Goal: Task Accomplishment & Management: Manage account settings

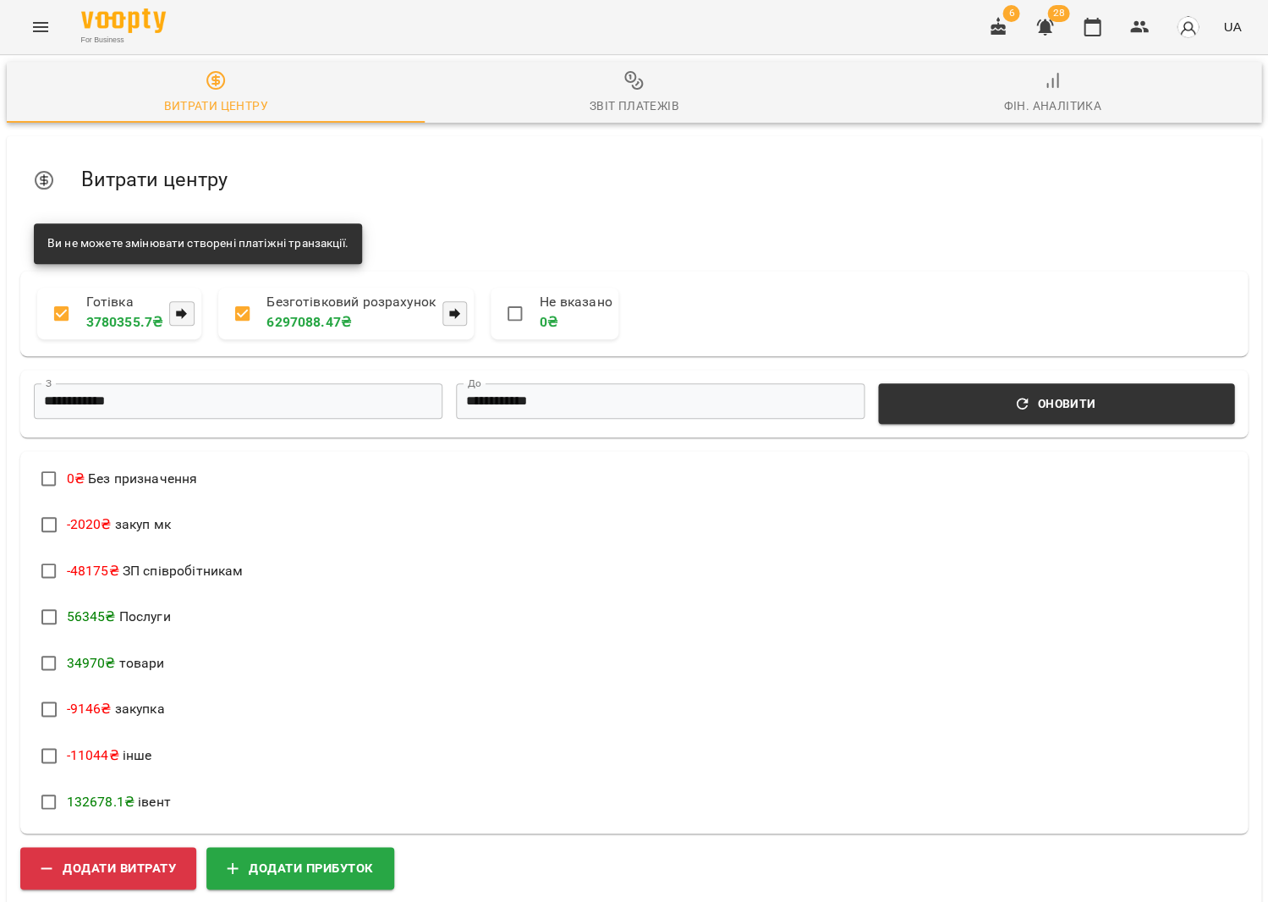
drag, startPoint x: 1102, startPoint y: 32, endPoint x: 1026, endPoint y: 31, distance: 75.3
click at [1102, 32] on icon "button" at bounding box center [1092, 27] width 20 height 20
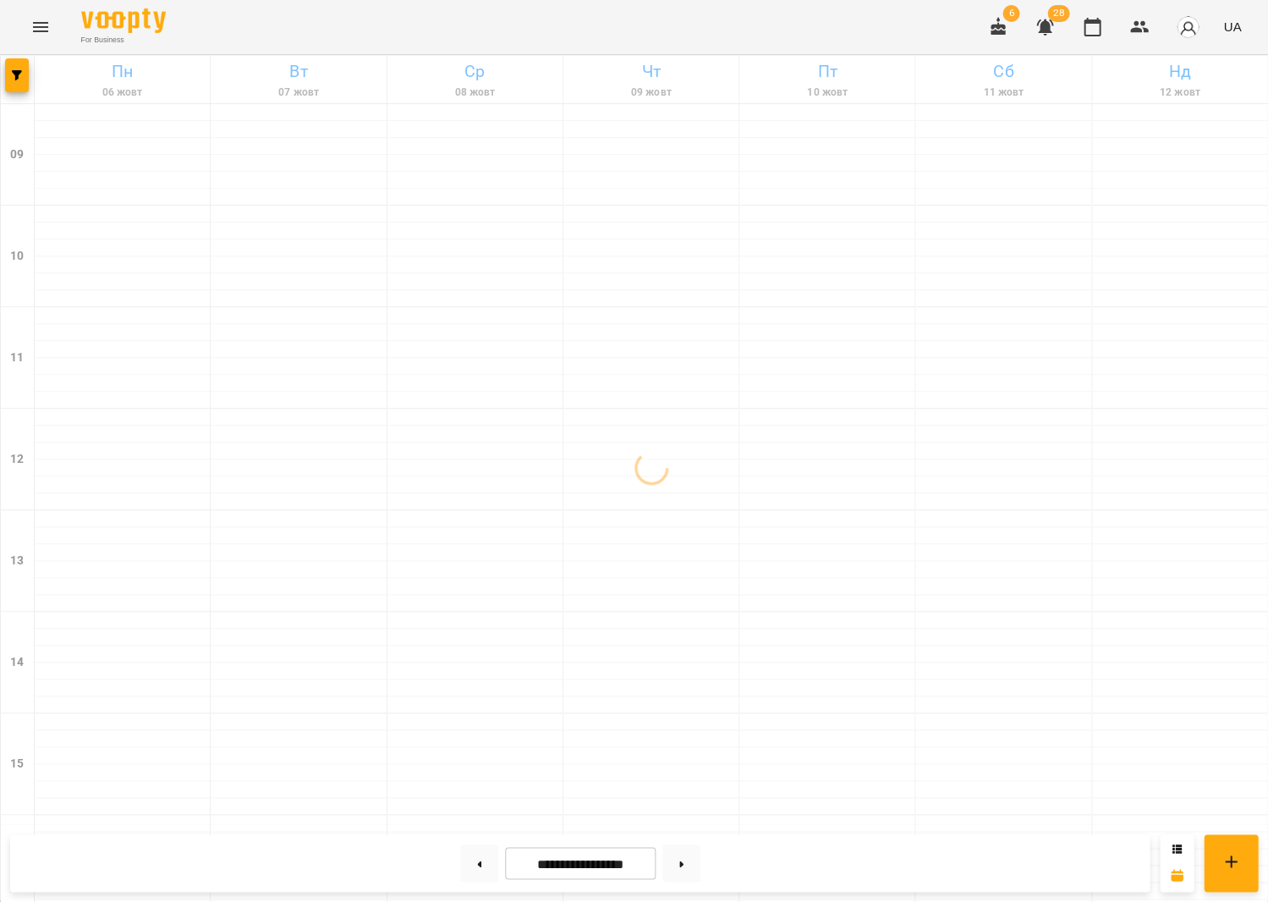
click at [1019, 32] on button "button" at bounding box center [998, 27] width 41 height 41
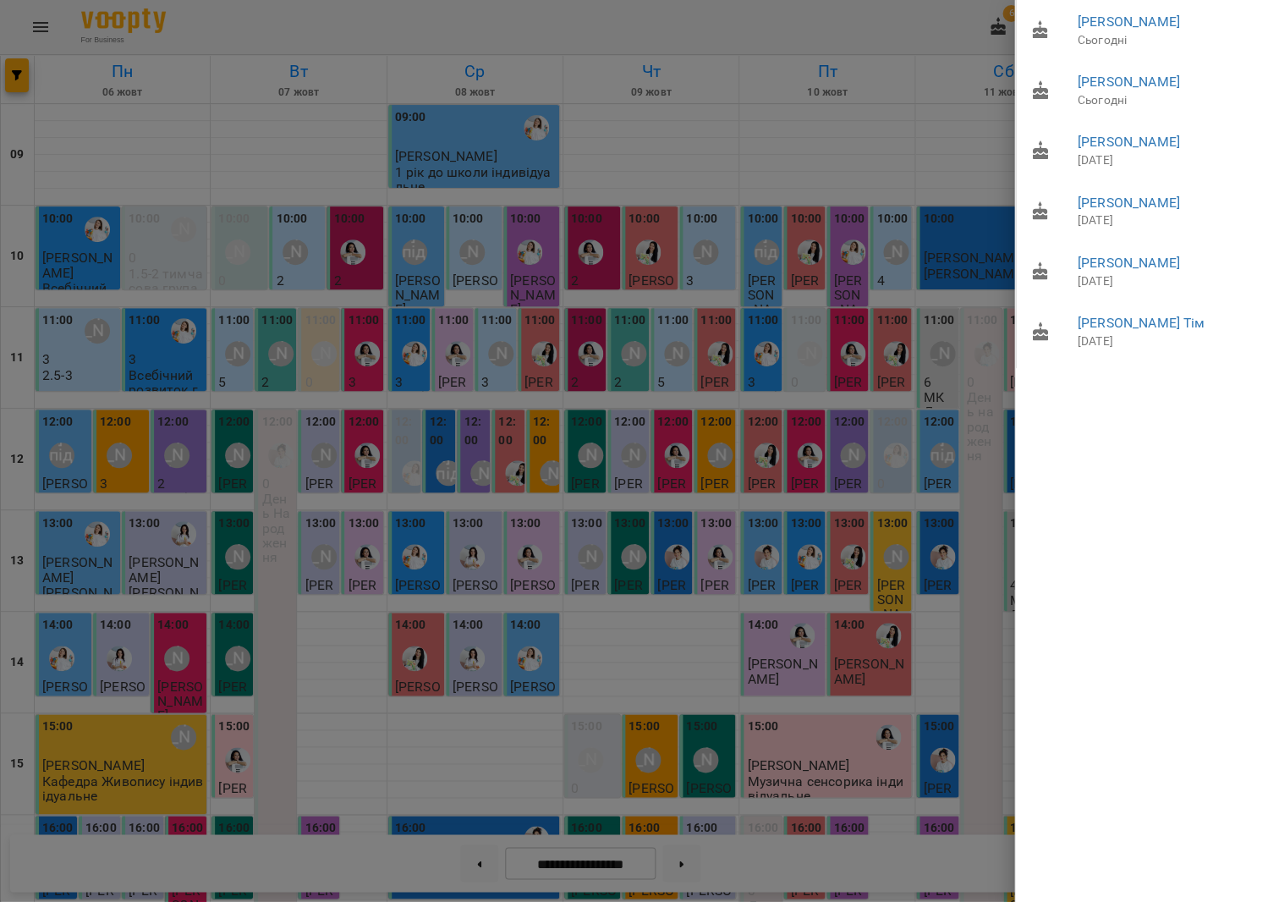
click at [938, 125] on div at bounding box center [634, 451] width 1268 height 902
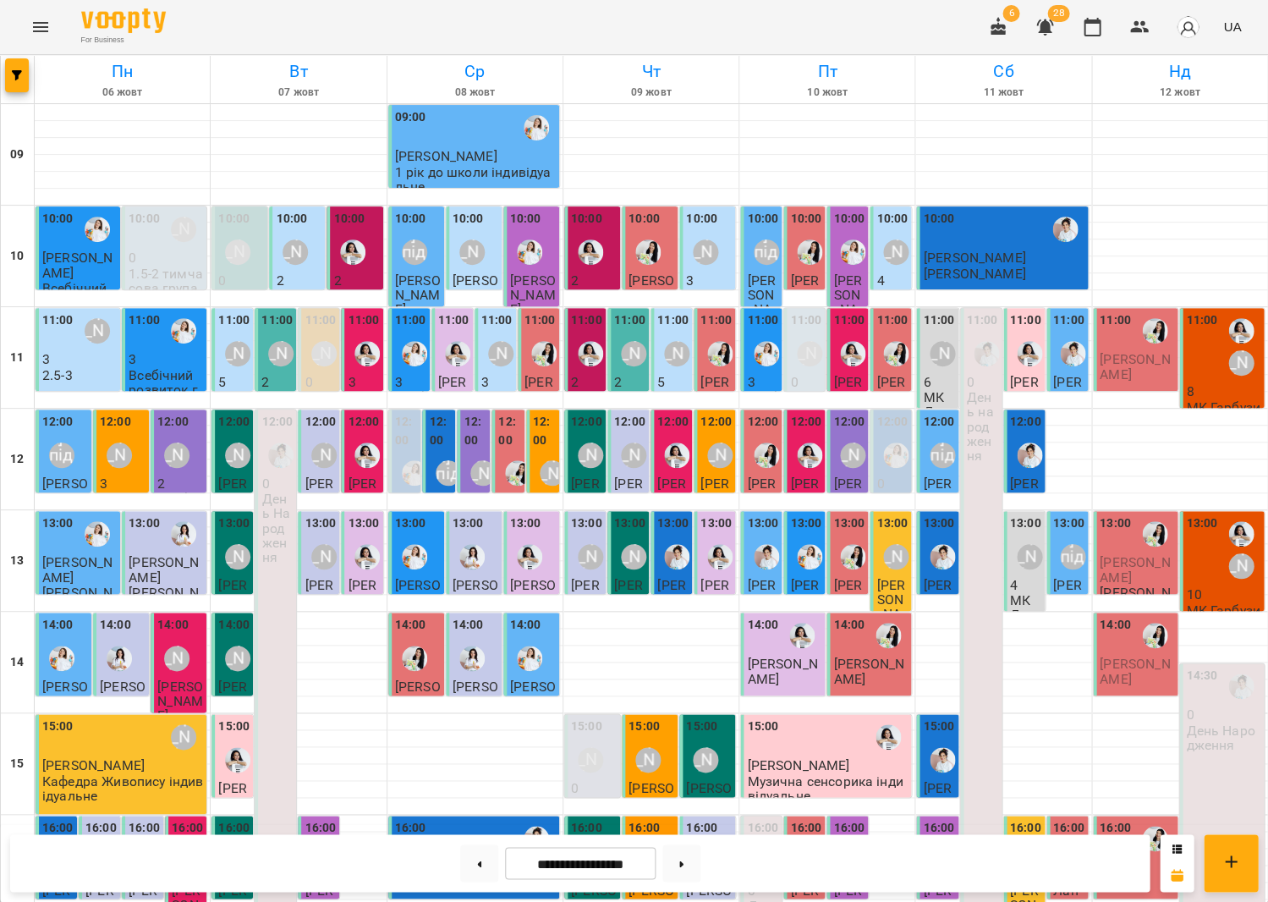
click at [1202, 347] on div "11:00" at bounding box center [1201, 346] width 31 height 71
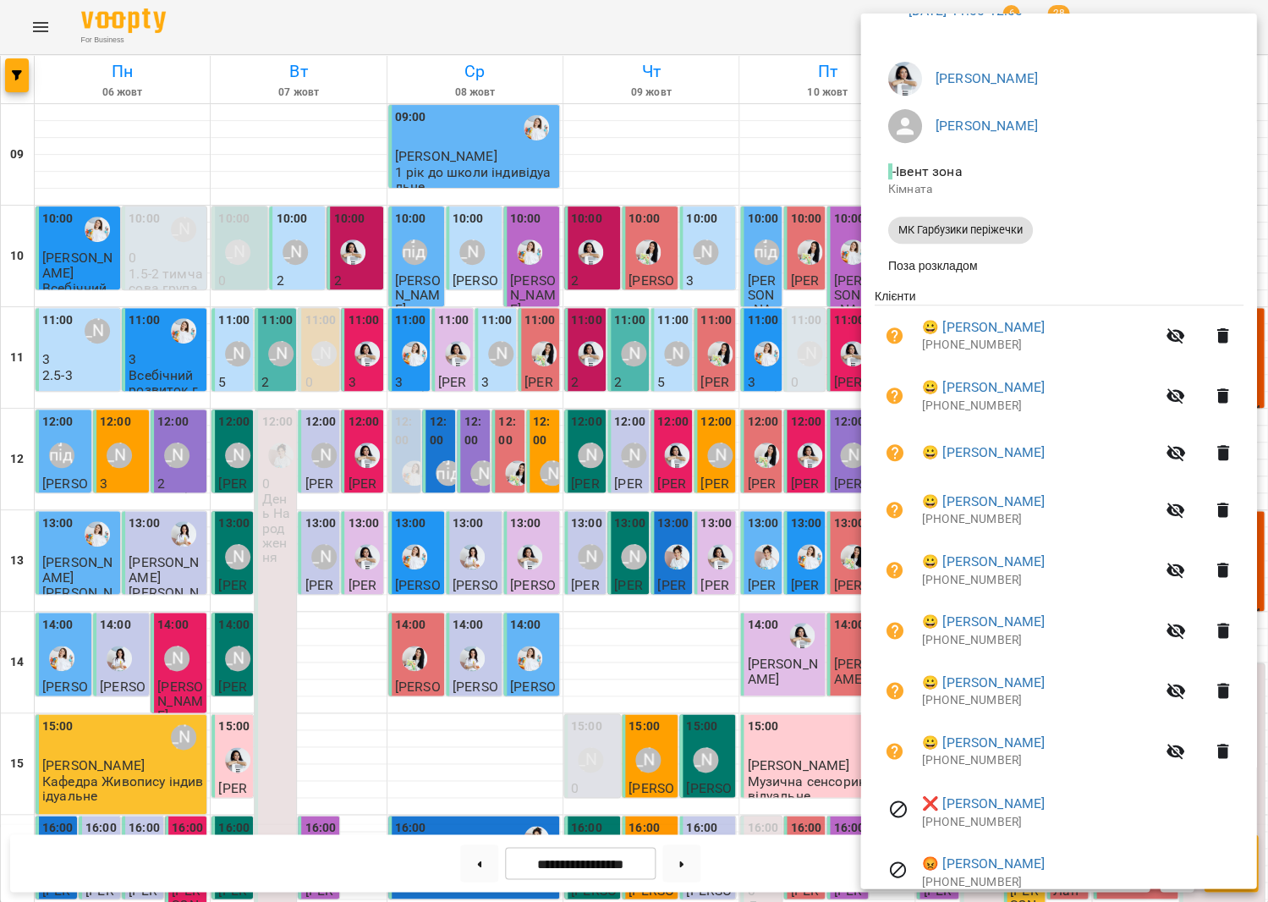
scroll to position [119, 0]
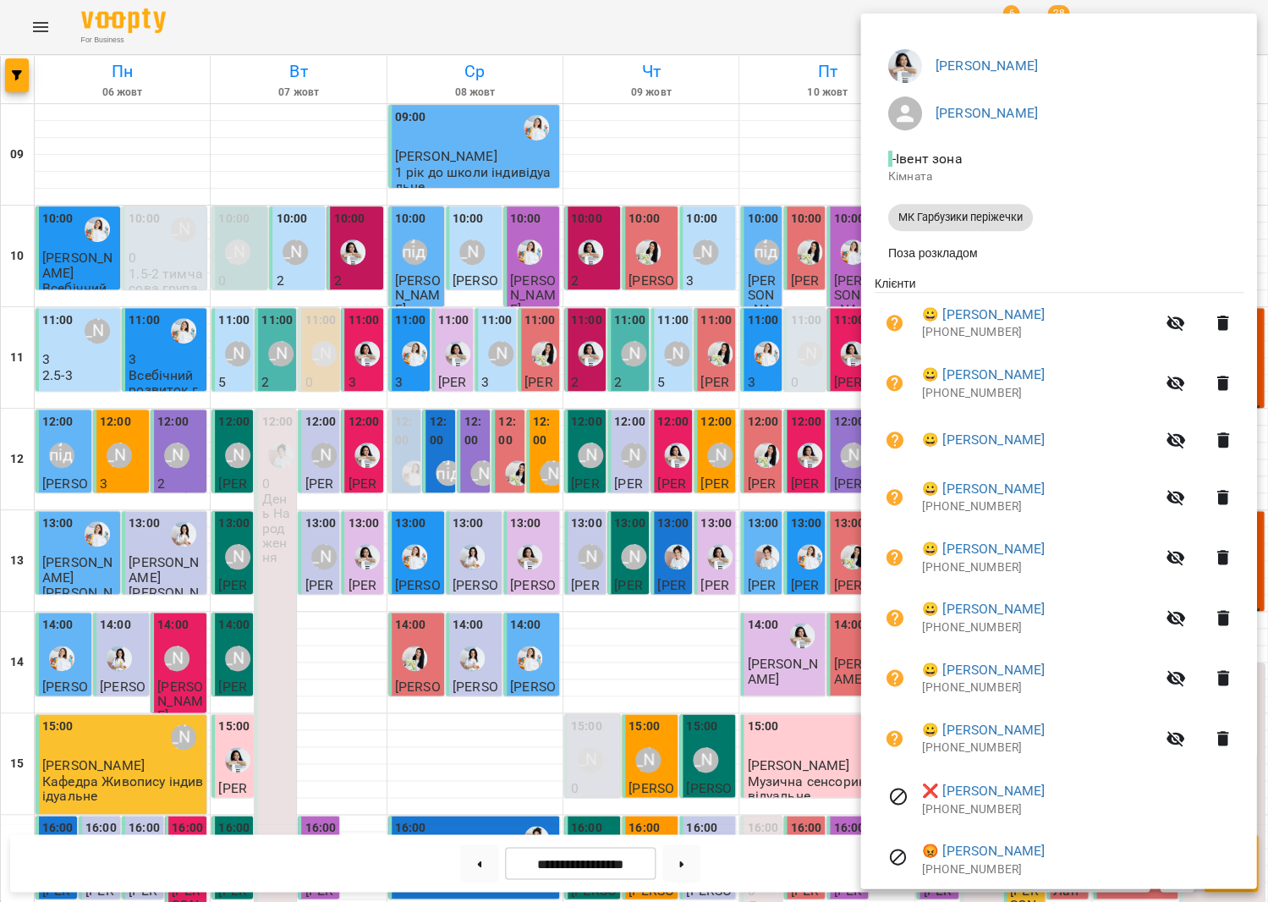
click at [782, 315] on div at bounding box center [634, 451] width 1268 height 902
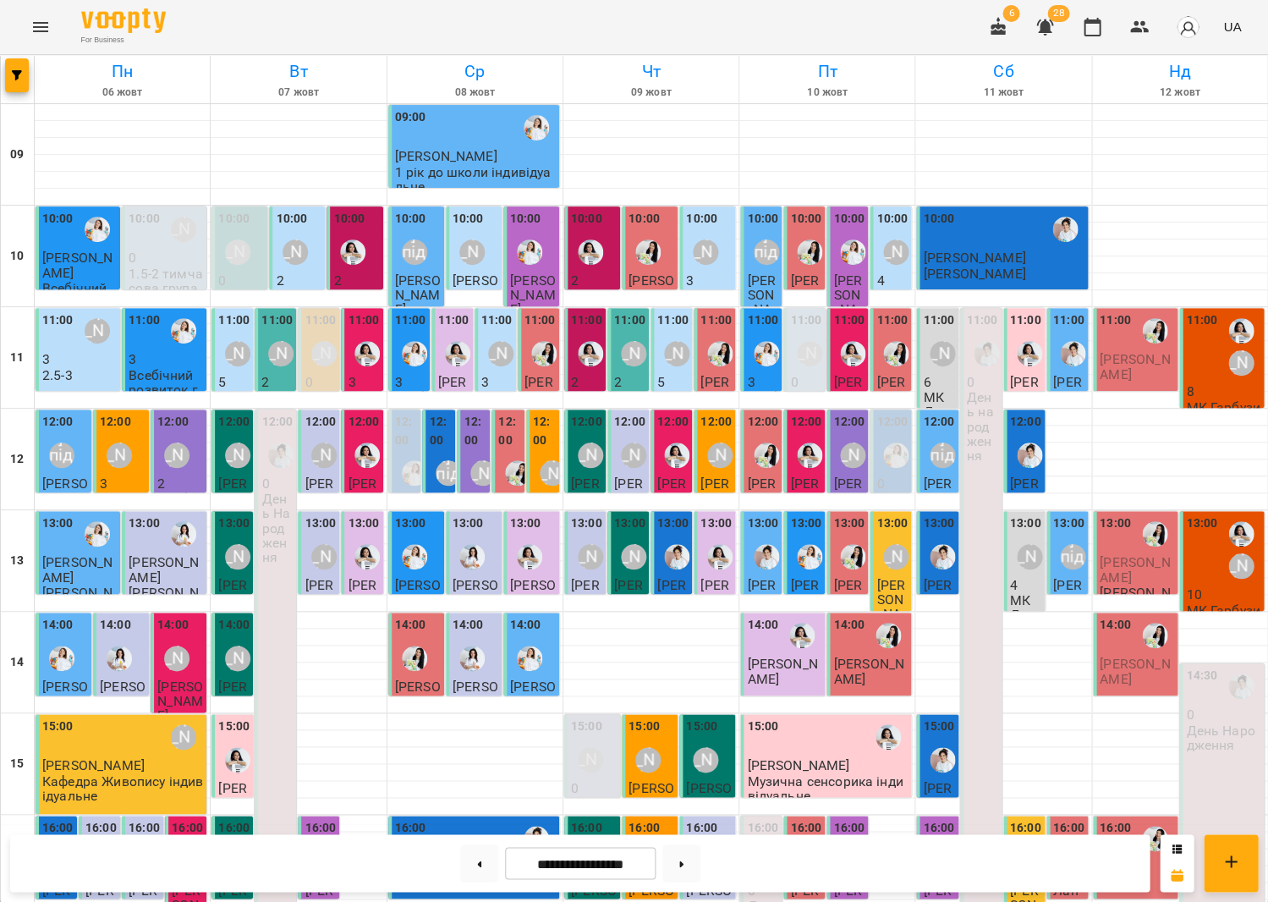
scroll to position [36, 0]
click at [1245, 514] on div "[PERSON_NAME]" at bounding box center [1241, 549] width 39 height 71
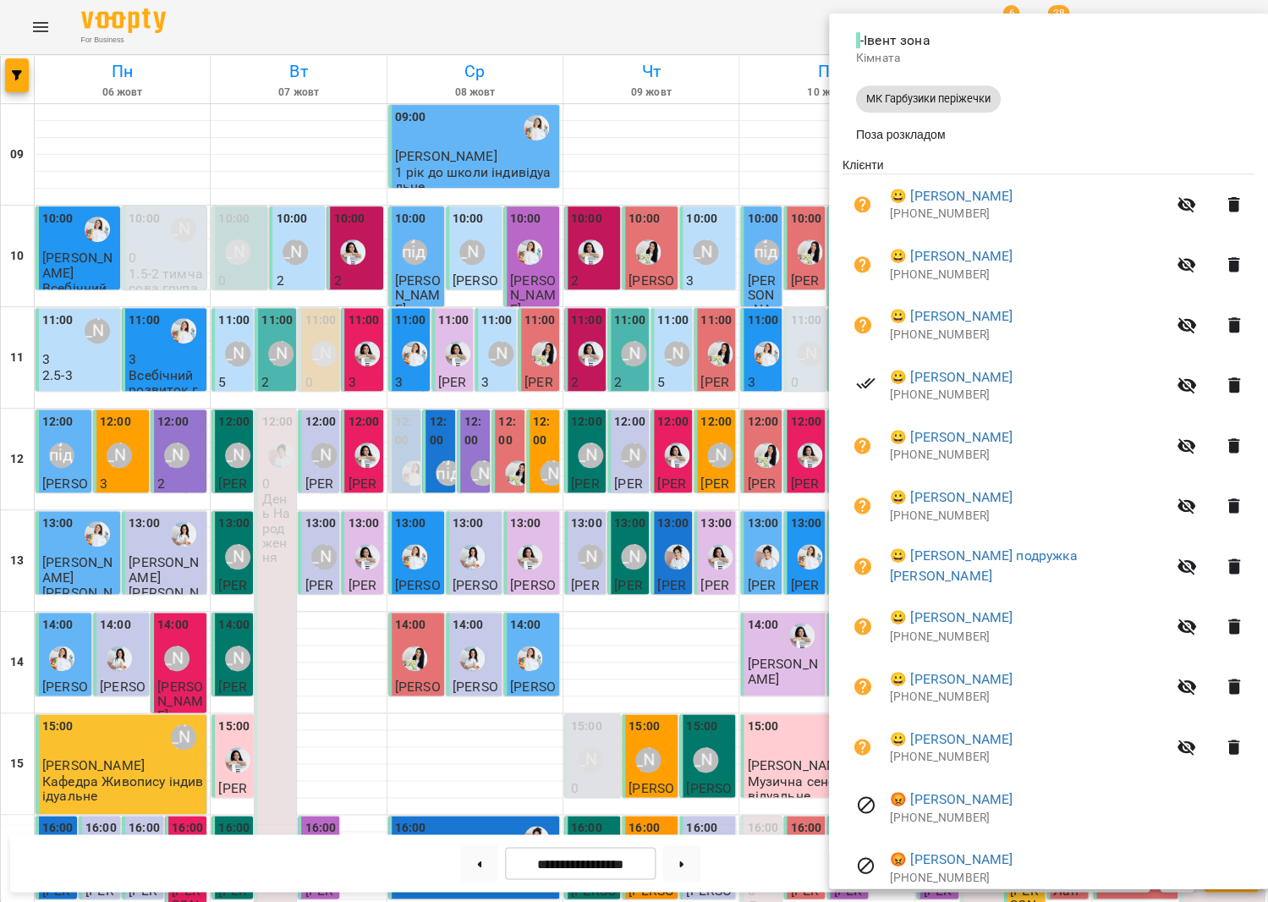
scroll to position [239, 0]
click at [696, 379] on div at bounding box center [634, 451] width 1268 height 902
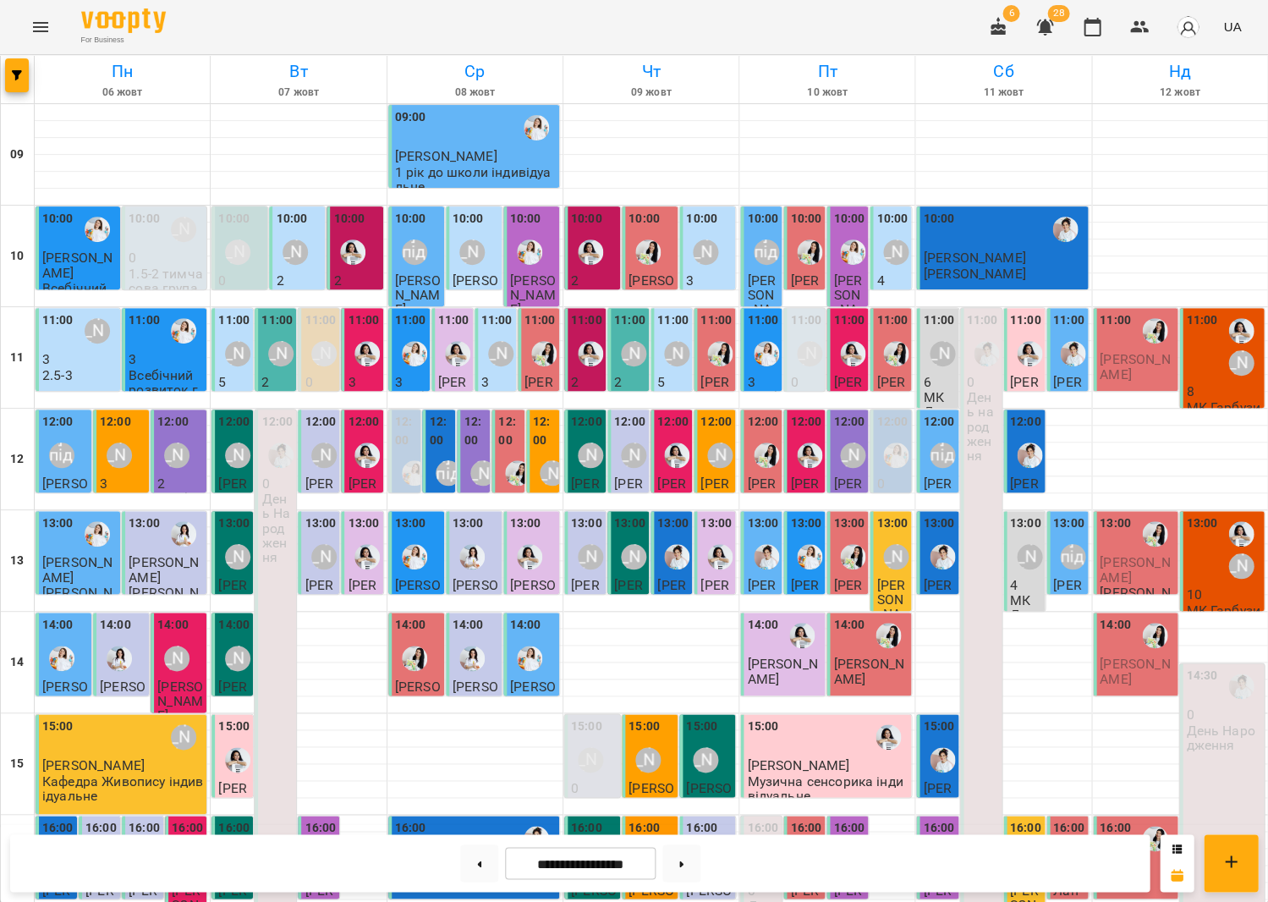
click at [1196, 384] on p "8" at bounding box center [1223, 391] width 74 height 14
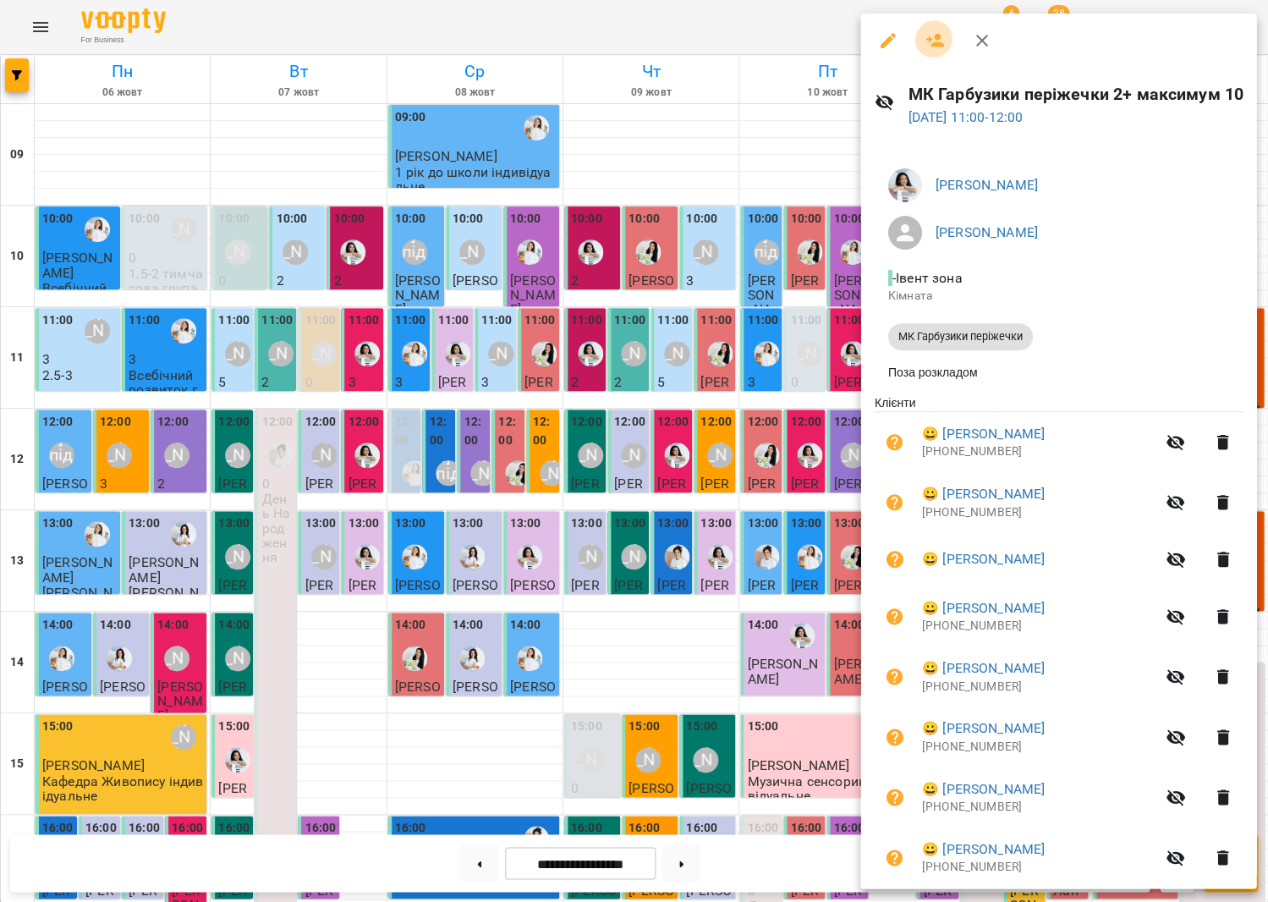
click at [927, 47] on icon "button" at bounding box center [935, 40] width 20 height 20
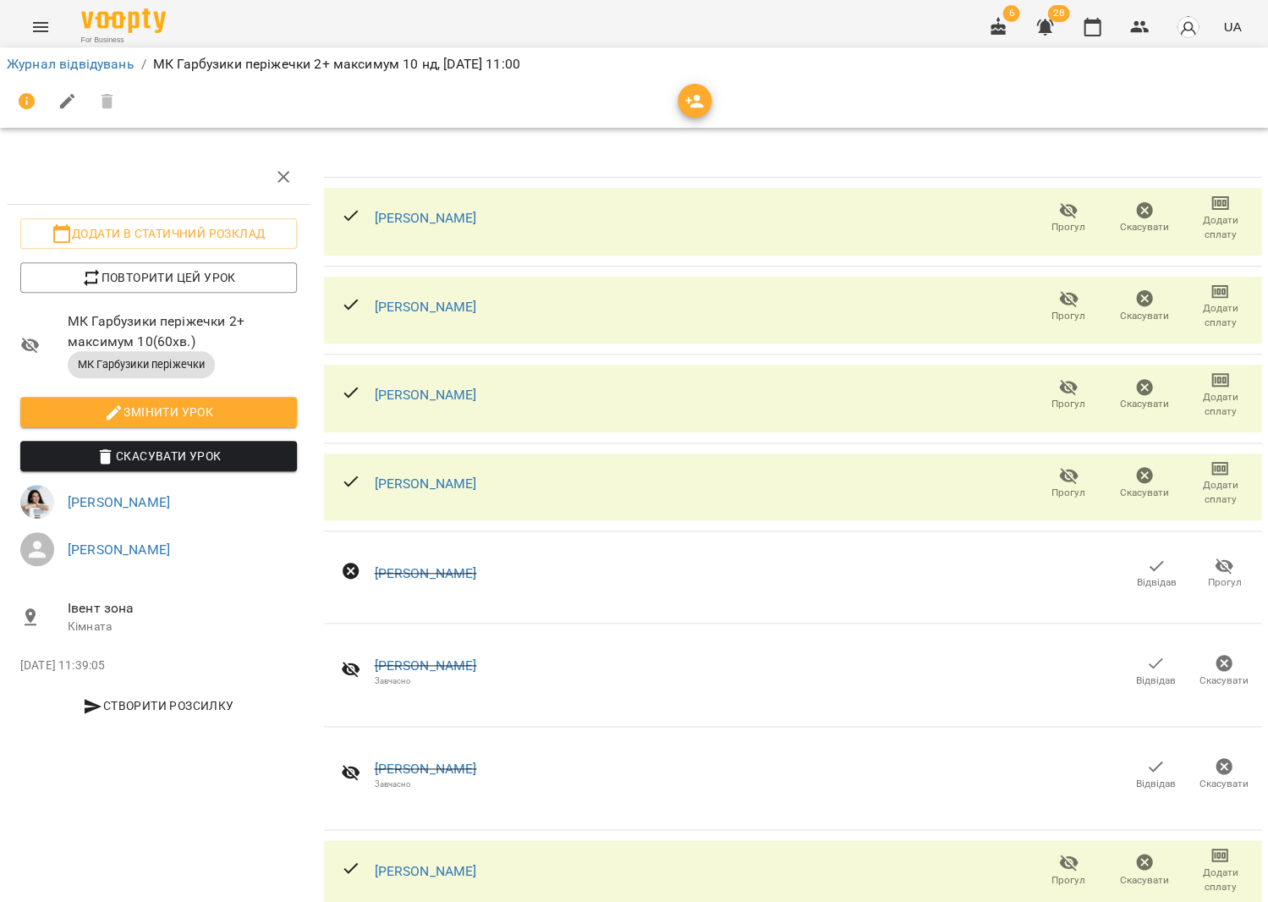
click at [691, 96] on icon "button" at bounding box center [694, 102] width 19 height 14
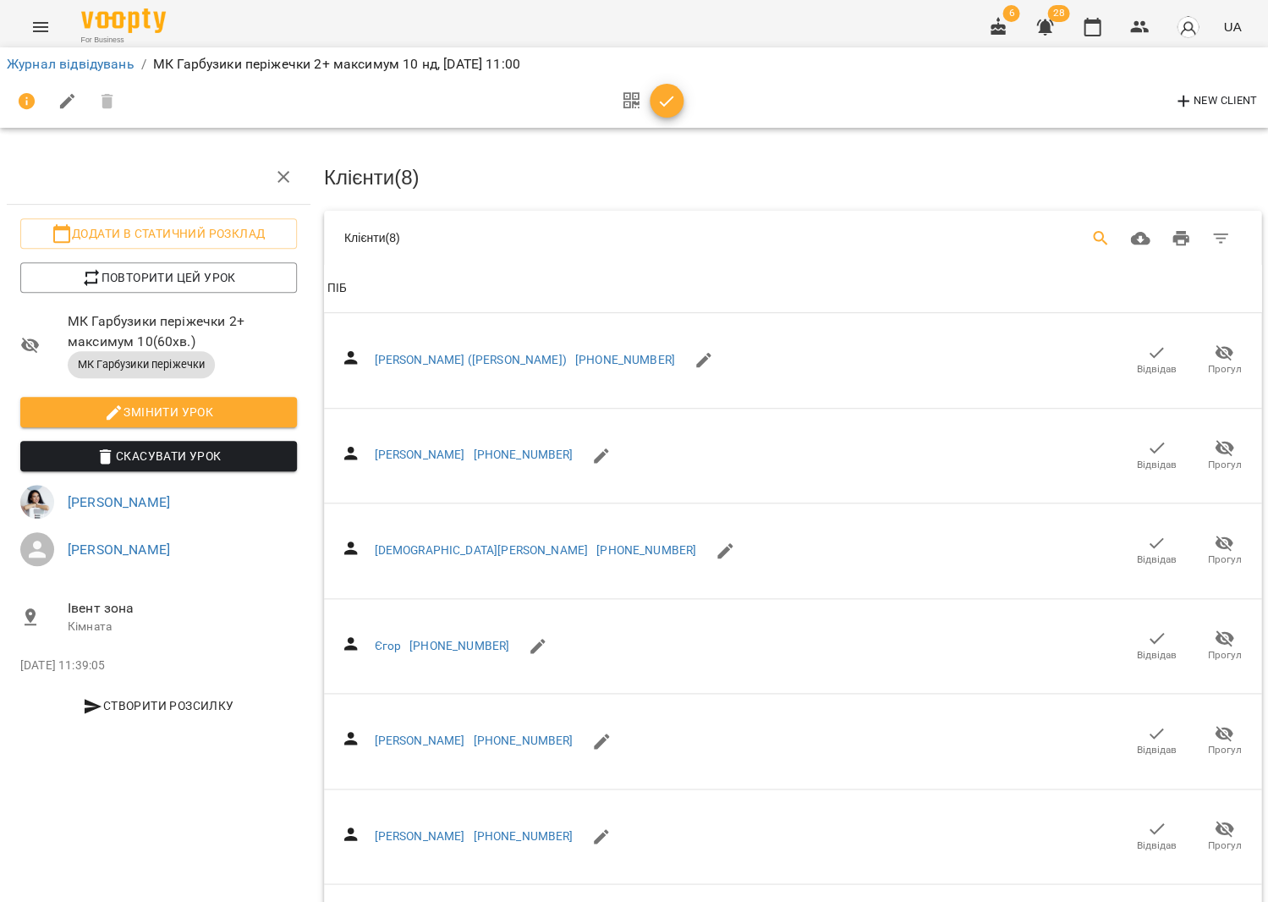
click at [1110, 242] on icon "Search" at bounding box center [1101, 238] width 20 height 20
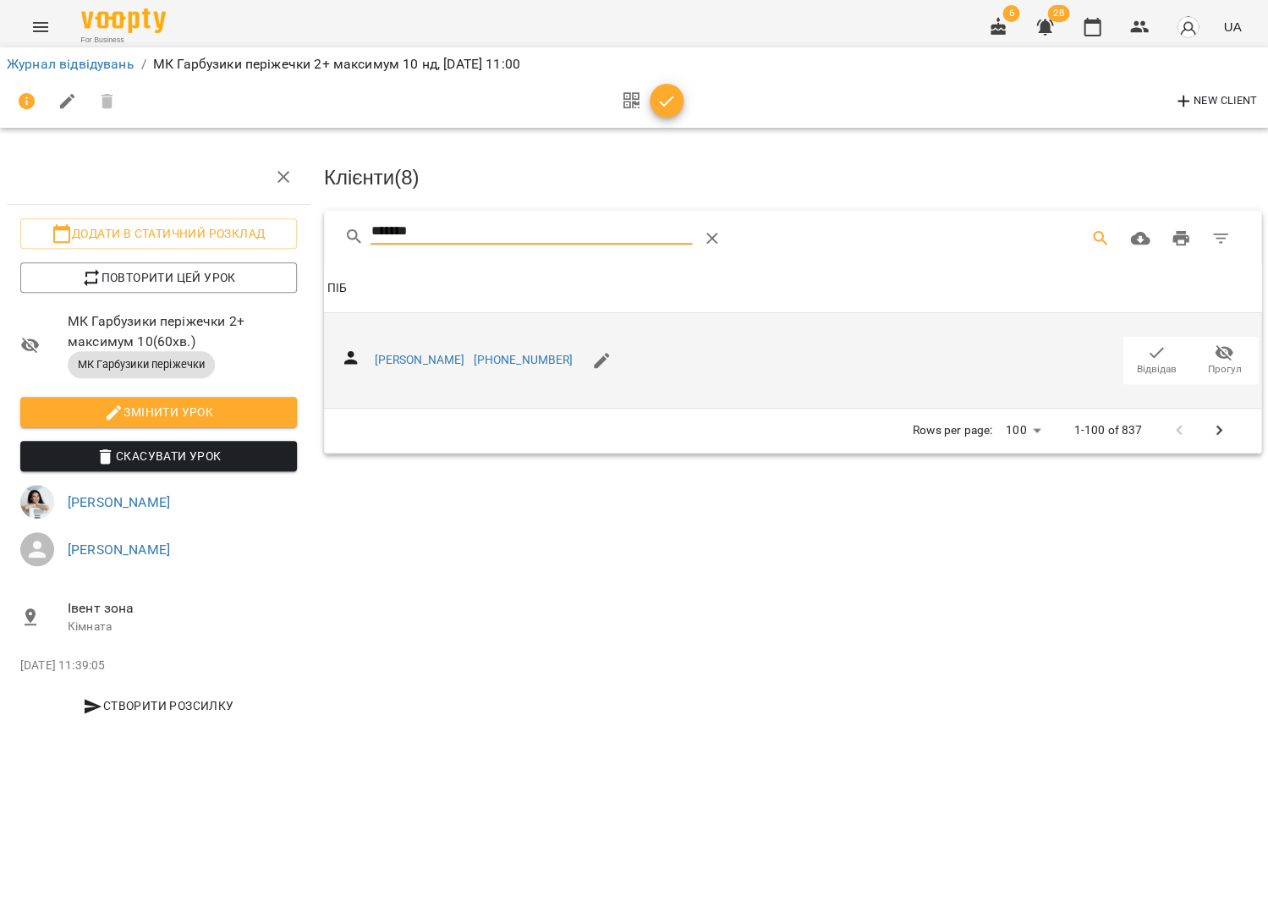
type input "*******"
click at [1148, 355] on icon "button" at bounding box center [1156, 353] width 20 height 20
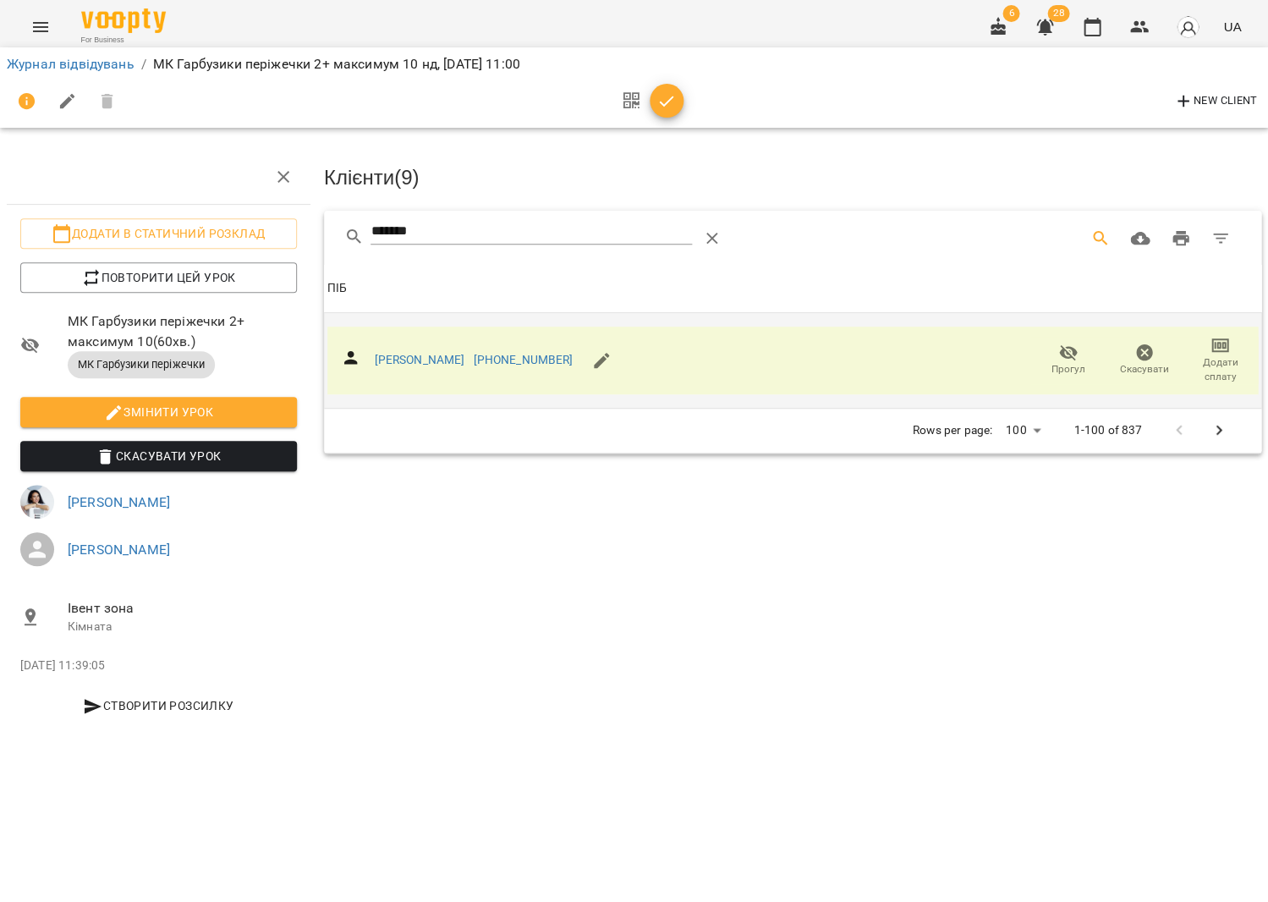
click at [664, 99] on icon "button" at bounding box center [667, 101] width 20 height 20
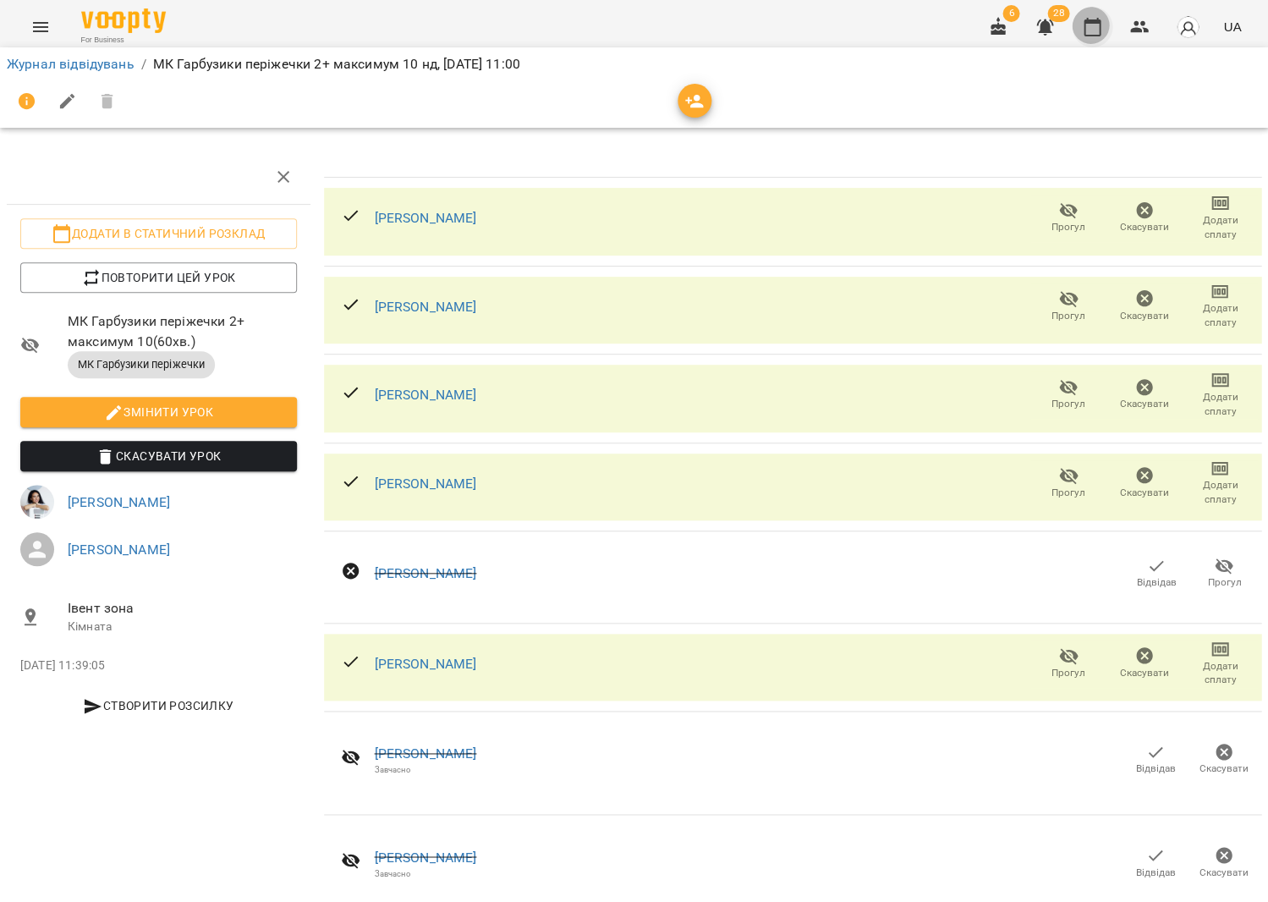
click at [1105, 37] on button "button" at bounding box center [1092, 27] width 41 height 41
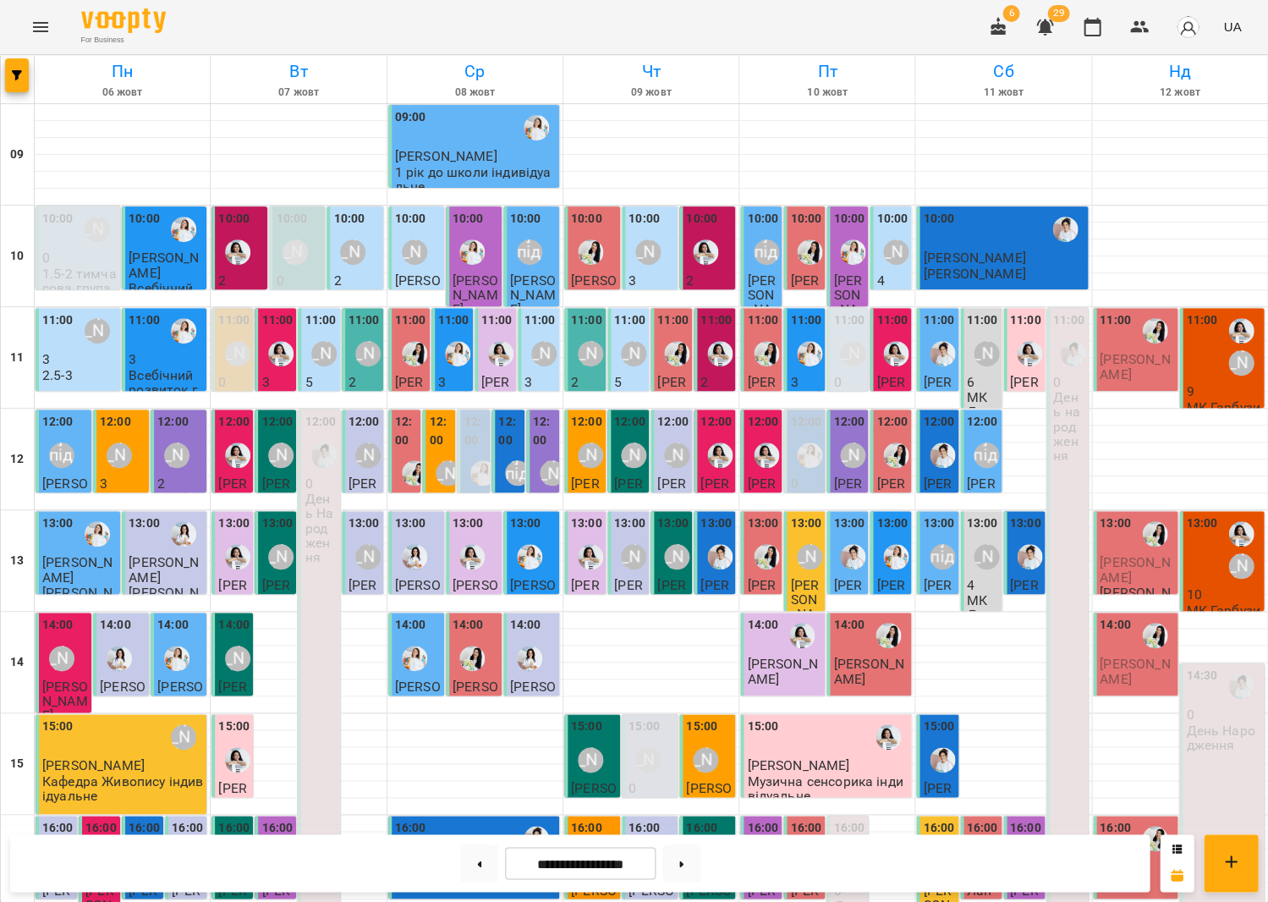
click at [1203, 364] on div "11:00" at bounding box center [1201, 346] width 31 height 71
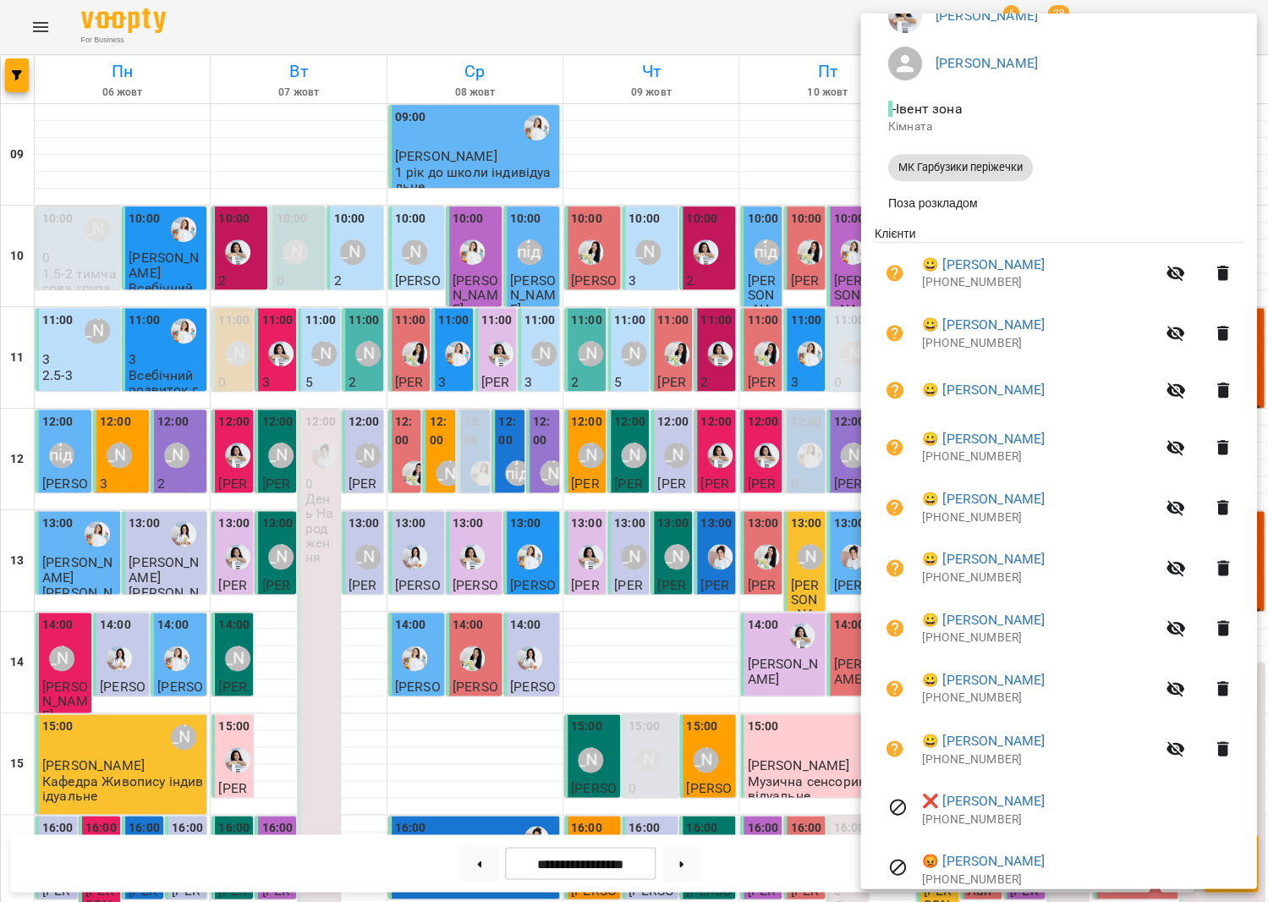
scroll to position [179, 0]
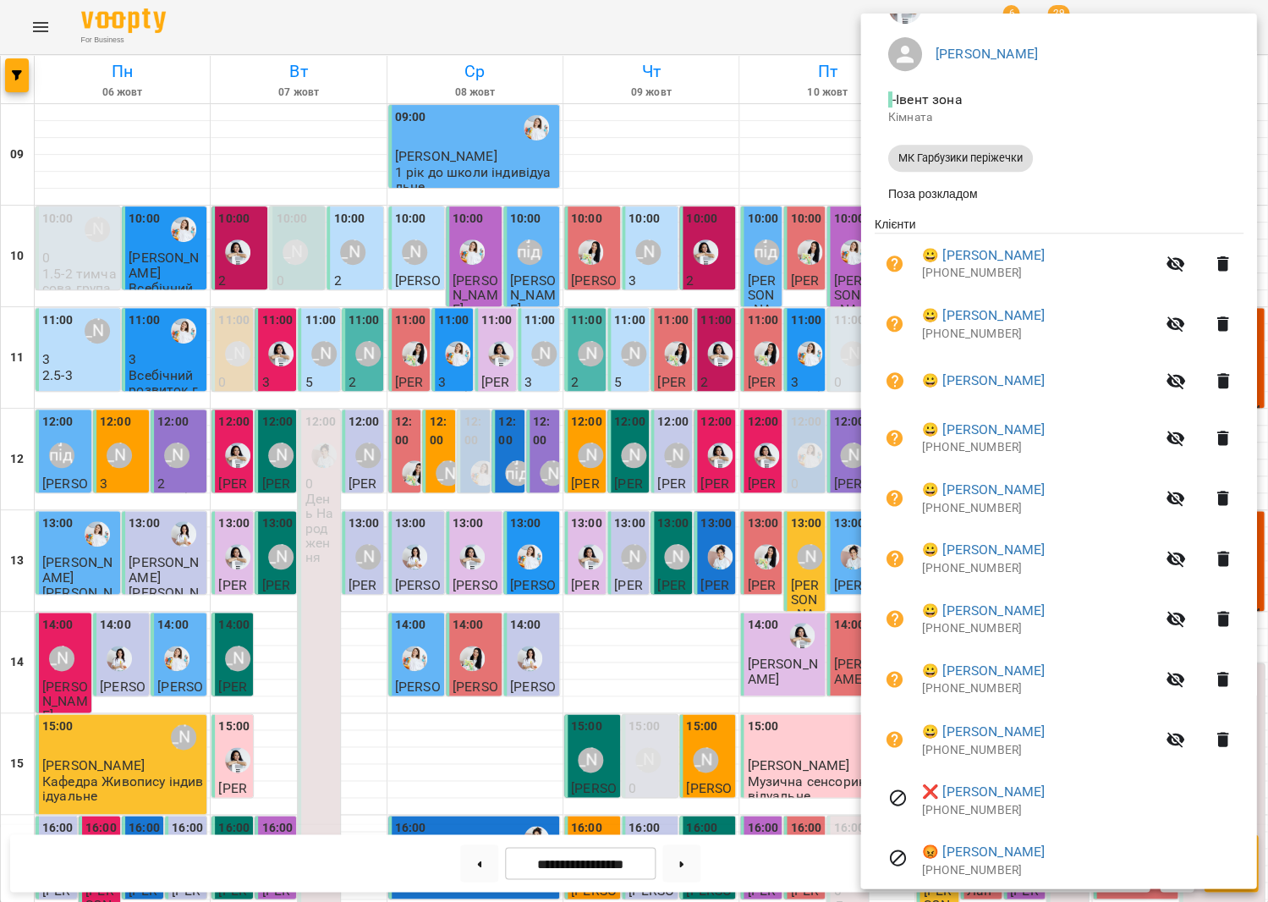
click at [1176, 732] on icon "button" at bounding box center [1175, 739] width 20 height 20
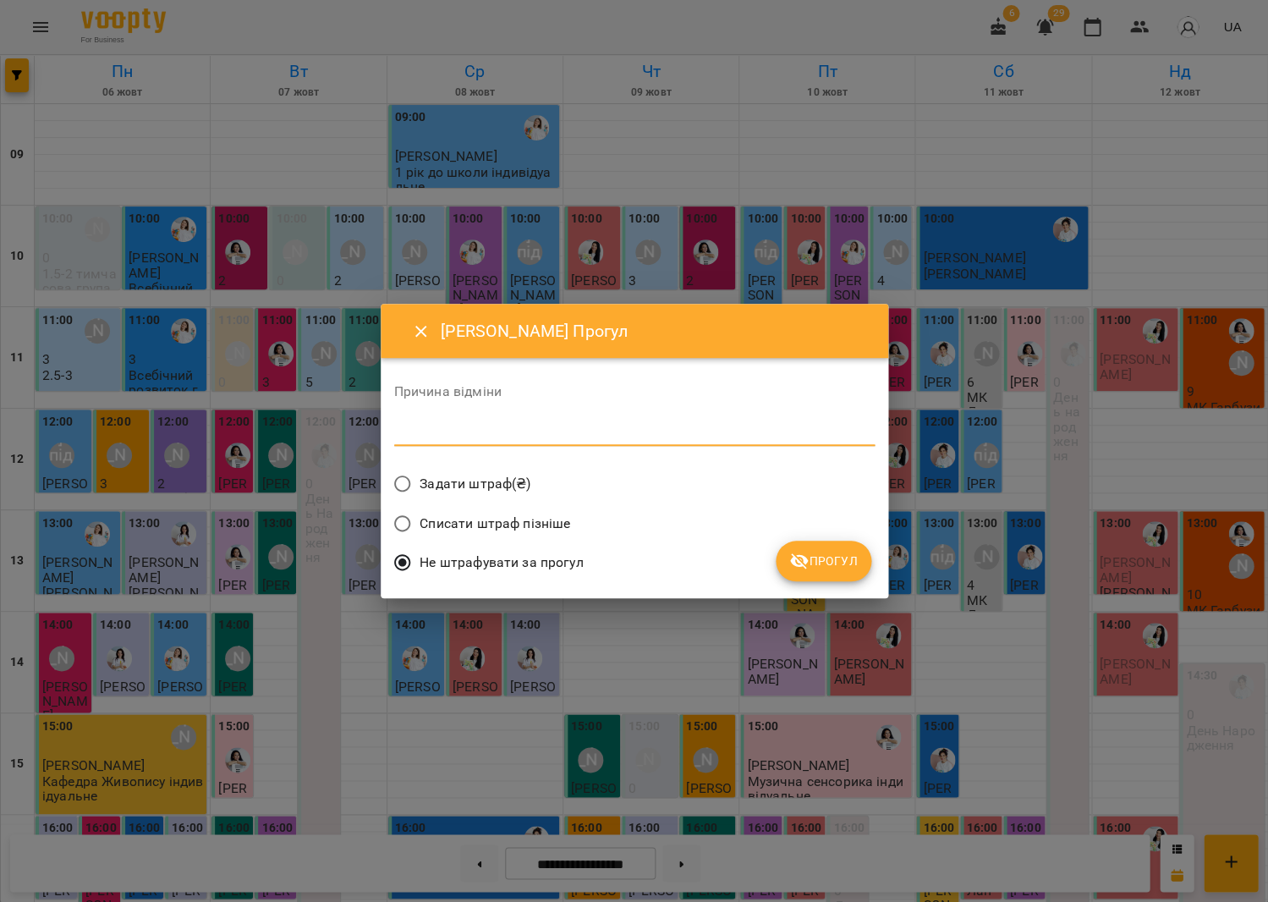
click at [694, 440] on textarea at bounding box center [634, 432] width 481 height 16
type textarea "*"
type textarea "*******"
click at [834, 567] on button "Прогул" at bounding box center [824, 561] width 96 height 41
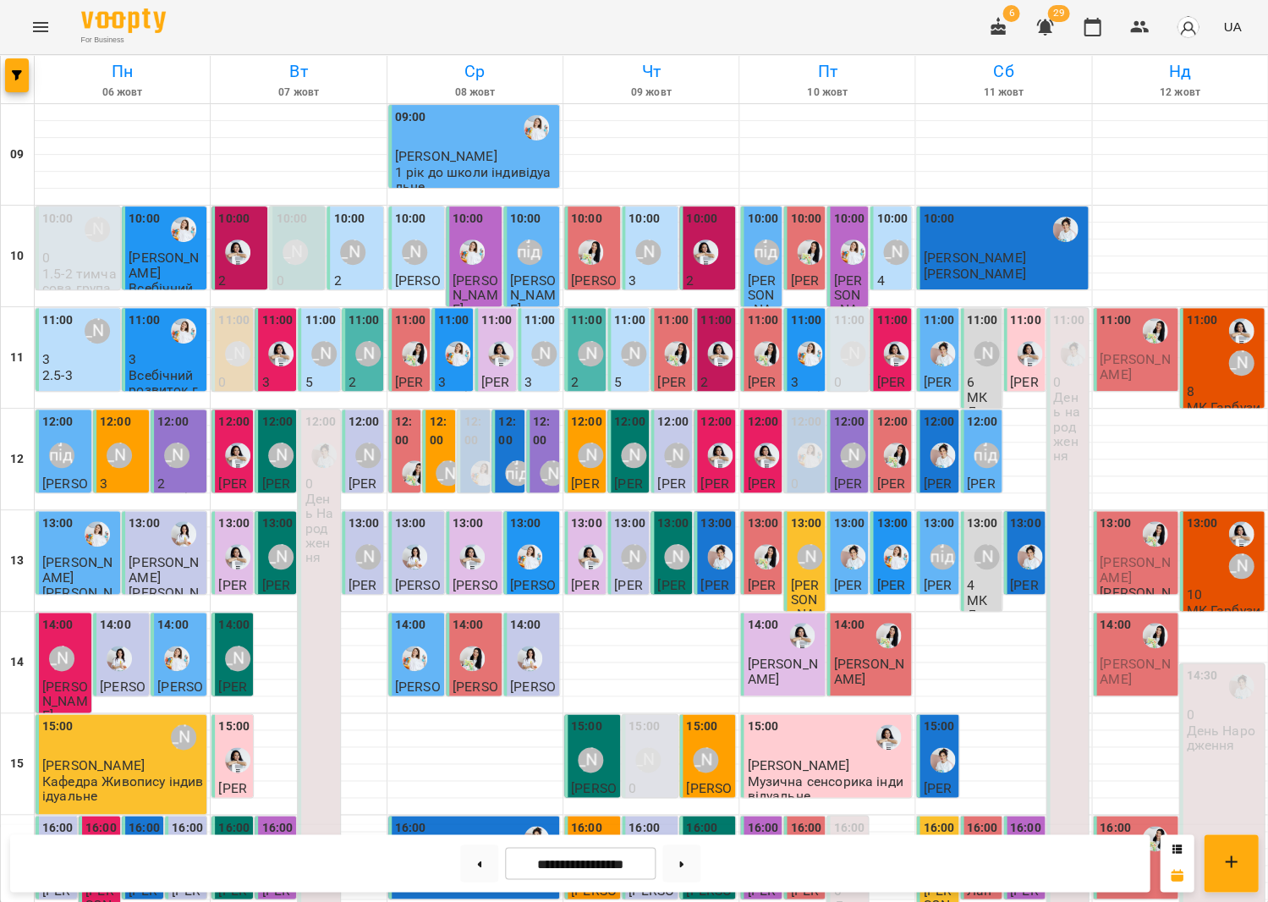
click at [1203, 547] on div "13:00" at bounding box center [1201, 549] width 31 height 71
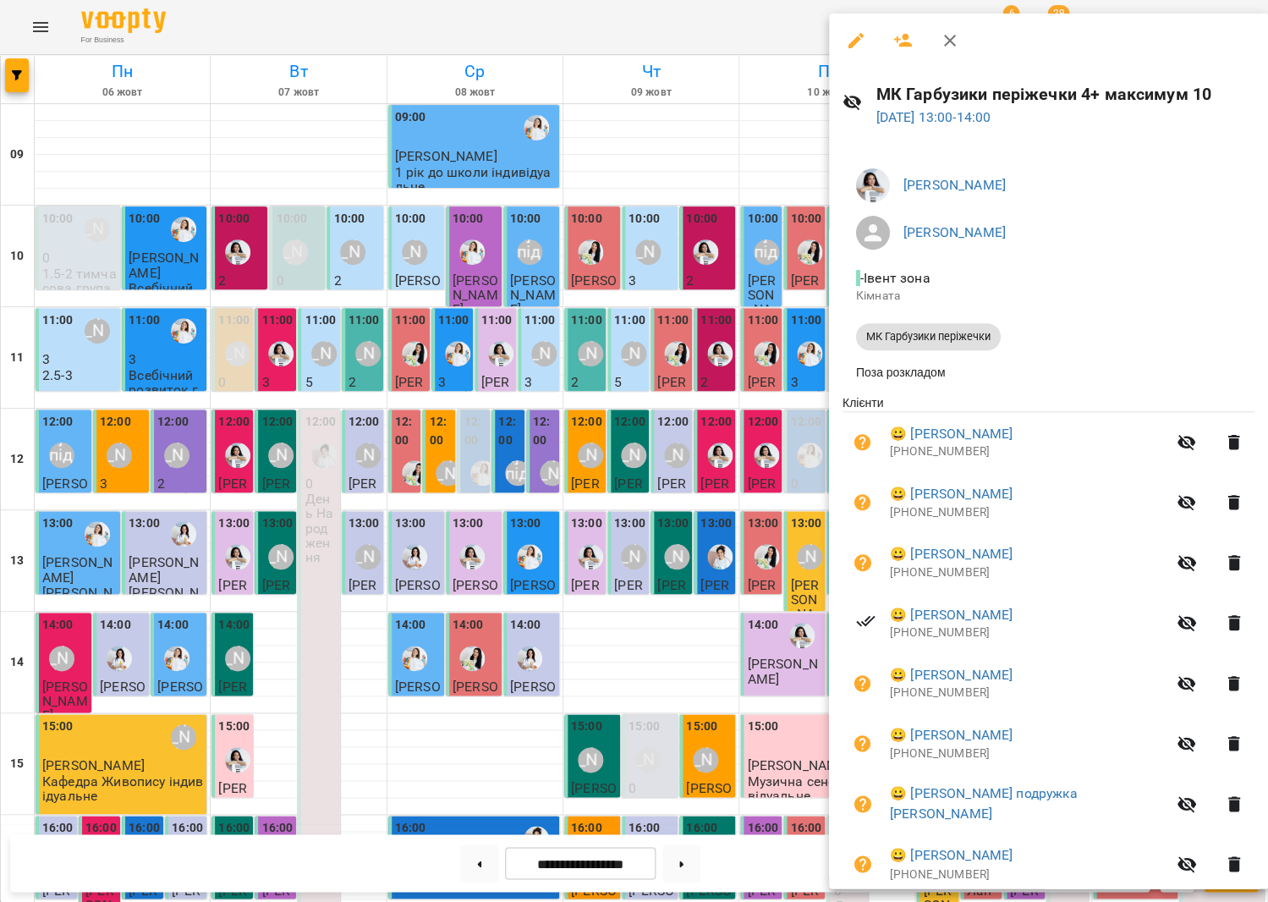
click at [905, 46] on icon "button" at bounding box center [903, 40] width 20 height 20
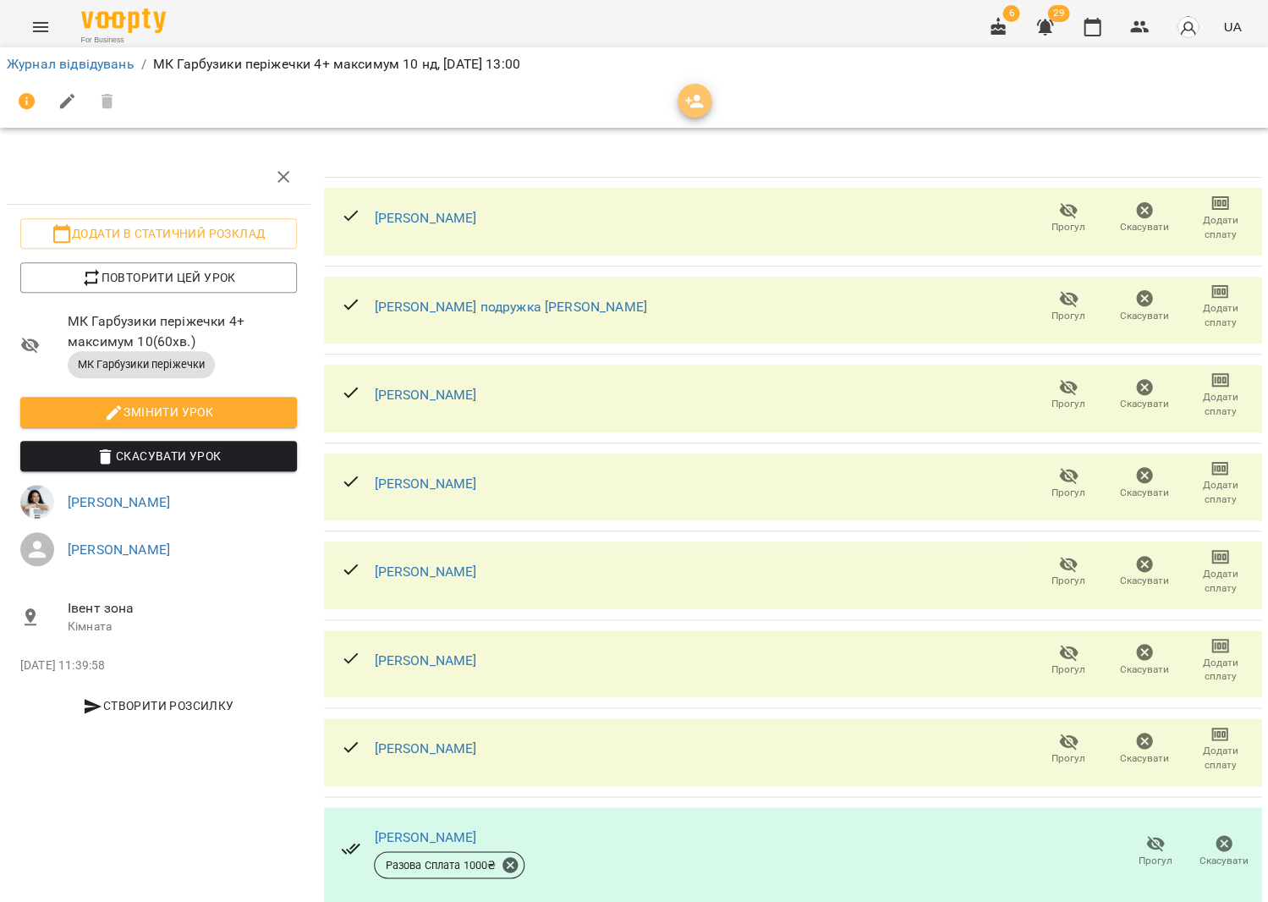
click at [700, 97] on span "button" at bounding box center [695, 101] width 34 height 20
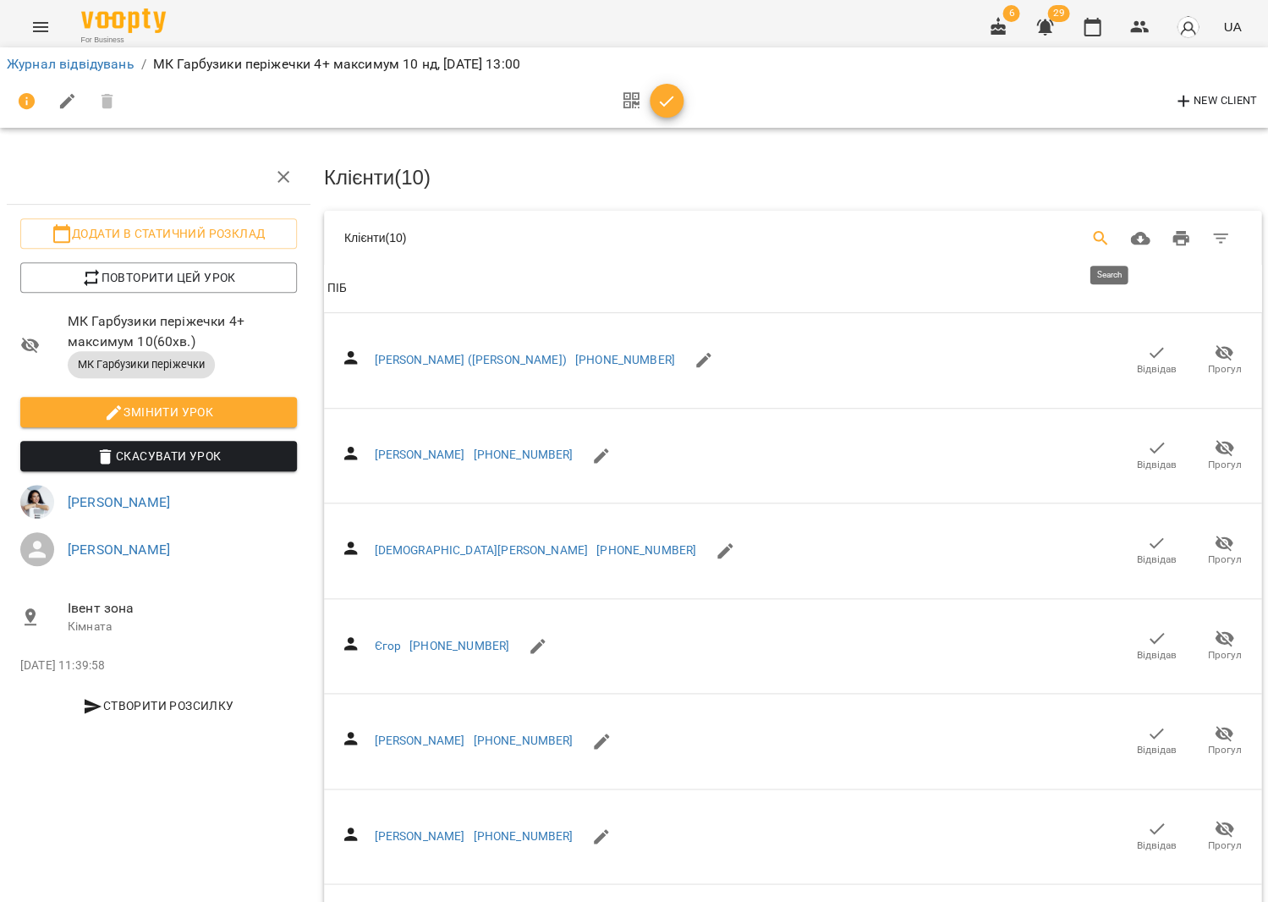
click at [1108, 224] on button "Search" at bounding box center [1100, 238] width 41 height 41
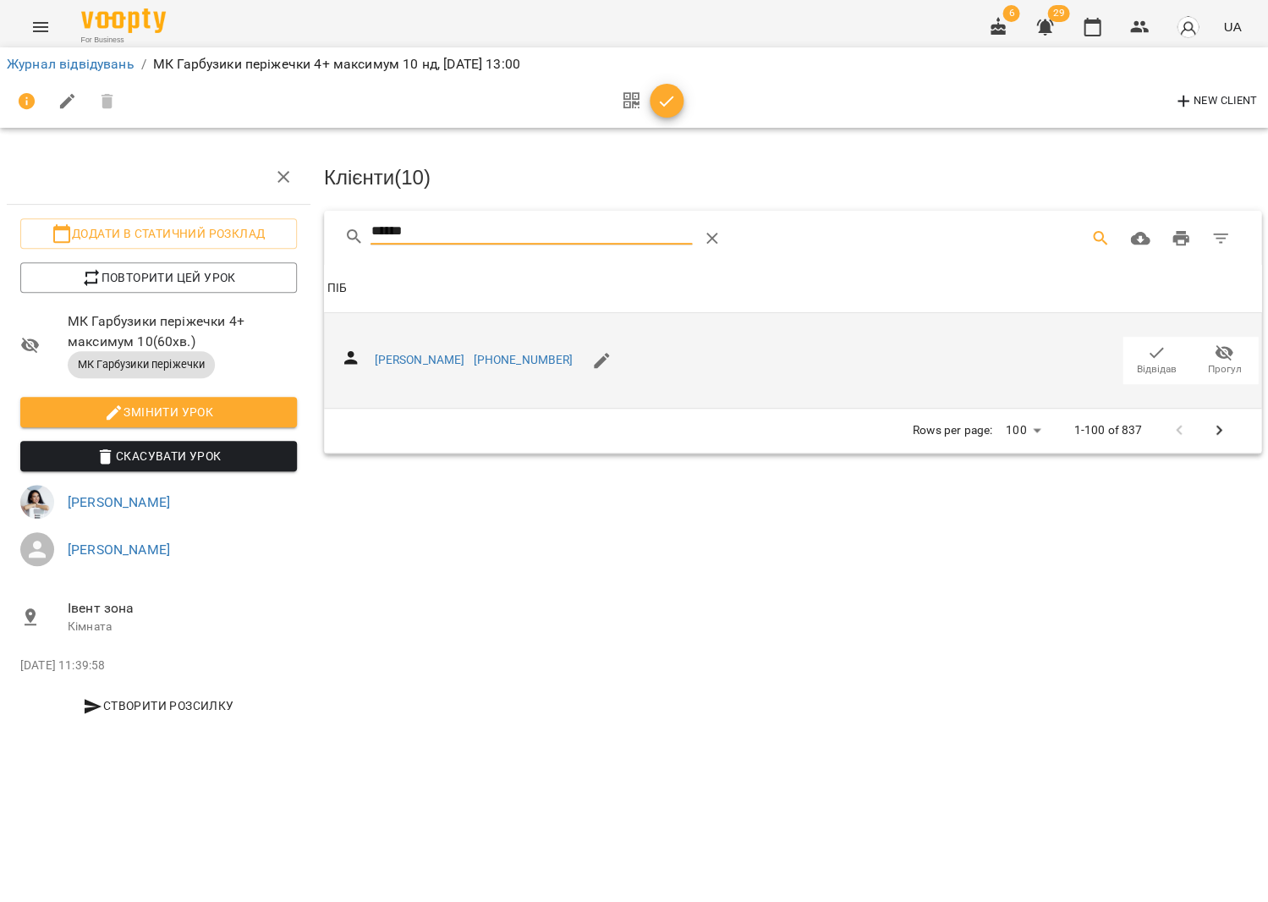
type input "******"
click at [1162, 343] on icon "button" at bounding box center [1156, 353] width 20 height 20
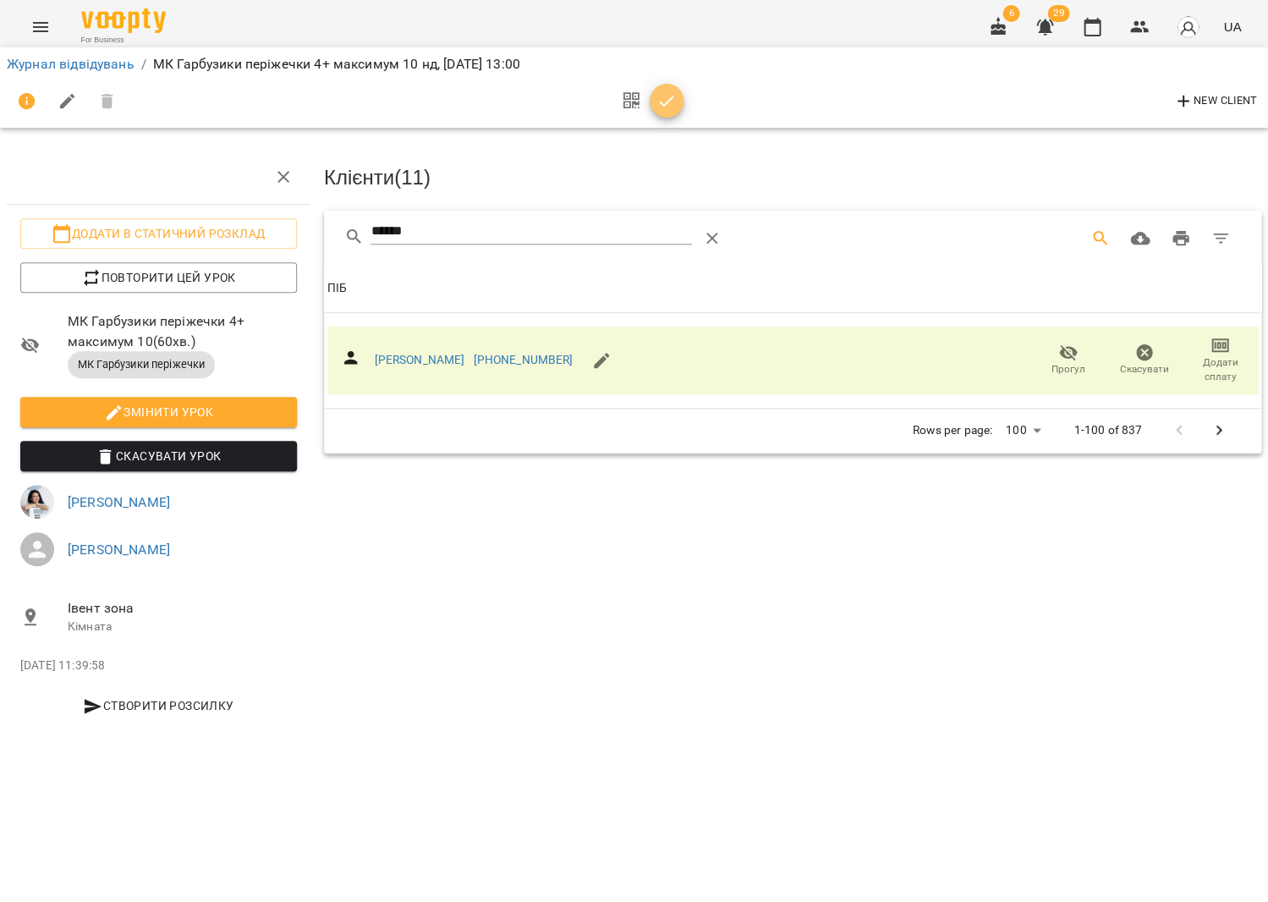
click at [659, 113] on button "button" at bounding box center [667, 101] width 34 height 34
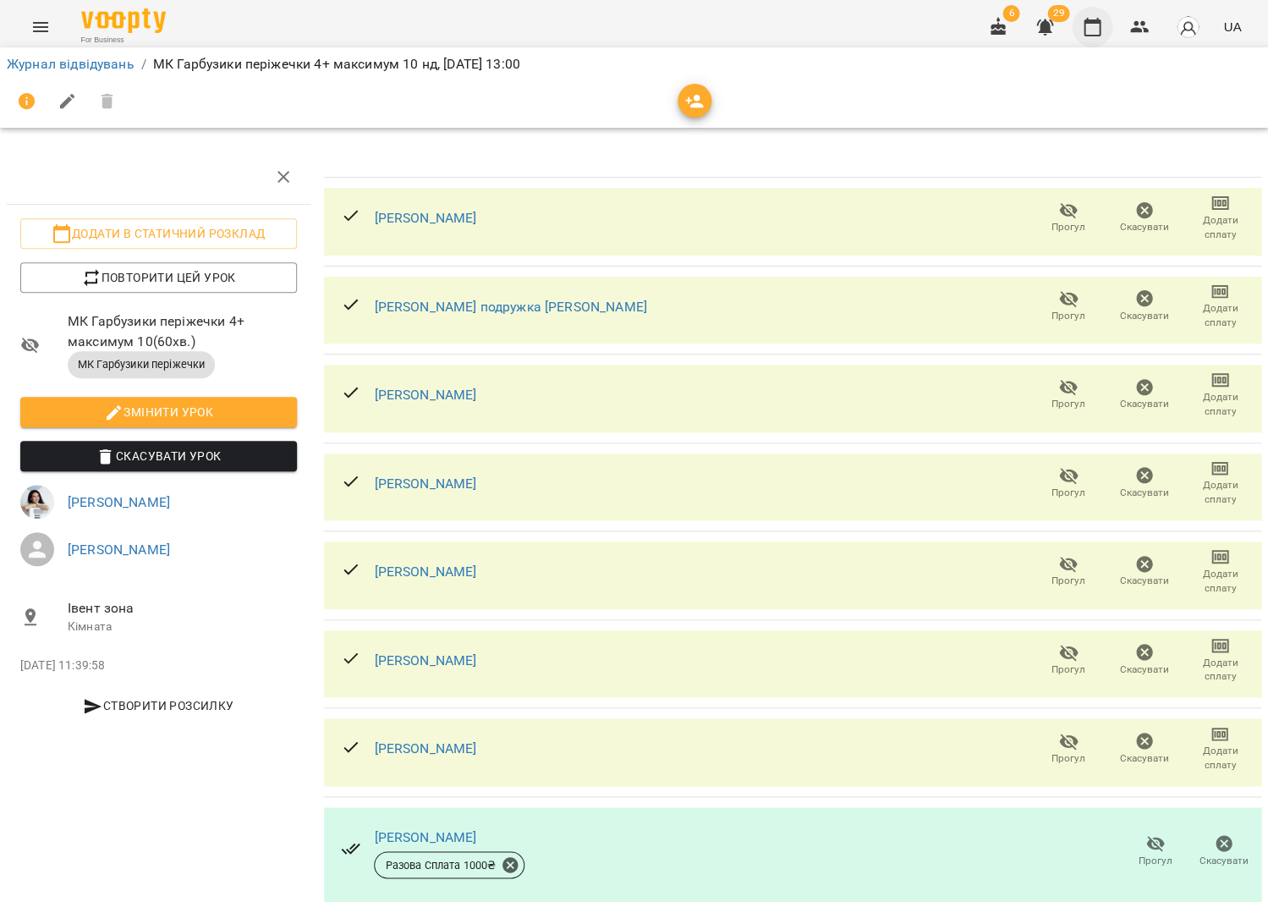
click at [1088, 37] on button "button" at bounding box center [1092, 27] width 41 height 41
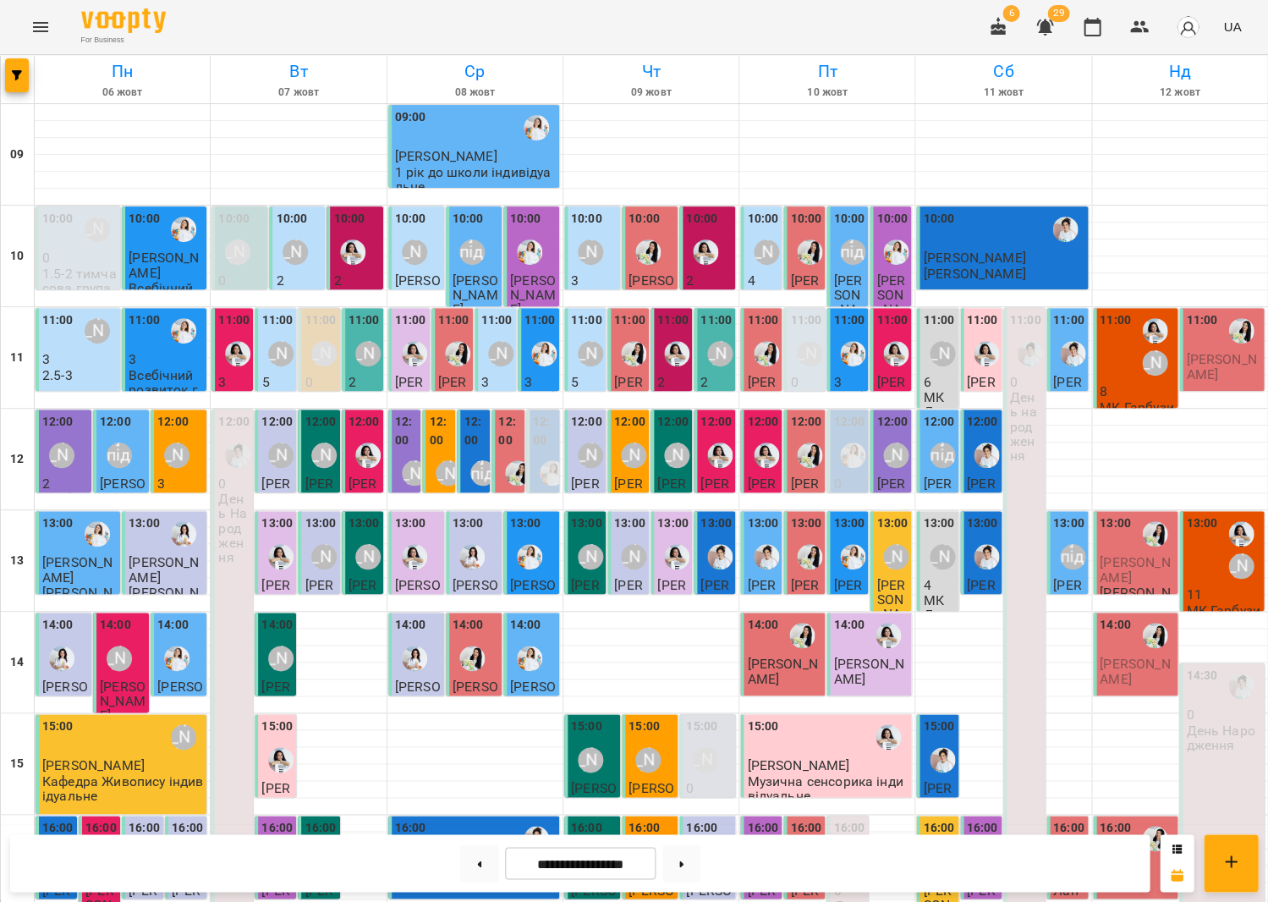
click at [1147, 346] on div "[PERSON_NAME]" at bounding box center [1154, 346] width 39 height 71
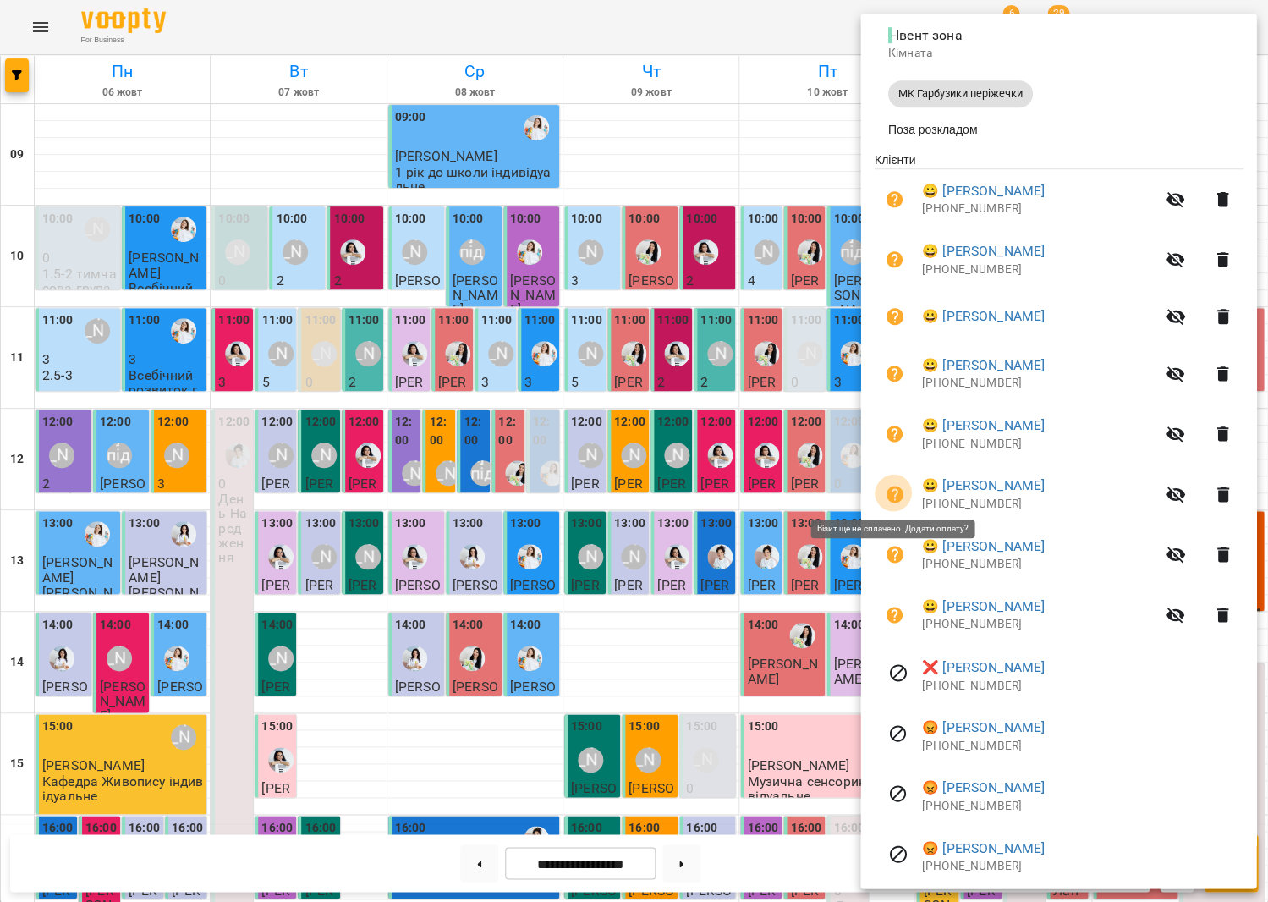
scroll to position [246, 0]
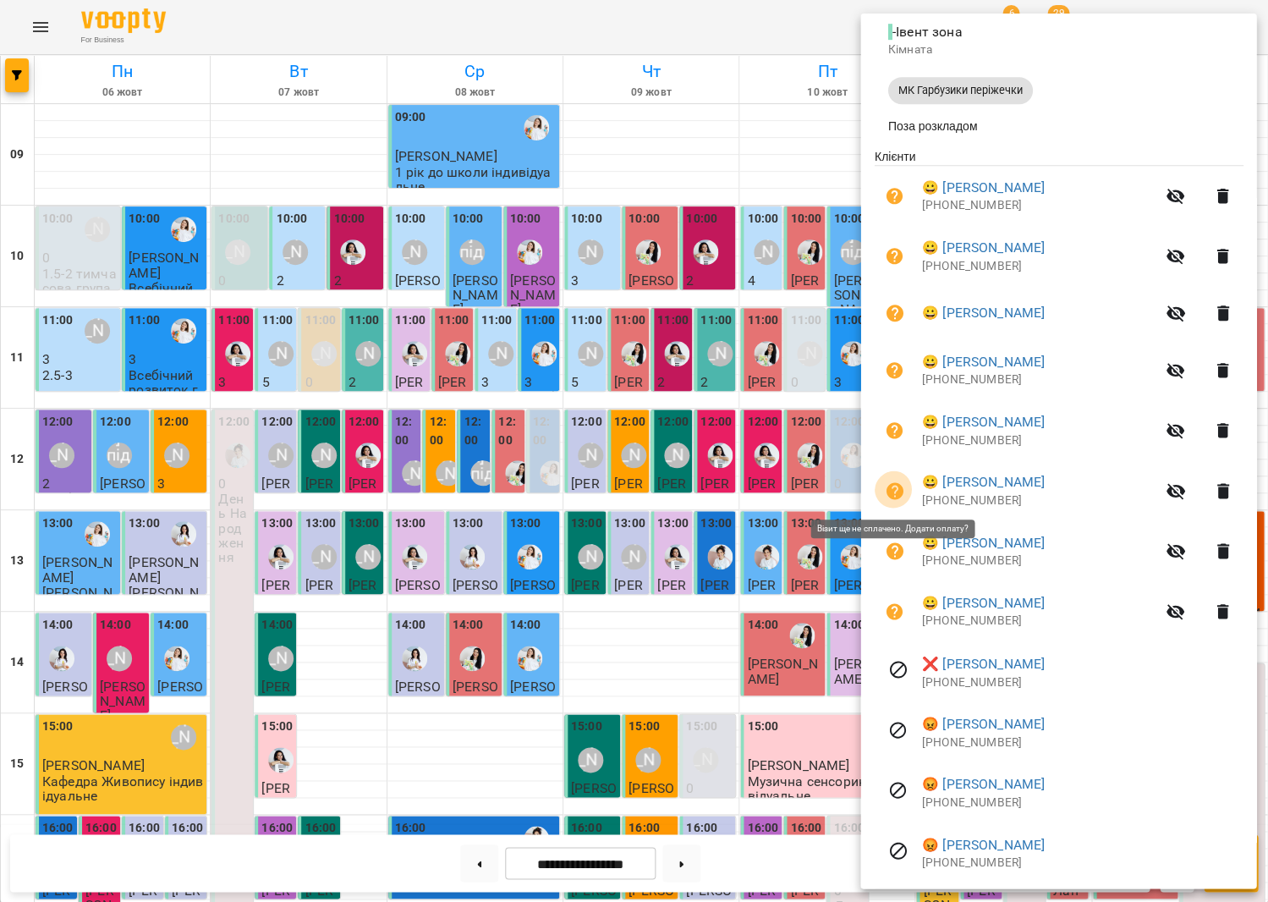
click at [885, 495] on icon "button" at bounding box center [894, 491] width 20 height 20
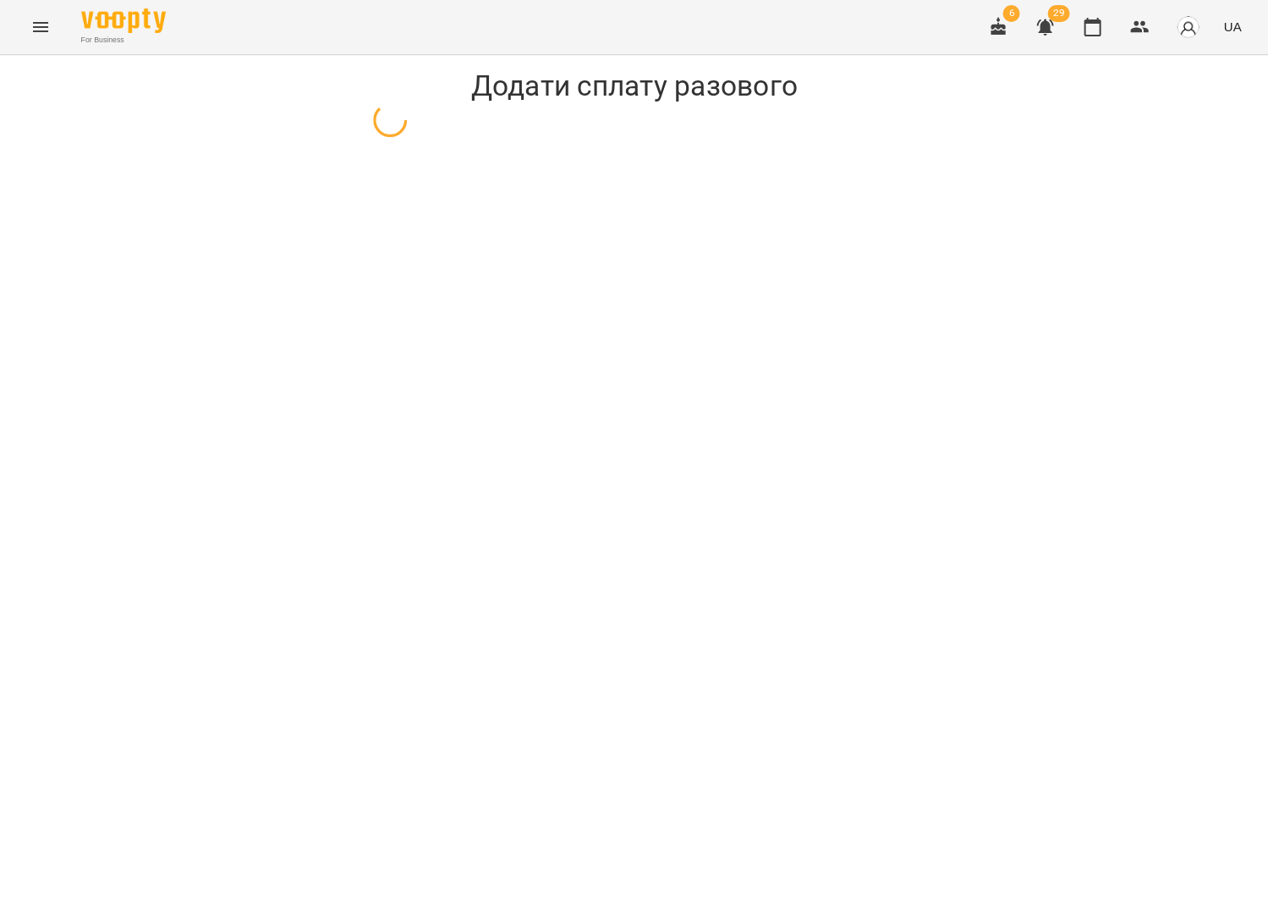
select select "**********"
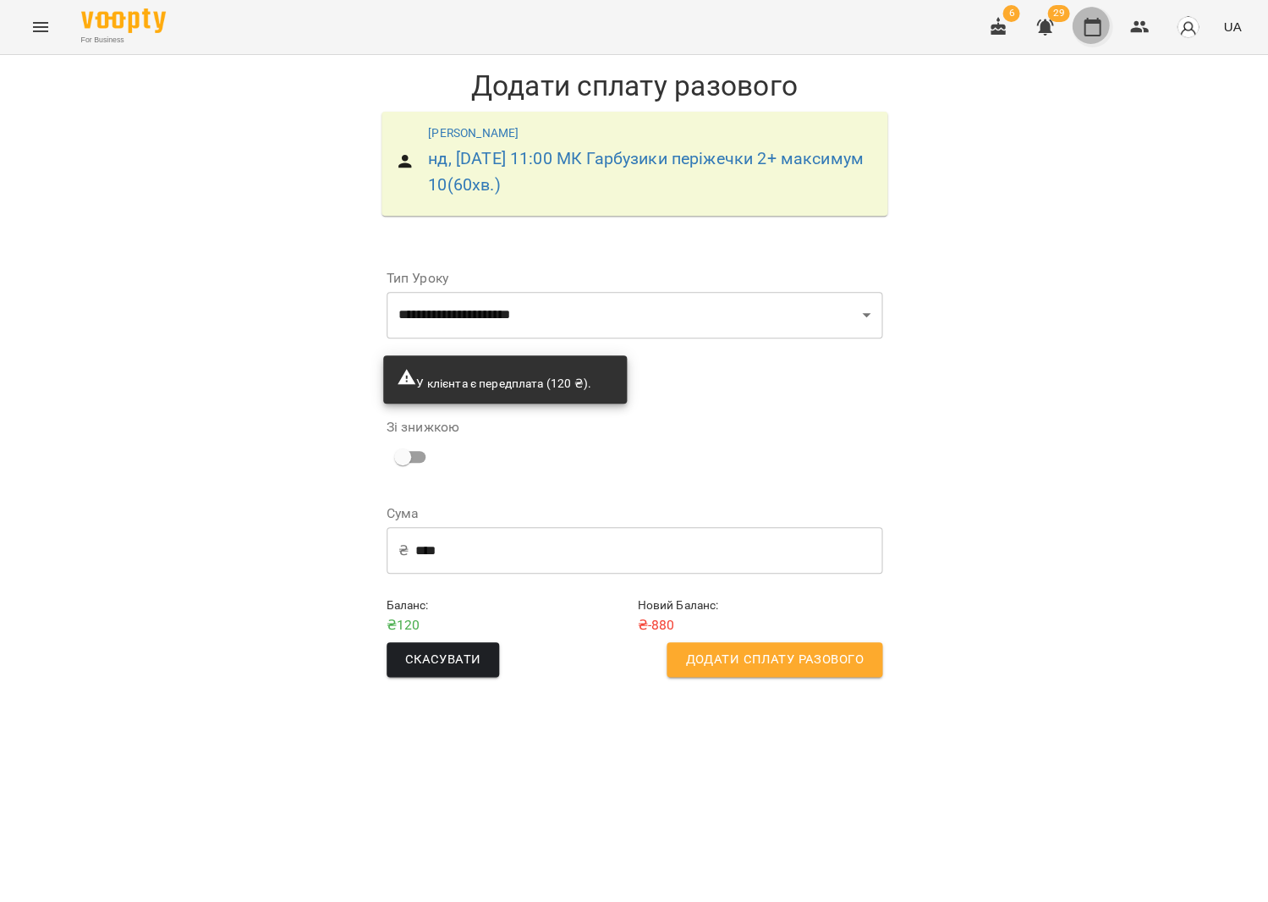
click at [1100, 30] on icon "button" at bounding box center [1092, 27] width 20 height 20
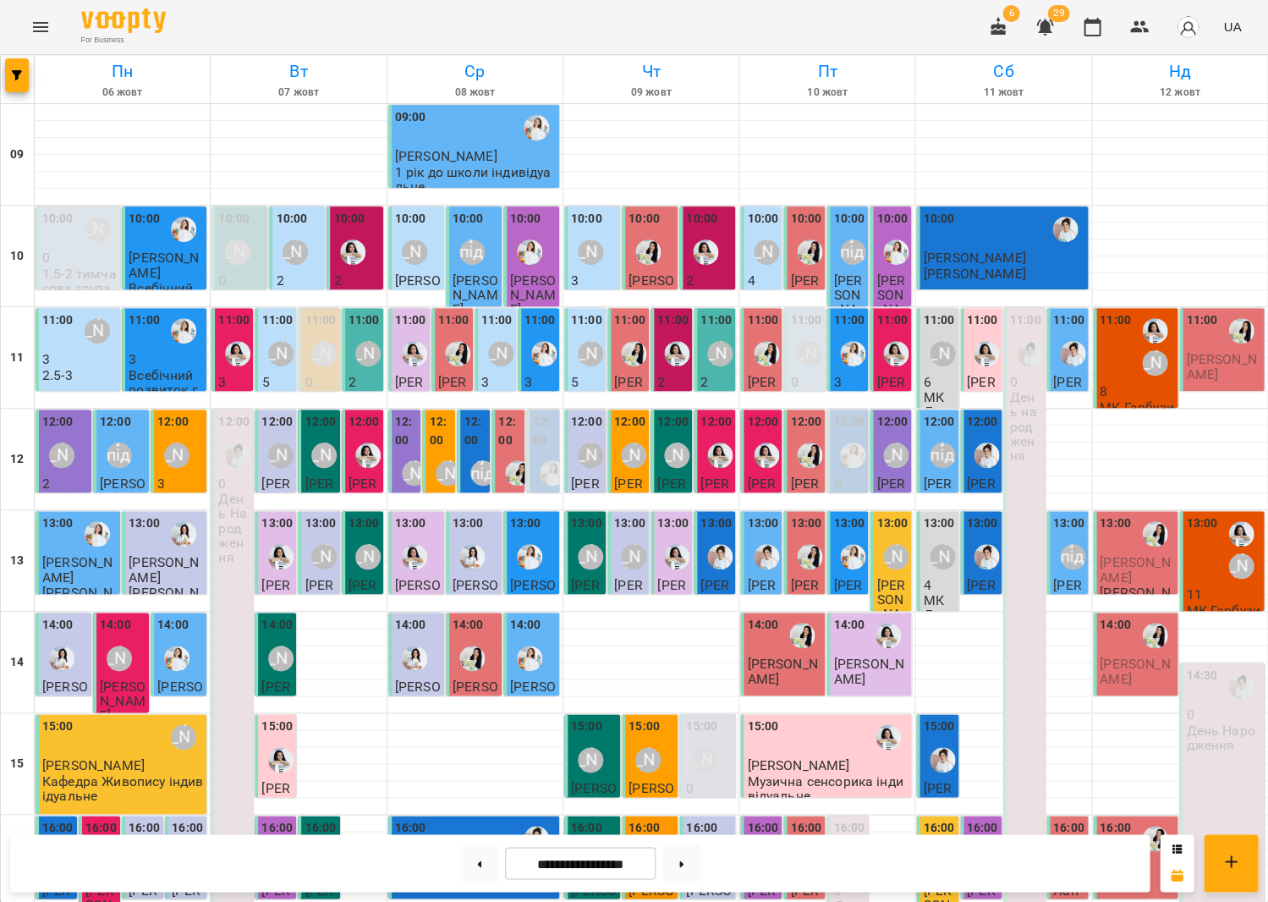
click at [1137, 368] on div "[PERSON_NAME]" at bounding box center [1154, 346] width 39 height 71
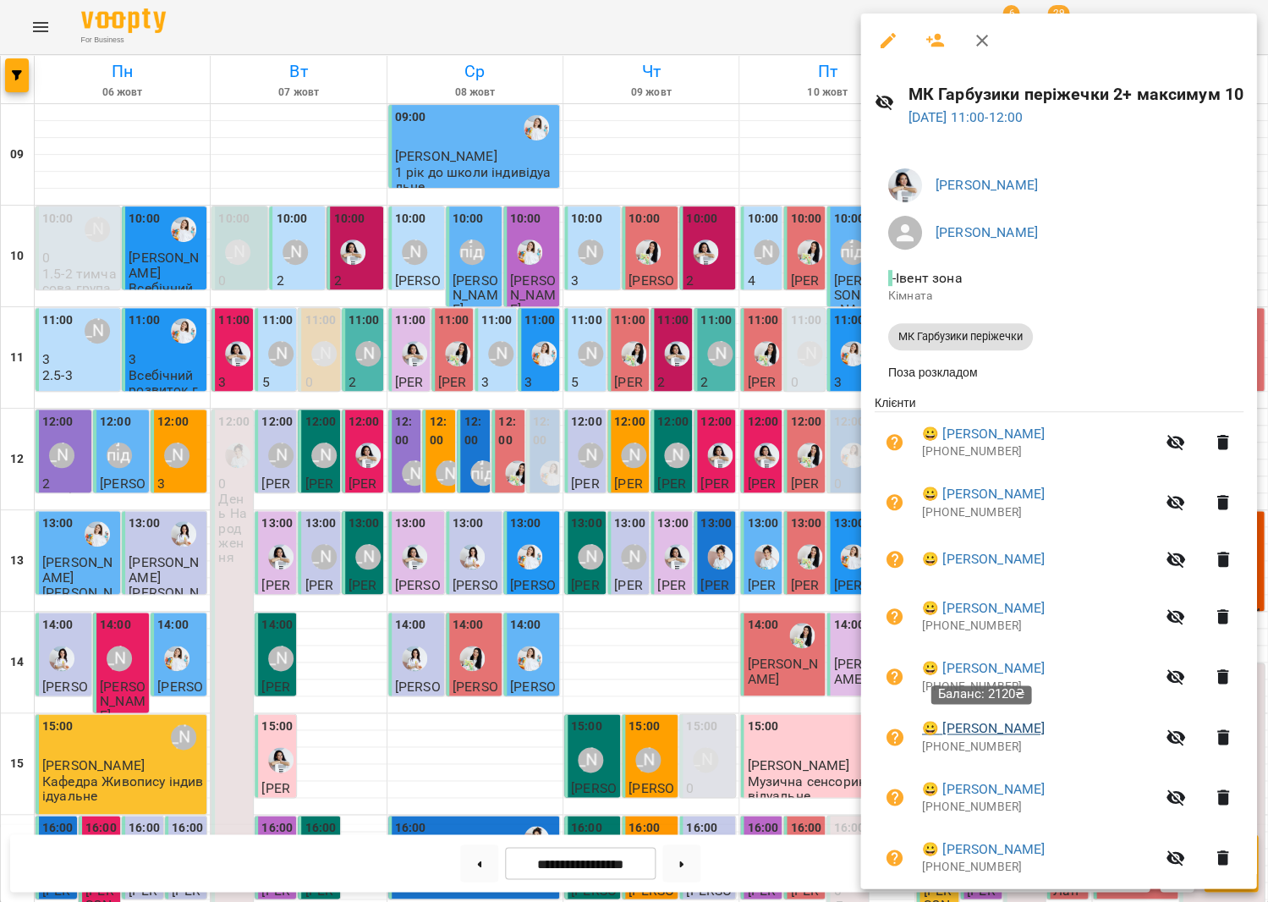
click at [982, 730] on link "😀 Різник Тимофій" at bounding box center [982, 728] width 123 height 20
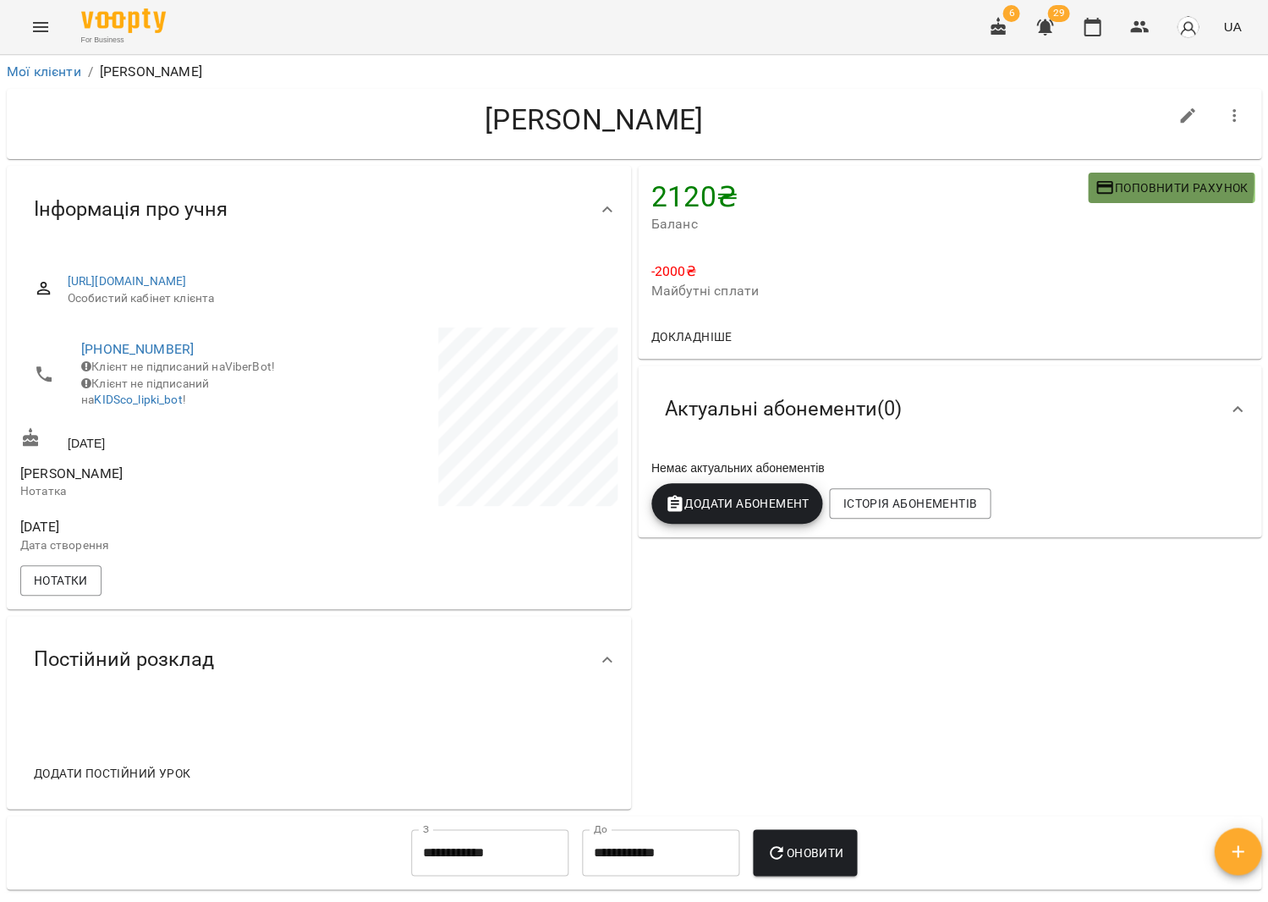
click at [1130, 182] on span "Поповнити рахунок" at bounding box center [1171, 188] width 153 height 20
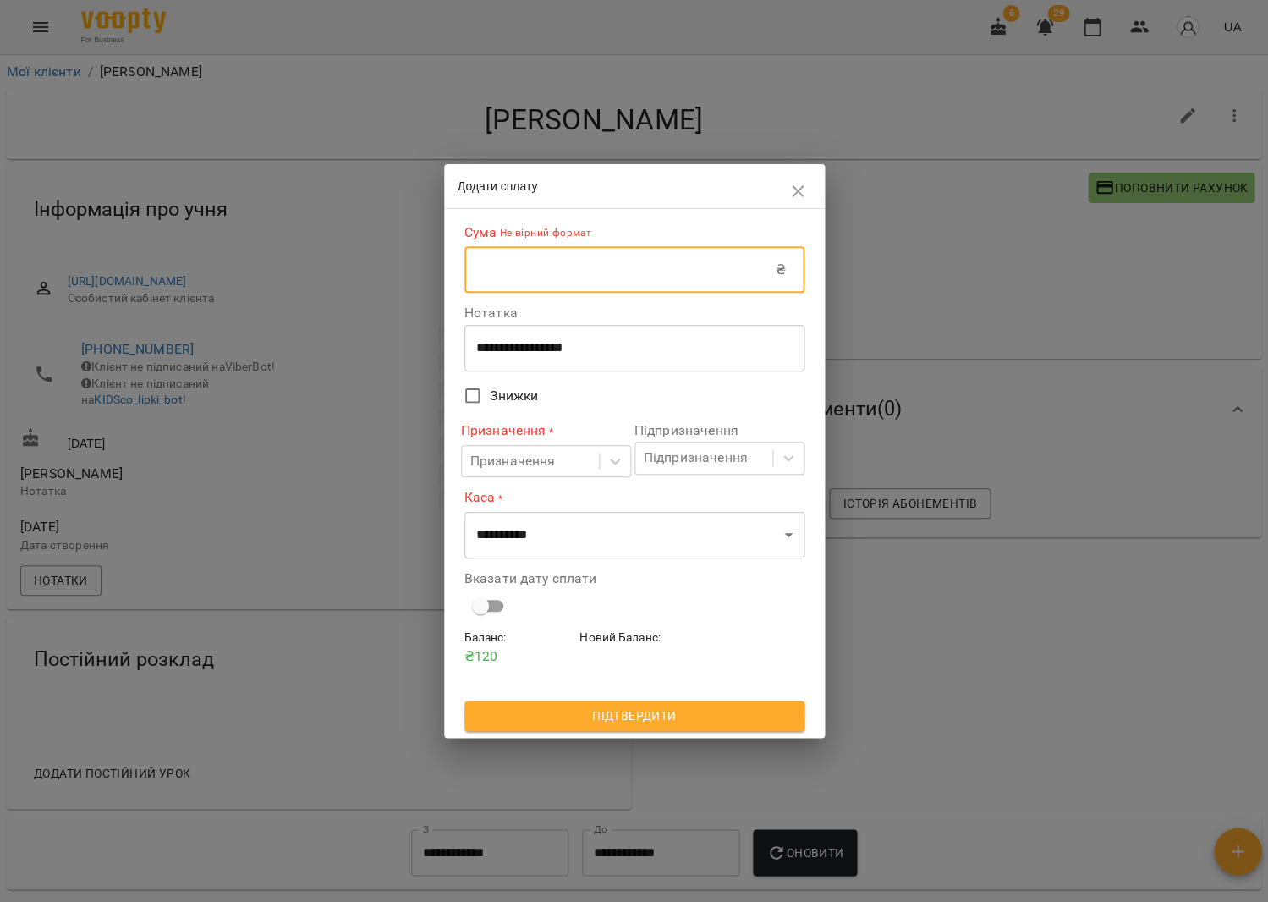
click at [675, 282] on input "text" at bounding box center [620, 269] width 311 height 47
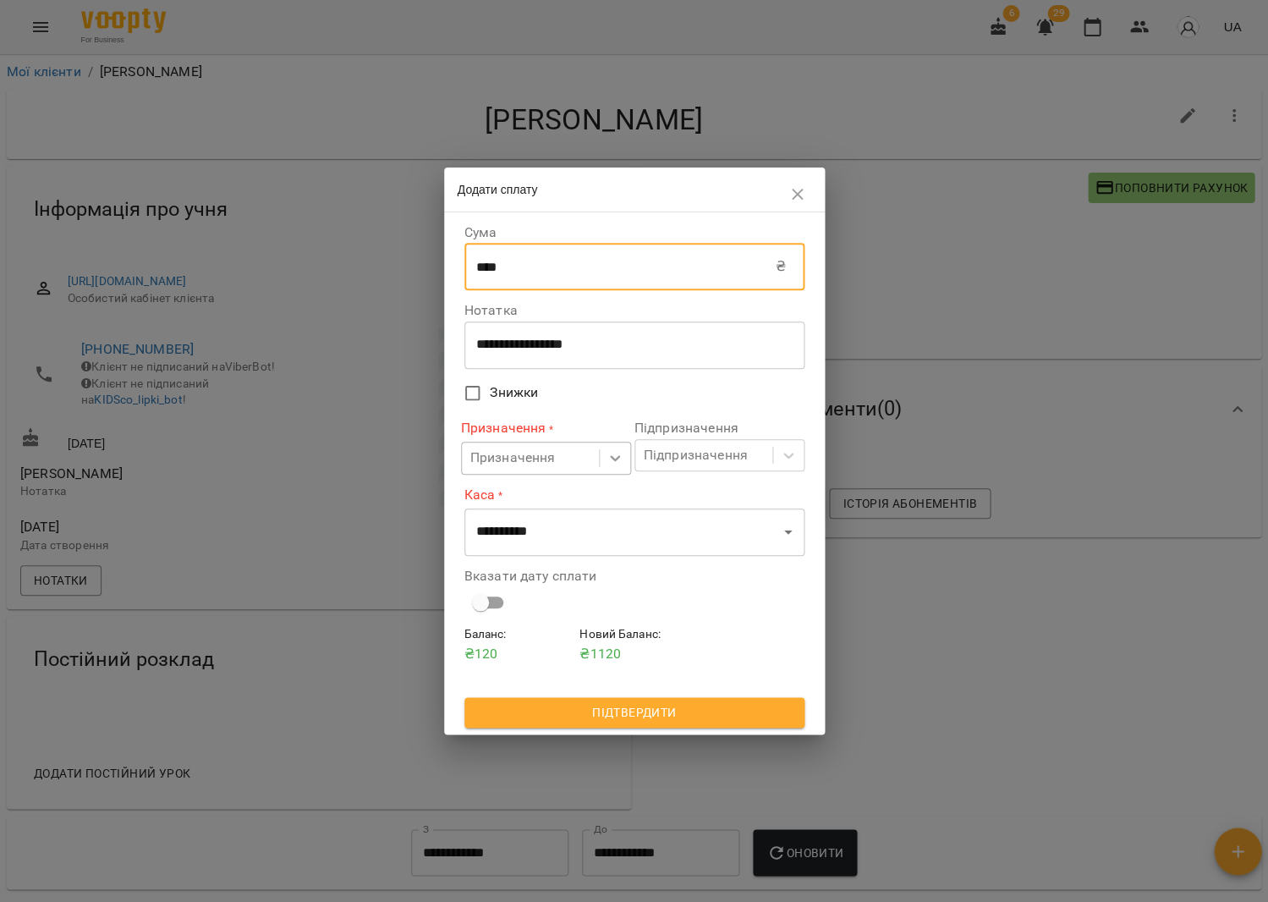
type input "****"
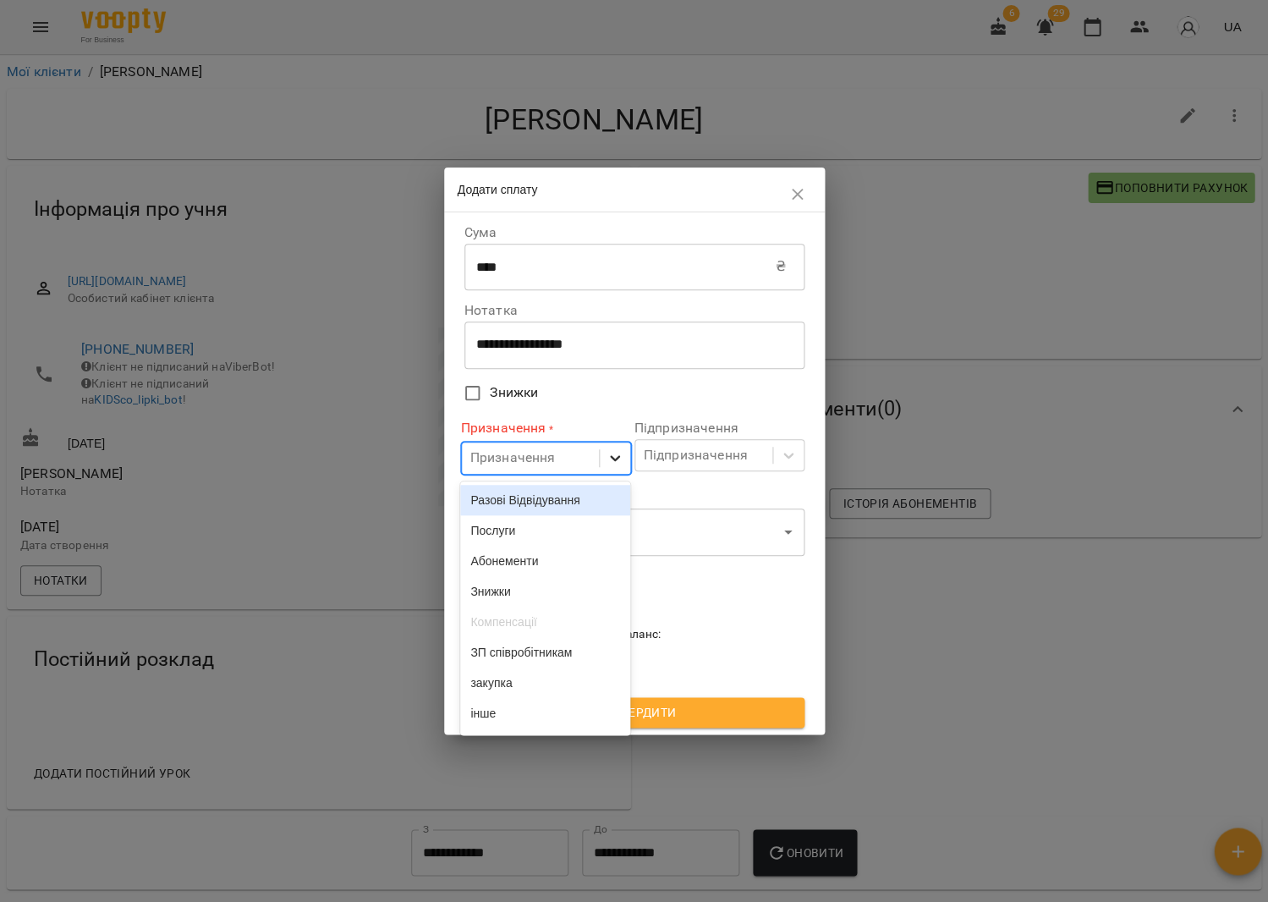
drag, startPoint x: 601, startPoint y: 455, endPoint x: 597, endPoint y: 467, distance: 12.3
click at [601, 455] on div at bounding box center [615, 458] width 30 height 30
click at [575, 497] on div "Разові Відвідування" at bounding box center [545, 500] width 170 height 30
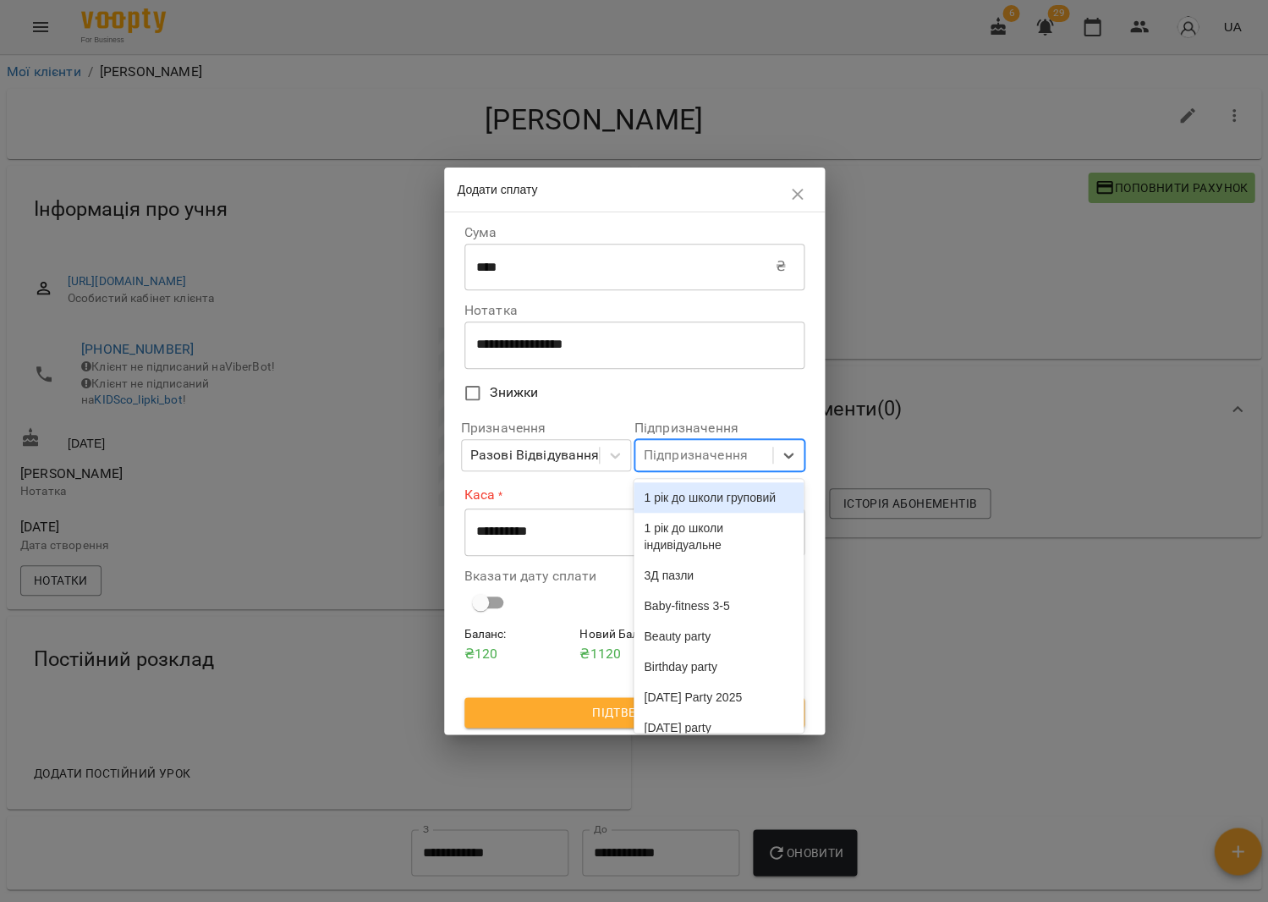
click at [709, 455] on div "Підпризначення" at bounding box center [696, 455] width 104 height 20
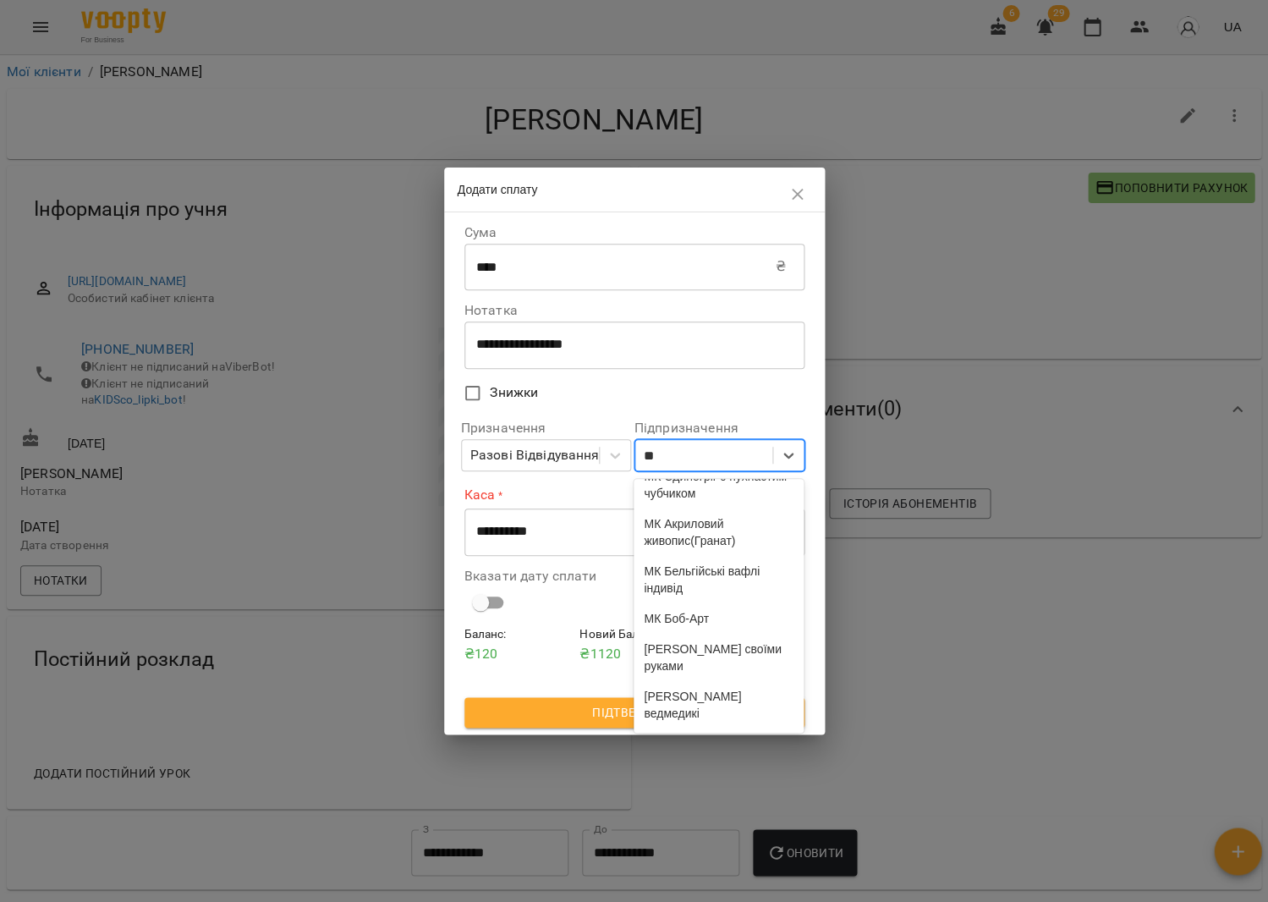
scroll to position [414, 0]
type input "****"
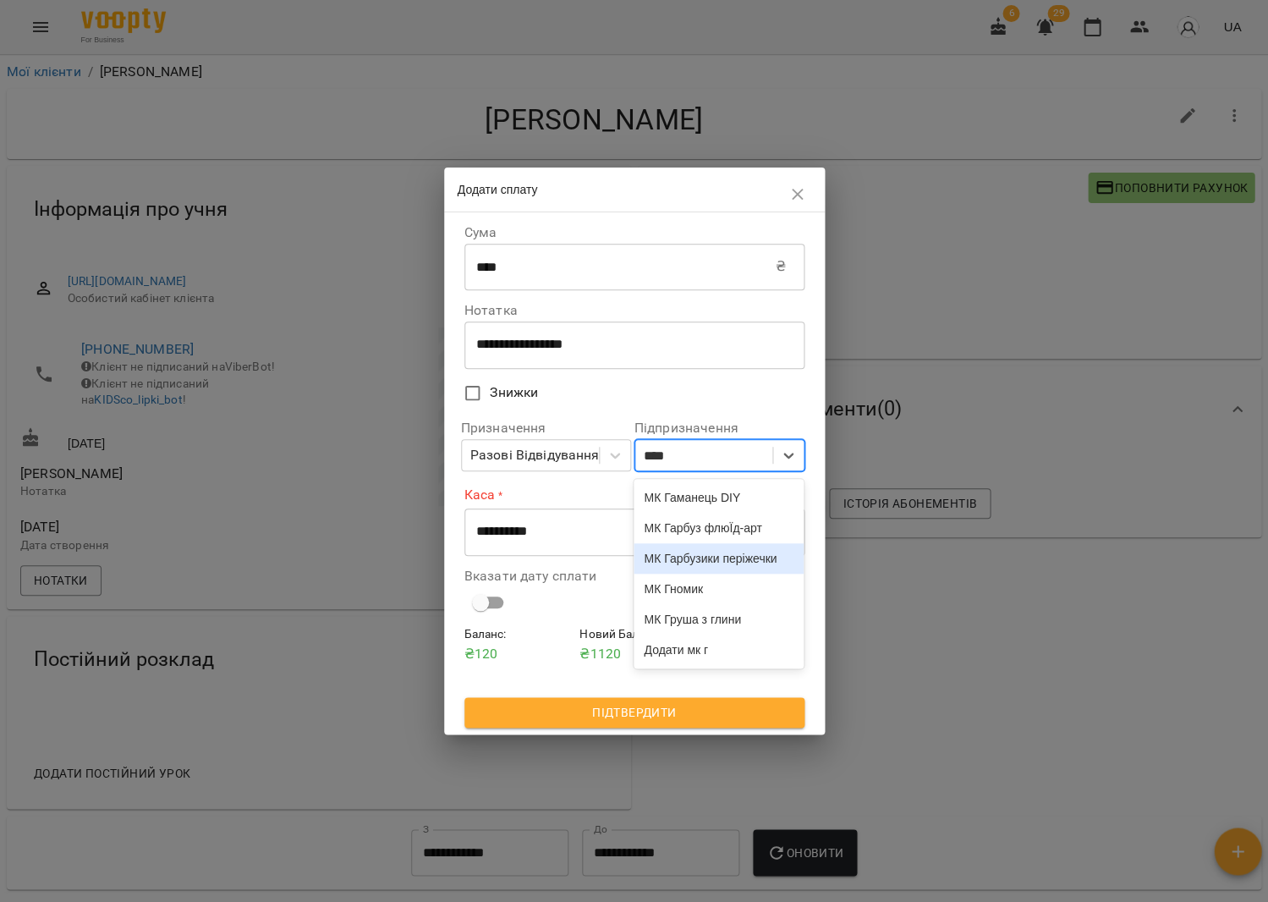
click at [743, 560] on div "МК Гарбузики періжечки" at bounding box center [719, 558] width 170 height 30
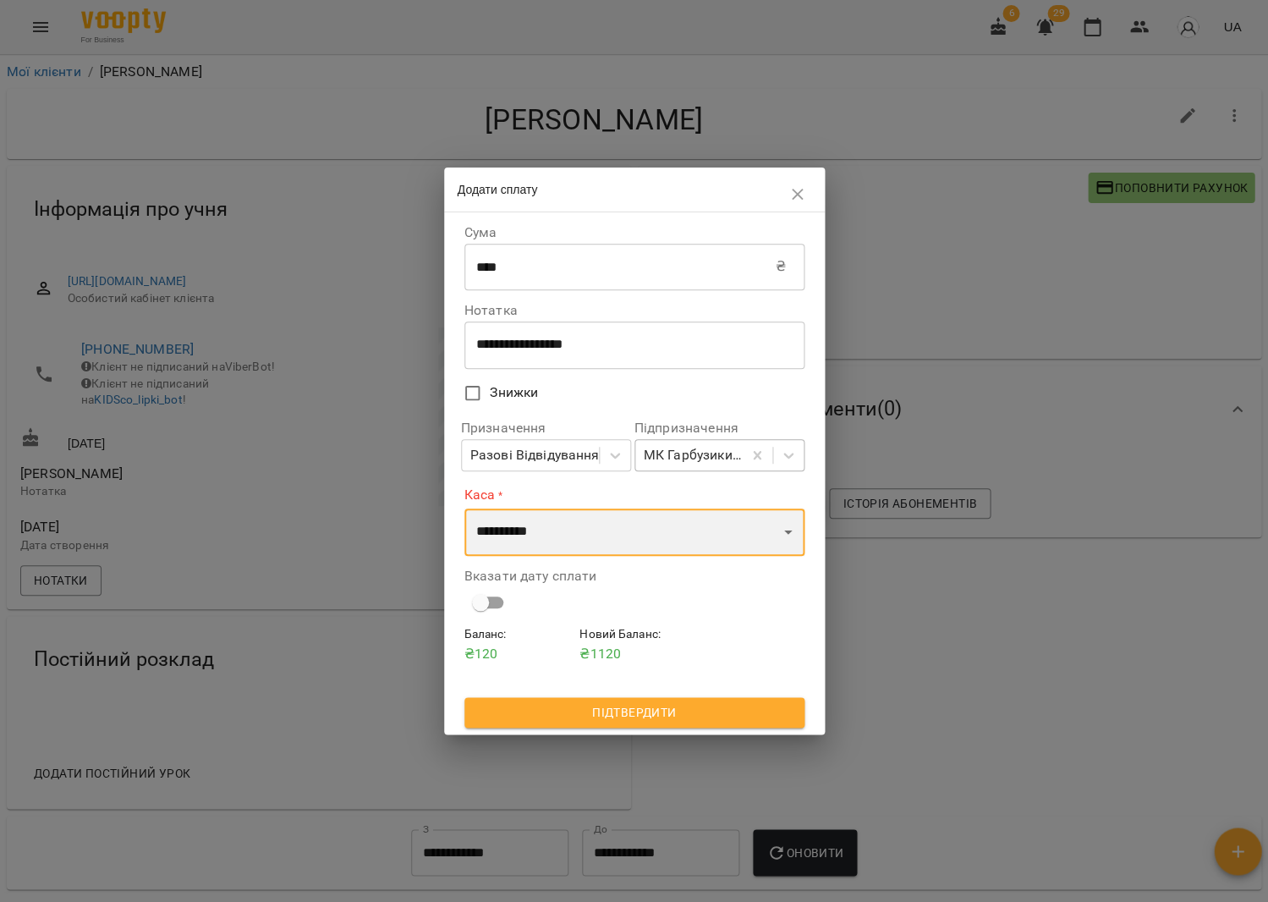
select select "****"
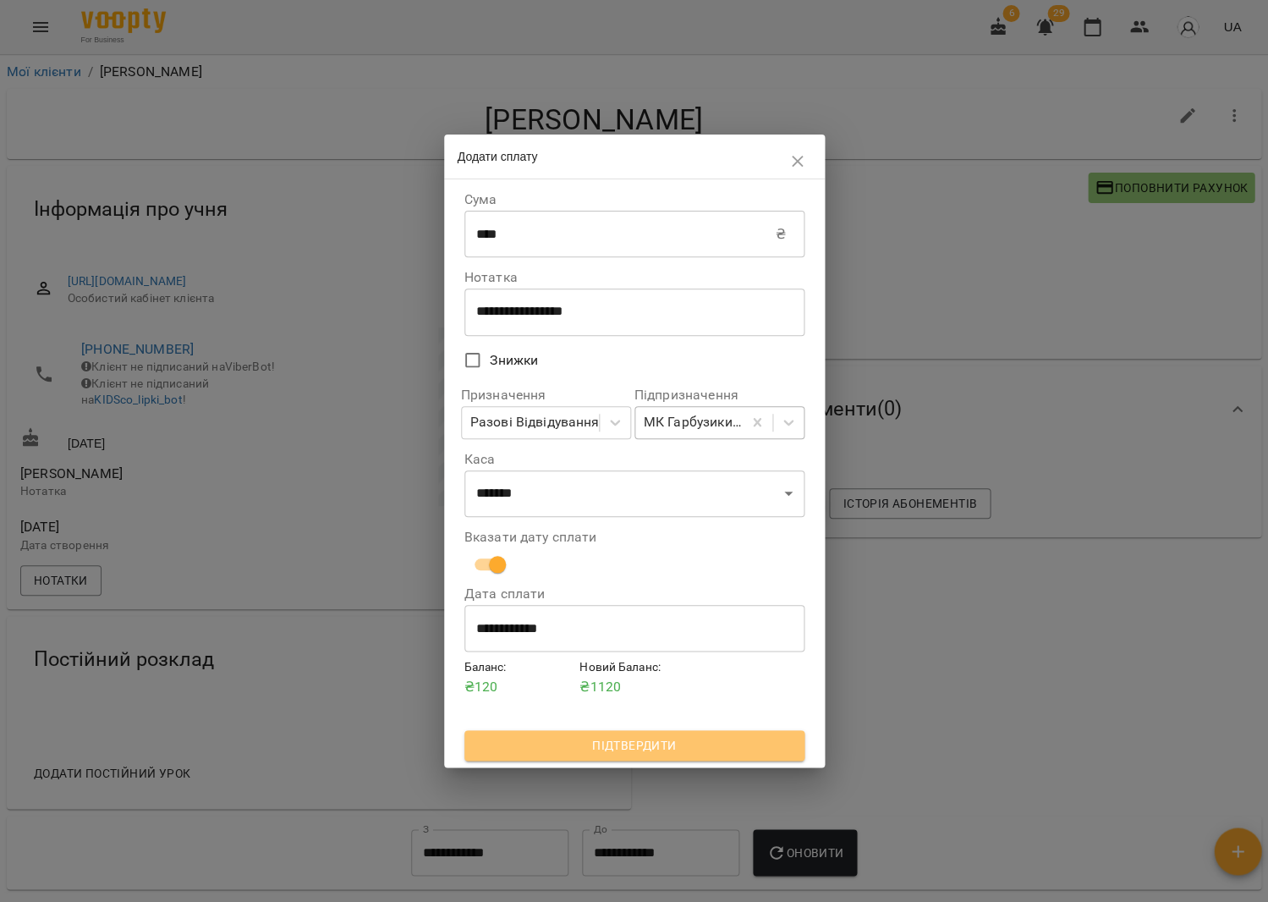
click at [620, 740] on span "Підтвердити" at bounding box center [634, 745] width 313 height 20
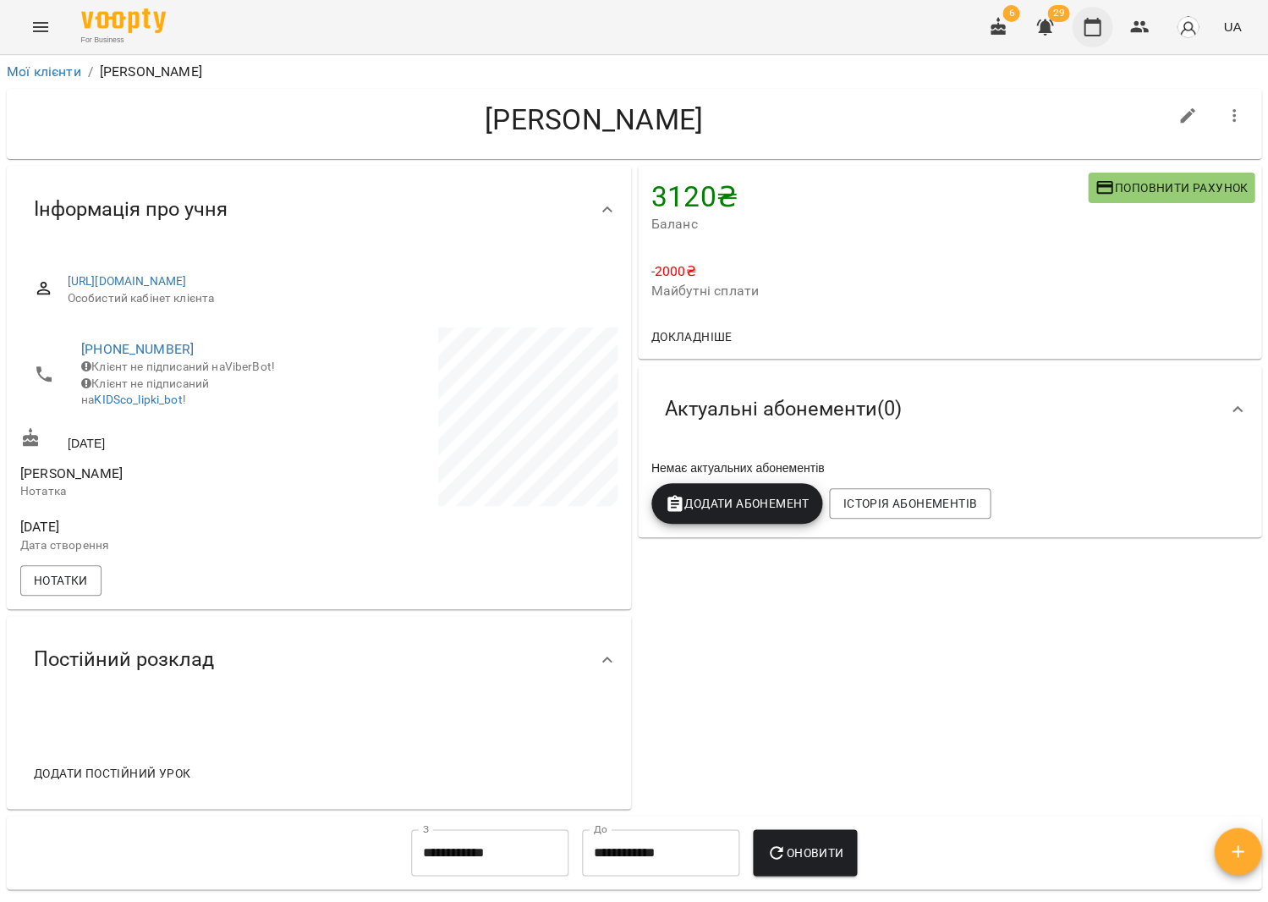
click at [1096, 29] on icon "button" at bounding box center [1092, 27] width 20 height 20
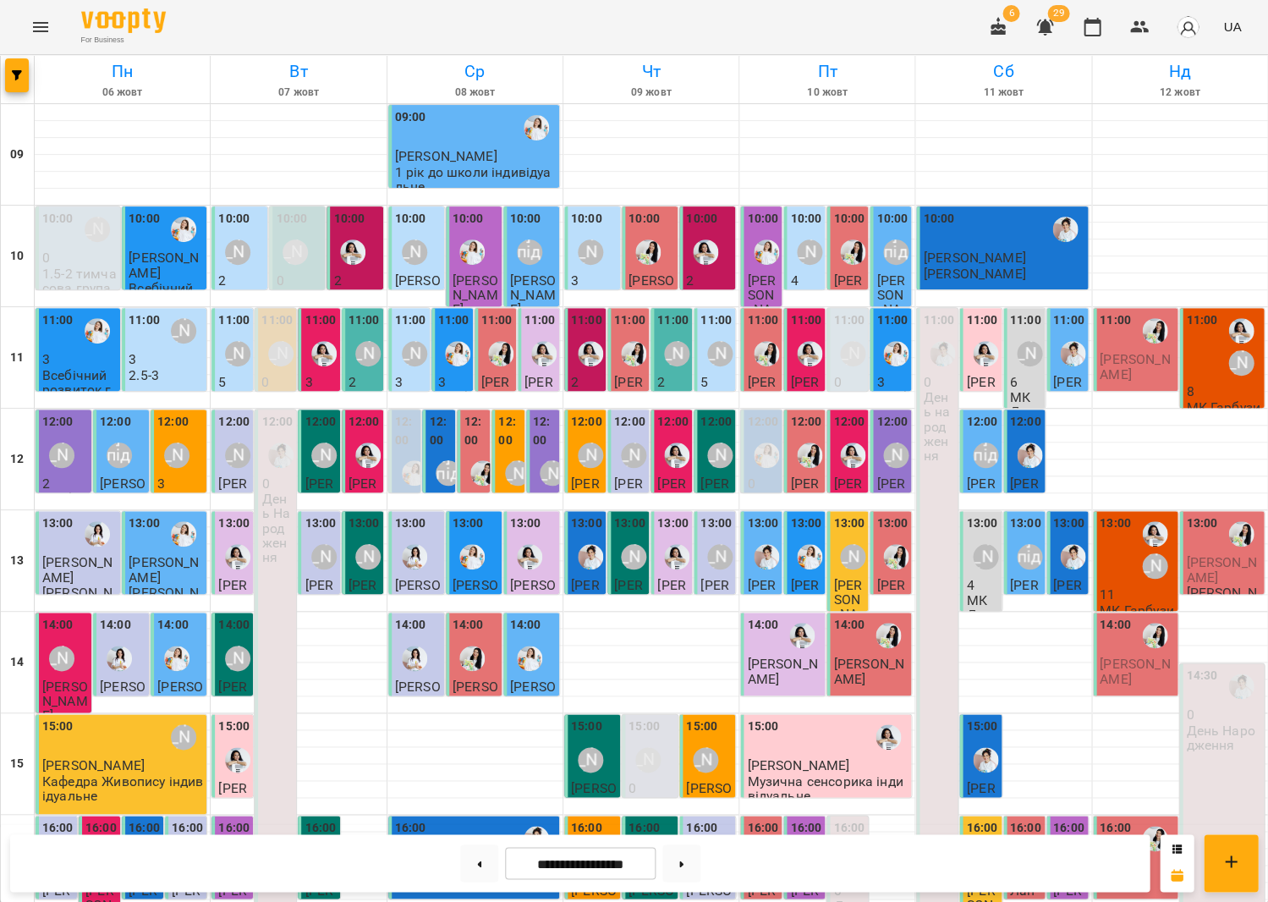
click at [1220, 319] on div "11:00 [PERSON_NAME]" at bounding box center [1223, 346] width 74 height 71
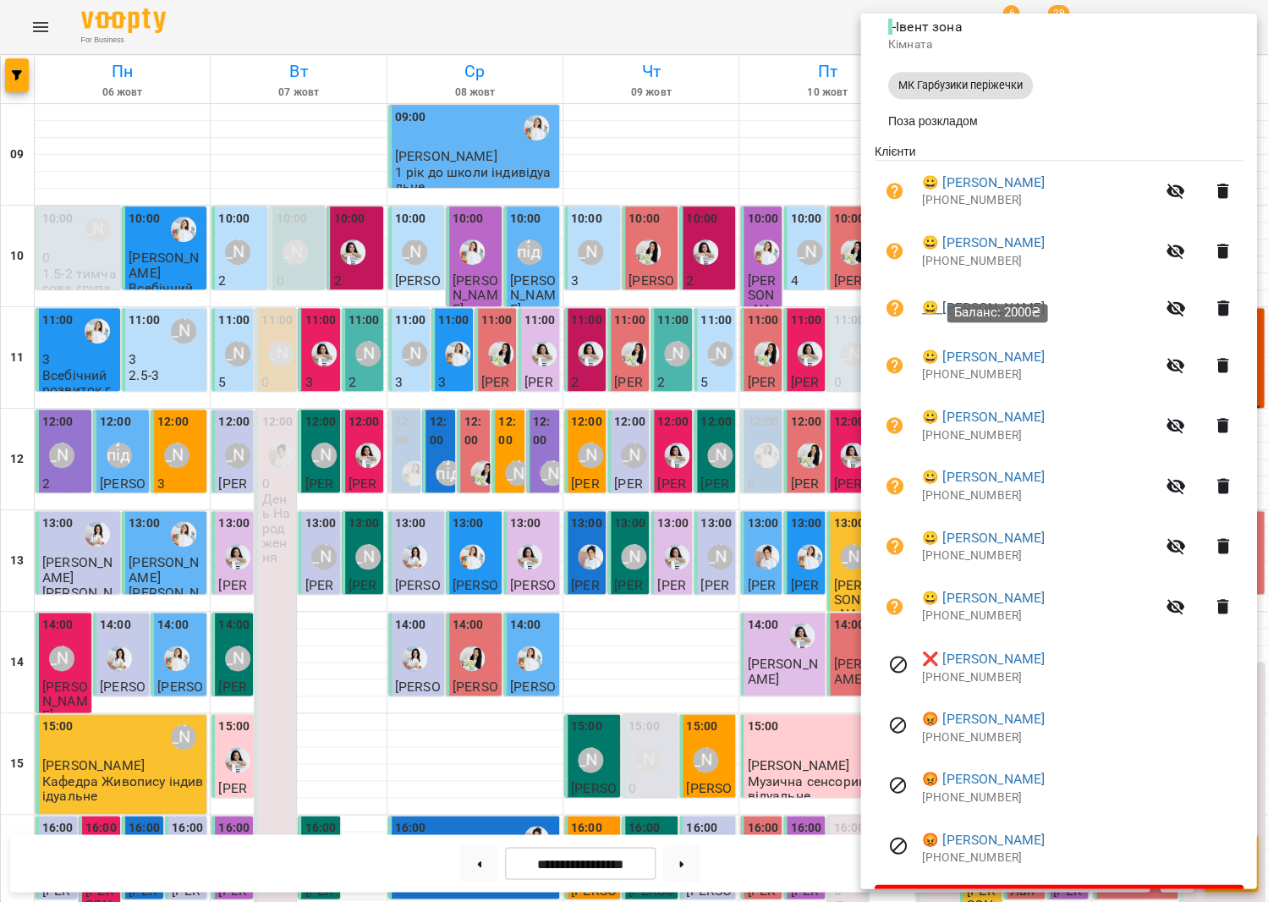
scroll to position [252, 0]
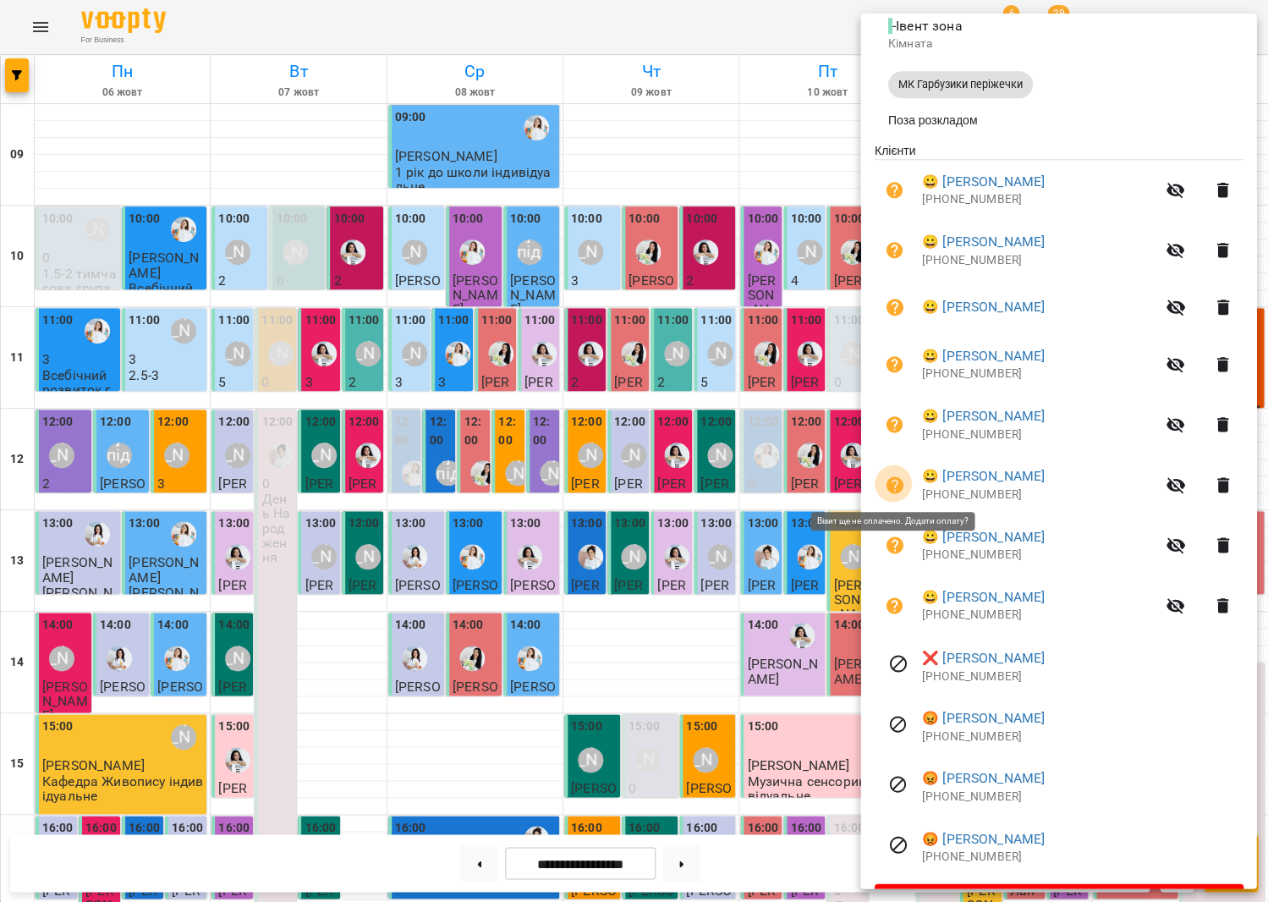
click at [901, 470] on button "button" at bounding box center [894, 485] width 41 height 41
select select "**********"
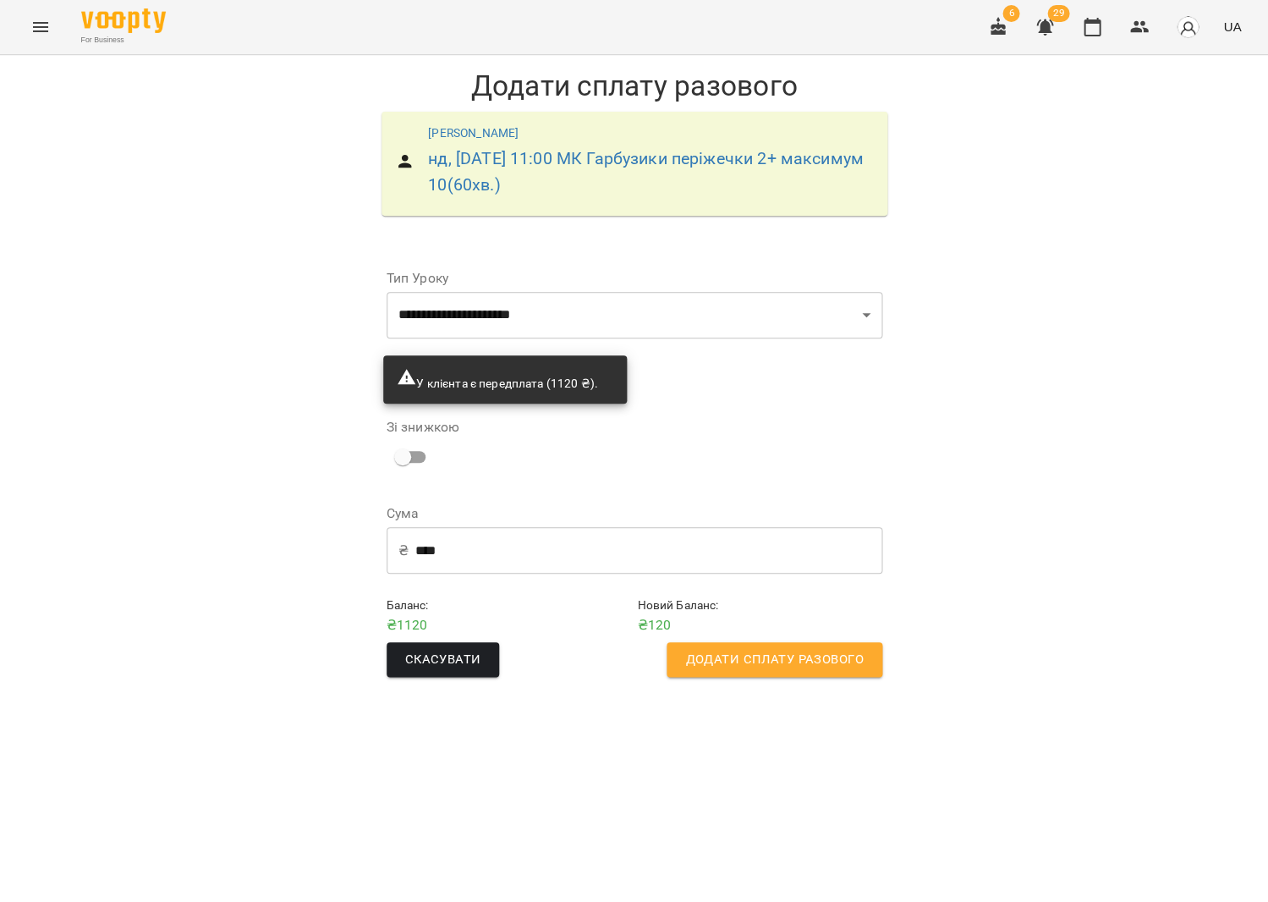
click at [729, 655] on span "Додати сплату разового" at bounding box center [774, 660] width 178 height 22
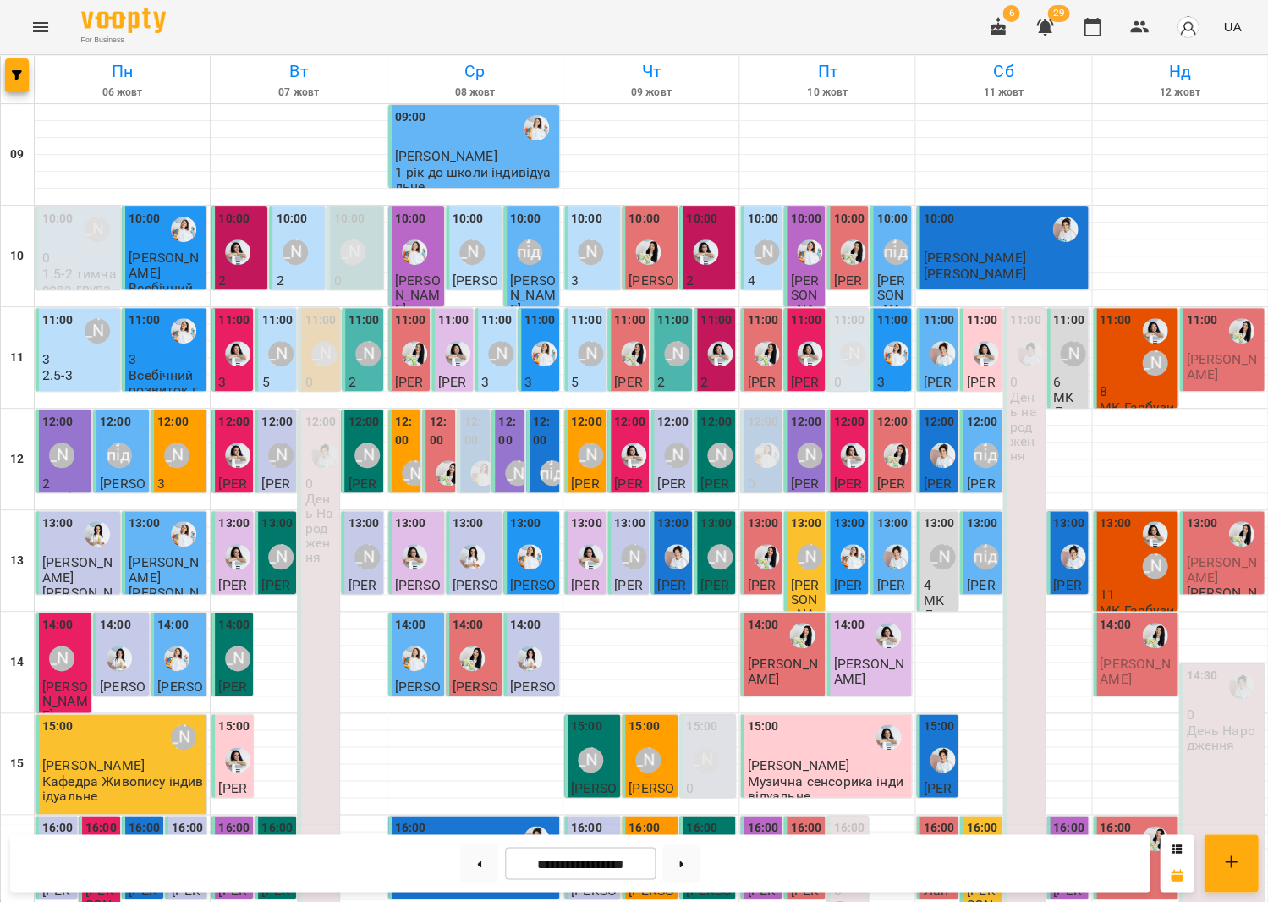
click at [1112, 372] on div "11:00" at bounding box center [1115, 346] width 31 height 71
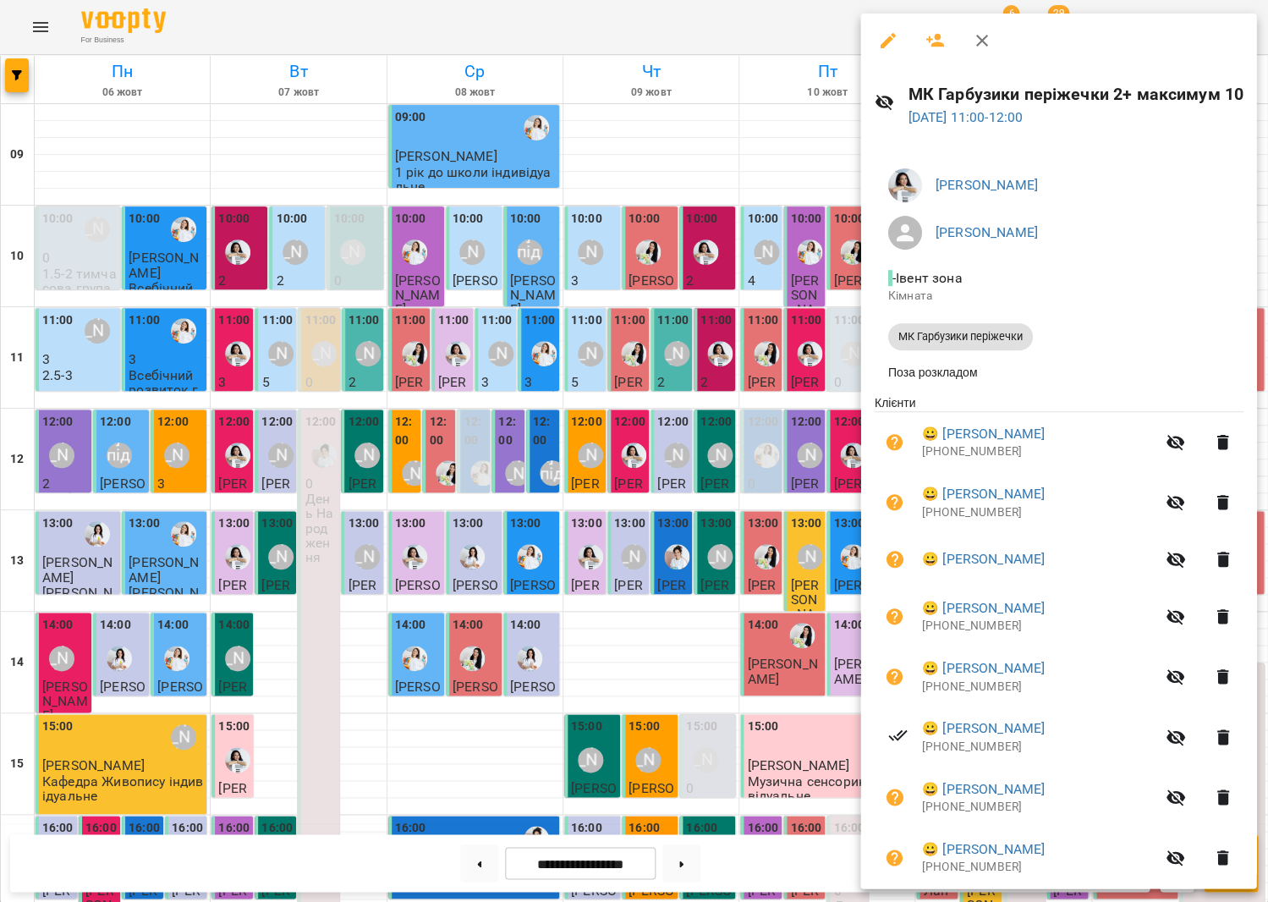
click at [690, 448] on div at bounding box center [634, 451] width 1268 height 902
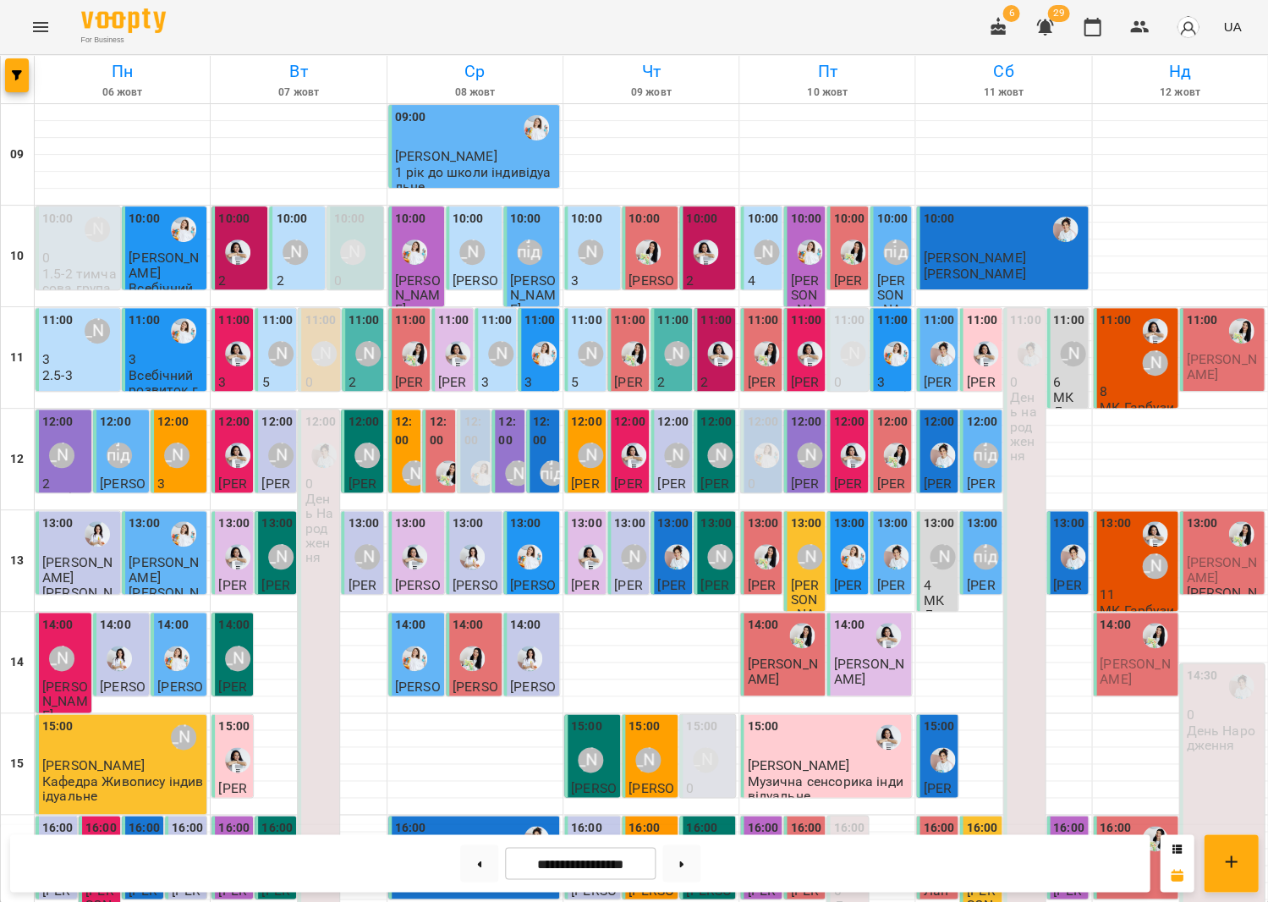
click at [1133, 580] on div "13:00 [PERSON_NAME]" at bounding box center [1137, 549] width 74 height 71
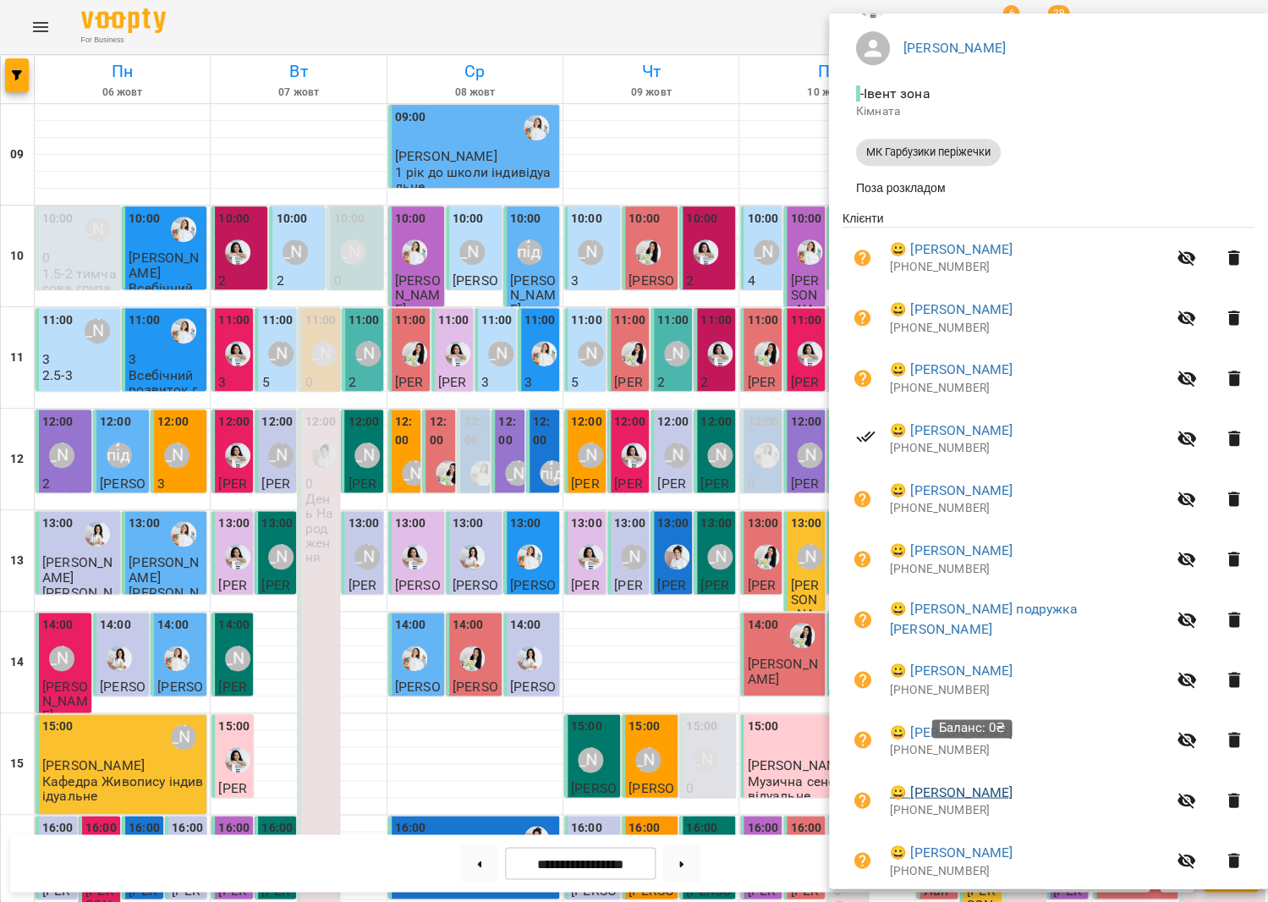
scroll to position [111, 0]
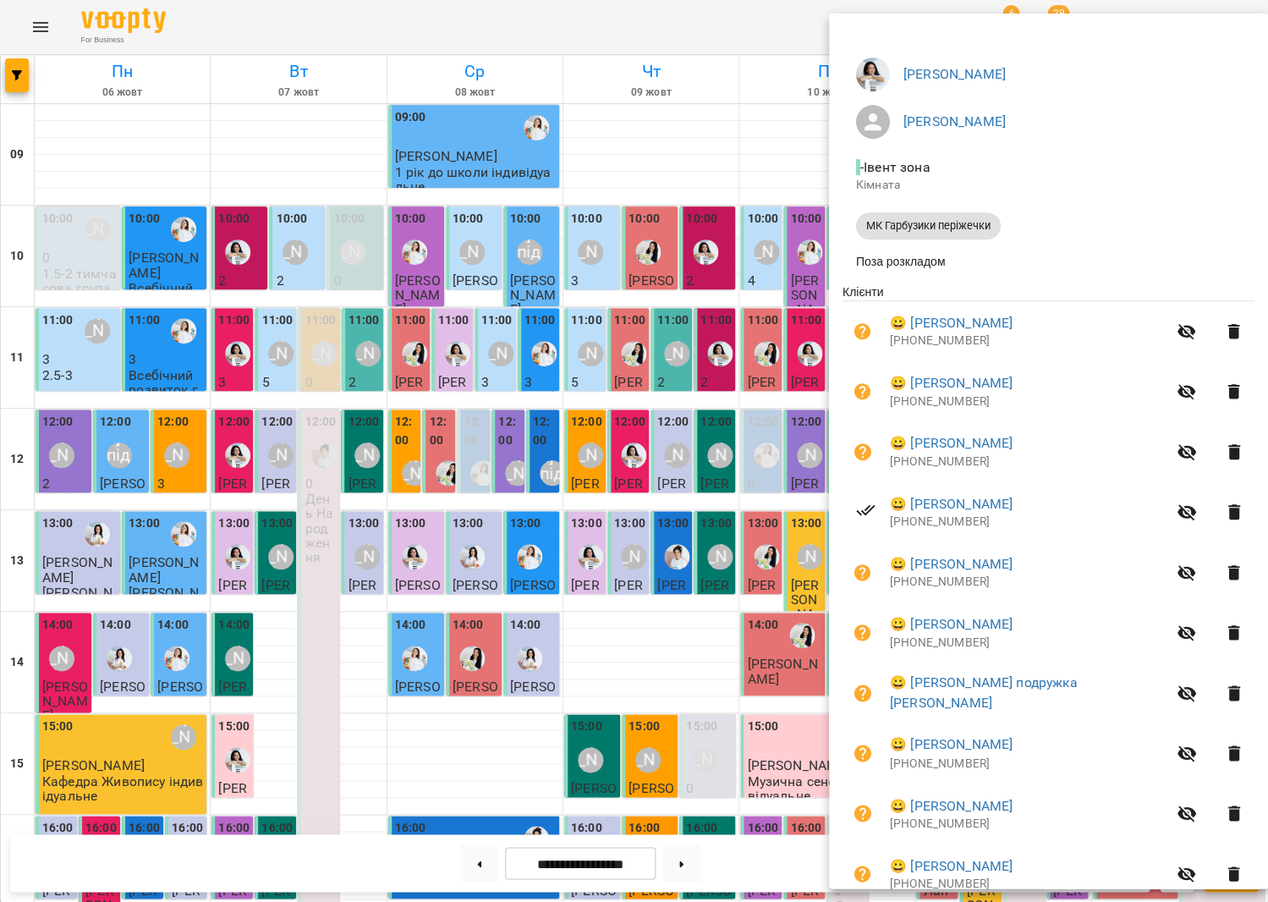
click at [657, 428] on div at bounding box center [634, 451] width 1268 height 902
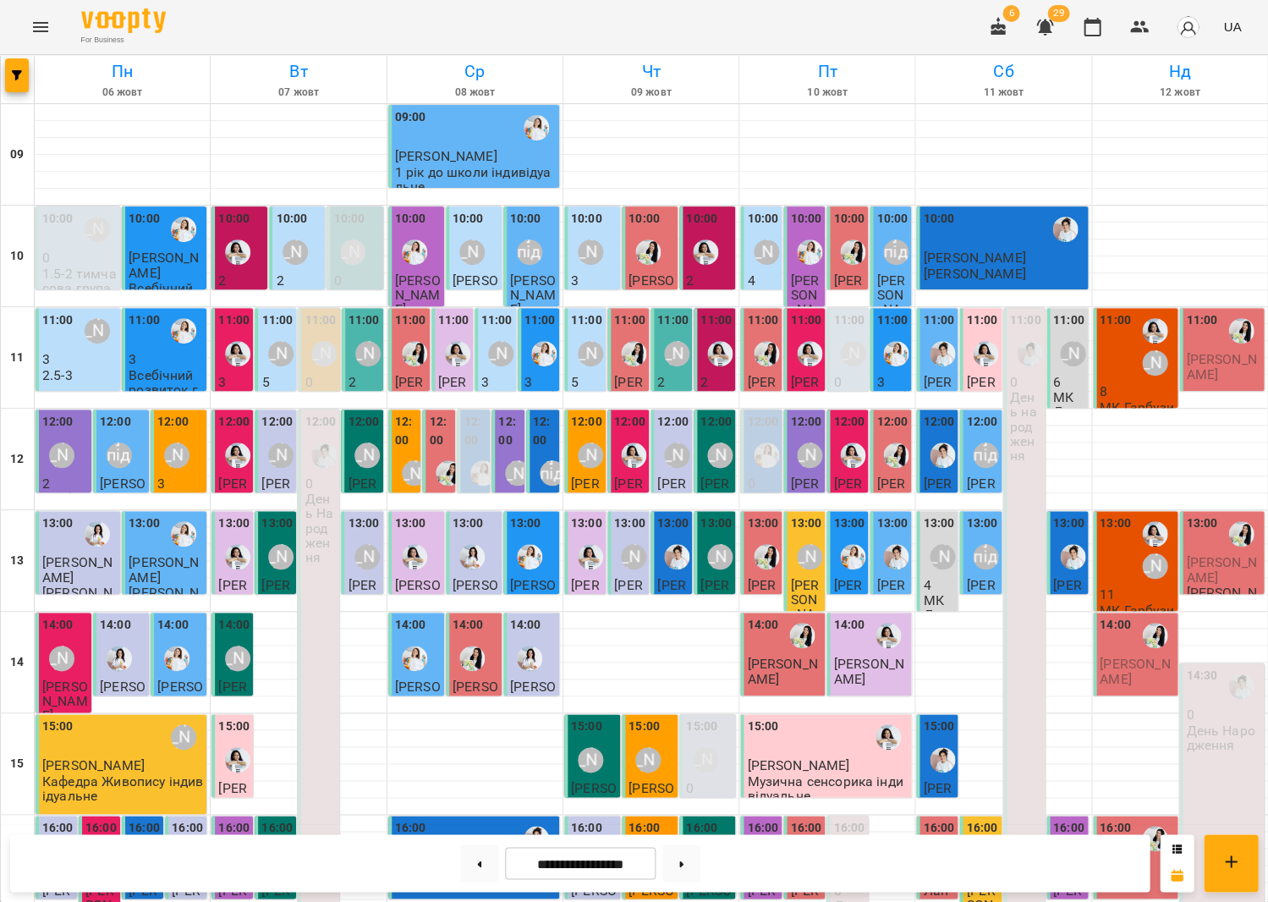
click at [1137, 339] on div "[PERSON_NAME]" at bounding box center [1154, 346] width 39 height 71
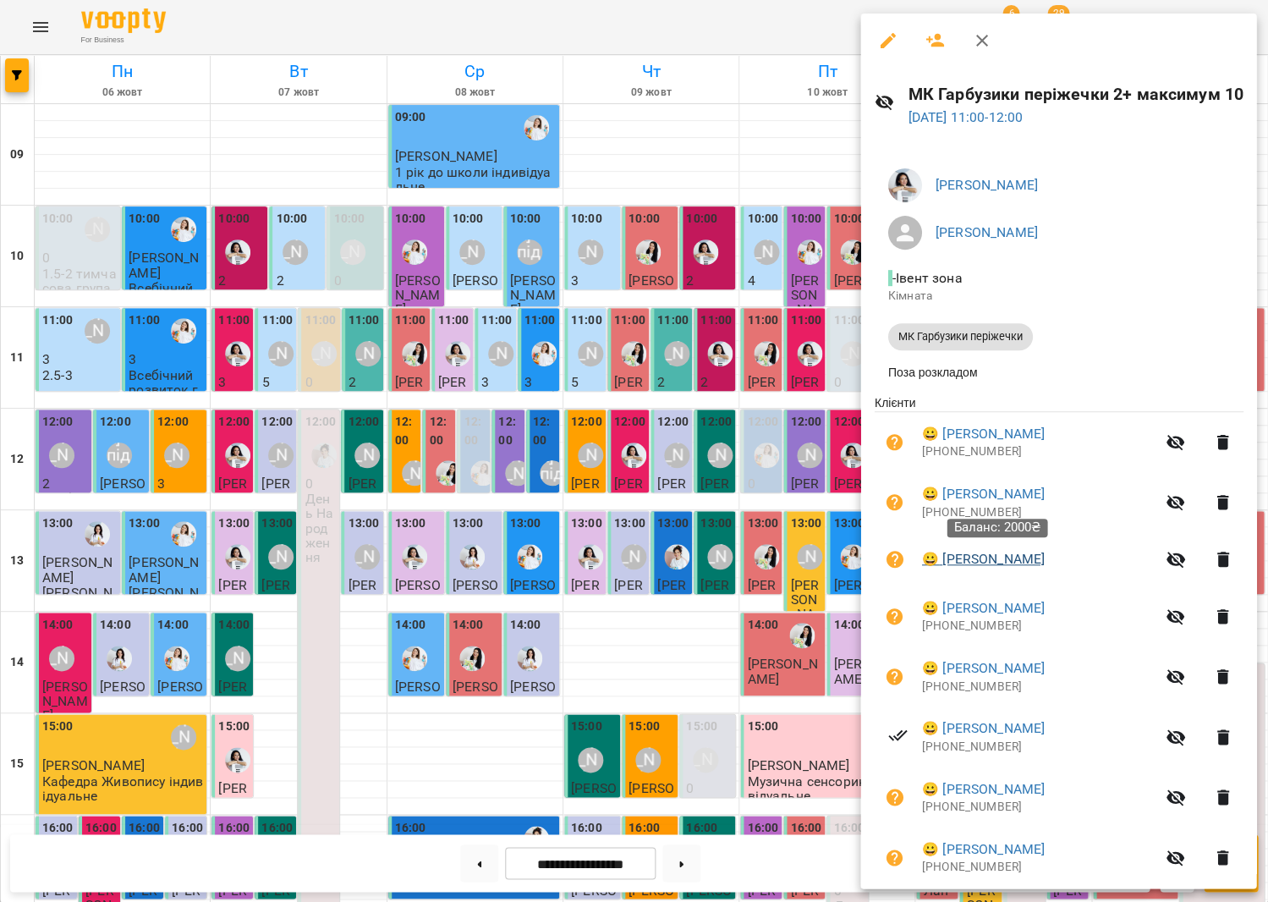
click at [1006, 556] on link "😀 Пономаренко Емілія" at bounding box center [982, 559] width 123 height 20
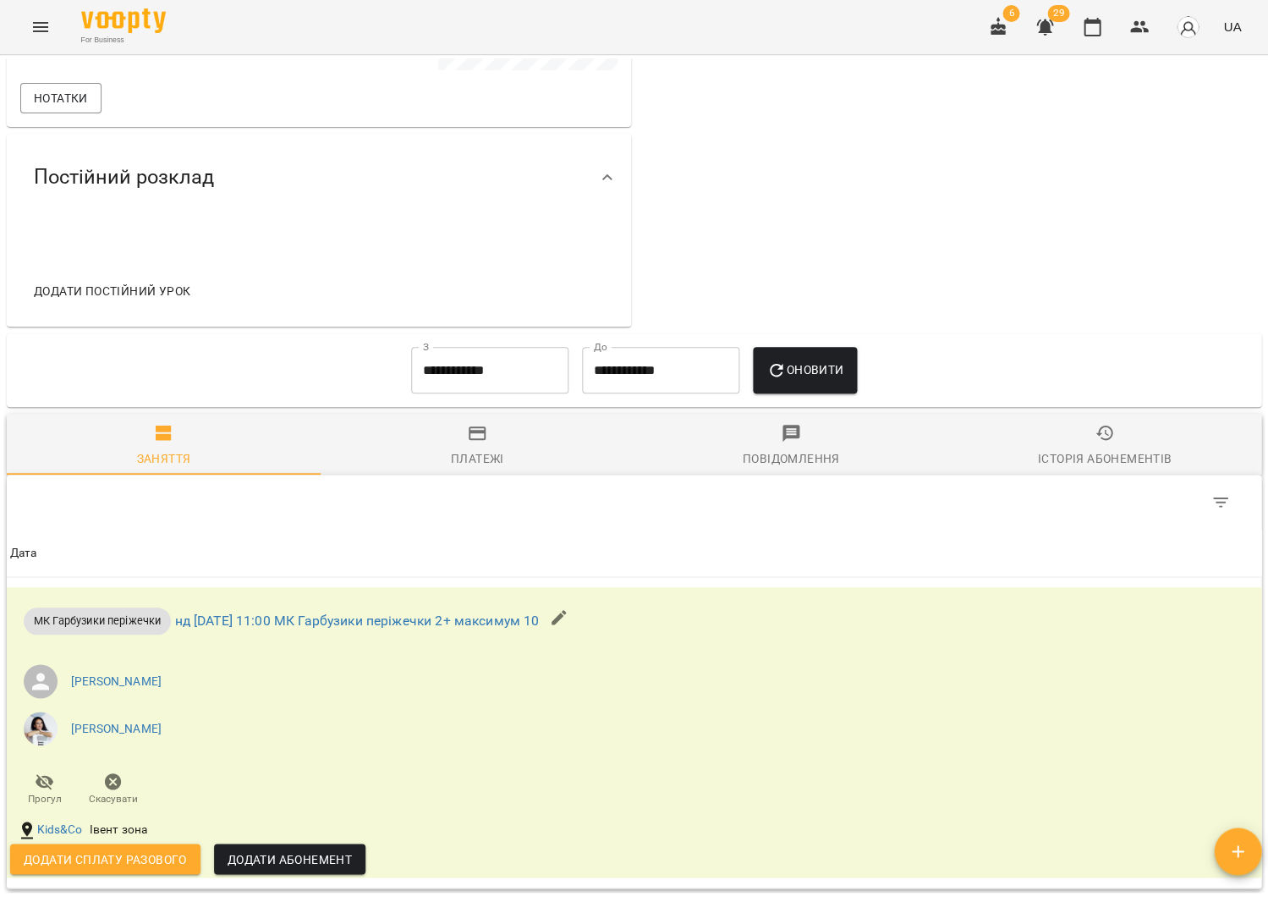
scroll to position [630, 0]
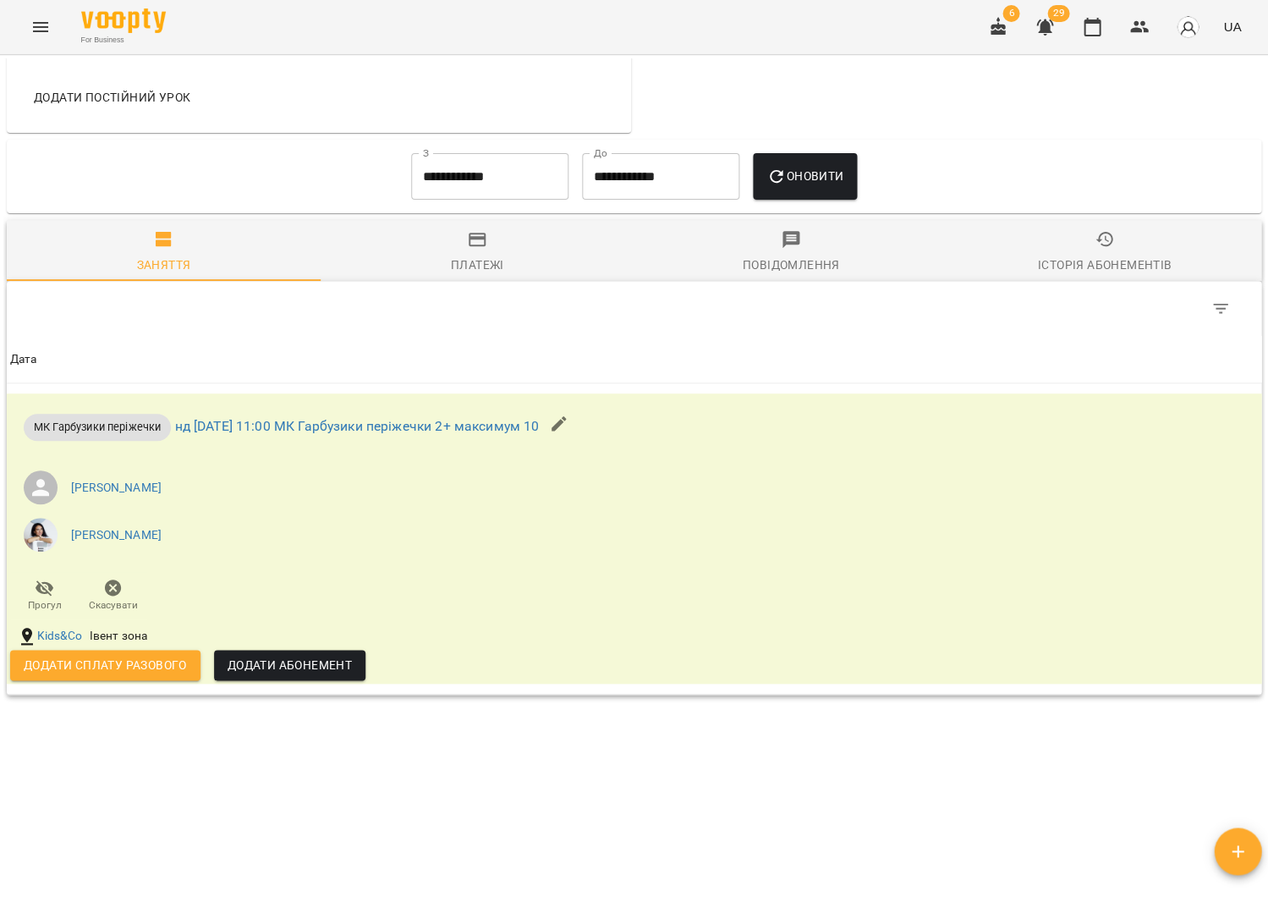
click at [440, 209] on div "**********" at bounding box center [634, 177] width 1255 height 74
click at [443, 222] on button "Платежі" at bounding box center [478, 250] width 314 height 61
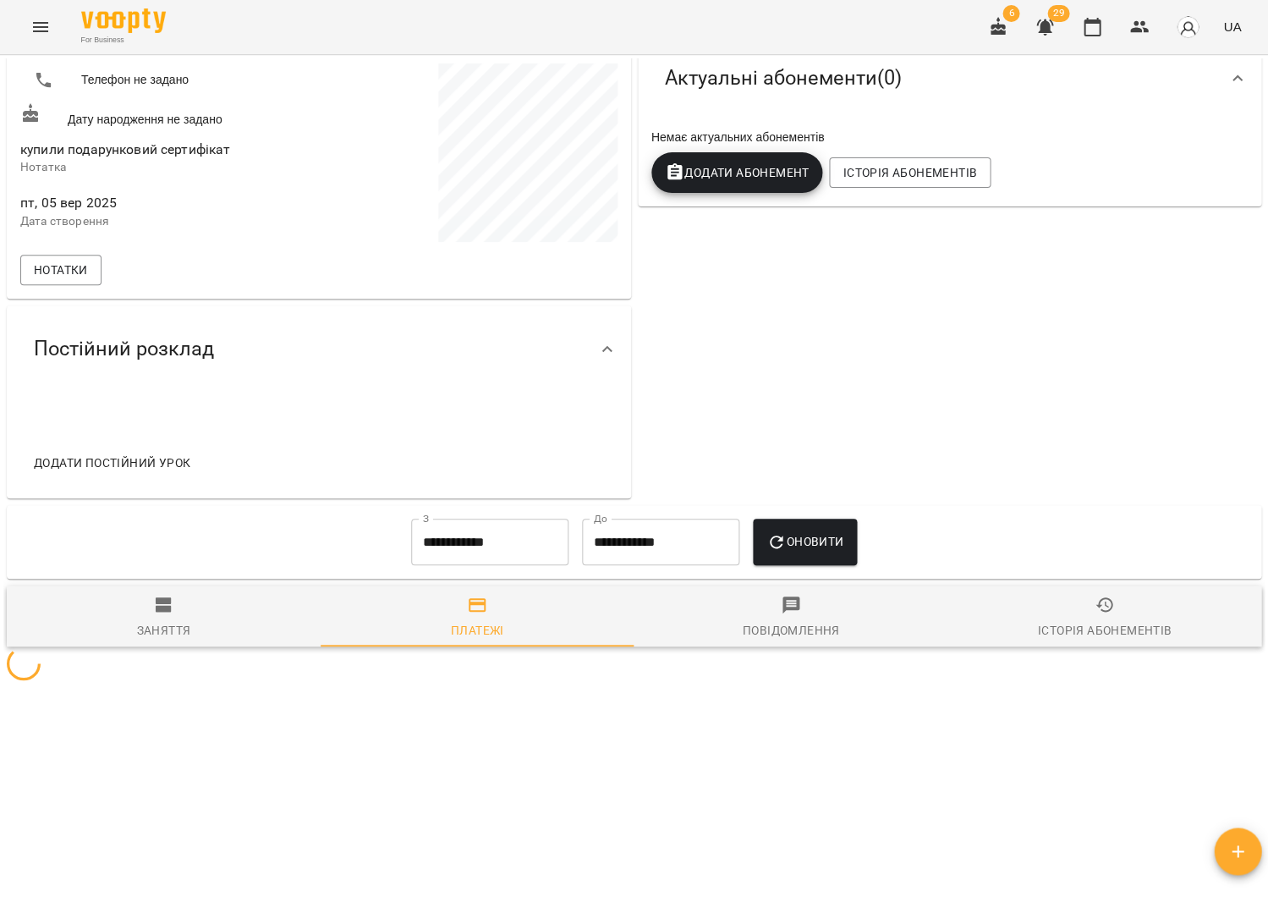
scroll to position [261, 0]
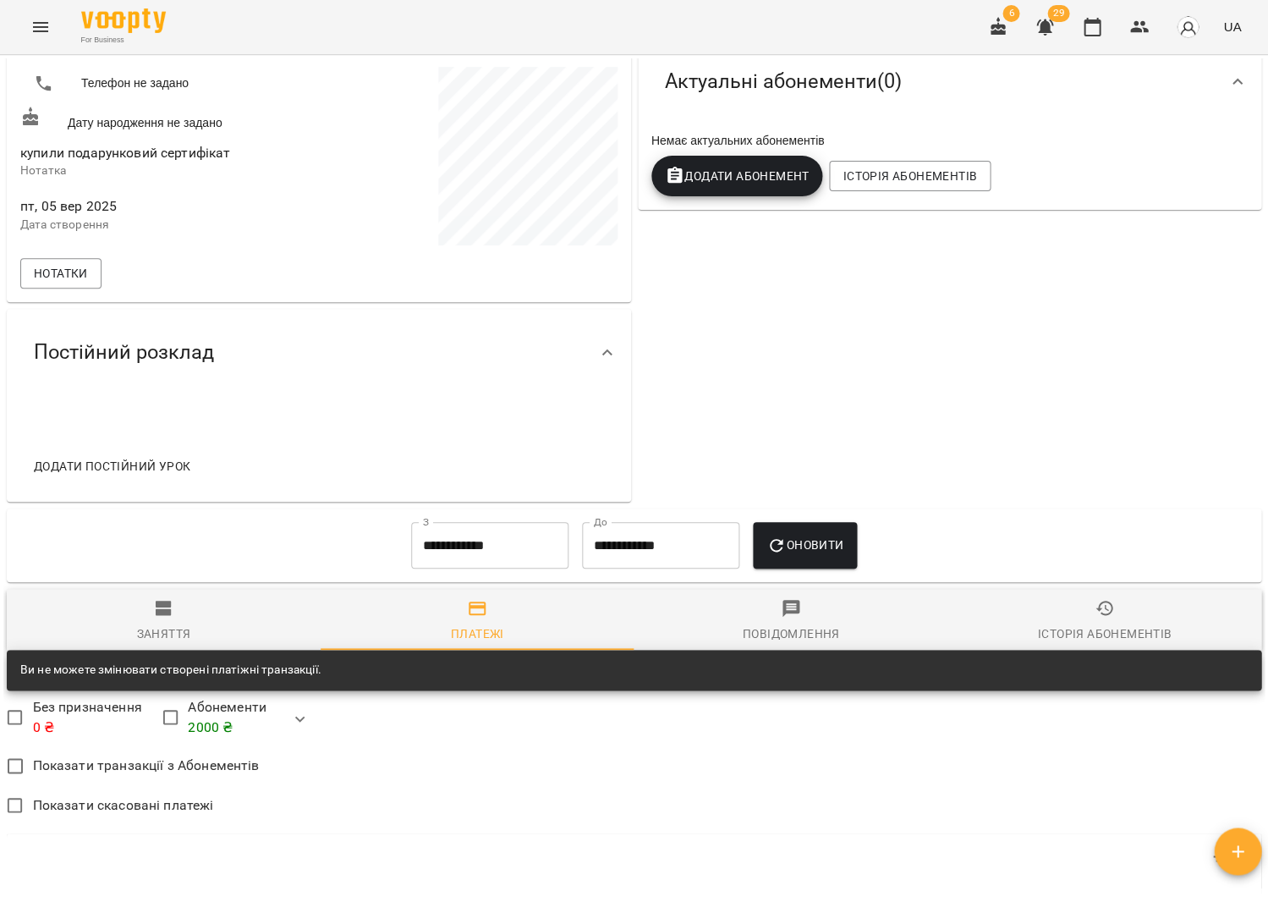
click at [510, 562] on input "**********" at bounding box center [489, 545] width 157 height 47
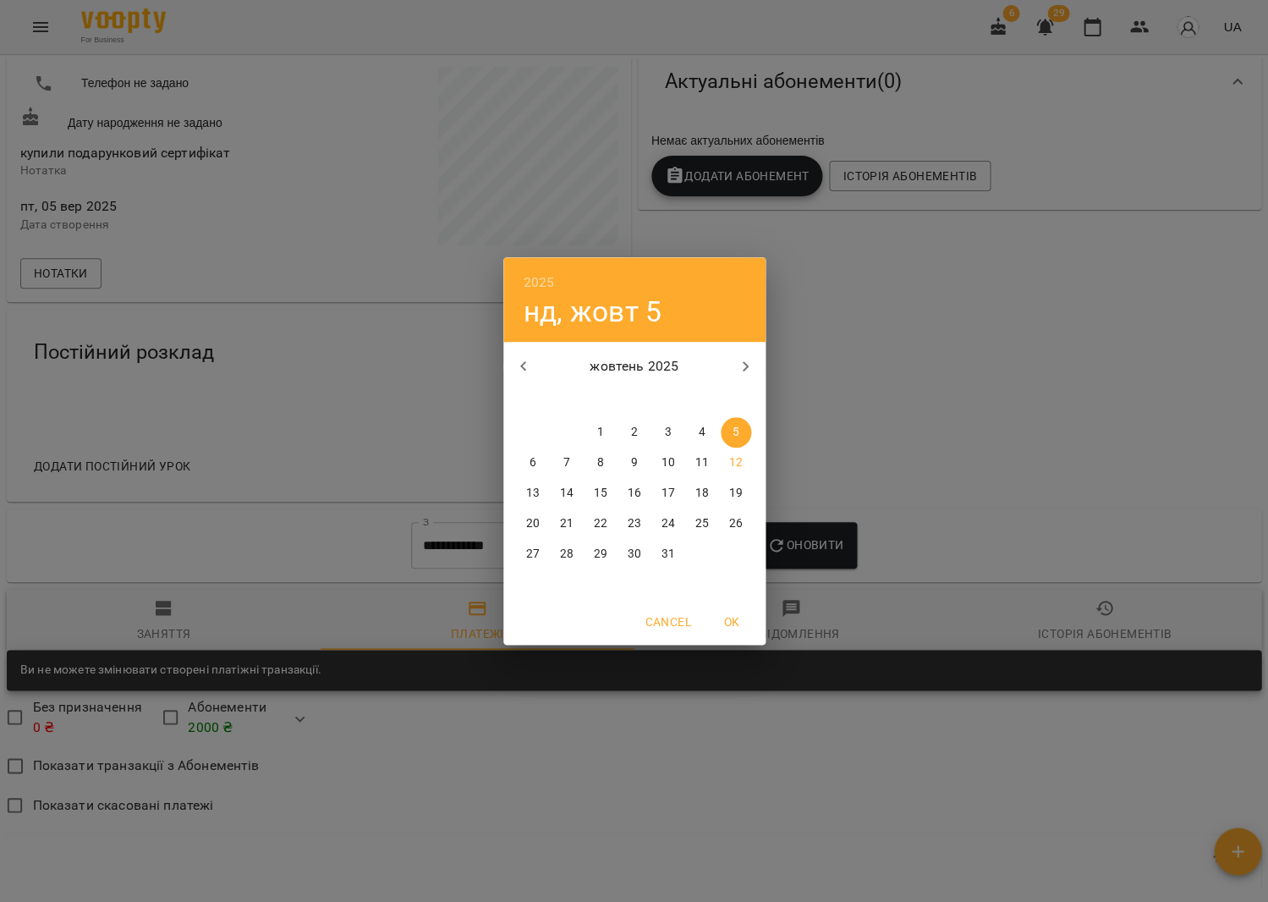
click at [600, 426] on p "1" at bounding box center [600, 432] width 7 height 17
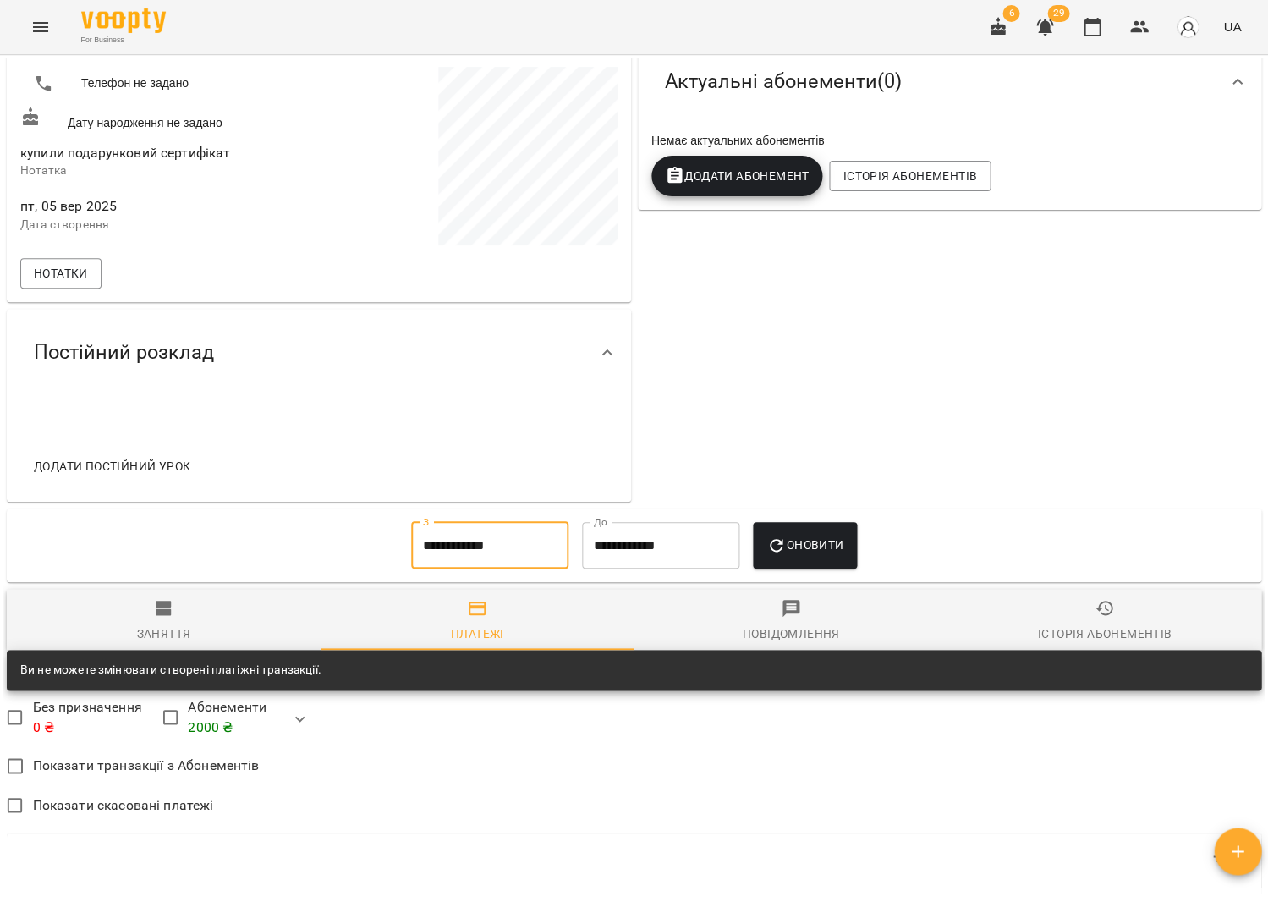
click at [457, 553] on input "**********" at bounding box center [489, 545] width 157 height 47
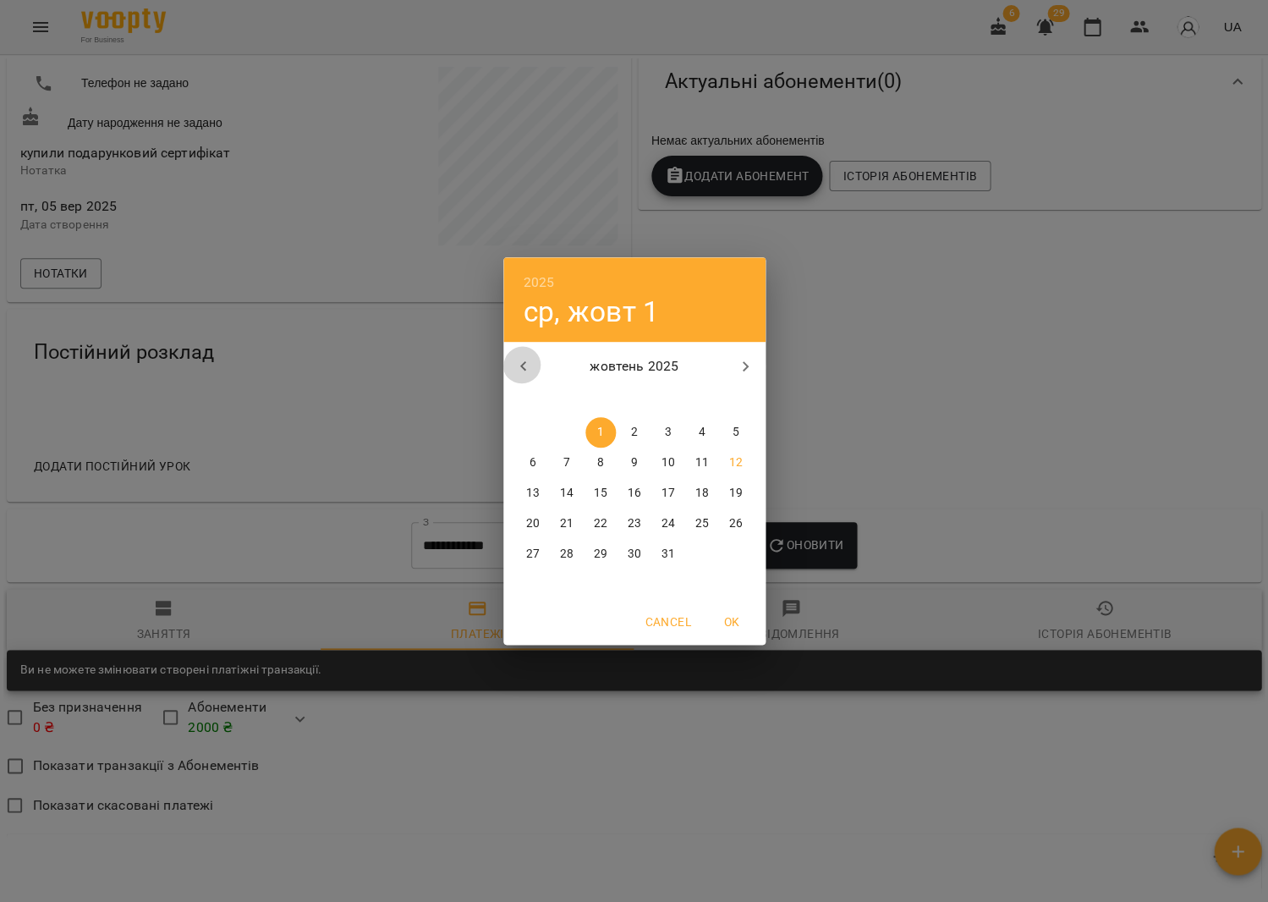
click at [520, 349] on button "button" at bounding box center [523, 366] width 41 height 41
drag, startPoint x: 709, startPoint y: 436, endPoint x: 746, endPoint y: 462, distance: 45.5
click at [709, 436] on span "6" at bounding box center [702, 432] width 30 height 17
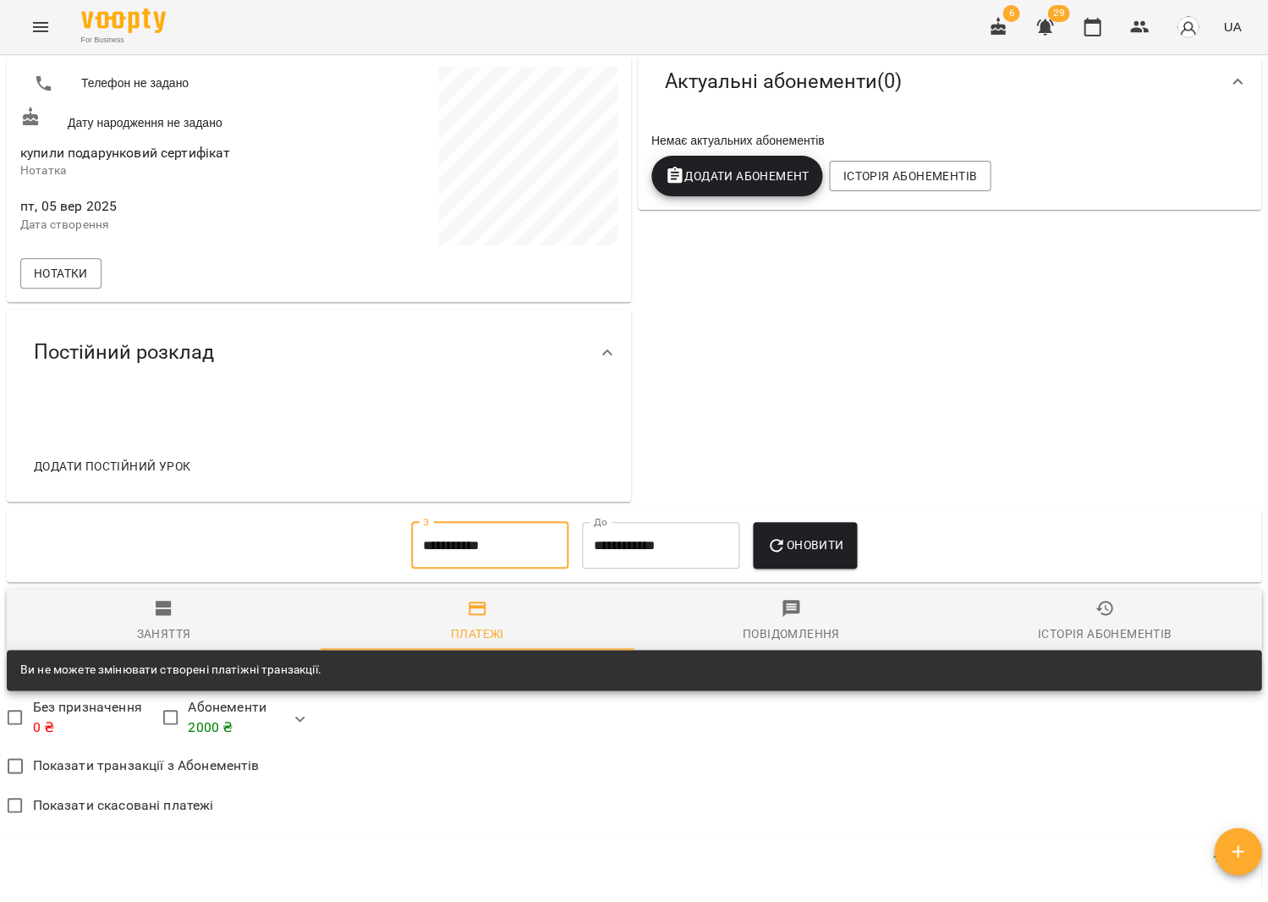
click at [789, 526] on button "Оновити" at bounding box center [805, 545] width 104 height 47
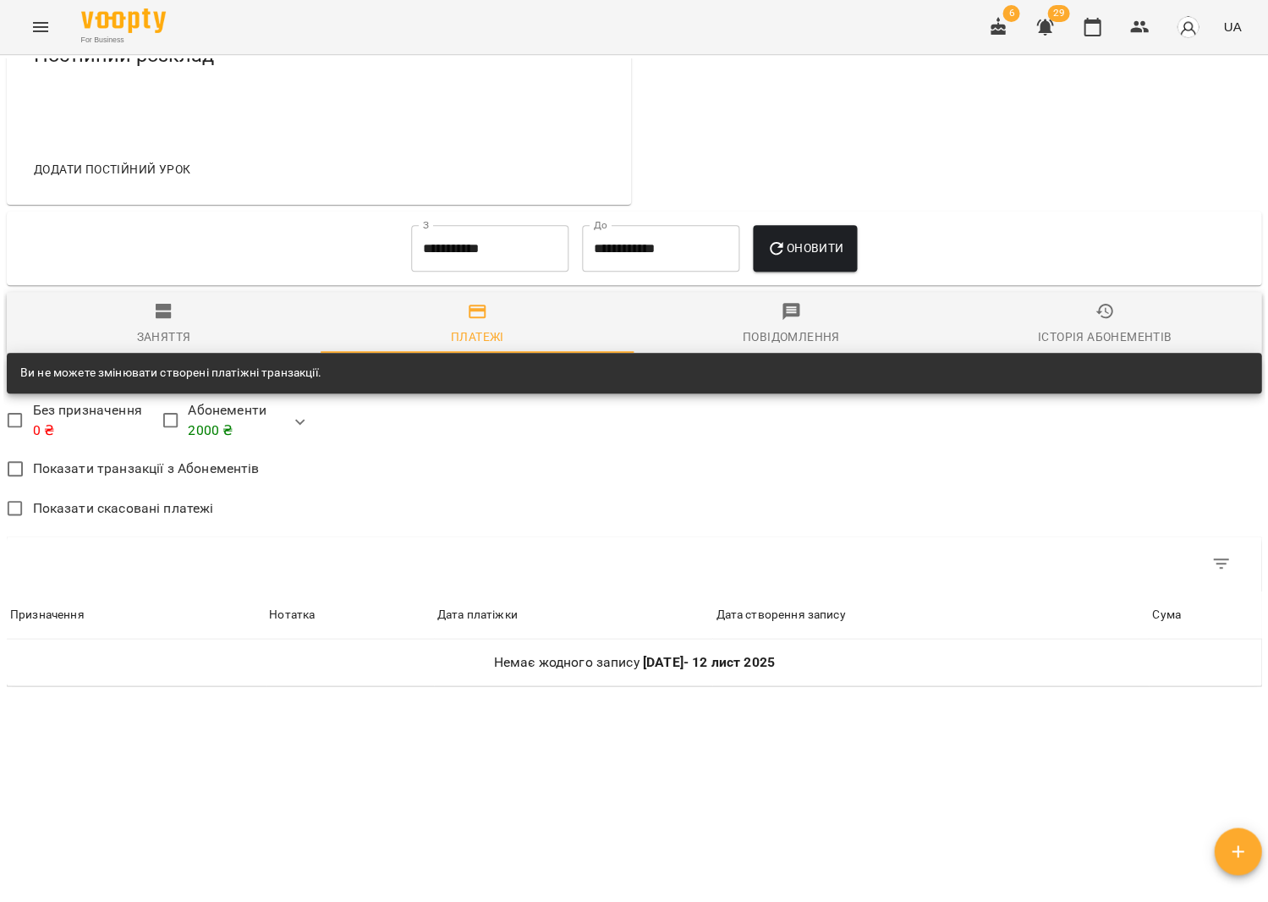
scroll to position [549, 0]
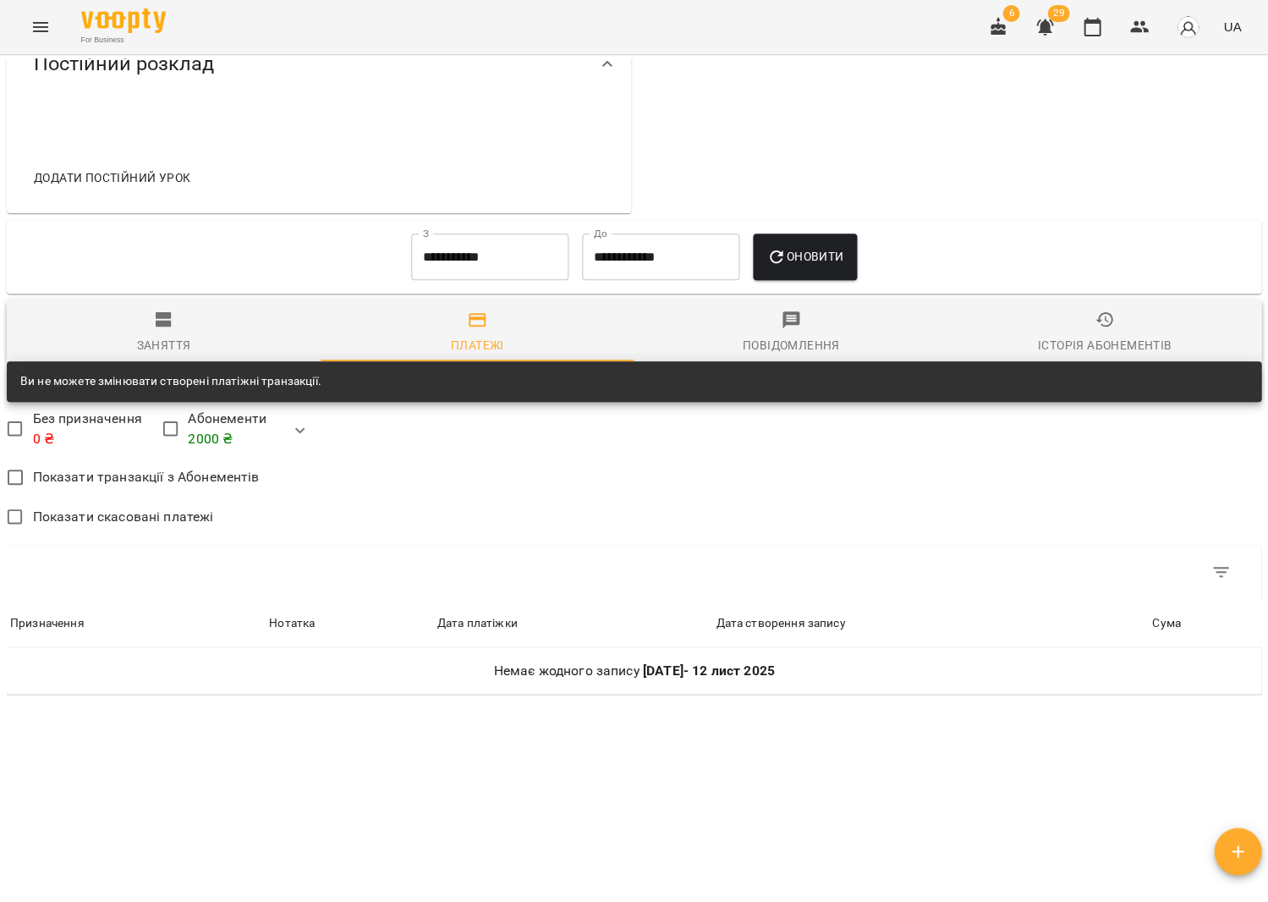
click at [535, 258] on input "**********" at bounding box center [489, 257] width 157 height 47
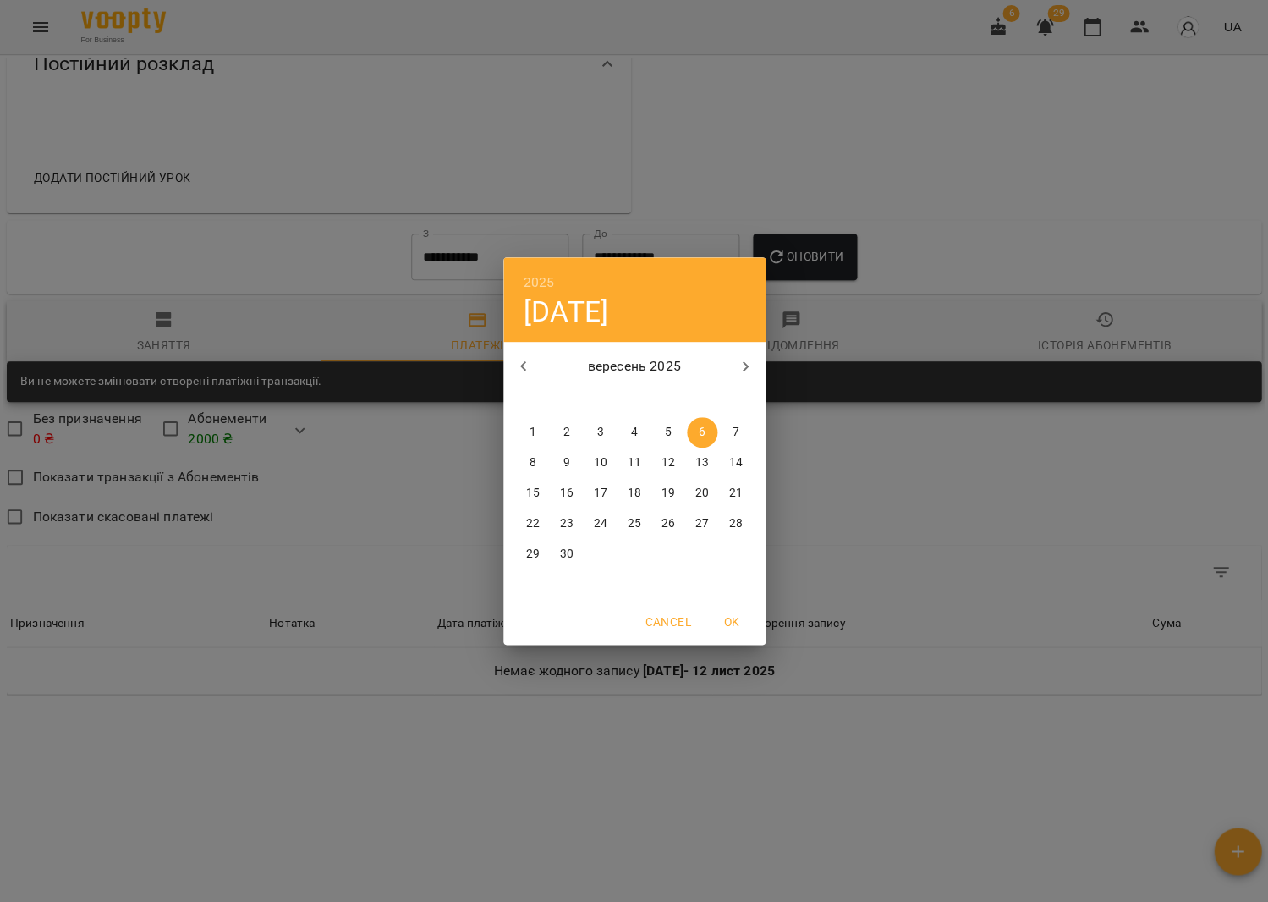
click at [529, 359] on icon "button" at bounding box center [524, 366] width 20 height 20
click at [705, 420] on button "5" at bounding box center [702, 432] width 30 height 30
type input "**********"
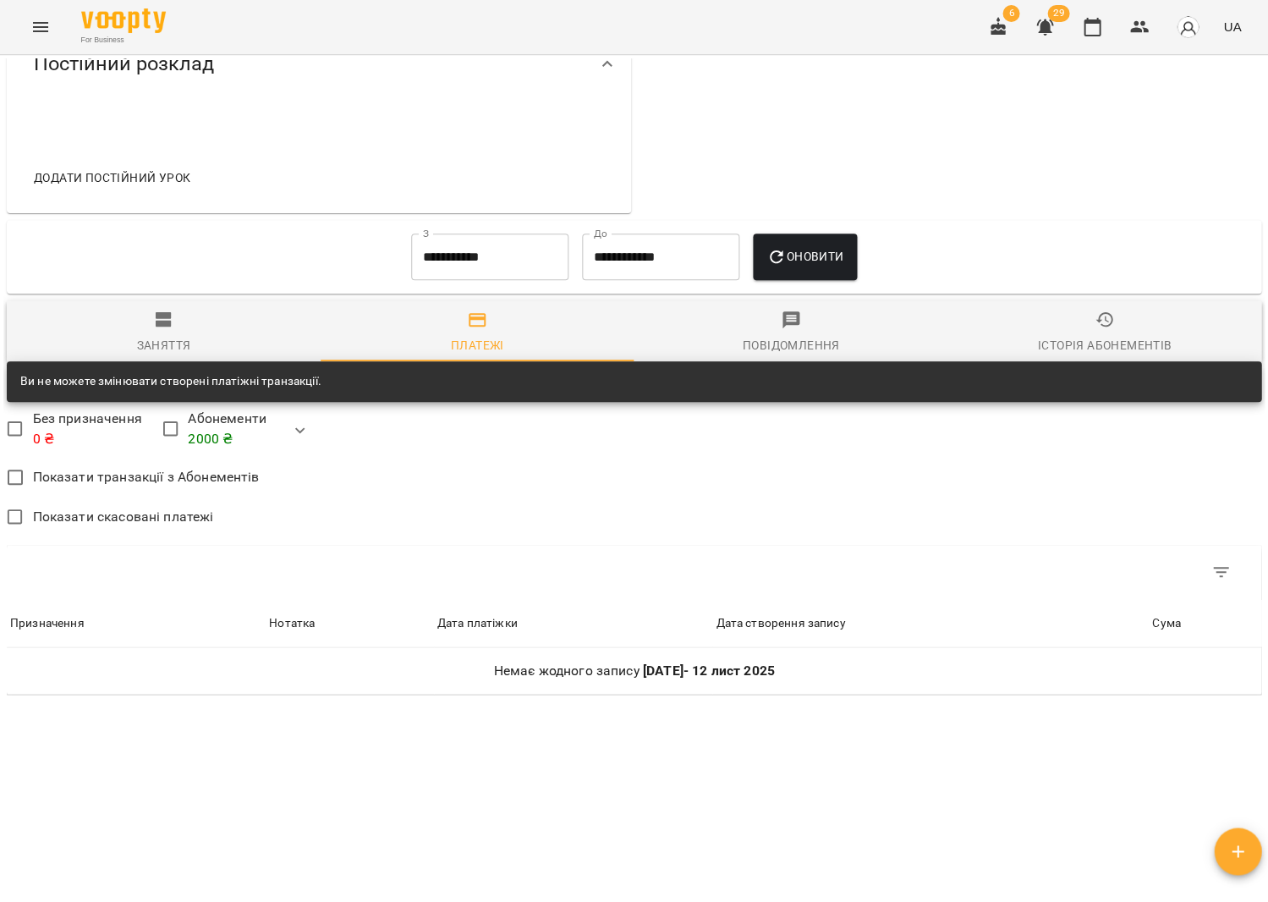
click at [807, 220] on div "**********" at bounding box center [634, 257] width 1255 height 74
click at [812, 246] on span "Оновити" at bounding box center [805, 256] width 77 height 20
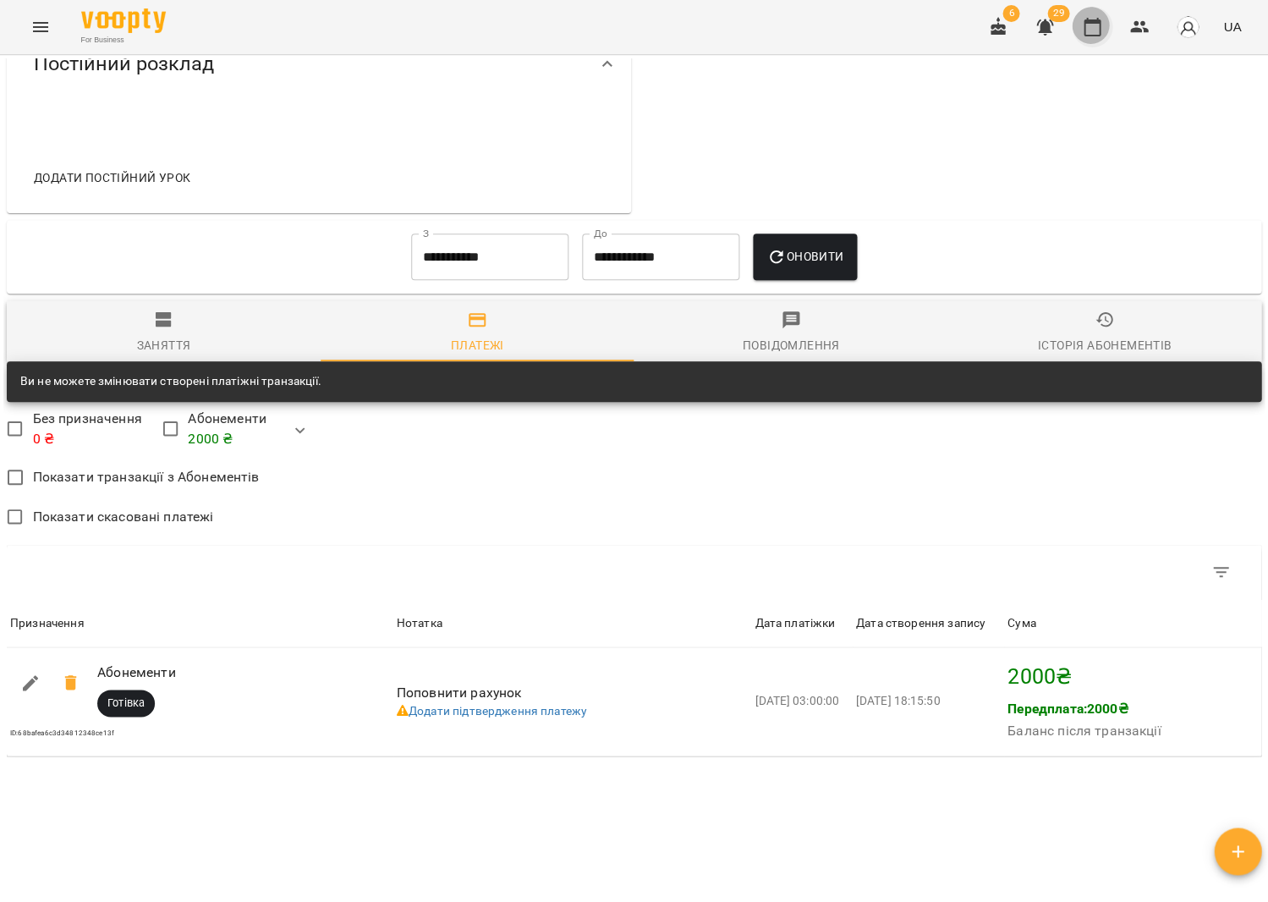
click at [1092, 30] on icon "button" at bounding box center [1092, 27] width 20 height 20
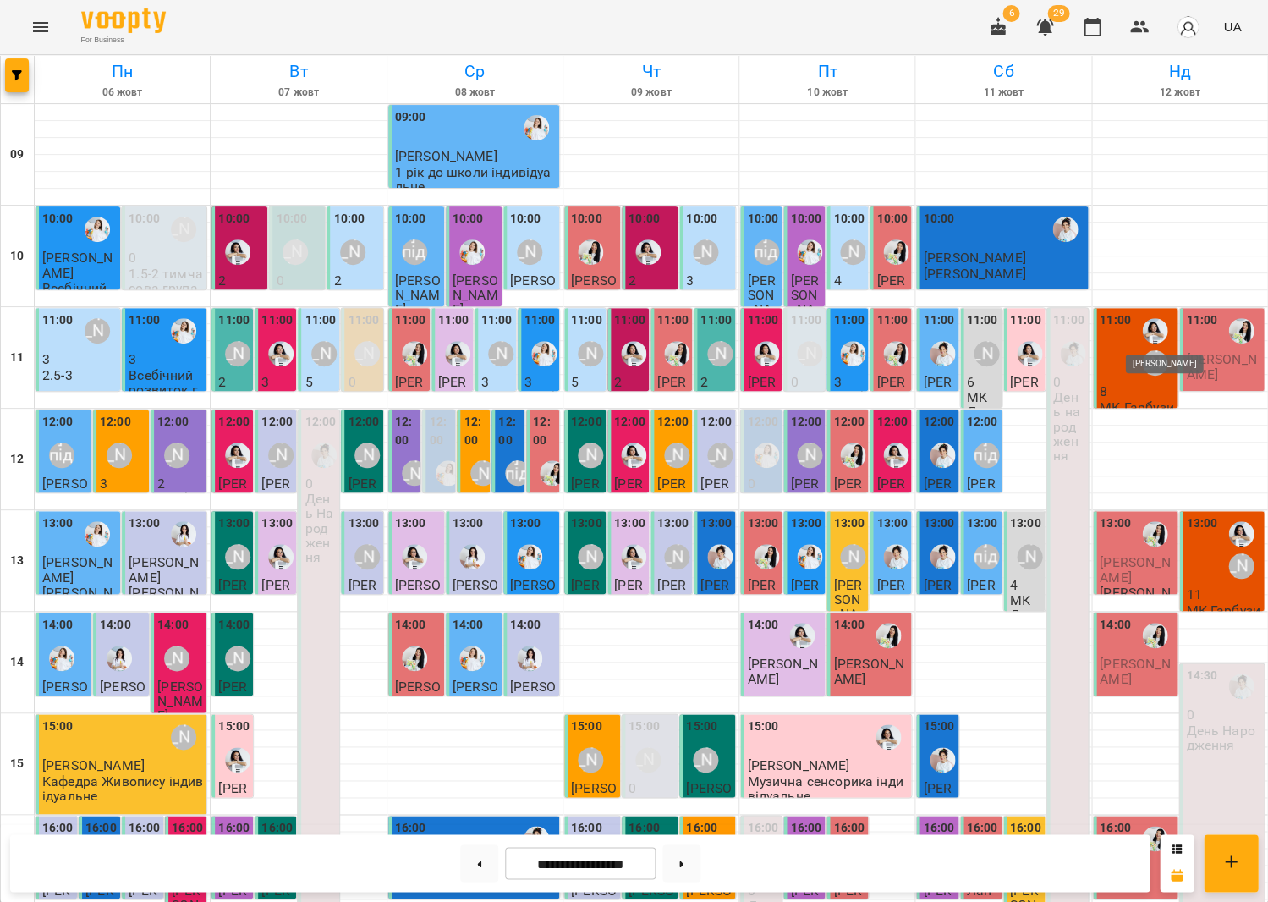
click at [1156, 342] on img "Анна Білан" at bounding box center [1154, 330] width 25 height 25
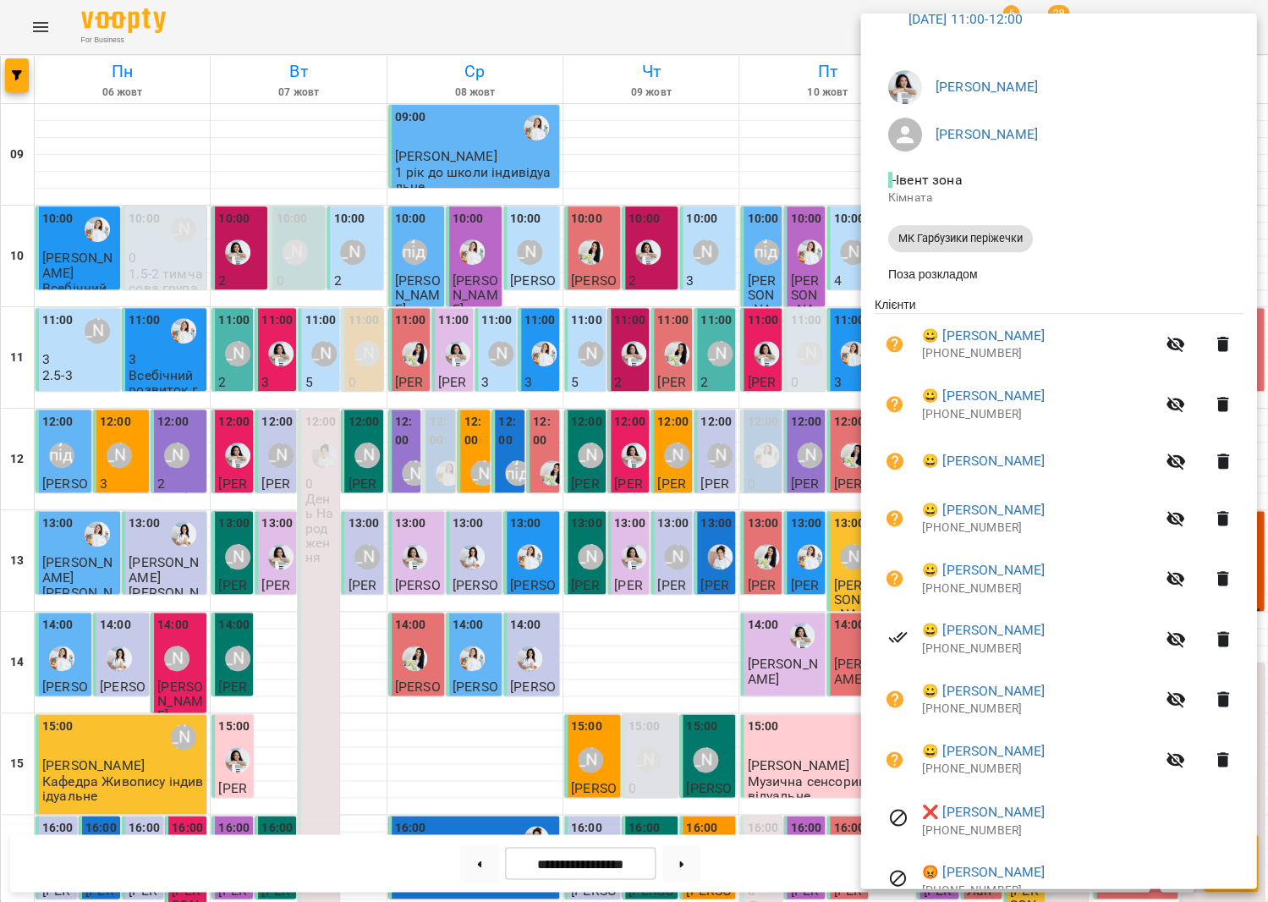
scroll to position [101, 0]
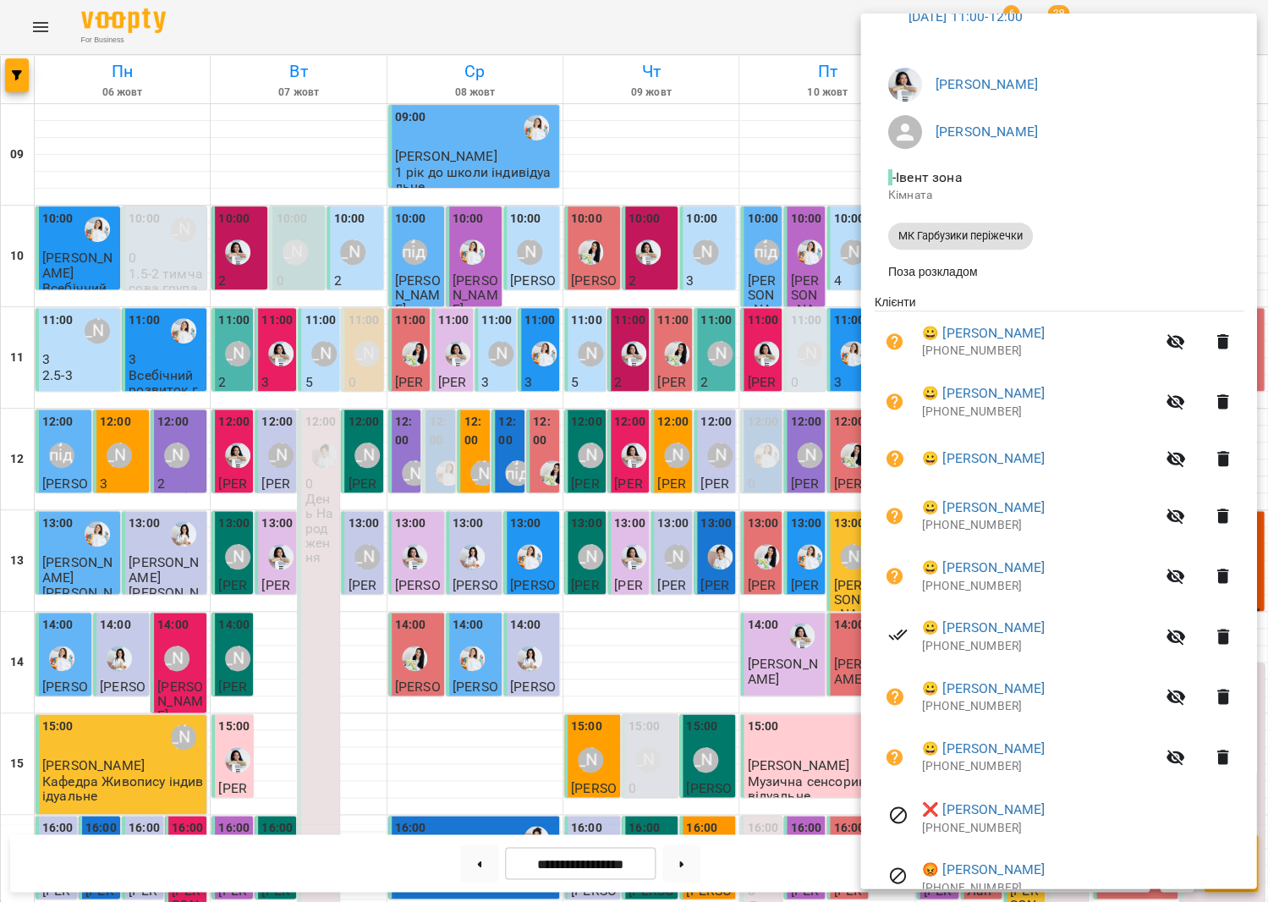
drag, startPoint x: 715, startPoint y: 264, endPoint x: 750, endPoint y: 258, distance: 35.2
click at [715, 264] on div at bounding box center [634, 451] width 1268 height 902
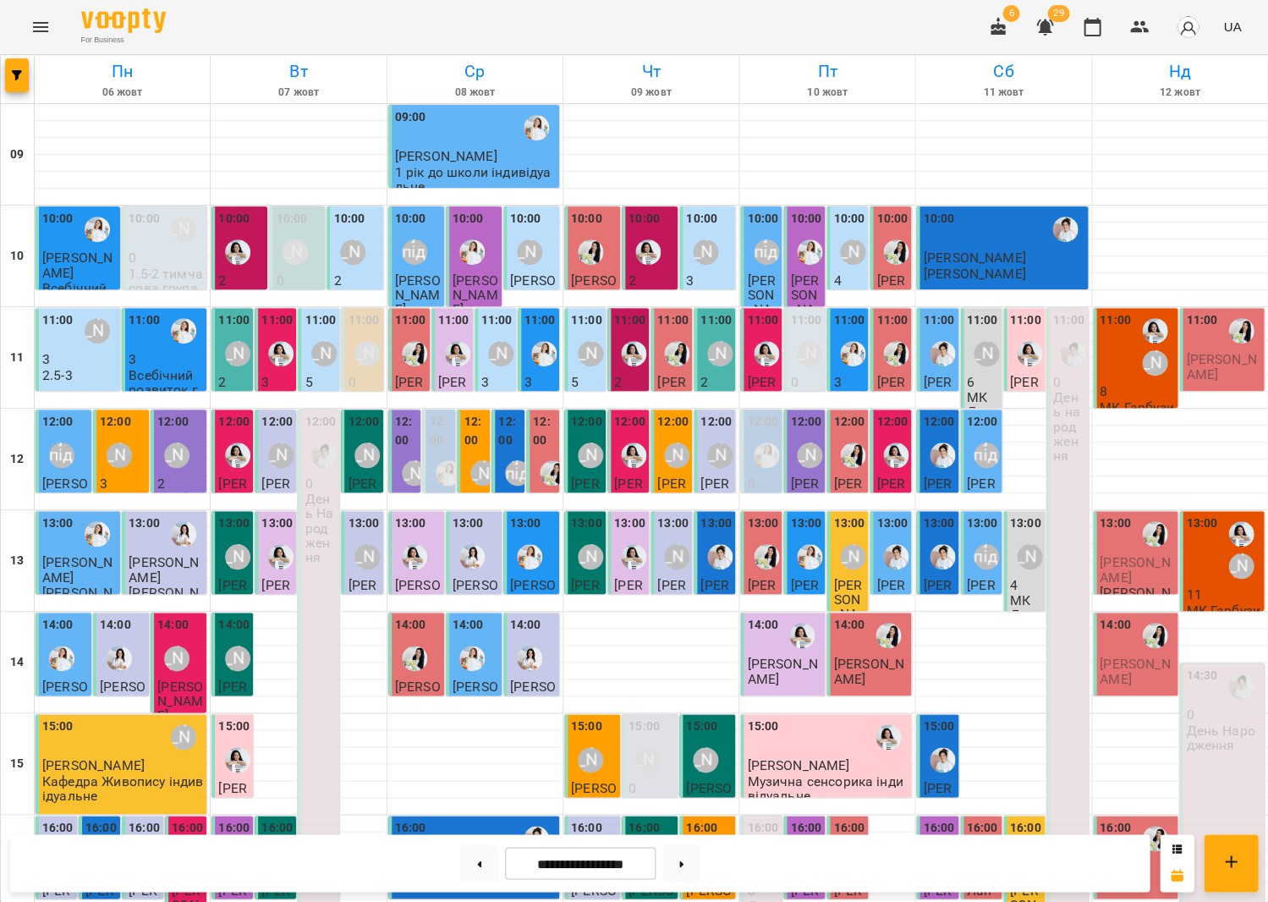
click at [1162, 362] on div "[PERSON_NAME]" at bounding box center [1154, 362] width 25 height 25
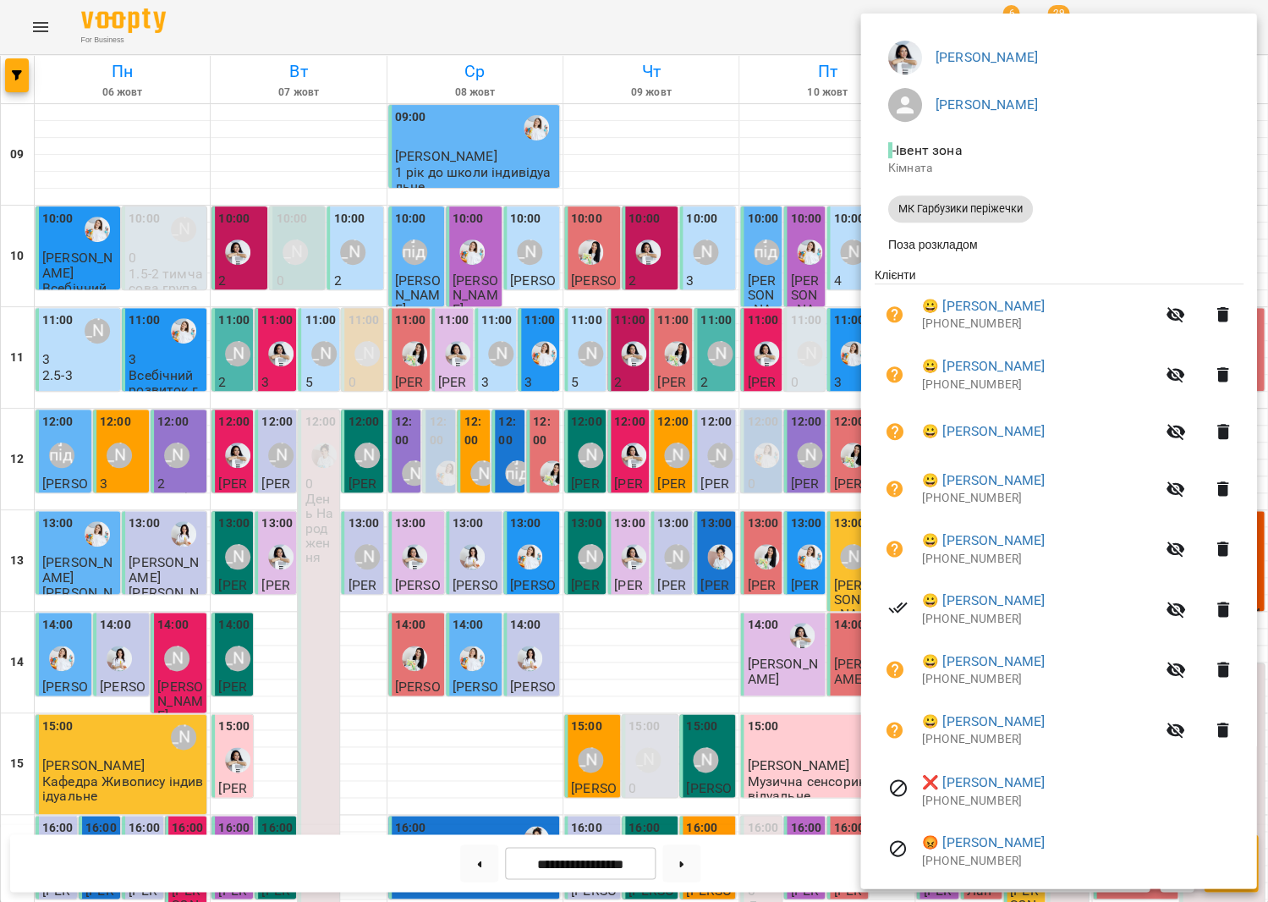
scroll to position [127, 0]
click at [878, 429] on button "button" at bounding box center [894, 432] width 41 height 41
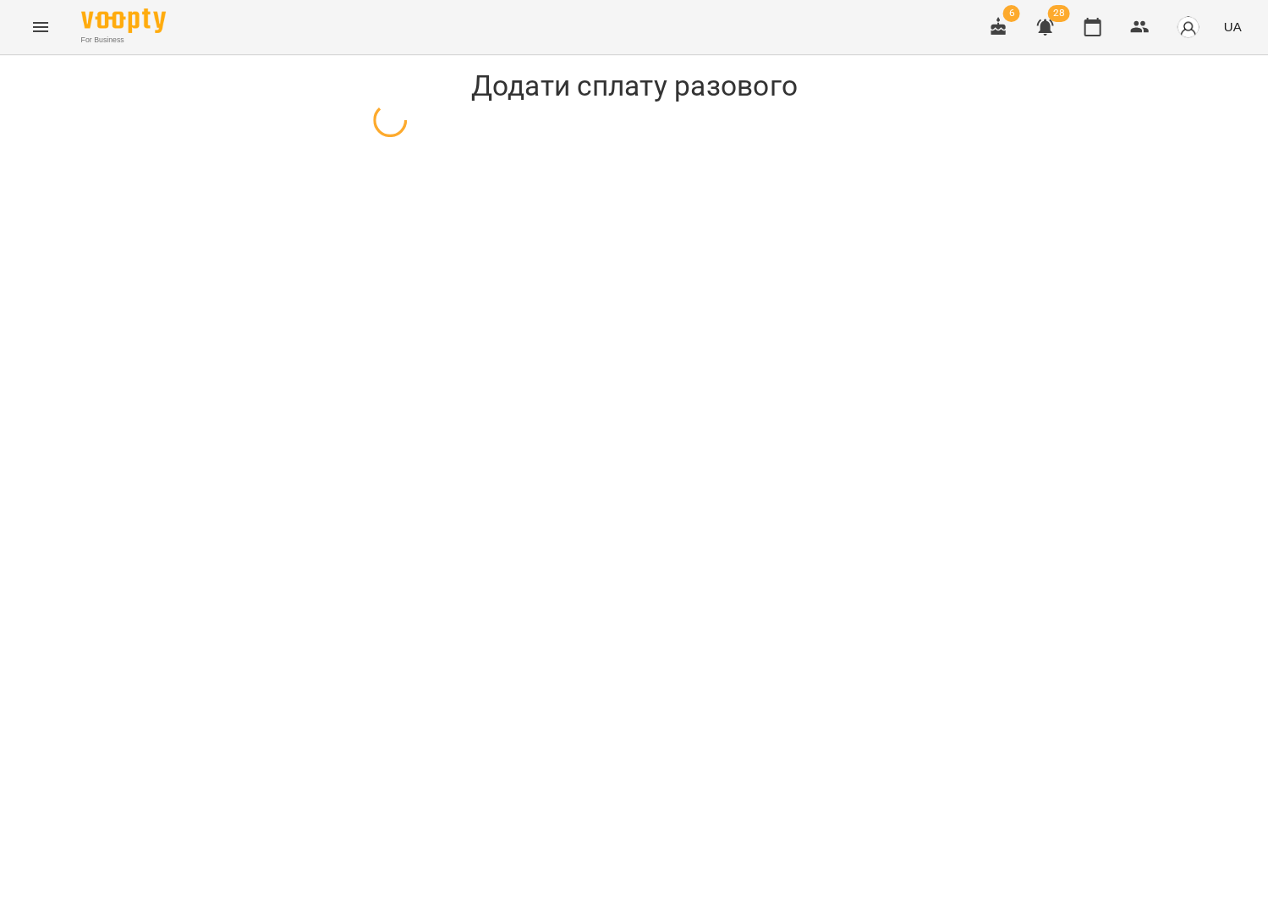
select select "**********"
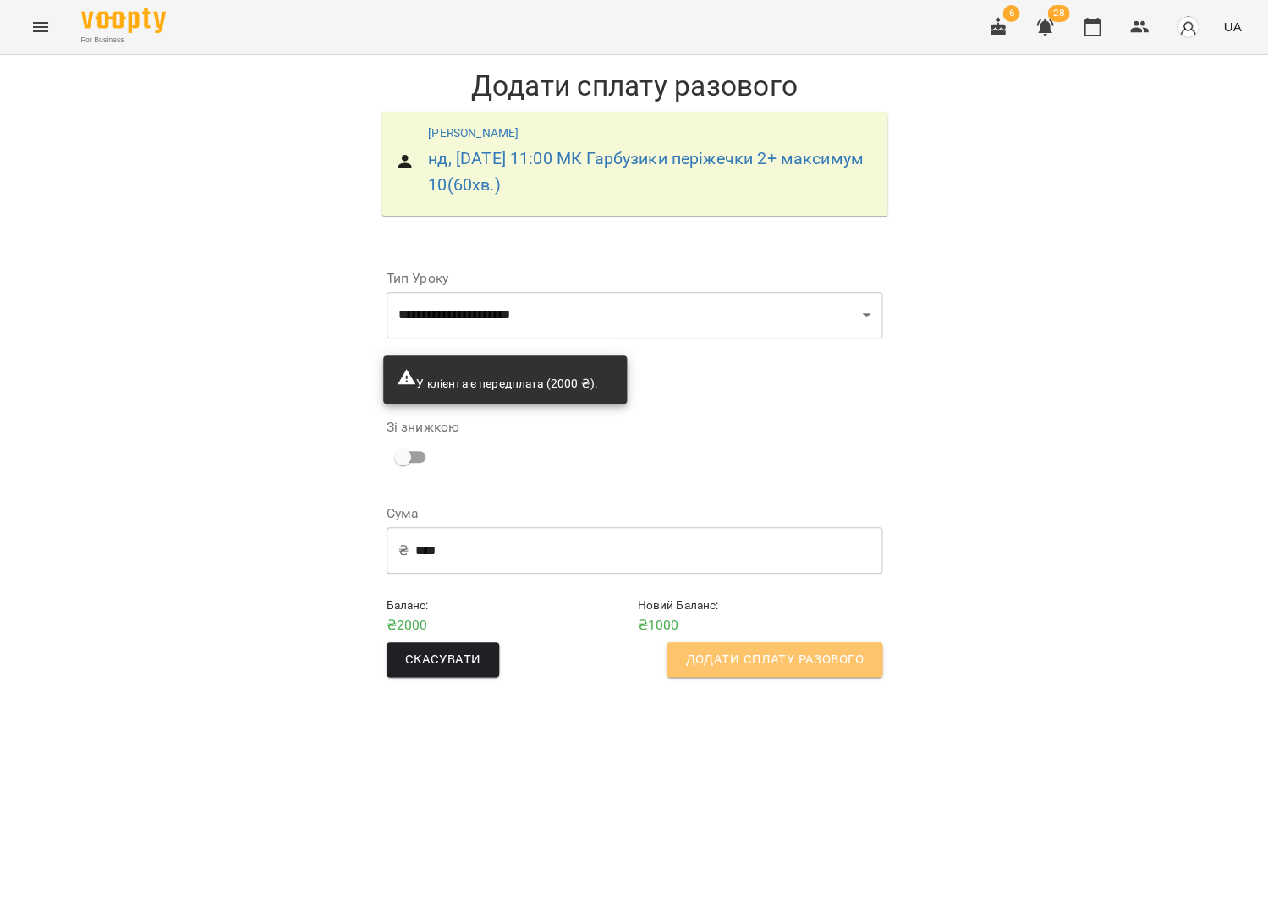
click at [740, 652] on span "Додати сплату разового" at bounding box center [774, 660] width 178 height 22
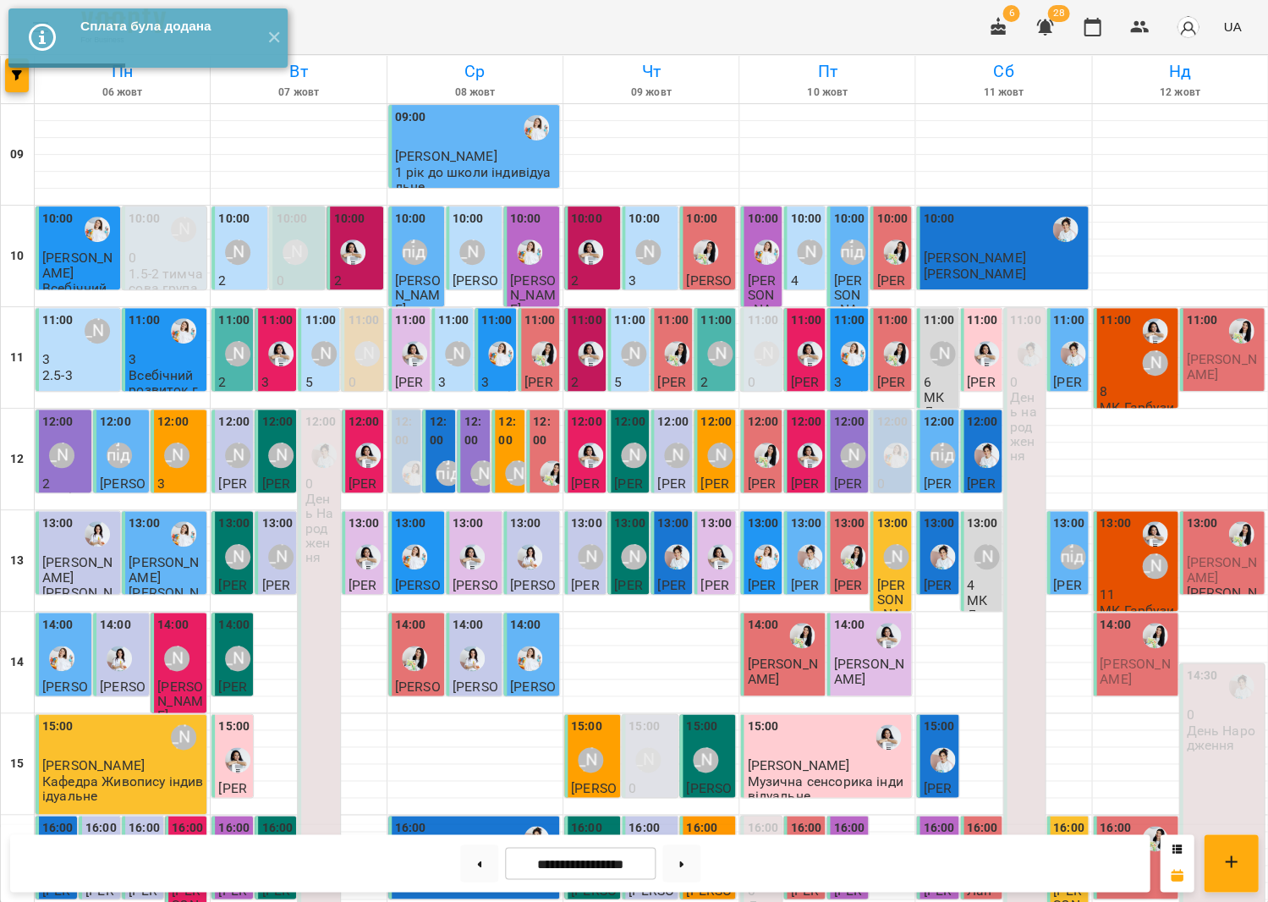
click at [1133, 365] on div "11:00 [PERSON_NAME]" at bounding box center [1137, 346] width 74 height 71
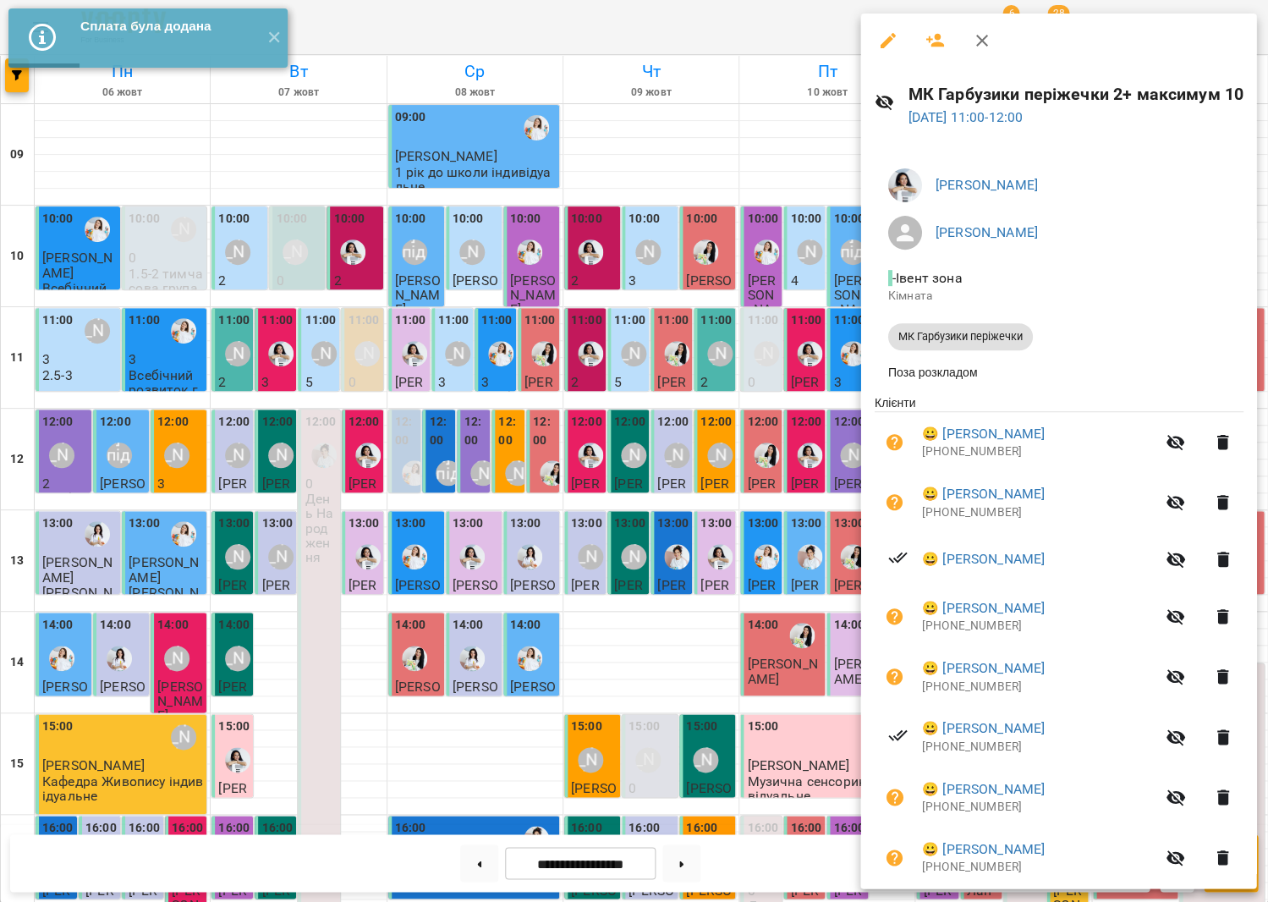
click at [748, 387] on div at bounding box center [634, 451] width 1268 height 902
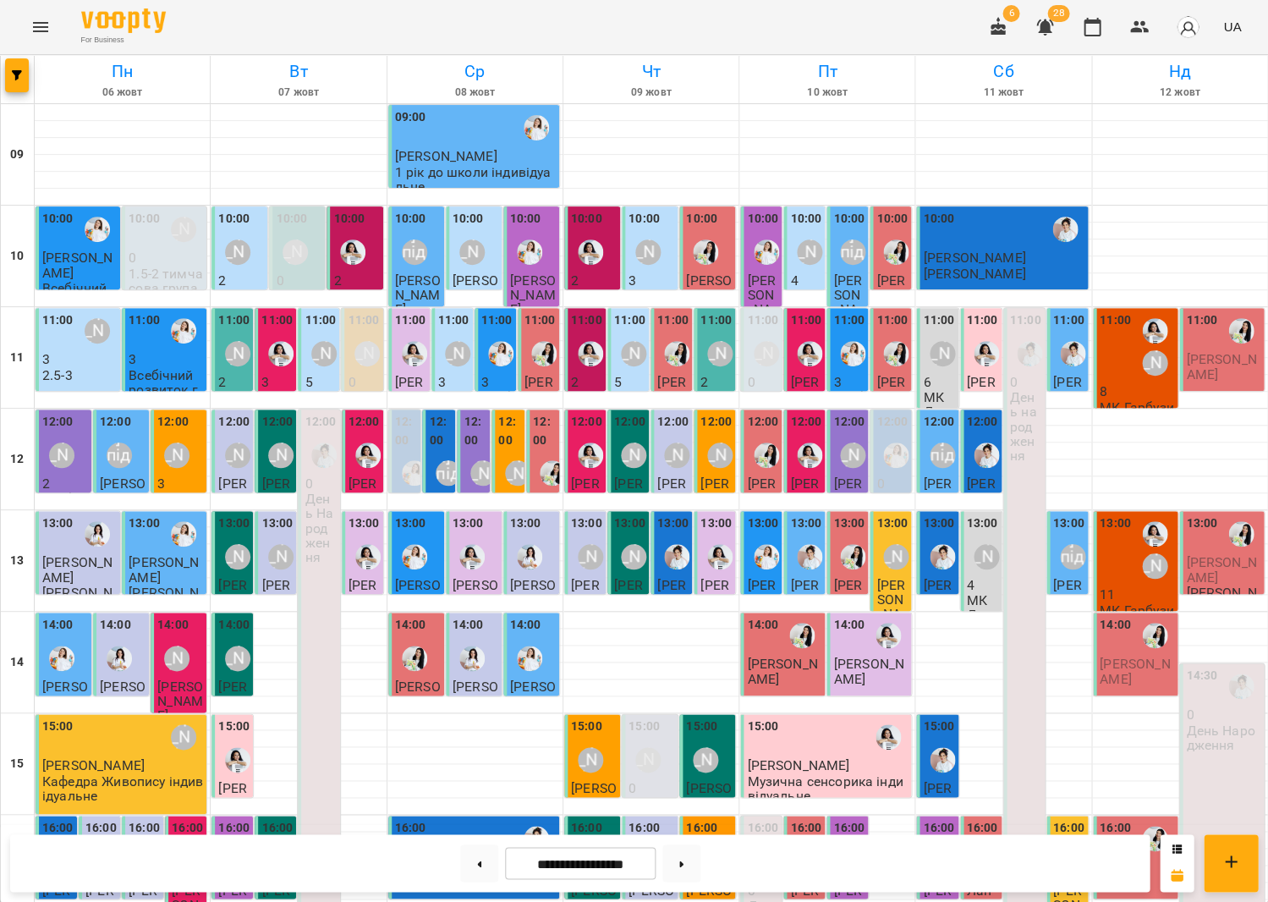
click at [1117, 368] on div "11:00" at bounding box center [1115, 346] width 31 height 71
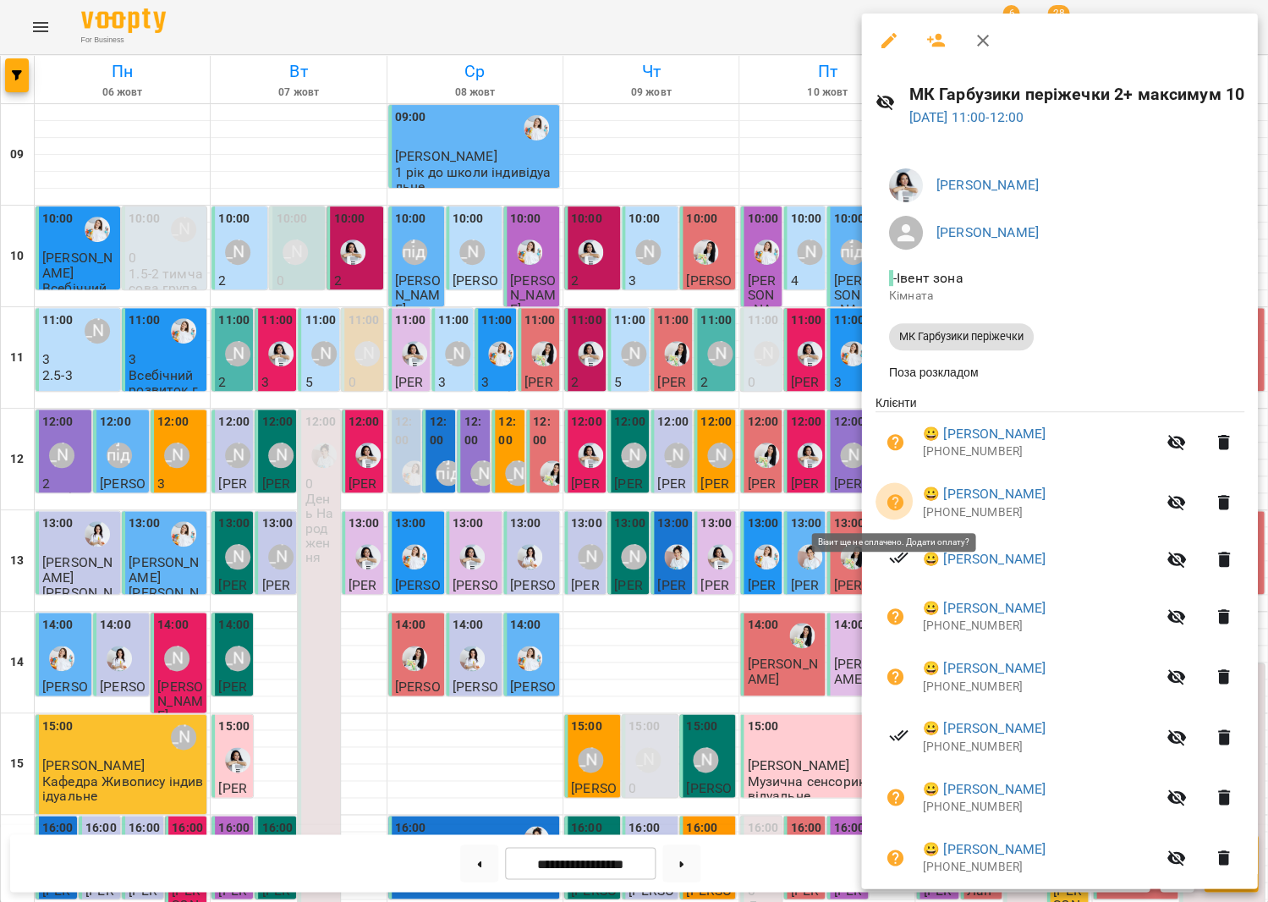
click at [899, 502] on icon "button" at bounding box center [895, 502] width 17 height 17
select select "**********"
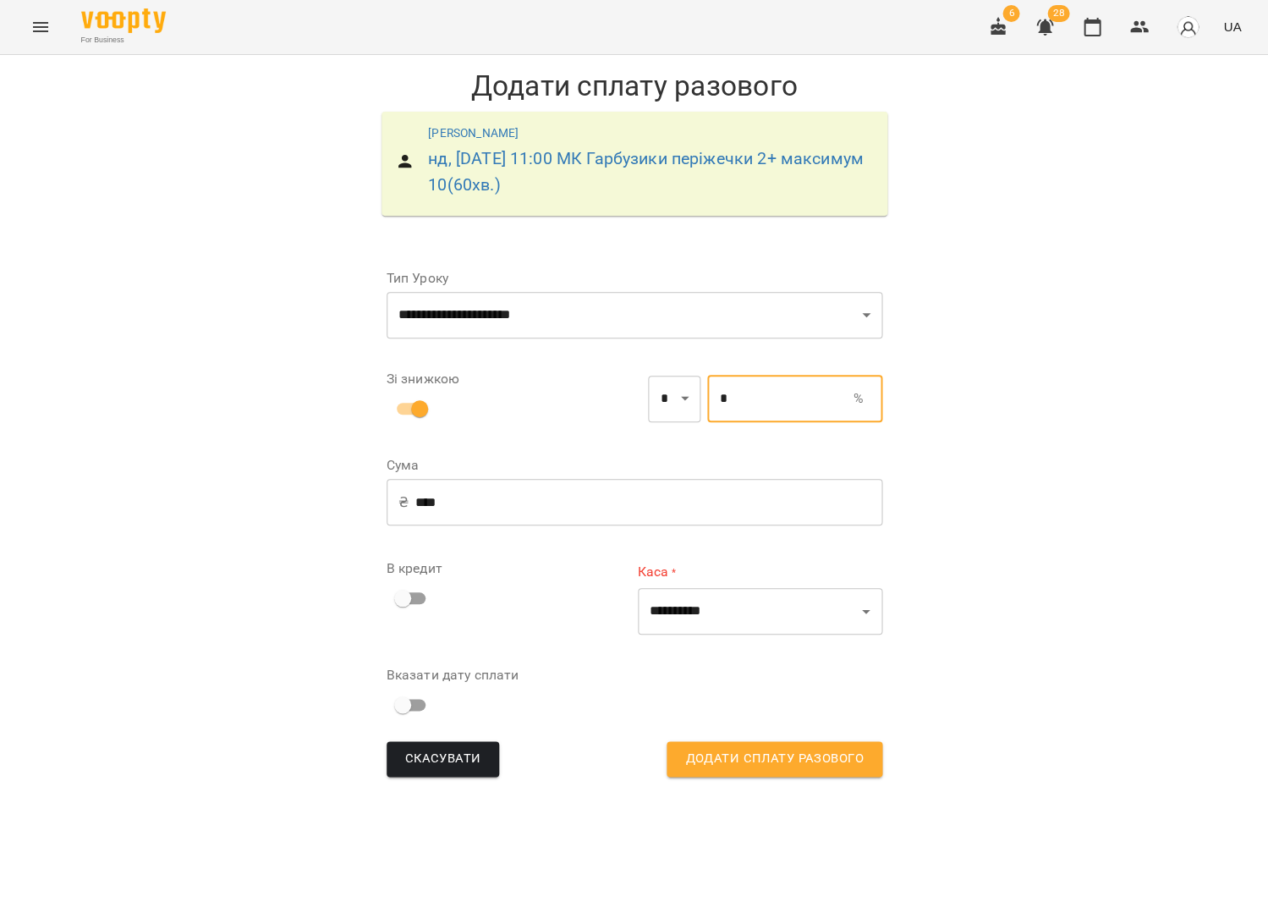
click at [707, 395] on input "*" at bounding box center [780, 398] width 146 height 47
type input "***"
type input "**"
type input "*"
type input "***"
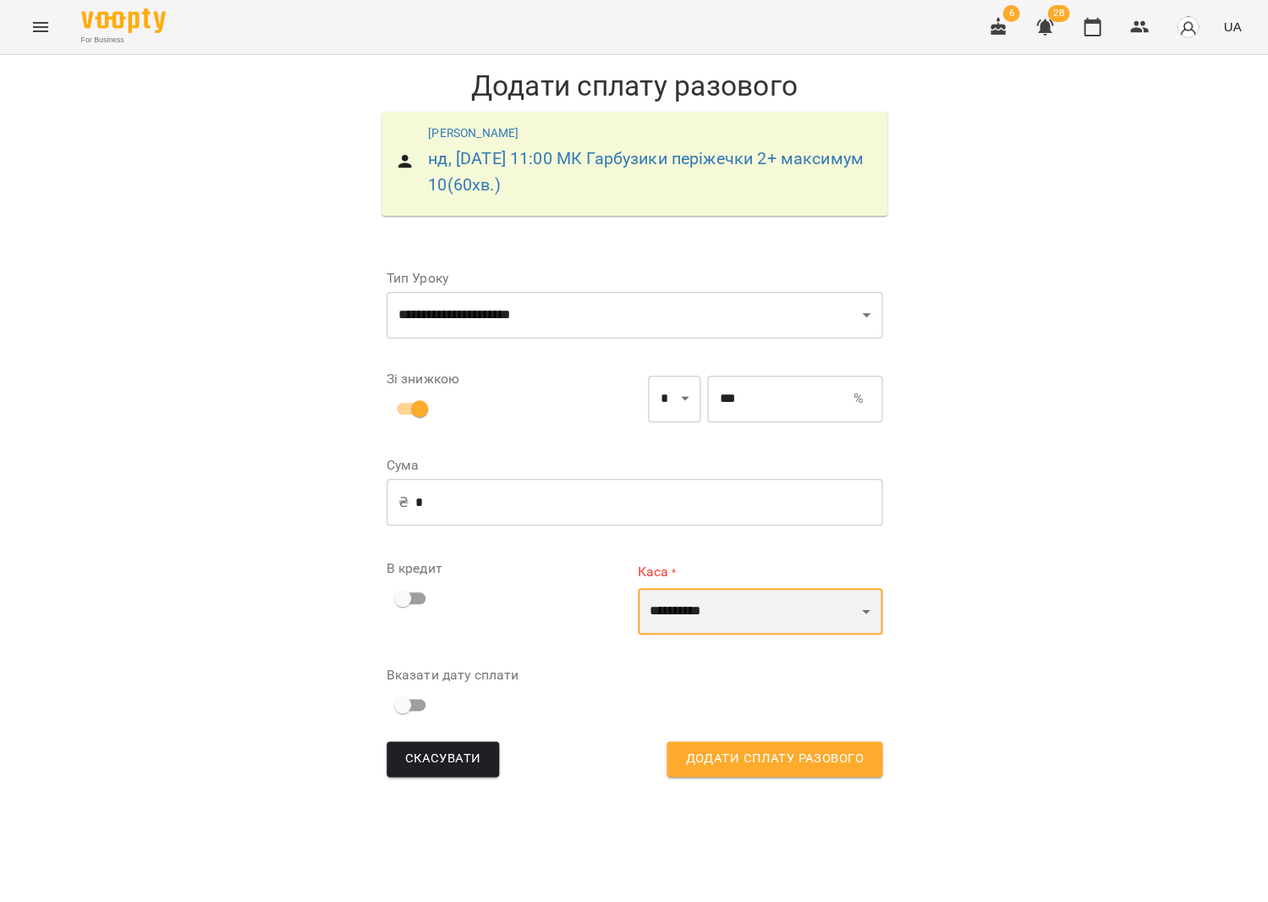
select select "****"
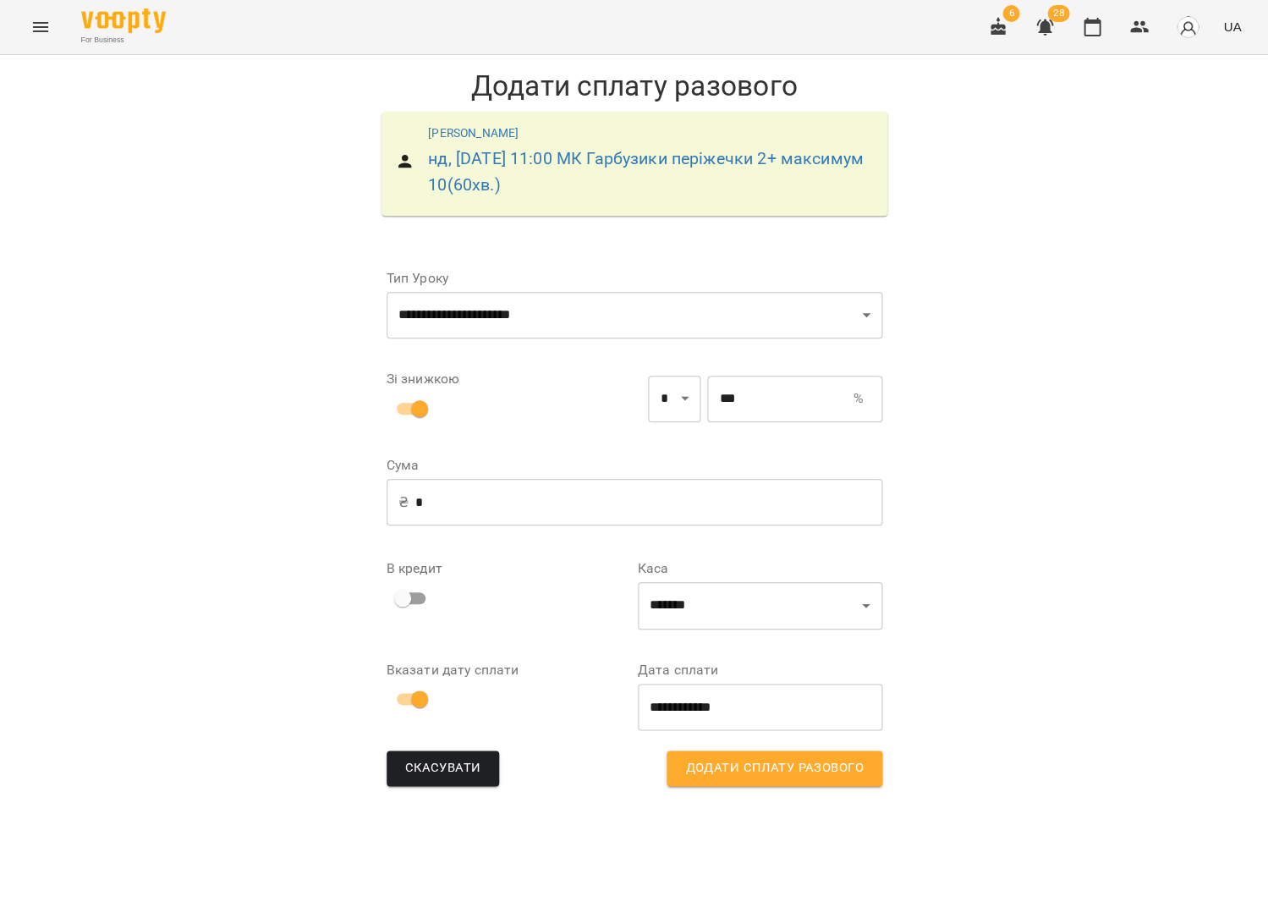
click at [729, 773] on span "Додати сплату разового" at bounding box center [774, 768] width 178 height 22
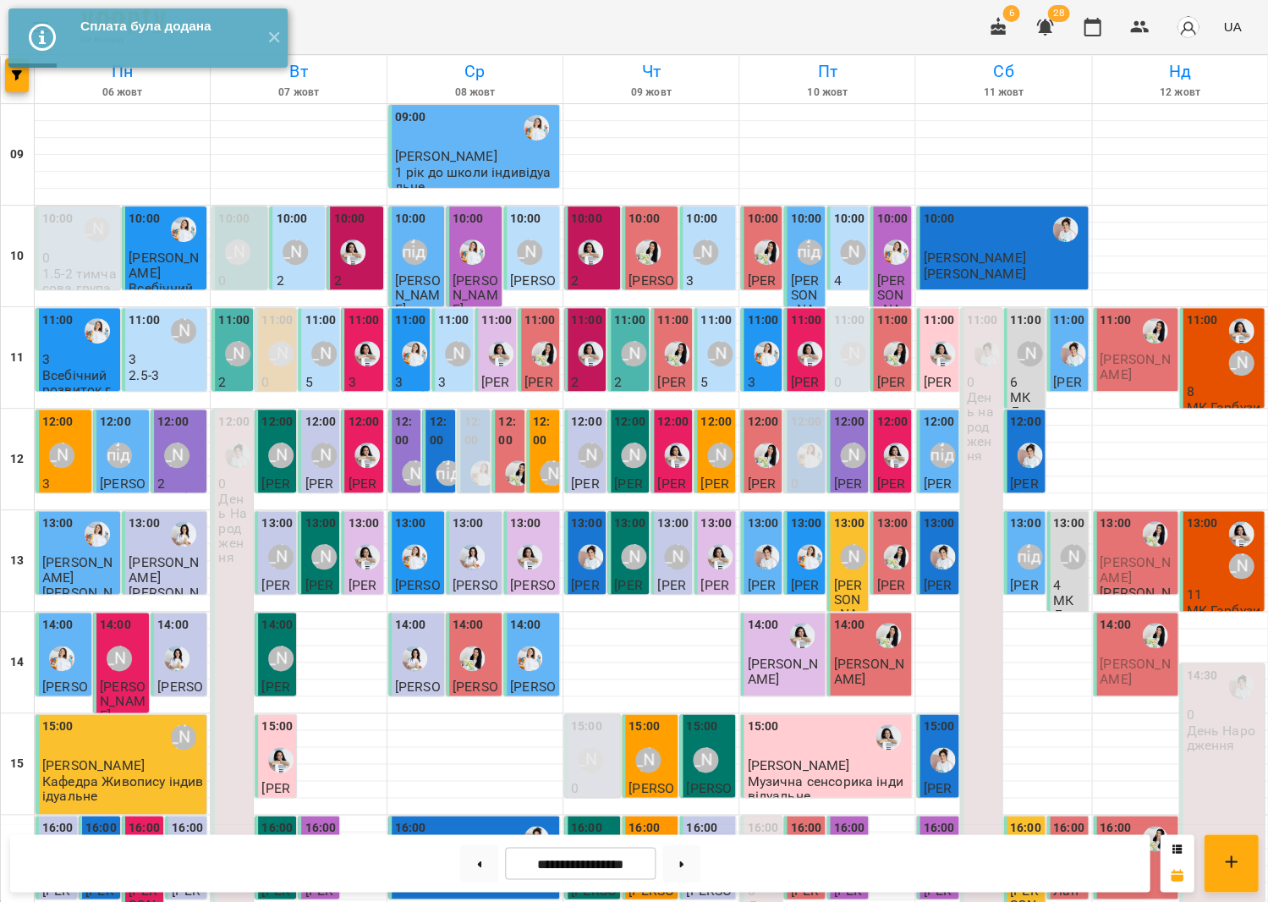
click at [1216, 335] on div "11:00" at bounding box center [1201, 346] width 31 height 71
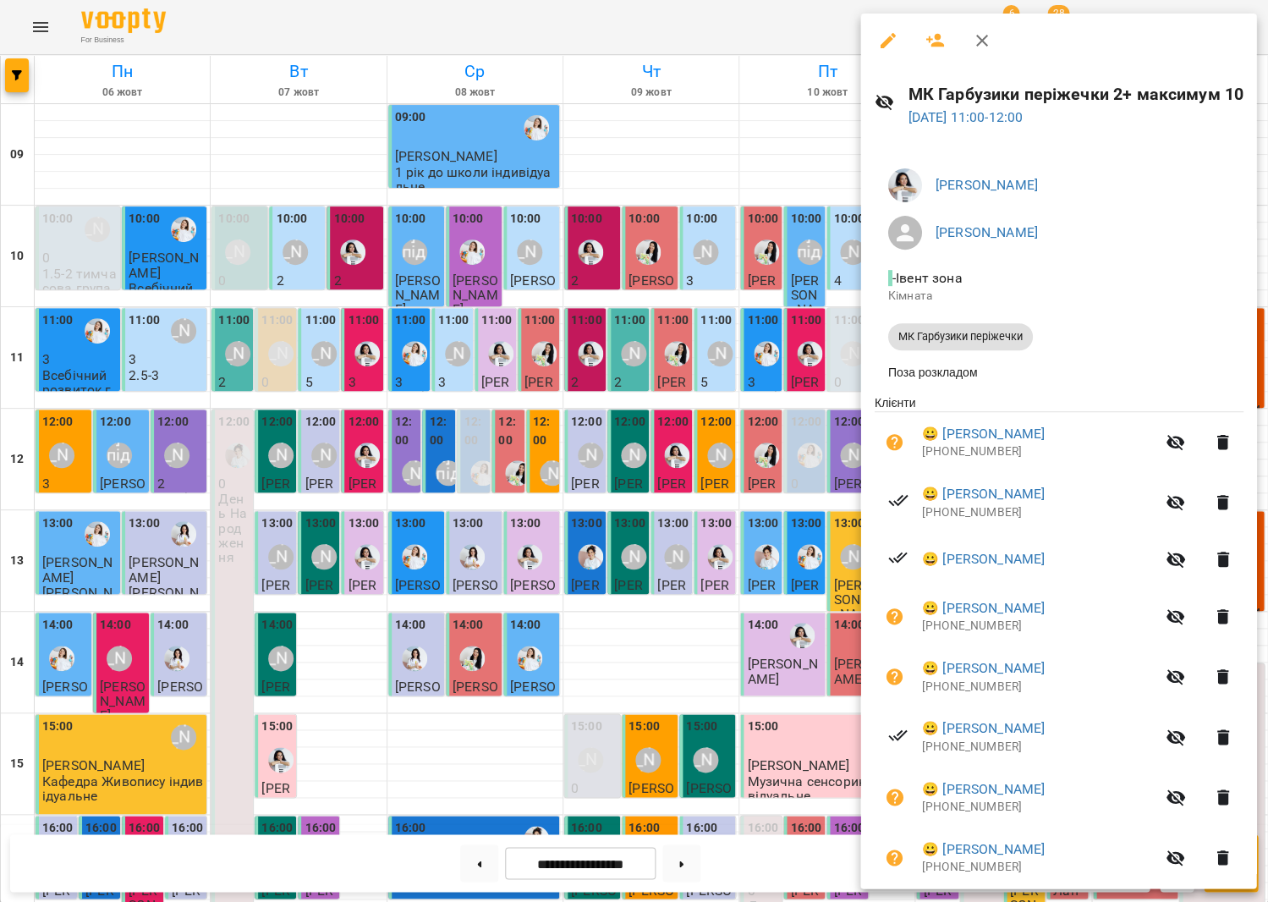
click at [648, 349] on div at bounding box center [634, 451] width 1268 height 902
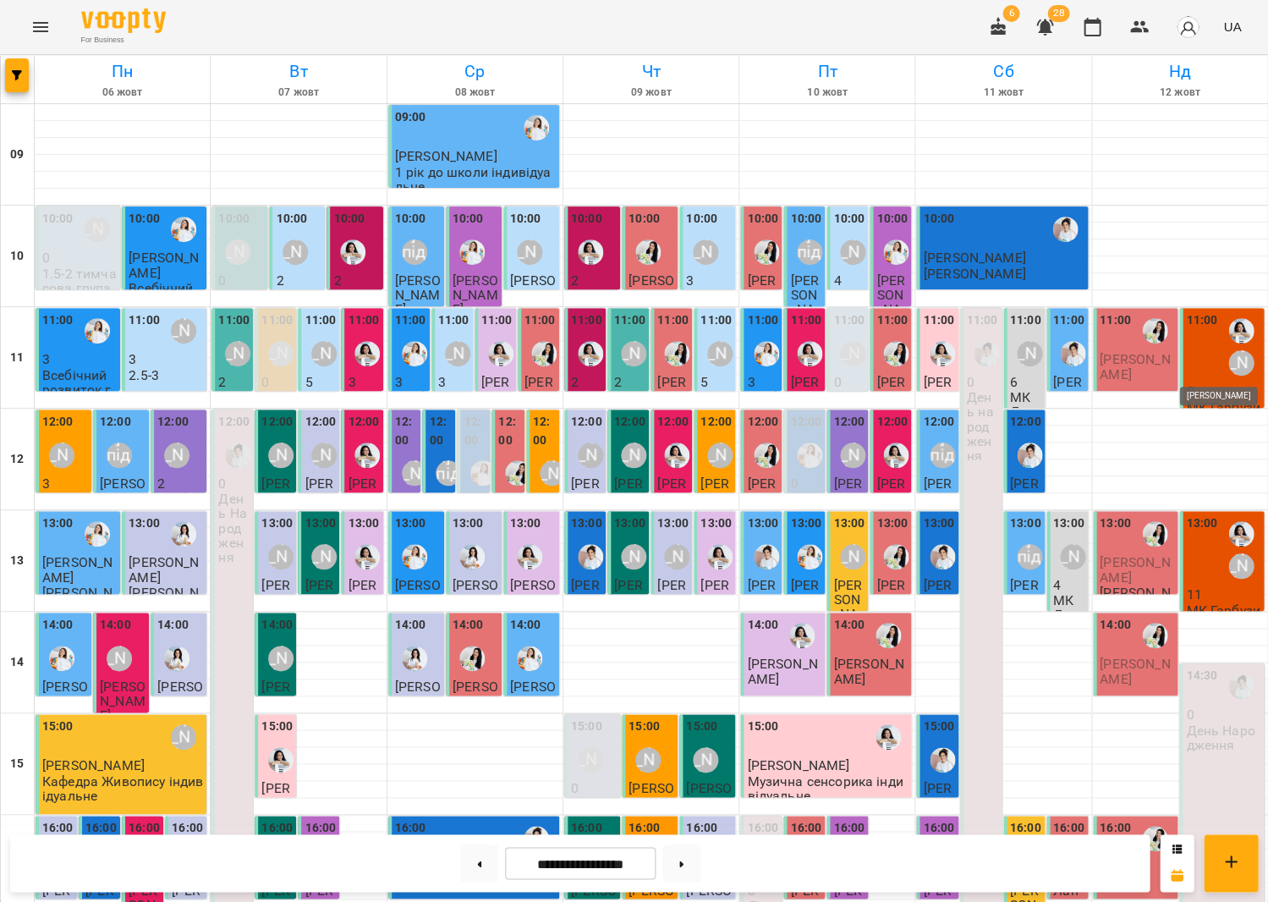
click at [1240, 360] on div "[PERSON_NAME]" at bounding box center [1241, 362] width 25 height 25
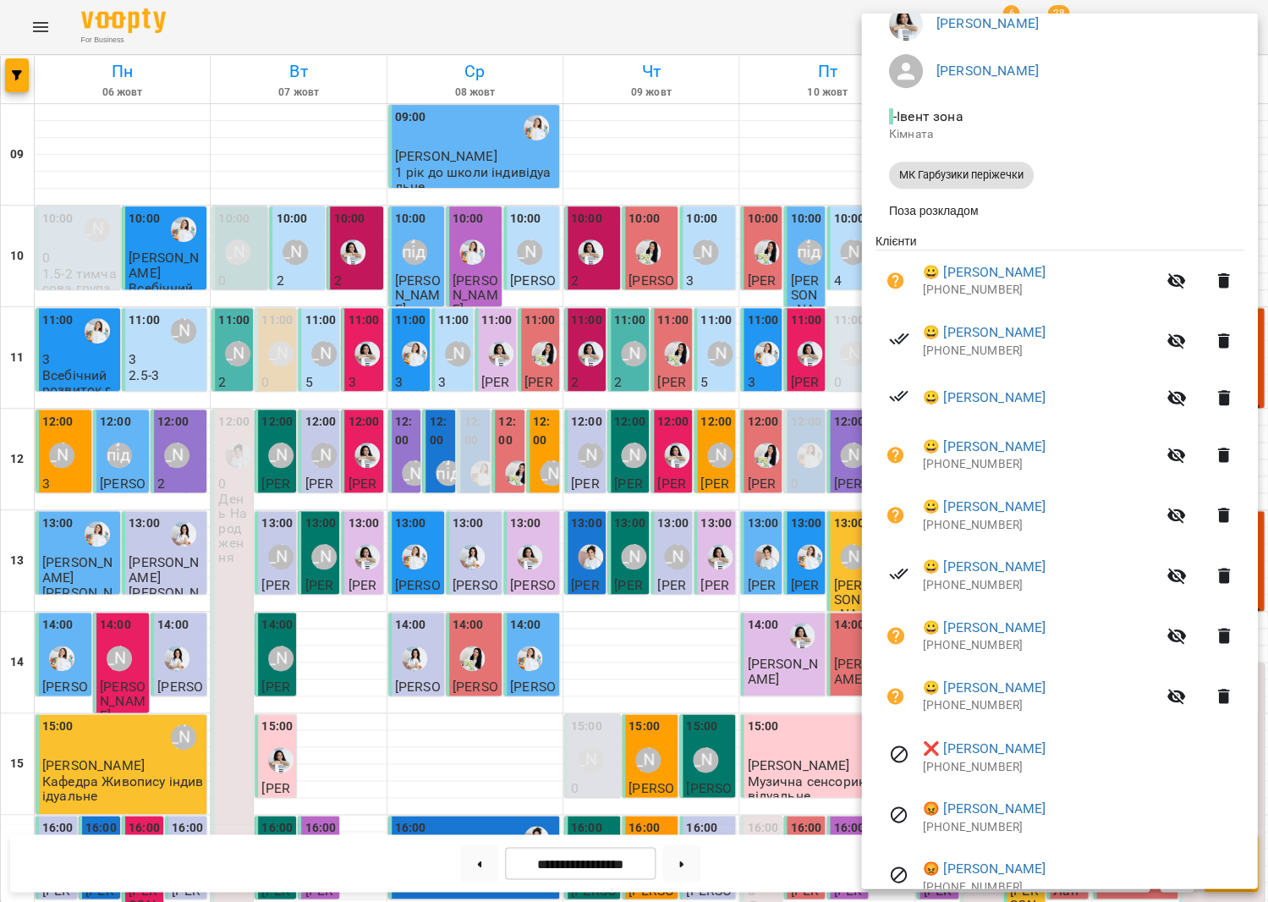
scroll to position [162, 0]
click at [711, 474] on div at bounding box center [634, 451] width 1268 height 902
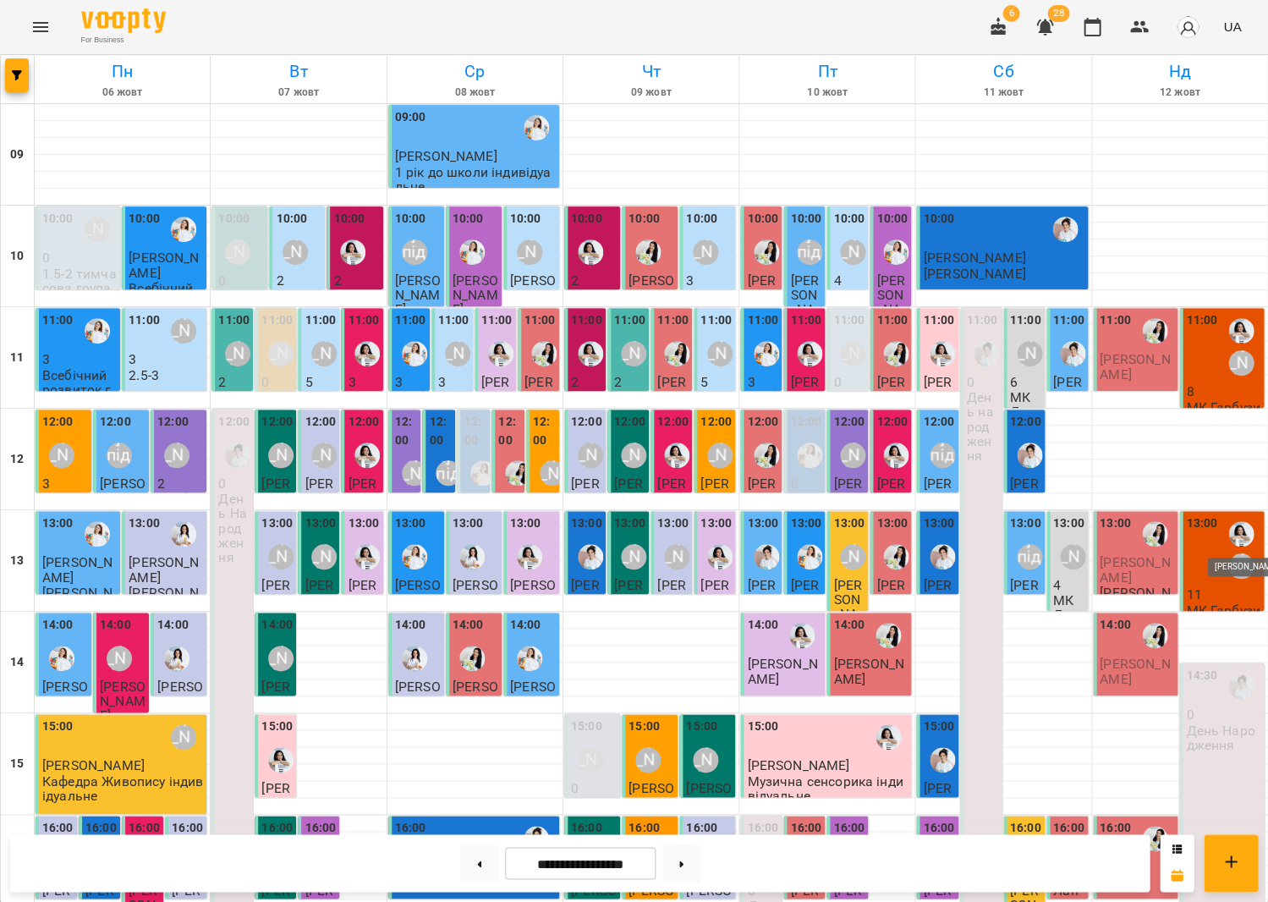
click at [1230, 545] on img "Анна Білан" at bounding box center [1241, 533] width 25 height 25
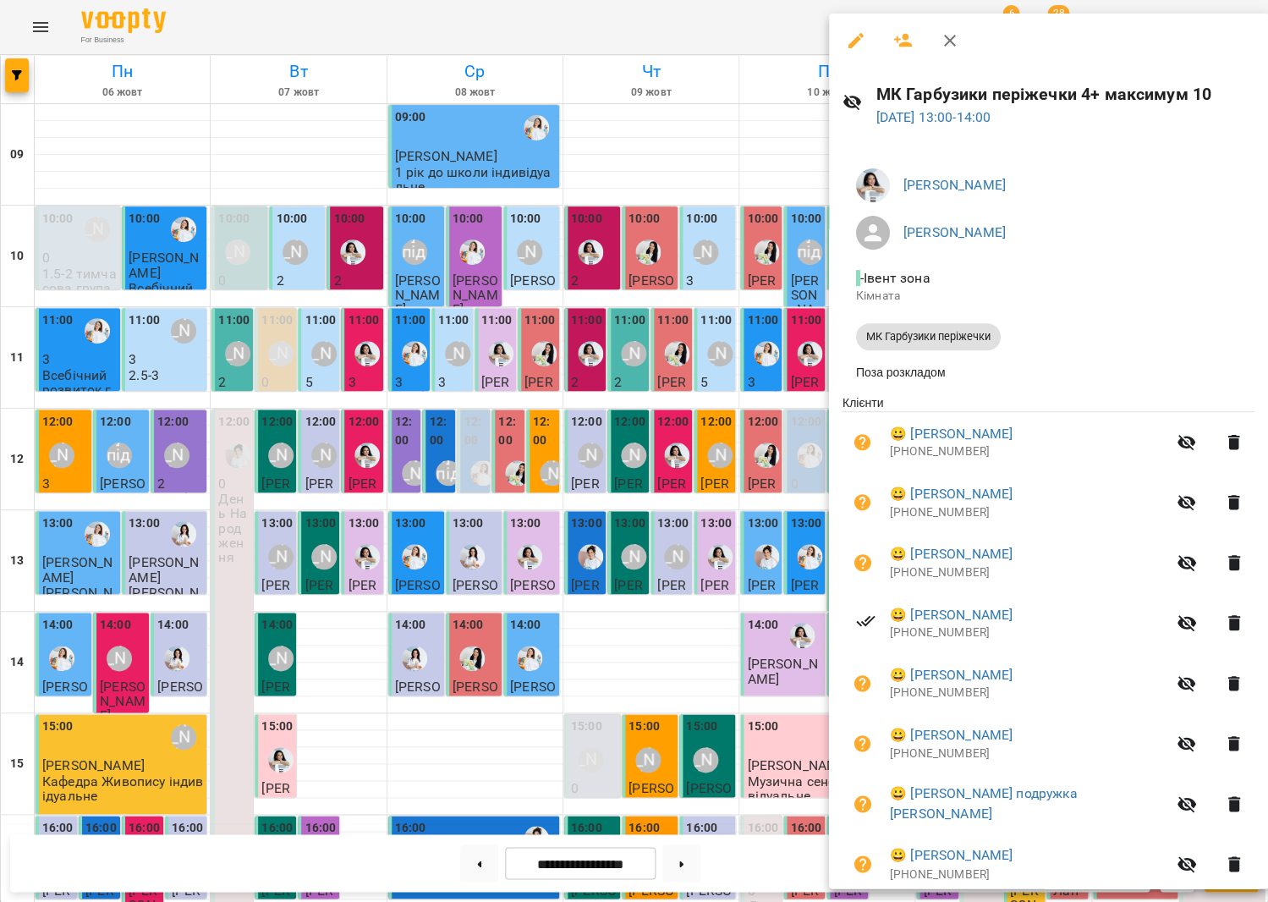
click at [688, 438] on div at bounding box center [634, 451] width 1268 height 902
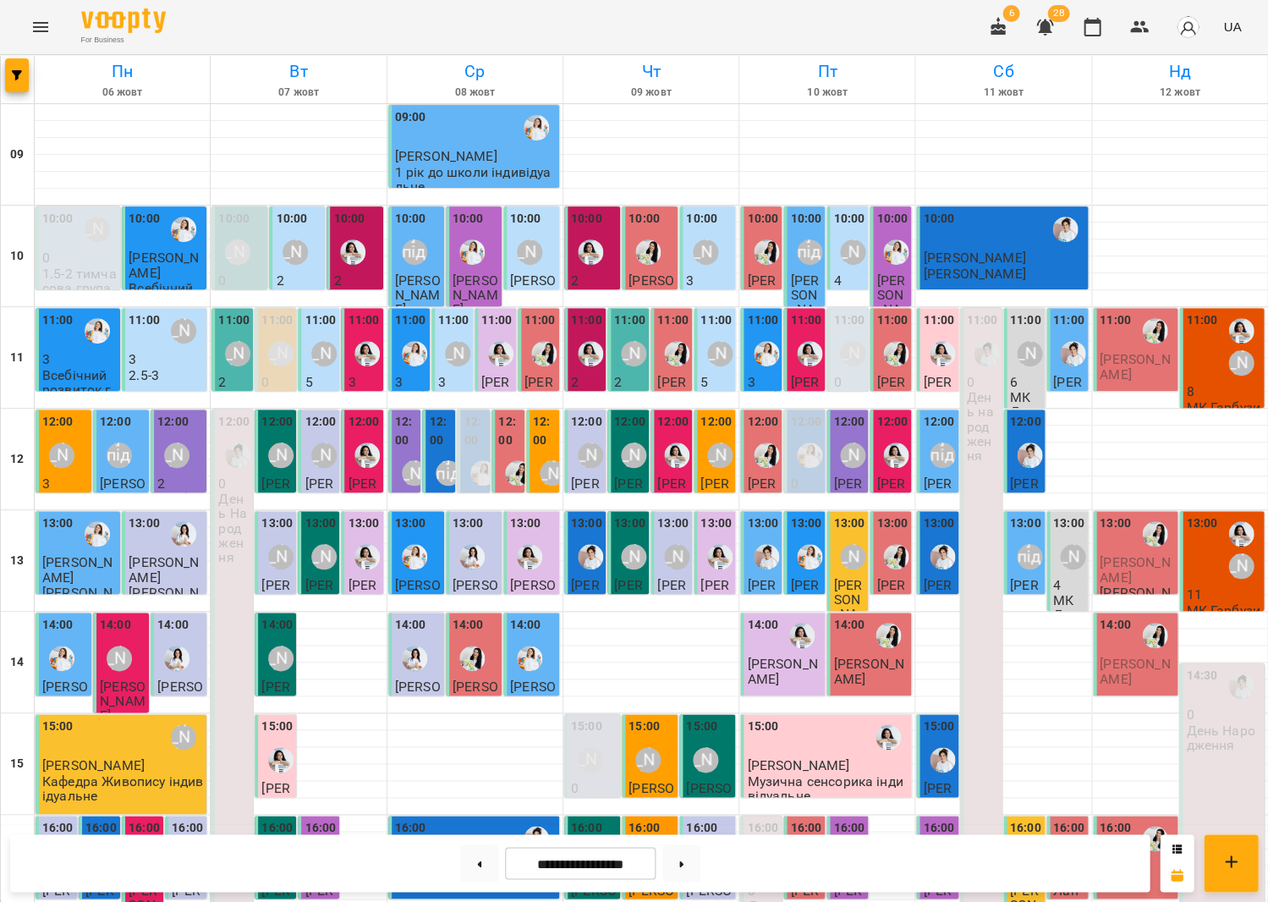
scroll to position [16, 0]
click at [1229, 350] on div "[PERSON_NAME]" at bounding box center [1241, 362] width 25 height 25
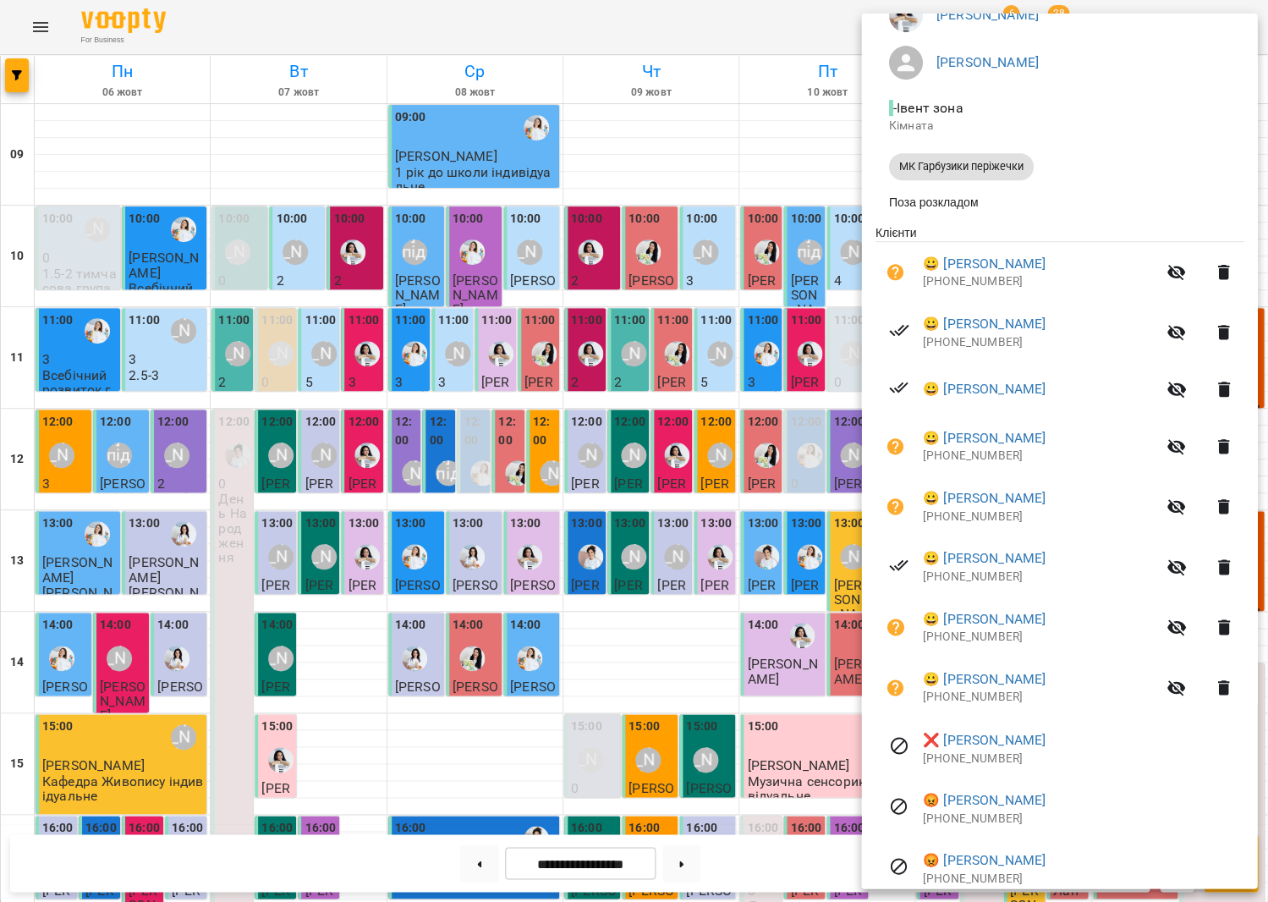
scroll to position [195, 0]
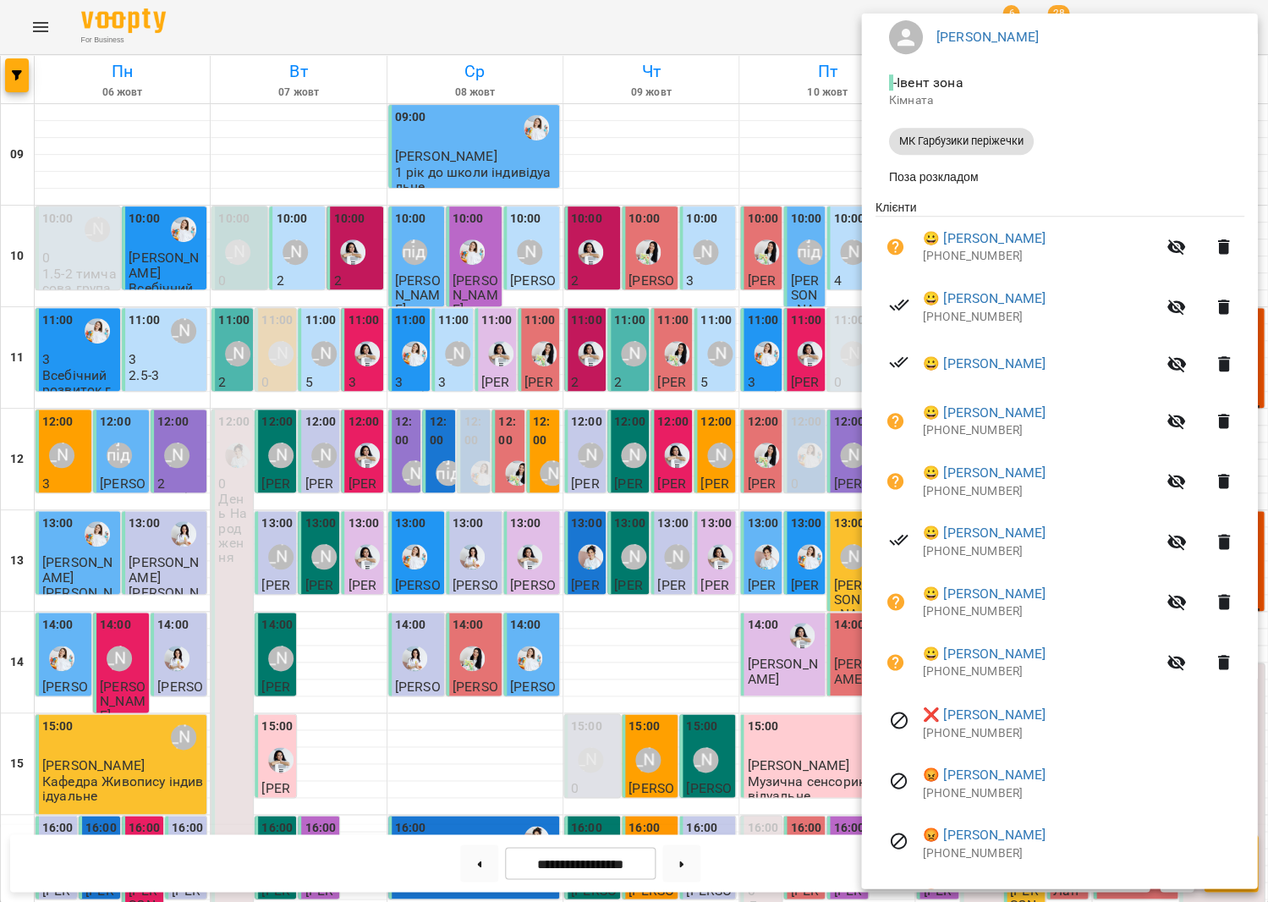
click at [729, 448] on div at bounding box center [634, 451] width 1268 height 902
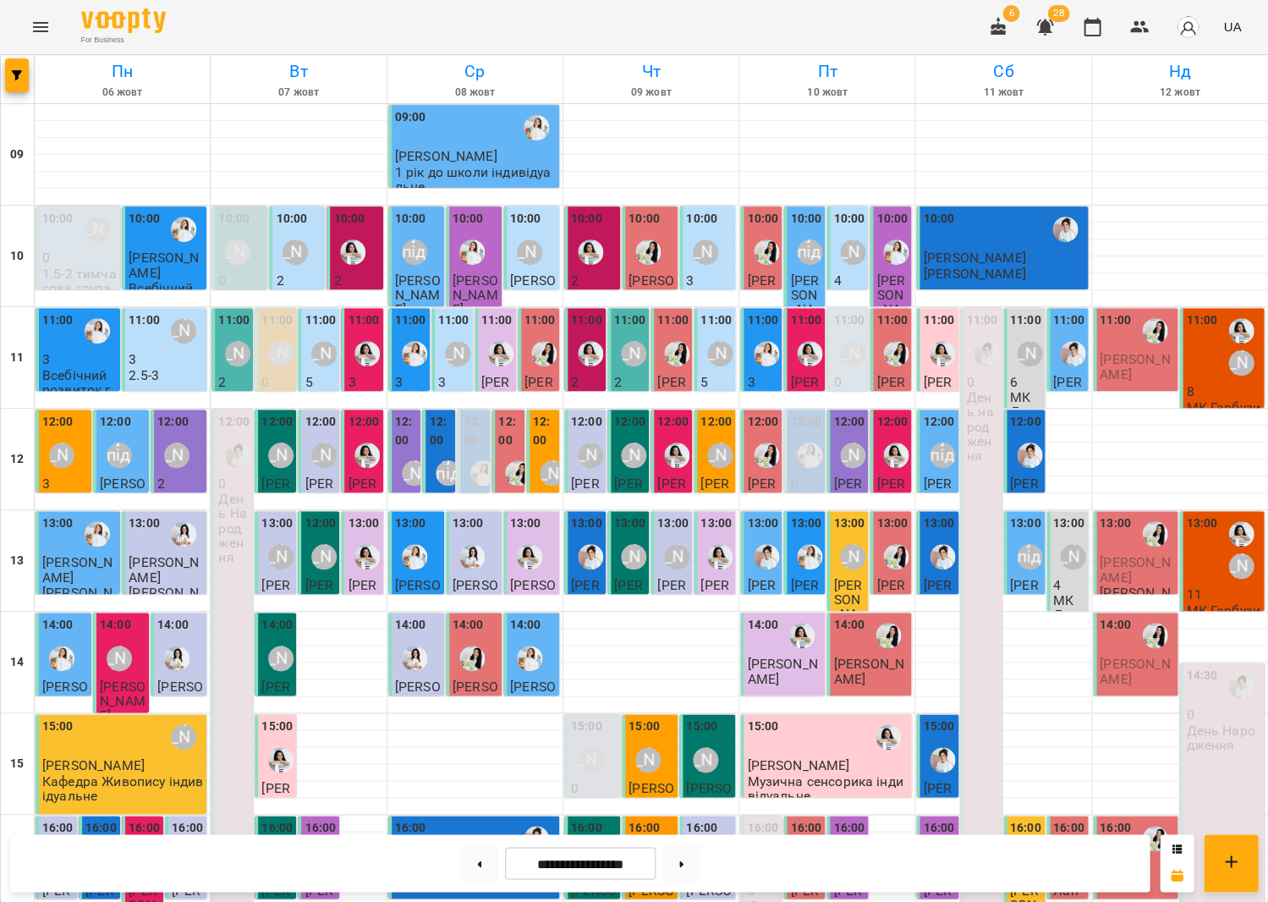
click at [1196, 333] on div "11:00" at bounding box center [1201, 346] width 31 height 71
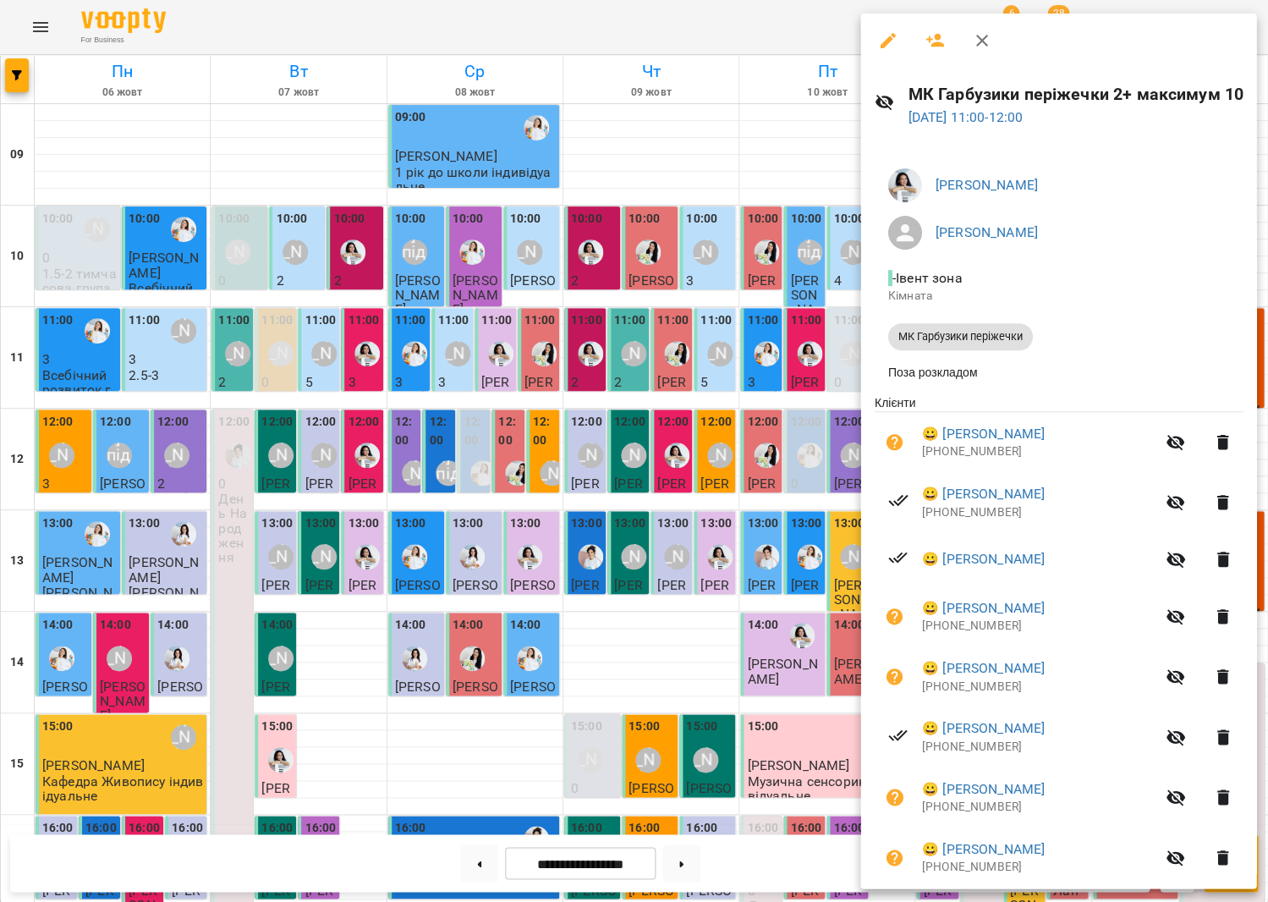
click at [666, 366] on div at bounding box center [634, 451] width 1268 height 902
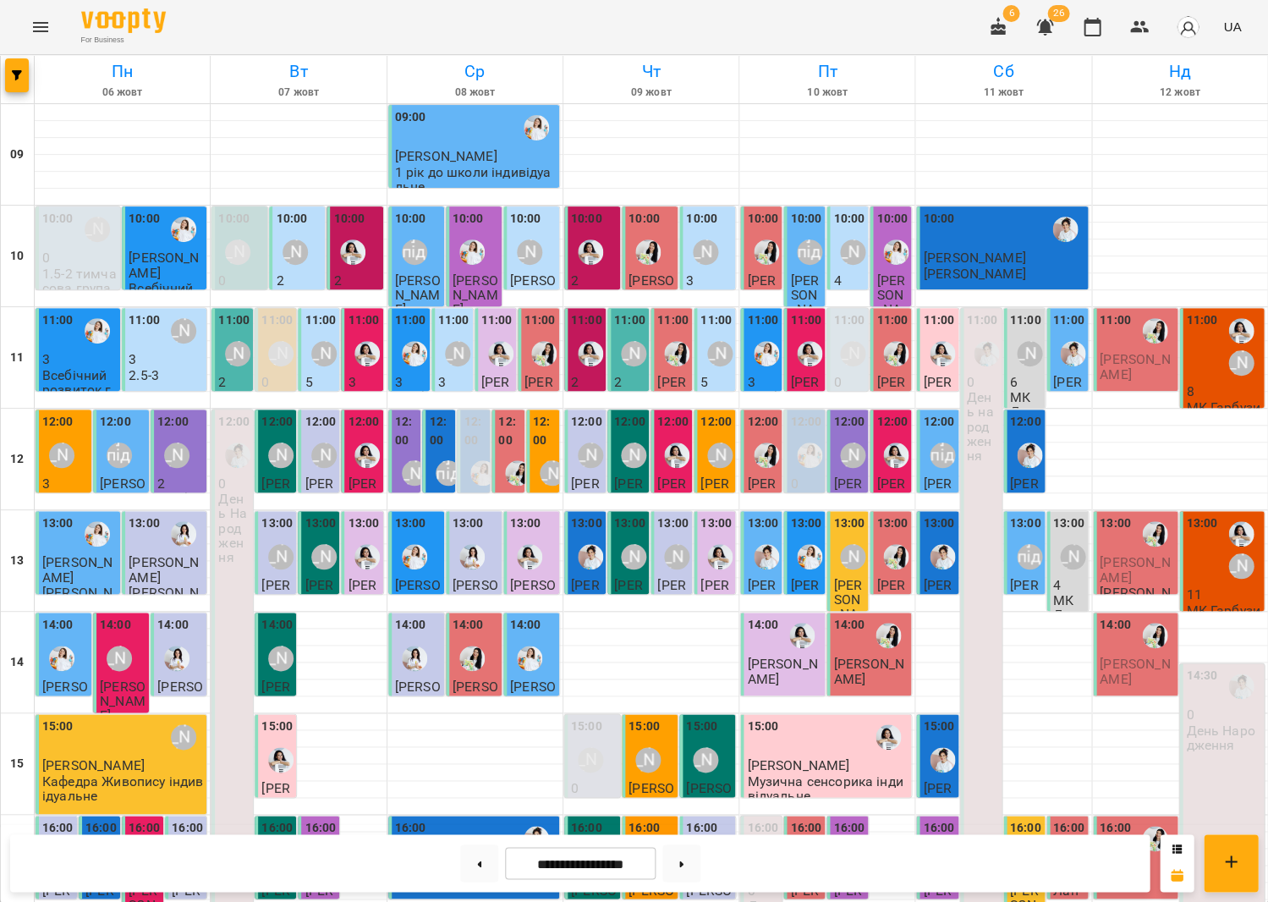
scroll to position [222, 0]
click at [681, 868] on button at bounding box center [682, 862] width 38 height 37
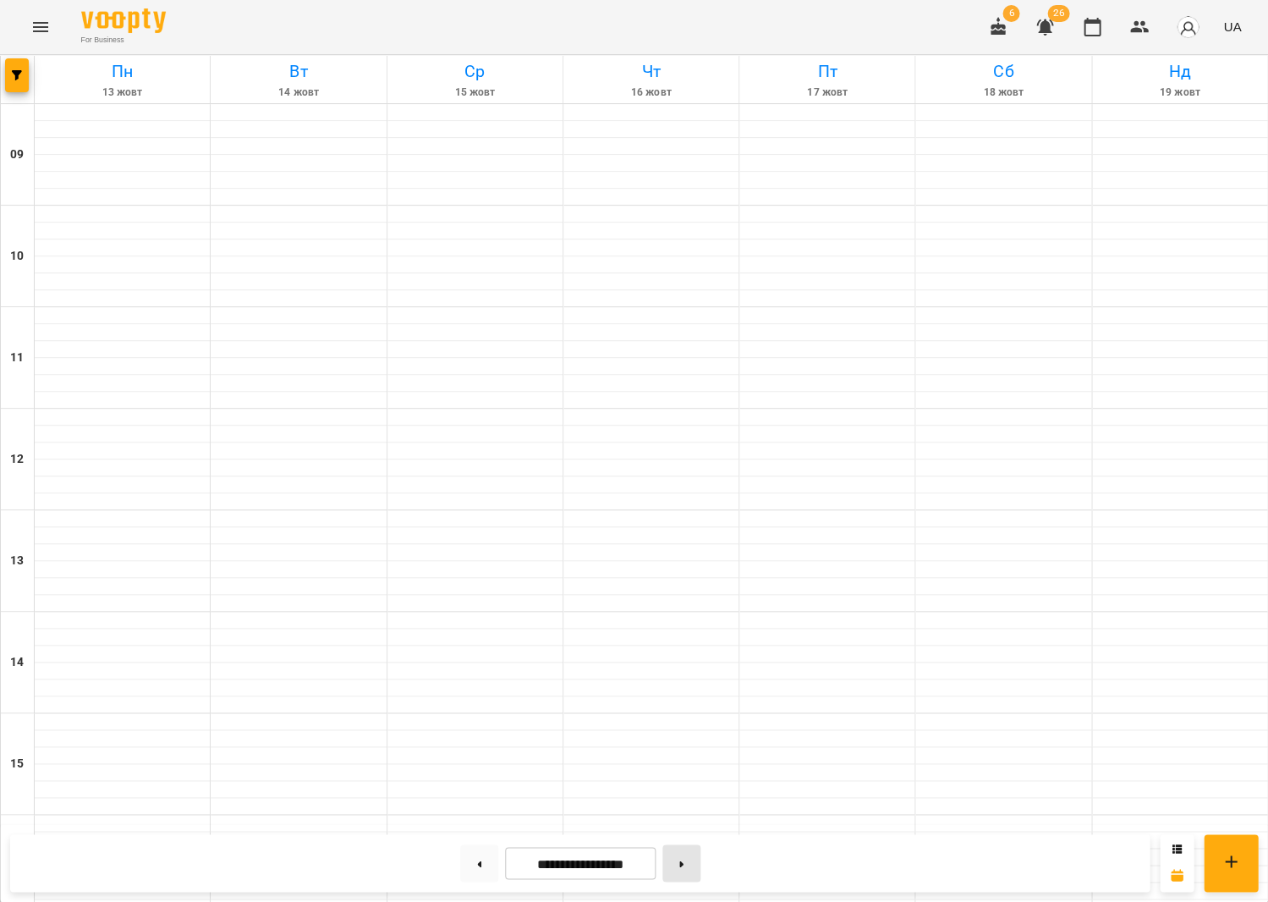
type input "**********"
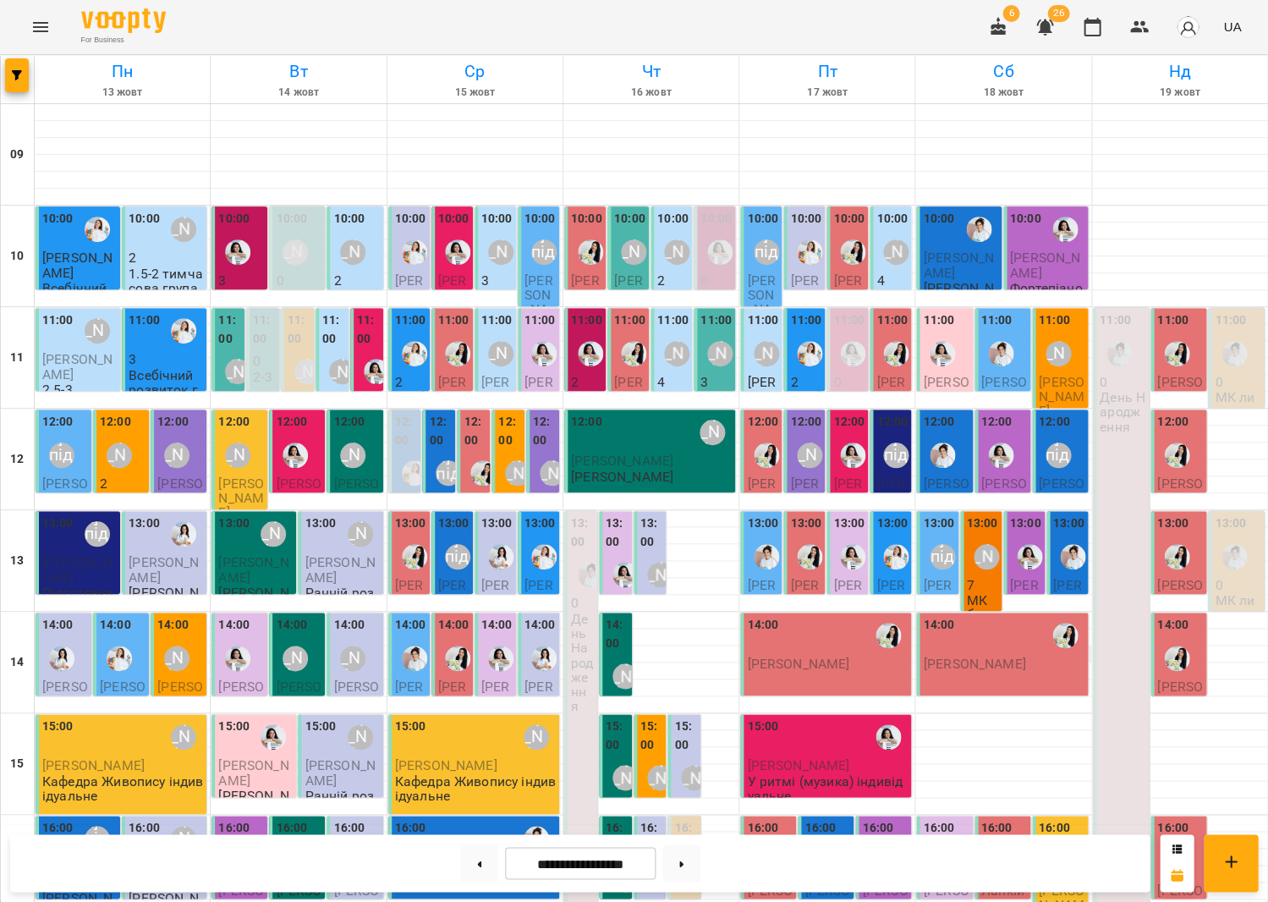
scroll to position [74, 0]
click at [1246, 544] on img "Іванна" at bounding box center [1234, 556] width 25 height 25
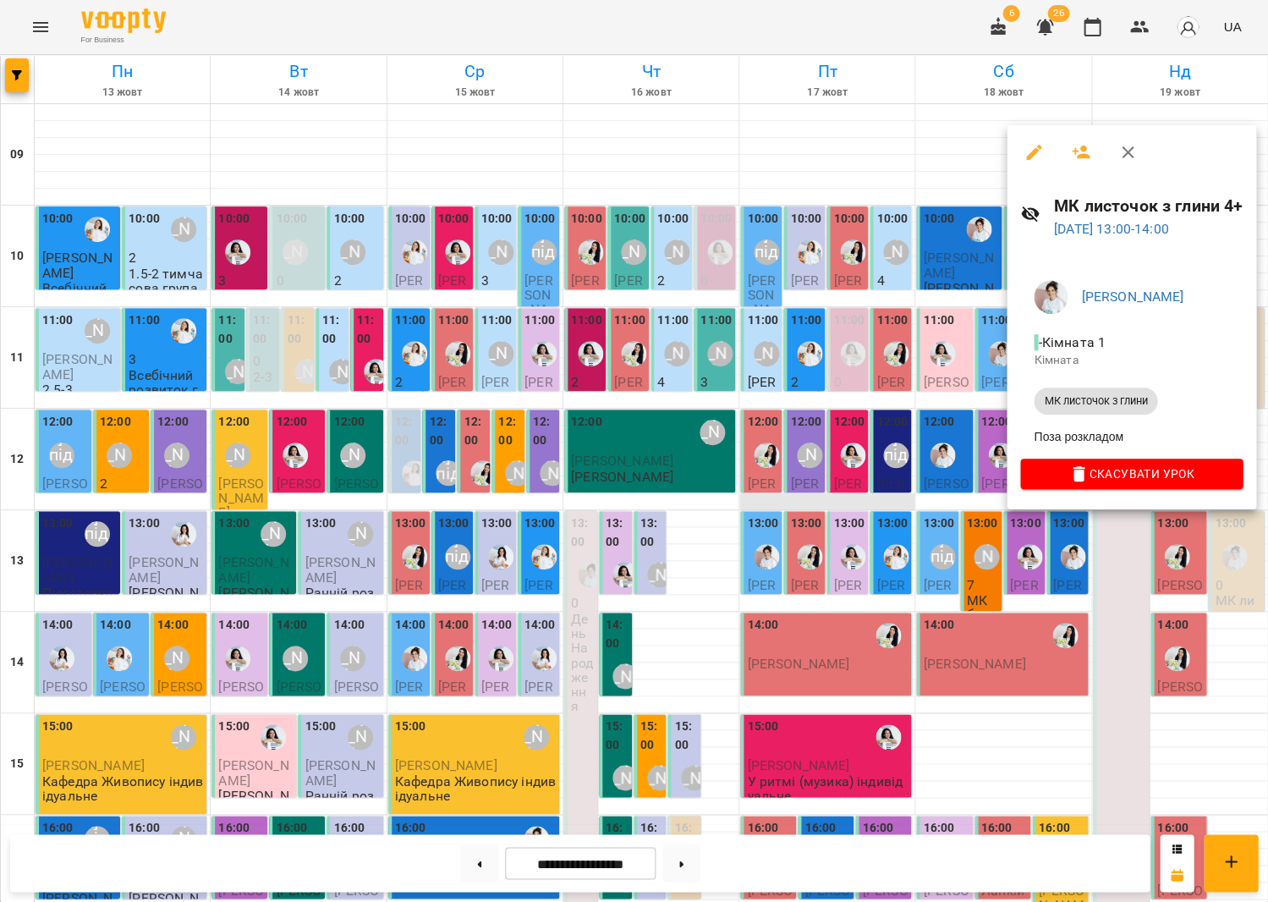
click at [784, 428] on div at bounding box center [634, 451] width 1268 height 902
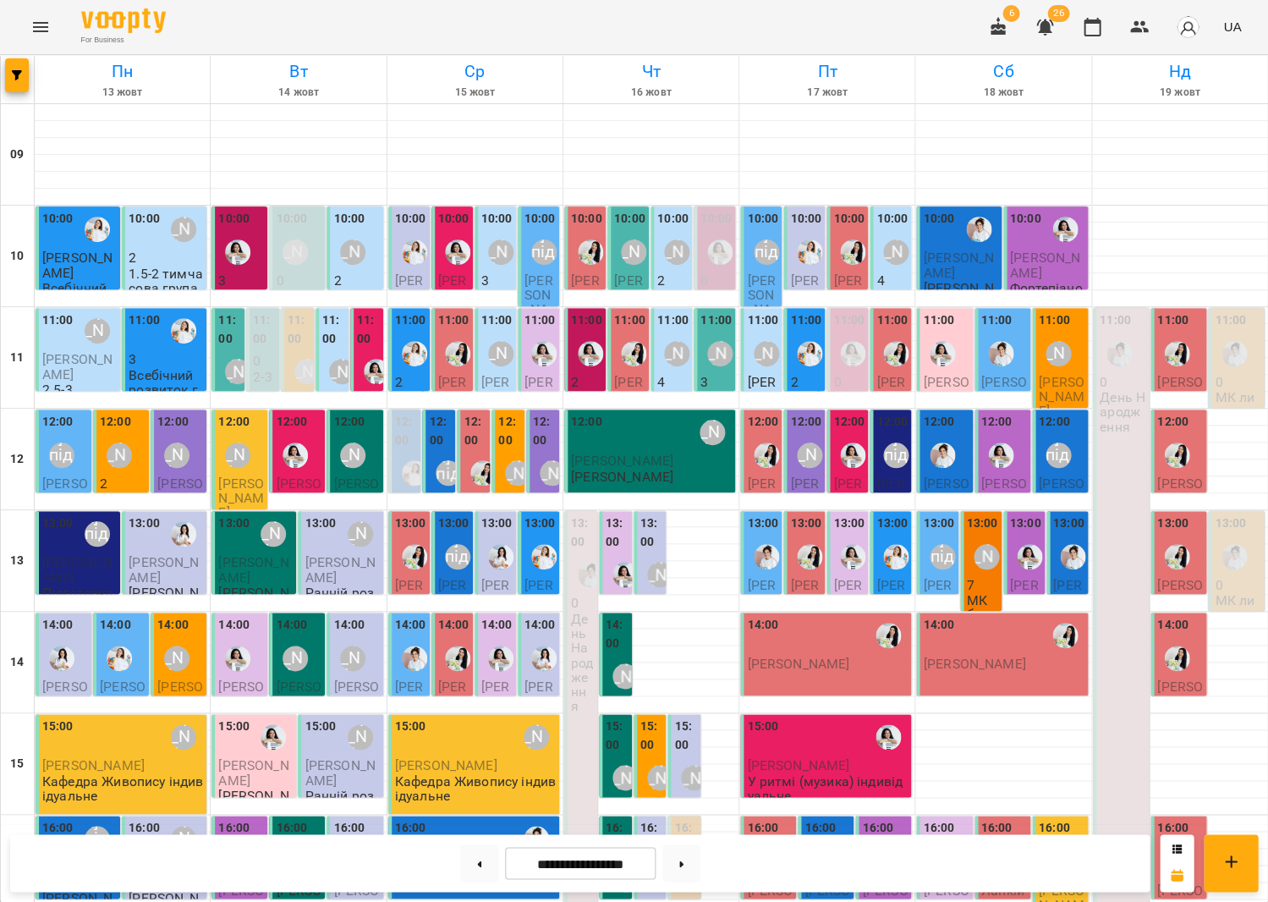
scroll to position [394, 0]
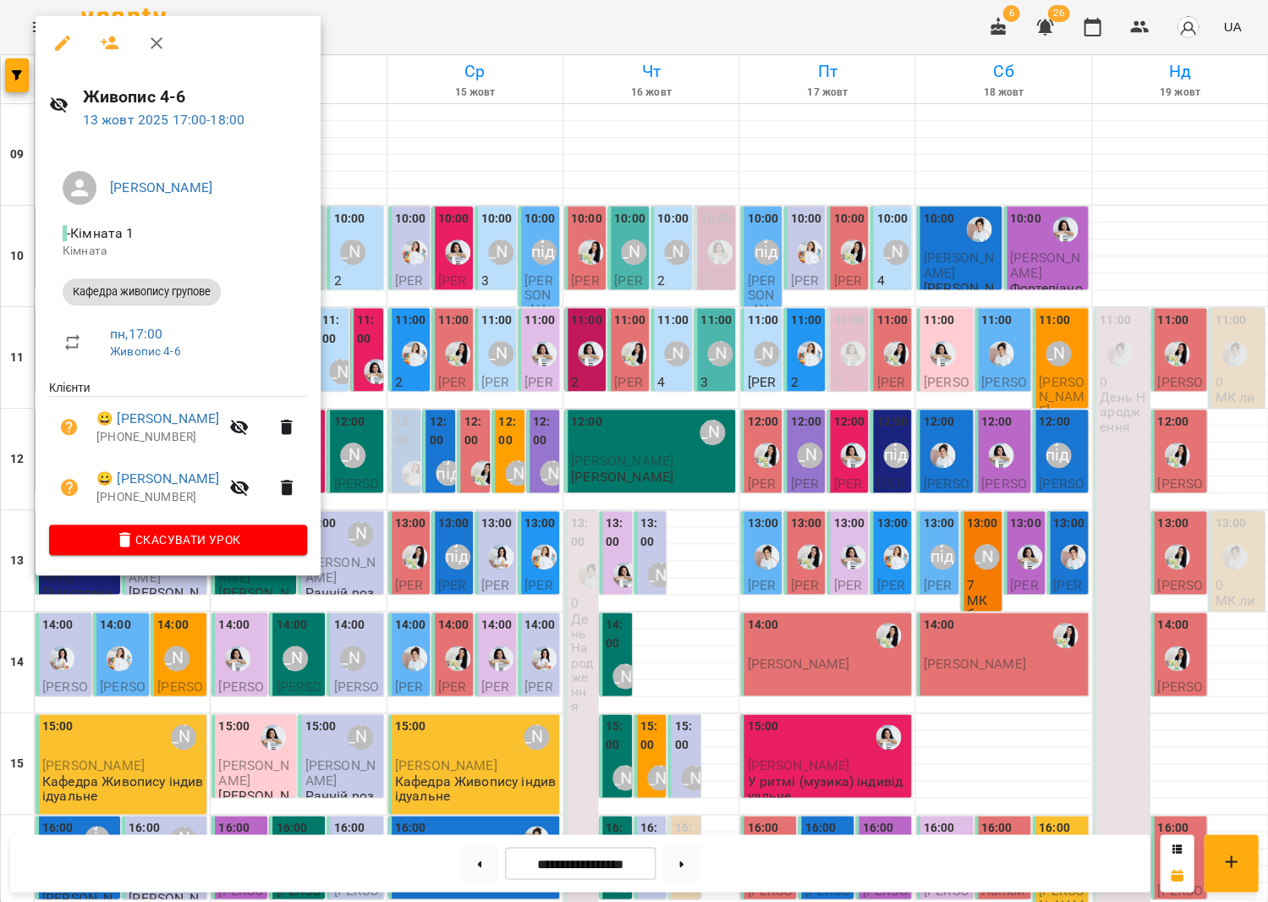
drag, startPoint x: 424, startPoint y: 535, endPoint x: 406, endPoint y: 533, distance: 17.8
click at [424, 535] on div at bounding box center [634, 451] width 1268 height 902
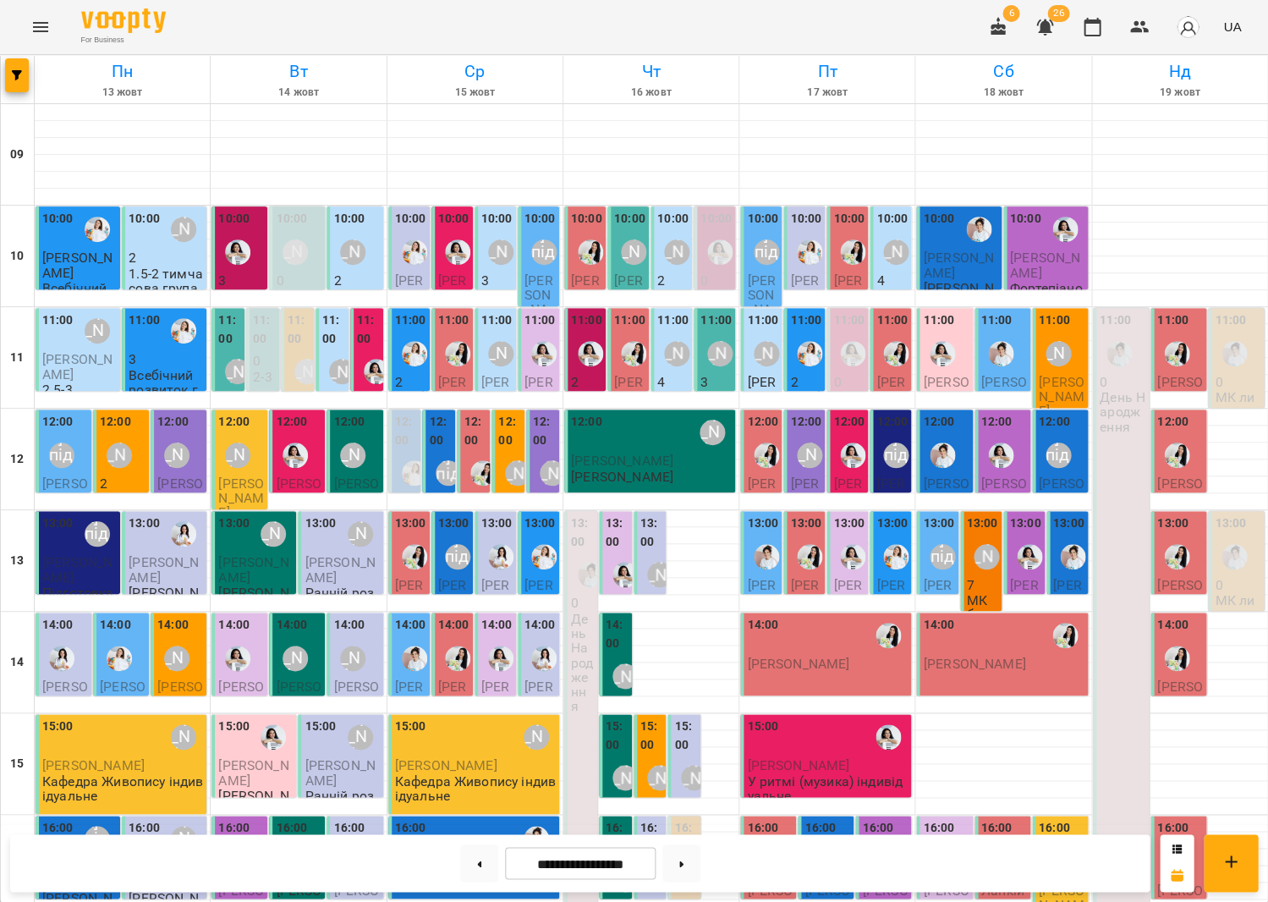
scroll to position [51, 0]
click at [87, 318] on div "[PERSON_NAME]" at bounding box center [97, 330] width 25 height 25
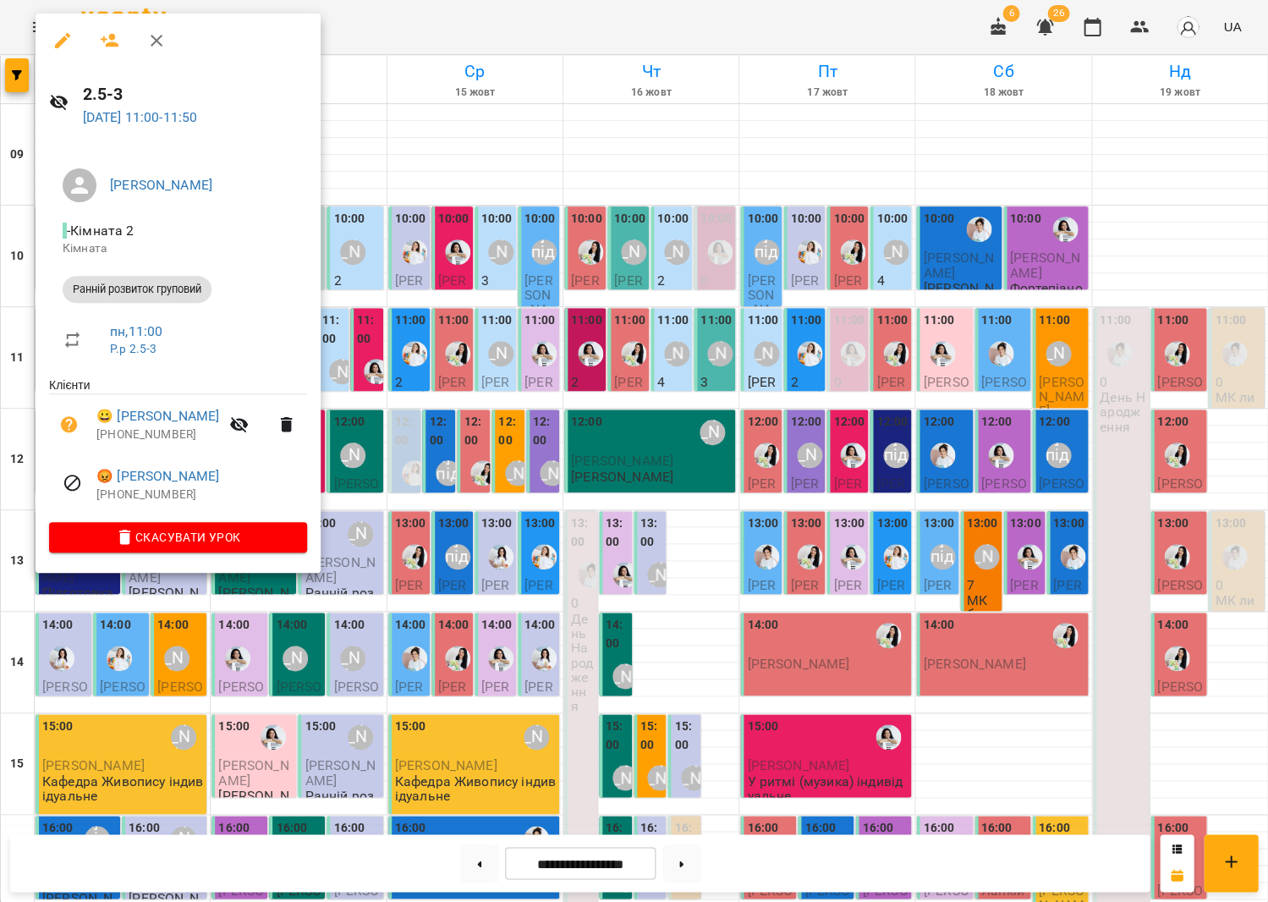
click at [496, 346] on div at bounding box center [634, 451] width 1268 height 902
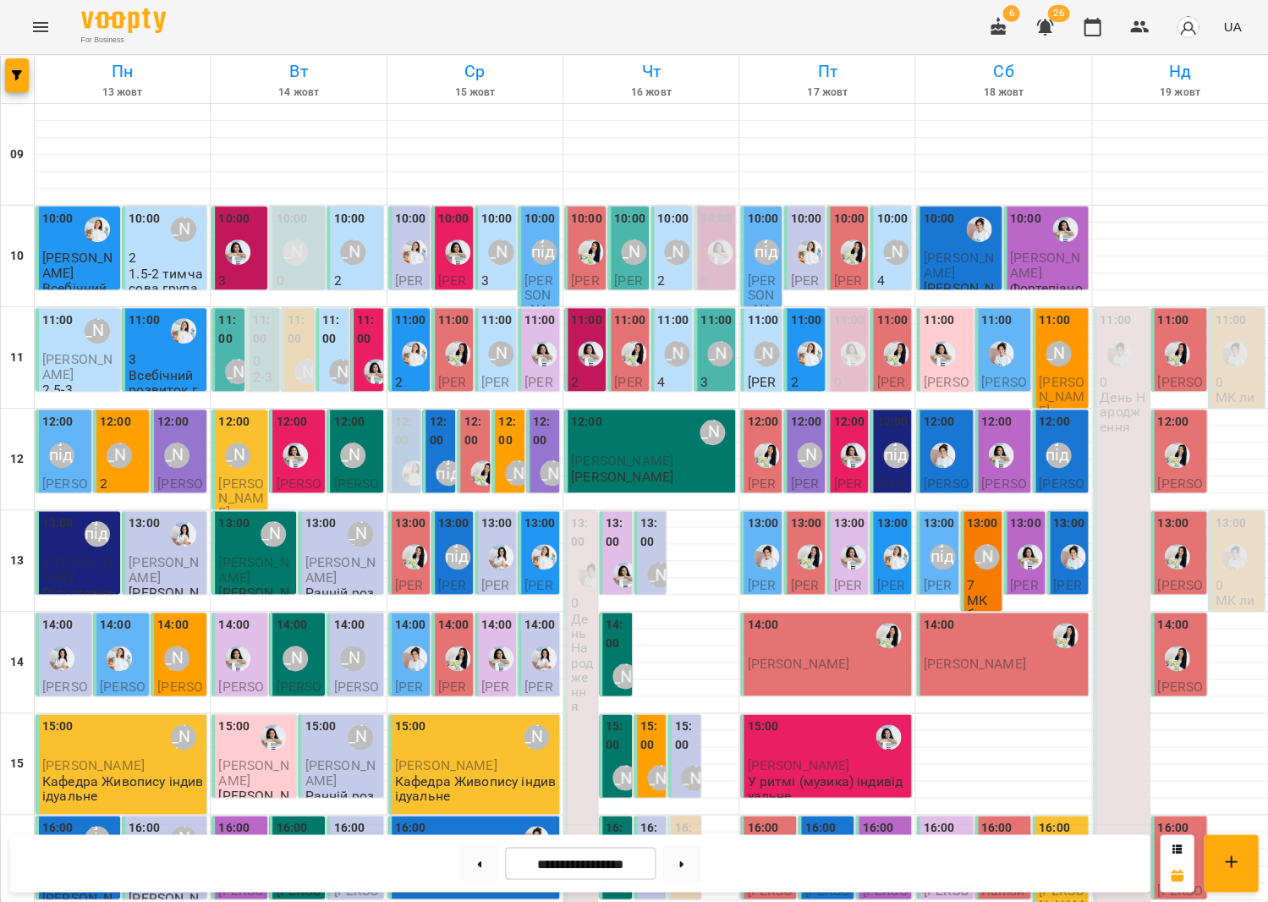
click at [124, 308] on div "11:00 3 Всебічний розвиток група рівень 2" at bounding box center [164, 369] width 85 height 122
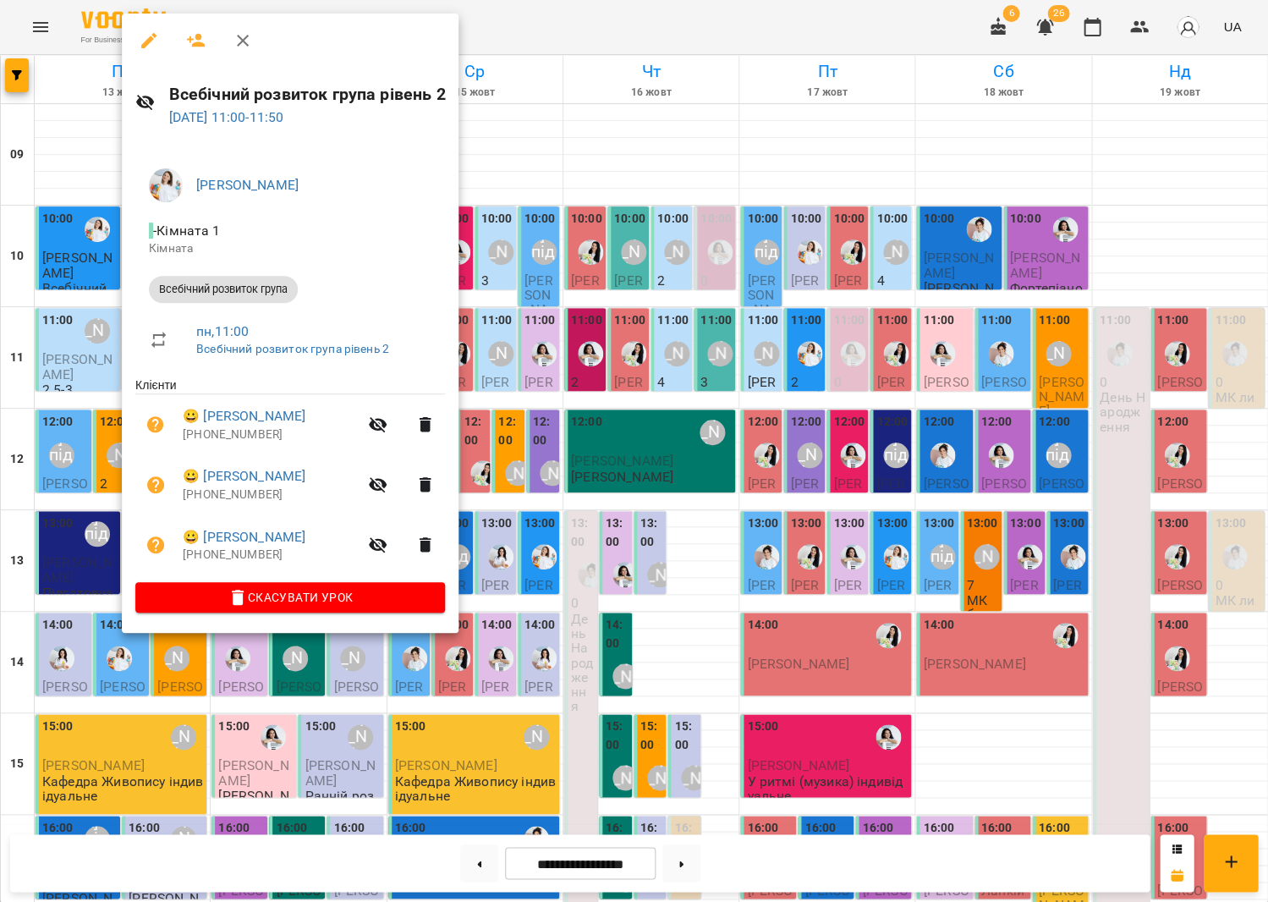
drag, startPoint x: 63, startPoint y: 284, endPoint x: 168, endPoint y: 225, distance: 120.5
click at [63, 284] on div at bounding box center [634, 451] width 1268 height 902
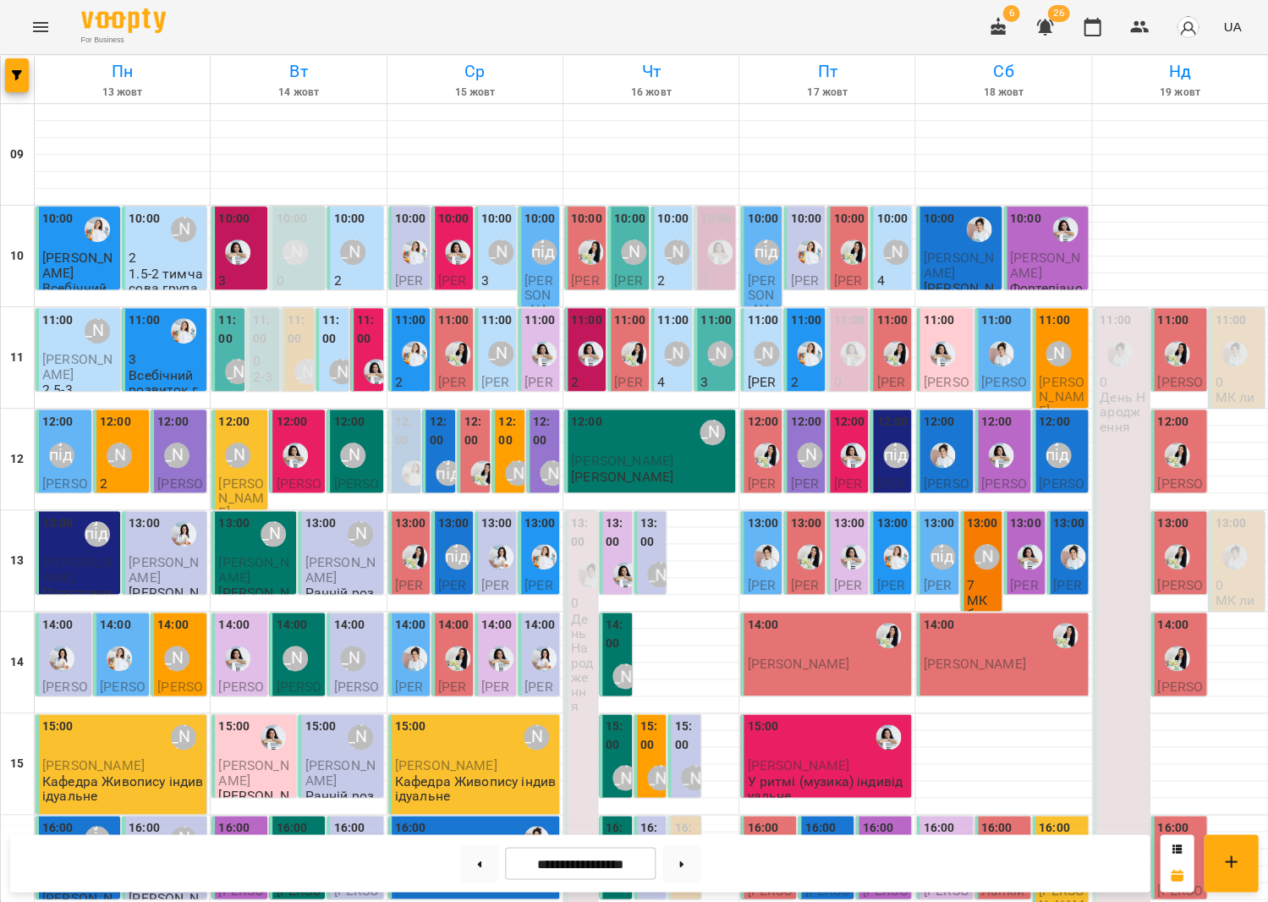
click at [152, 267] on p "1.5-2 тимчасова група" at bounding box center [166, 282] width 74 height 30
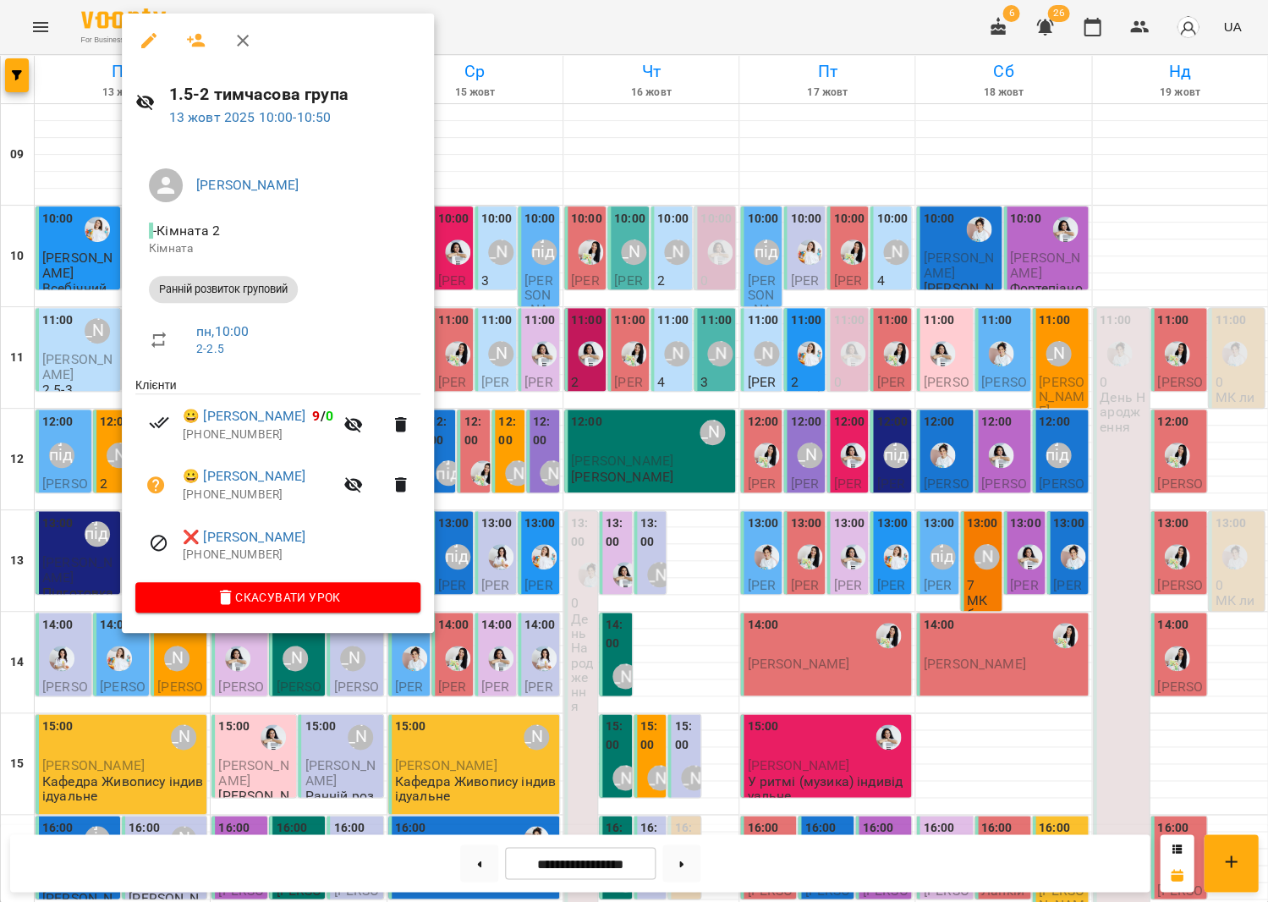
click at [657, 362] on div at bounding box center [634, 451] width 1268 height 902
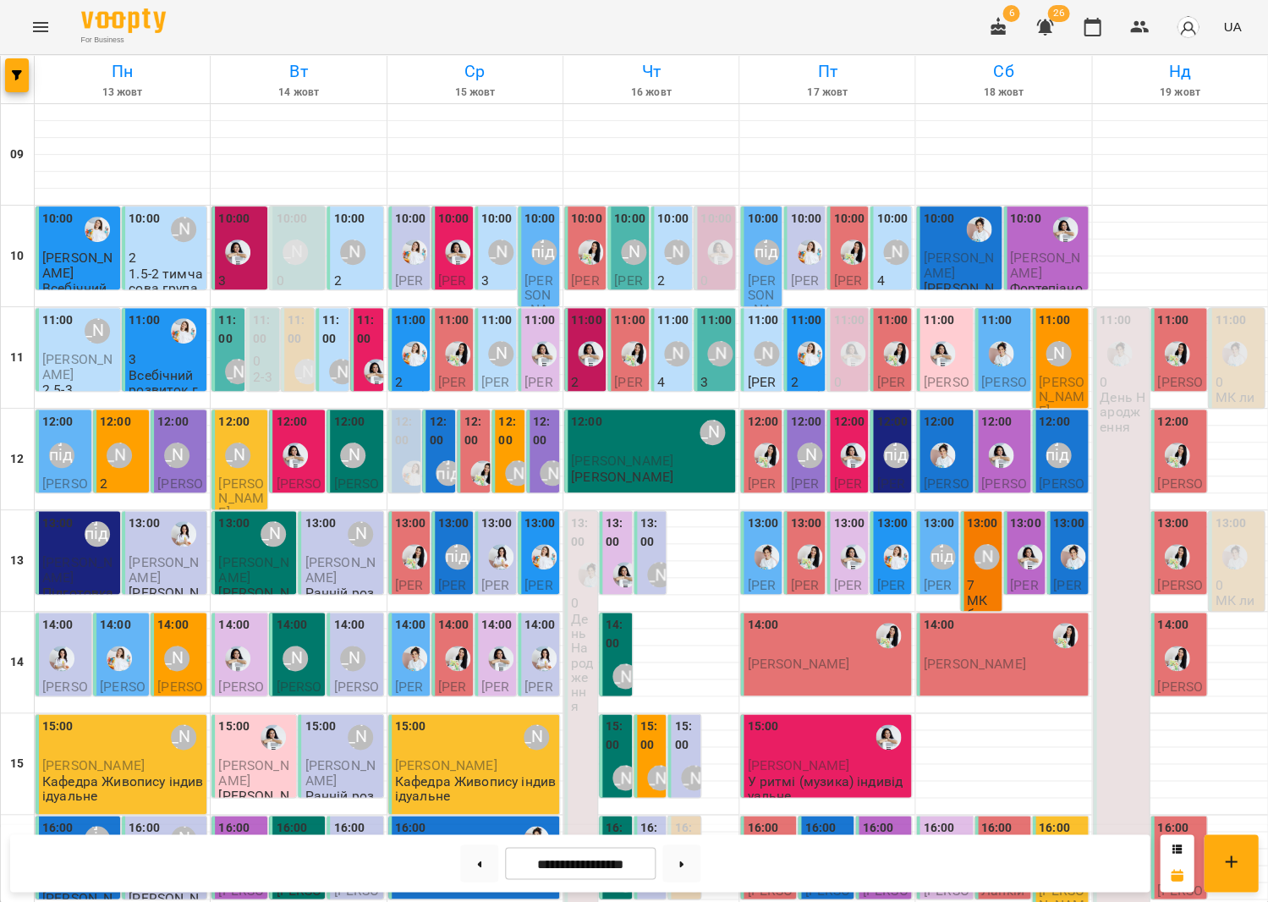
click at [1234, 578] on p "0" at bounding box center [1238, 585] width 46 height 14
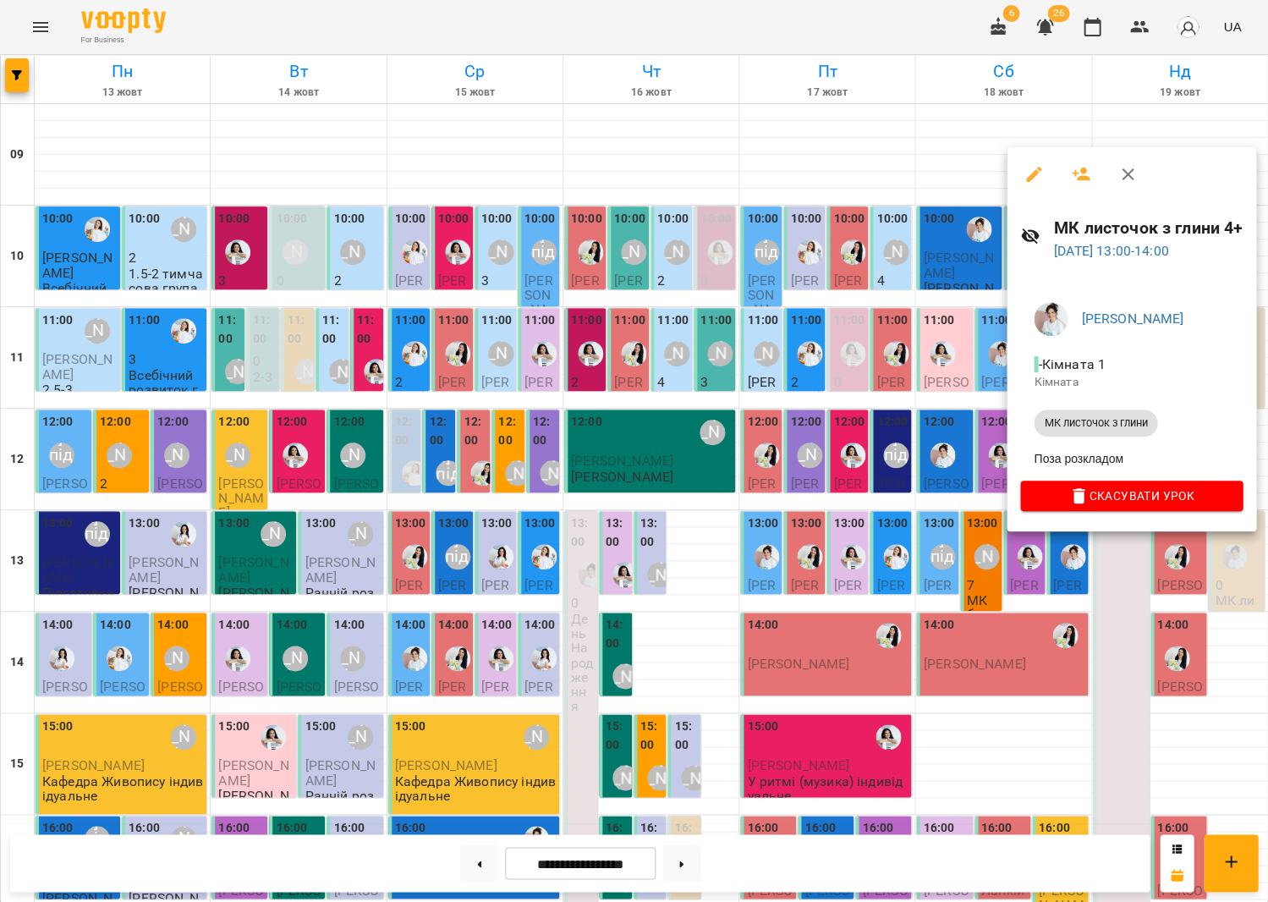
click at [1069, 182] on button "button" at bounding box center [1081, 174] width 41 height 41
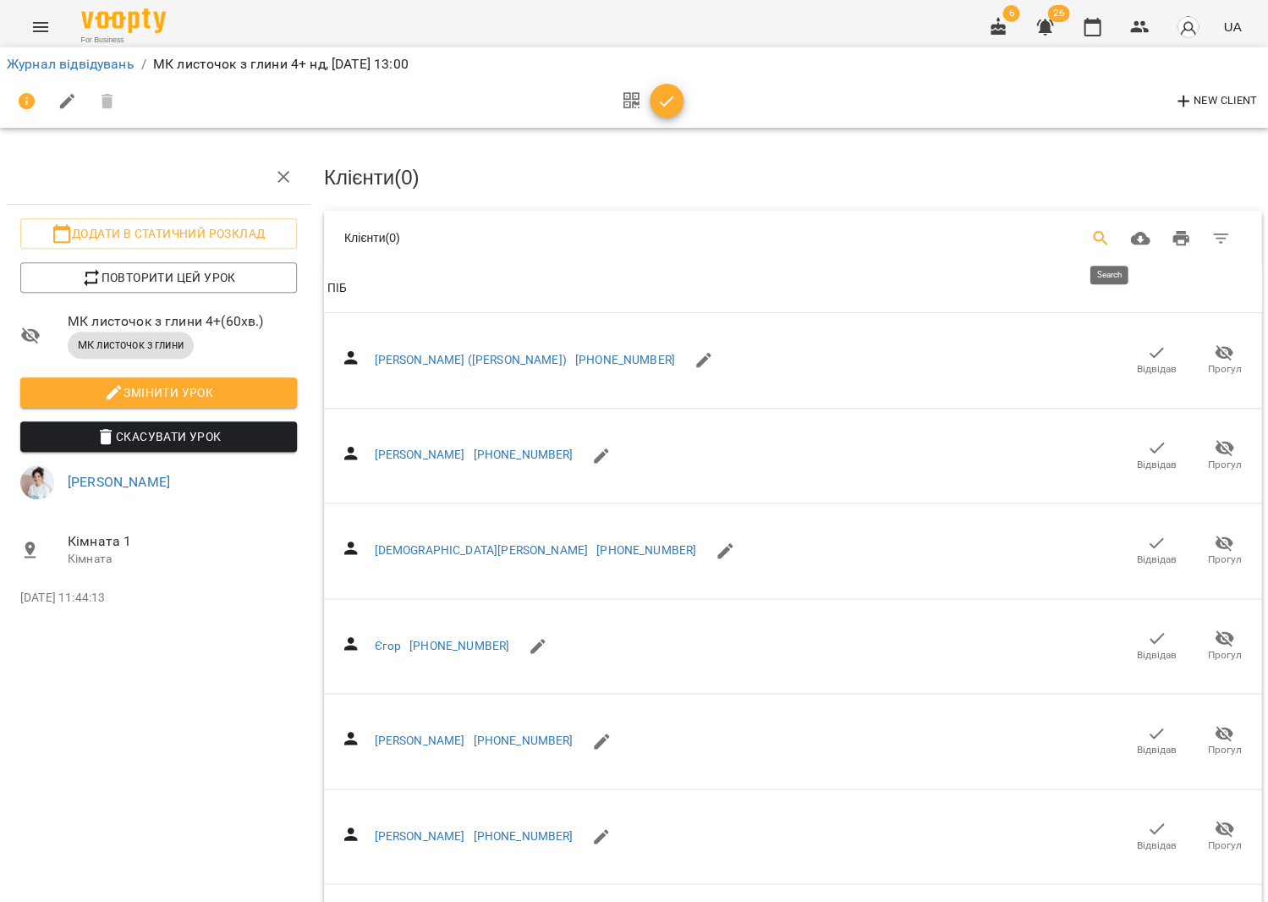
click at [1107, 241] on icon "Search" at bounding box center [1101, 238] width 20 height 20
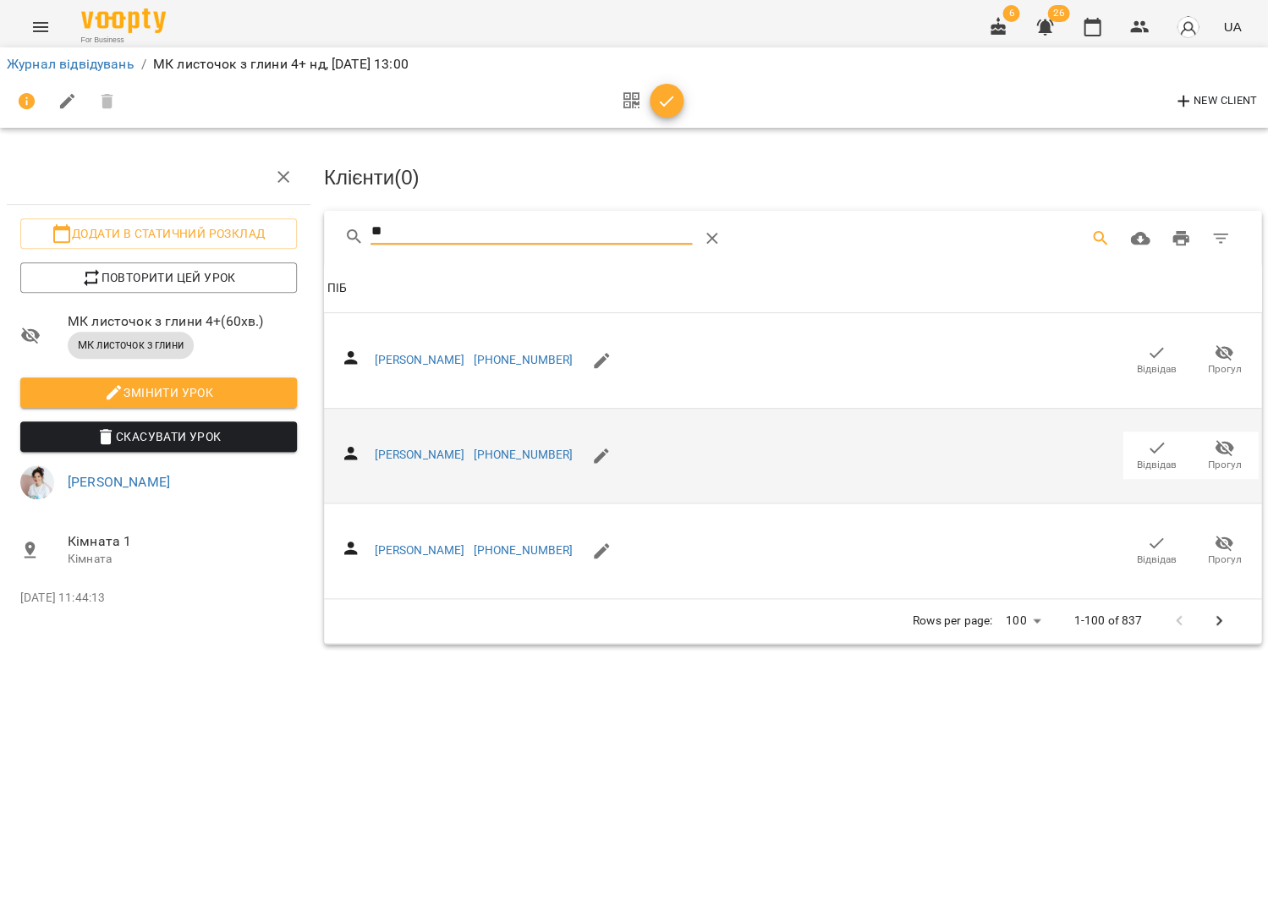
type input "**"
click at [1152, 458] on span "Відвідав" at bounding box center [1157, 465] width 40 height 14
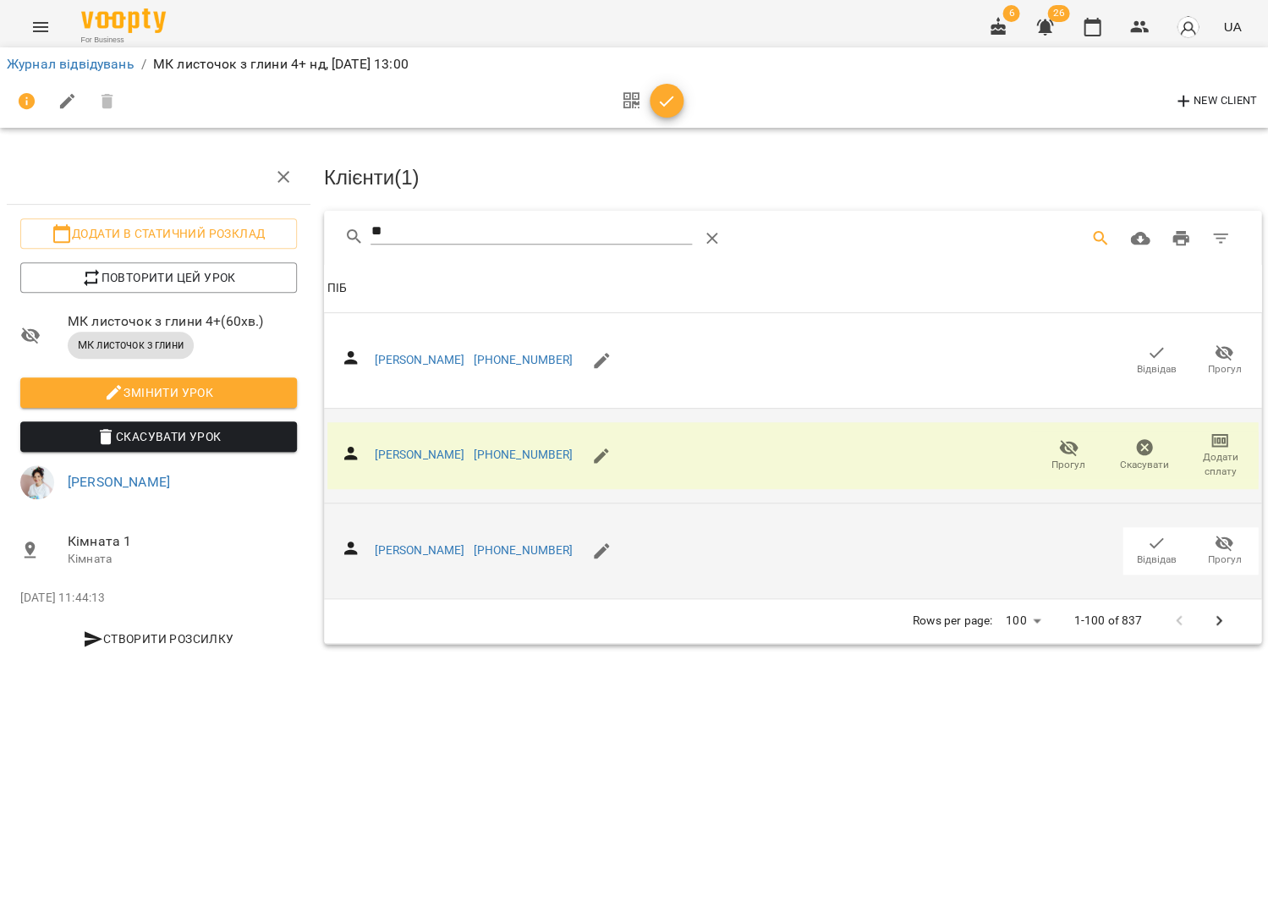
click at [1152, 533] on icon "button" at bounding box center [1156, 543] width 20 height 20
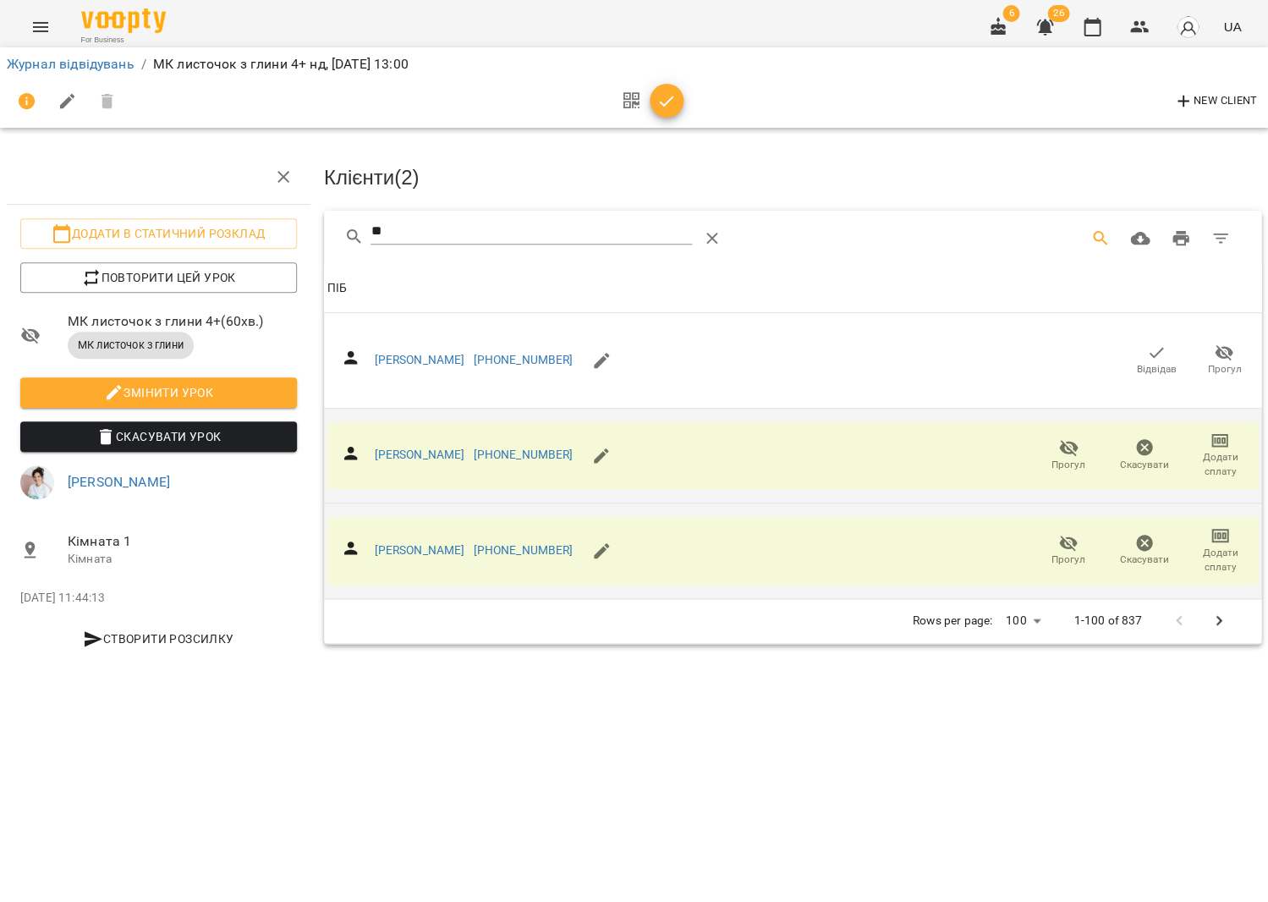
click at [652, 109] on button "button" at bounding box center [667, 101] width 34 height 34
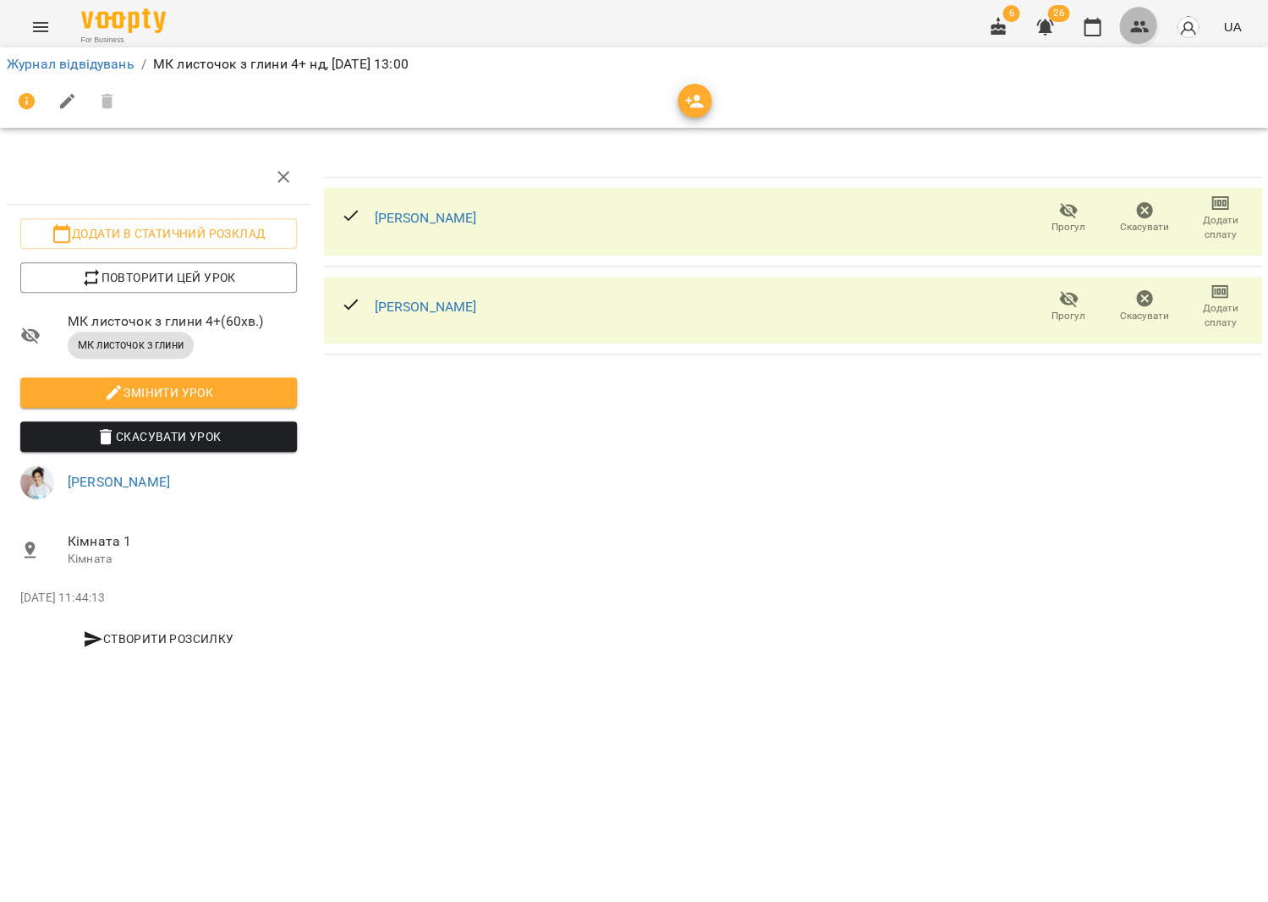
click at [1146, 20] on icon "button" at bounding box center [1140, 27] width 20 height 20
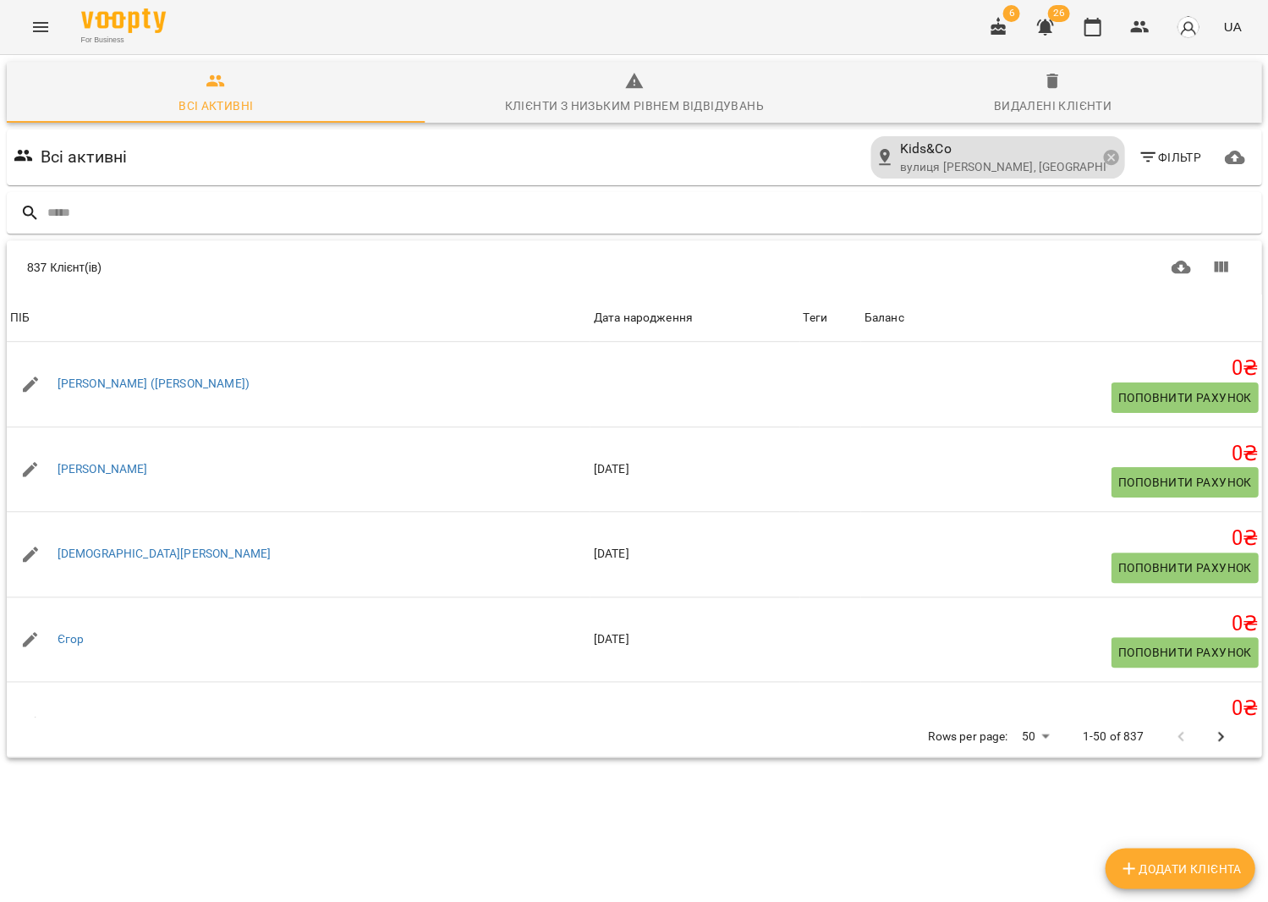
click at [1185, 848] on button "Додати клієнта" at bounding box center [1180, 868] width 150 height 41
select select "**"
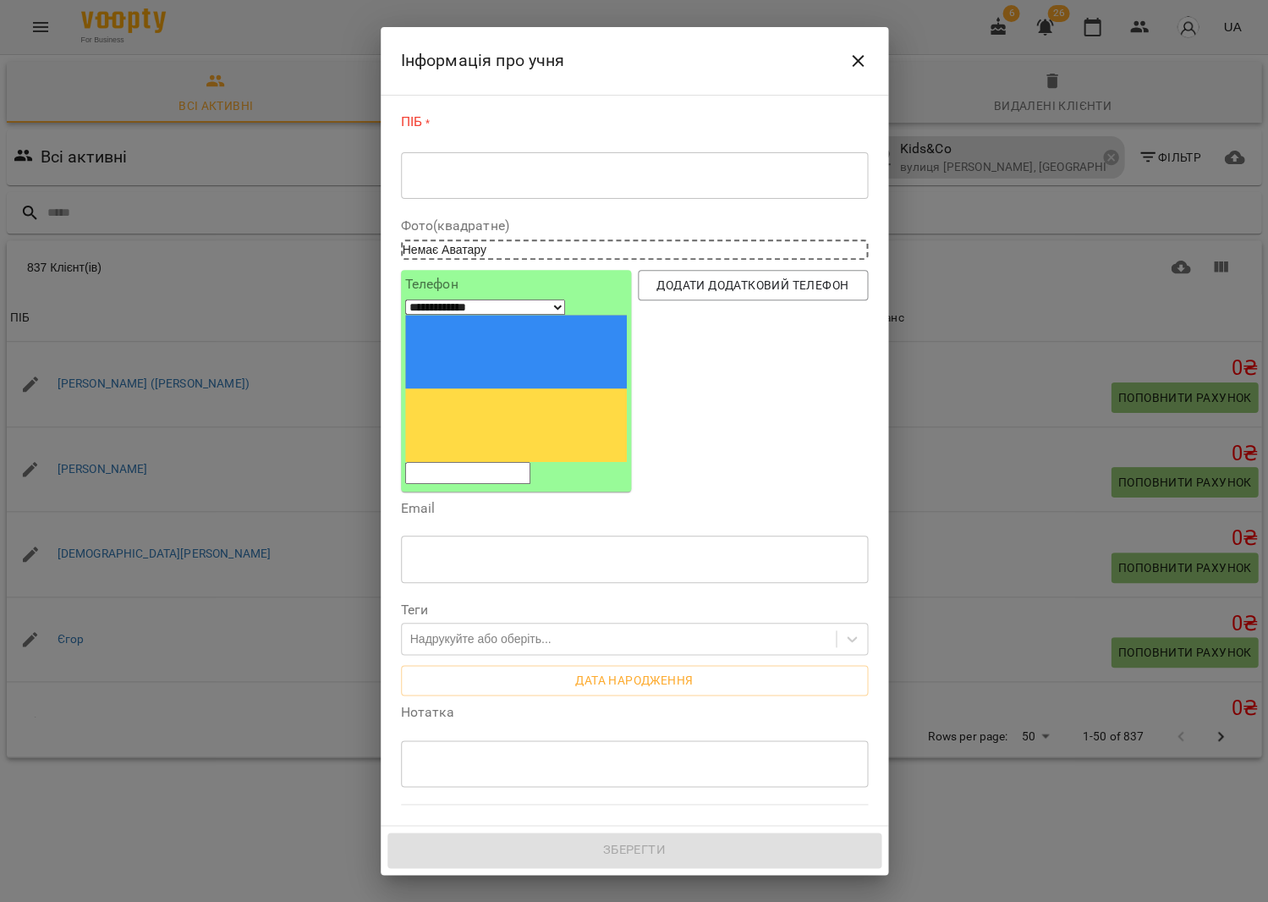
drag, startPoint x: 603, startPoint y: 199, endPoint x: 605, endPoint y: 184, distance: 14.5
click at [603, 199] on div "ПІБ * * ​" at bounding box center [634, 160] width 467 height 94
click at [605, 183] on div "* ​" at bounding box center [634, 174] width 467 height 47
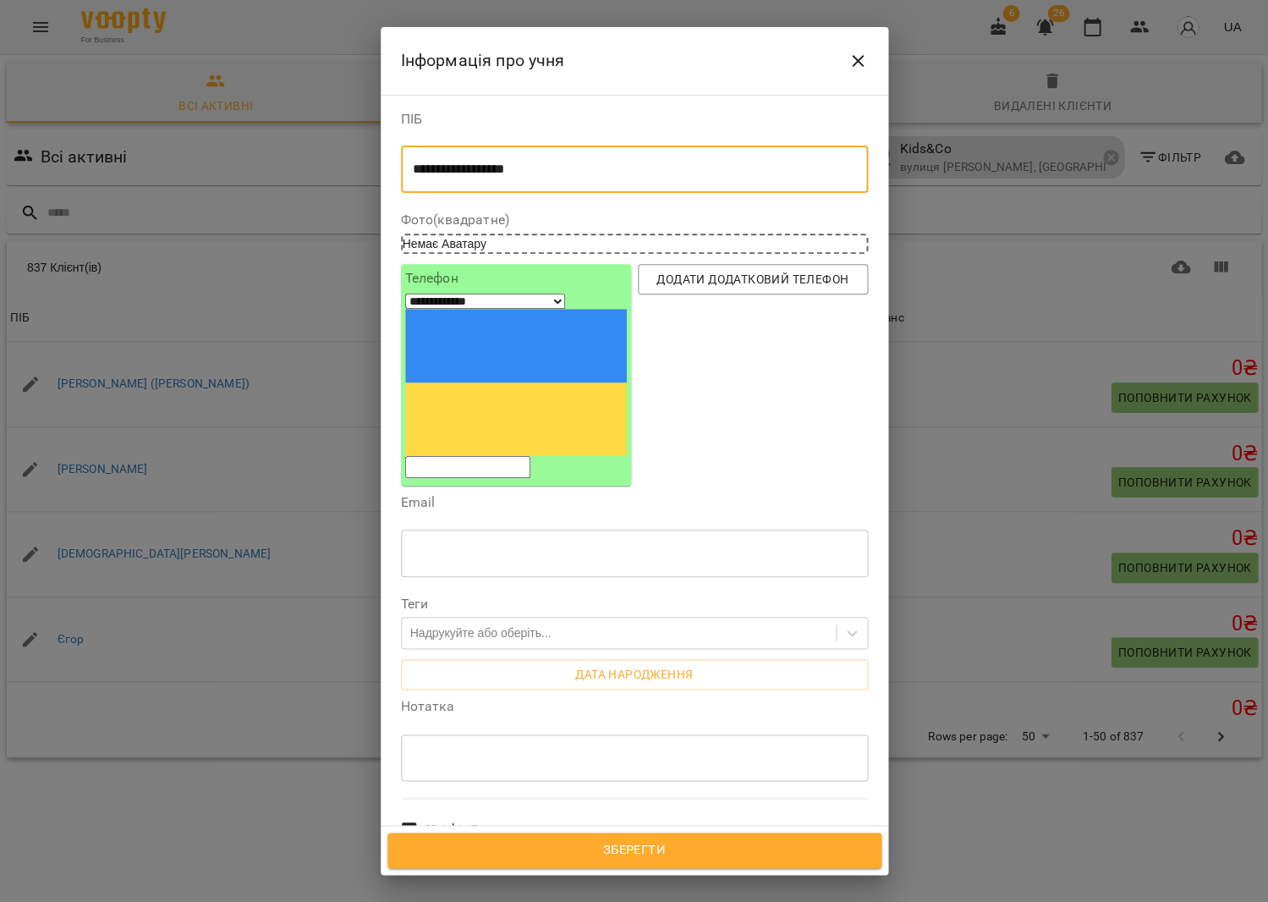
type textarea "**********"
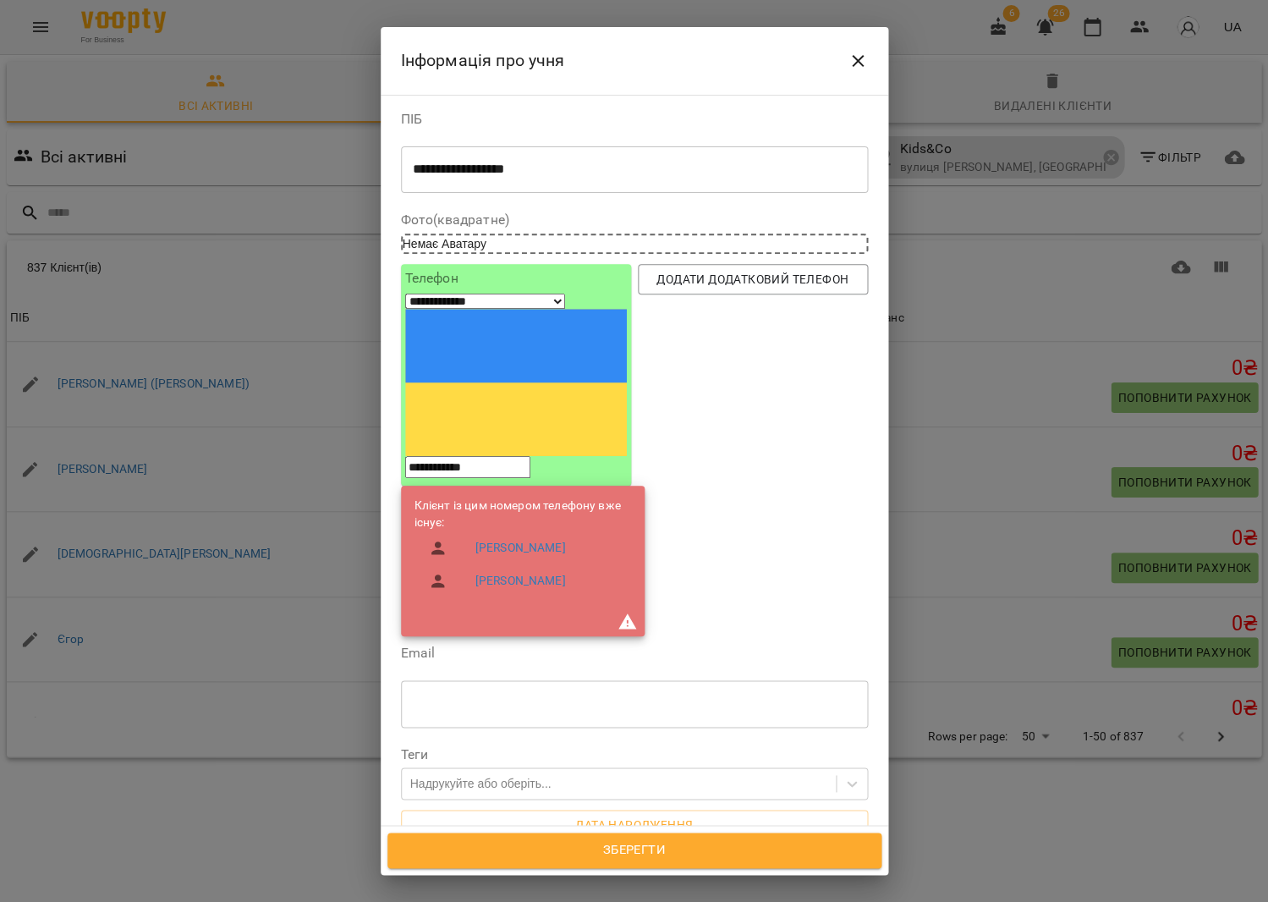
type input "**********"
click at [571, 846] on span "Зберегти" at bounding box center [634, 850] width 457 height 22
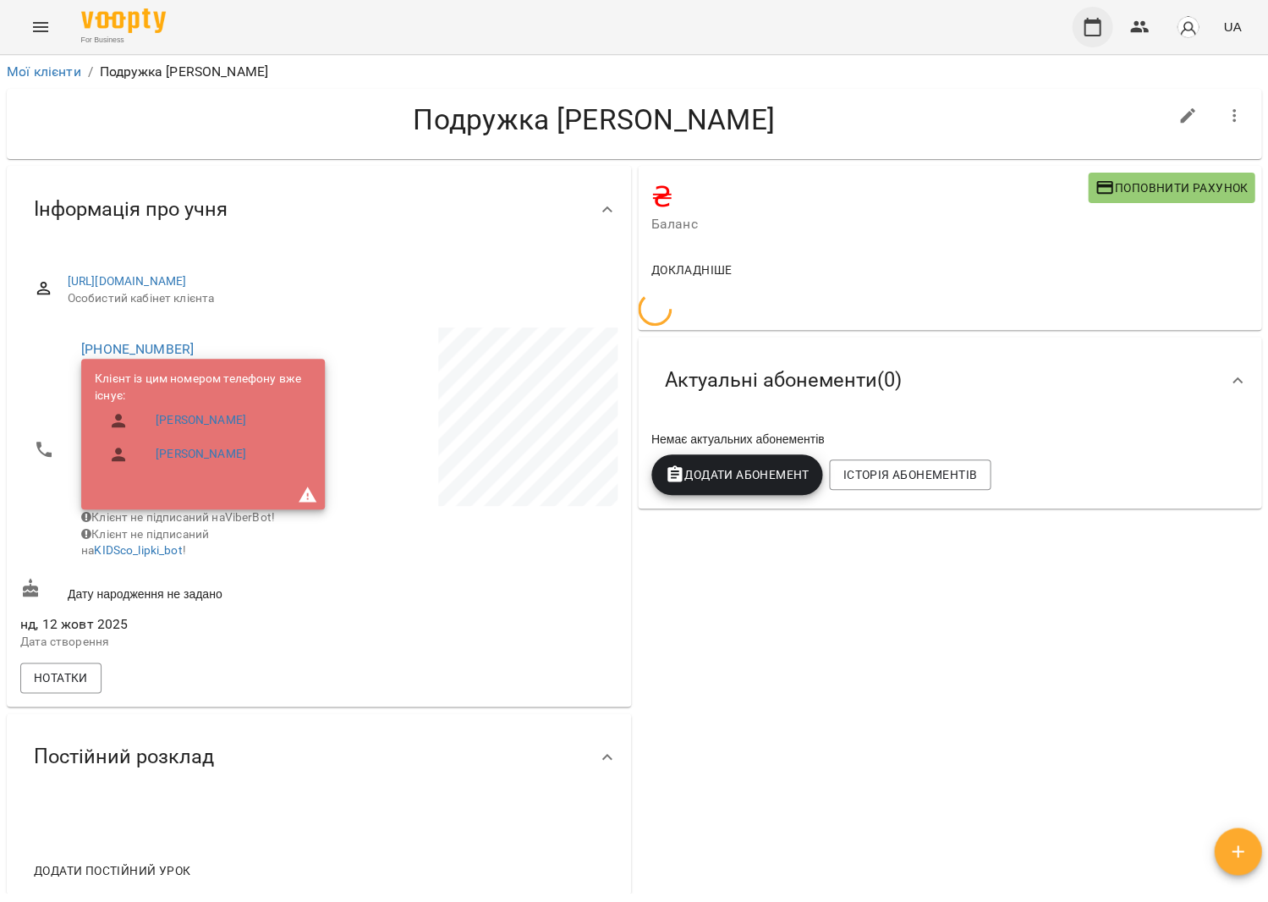
click at [1088, 36] on button "button" at bounding box center [1092, 27] width 41 height 41
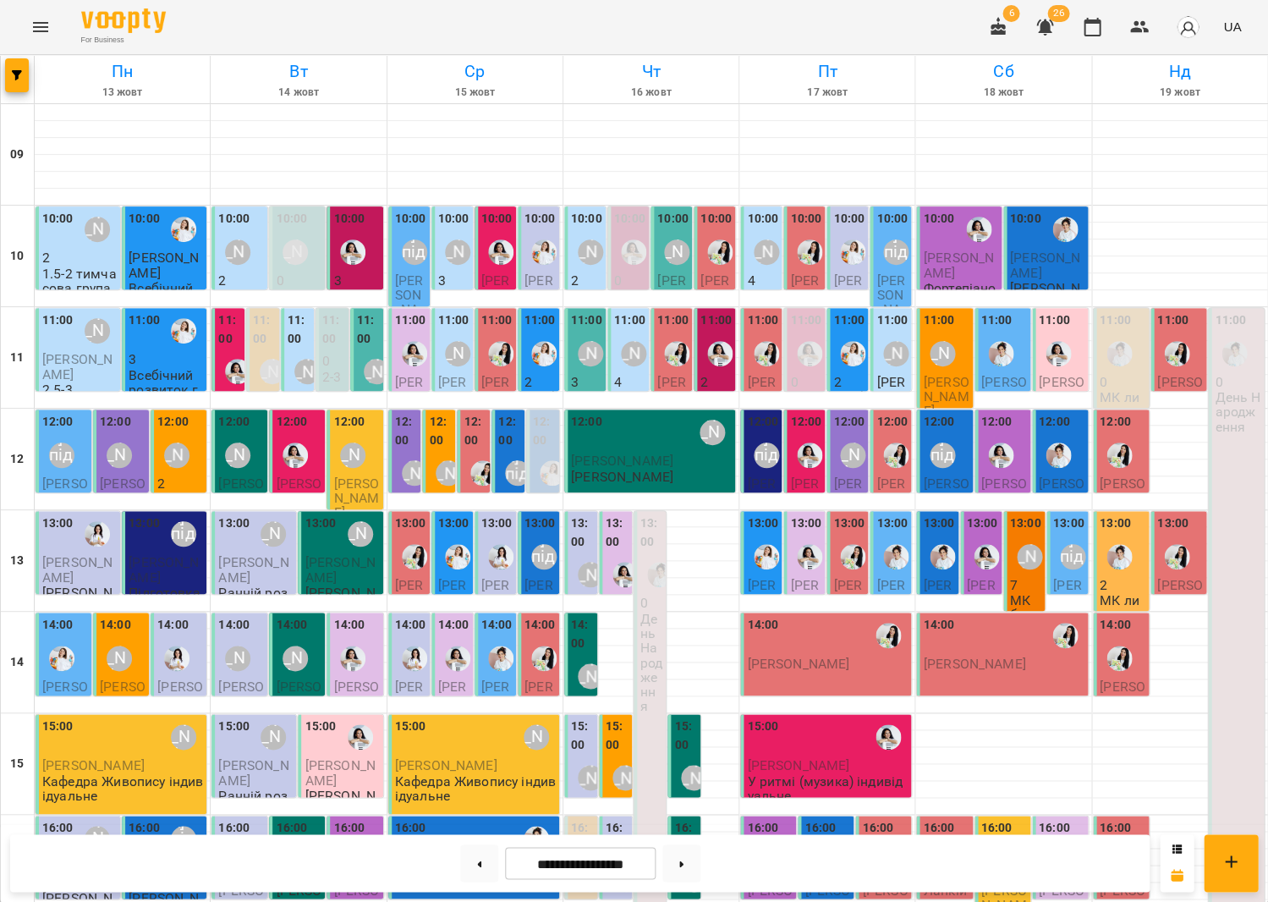
click at [1105, 564] on div at bounding box center [1119, 556] width 39 height 39
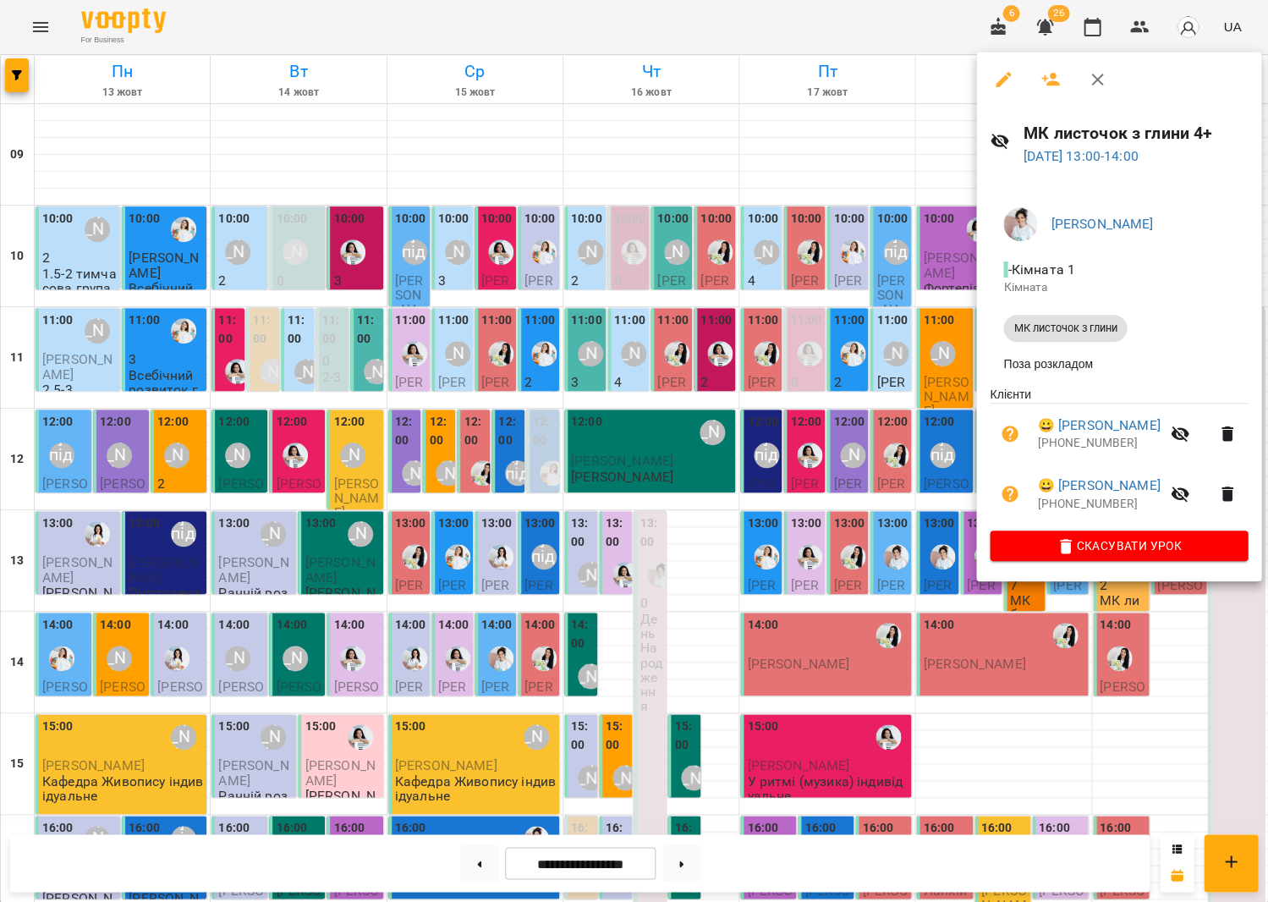
click at [1051, 71] on icon "button" at bounding box center [1051, 79] width 20 height 20
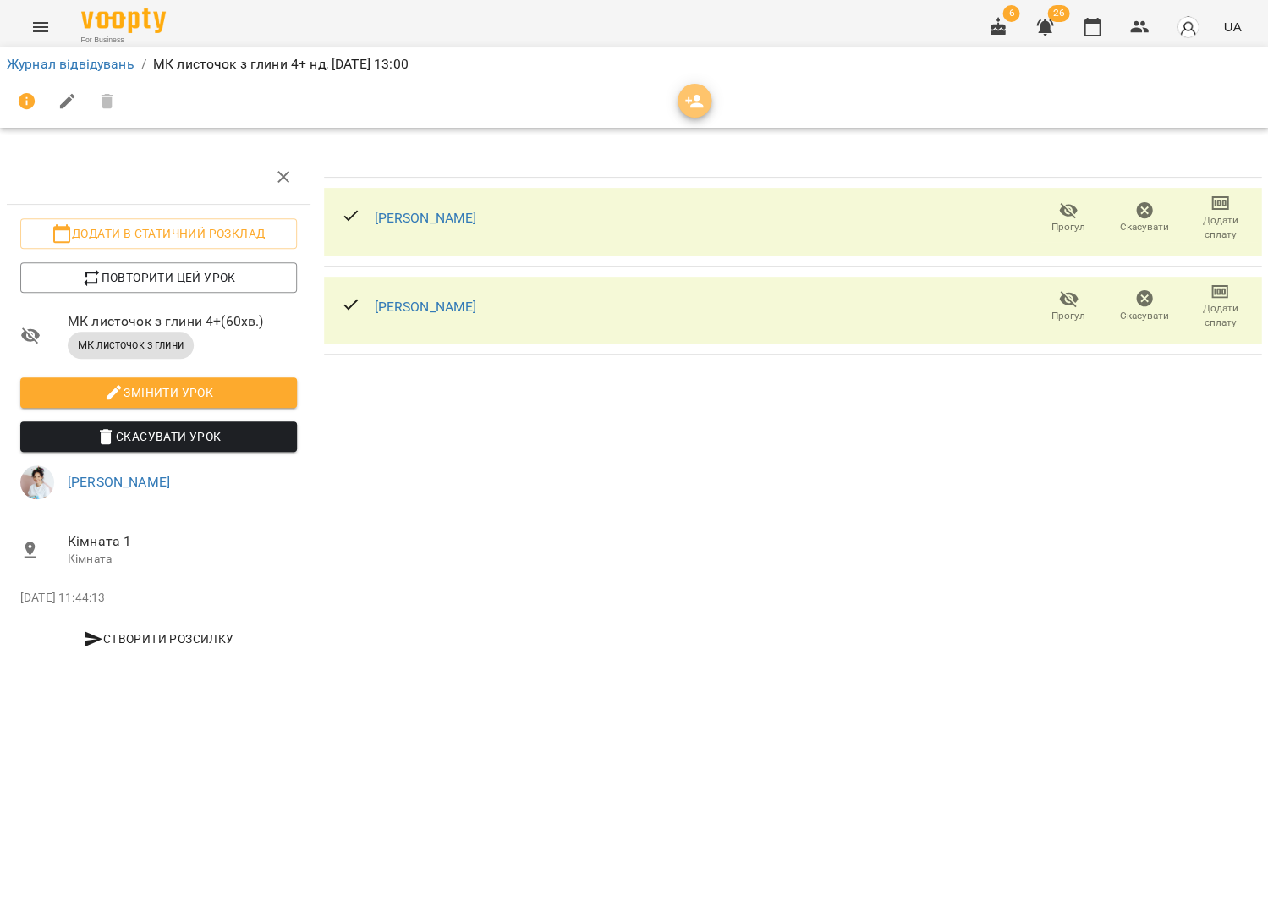
click at [690, 110] on button "button" at bounding box center [695, 101] width 34 height 34
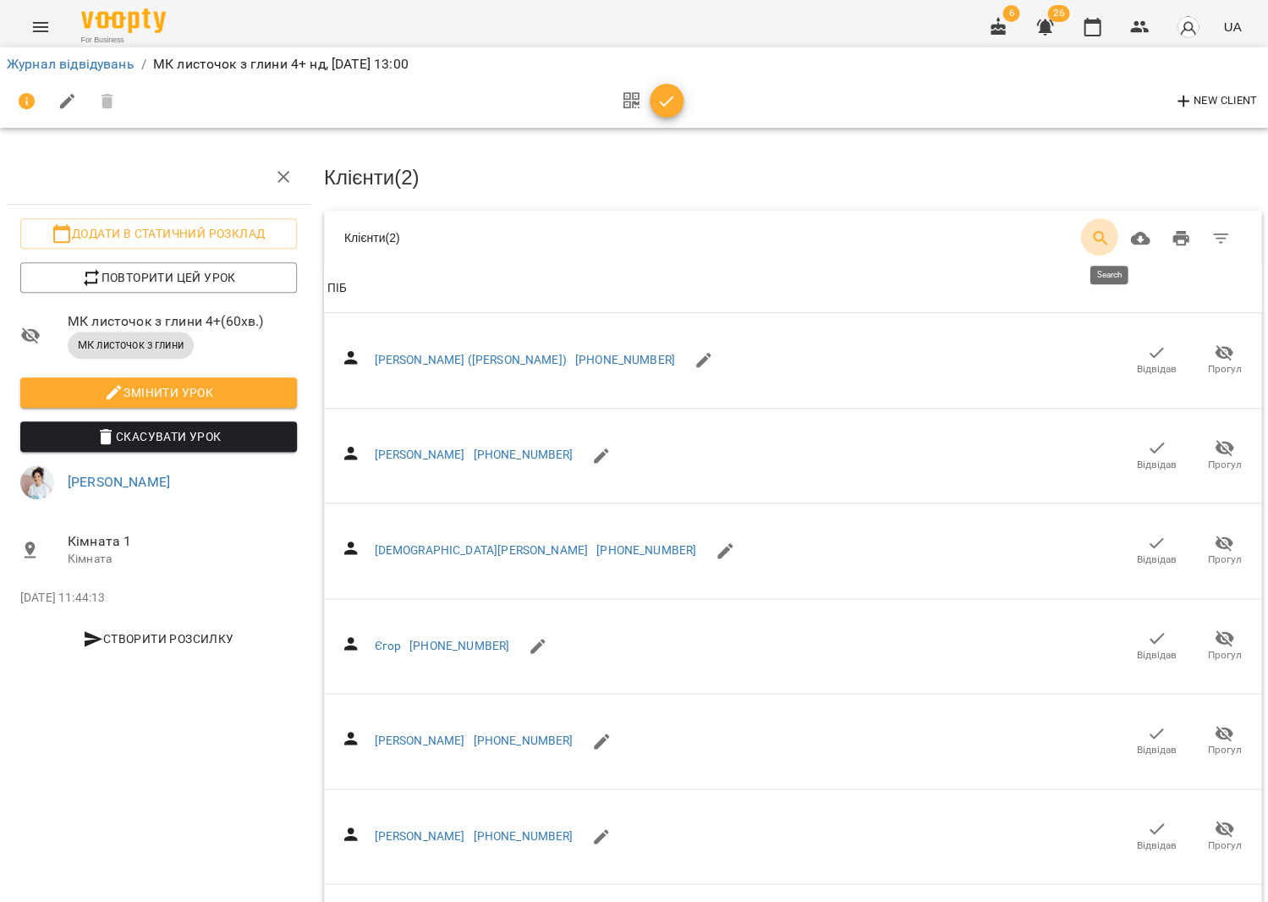
click at [1111, 234] on icon "Search" at bounding box center [1101, 238] width 20 height 20
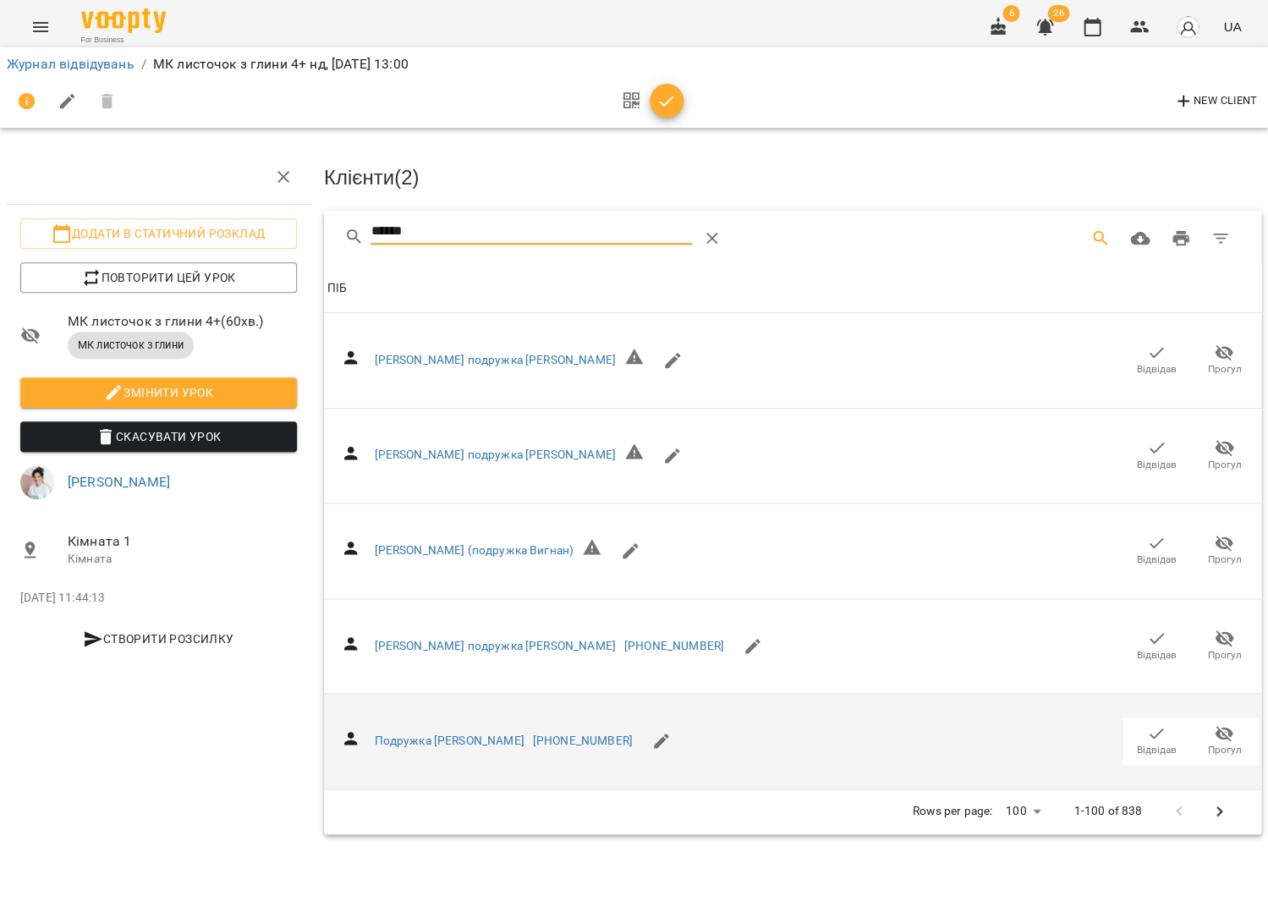
type input "******"
click at [1133, 731] on span "Відвідав" at bounding box center [1156, 740] width 47 height 34
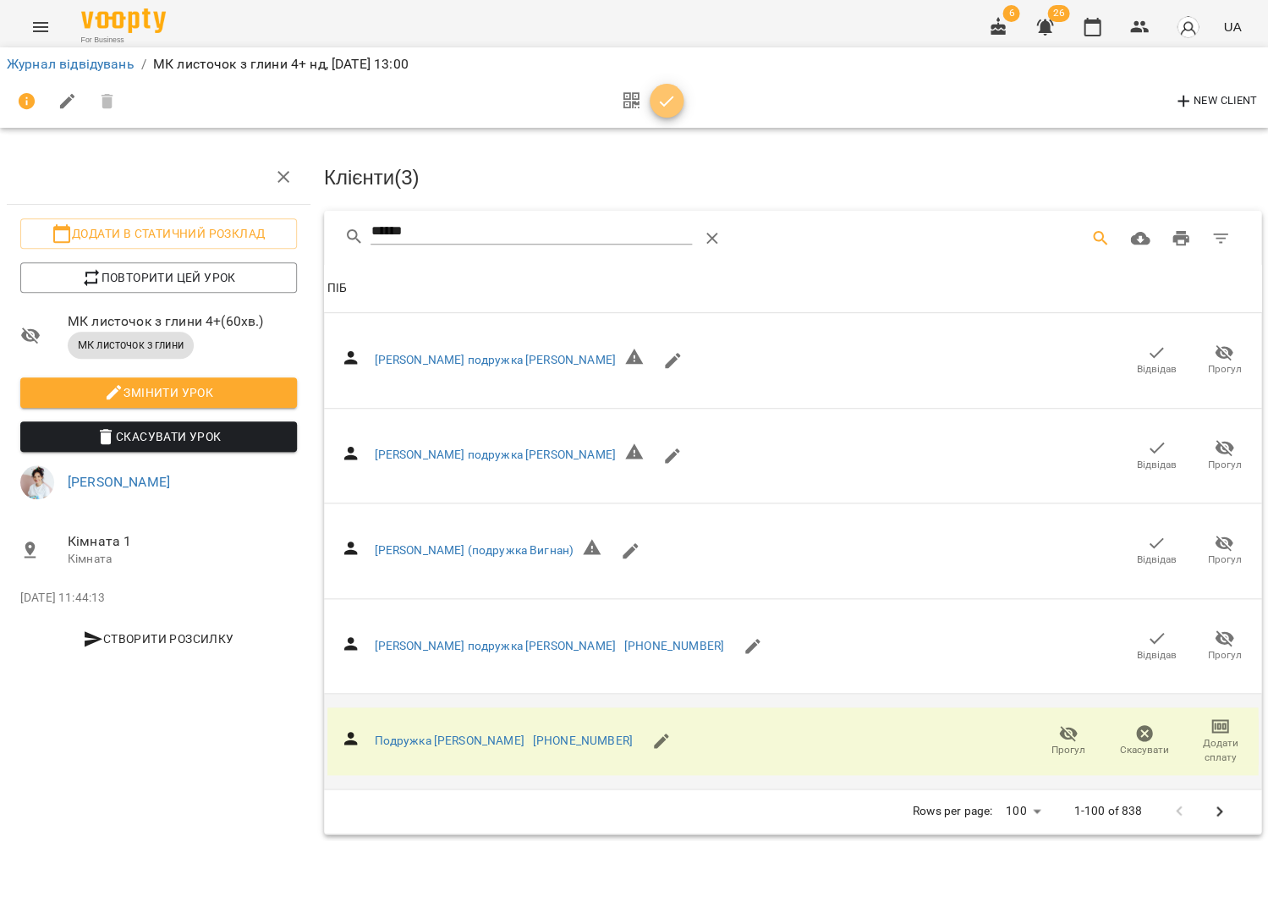
click at [662, 102] on icon "button" at bounding box center [666, 101] width 14 height 11
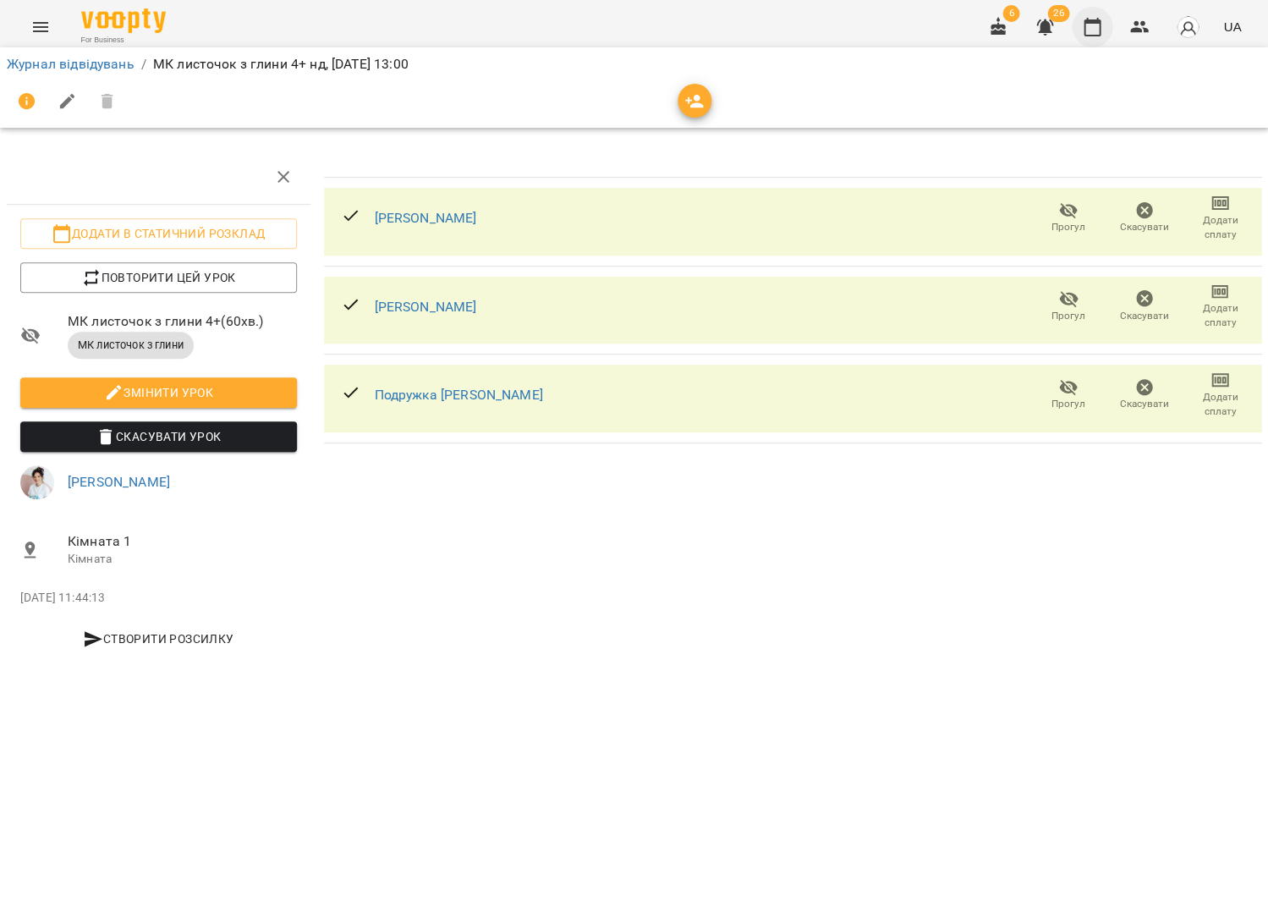
click at [1088, 34] on icon "button" at bounding box center [1092, 27] width 20 height 20
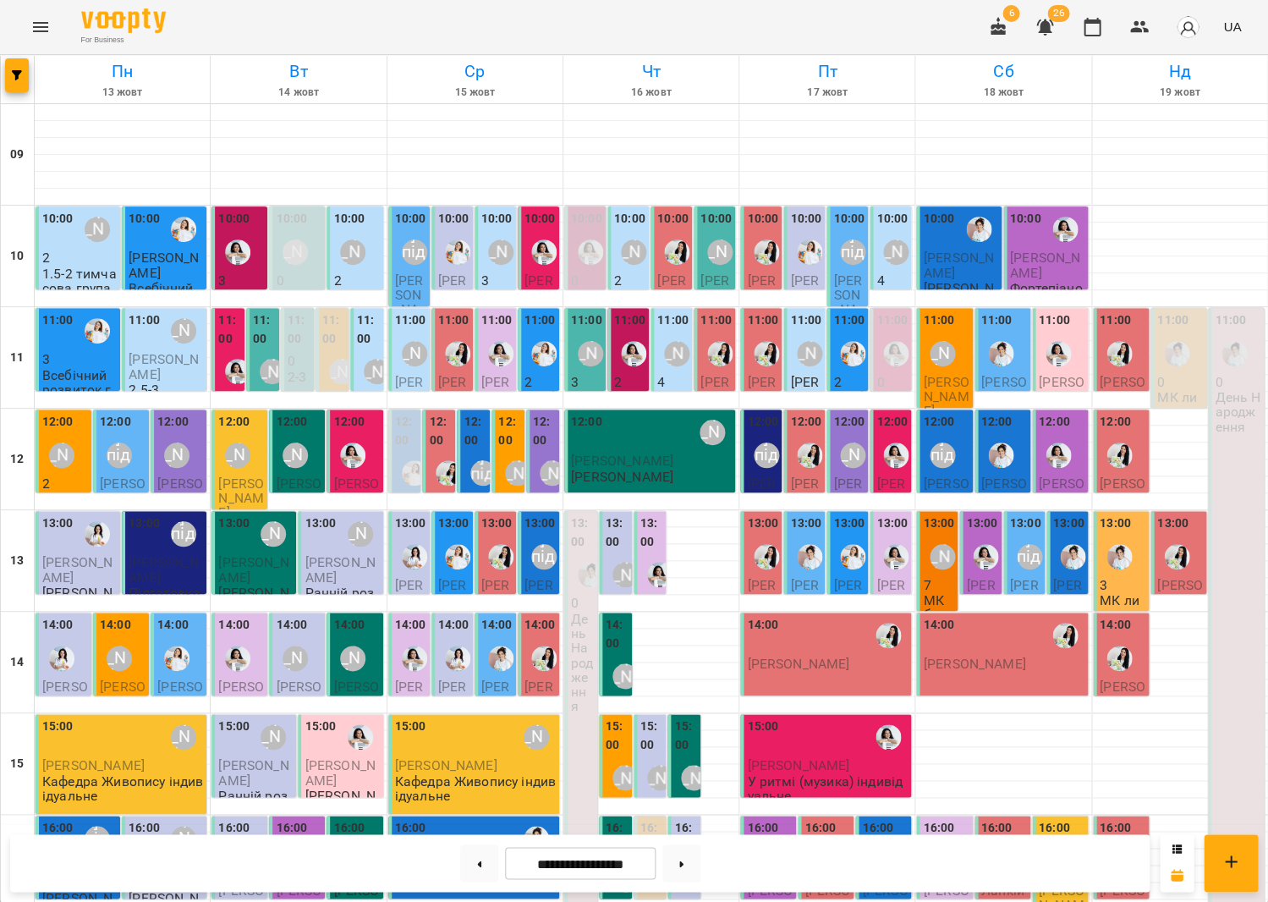
click at [945, 540] on div "[PERSON_NAME]" at bounding box center [942, 556] width 39 height 39
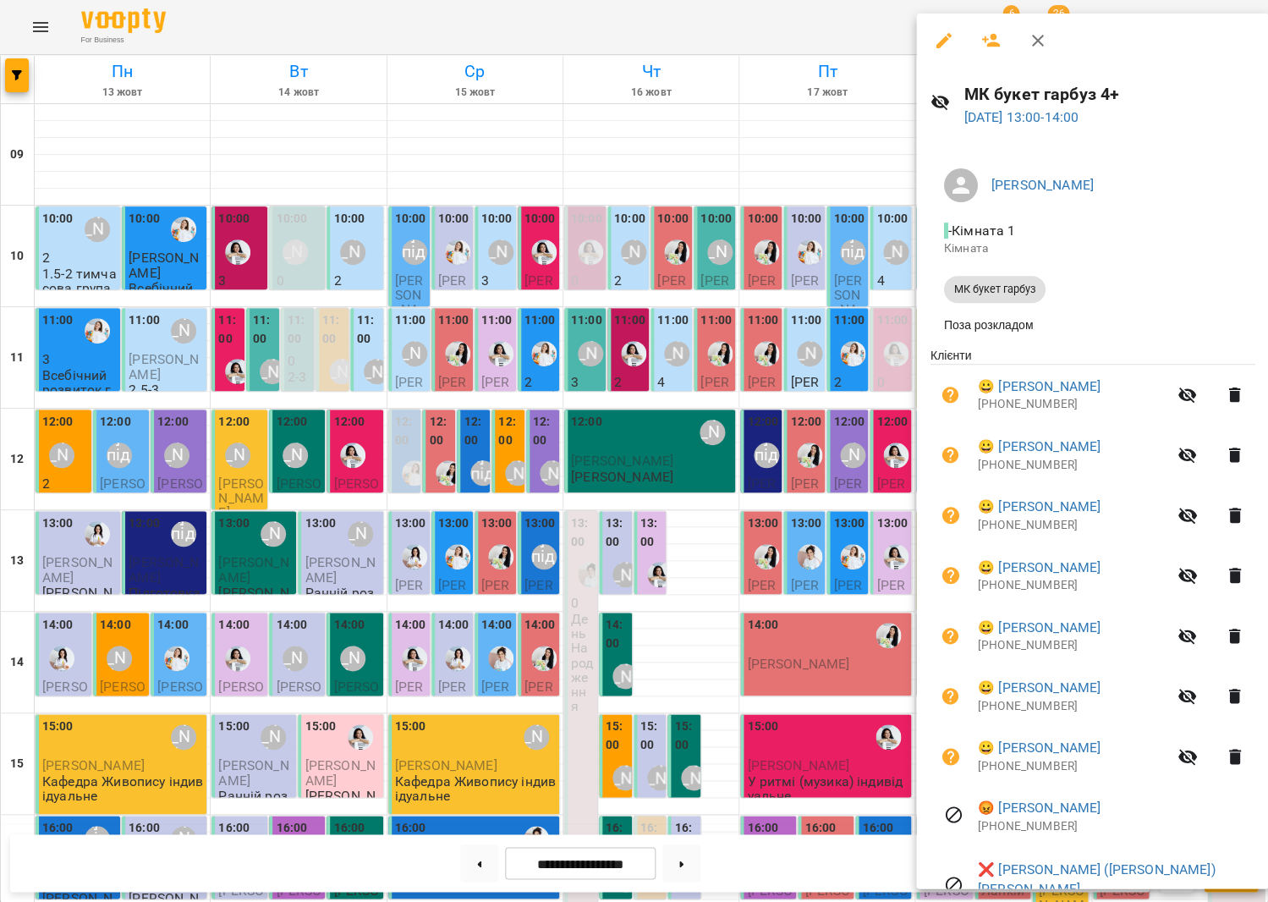
click at [851, 538] on div at bounding box center [634, 451] width 1268 height 902
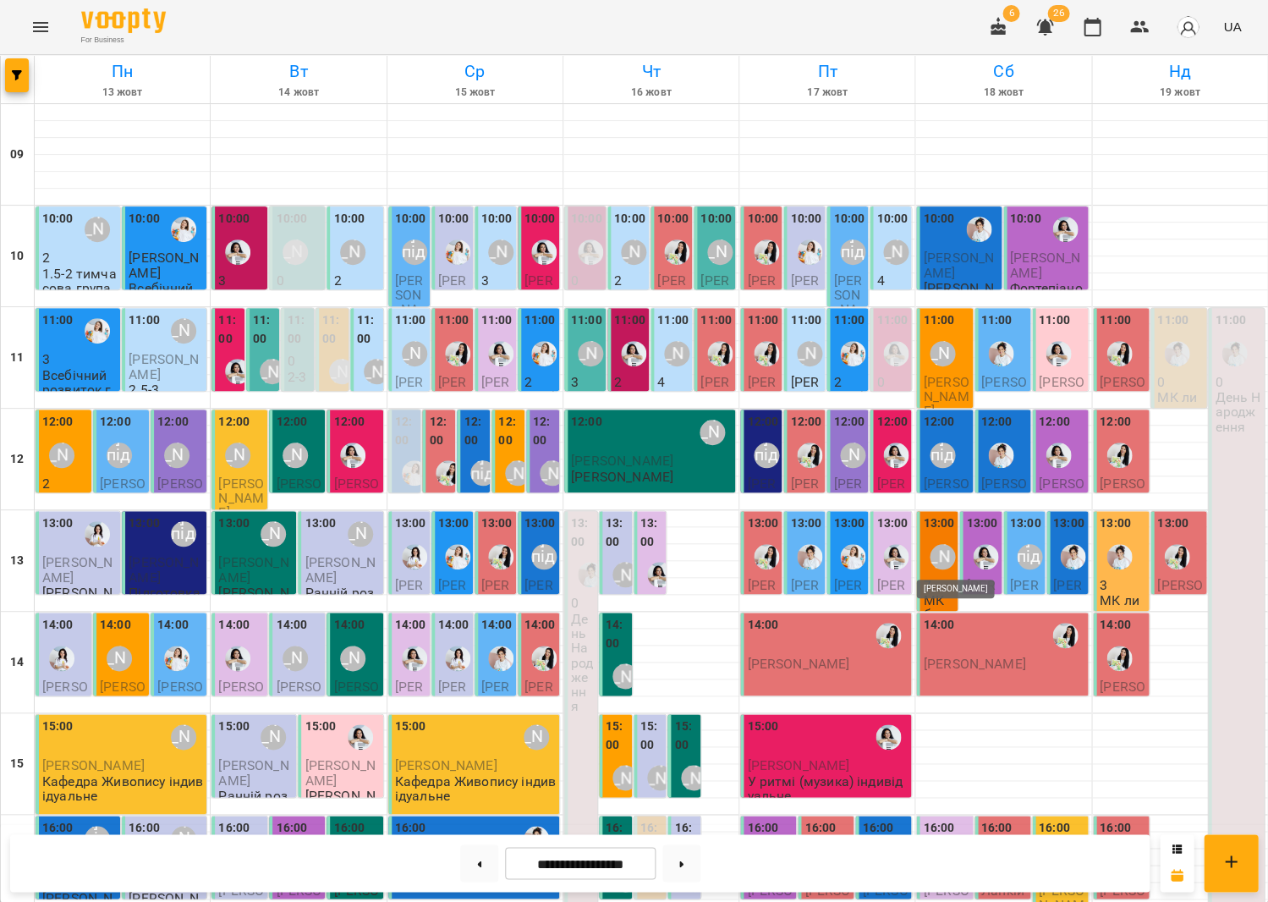
click at [940, 554] on div "[PERSON_NAME]" at bounding box center [942, 556] width 25 height 25
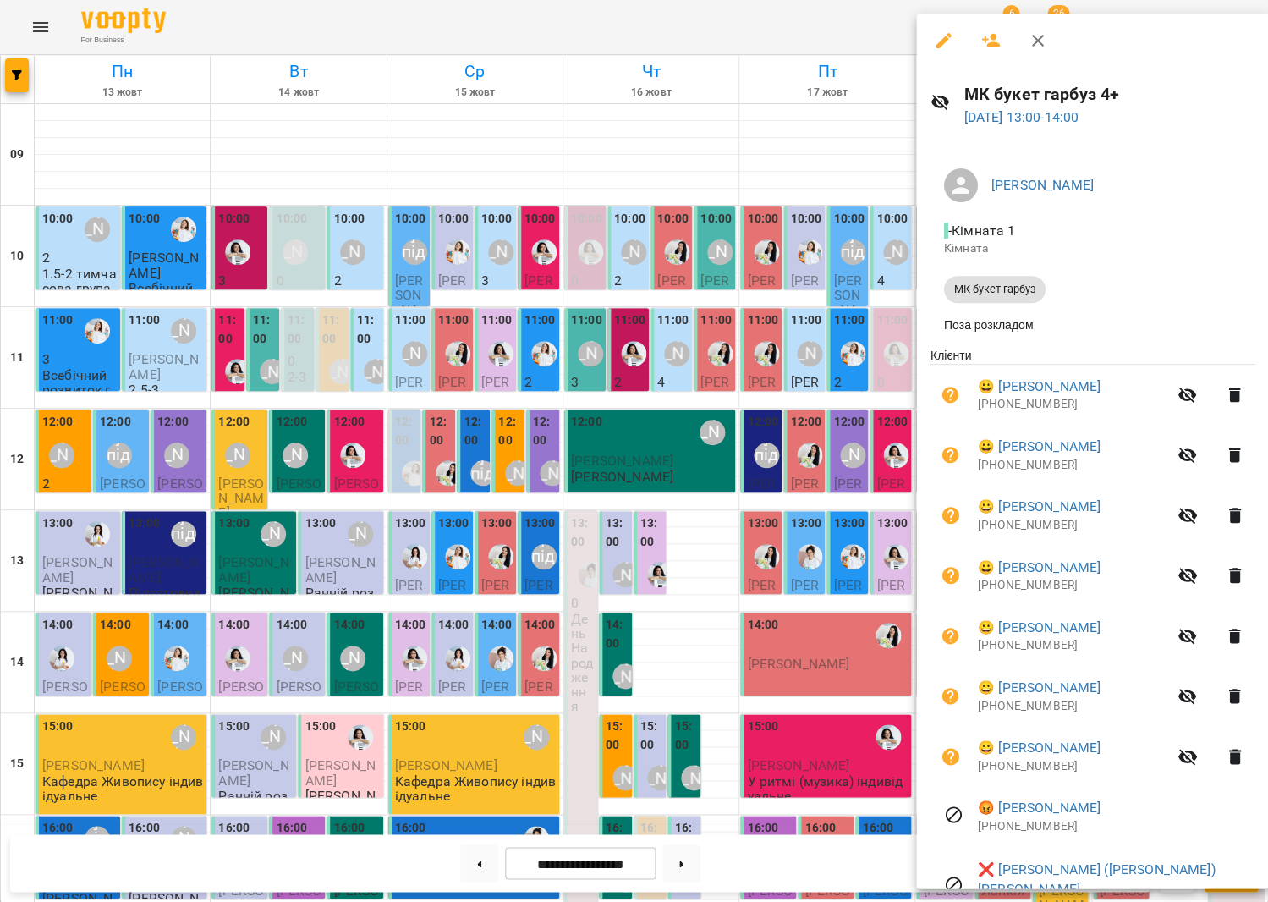
click at [790, 553] on div at bounding box center [634, 451] width 1268 height 902
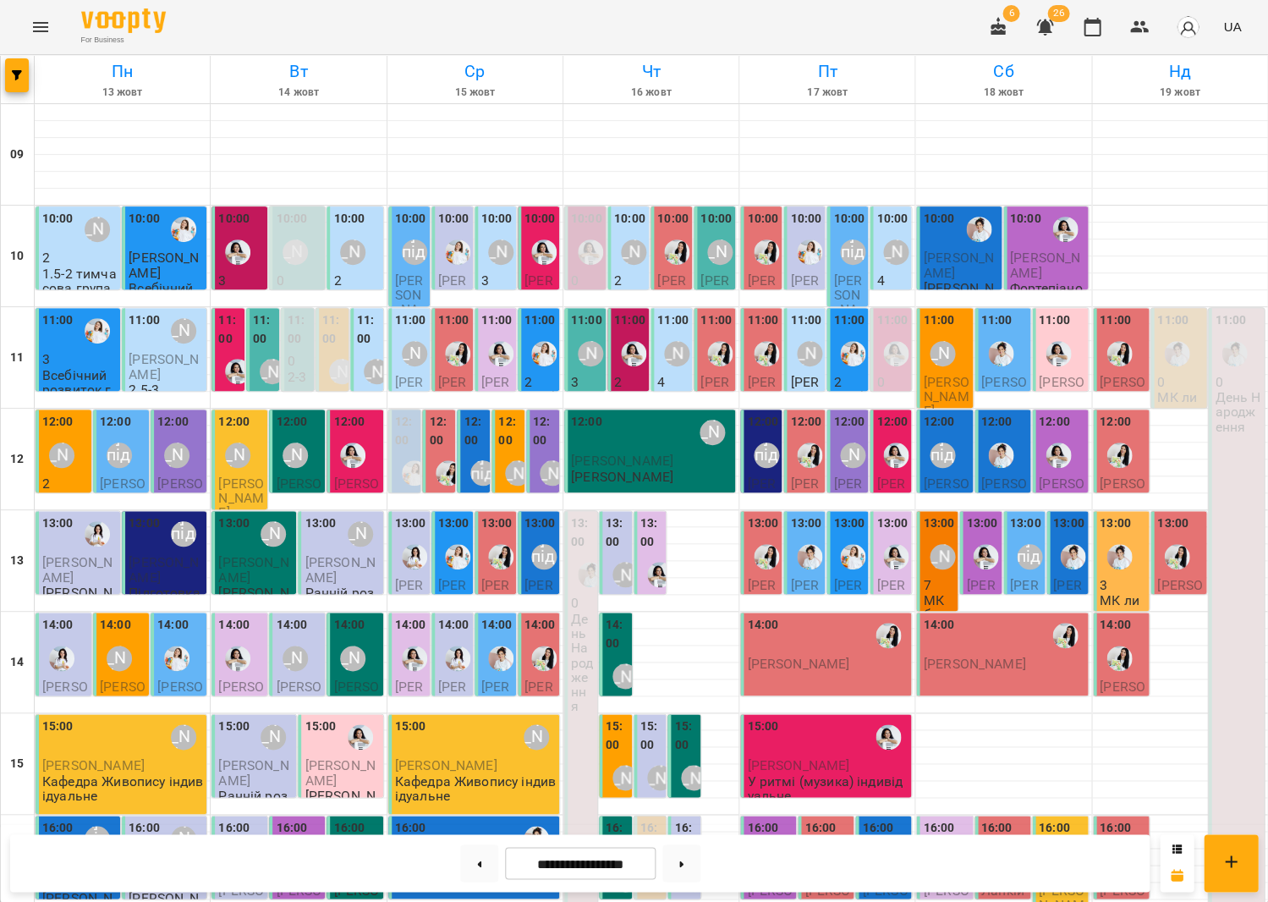
scroll to position [221, 0]
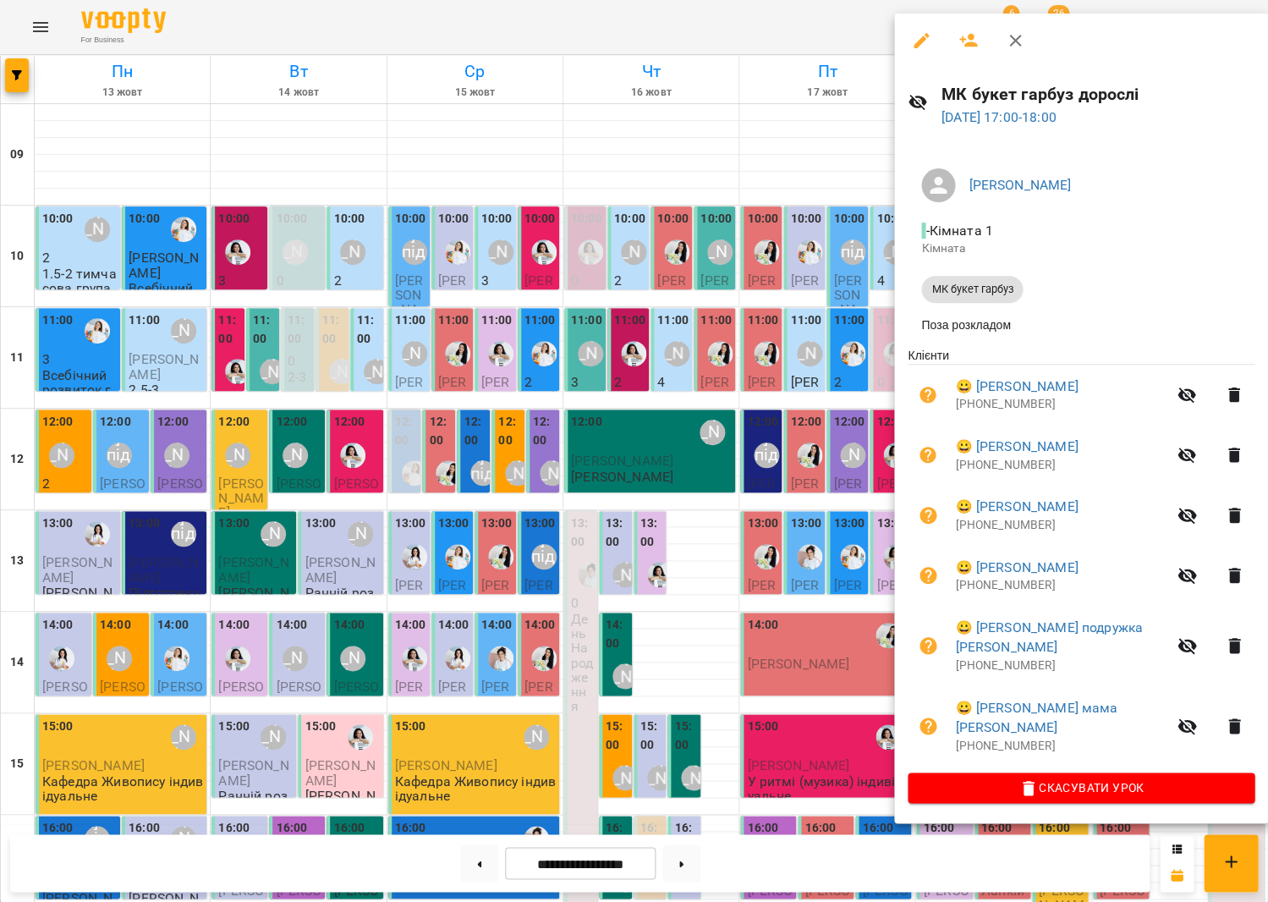
click at [698, 673] on div at bounding box center [634, 451] width 1268 height 902
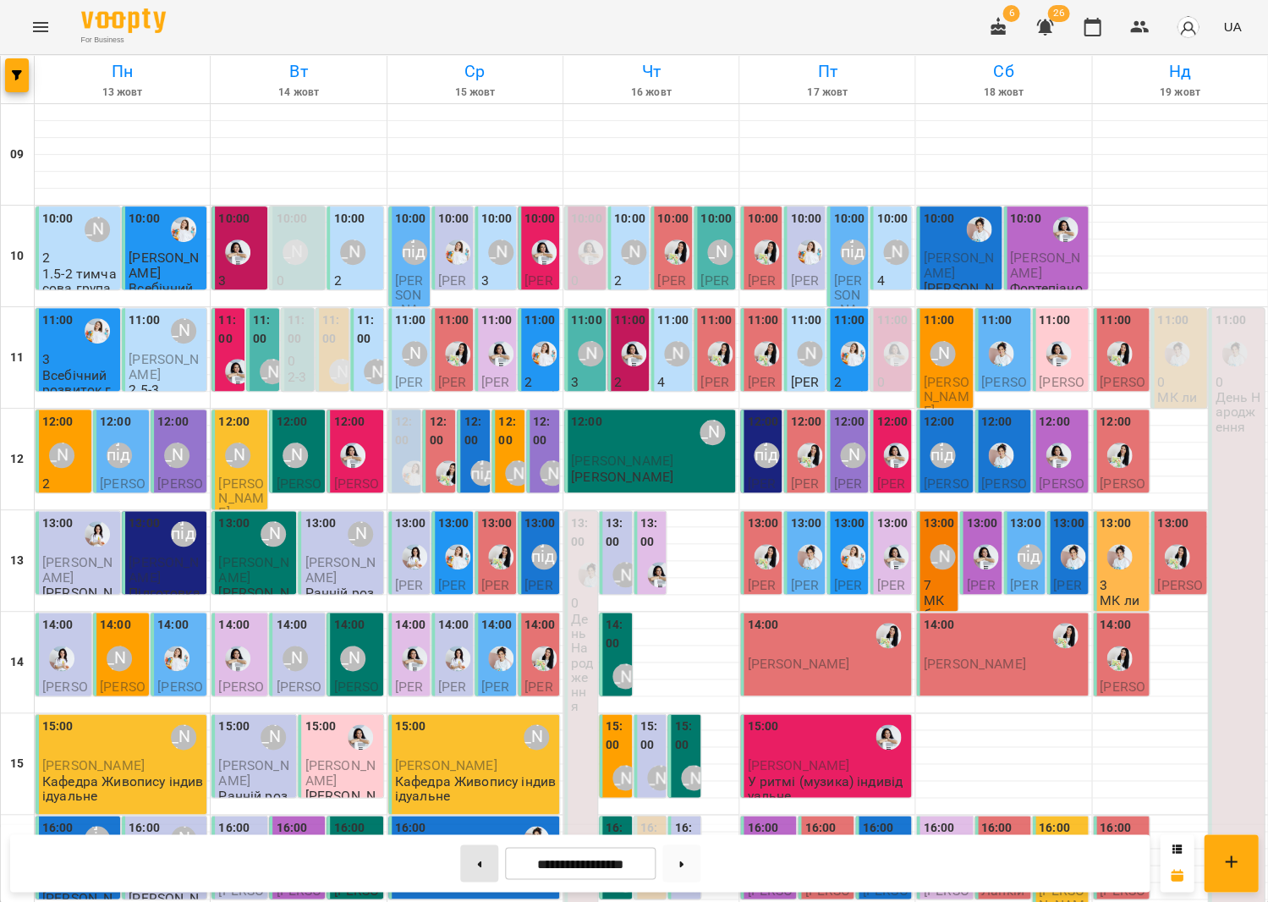
click at [477, 860] on icon at bounding box center [479, 863] width 4 height 7
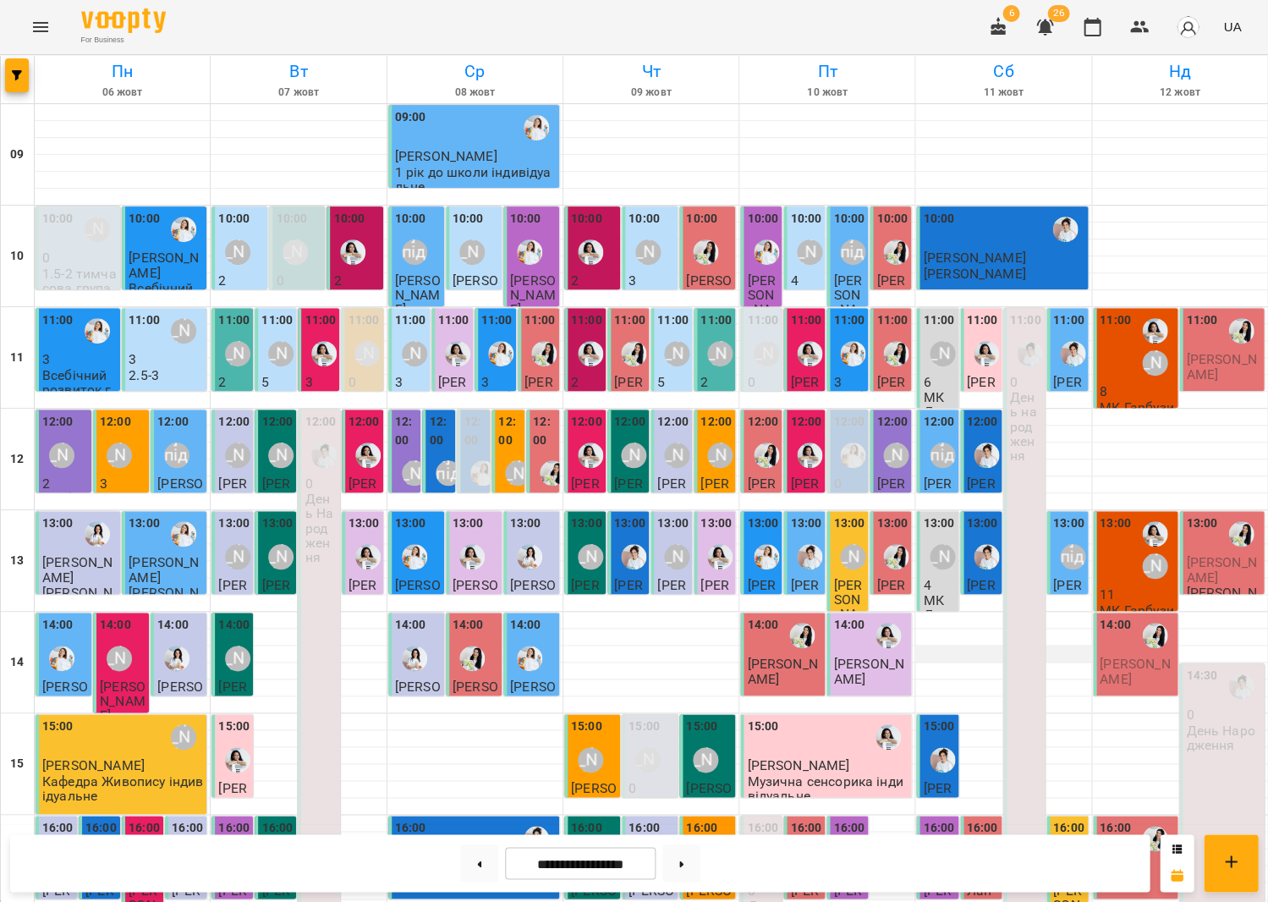
scroll to position [0, 0]
click at [1108, 393] on p "8" at bounding box center [1137, 391] width 74 height 14
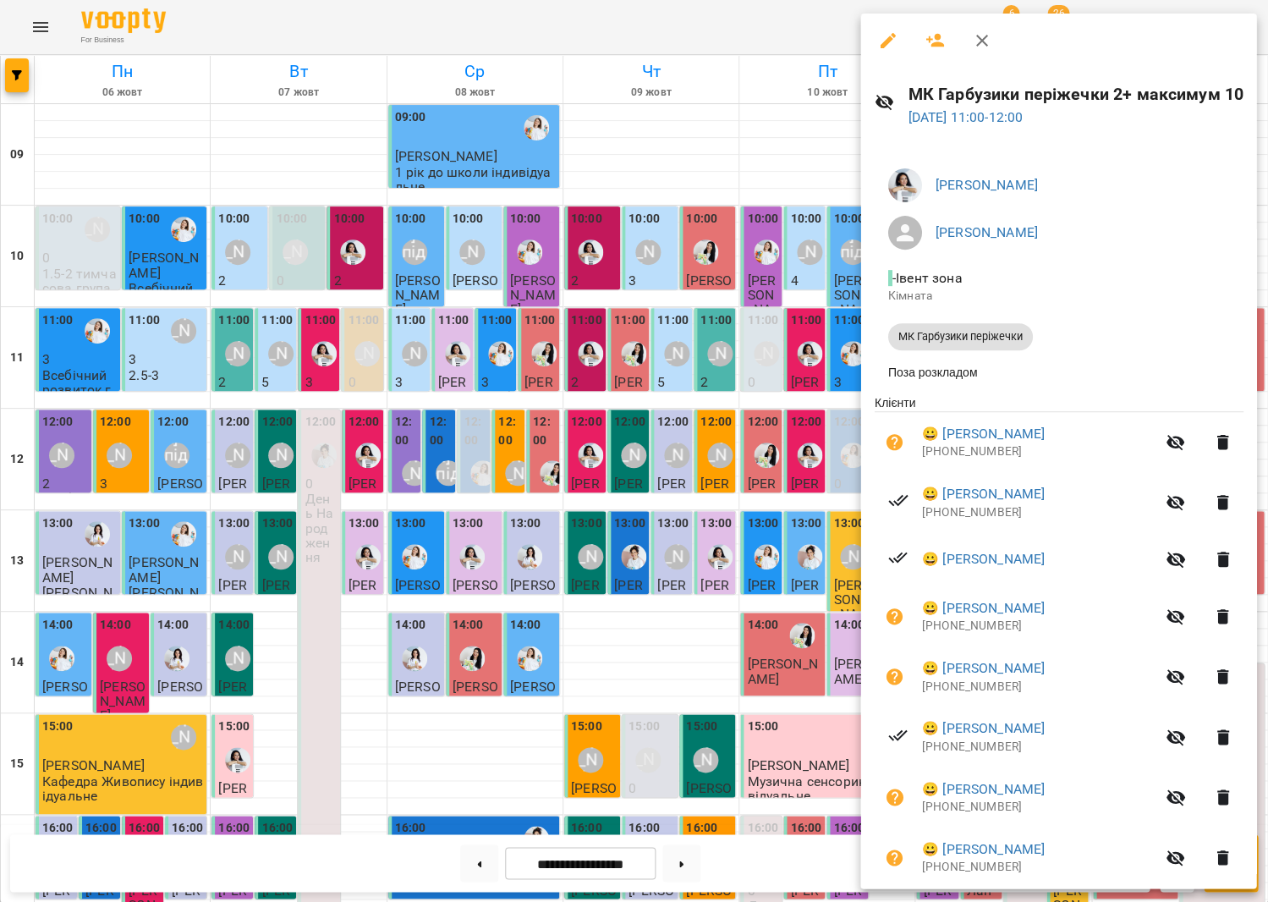
click at [681, 398] on div at bounding box center [634, 451] width 1268 height 902
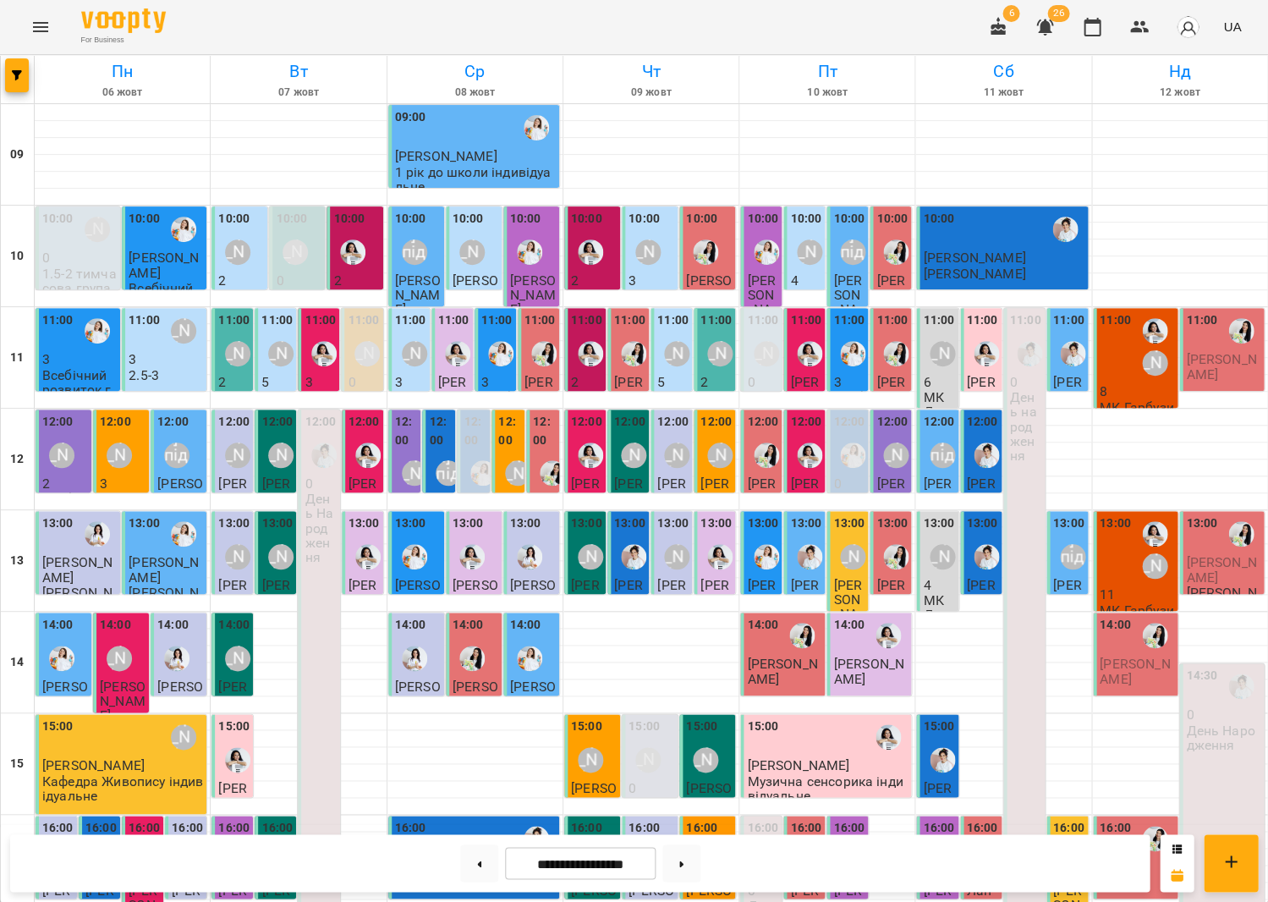
click at [1205, 372] on span "[PERSON_NAME]" at bounding box center [1221, 366] width 70 height 30
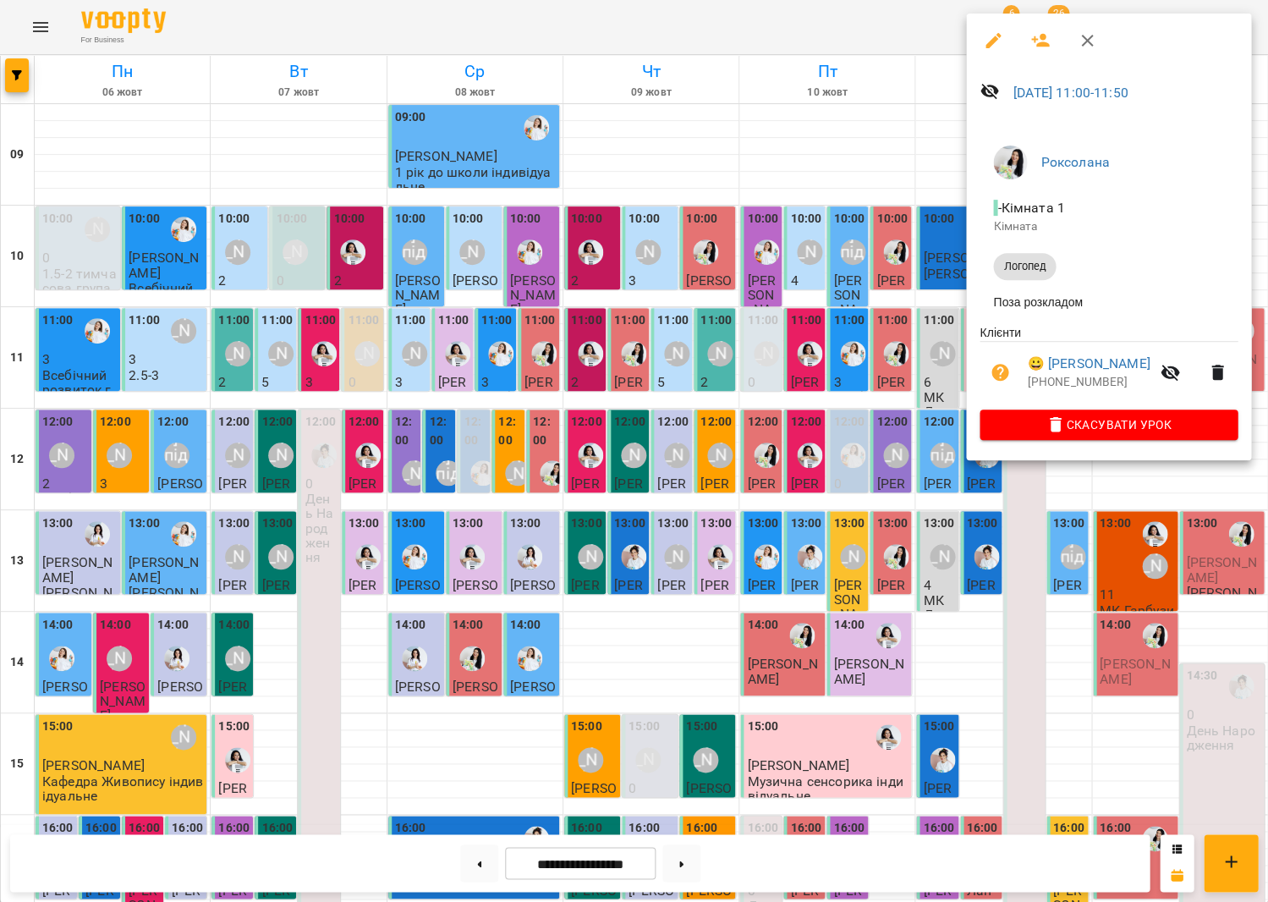
click at [802, 361] on div at bounding box center [634, 451] width 1268 height 902
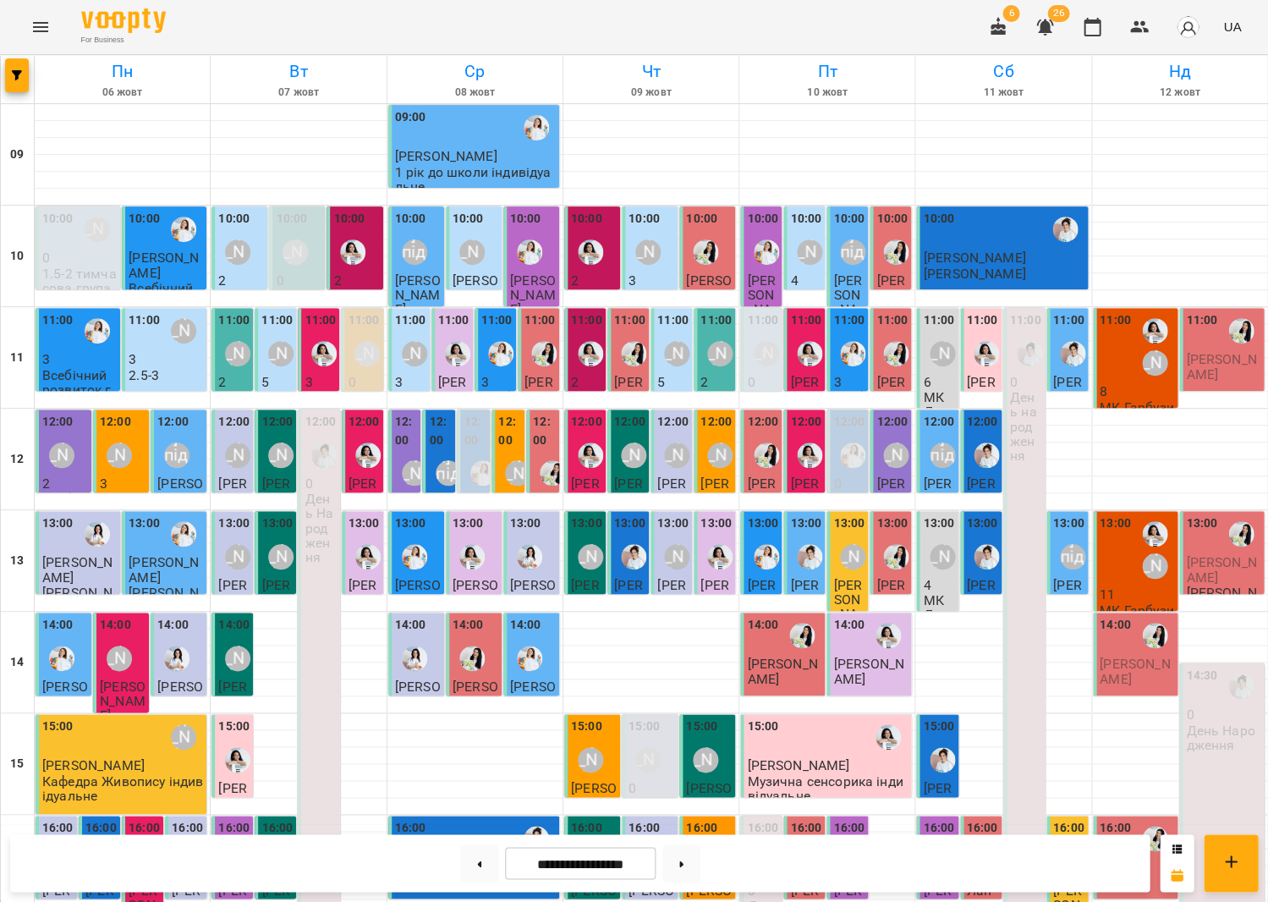
scroll to position [378, 0]
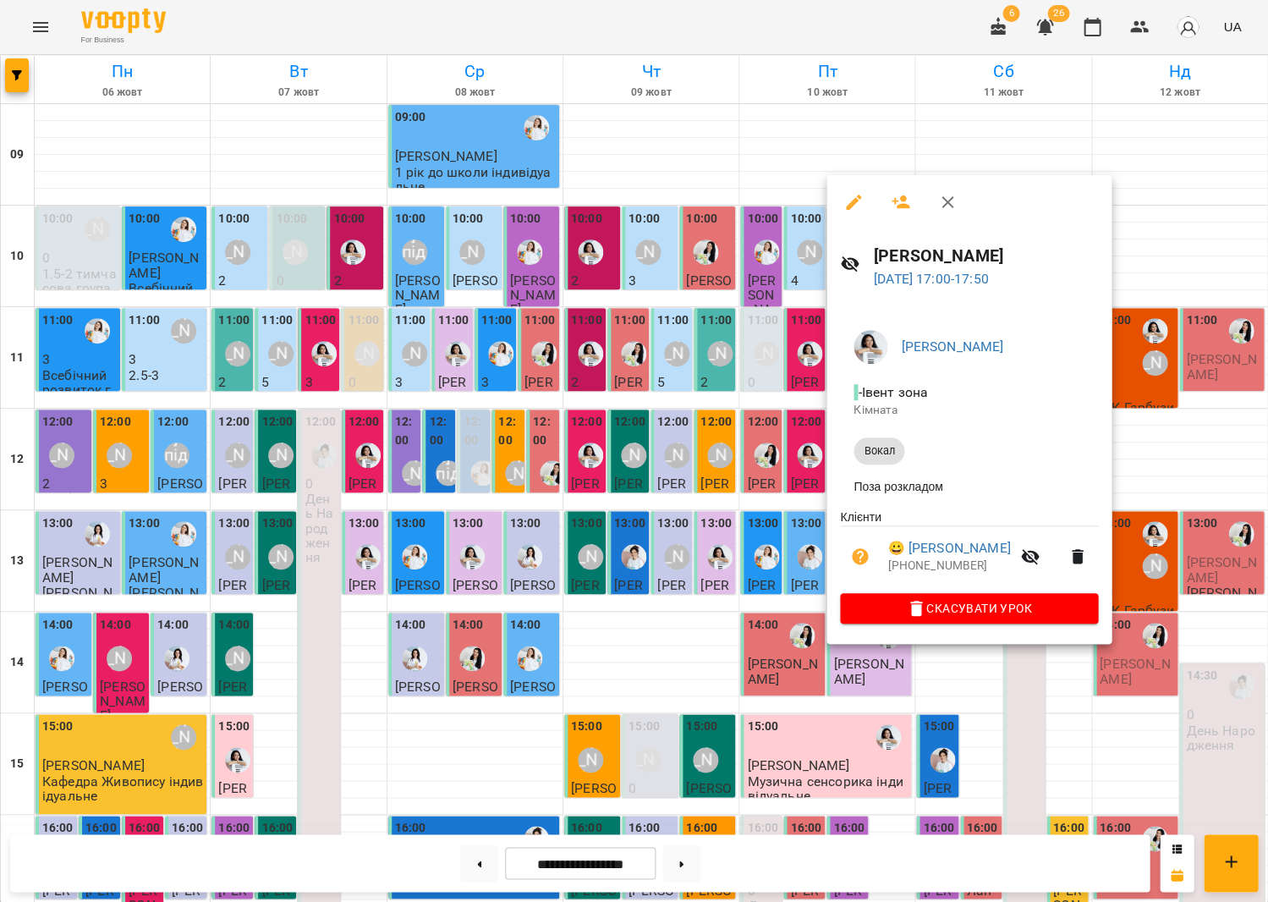
click at [769, 601] on div at bounding box center [634, 451] width 1268 height 902
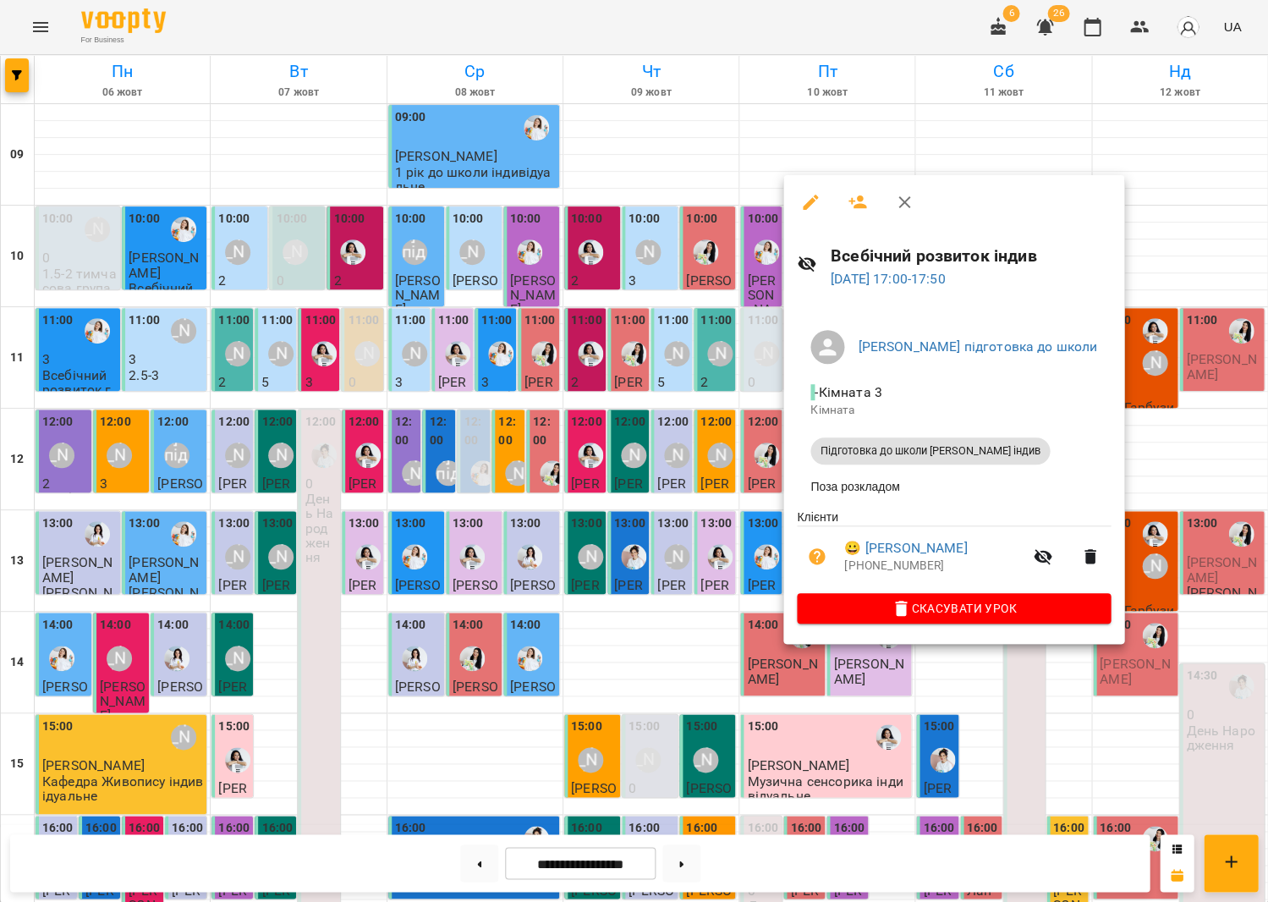
click at [699, 597] on div at bounding box center [634, 451] width 1268 height 902
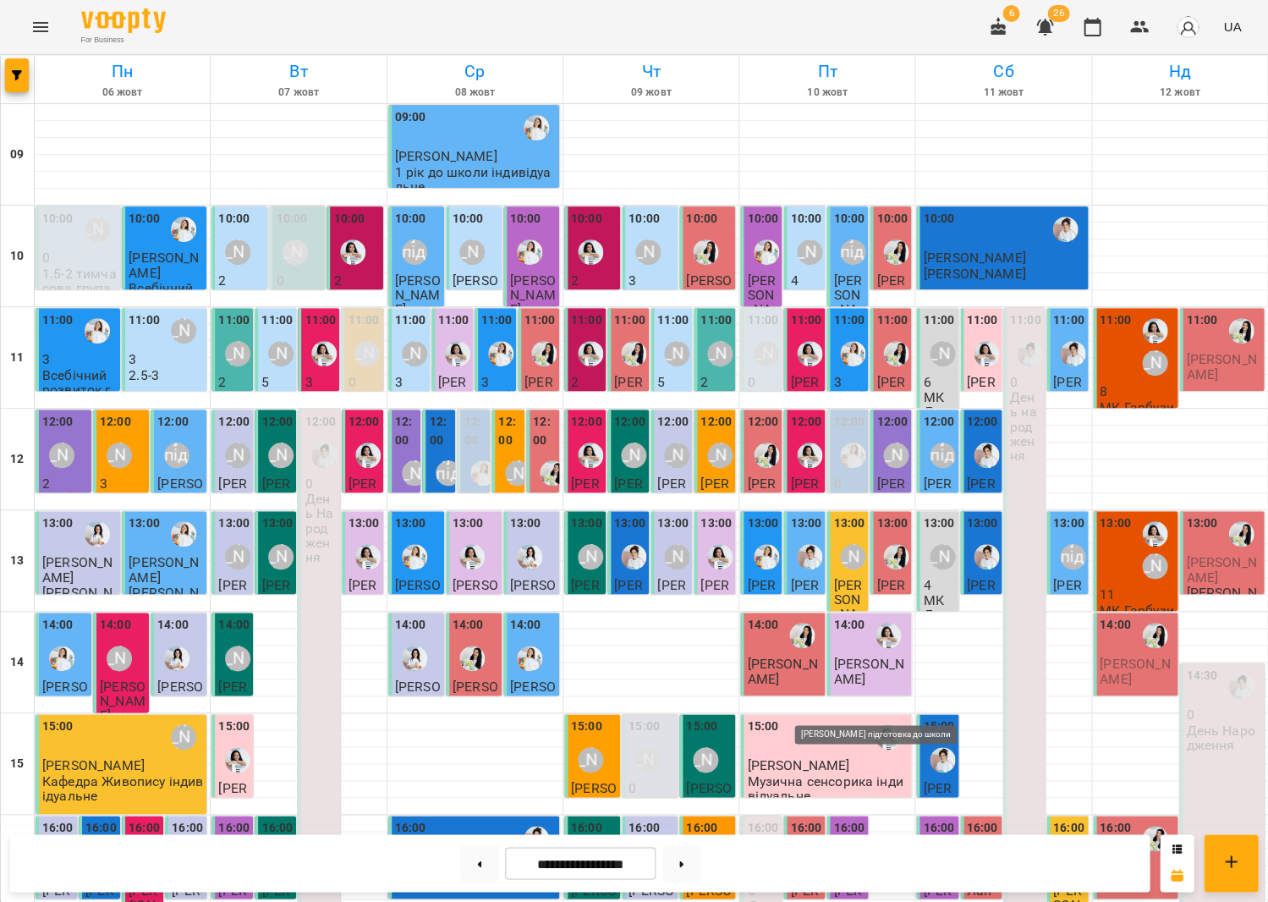
scroll to position [363, 0]
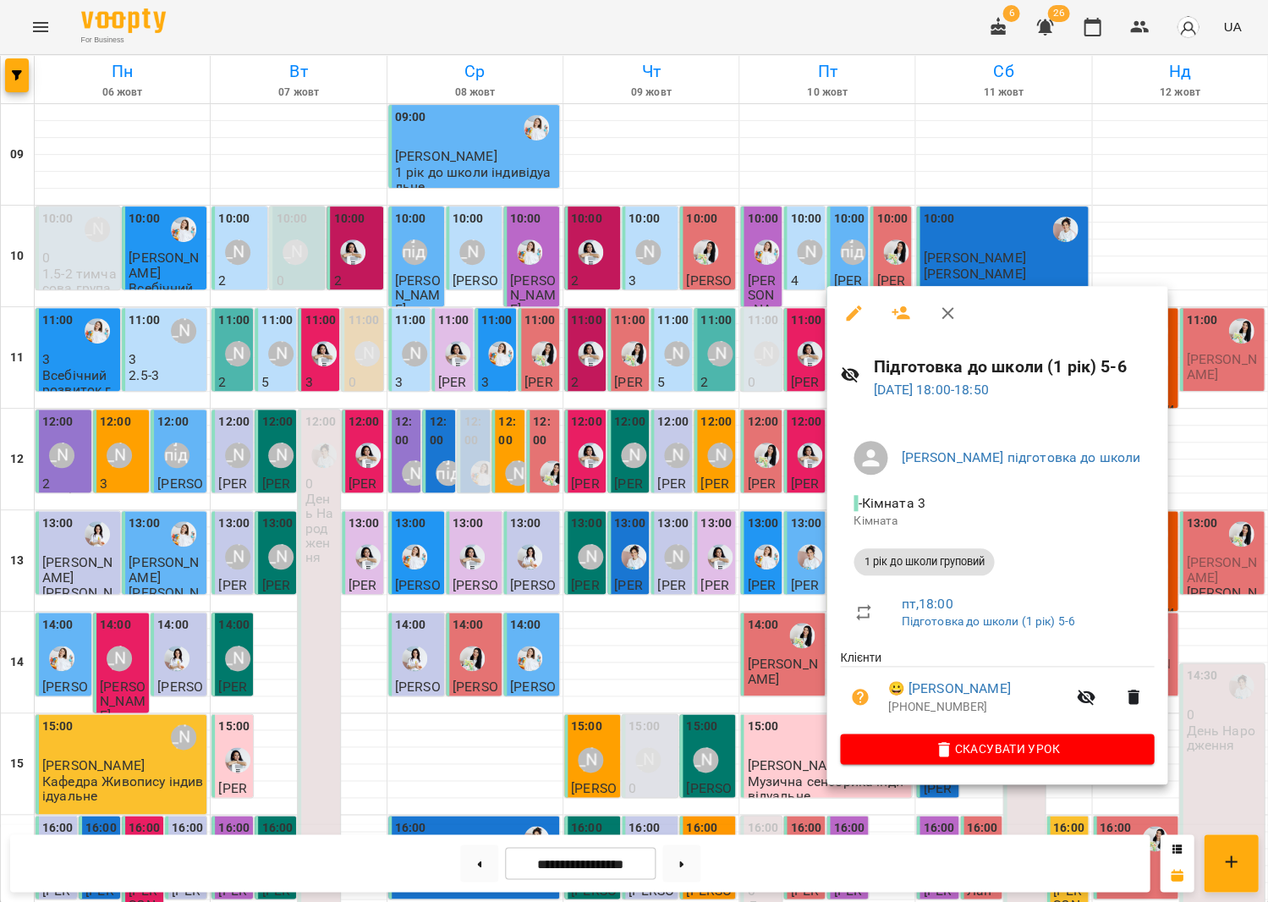
click at [631, 626] on div at bounding box center [634, 451] width 1268 height 902
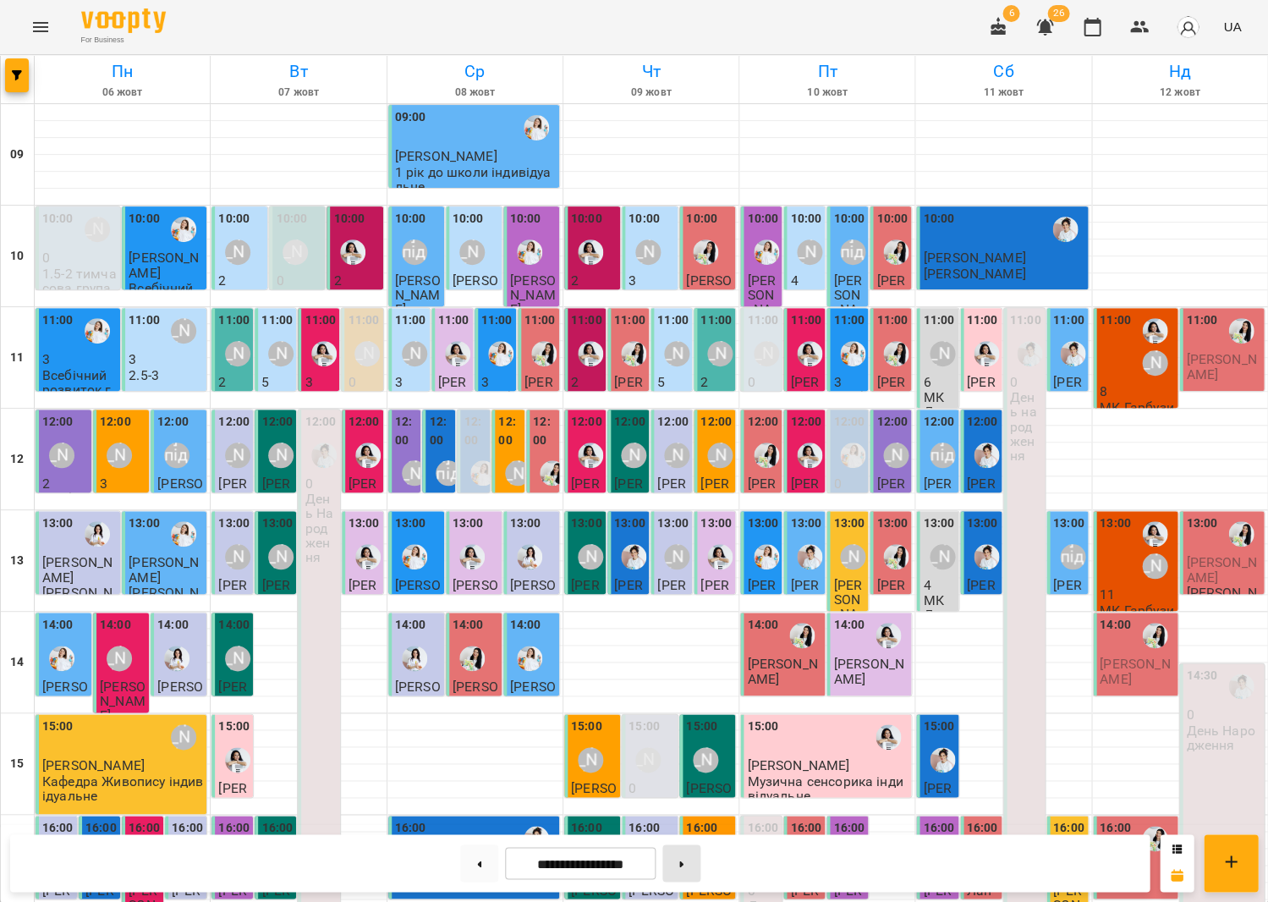
click at [671, 863] on button at bounding box center [682, 862] width 38 height 37
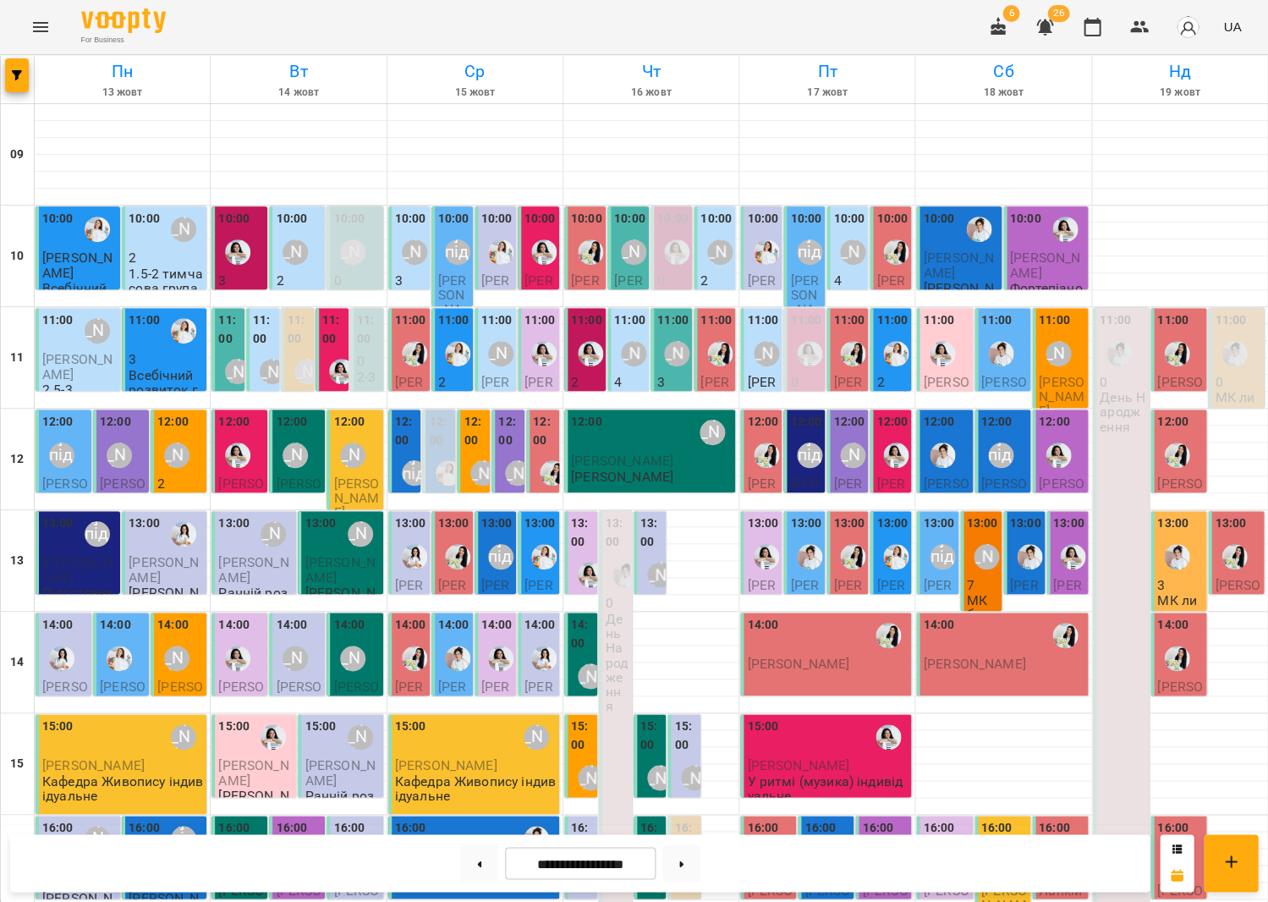
scroll to position [102, 0]
click at [404, 454] on div "[PERSON_NAME] підготовка до школи" at bounding box center [414, 473] width 39 height 39
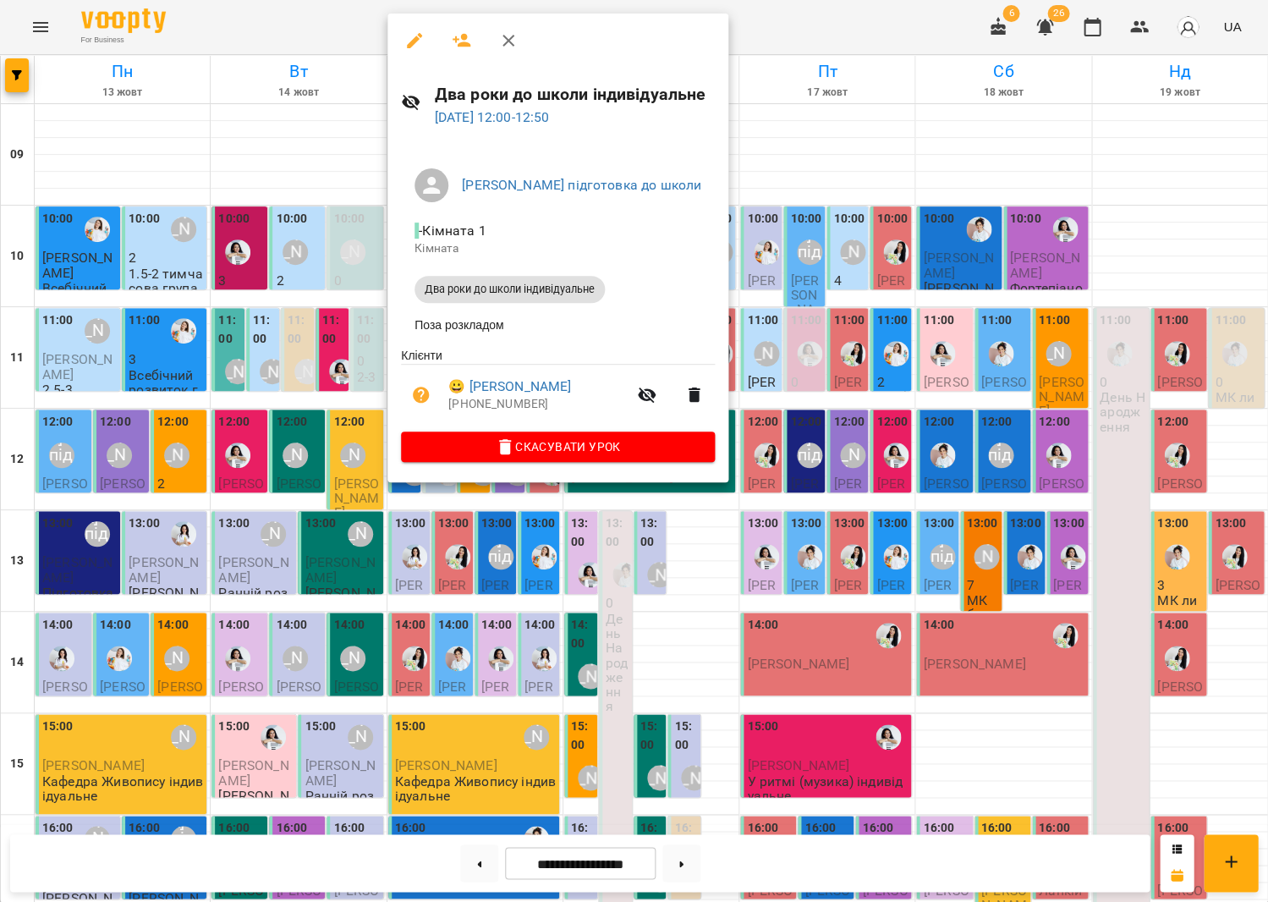
click at [816, 466] on div at bounding box center [634, 451] width 1268 height 902
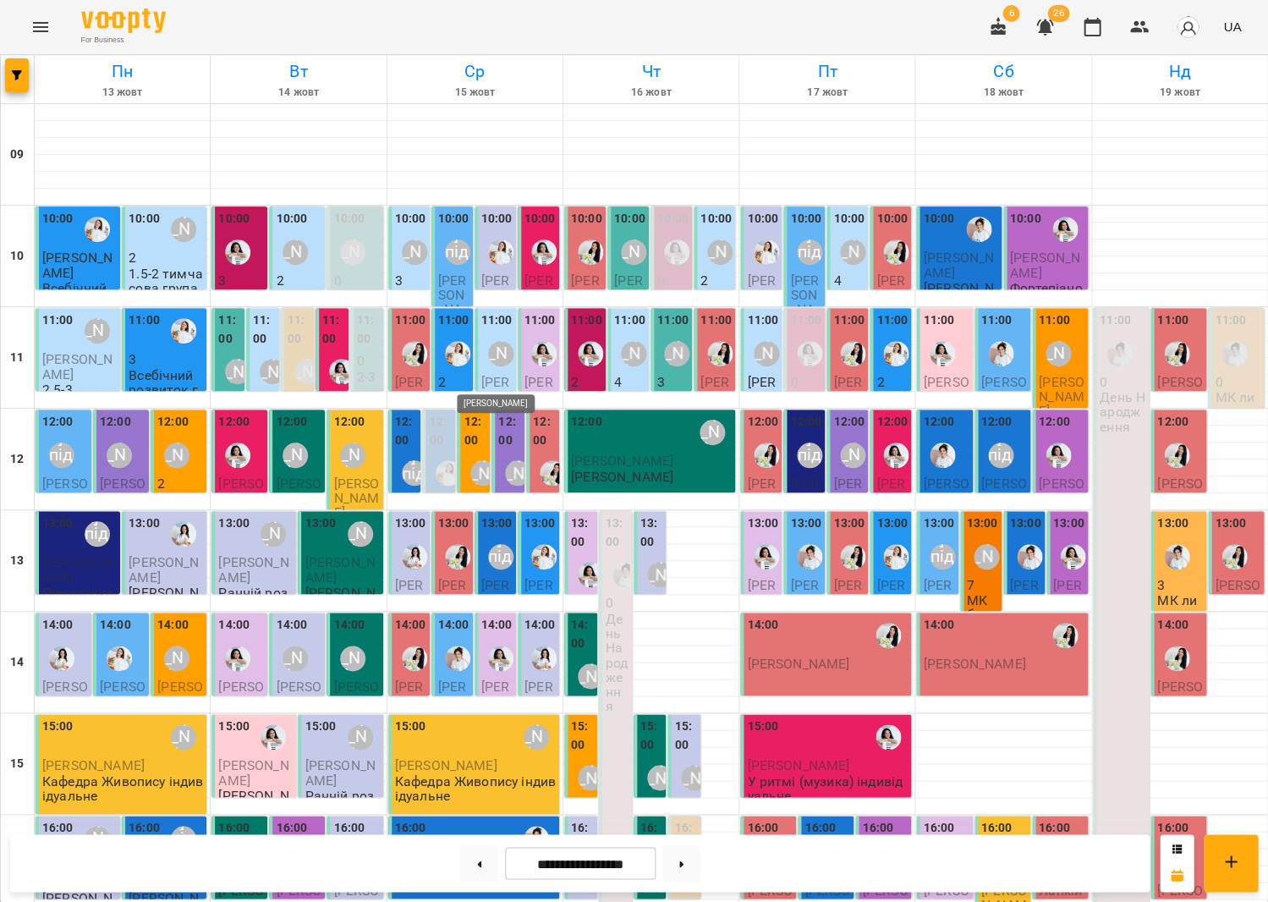
click at [480, 460] on div "[PERSON_NAME]" at bounding box center [482, 472] width 25 height 25
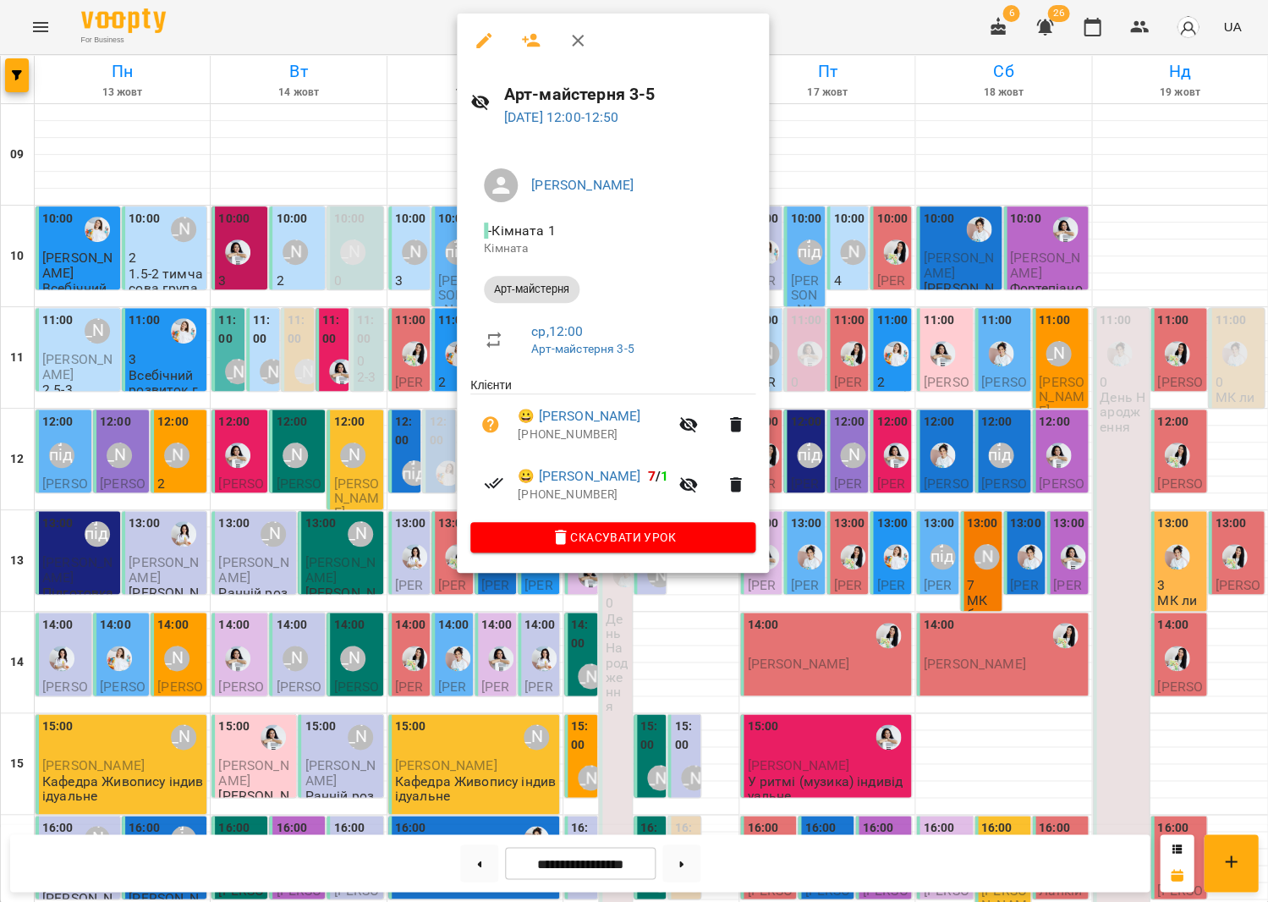
click at [396, 347] on div at bounding box center [634, 451] width 1268 height 902
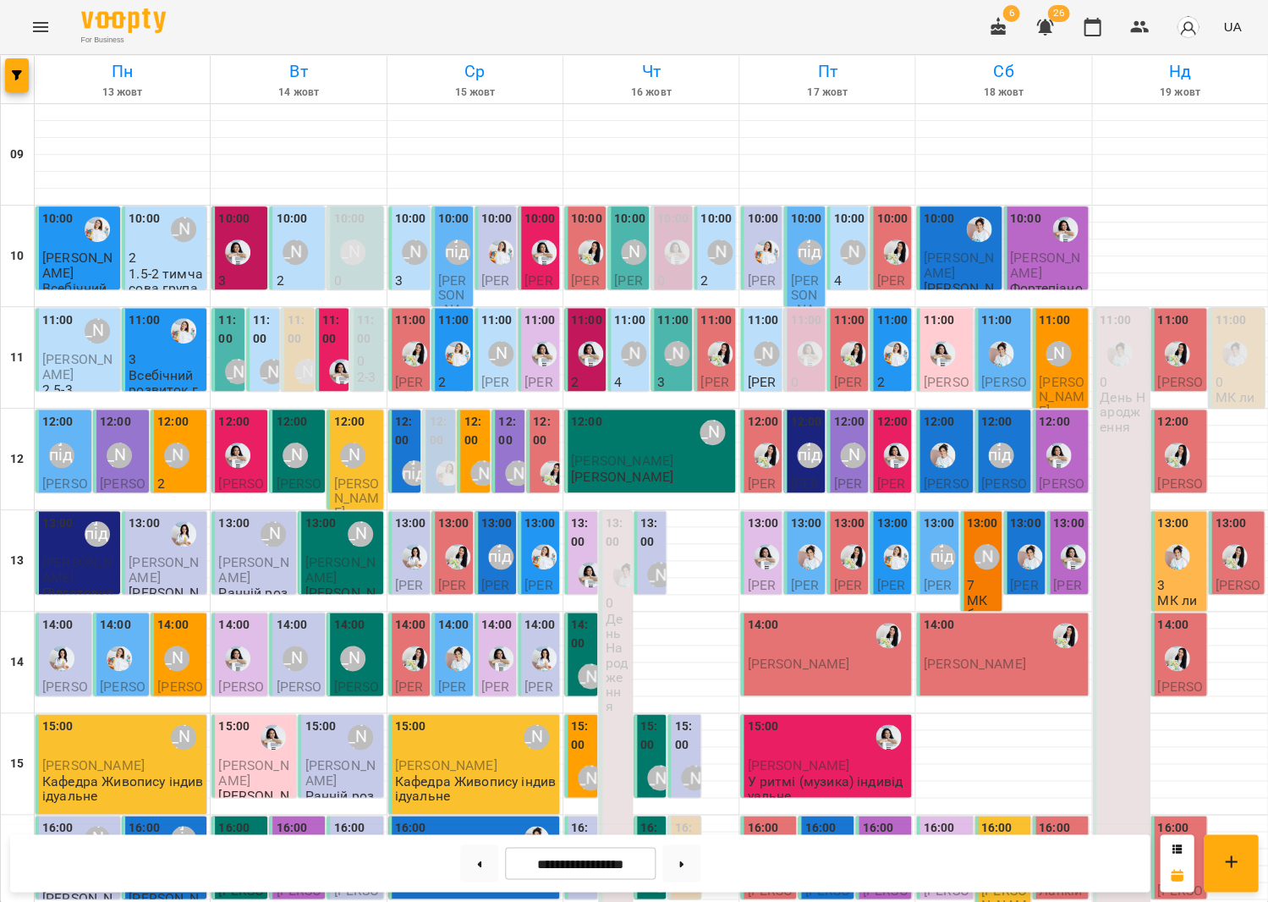
scroll to position [161, 0]
click at [516, 413] on label "12:00" at bounding box center [509, 431] width 23 height 36
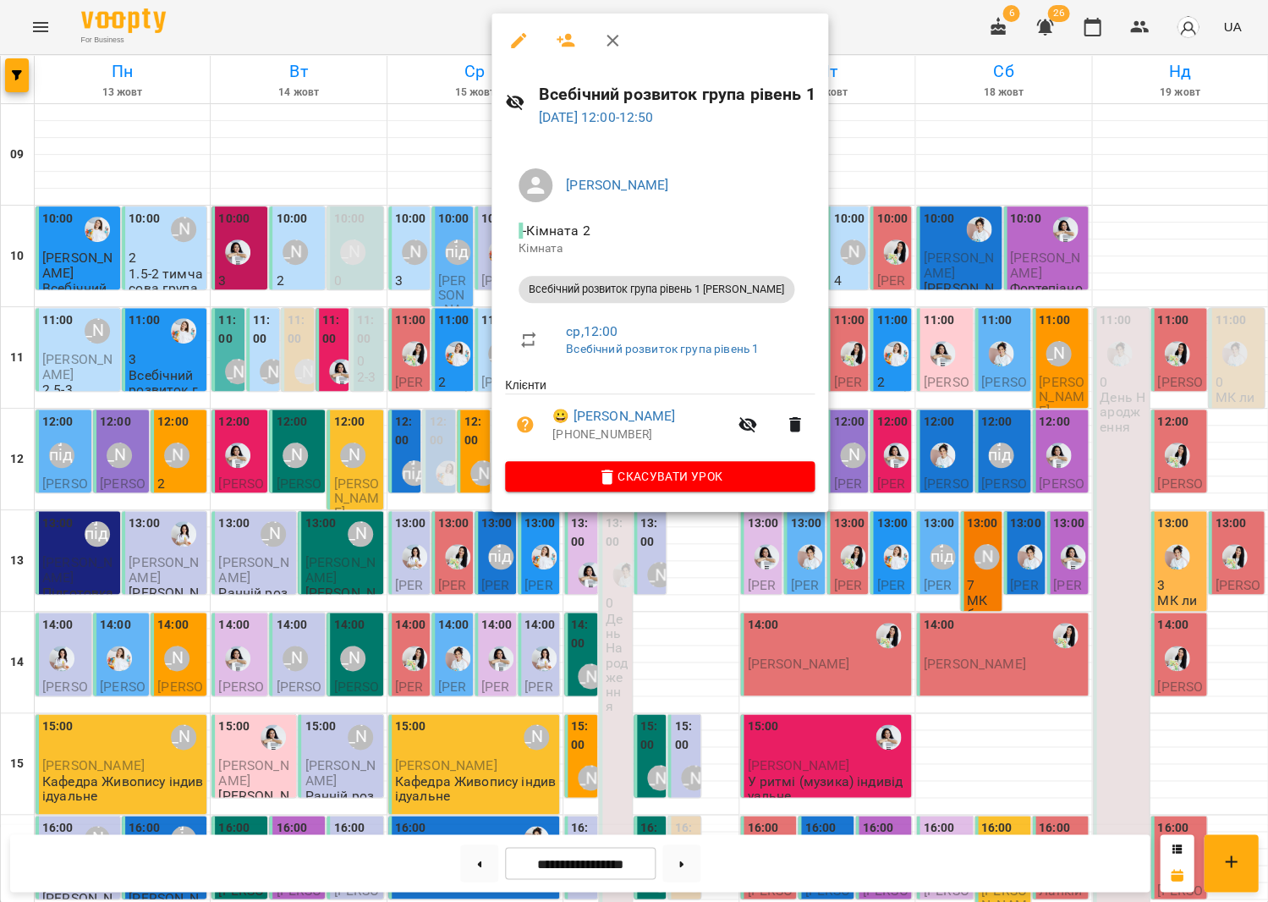
click at [448, 272] on div at bounding box center [634, 451] width 1268 height 902
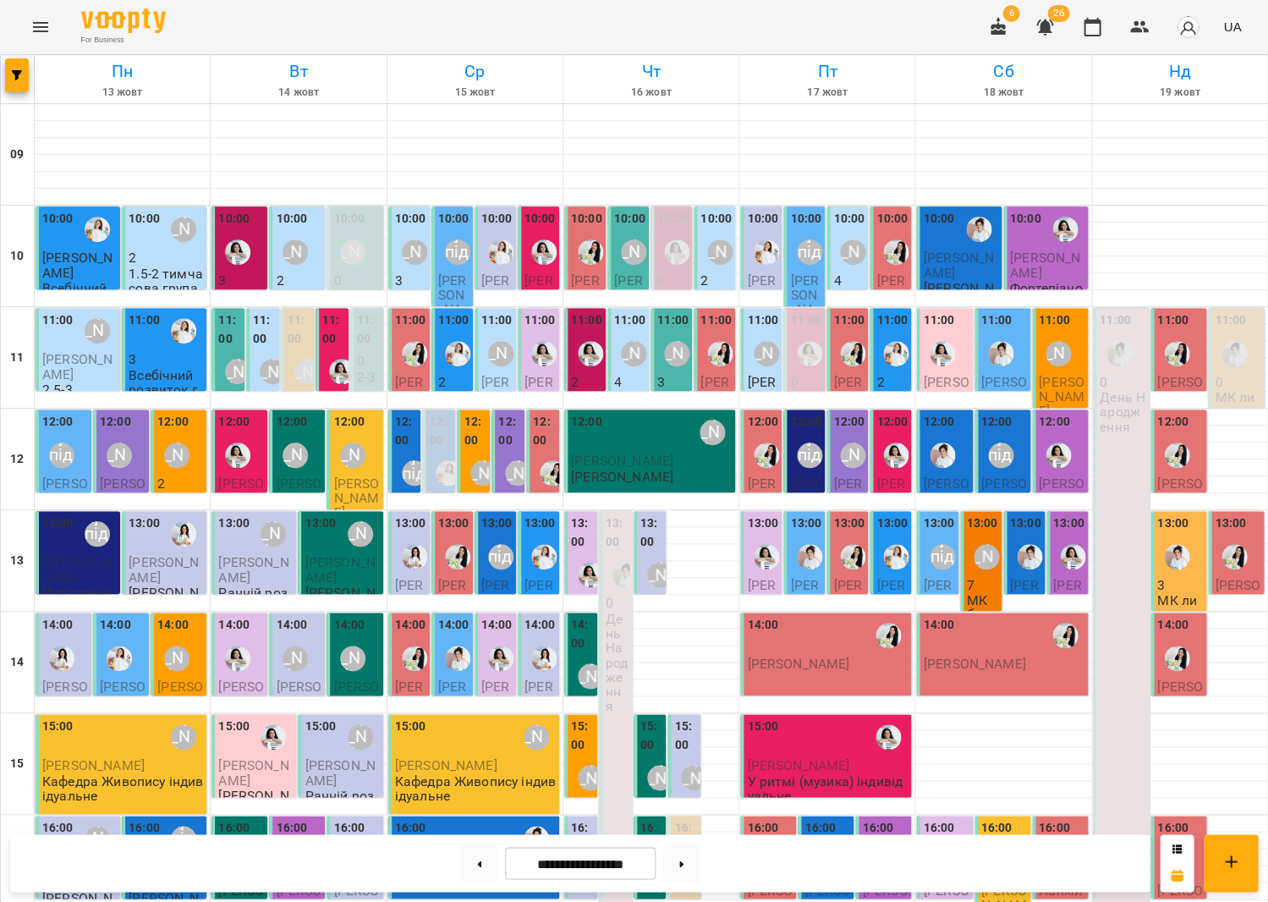
click at [451, 334] on div at bounding box center [457, 353] width 39 height 39
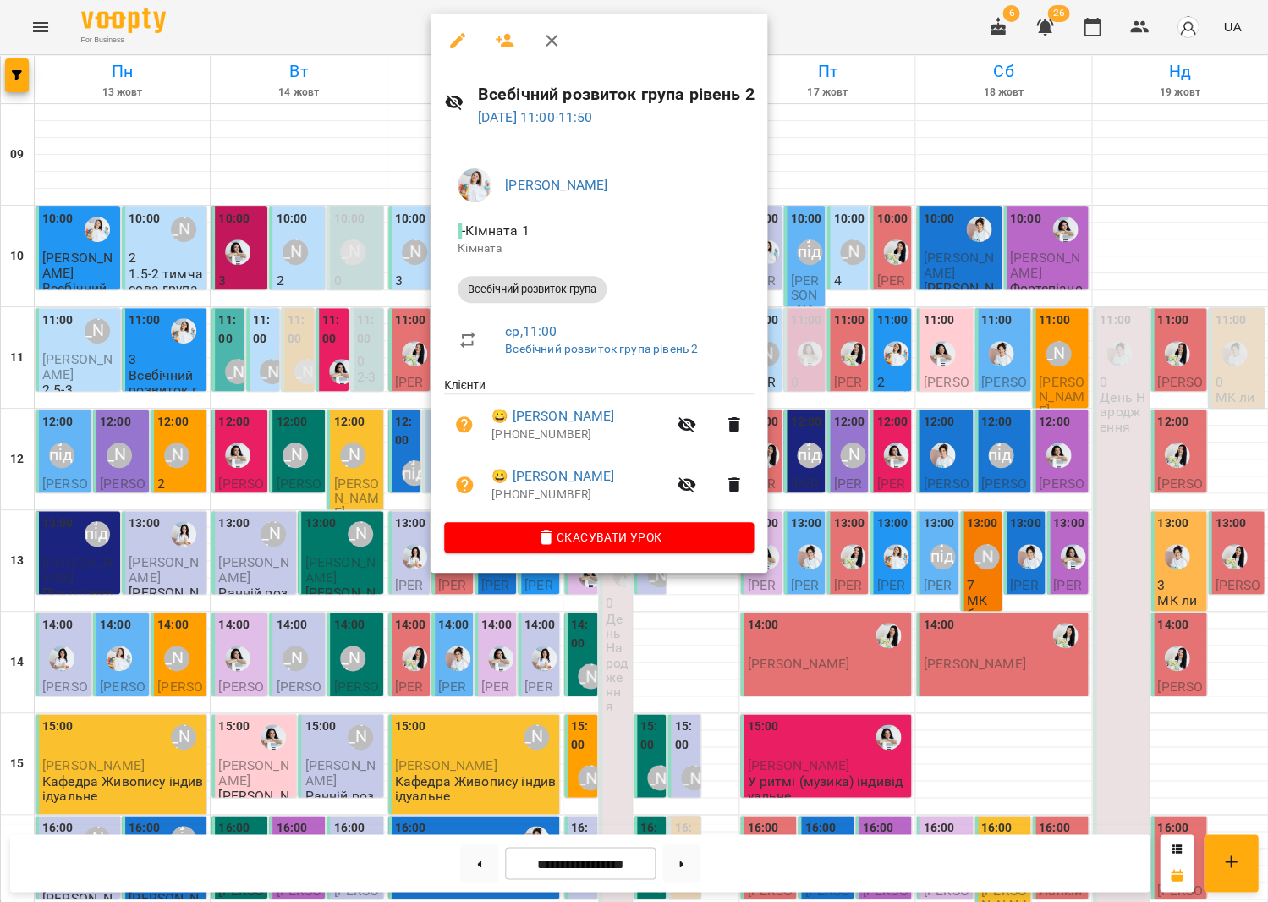
click at [344, 242] on div at bounding box center [634, 451] width 1268 height 902
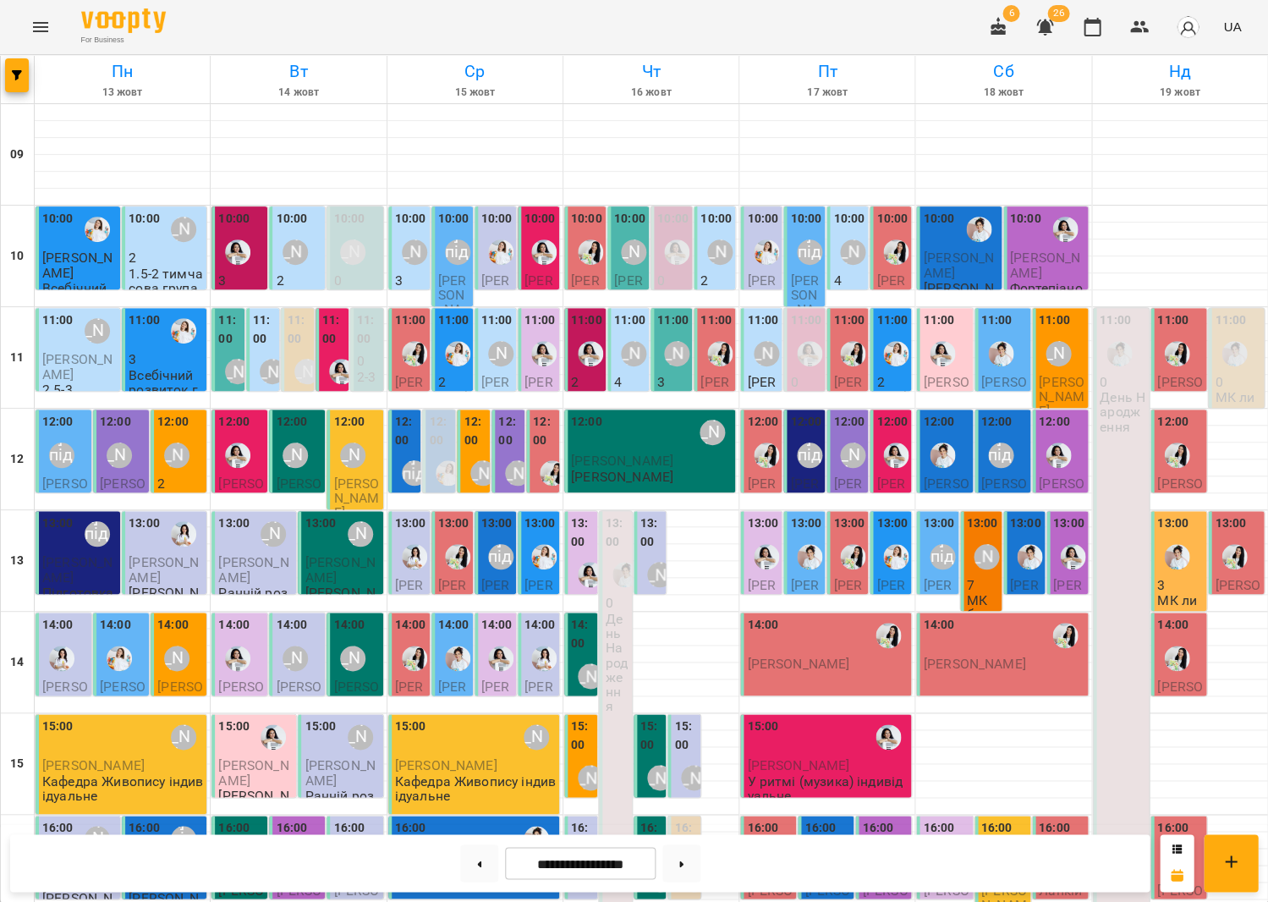
scroll to position [225, 0]
drag, startPoint x: 480, startPoint y: 864, endPoint x: 507, endPoint y: 855, distance: 28.6
click at [480, 864] on button at bounding box center [479, 862] width 38 height 37
type input "**********"
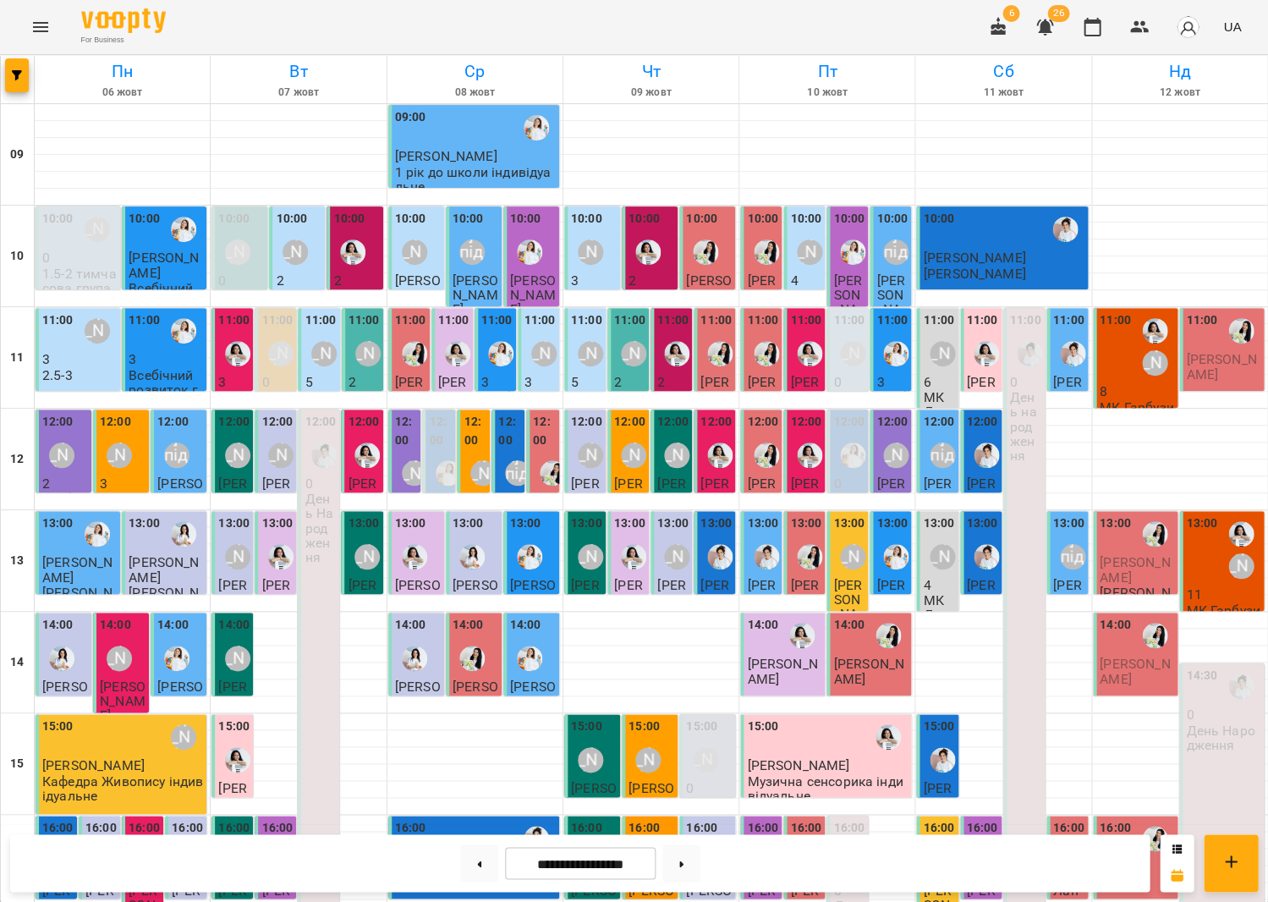
scroll to position [0, 0]
click at [1212, 369] on span "[PERSON_NAME]" at bounding box center [1221, 366] width 70 height 30
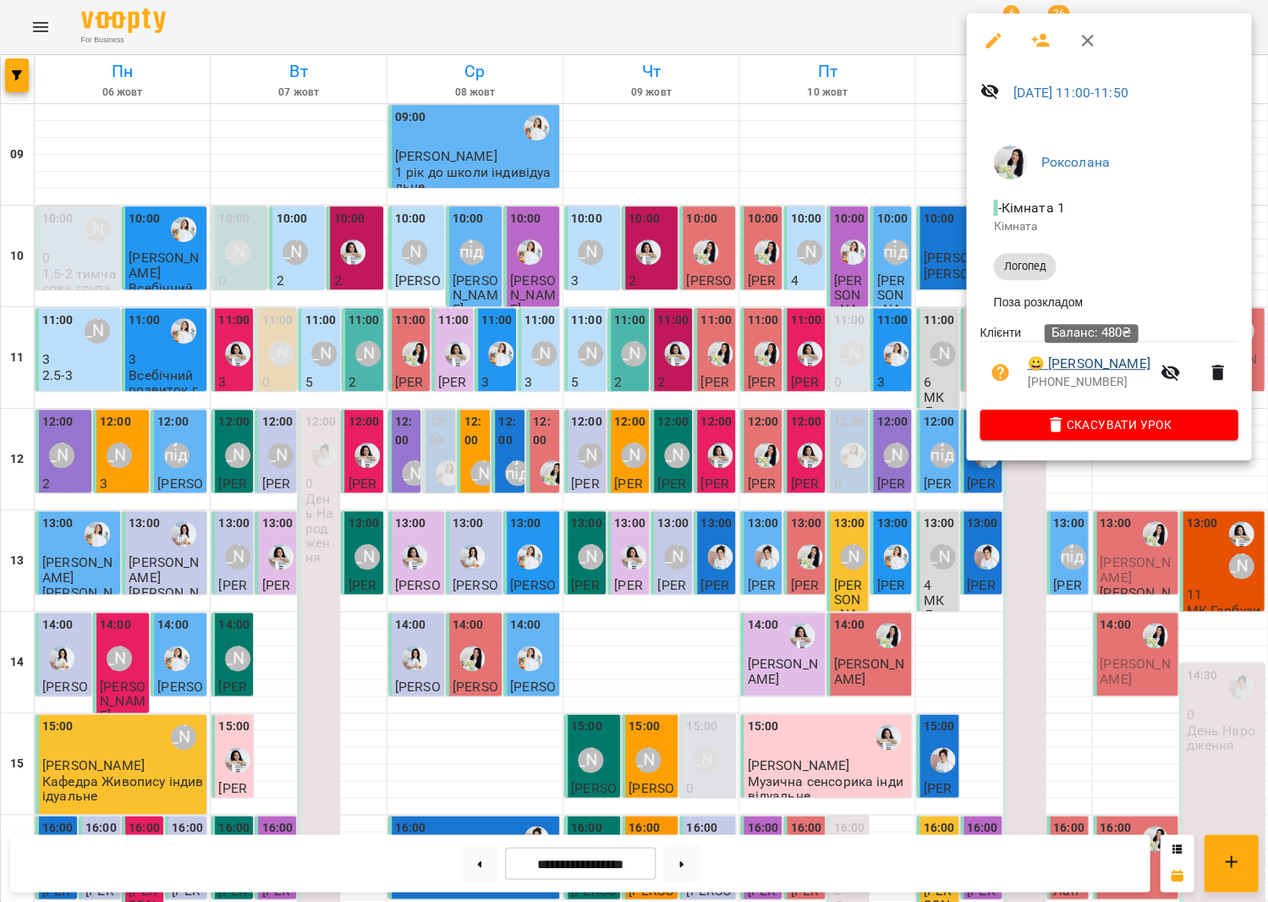
click at [1128, 366] on link "😀 [PERSON_NAME]" at bounding box center [1088, 364] width 123 height 20
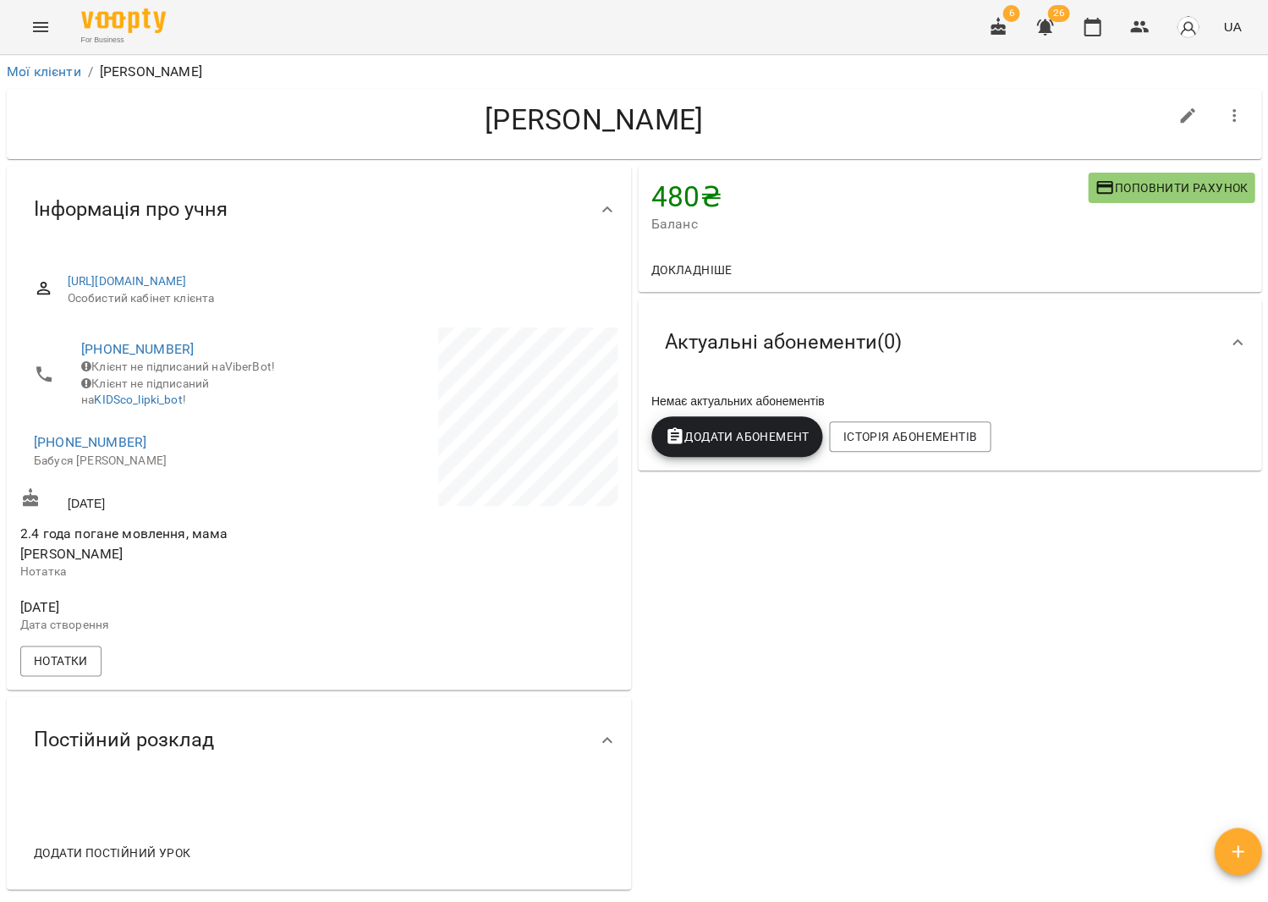
click at [1125, 195] on span "Поповнити рахунок" at bounding box center [1171, 188] width 153 height 20
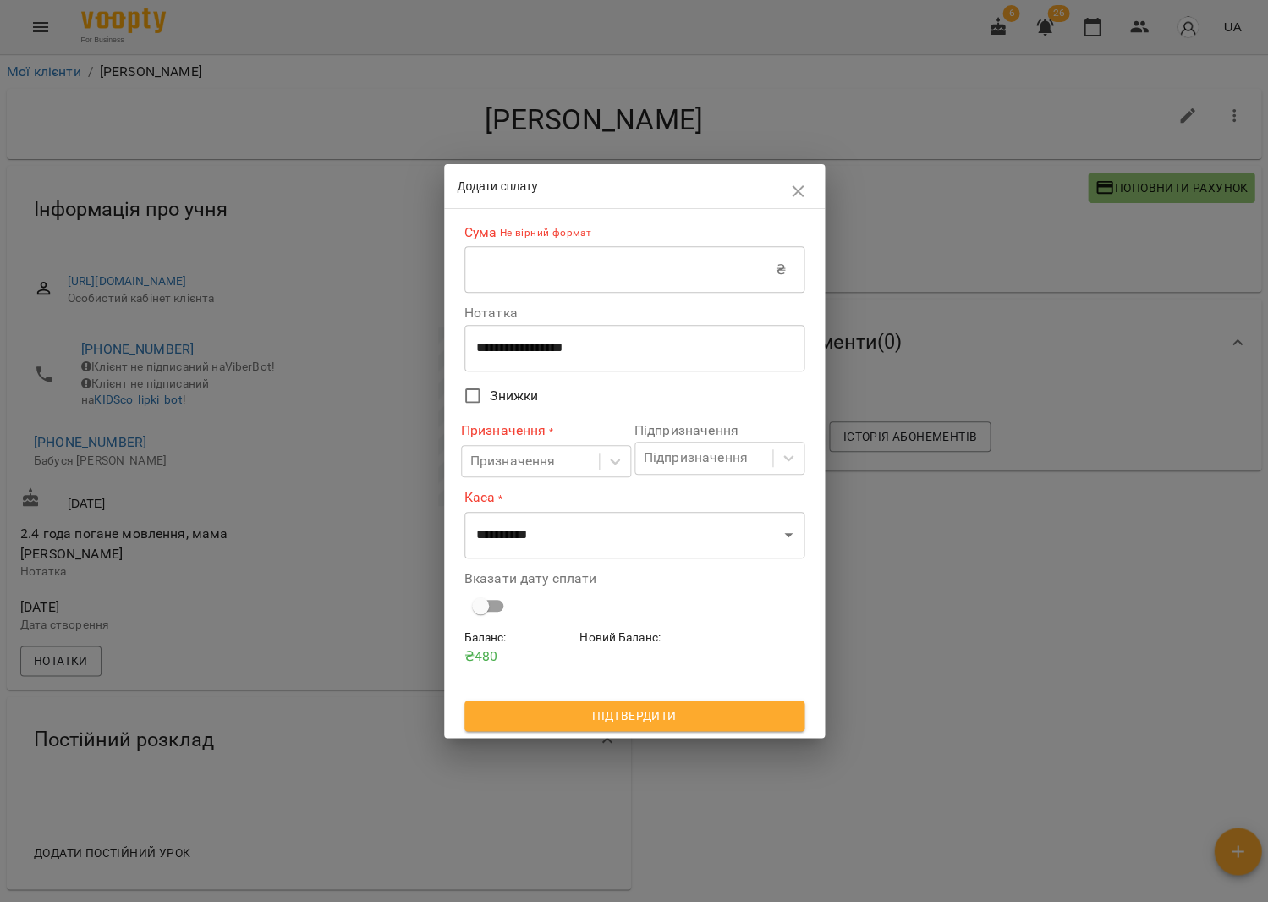
click at [622, 275] on input "text" at bounding box center [620, 269] width 311 height 47
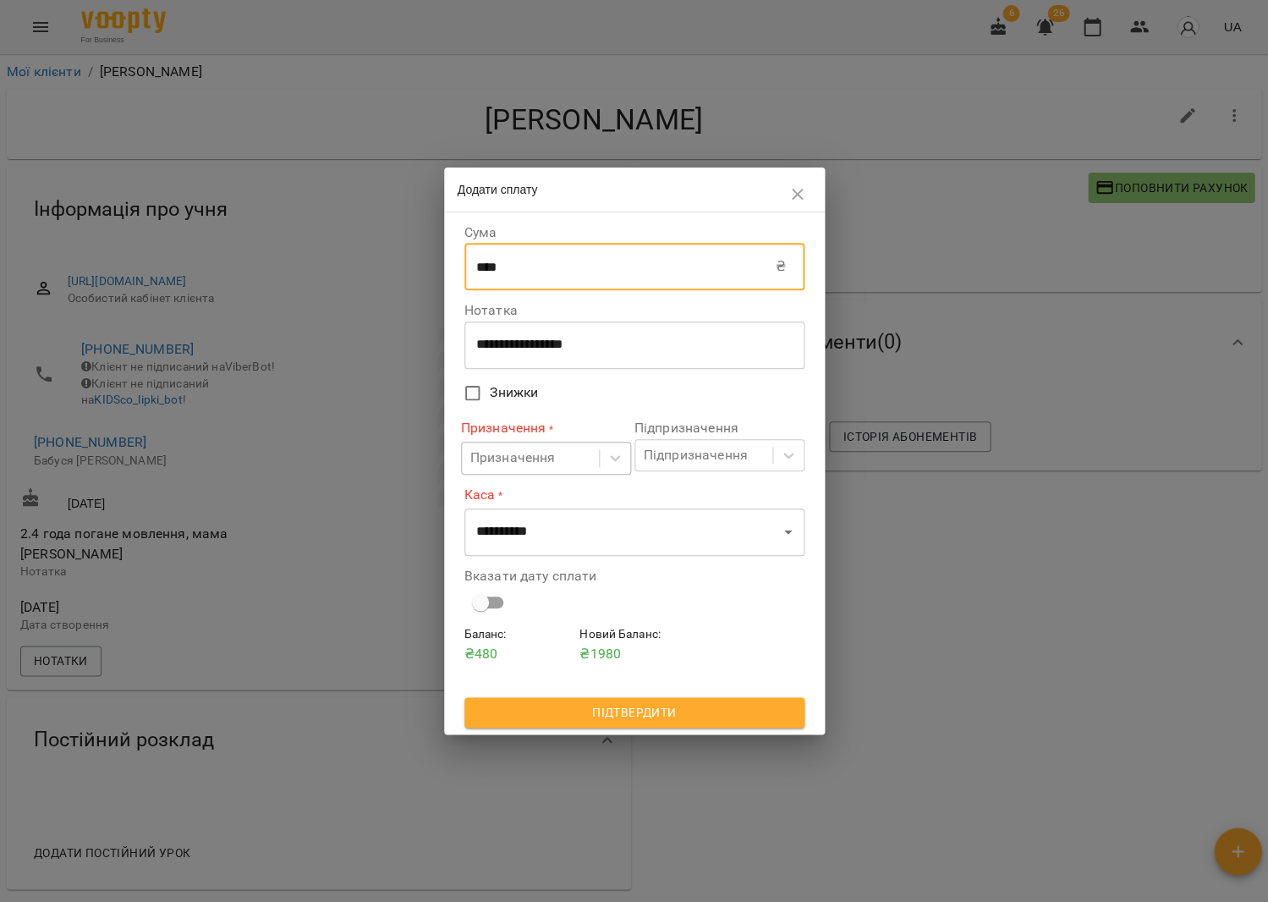
type input "****"
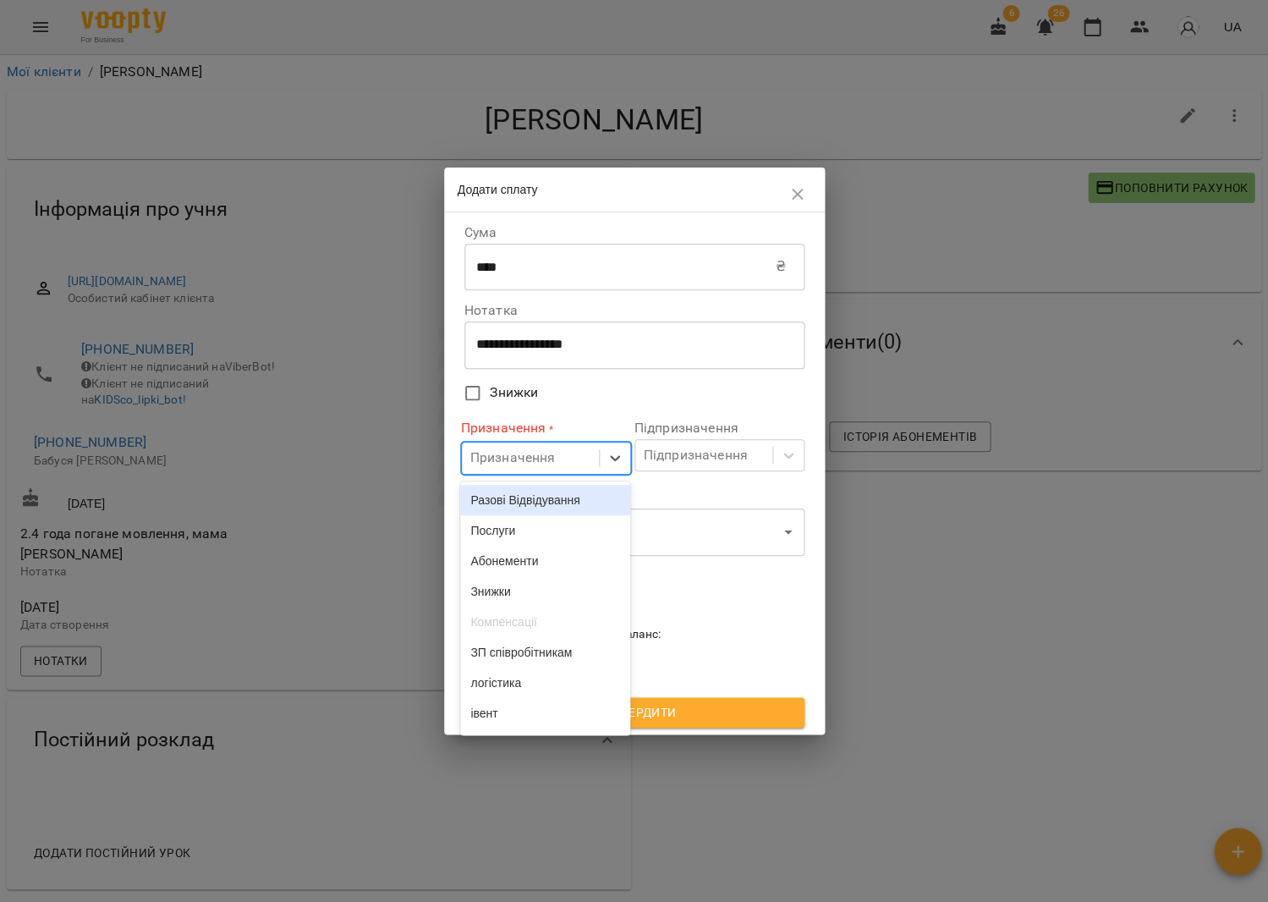
drag, startPoint x: 569, startPoint y: 462, endPoint x: 566, endPoint y: 478, distance: 16.4
click at [569, 462] on div "Призначення" at bounding box center [530, 458] width 137 height 31
click at [567, 493] on div "Разові Відвідування" at bounding box center [545, 500] width 170 height 30
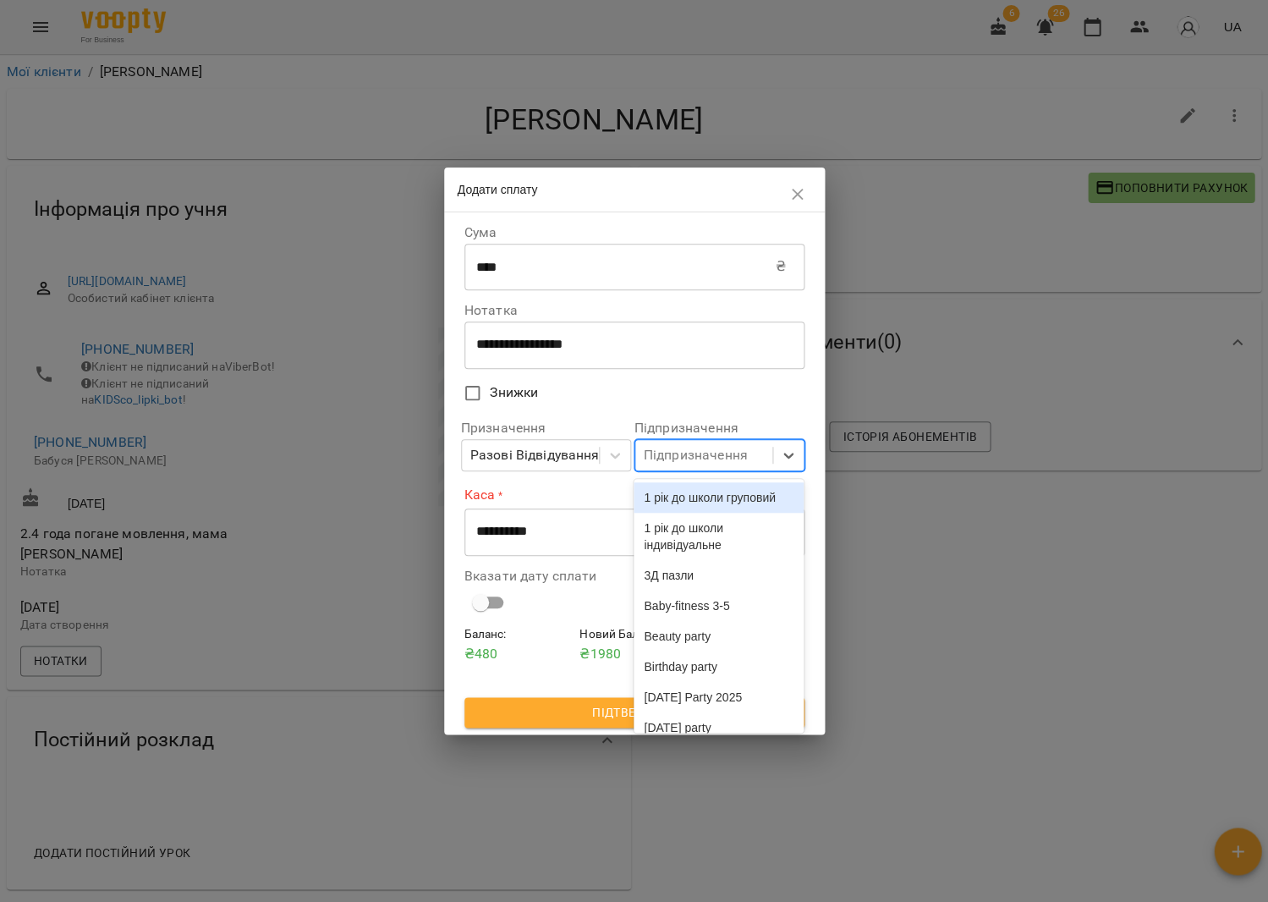
click at [683, 460] on div "Підпризначення" at bounding box center [696, 455] width 104 height 20
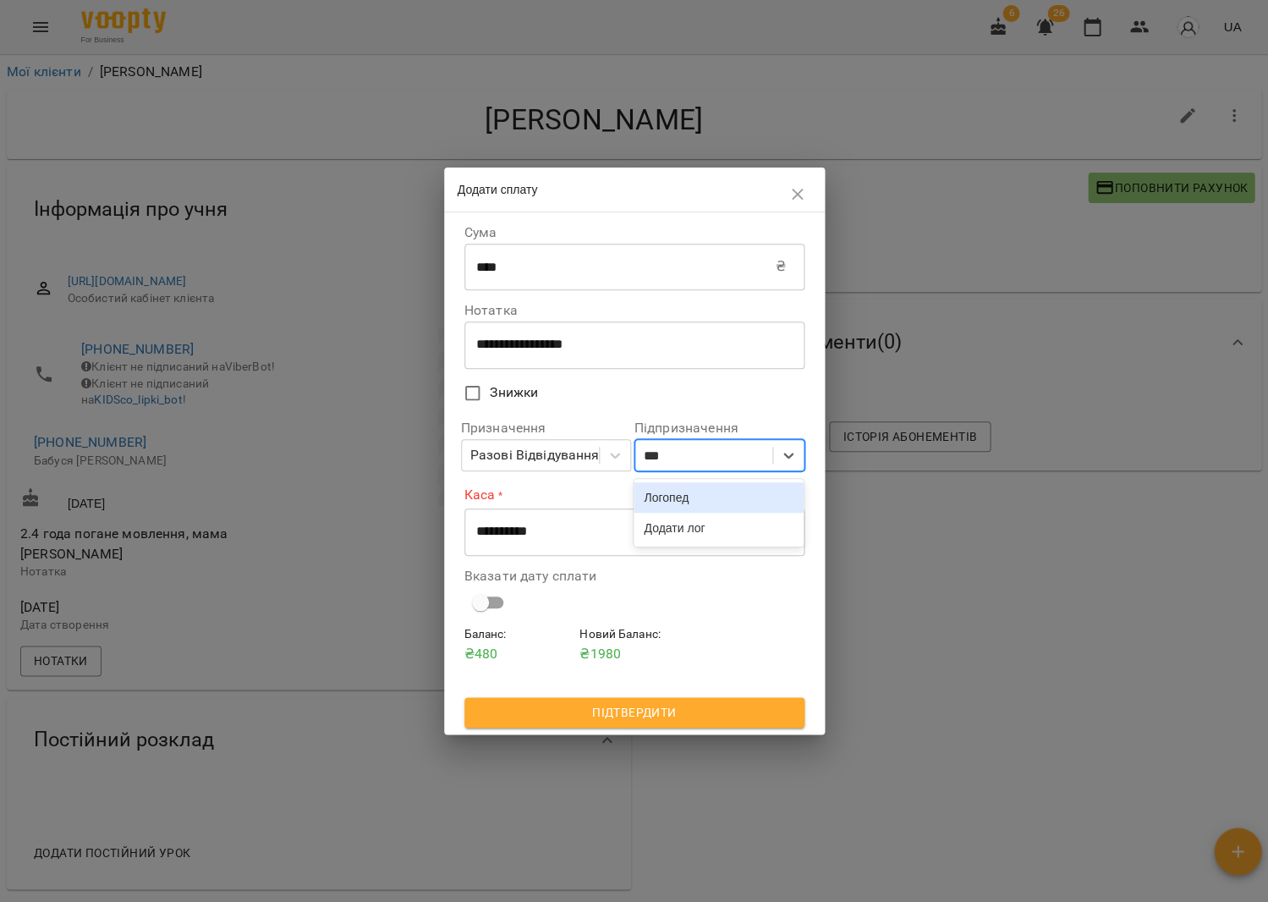
type input "****"
click at [686, 501] on div "Логопед" at bounding box center [719, 497] width 170 height 30
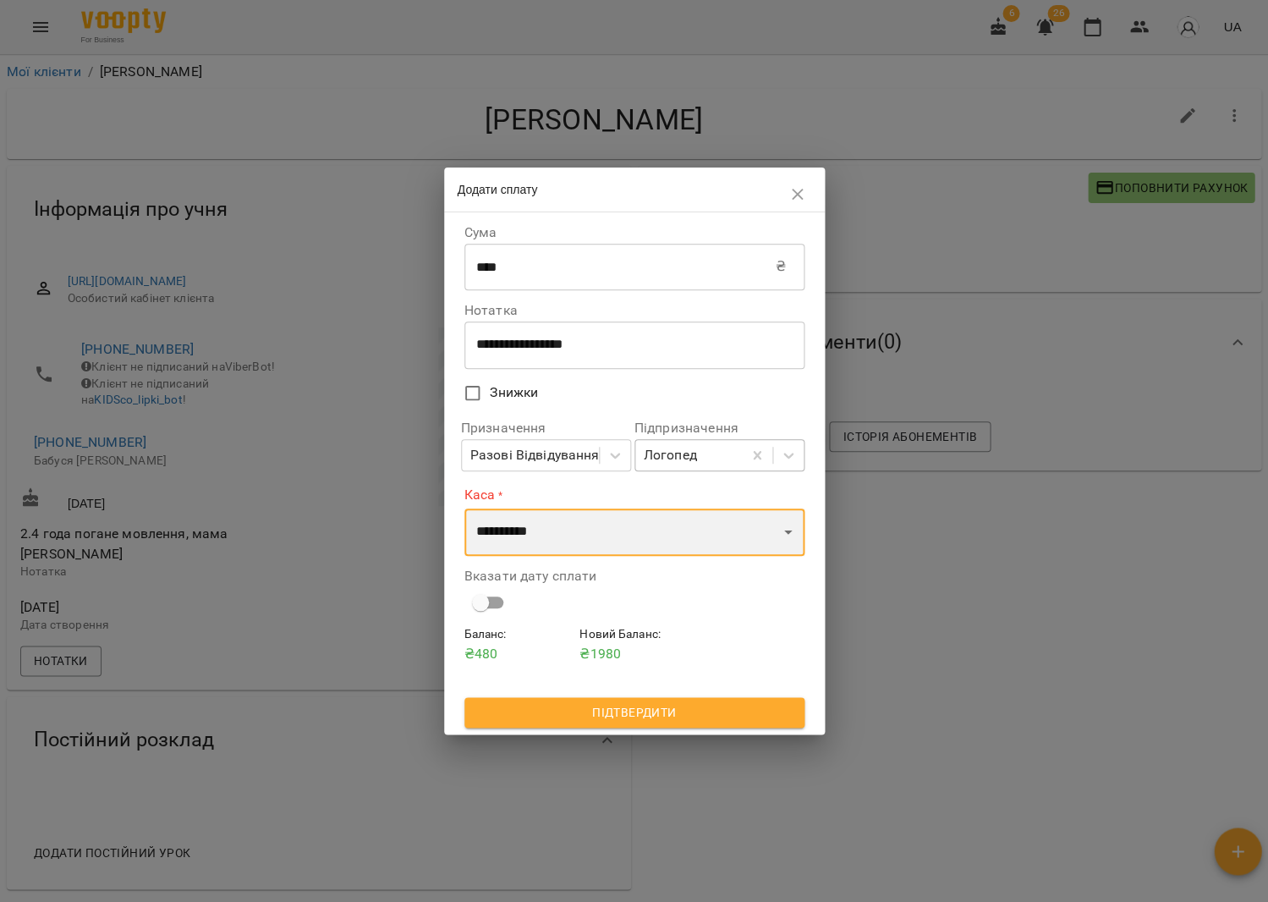
select select "****"
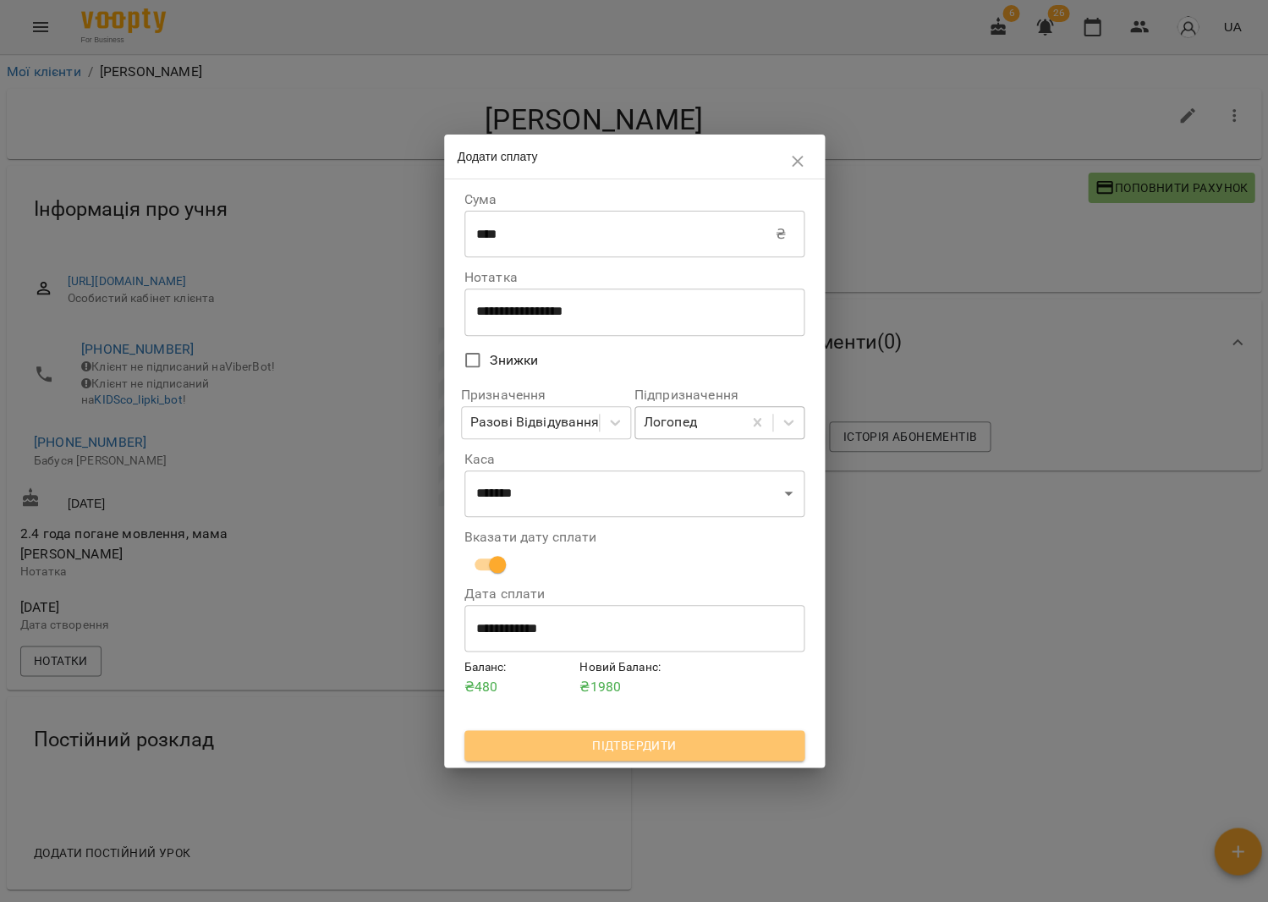
click at [635, 744] on span "Підтвердити" at bounding box center [634, 745] width 313 height 20
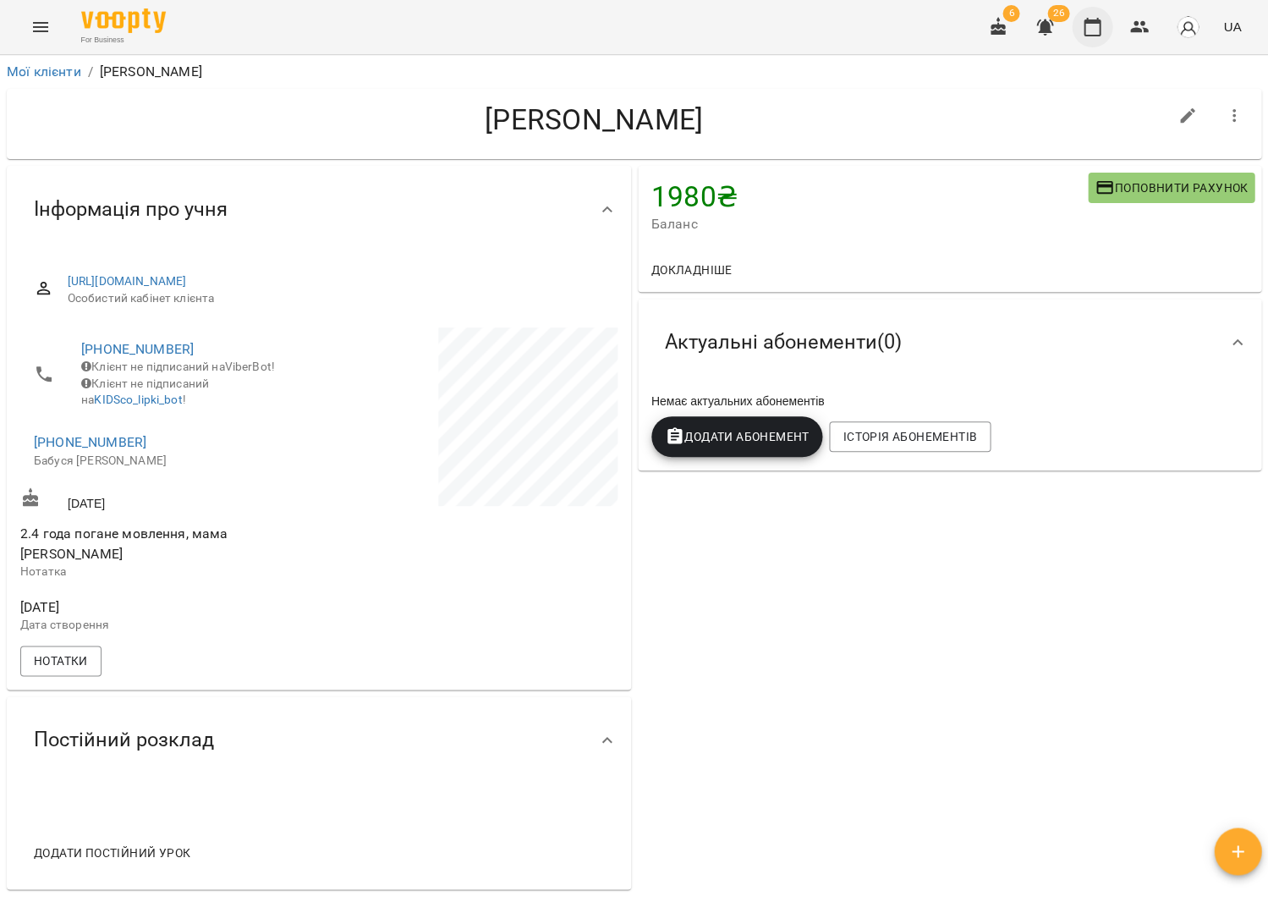
click at [1094, 28] on icon "button" at bounding box center [1092, 27] width 20 height 20
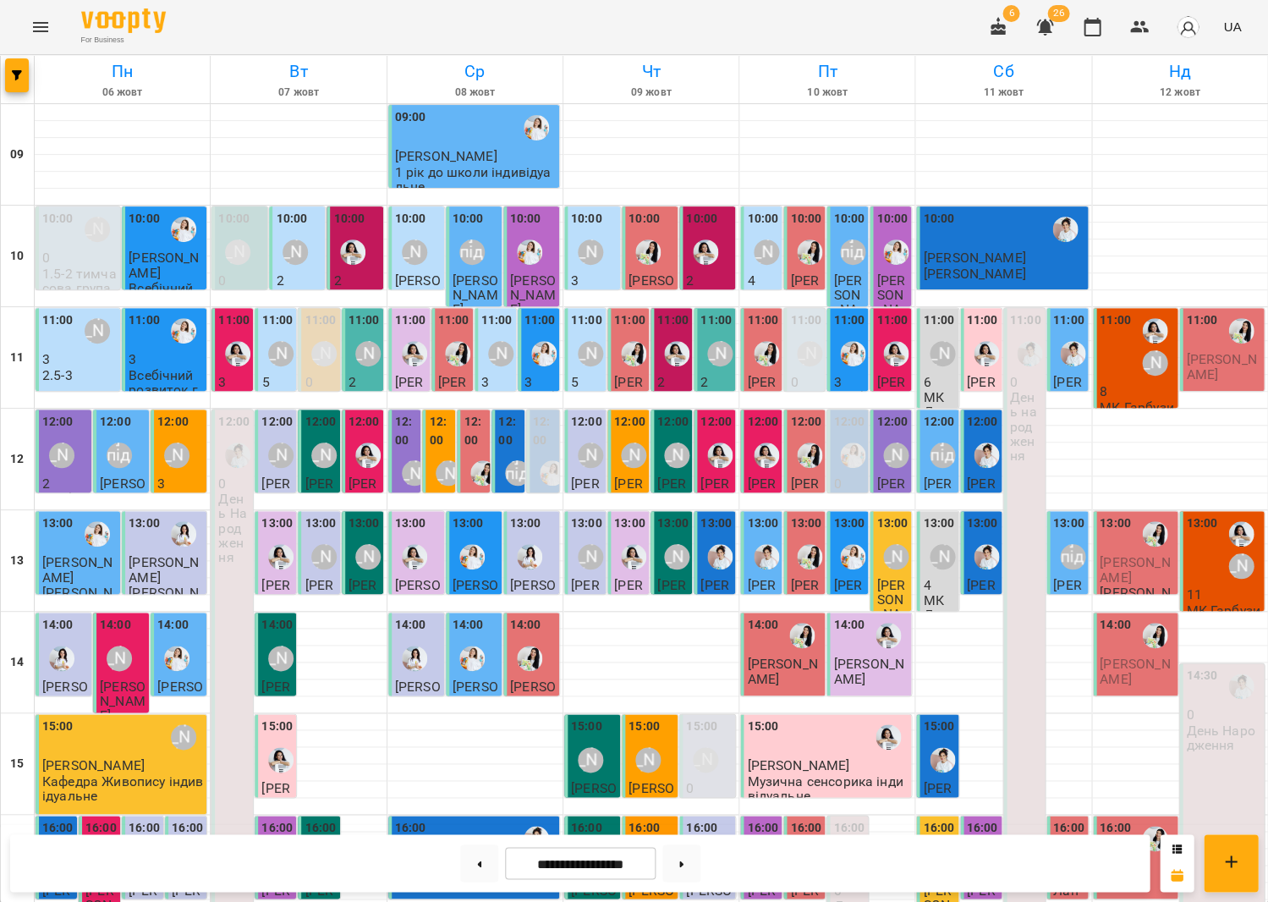
click at [1222, 348] on div at bounding box center [1241, 330] width 39 height 39
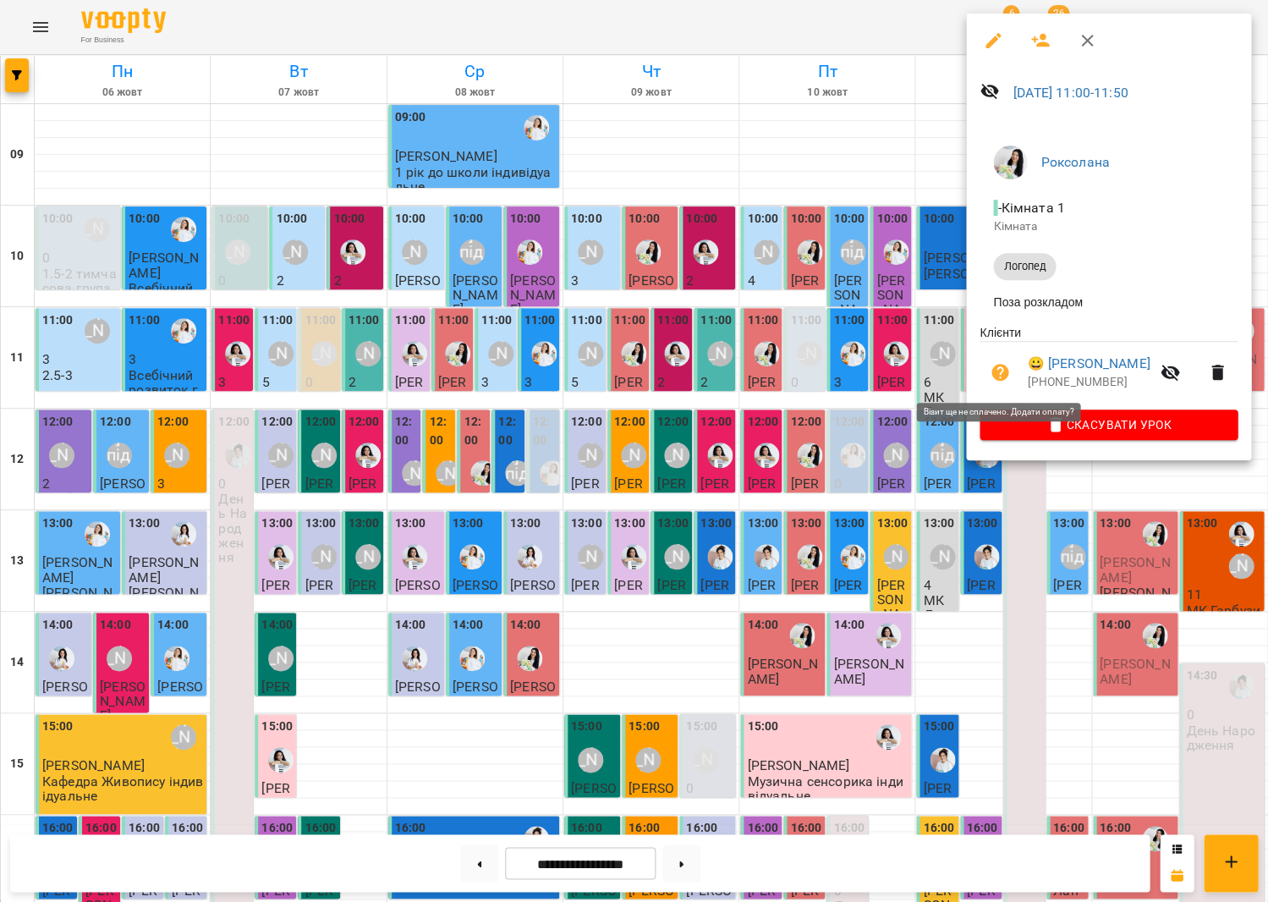
click at [1007, 371] on icon "button" at bounding box center [1000, 372] width 20 height 20
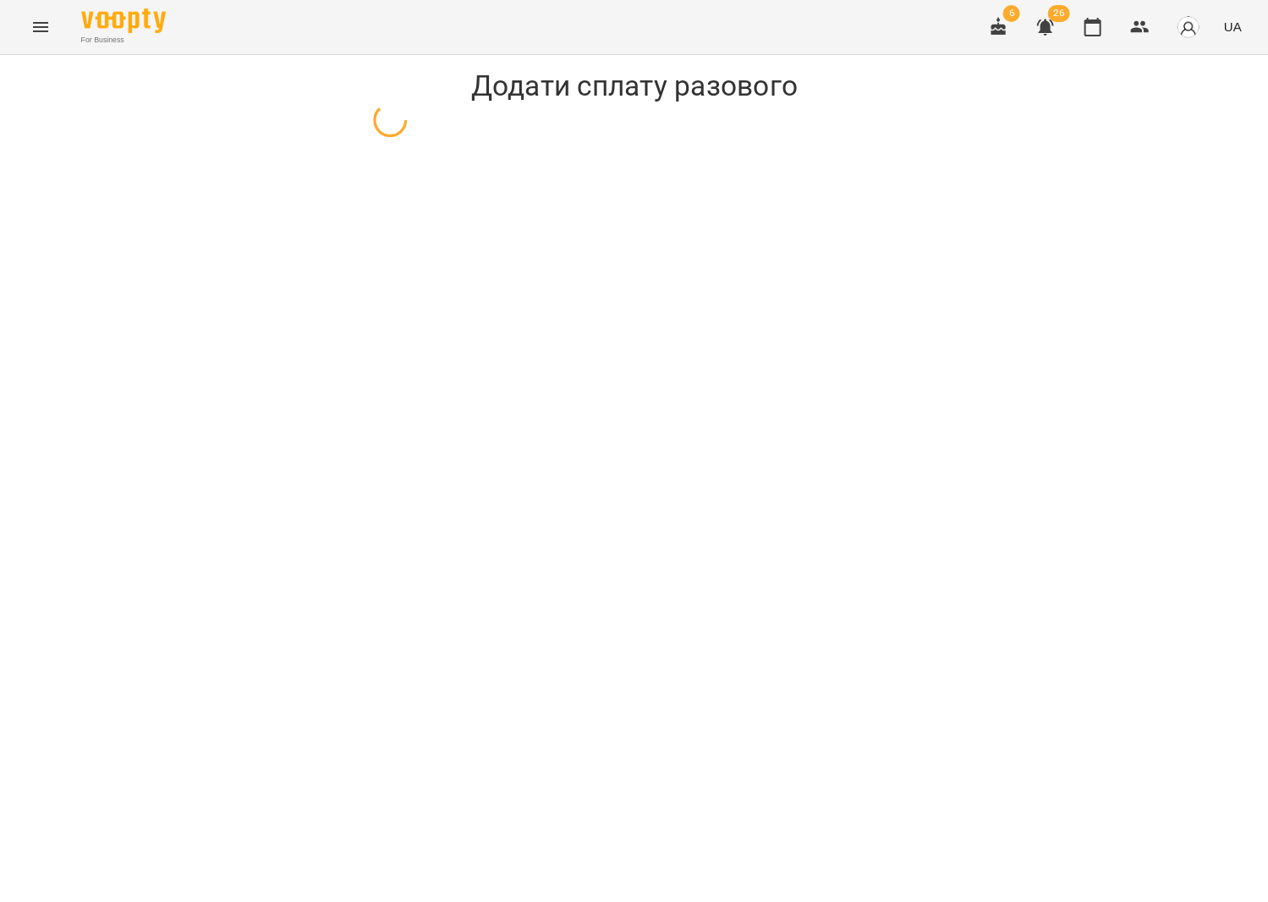
select select "*******"
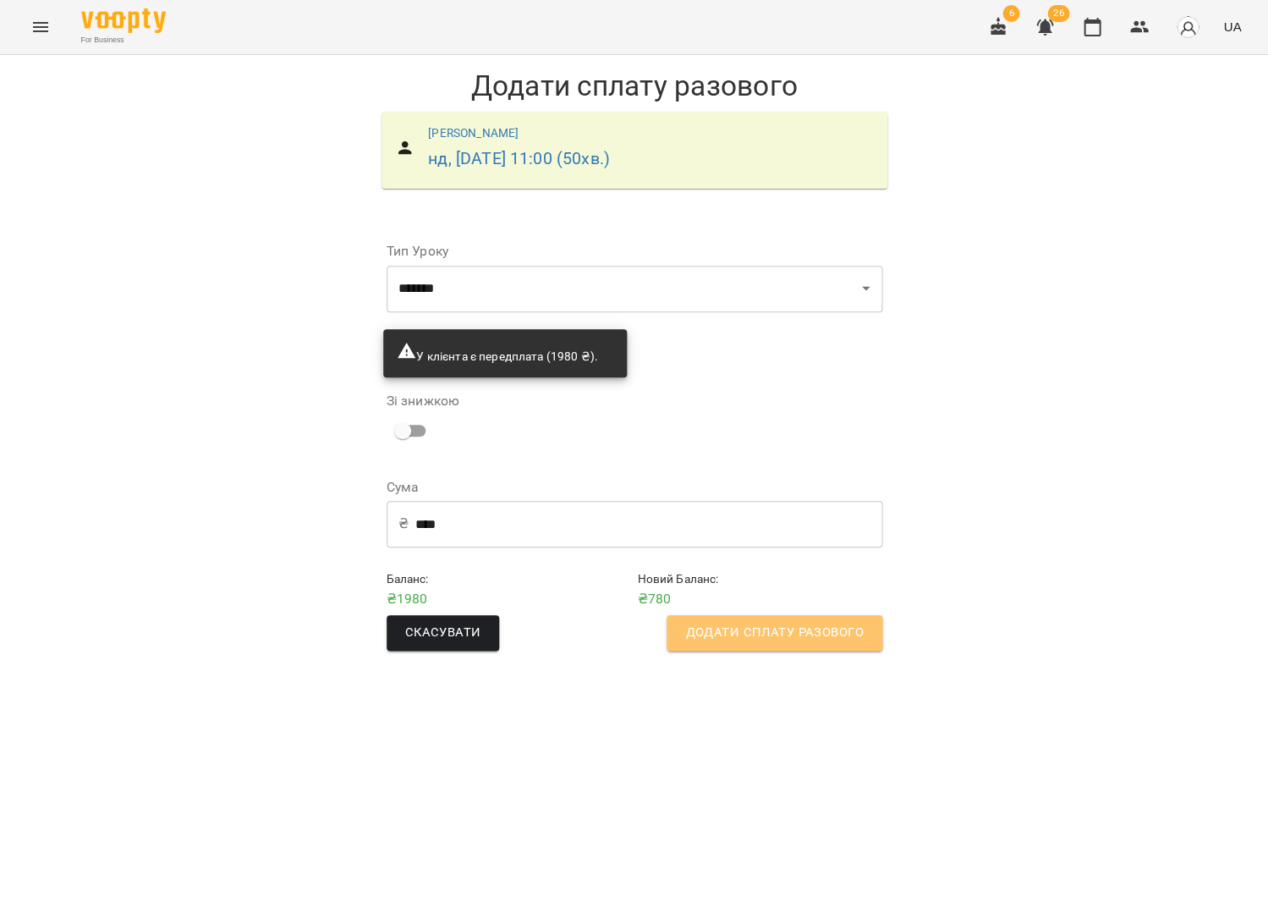
click at [701, 615] on button "Додати сплату разового" at bounding box center [774, 633] width 215 height 36
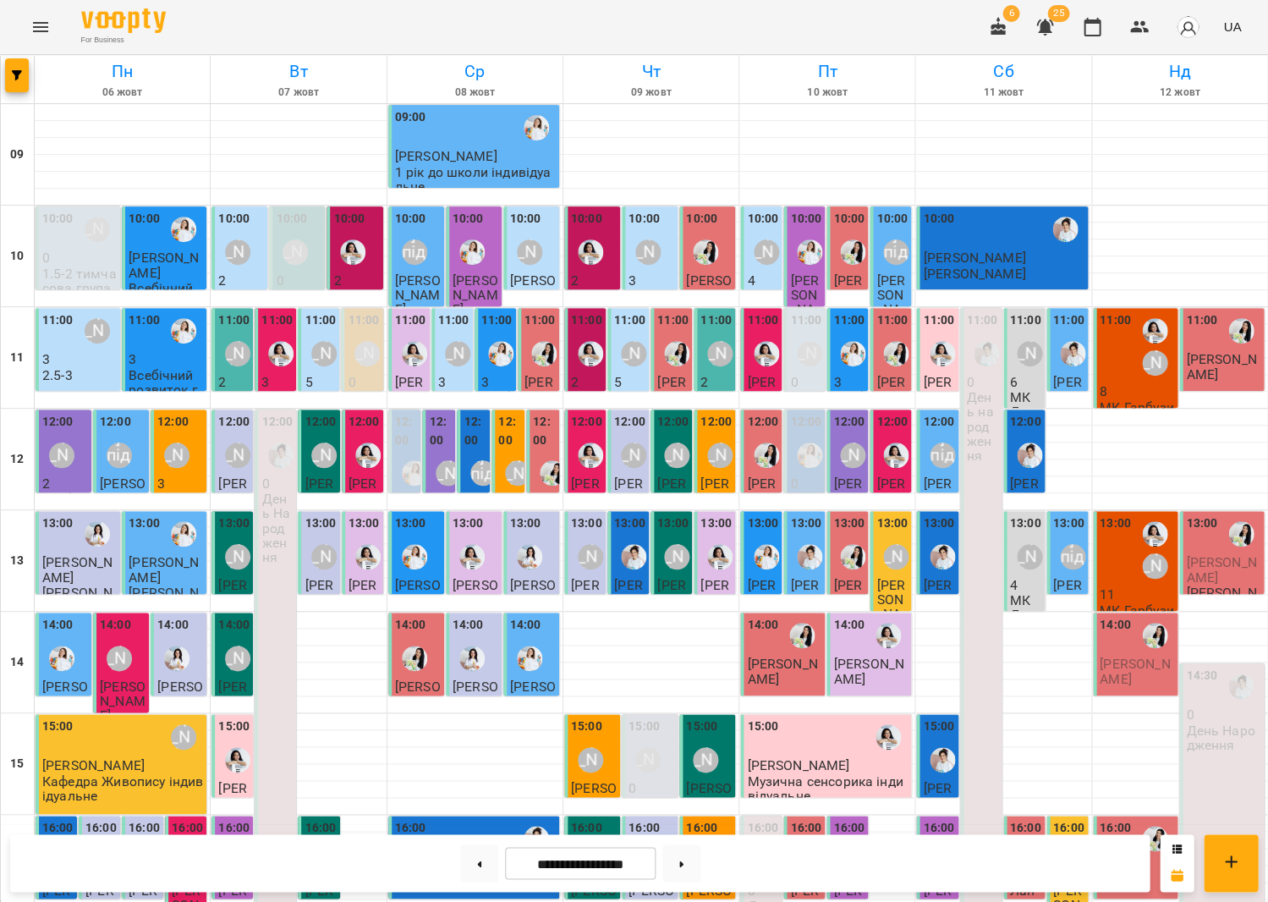
click at [1116, 354] on div "11:00" at bounding box center [1115, 346] width 31 height 71
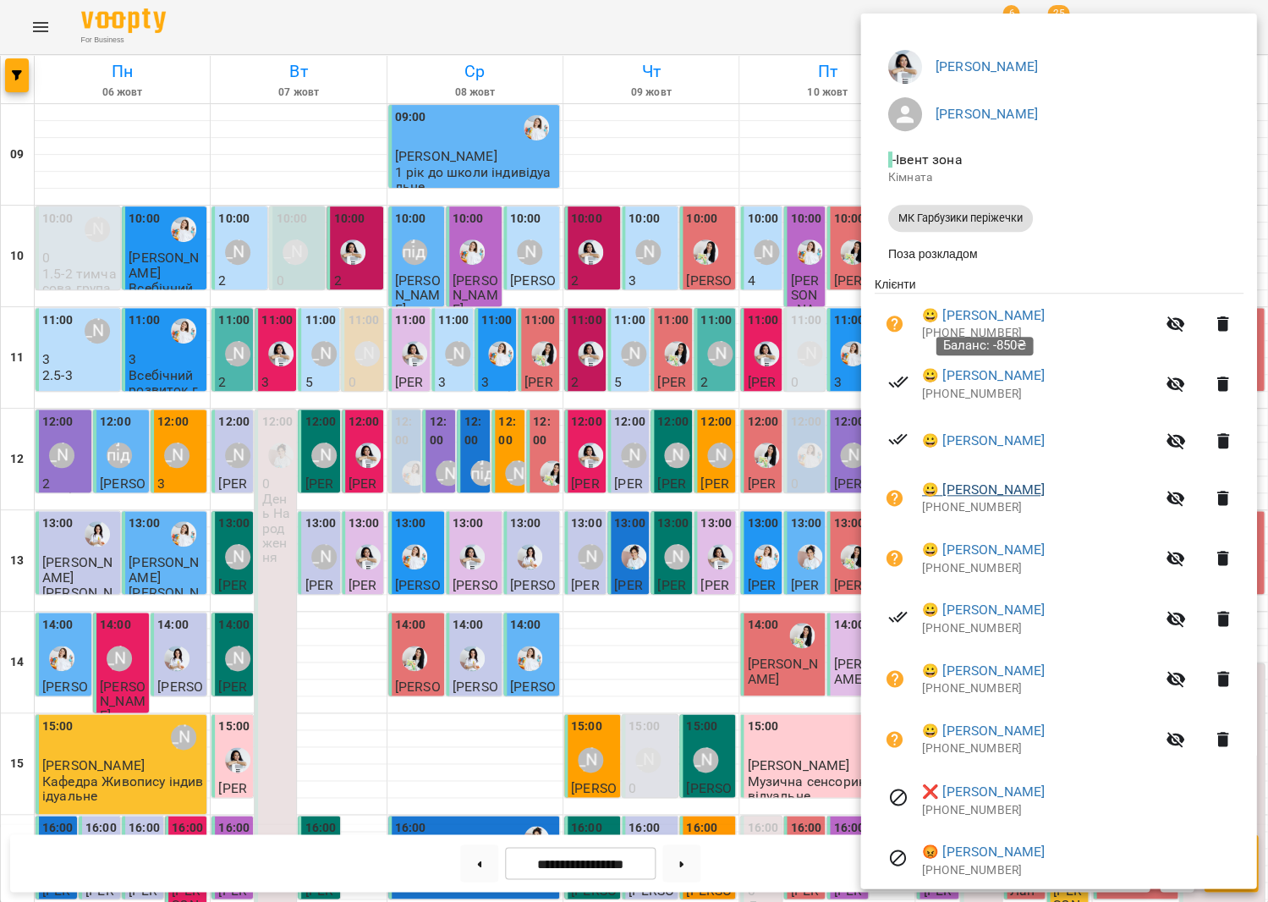
scroll to position [117, 0]
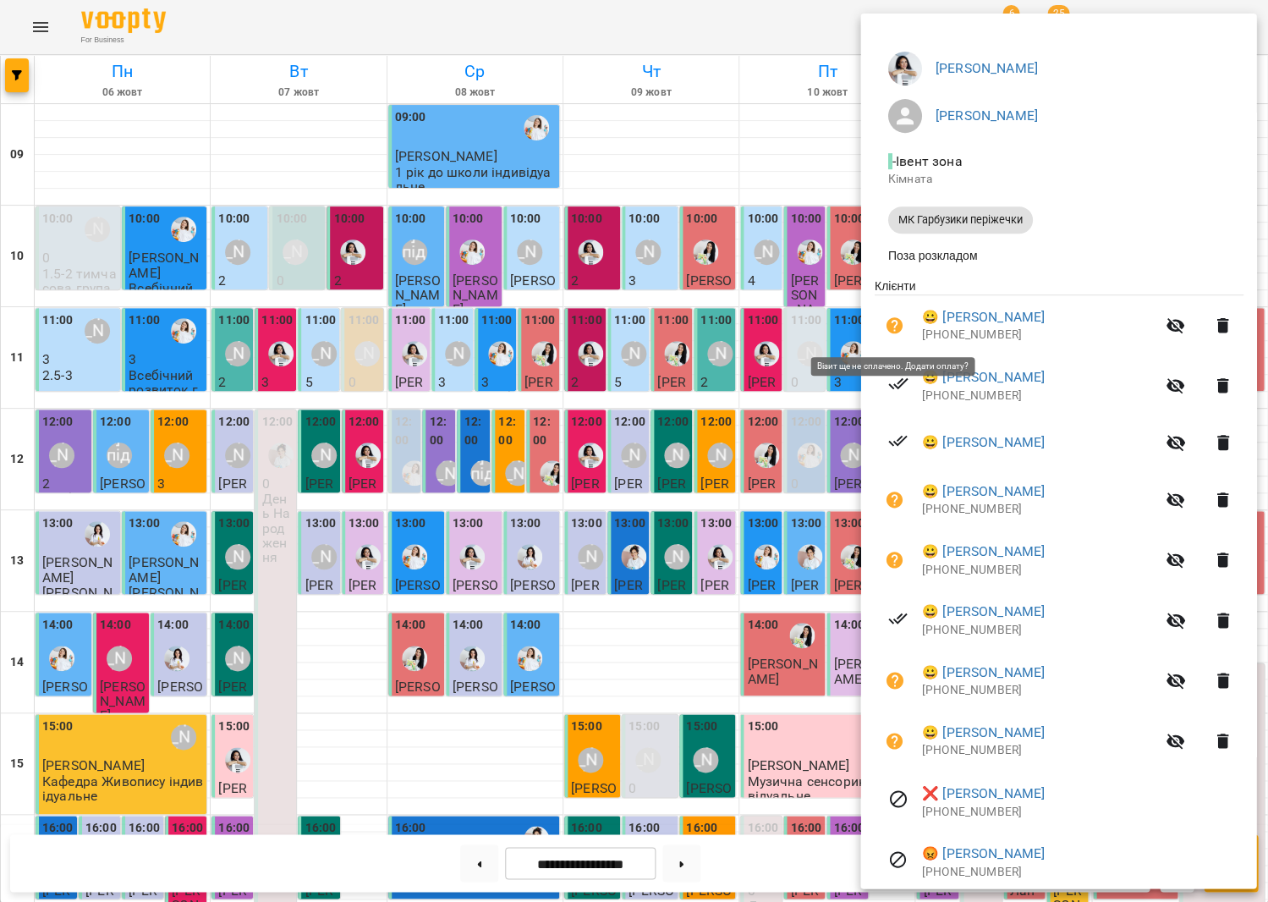
click at [890, 315] on button "button" at bounding box center [894, 325] width 41 height 41
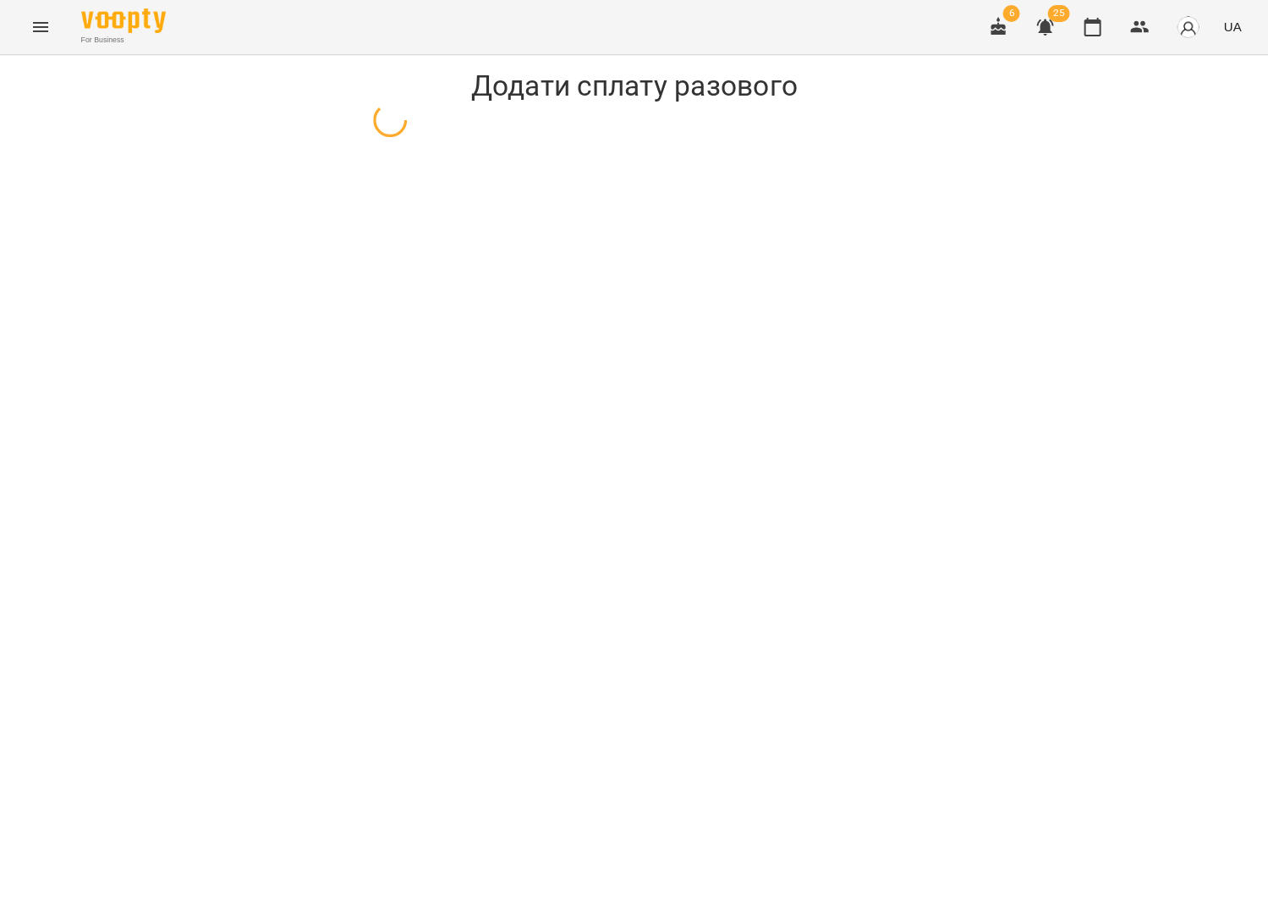
select select "**********"
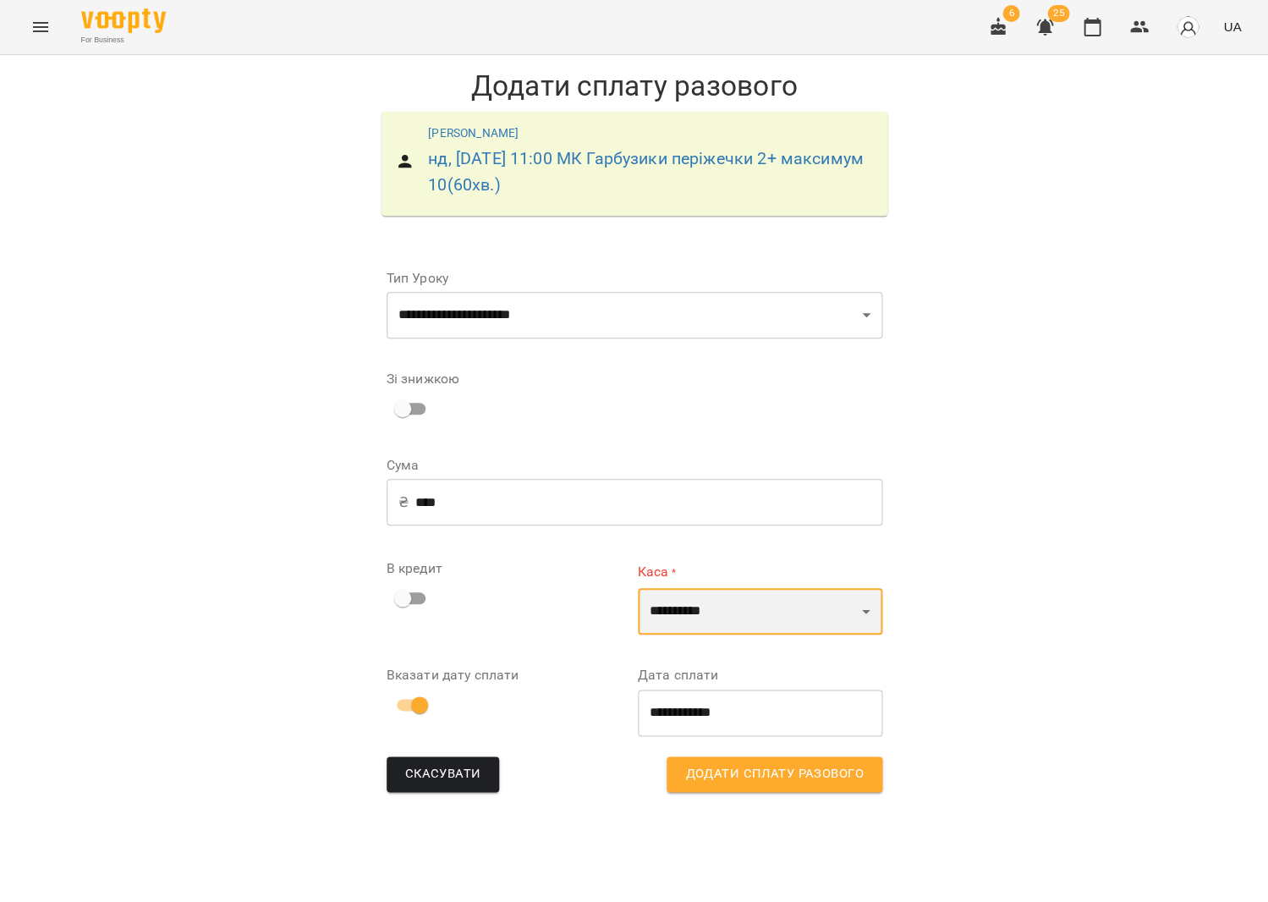
select select "****"
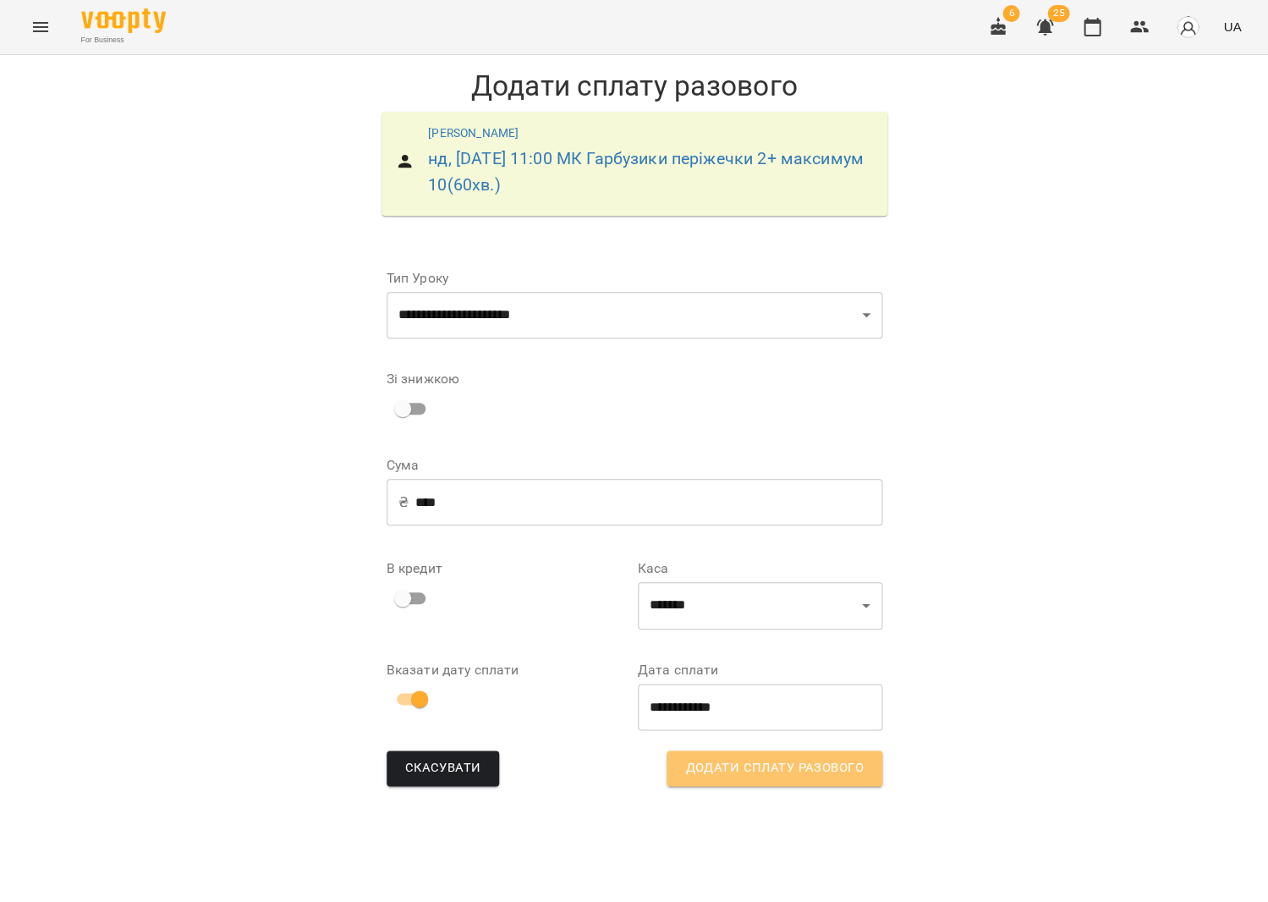
drag, startPoint x: 770, startPoint y: 765, endPoint x: 492, endPoint y: 335, distance: 511.6
click at [770, 759] on span "Додати сплату разового" at bounding box center [774, 768] width 178 height 22
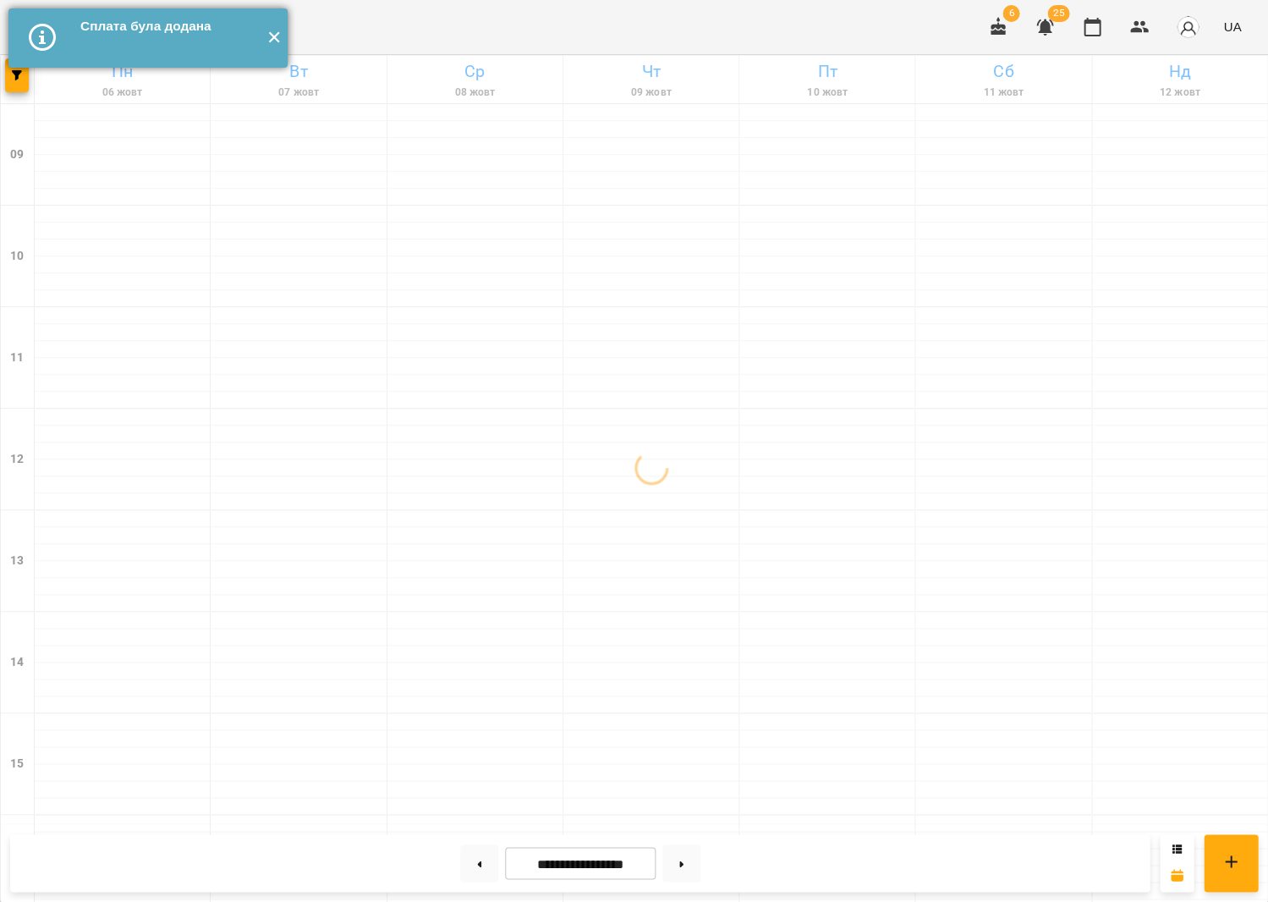
click at [269, 41] on button "✕" at bounding box center [274, 37] width 28 height 59
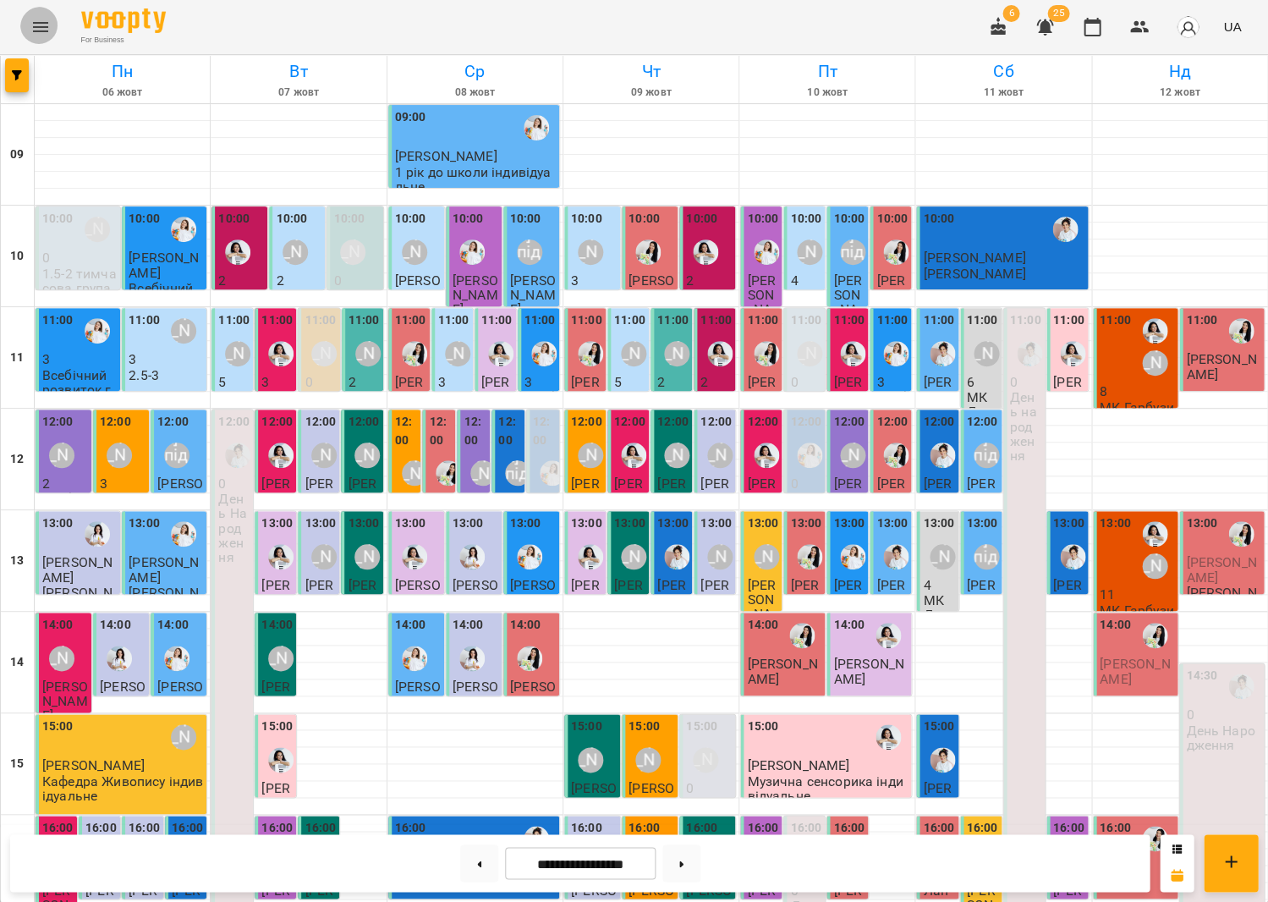
click at [44, 29] on icon "Menu" at bounding box center [40, 27] width 20 height 20
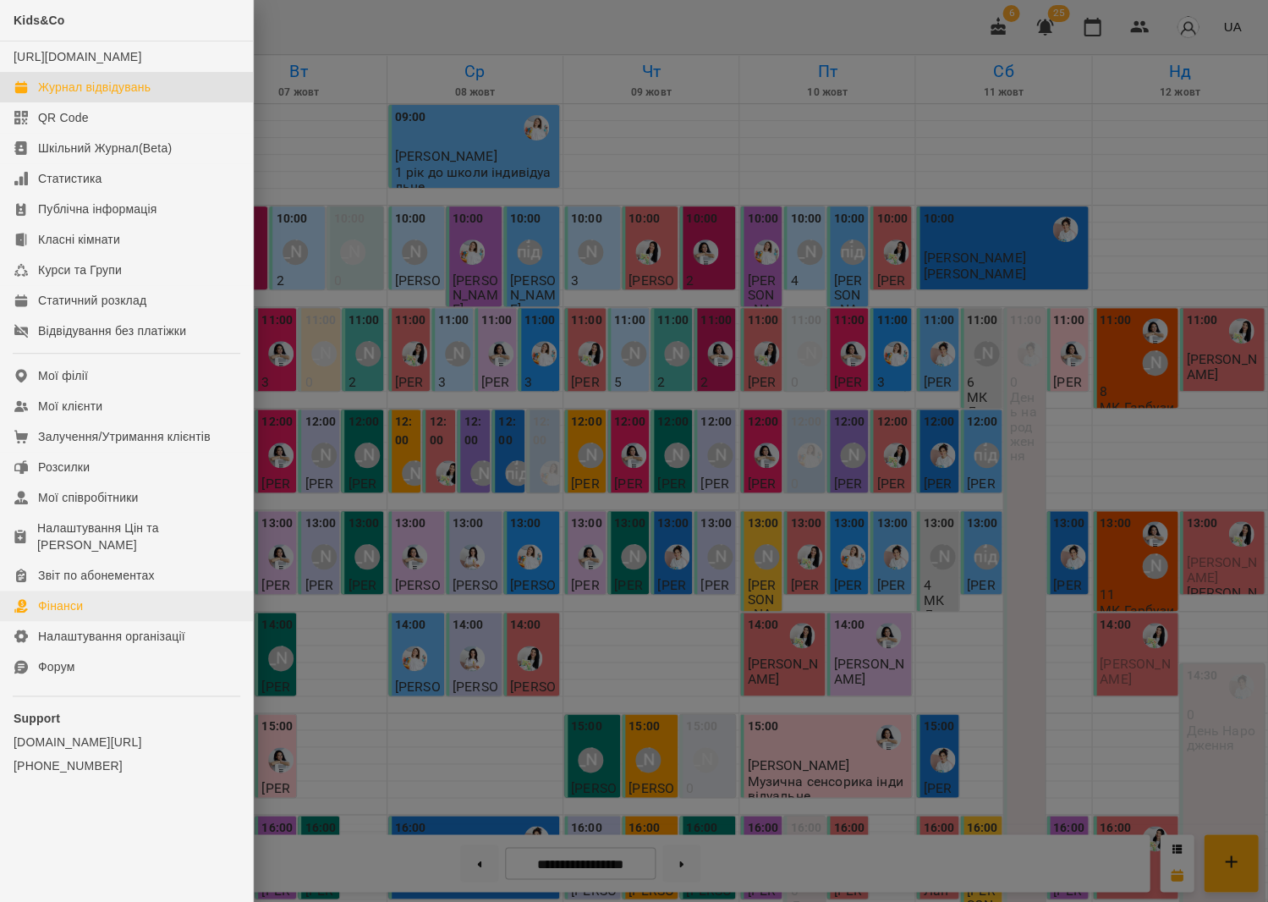
click at [102, 591] on link "Фінанси" at bounding box center [126, 606] width 253 height 30
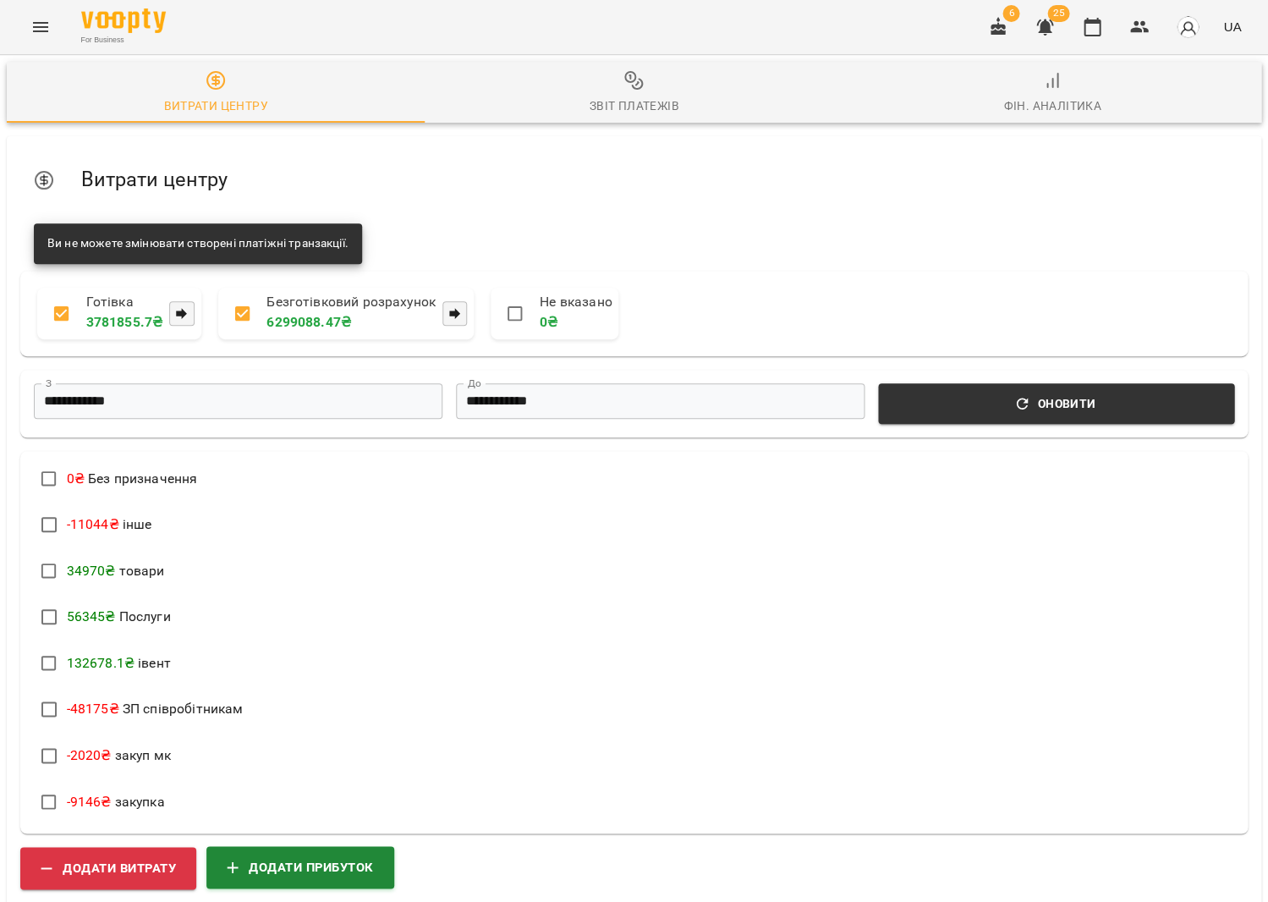
click at [311, 856] on span "Додати прибуток" at bounding box center [300, 867] width 147 height 22
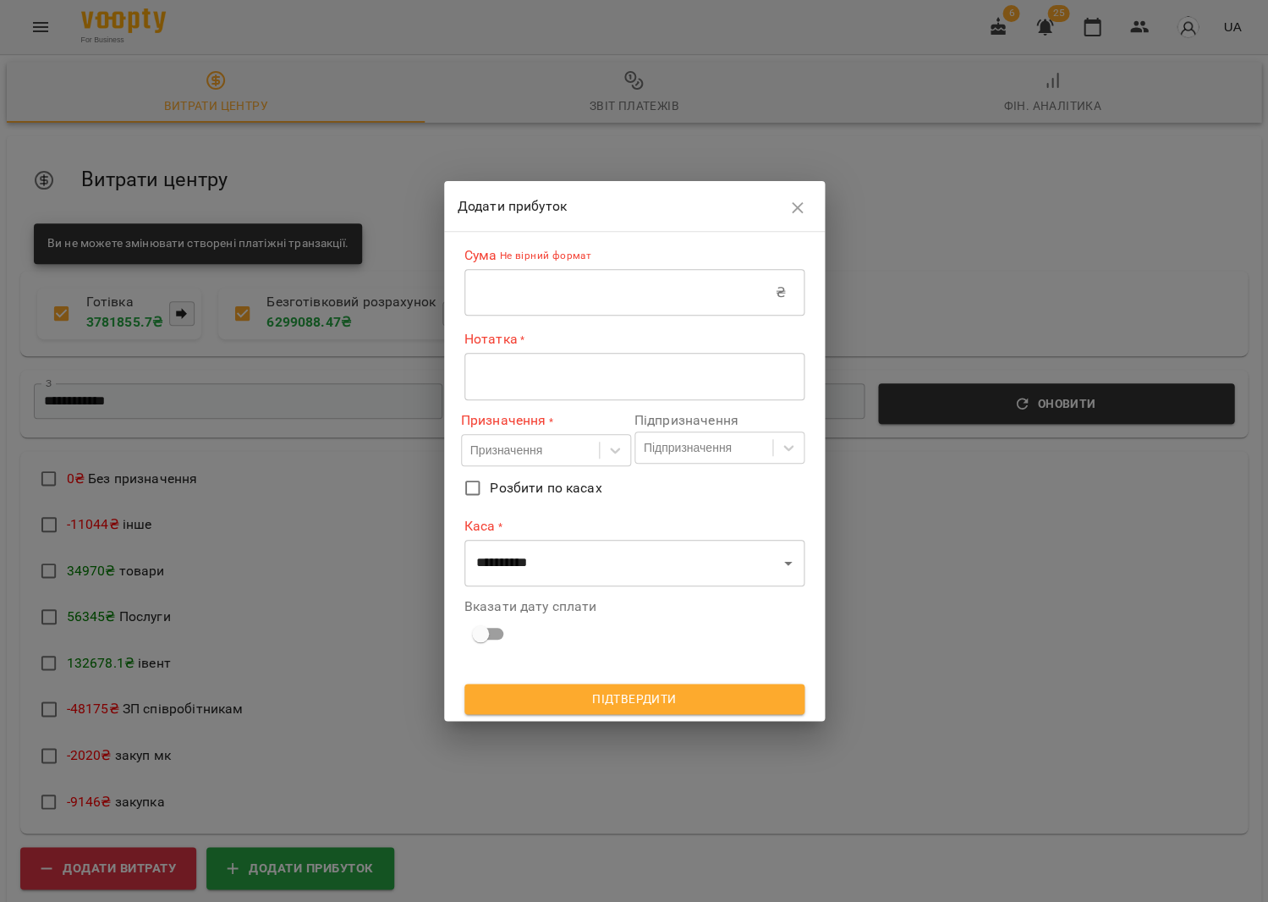
click at [574, 283] on input "text" at bounding box center [620, 292] width 311 height 47
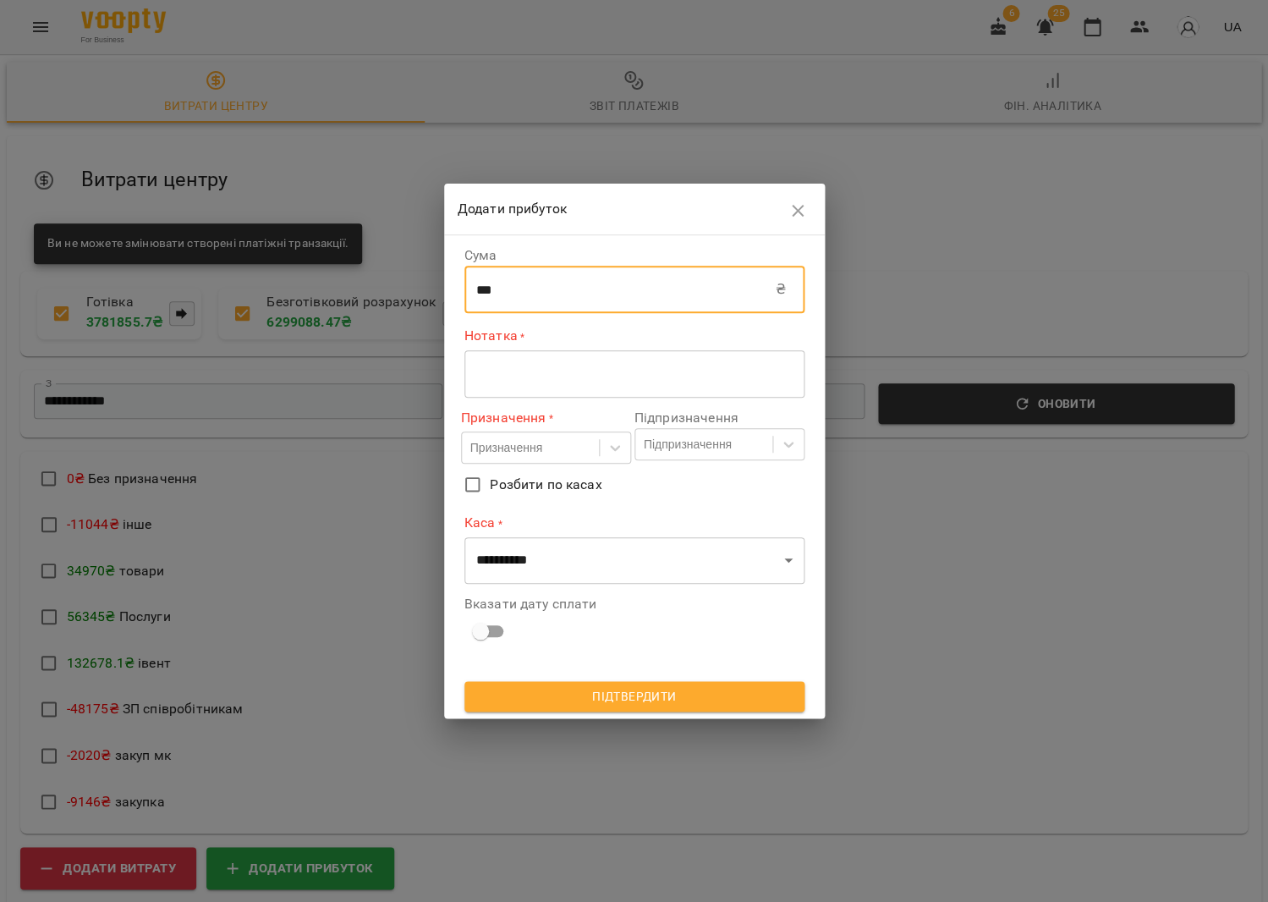
type input "***"
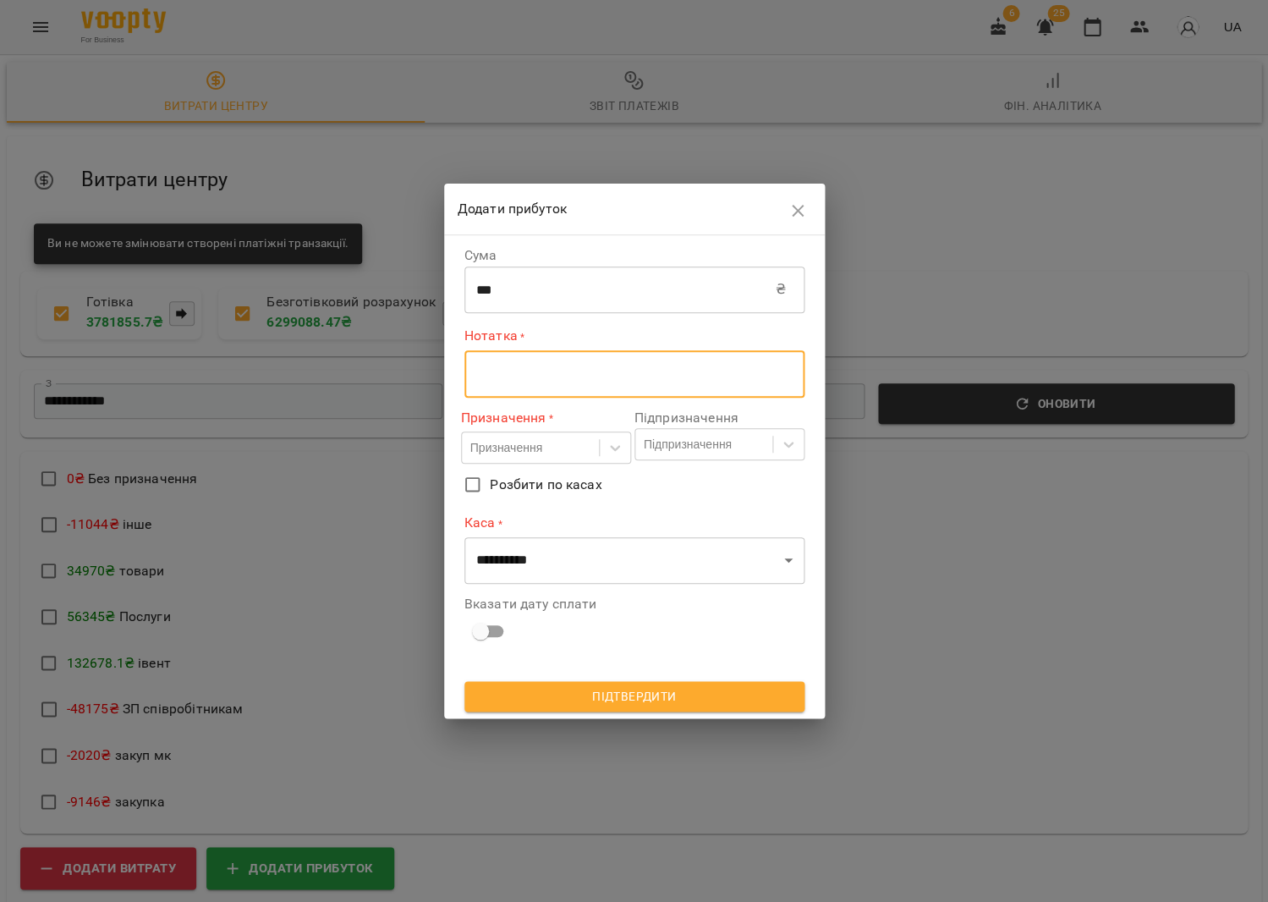
click at [551, 381] on textarea at bounding box center [634, 374] width 316 height 16
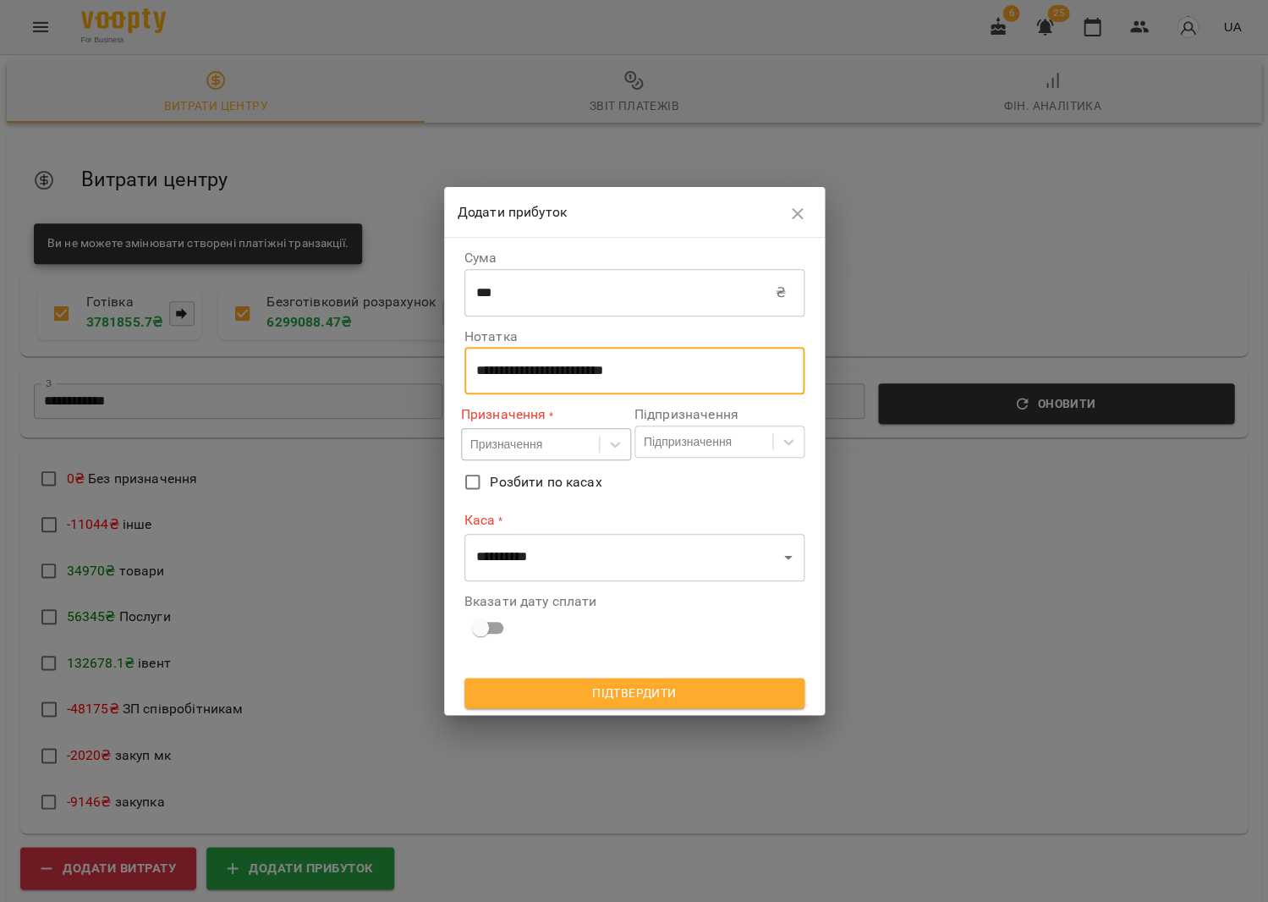
type textarea "**********"
drag, startPoint x: 564, startPoint y: 451, endPoint x: 536, endPoint y: 429, distance: 35.5
click at [563, 450] on div "Призначення" at bounding box center [530, 445] width 137 height 28
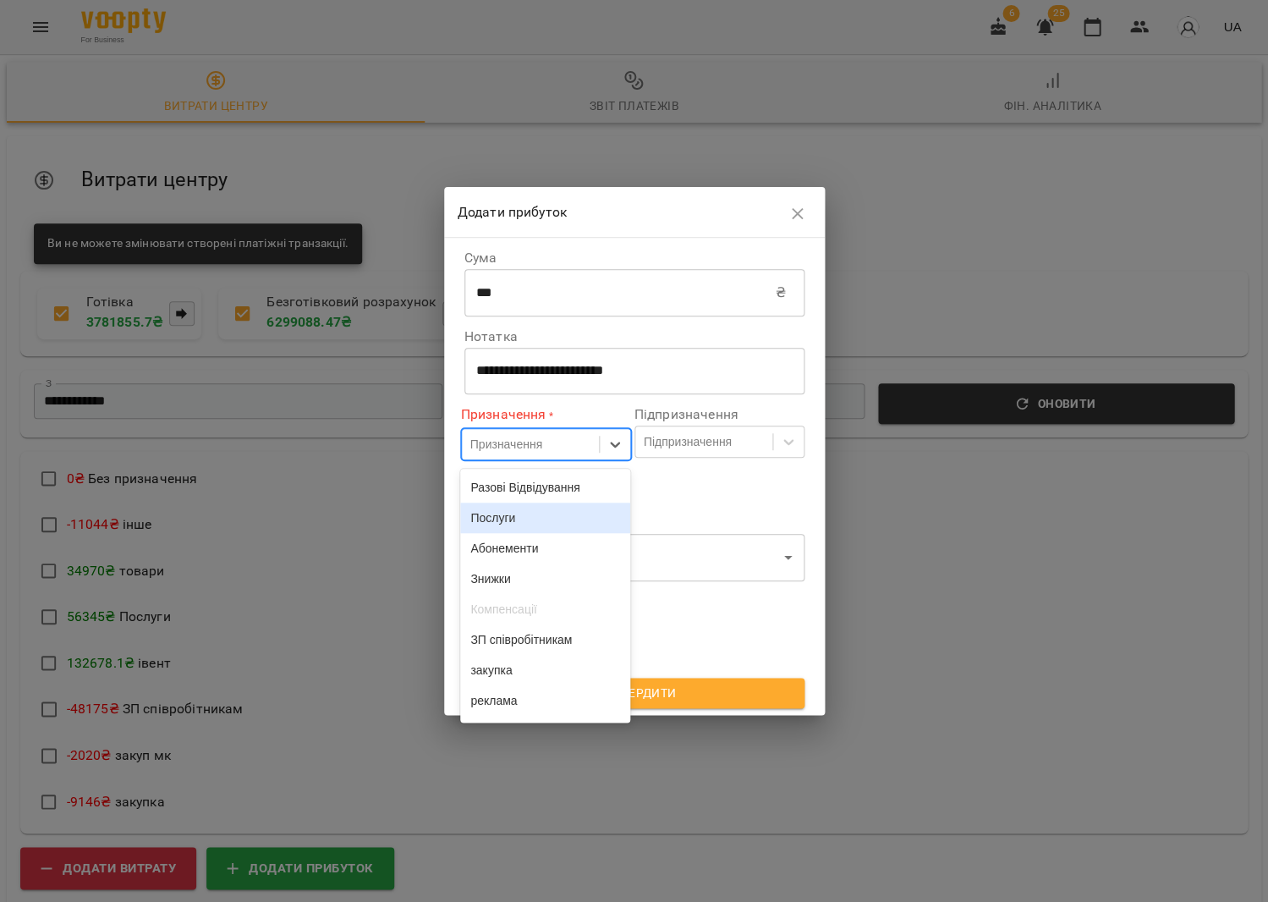
scroll to position [276, 0]
click at [529, 487] on div "товари" at bounding box center [545, 491] width 170 height 30
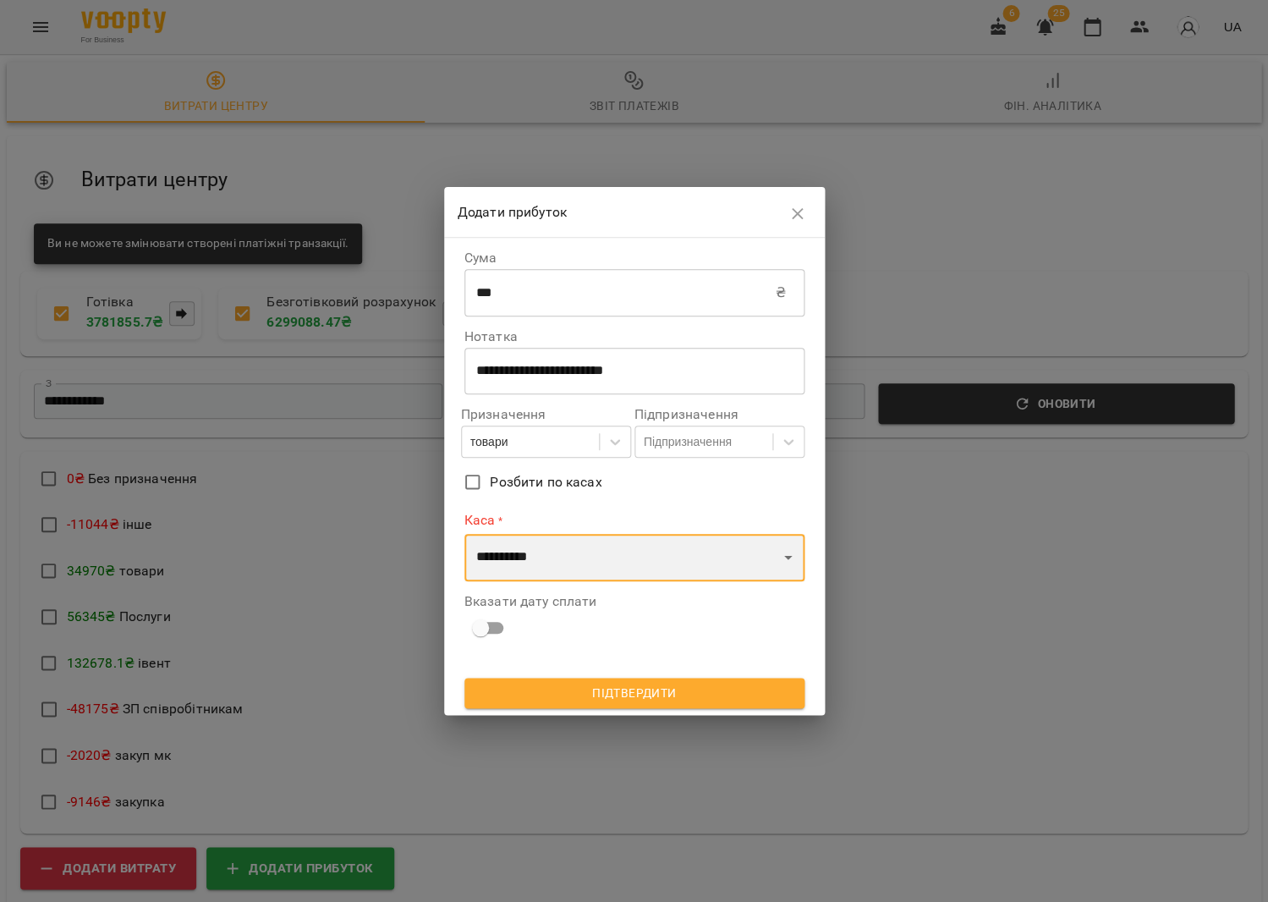
select select "****"
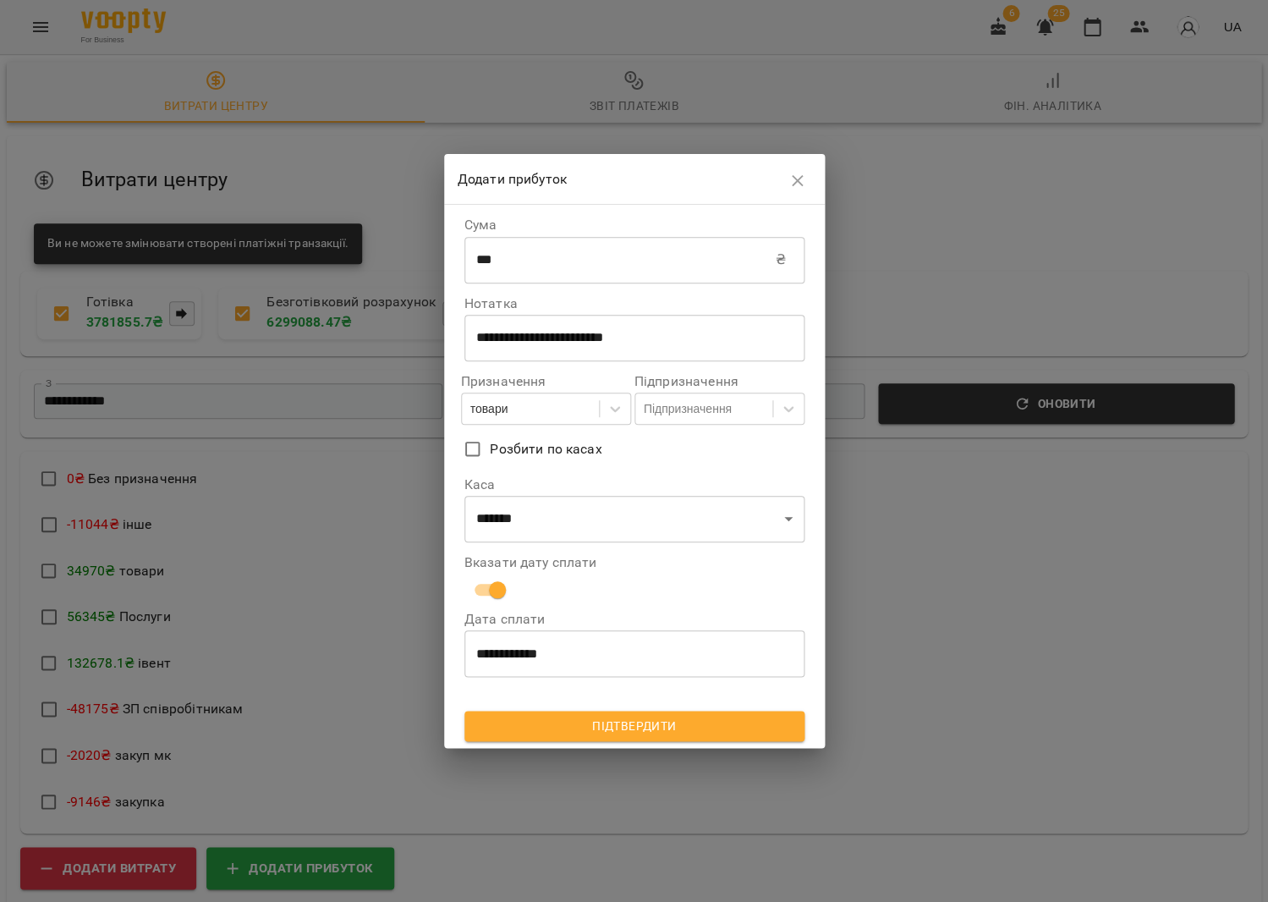
click at [587, 719] on span "Підтвердити" at bounding box center [634, 726] width 313 height 20
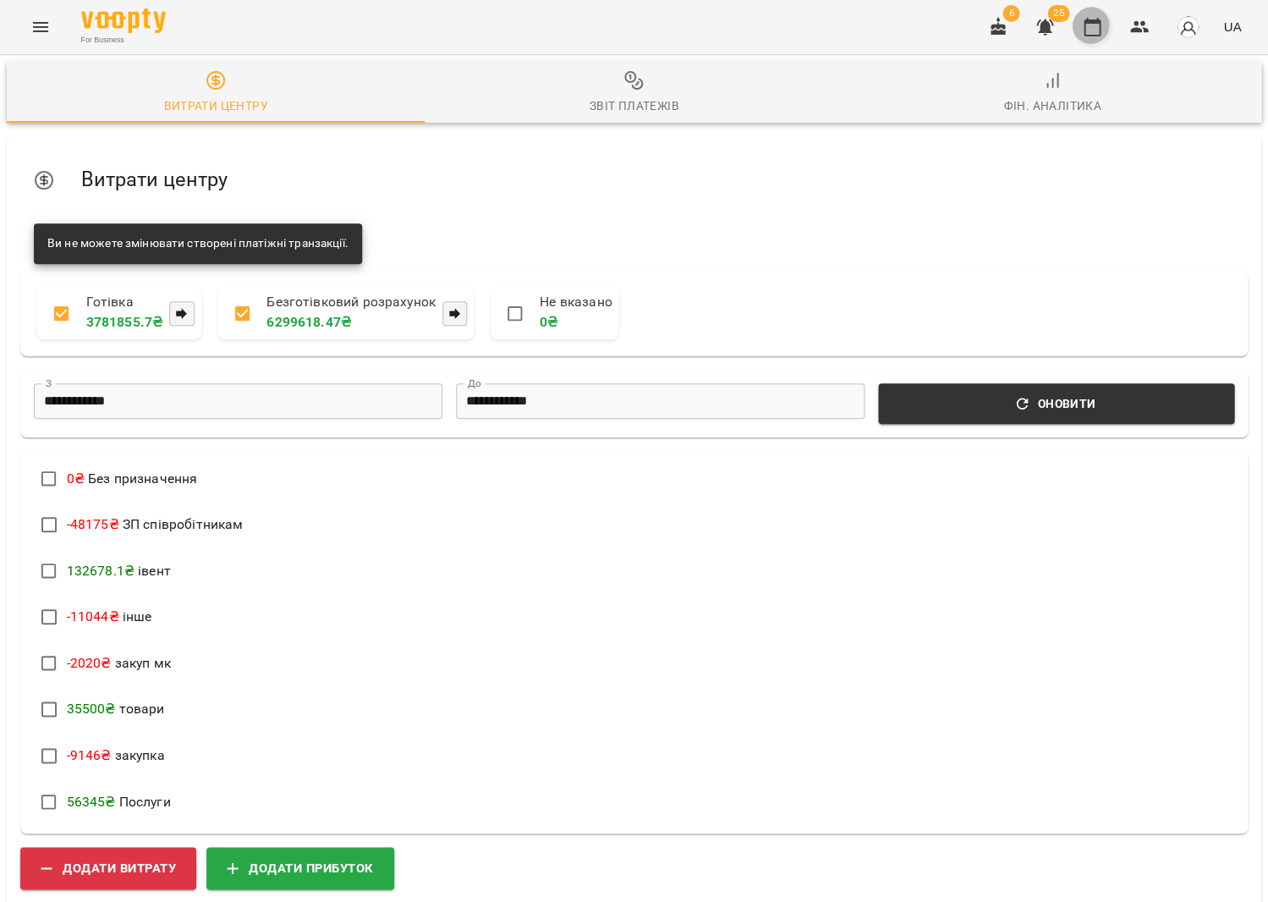
click at [1083, 25] on button "button" at bounding box center [1092, 27] width 41 height 41
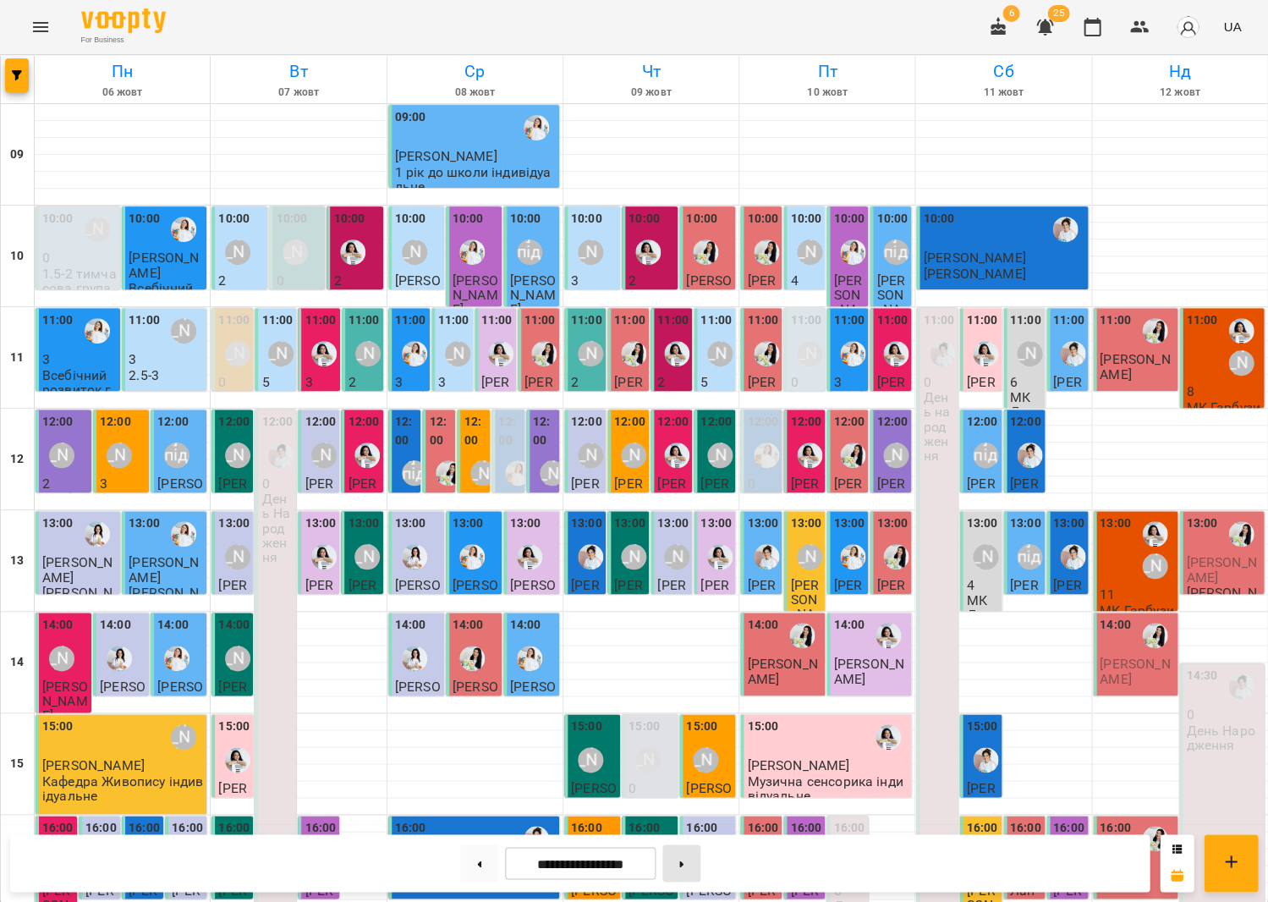
click at [687, 868] on button at bounding box center [682, 862] width 38 height 37
type input "**********"
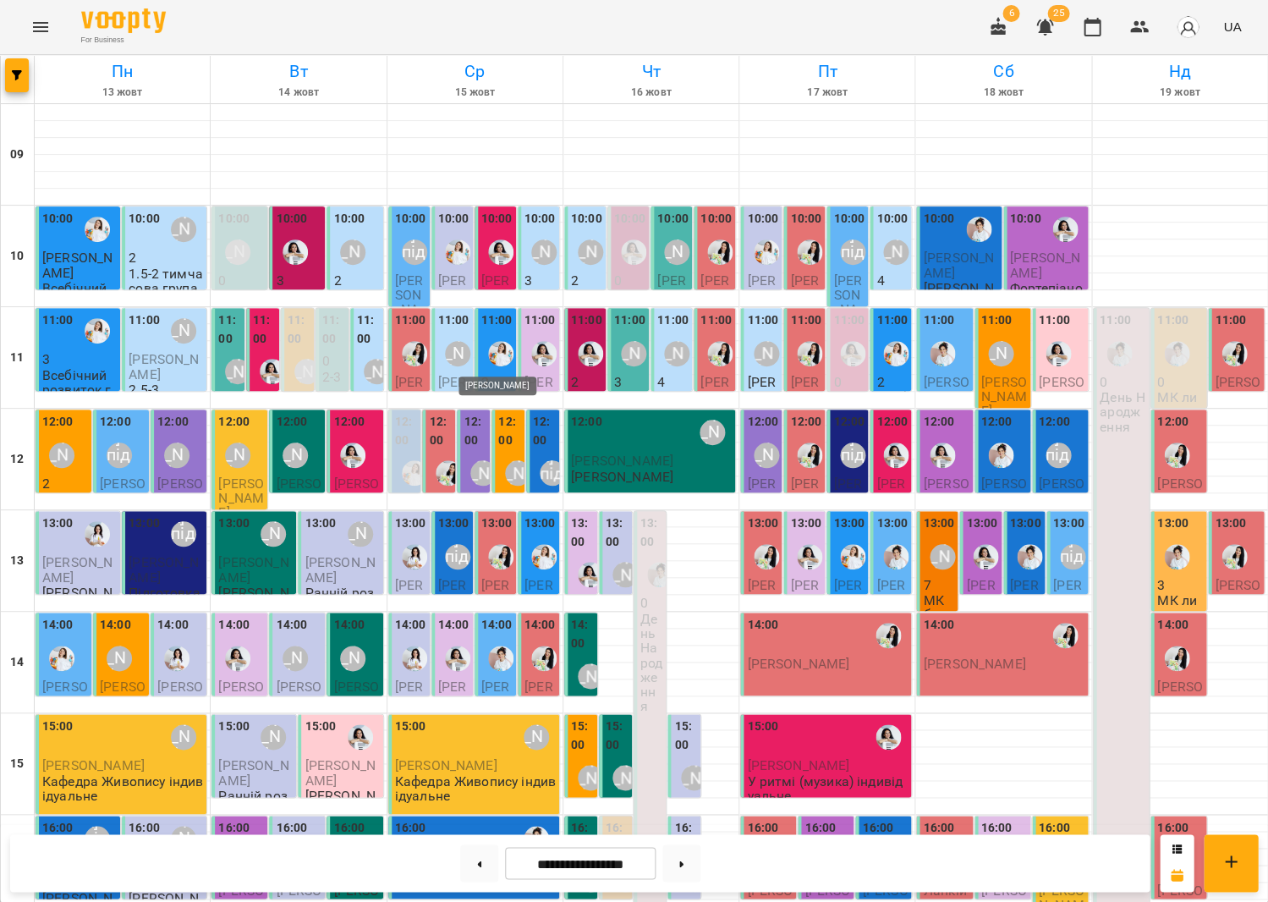
click at [497, 360] on img "Юлія Масющенко" at bounding box center [500, 353] width 25 height 25
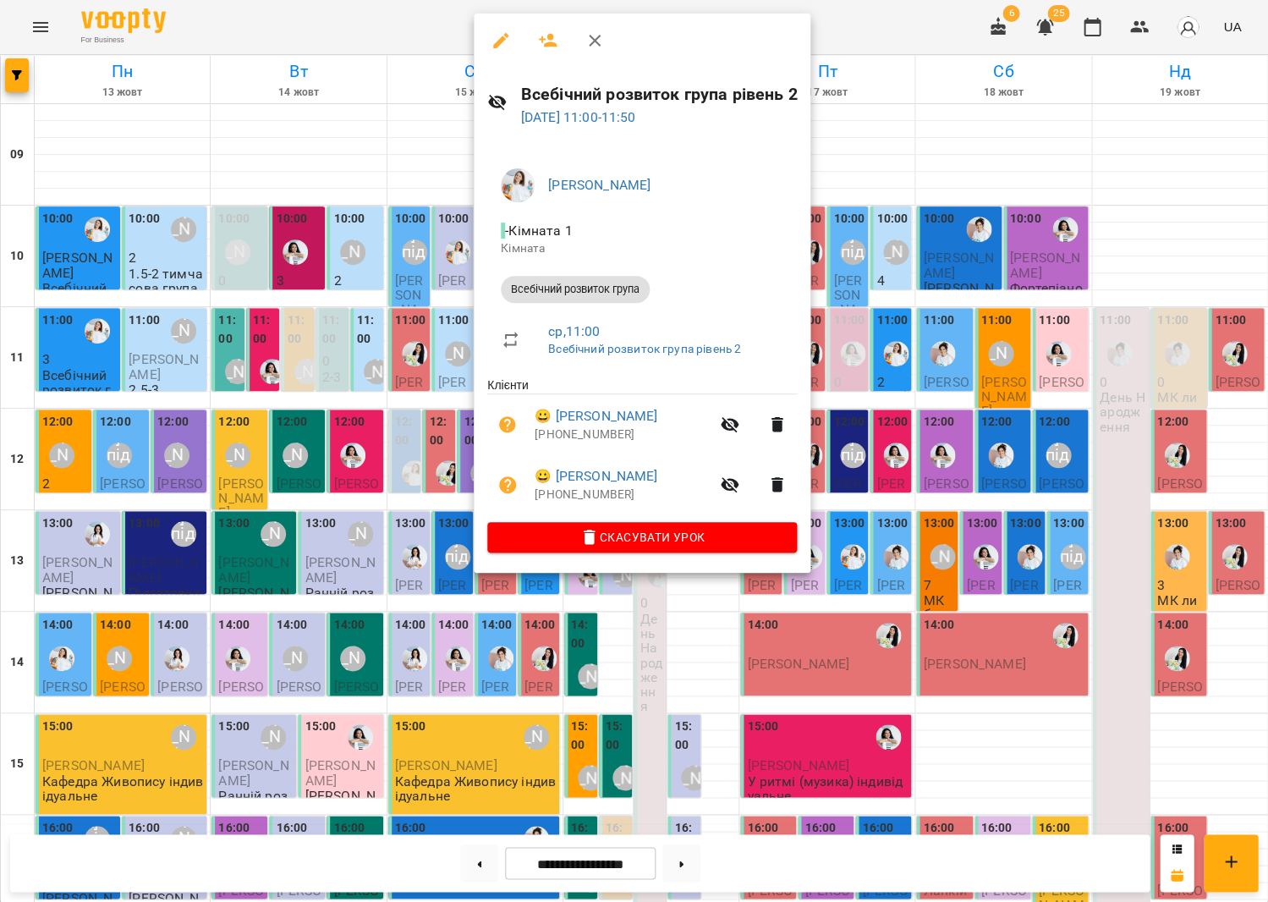
click at [323, 366] on div at bounding box center [634, 451] width 1268 height 902
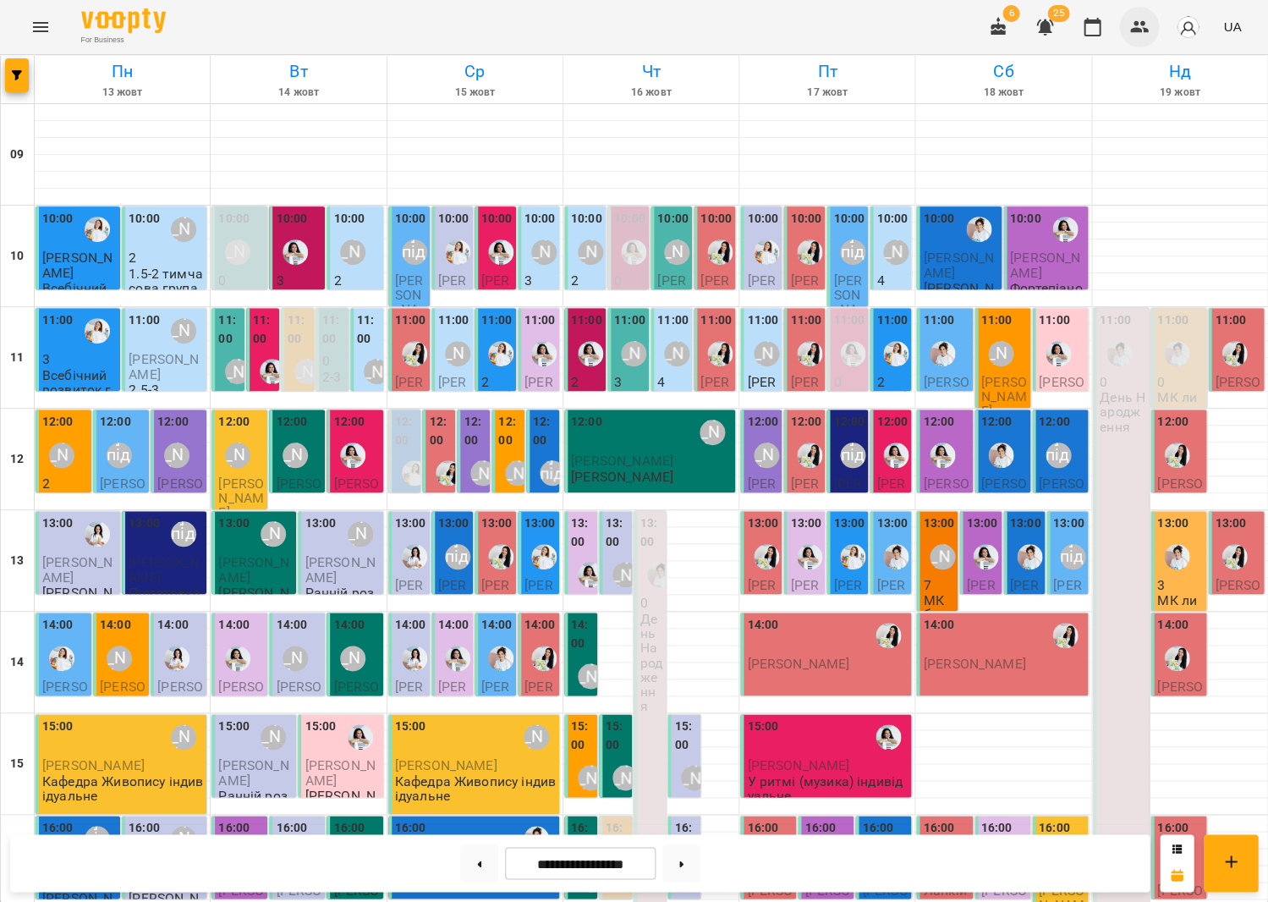
click at [1142, 27] on icon "button" at bounding box center [1140, 27] width 20 height 20
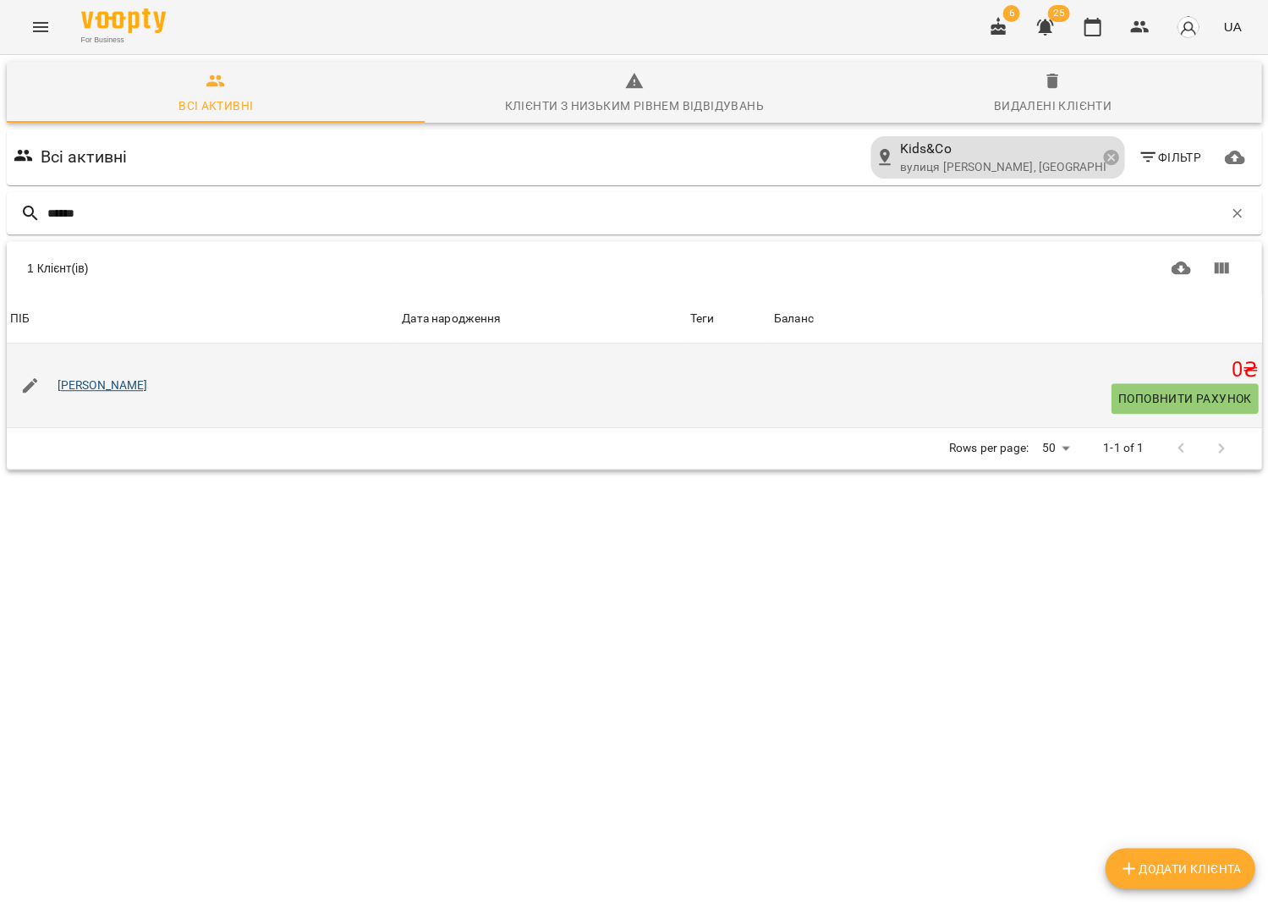
type input "******"
click at [112, 383] on link "[PERSON_NAME]" at bounding box center [103, 385] width 91 height 17
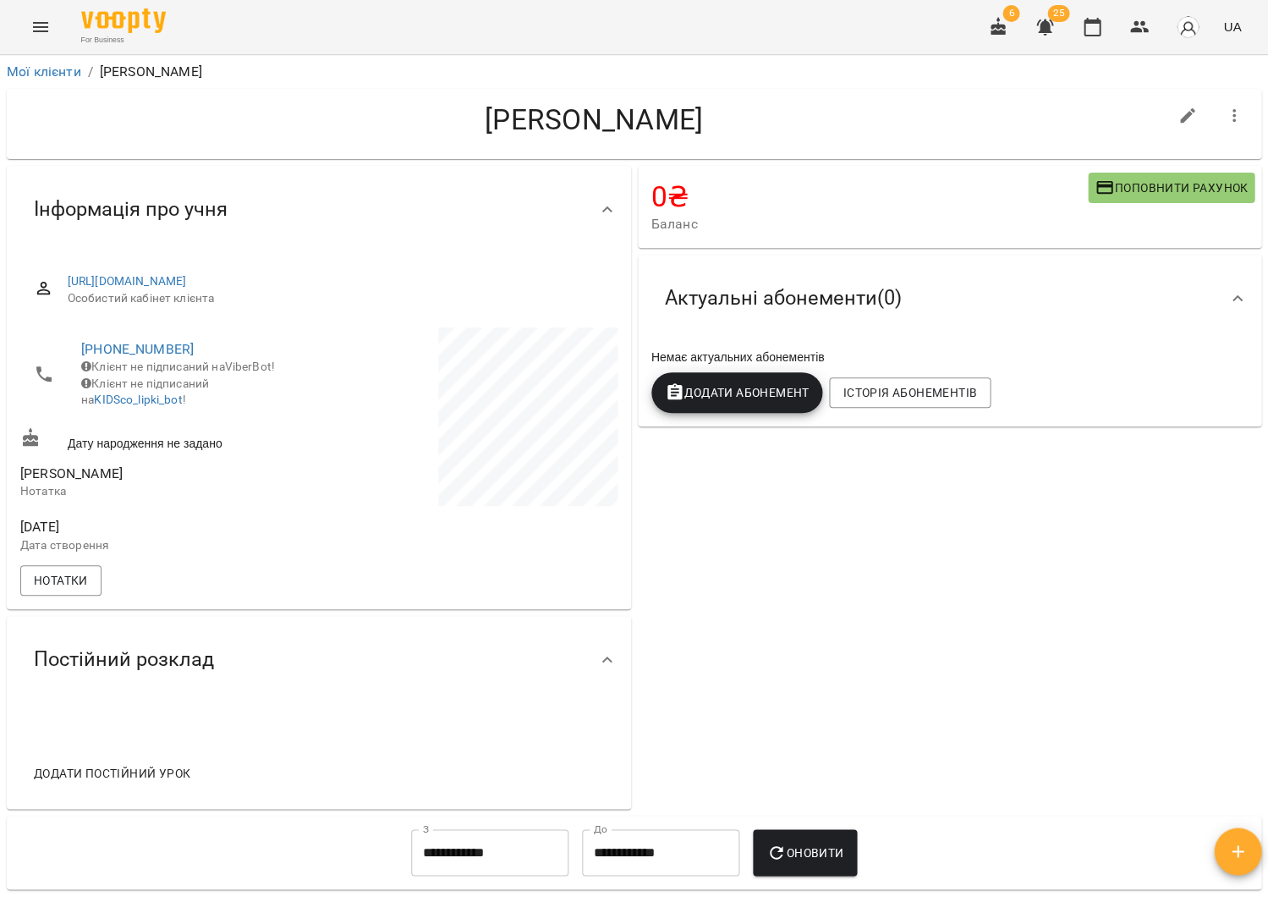
click at [1116, 27] on div "6 25 UA" at bounding box center [1113, 27] width 270 height 44
click at [1102, 26] on icon "button" at bounding box center [1092, 27] width 20 height 20
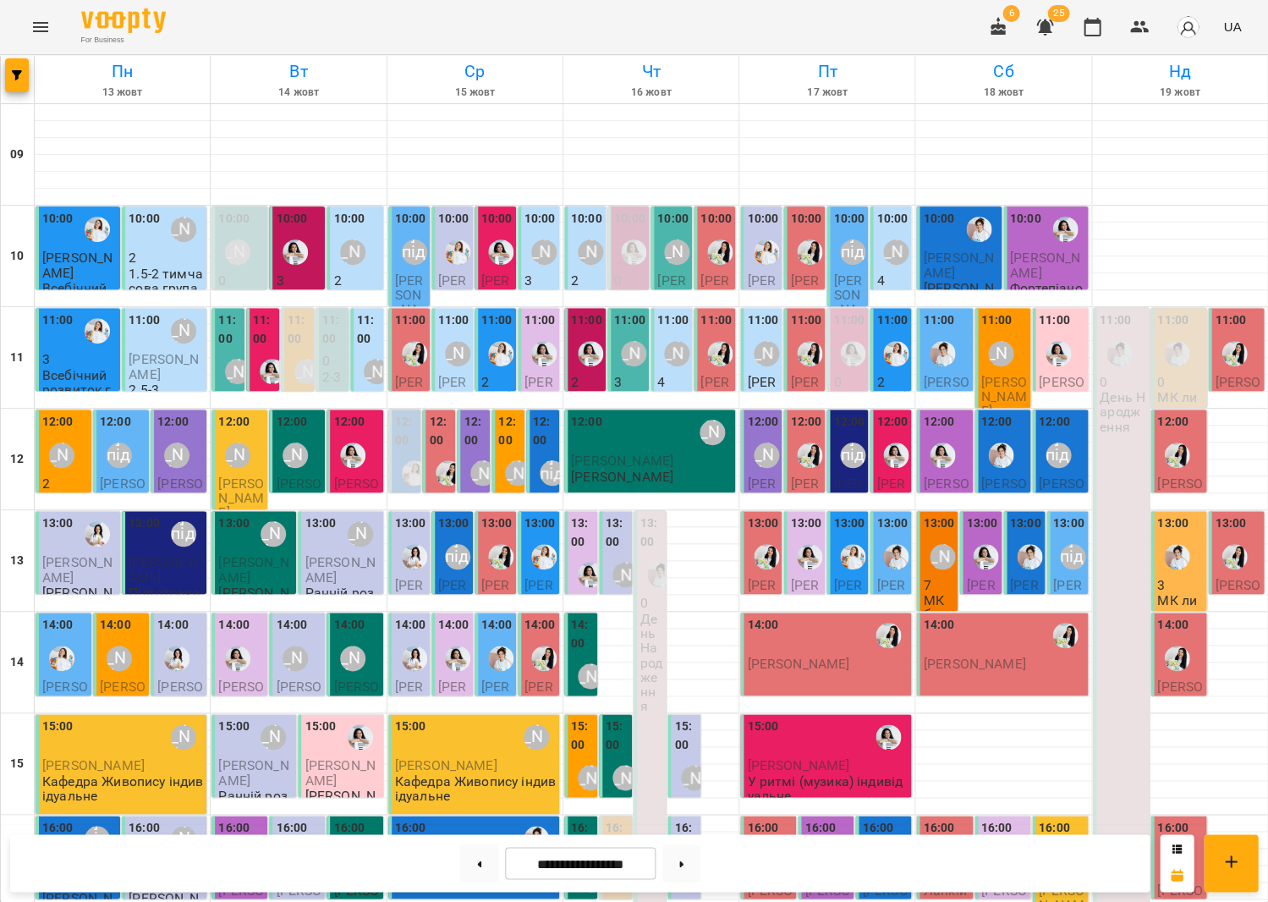
click at [516, 424] on label "12:00" at bounding box center [509, 431] width 23 height 36
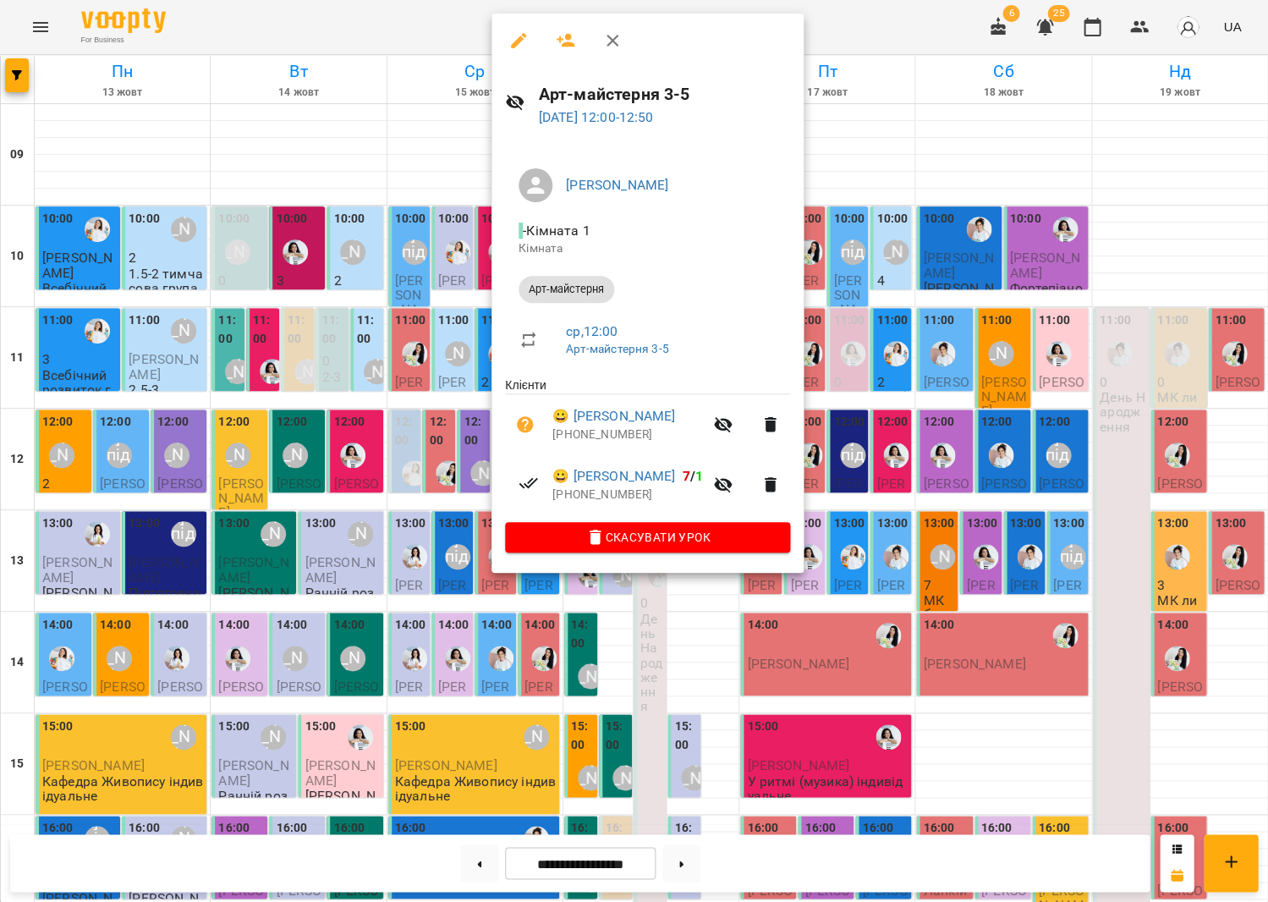
click at [426, 345] on div at bounding box center [634, 451] width 1268 height 902
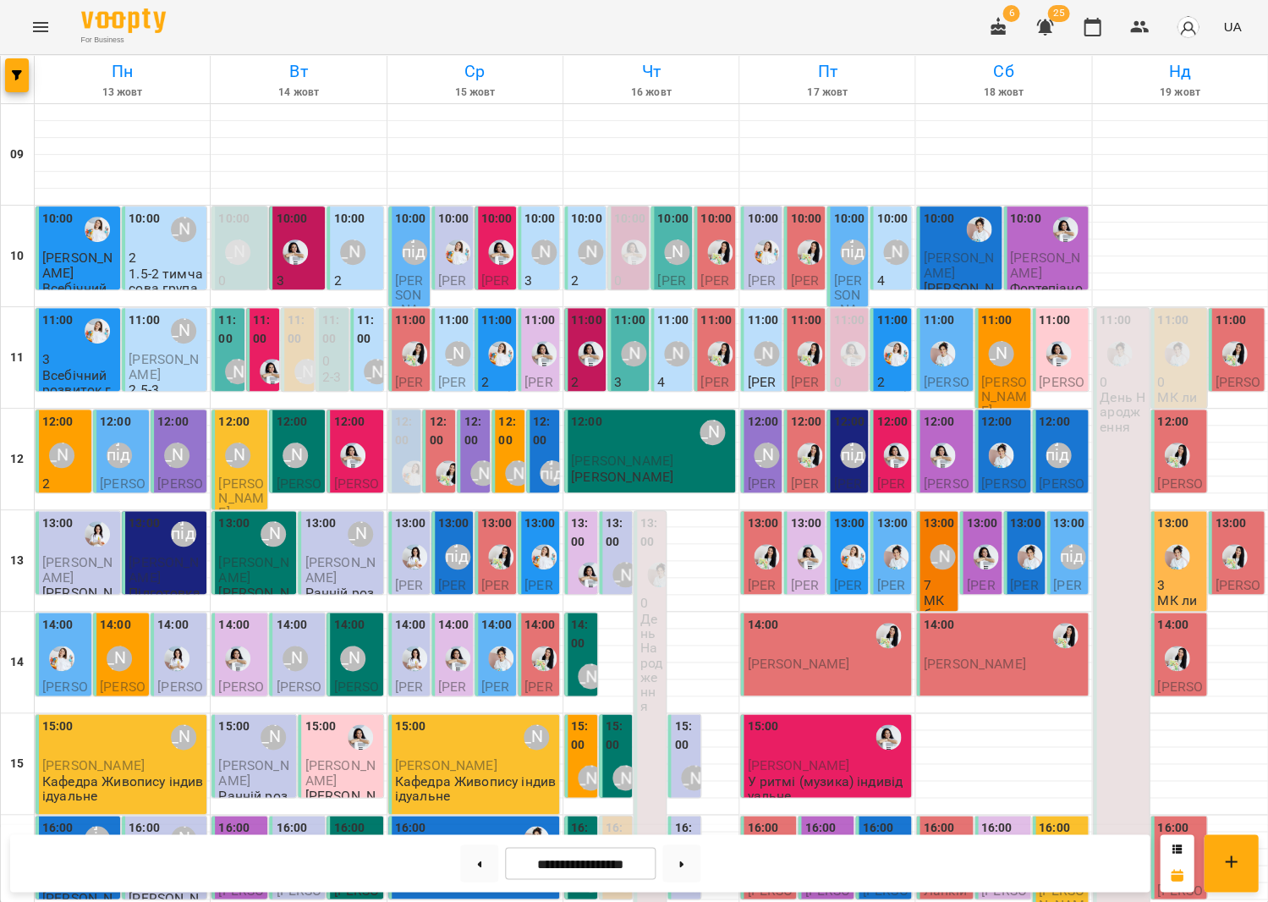
click at [575, 327] on label "11:00" at bounding box center [586, 320] width 31 height 19
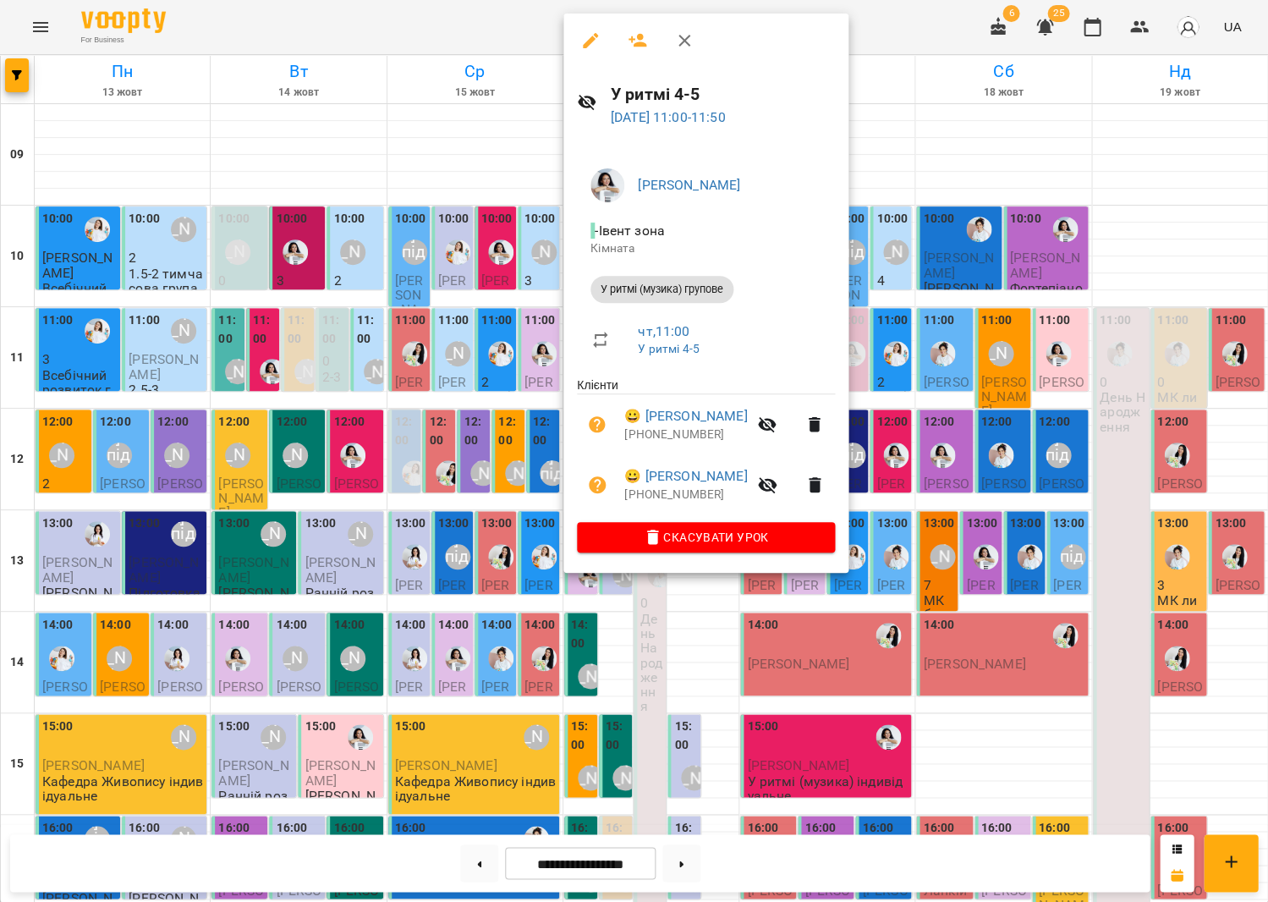
click at [396, 322] on div at bounding box center [634, 451] width 1268 height 902
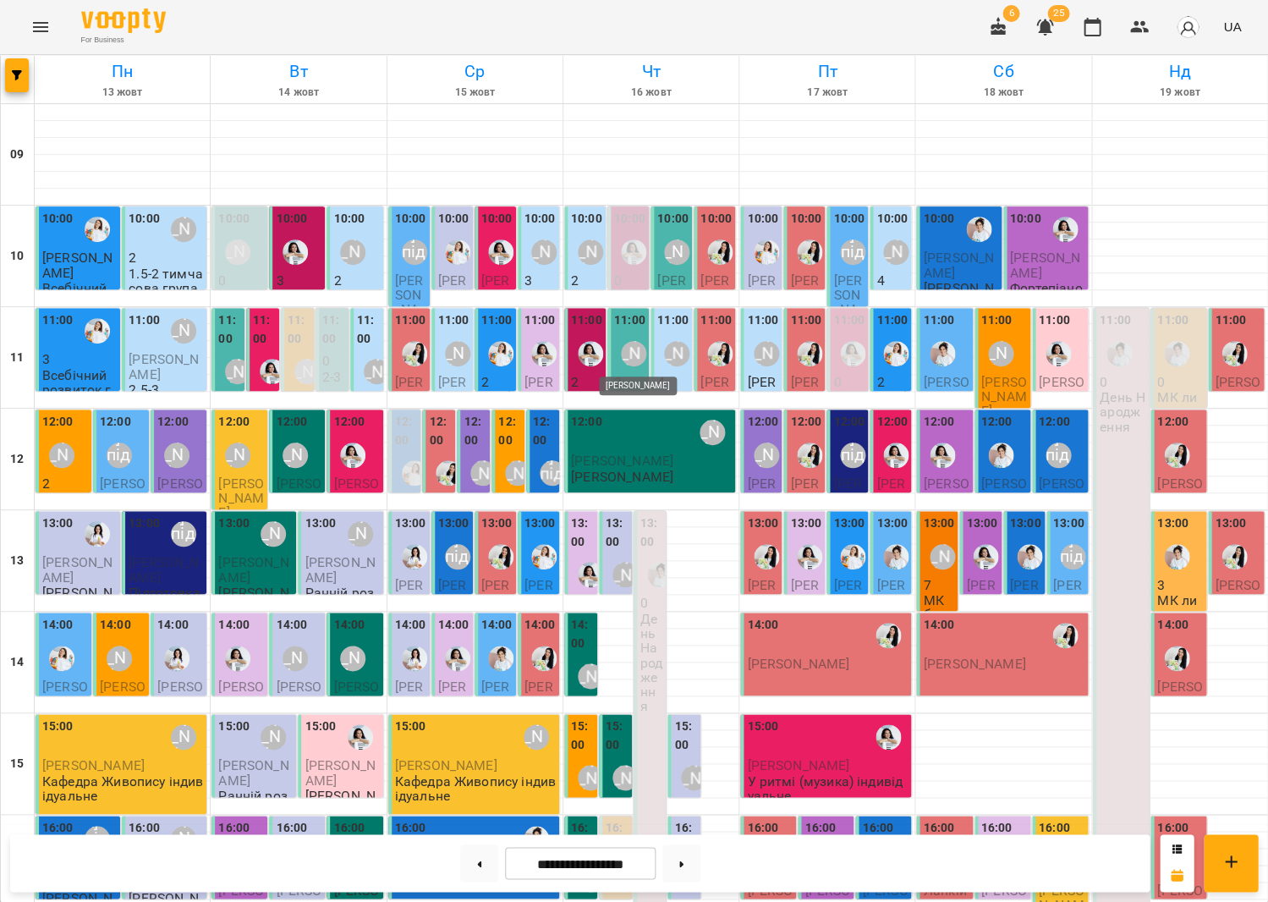
click at [634, 344] on div "[PERSON_NAME]" at bounding box center [633, 353] width 25 height 25
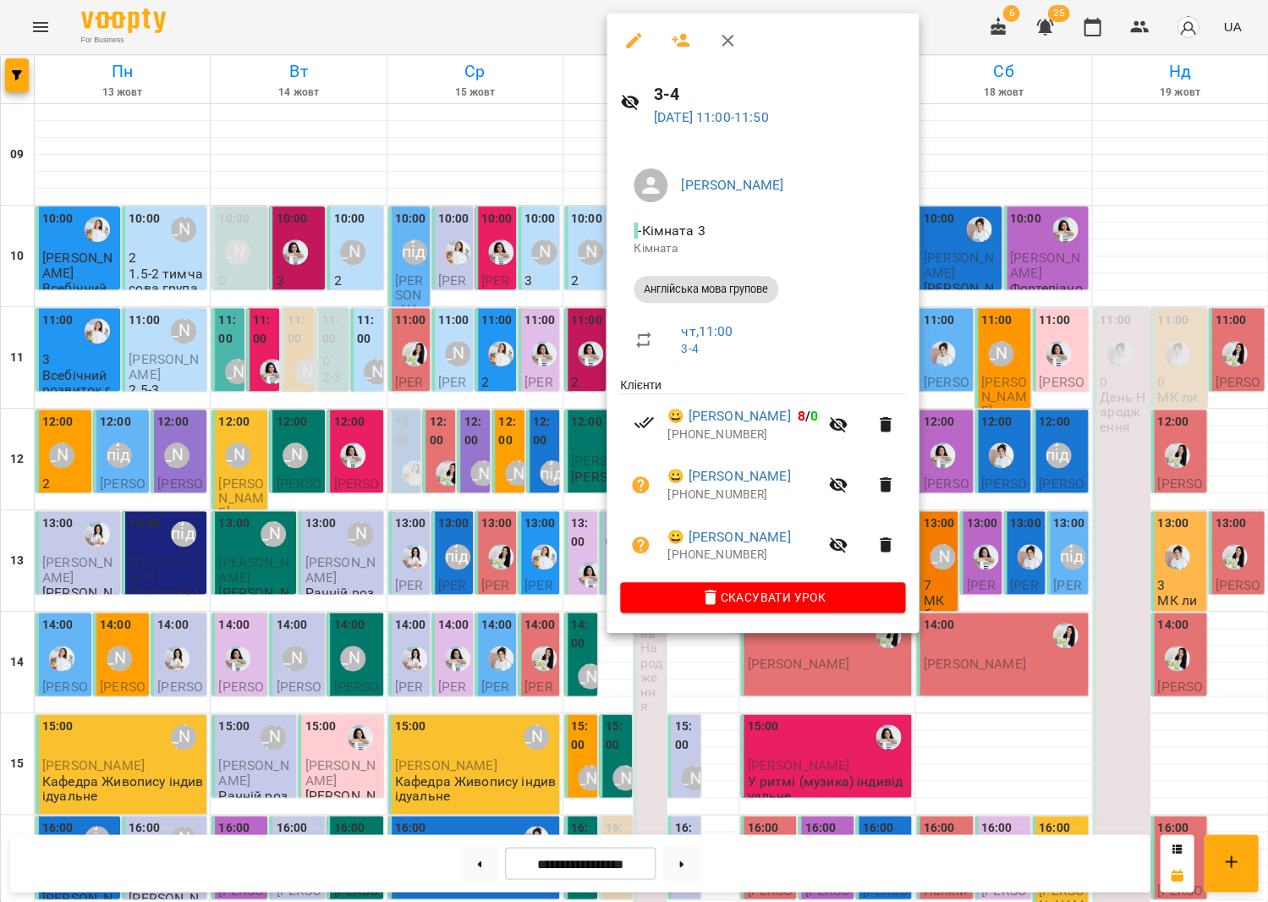
click at [522, 333] on div at bounding box center [634, 451] width 1268 height 902
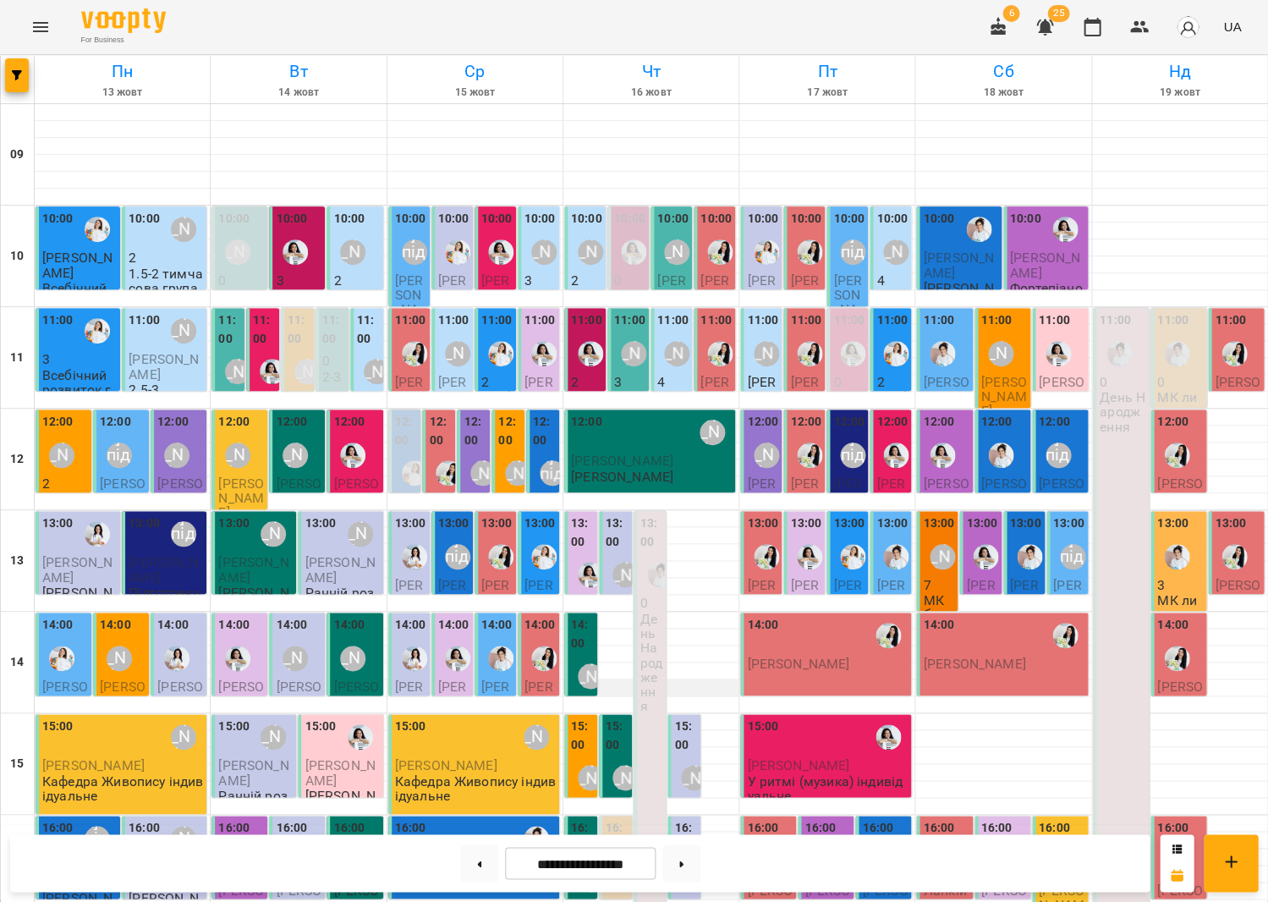
scroll to position [178, 0]
click at [586, 616] on label "14:00" at bounding box center [582, 634] width 23 height 36
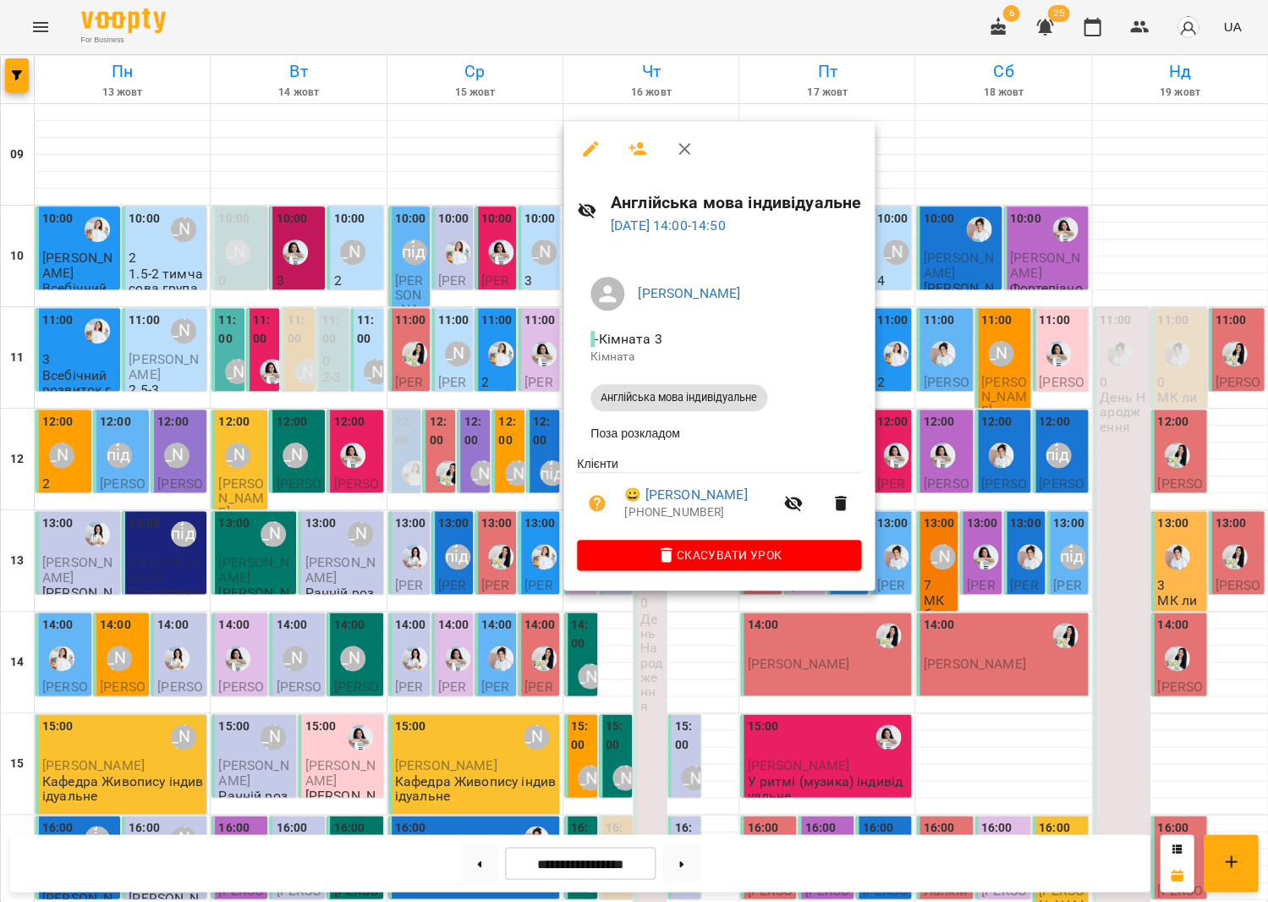
click at [492, 438] on div at bounding box center [634, 451] width 1268 height 902
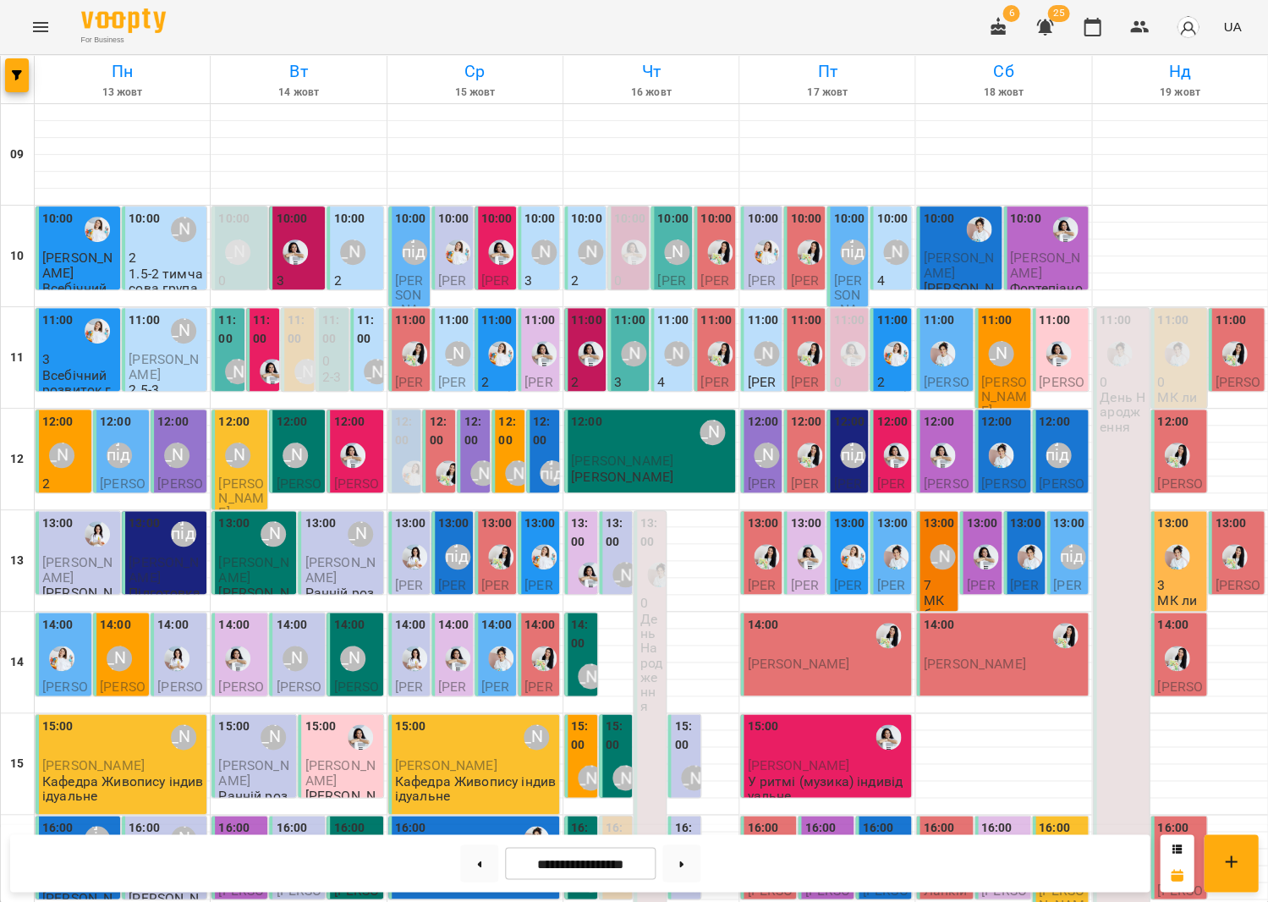
scroll to position [234, 0]
click at [621, 819] on div "16:00" at bounding box center [617, 839] width 23 height 41
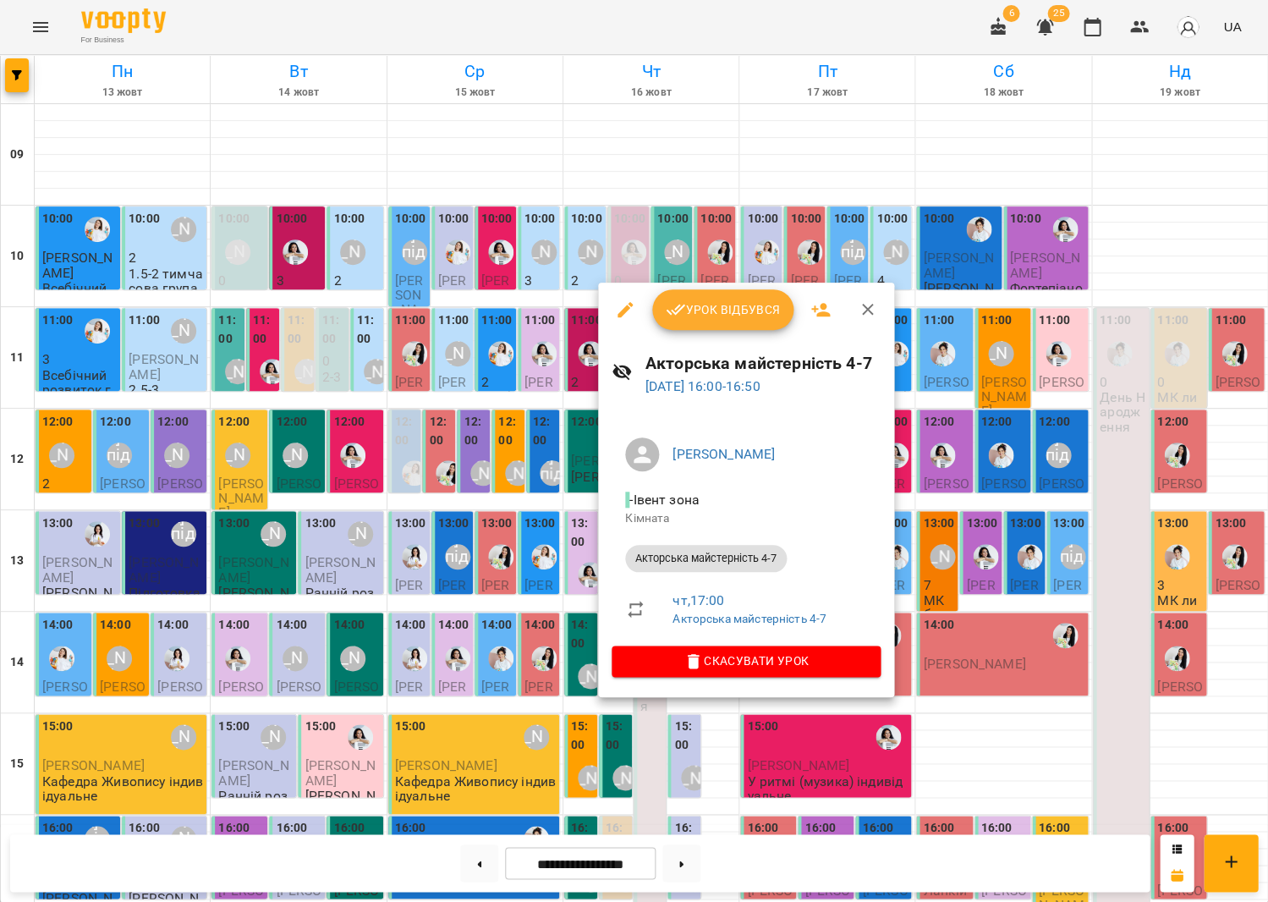
drag, startPoint x: 438, startPoint y: 483, endPoint x: 477, endPoint y: 487, distance: 39.2
click at [438, 483] on div at bounding box center [634, 451] width 1268 height 902
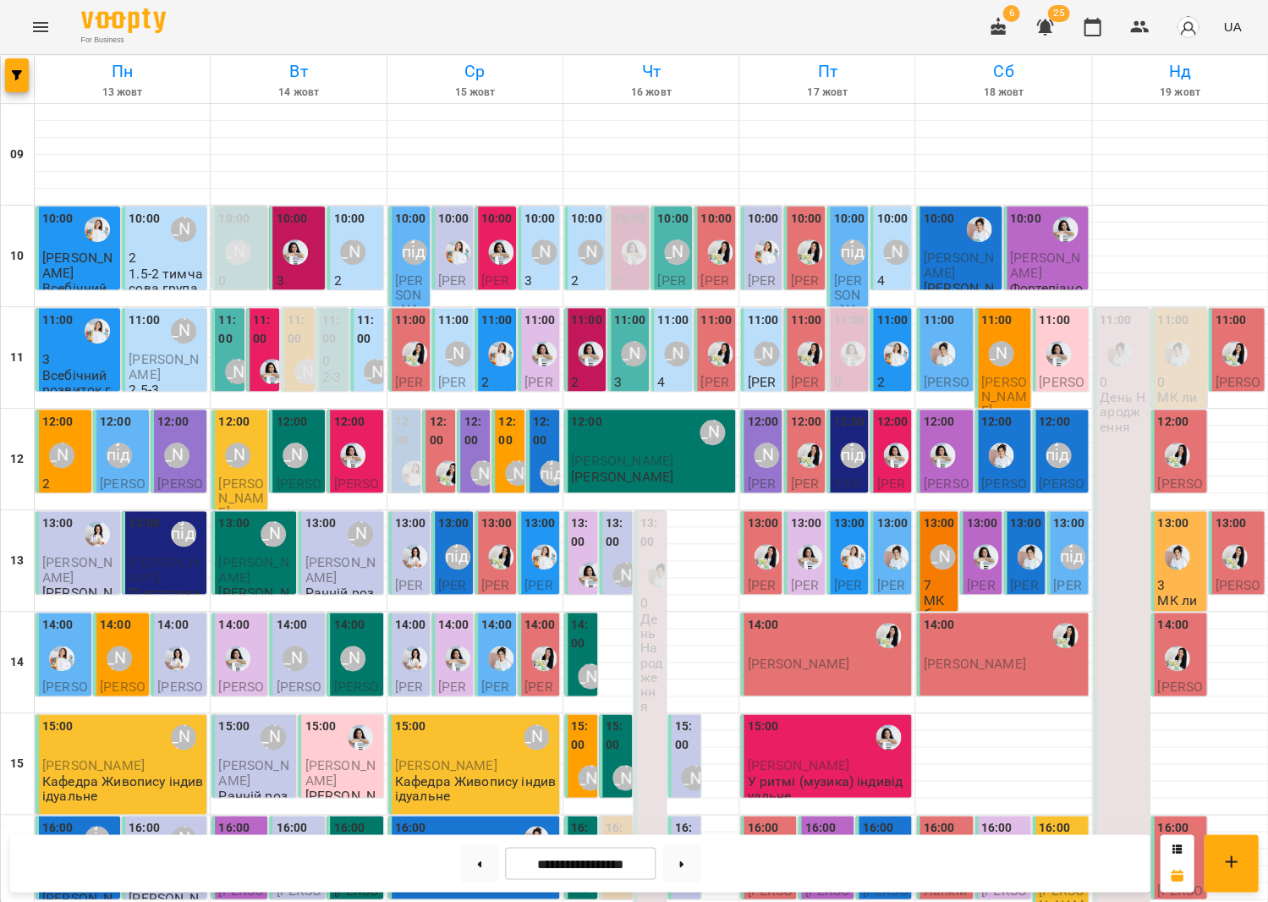
scroll to position [338, 0]
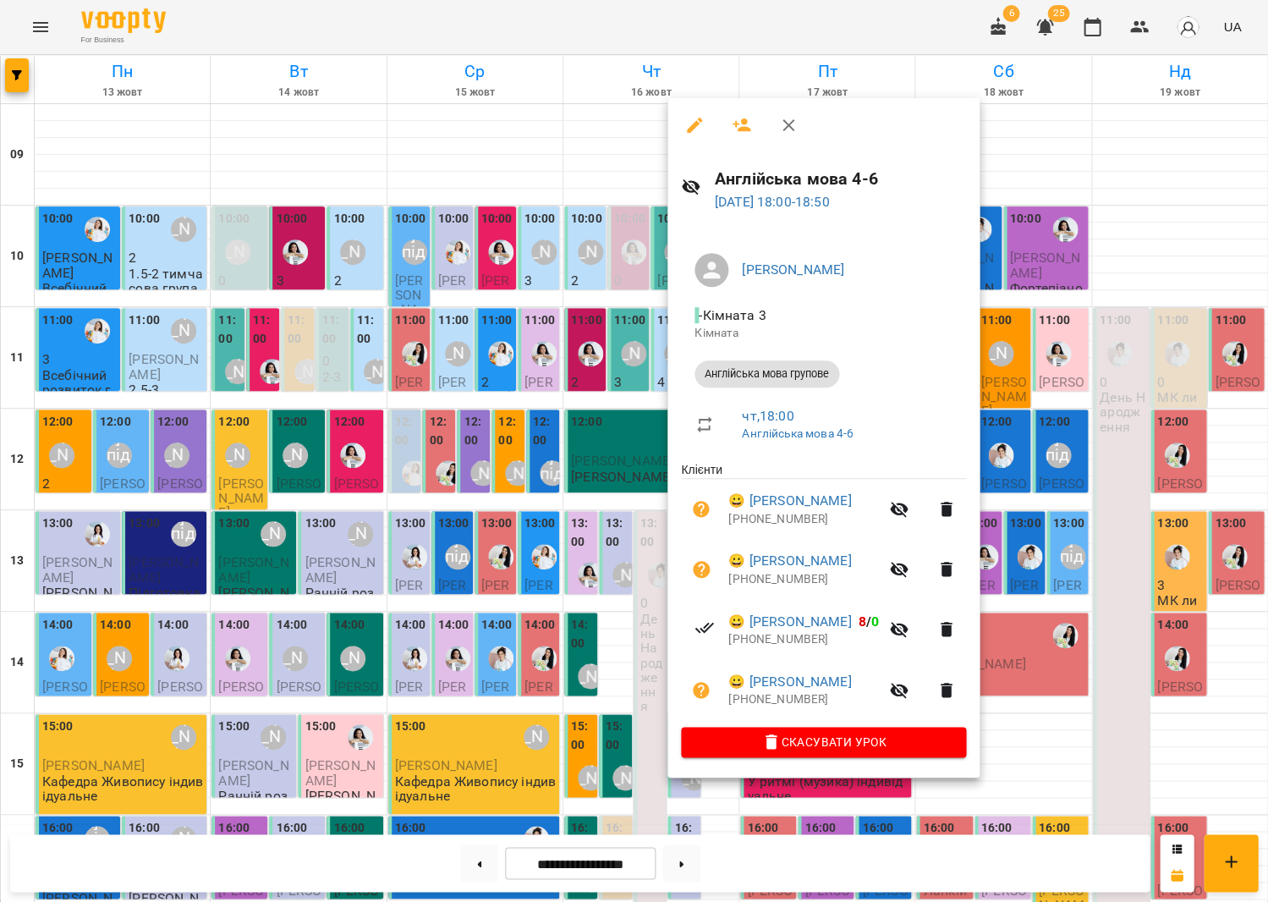
drag, startPoint x: 560, startPoint y: 608, endPoint x: 573, endPoint y: 590, distance: 22.5
click at [560, 608] on div at bounding box center [634, 451] width 1268 height 902
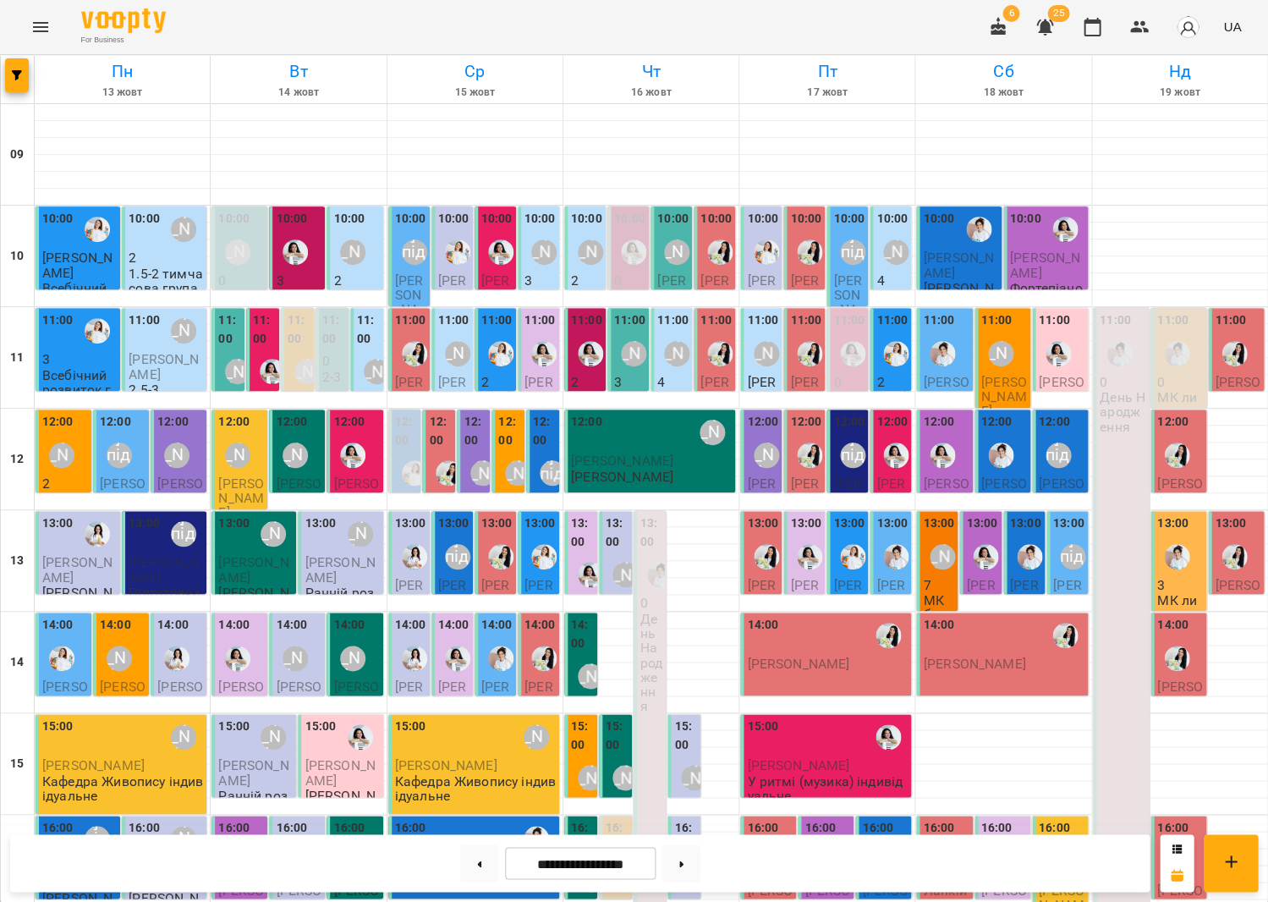
scroll to position [0, 0]
click at [625, 383] on p "3" at bounding box center [629, 382] width 31 height 14
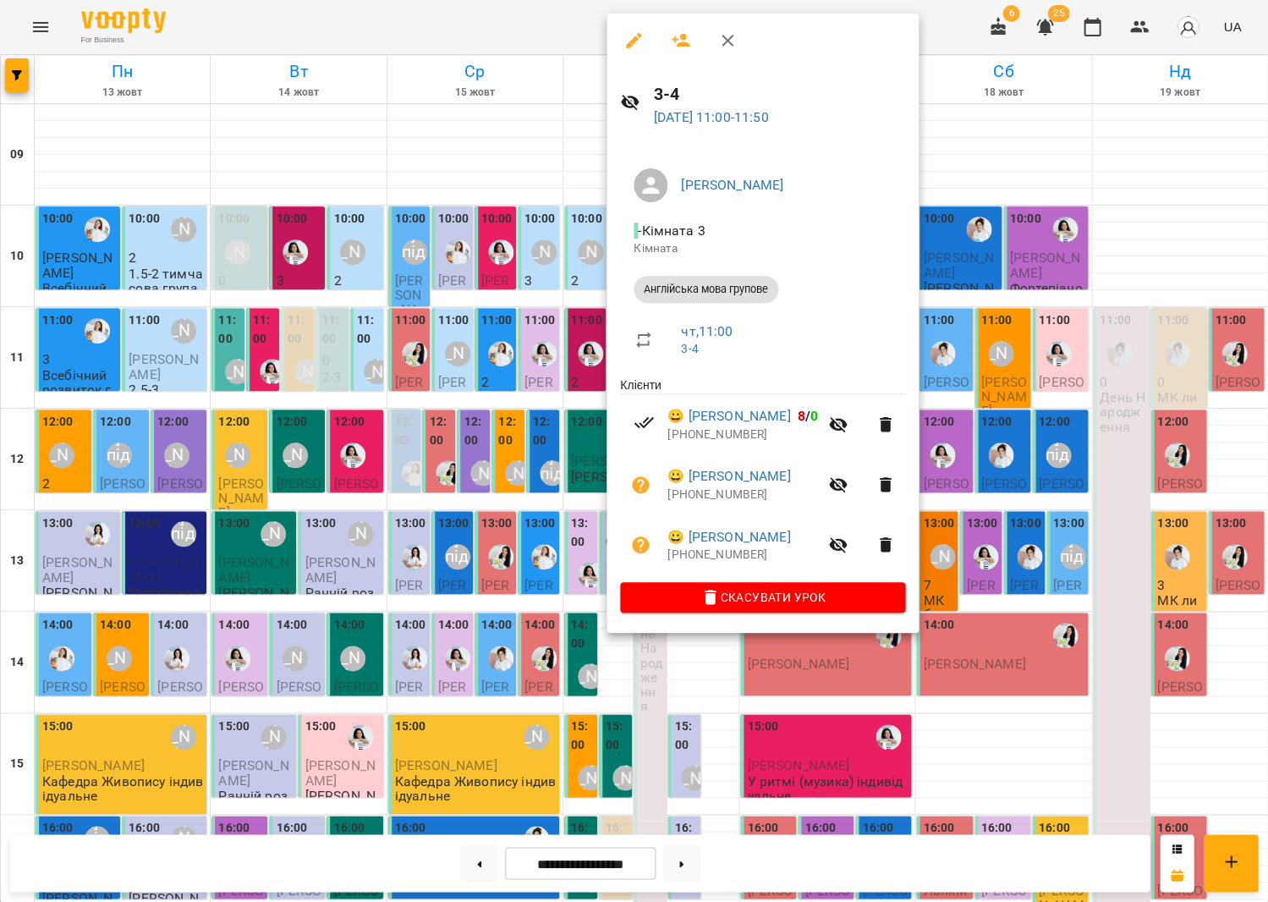
click at [553, 383] on div at bounding box center [634, 451] width 1268 height 902
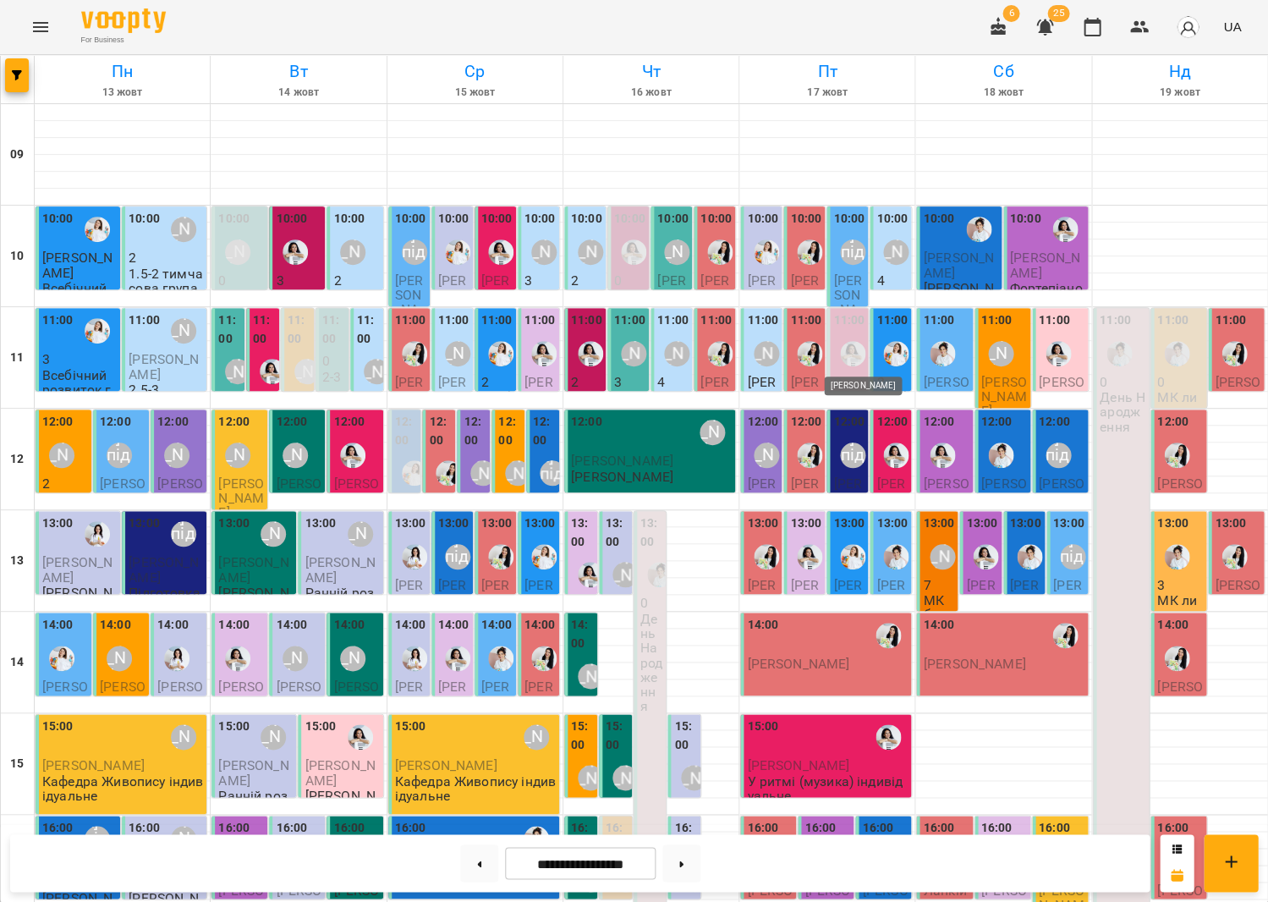
click at [852, 364] on img "Анна Білан" at bounding box center [852, 353] width 25 height 25
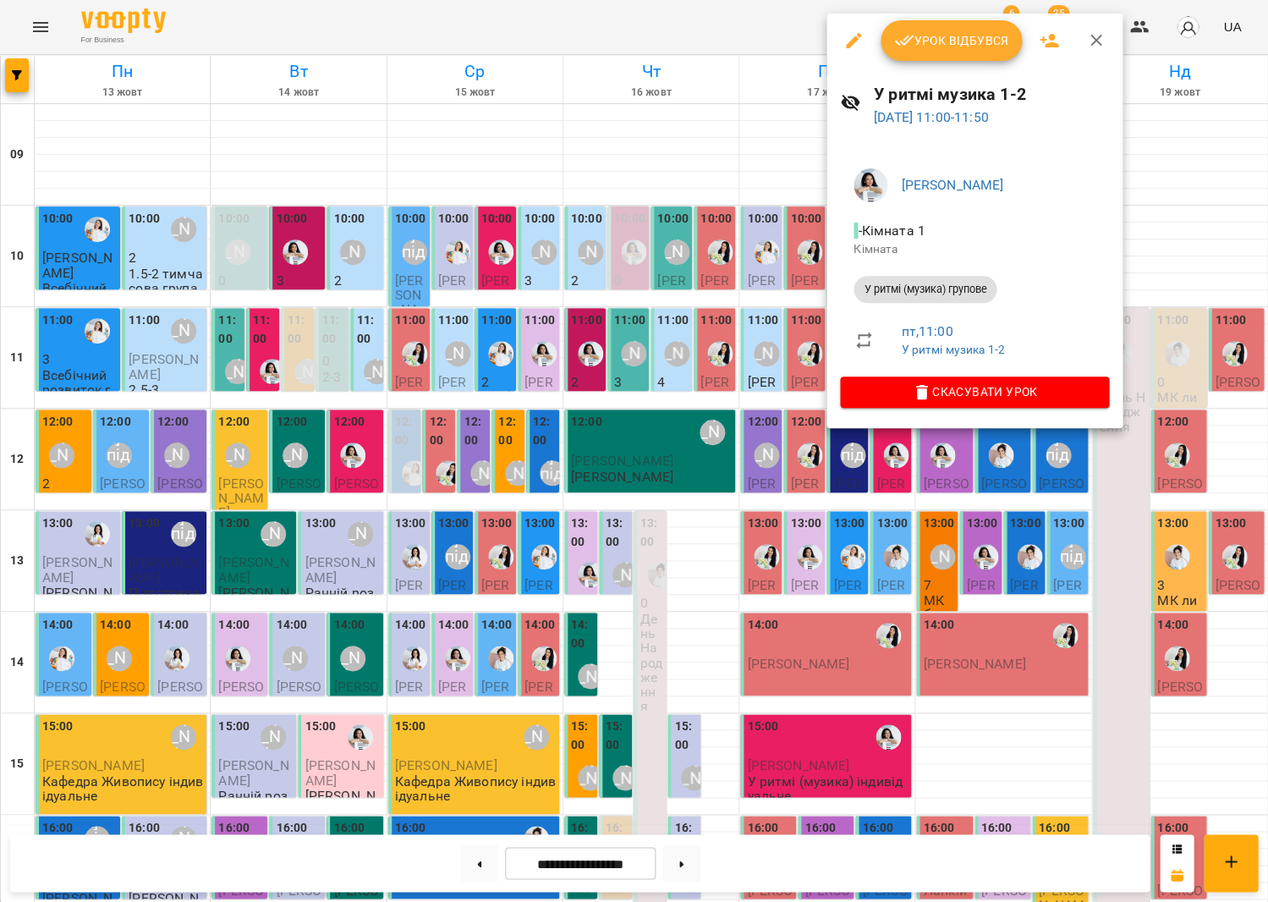
click at [728, 347] on div at bounding box center [634, 451] width 1268 height 902
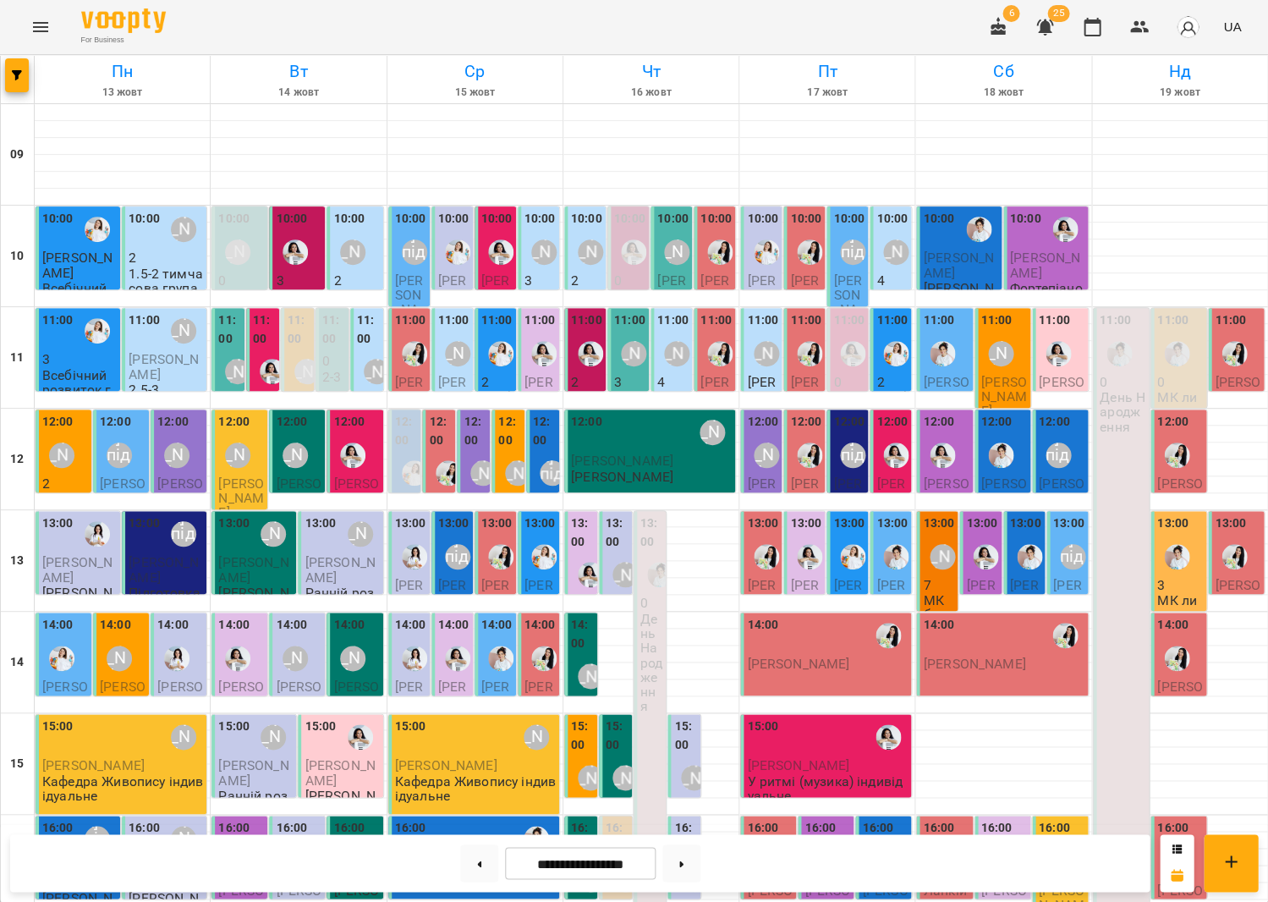
click at [895, 437] on div at bounding box center [896, 455] width 39 height 39
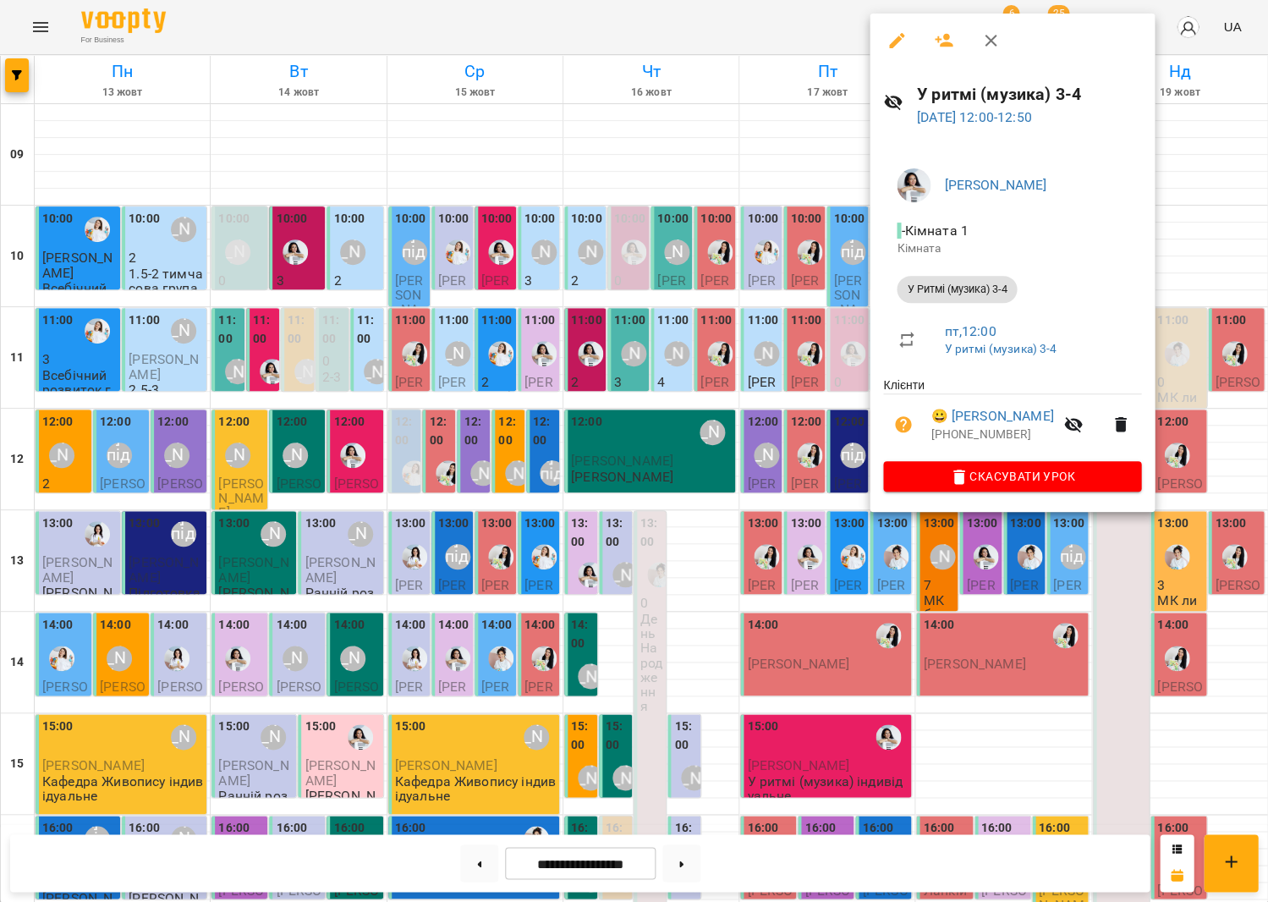
click at [785, 415] on div at bounding box center [634, 451] width 1268 height 902
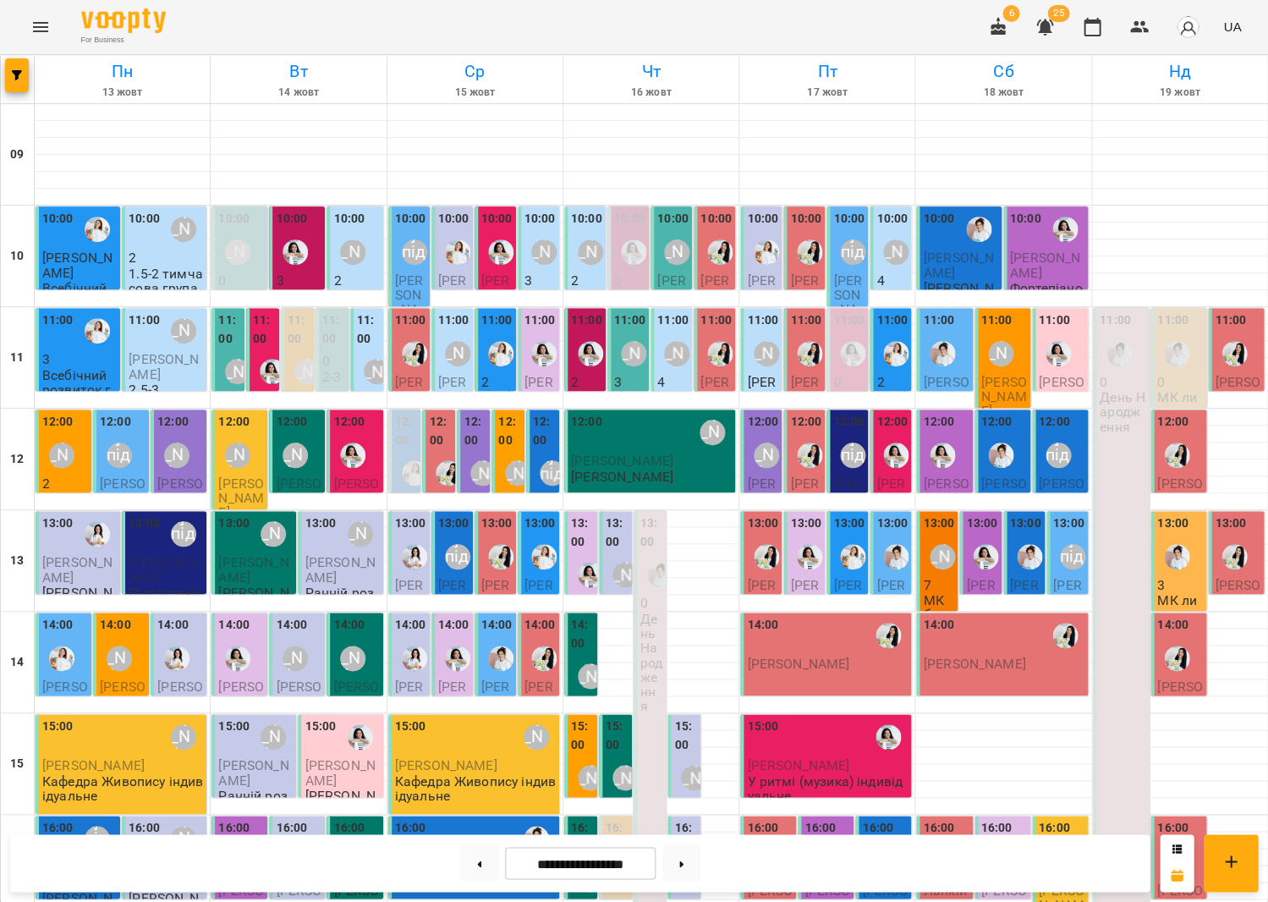
click at [882, 377] on p "2" at bounding box center [892, 382] width 31 height 14
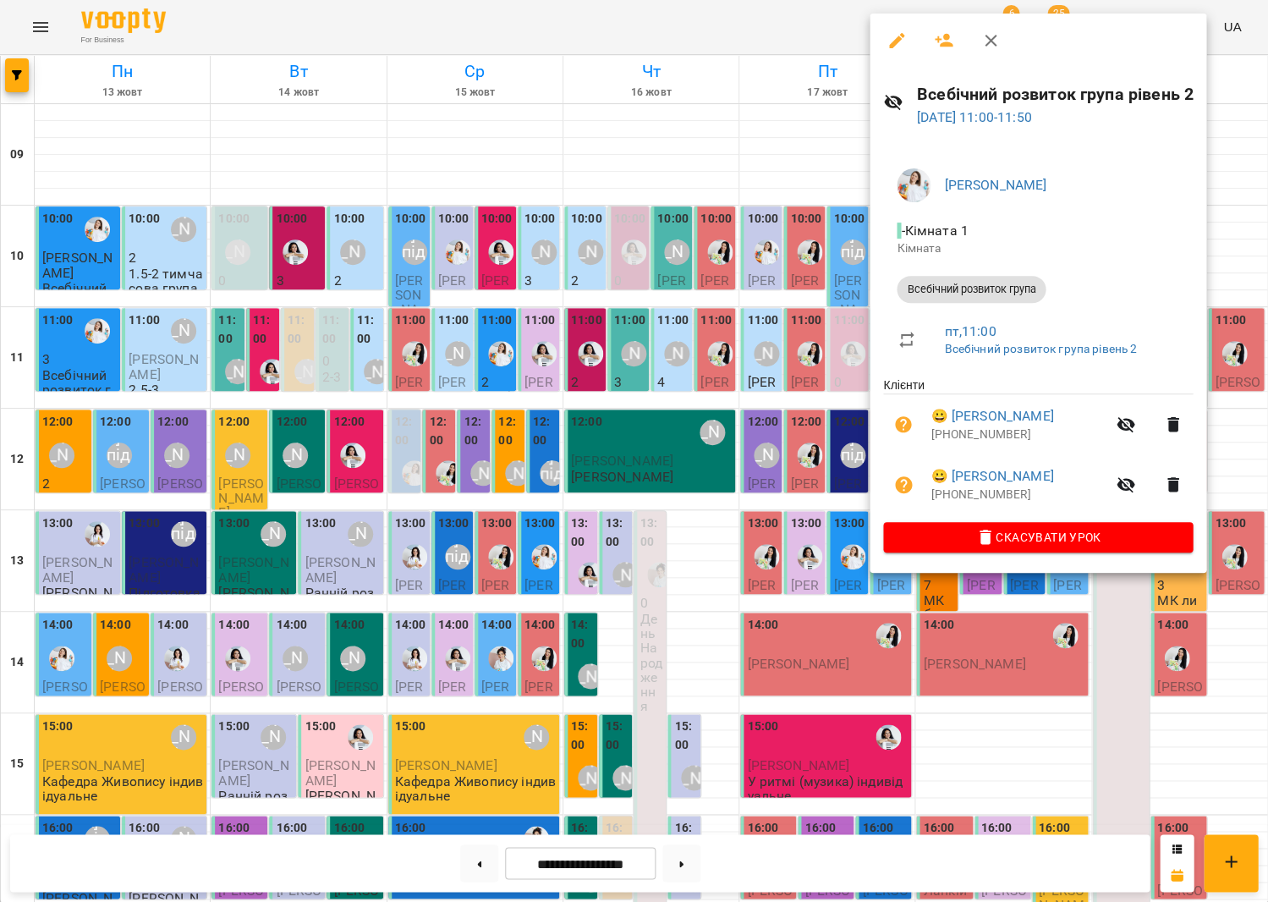
click at [763, 368] on div at bounding box center [634, 451] width 1268 height 902
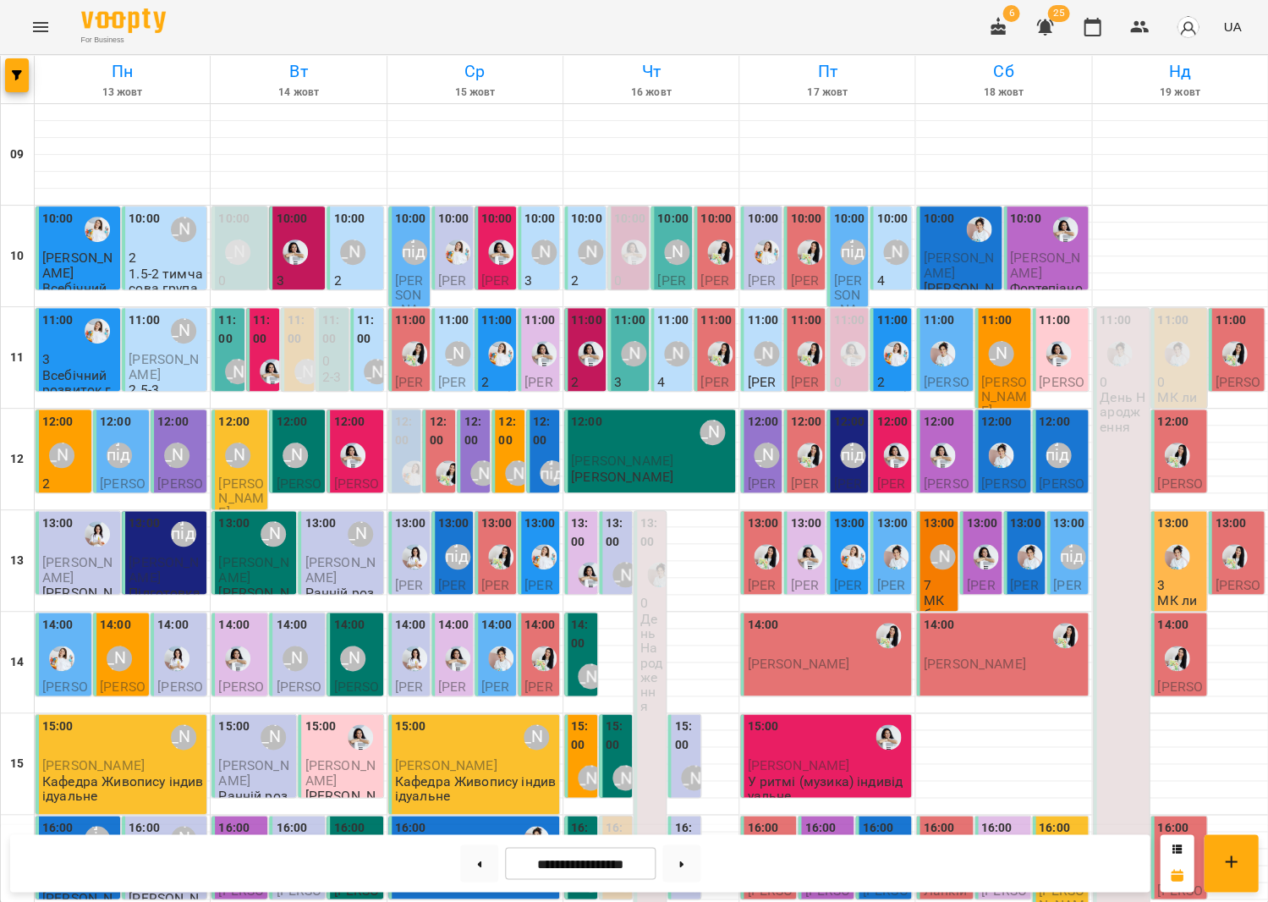
scroll to position [232, 0]
drag, startPoint x: 476, startPoint y: 871, endPoint x: 288, endPoint y: 616, distance: 316.5
click at [476, 871] on button at bounding box center [479, 862] width 38 height 37
type input "**********"
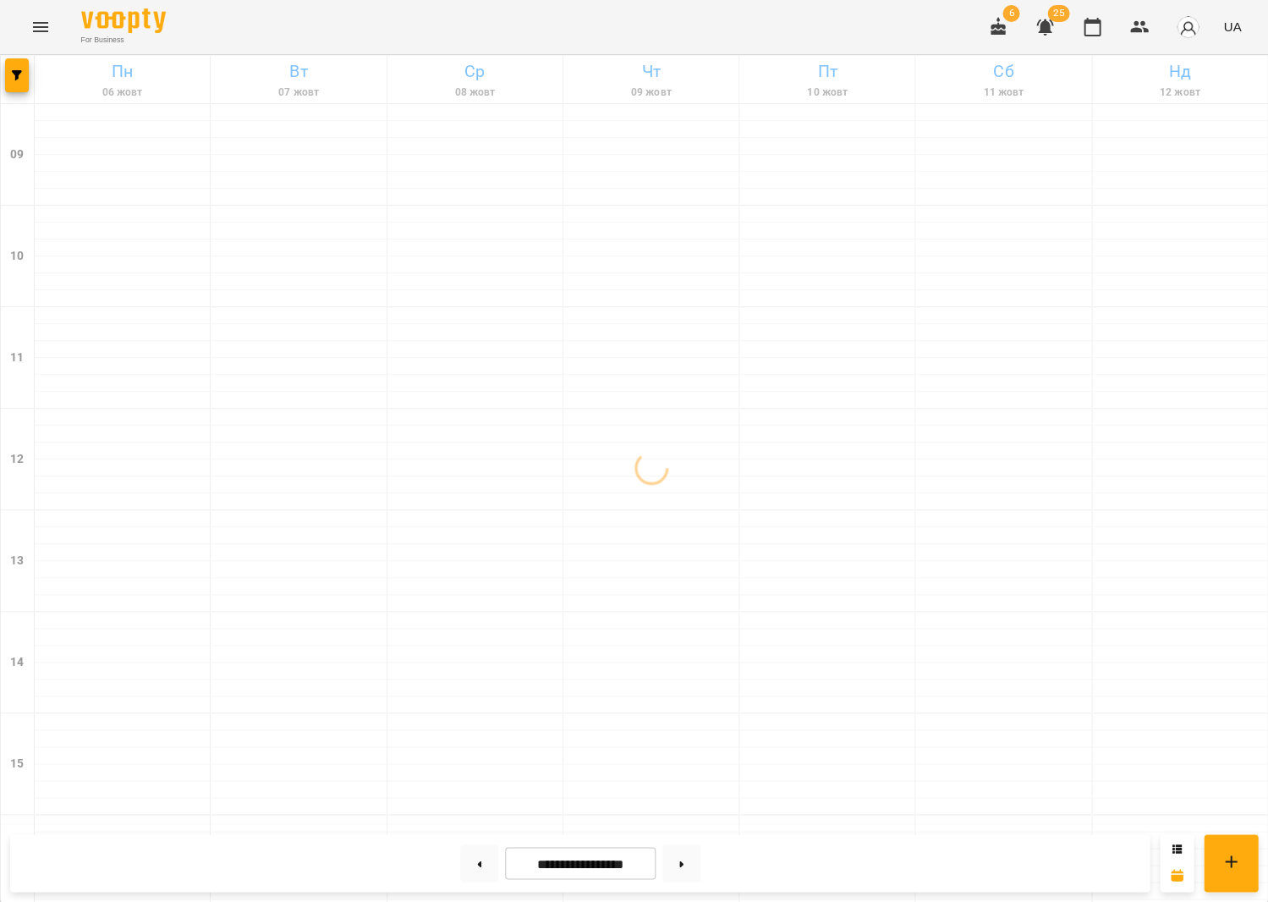
click at [43, 30] on icon "Menu" at bounding box center [40, 27] width 15 height 10
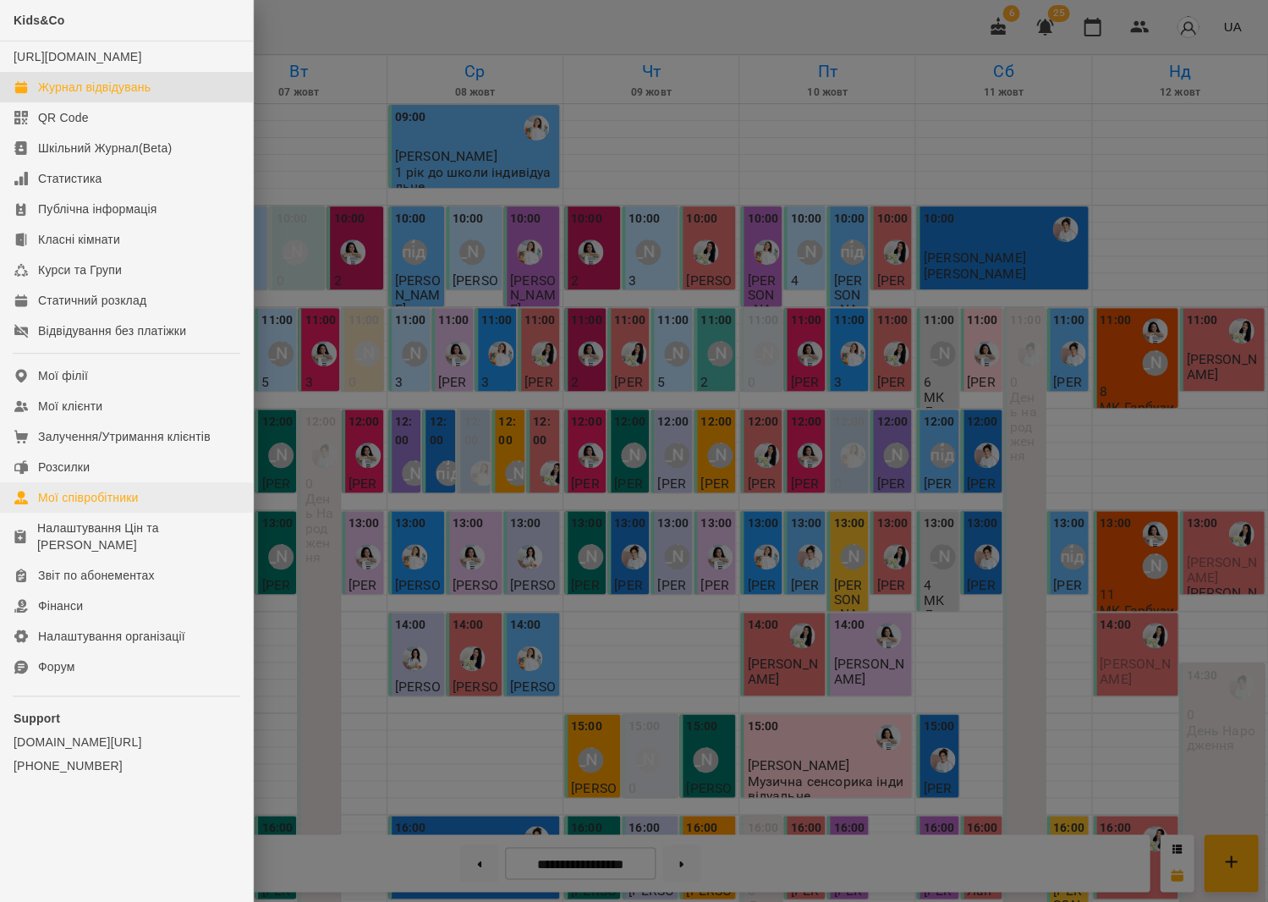
drag, startPoint x: 90, startPoint y: 586, endPoint x: 189, endPoint y: 491, distance: 137.0
click at [90, 591] on link "Фінанси" at bounding box center [126, 606] width 253 height 30
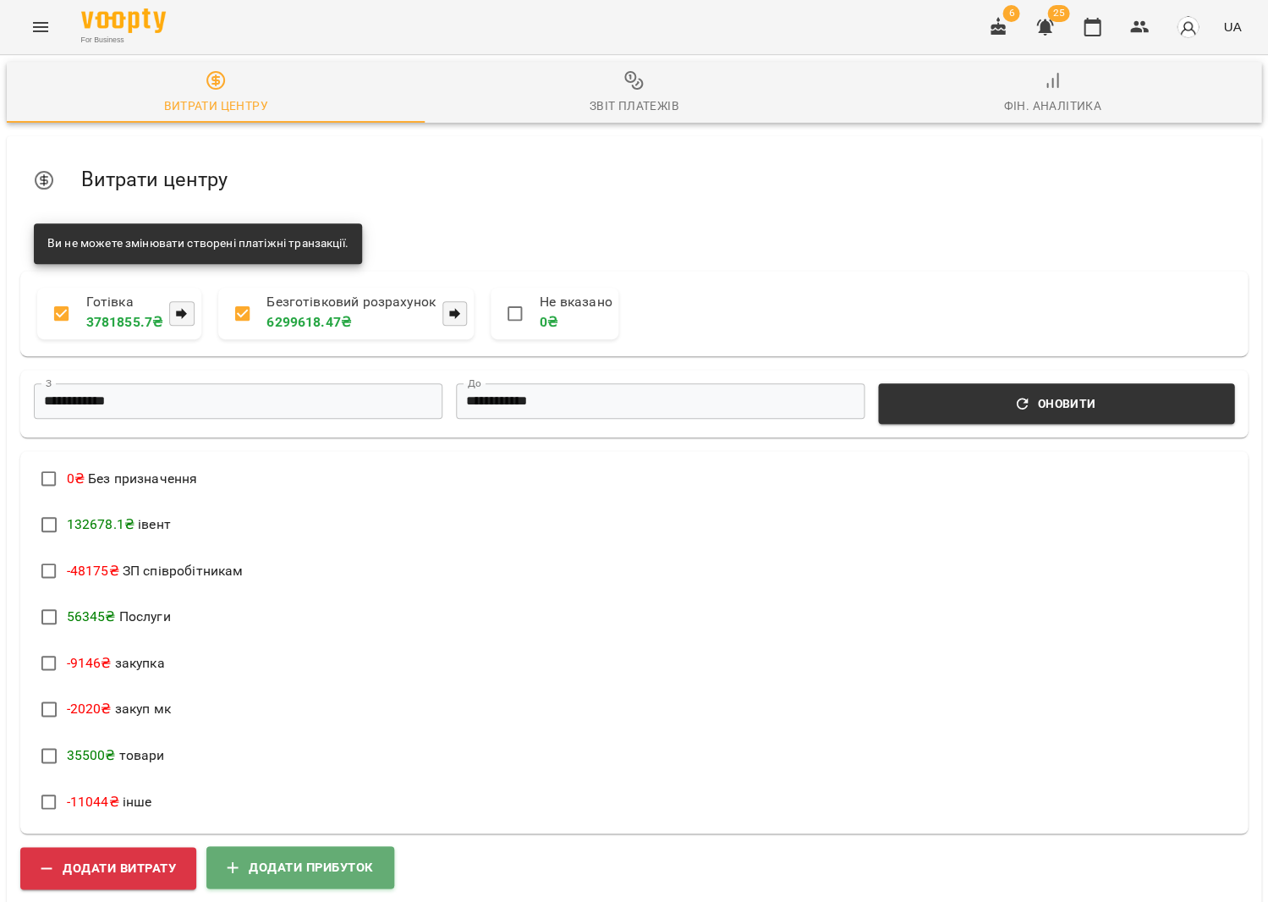
click at [298, 856] on span "Додати прибуток" at bounding box center [300, 867] width 147 height 22
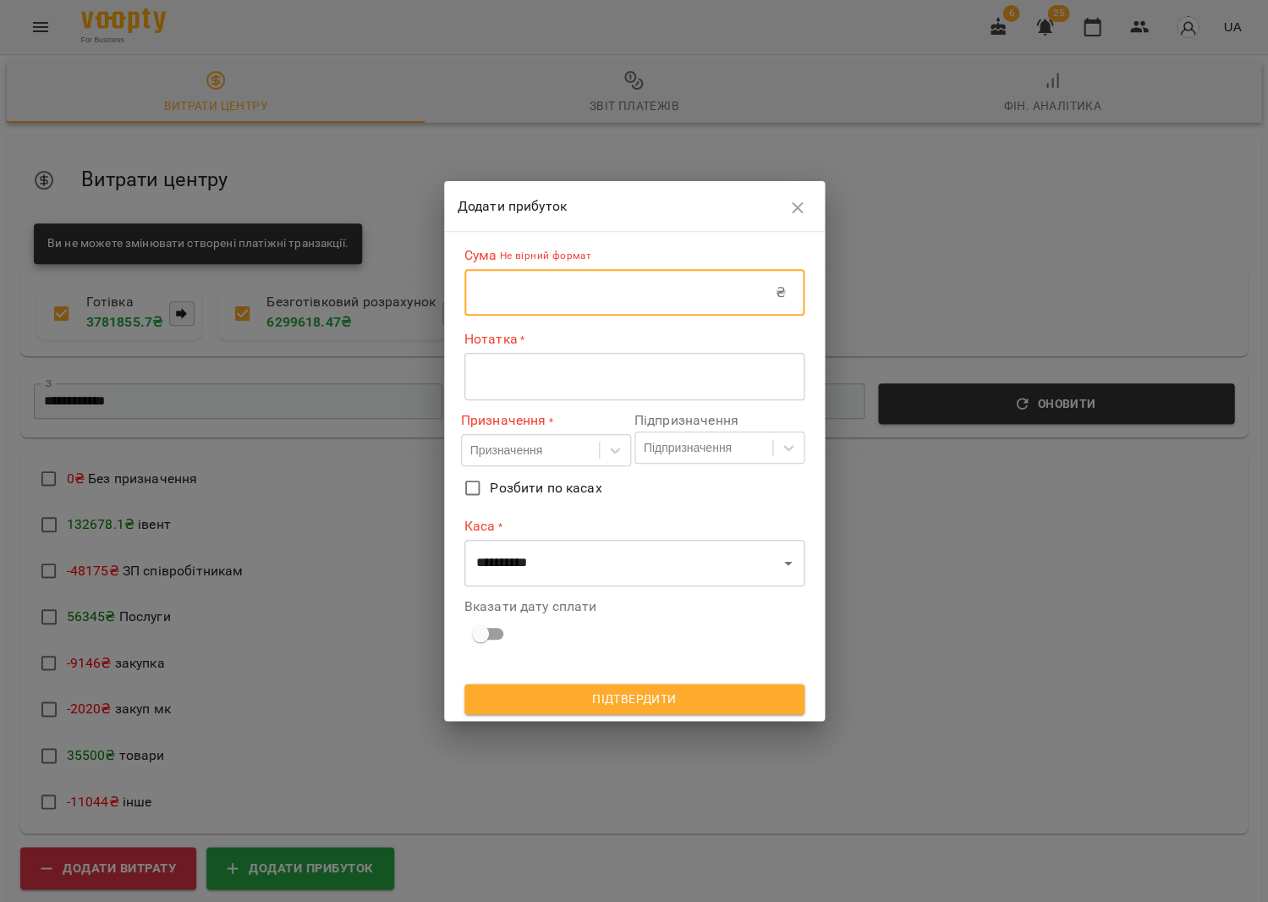
click at [579, 289] on input "text" at bounding box center [620, 292] width 311 height 47
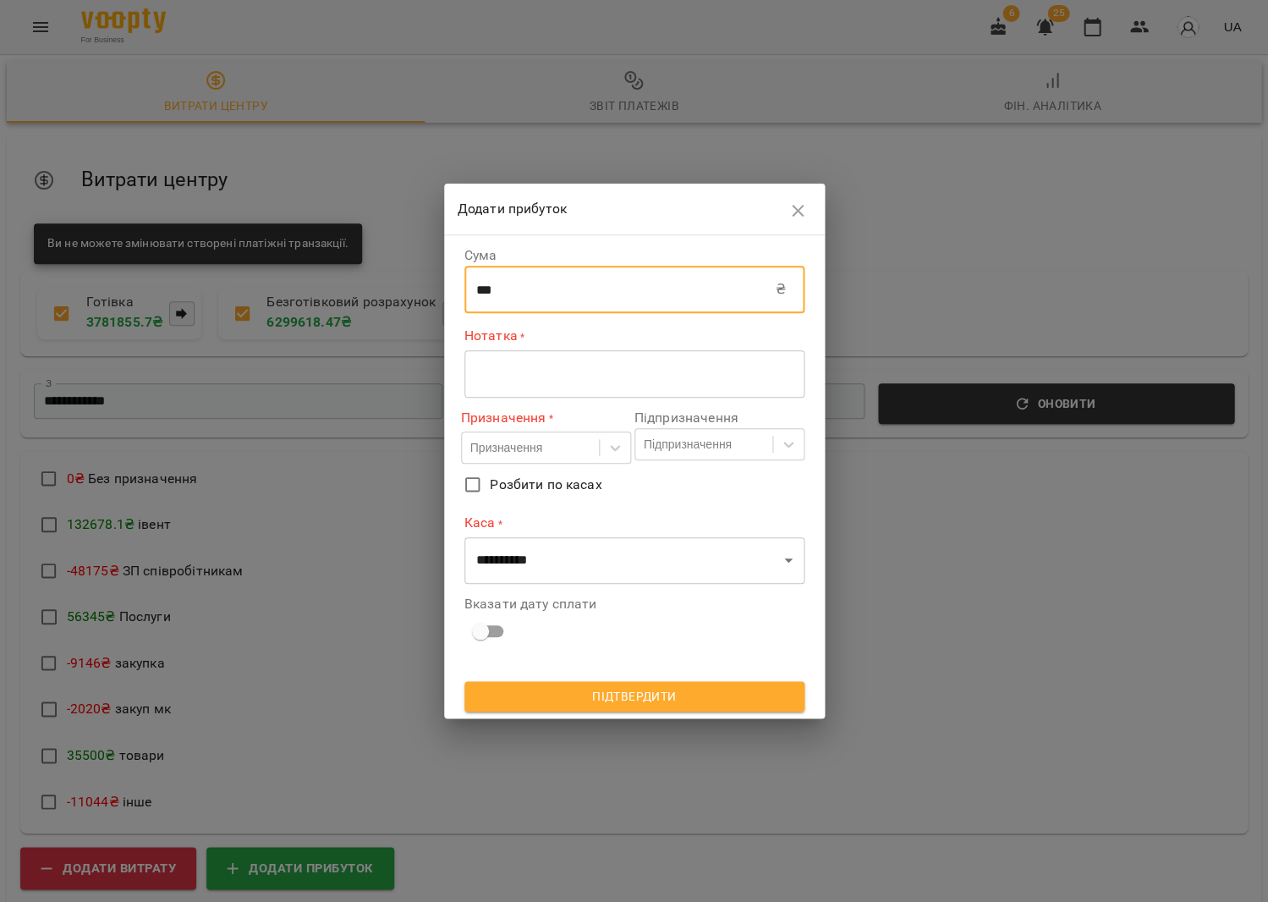
type input "***"
click at [542, 366] on textarea at bounding box center [634, 374] width 316 height 16
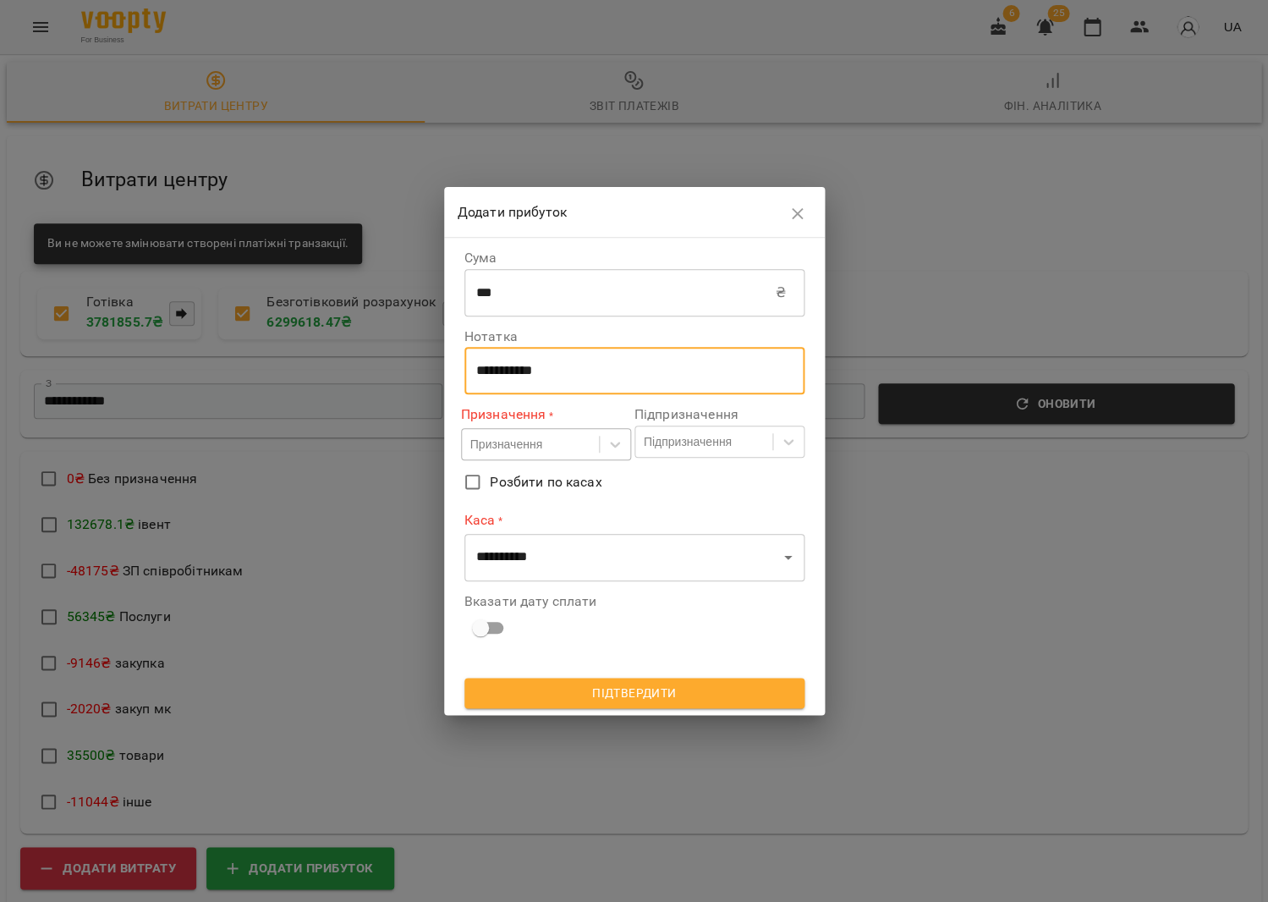
type textarea "**********"
click at [558, 437] on div "Призначення" at bounding box center [530, 445] width 137 height 28
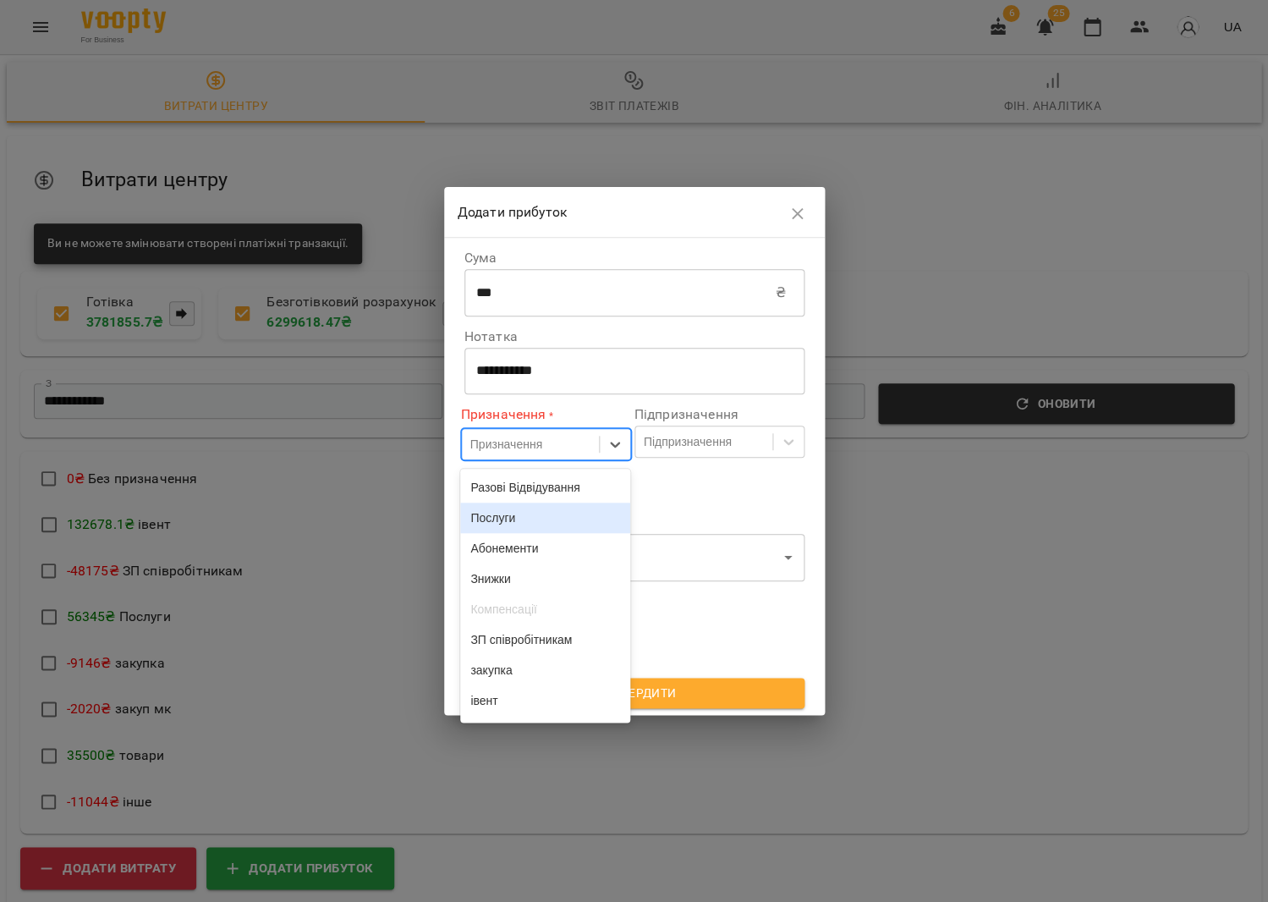
click at [542, 506] on div "Послуги" at bounding box center [545, 518] width 170 height 30
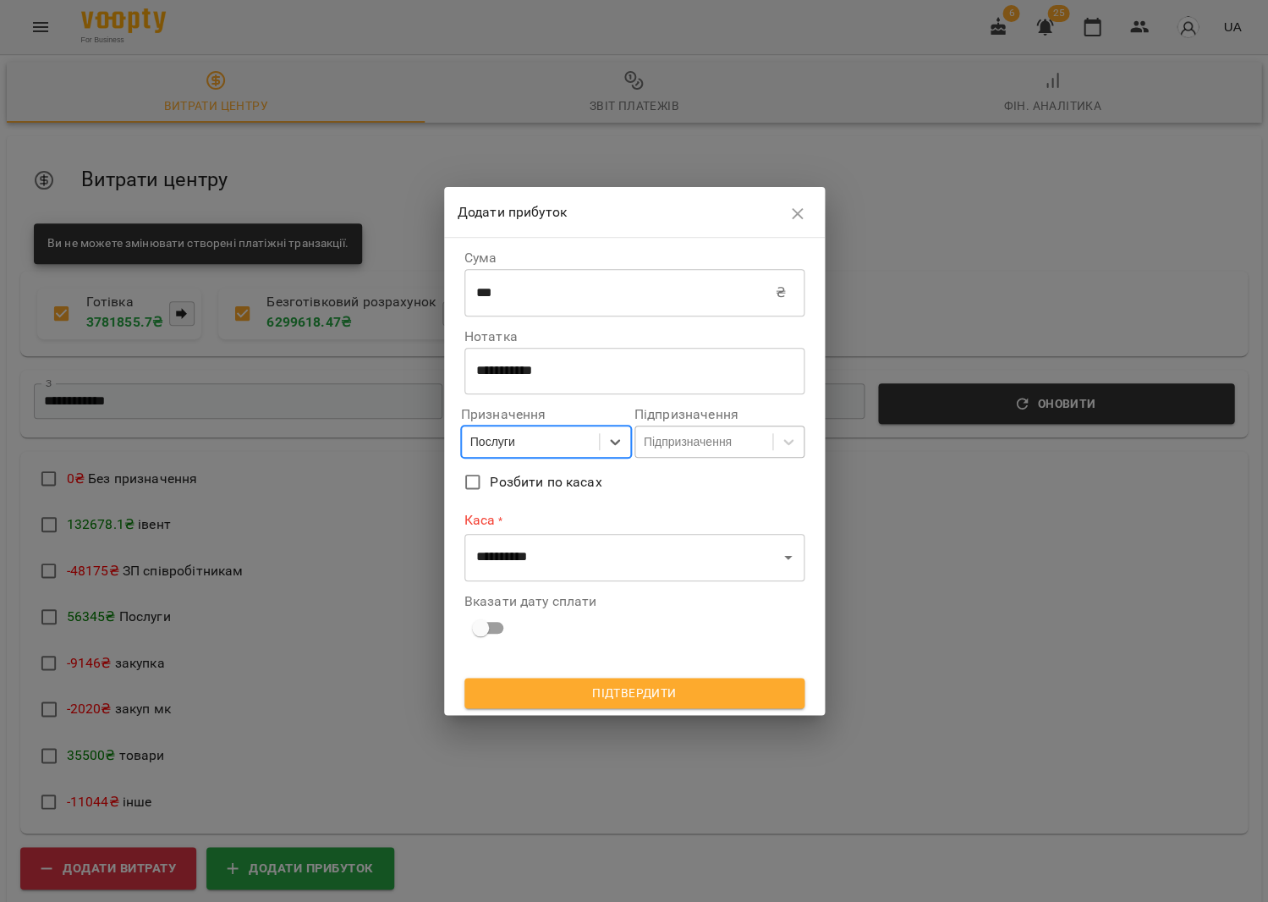
click at [700, 450] on div "Підпризначення" at bounding box center [688, 441] width 88 height 17
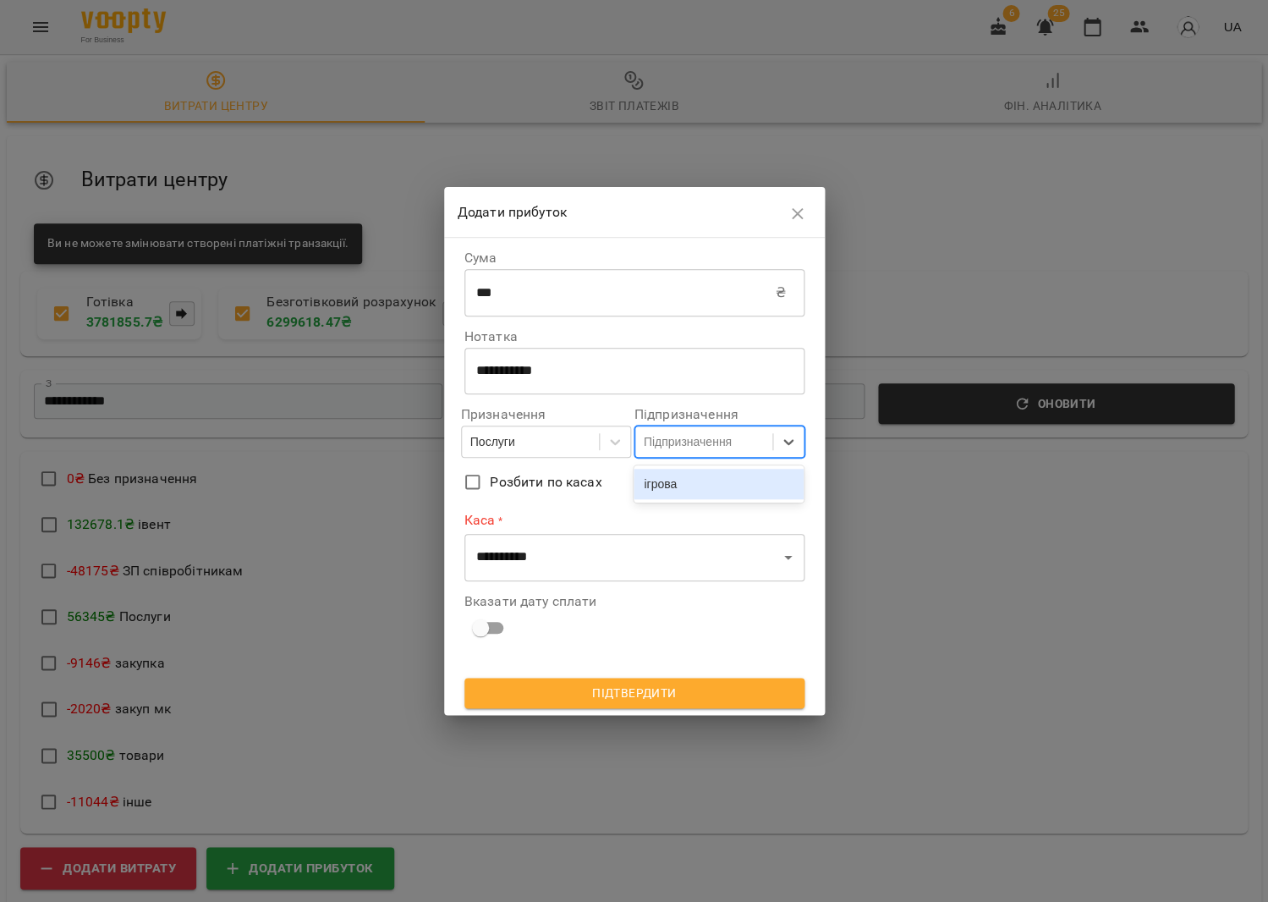
click at [695, 477] on div "ігрова" at bounding box center [719, 484] width 170 height 30
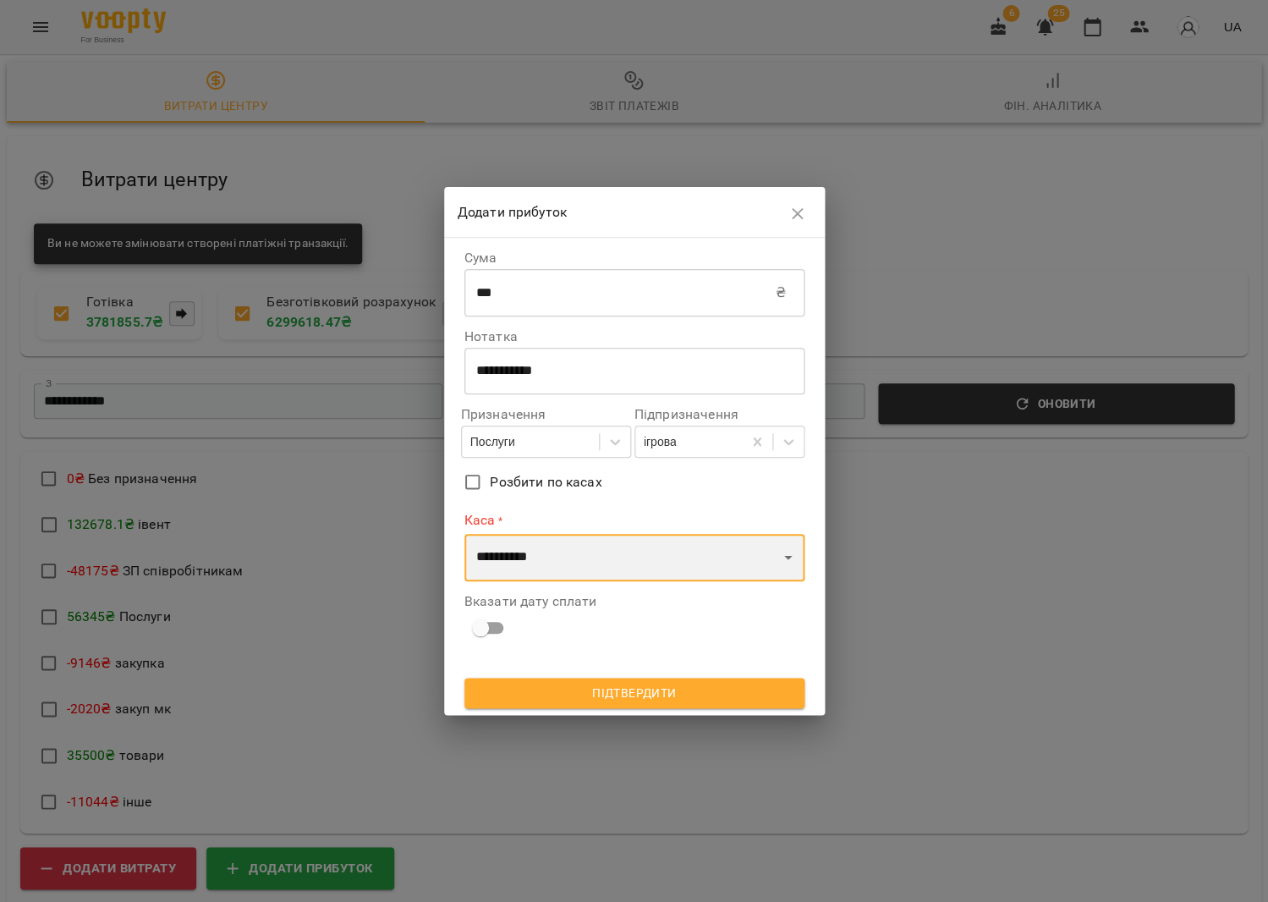
select select "****"
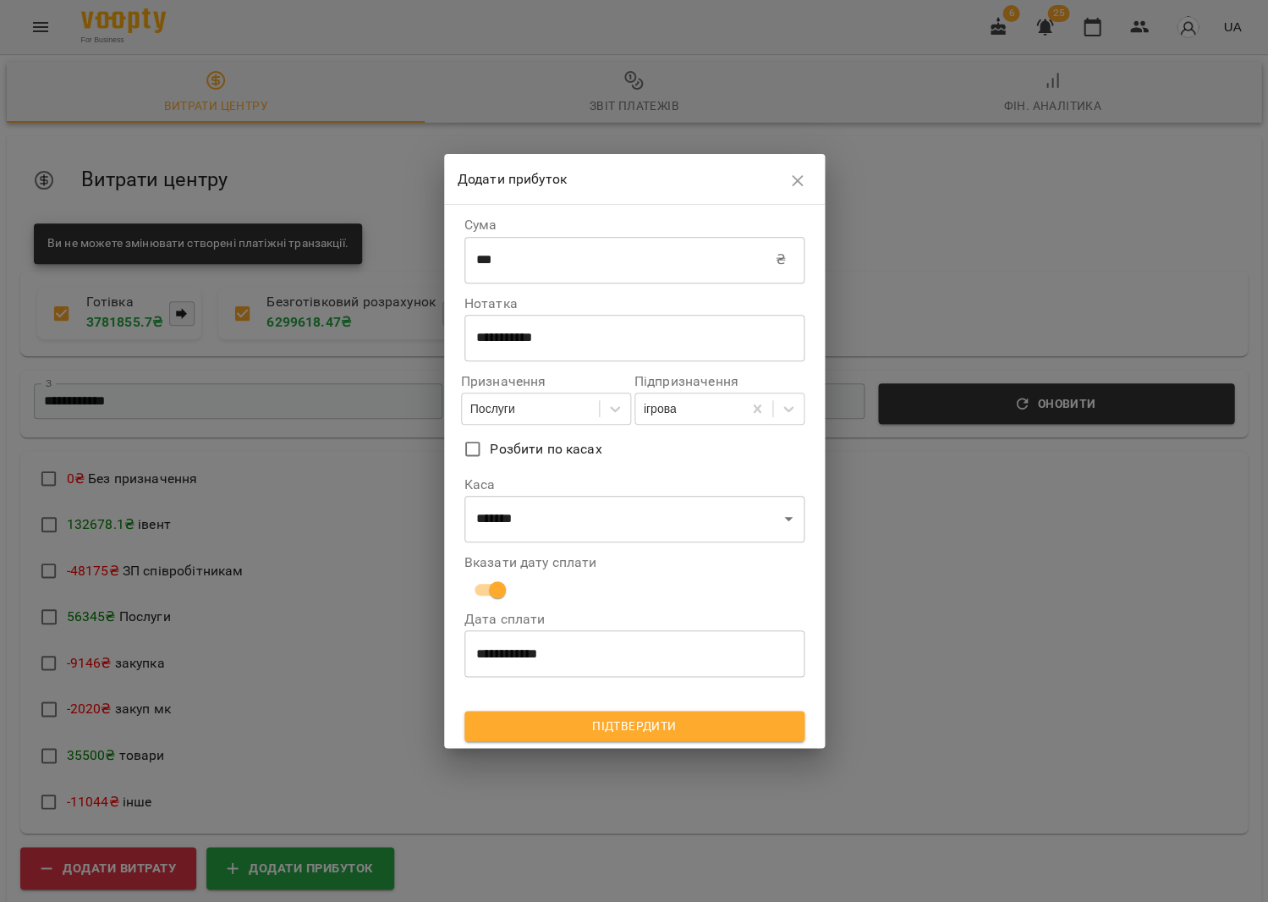
click at [571, 720] on span "Підтвердити" at bounding box center [634, 726] width 313 height 20
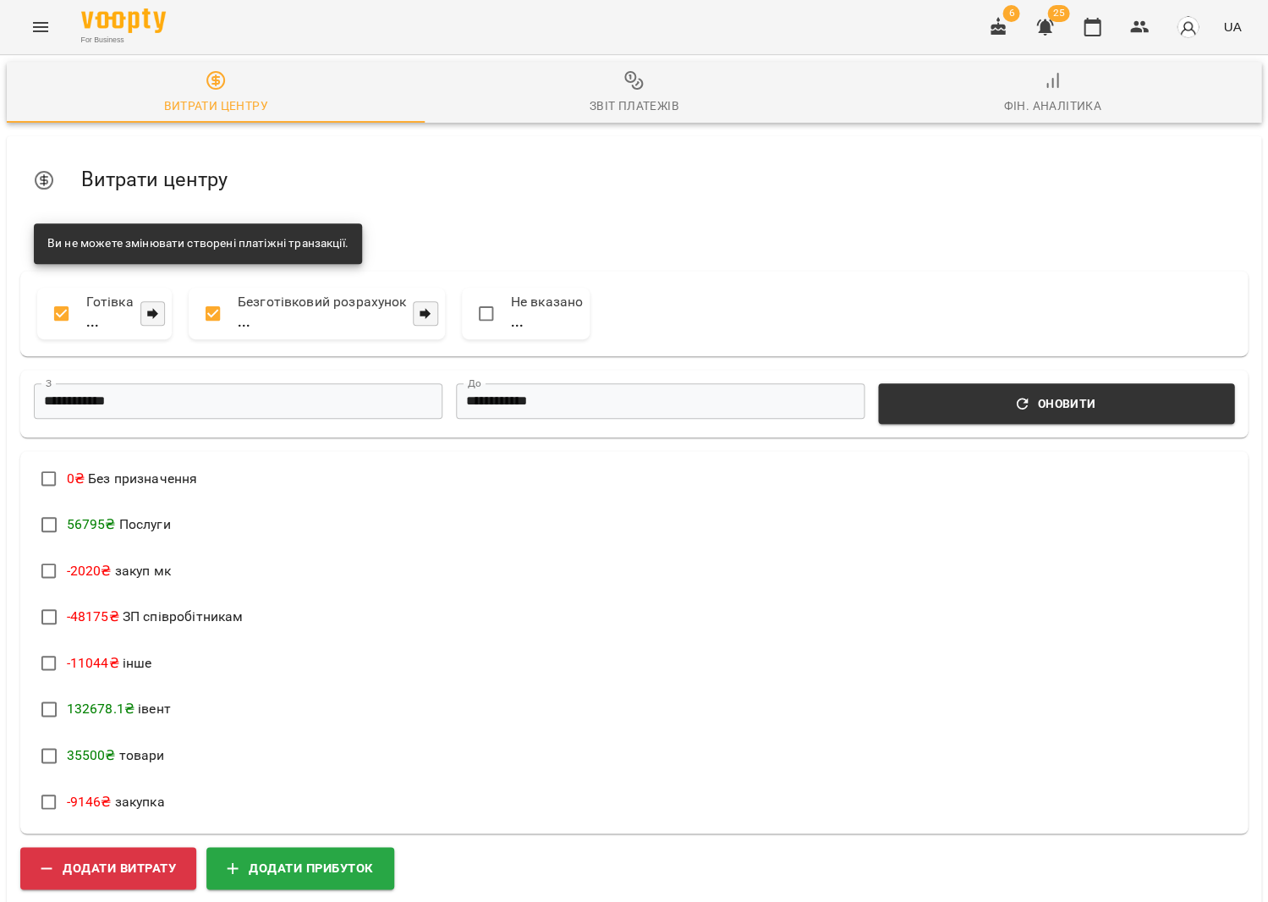
scroll to position [0, 0]
click at [1108, 23] on button "button" at bounding box center [1092, 27] width 41 height 41
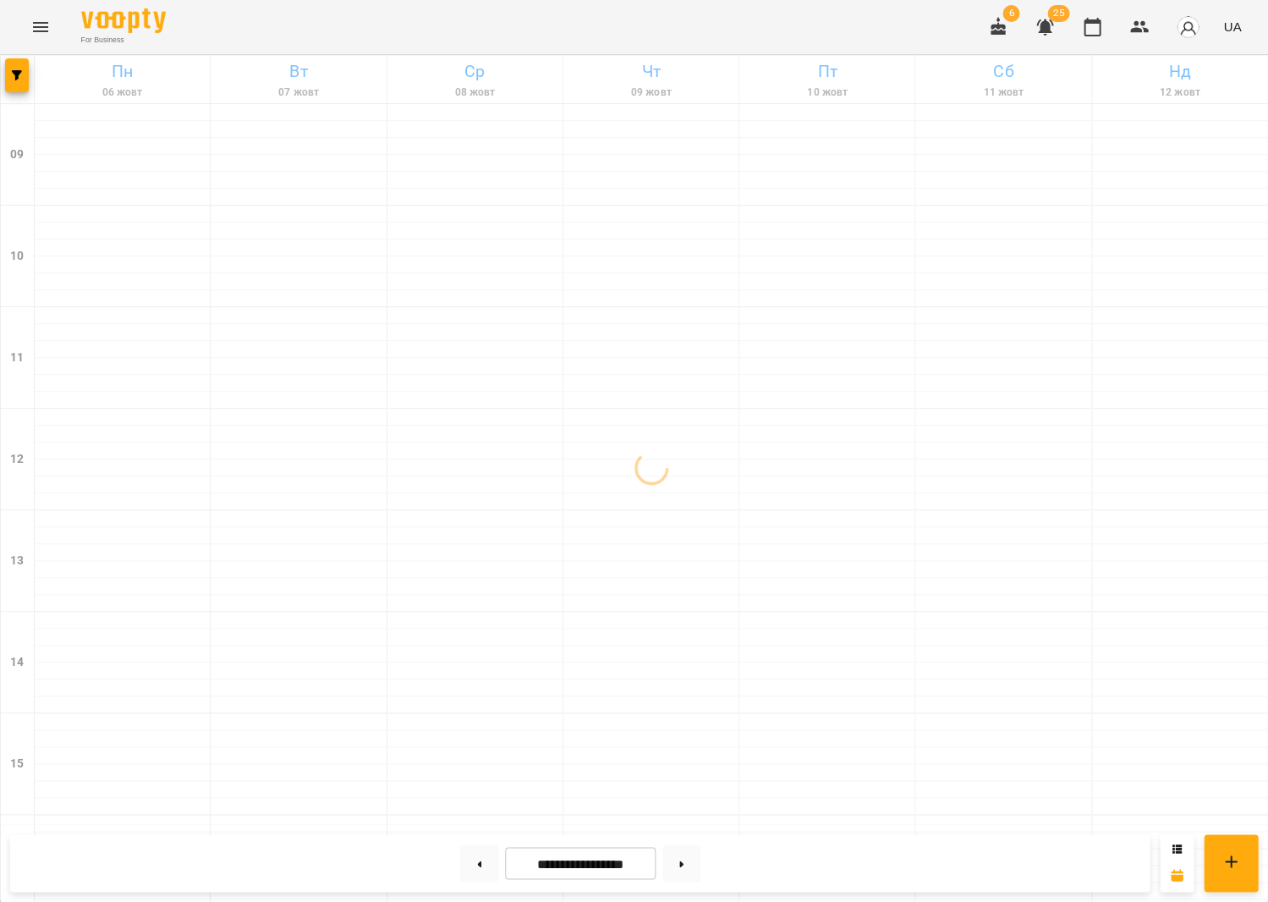
click at [996, 33] on button "button" at bounding box center [998, 27] width 41 height 41
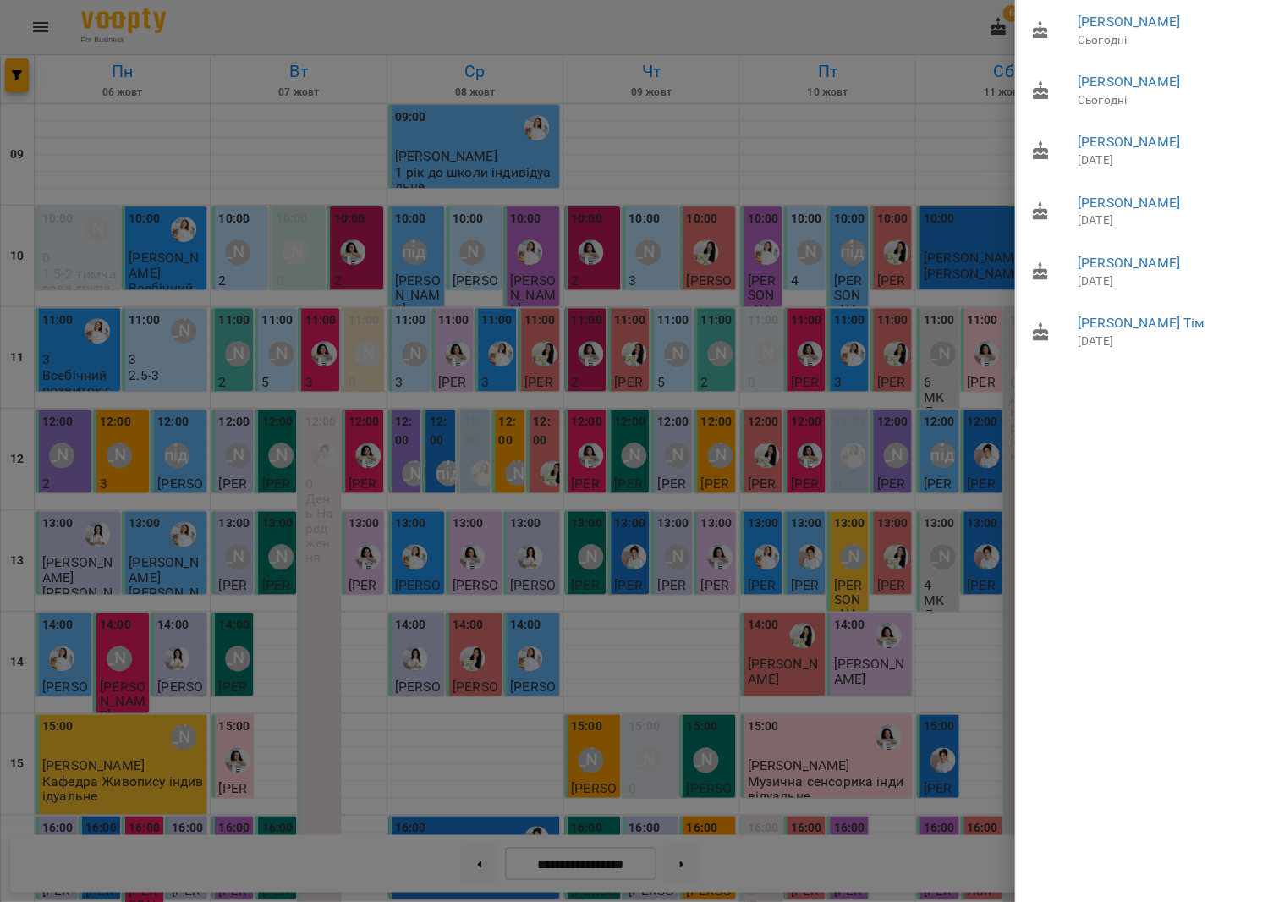
click at [852, 212] on div at bounding box center [634, 451] width 1268 height 902
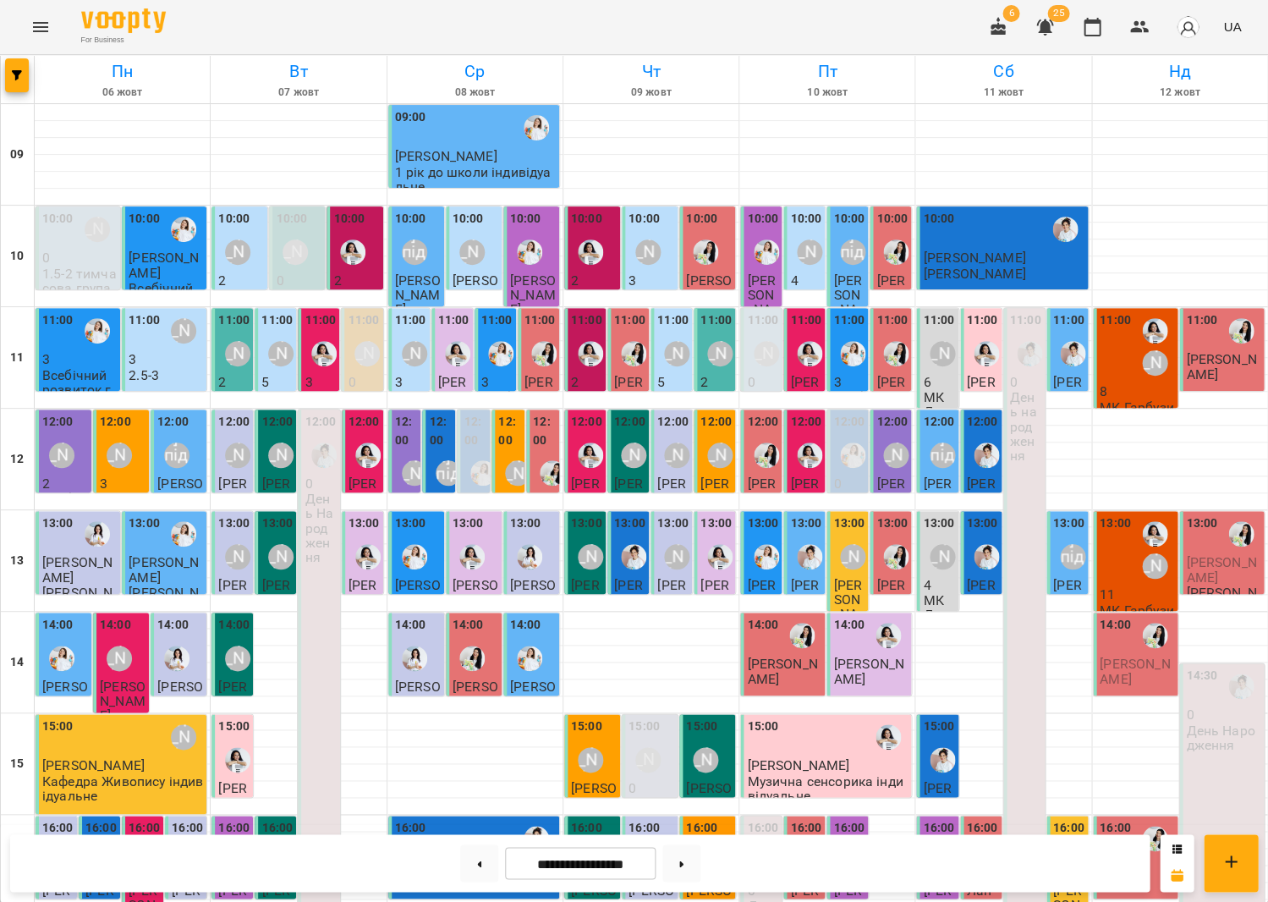
click at [1123, 336] on div "11:00" at bounding box center [1115, 346] width 31 height 71
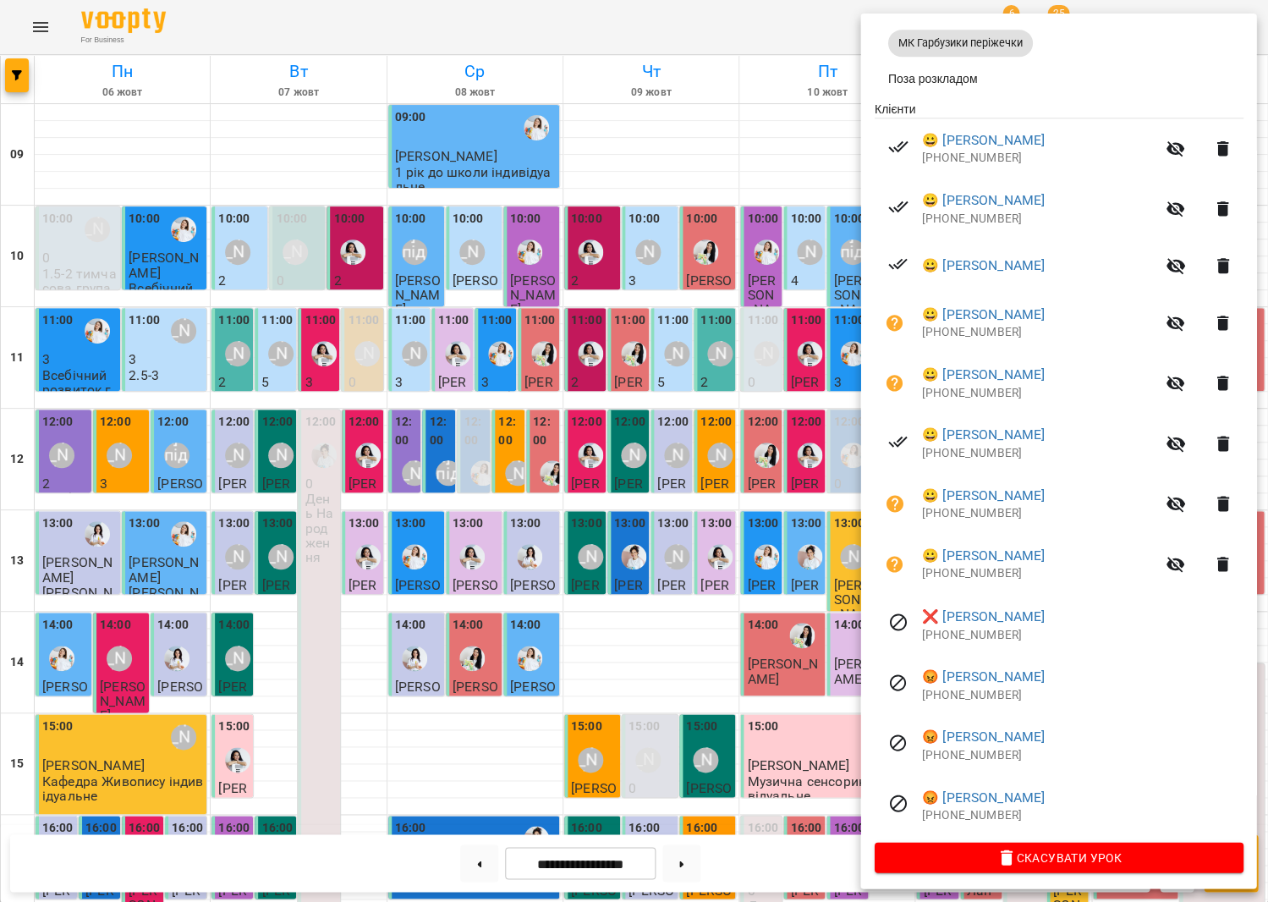
scroll to position [290, 0]
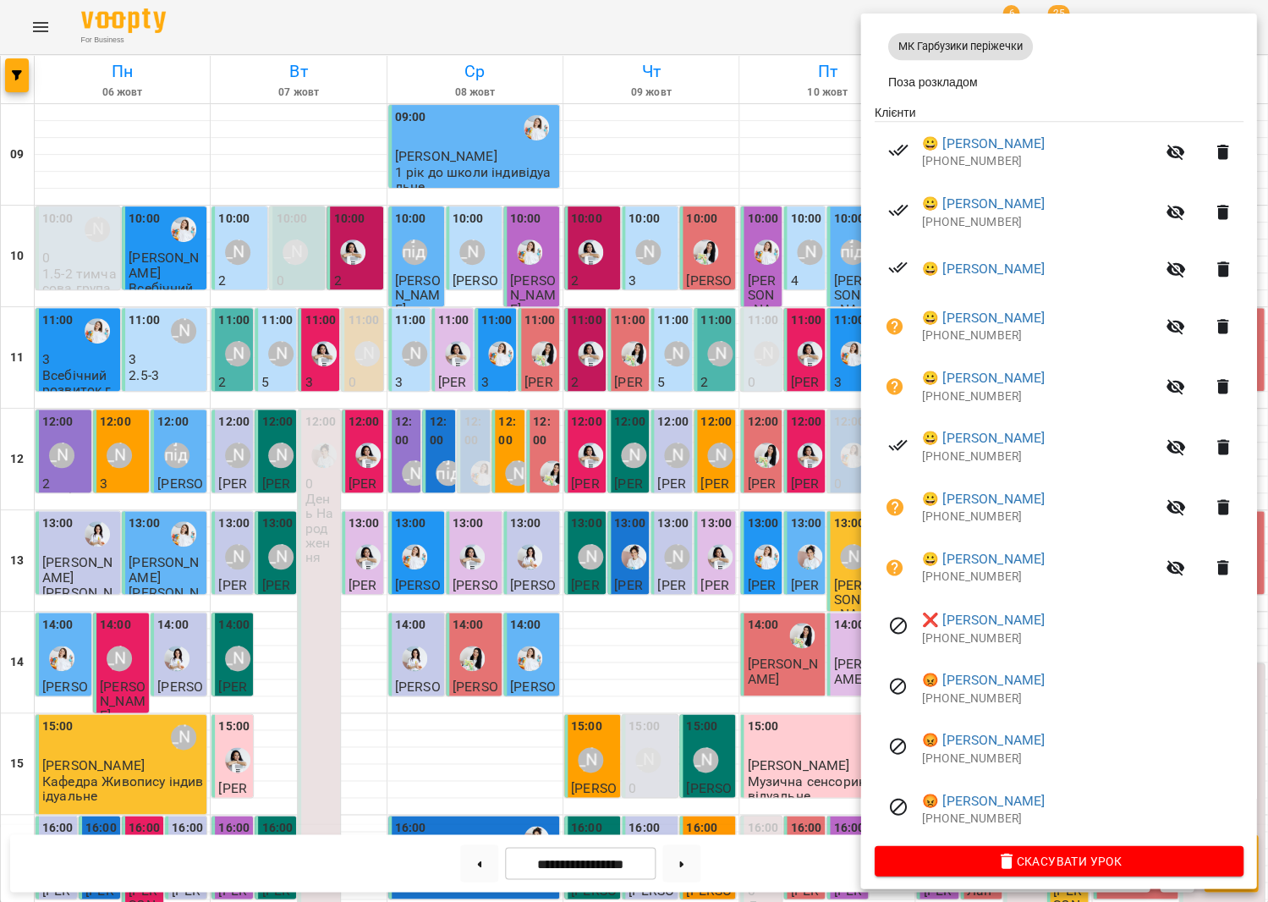
click at [669, 430] on div at bounding box center [634, 451] width 1268 height 902
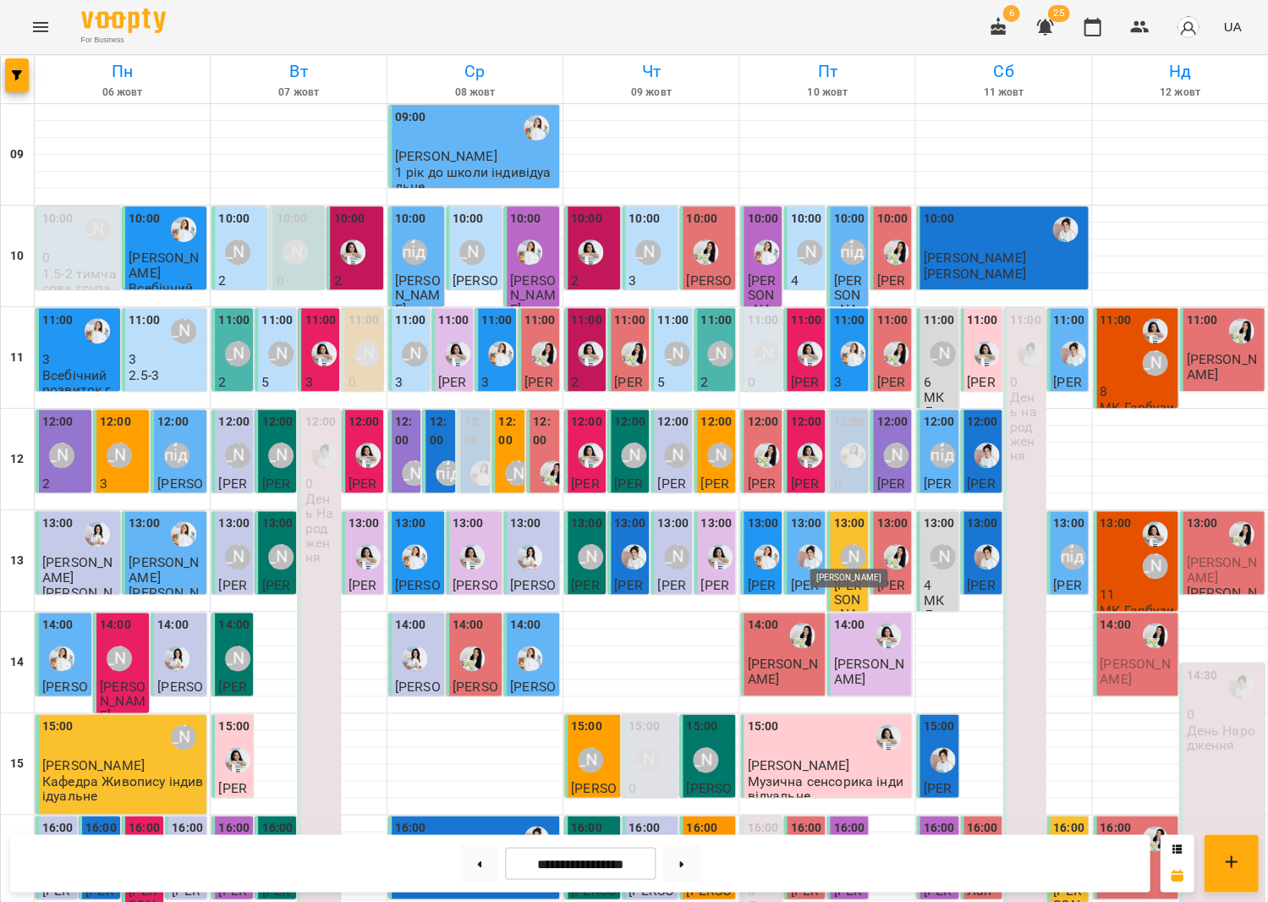
scroll to position [14, 0]
click at [1190, 554] on span "[PERSON_NAME]" at bounding box center [1221, 569] width 70 height 30
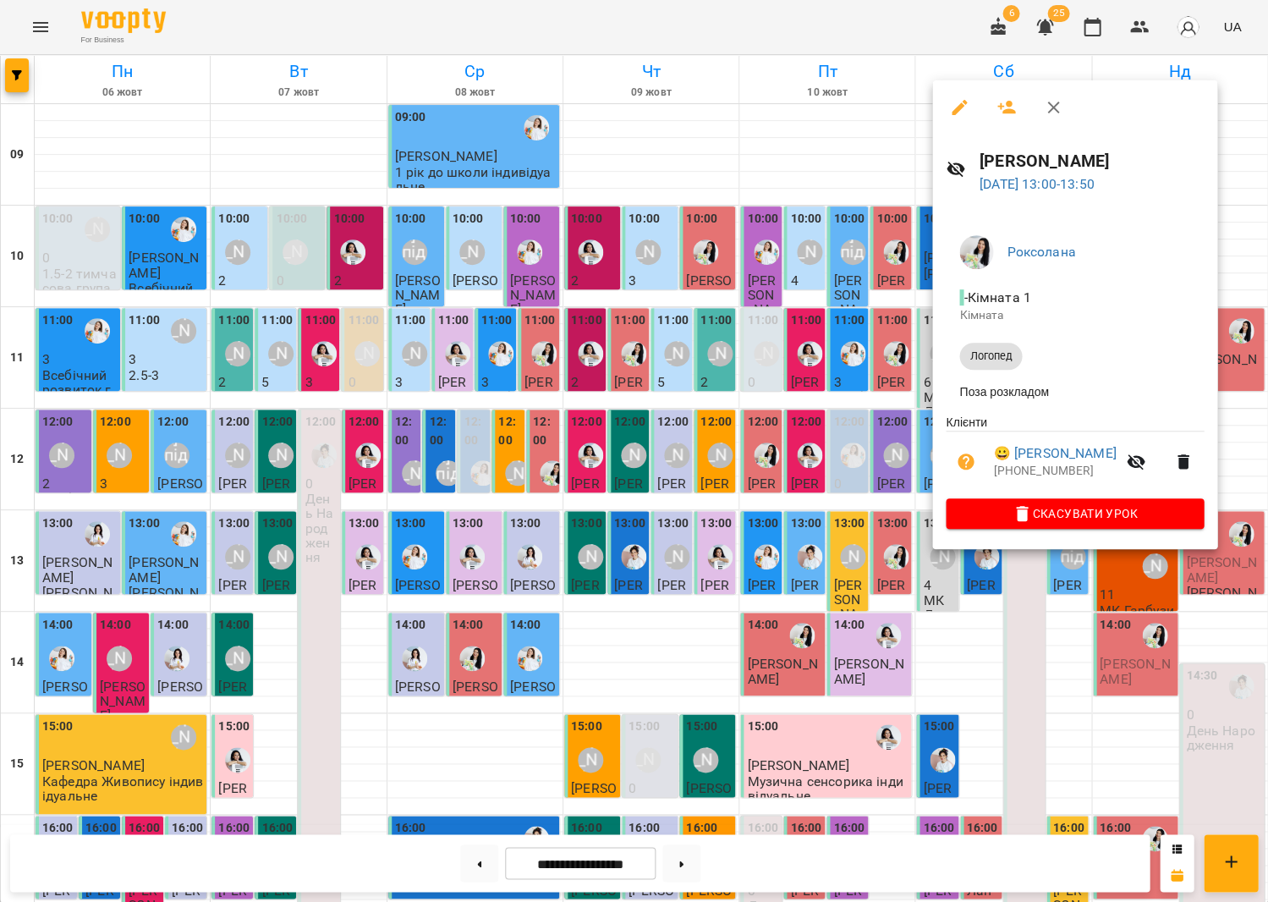
drag, startPoint x: 620, startPoint y: 480, endPoint x: 1148, endPoint y: 568, distance: 535.3
click at [620, 480] on div at bounding box center [634, 451] width 1268 height 902
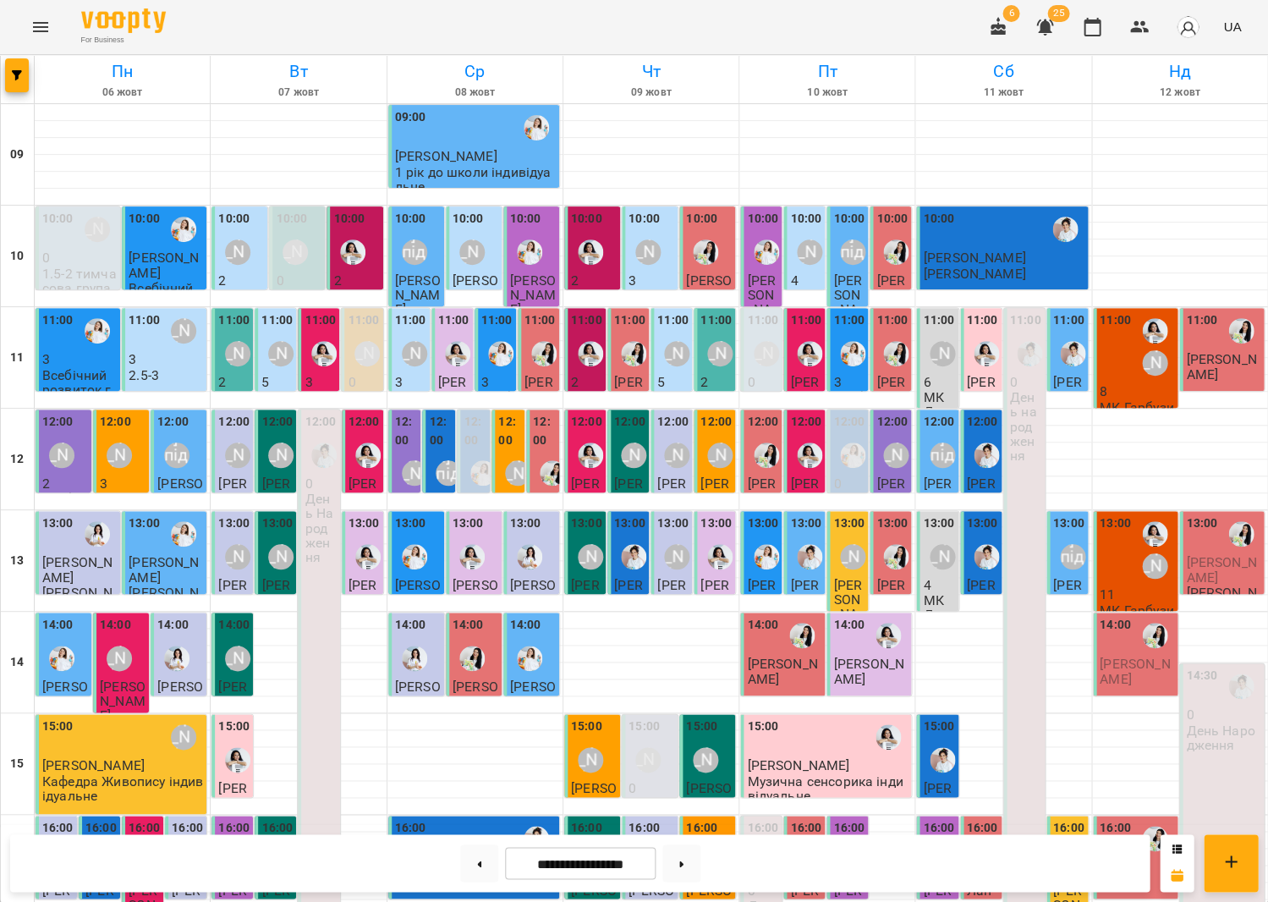
click at [1142, 587] on p "11" at bounding box center [1137, 594] width 74 height 14
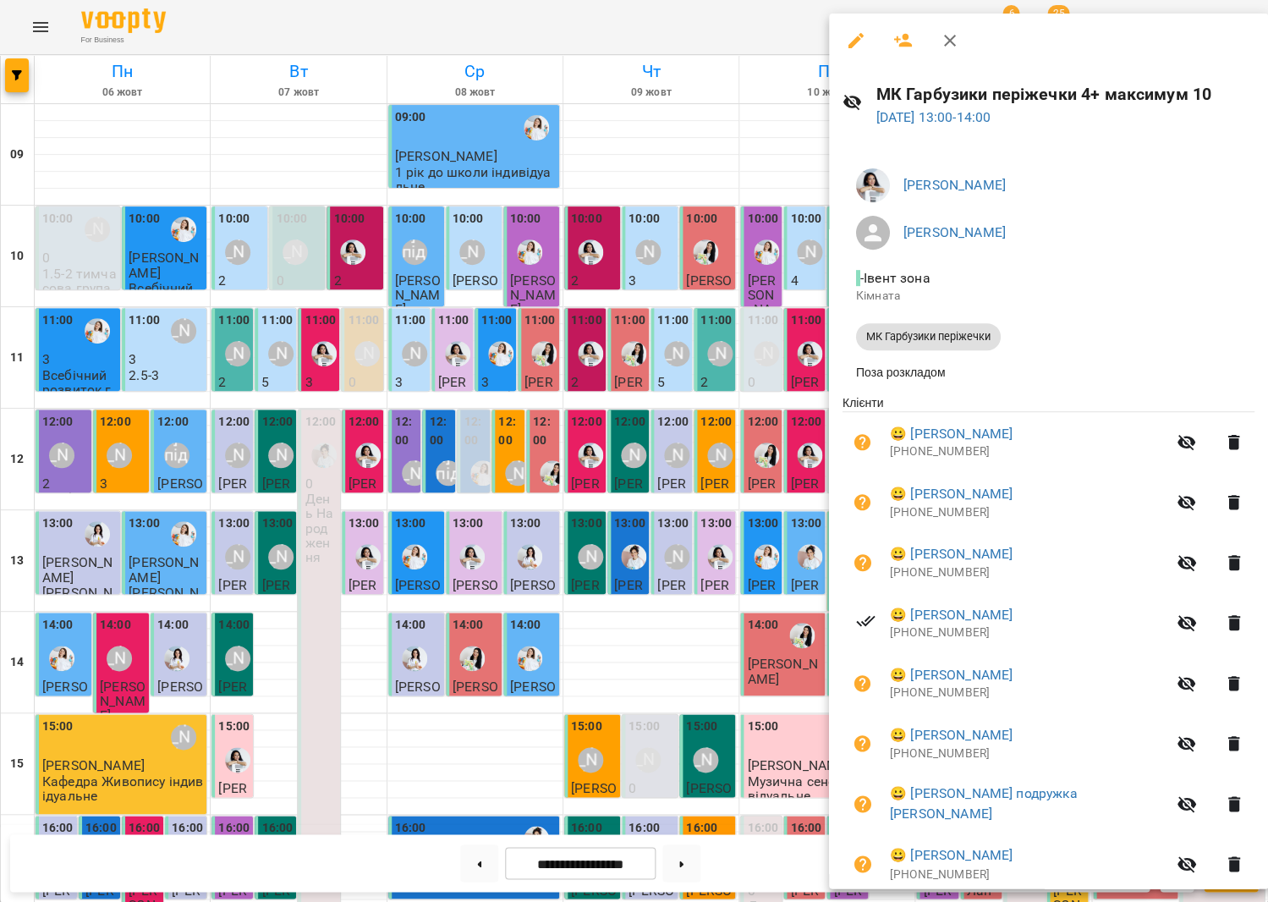
click at [594, 416] on div at bounding box center [634, 451] width 1268 height 902
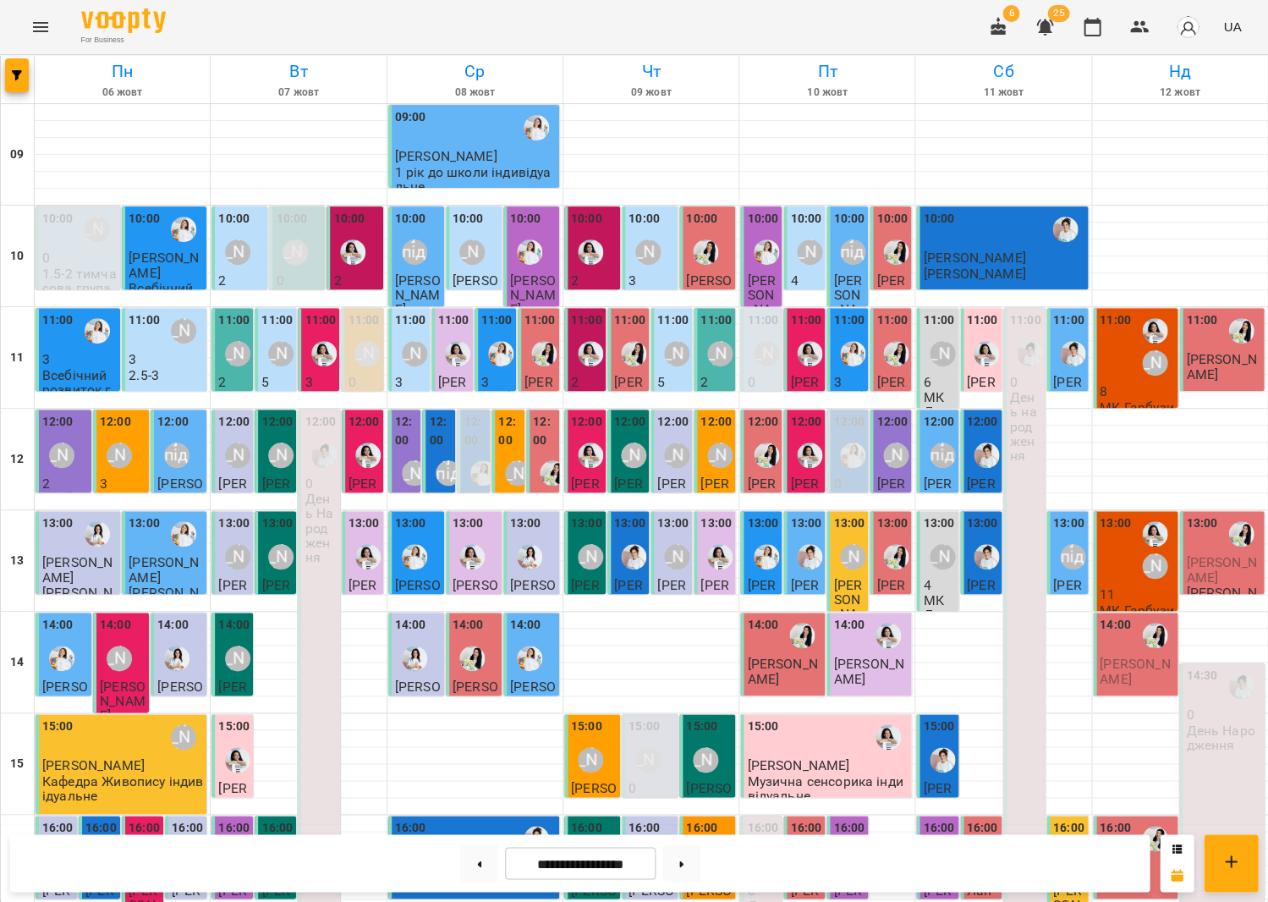
scroll to position [394, 0]
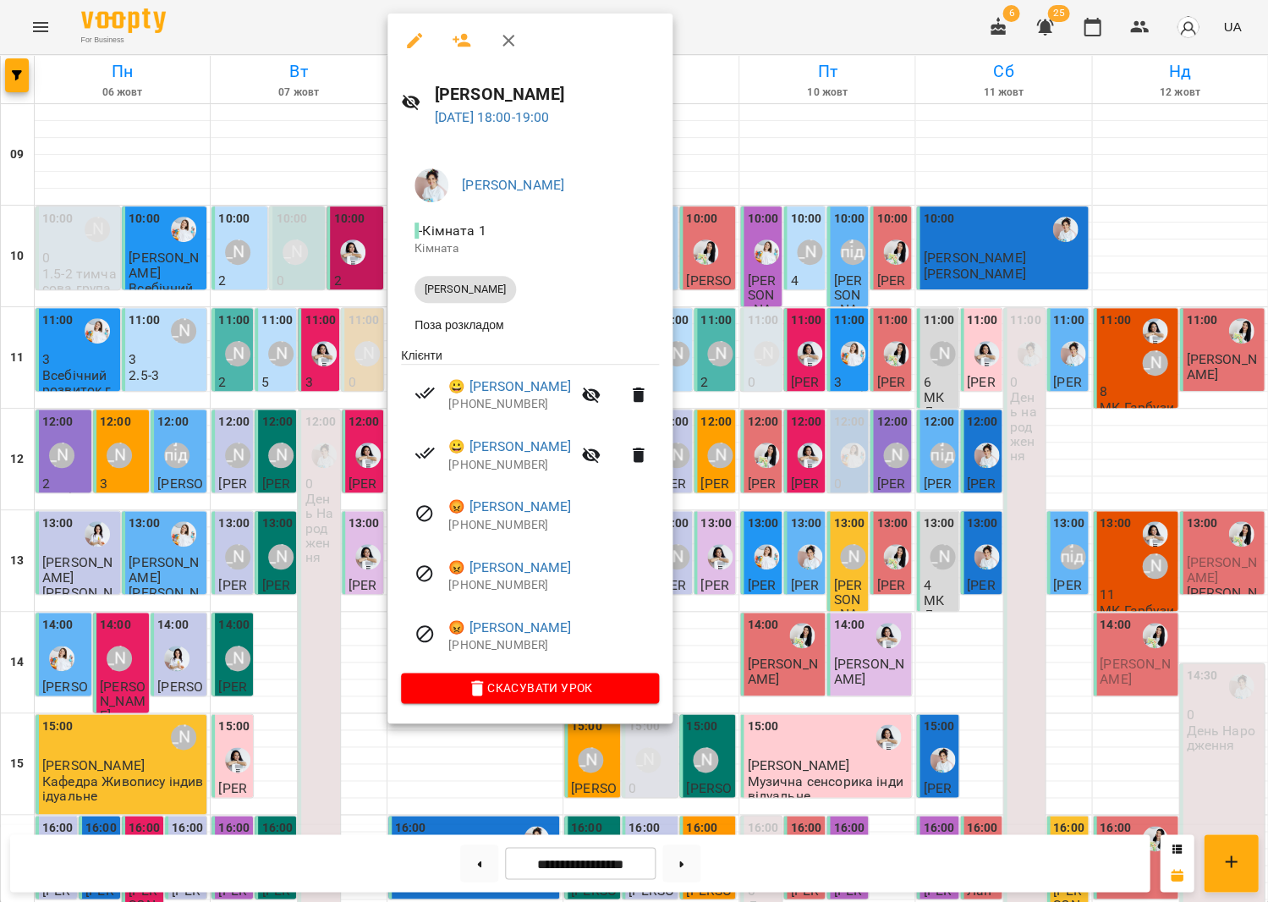
click at [849, 607] on div at bounding box center [634, 451] width 1268 height 902
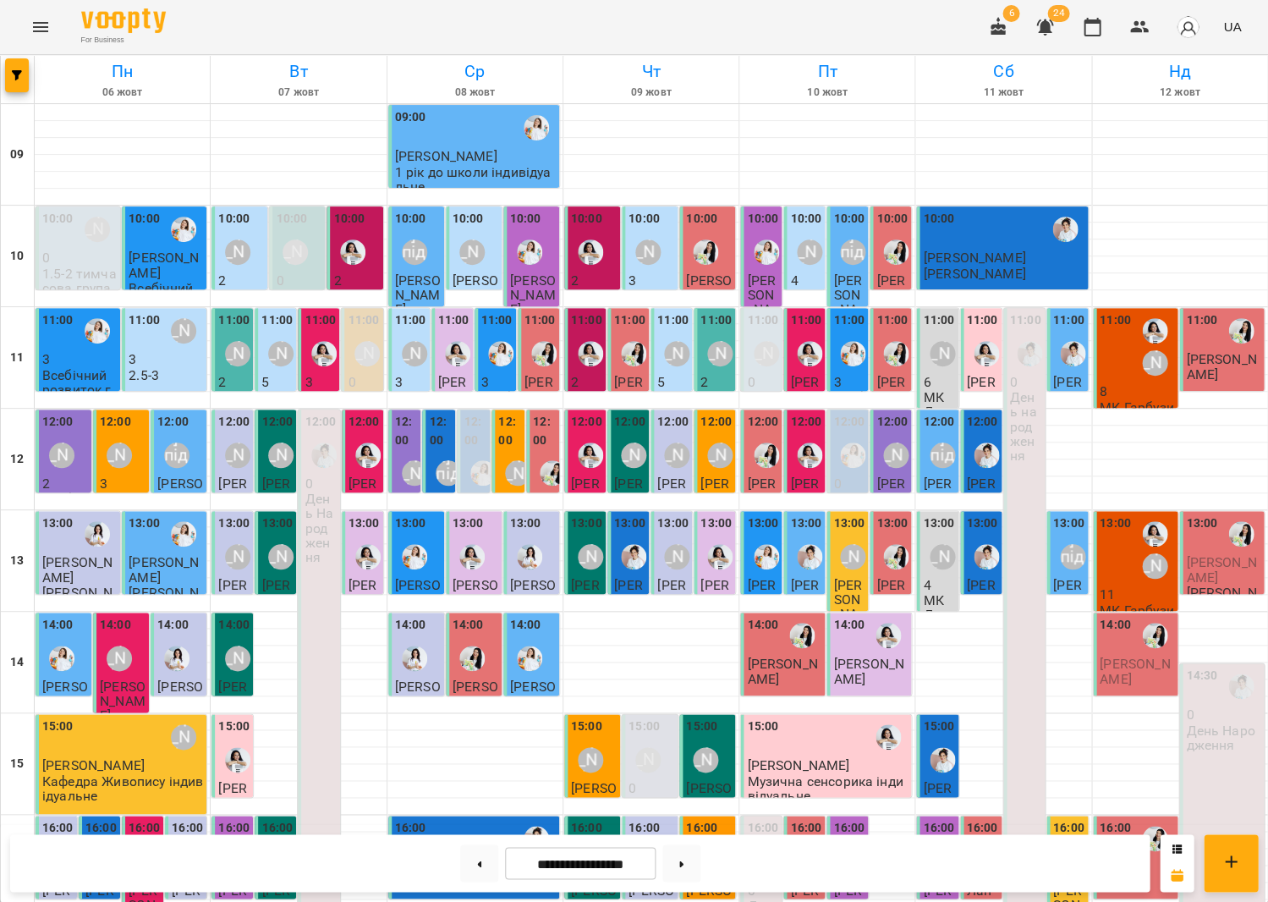
scroll to position [110, 0]
click at [1121, 311] on div "11:00" at bounding box center [1115, 346] width 31 height 71
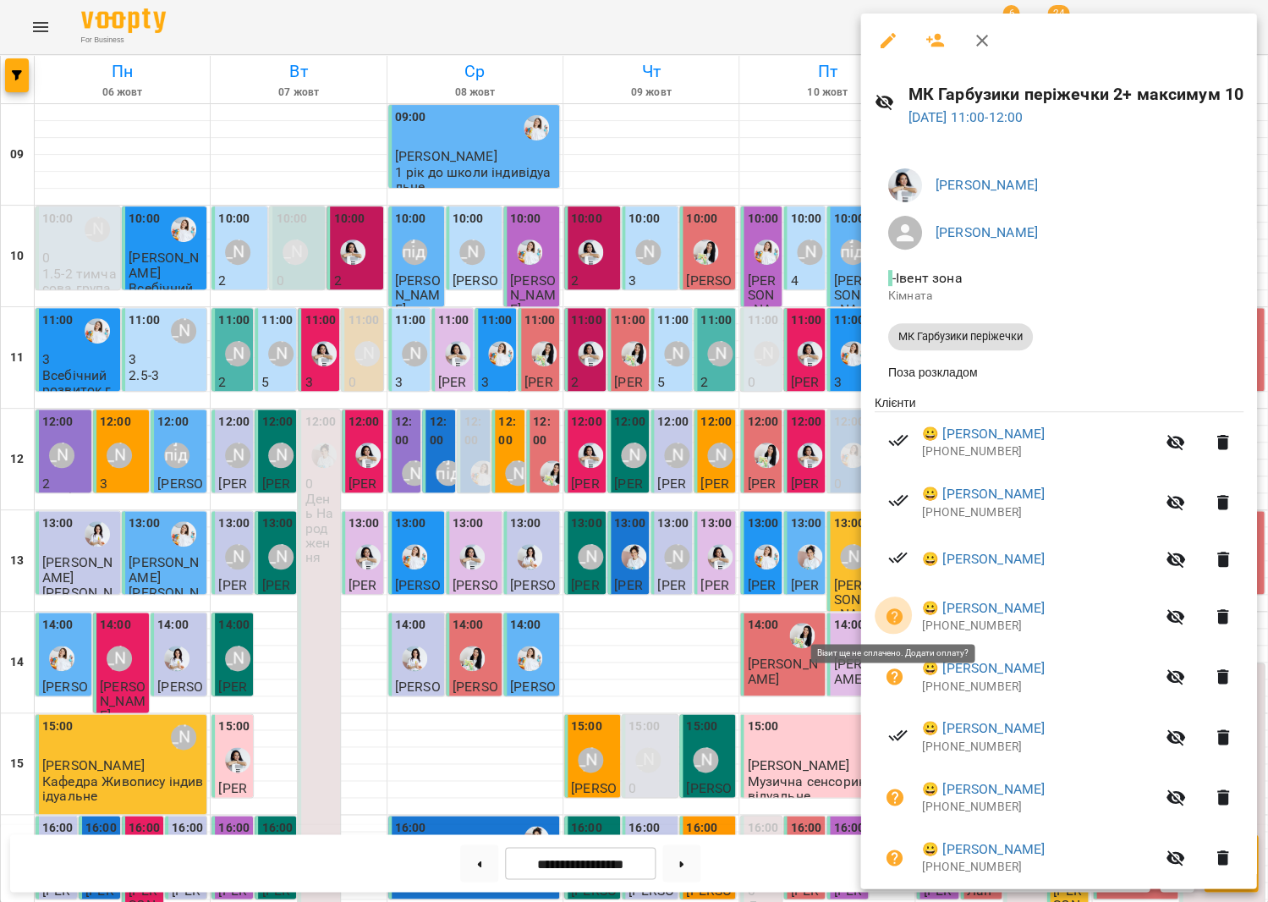
click at [893, 609] on icon "button" at bounding box center [894, 617] width 20 height 20
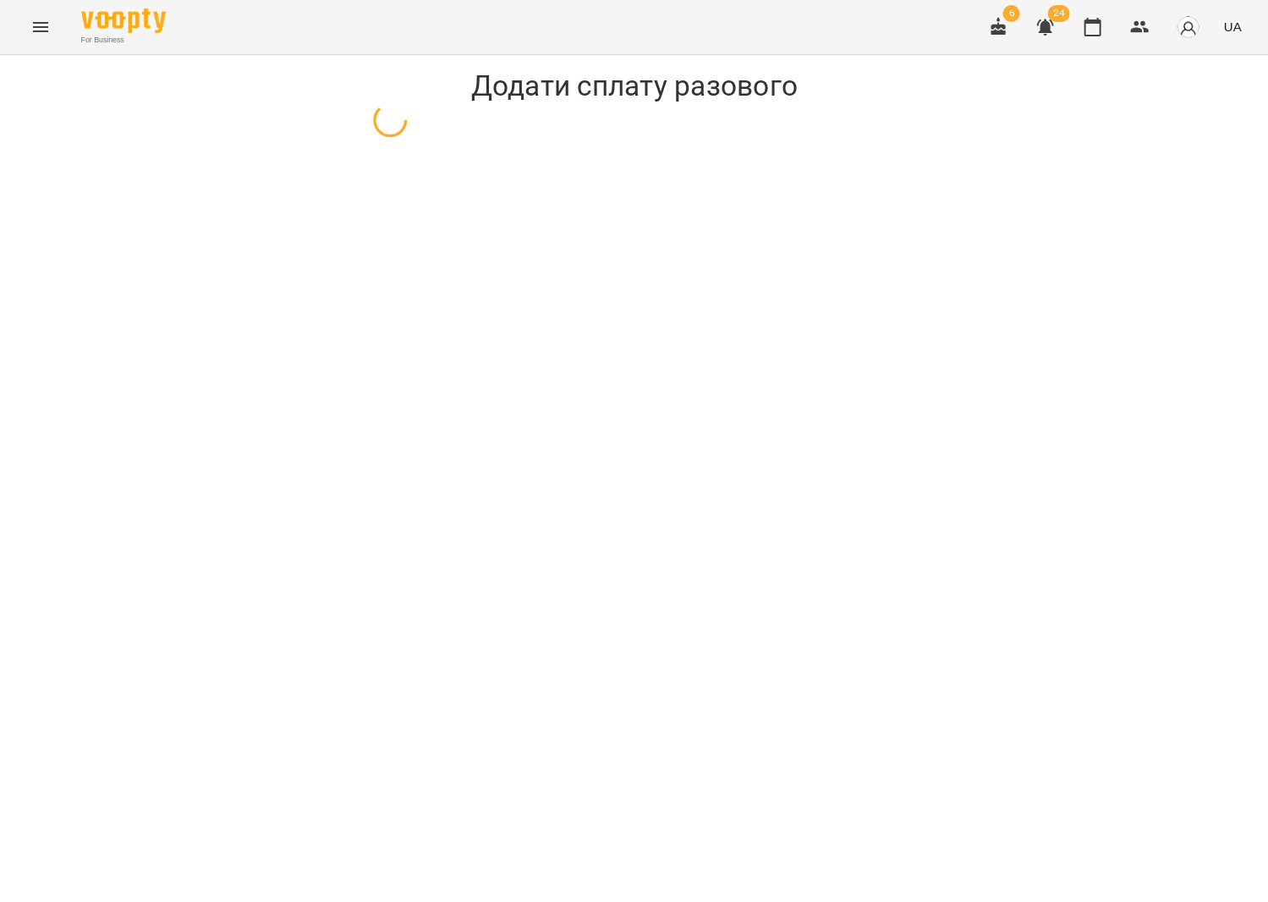
select select "**********"
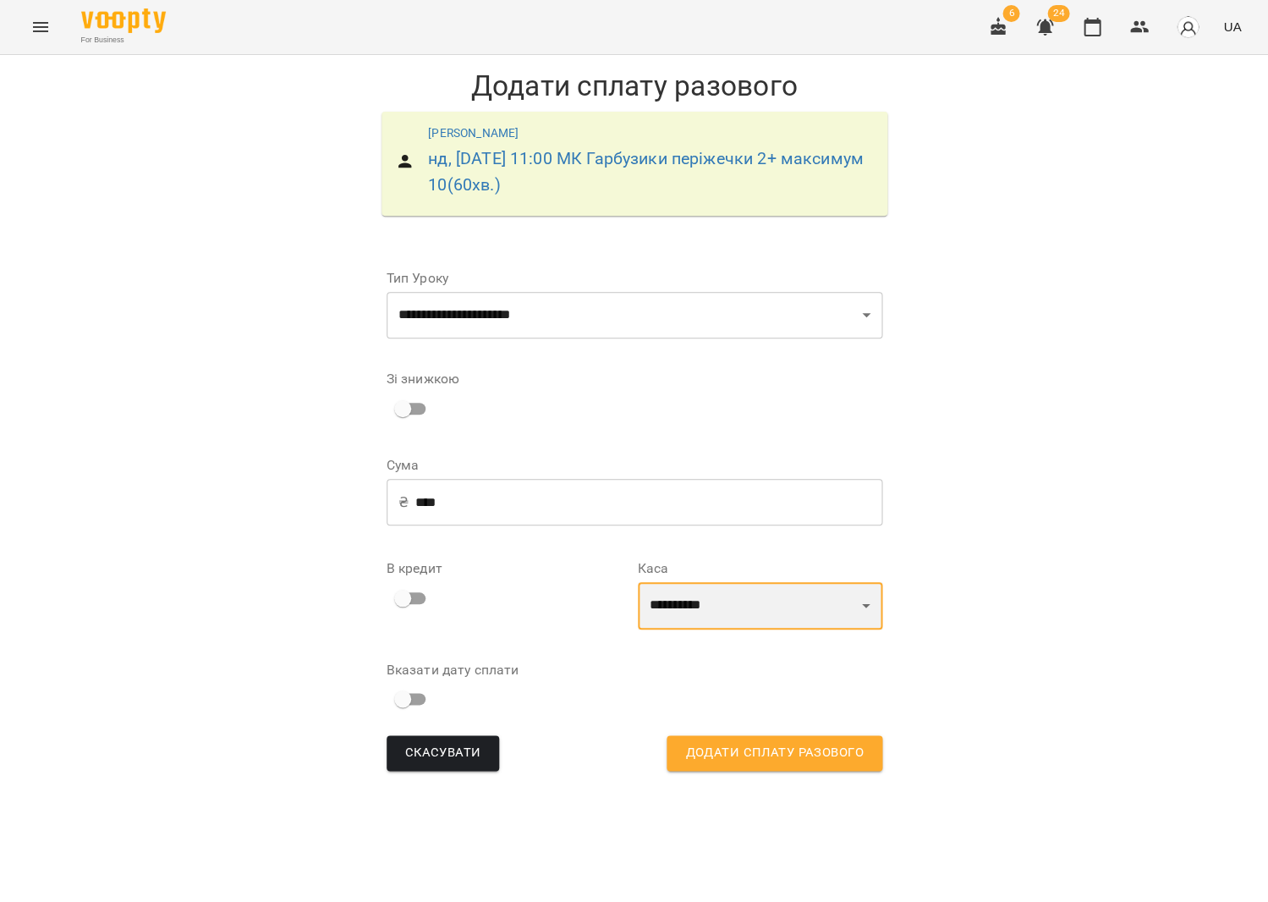
select select "****"
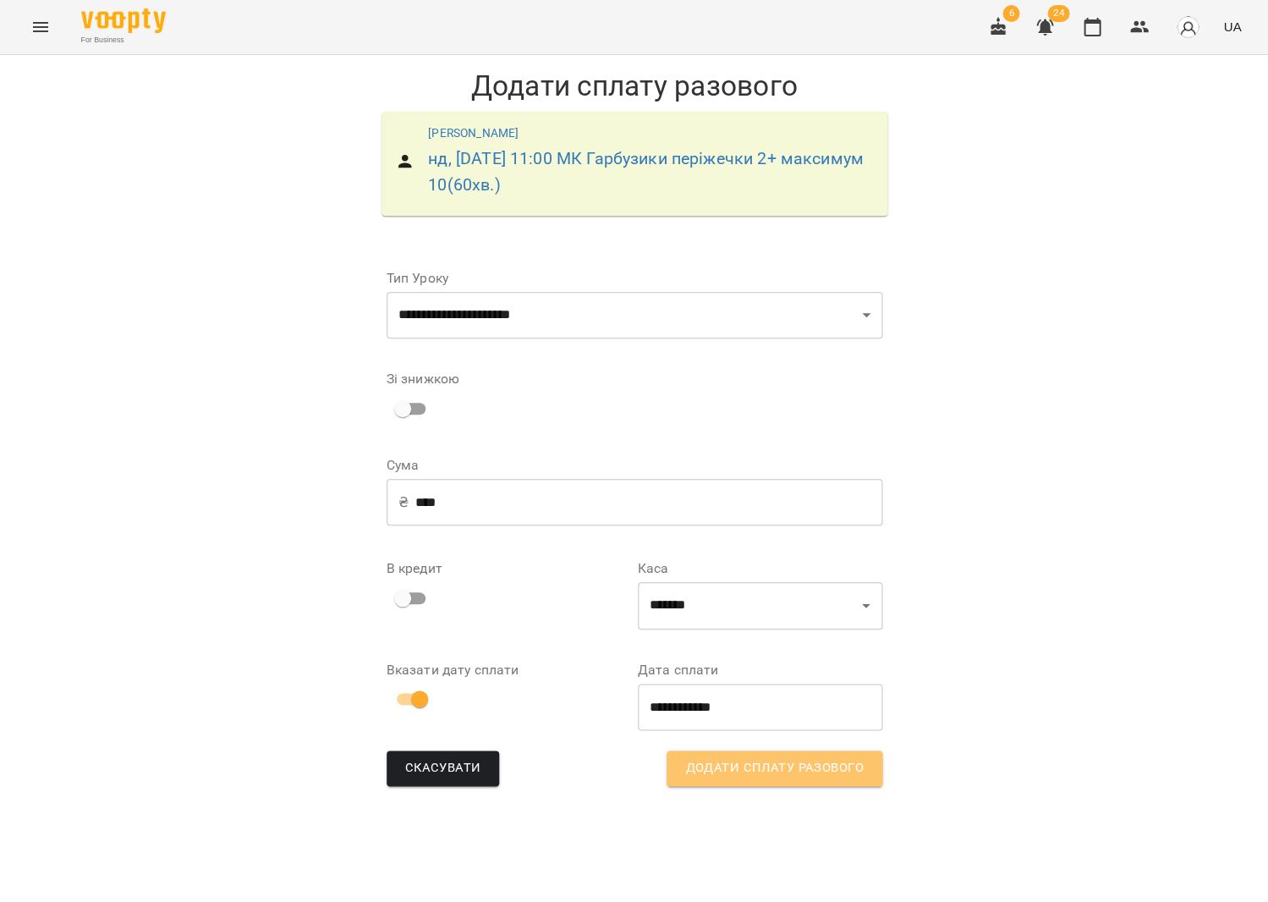
click at [788, 772] on span "Додати сплату разового" at bounding box center [774, 768] width 178 height 22
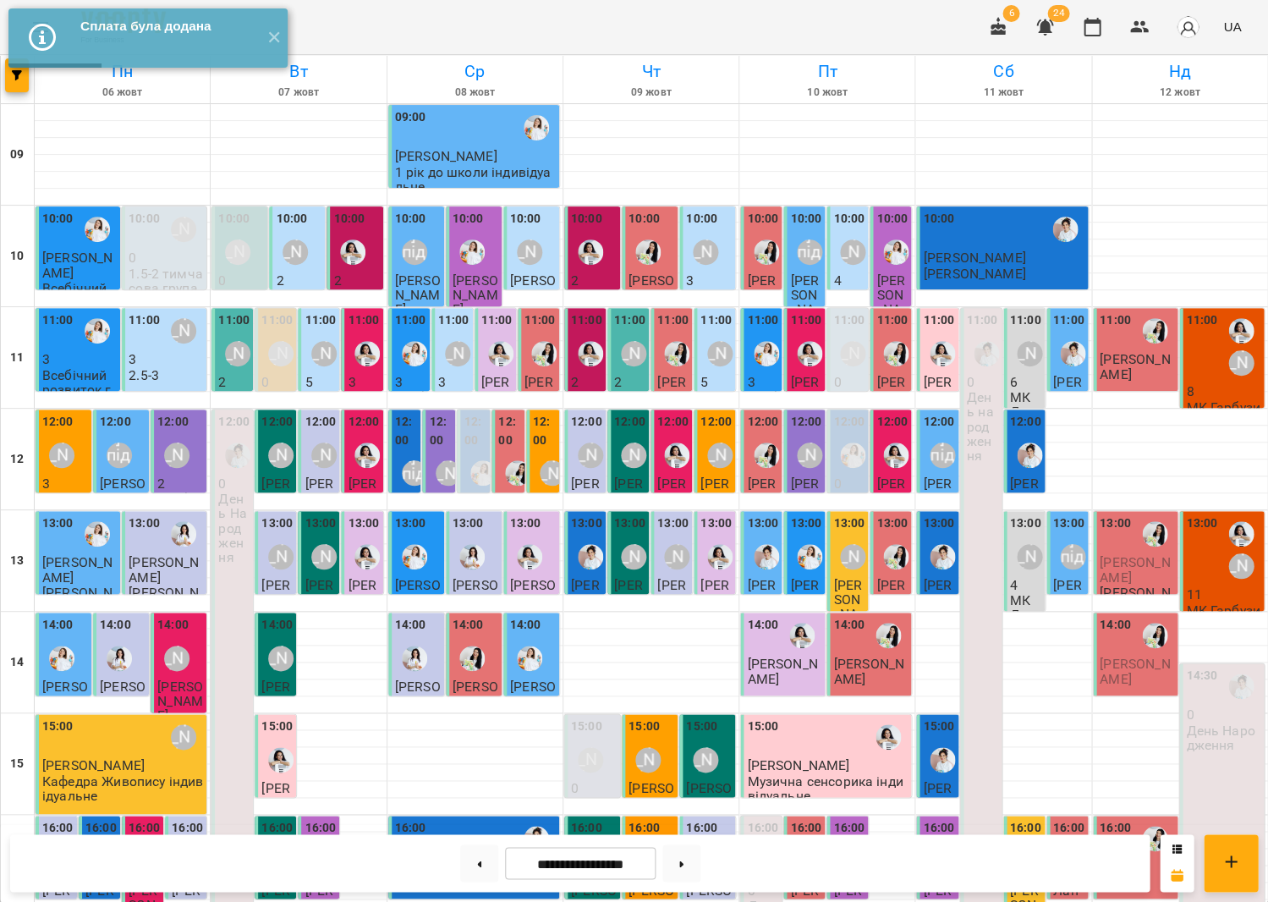
click at [1201, 357] on div "11:00" at bounding box center [1201, 346] width 31 height 71
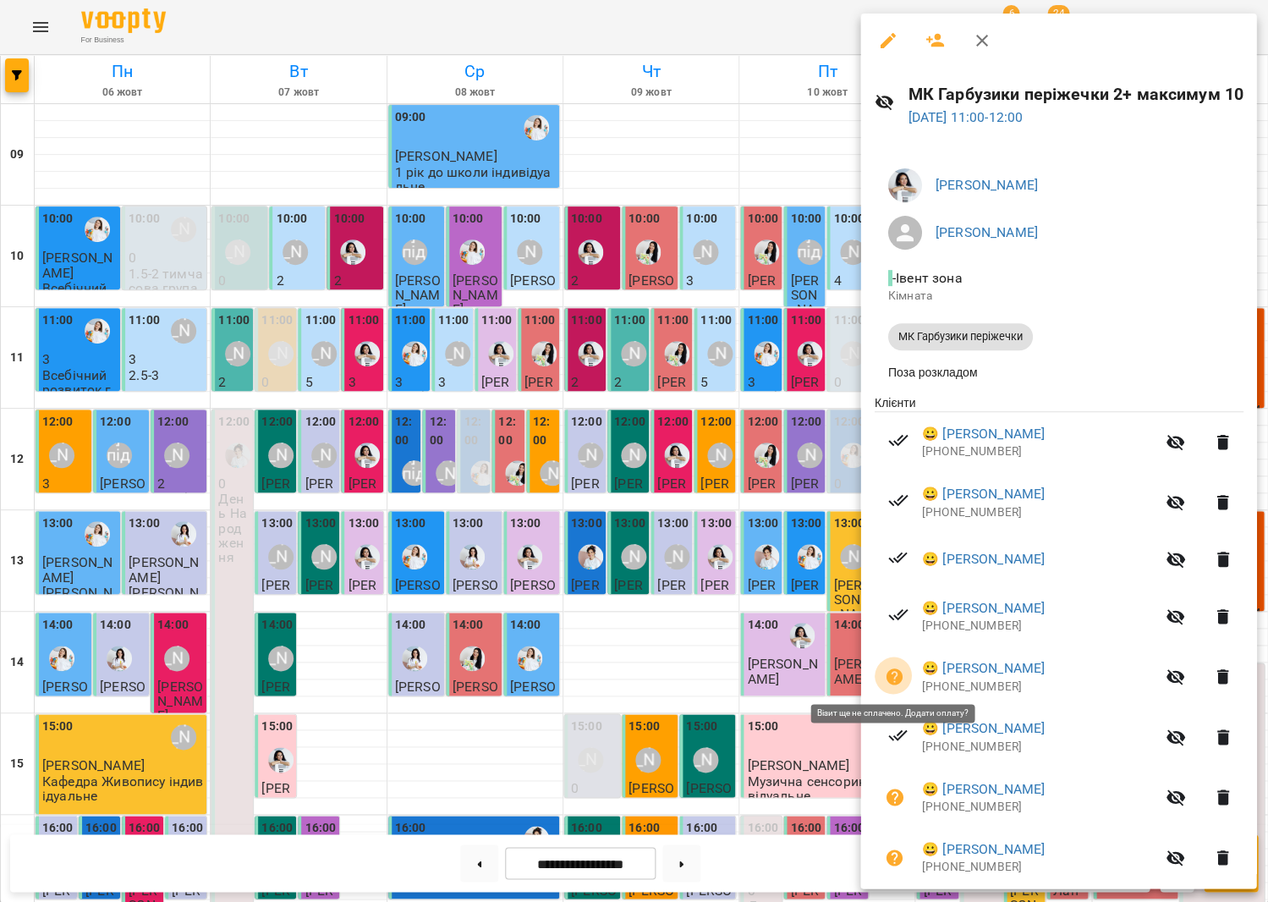
click at [899, 658] on button "button" at bounding box center [894, 677] width 41 height 41
select select "**********"
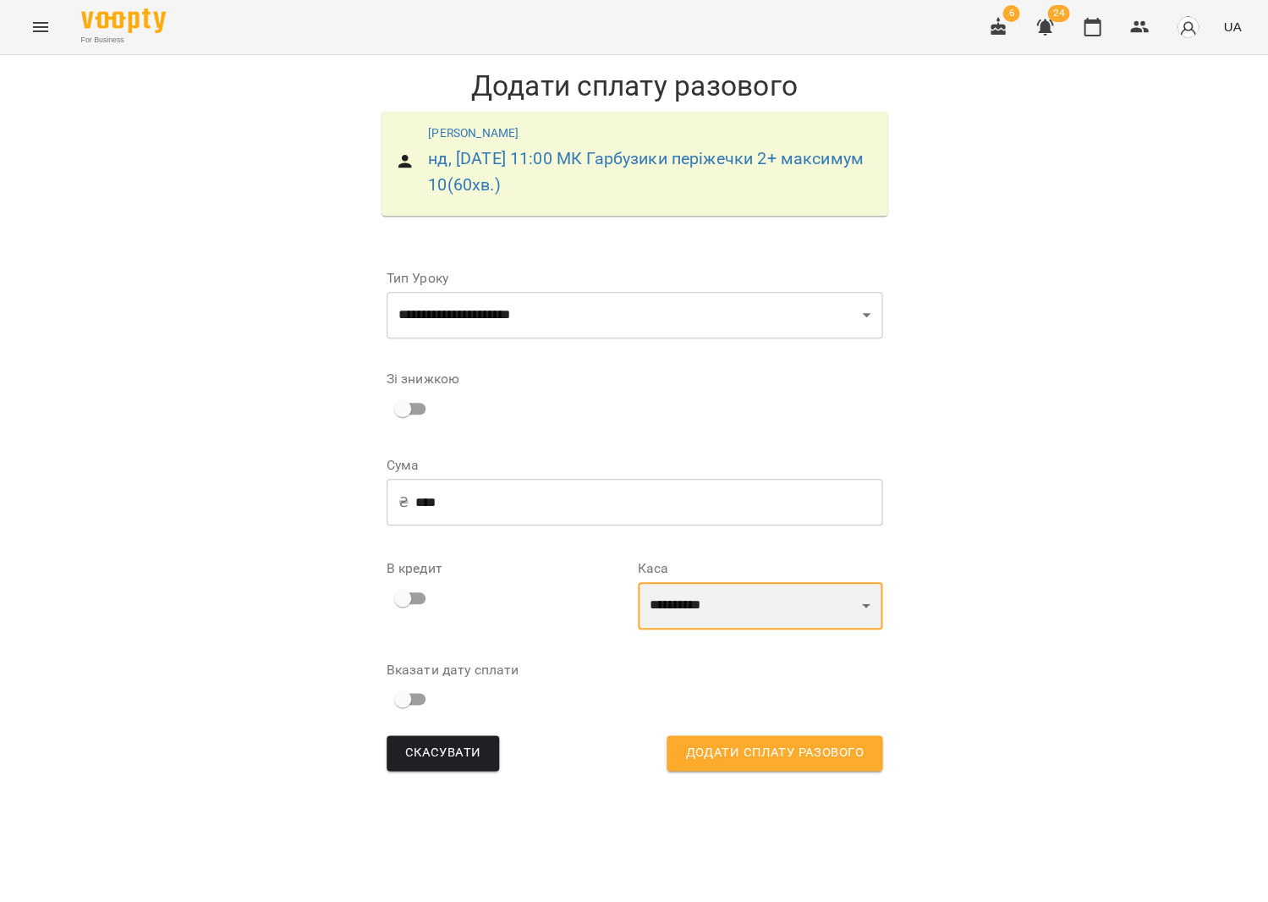
select select "****"
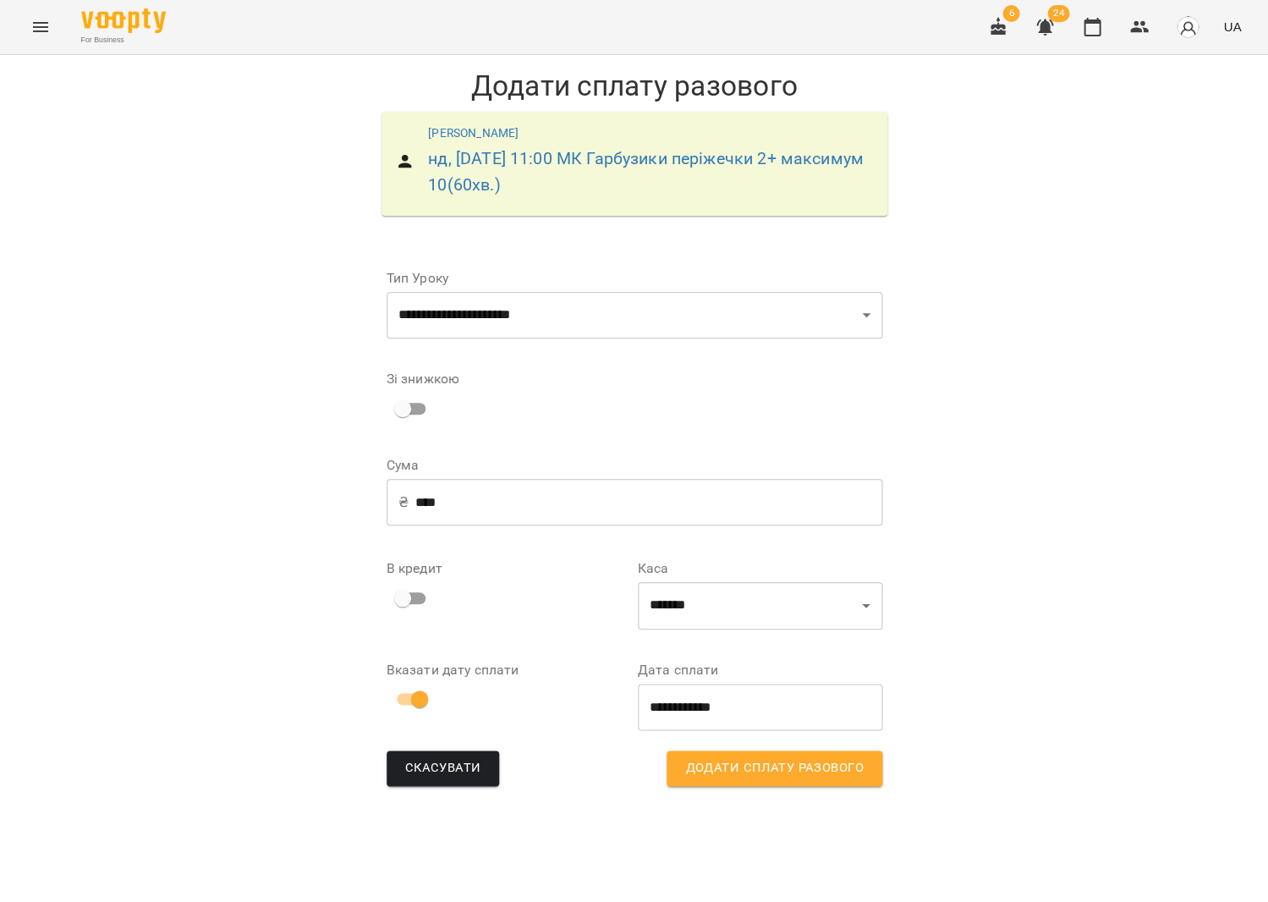
click at [740, 768] on span "Додати сплату разового" at bounding box center [774, 768] width 178 height 22
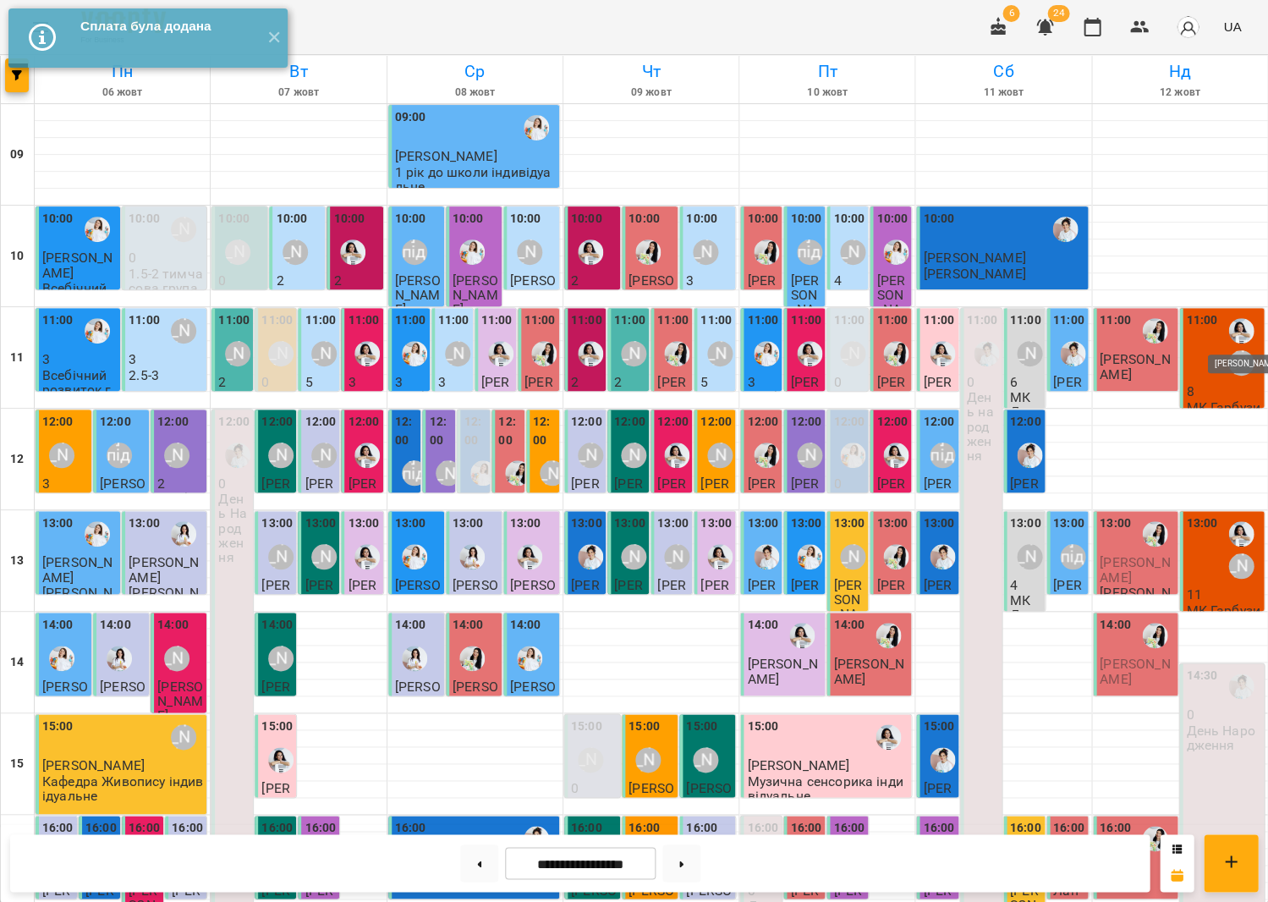
click at [1234, 342] on img "Анна Білан" at bounding box center [1241, 330] width 25 height 25
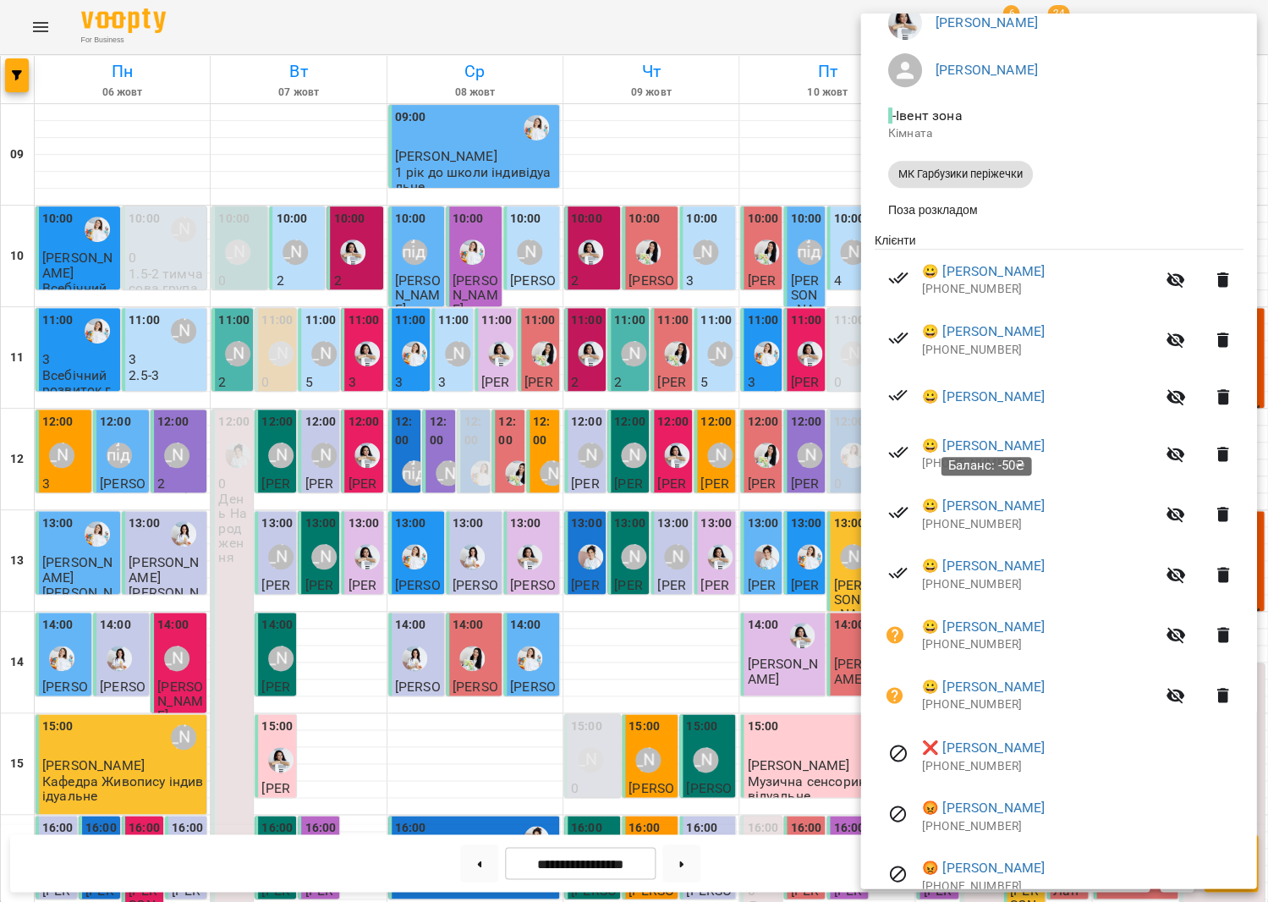
scroll to position [180, 0]
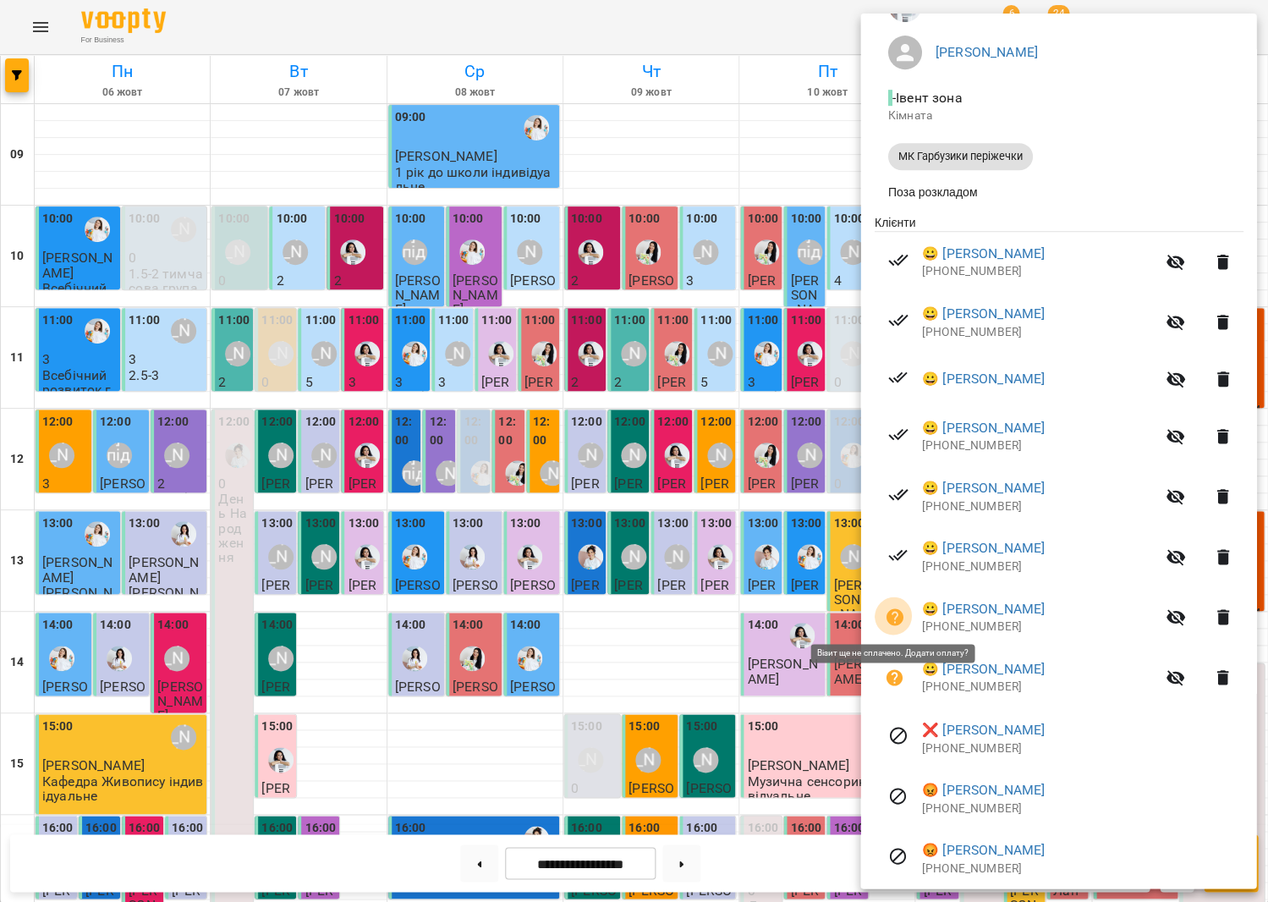
click at [902, 617] on button "button" at bounding box center [894, 617] width 41 height 41
select select "**********"
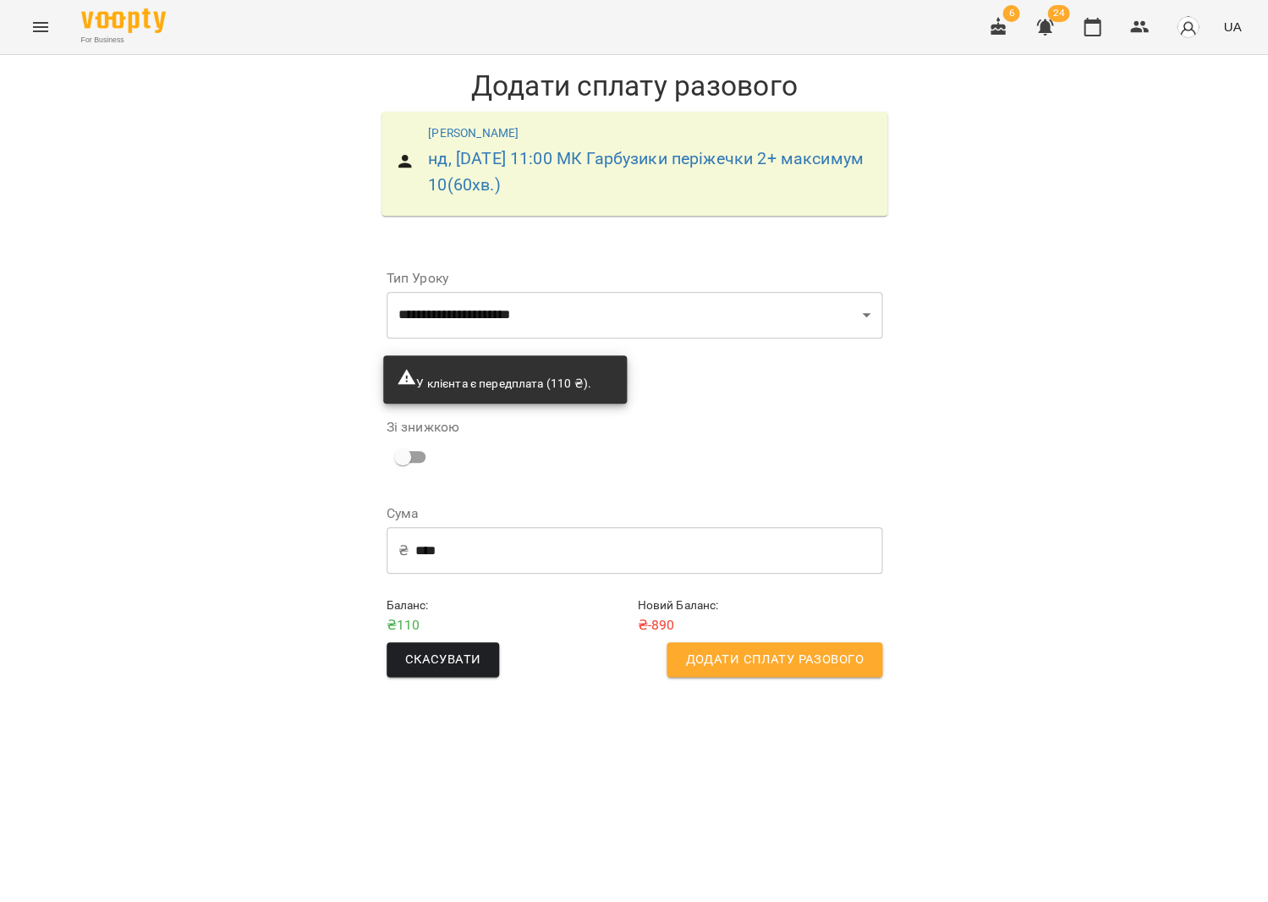
click at [1117, 18] on div "6 24 UA" at bounding box center [1113, 27] width 270 height 44
click at [1094, 20] on icon "button" at bounding box center [1092, 27] width 17 height 19
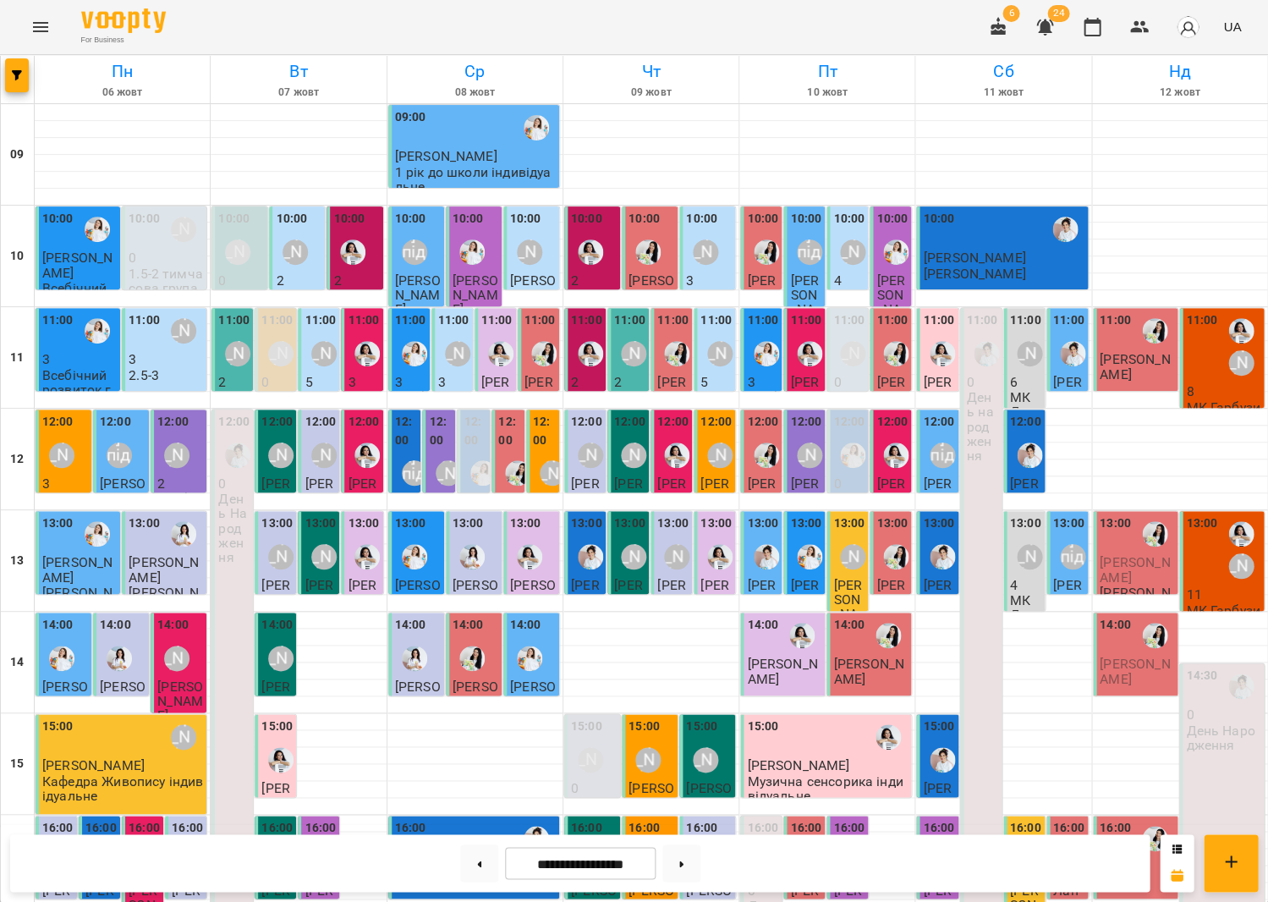
click at [1193, 371] on div "11:00" at bounding box center [1201, 346] width 31 height 71
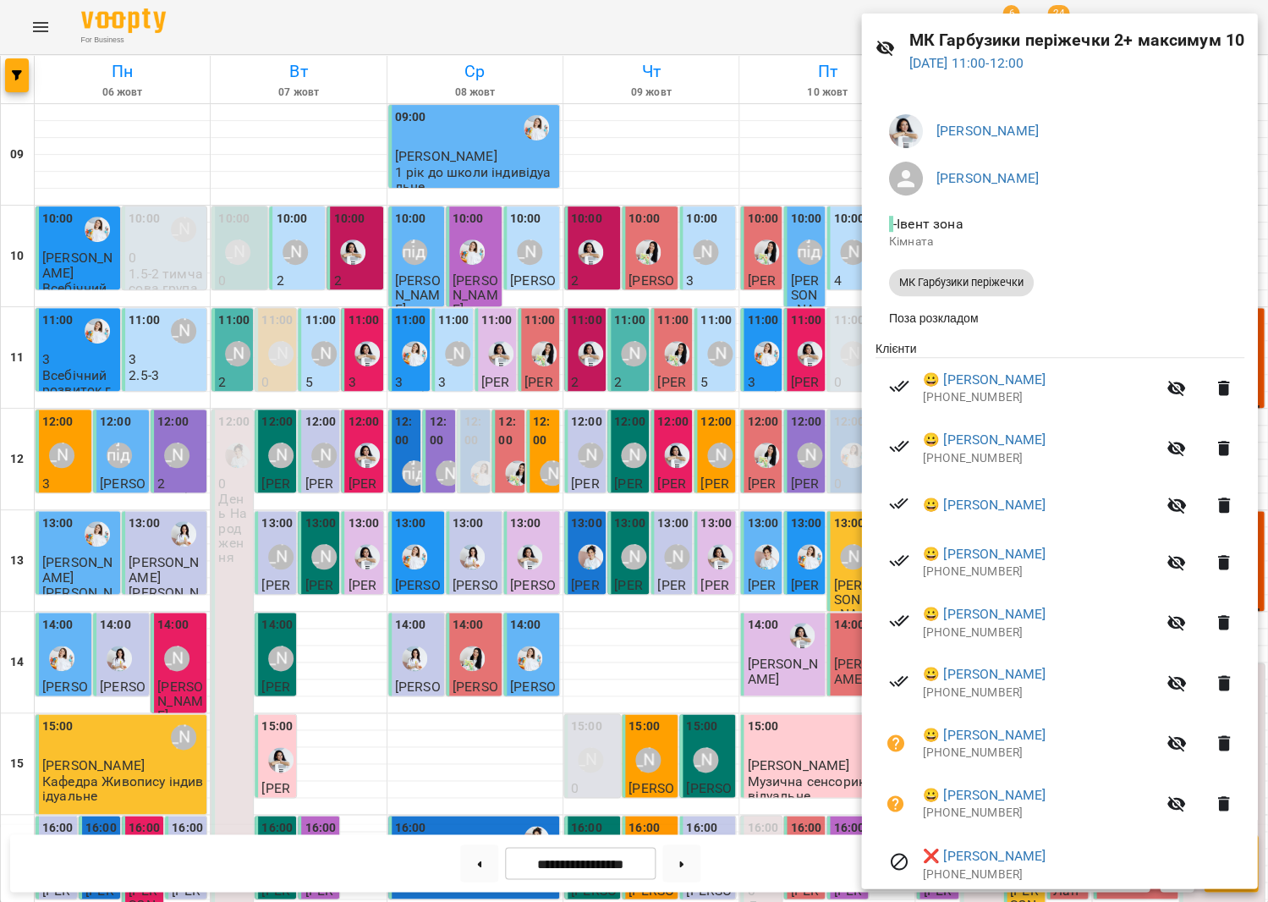
scroll to position [113, 0]
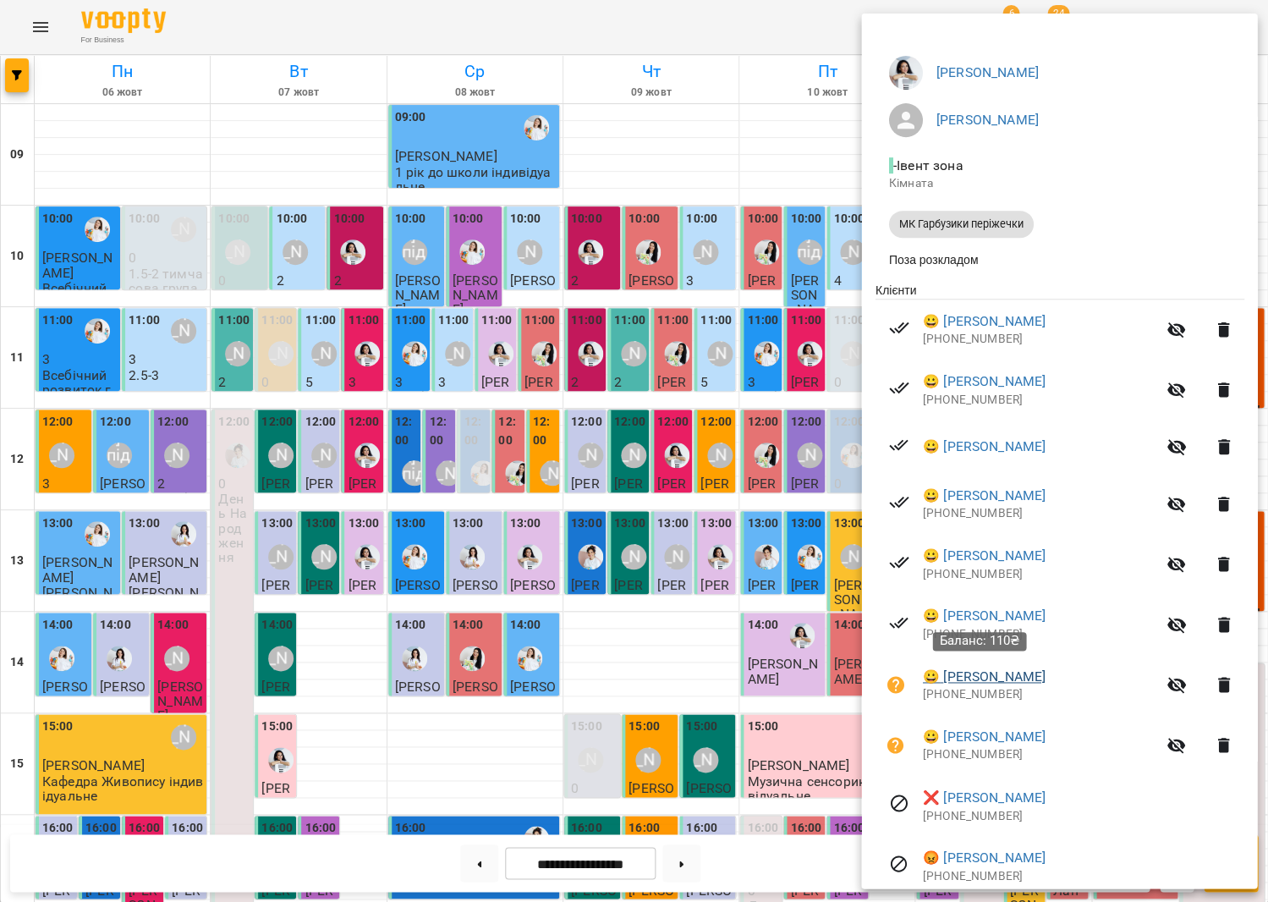
click at [945, 675] on link "😀 [PERSON_NAME]" at bounding box center [983, 677] width 123 height 20
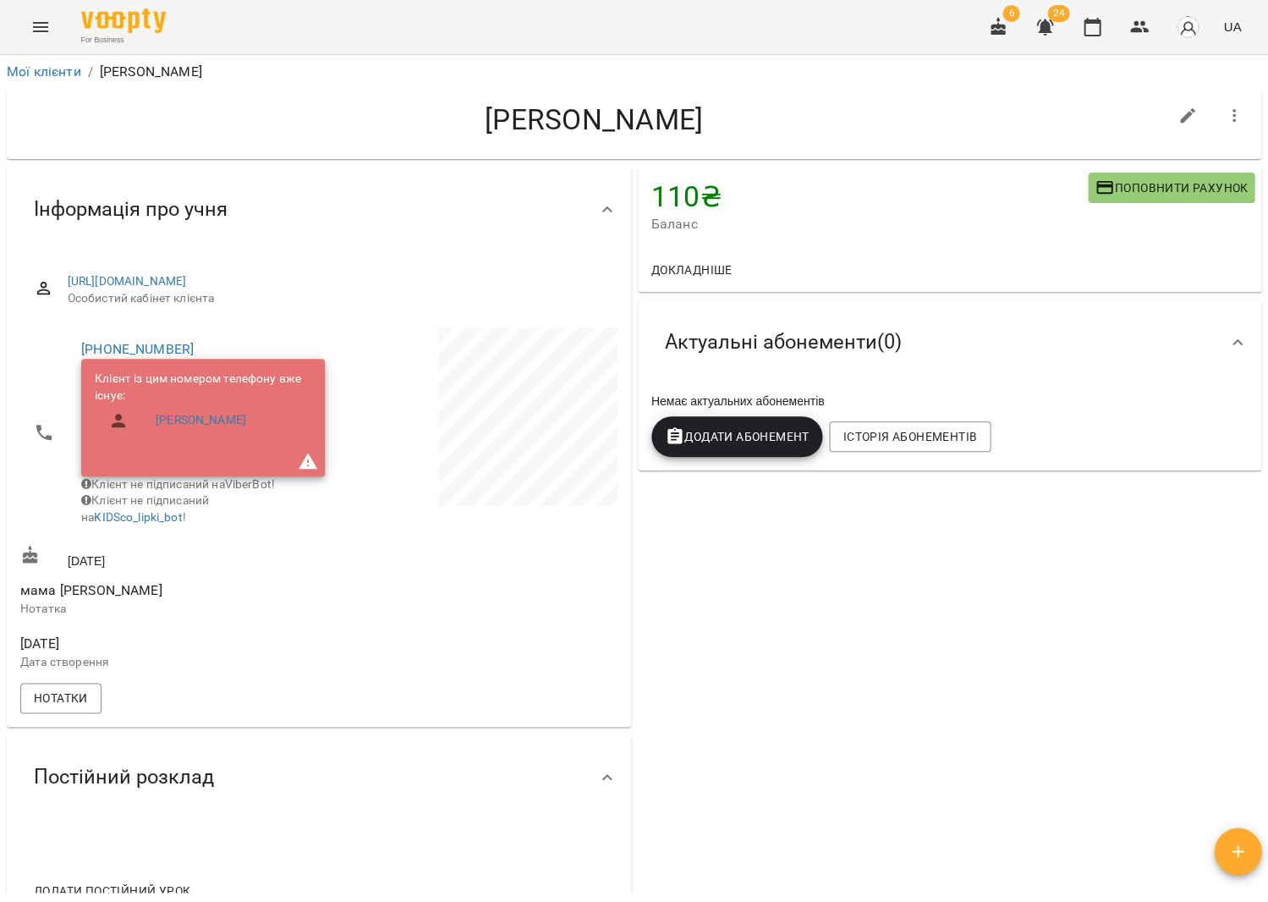
click at [1096, 184] on button "Поповнити рахунок" at bounding box center [1171, 188] width 167 height 30
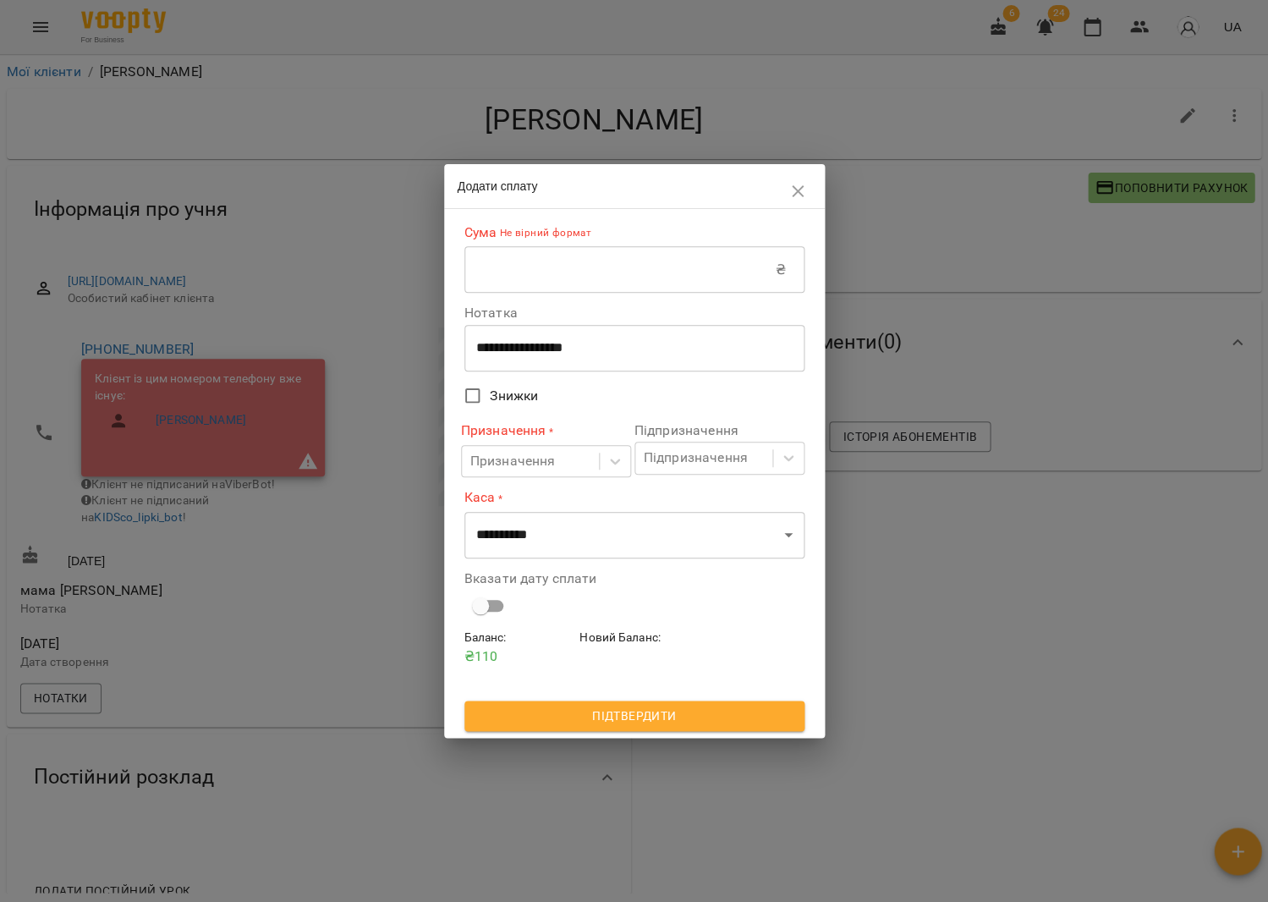
click at [595, 263] on input "text" at bounding box center [620, 269] width 311 height 47
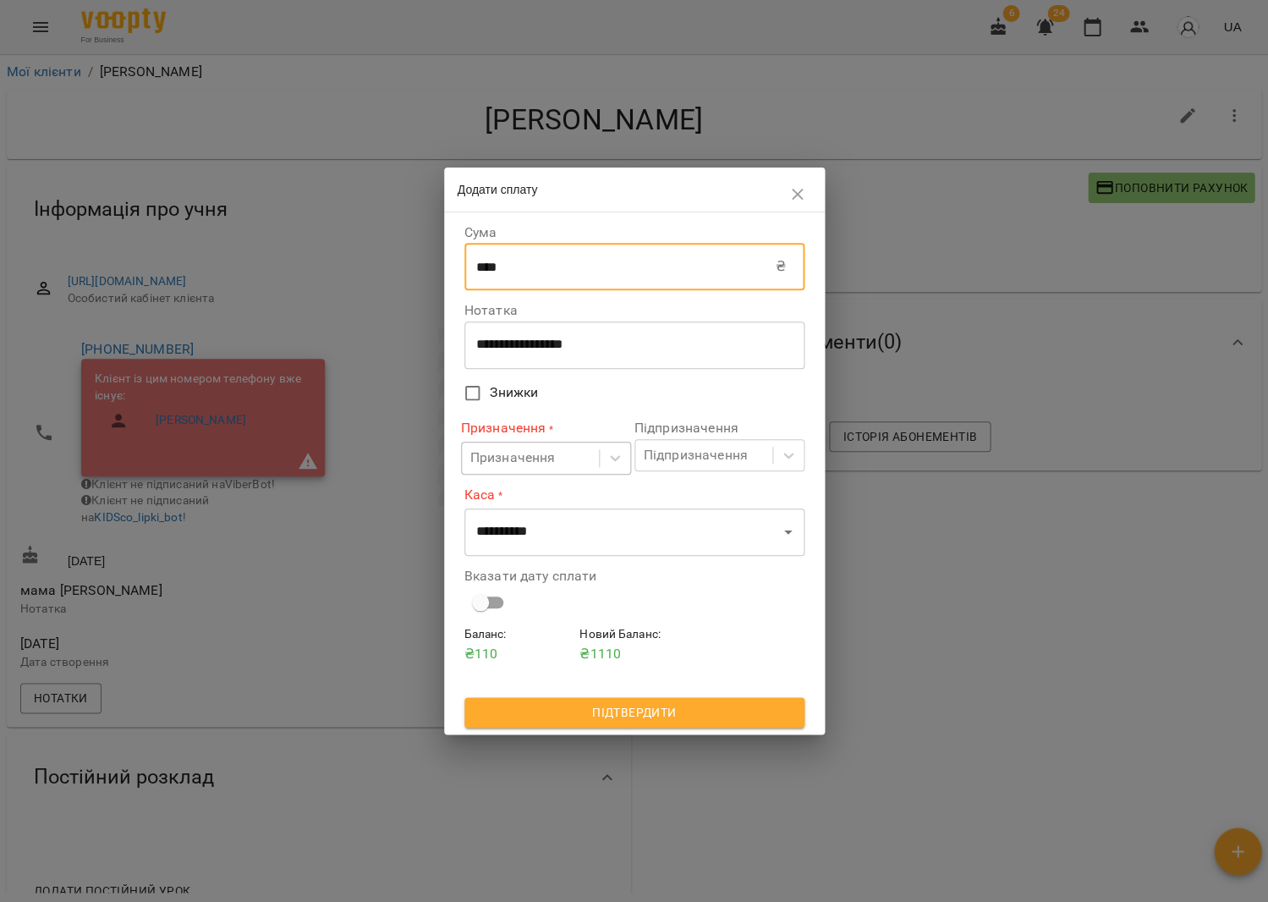
type input "****"
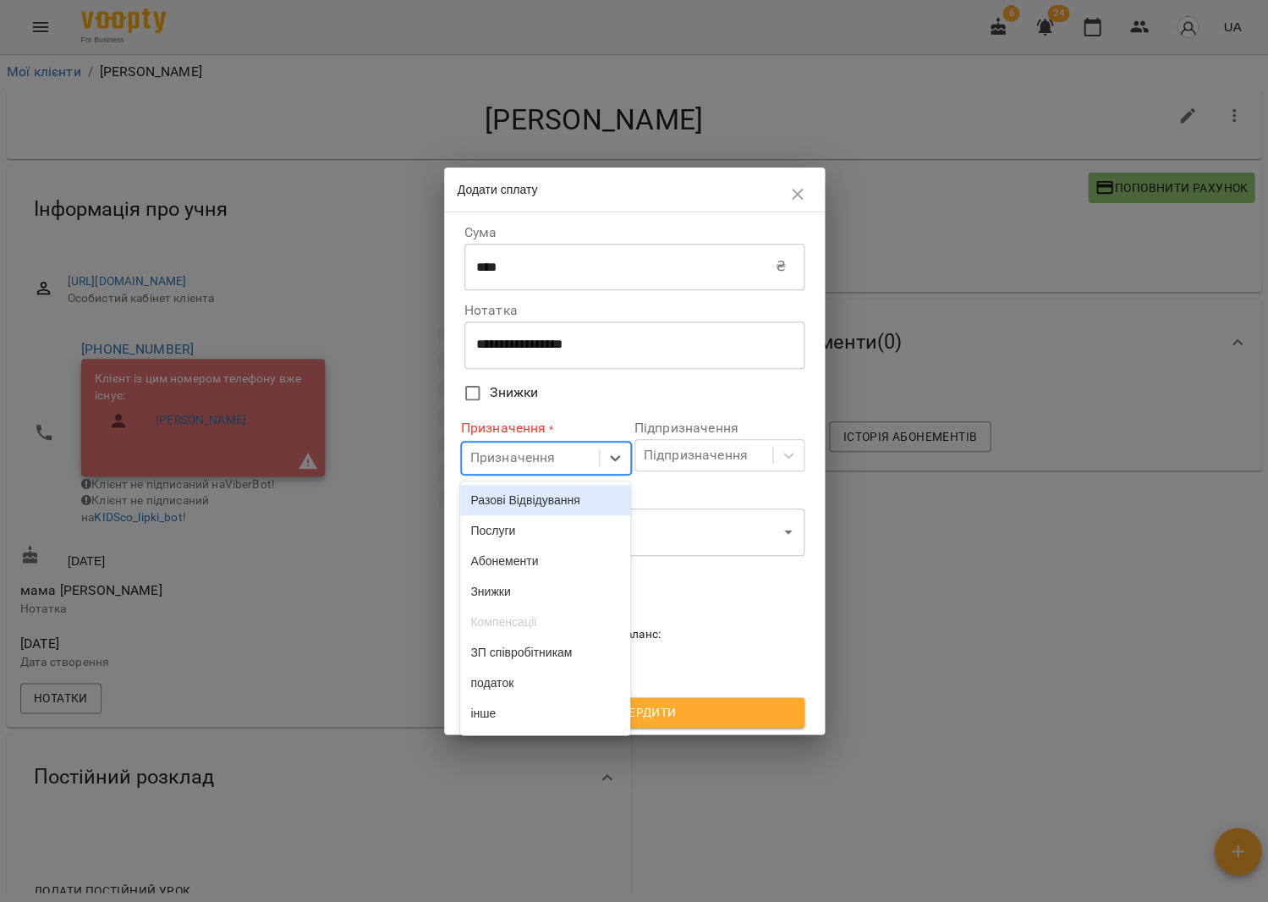
click at [520, 463] on div "Призначення" at bounding box center [512, 458] width 85 height 20
click at [518, 496] on div "Разові Відвідування" at bounding box center [545, 500] width 170 height 30
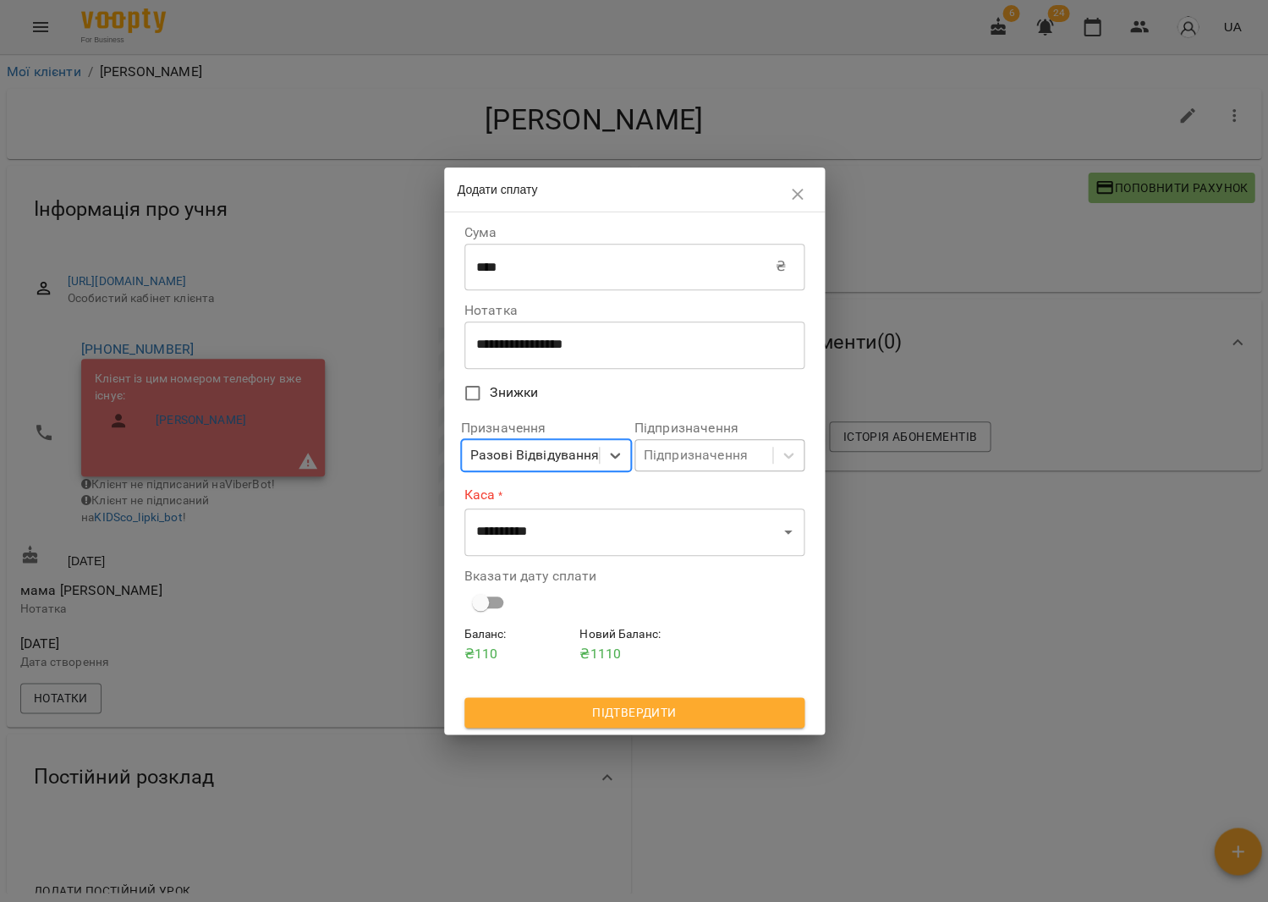
click at [723, 462] on div "Підпризначення" at bounding box center [696, 455] width 104 height 20
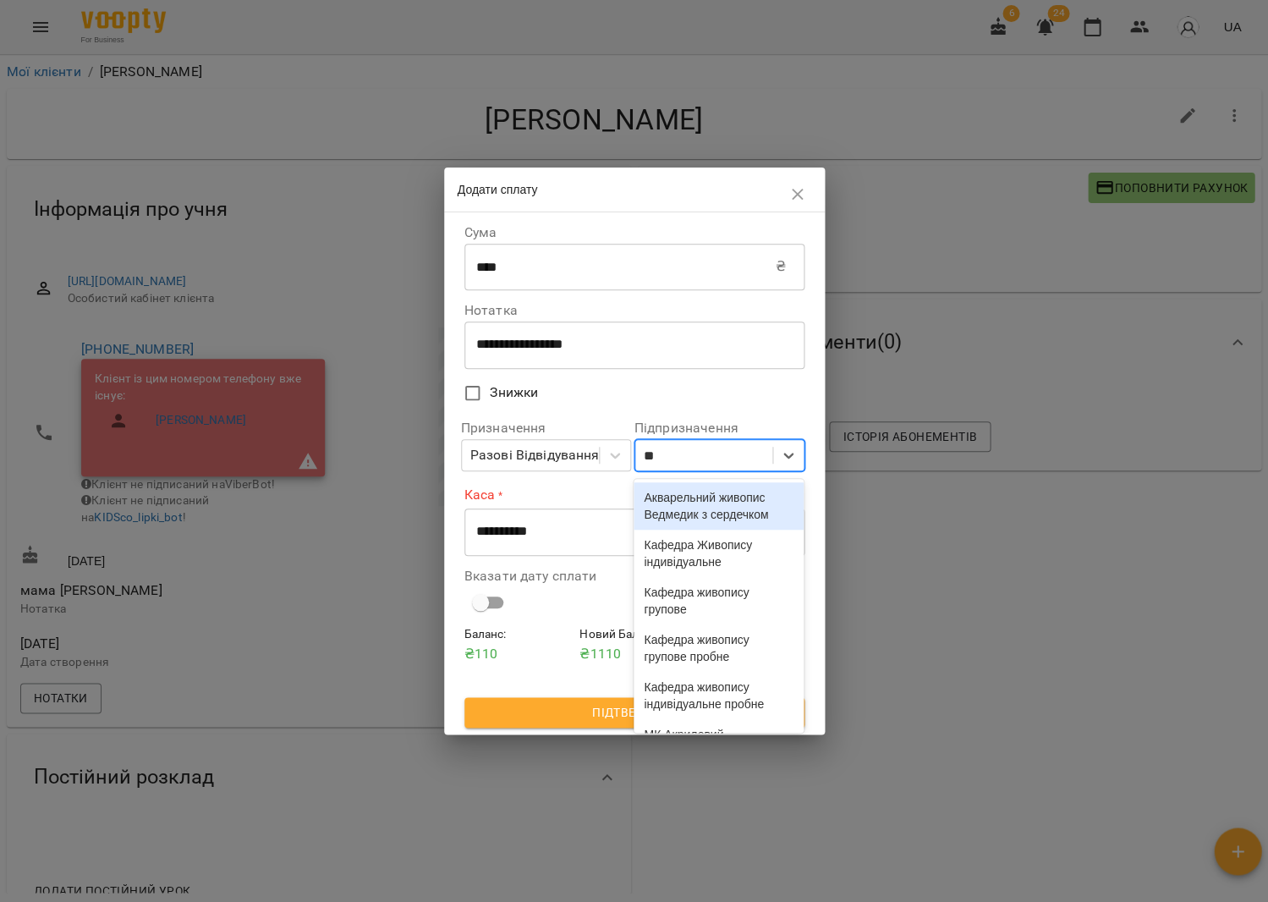
type input "***"
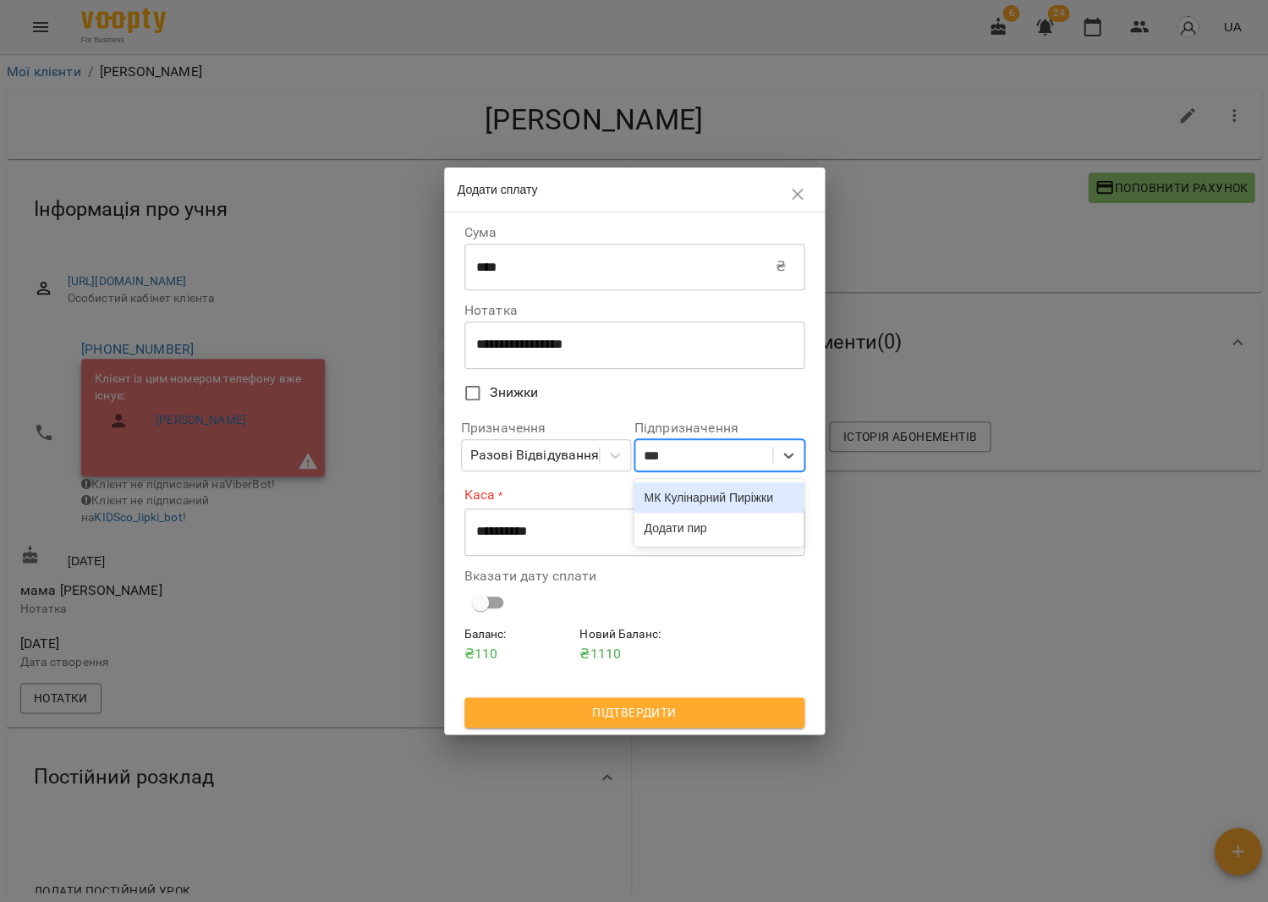
click at [721, 506] on div "МК Кулінарний Пиріжки" at bounding box center [719, 497] width 170 height 30
click at [695, 454] on div "МК Кулінарний Пиріжки" at bounding box center [694, 455] width 100 height 20
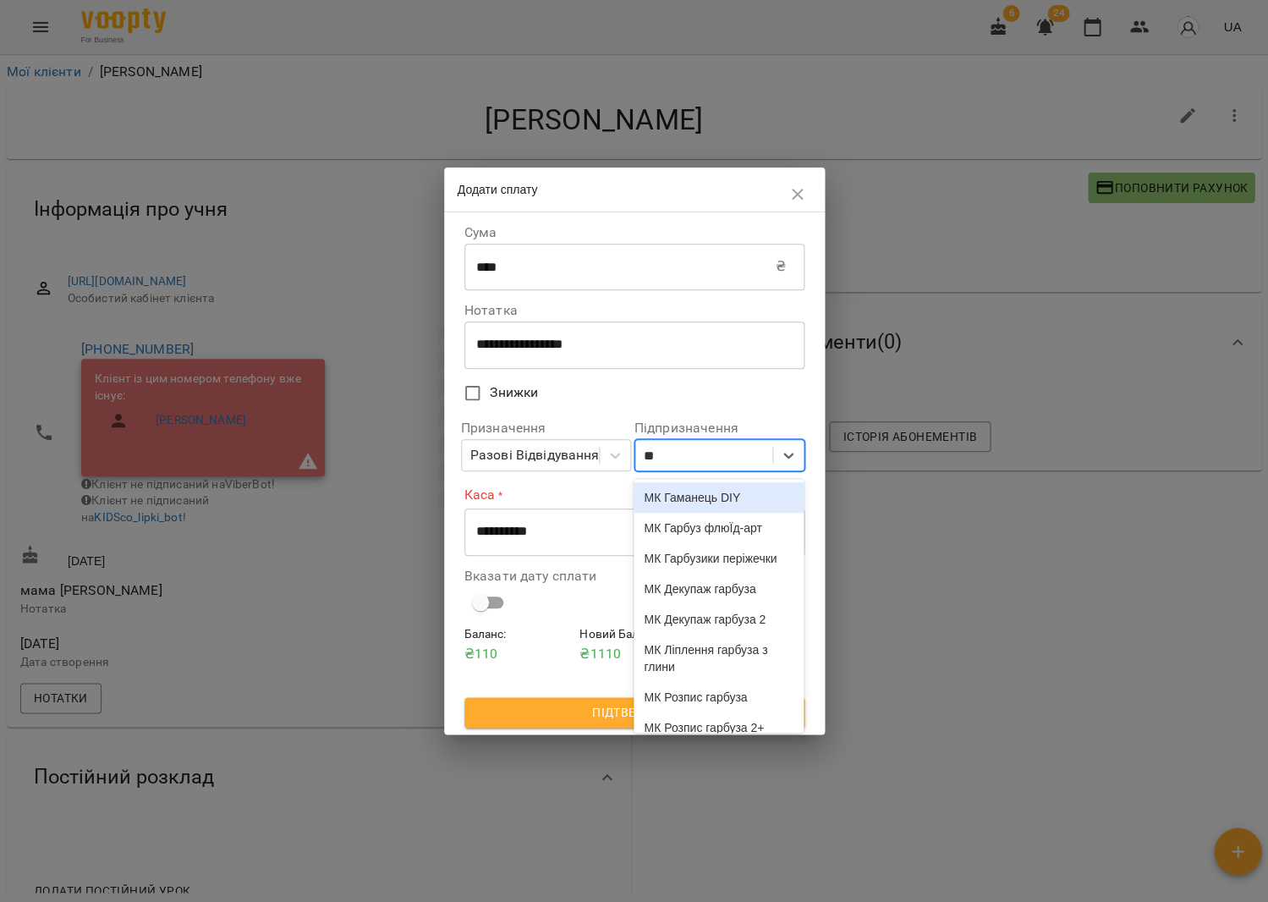
type input "***"
click at [725, 543] on div "МК Гарбузики періжечки" at bounding box center [719, 528] width 170 height 30
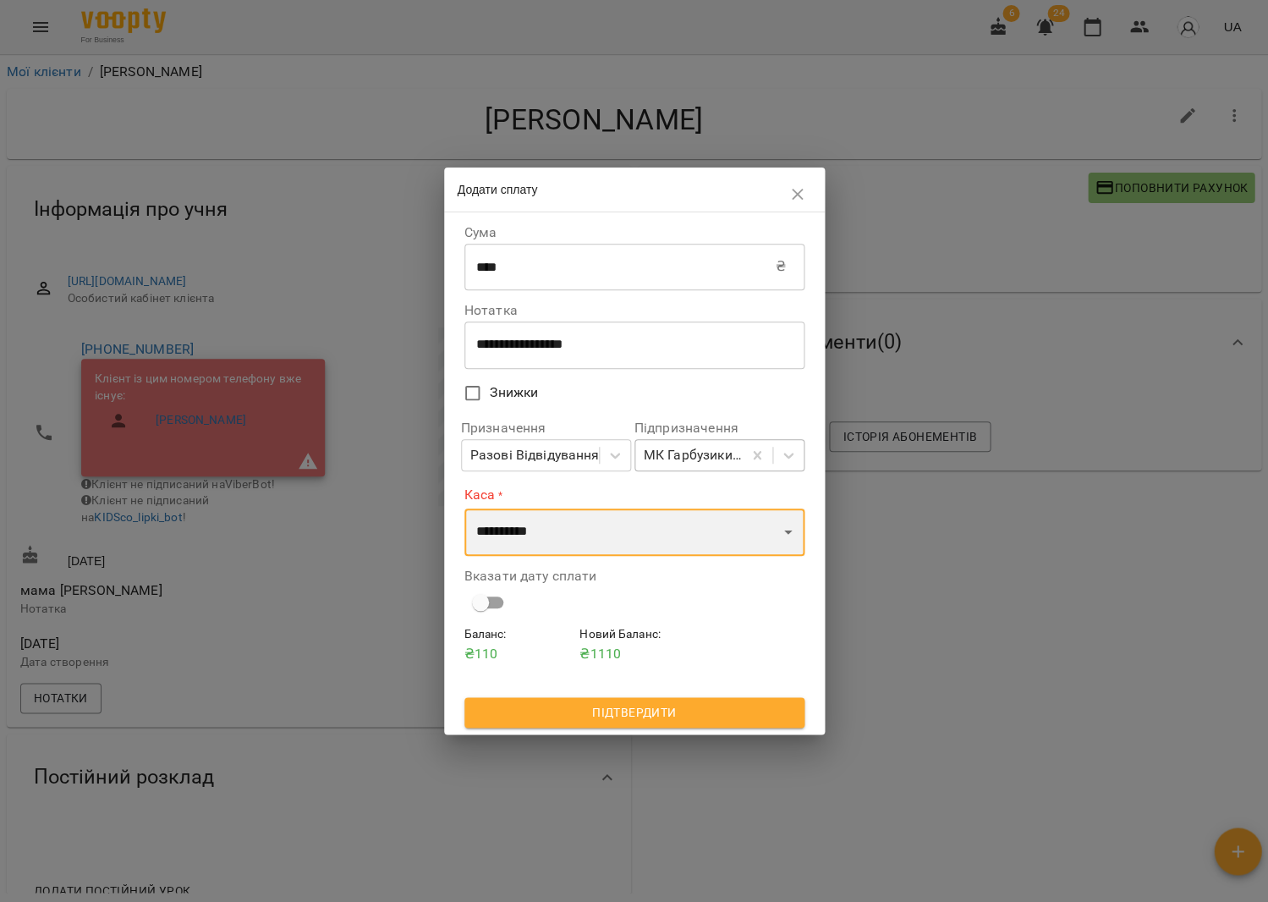
select select "****"
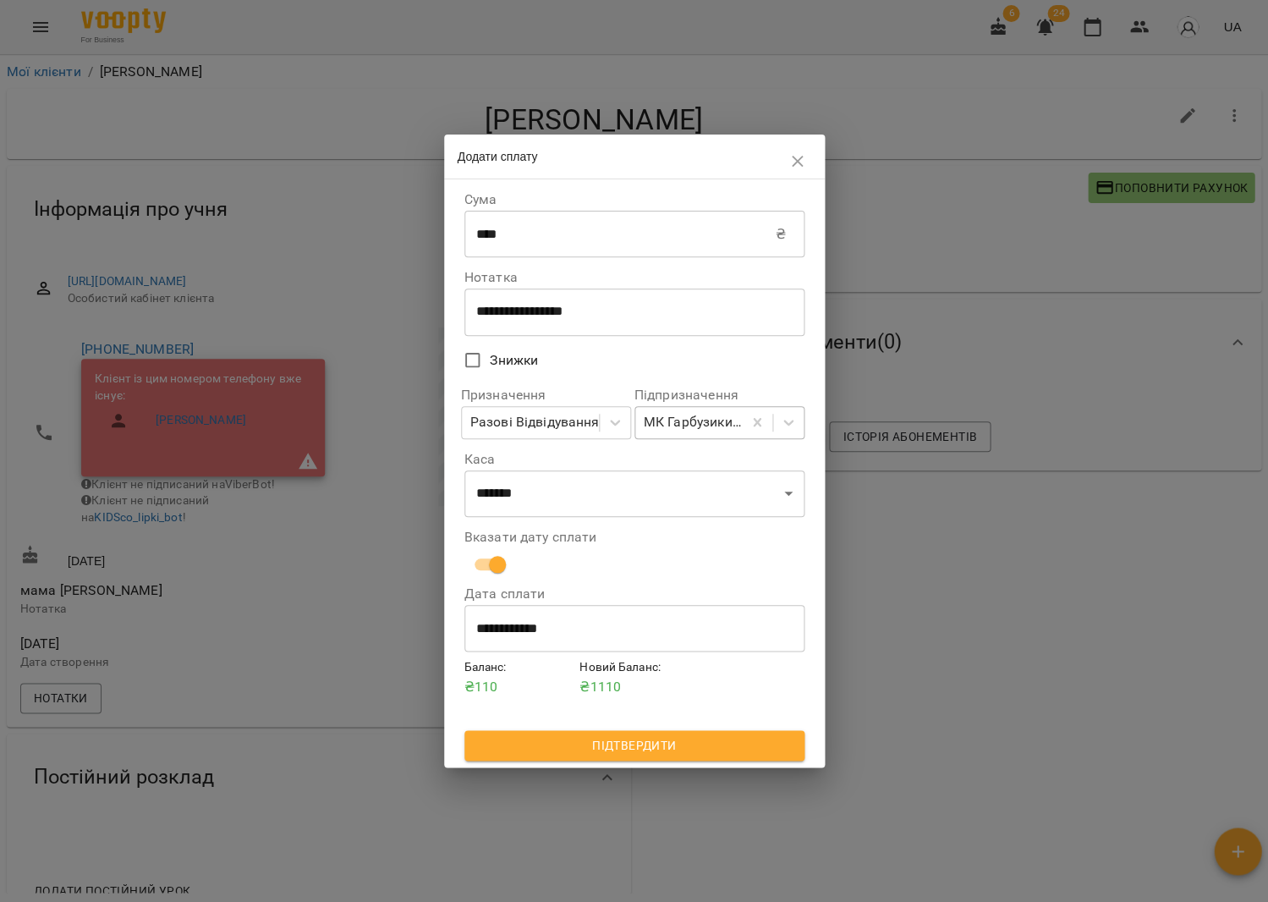
click at [688, 752] on span "Підтвердити" at bounding box center [634, 745] width 313 height 20
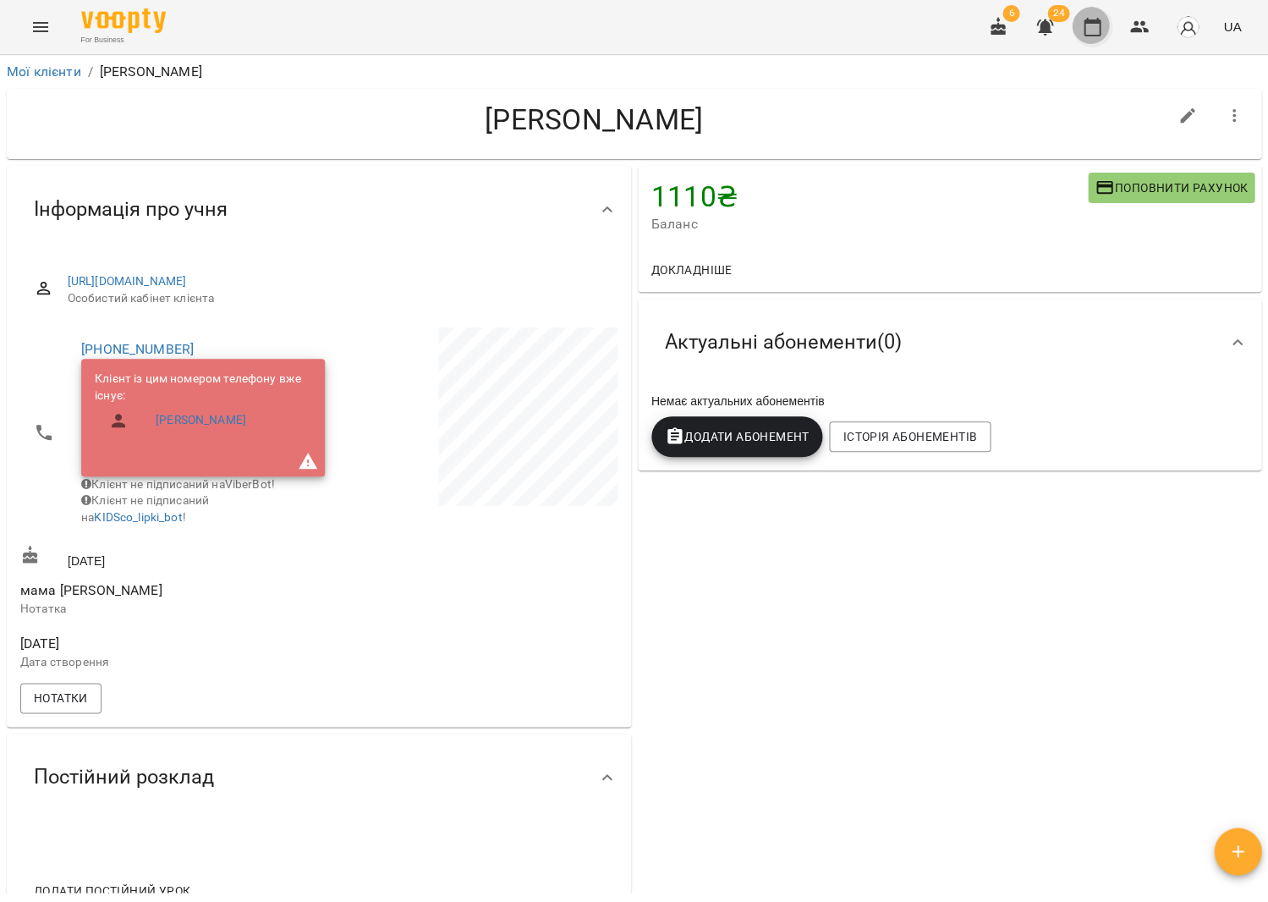
click at [1083, 15] on button "button" at bounding box center [1092, 27] width 41 height 41
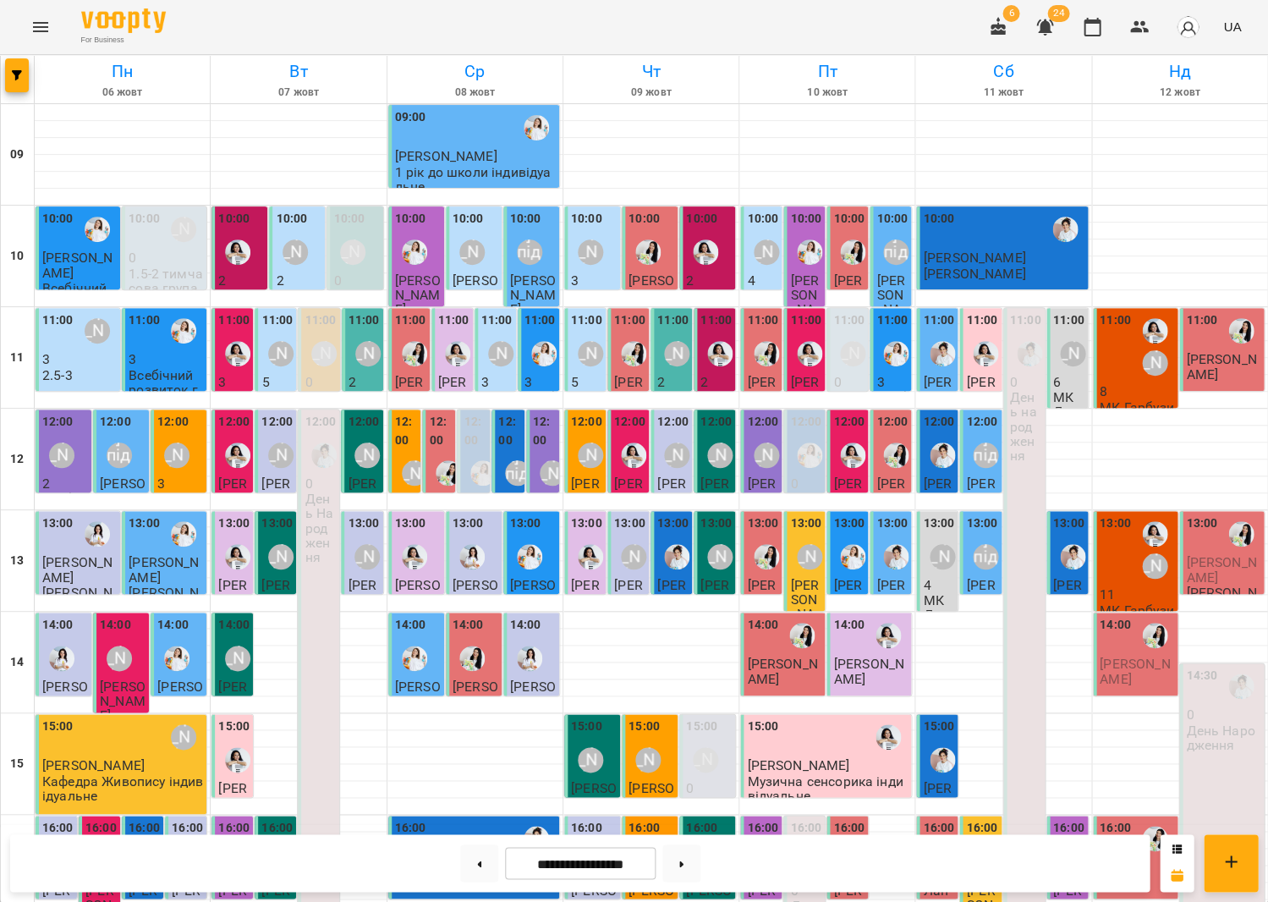
click at [1156, 371] on div "[PERSON_NAME]" at bounding box center [1154, 362] width 25 height 25
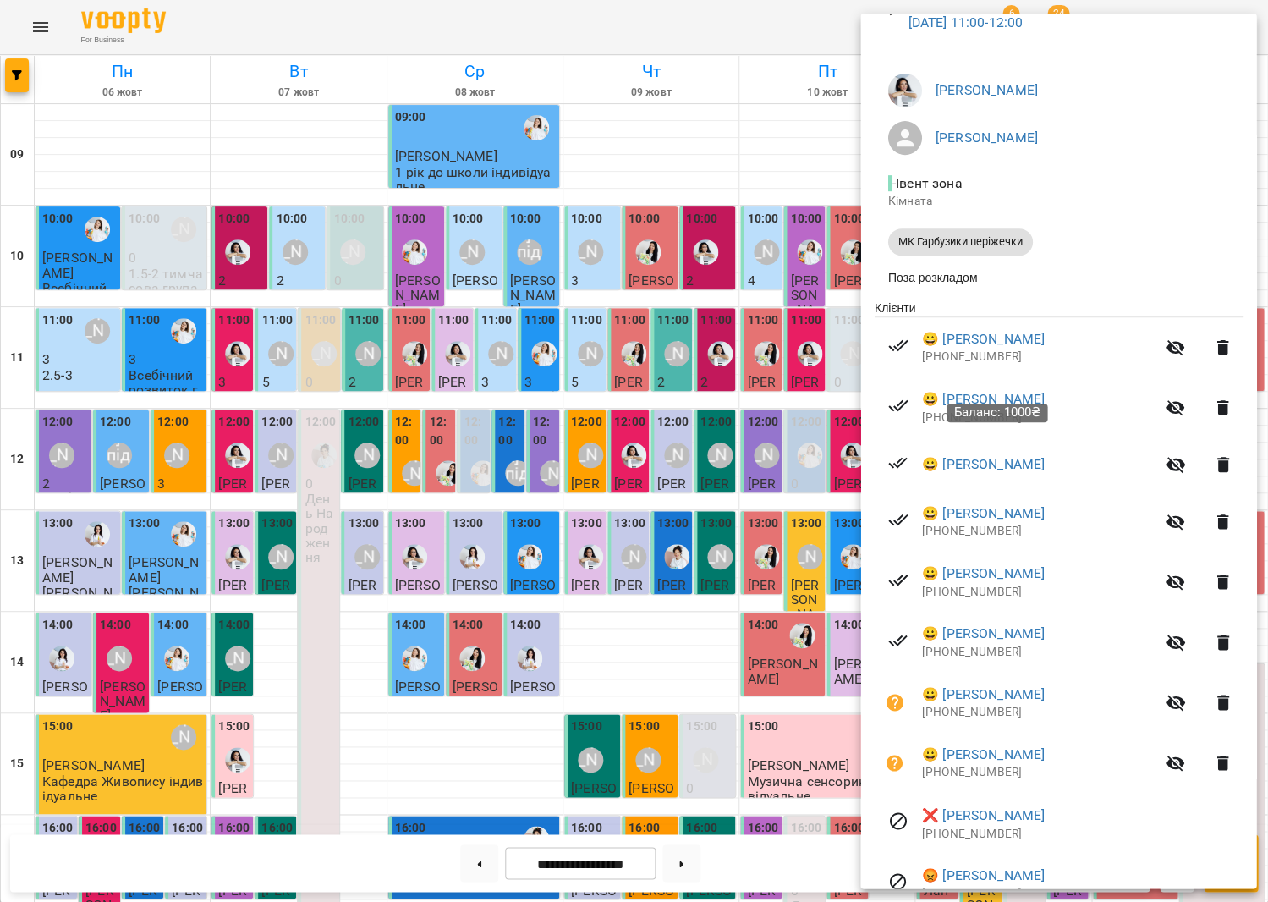
scroll to position [116, 0]
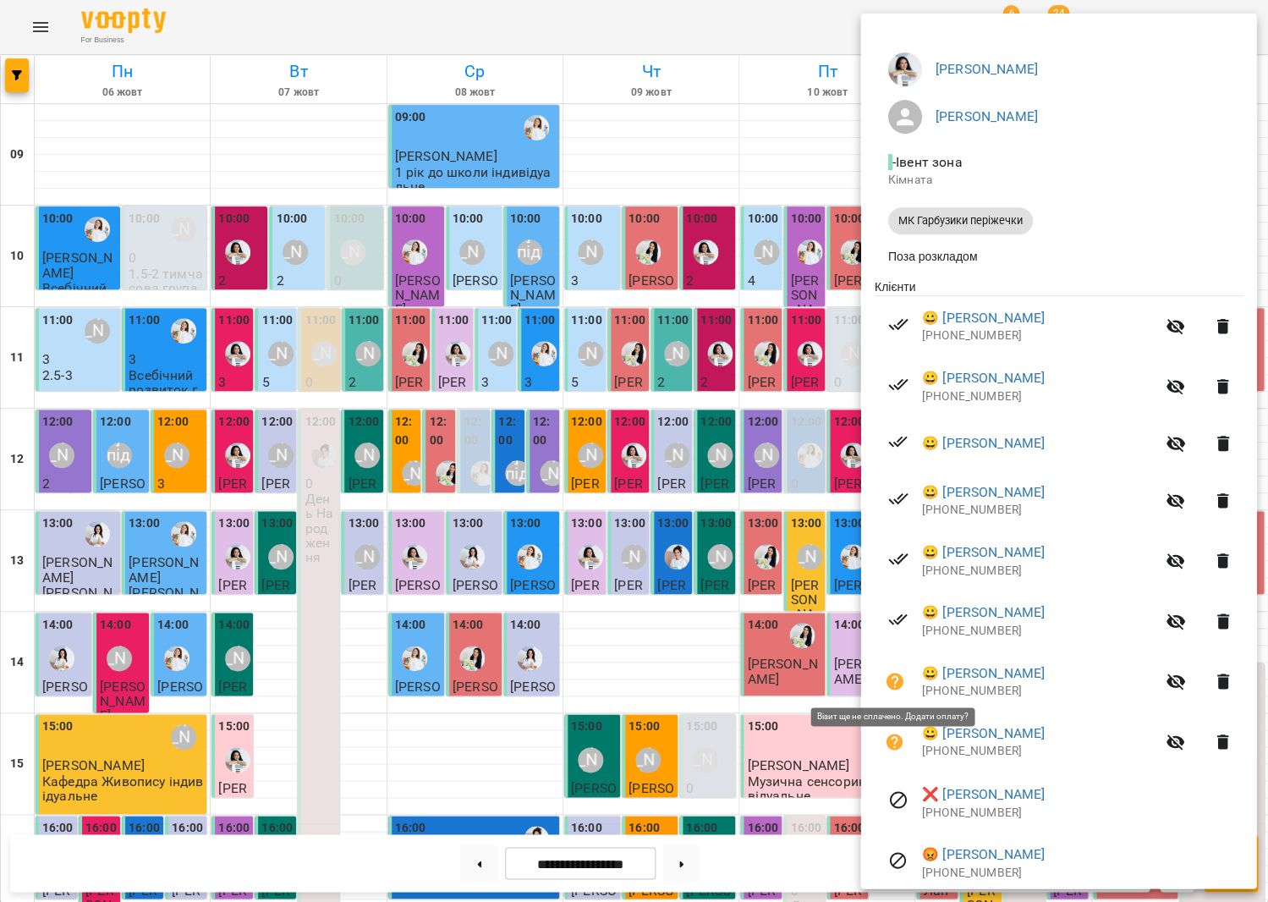
click at [892, 674] on icon "button" at bounding box center [894, 681] width 17 height 17
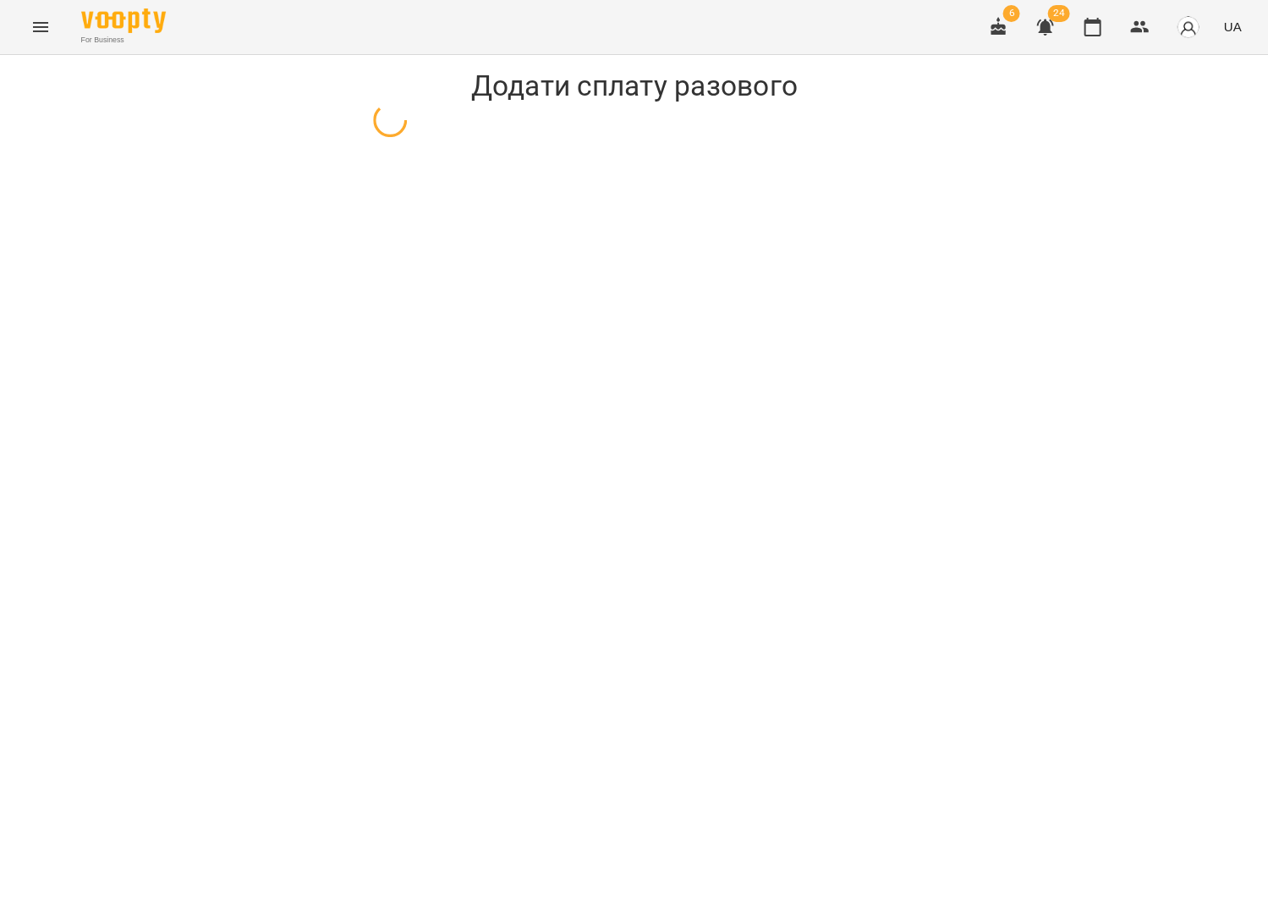
select select "**********"
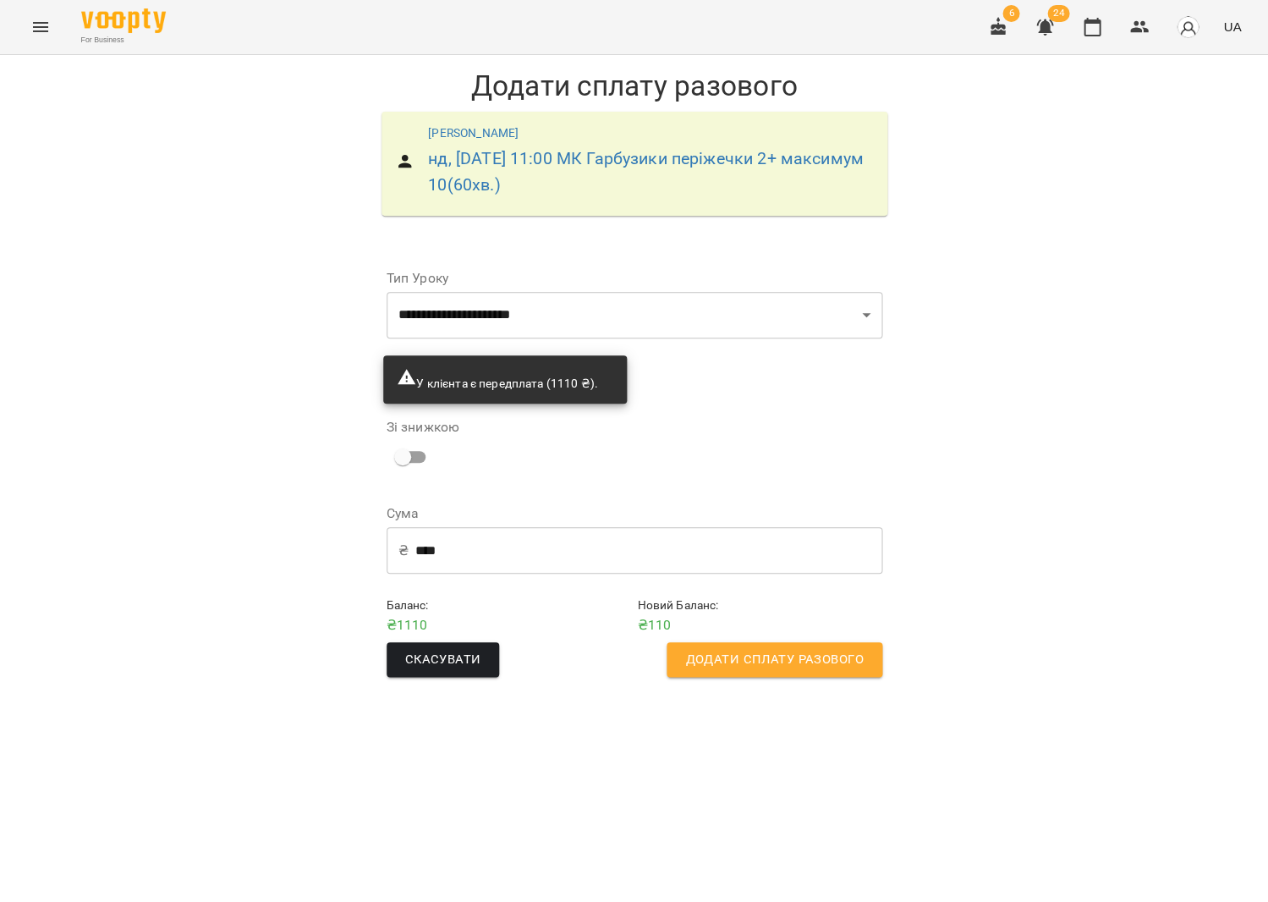
click at [855, 663] on span "Додати сплату разового" at bounding box center [774, 660] width 178 height 22
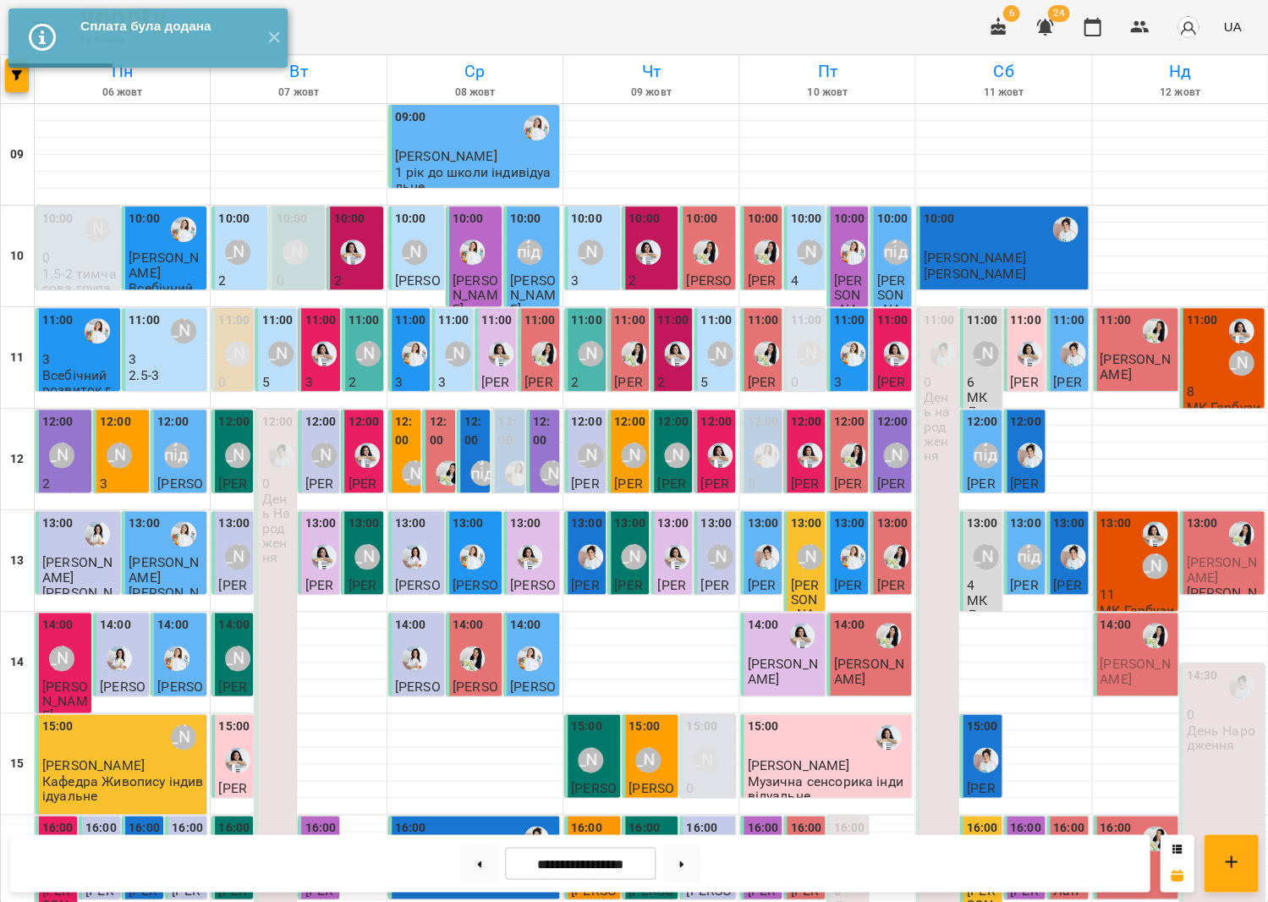
click at [1234, 382] on div "11:00 [PERSON_NAME]" at bounding box center [1223, 347] width 74 height 73
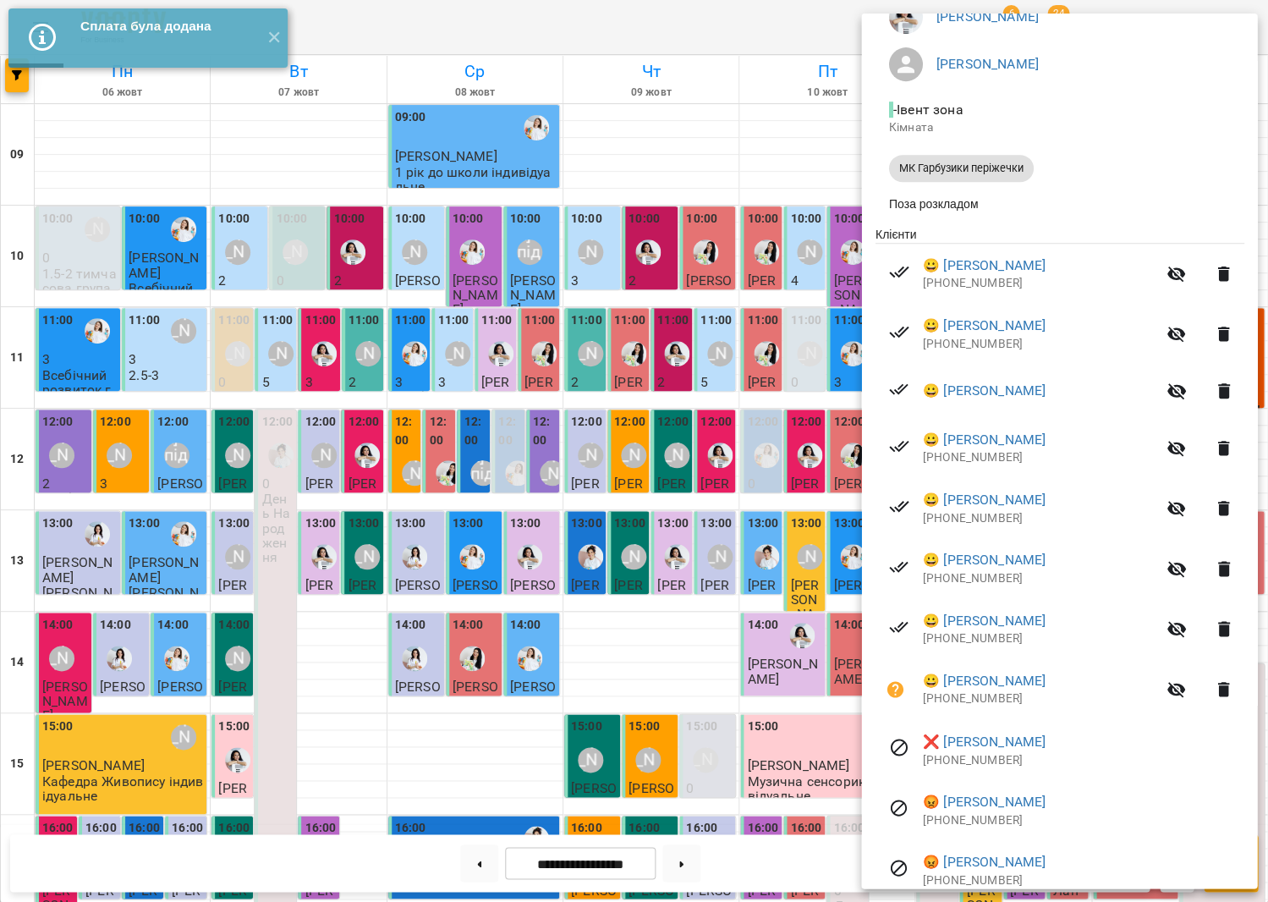
scroll to position [169, 0]
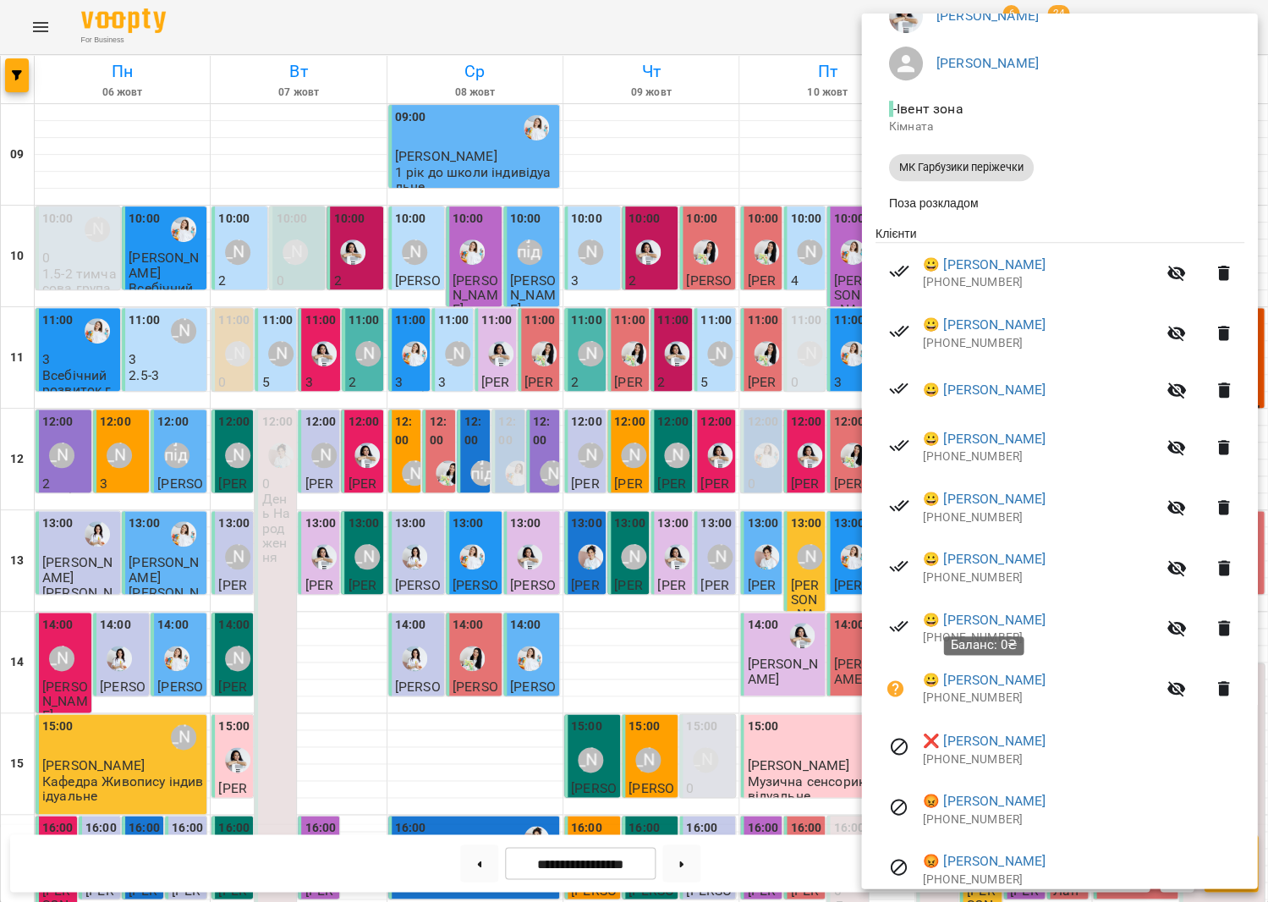
click at [901, 689] on icon "button" at bounding box center [895, 689] width 20 height 20
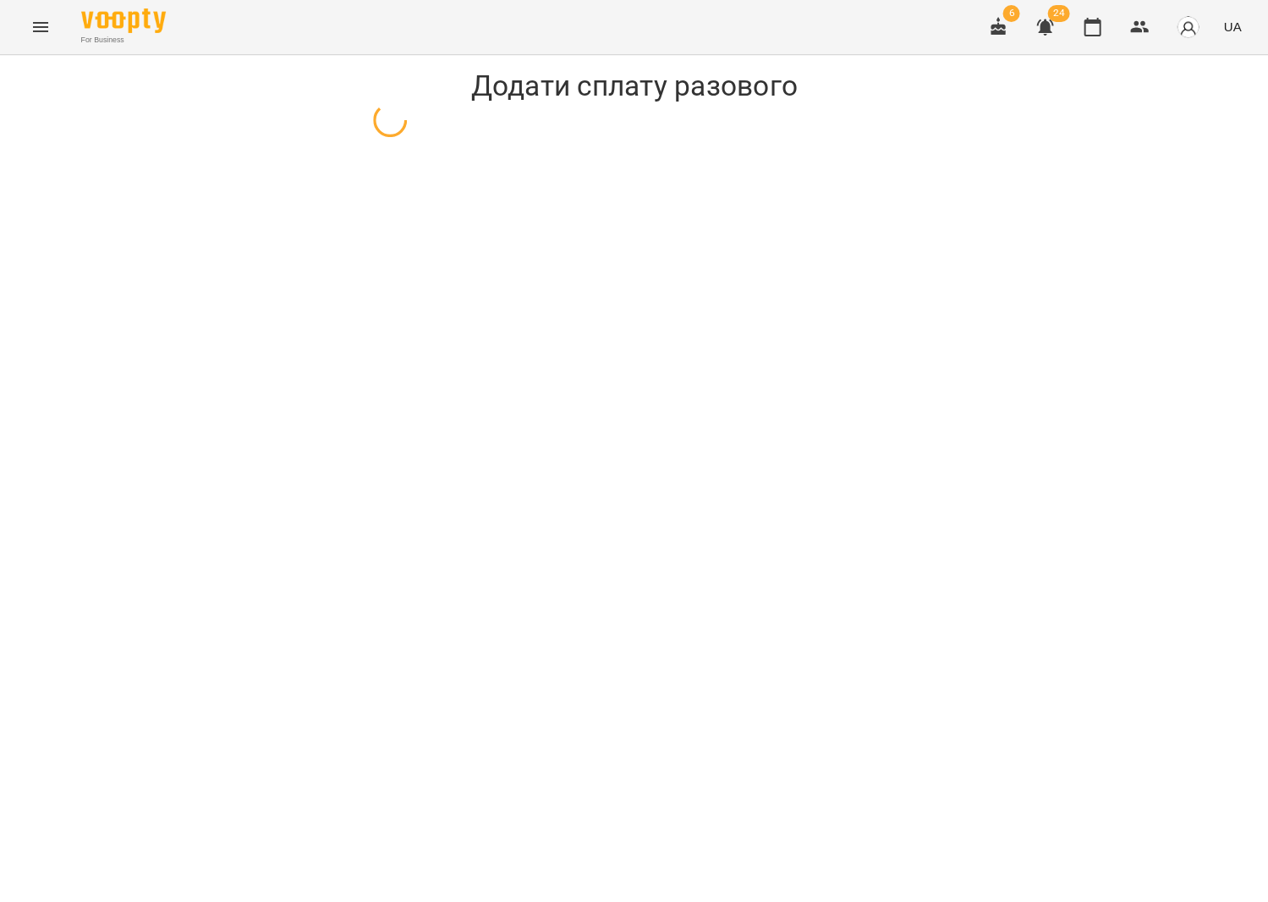
select select "**********"
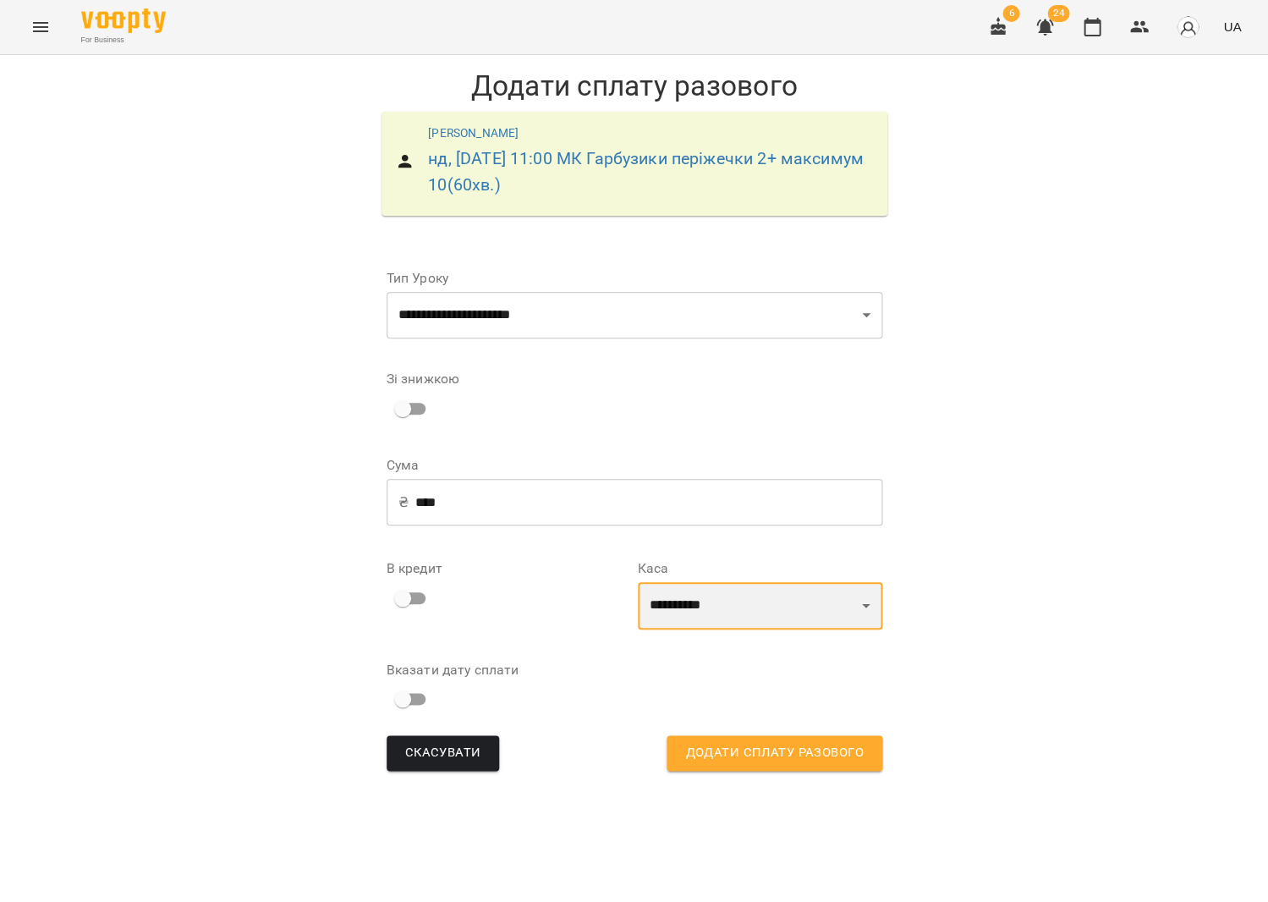
select select "****"
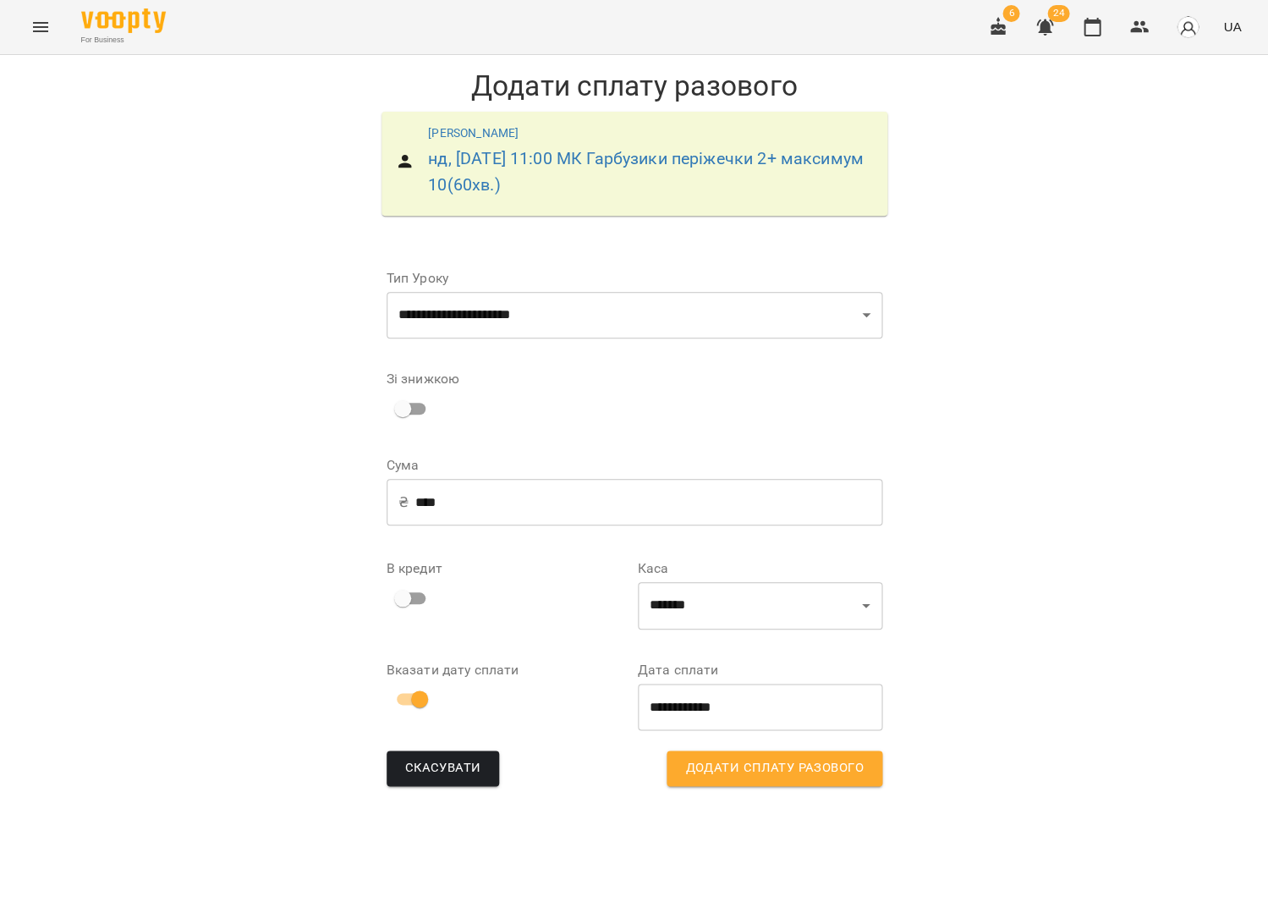
click at [812, 757] on span "Додати сплату разового" at bounding box center [774, 768] width 178 height 22
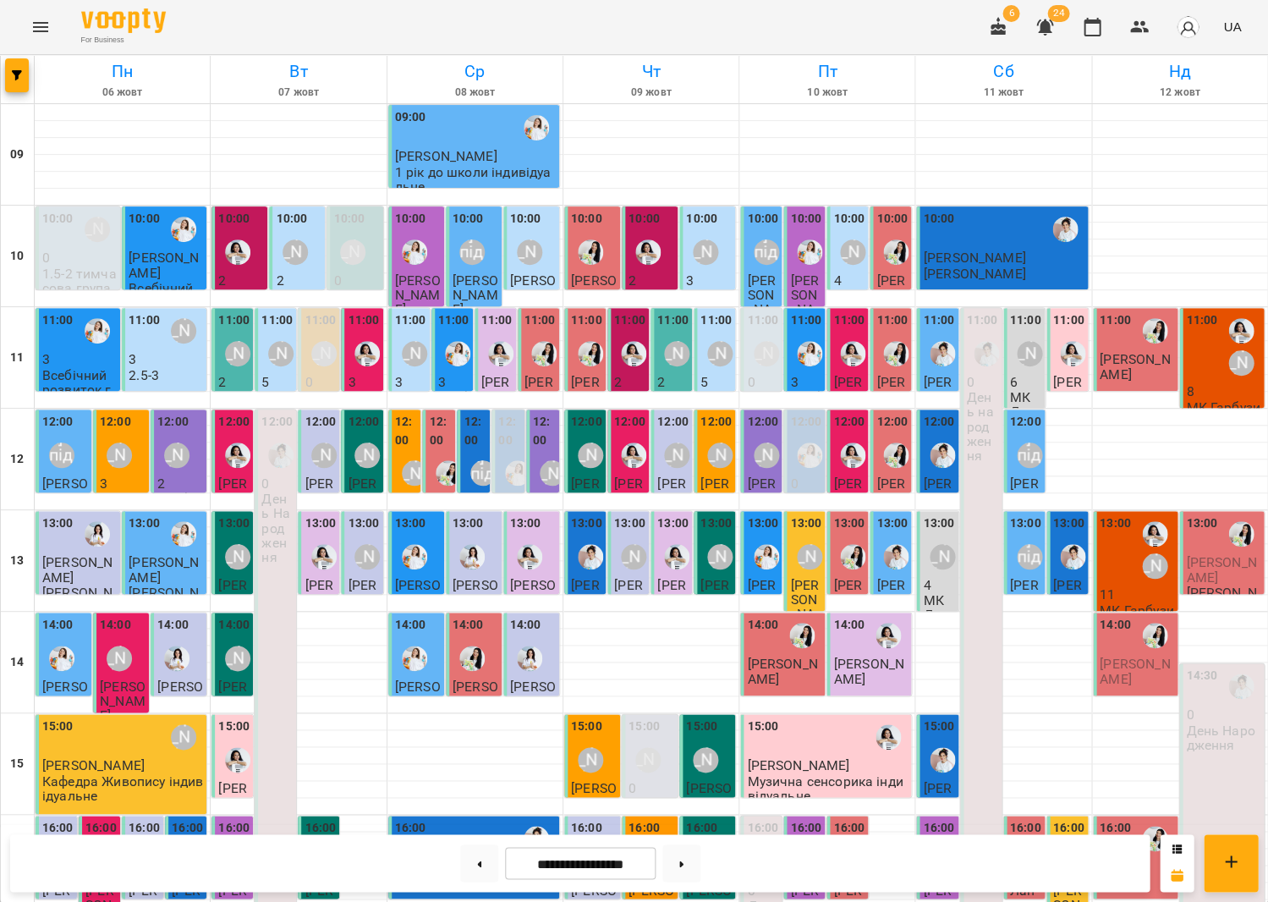
click at [1209, 379] on div "11:00" at bounding box center [1201, 346] width 31 height 71
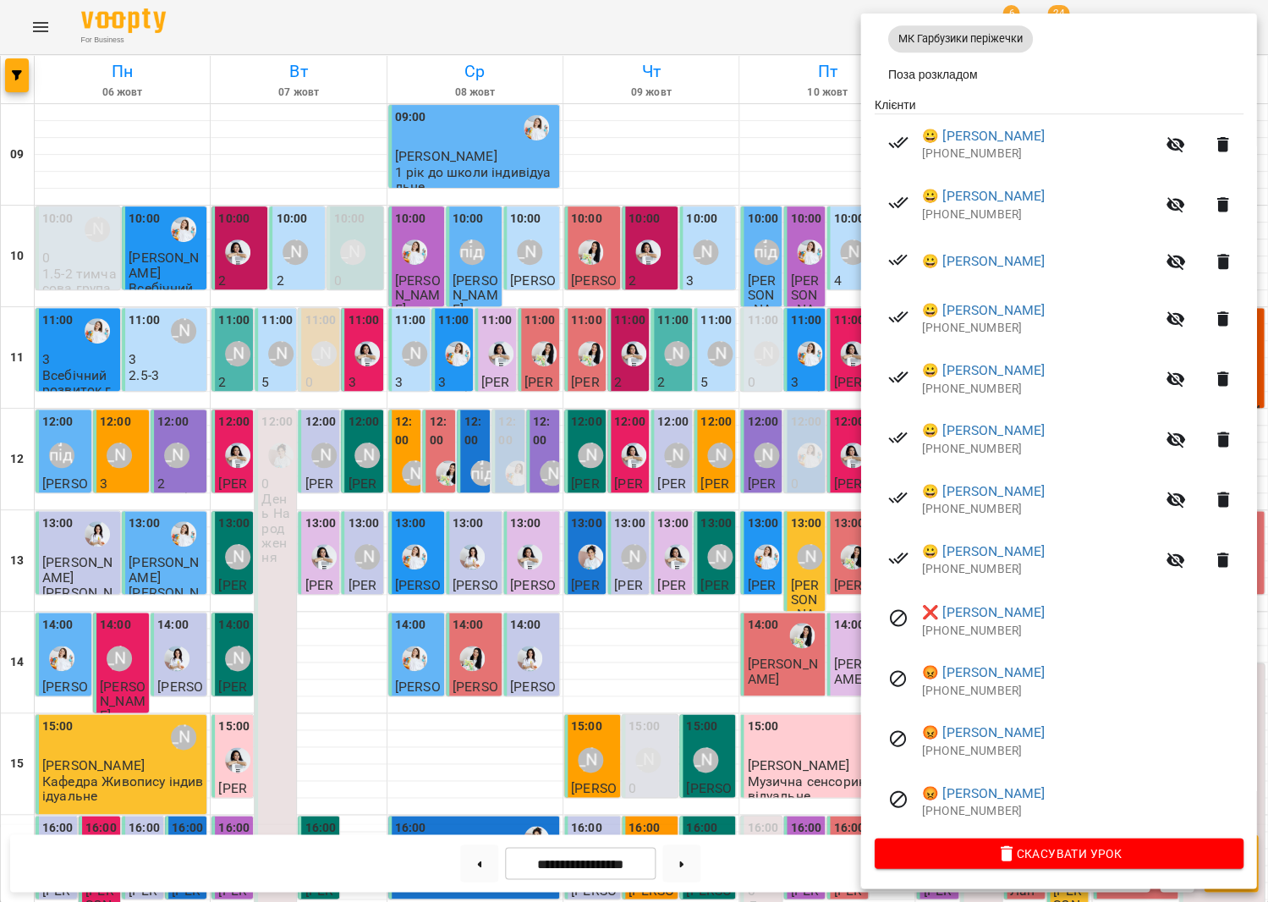
scroll to position [290, 0]
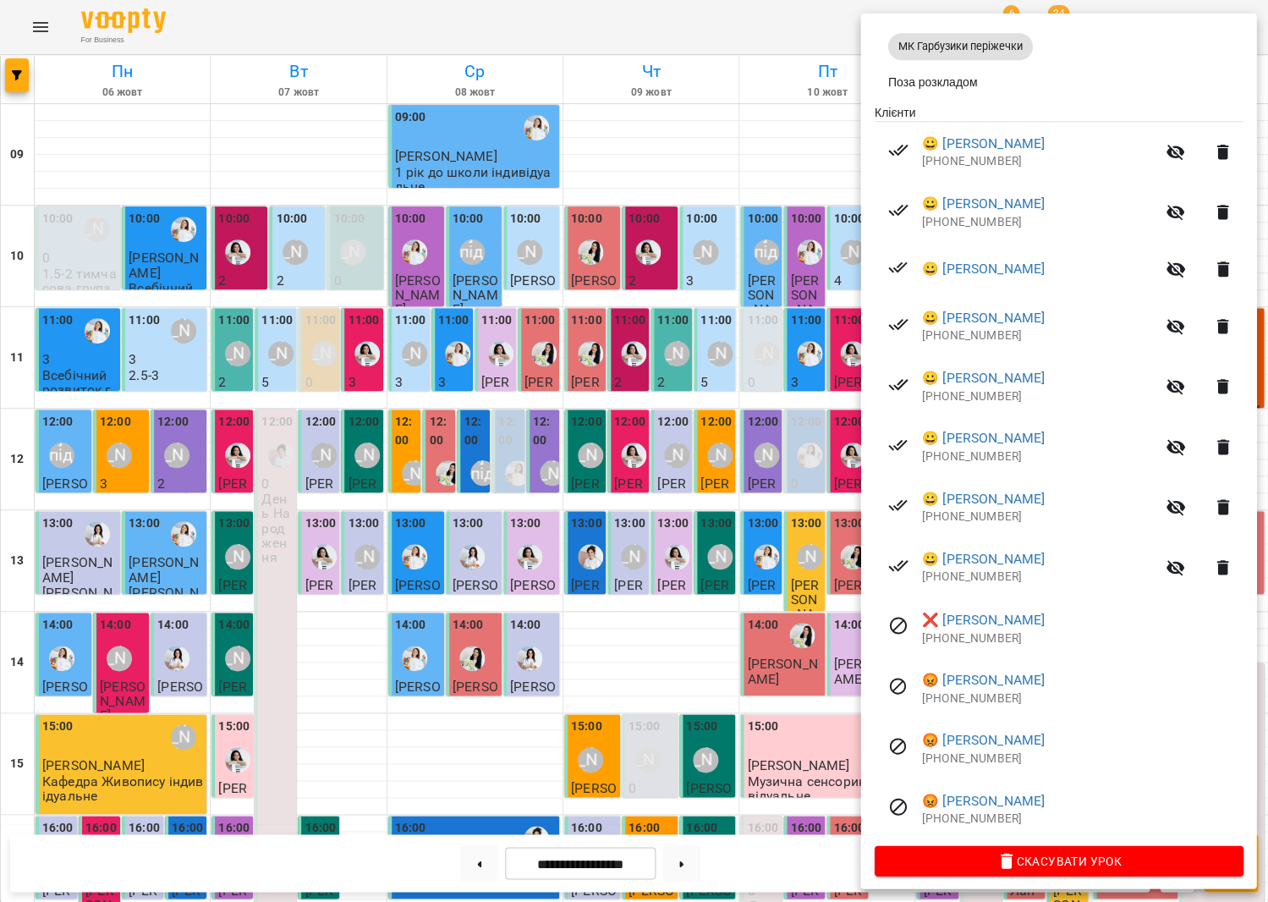
click at [515, 432] on div at bounding box center [634, 451] width 1268 height 902
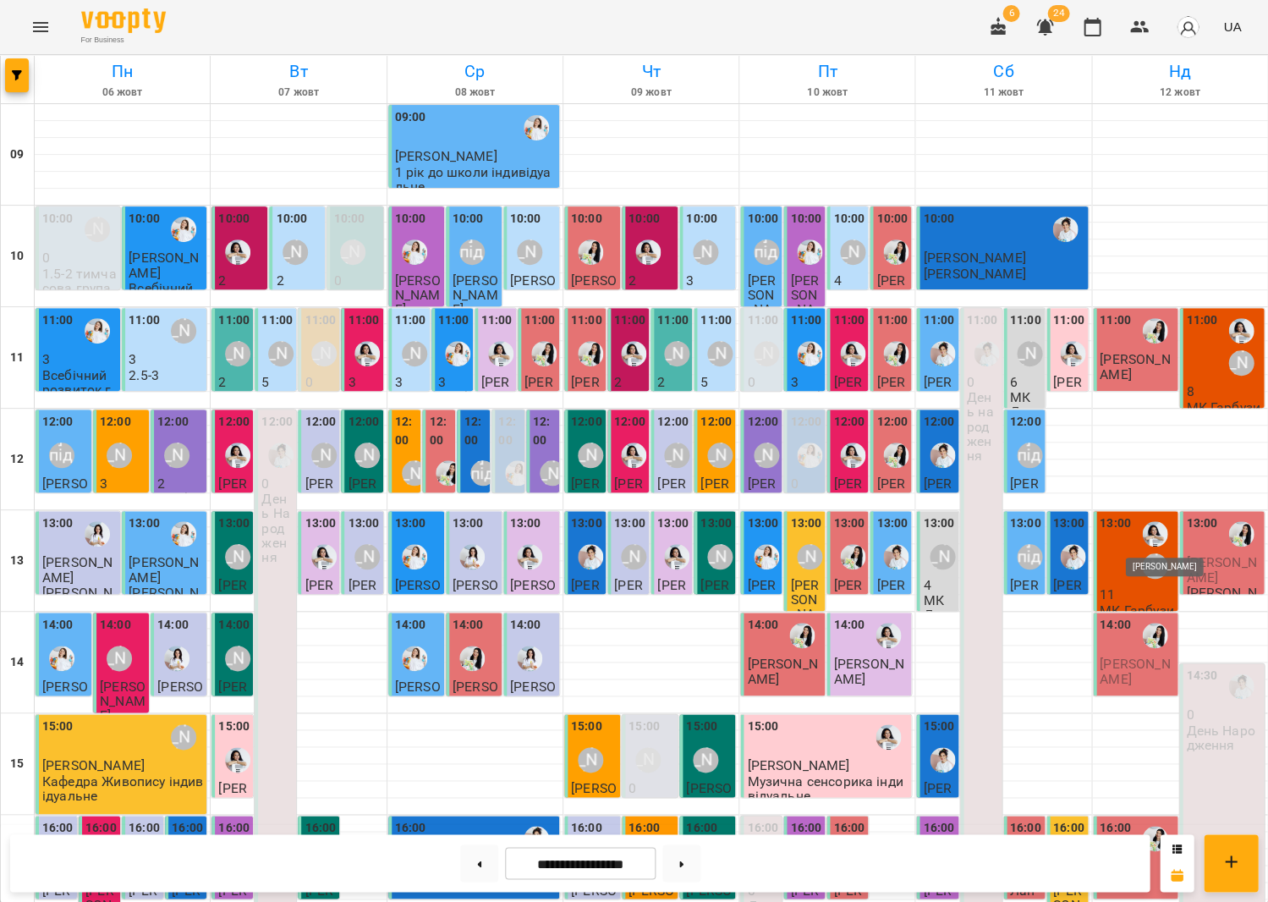
click at [1163, 537] on img "Анна Білан" at bounding box center [1154, 533] width 25 height 25
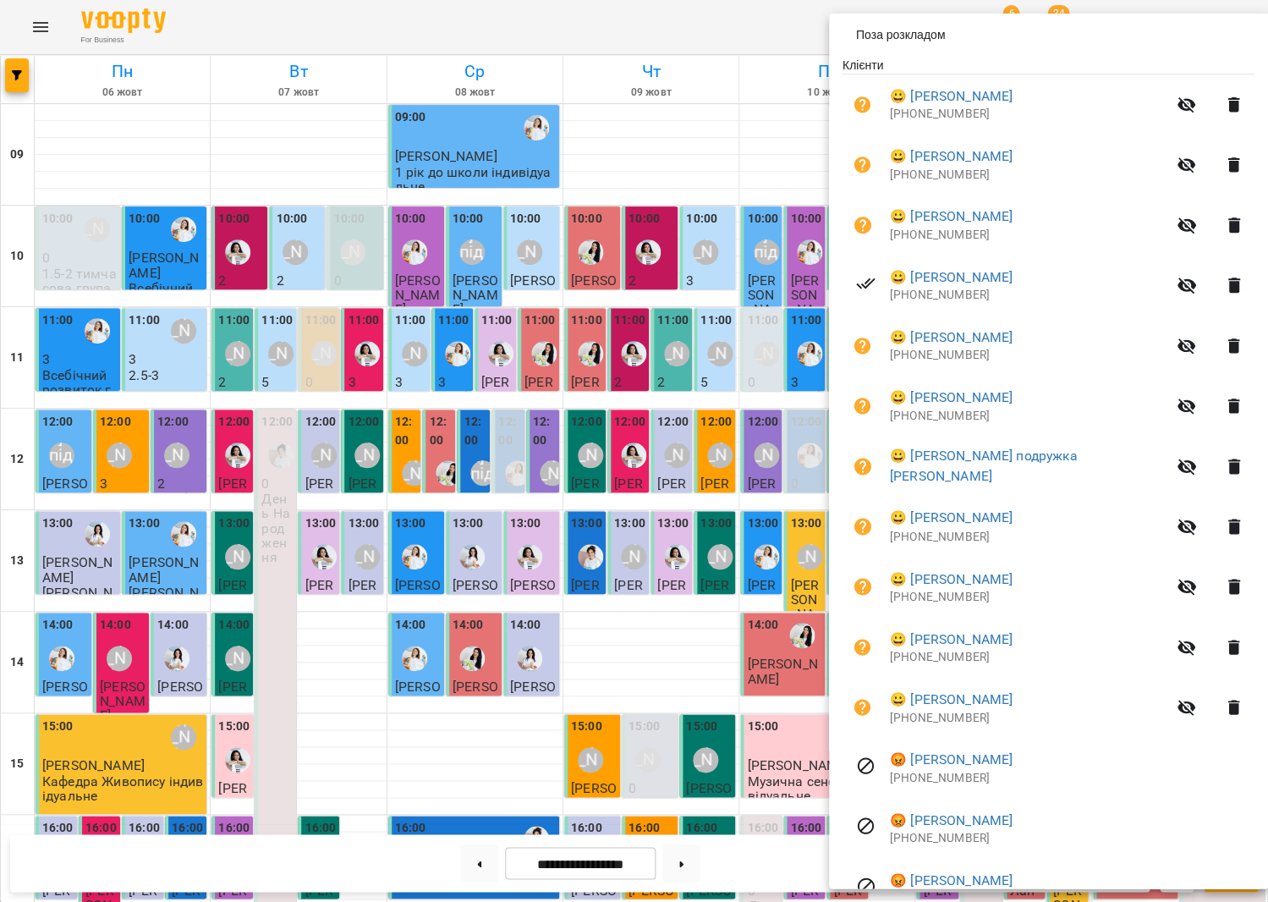
scroll to position [400, 0]
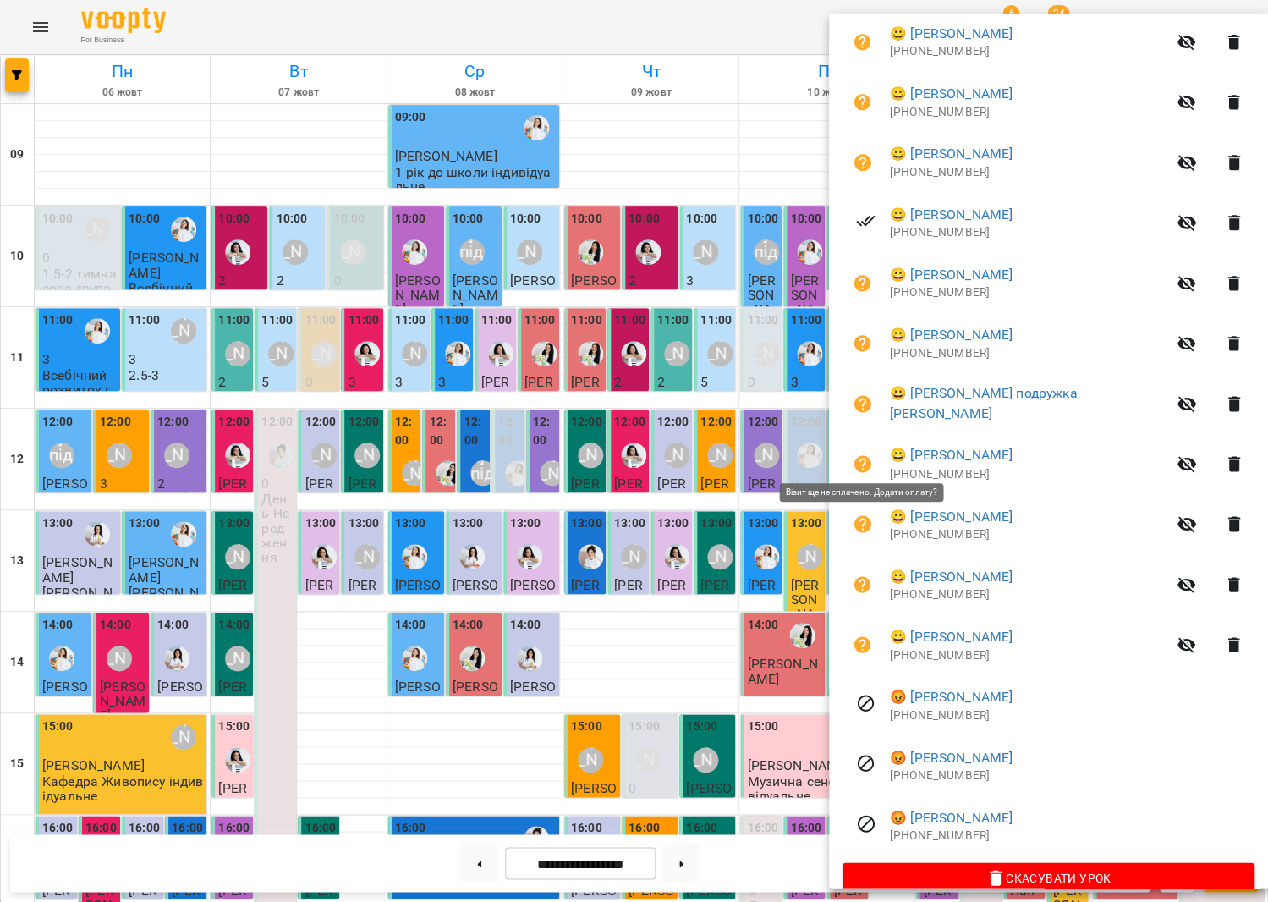
click at [846, 460] on button "button" at bounding box center [863, 463] width 41 height 41
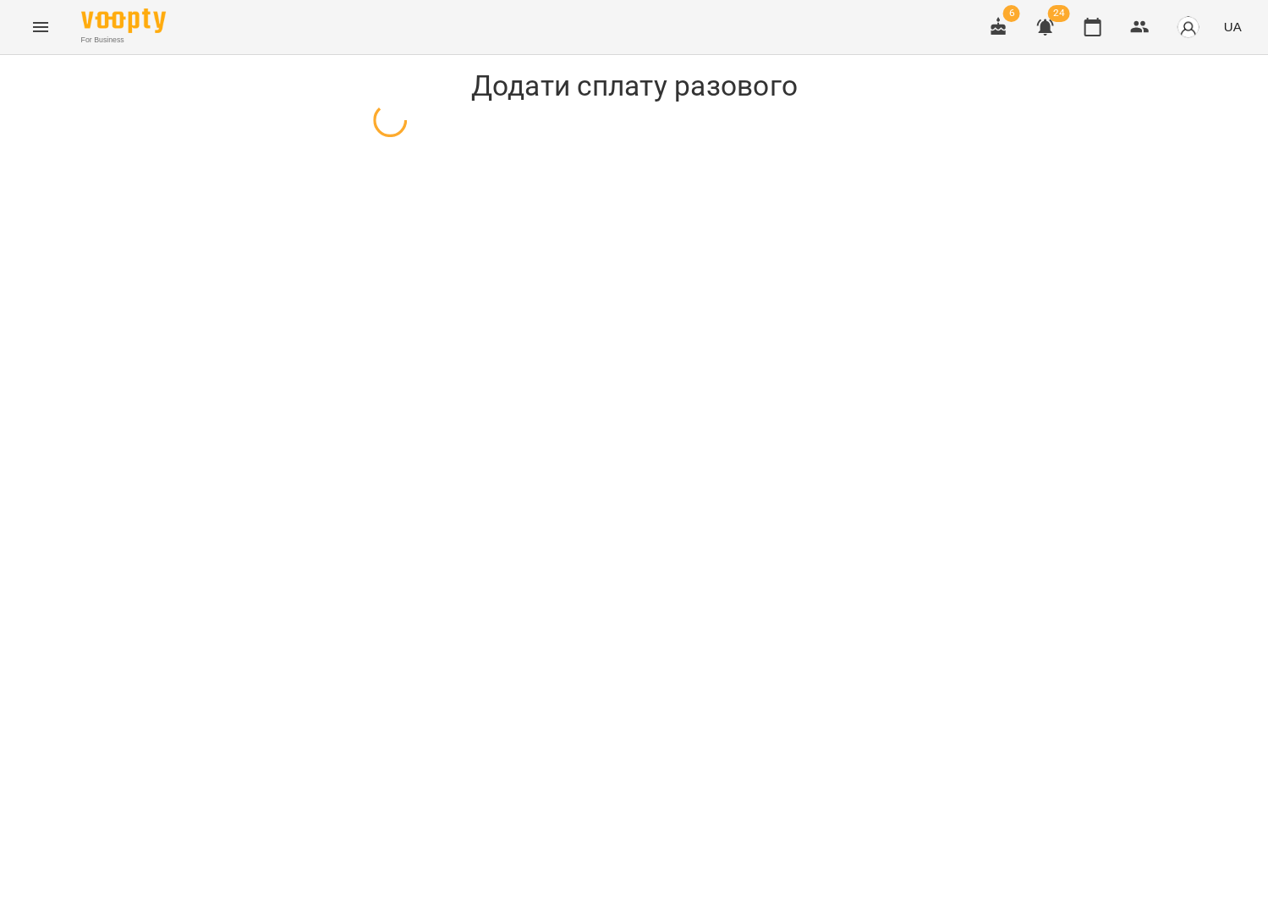
select select "**********"
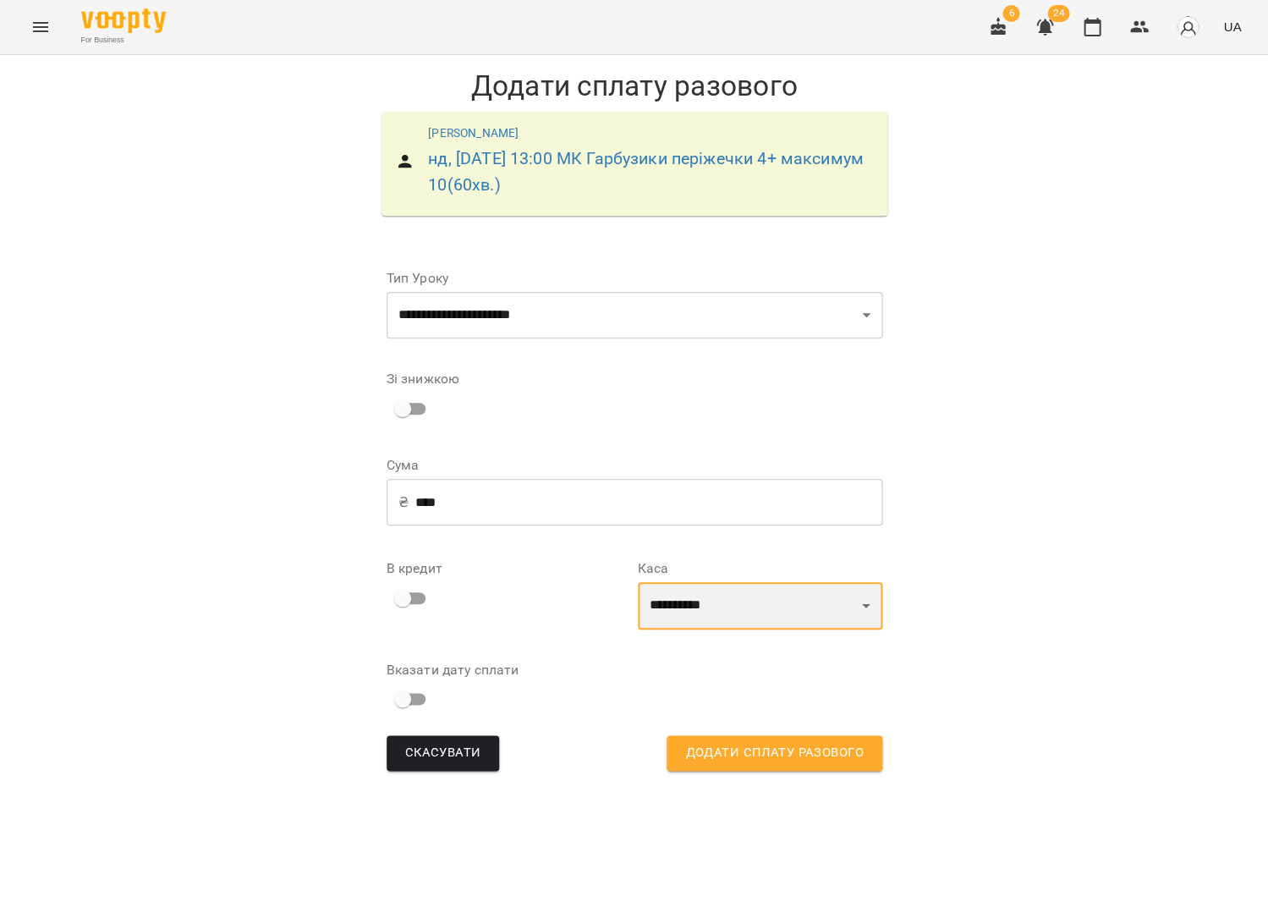
select select "****"
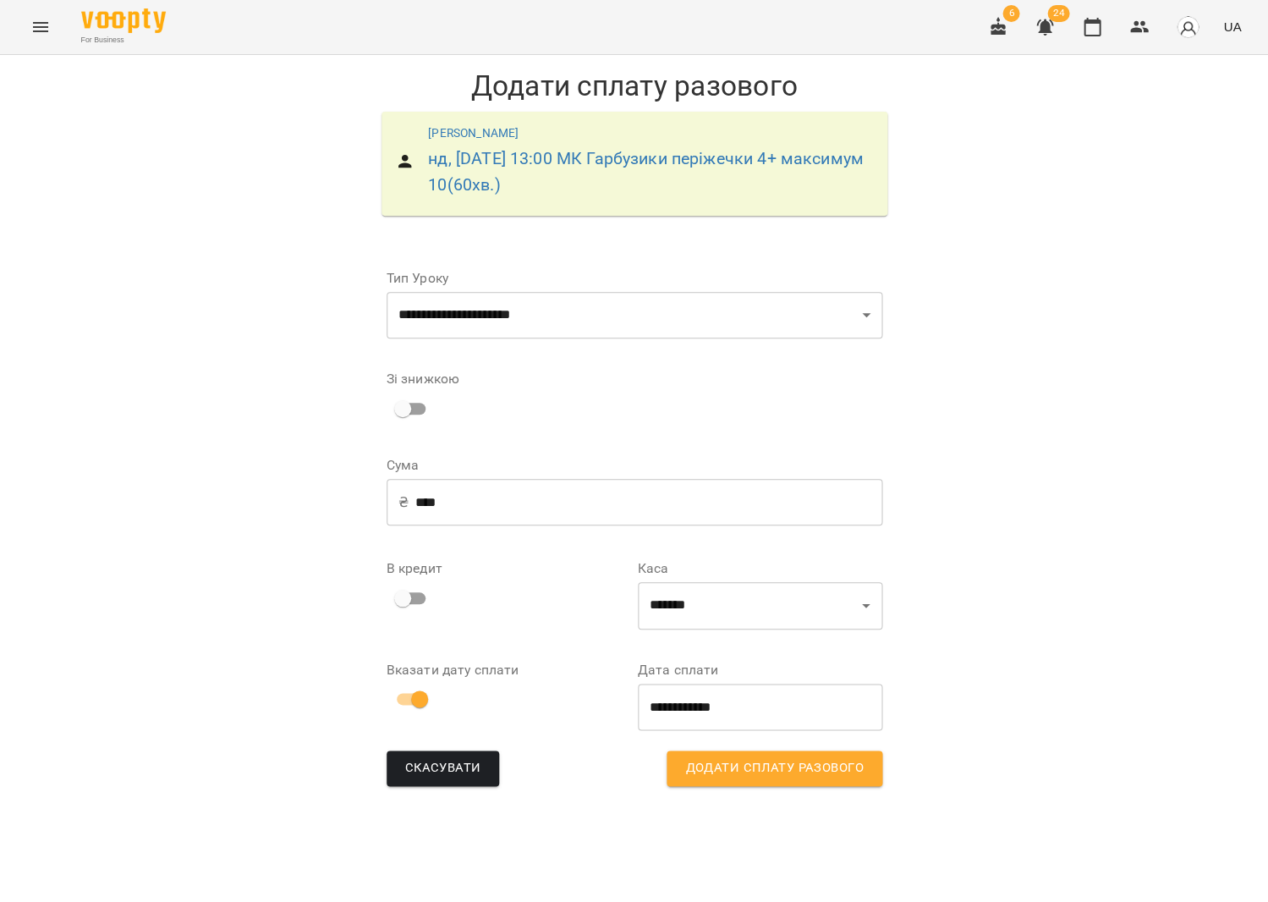
click at [757, 783] on div "Скасувати Додати сплату разового" at bounding box center [634, 768] width 503 height 42
click at [739, 757] on span "Додати сплату разового" at bounding box center [774, 768] width 178 height 22
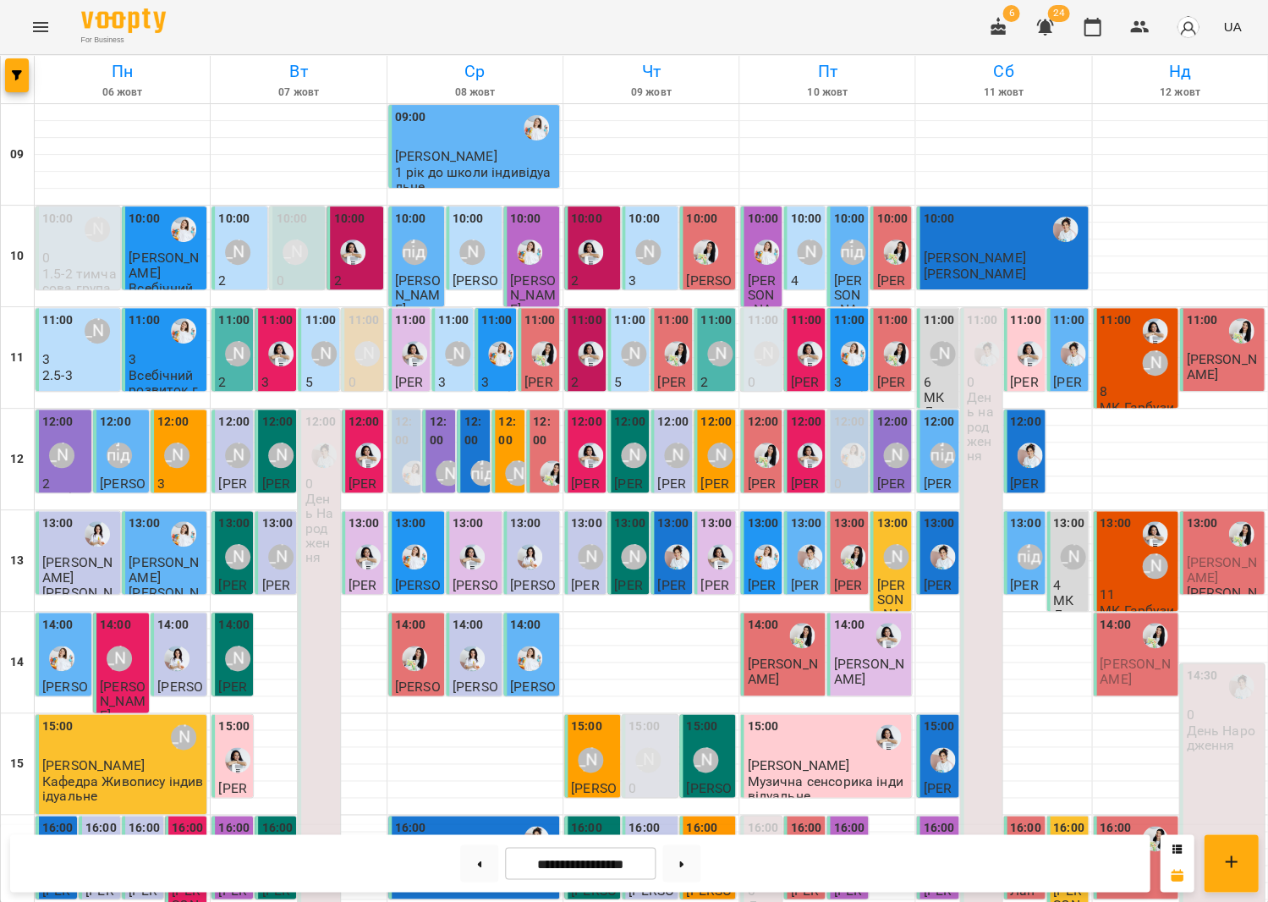
click at [1145, 518] on div "[PERSON_NAME]" at bounding box center [1154, 549] width 39 height 71
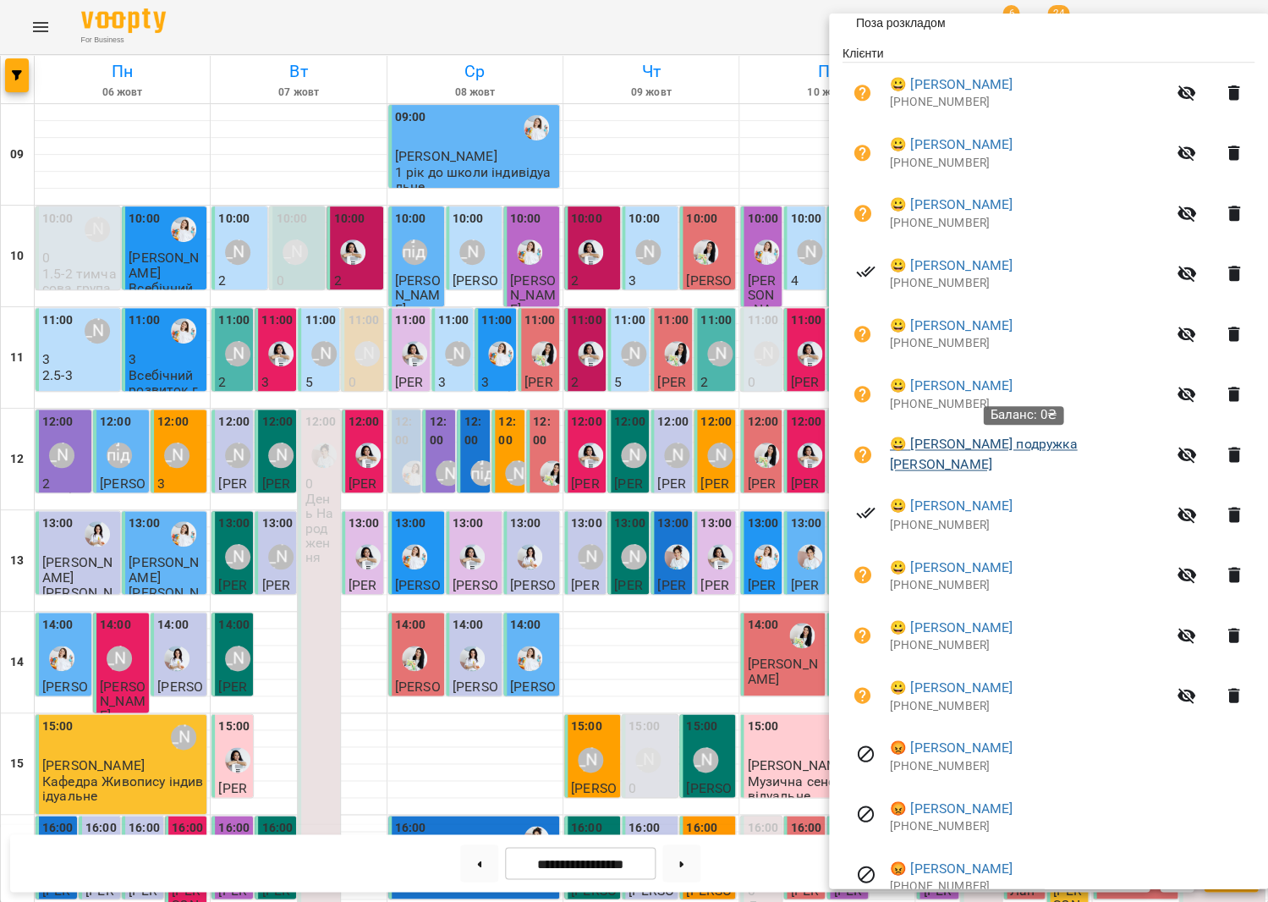
scroll to position [349, 0]
click at [734, 368] on div at bounding box center [634, 451] width 1268 height 902
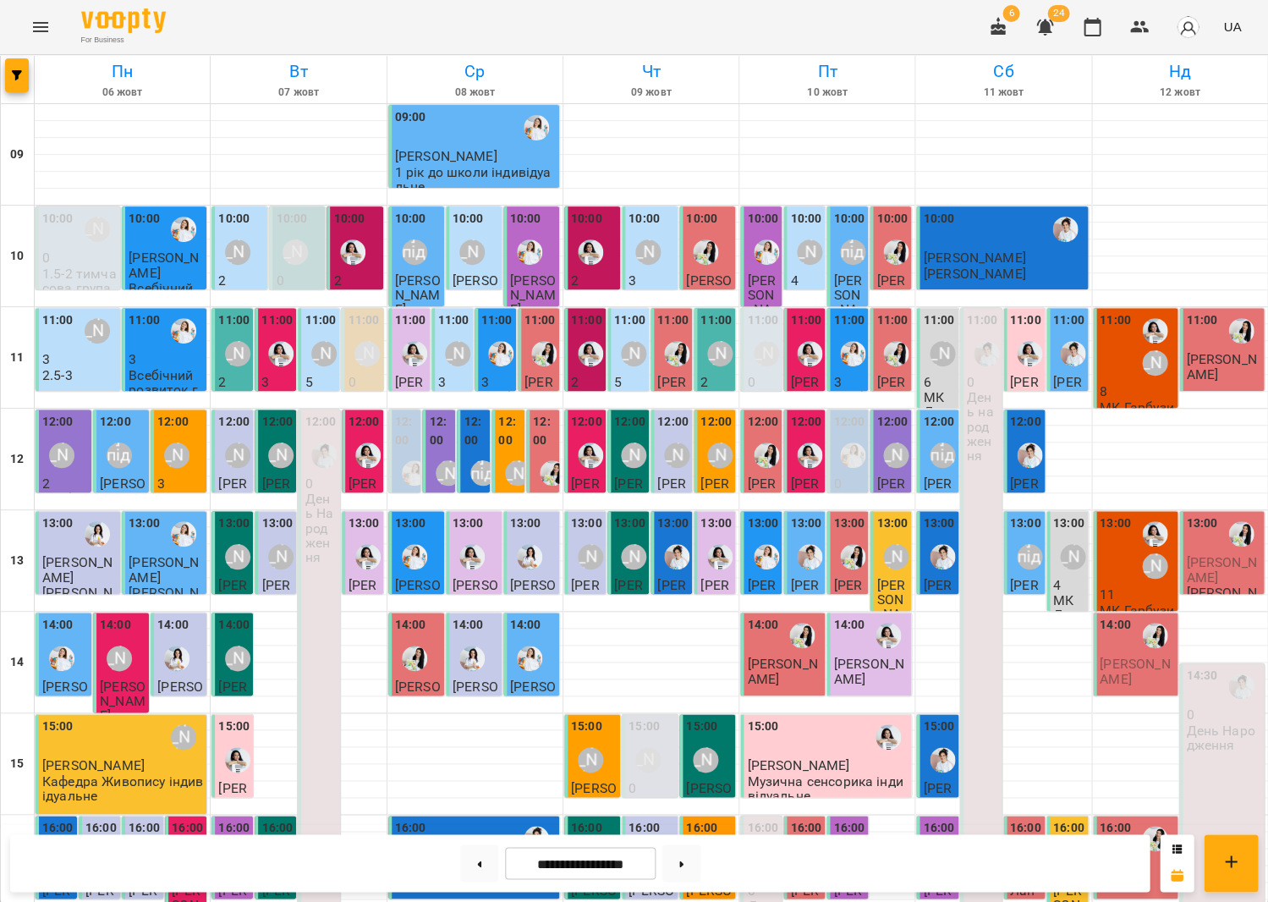
scroll to position [394, 0]
click at [1145, 521] on img "Анна Білан" at bounding box center [1154, 533] width 25 height 25
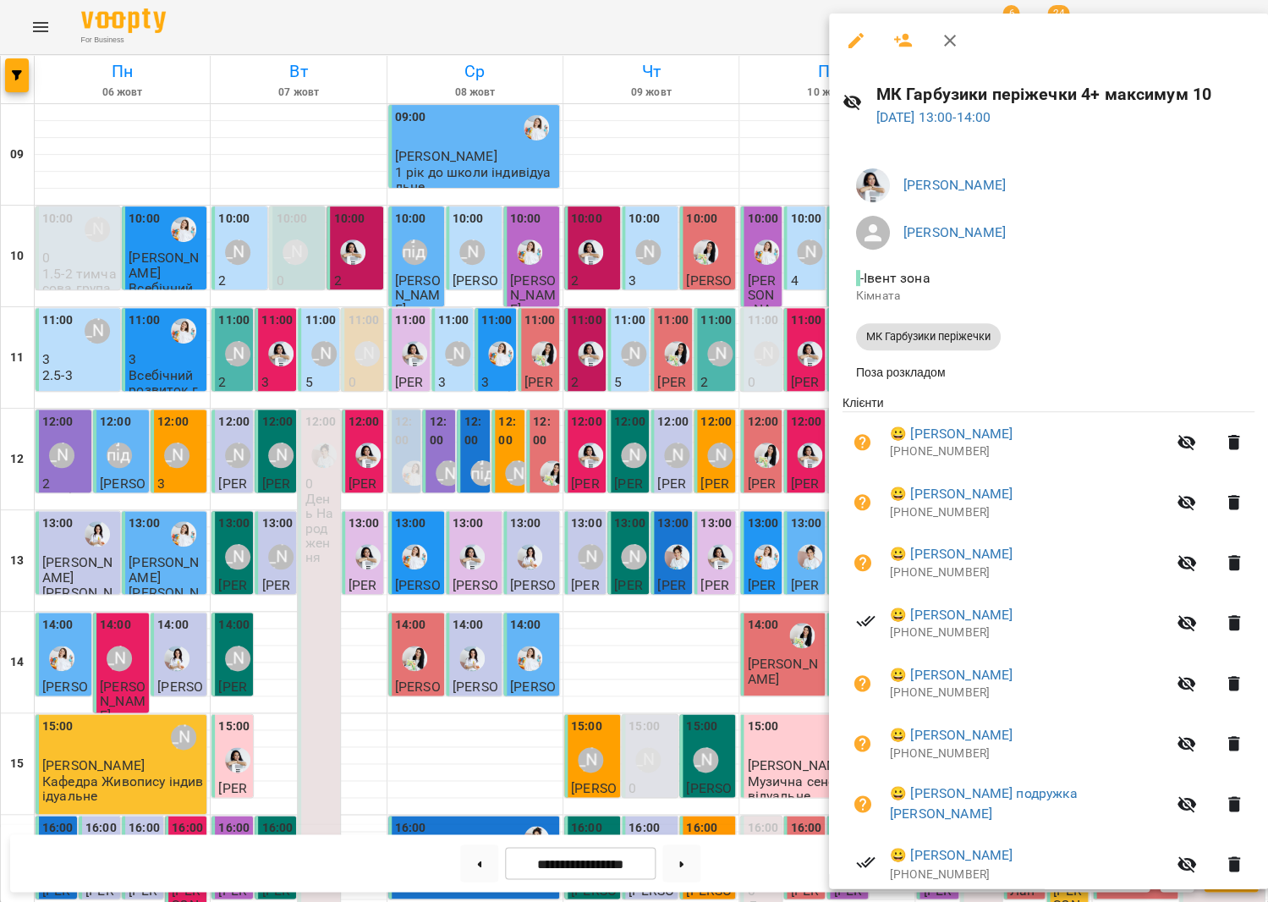
click at [767, 217] on div at bounding box center [634, 451] width 1268 height 902
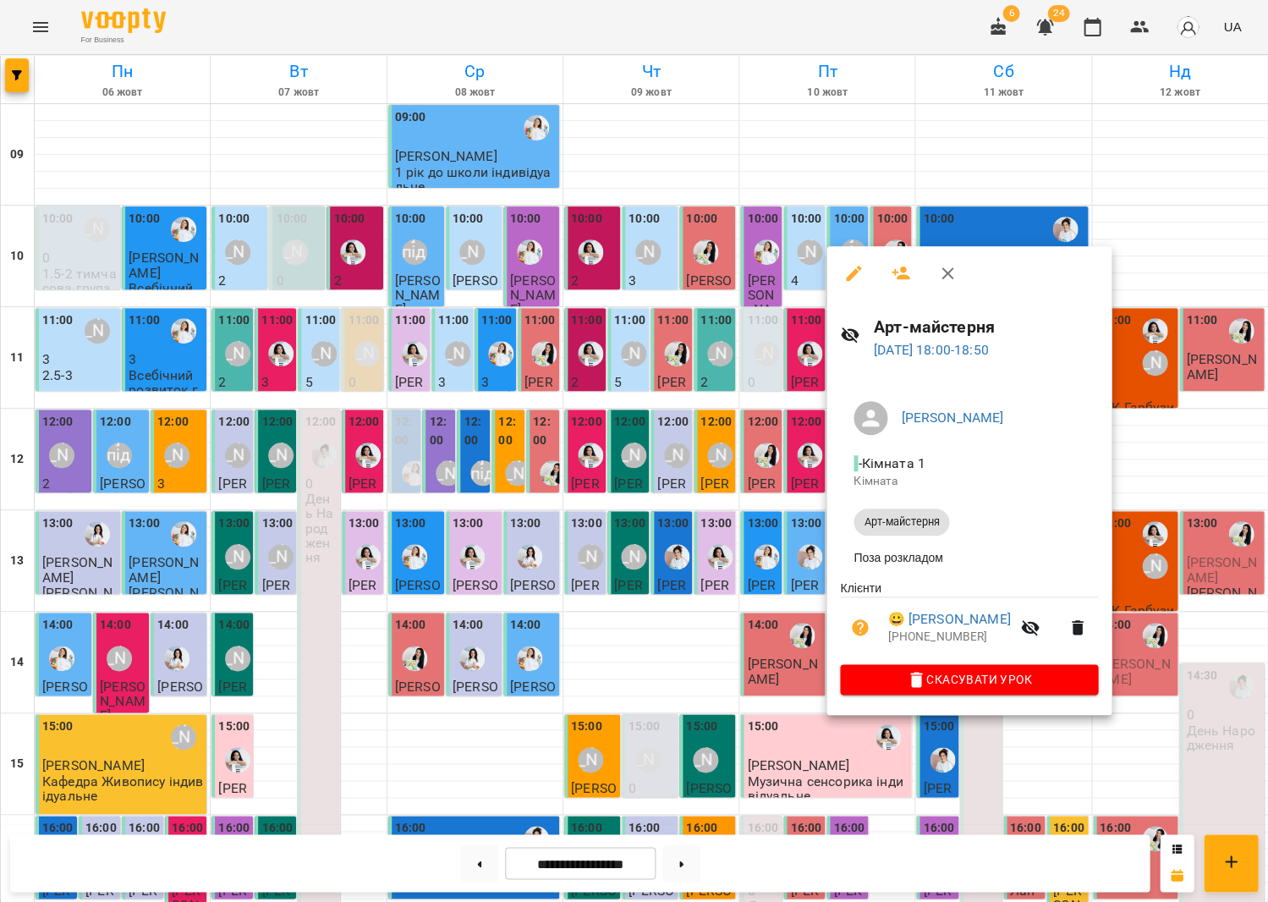
drag, startPoint x: 663, startPoint y: 600, endPoint x: 768, endPoint y: 636, distance: 111.0
click at [663, 600] on div at bounding box center [634, 451] width 1268 height 902
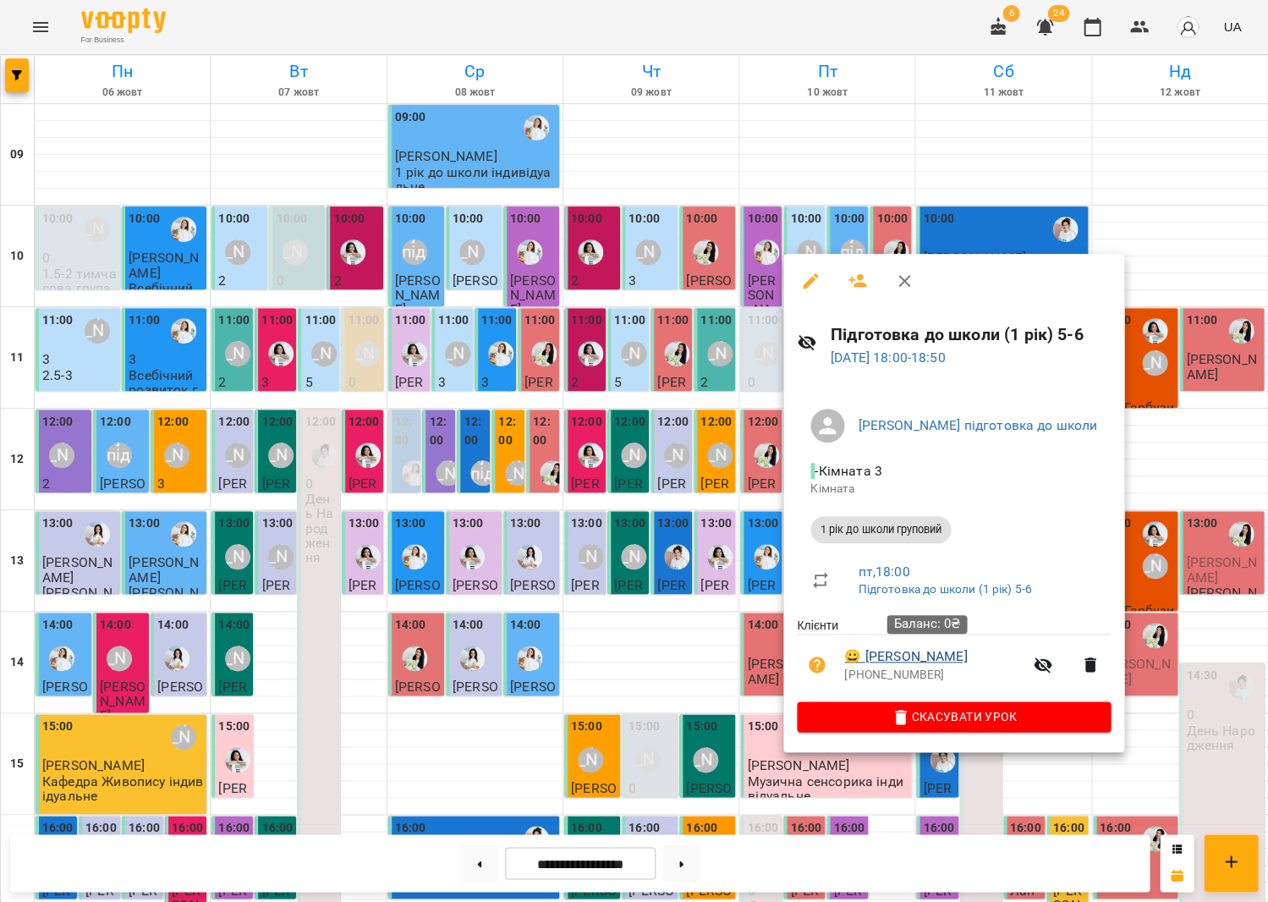
click at [879, 657] on link "😀 [PERSON_NAME]" at bounding box center [905, 656] width 123 height 20
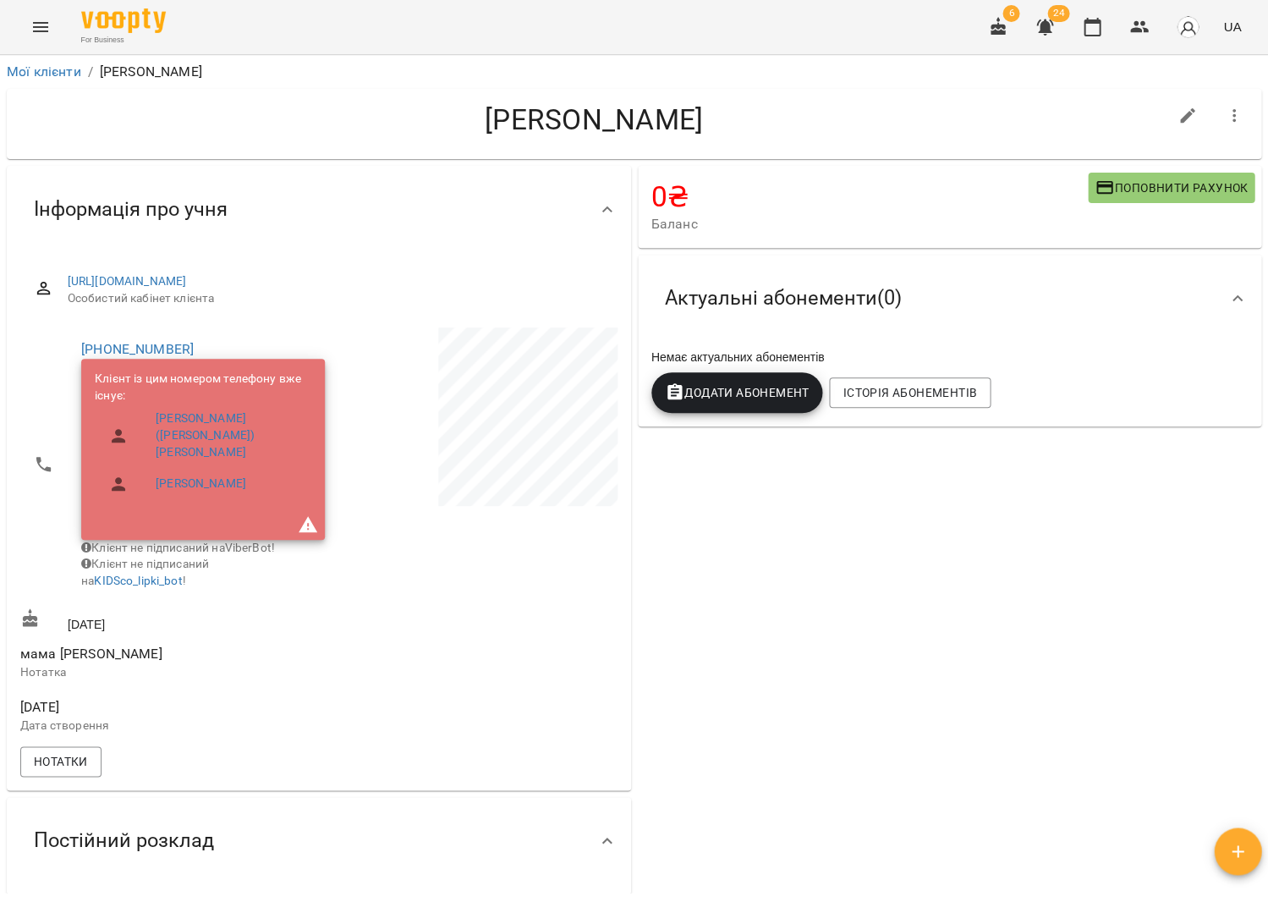
click at [1120, 22] on div "6 24 UA" at bounding box center [1113, 27] width 270 height 44
click at [1088, 30] on icon "button" at bounding box center [1092, 27] width 20 height 20
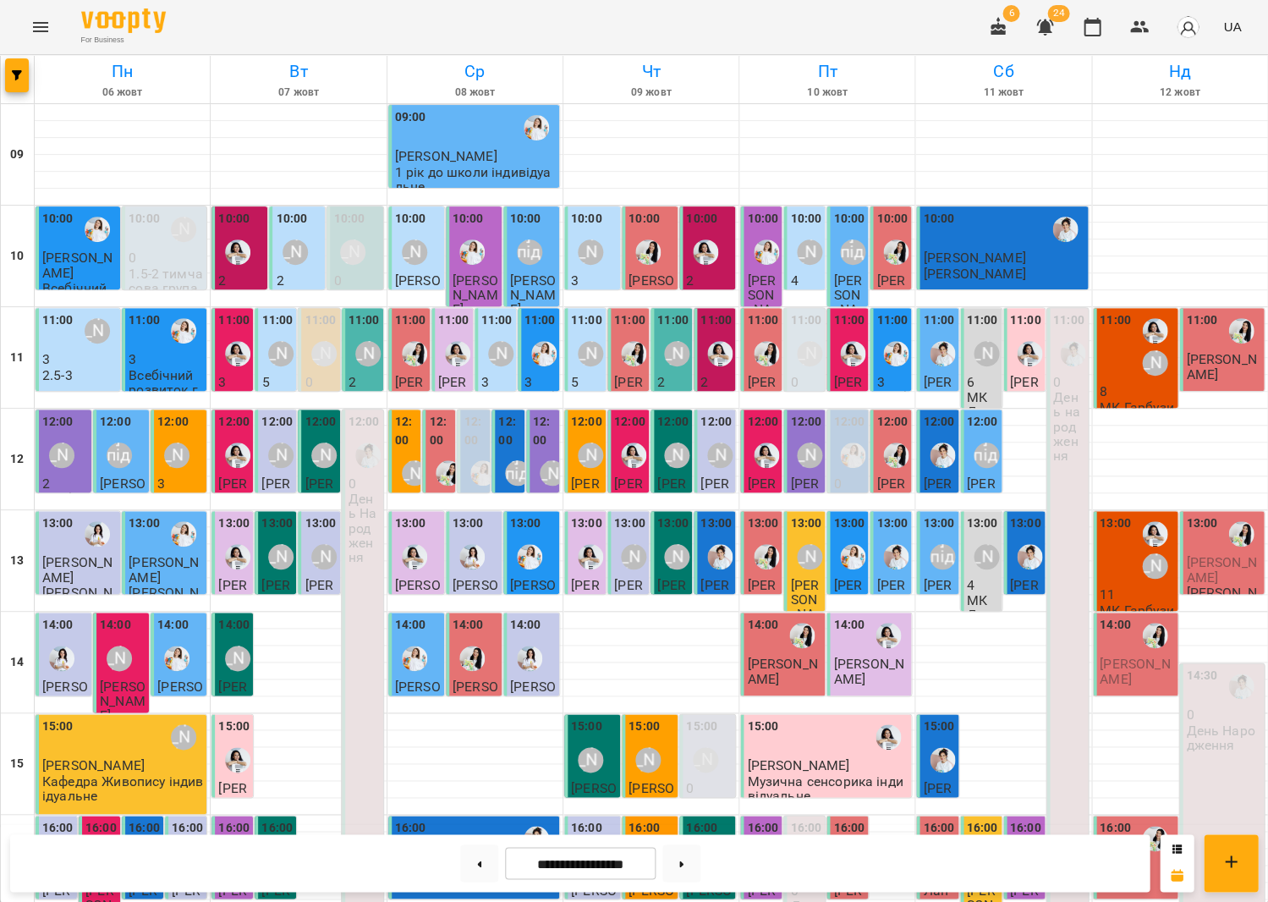
scroll to position [394, 0]
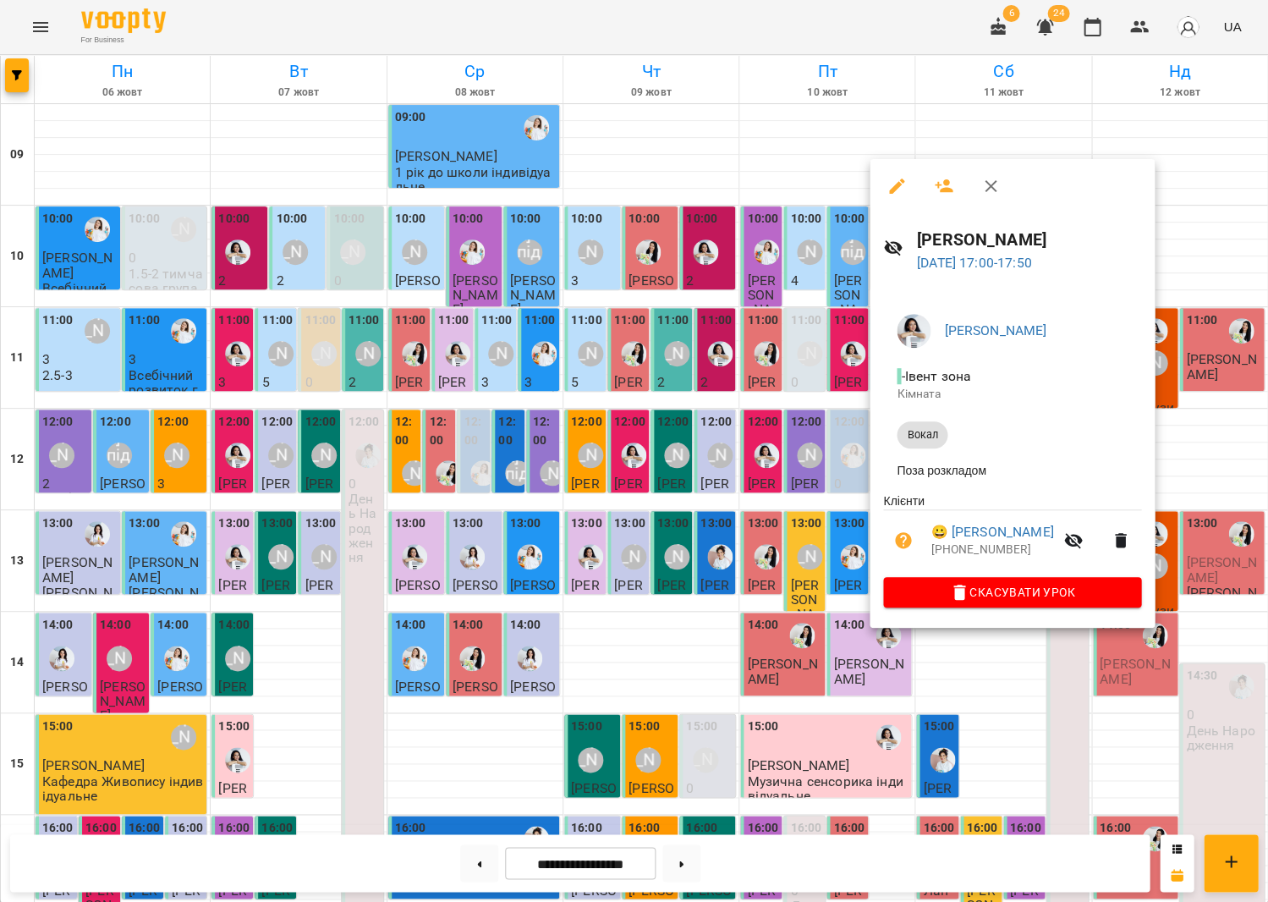
drag, startPoint x: 767, startPoint y: 533, endPoint x: 827, endPoint y: 556, distance: 64.3
click at [767, 532] on div at bounding box center [634, 451] width 1268 height 902
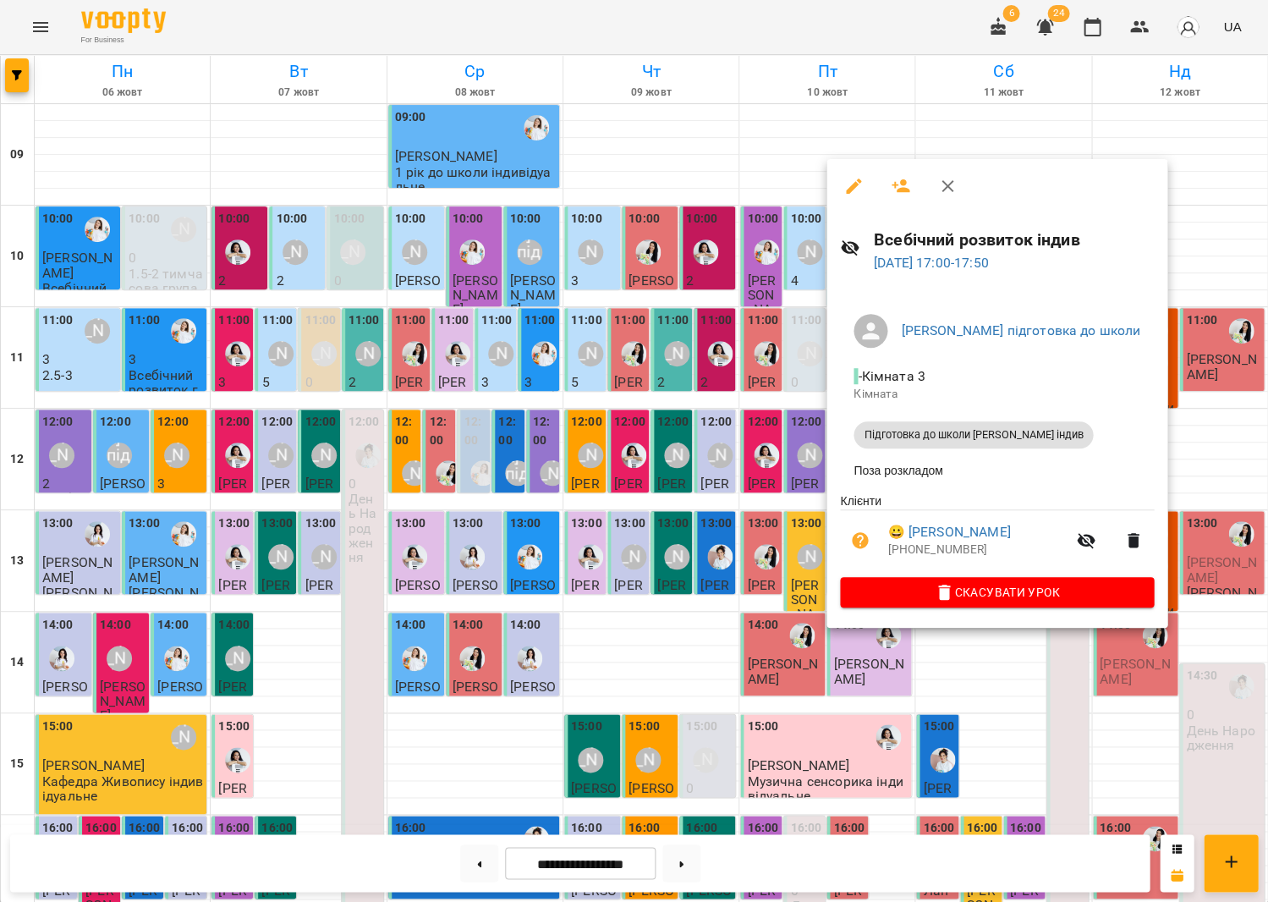
click at [651, 540] on div at bounding box center [634, 451] width 1268 height 902
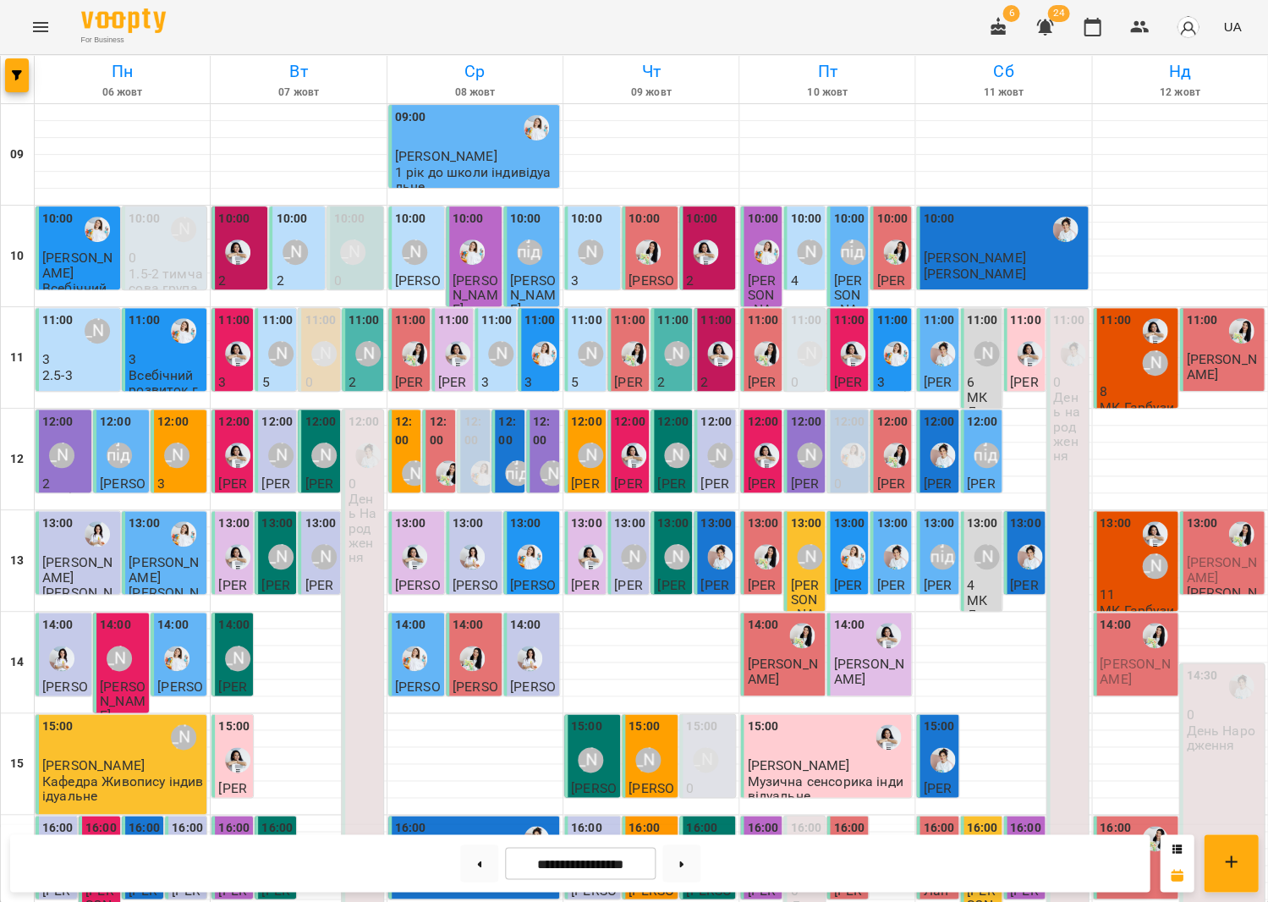
scroll to position [204, 0]
click at [1125, 514] on div "13:00" at bounding box center [1115, 549] width 31 height 71
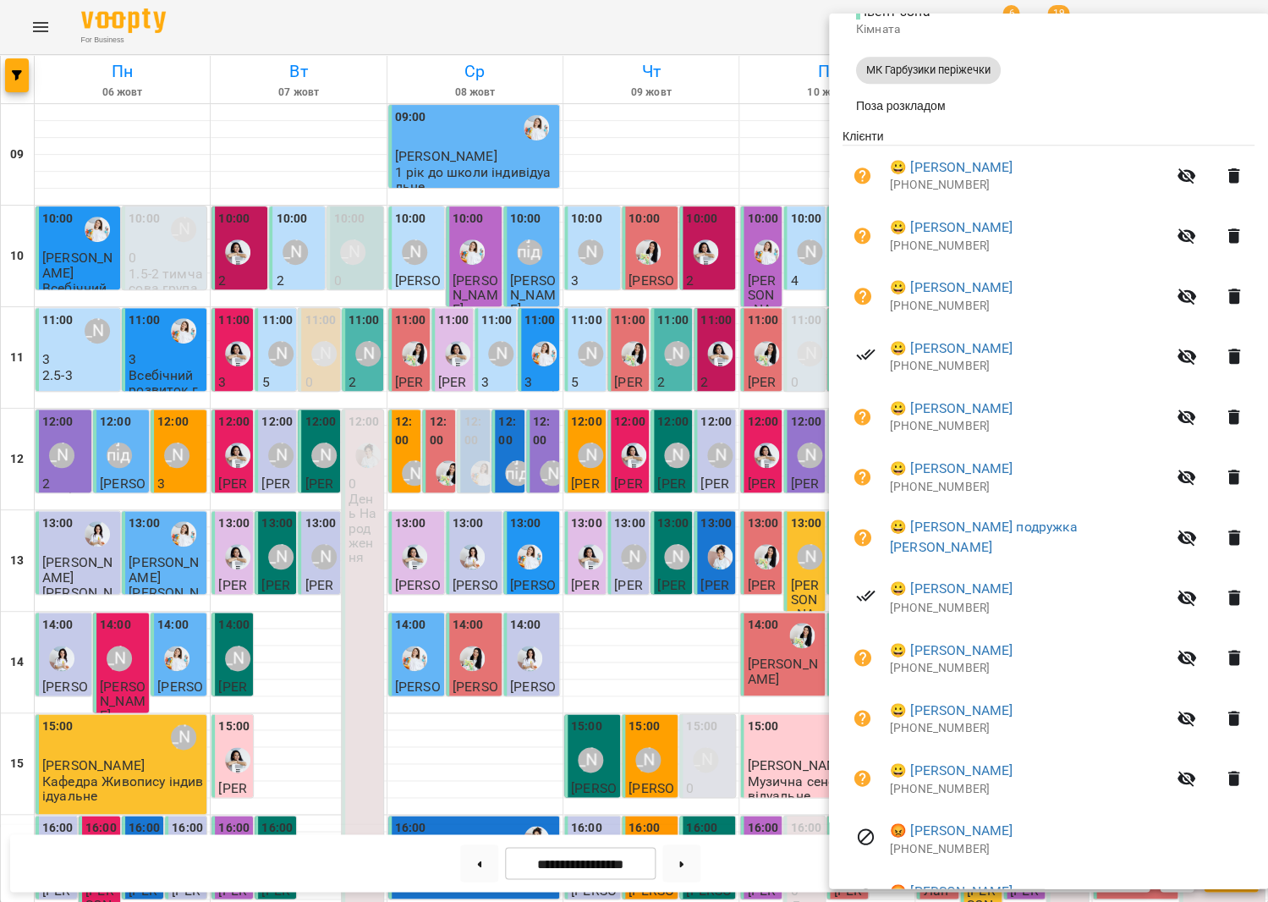
scroll to position [410, 0]
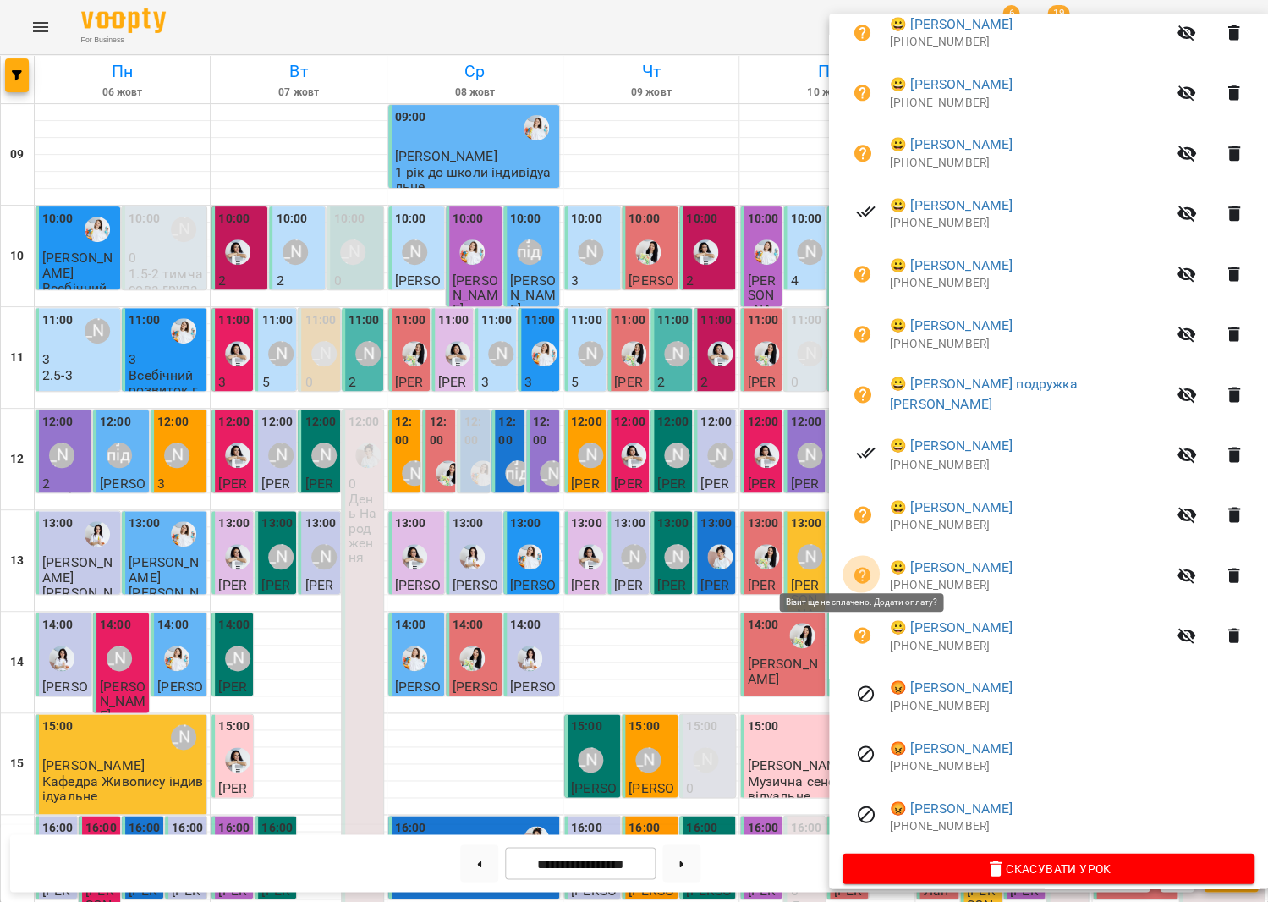
click at [858, 567] on icon "button" at bounding box center [863, 575] width 17 height 17
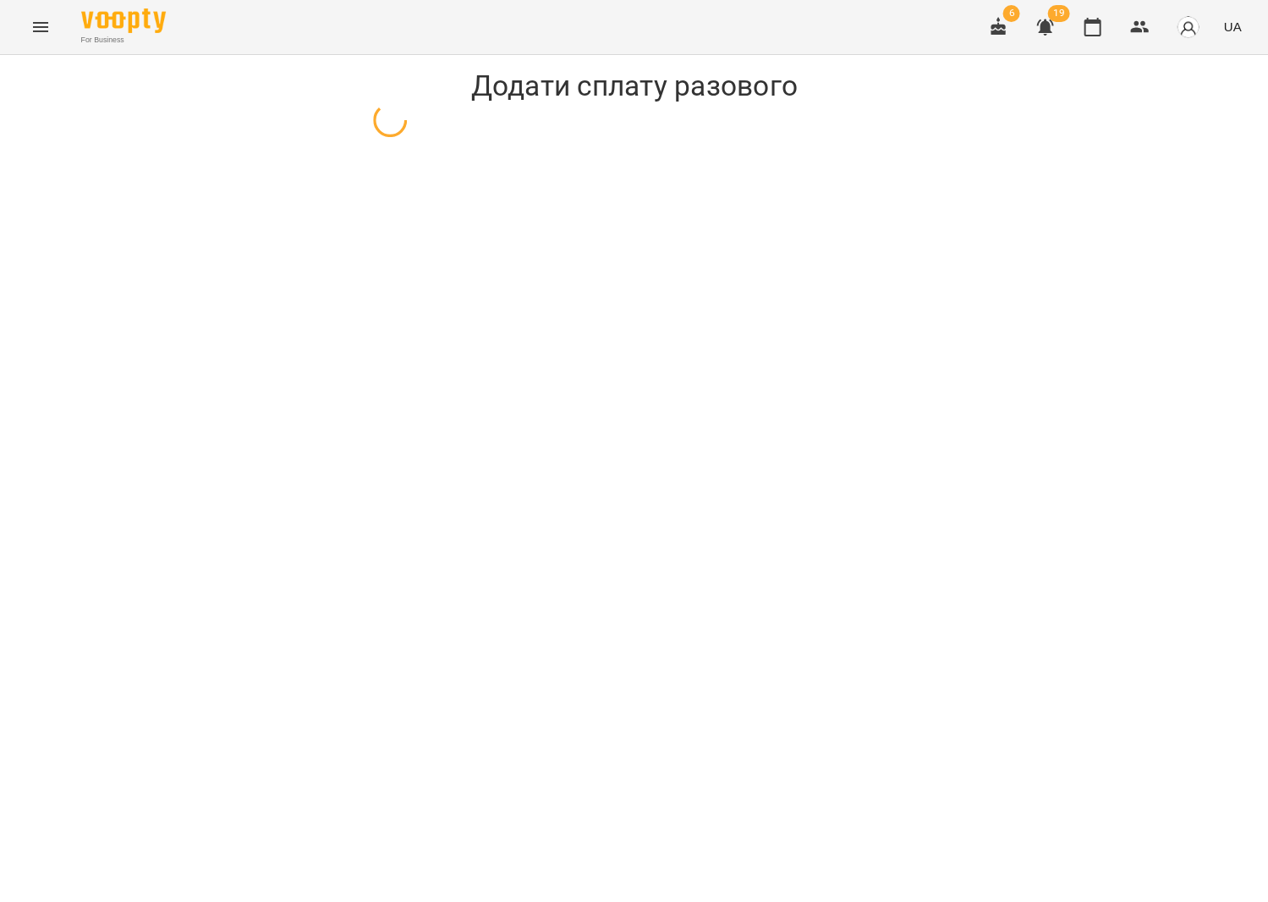
select select "**********"
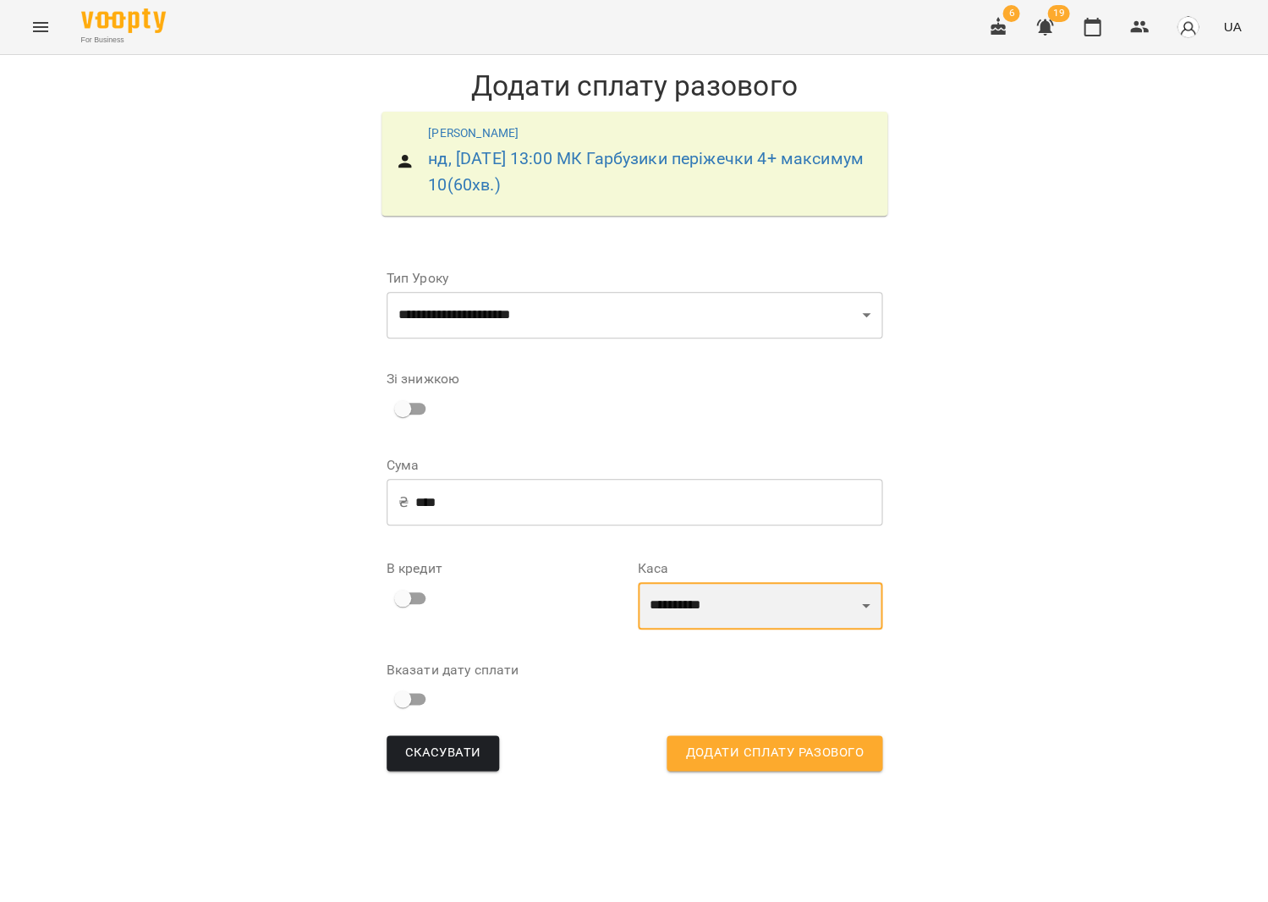
select select "****"
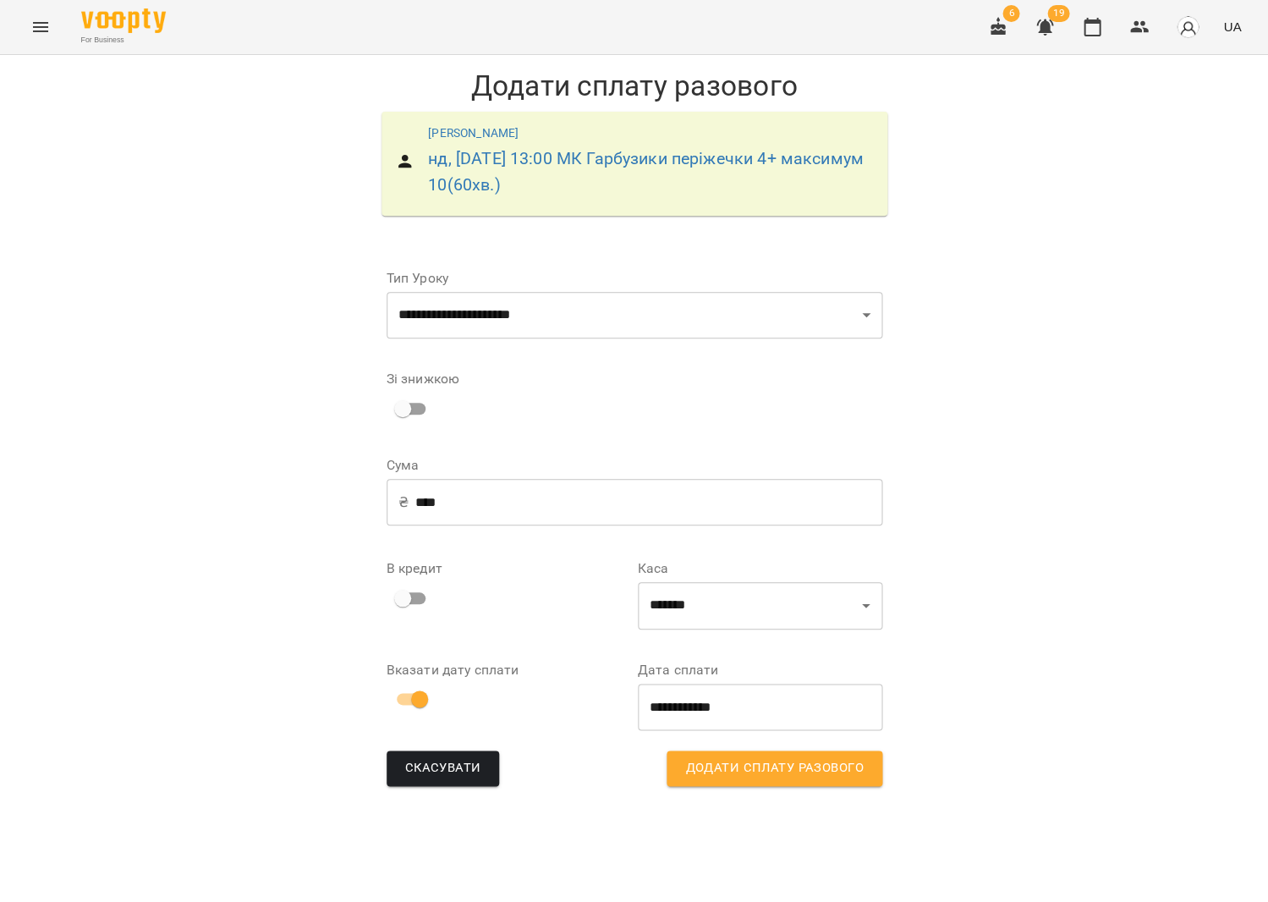
click at [705, 764] on span "Додати сплату разового" at bounding box center [774, 768] width 178 height 22
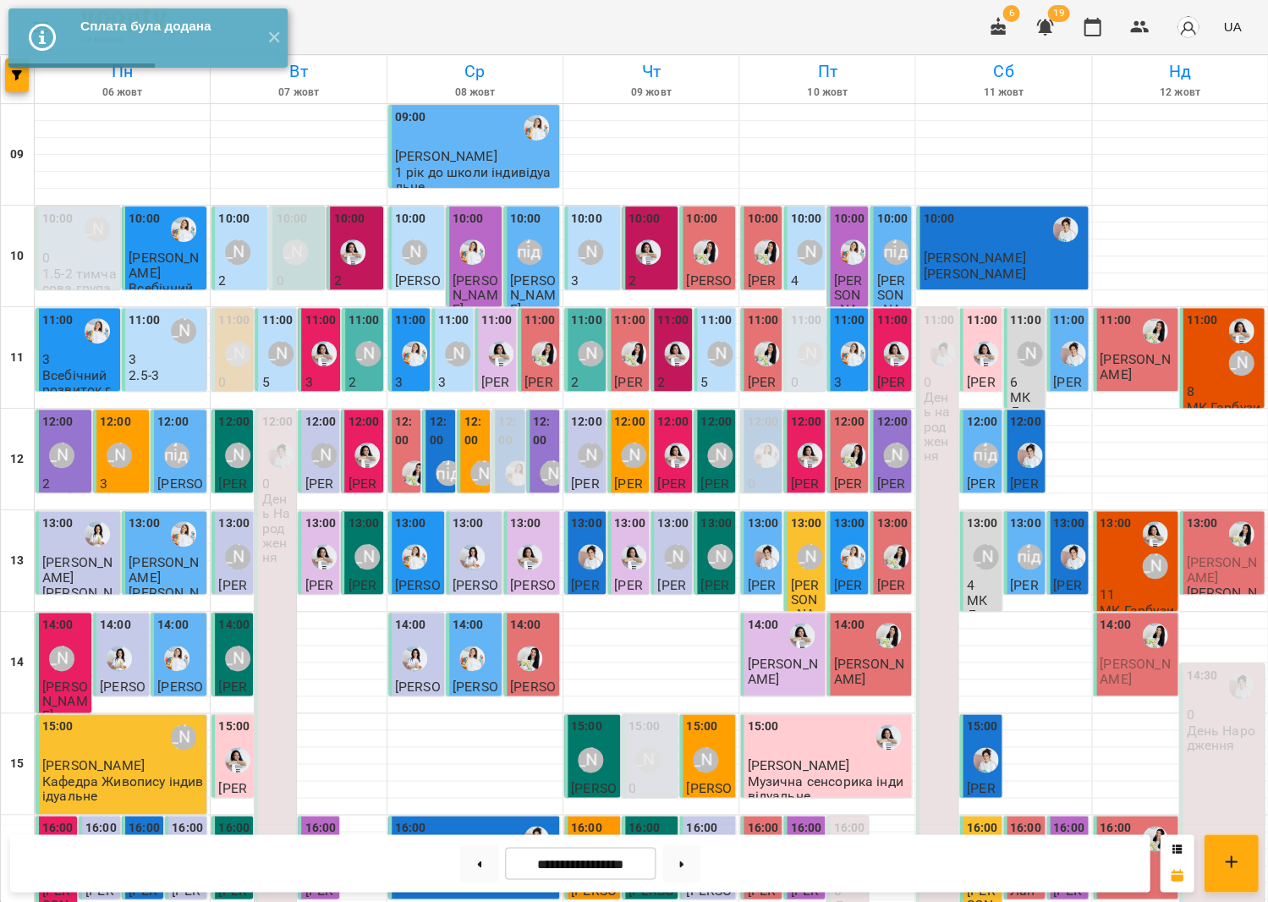
click at [1123, 572] on div "13:00" at bounding box center [1115, 549] width 31 height 71
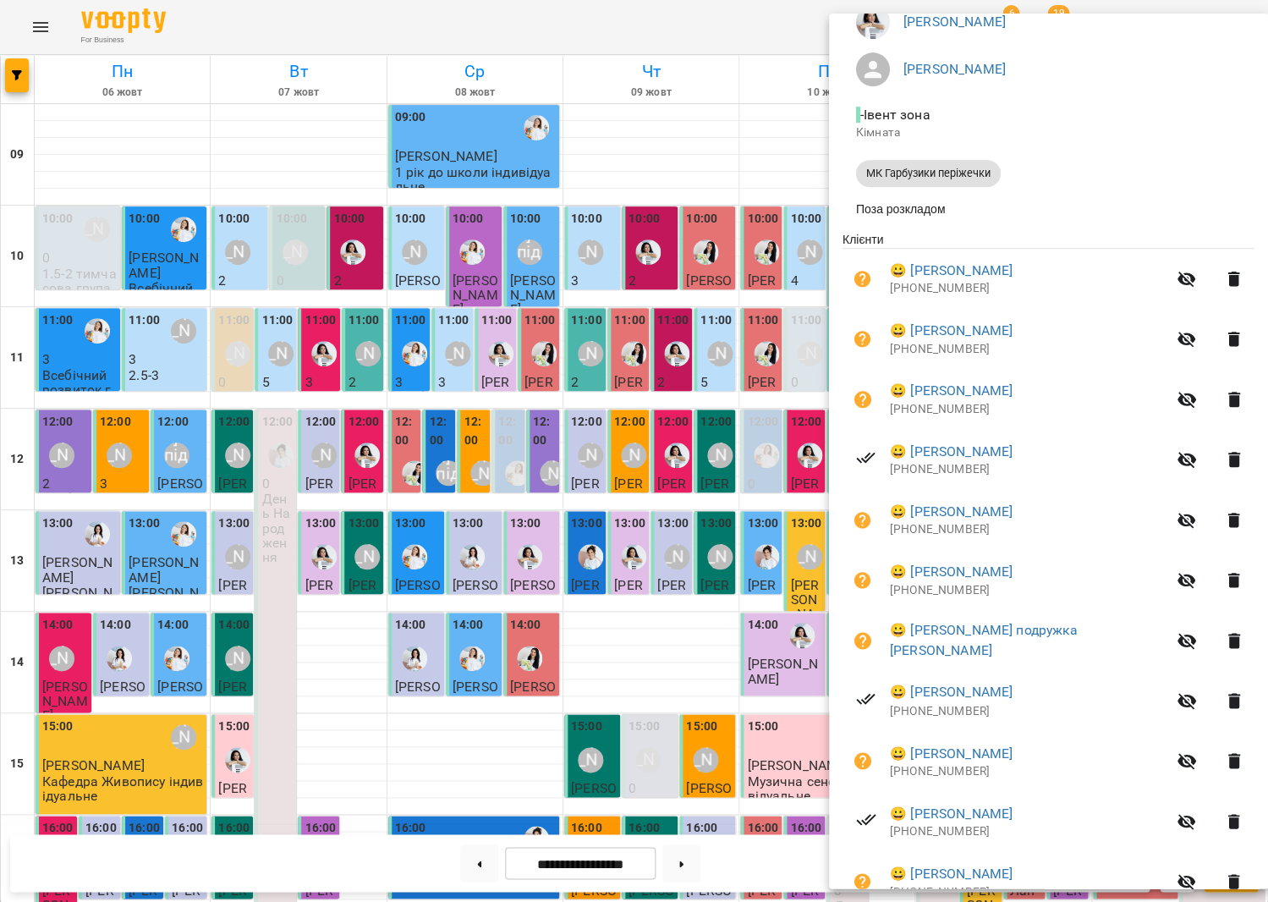
scroll to position [176, 0]
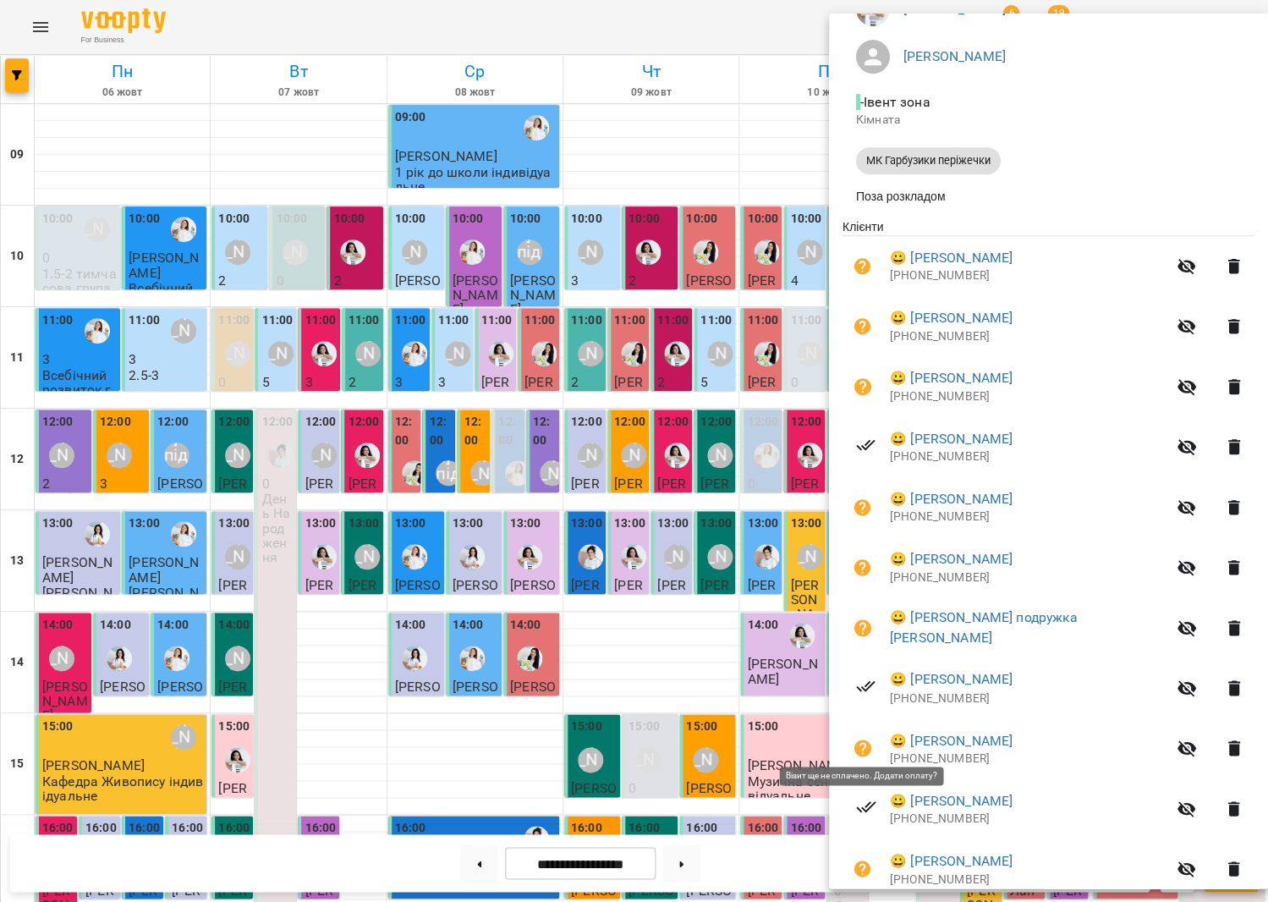
click at [871, 731] on button "button" at bounding box center [863, 748] width 41 height 41
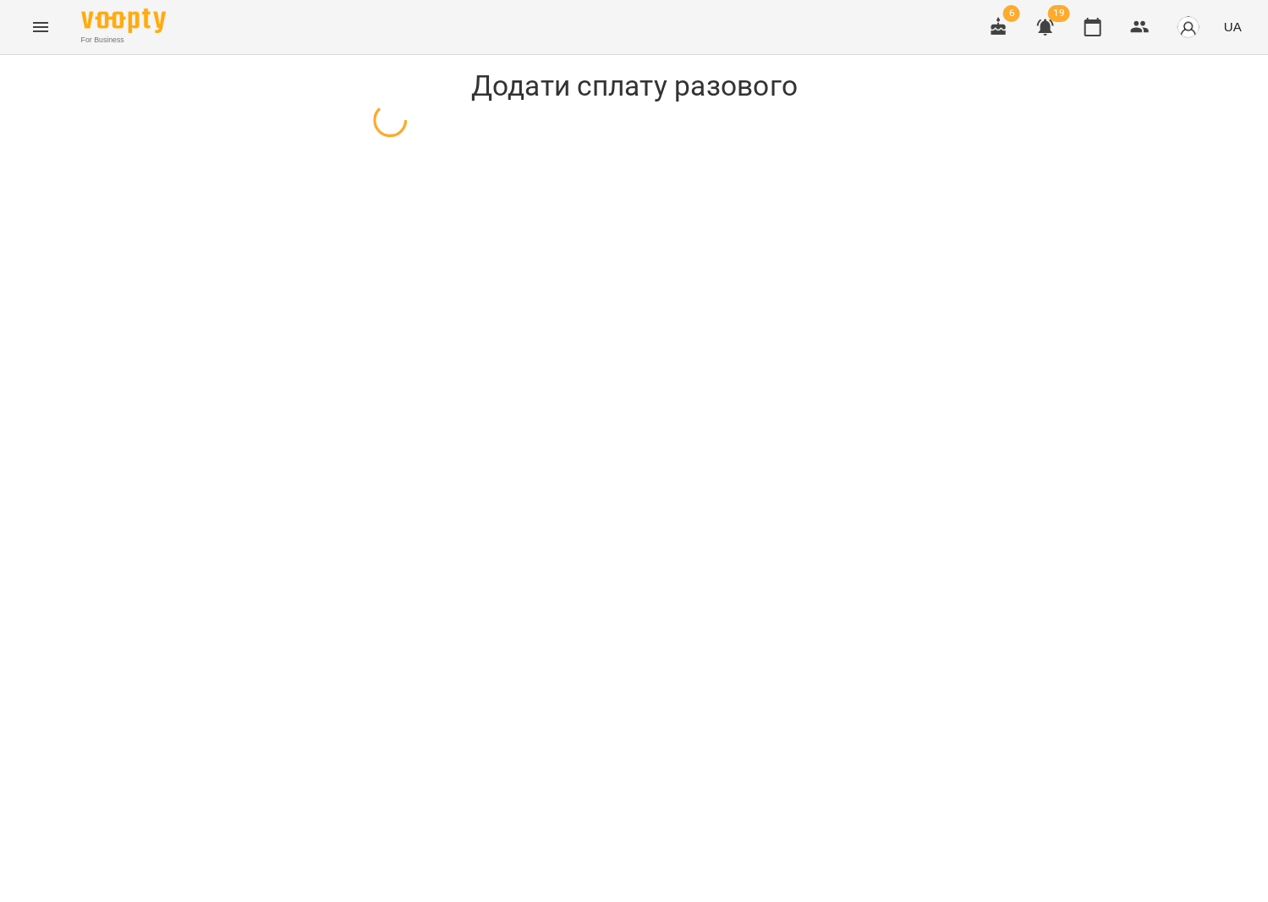
select select "**********"
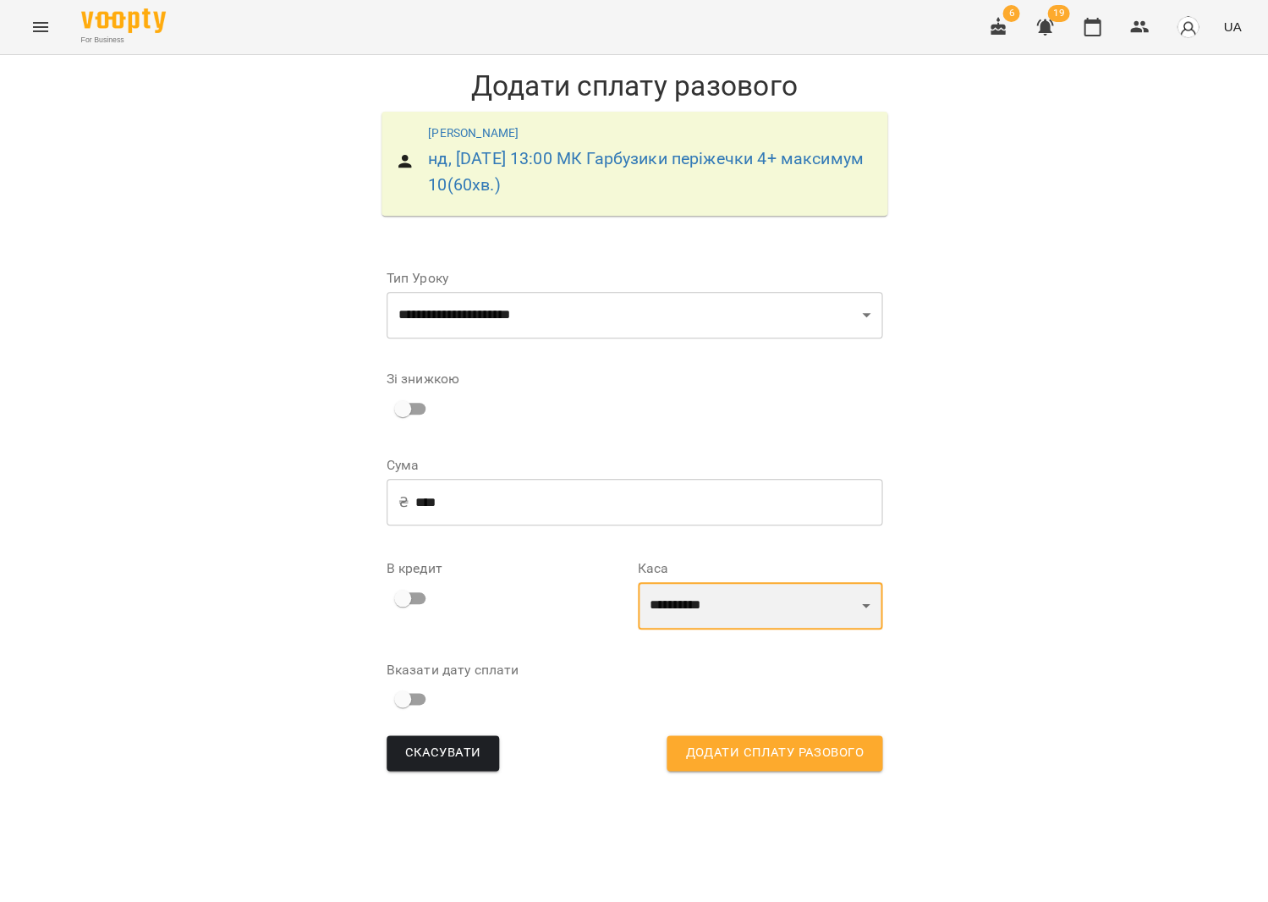
select select "****"
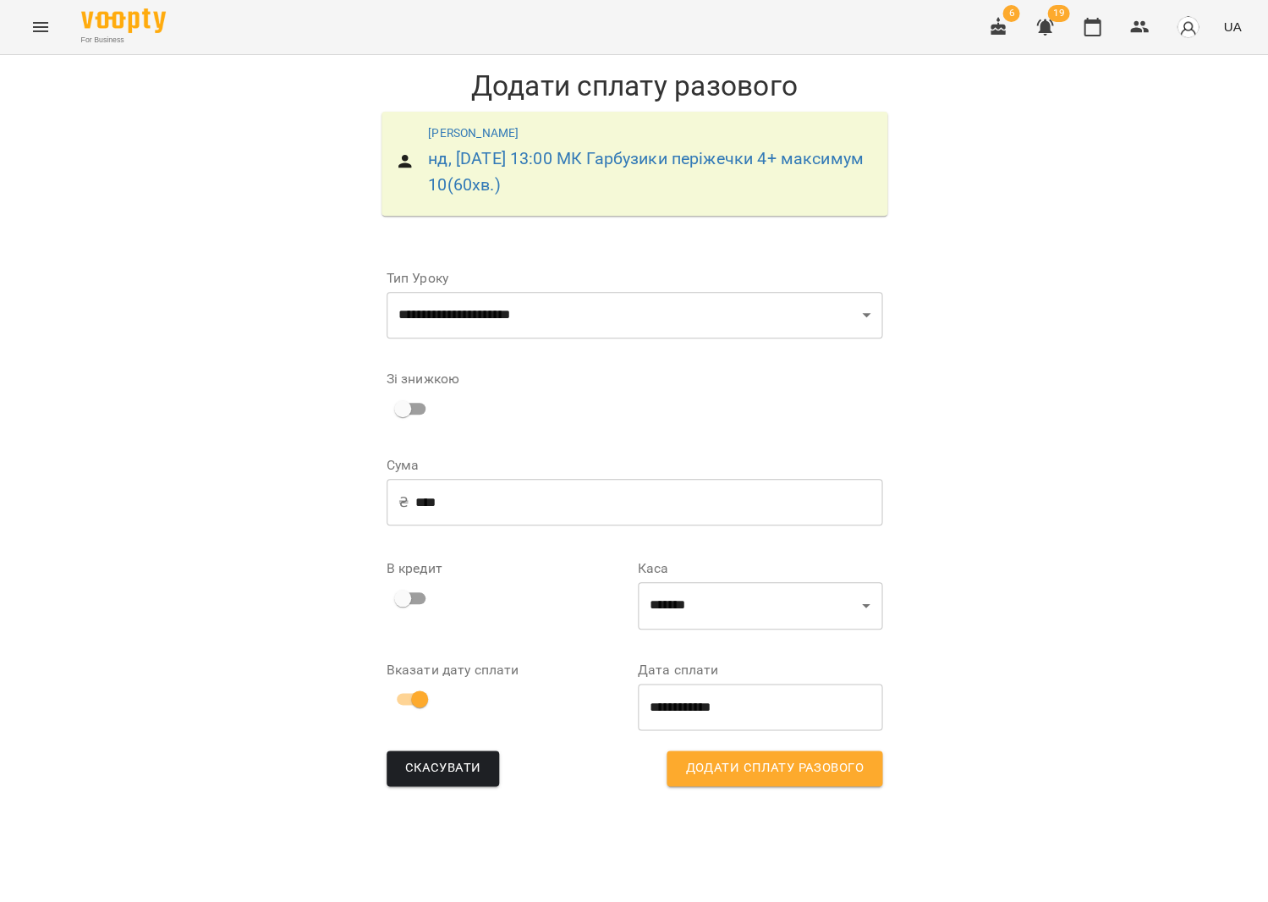
click at [793, 755] on button "Додати сплату разового" at bounding box center [774, 769] width 215 height 36
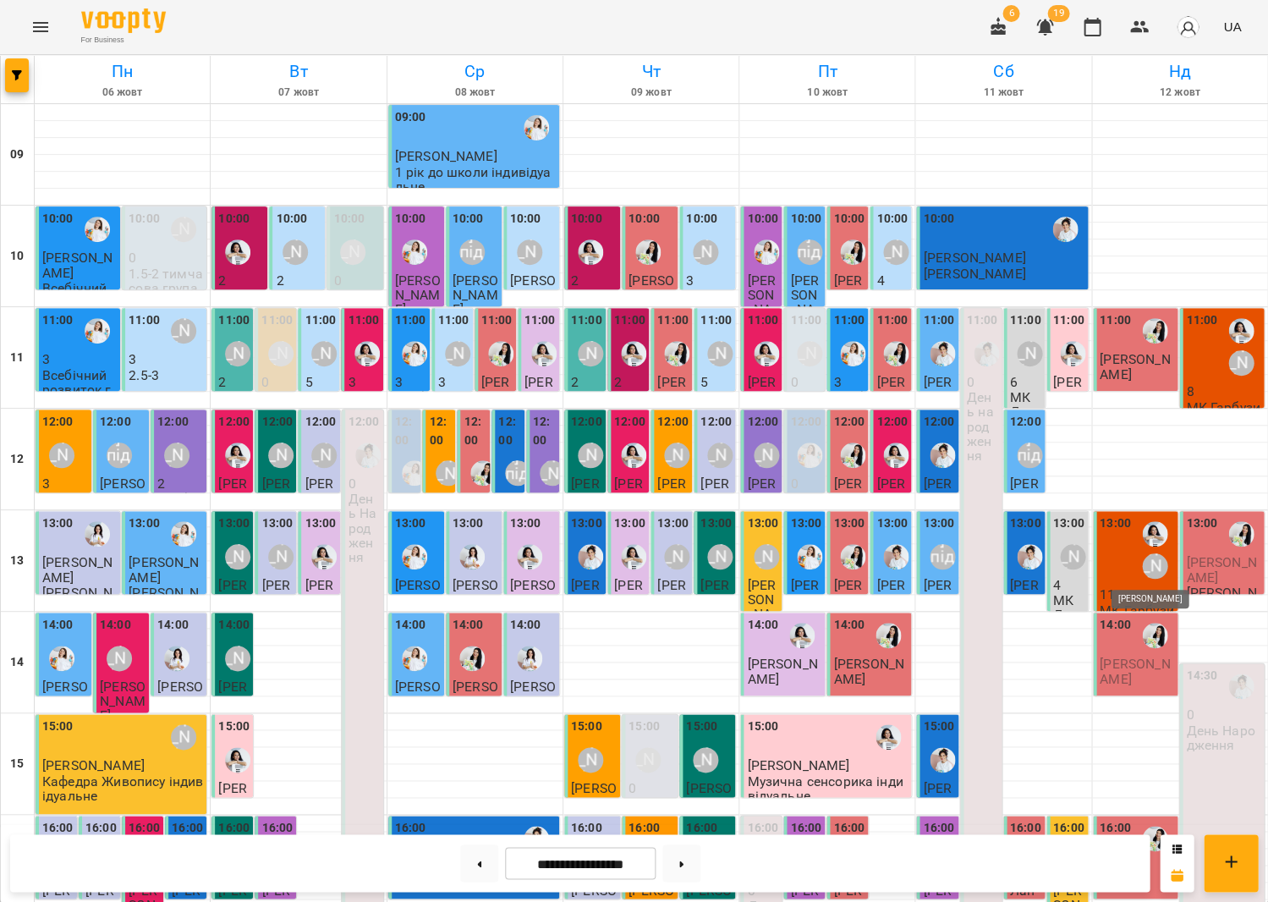
click at [1151, 555] on div "[PERSON_NAME]" at bounding box center [1154, 565] width 25 height 25
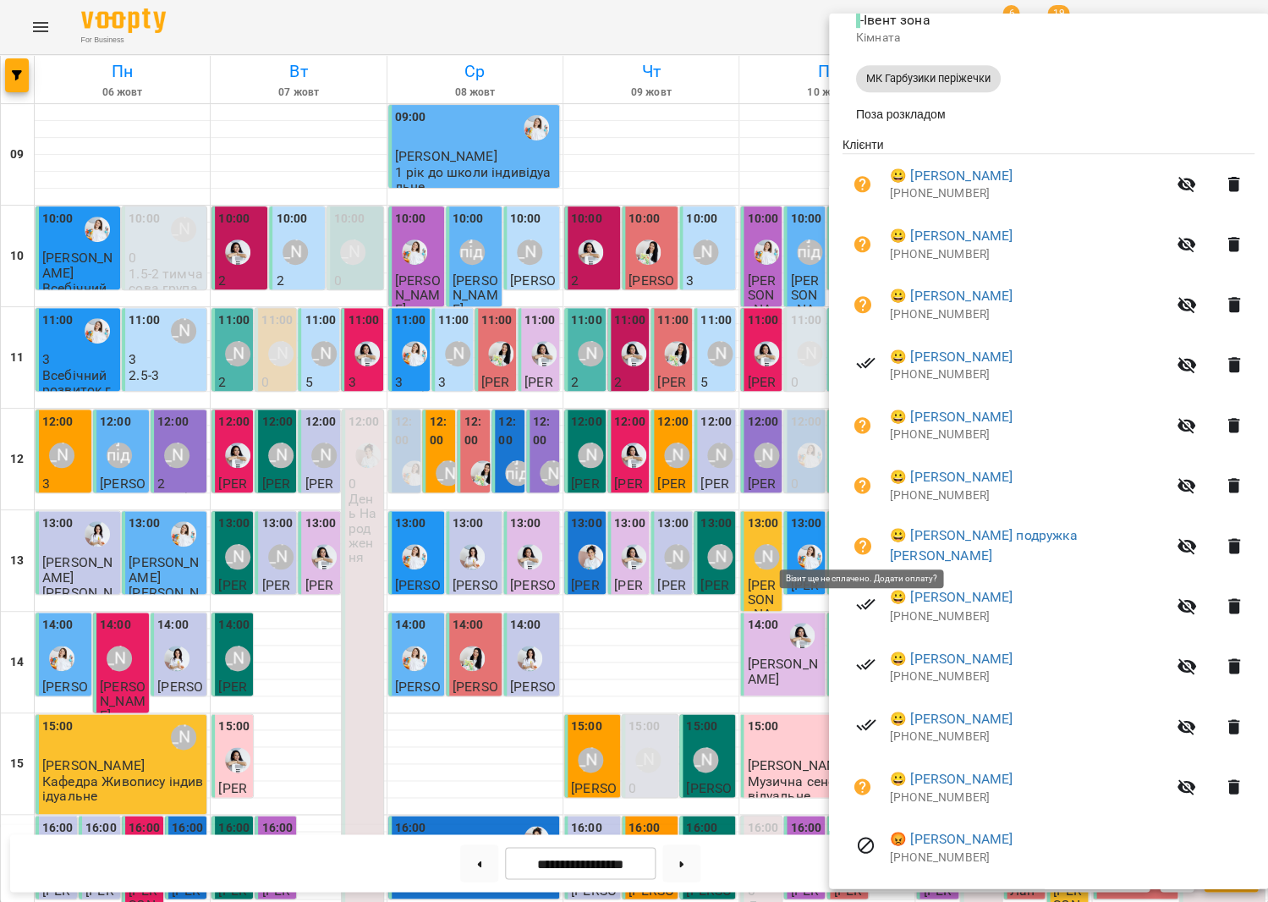
scroll to position [263, 0]
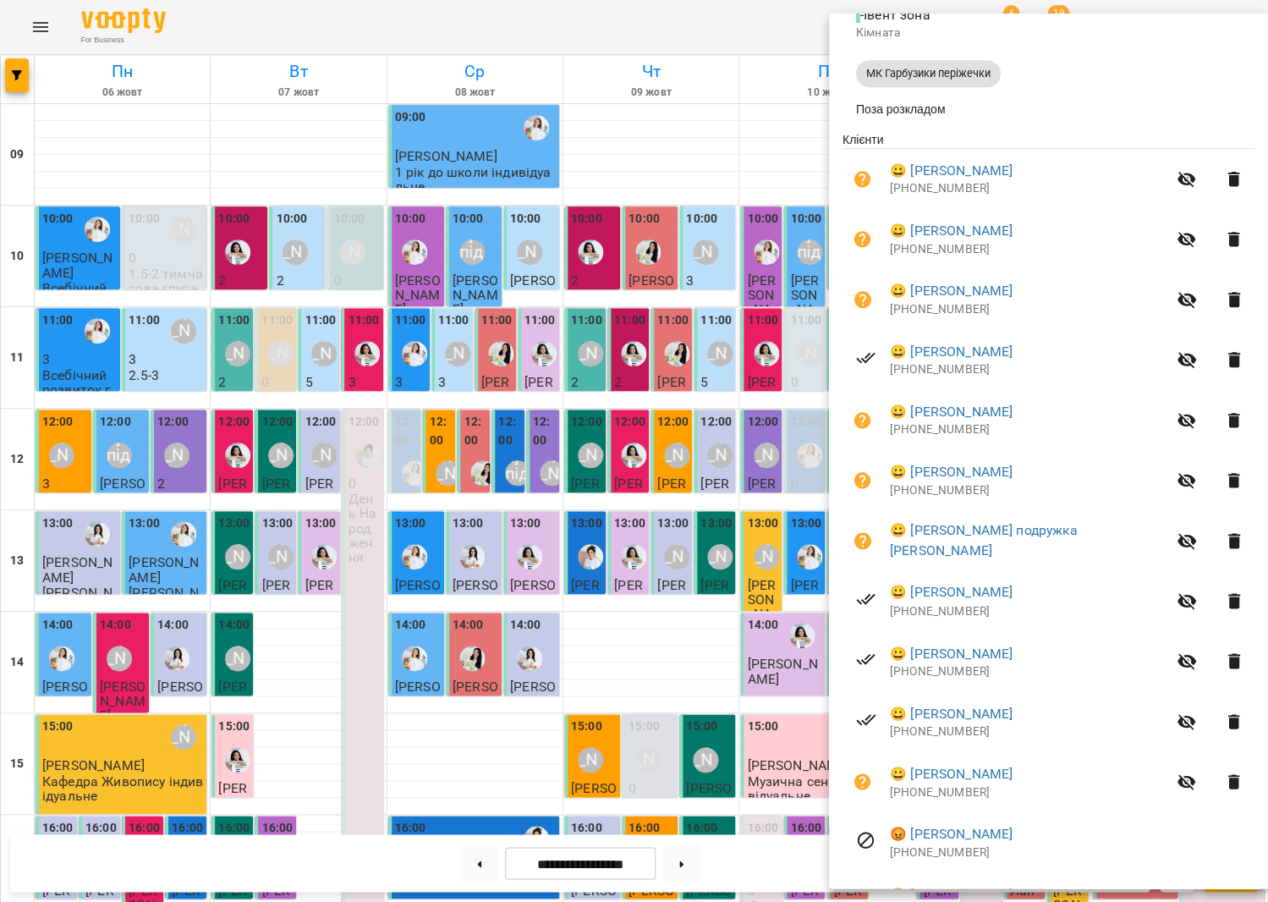
drag, startPoint x: 558, startPoint y: 473, endPoint x: 1245, endPoint y: 305, distance: 707.4
click at [558, 472] on div at bounding box center [634, 451] width 1268 height 902
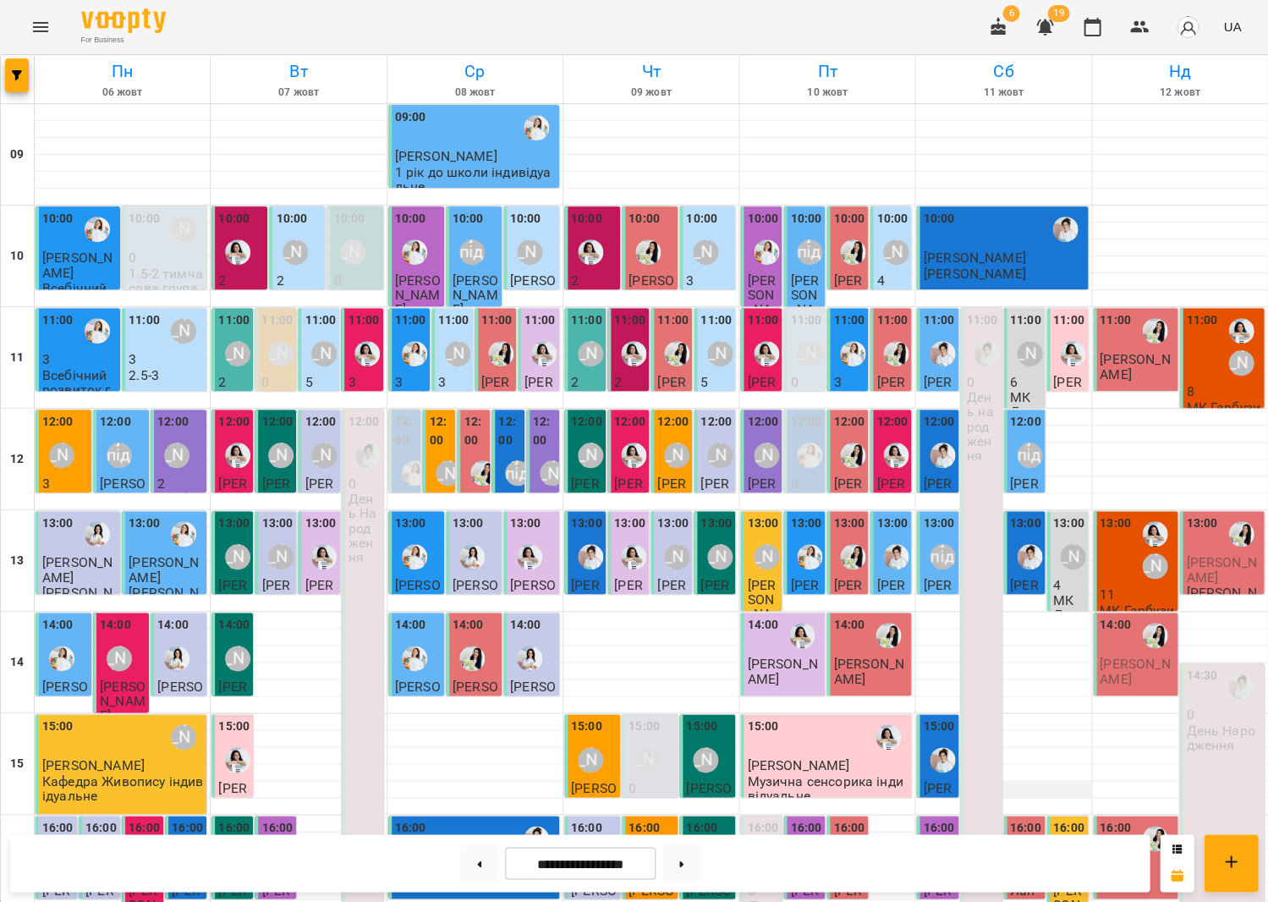
scroll to position [213, 0]
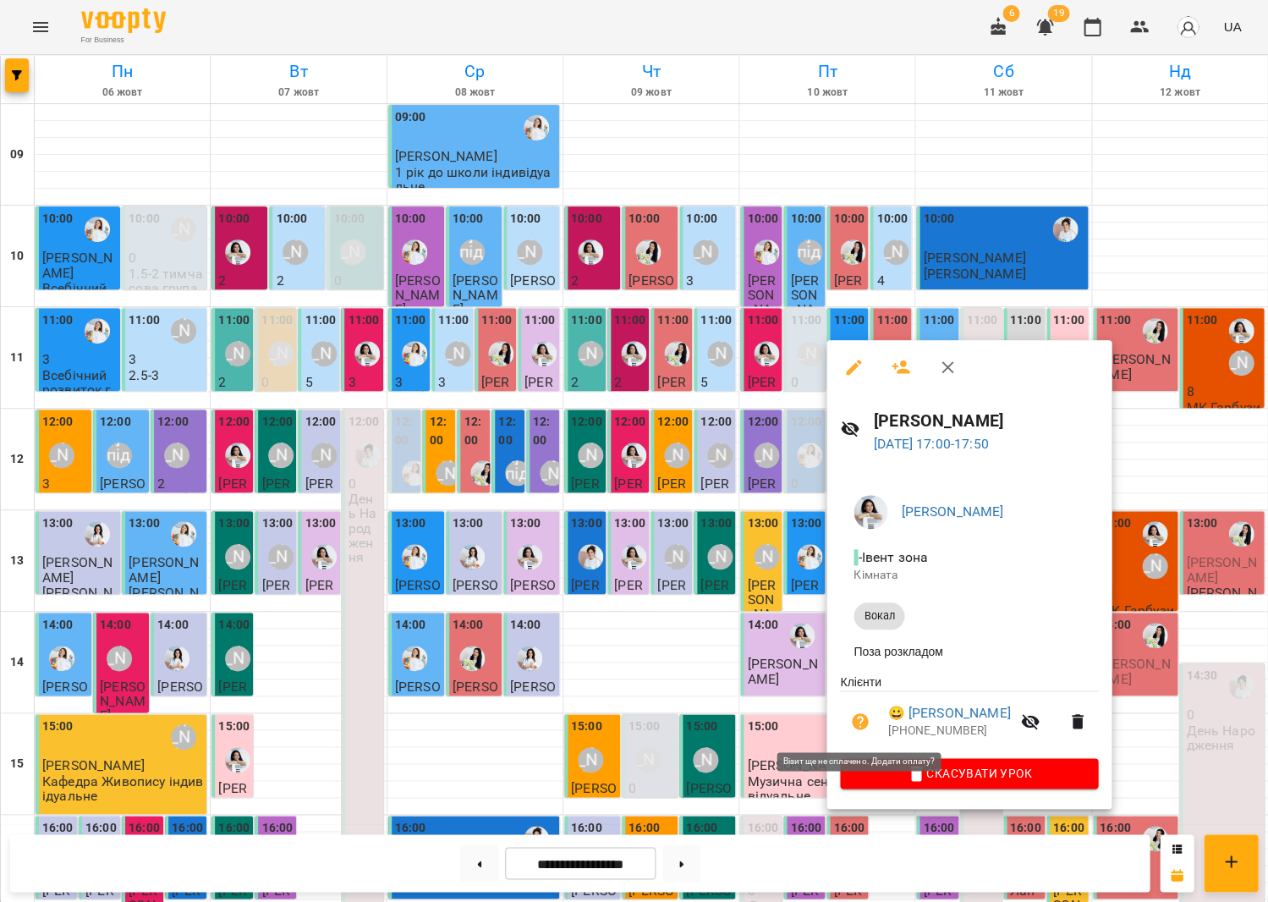
click at [851, 723] on icon "button" at bounding box center [860, 722] width 20 height 20
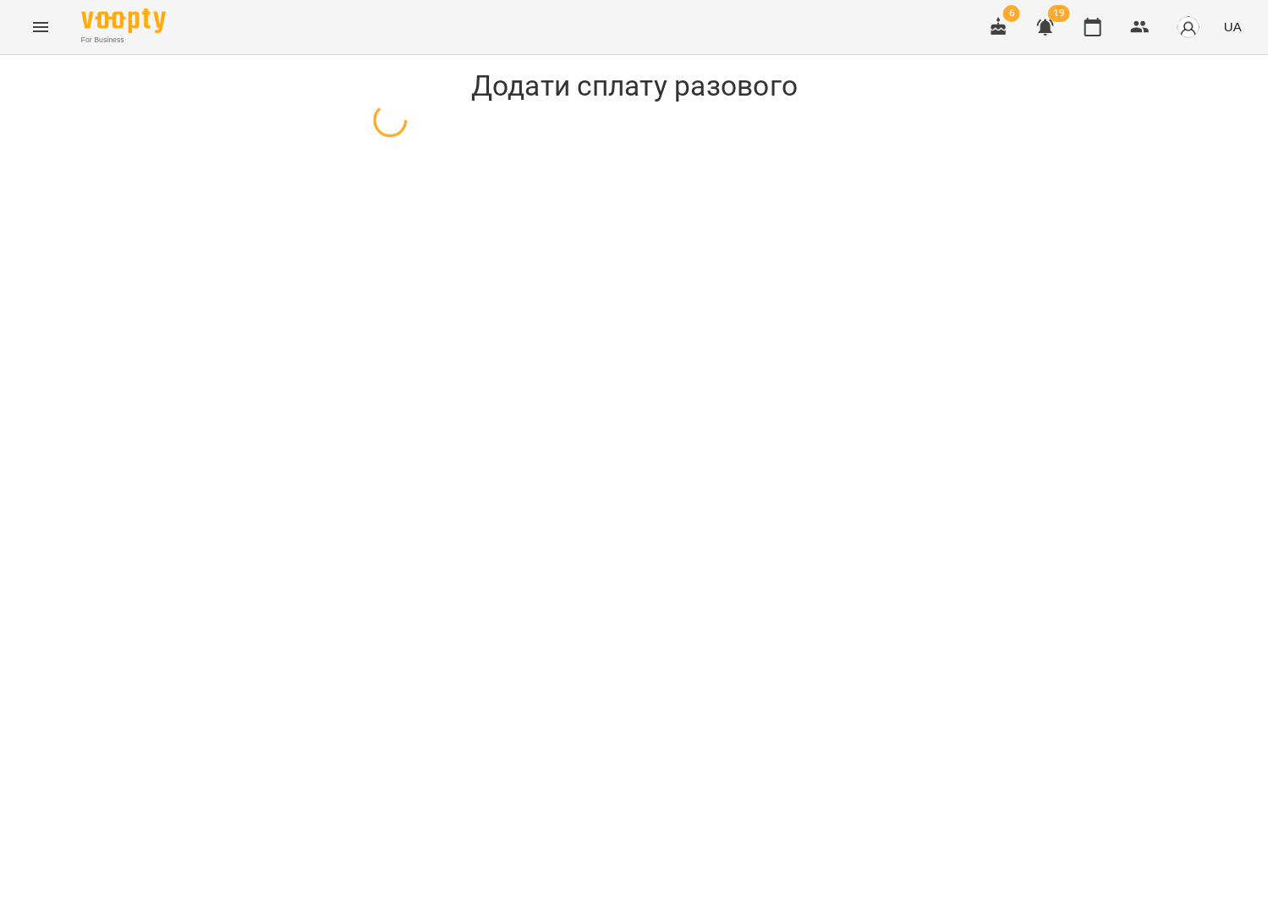
select select "*****"
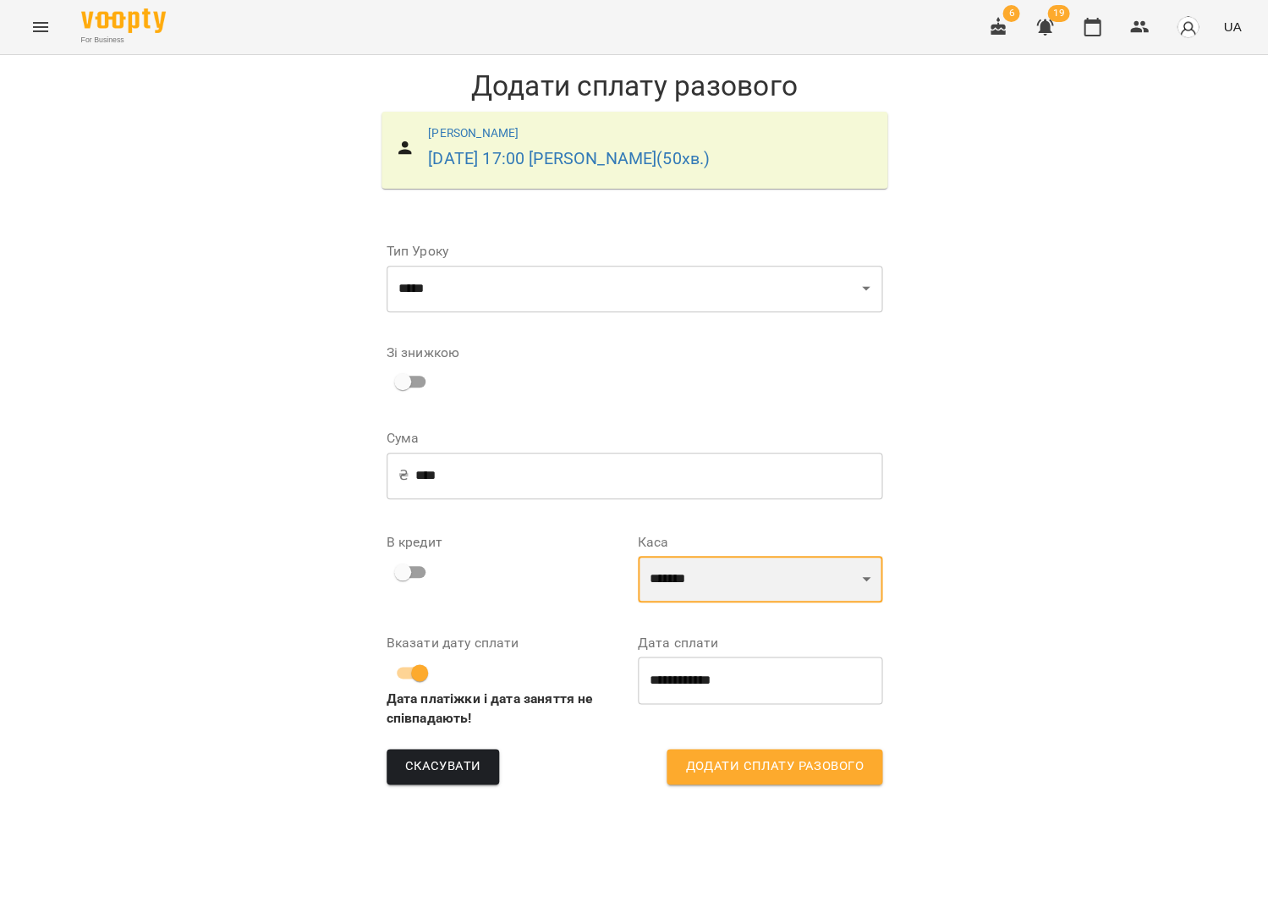
select select "****"
click at [764, 765] on span "Додати сплату разового" at bounding box center [774, 767] width 178 height 22
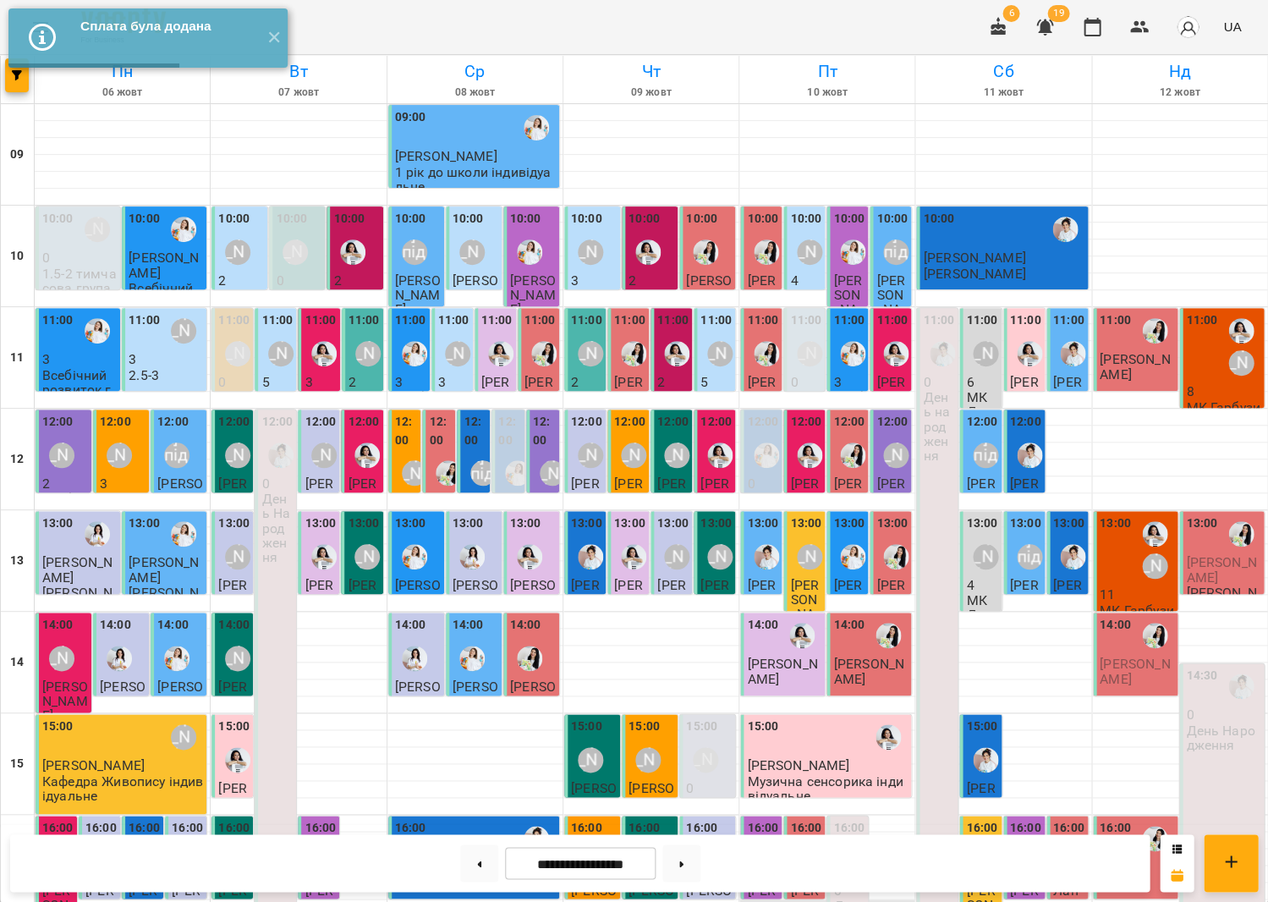
scroll to position [238, 0]
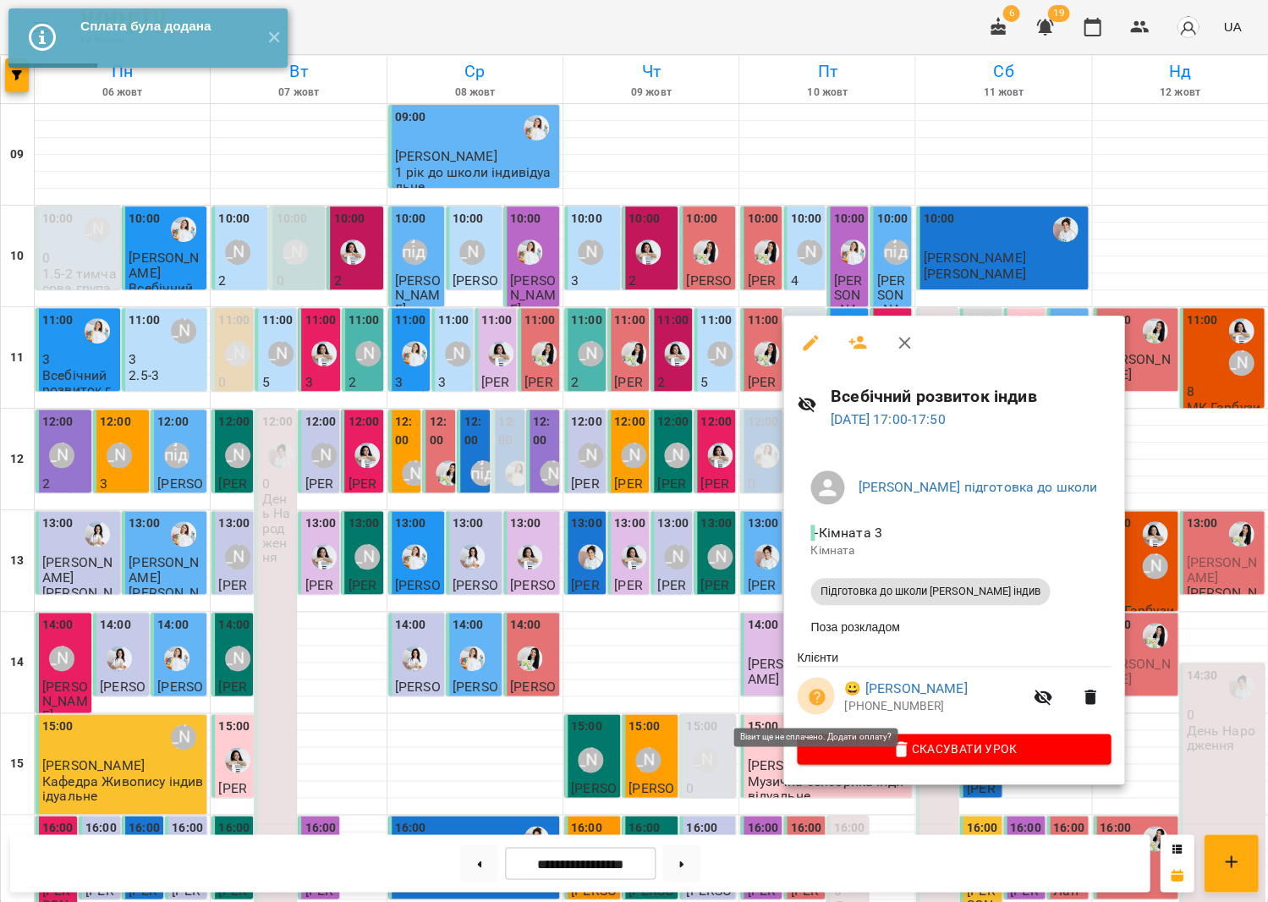
click at [814, 703] on icon "button" at bounding box center [817, 697] width 17 height 17
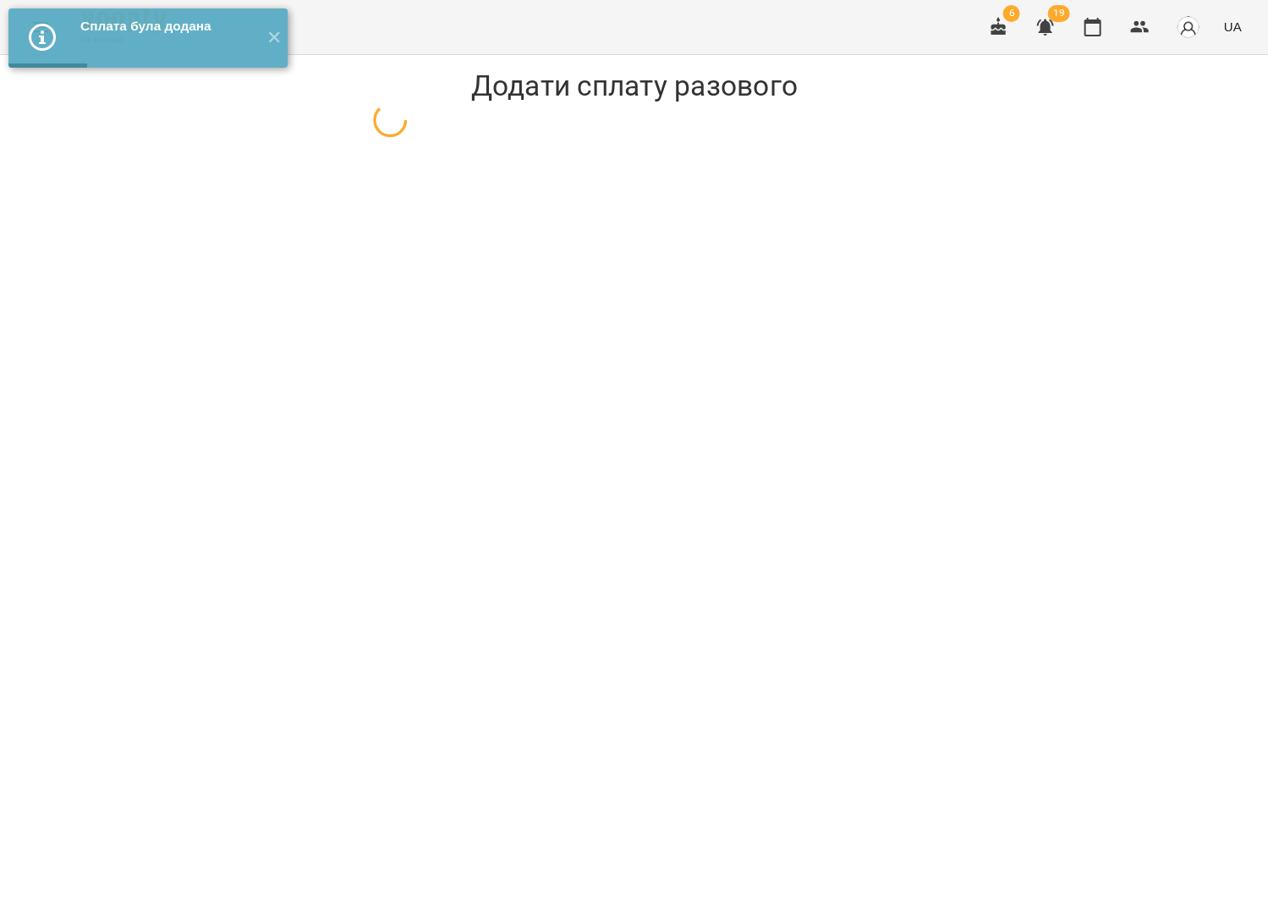
select select "**********"
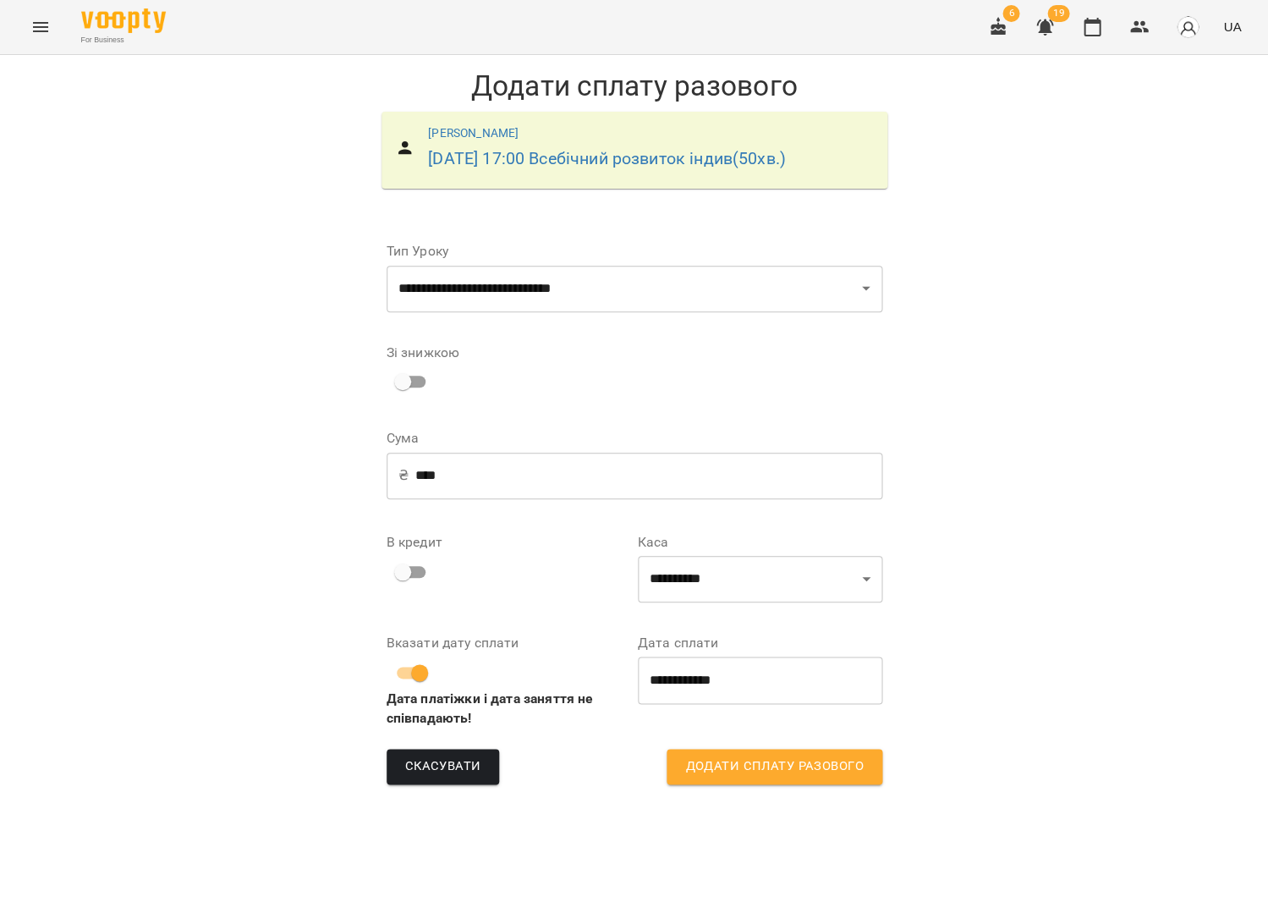
click at [433, 472] on input "****" at bounding box center [648, 475] width 467 height 47
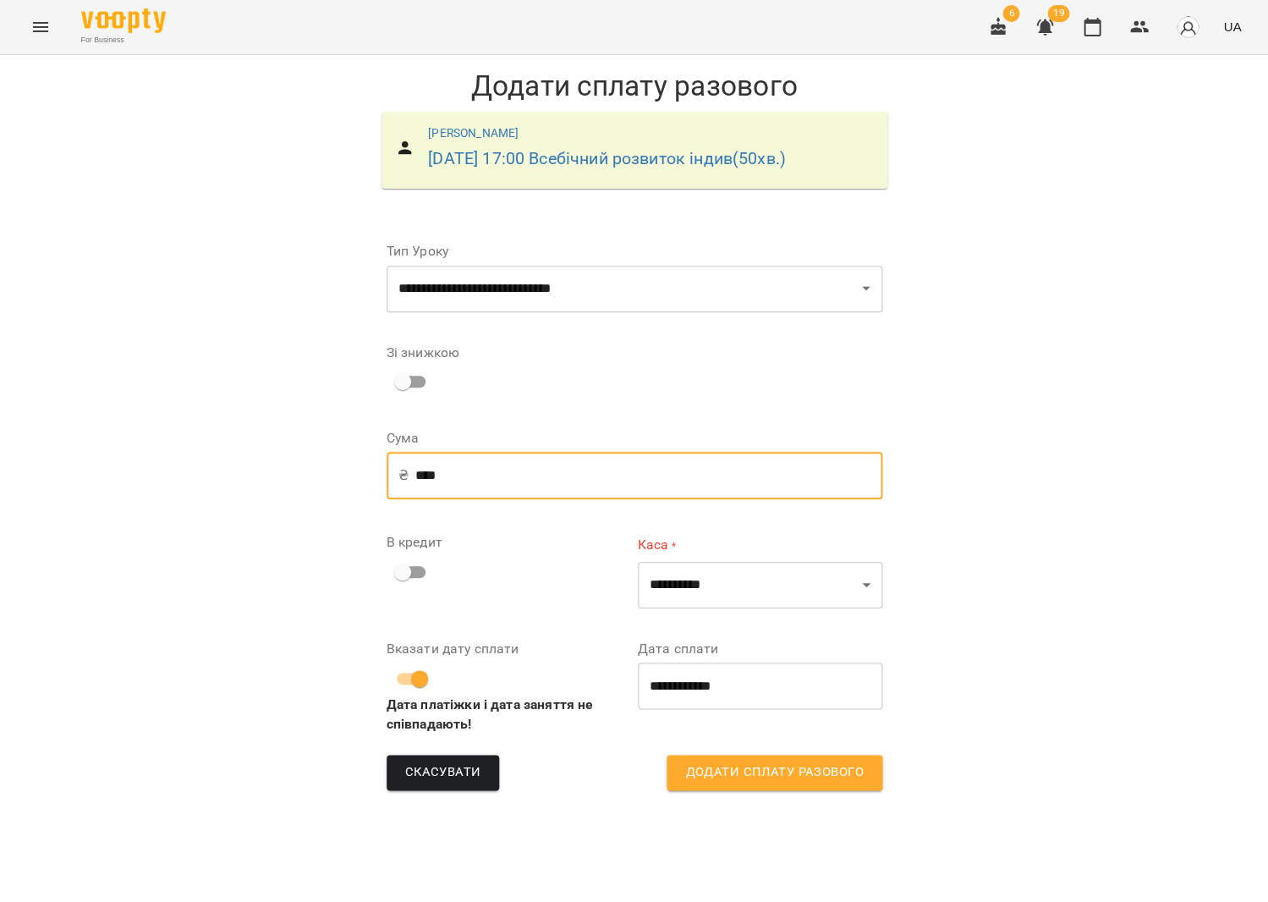
type input "****"
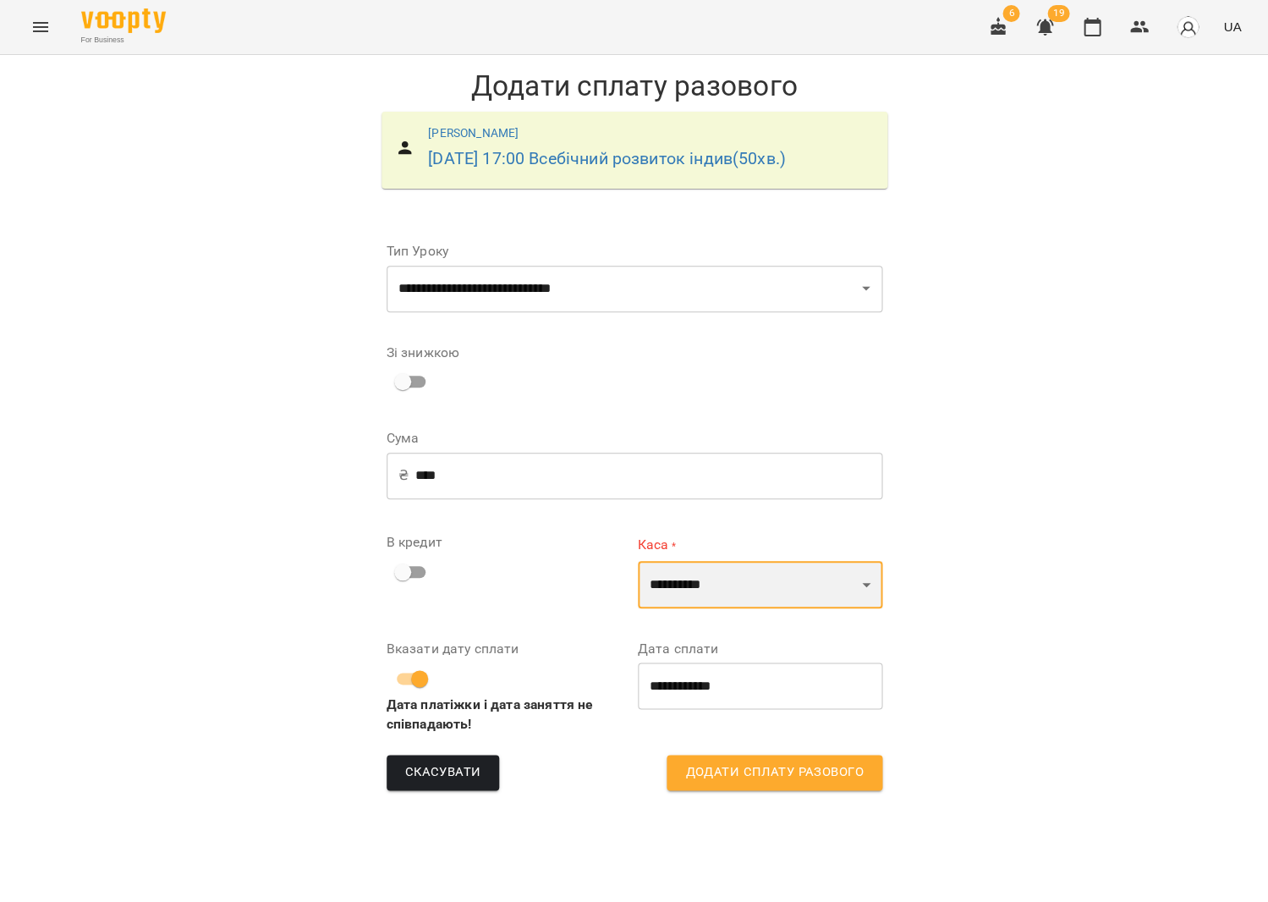
select select "****"
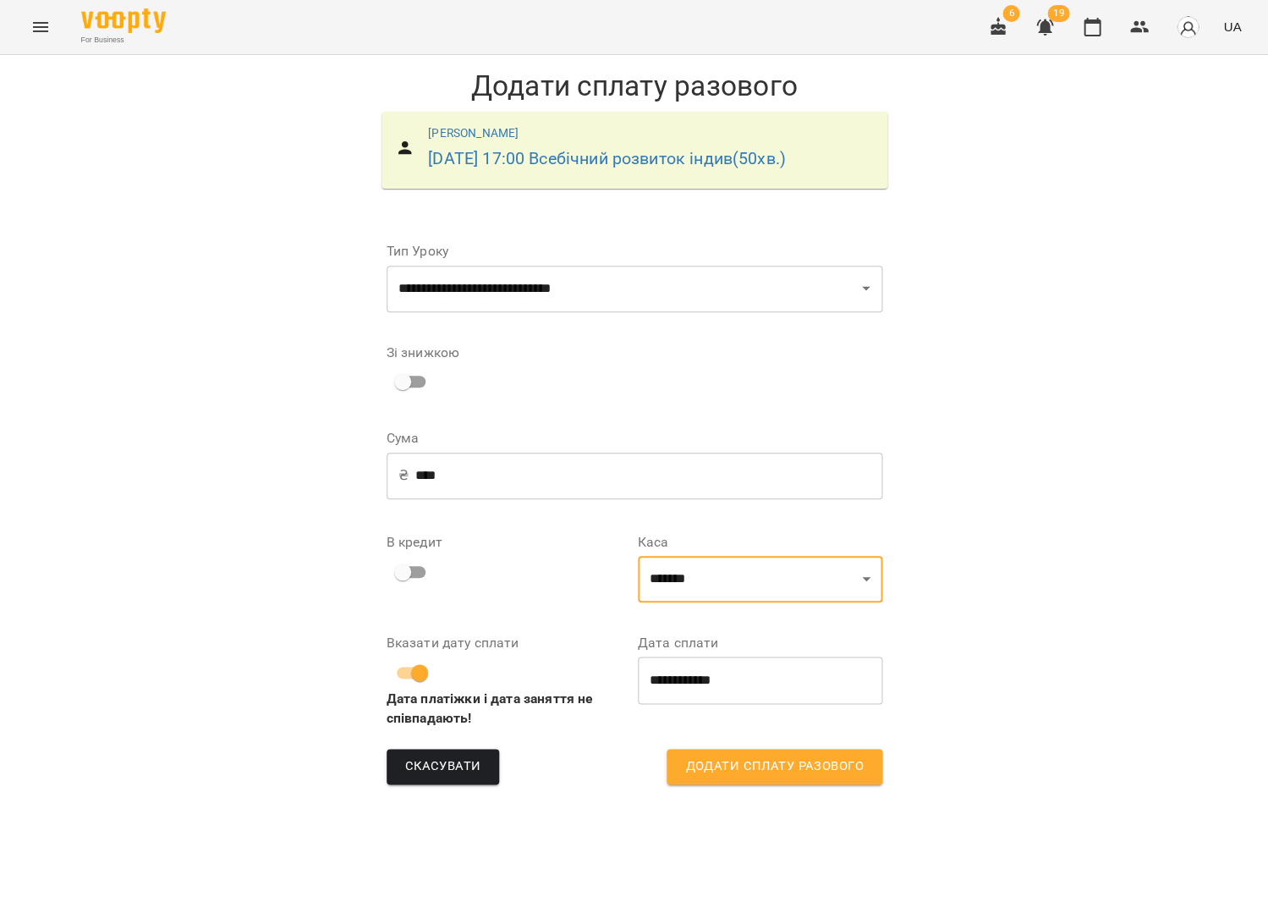
click at [745, 765] on span "Додати сплату разового" at bounding box center [774, 767] width 178 height 22
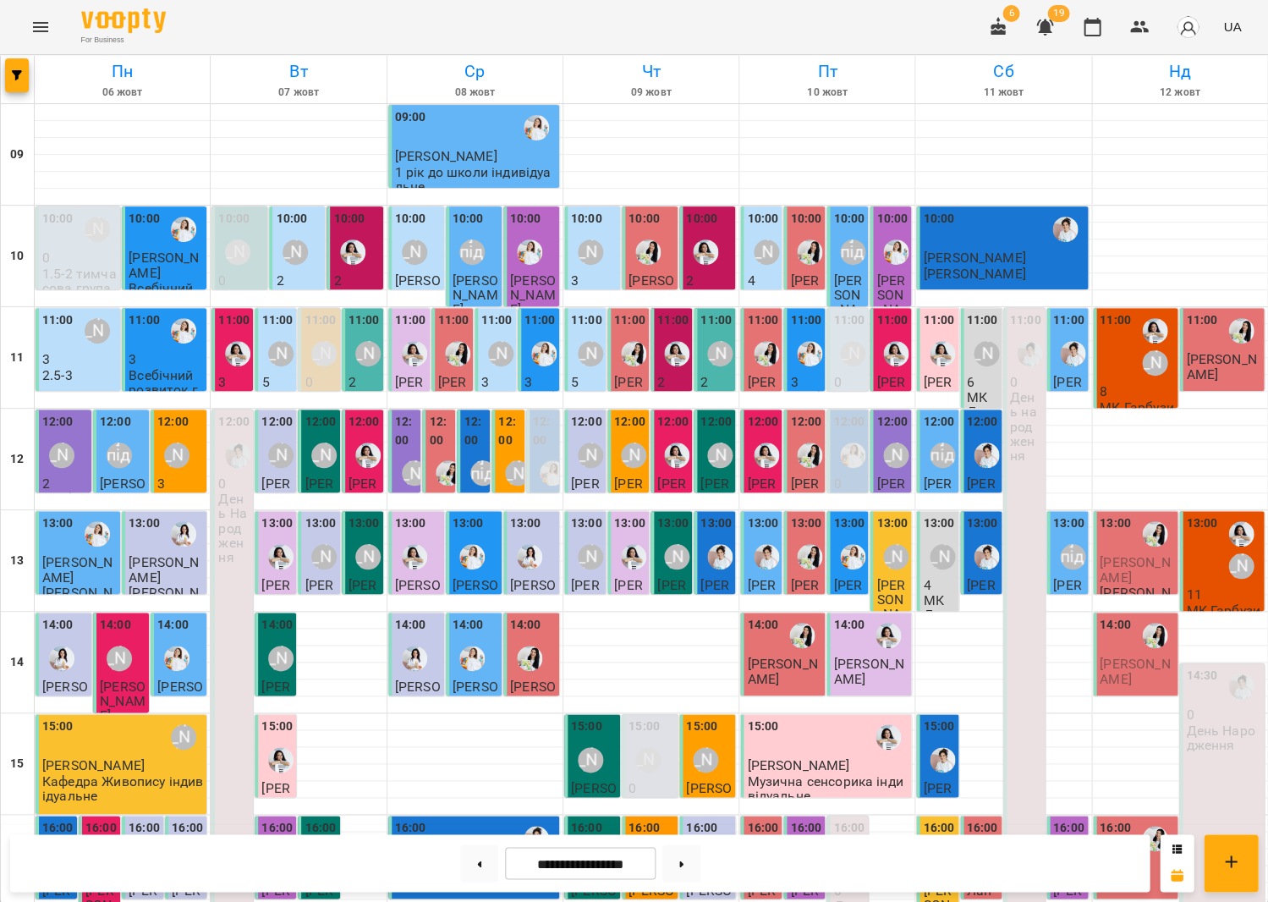
scroll to position [371, 0]
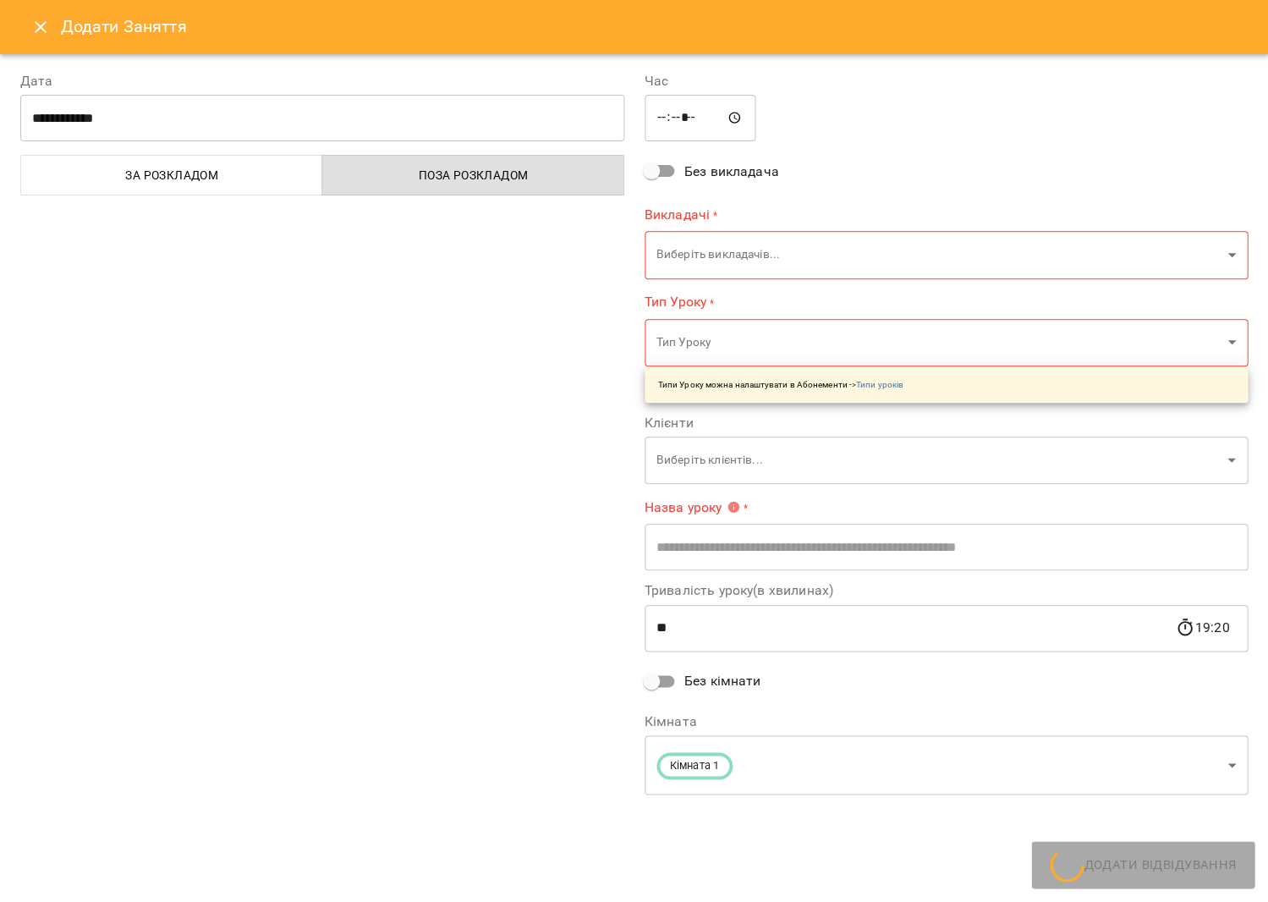
type input "**********"
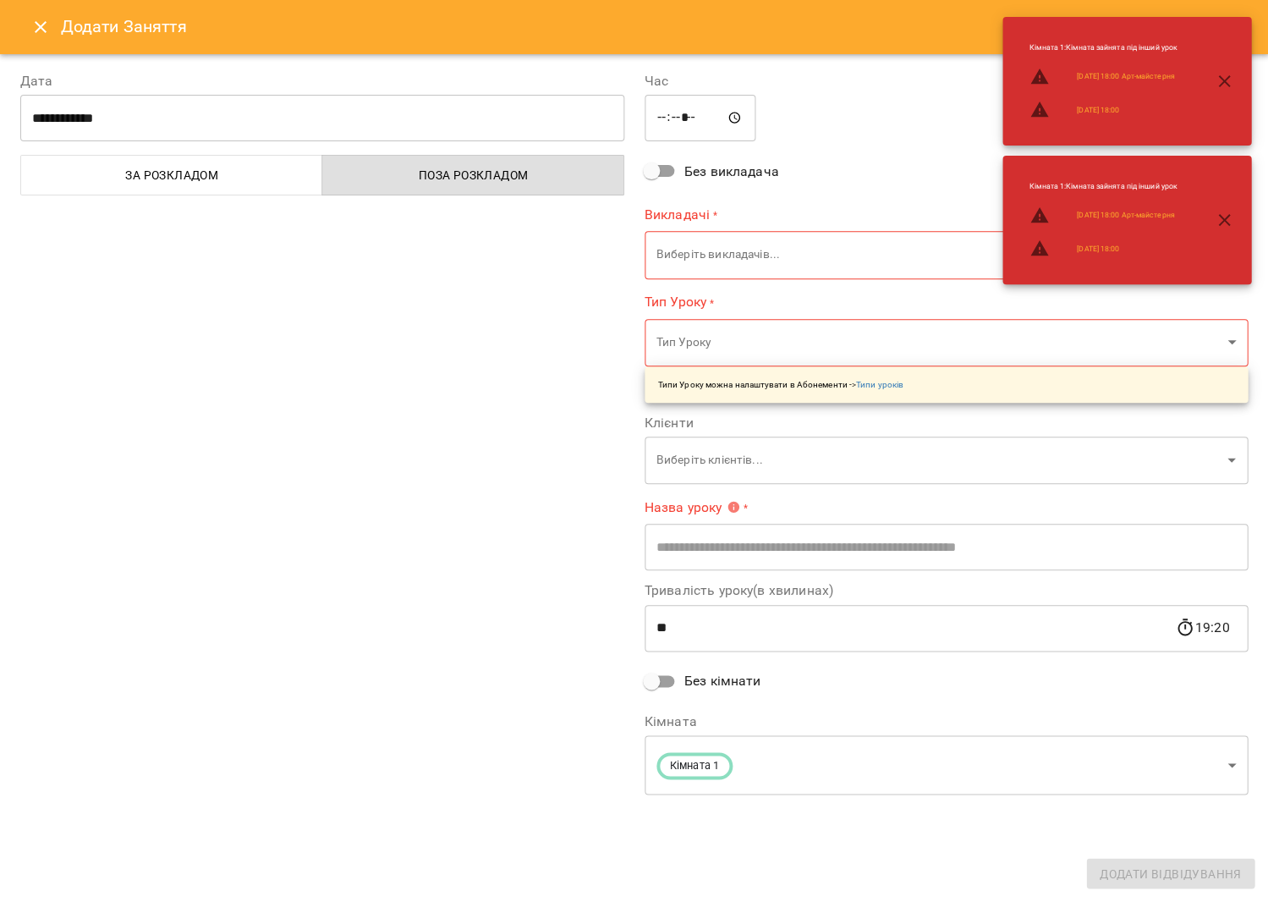
click at [39, 25] on icon "Close" at bounding box center [41, 27] width 12 height 12
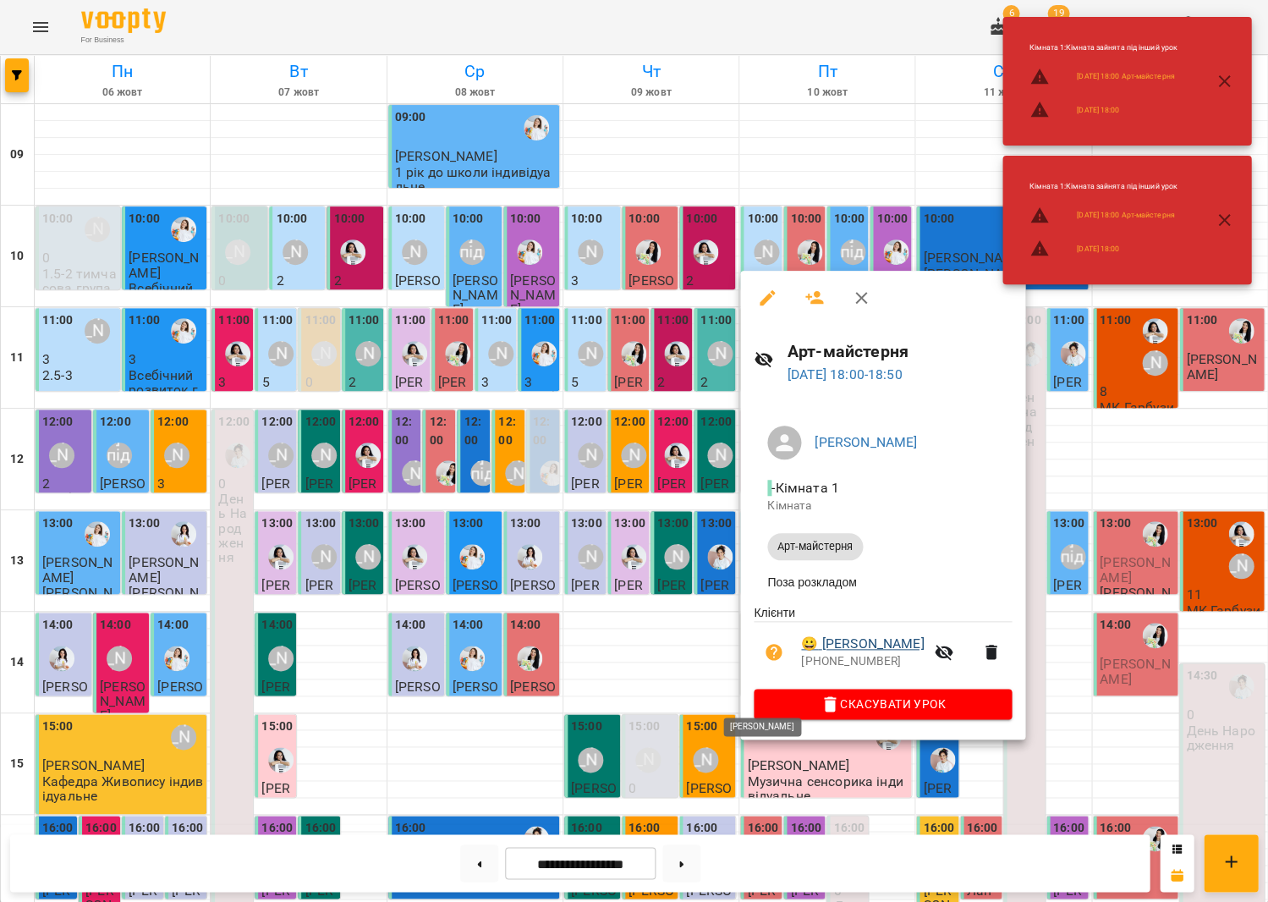
scroll to position [351, 0]
click at [767, 656] on icon "button" at bounding box center [774, 652] width 17 height 17
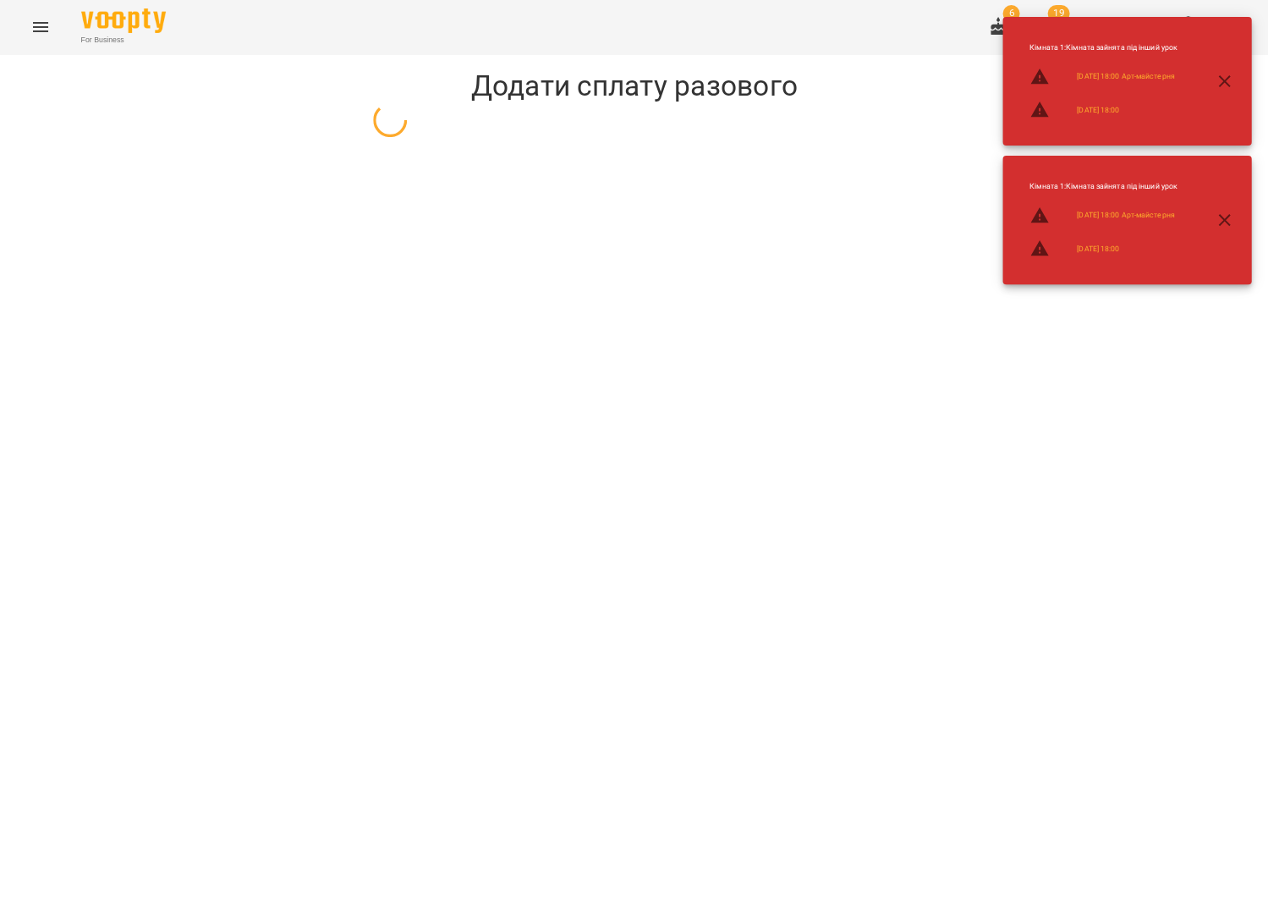
select select "**********"
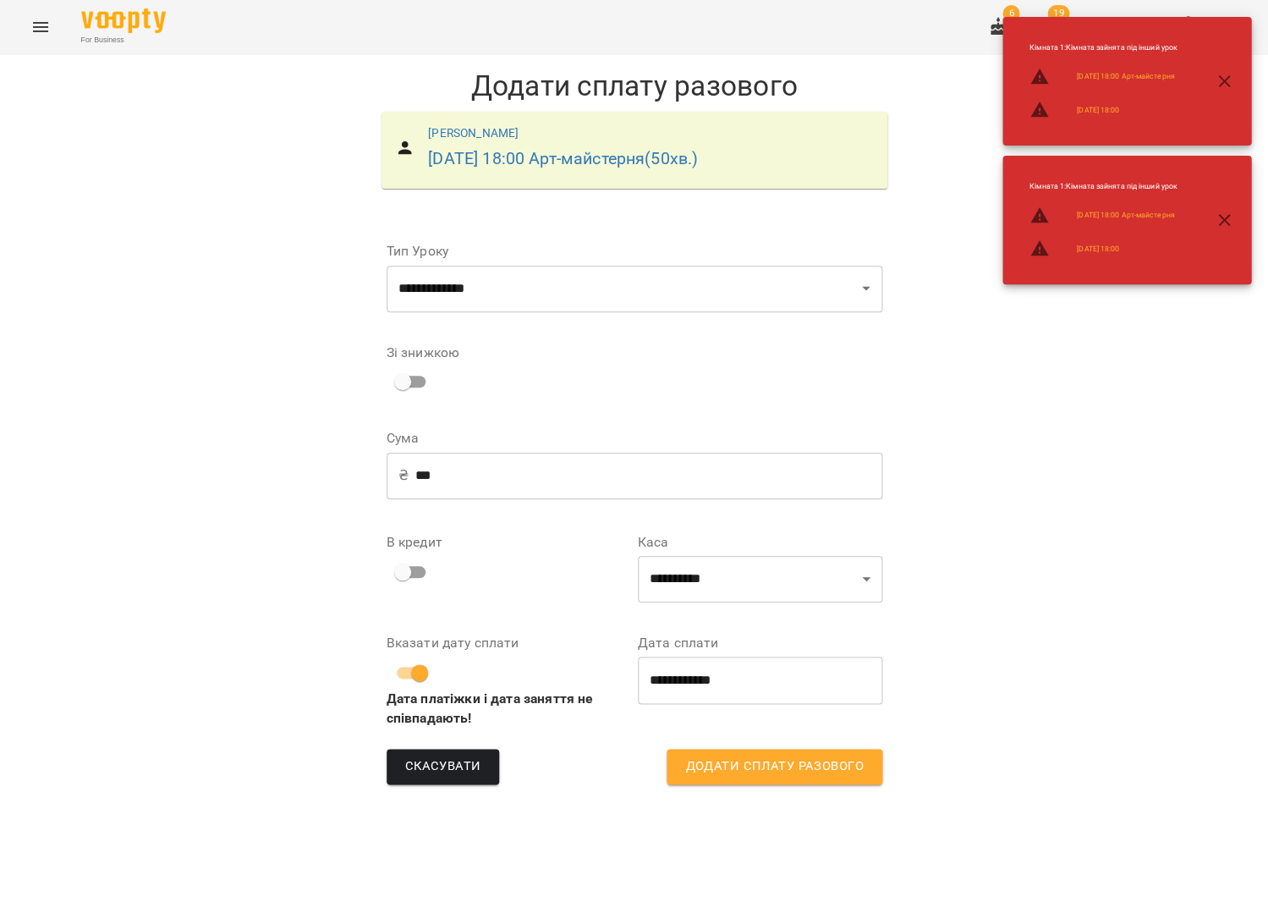
drag, startPoint x: 751, startPoint y: 604, endPoint x: 735, endPoint y: 591, distance: 20.5
click at [748, 602] on div "**********" at bounding box center [760, 569] width 251 height 101
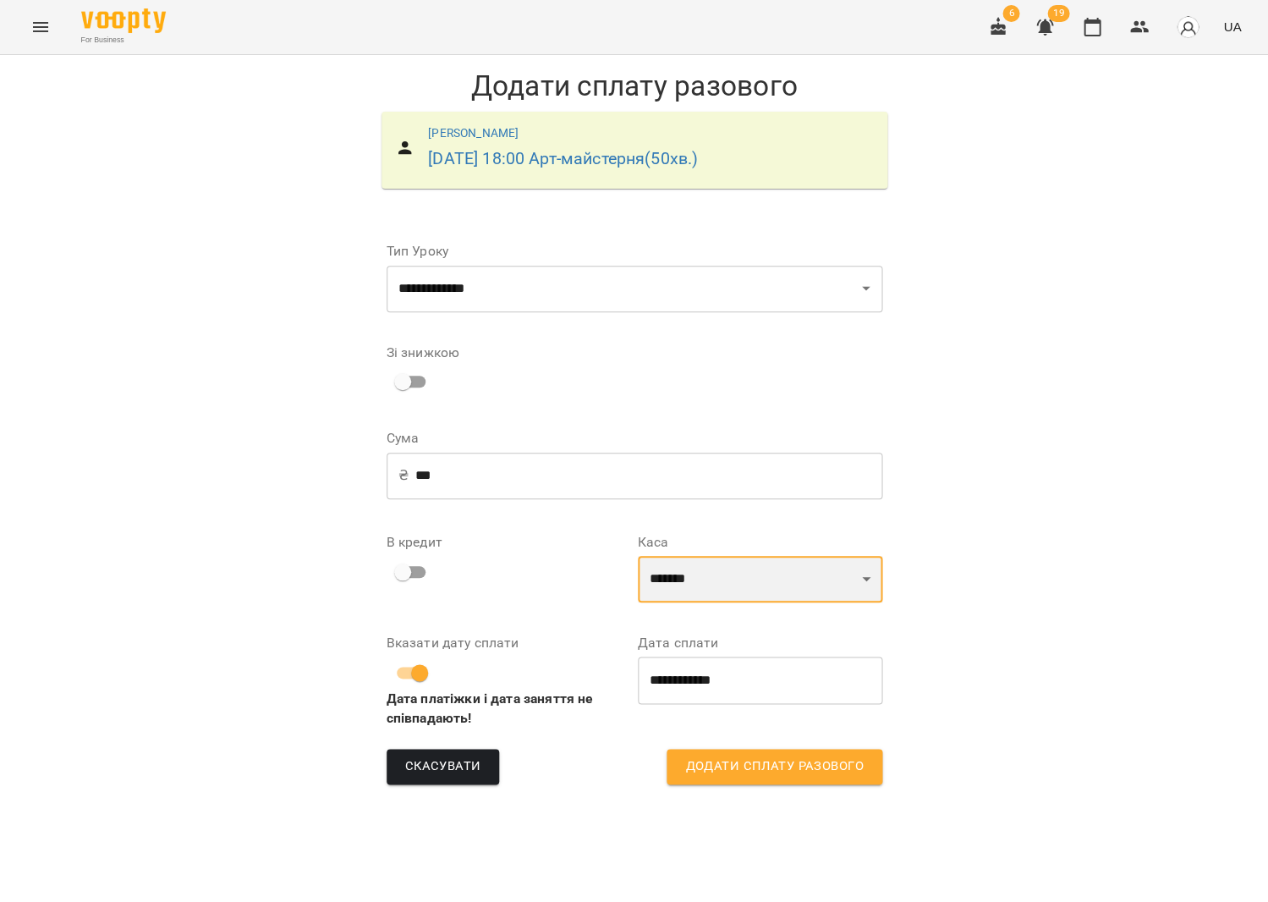
select select "****"
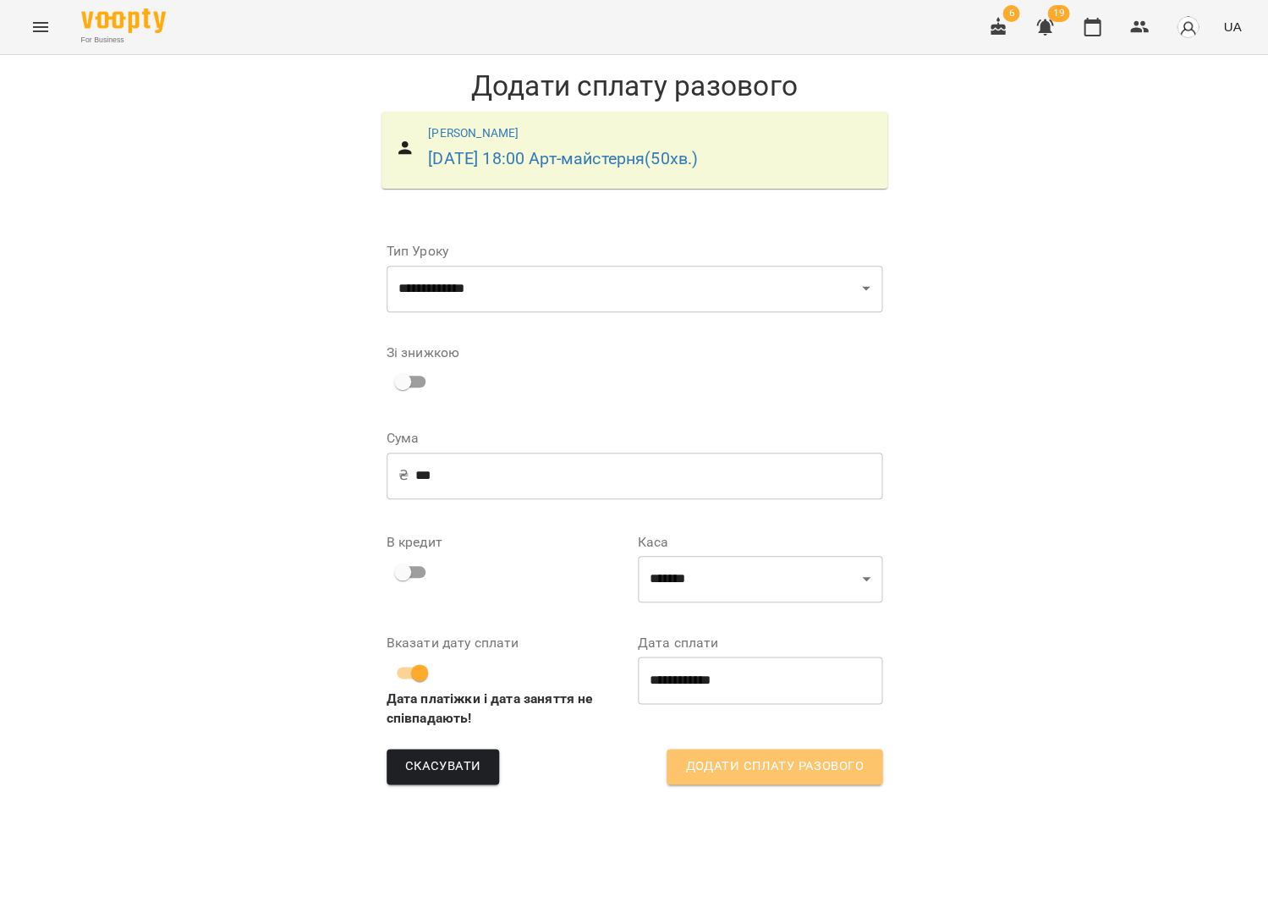
click at [783, 773] on span "Додати сплату разового" at bounding box center [774, 767] width 178 height 22
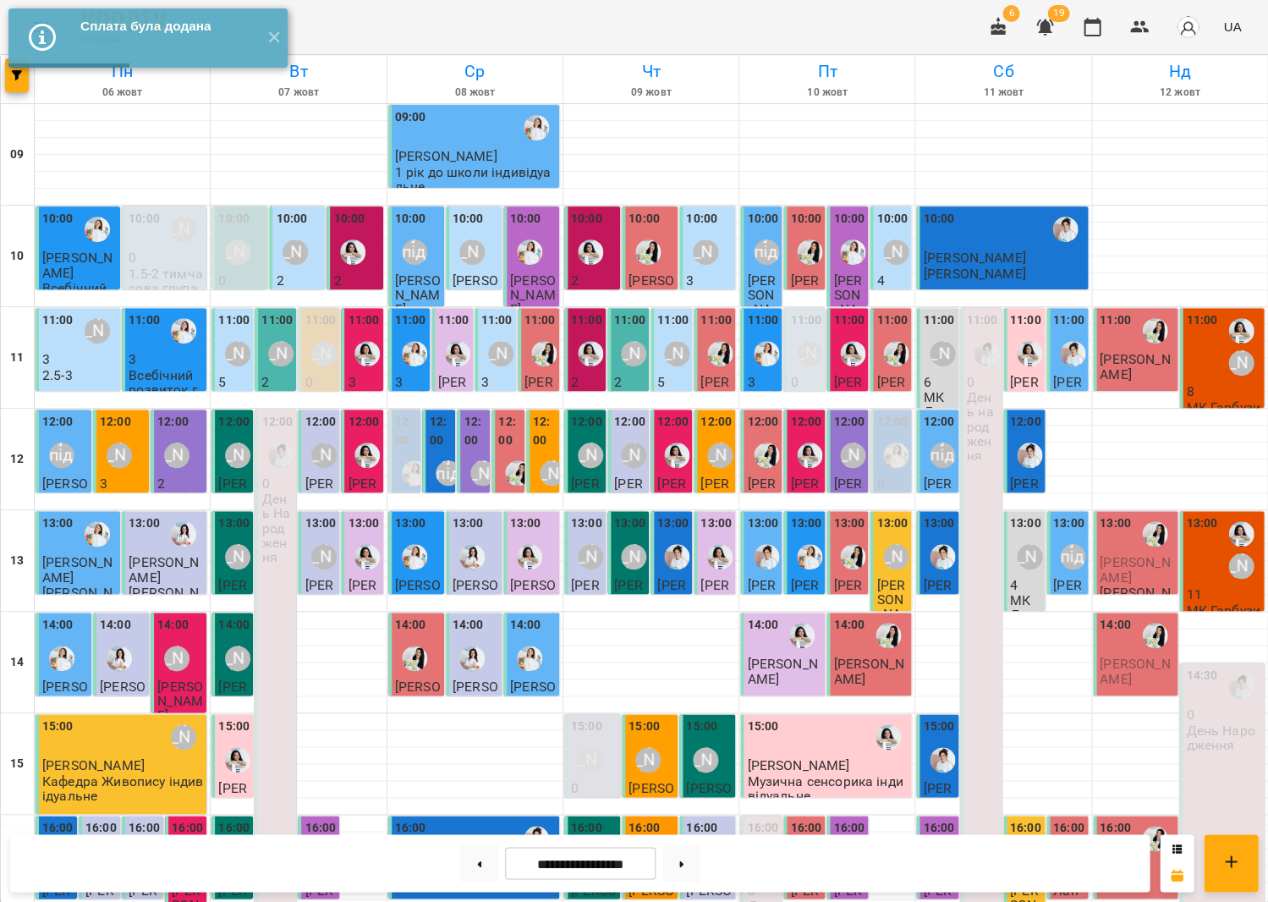
scroll to position [394, 0]
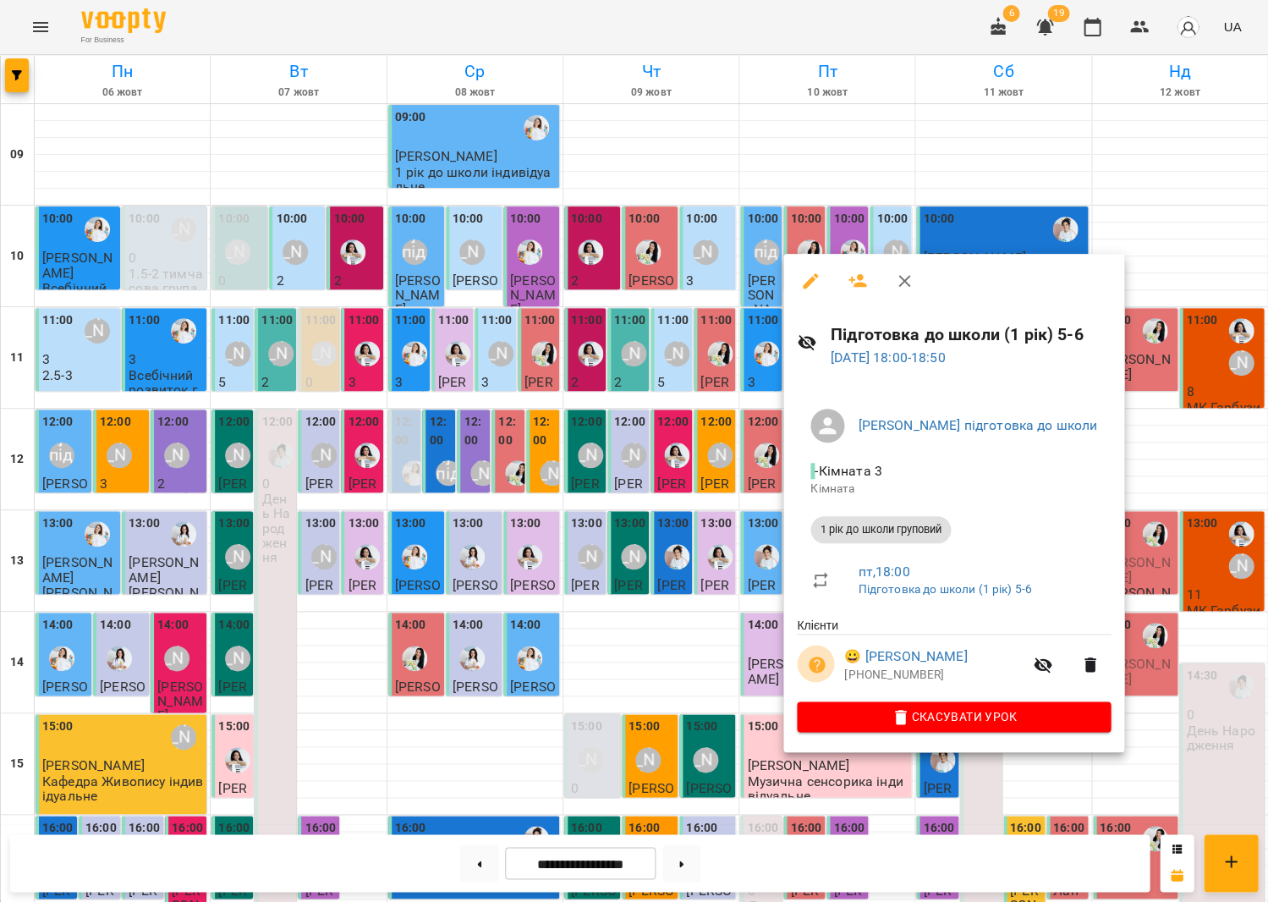
click at [811, 656] on icon "button" at bounding box center [817, 665] width 20 height 20
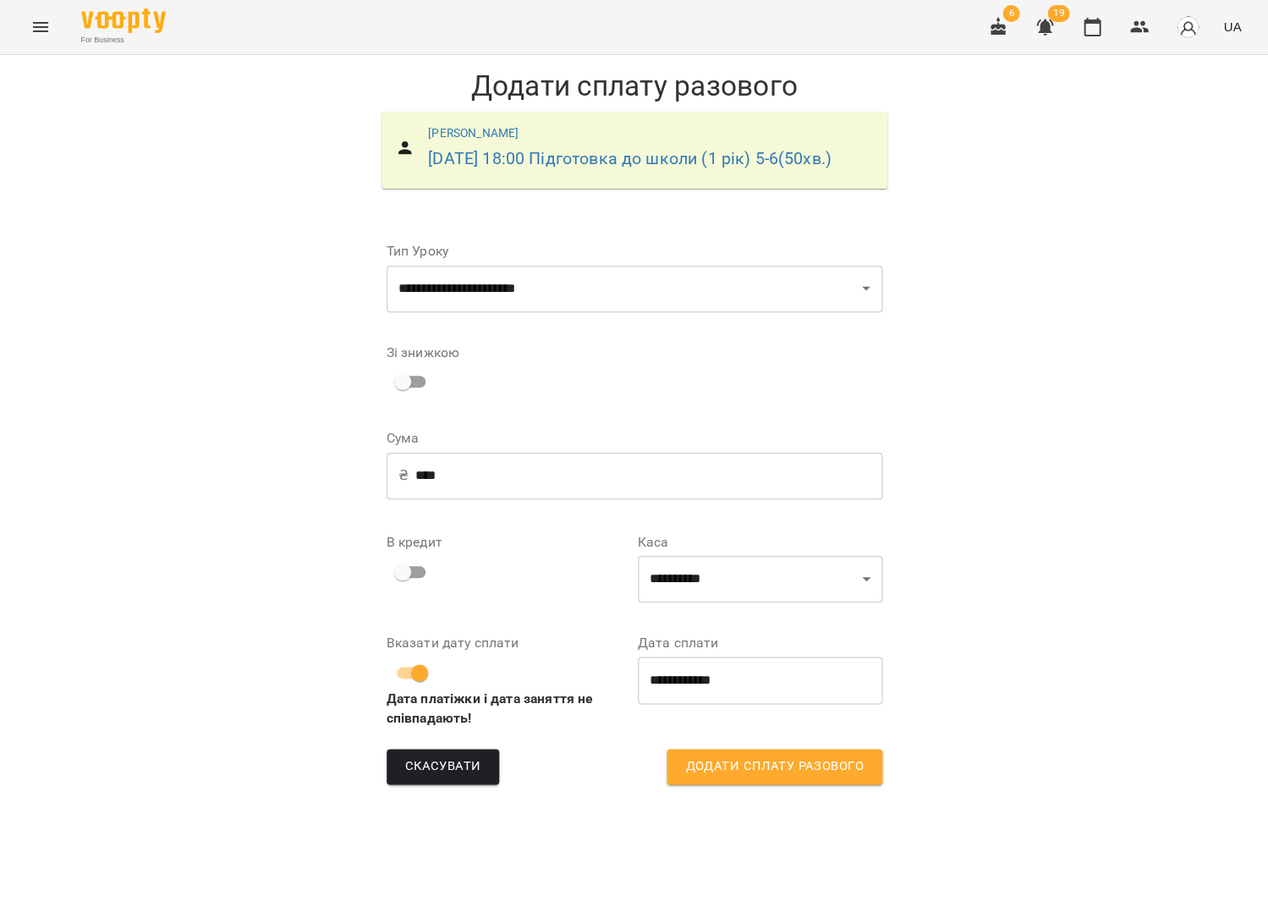
click at [580, 492] on input "****" at bounding box center [648, 475] width 467 height 47
click at [582, 492] on input "****" at bounding box center [648, 475] width 467 height 47
click at [513, 499] on input "****" at bounding box center [648, 475] width 467 height 47
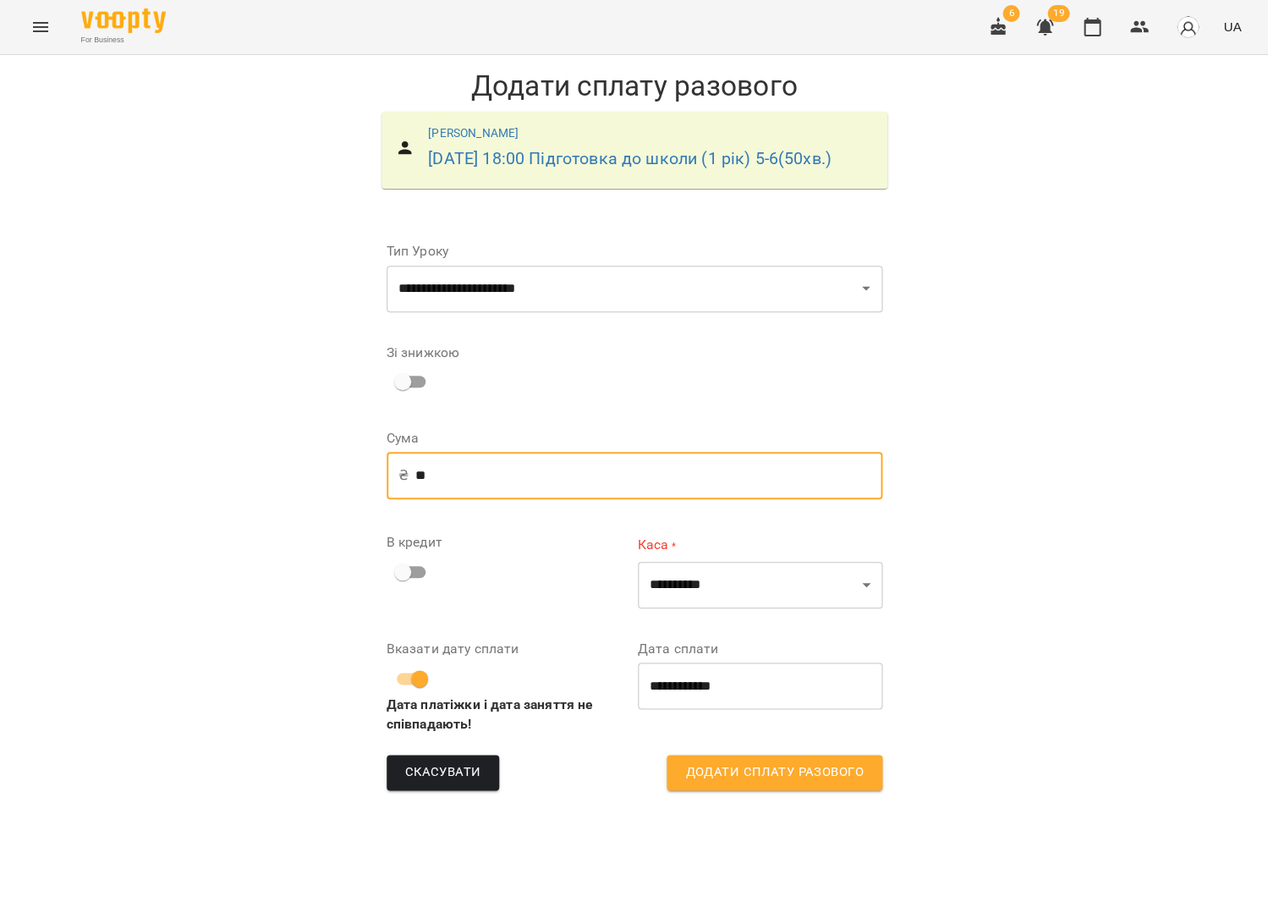
type input "*"
type input "***"
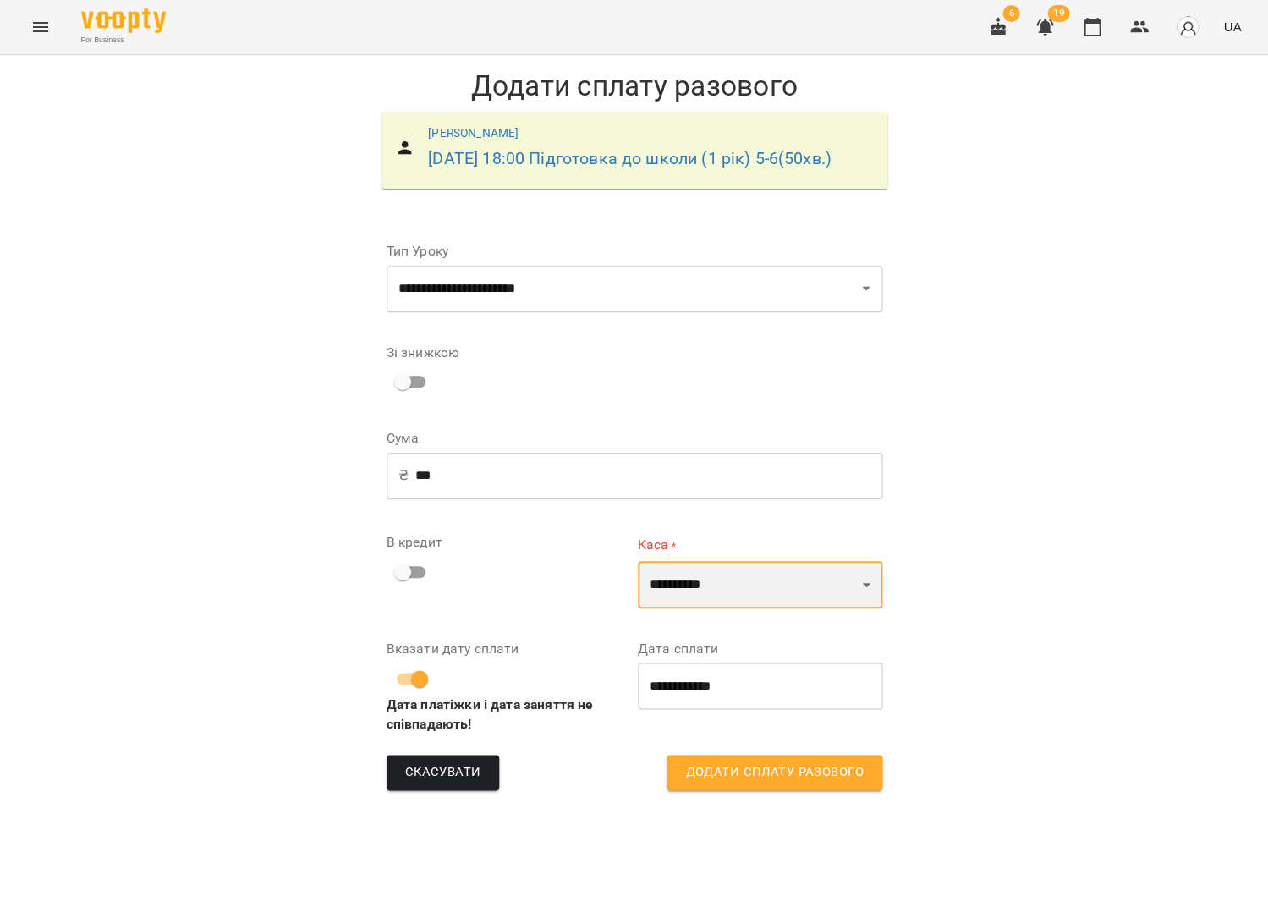
select select "****"
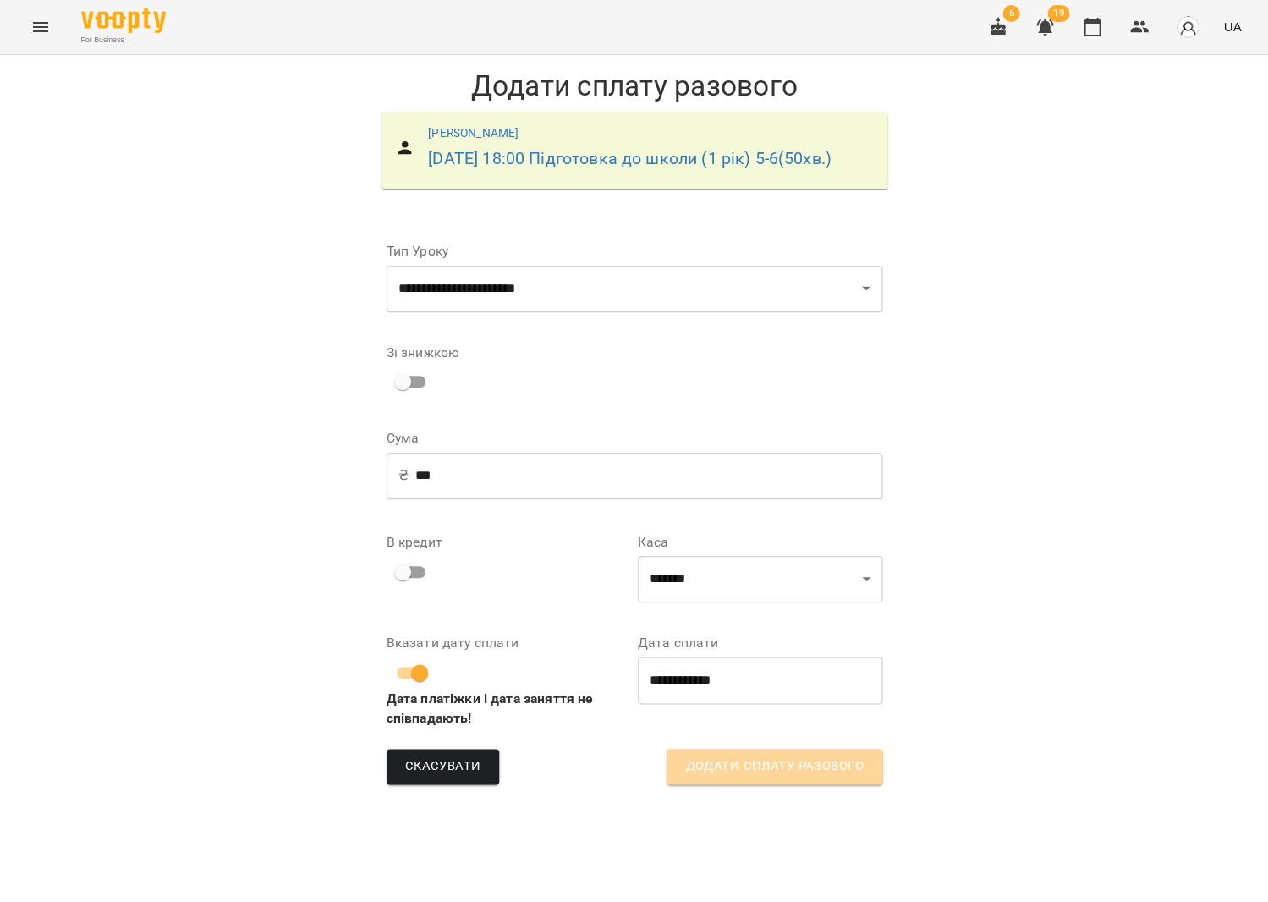
click at [698, 778] on span "Додати сплату разового" at bounding box center [774, 767] width 178 height 22
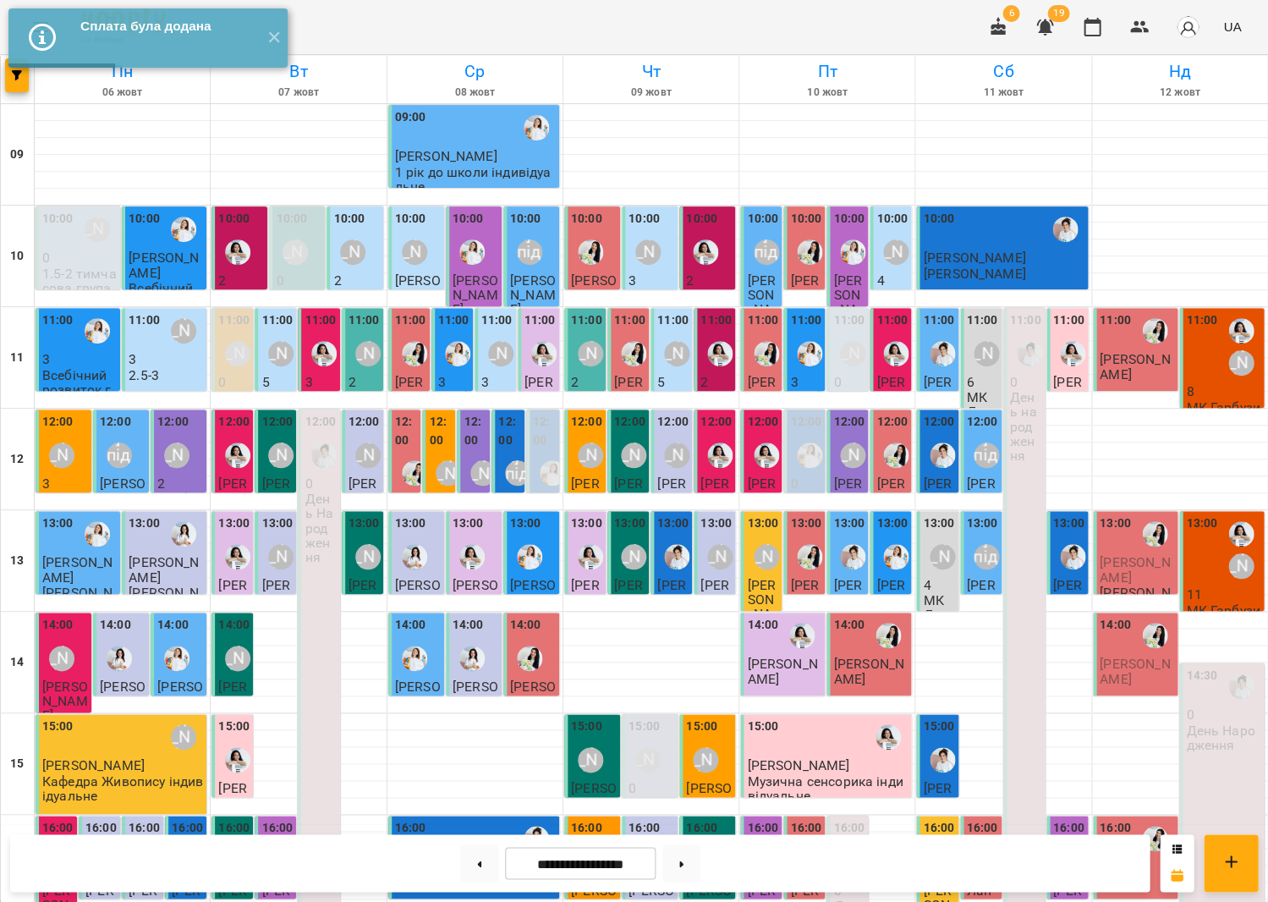
click at [1118, 543] on div "13:00" at bounding box center [1115, 533] width 31 height 39
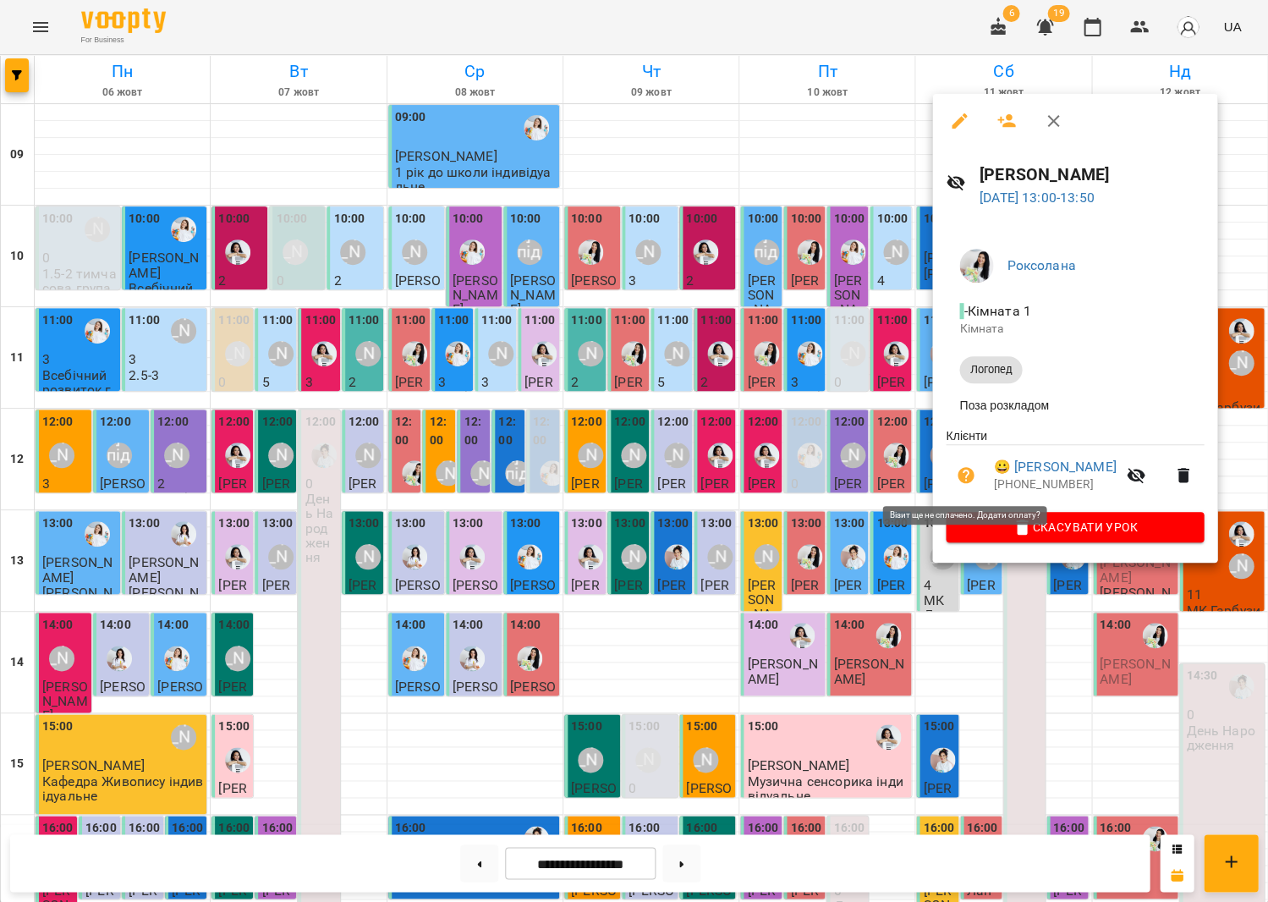
click at [962, 476] on icon "button" at bounding box center [966, 475] width 17 height 17
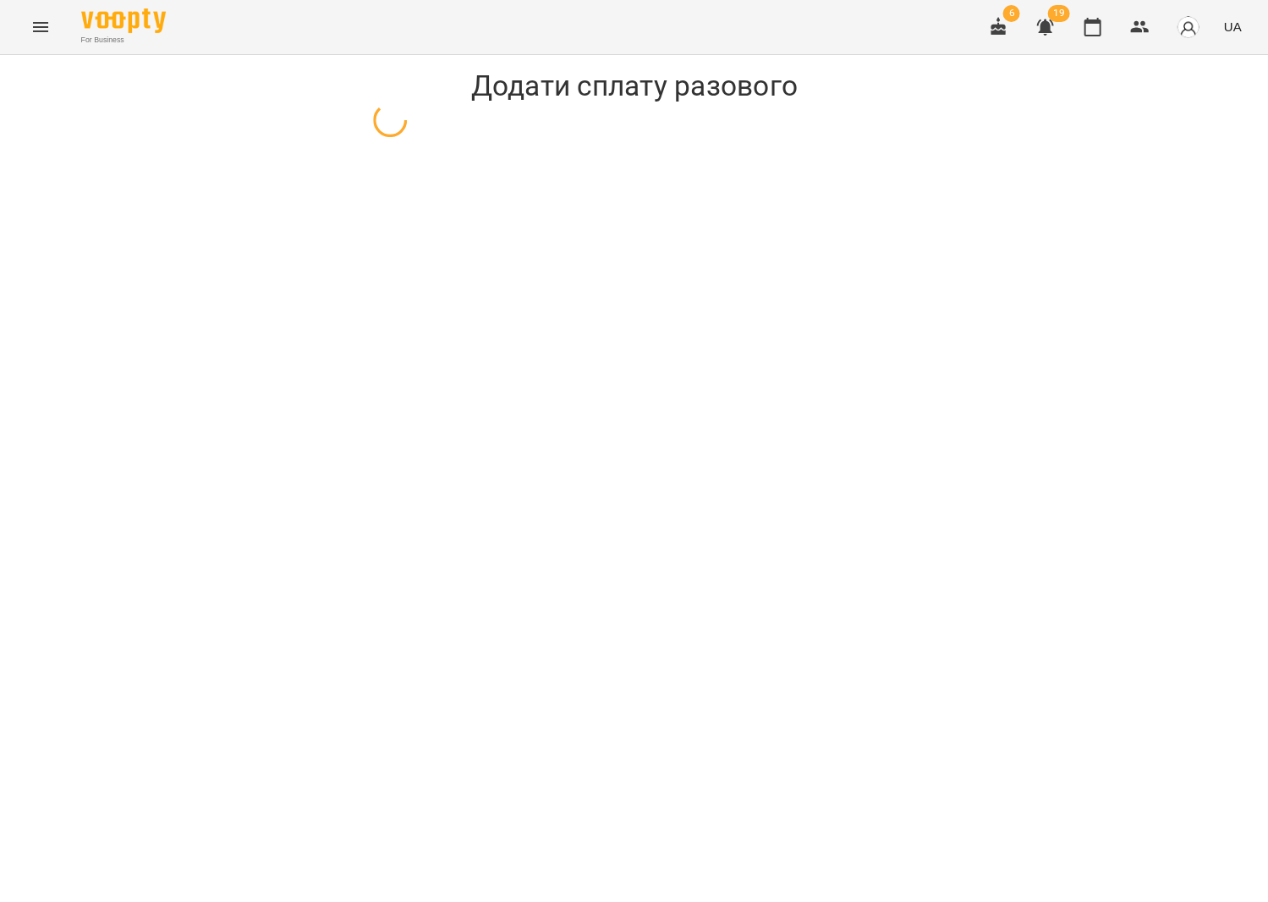
select select "*******"
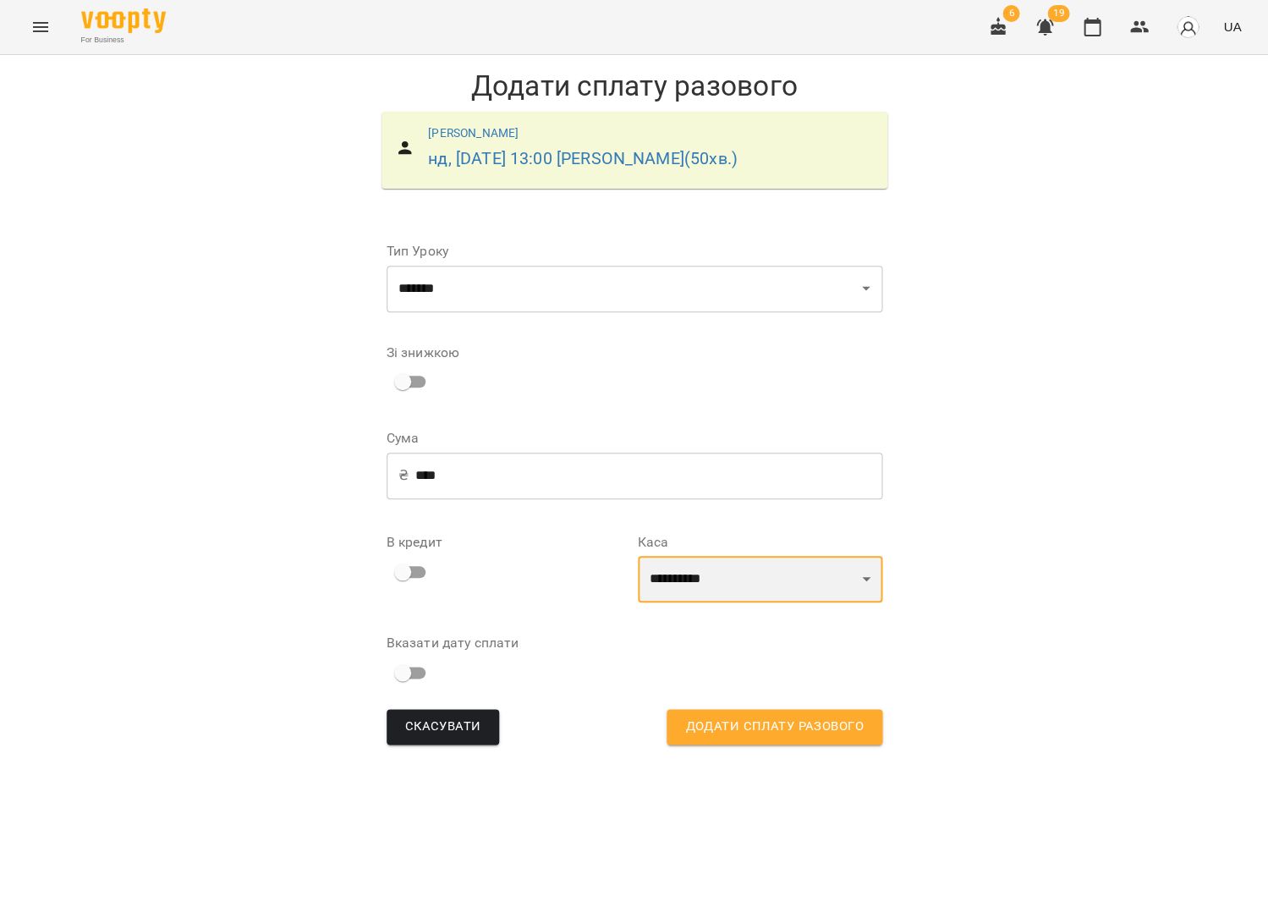
select select "****"
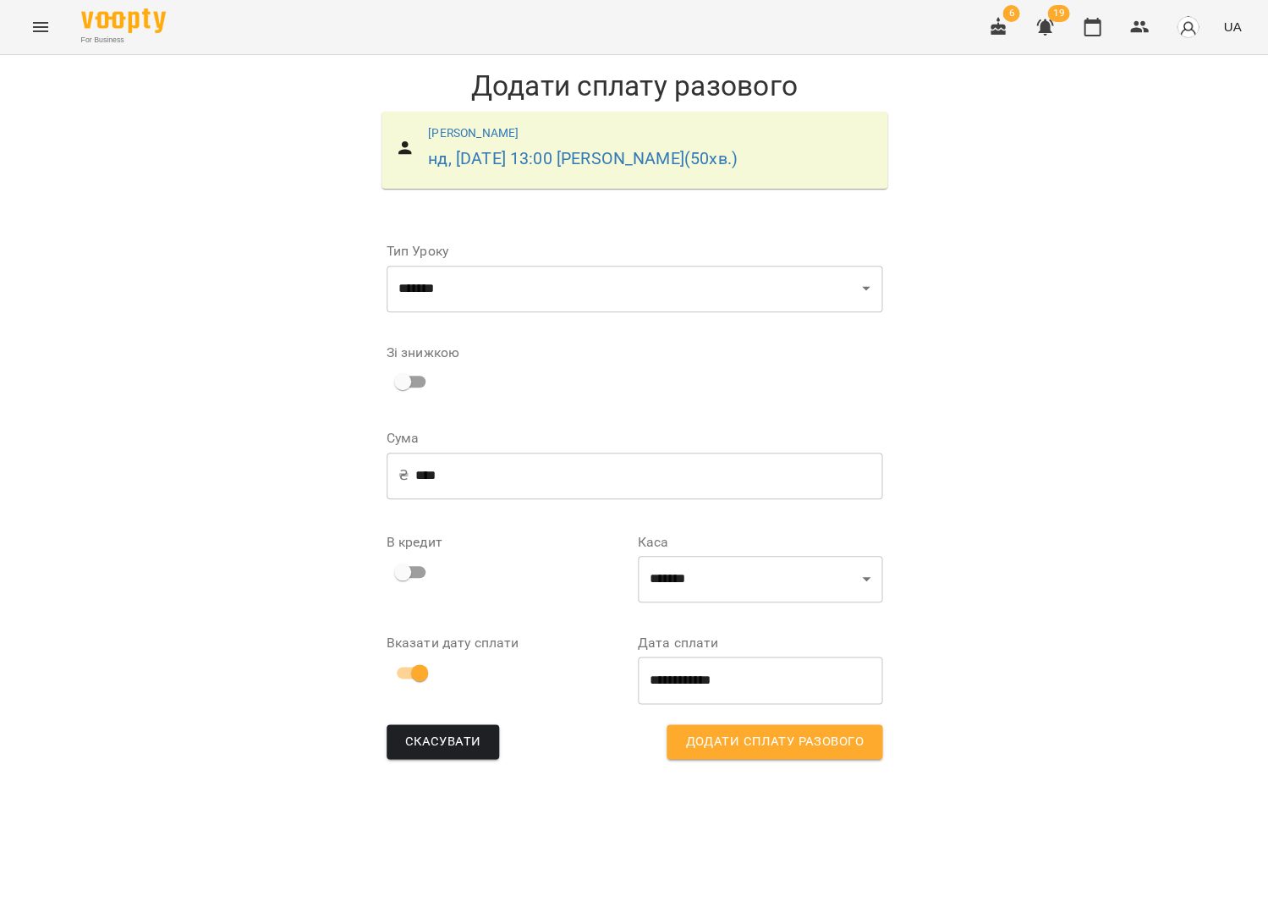
click at [811, 742] on span "Додати сплату разового" at bounding box center [774, 742] width 178 height 22
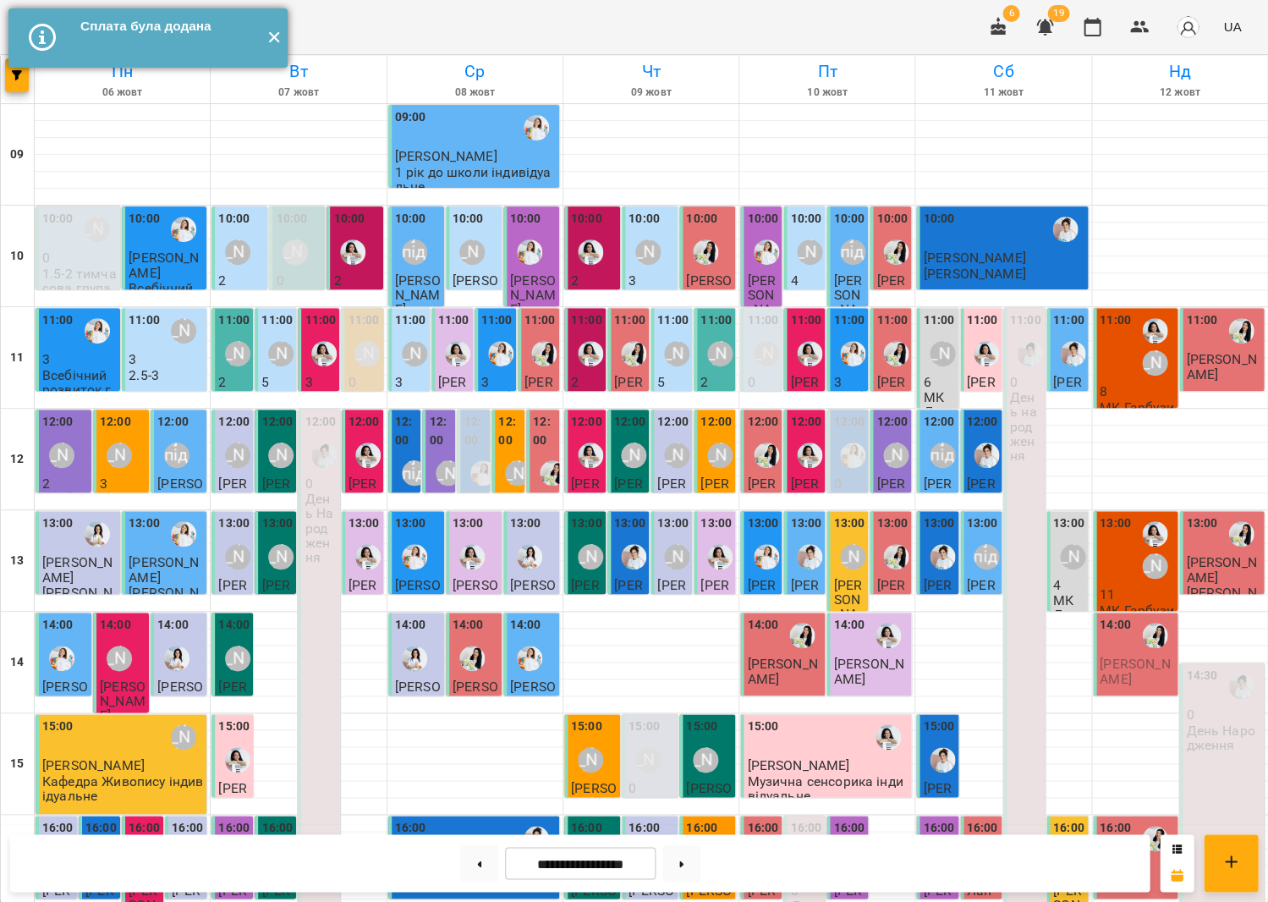
click at [267, 34] on button "✕" at bounding box center [274, 37] width 28 height 59
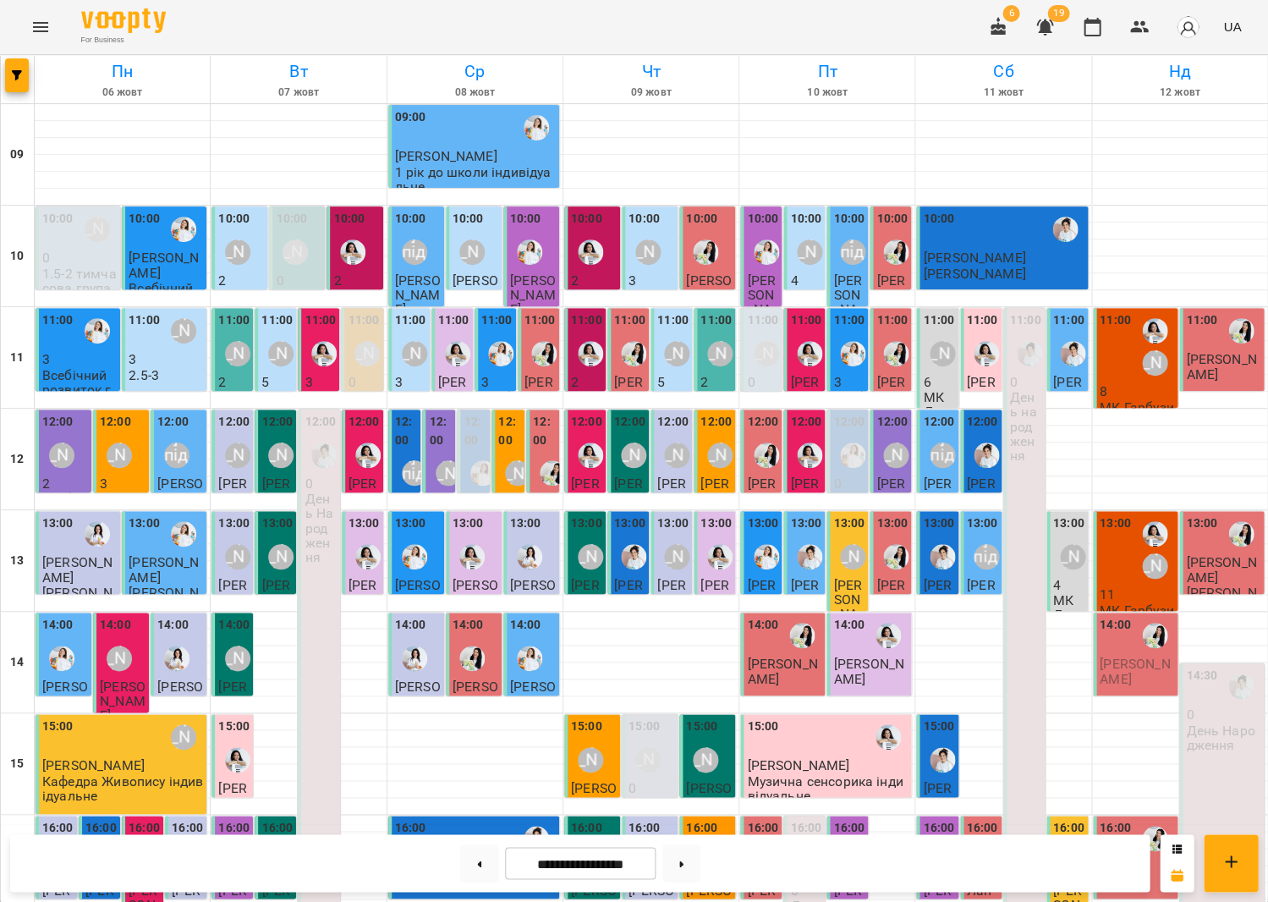
click at [29, 14] on button "Menu" at bounding box center [40, 27] width 41 height 41
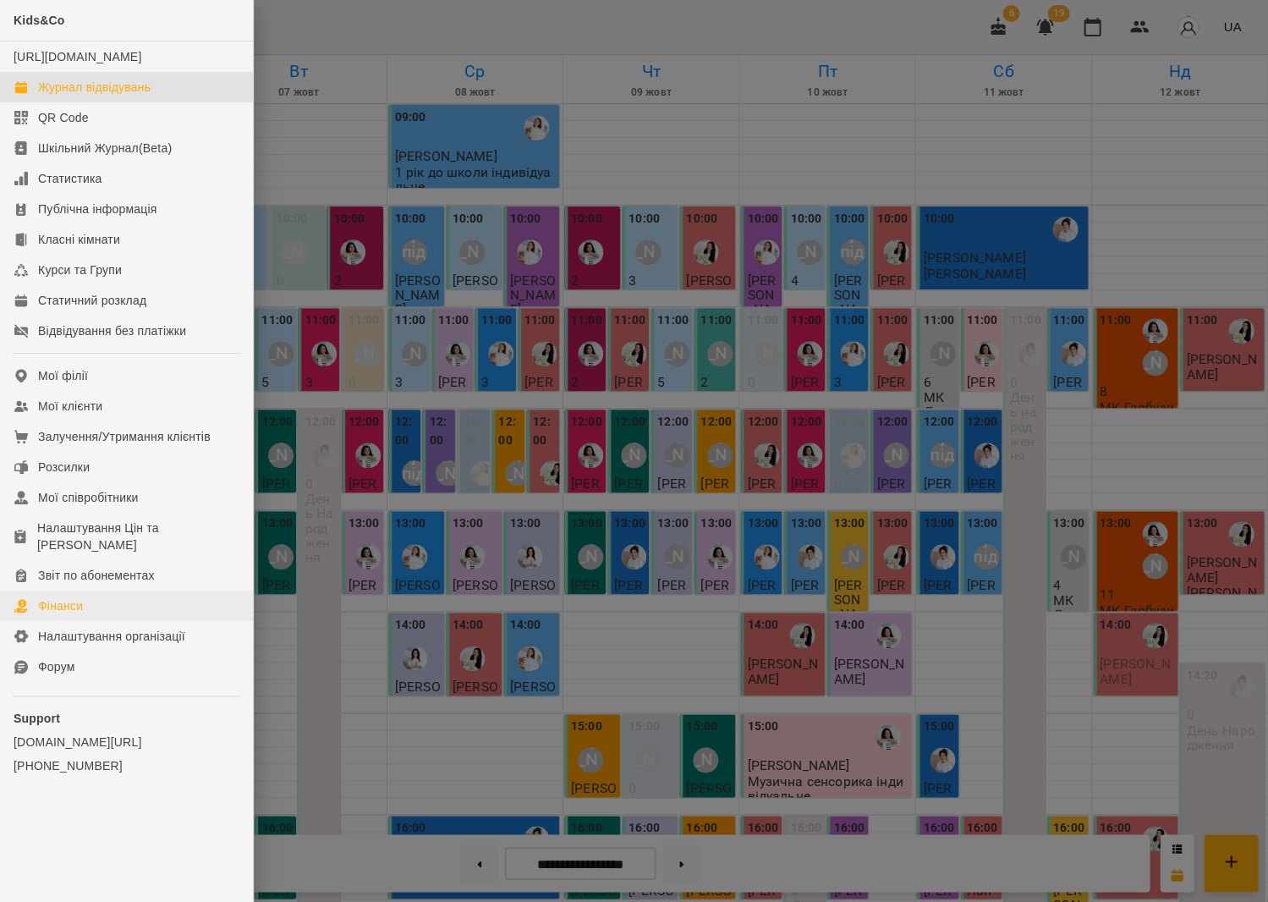
click at [107, 597] on link "Фінанси" at bounding box center [126, 606] width 253 height 30
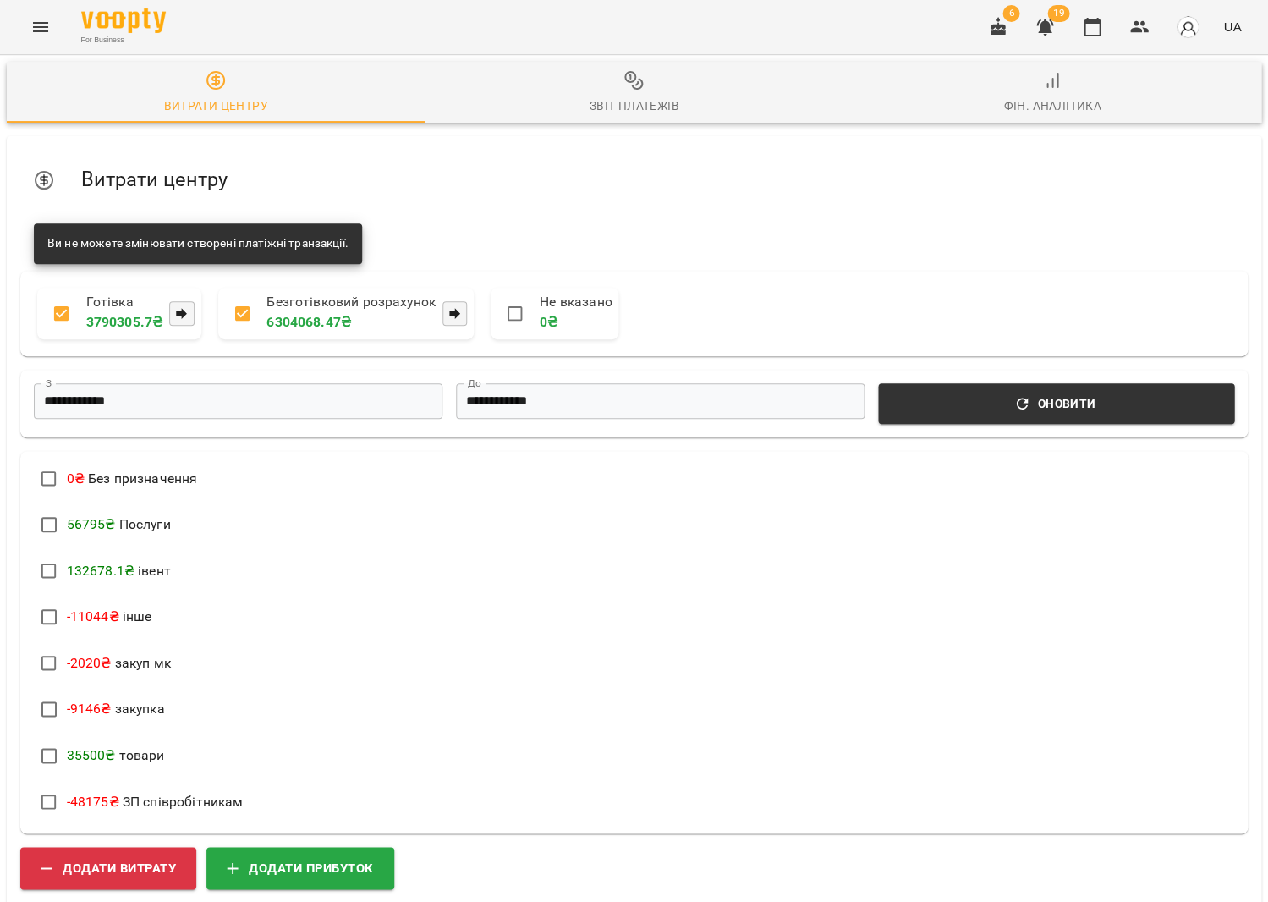
scroll to position [344, 0]
click at [350, 856] on span "Додати прибуток" at bounding box center [300, 867] width 147 height 22
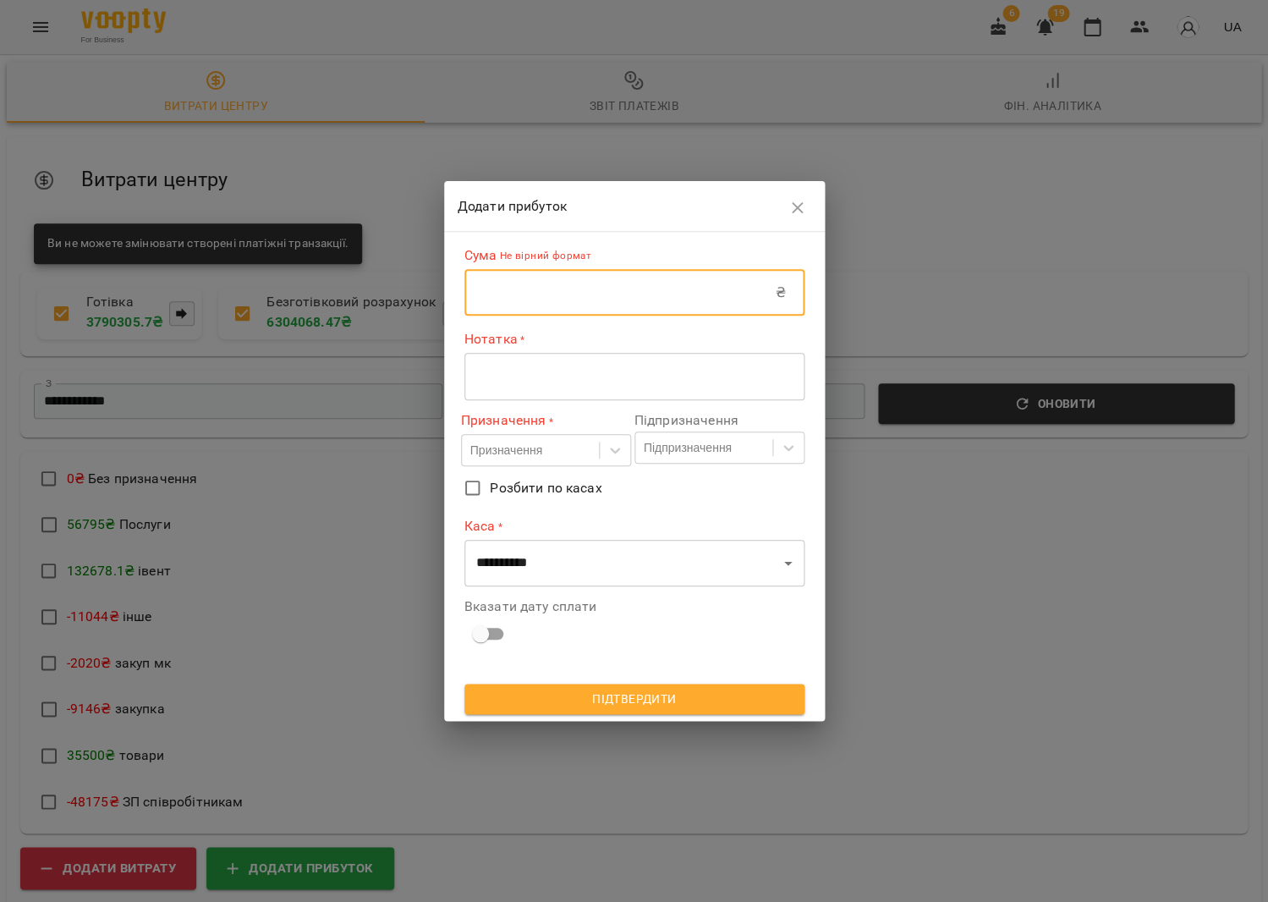
click at [671, 289] on input "text" at bounding box center [620, 292] width 311 height 47
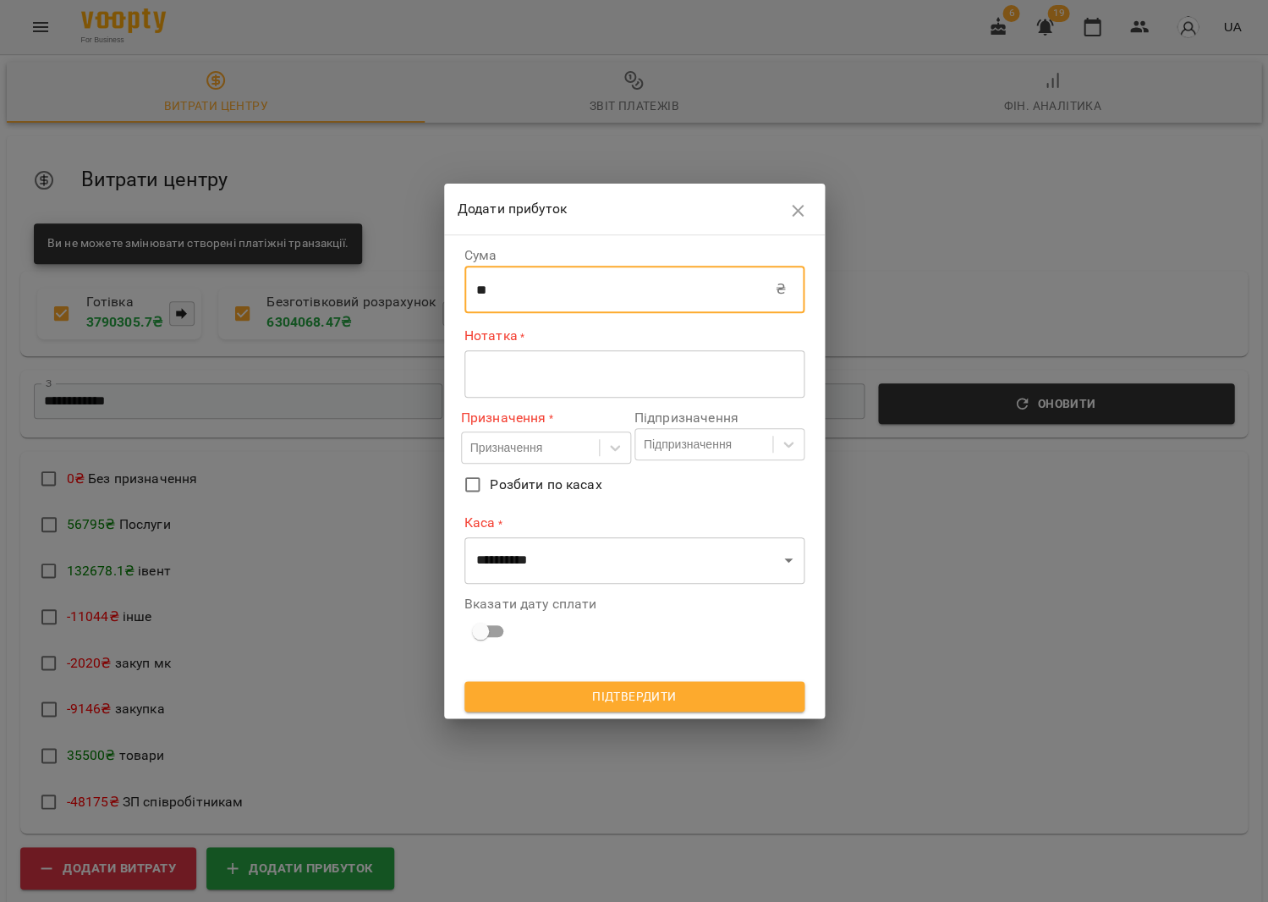
type input "**"
click at [663, 378] on textarea at bounding box center [634, 374] width 316 height 16
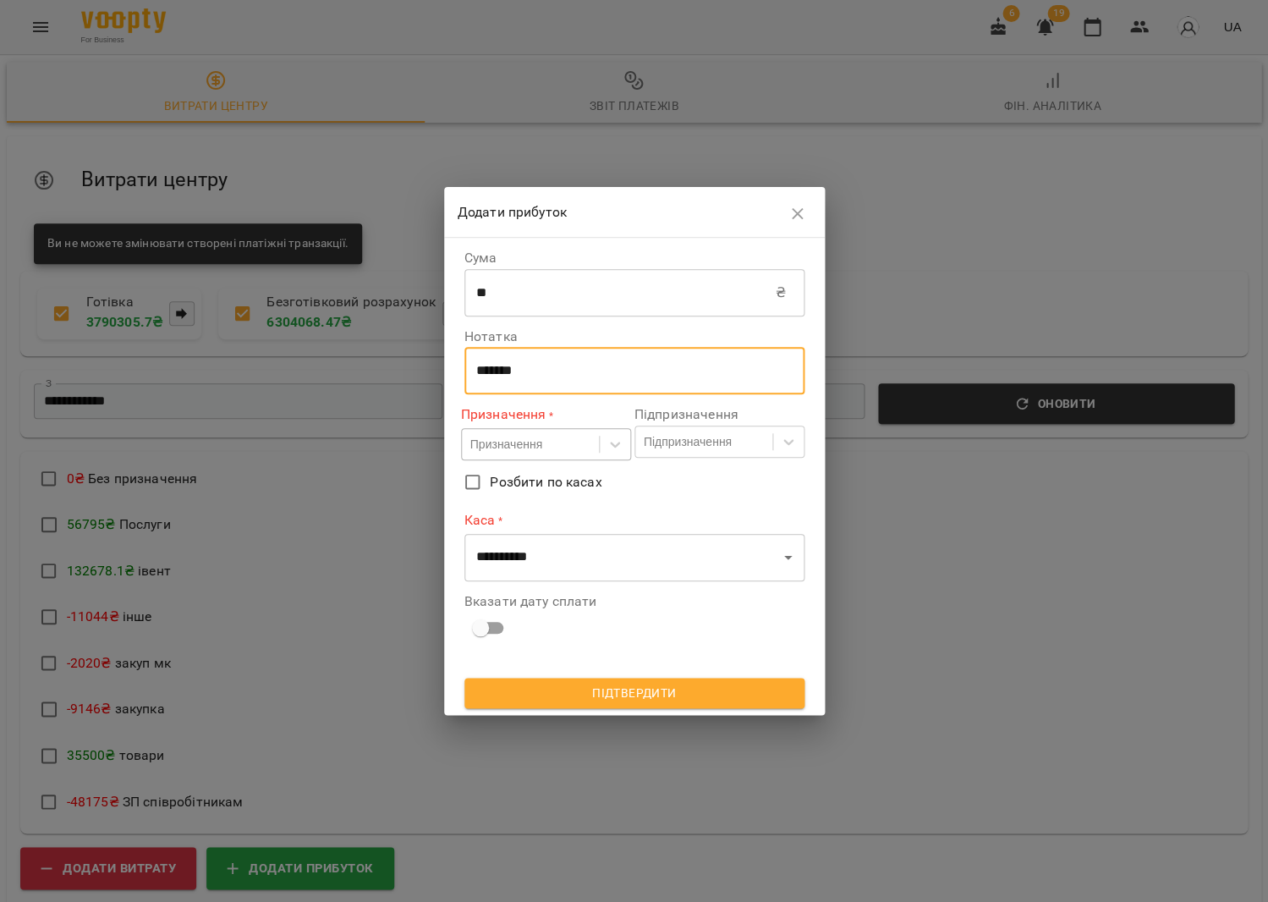
type textarea "*******"
click at [595, 440] on div "Призначення" at bounding box center [530, 445] width 137 height 28
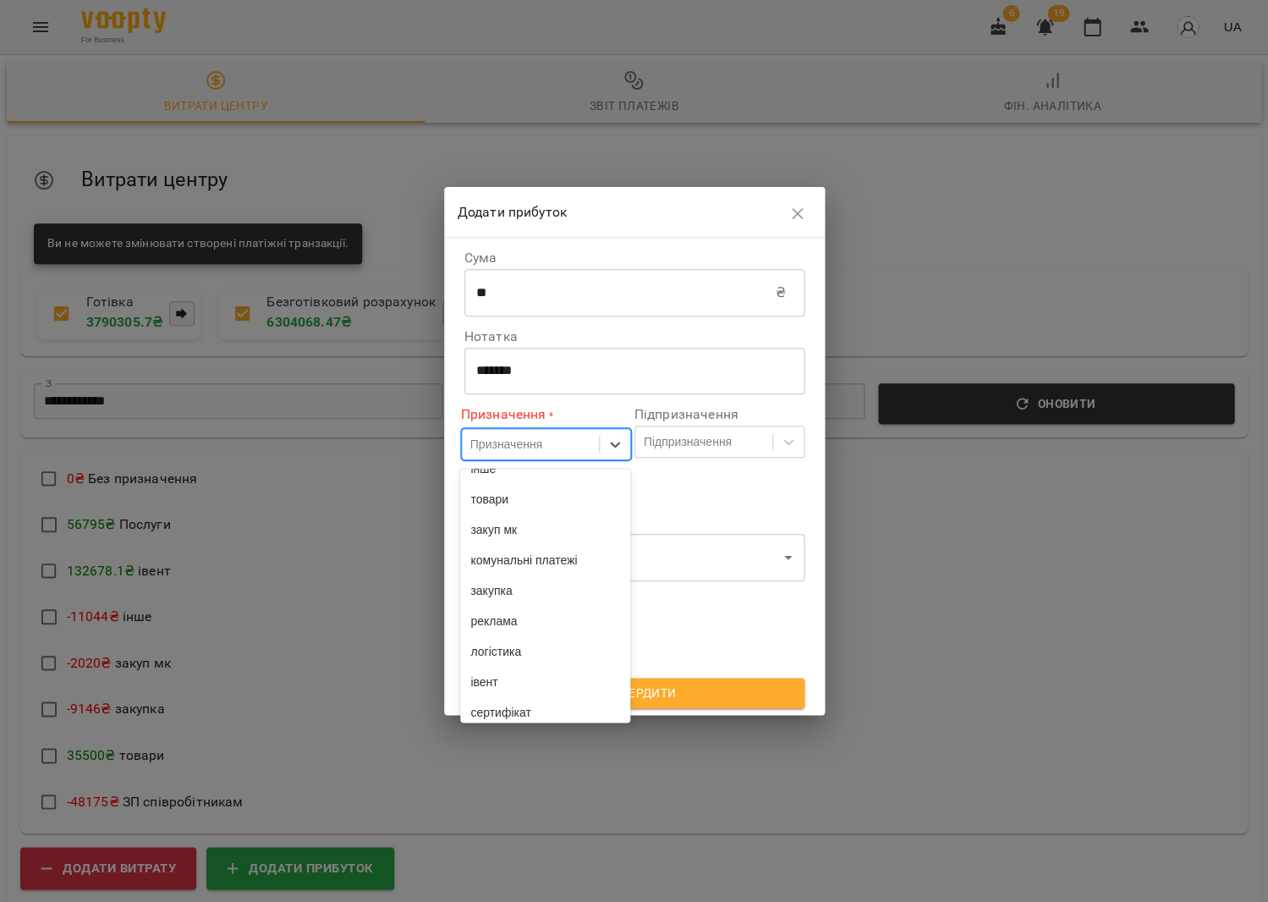
scroll to position [242, 0]
click at [497, 506] on div "товари" at bounding box center [545, 491] width 170 height 30
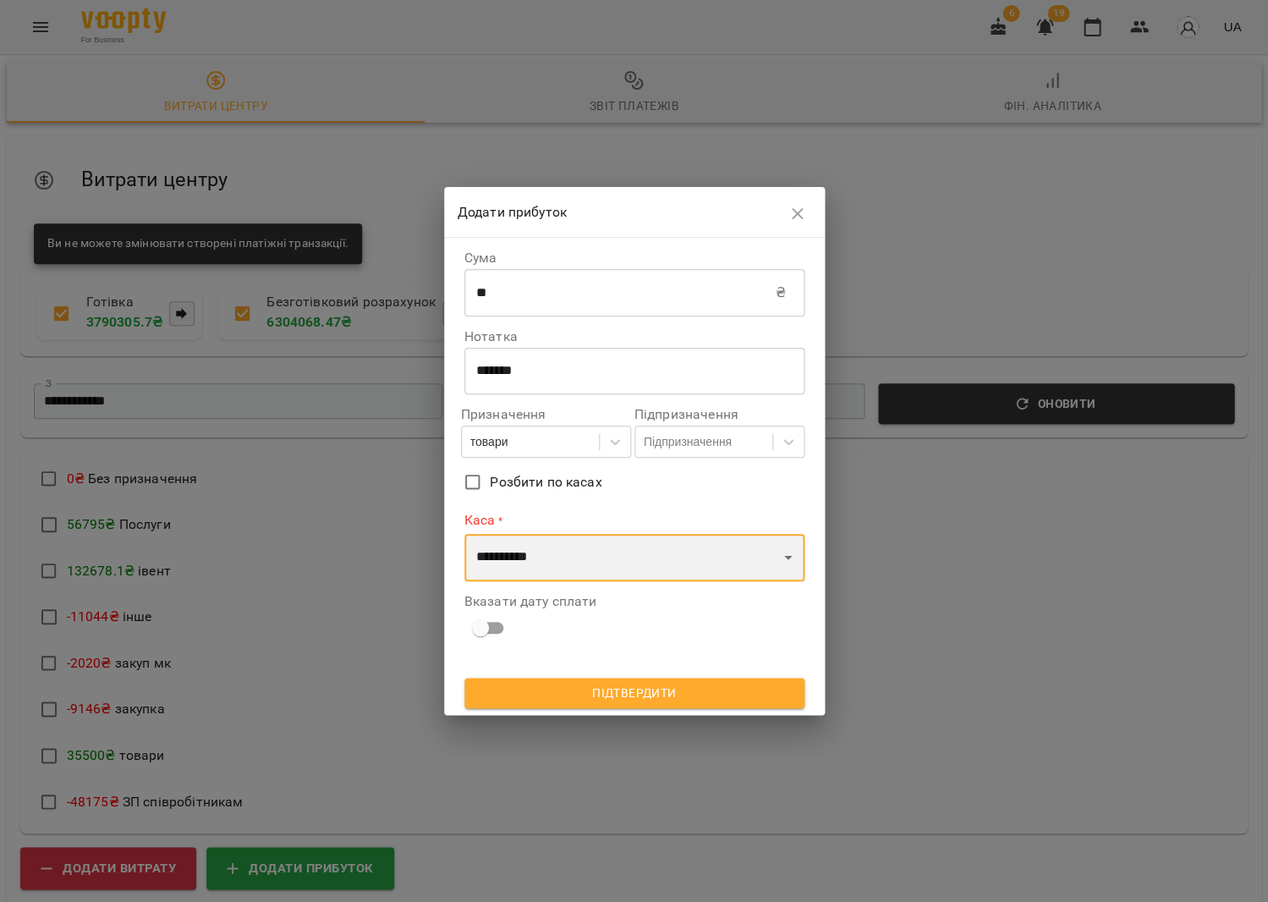
select select "****"
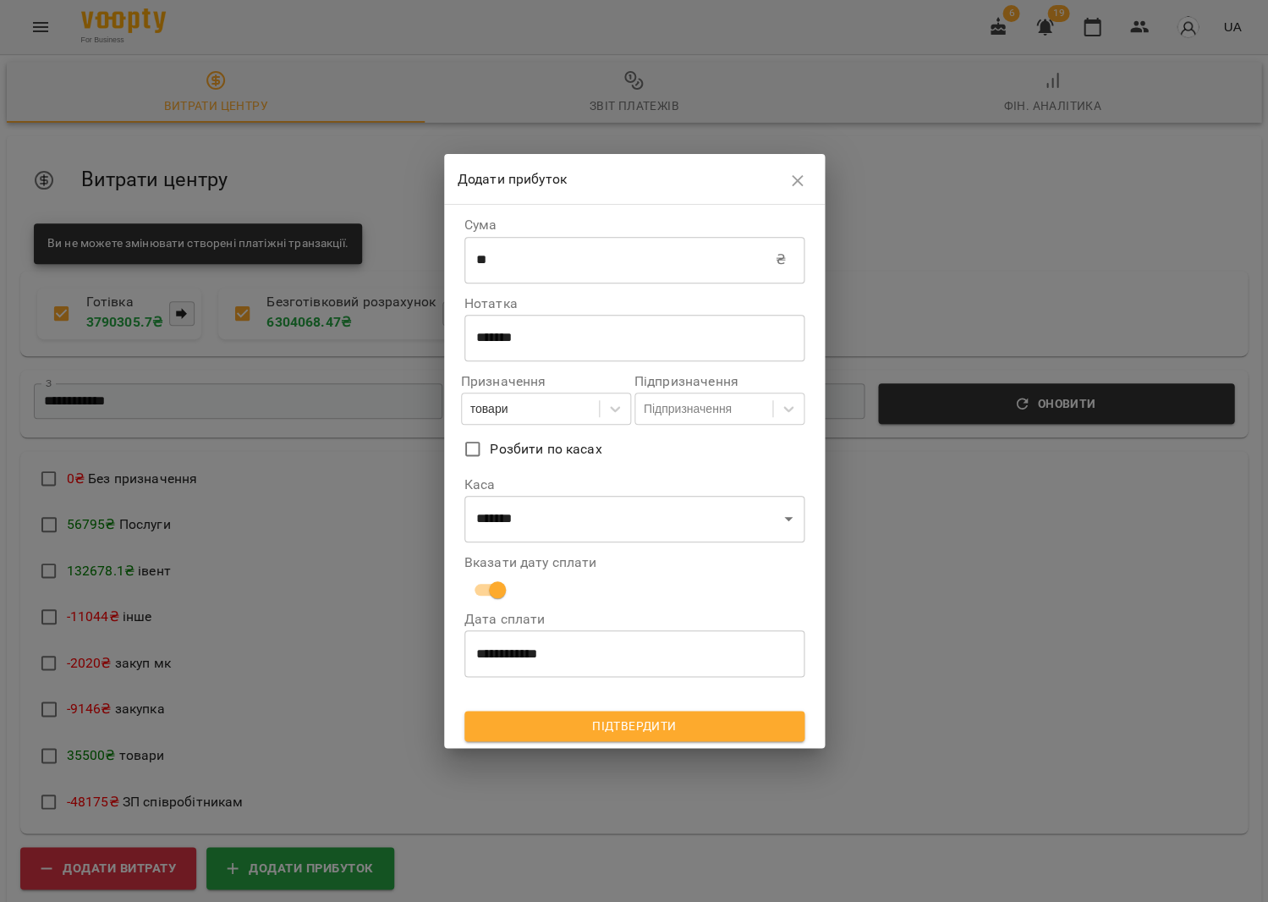
click at [632, 718] on span "Підтвердити" at bounding box center [634, 726] width 313 height 20
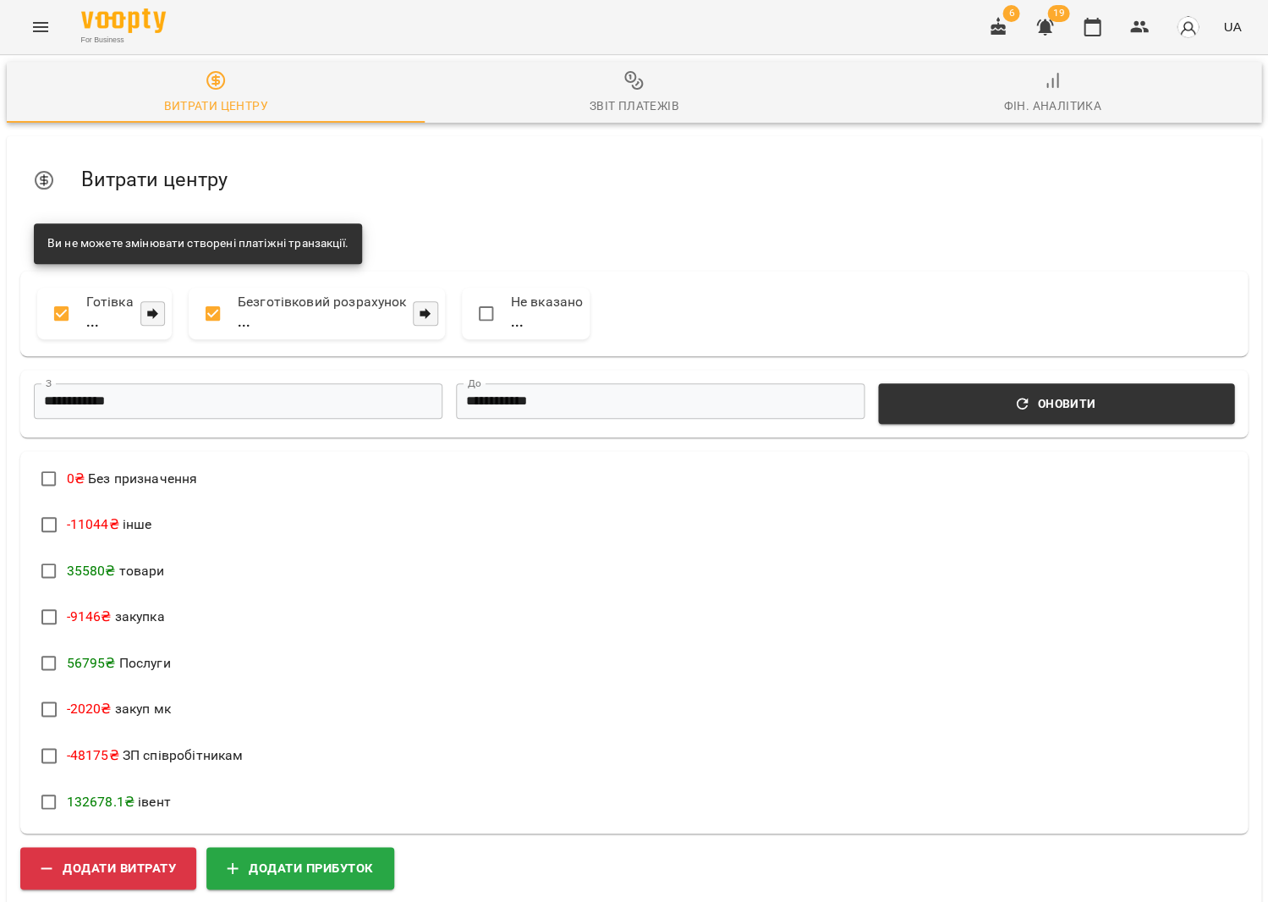
scroll to position [0, 0]
click at [558, 503] on li "-11044 ₴ інше" at bounding box center [634, 526] width 1214 height 47
click at [615, 105] on div "Звіт платежів" at bounding box center [634, 106] width 90 height 20
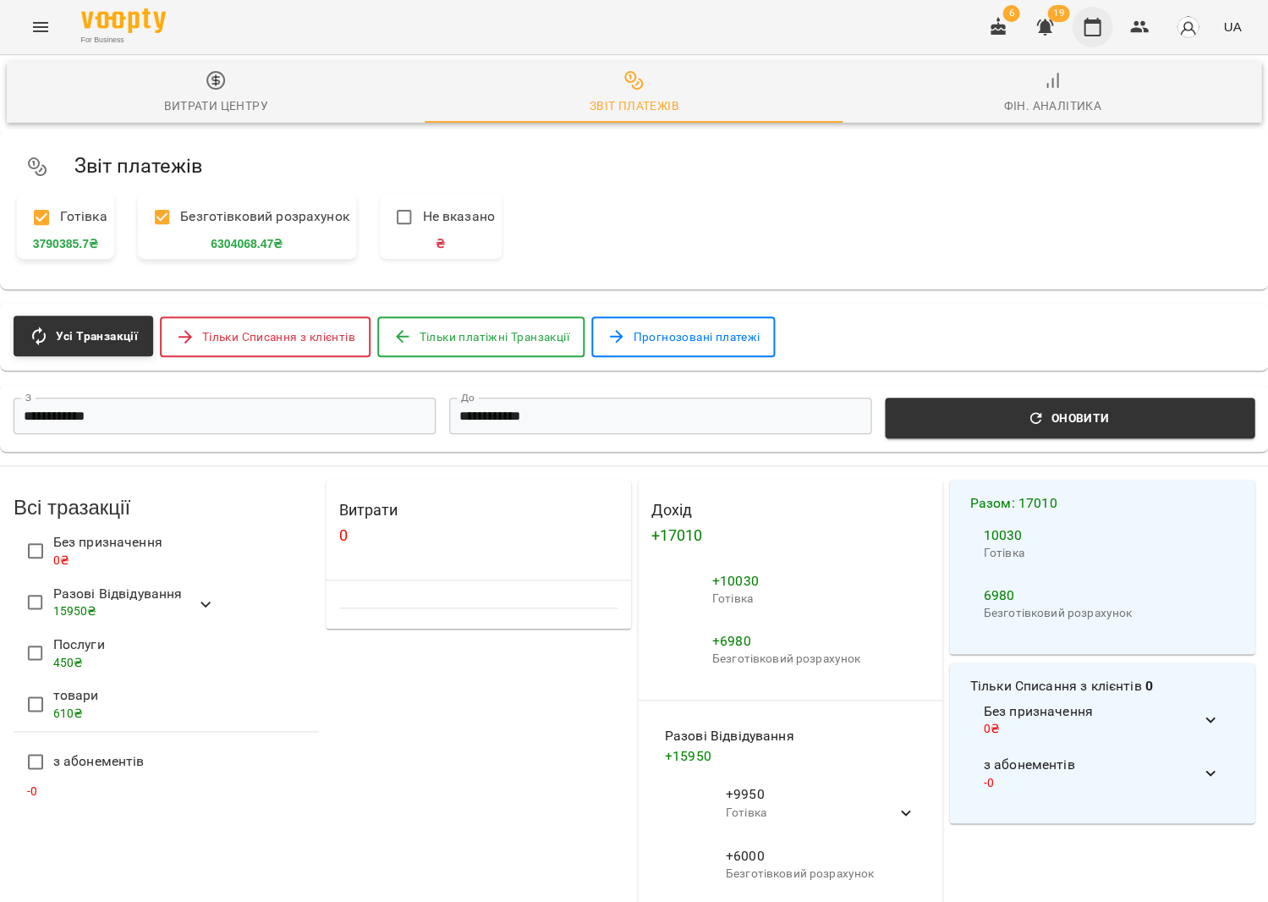
click at [1091, 30] on icon "button" at bounding box center [1092, 27] width 20 height 20
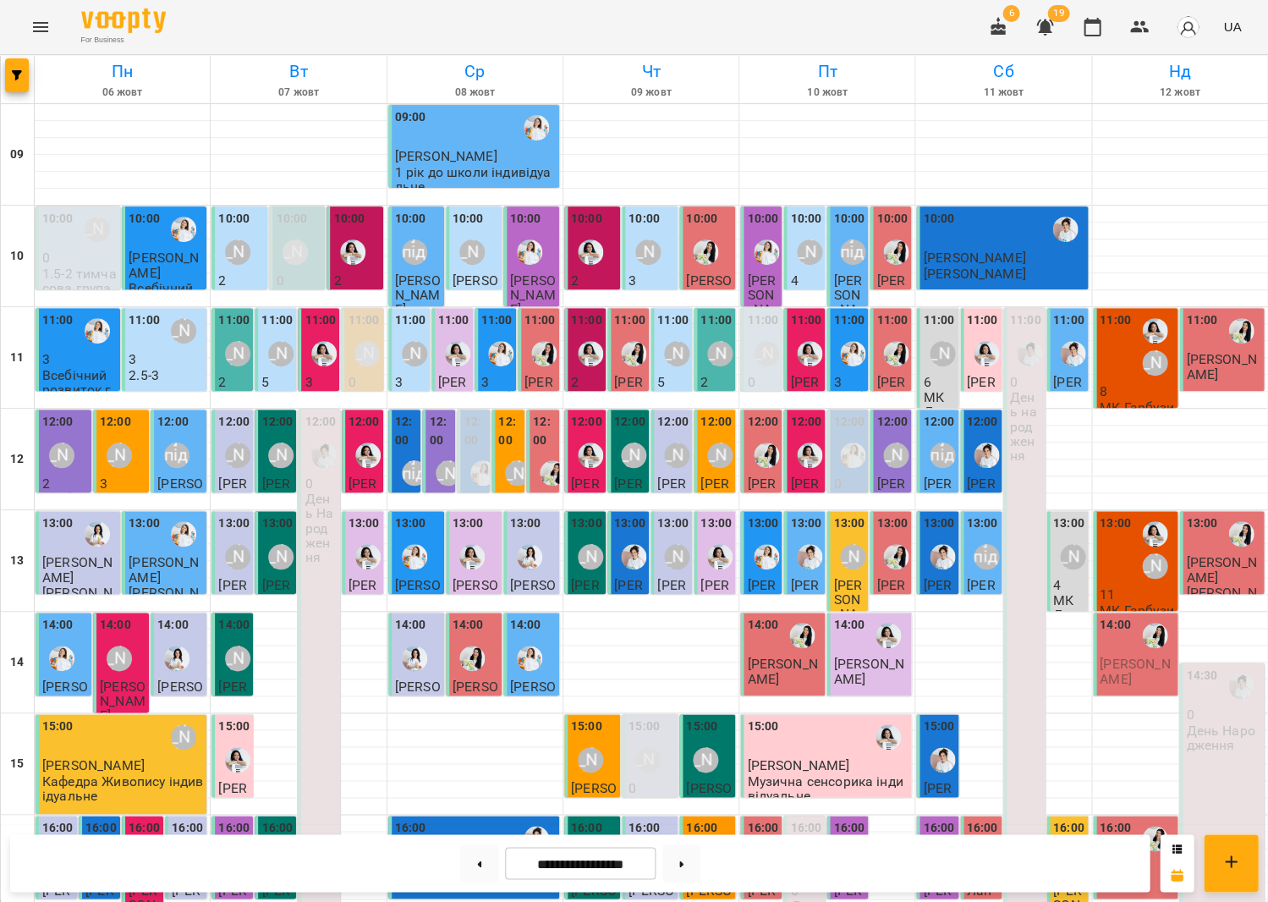
click at [1134, 554] on div "13:00 [PERSON_NAME]" at bounding box center [1137, 549] width 74 height 71
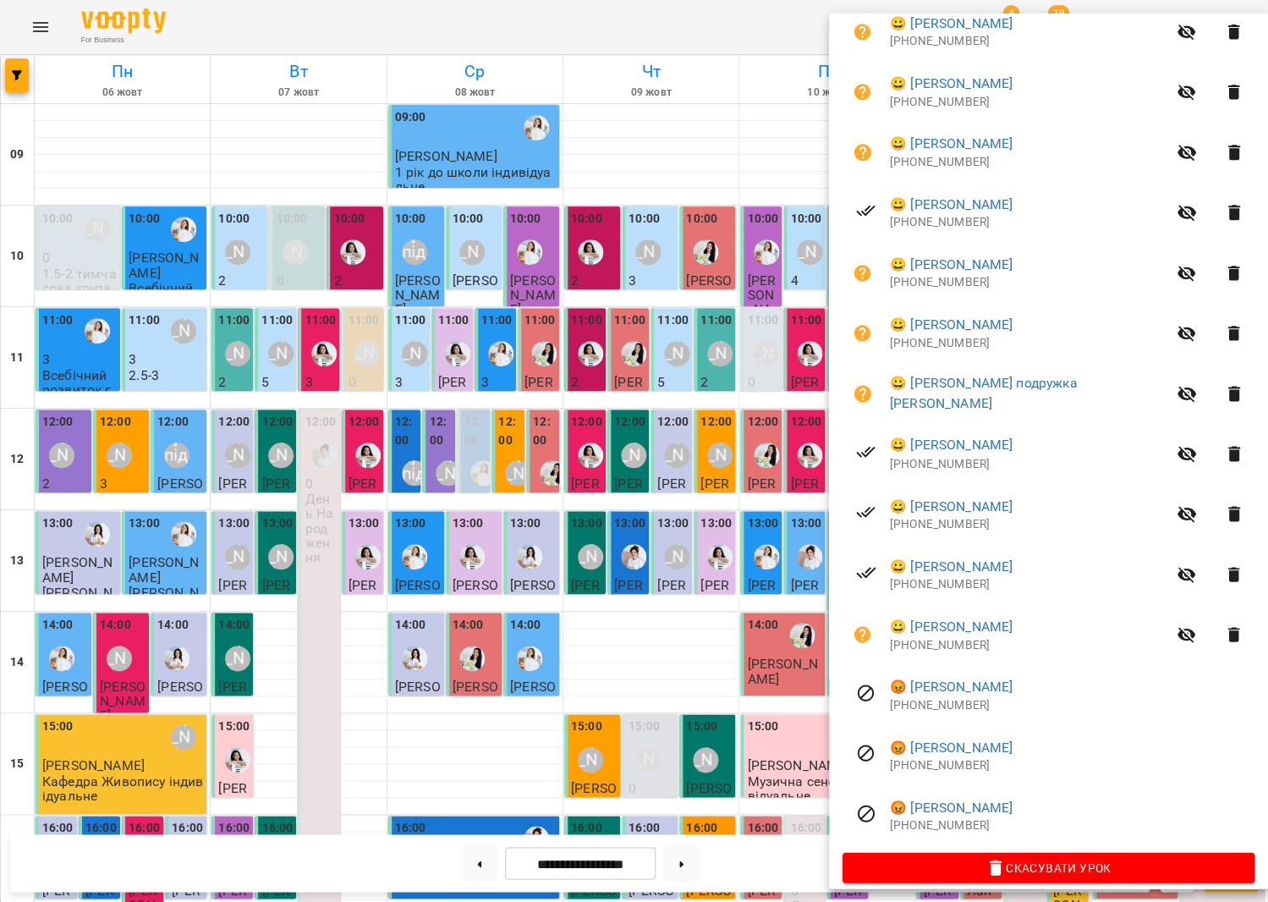
scroll to position [410, 0]
click at [751, 452] on div at bounding box center [634, 451] width 1268 height 902
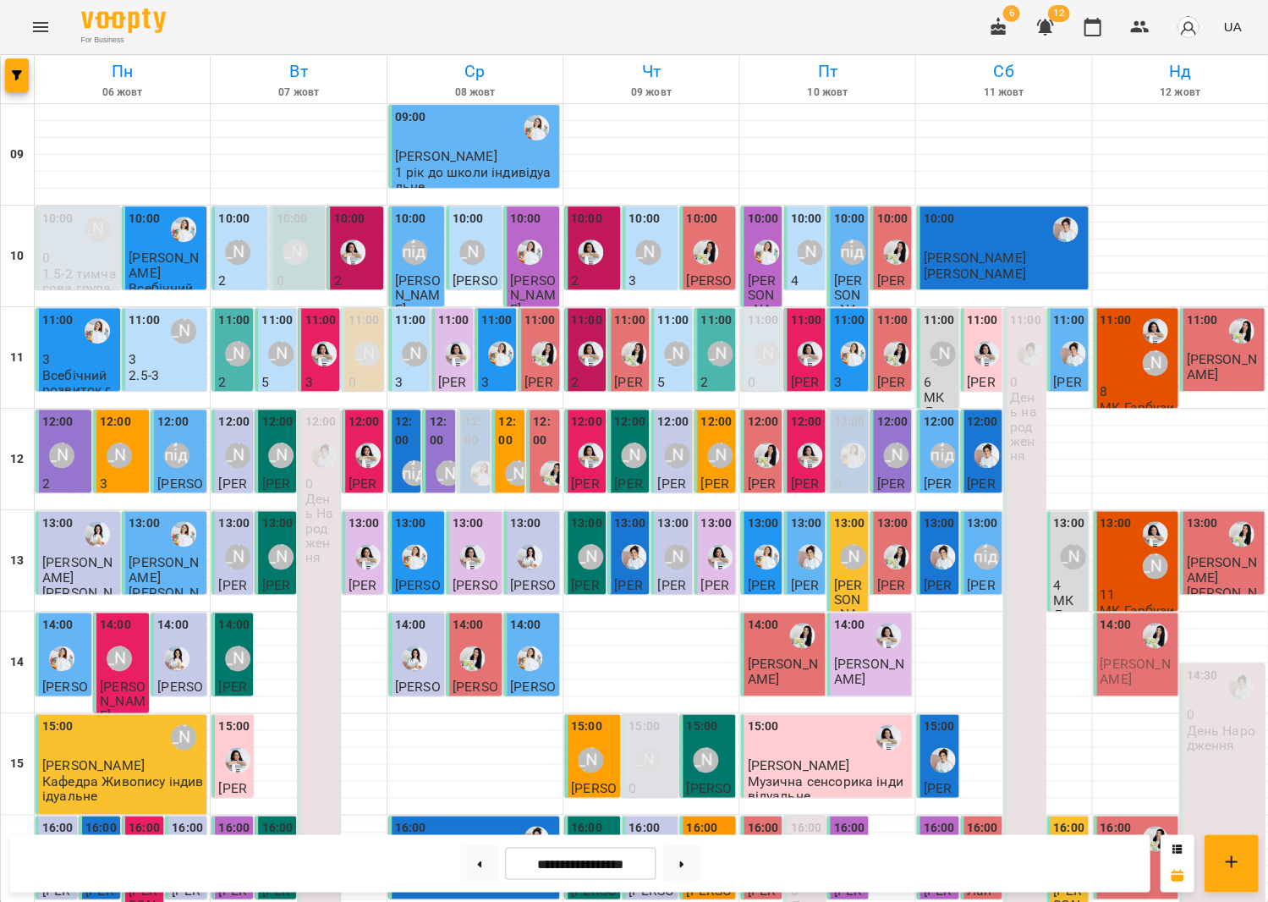
click at [1130, 540] on div "13:00 [PERSON_NAME]" at bounding box center [1137, 549] width 74 height 71
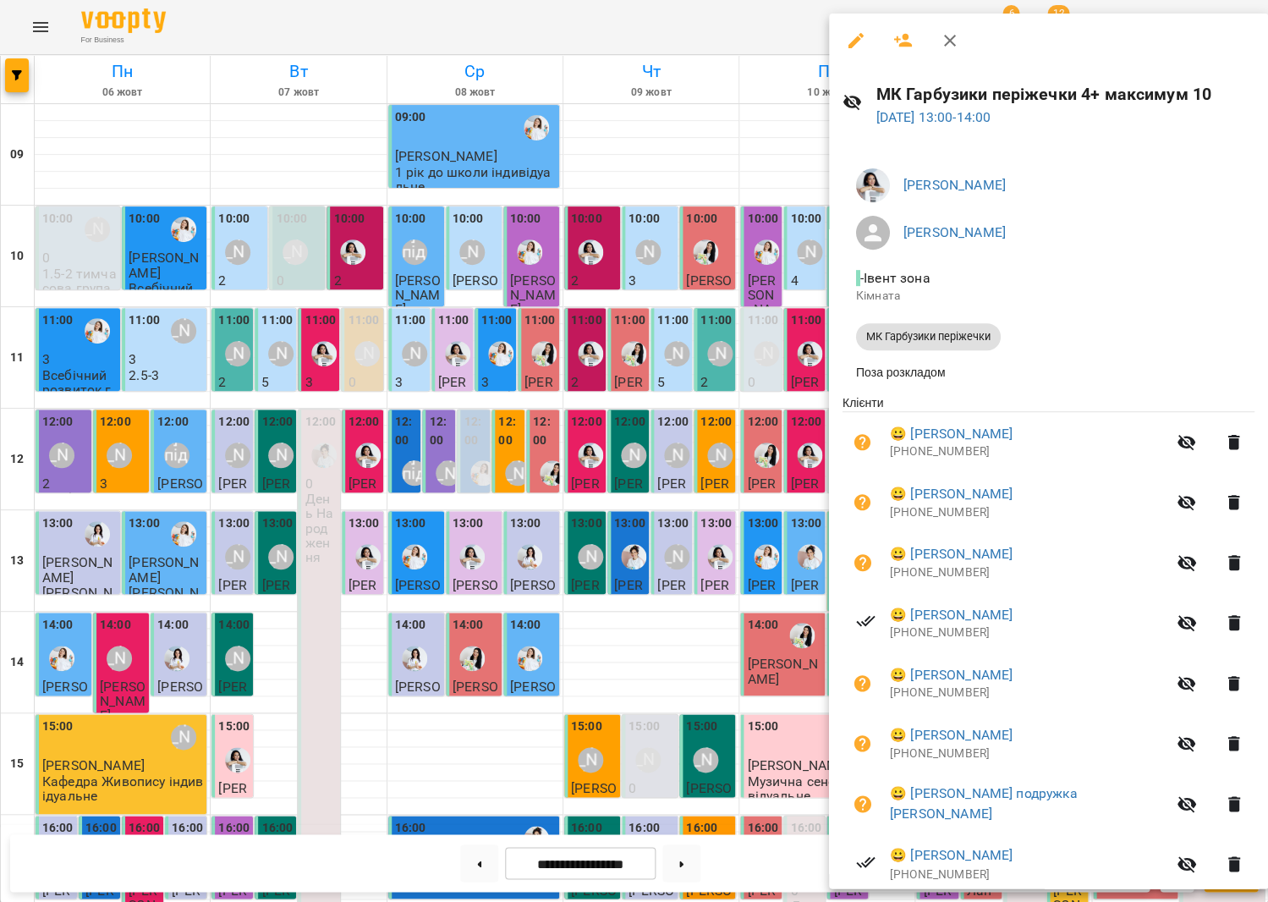
click at [737, 486] on div at bounding box center [634, 451] width 1268 height 902
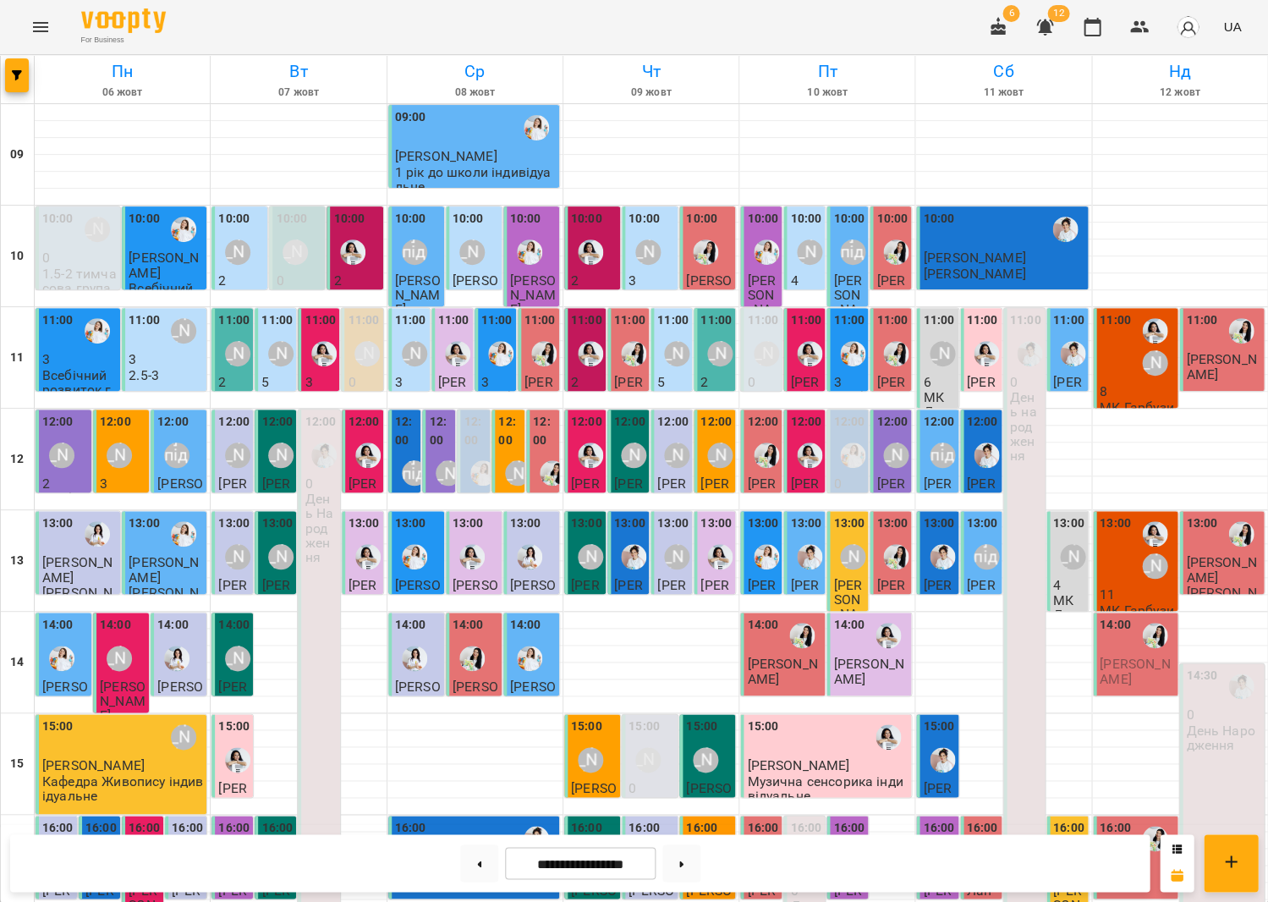
click at [1133, 541] on div "13:00 [PERSON_NAME]" at bounding box center [1137, 549] width 74 height 71
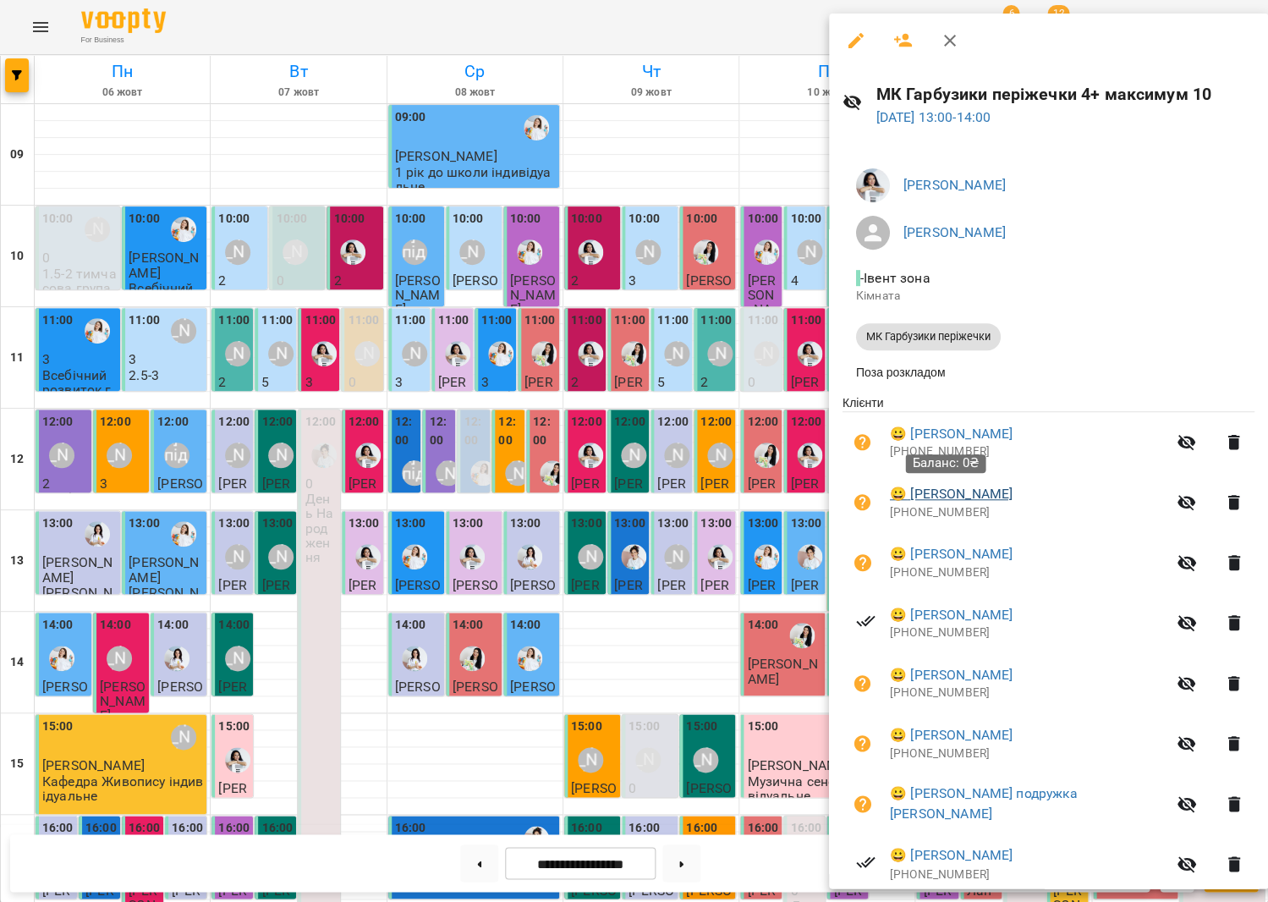
click at [964, 491] on link "😀 [PERSON_NAME]" at bounding box center [951, 494] width 123 height 20
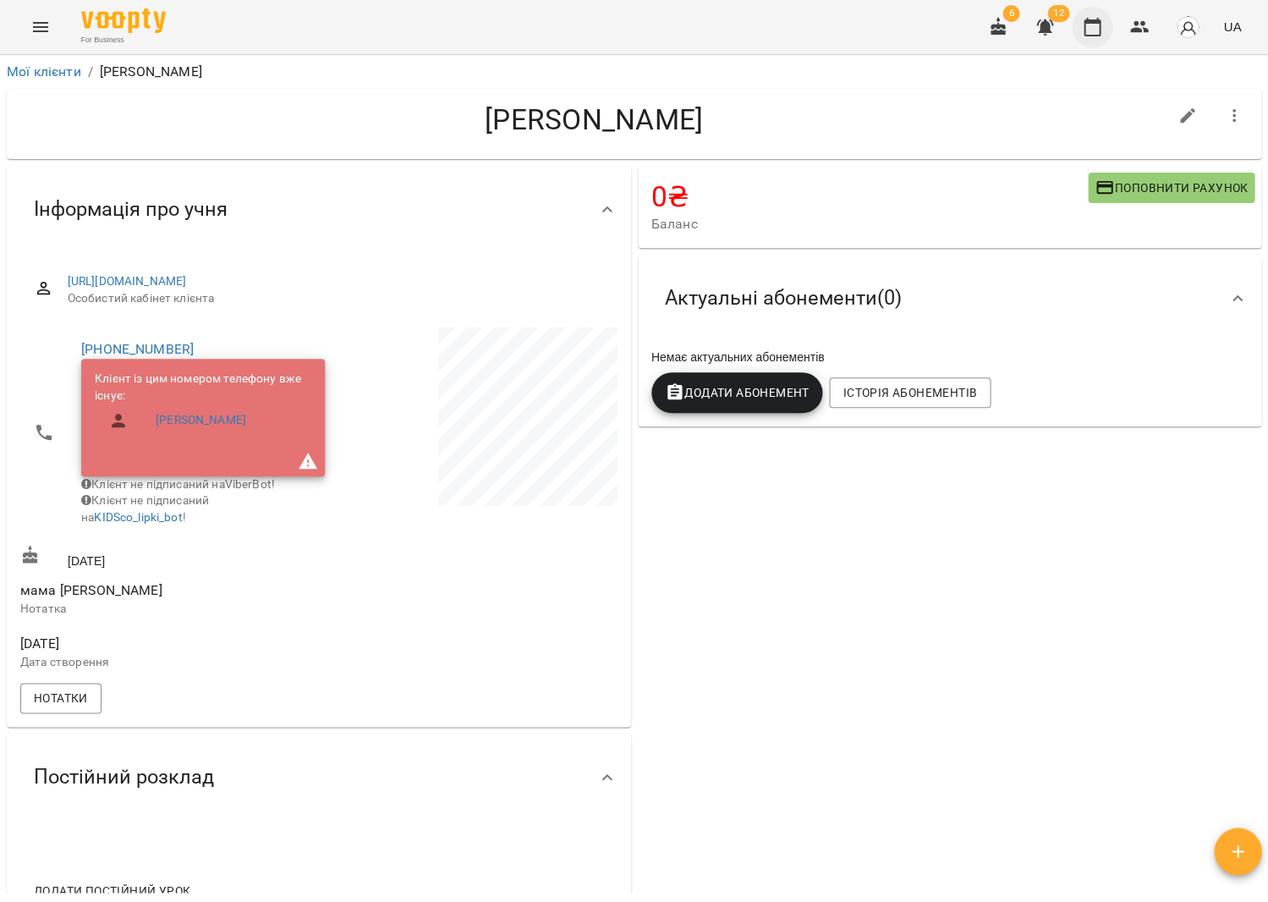
click at [1090, 28] on icon "button" at bounding box center [1092, 27] width 17 height 19
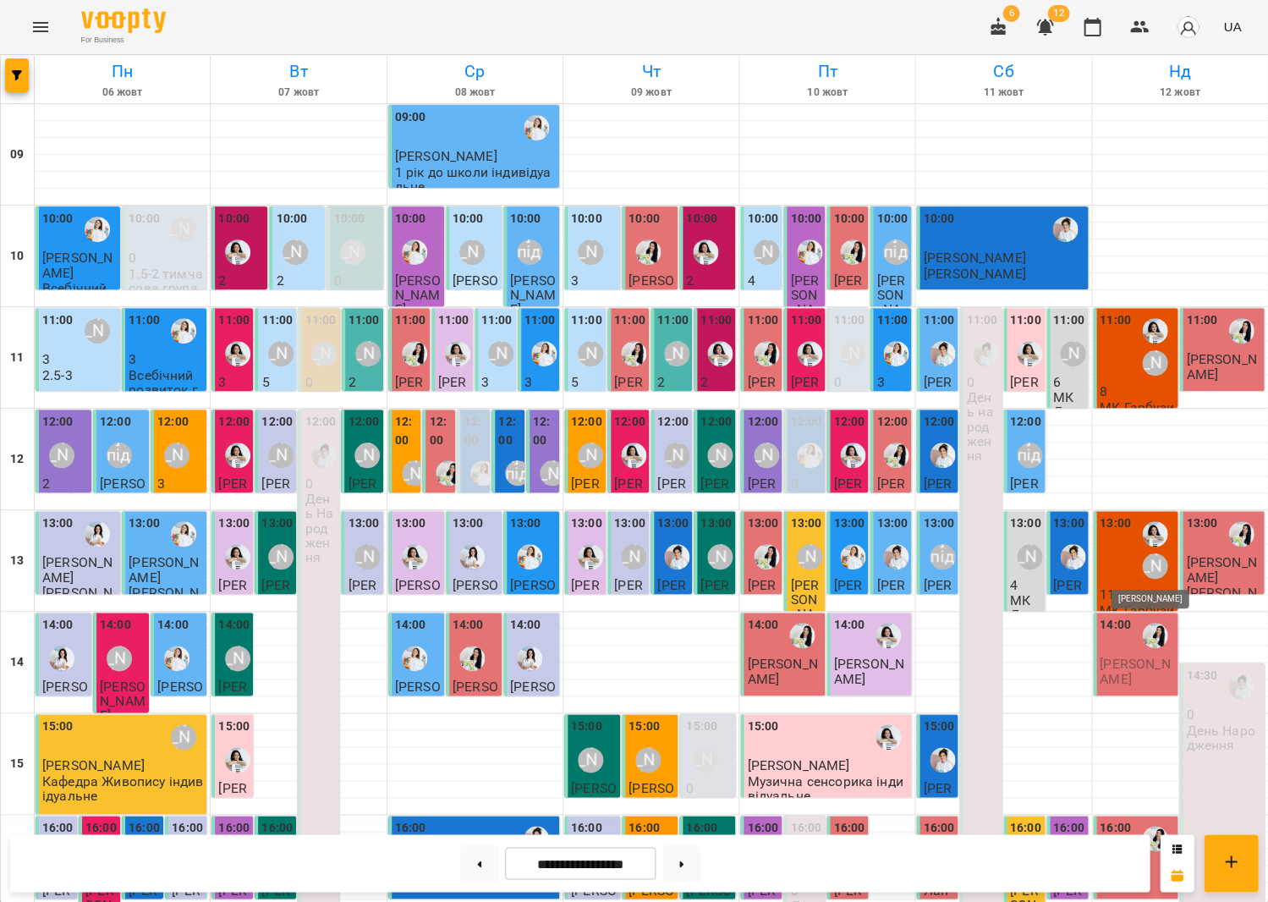
click at [1159, 567] on div "[PERSON_NAME]" at bounding box center [1154, 565] width 25 height 25
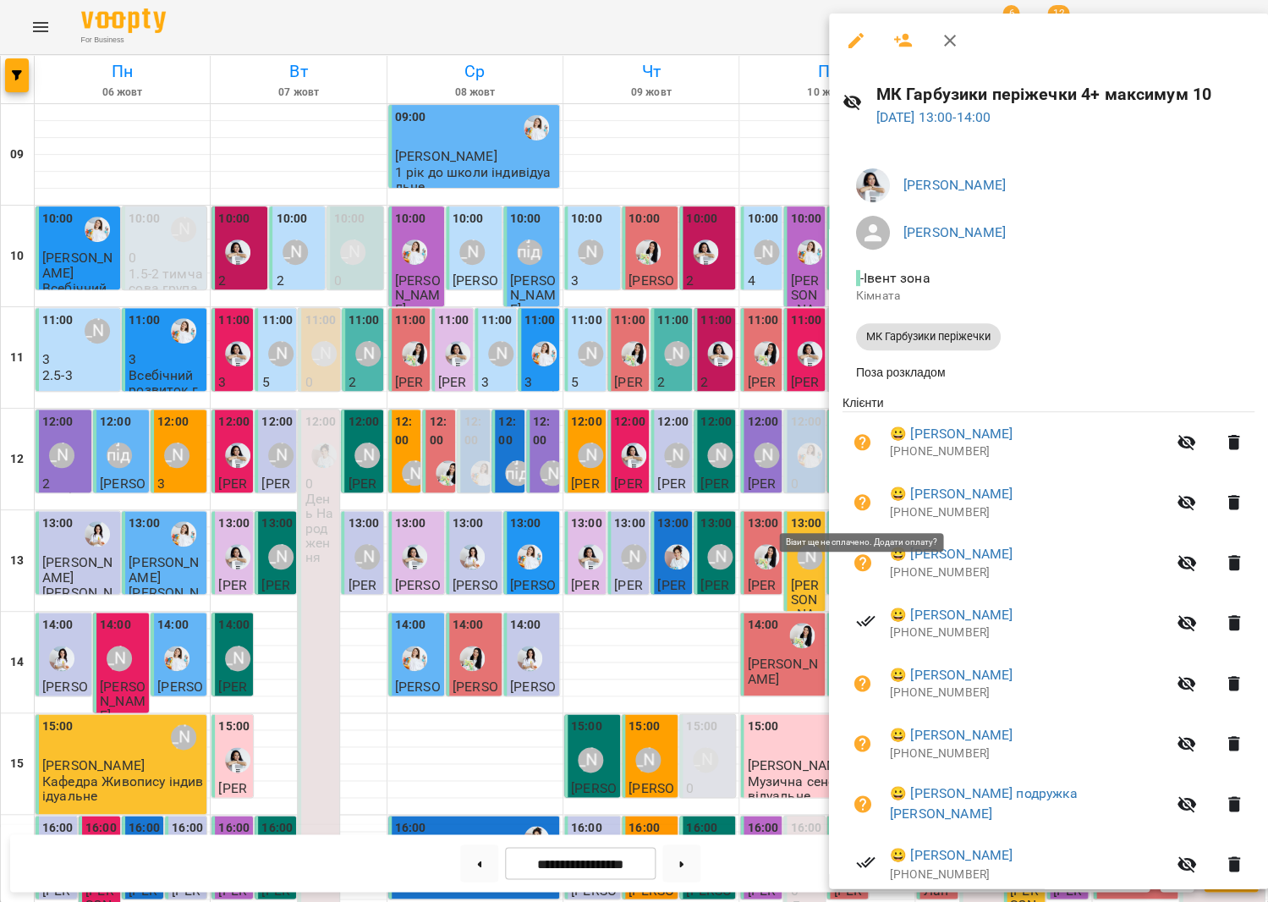
click at [860, 509] on icon "button" at bounding box center [863, 502] width 17 height 17
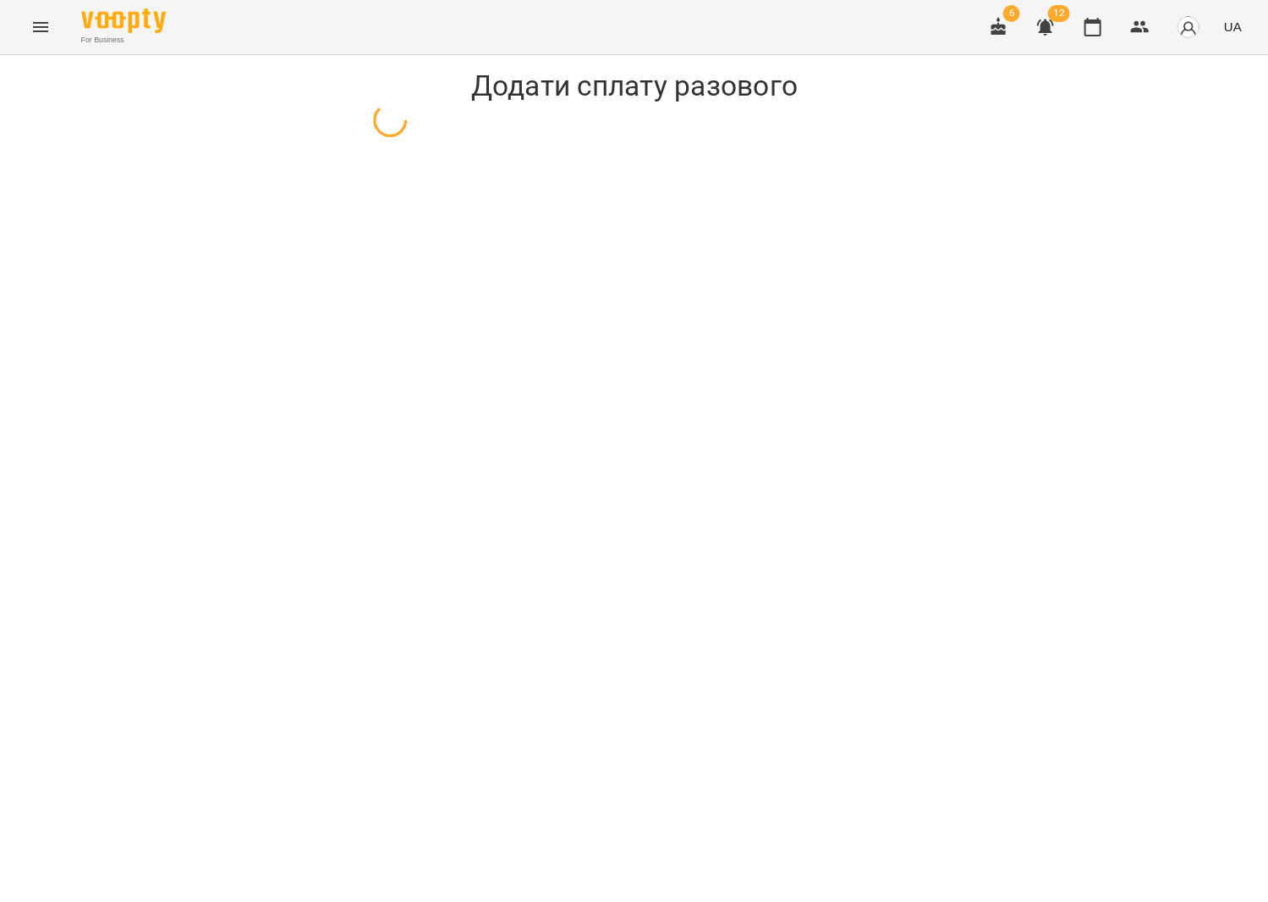
select select "**********"
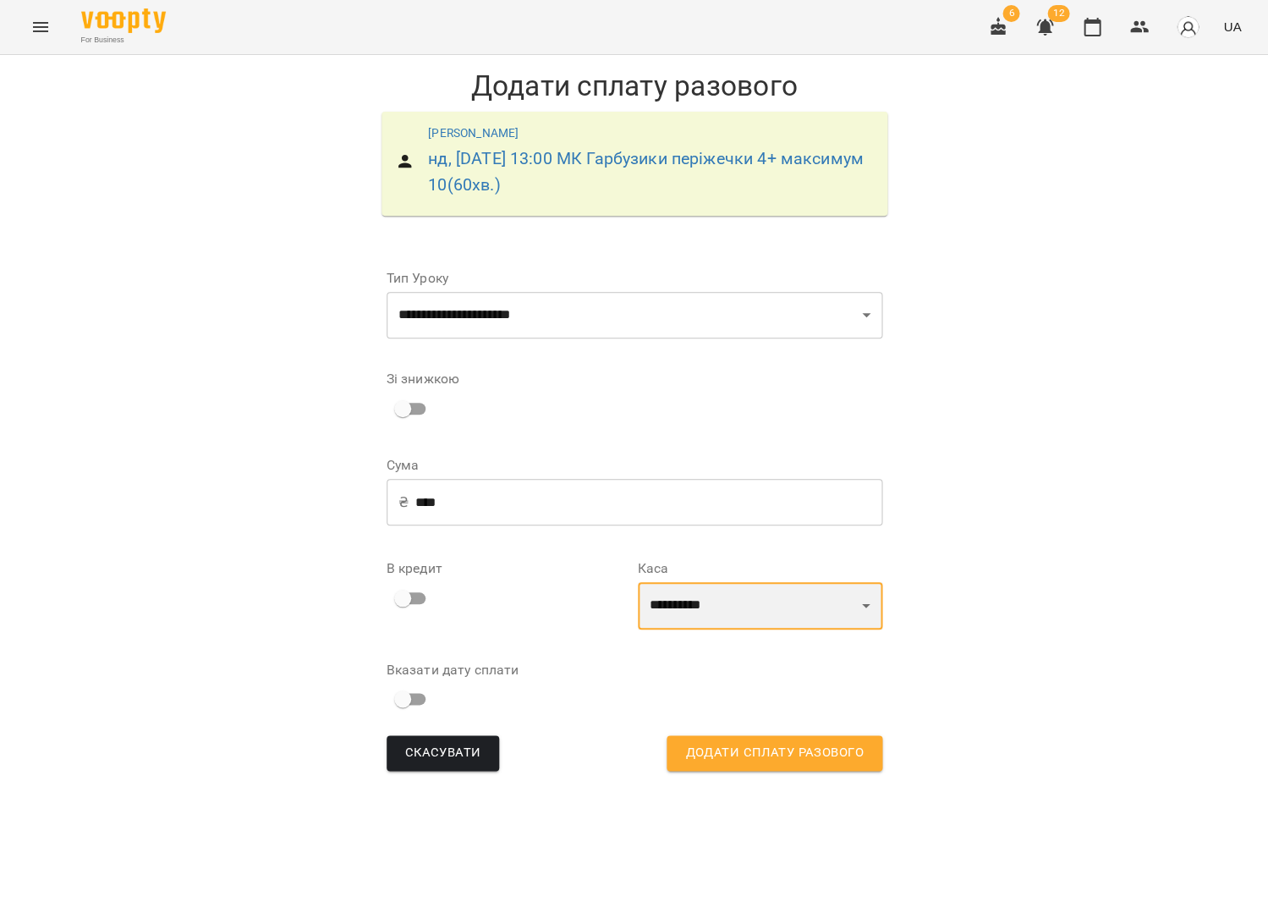
select select "****"
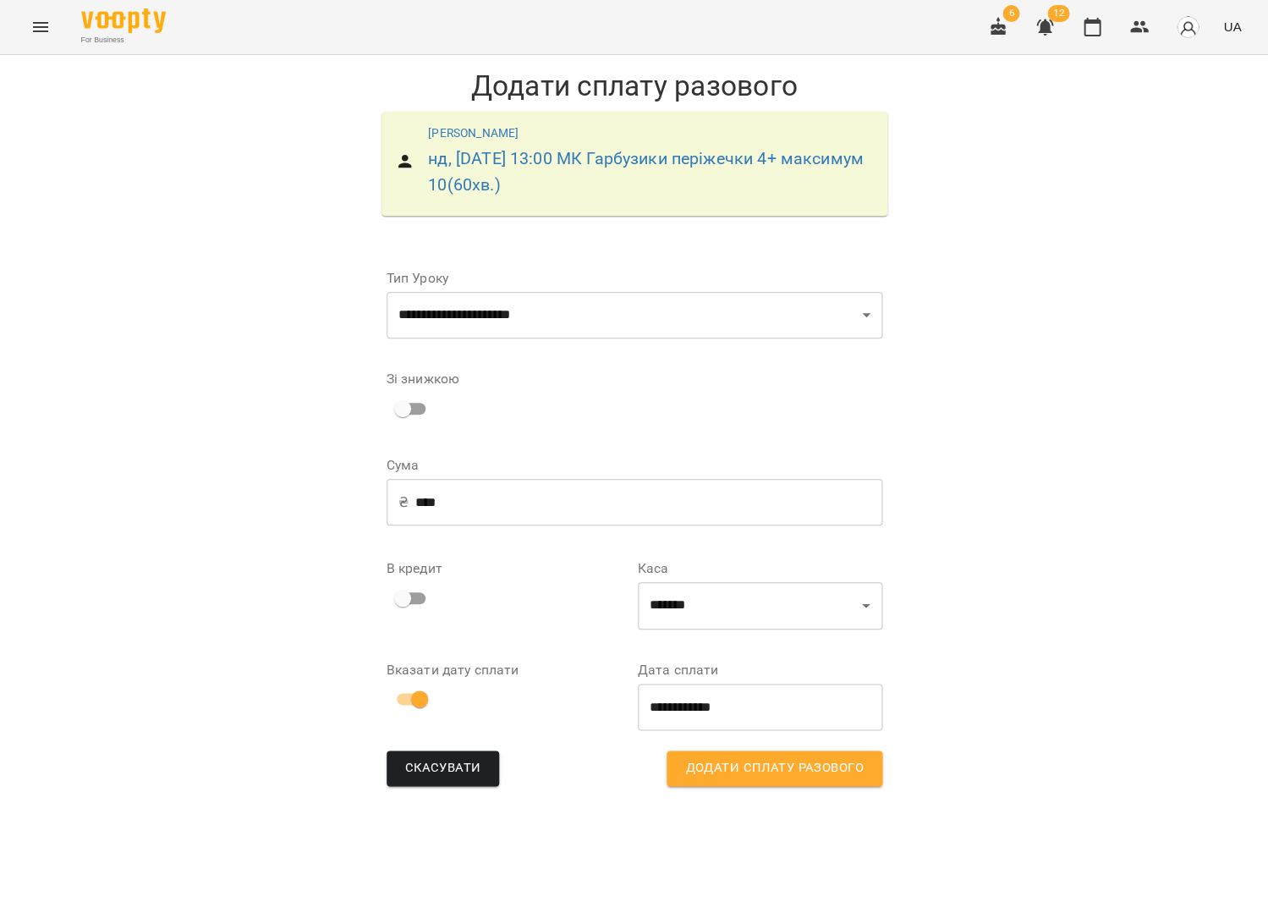
click at [743, 765] on span "Додати сплату разового" at bounding box center [774, 768] width 178 height 22
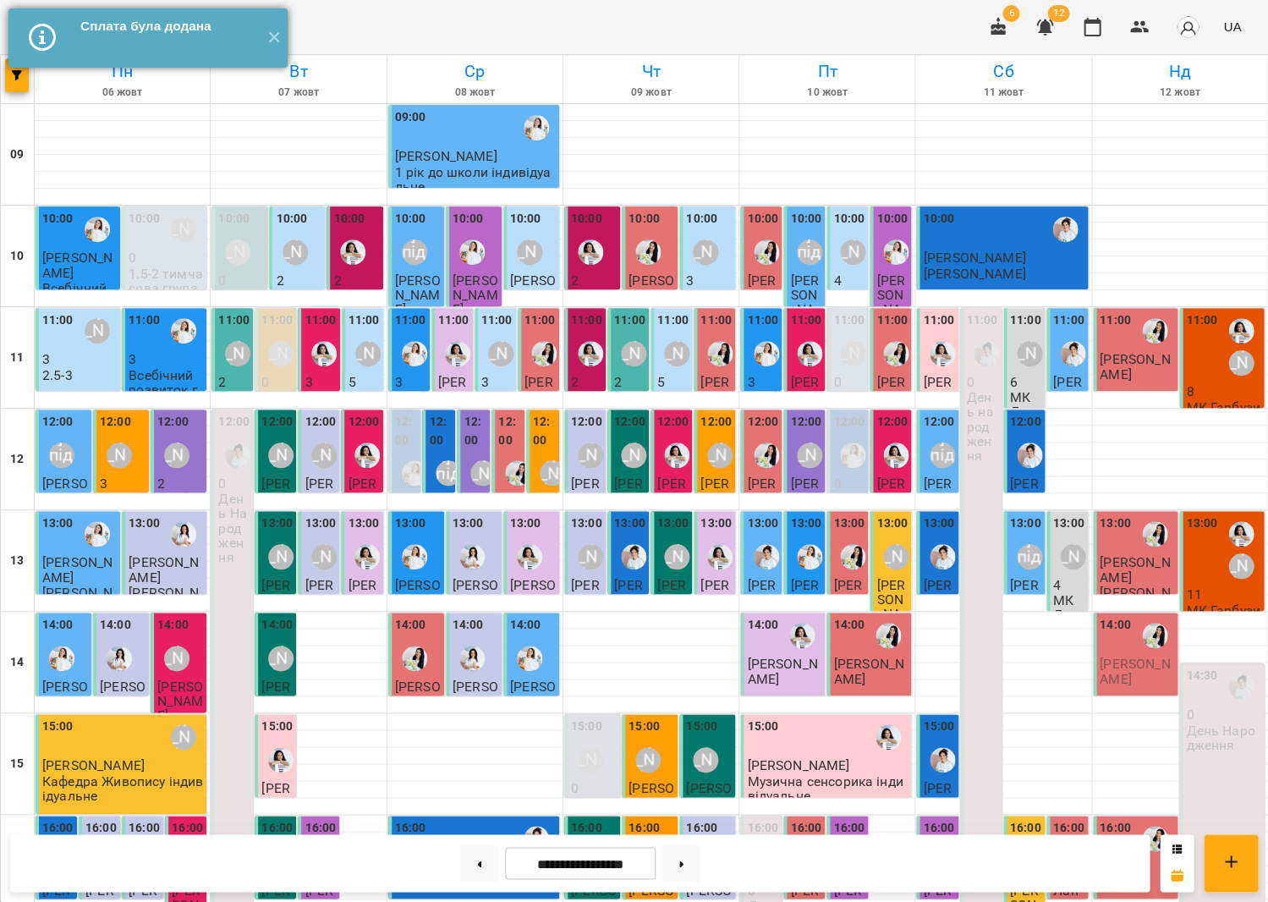
drag, startPoint x: 276, startPoint y: 24, endPoint x: 25, endPoint y: 41, distance: 251.9
click at [276, 24] on button "✕" at bounding box center [274, 37] width 28 height 59
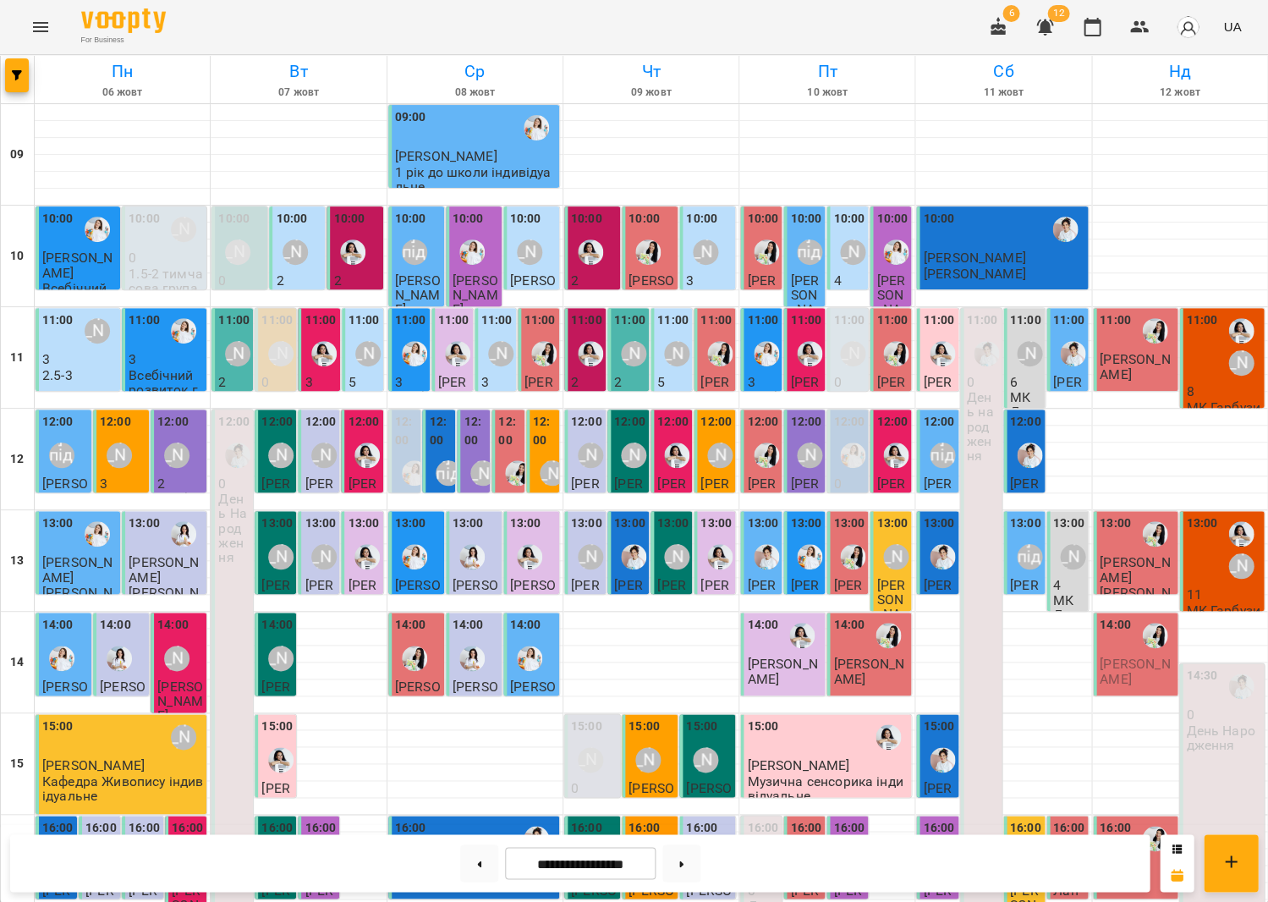
click at [36, 31] on icon "Menu" at bounding box center [40, 27] width 20 height 20
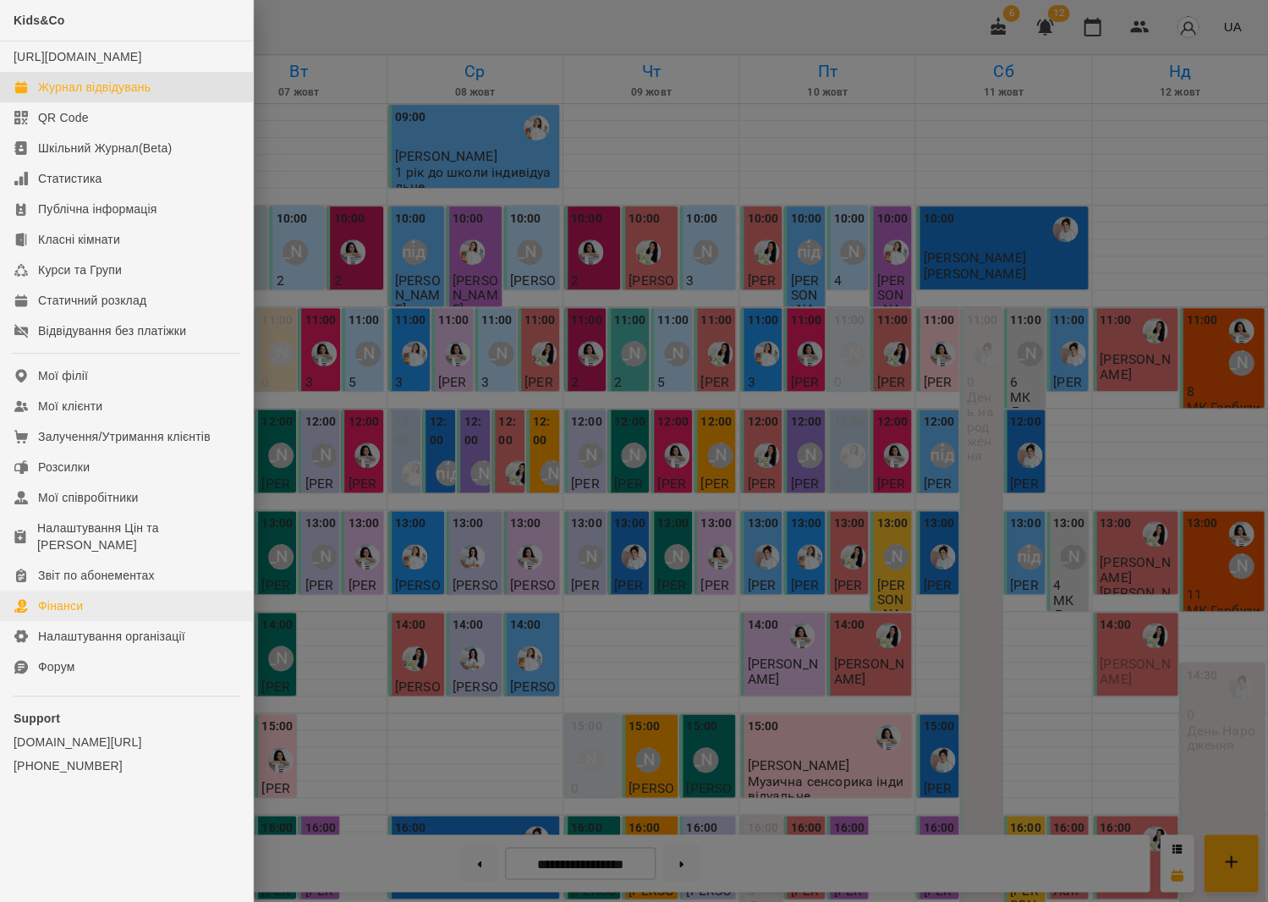
click at [134, 591] on link "Фінанси" at bounding box center [126, 606] width 253 height 30
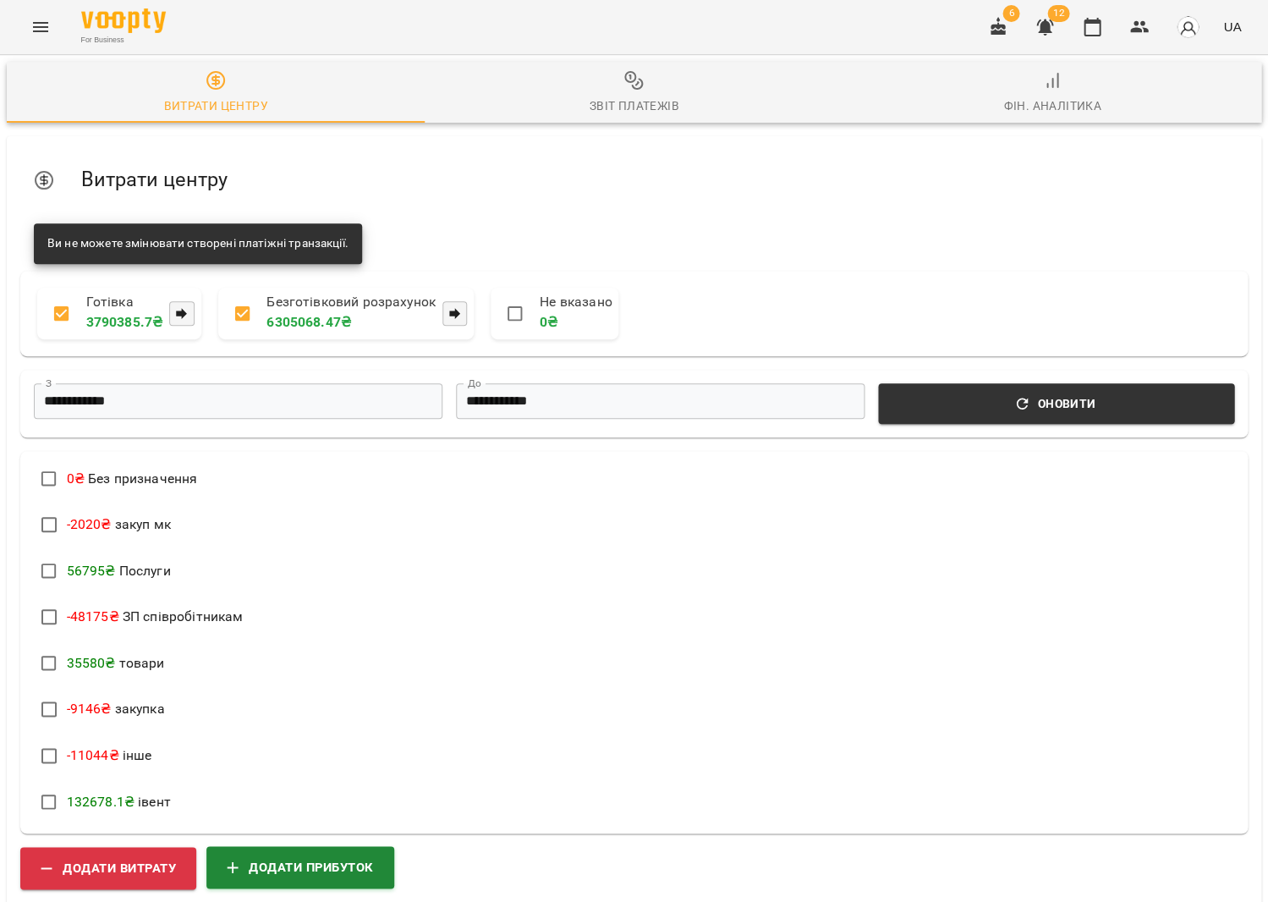
click at [276, 856] on span "Додати прибуток" at bounding box center [300, 867] width 147 height 22
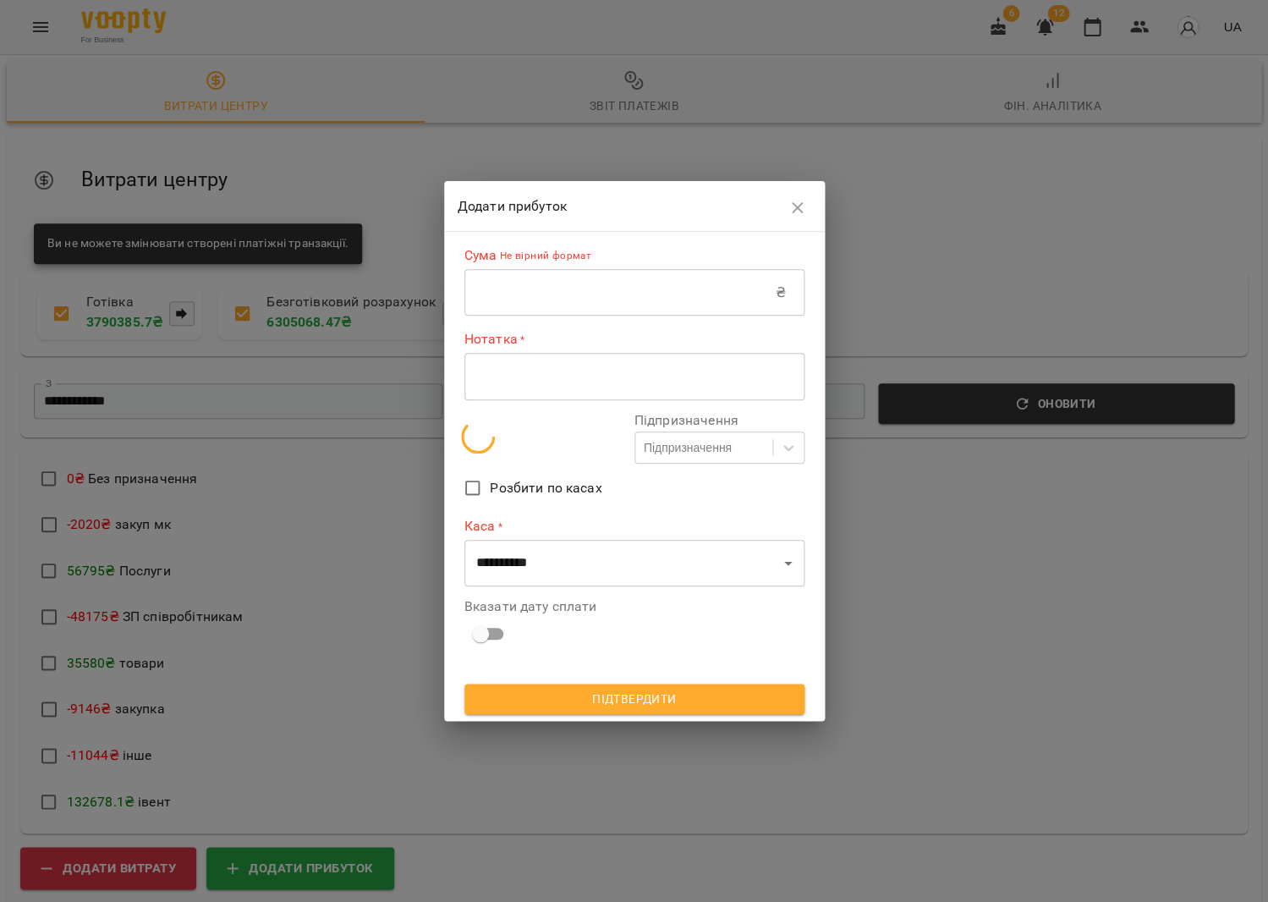
scroll to position [405, 0]
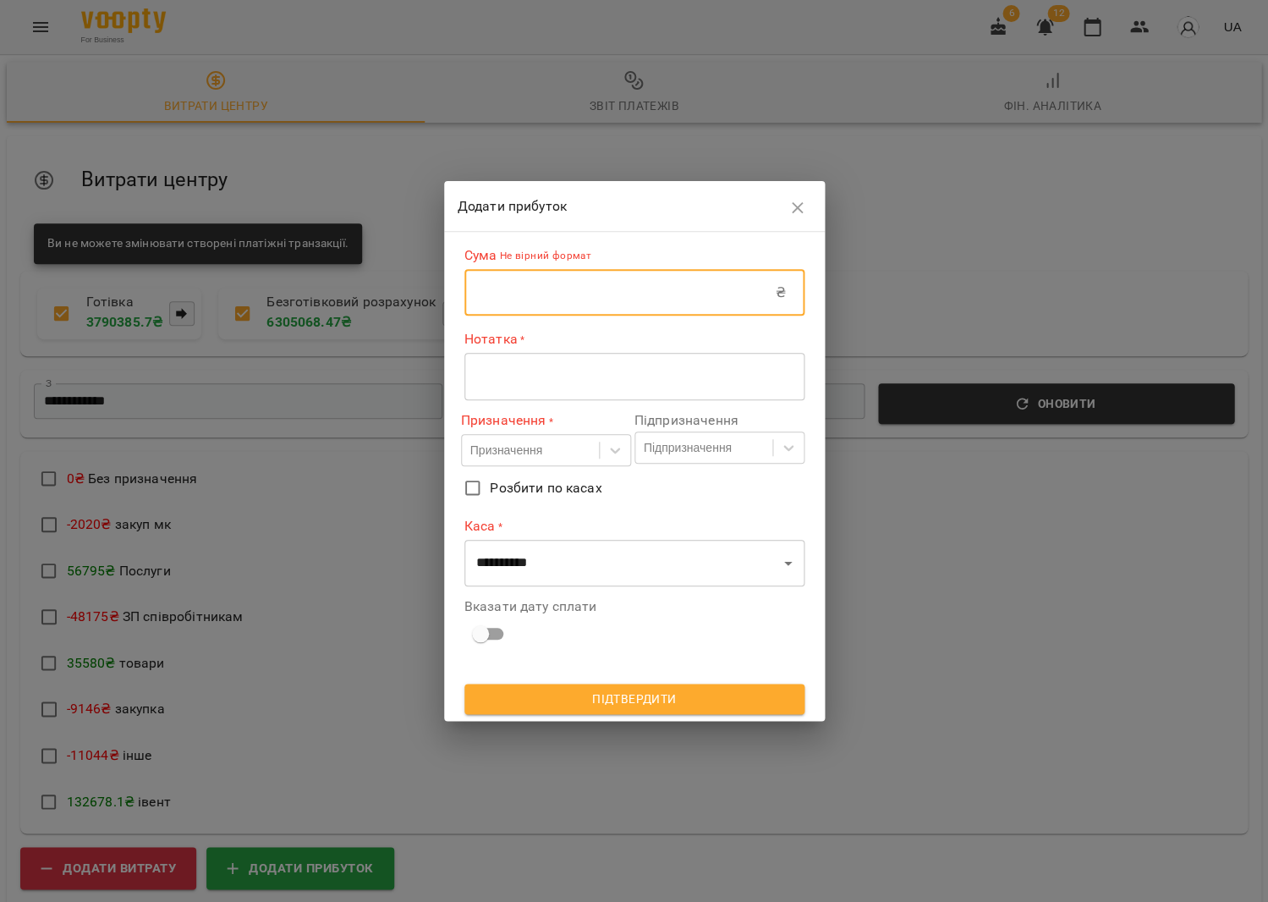
click at [521, 295] on input "text" at bounding box center [620, 292] width 311 height 47
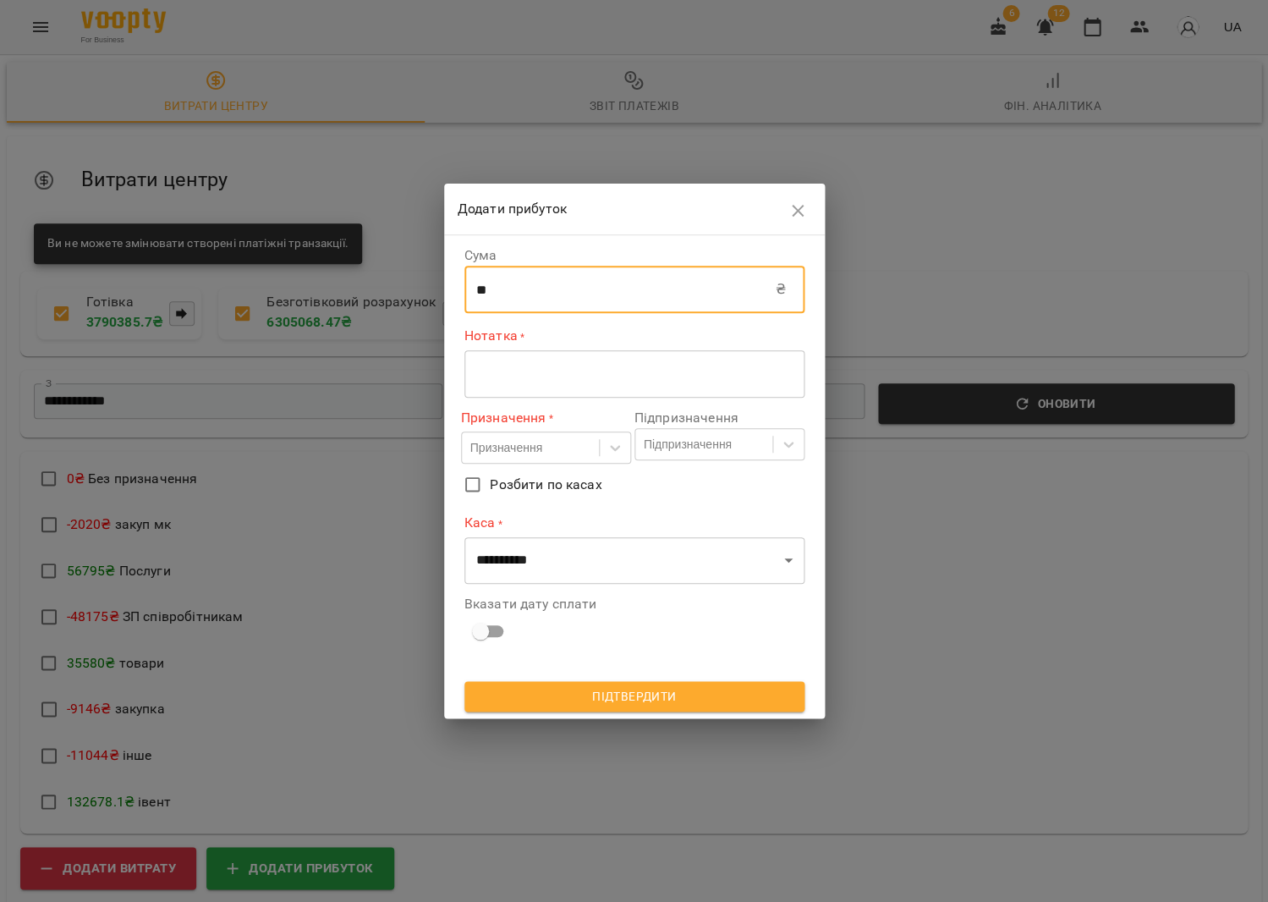
type input "**"
click at [520, 359] on div "* ​" at bounding box center [635, 373] width 340 height 47
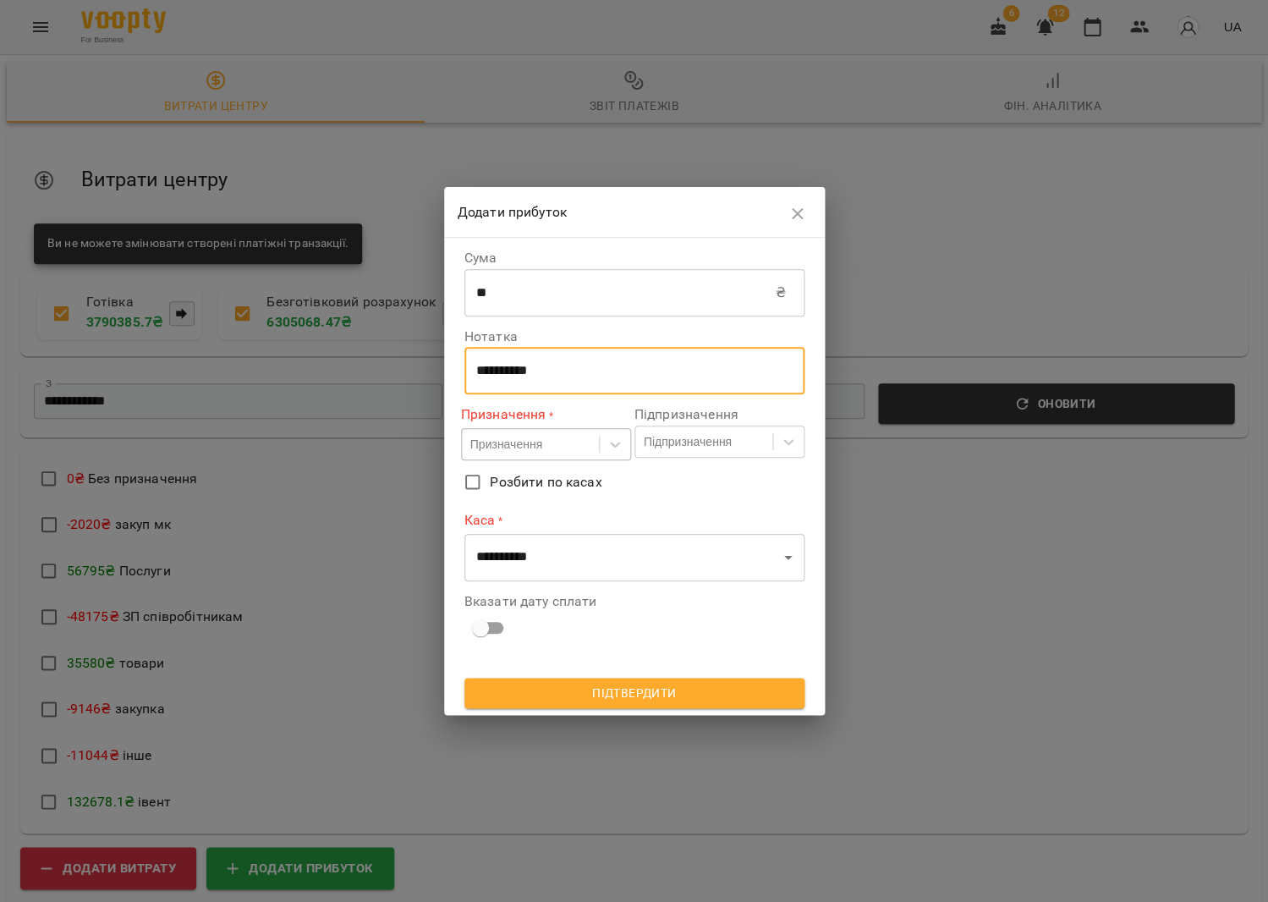
type textarea "**********"
drag, startPoint x: 531, startPoint y: 434, endPoint x: 520, endPoint y: 431, distance: 12.3
click at [525, 432] on div "Призначення" at bounding box center [530, 445] width 137 height 28
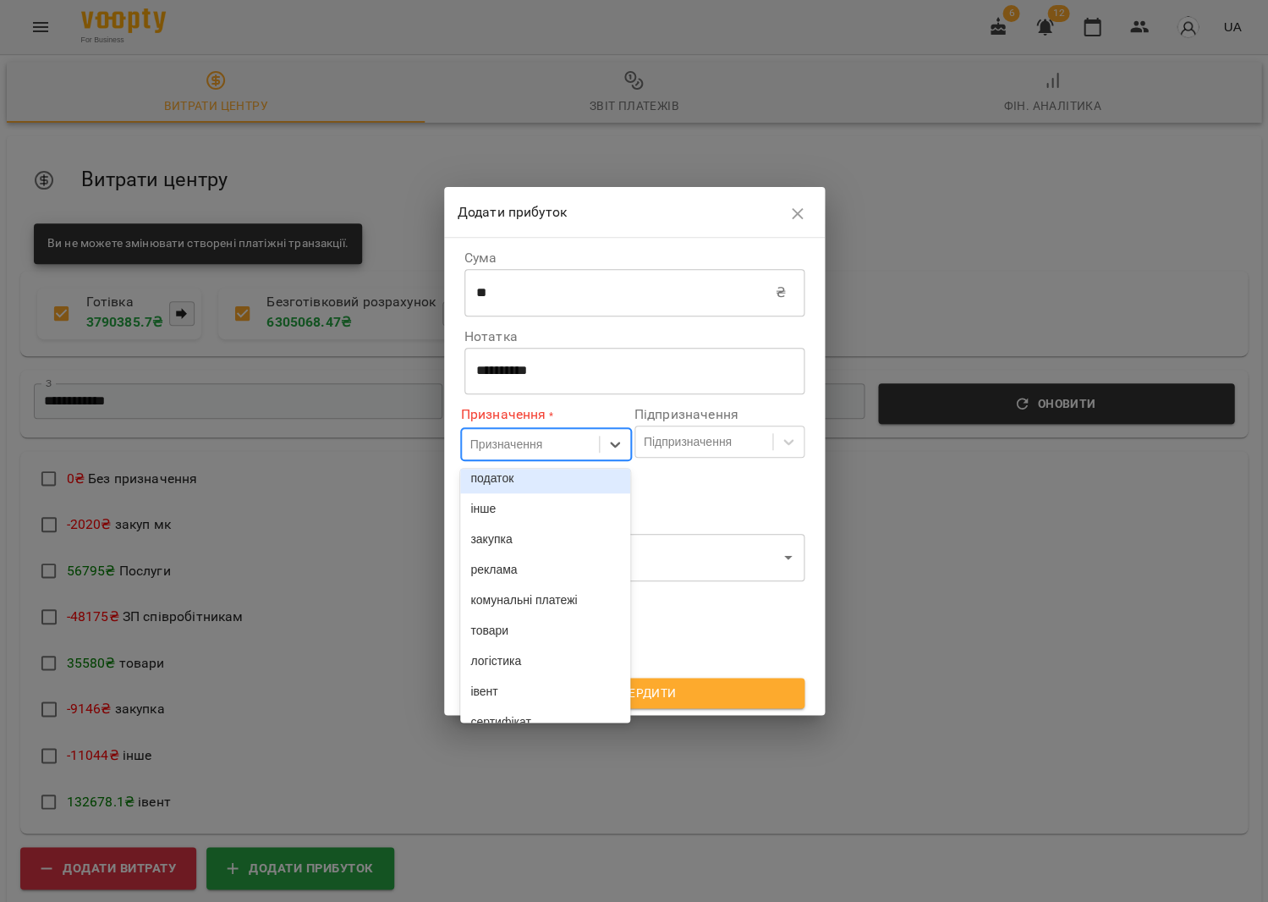
scroll to position [276, 0]
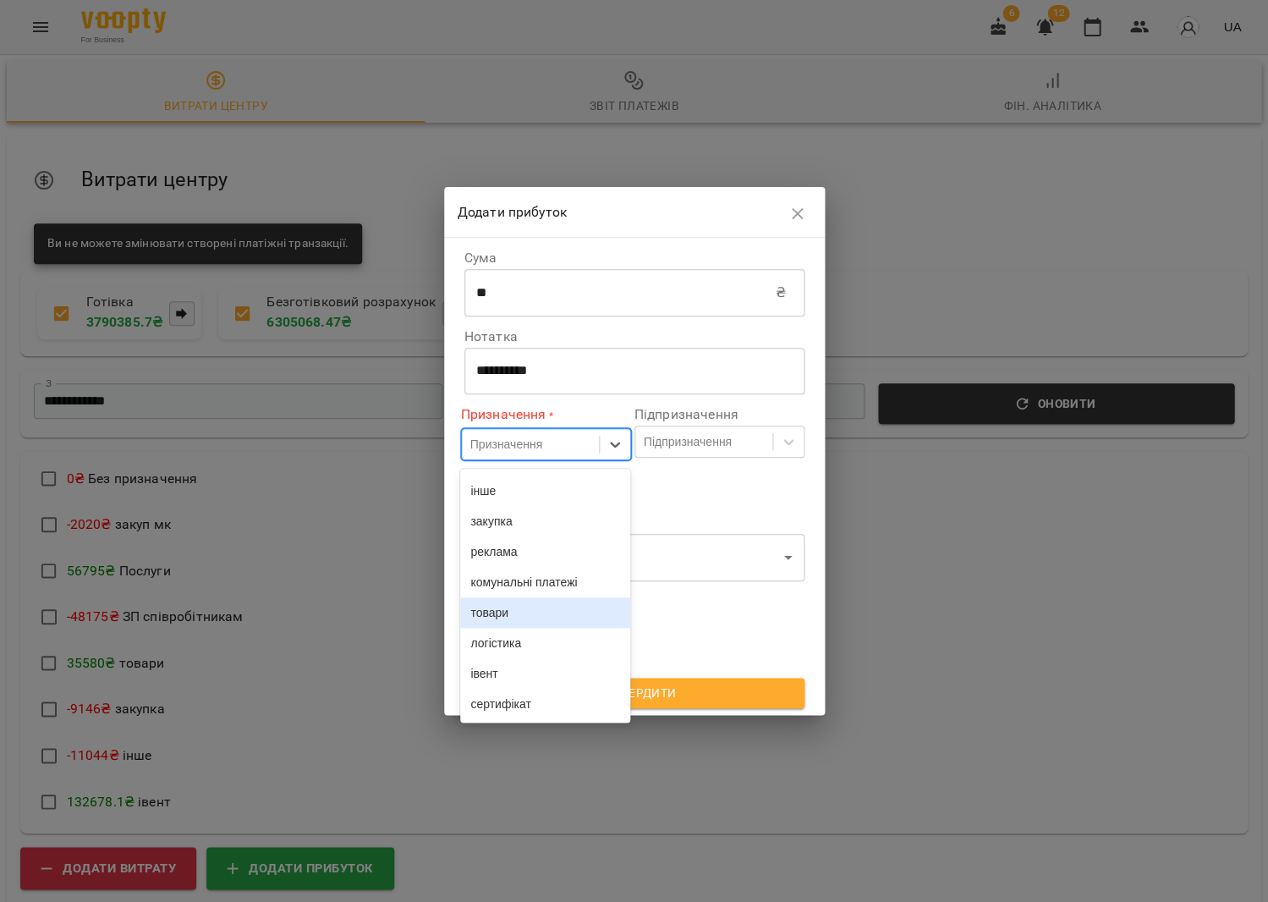
click at [503, 597] on div "товари" at bounding box center [545, 612] width 170 height 30
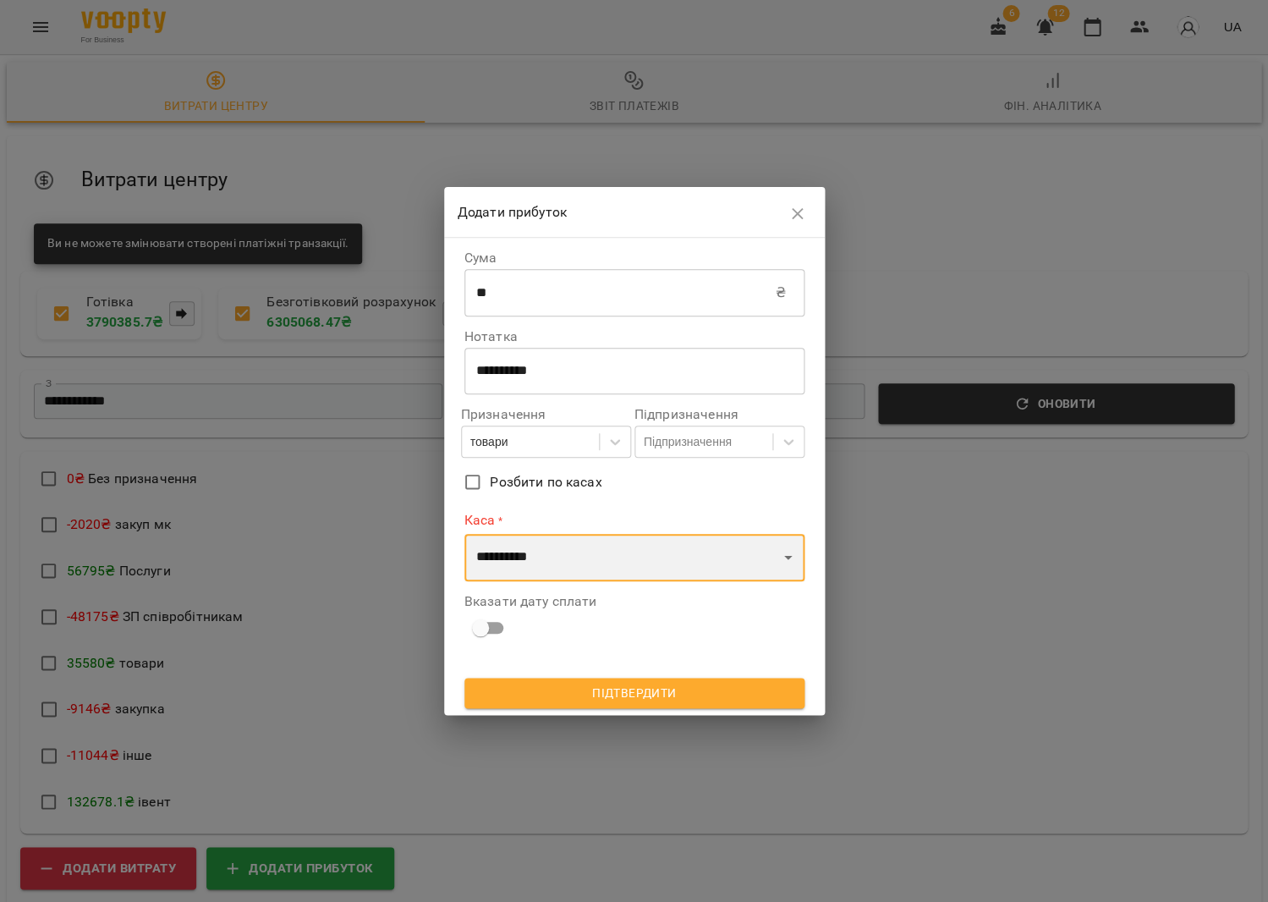
select select "****"
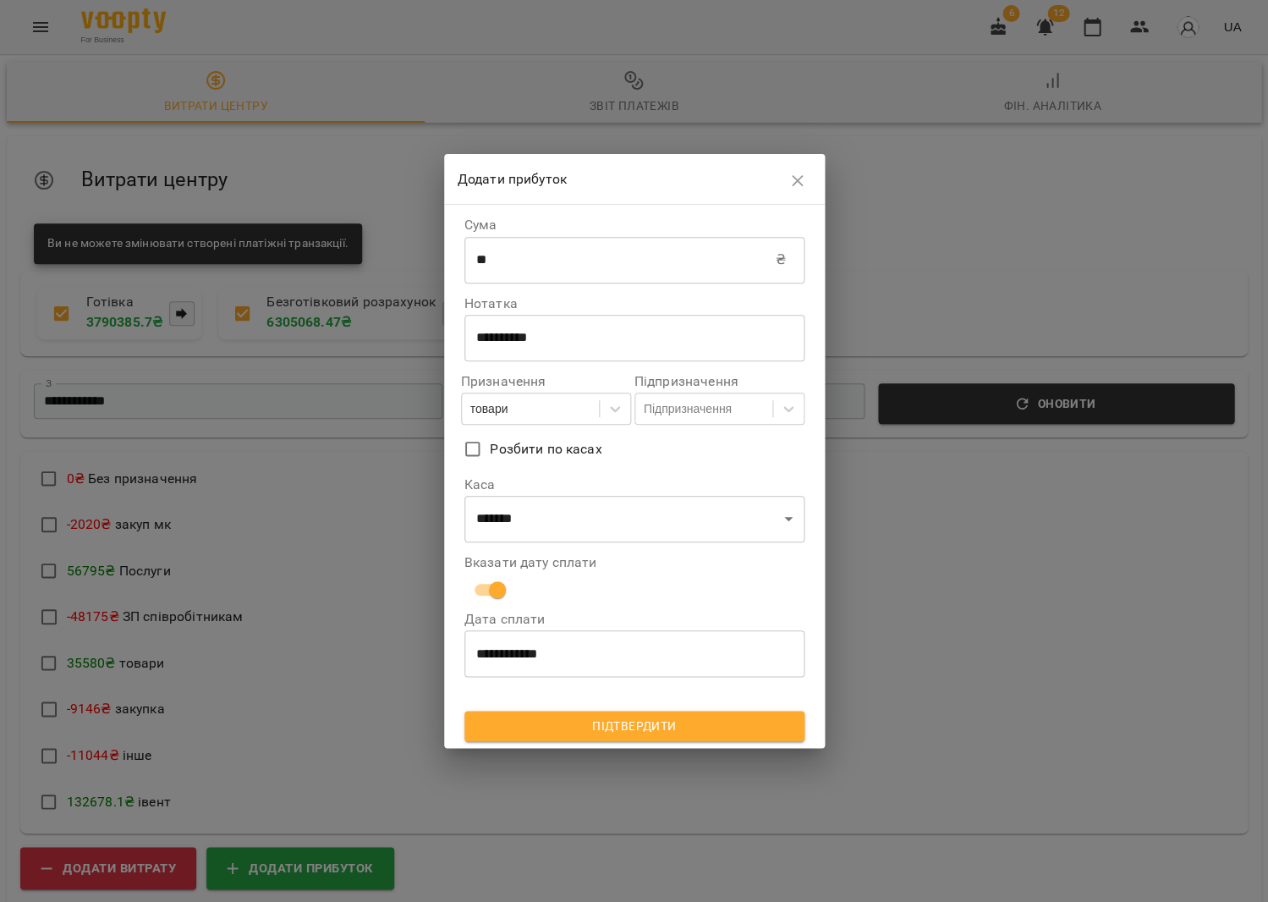
click at [575, 729] on span "Підтвердити" at bounding box center [634, 726] width 313 height 20
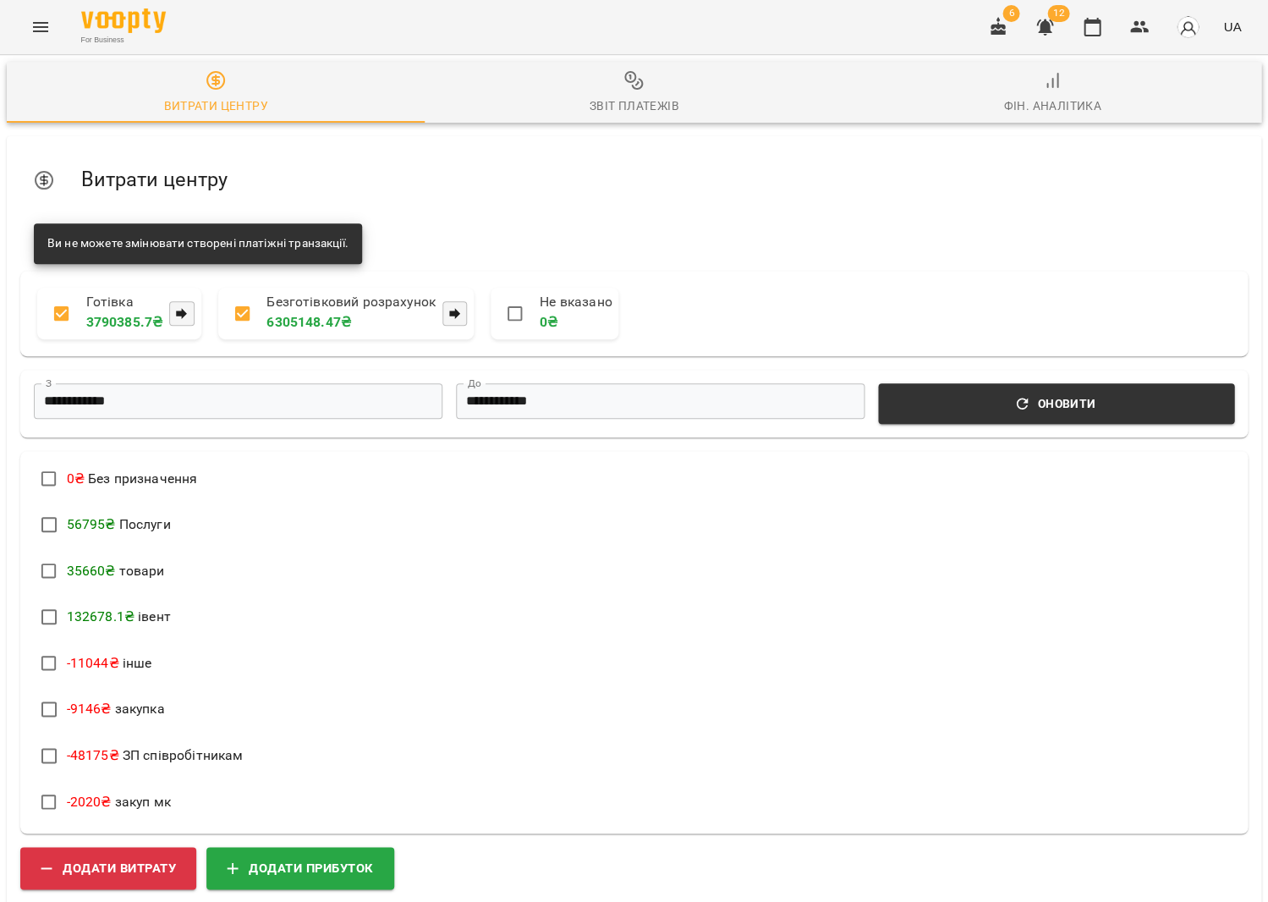
scroll to position [0, 0]
drag, startPoint x: 1084, startPoint y: 20, endPoint x: 985, endPoint y: 19, distance: 99.0
click at [1083, 20] on button "button" at bounding box center [1092, 27] width 41 height 41
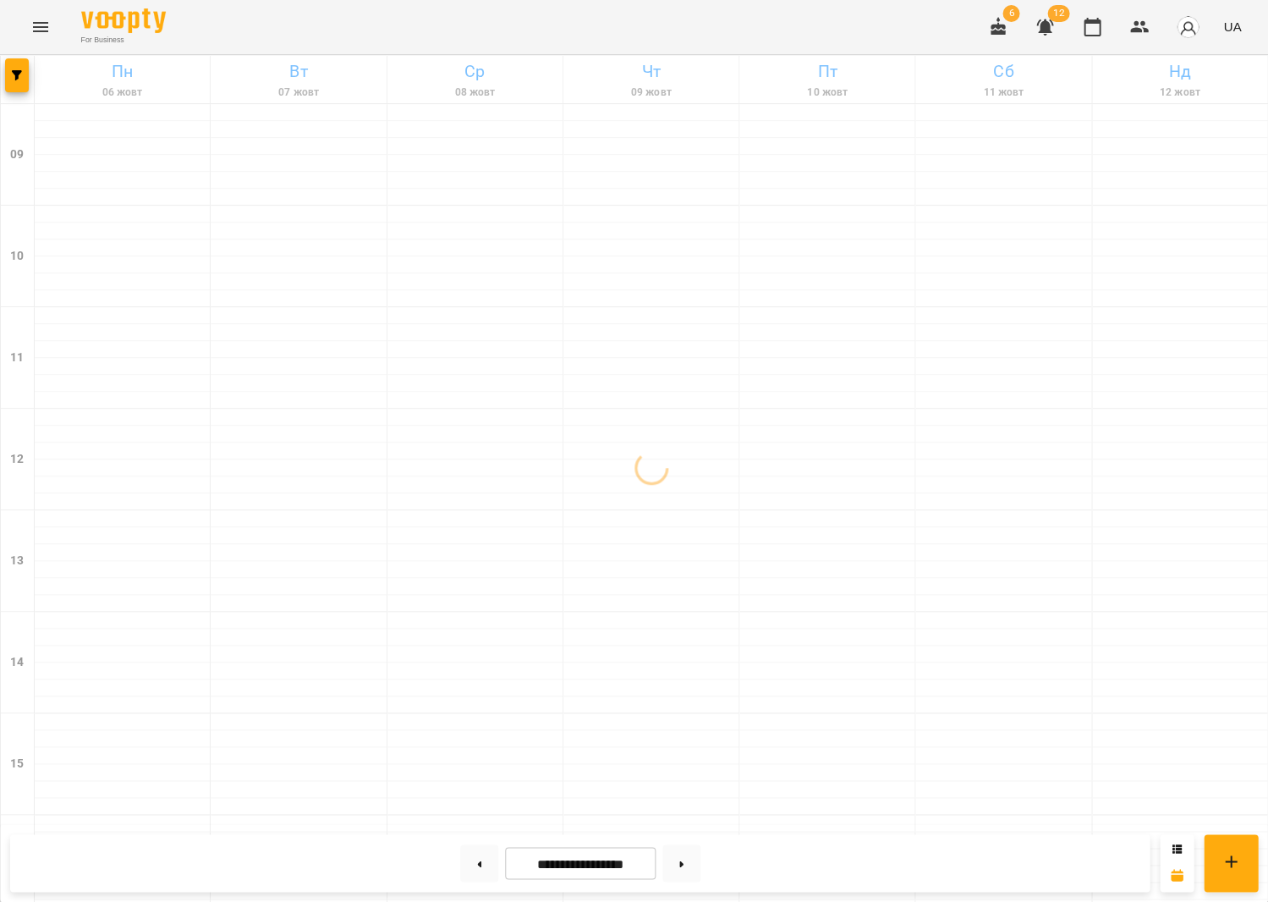
click at [1002, 34] on icon "button" at bounding box center [998, 26] width 15 height 19
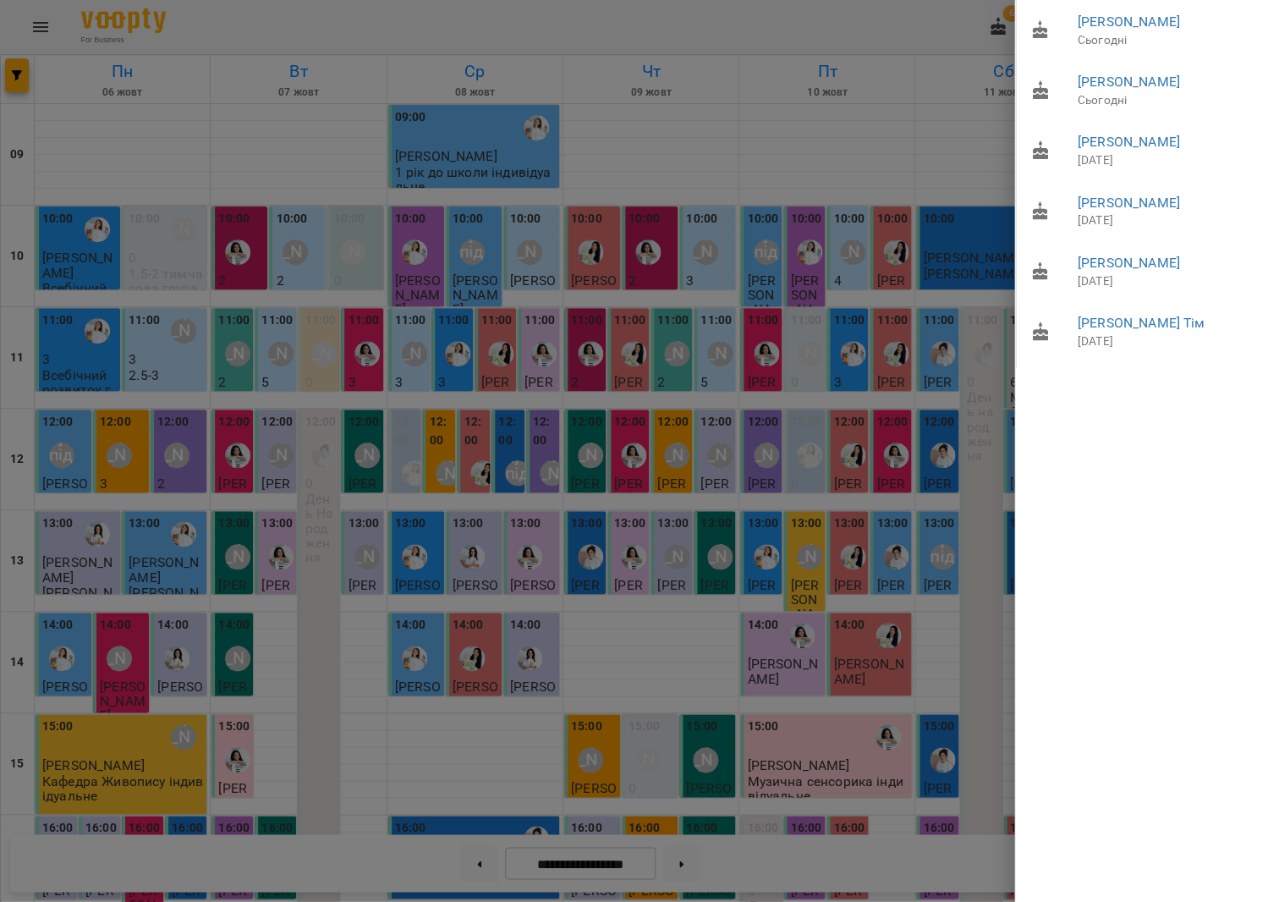
click at [910, 85] on div at bounding box center [634, 451] width 1268 height 902
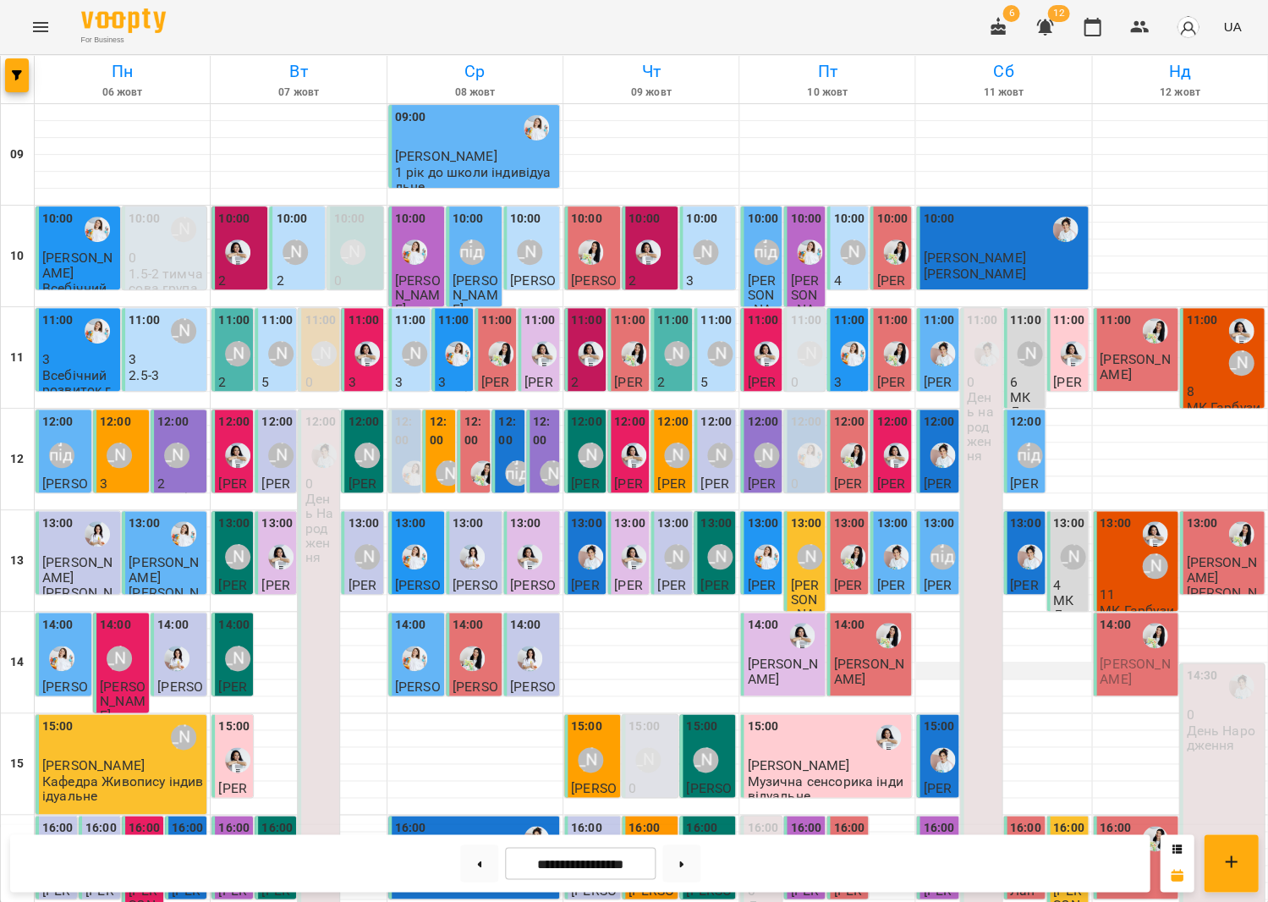
scroll to position [394, 0]
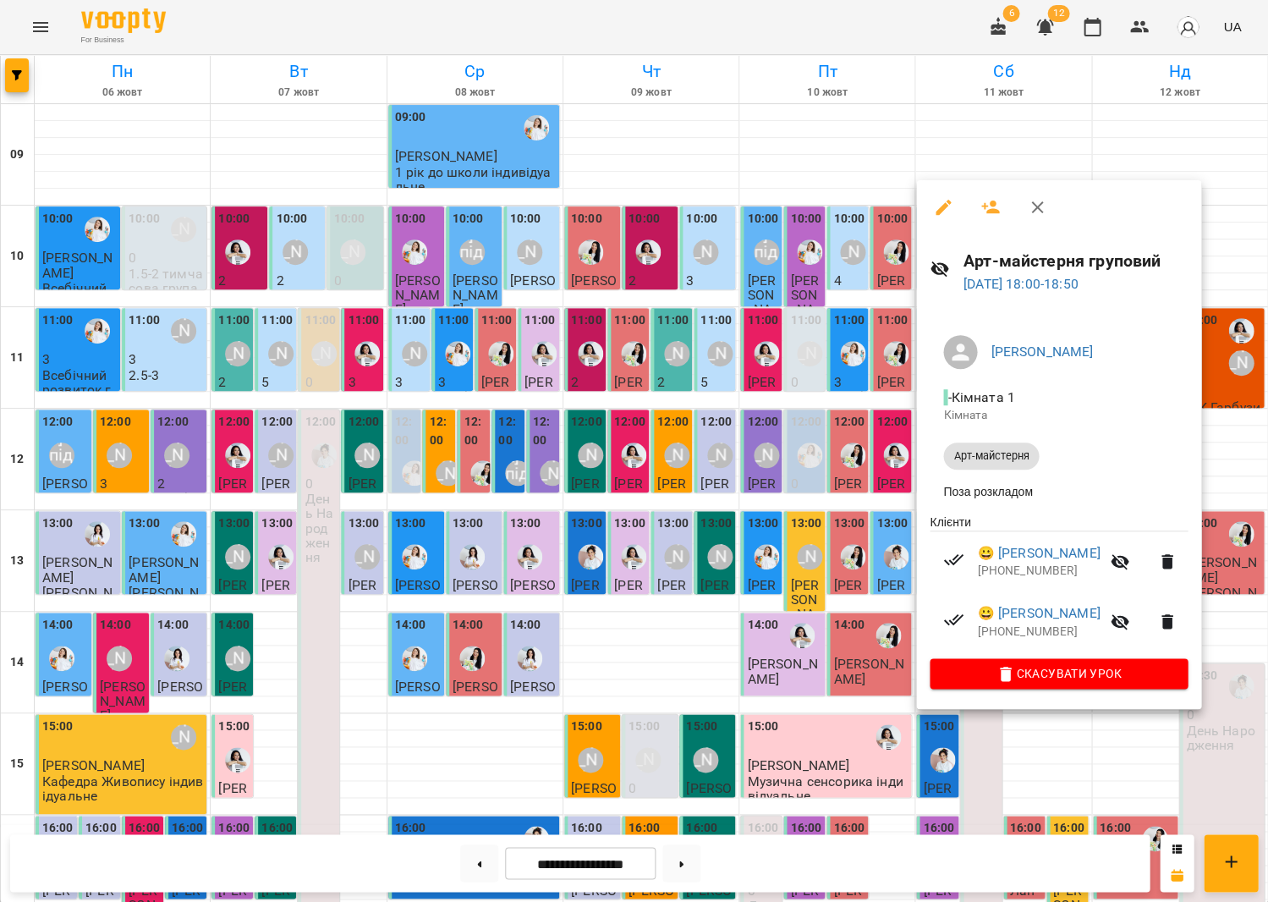
drag, startPoint x: 793, startPoint y: 619, endPoint x: 929, endPoint y: 586, distance: 140.4
click at [793, 619] on div at bounding box center [634, 451] width 1268 height 902
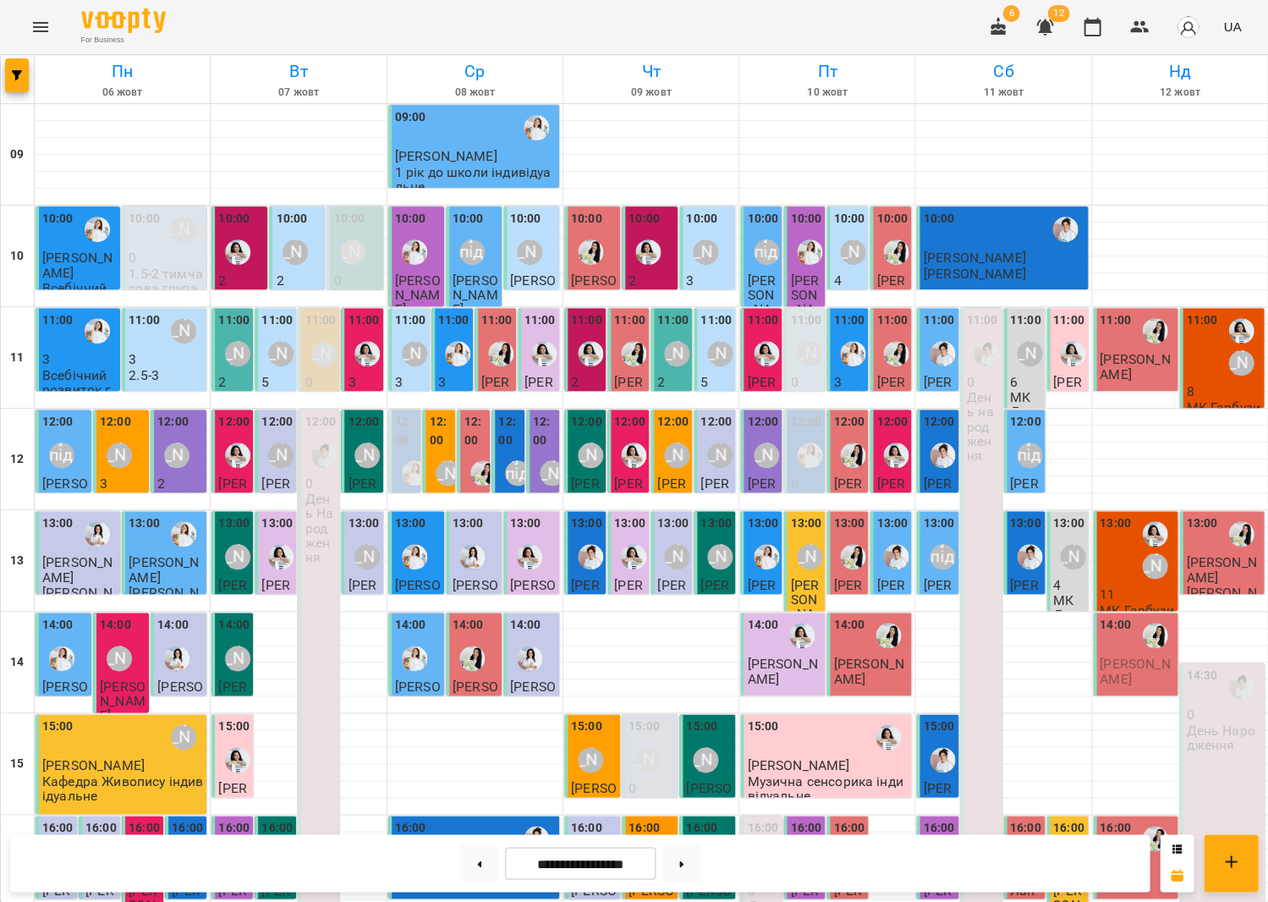
scroll to position [289, 0]
click at [1145, 860] on p "2" at bounding box center [1137, 867] width 74 height 14
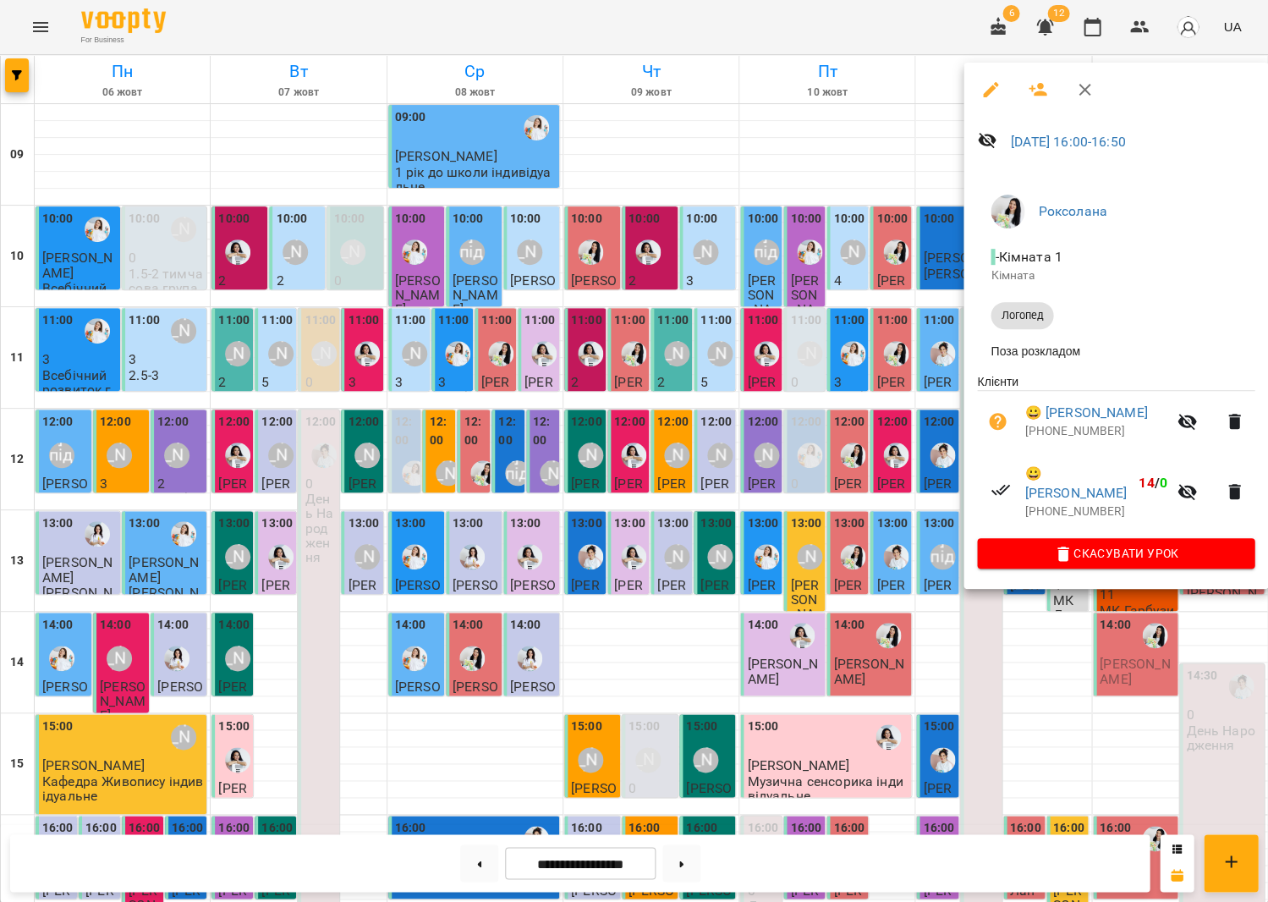
click at [887, 541] on div at bounding box center [634, 451] width 1268 height 902
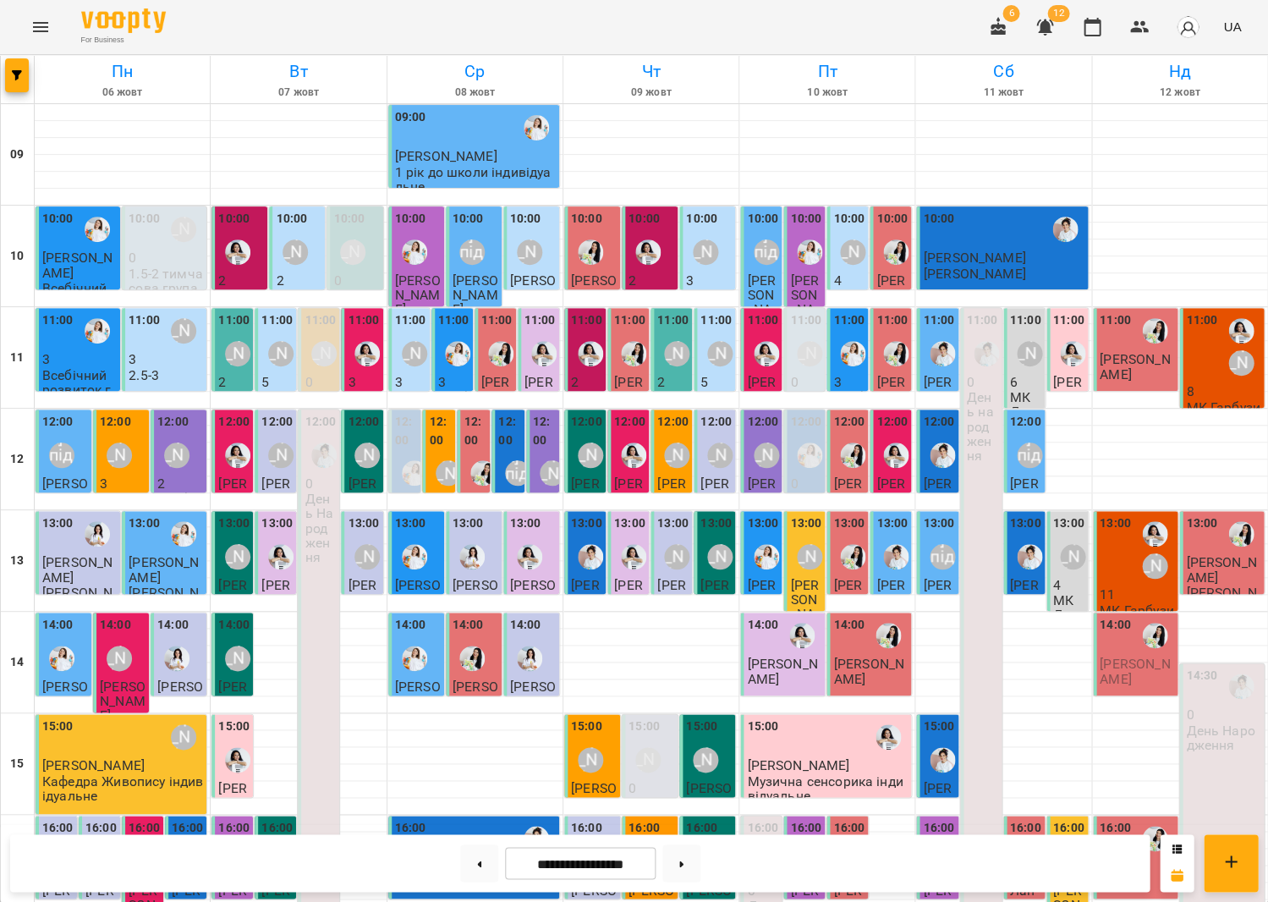
scroll to position [49, 0]
click at [1154, 514] on div "[PERSON_NAME]" at bounding box center [1154, 549] width 39 height 71
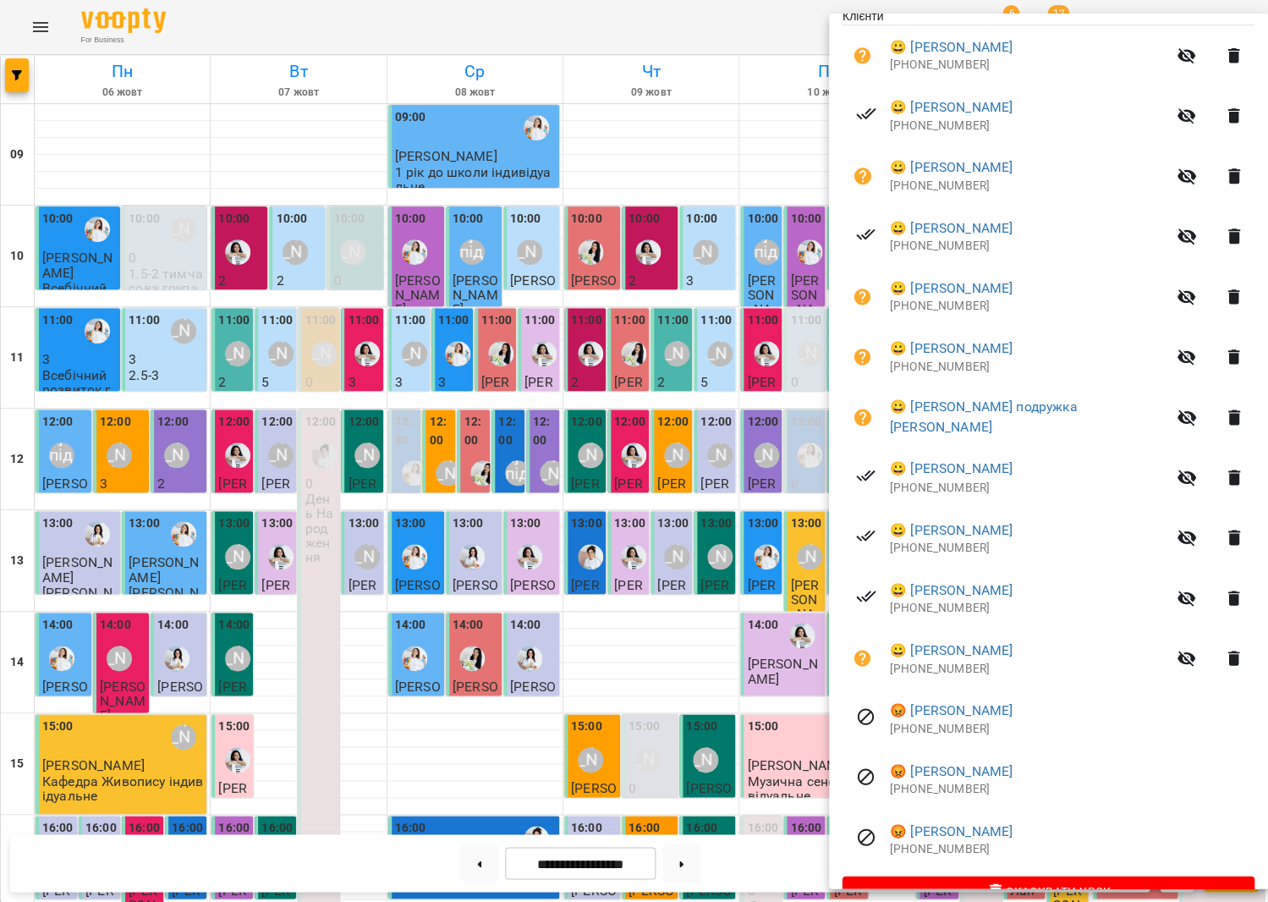
scroll to position [406, 0]
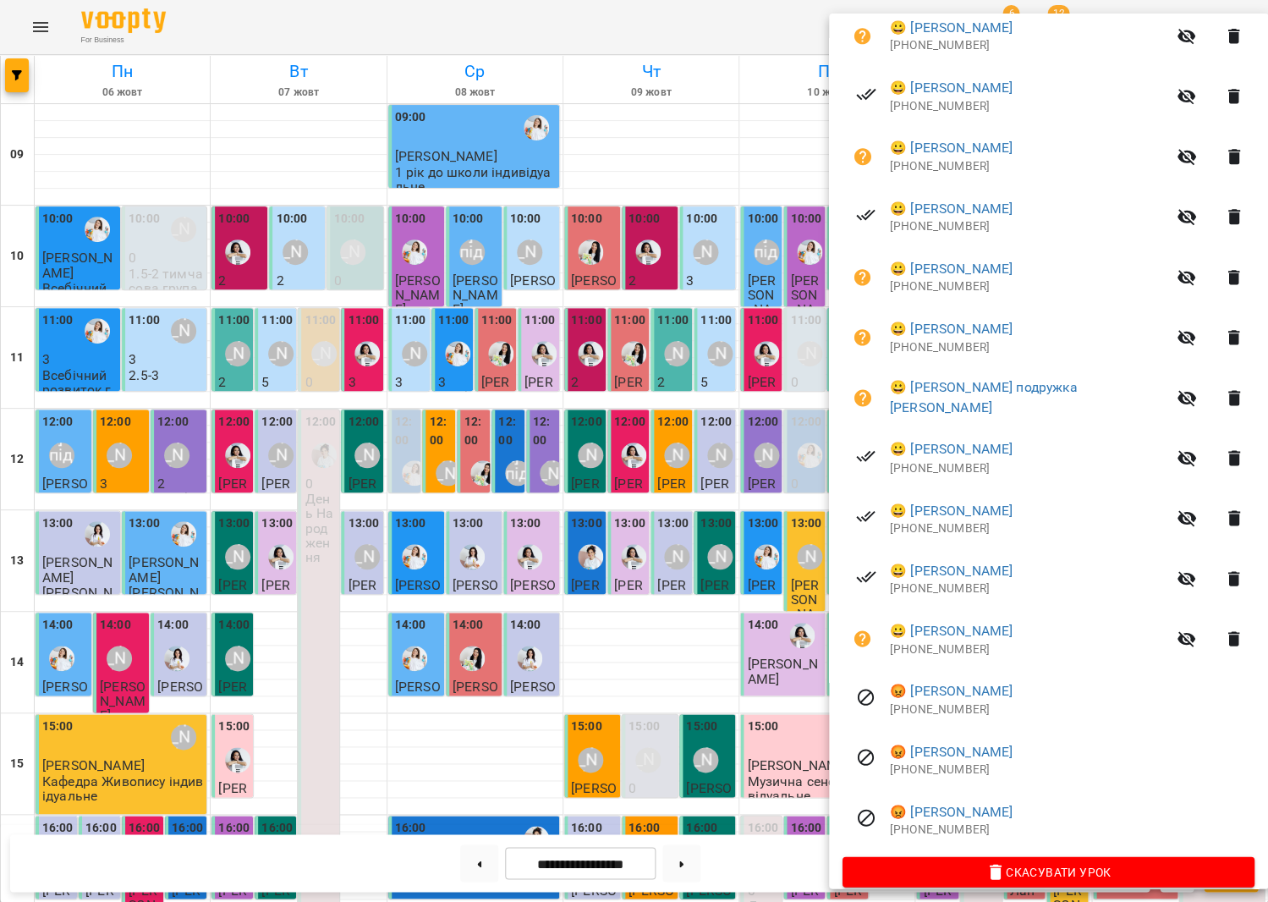
click at [621, 367] on div at bounding box center [634, 451] width 1268 height 902
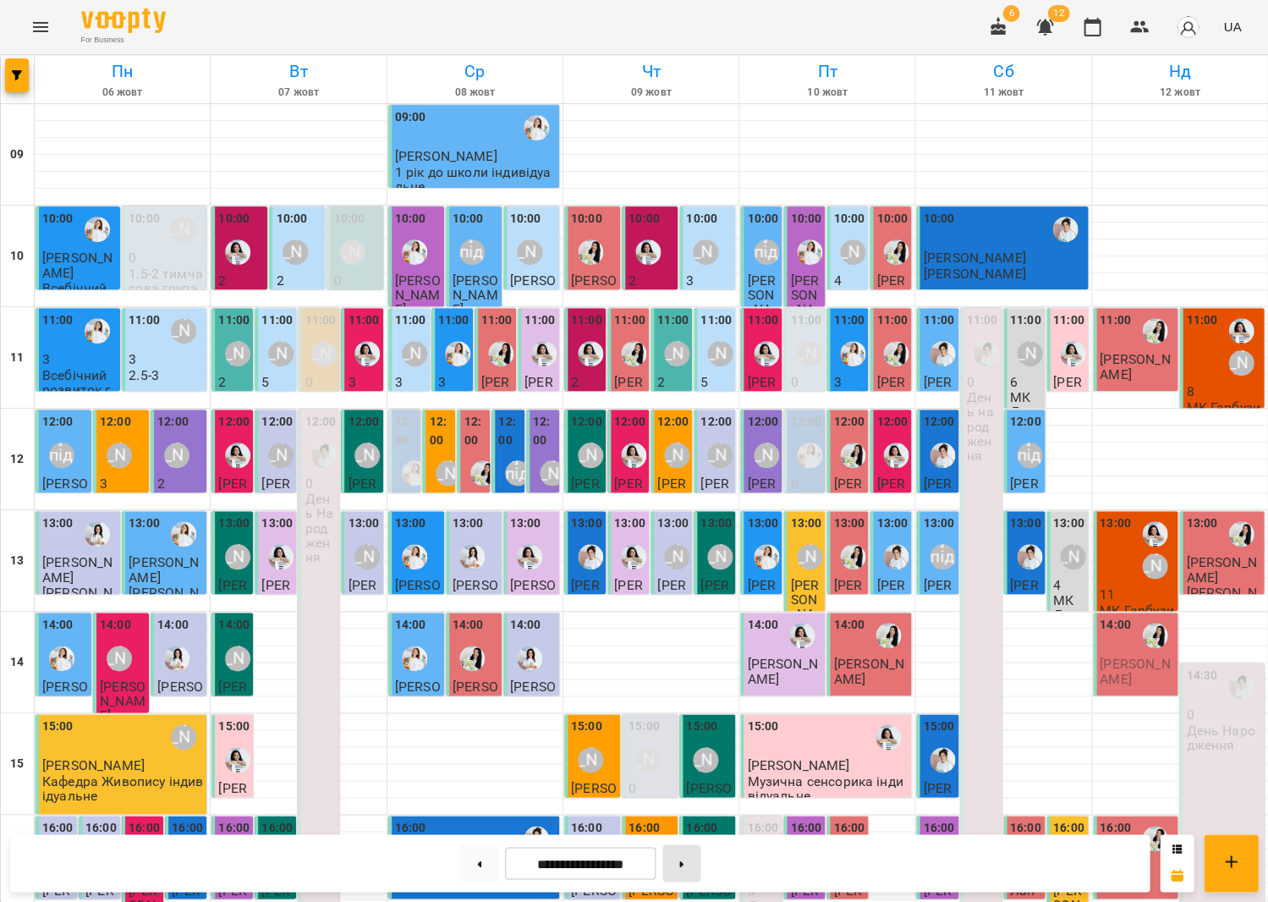
click at [683, 866] on button at bounding box center [682, 862] width 38 height 37
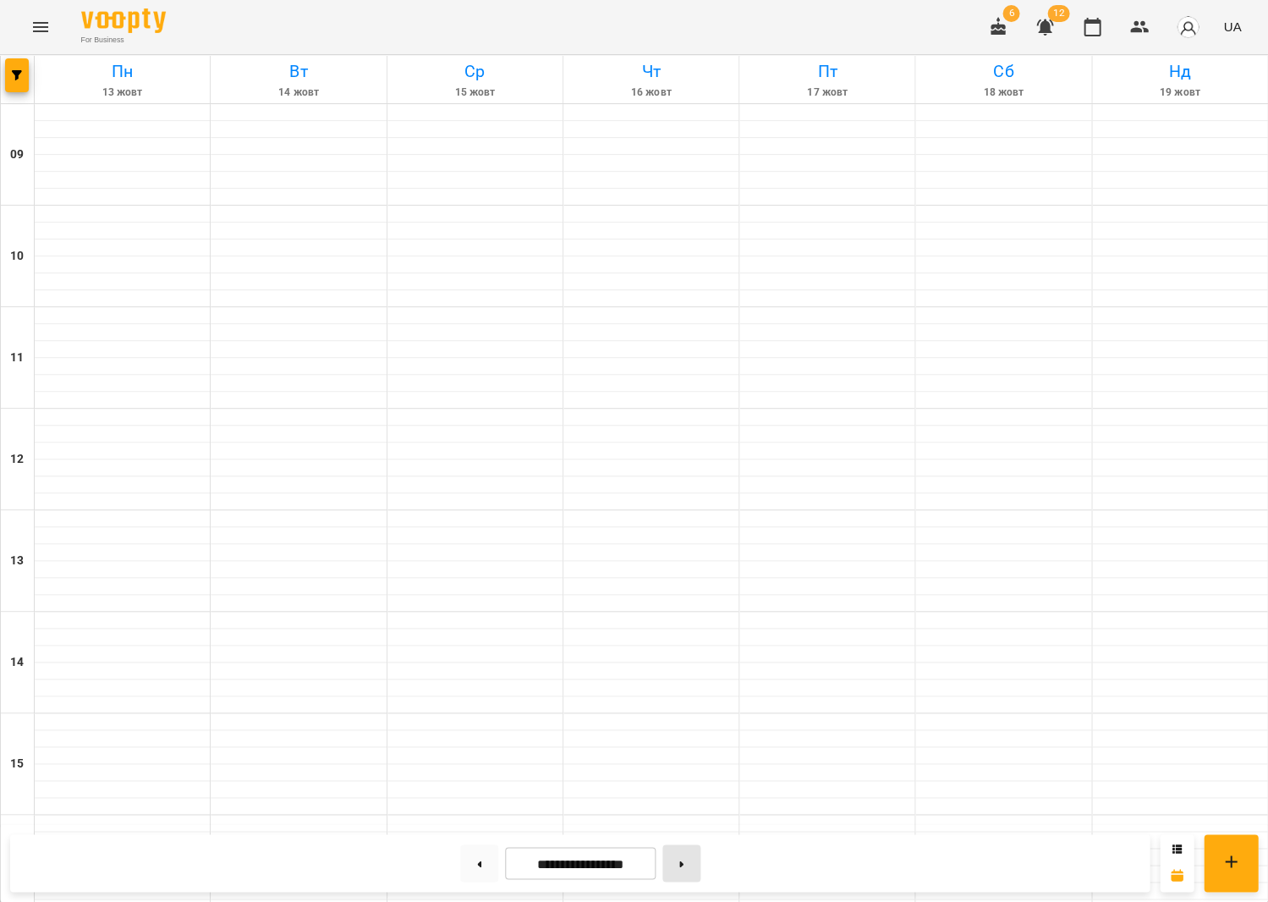
click at [683, 865] on button at bounding box center [682, 862] width 38 height 37
type input "**********"
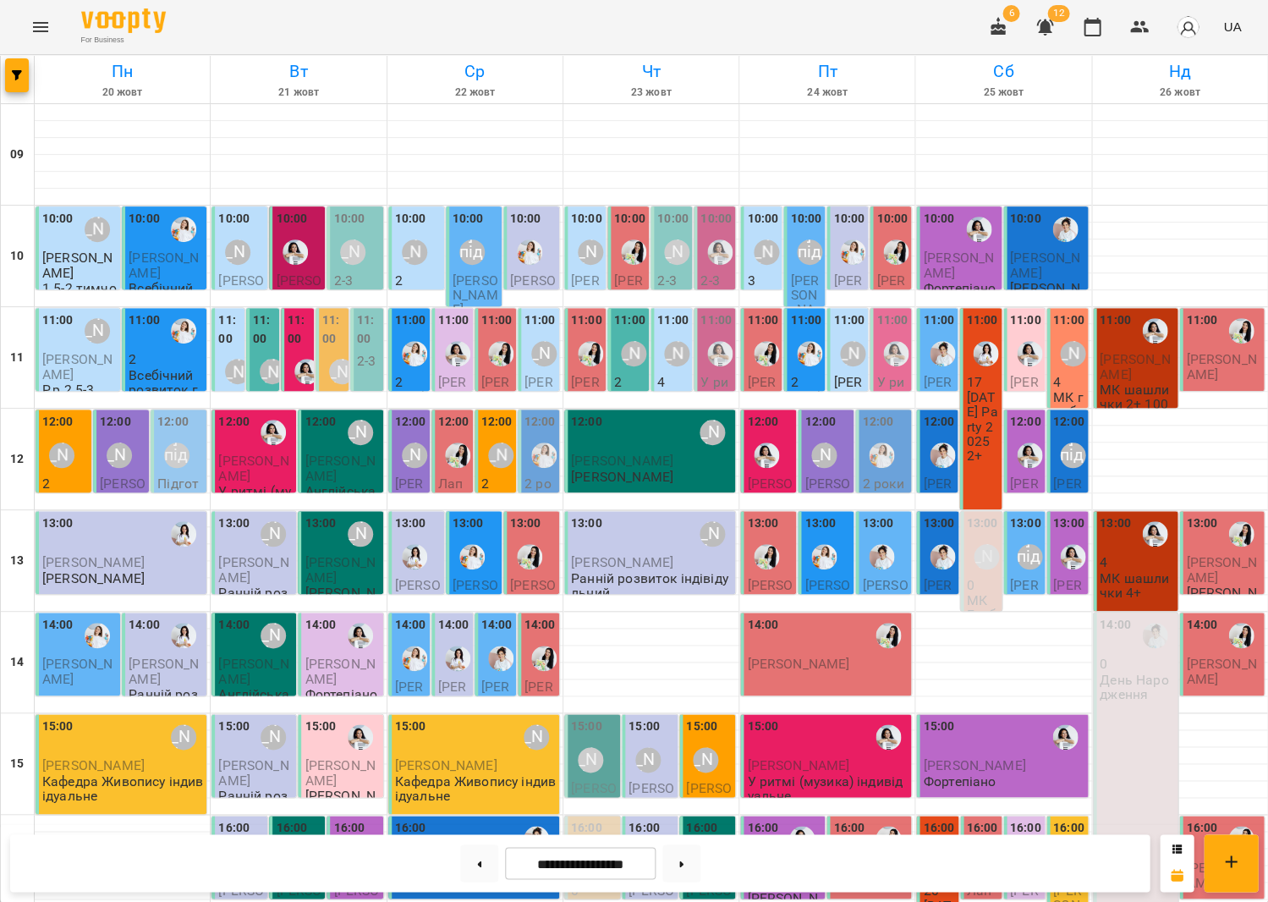
click at [1060, 334] on div "[PERSON_NAME]" at bounding box center [1072, 353] width 39 height 39
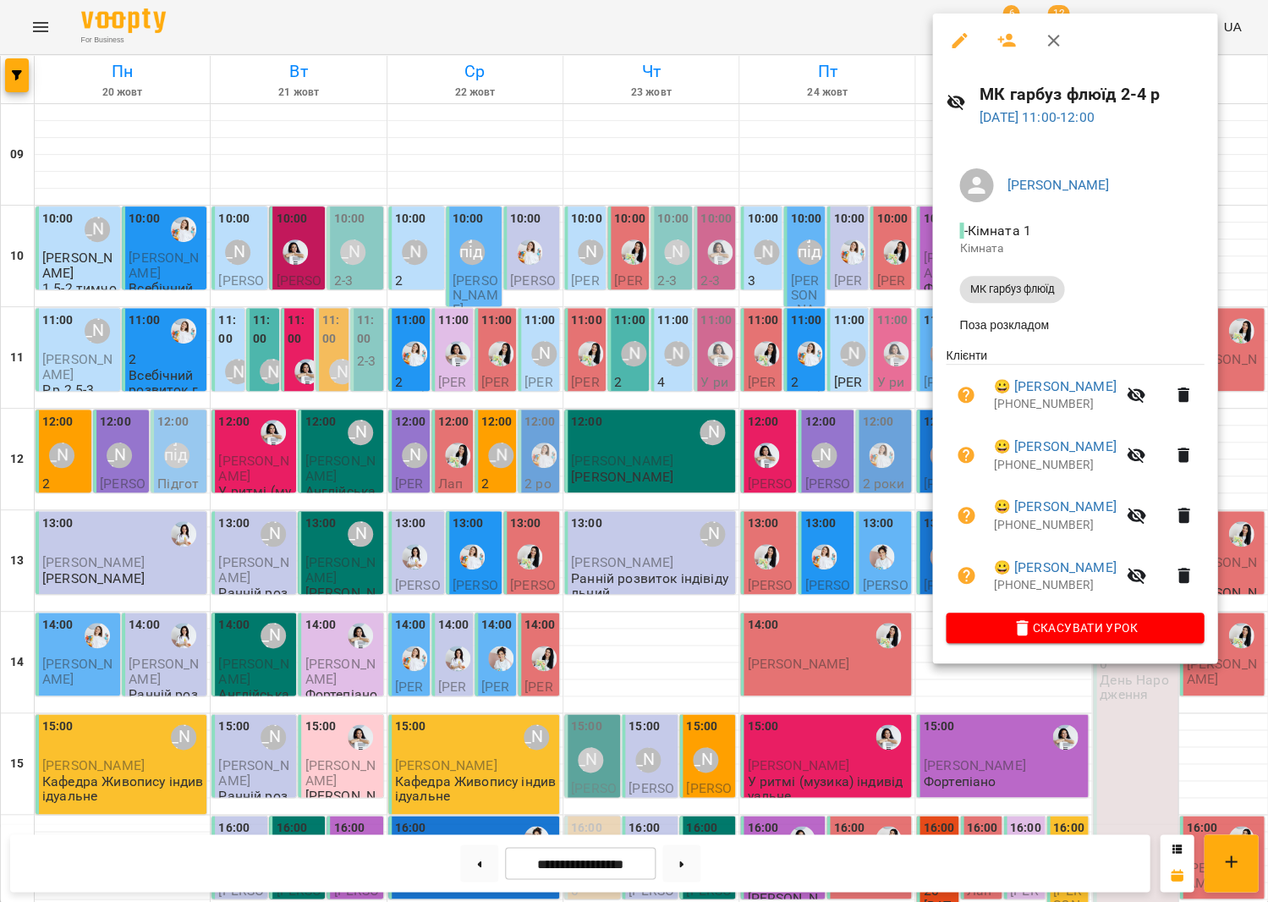
click at [845, 324] on div at bounding box center [634, 451] width 1268 height 902
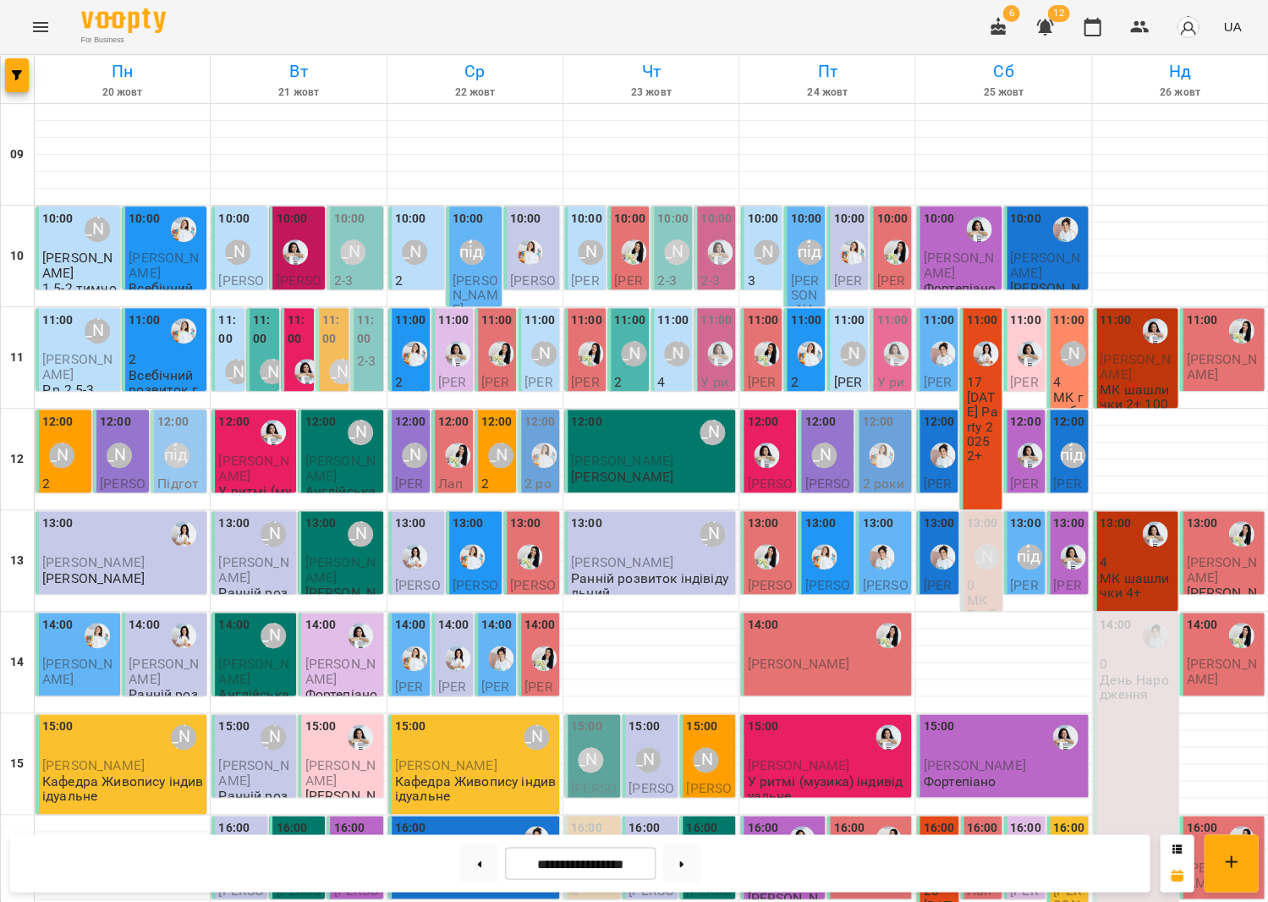
click at [968, 537] on div "[PERSON_NAME]" at bounding box center [986, 556] width 39 height 39
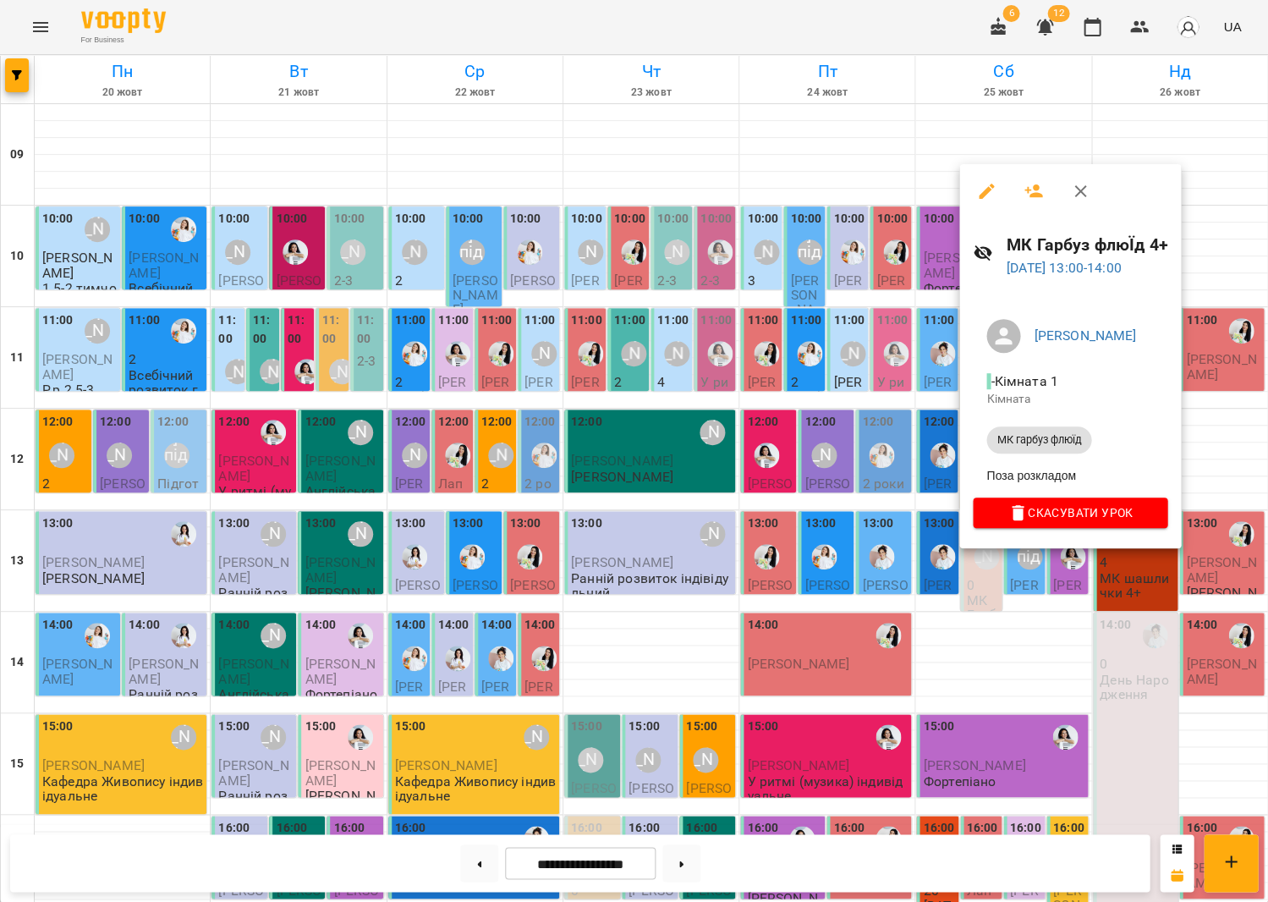
scroll to position [44, 0]
click at [913, 286] on div at bounding box center [634, 451] width 1268 height 902
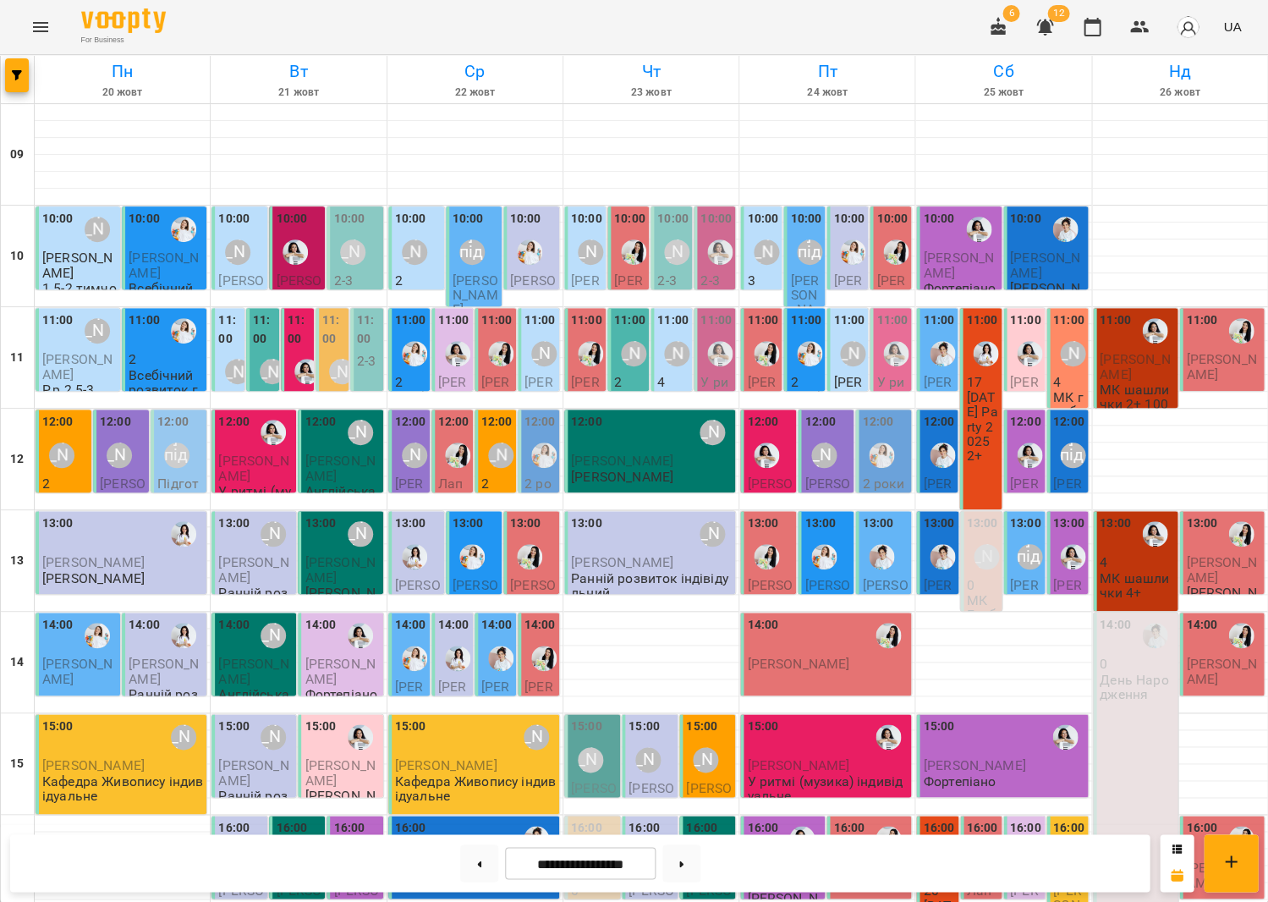
click at [1071, 334] on div "[PERSON_NAME]" at bounding box center [1072, 353] width 39 height 39
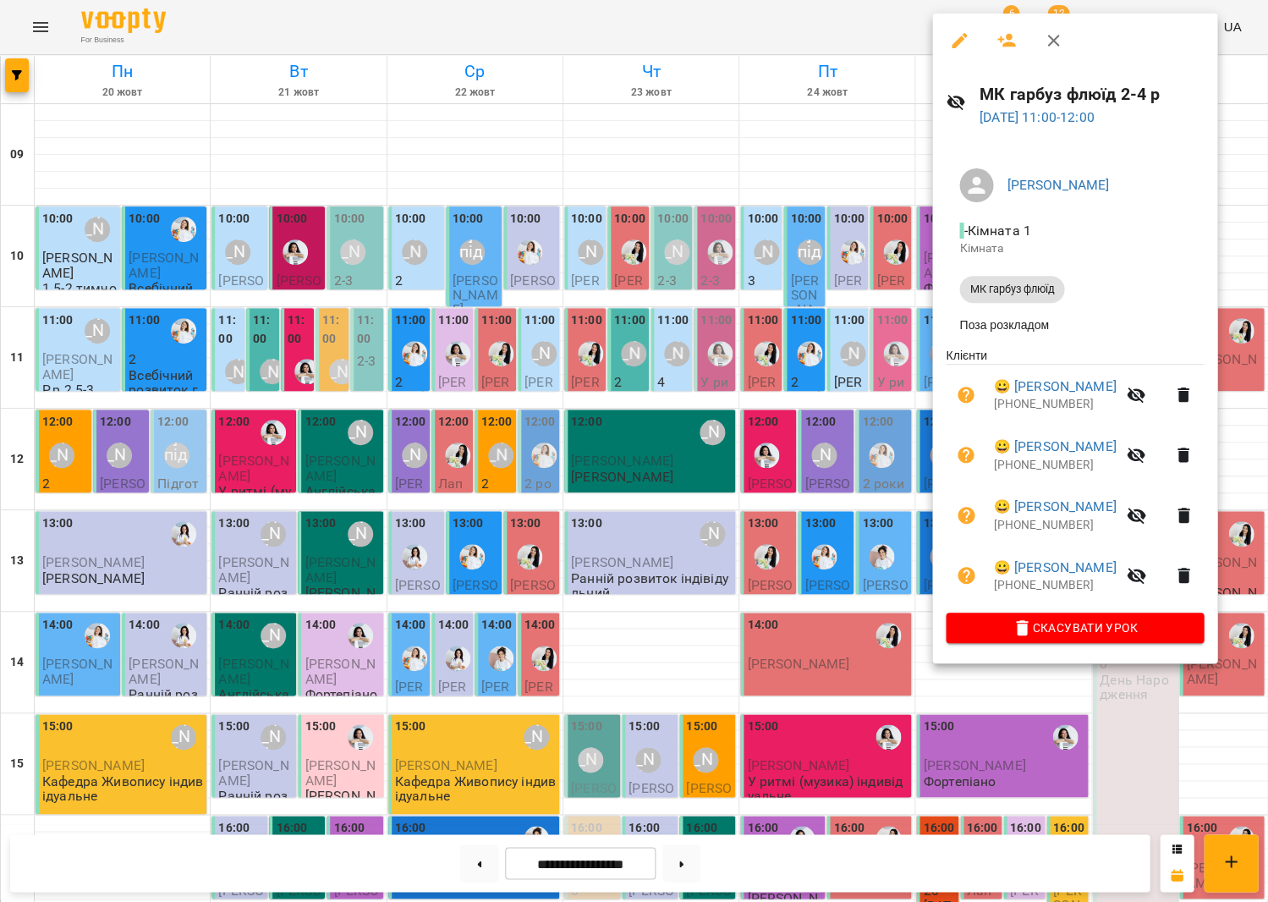
click at [1146, 574] on icon "button" at bounding box center [1136, 576] width 19 height 16
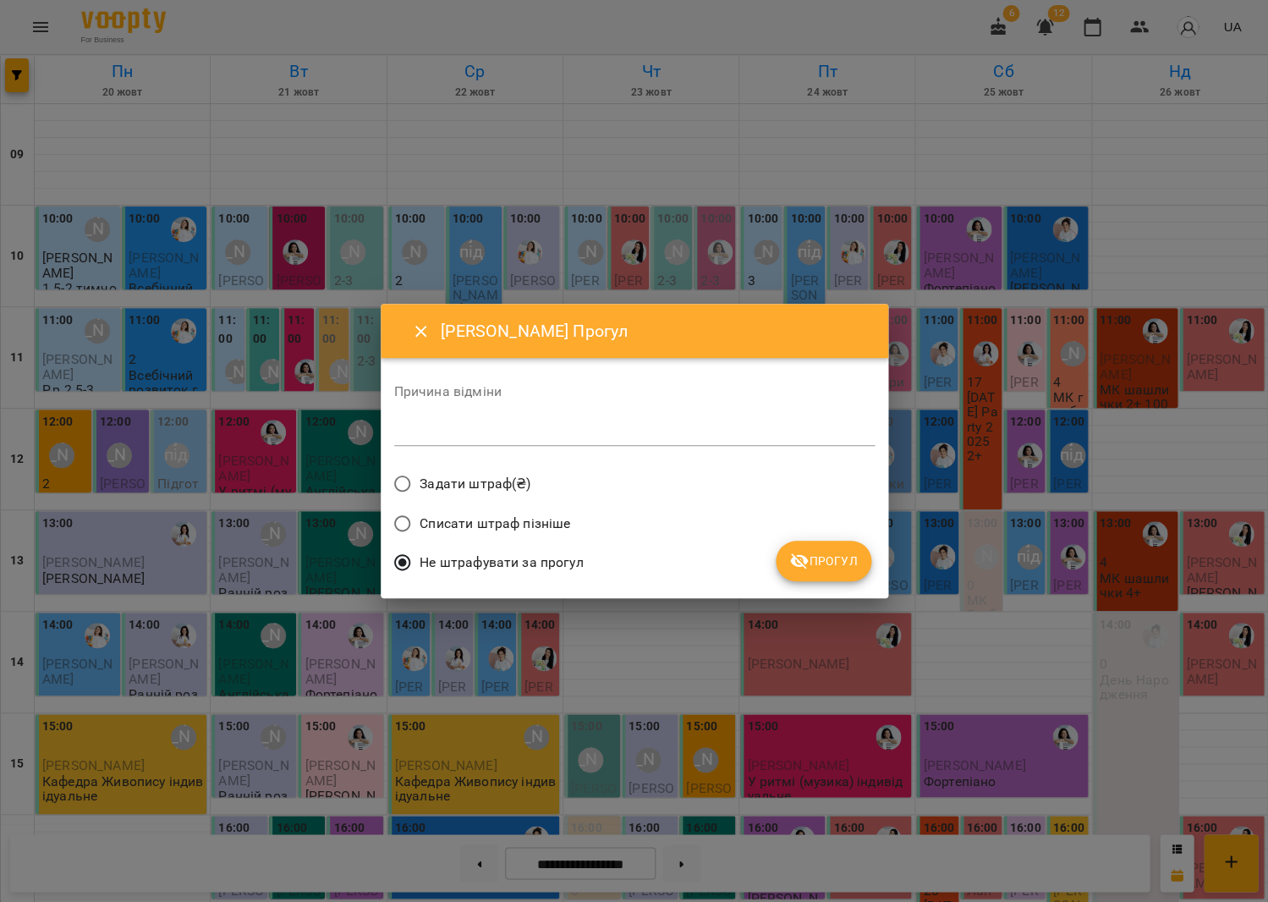
click at [766, 440] on textarea at bounding box center [634, 432] width 481 height 16
type textarea "********"
click at [838, 558] on span "Прогул" at bounding box center [823, 561] width 69 height 20
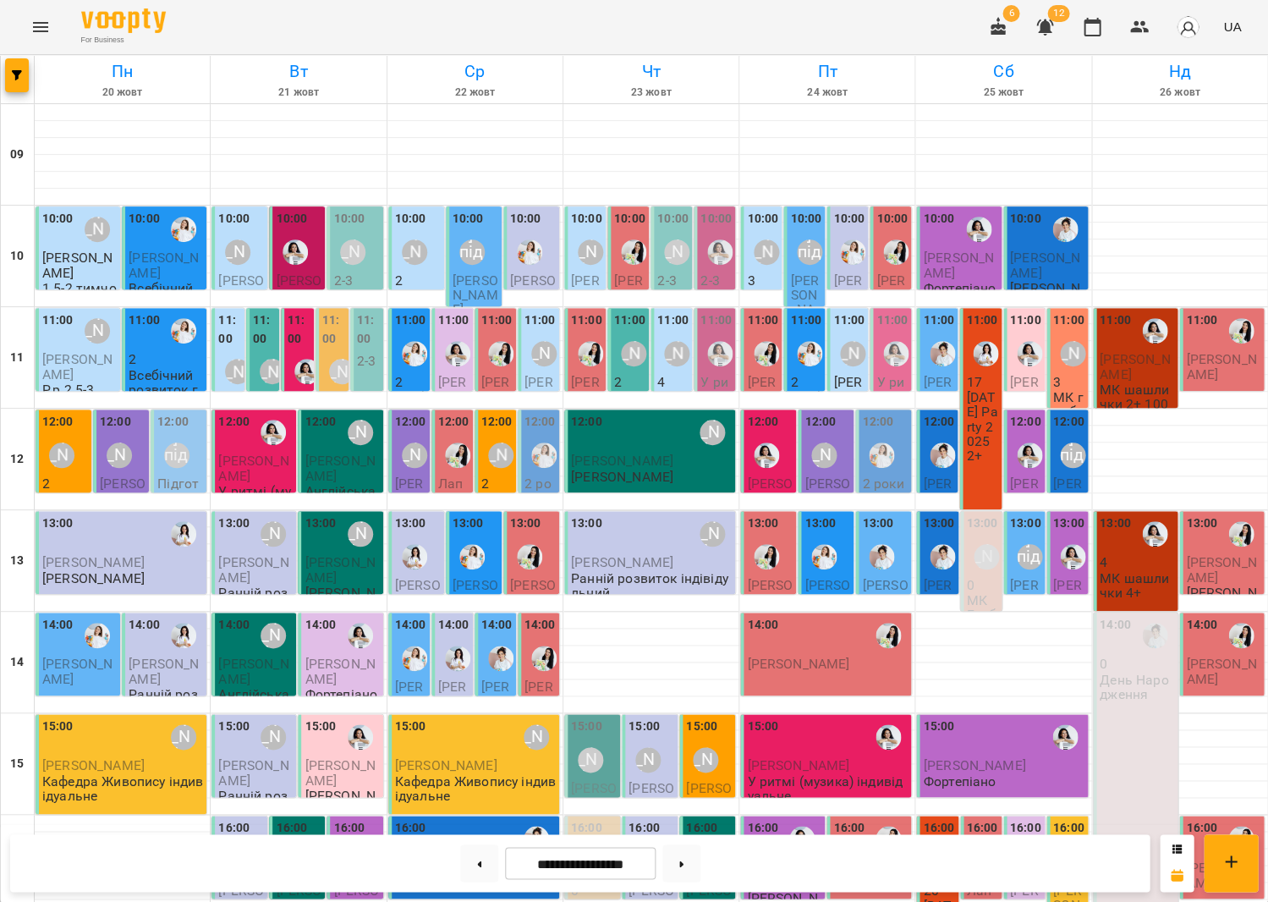
click at [977, 544] on div "[PERSON_NAME]" at bounding box center [986, 556] width 25 height 25
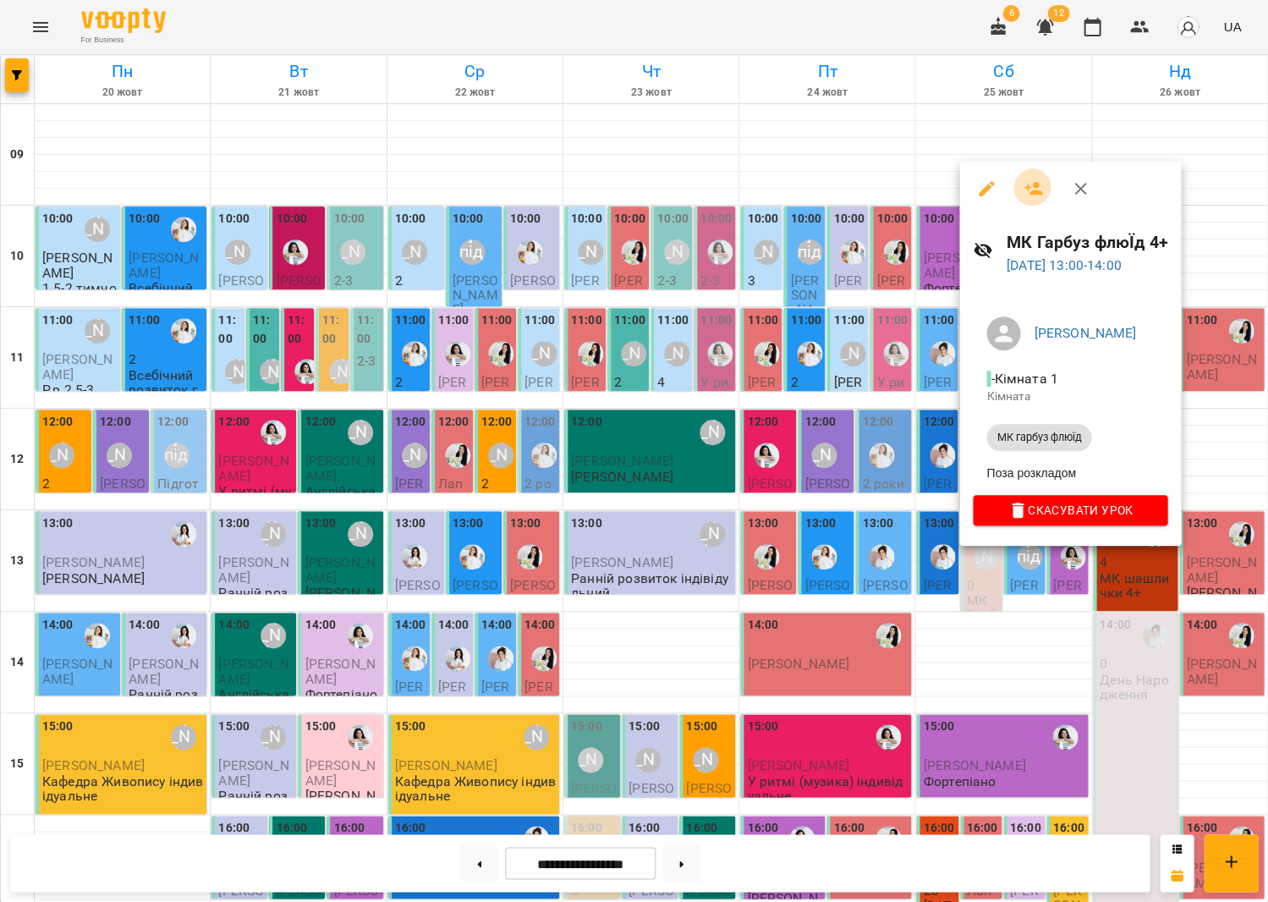
click at [1026, 179] on icon "button" at bounding box center [1034, 189] width 20 height 20
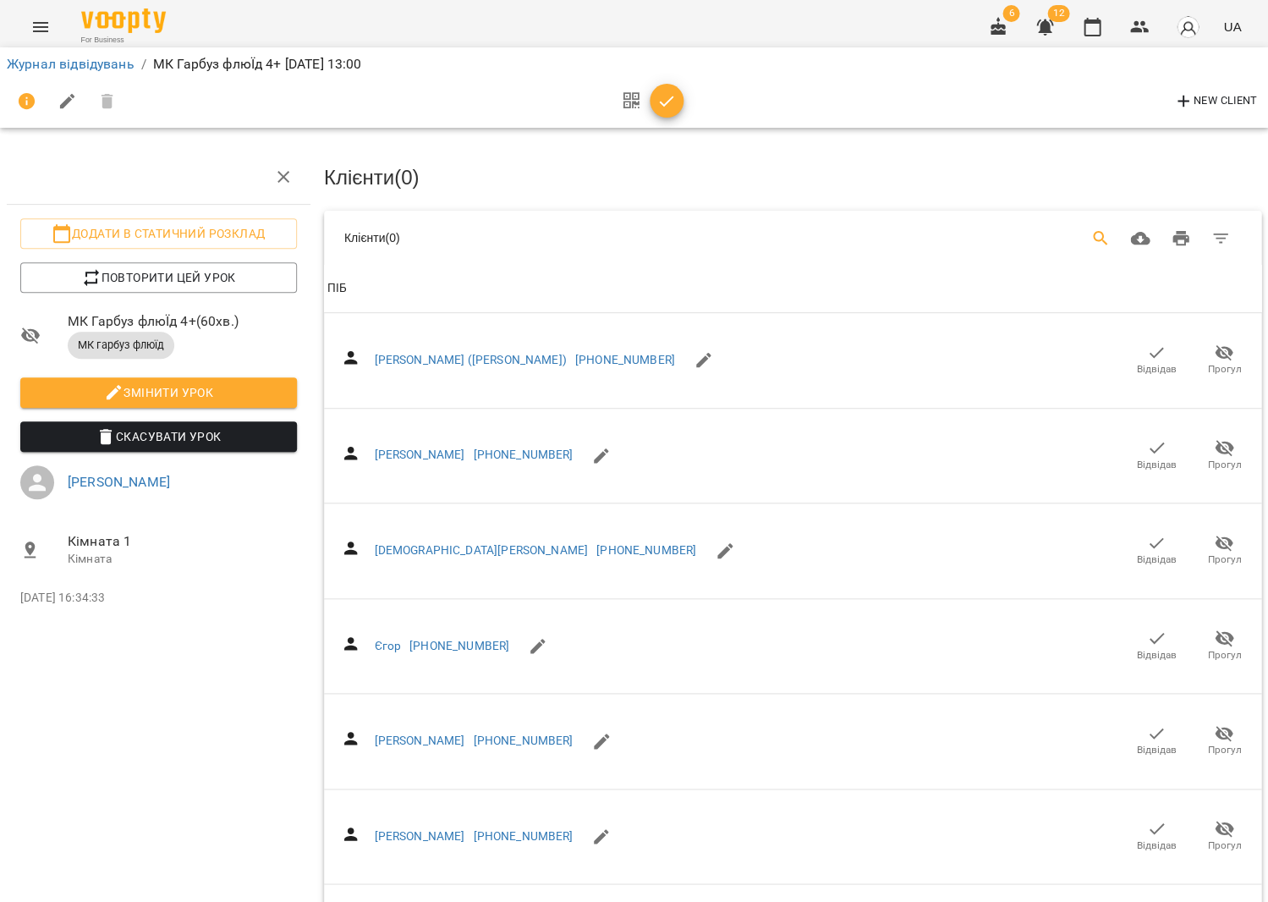
click at [1105, 228] on icon "Search" at bounding box center [1101, 238] width 20 height 20
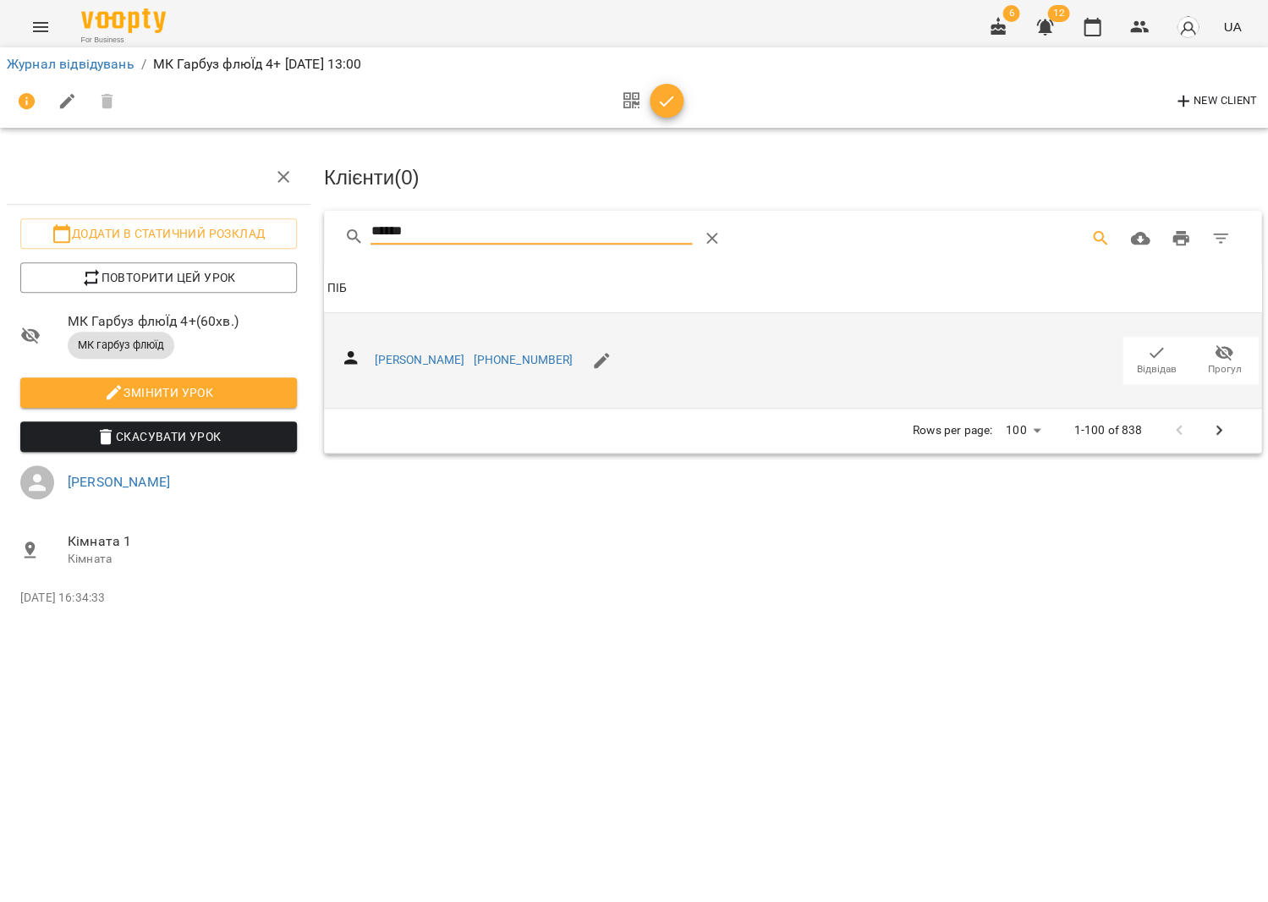
type input "******"
click at [1165, 348] on span "Відвідав" at bounding box center [1156, 360] width 47 height 34
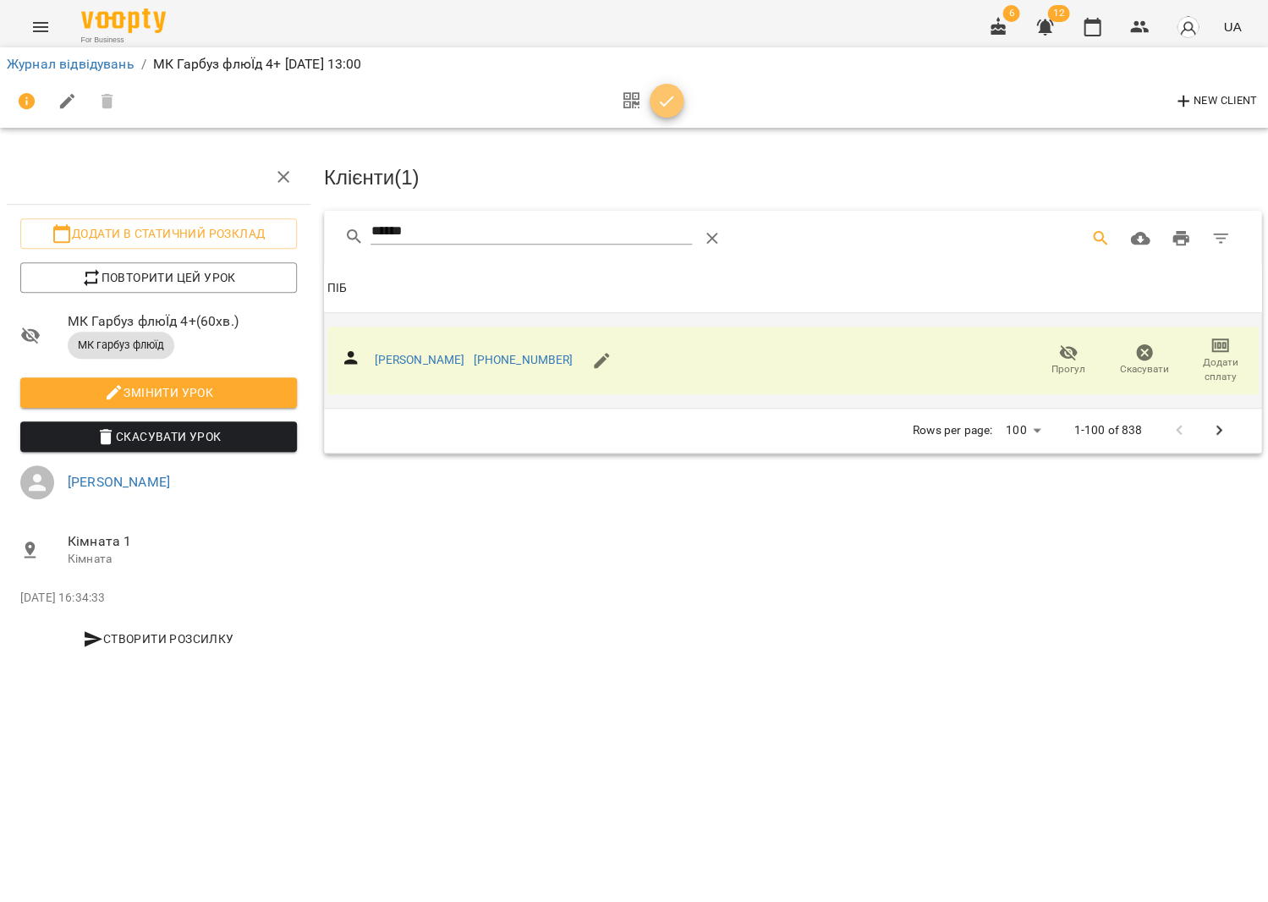
click at [650, 90] on button "button" at bounding box center [667, 101] width 34 height 34
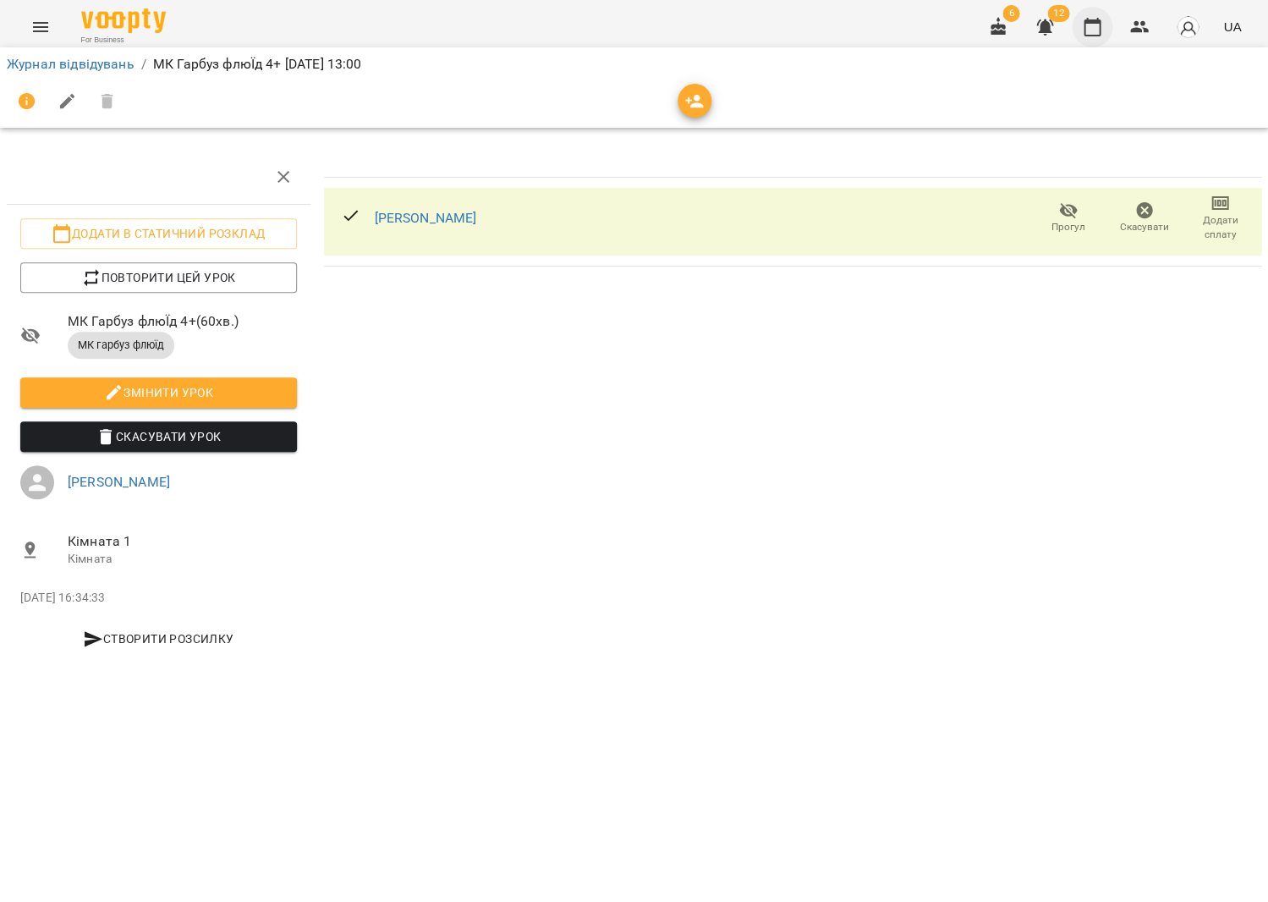
click at [1105, 26] on button "button" at bounding box center [1092, 27] width 41 height 41
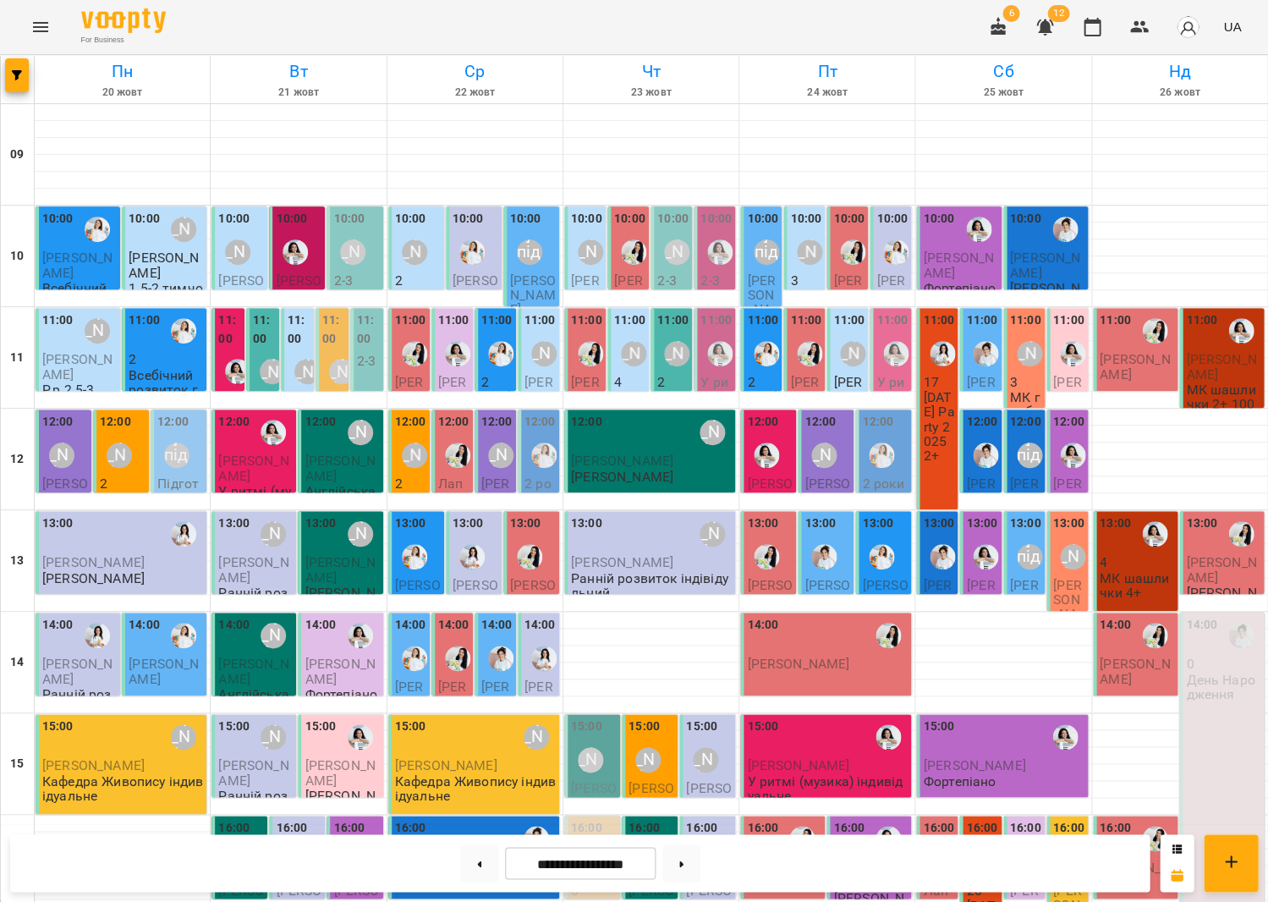
click at [1139, 536] on div at bounding box center [1154, 533] width 39 height 39
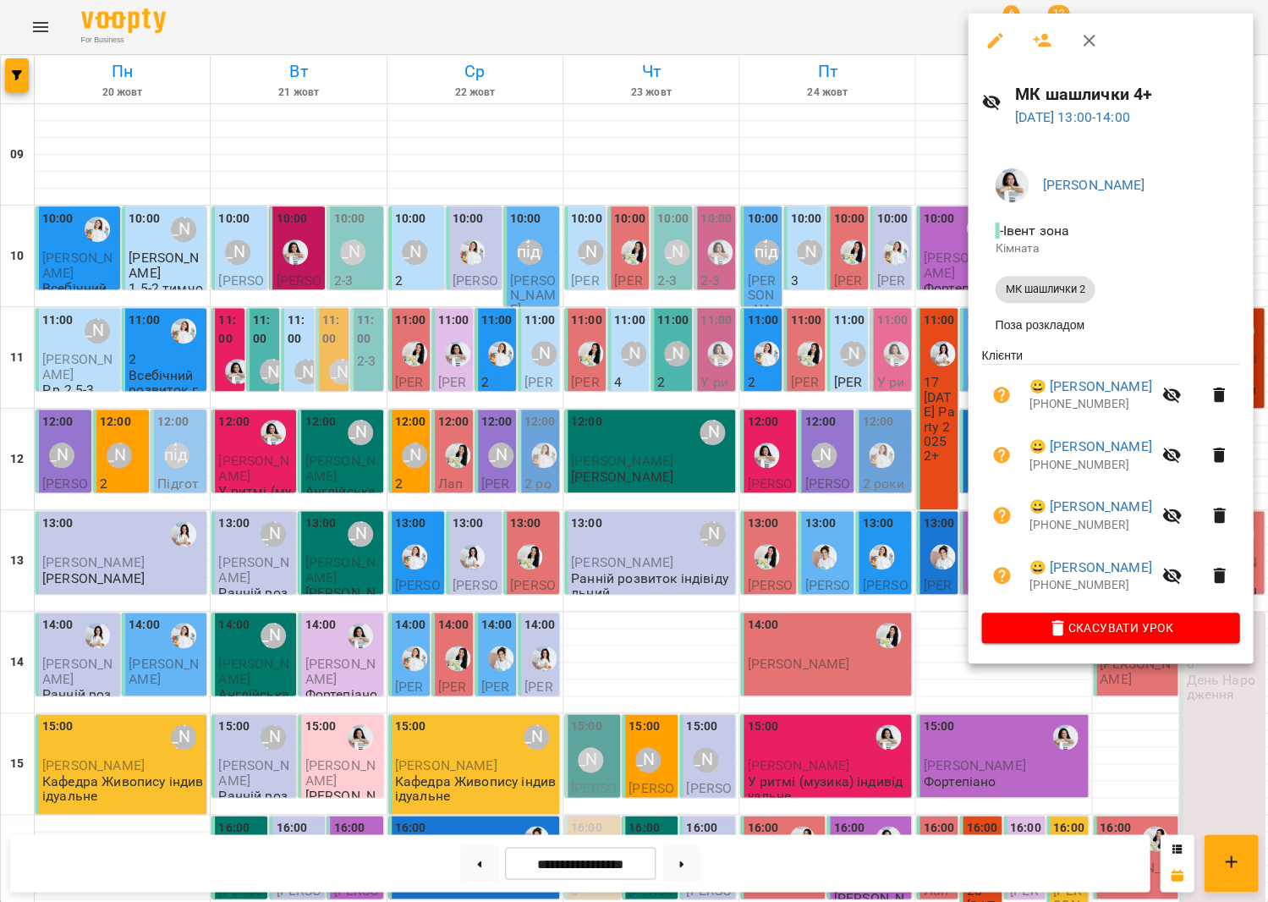
click at [841, 416] on div at bounding box center [634, 451] width 1268 height 902
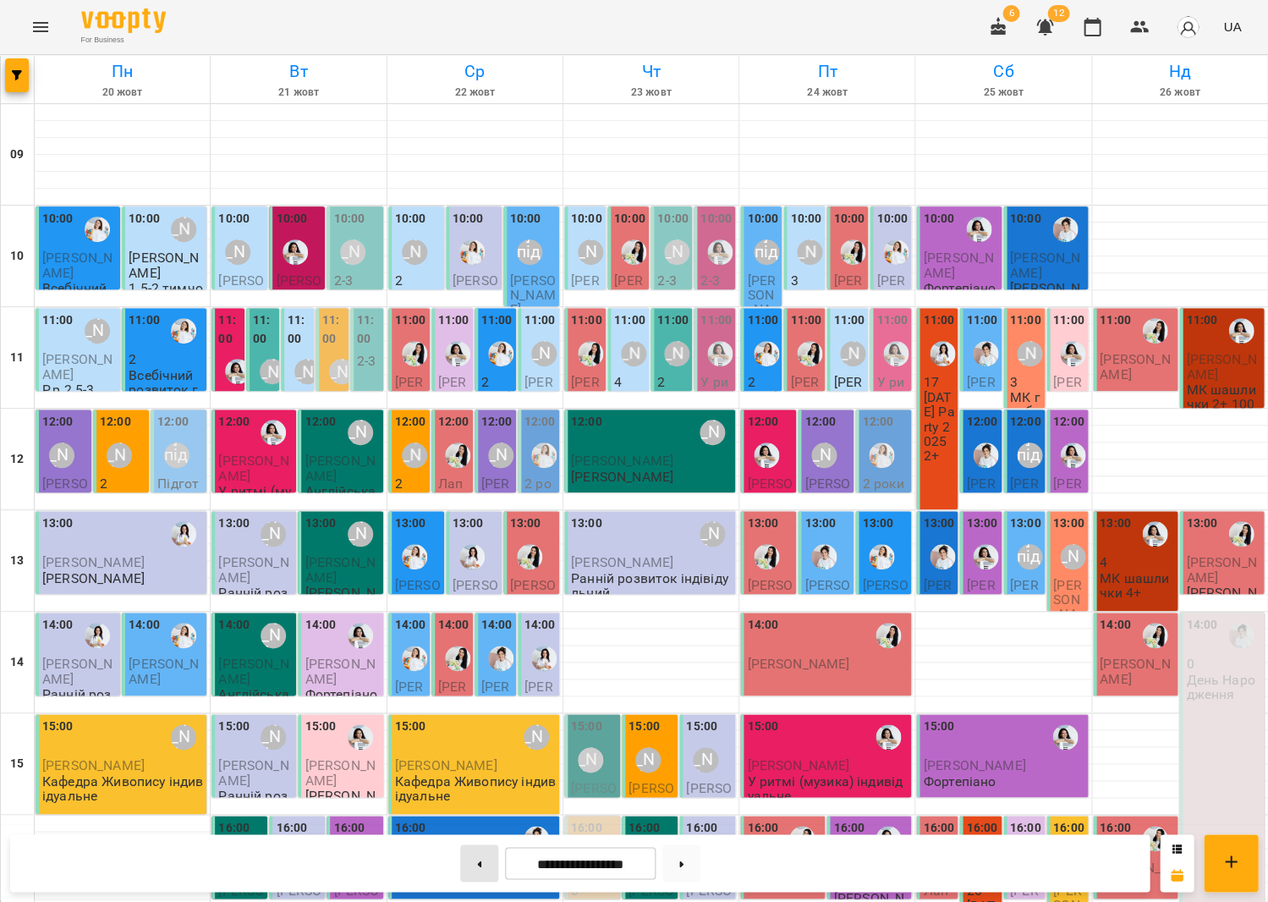
click at [476, 874] on button at bounding box center [479, 862] width 38 height 37
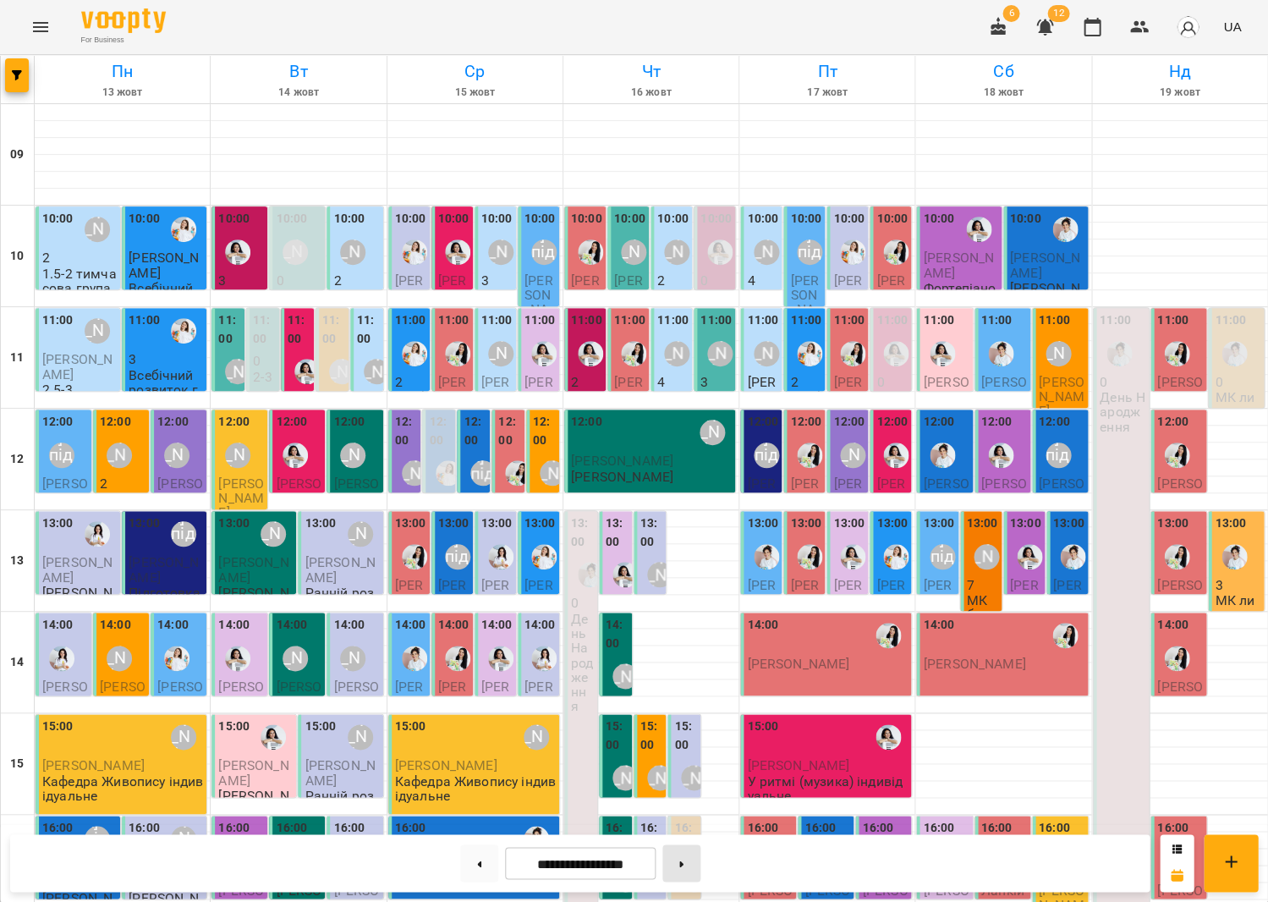
click at [686, 868] on button at bounding box center [682, 862] width 38 height 37
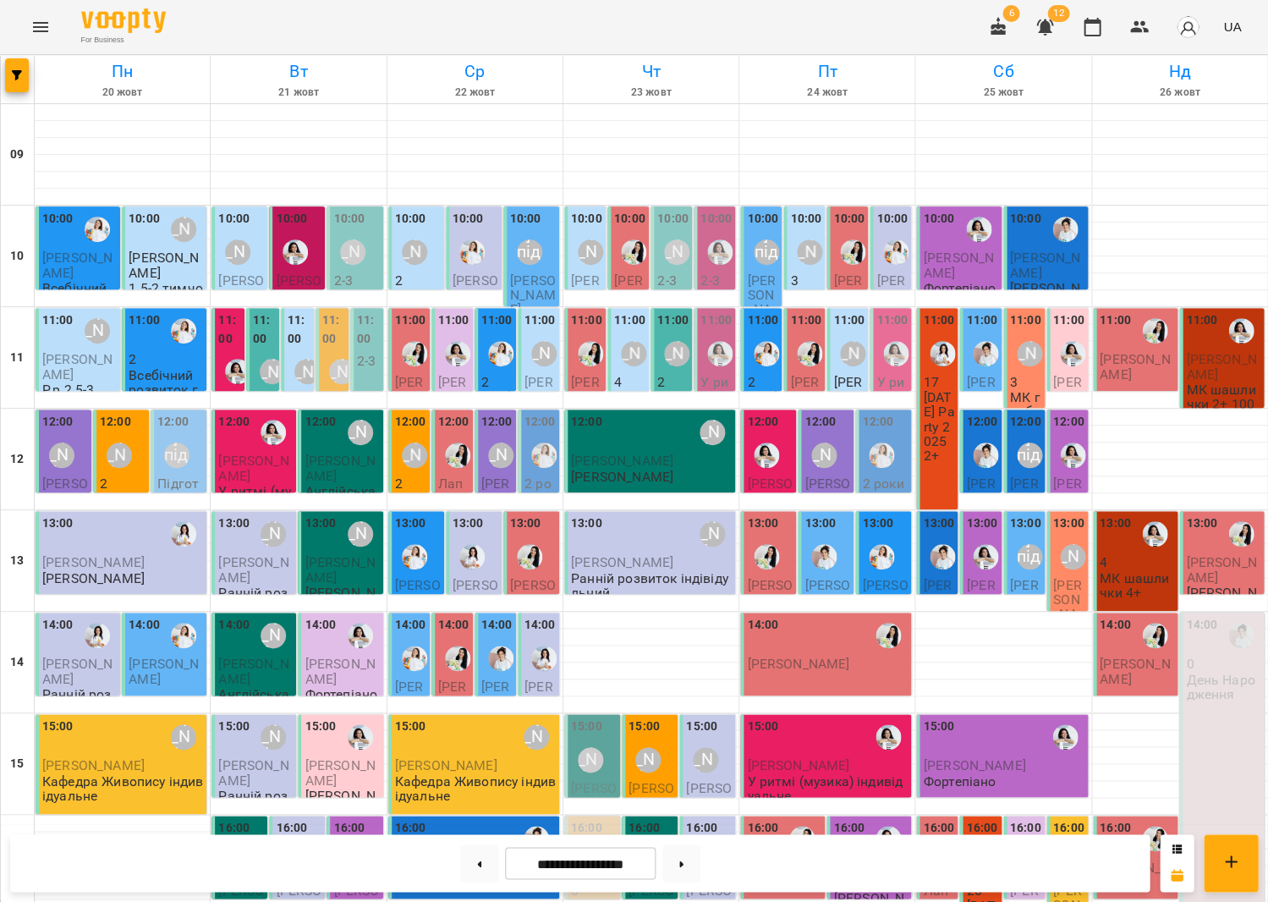
scroll to position [2, 0]
click at [462, 865] on button at bounding box center [479, 862] width 38 height 37
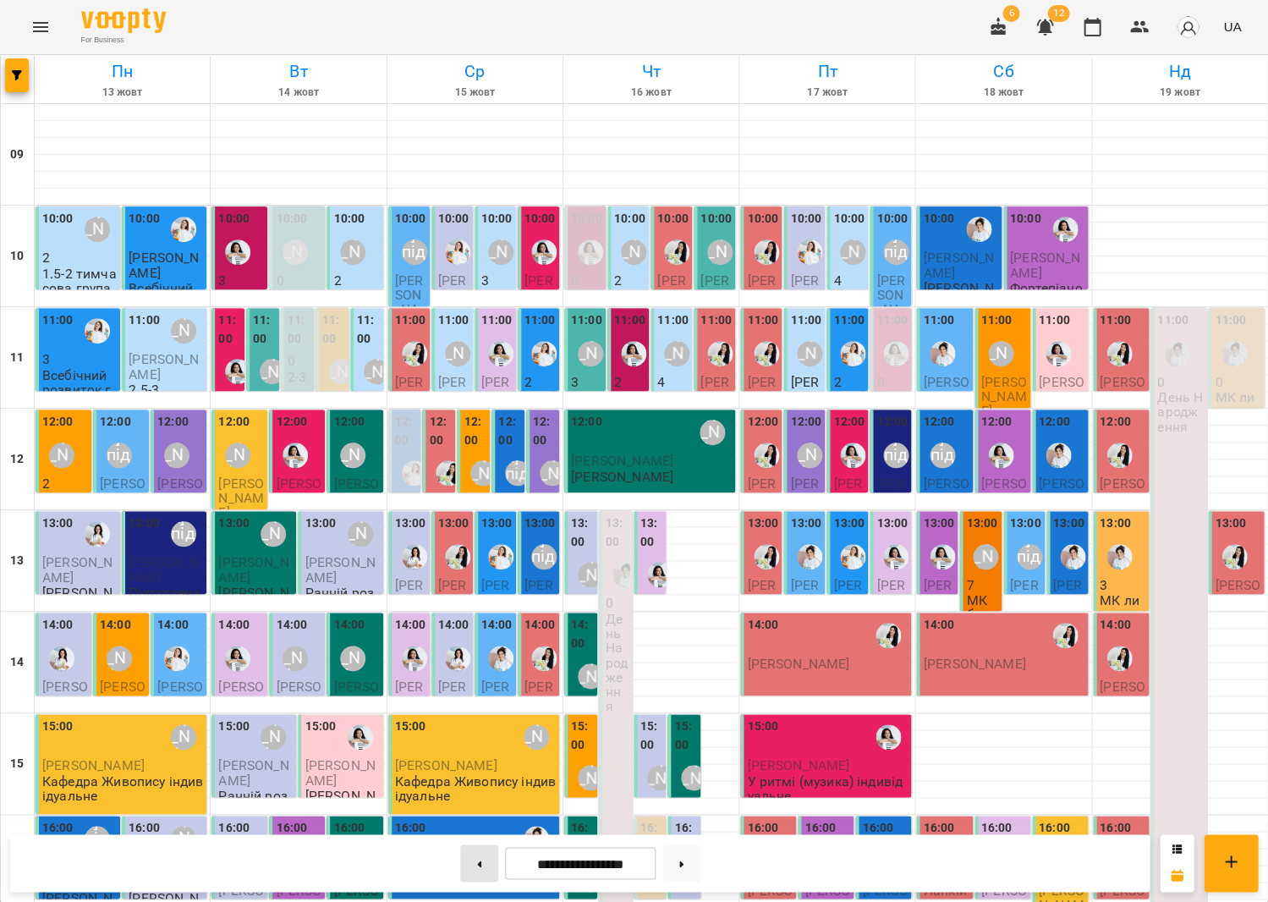
click at [466, 862] on button at bounding box center [479, 862] width 38 height 37
type input "**********"
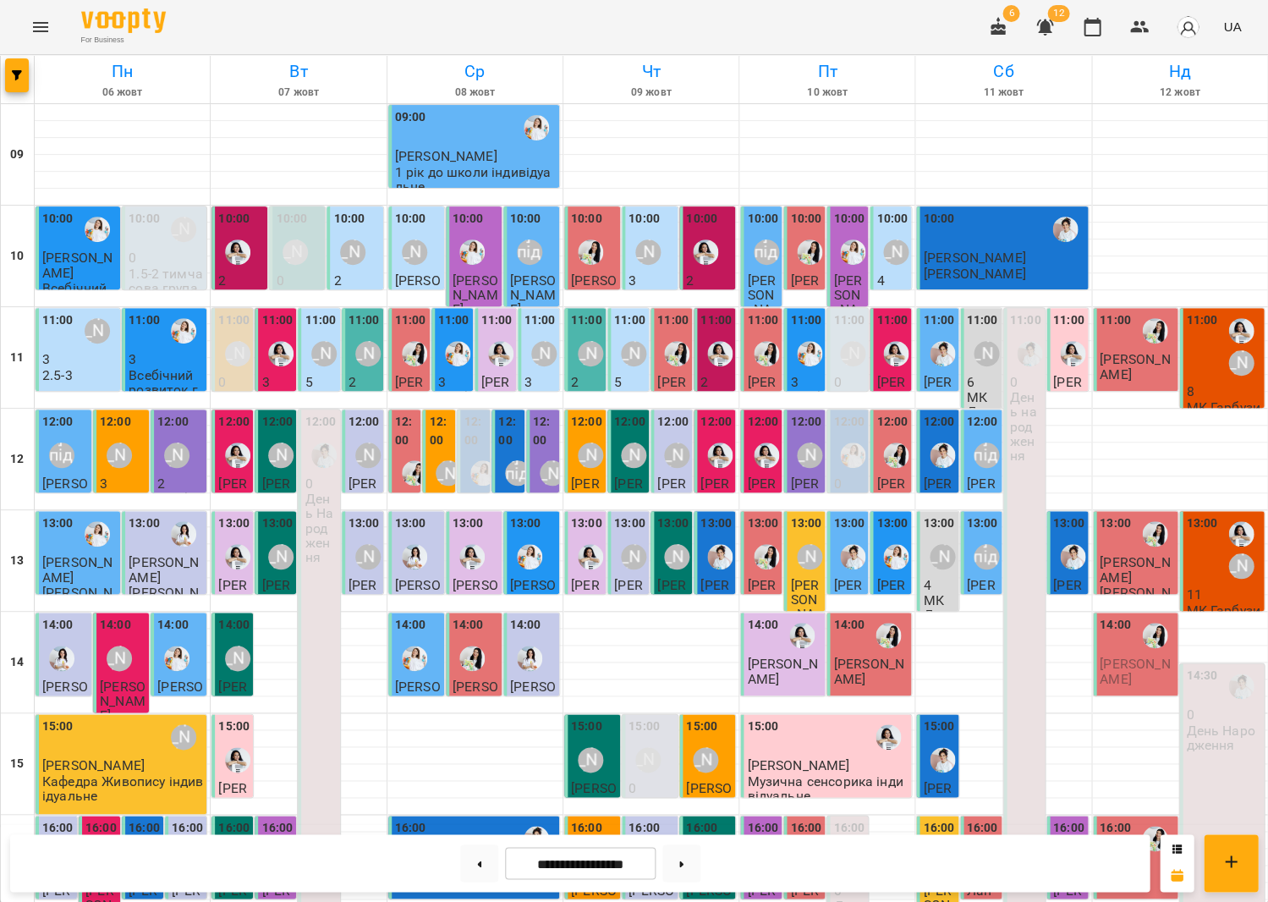
click at [1209, 547] on div "13:00" at bounding box center [1201, 549] width 31 height 71
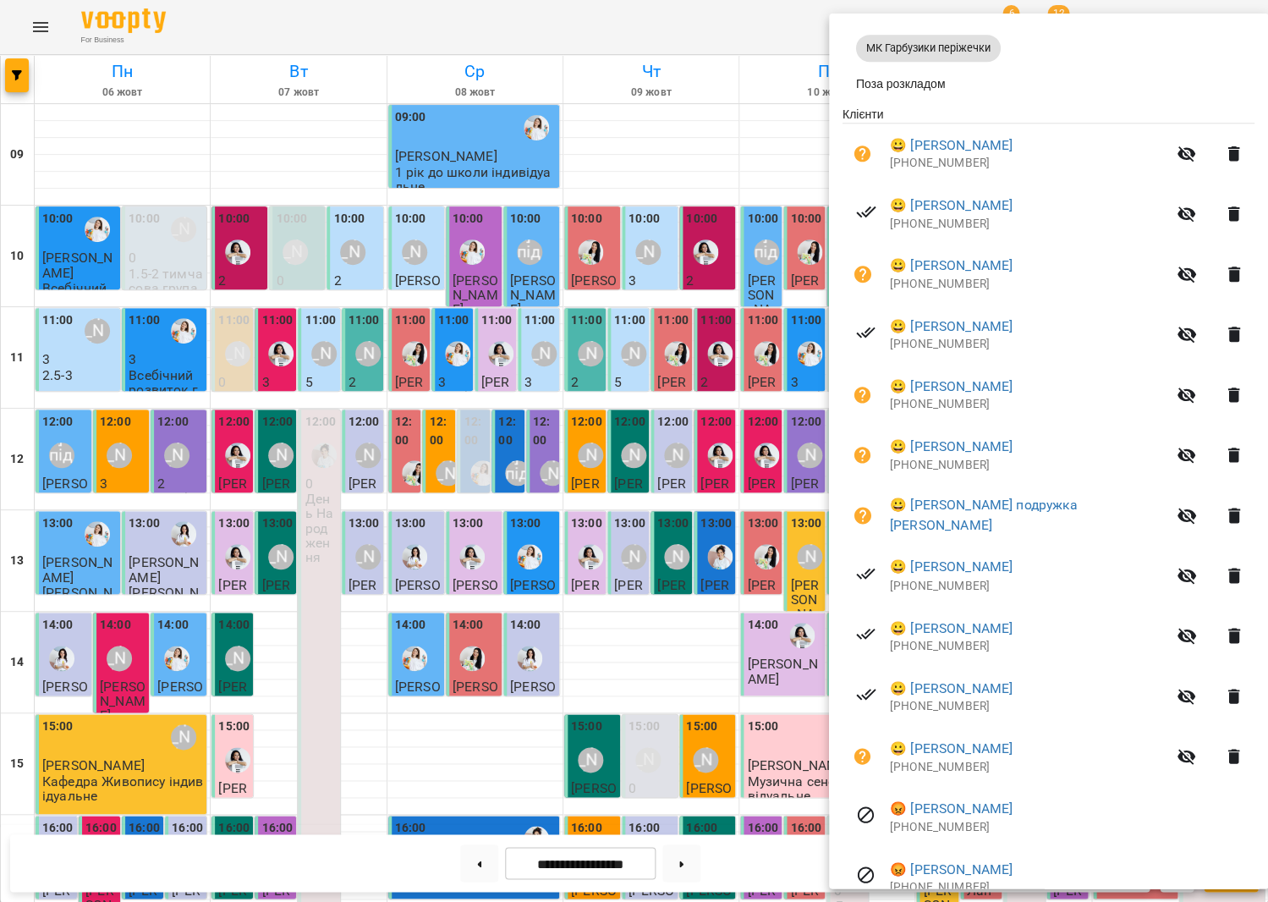
scroll to position [292, 0]
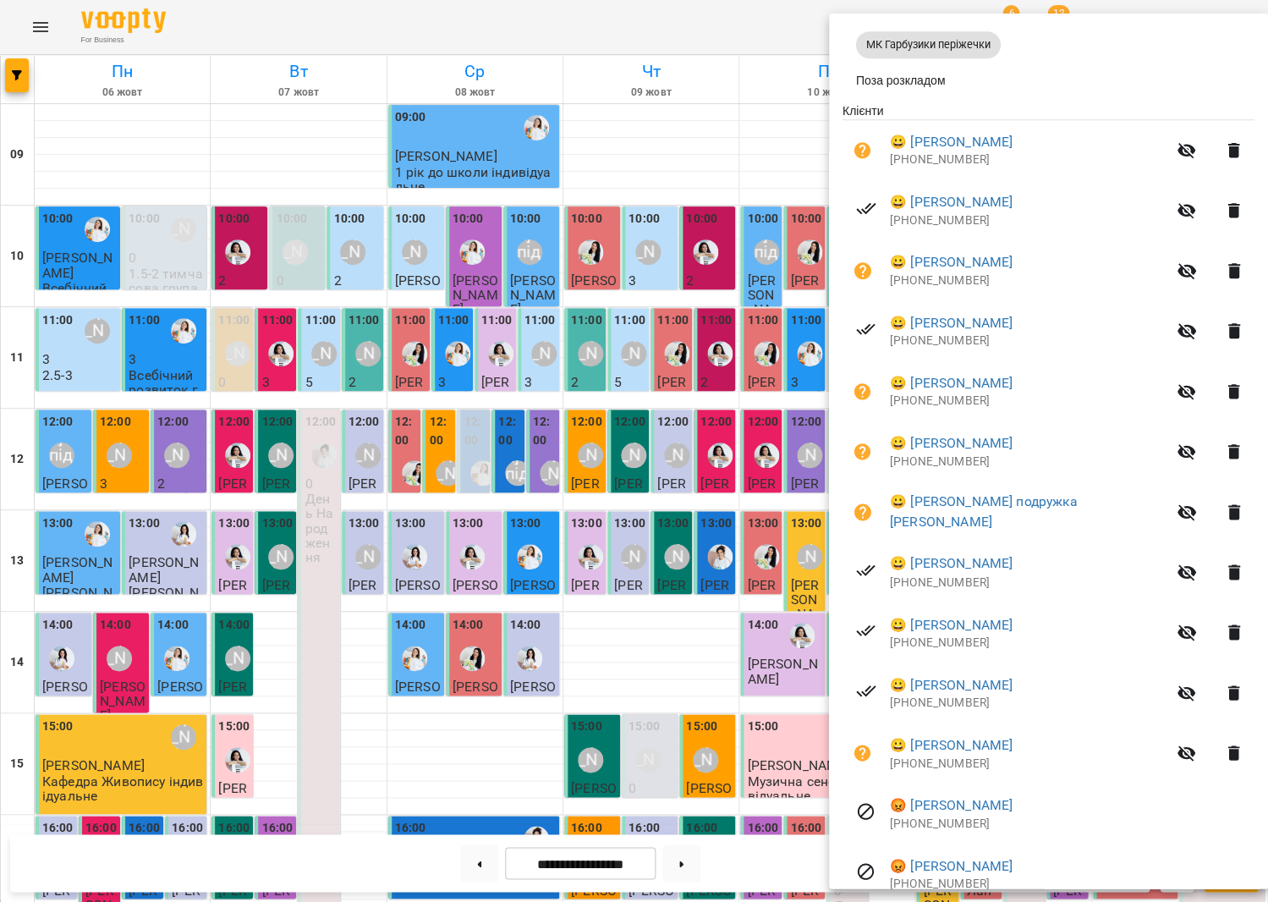
click at [860, 745] on icon "button" at bounding box center [863, 753] width 17 height 17
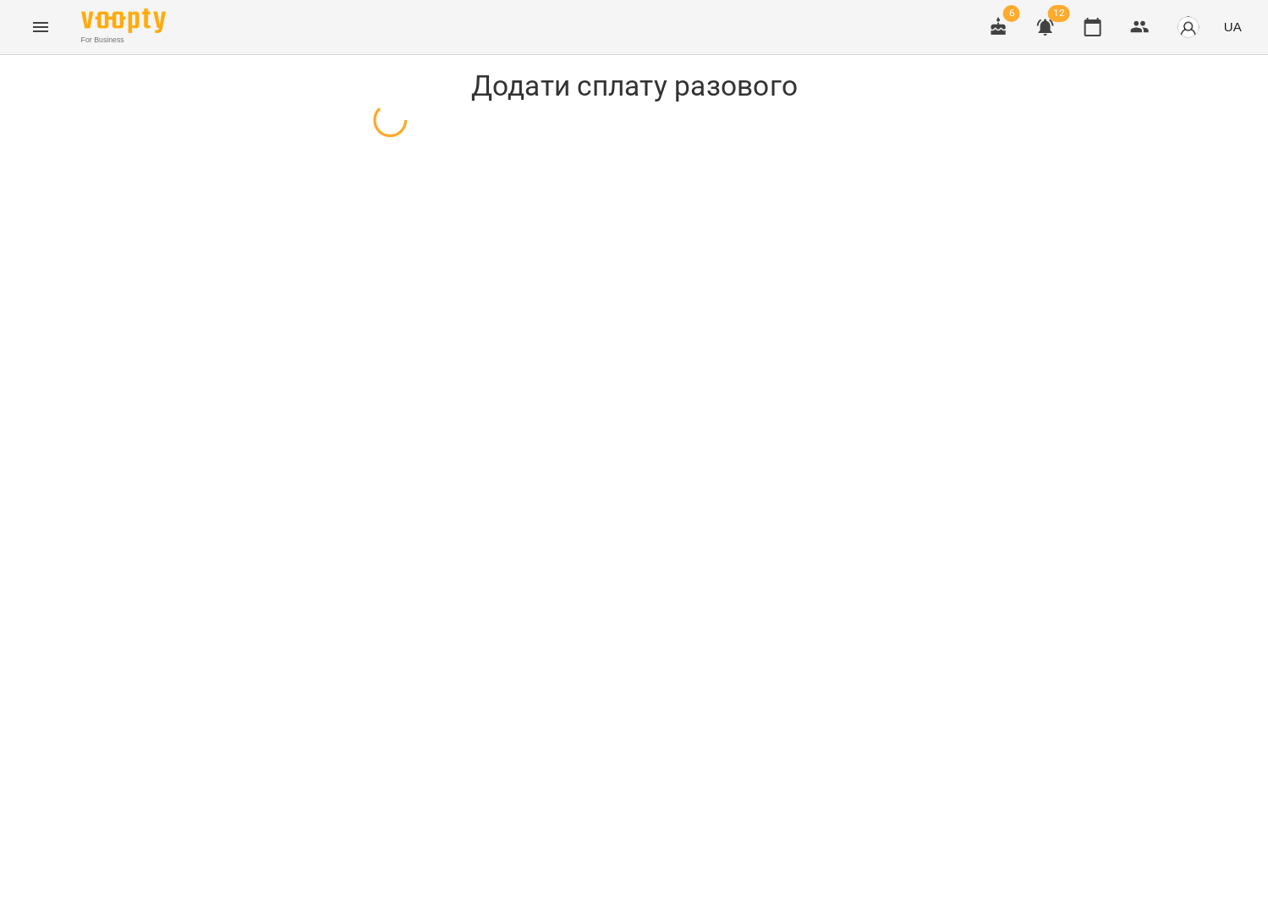
select select "**********"
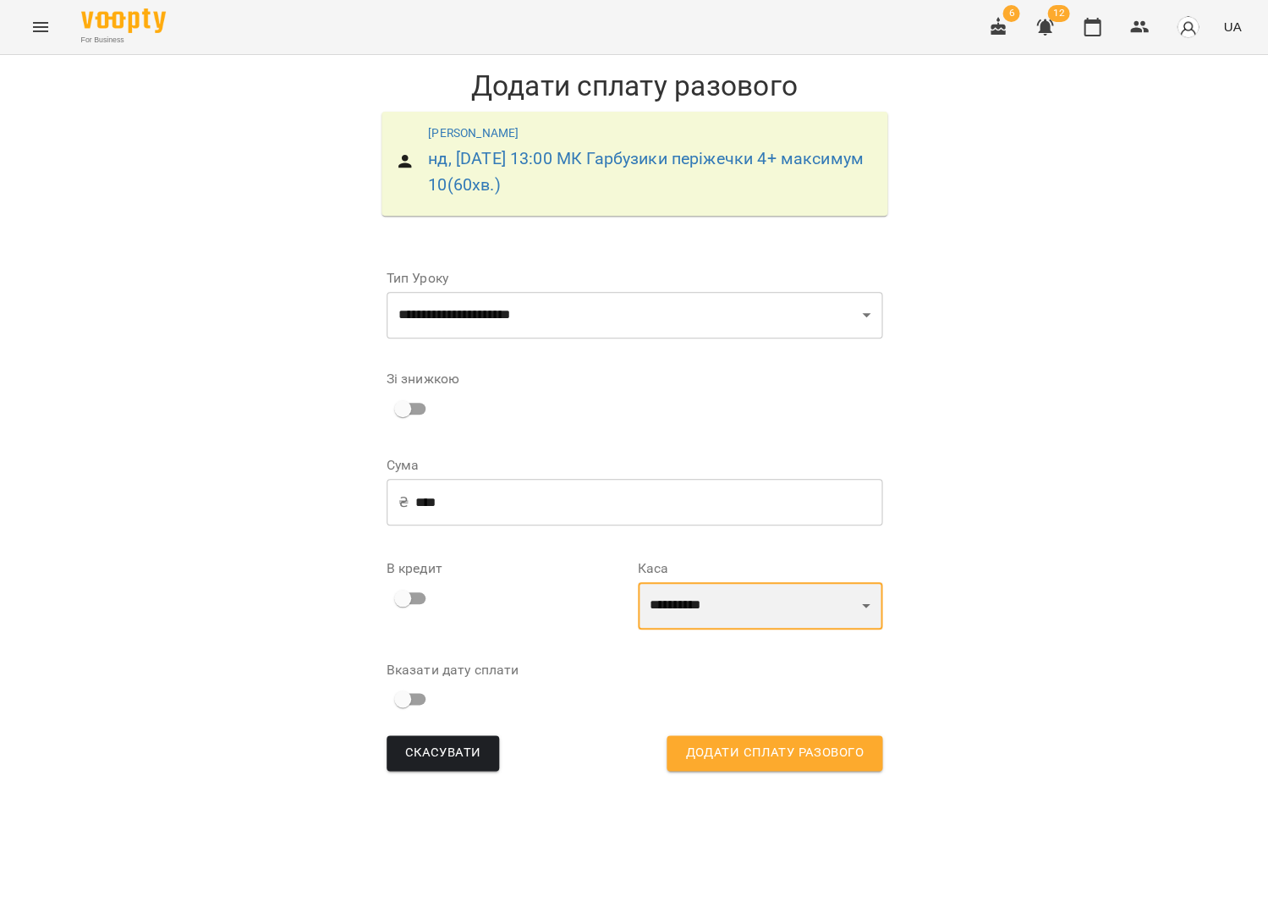
select select "****"
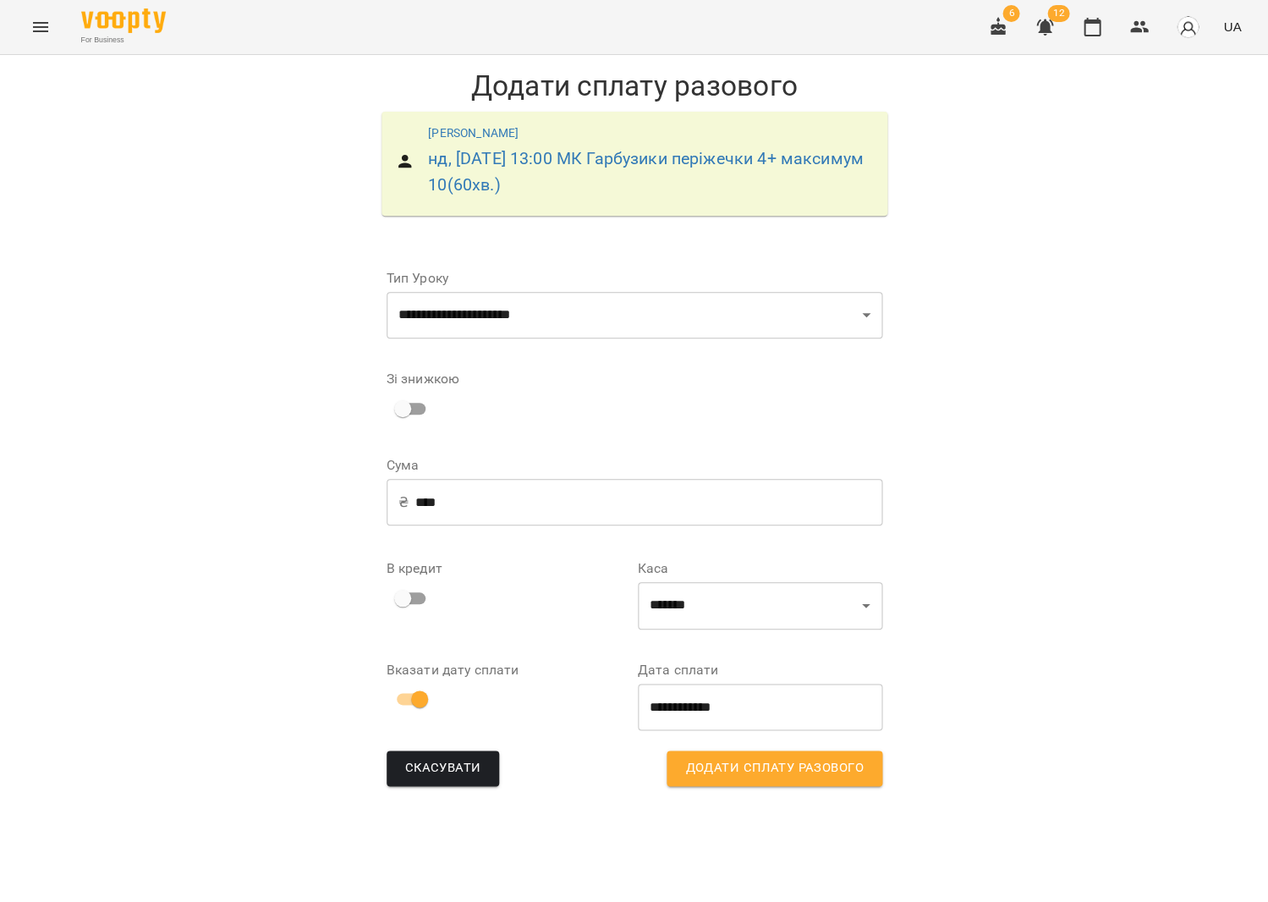
click at [831, 765] on span "Додати сплату разового" at bounding box center [774, 768] width 178 height 22
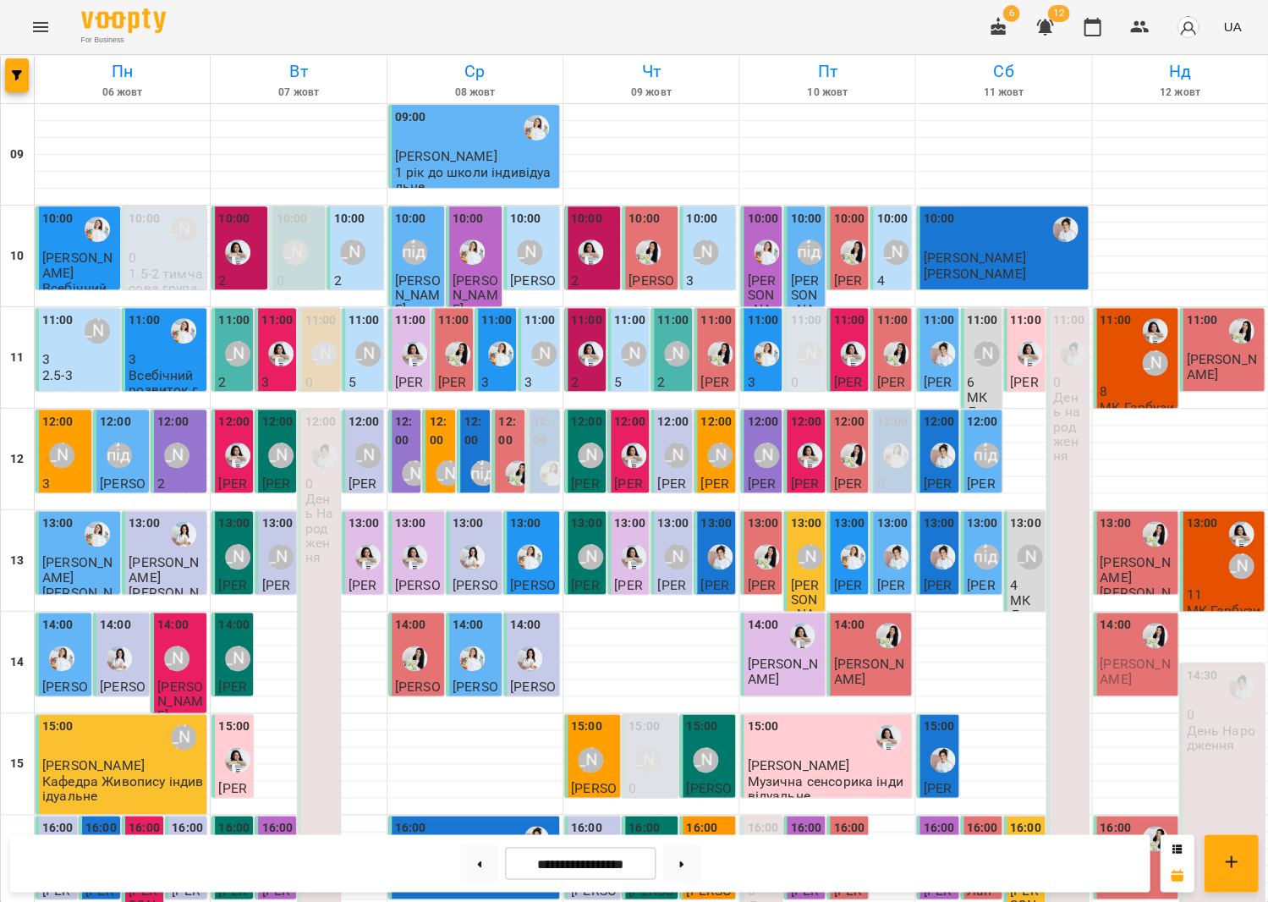
click at [1212, 587] on p "11" at bounding box center [1223, 594] width 74 height 14
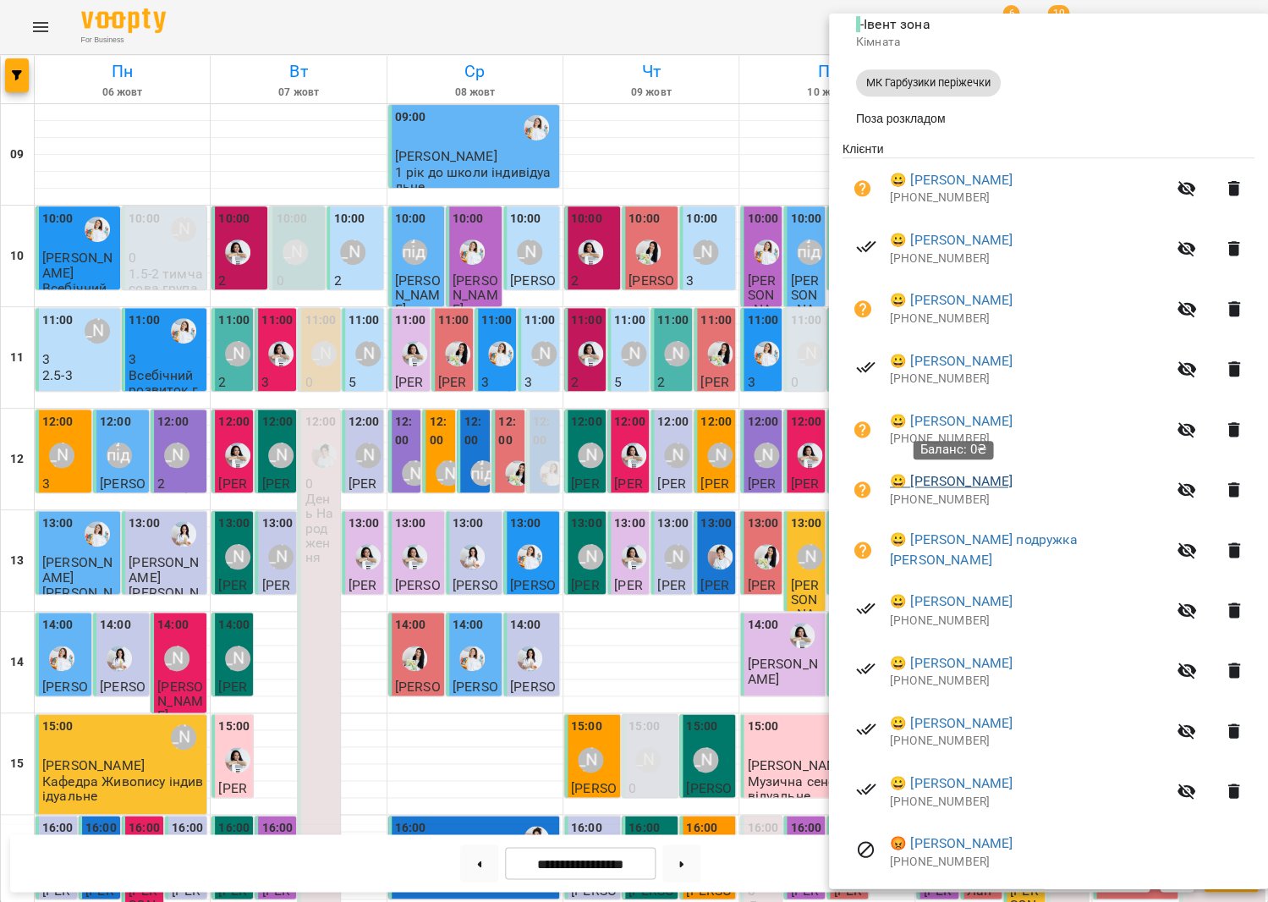
scroll to position [250, 0]
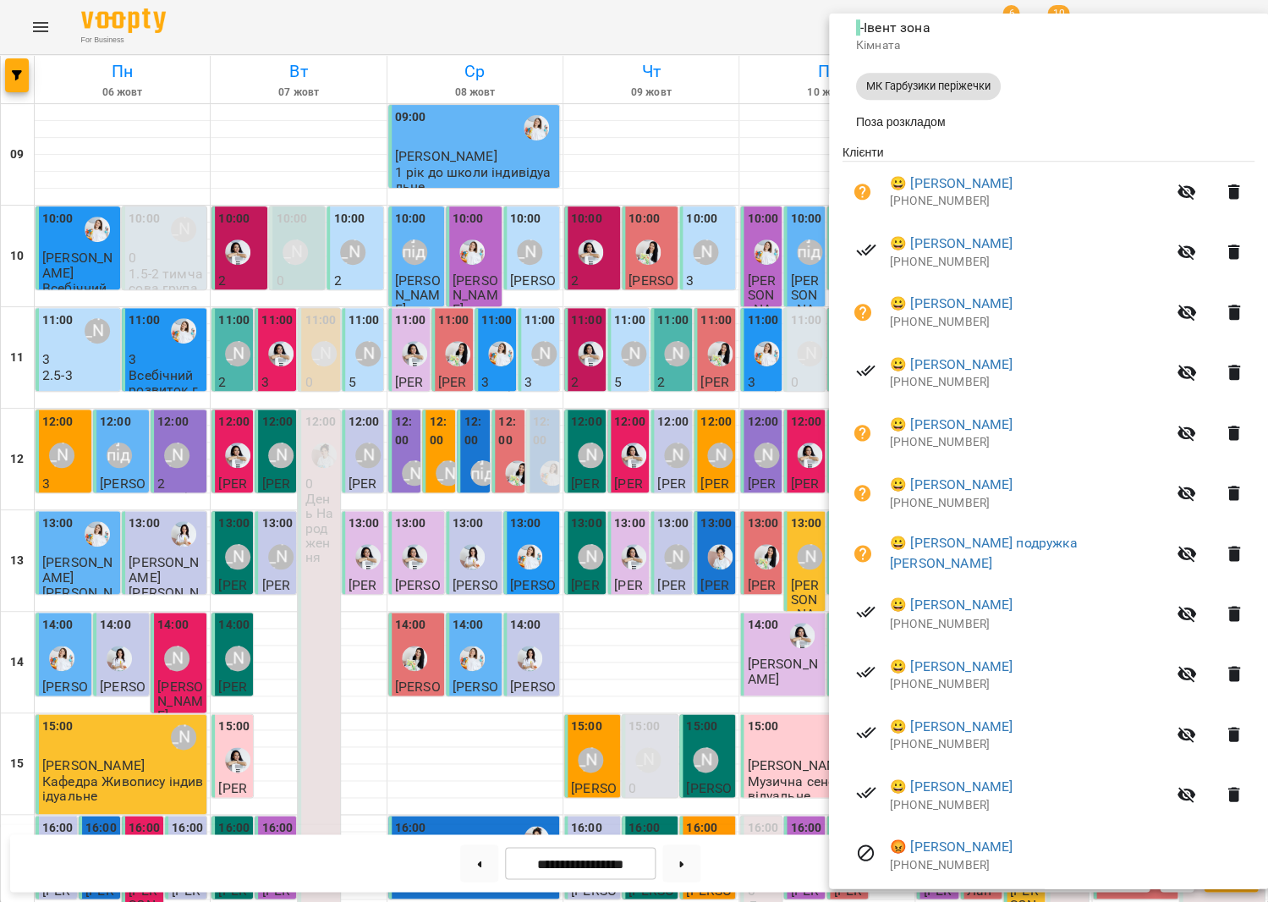
click at [700, 348] on div at bounding box center [634, 451] width 1268 height 902
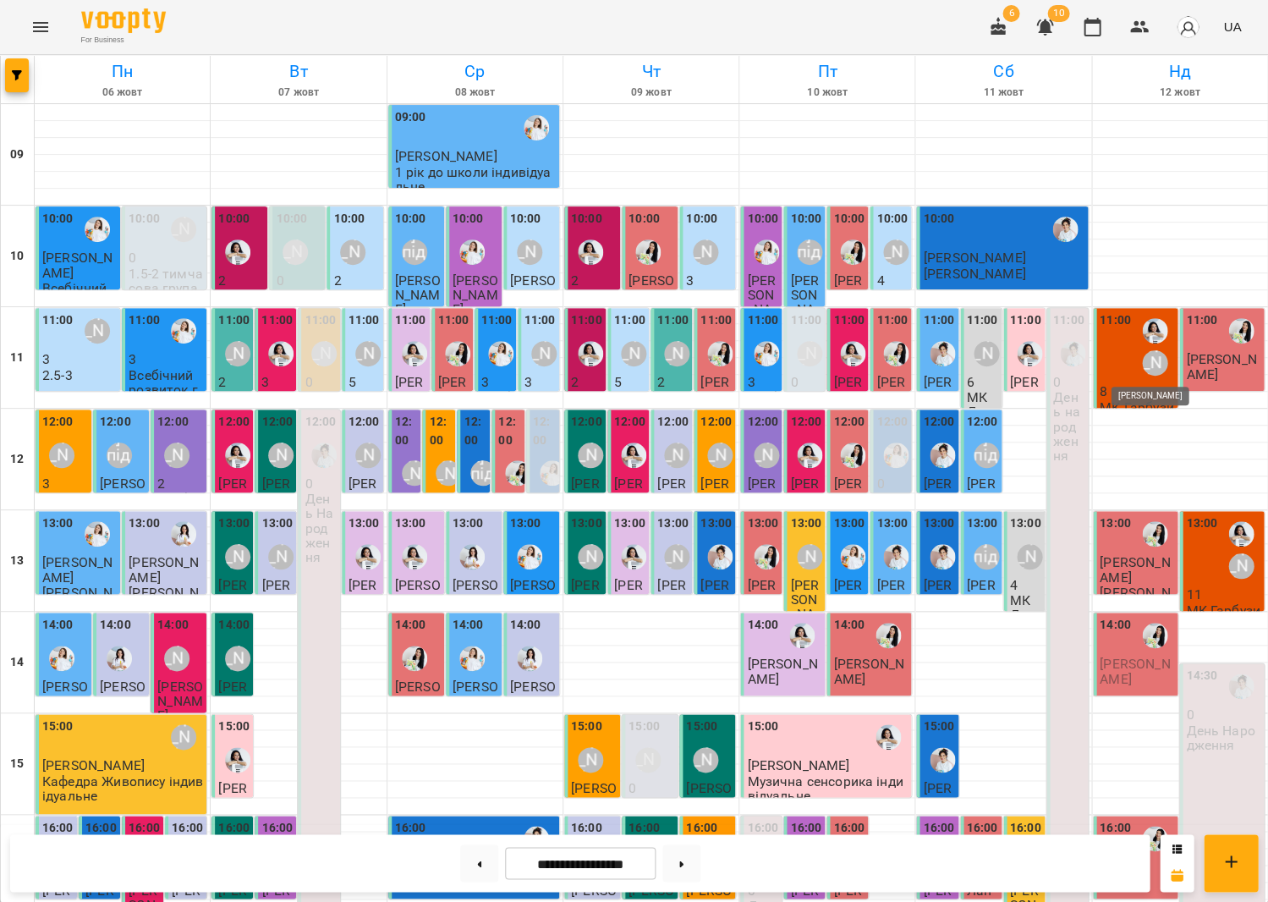
click at [1143, 360] on div "[PERSON_NAME]" at bounding box center [1154, 362] width 25 height 25
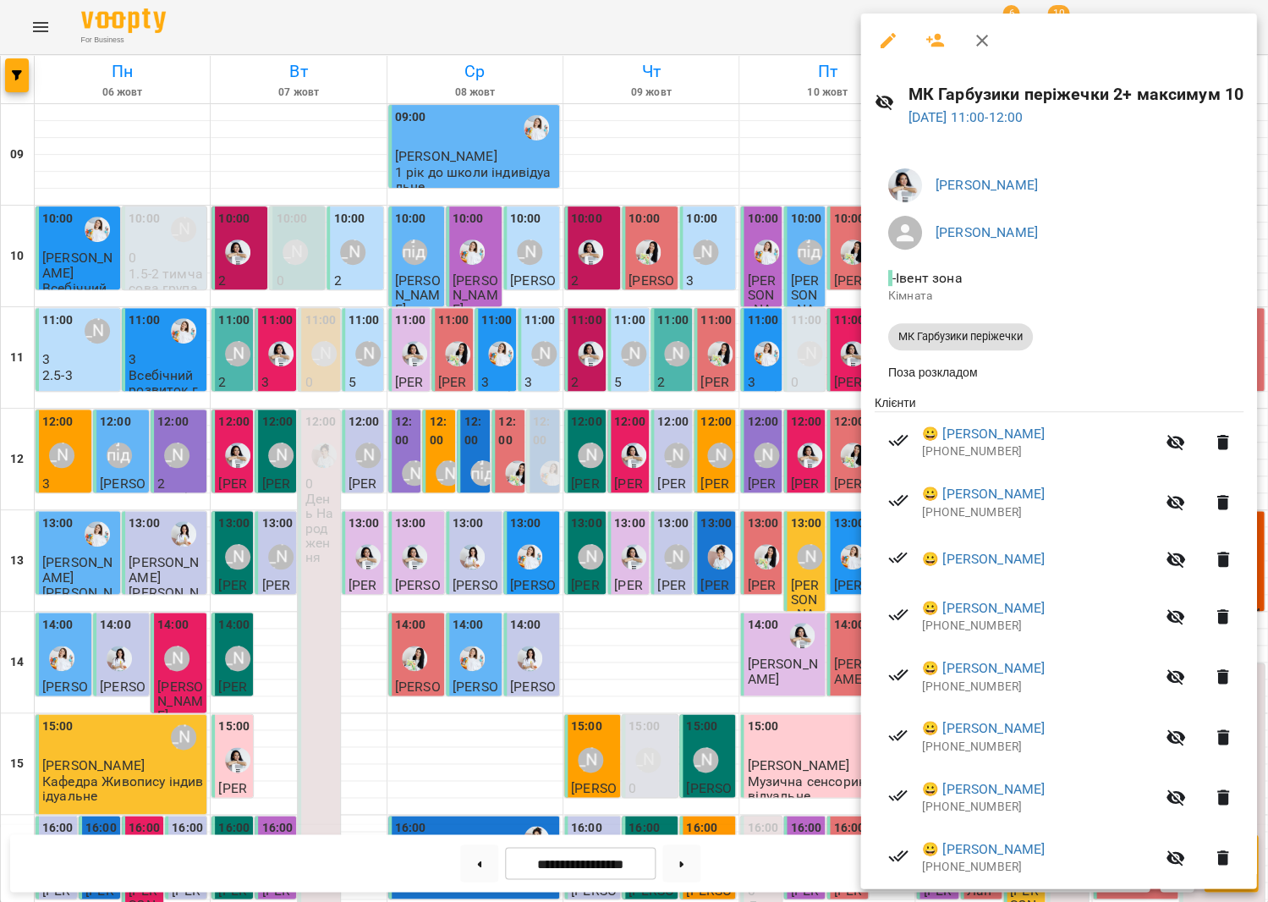
click at [651, 404] on div at bounding box center [634, 451] width 1268 height 902
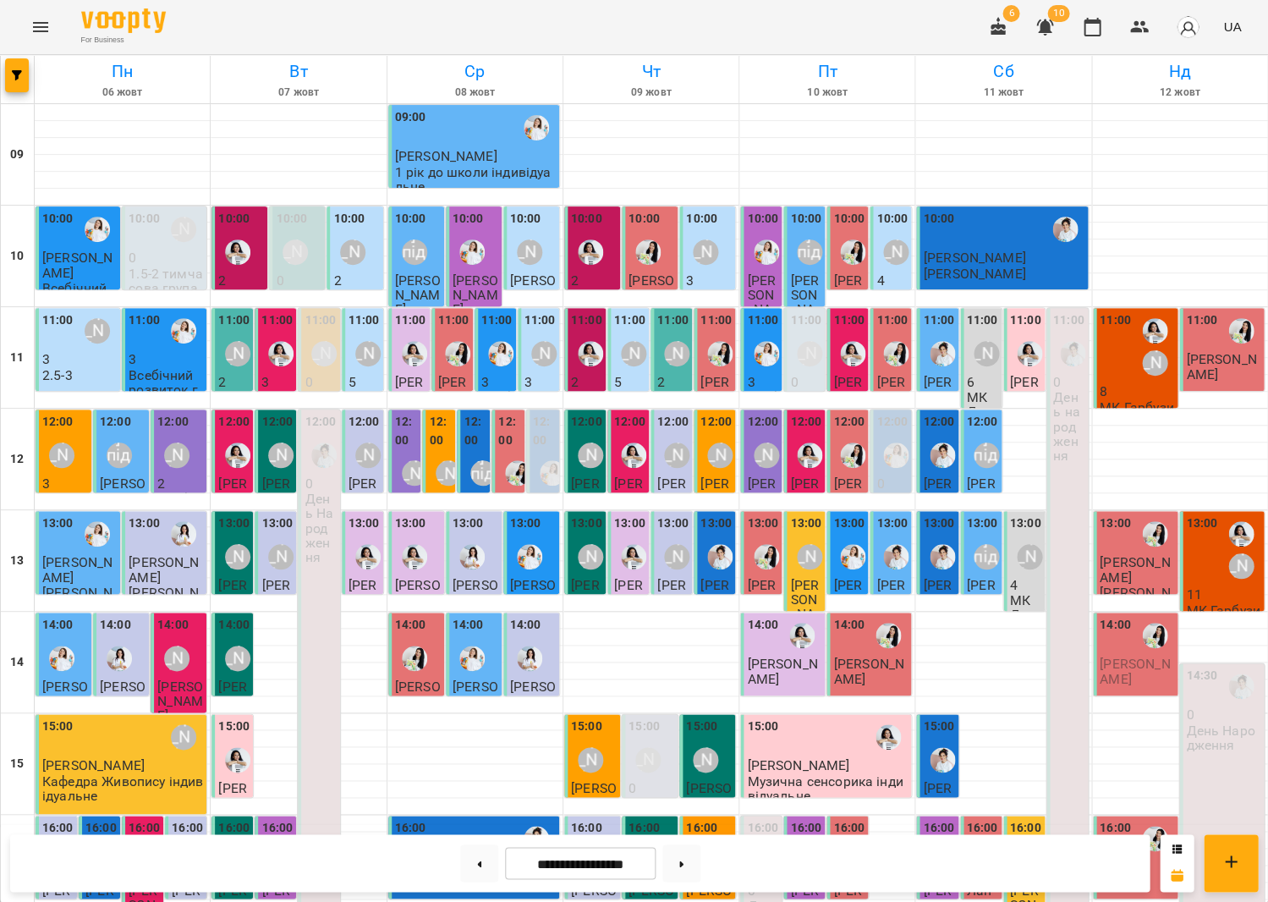
click at [1138, 385] on p "8" at bounding box center [1137, 391] width 74 height 14
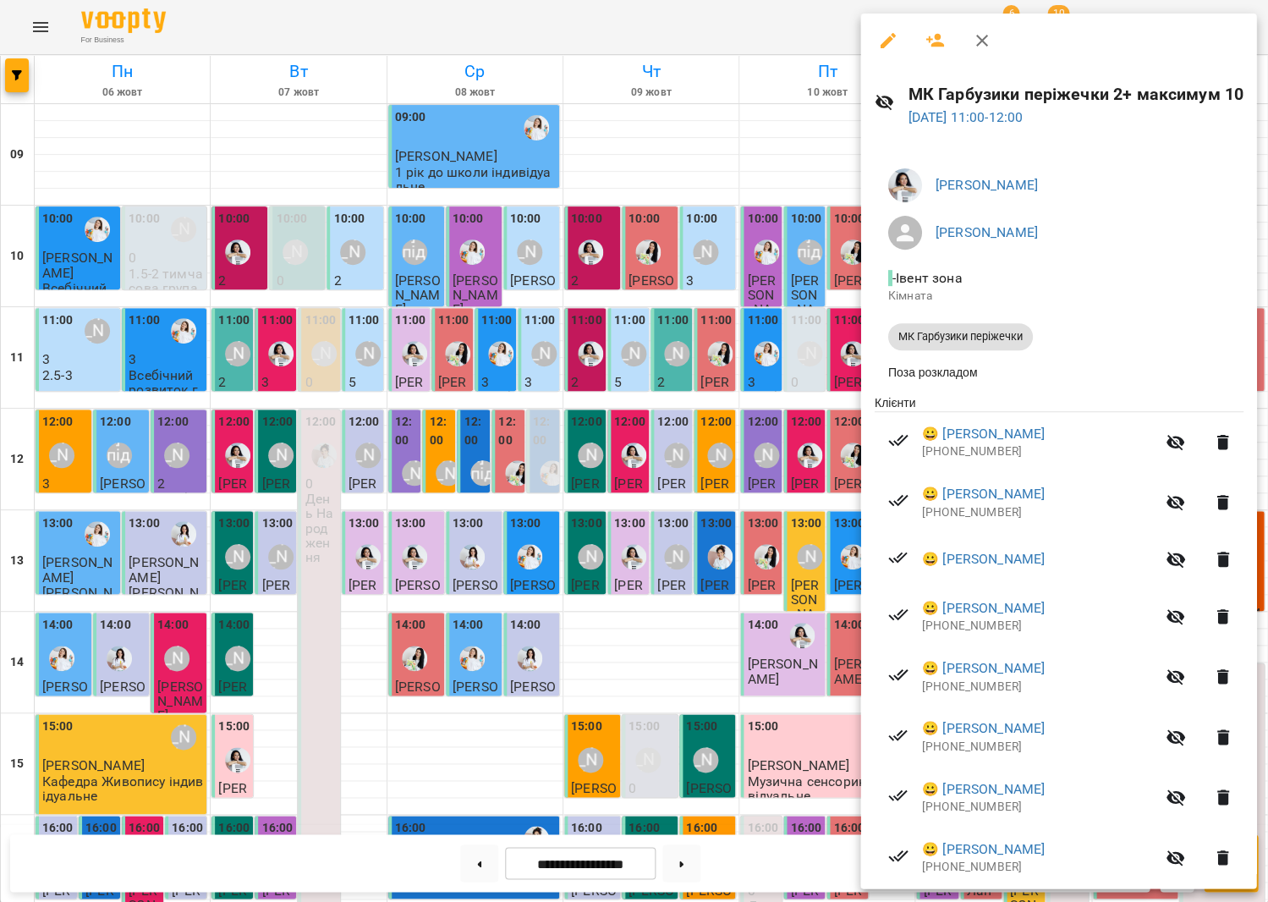
drag, startPoint x: 725, startPoint y: 384, endPoint x: 1203, endPoint y: 530, distance: 499.7
click at [725, 384] on div at bounding box center [634, 451] width 1268 height 902
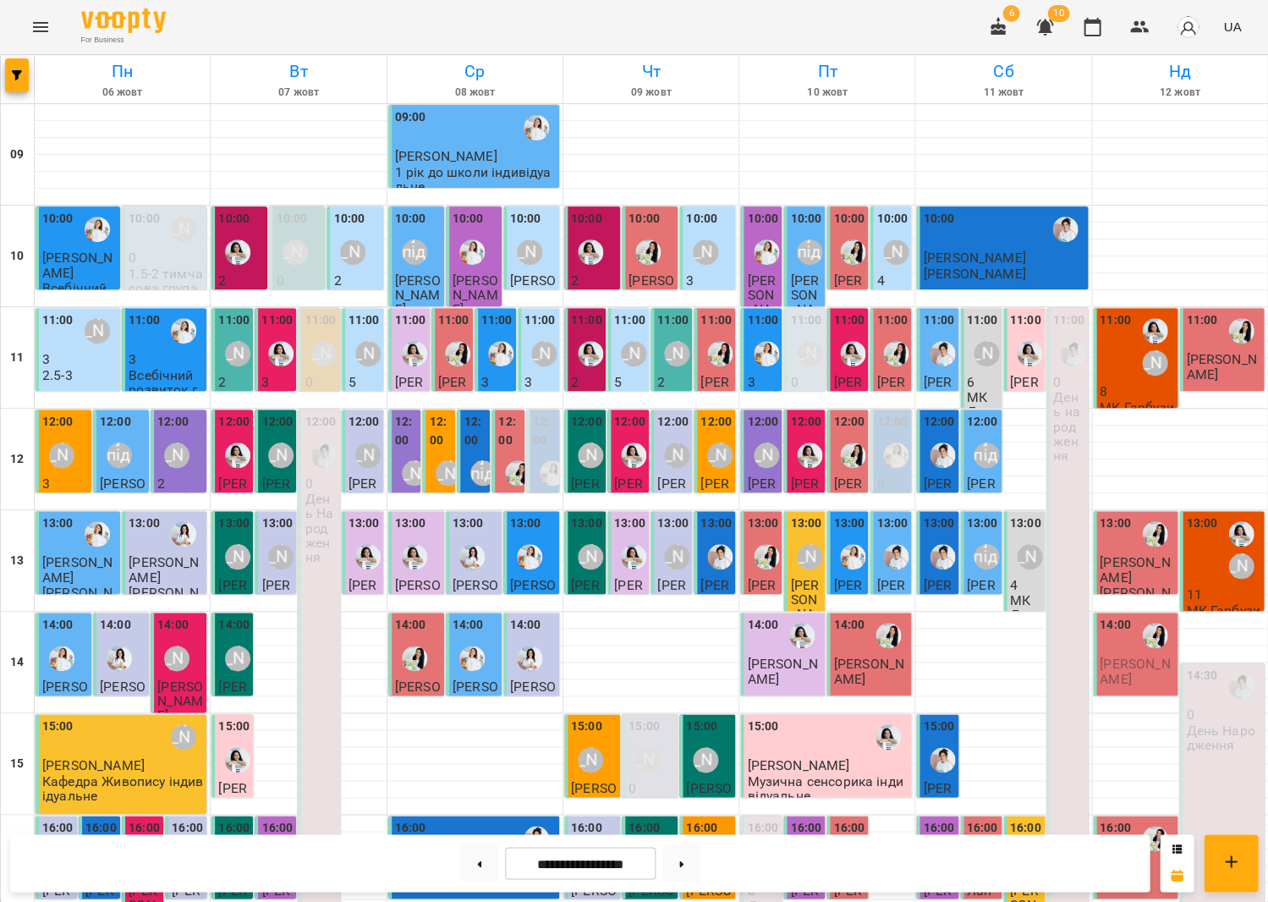
click at [1221, 575] on div "13:00 [PERSON_NAME]" at bounding box center [1223, 549] width 74 height 71
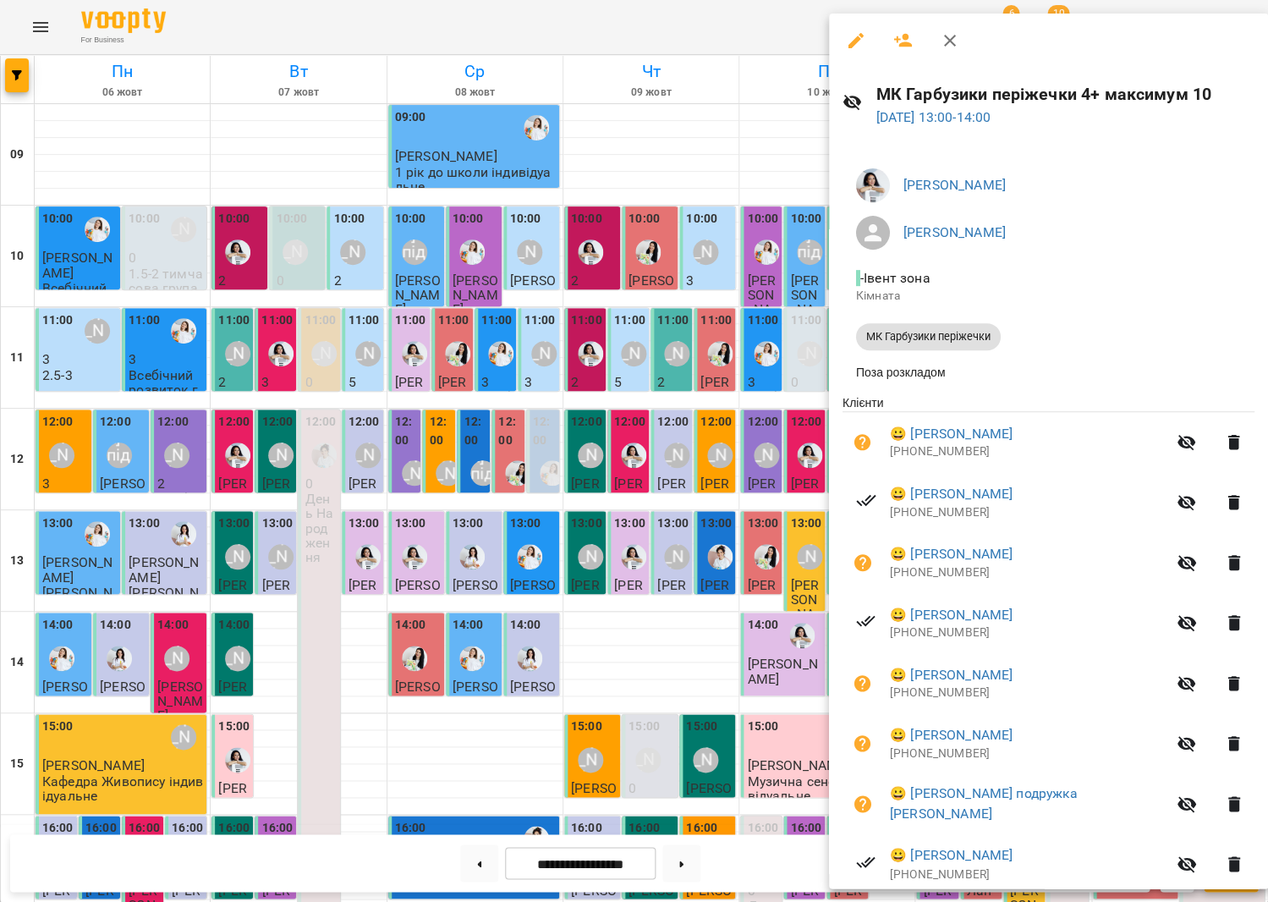
click at [654, 297] on div at bounding box center [634, 451] width 1268 height 902
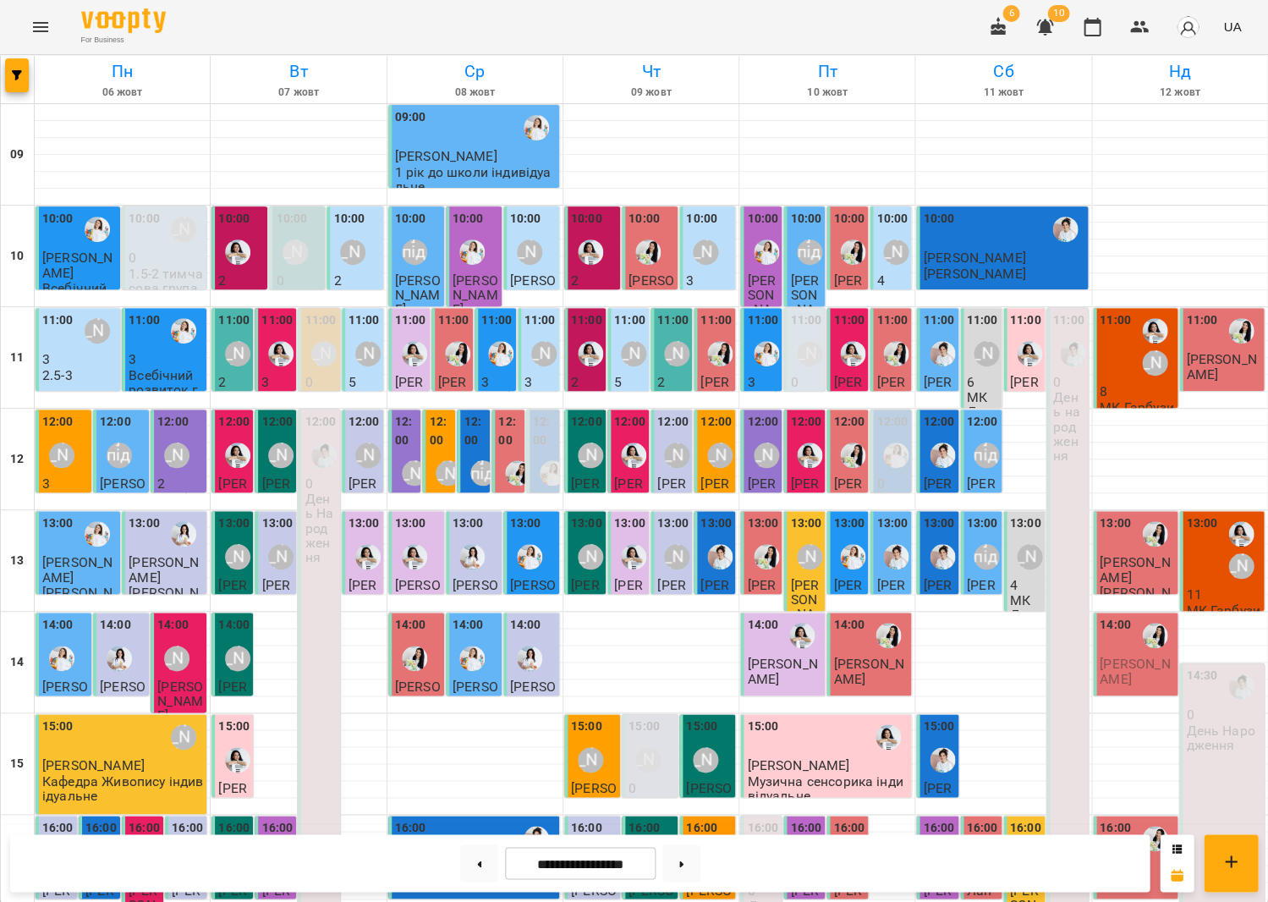
scroll to position [393, 0]
click at [678, 871] on button at bounding box center [682, 862] width 38 height 37
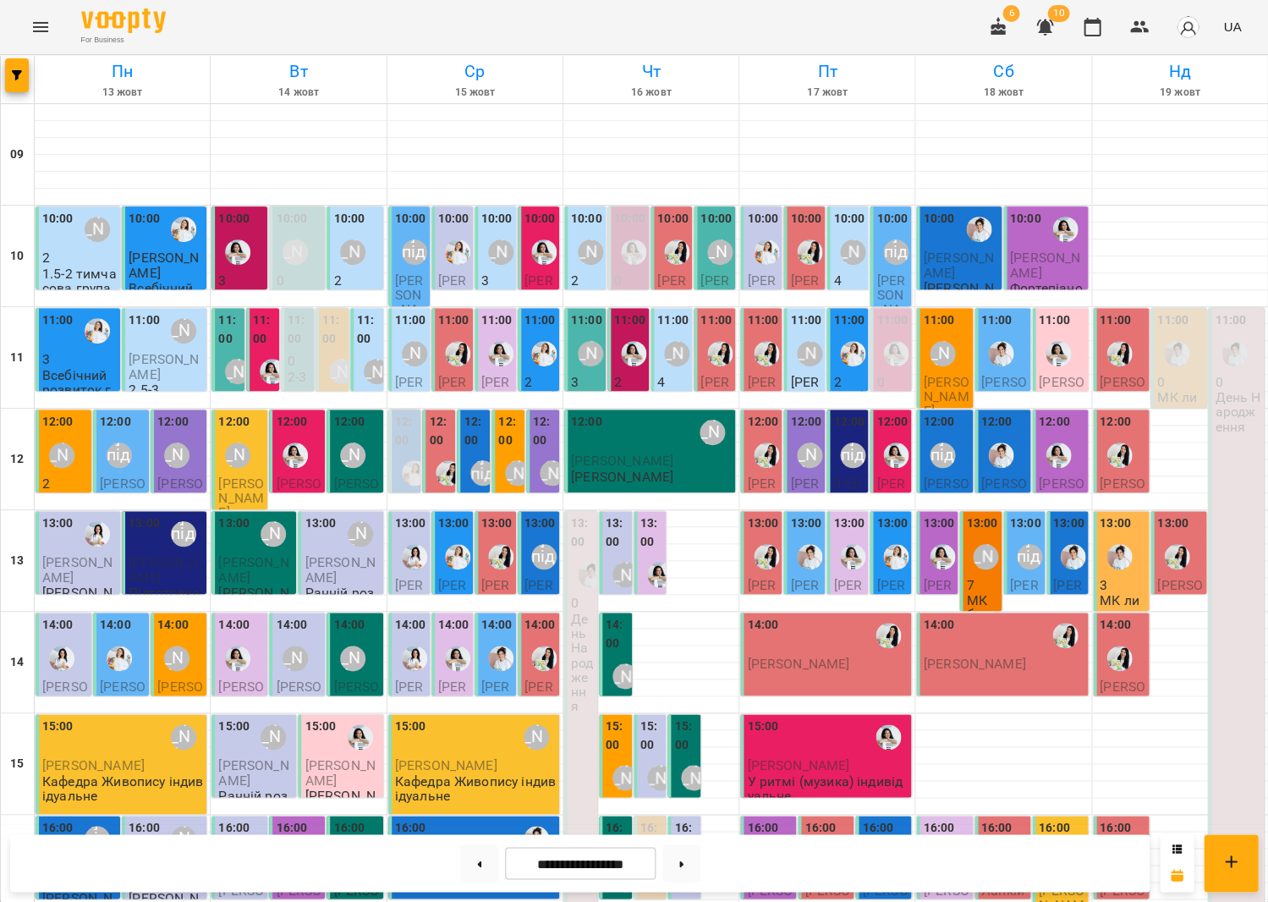
scroll to position [112, 0]
click at [920, 308] on div "11:00 [PERSON_NAME] Арт [PERSON_NAME] Букет Гарбуз для дітей" at bounding box center [944, 395] width 56 height 174
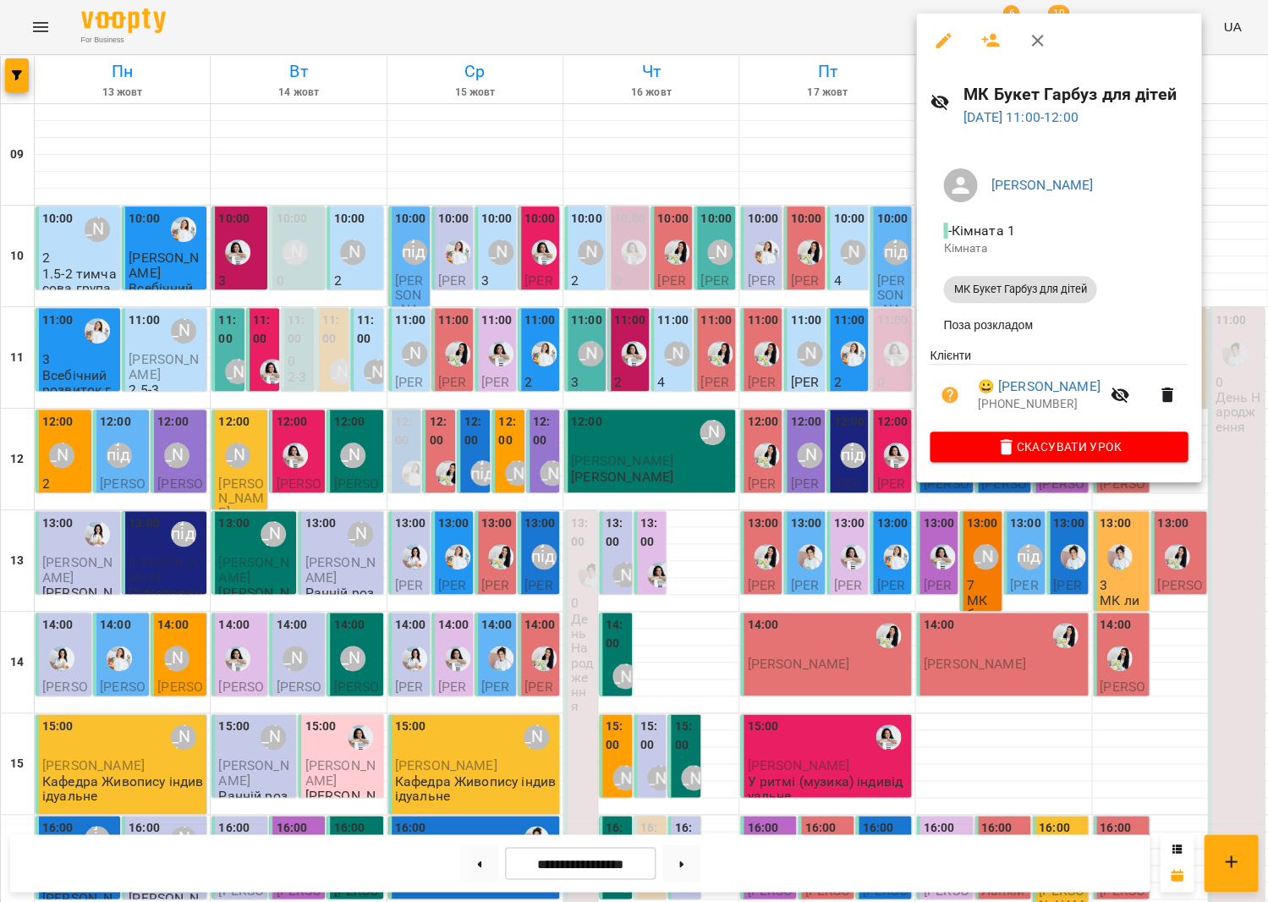
scroll to position [108, 0]
drag, startPoint x: 421, startPoint y: 213, endPoint x: 450, endPoint y: 237, distance: 37.3
click at [421, 213] on div at bounding box center [634, 451] width 1268 height 902
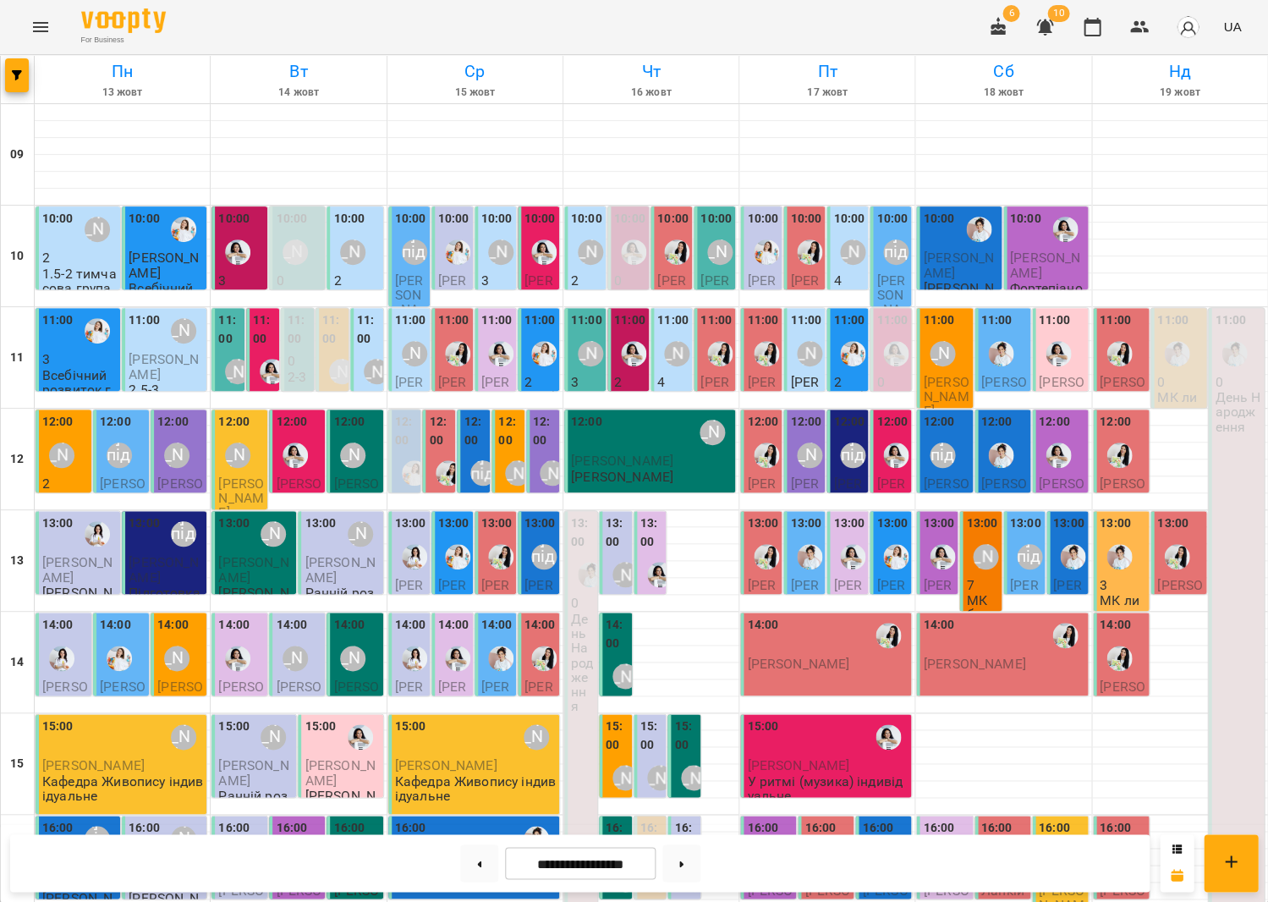
click at [1112, 544] on img "Іванна" at bounding box center [1119, 556] width 25 height 25
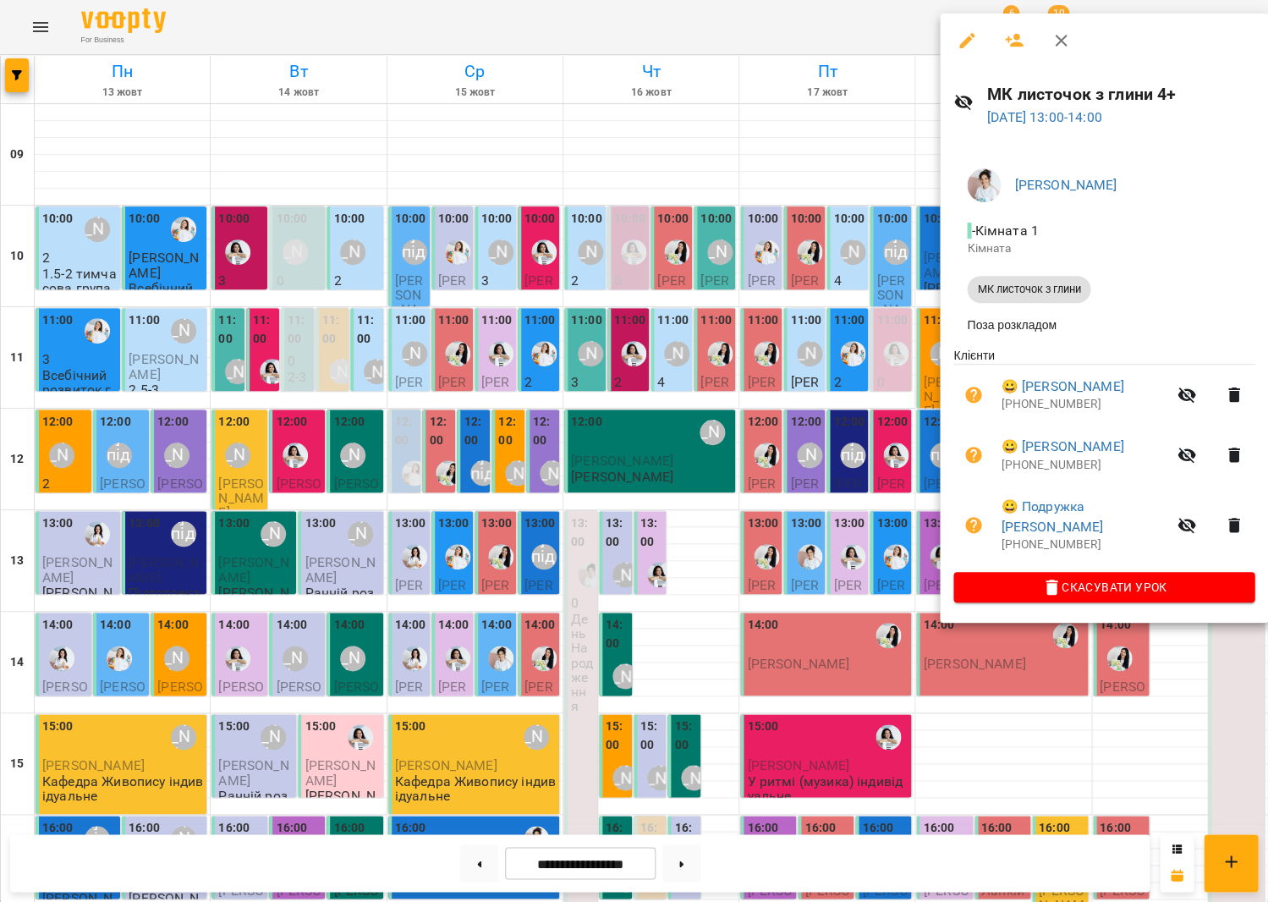
click at [814, 374] on div at bounding box center [634, 451] width 1268 height 902
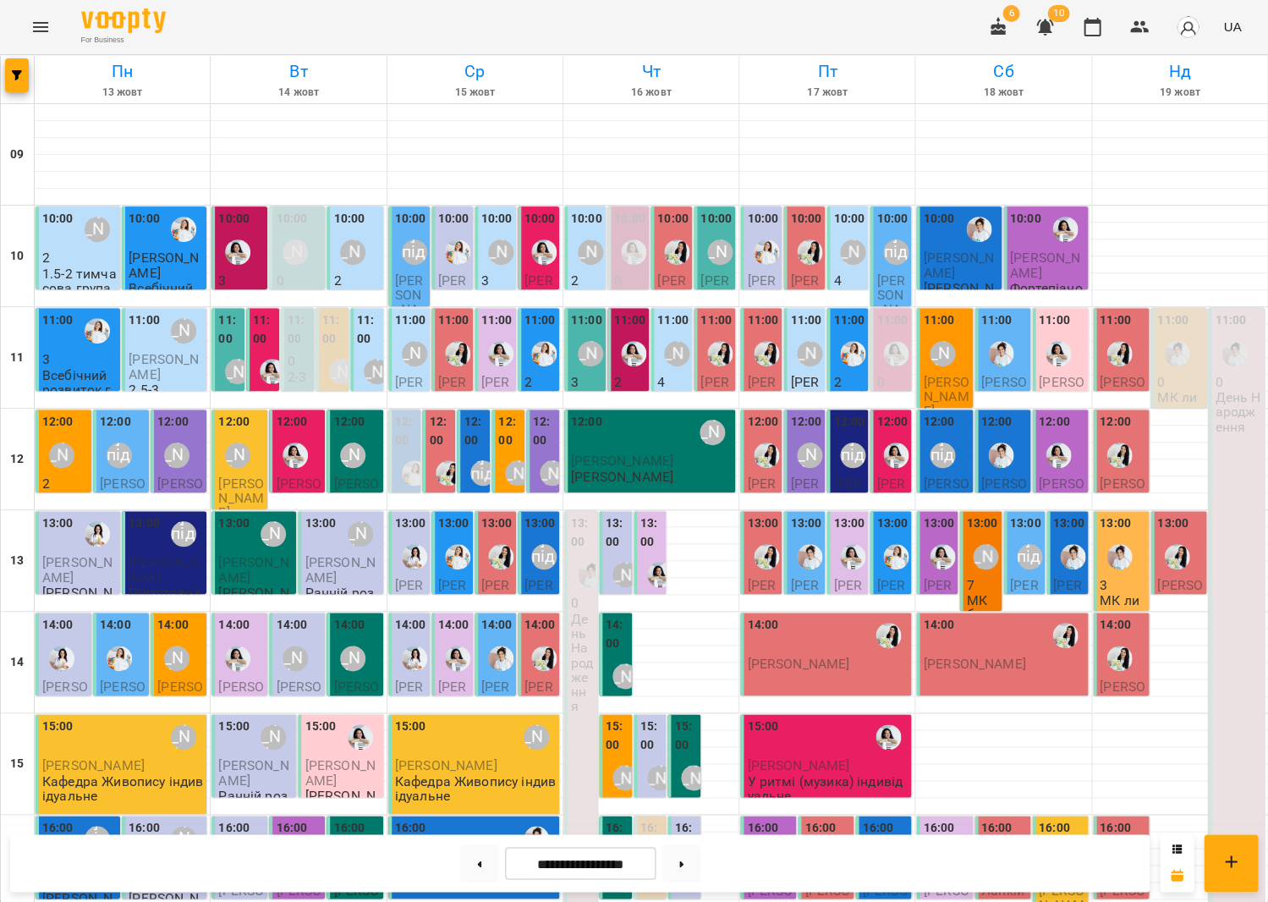
scroll to position [106, 0]
click at [674, 865] on button at bounding box center [682, 862] width 38 height 37
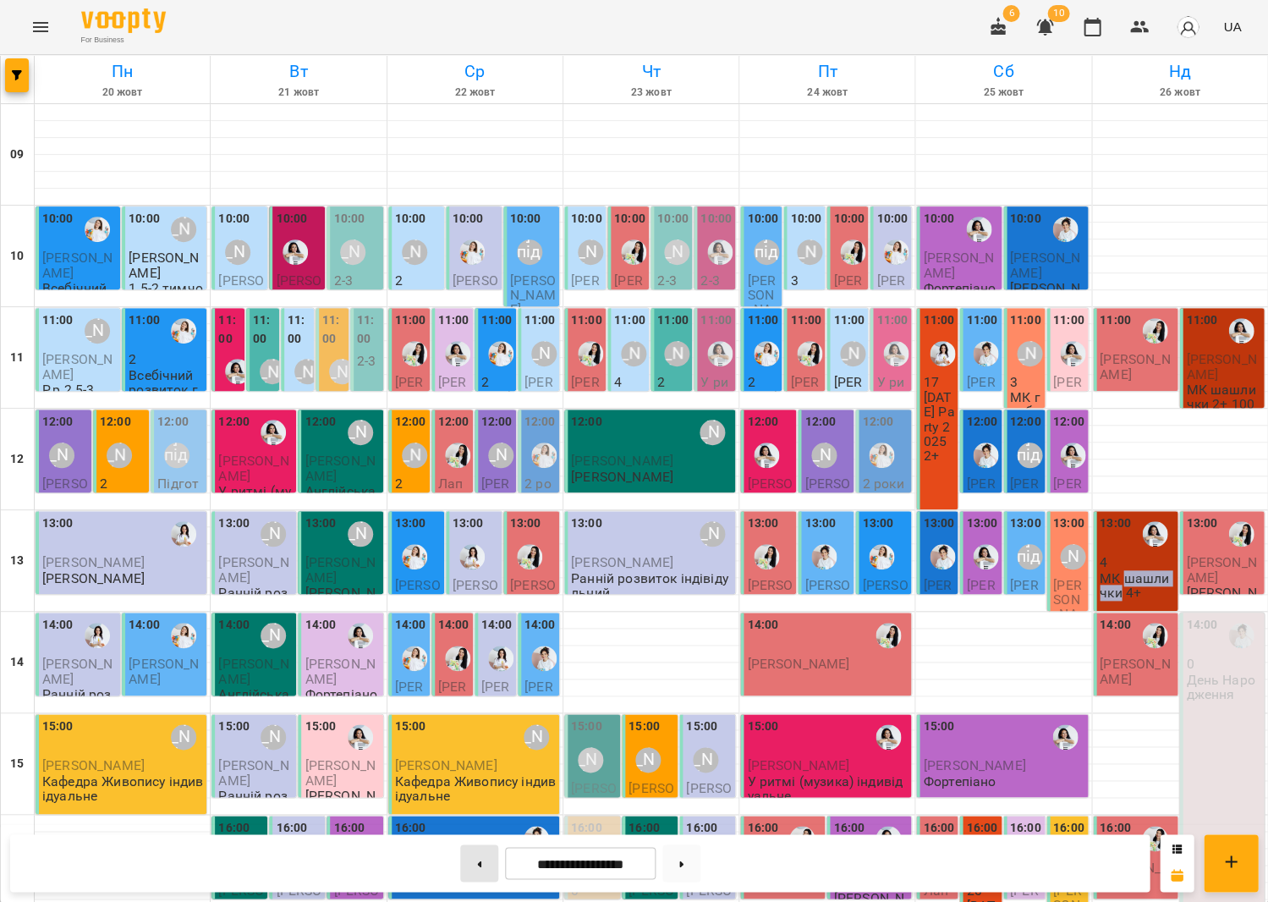
click at [470, 860] on button at bounding box center [479, 862] width 38 height 37
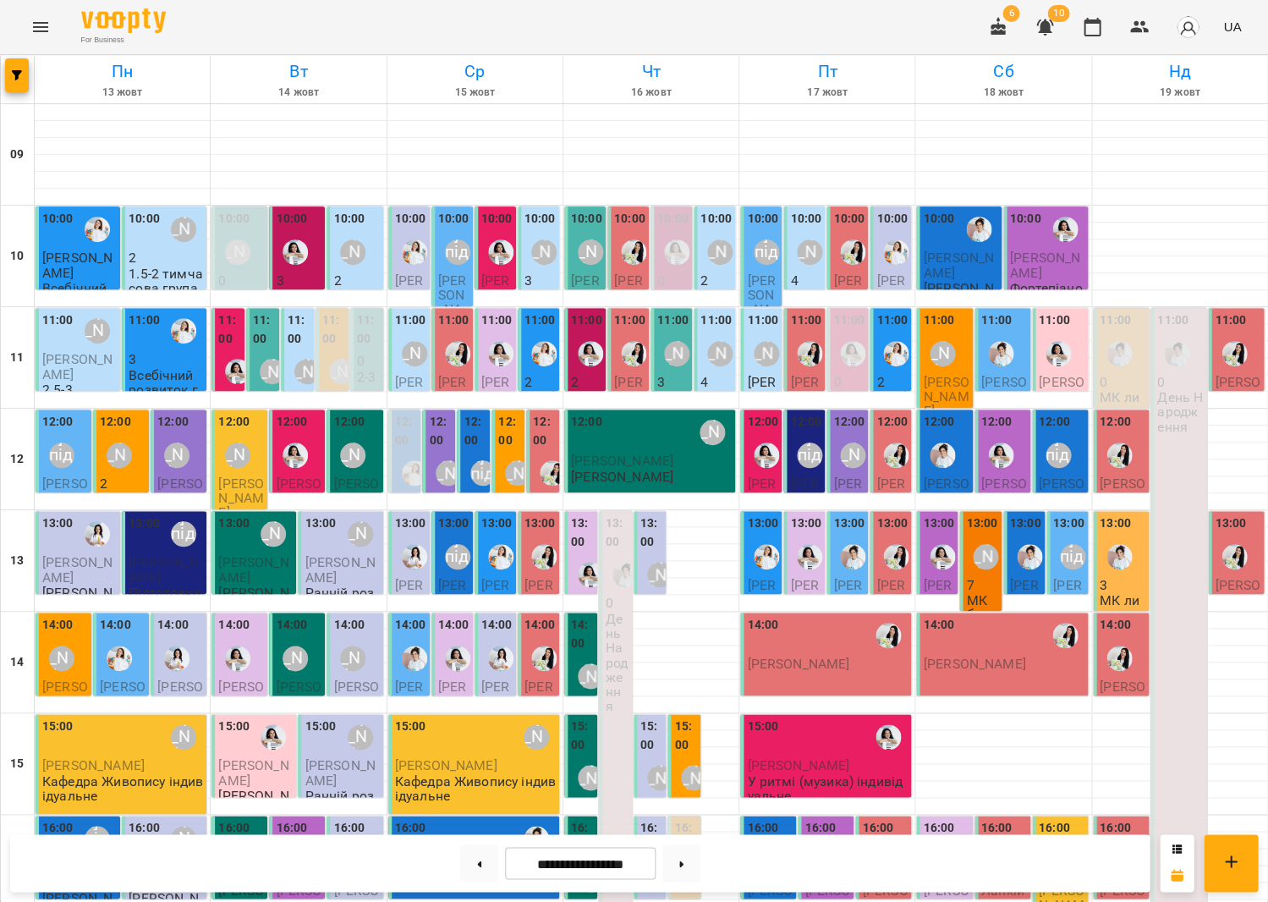
click at [979, 514] on label "13:00" at bounding box center [981, 523] width 31 height 19
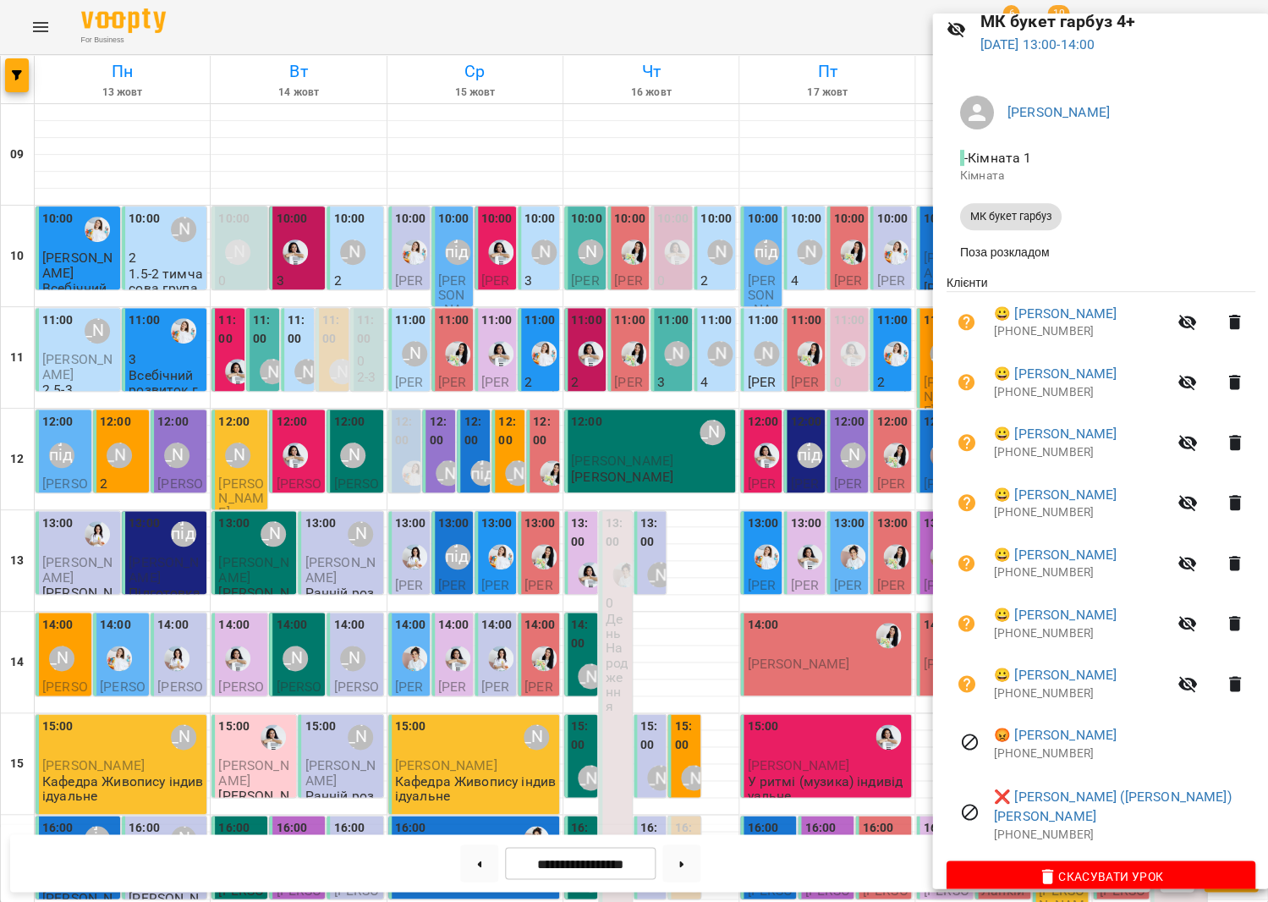
scroll to position [72, 0]
click at [813, 428] on div at bounding box center [634, 451] width 1268 height 902
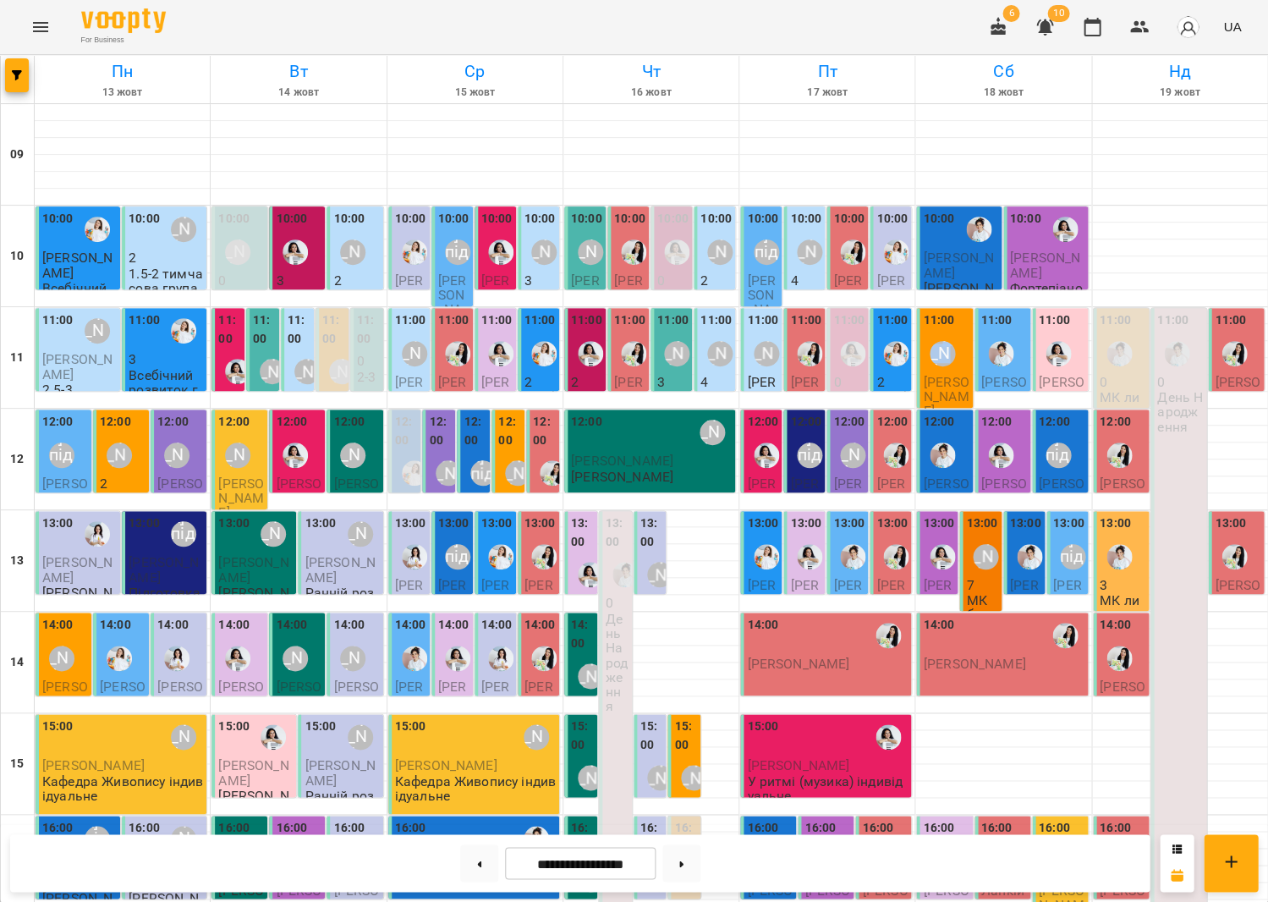
click at [956, 311] on div "11:00 [PERSON_NAME]" at bounding box center [946, 342] width 46 height 62
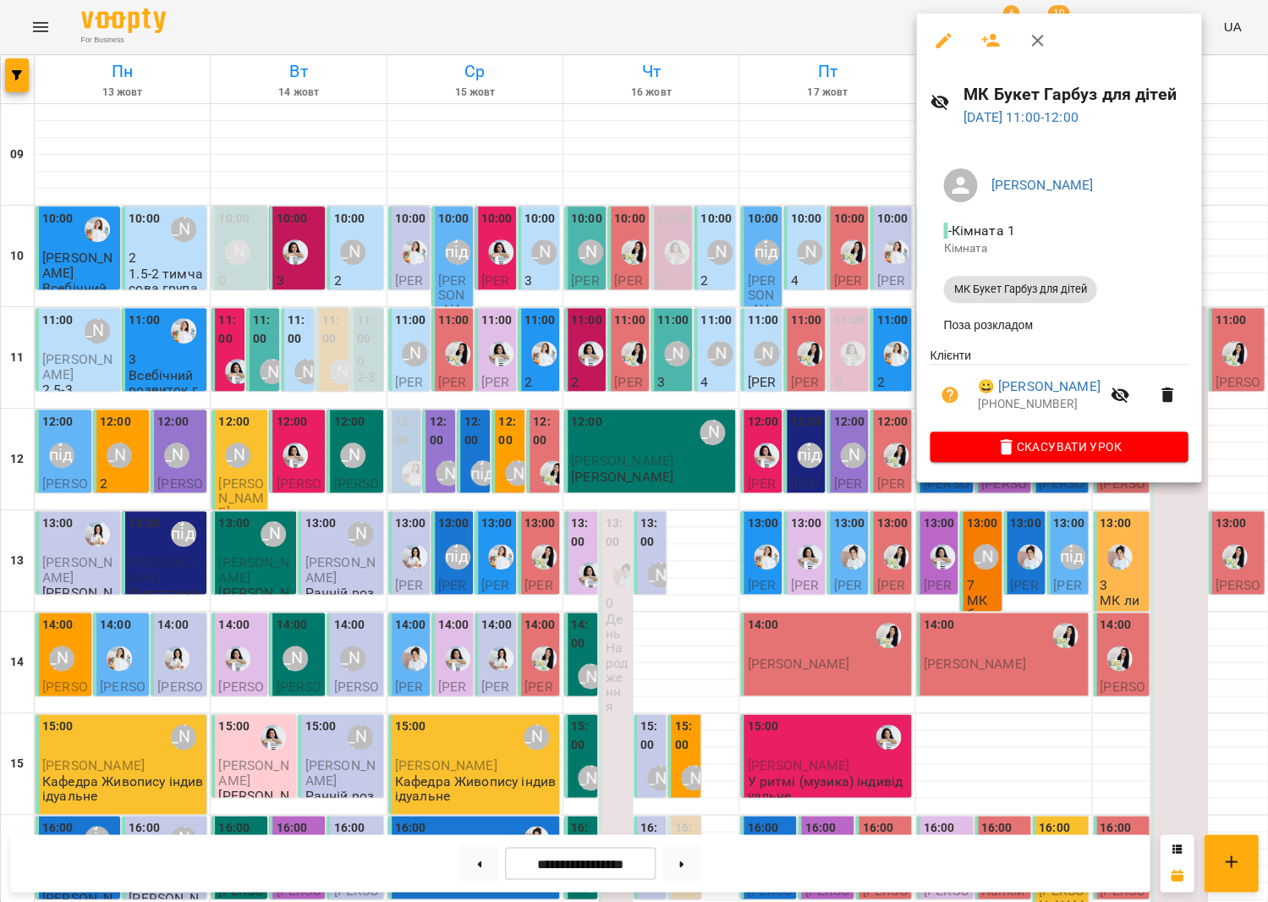
click at [812, 190] on div at bounding box center [634, 451] width 1268 height 902
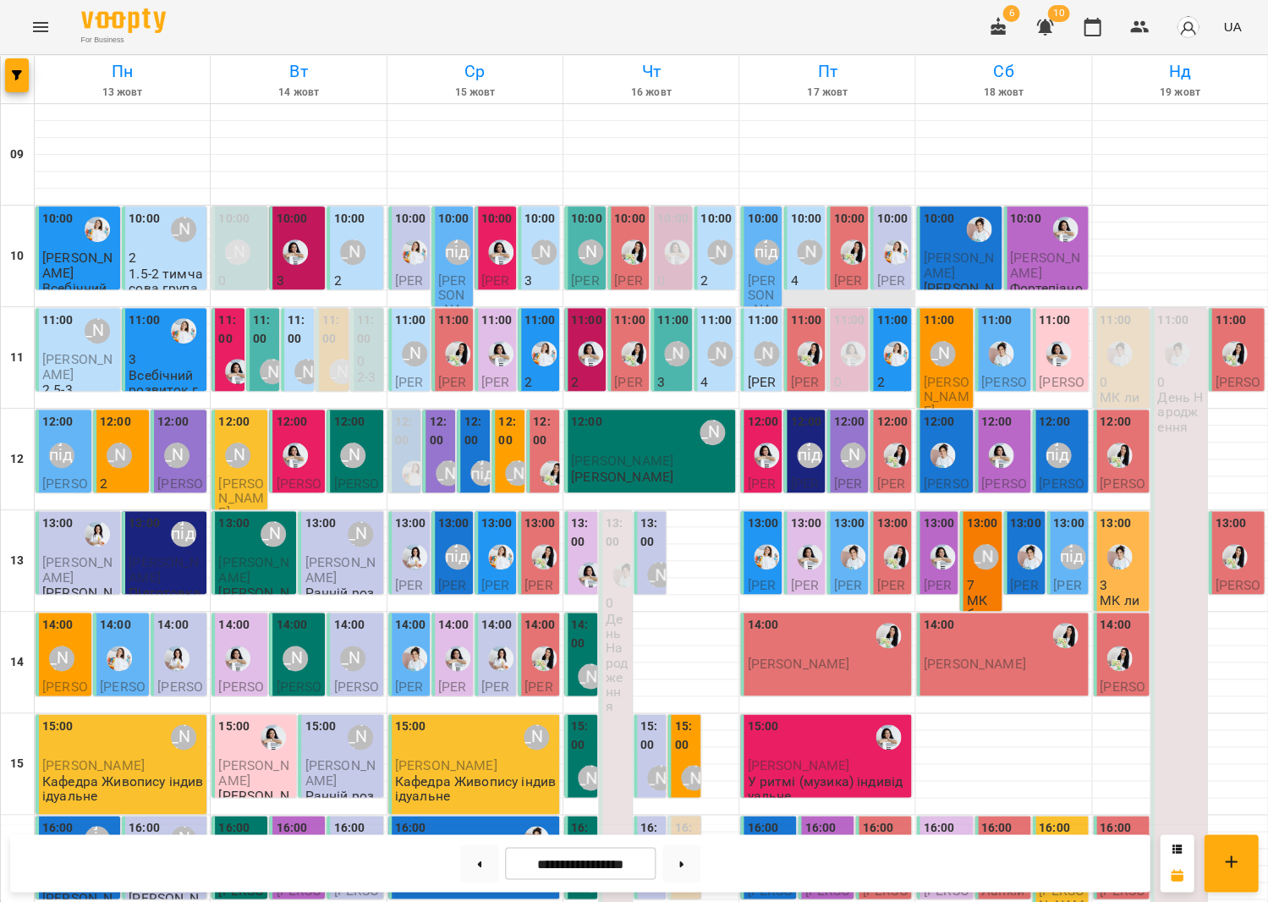
scroll to position [109, 0]
click at [476, 857] on button at bounding box center [479, 862] width 38 height 37
type input "**********"
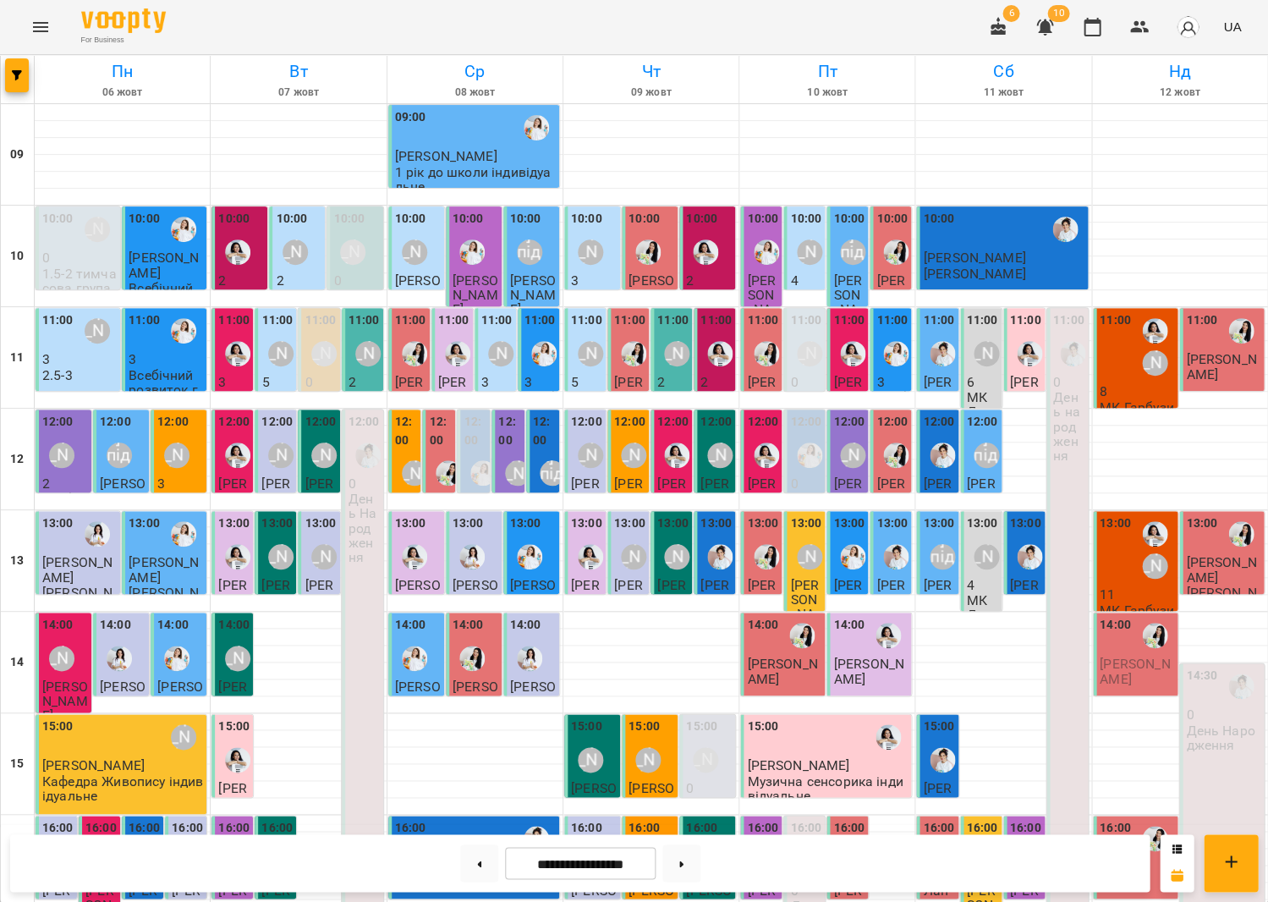
click at [1132, 514] on div "13:00 [PERSON_NAME]" at bounding box center [1137, 549] width 74 height 71
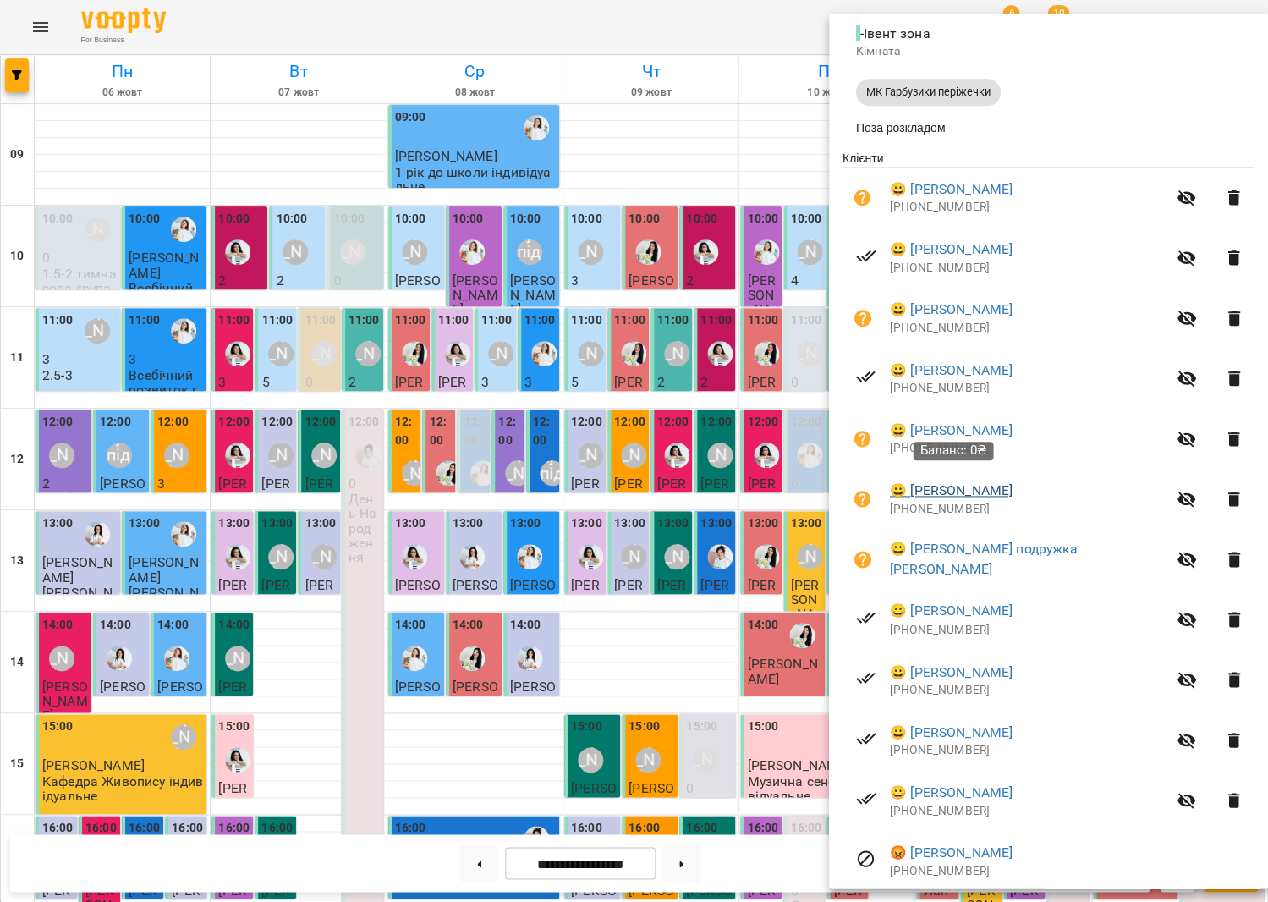
scroll to position [261, 0]
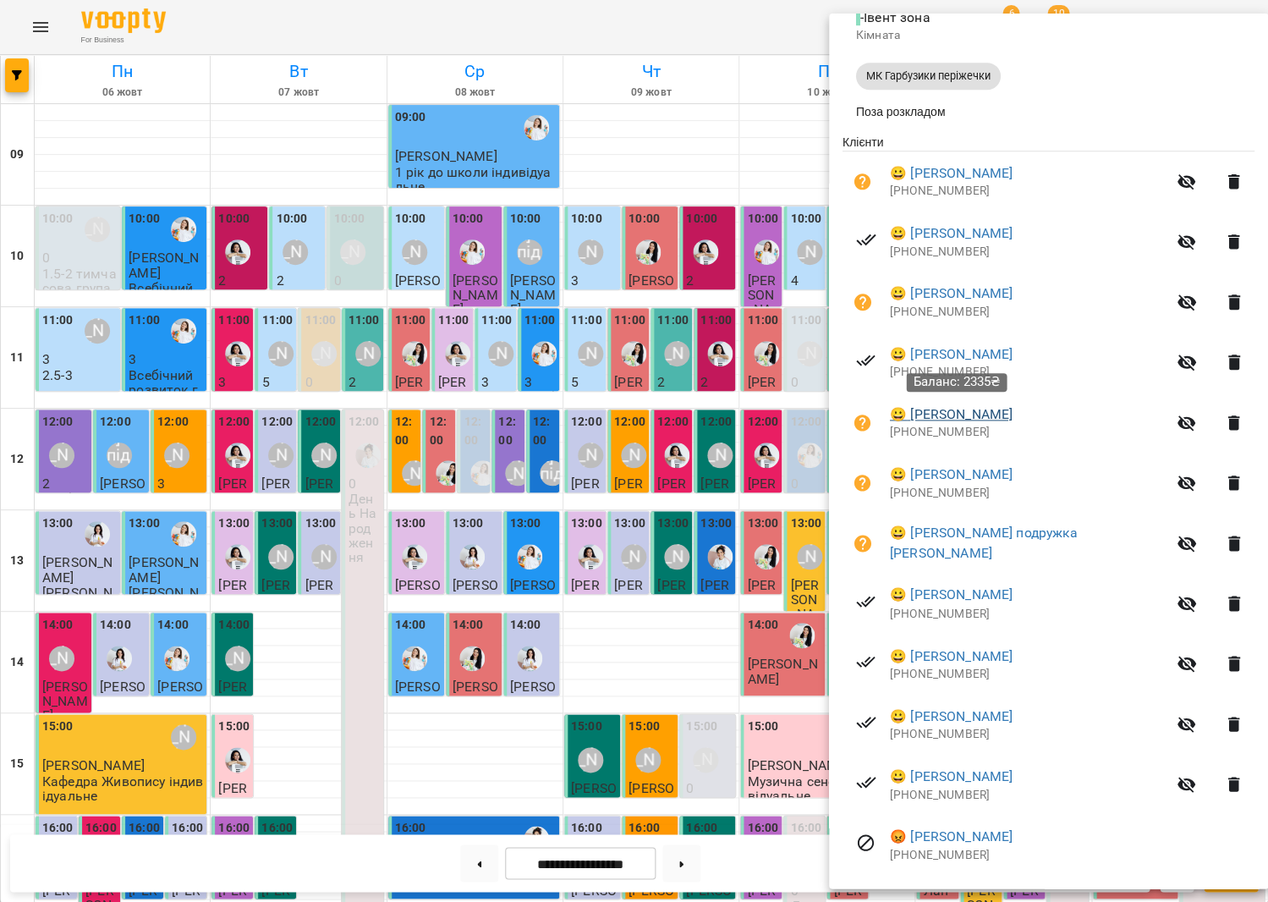
click at [967, 411] on link "😀 [PERSON_NAME]" at bounding box center [951, 414] width 123 height 20
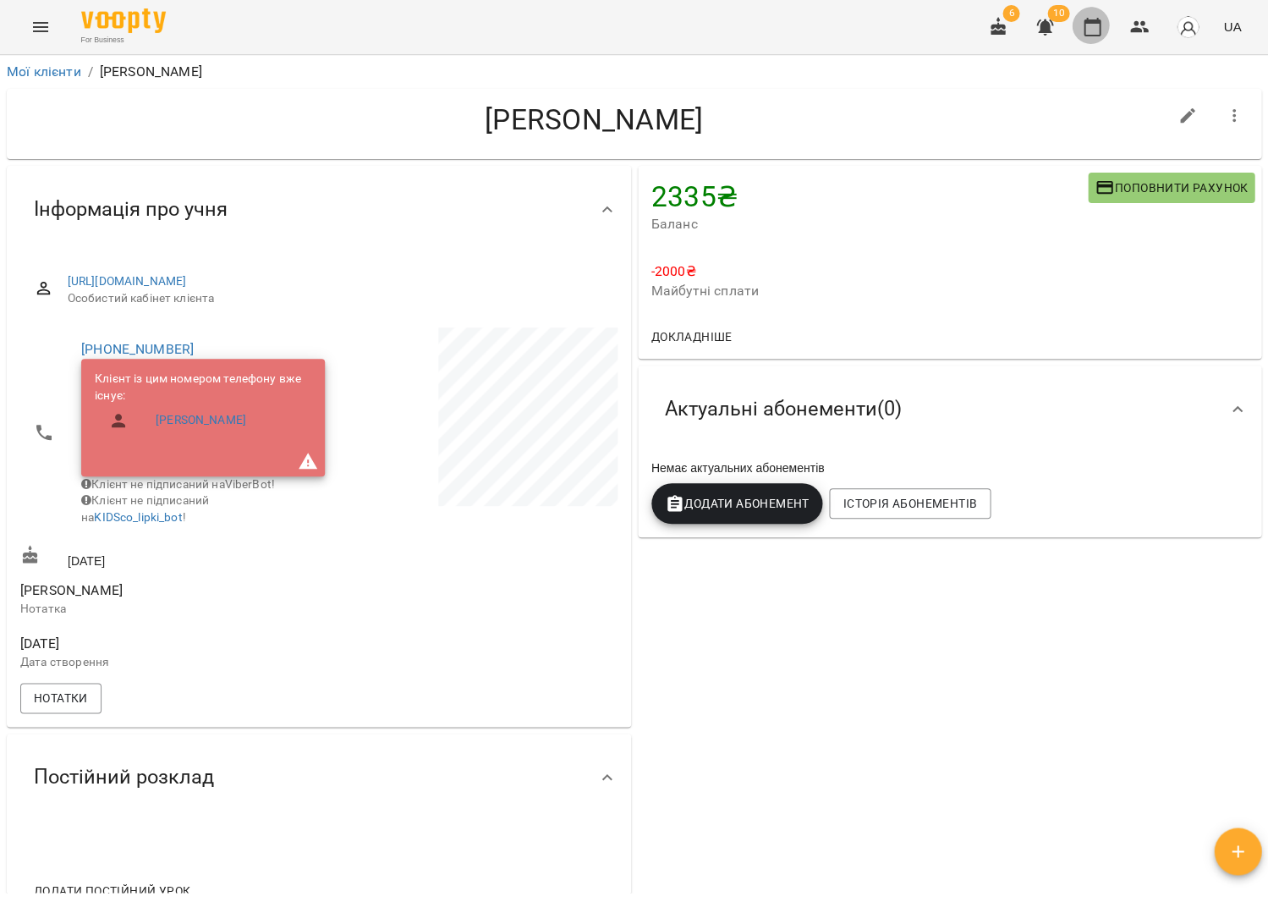
drag, startPoint x: 1107, startPoint y: 30, endPoint x: 1112, endPoint y: 15, distance: 16.1
click at [1107, 29] on button "button" at bounding box center [1092, 27] width 41 height 41
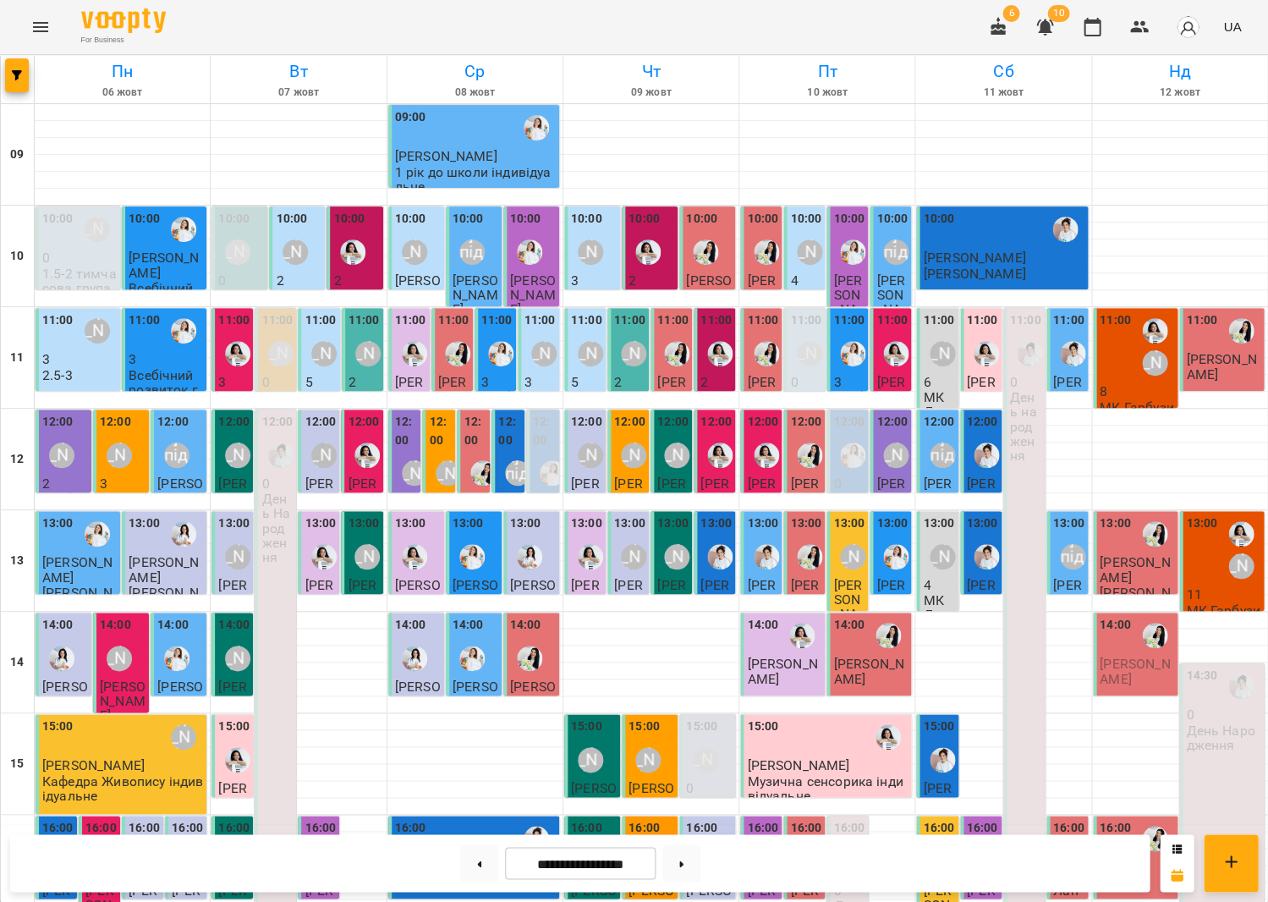
click at [1152, 652] on div at bounding box center [1154, 635] width 39 height 39
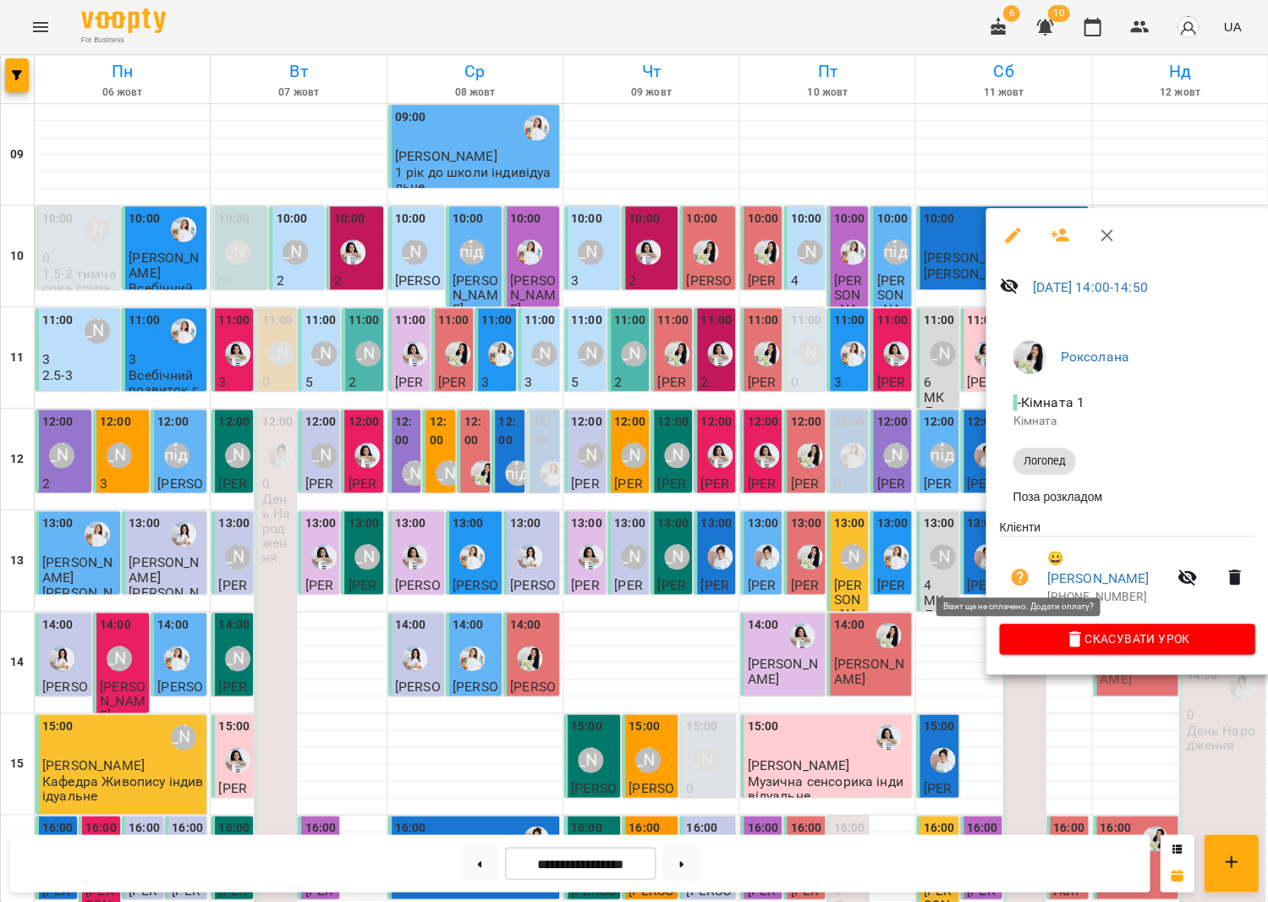
click at [1018, 567] on icon "button" at bounding box center [1019, 577] width 20 height 20
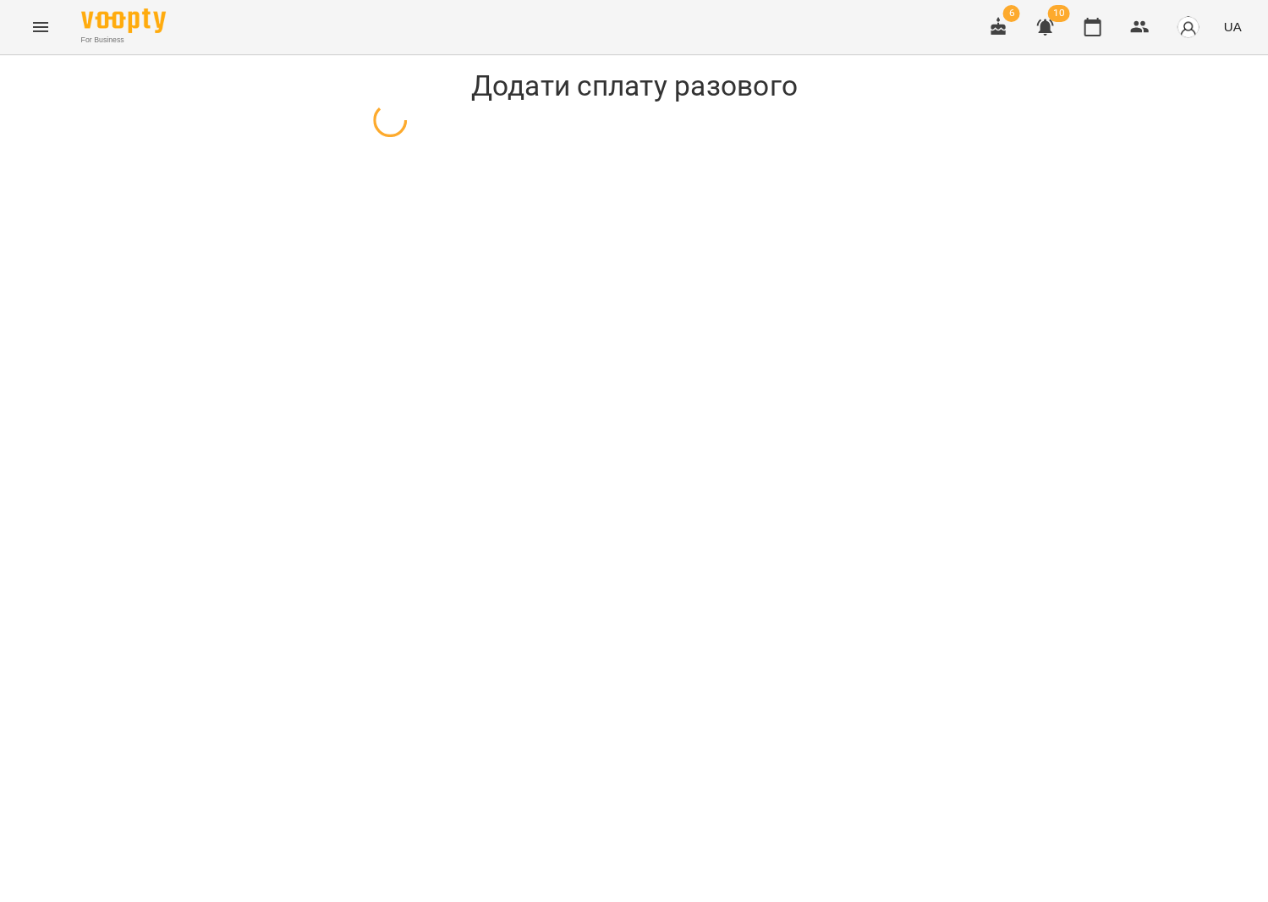
select select "*******"
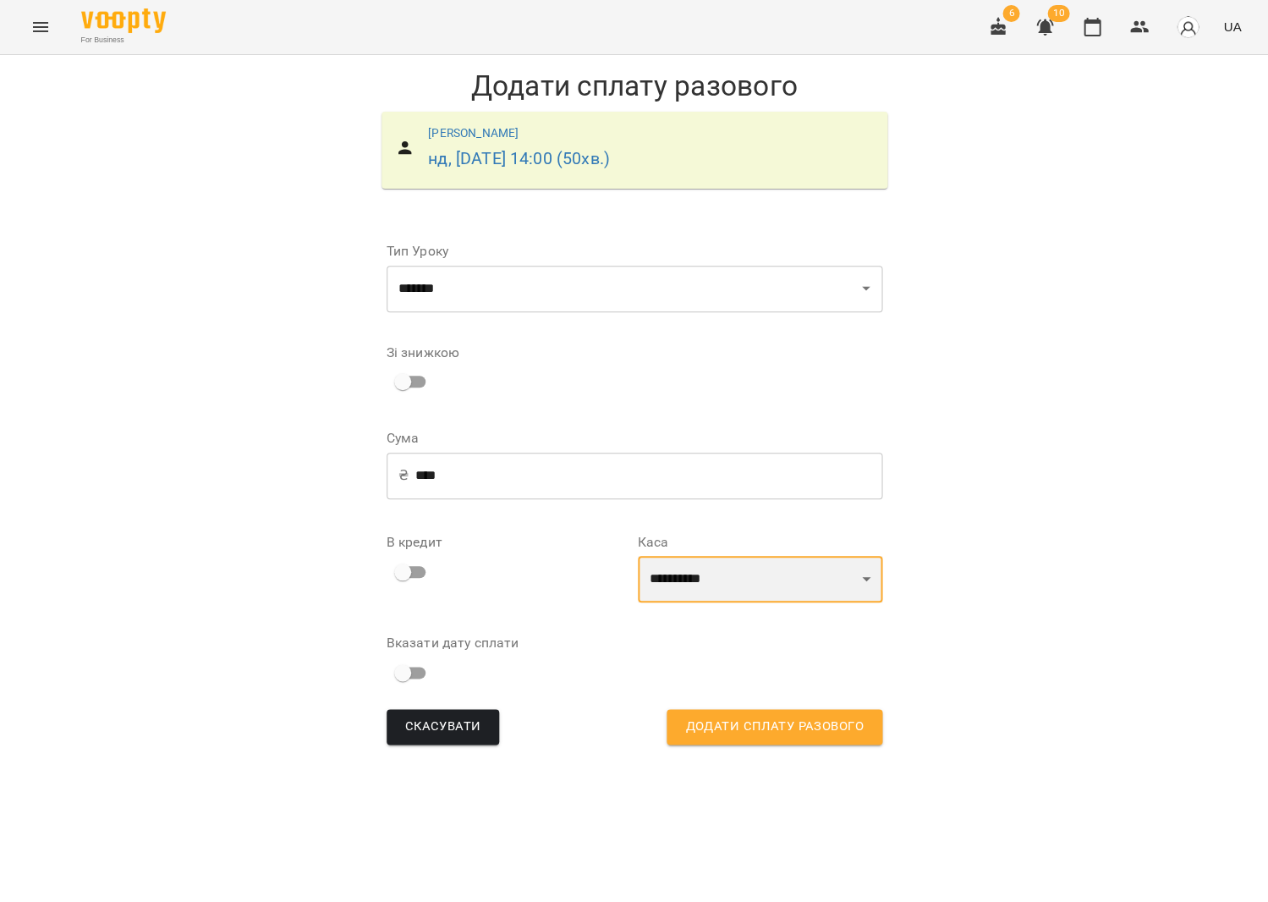
select select "****"
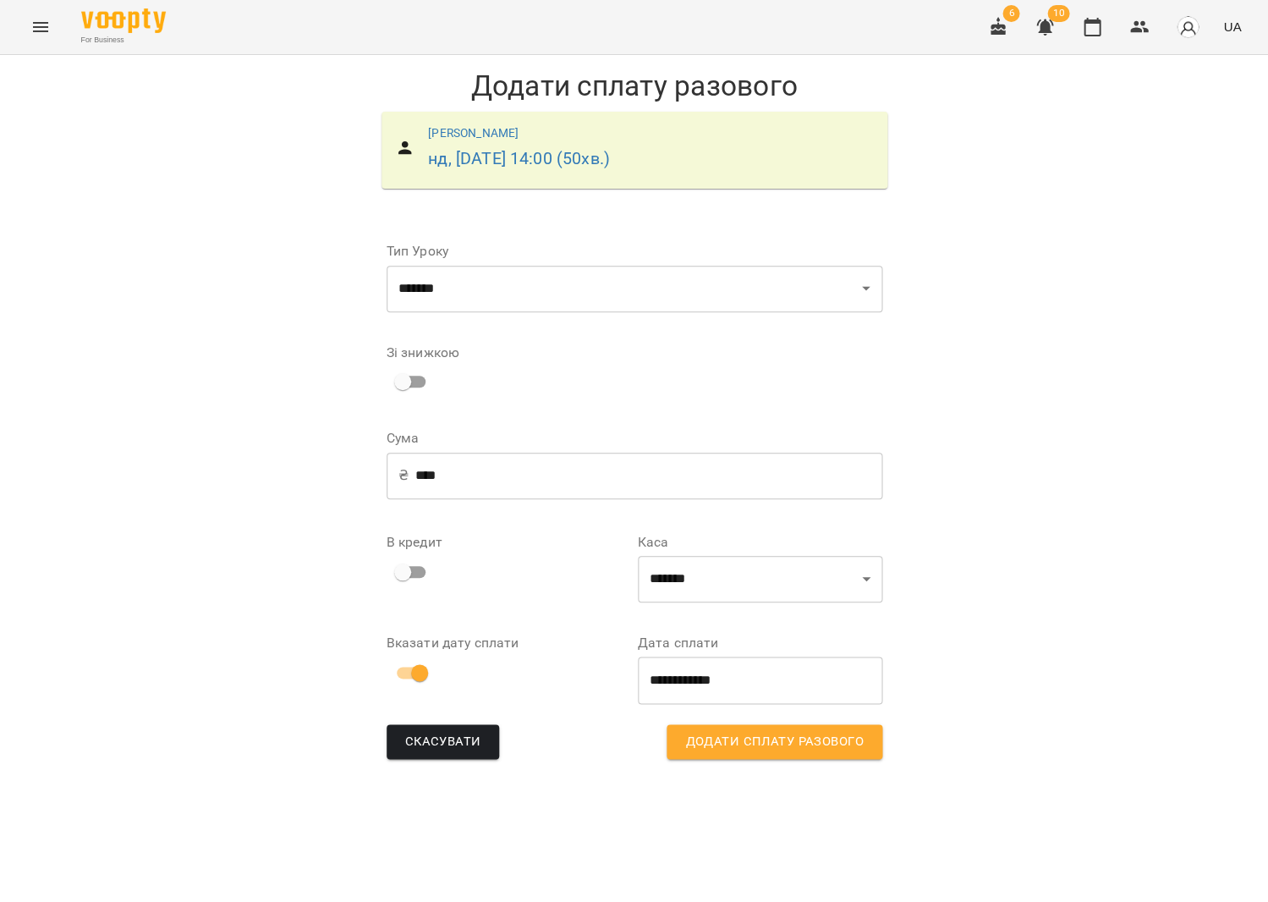
click at [835, 739] on span "Додати сплату разового" at bounding box center [774, 742] width 178 height 22
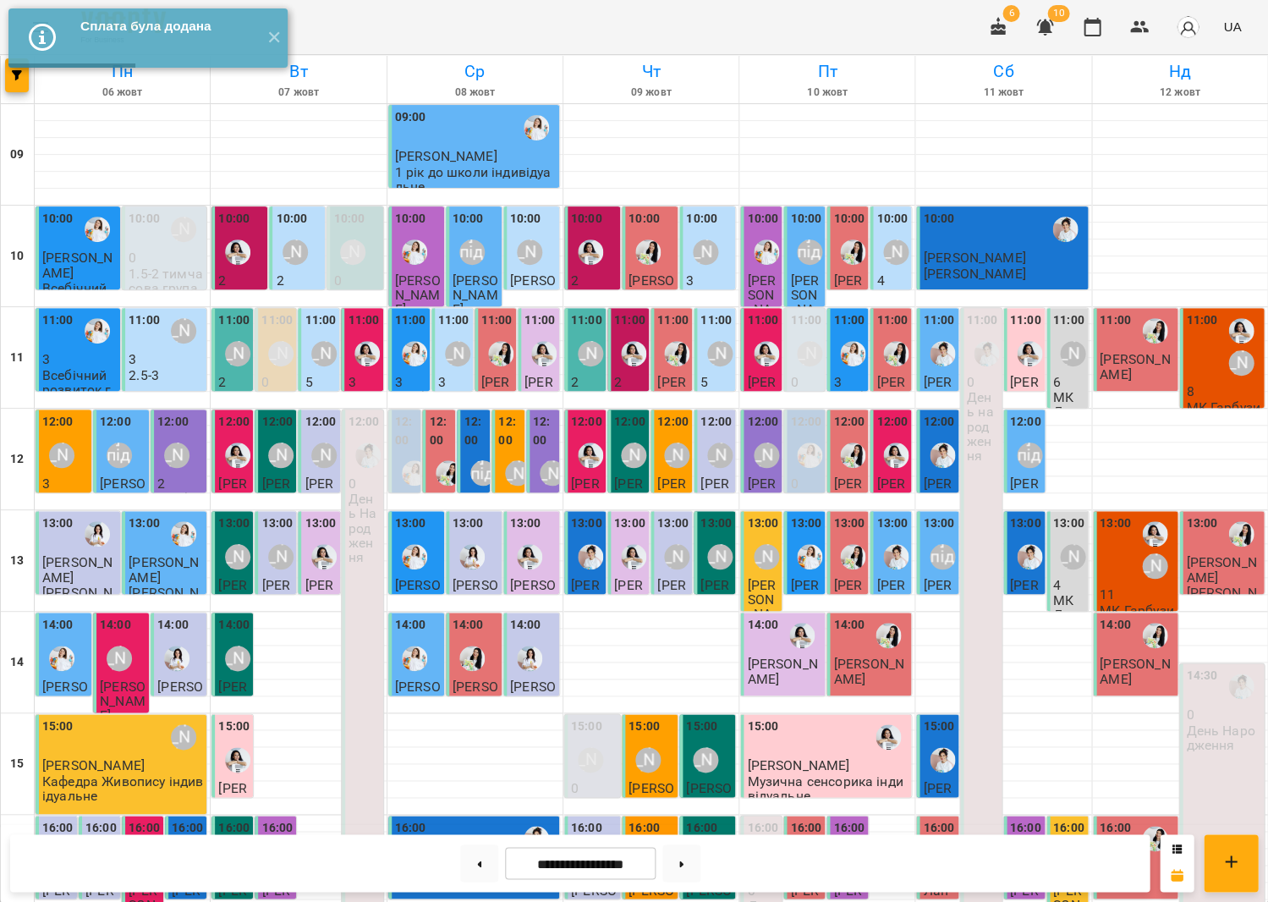
click at [1124, 547] on div "13:00" at bounding box center [1115, 549] width 31 height 71
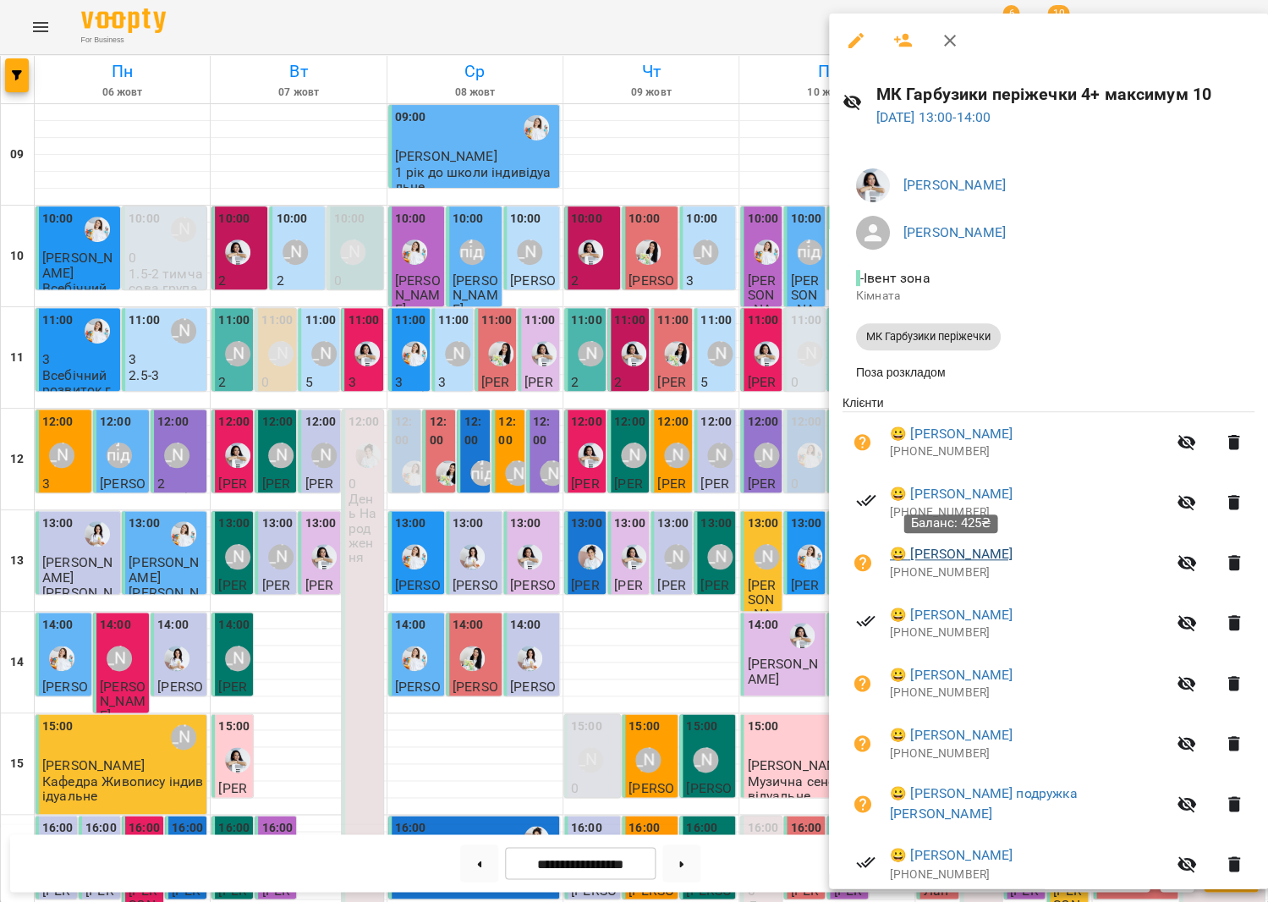
click at [933, 548] on link "😀 [PERSON_NAME]" at bounding box center [951, 554] width 123 height 20
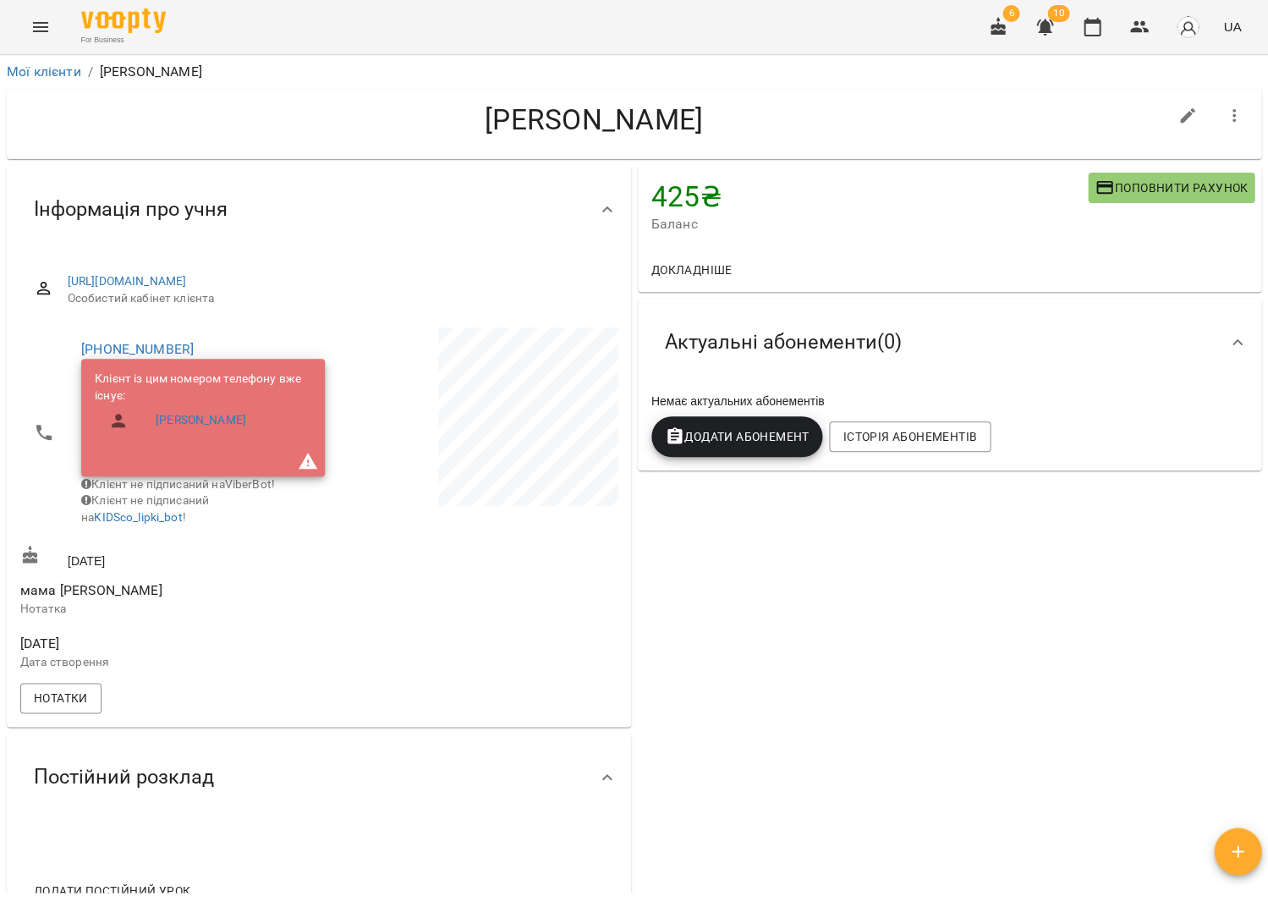
click at [1150, 194] on span "Поповнити рахунок" at bounding box center [1171, 188] width 153 height 20
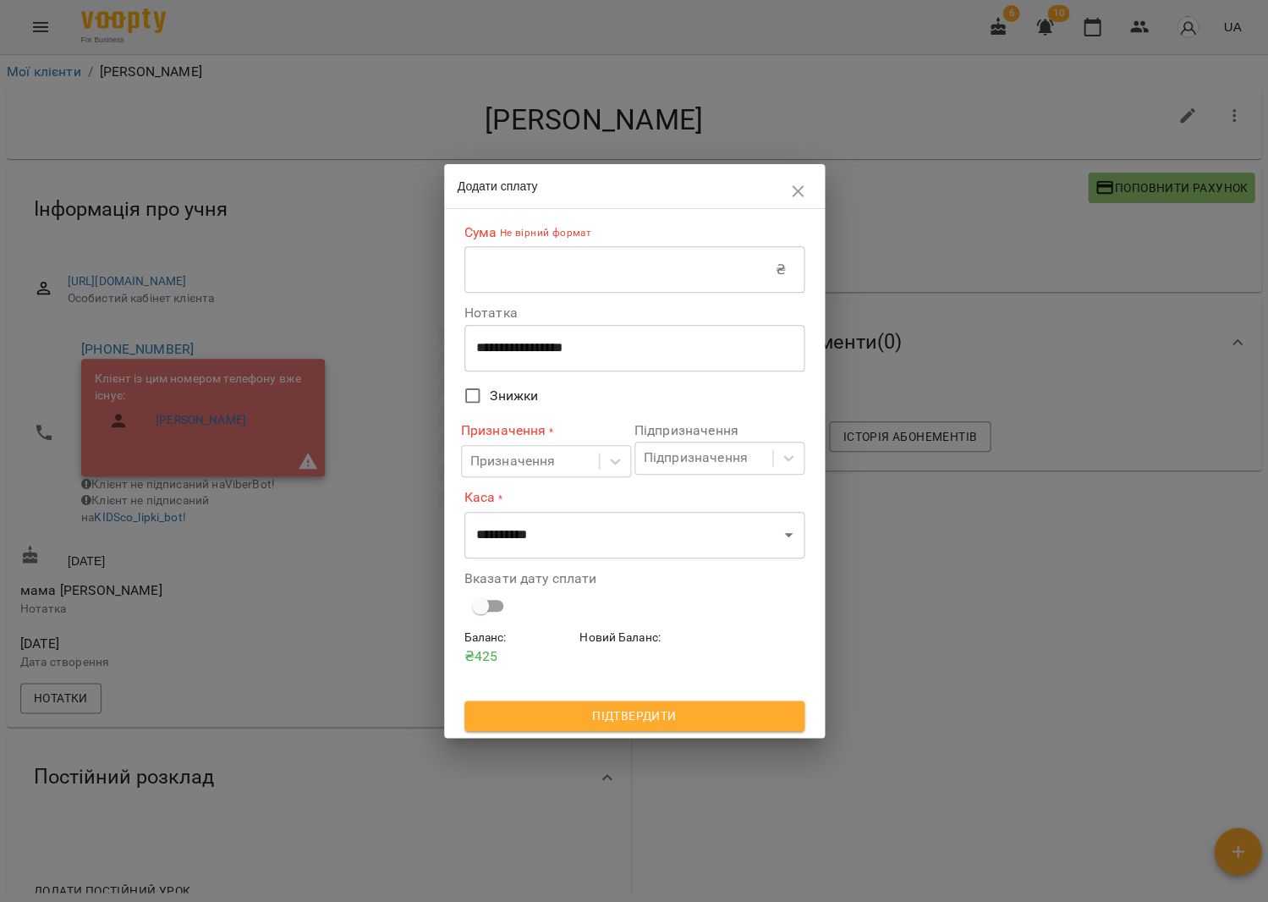
click at [701, 279] on input "text" at bounding box center [620, 269] width 311 height 47
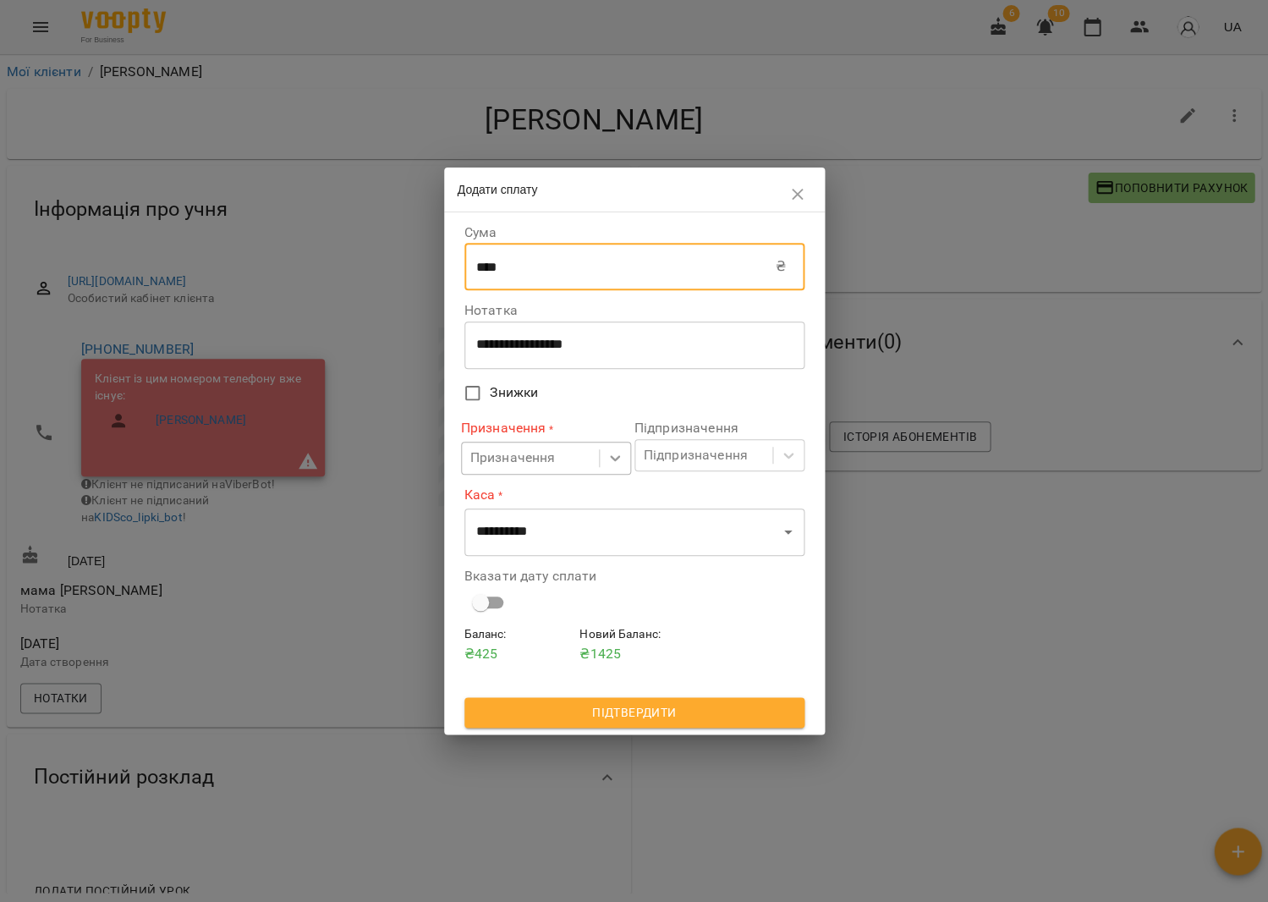
type input "****"
click at [607, 464] on icon at bounding box center [615, 457] width 17 height 17
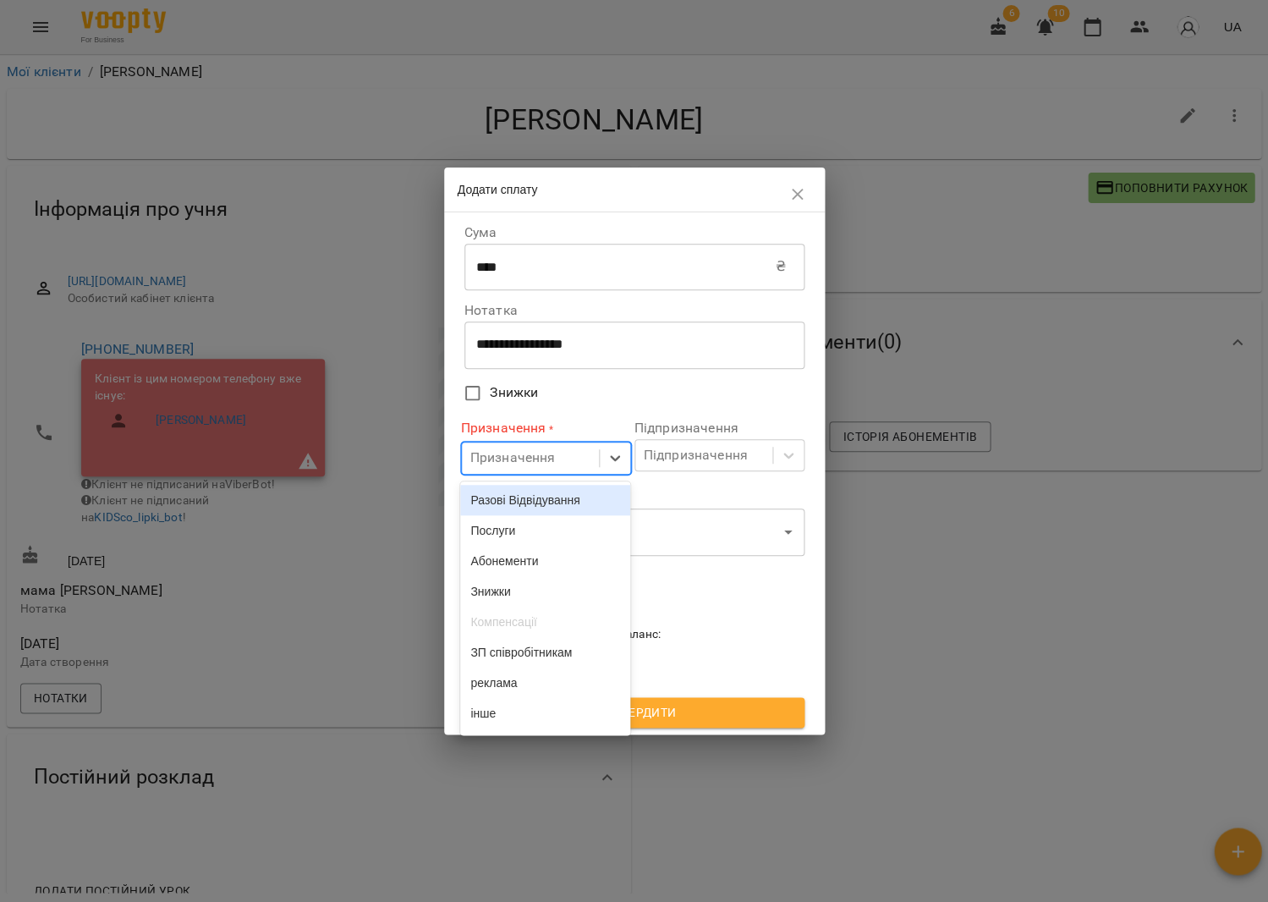
click at [569, 503] on div "Разові Відвідування" at bounding box center [545, 500] width 170 height 30
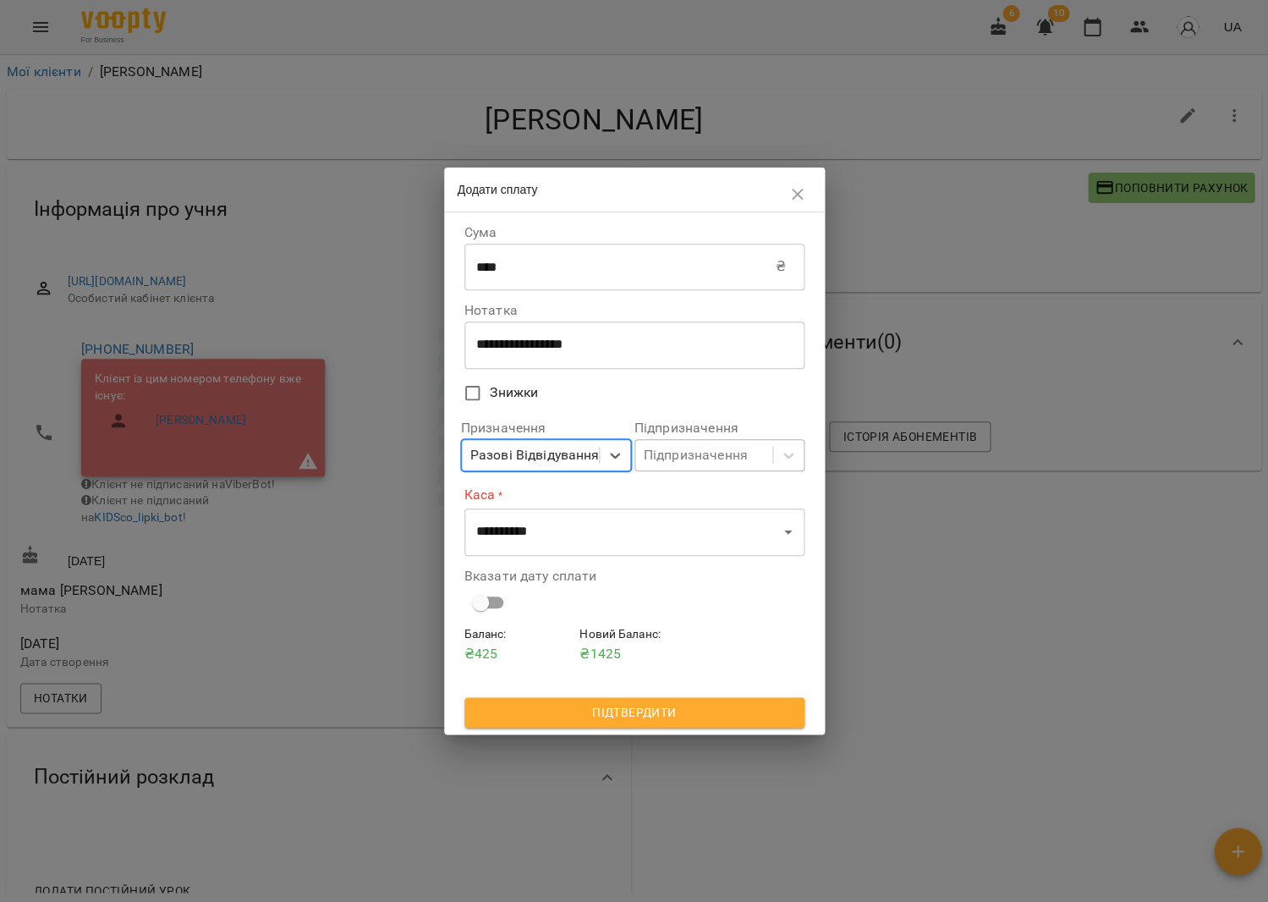
click at [644, 465] on div "Підпризначення" at bounding box center [696, 455] width 104 height 20
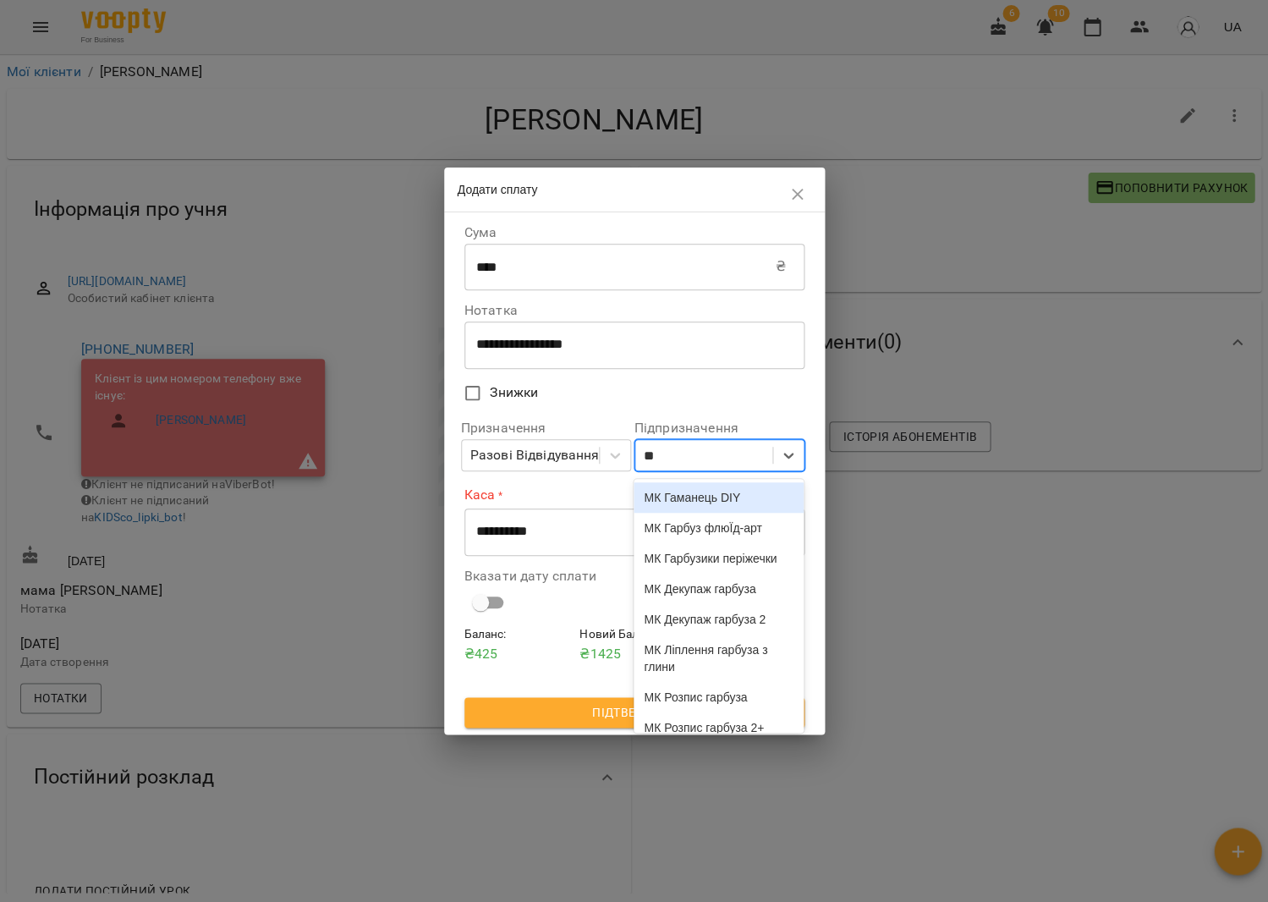
type input "***"
click at [680, 536] on div "МК Гарбузики періжечки" at bounding box center [719, 528] width 170 height 30
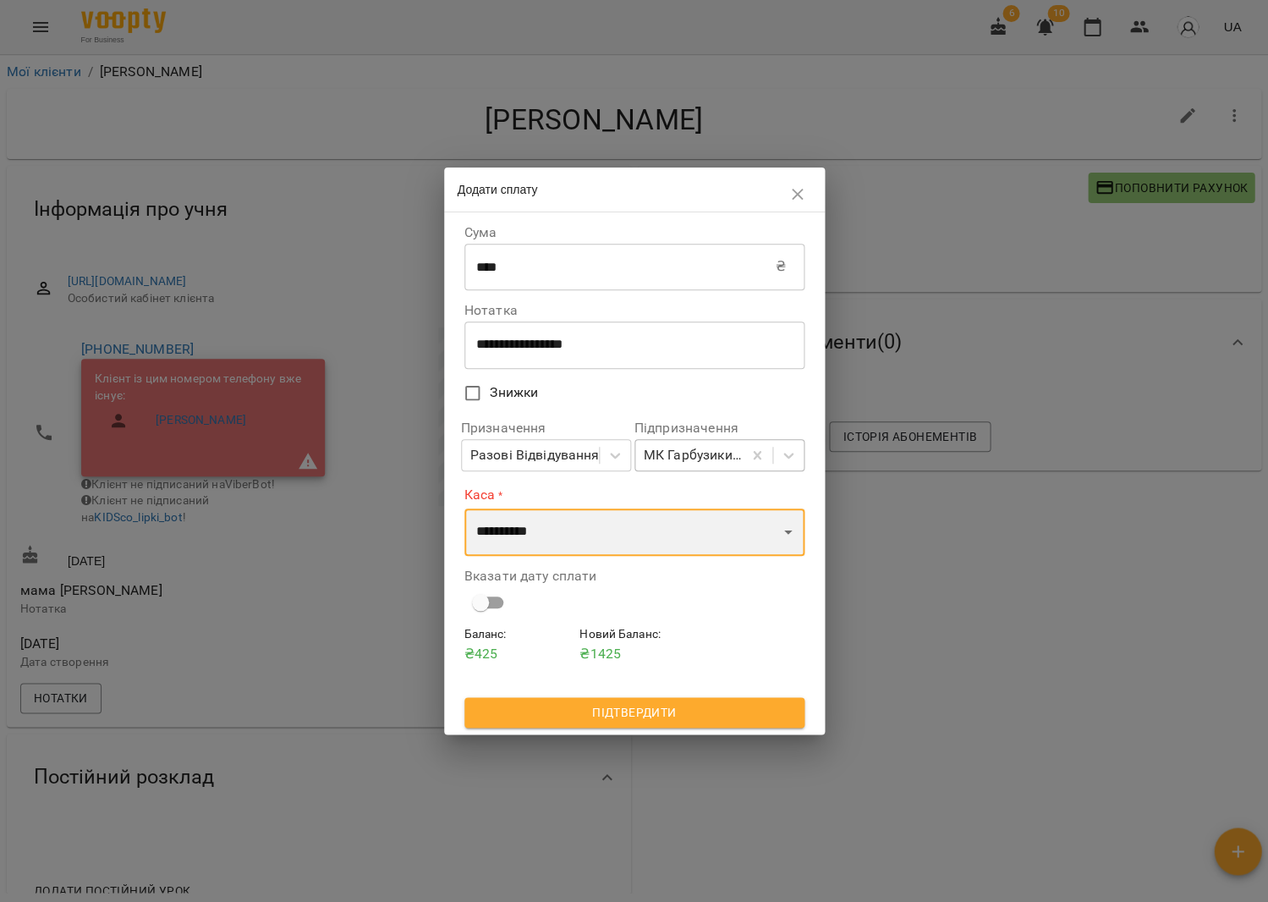
select select "****"
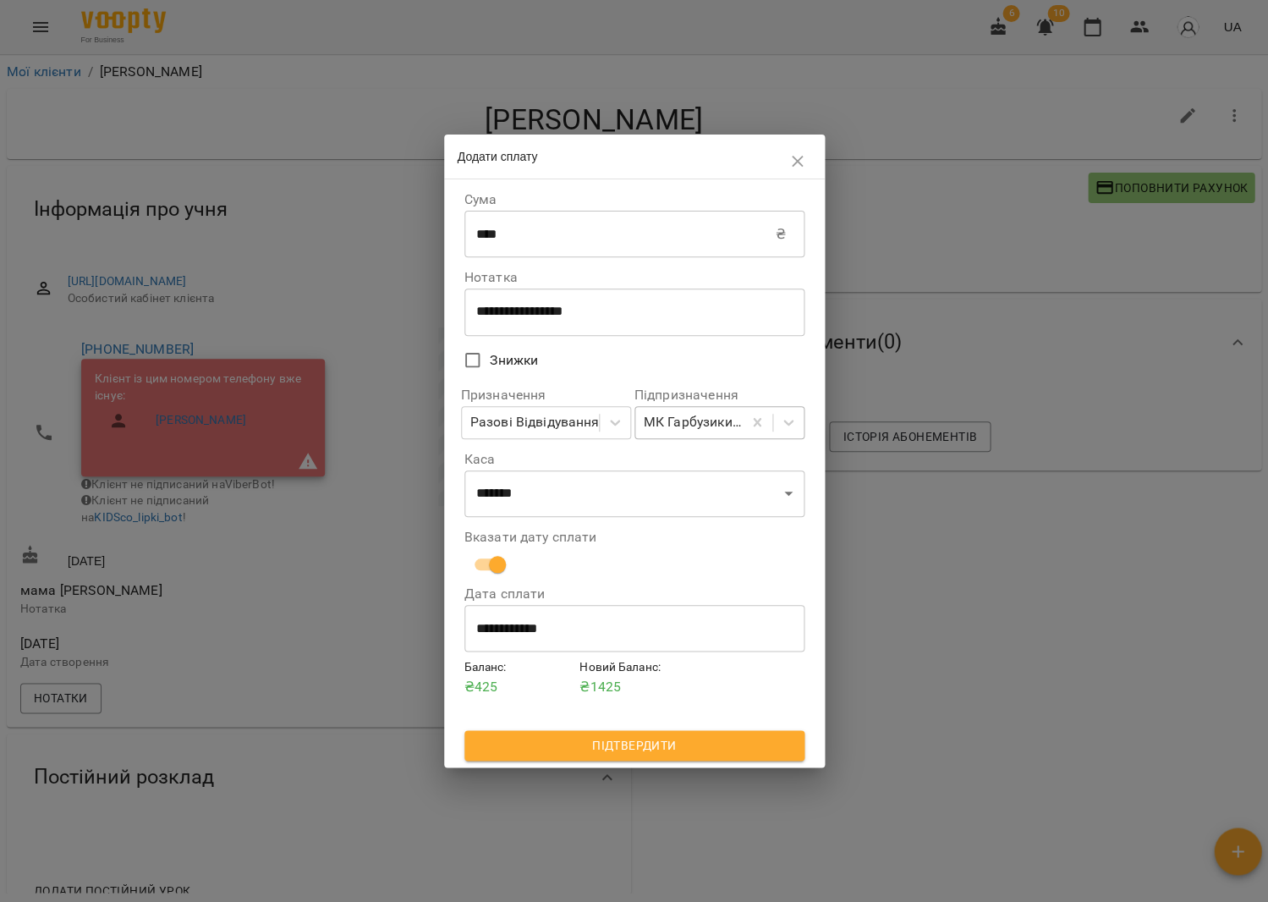
click at [688, 733] on button "Підтвердити" at bounding box center [635, 745] width 340 height 30
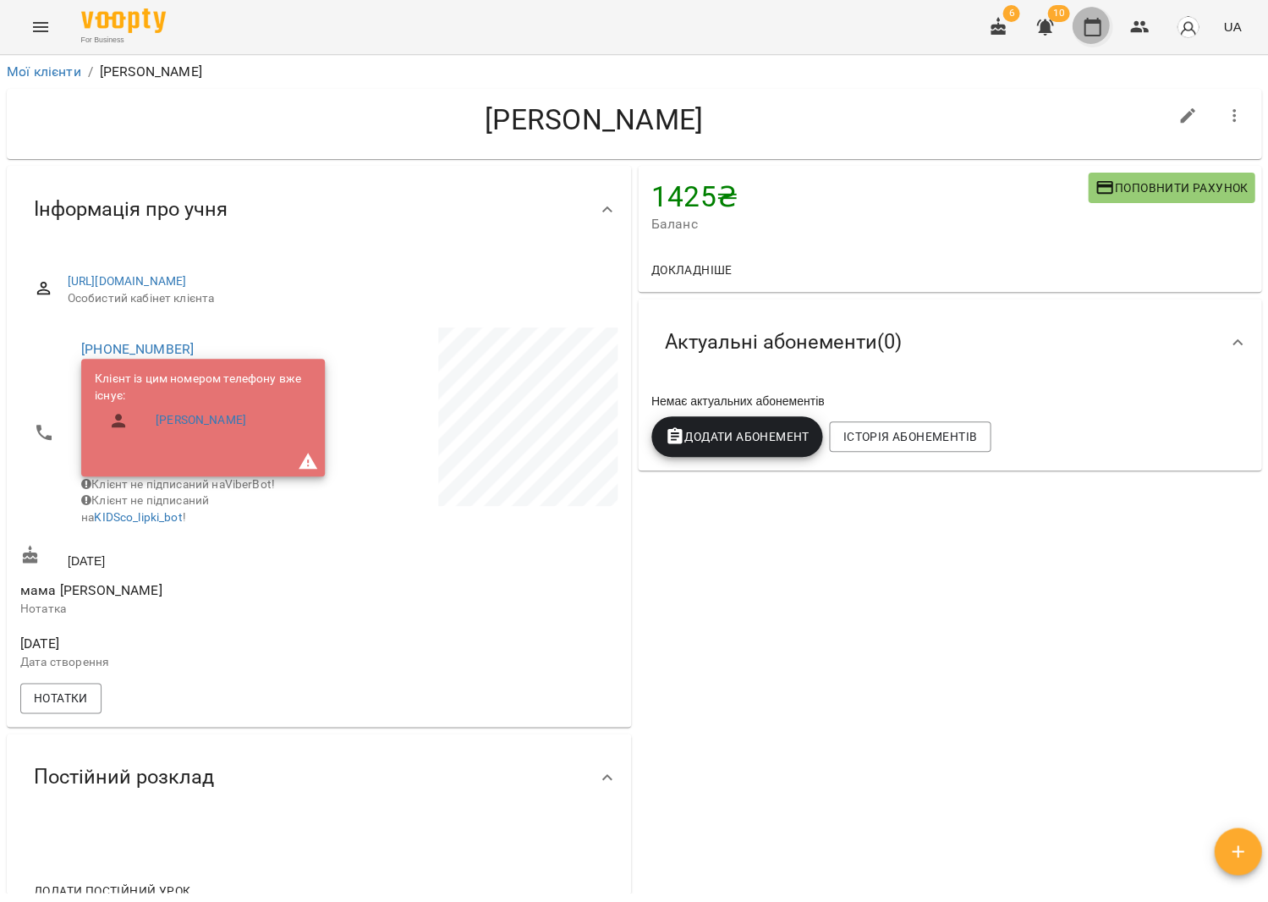
drag, startPoint x: 1094, startPoint y: 25, endPoint x: 1086, endPoint y: 22, distance: 8.8
click at [1091, 24] on icon "button" at bounding box center [1092, 27] width 20 height 20
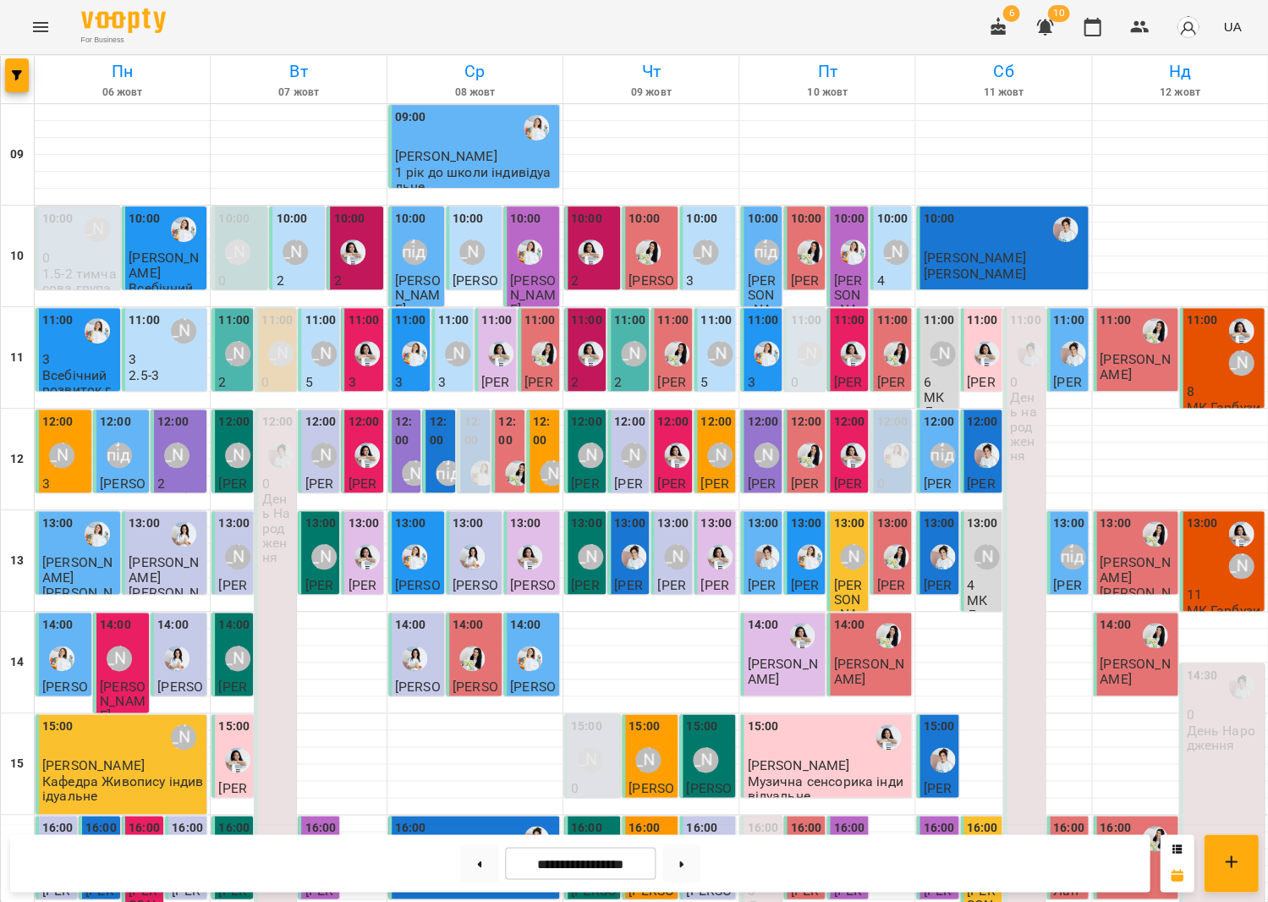
click at [1206, 574] on div "13:00" at bounding box center [1201, 549] width 31 height 71
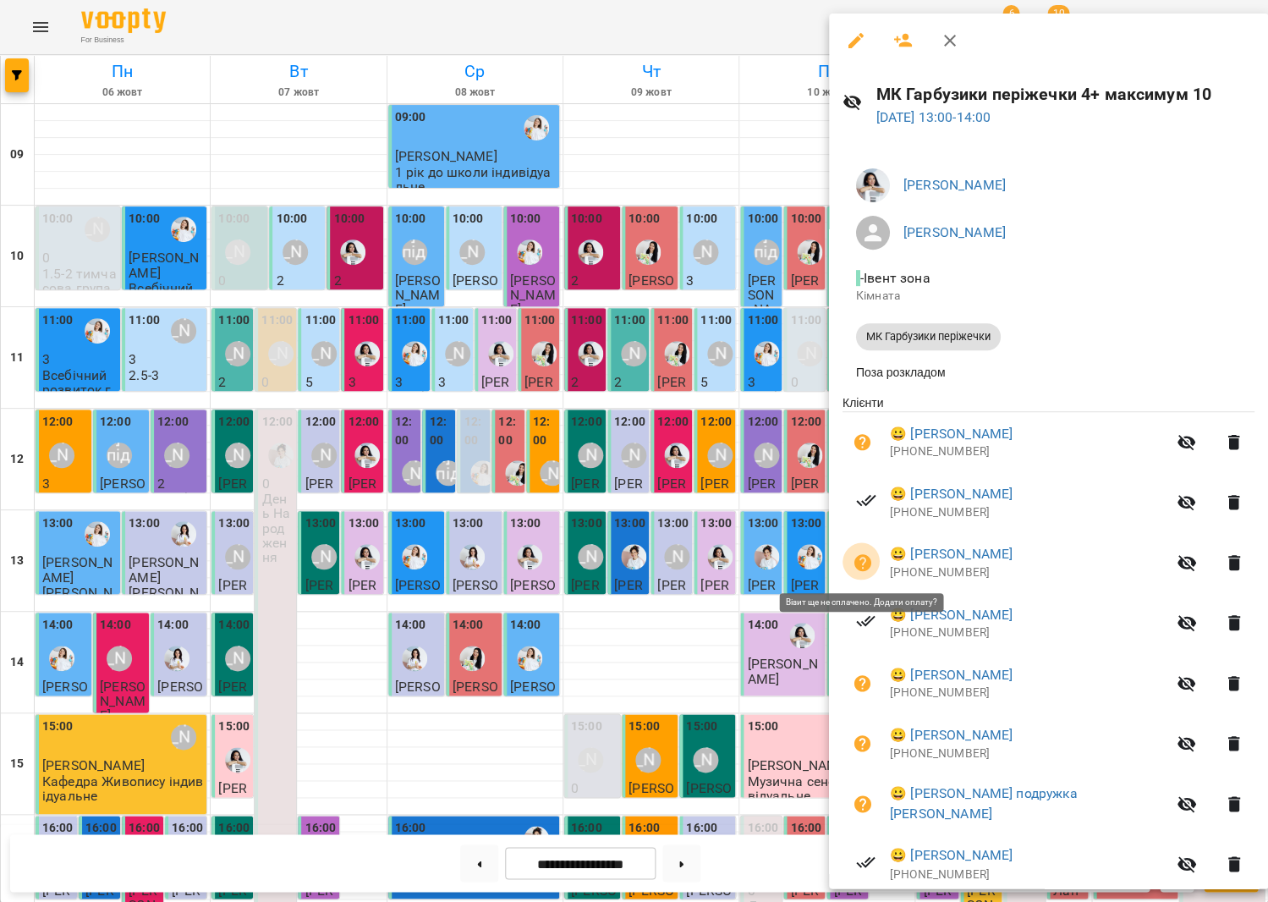
click at [869, 564] on icon "button" at bounding box center [863, 563] width 20 height 20
select select "**********"
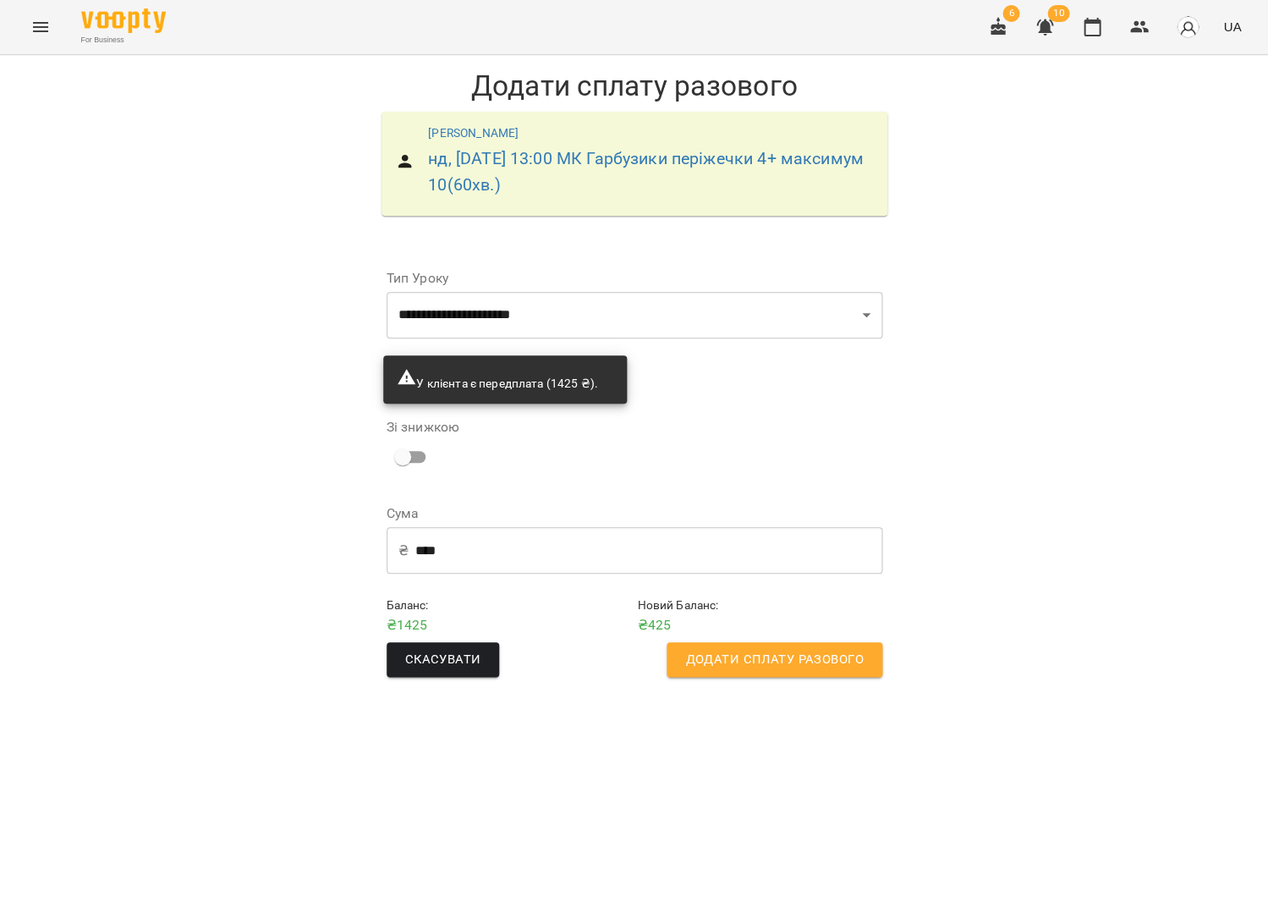
click at [789, 654] on span "Додати сплату разового" at bounding box center [774, 660] width 178 height 22
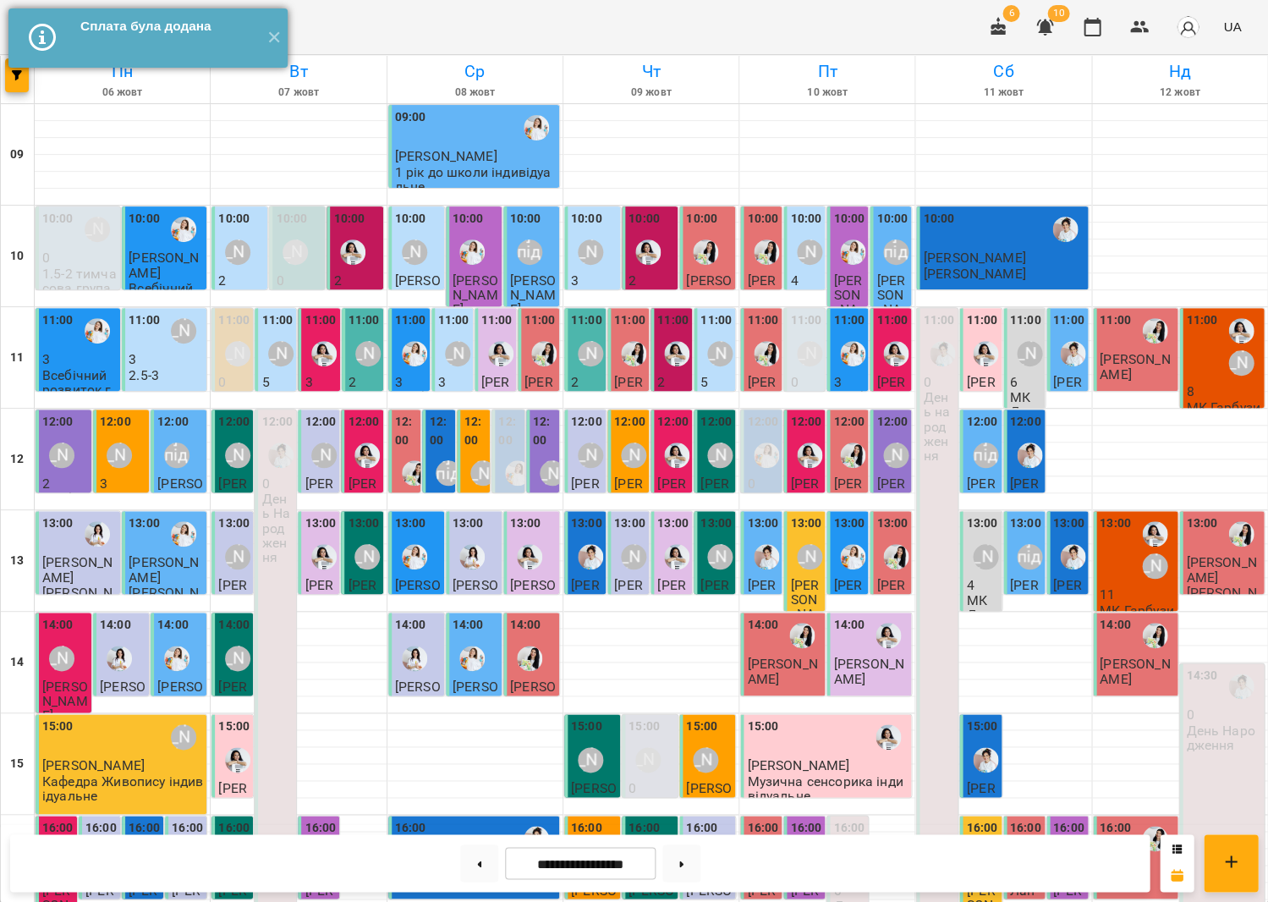
drag, startPoint x: 277, startPoint y: 44, endPoint x: 207, endPoint y: 39, distance: 69.6
click at [277, 44] on button "✕" at bounding box center [274, 37] width 28 height 59
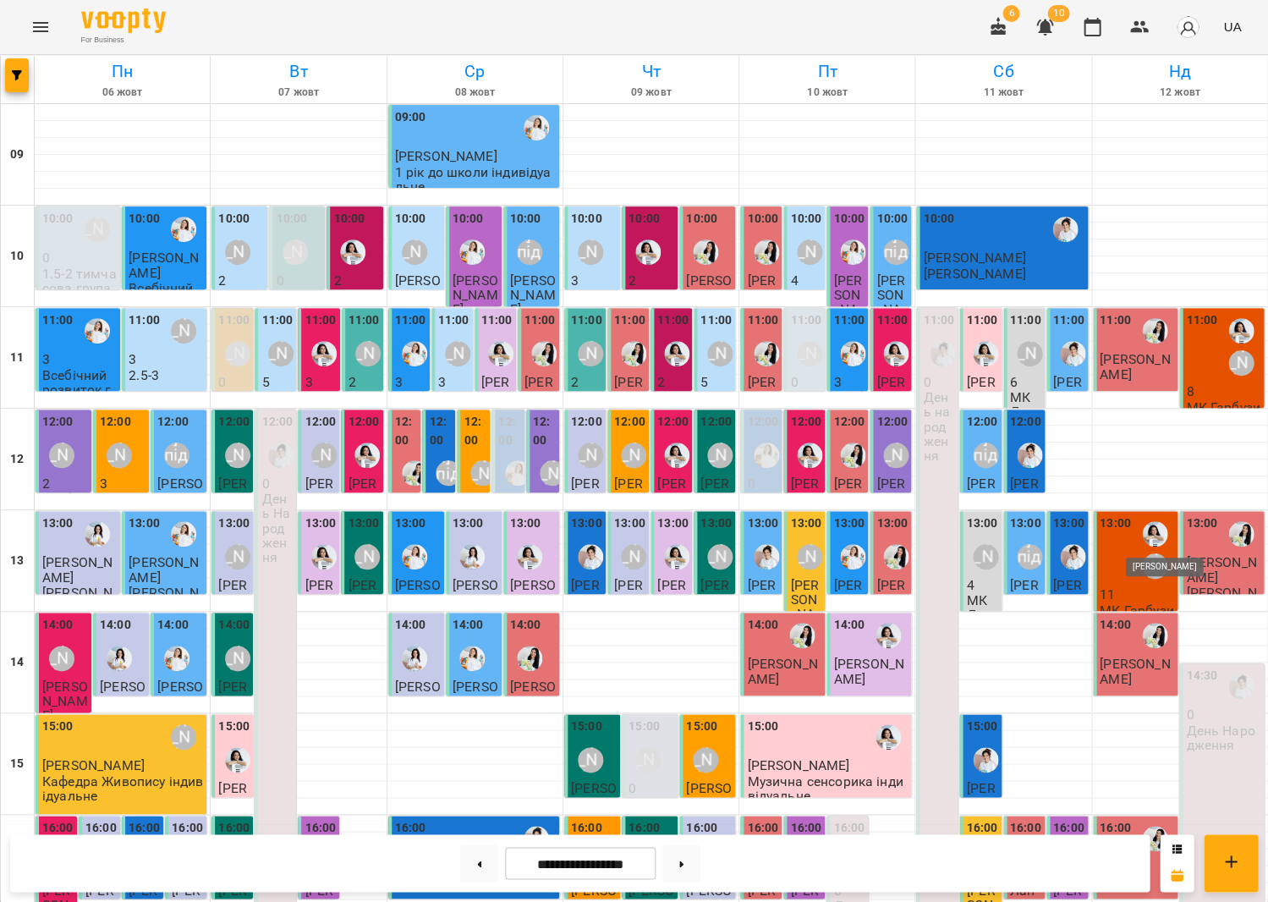
click at [1146, 531] on img "Анна Білан" at bounding box center [1154, 533] width 25 height 25
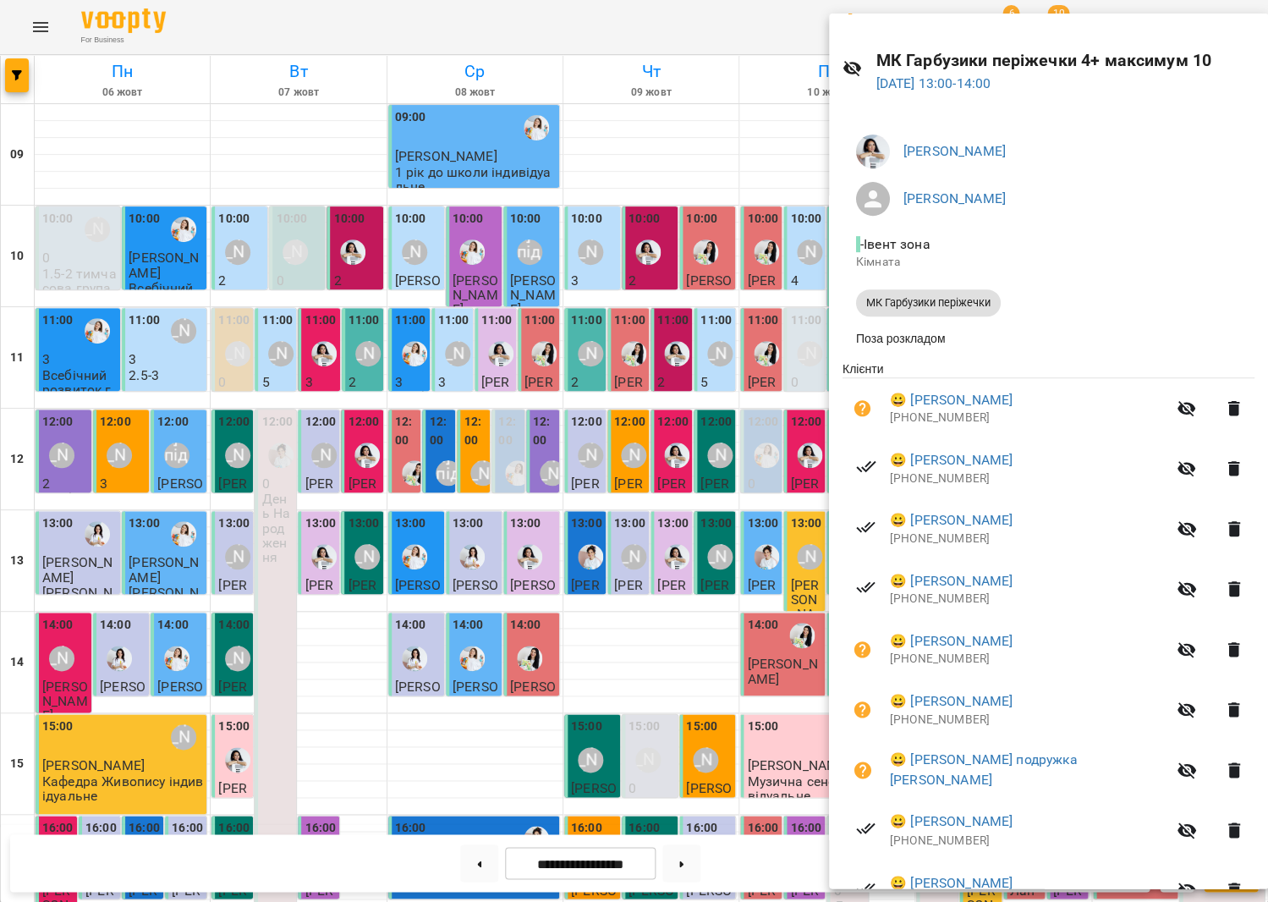
scroll to position [62, 0]
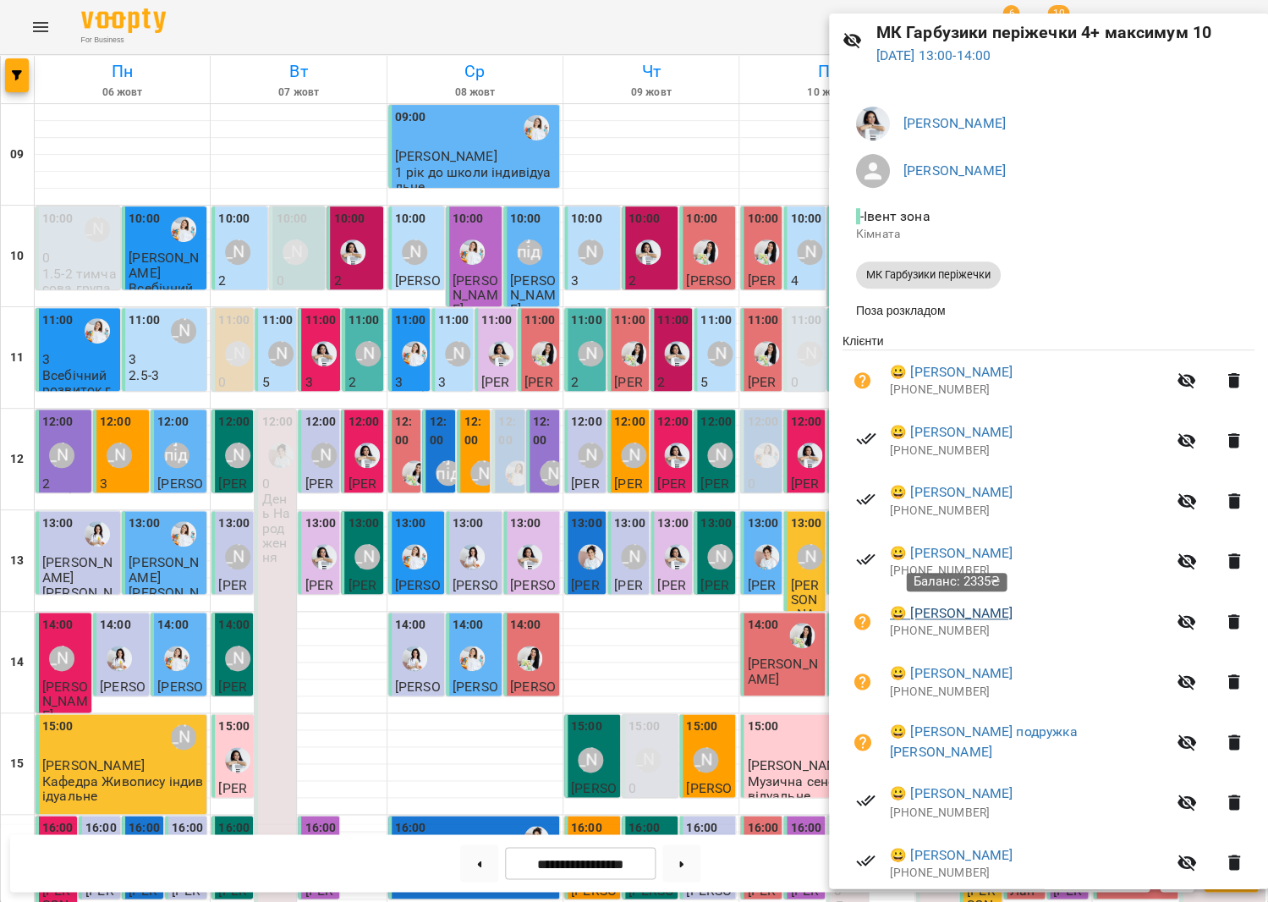
click at [959, 614] on link "😀 [PERSON_NAME]" at bounding box center [951, 613] width 123 height 20
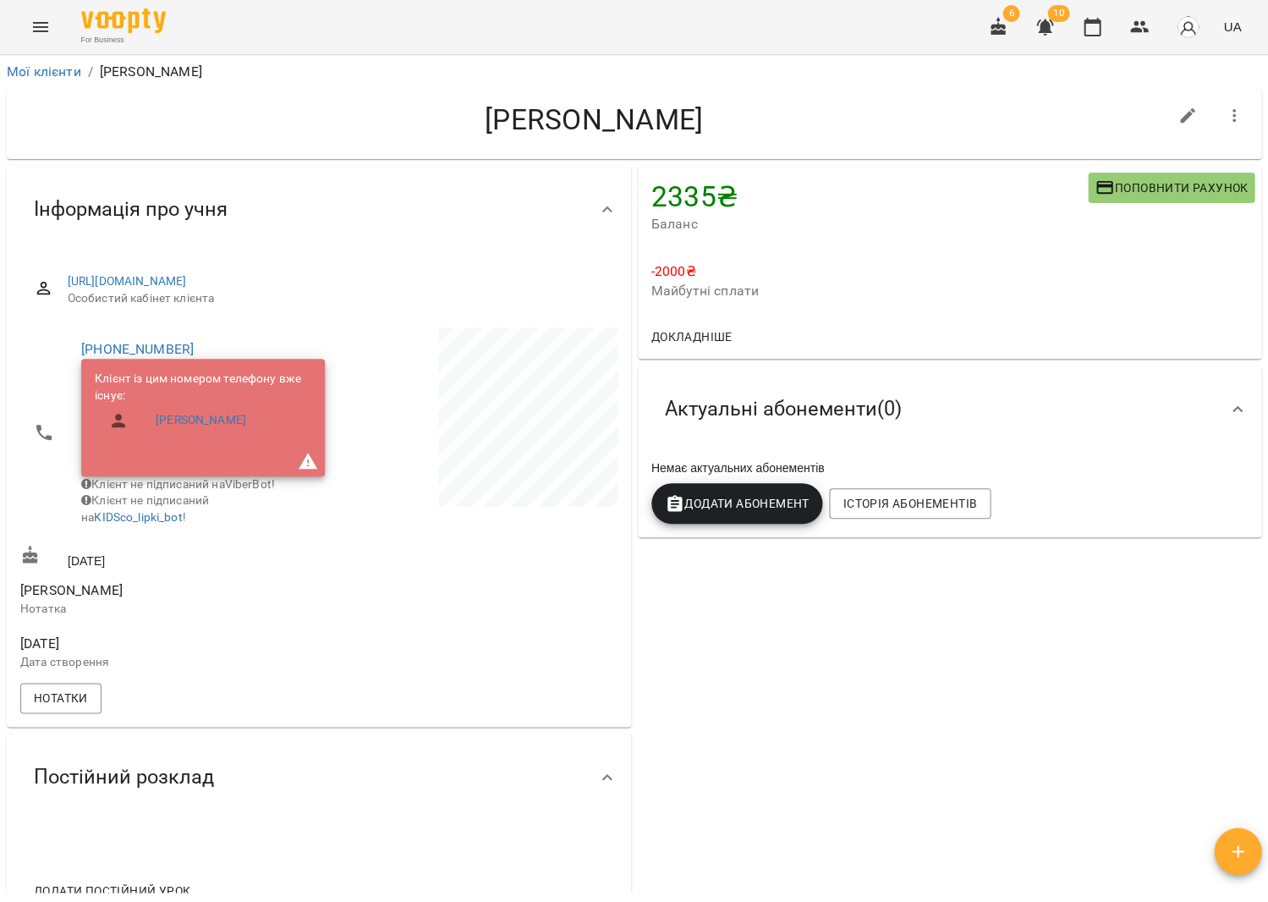
click at [1132, 190] on span "Поповнити рахунок" at bounding box center [1171, 188] width 153 height 20
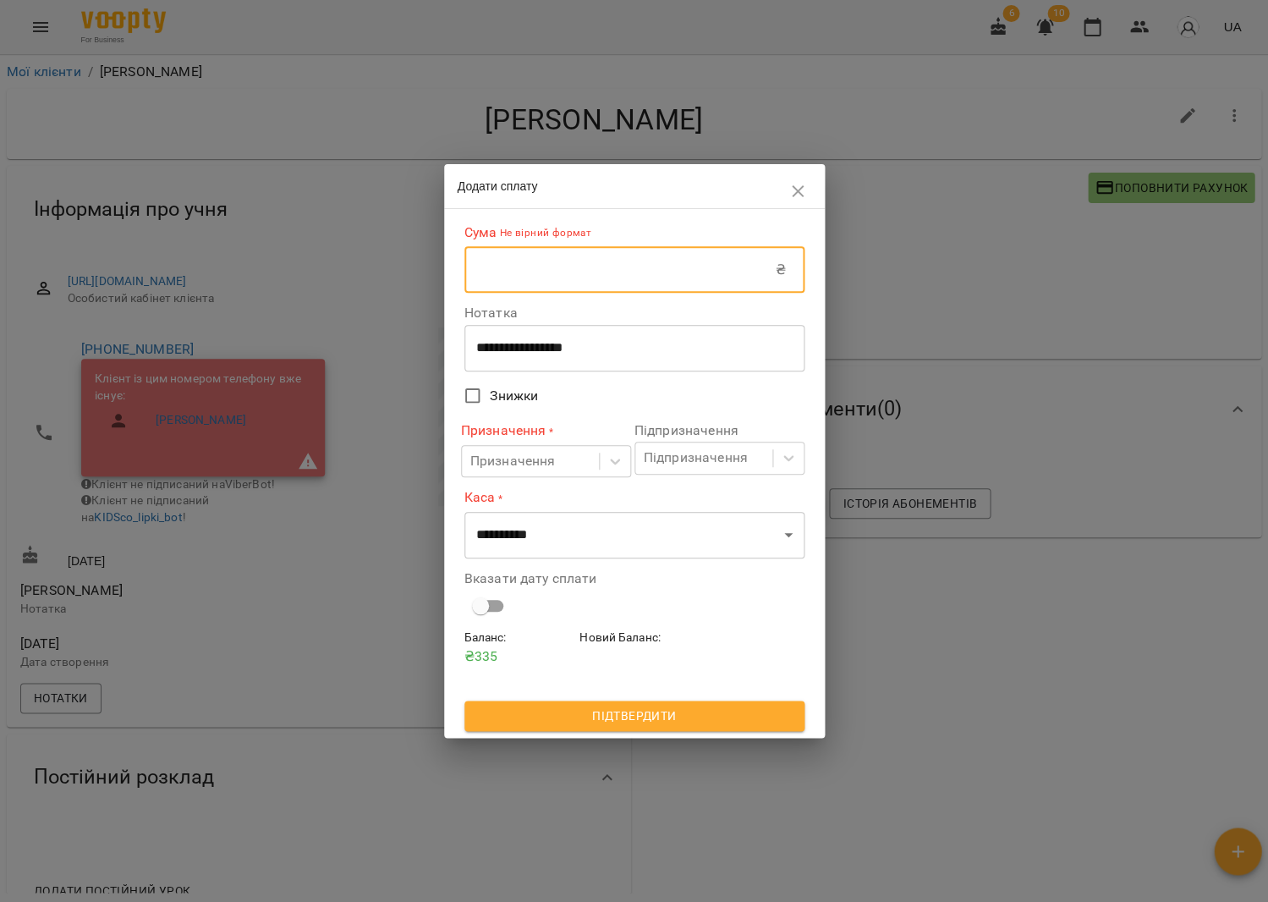
click at [716, 272] on input "text" at bounding box center [620, 269] width 311 height 47
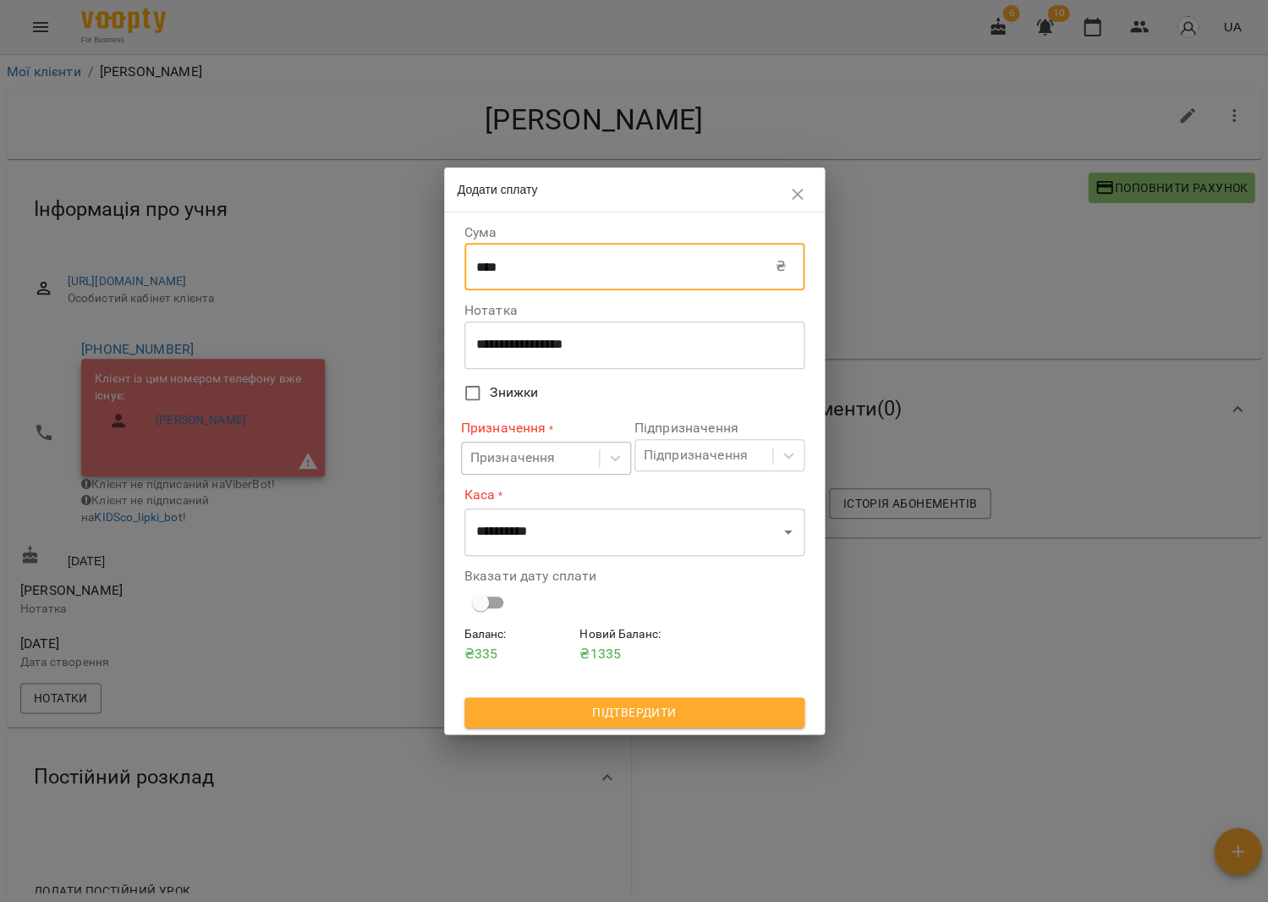
type input "****"
click at [500, 456] on div "Призначення" at bounding box center [512, 458] width 85 height 20
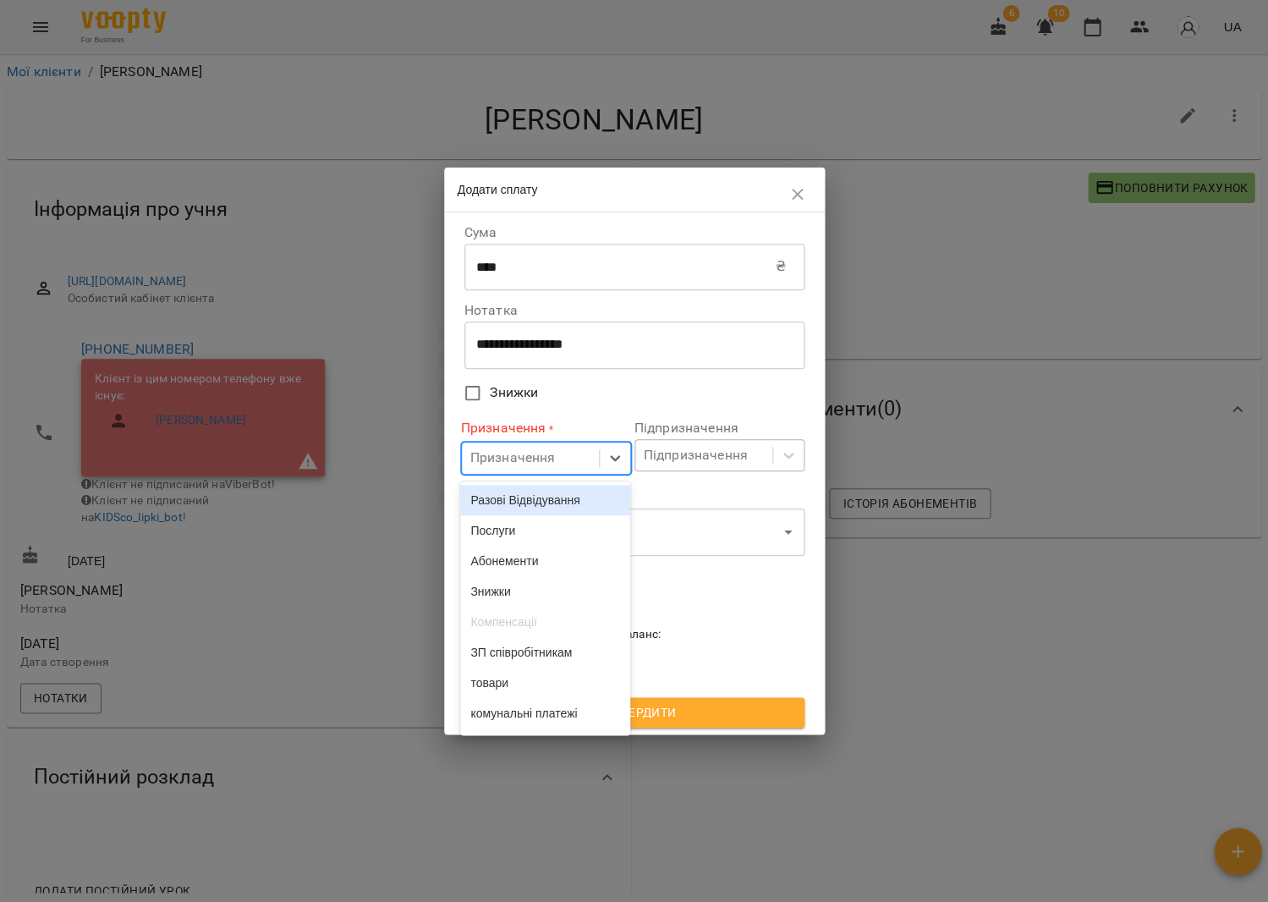
drag, startPoint x: 525, startPoint y: 492, endPoint x: 652, endPoint y: 471, distance: 129.5
click at [525, 492] on div "Разові Відвідування" at bounding box center [545, 500] width 170 height 30
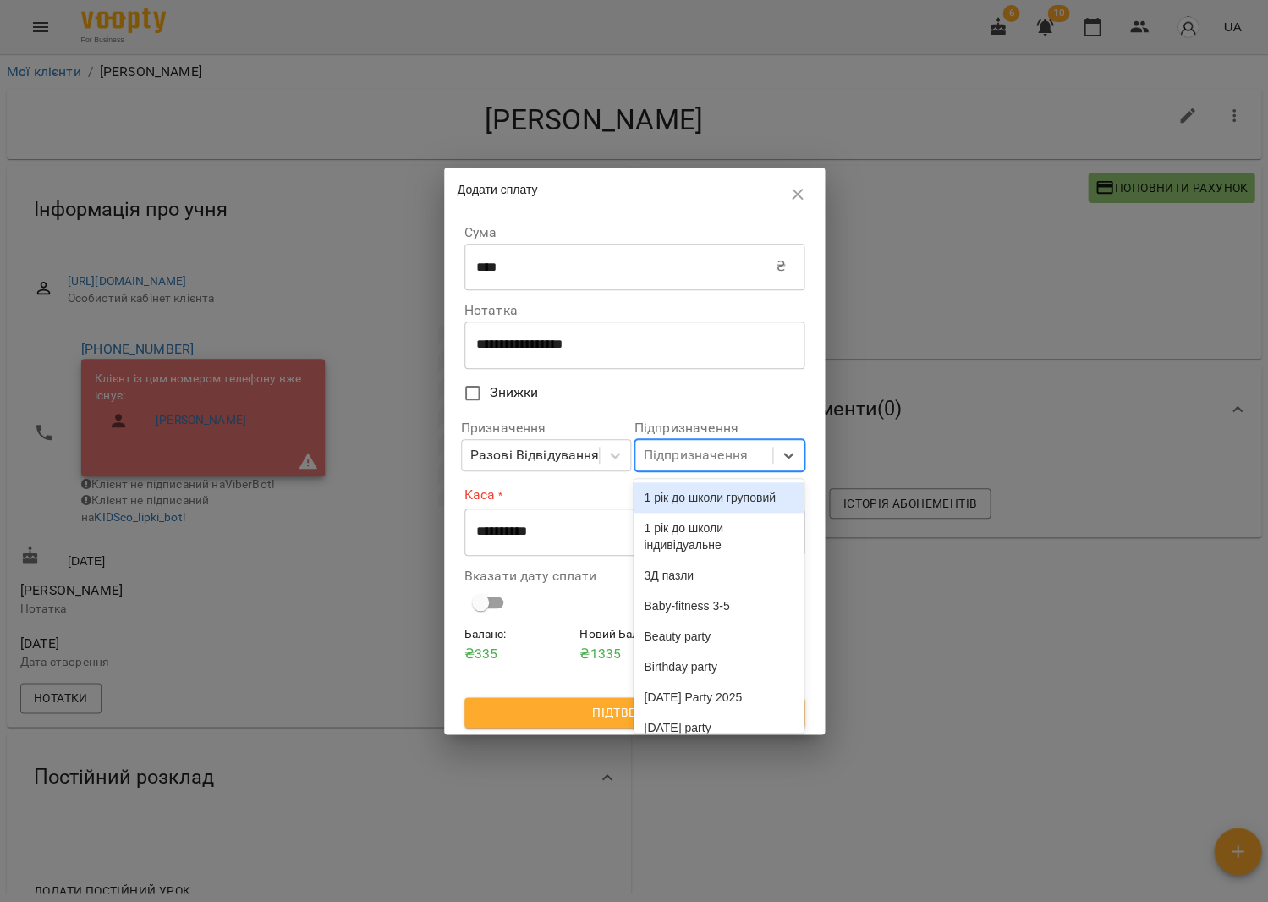
click at [660, 465] on div "Підпризначення" at bounding box center [703, 455] width 137 height 31
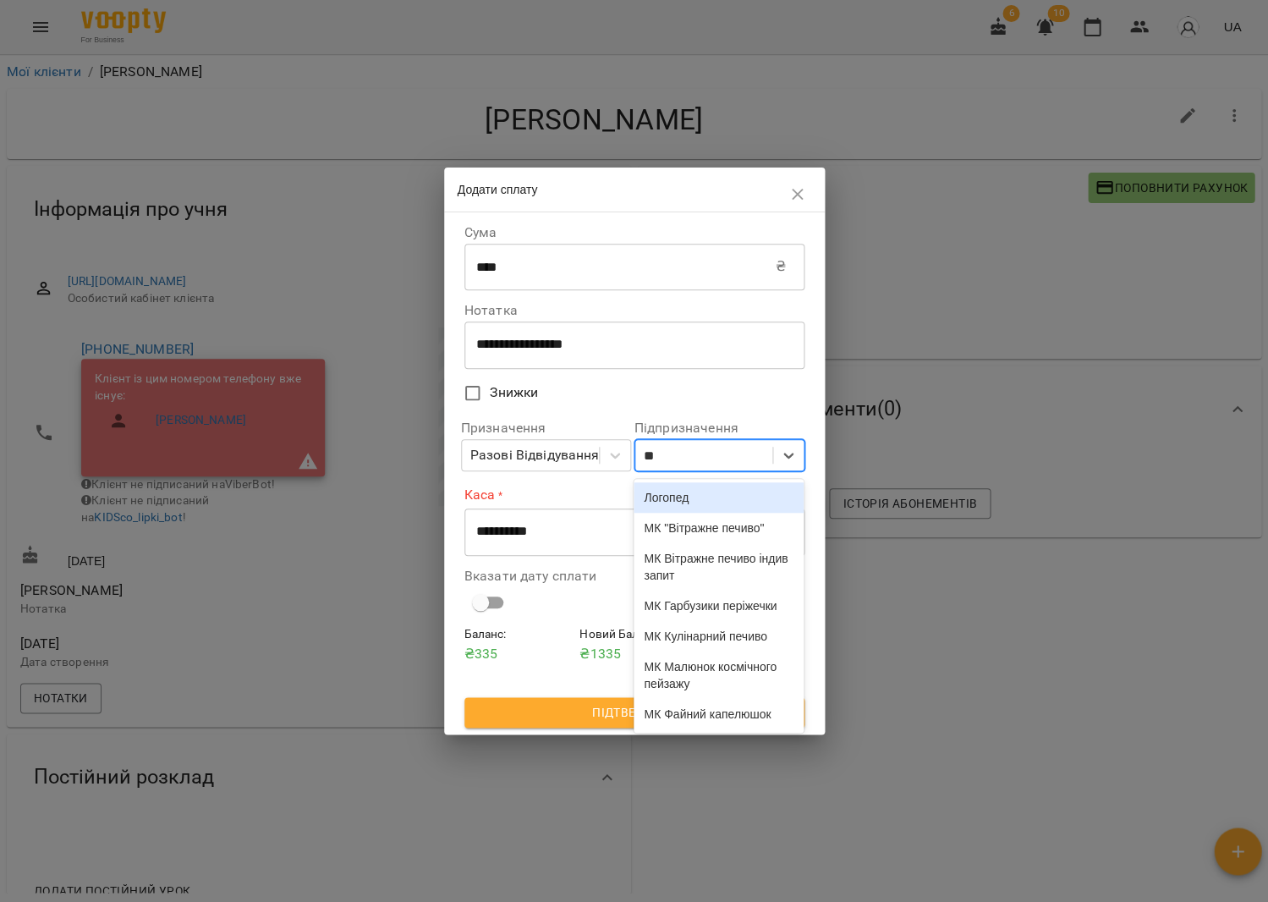
type input "***"
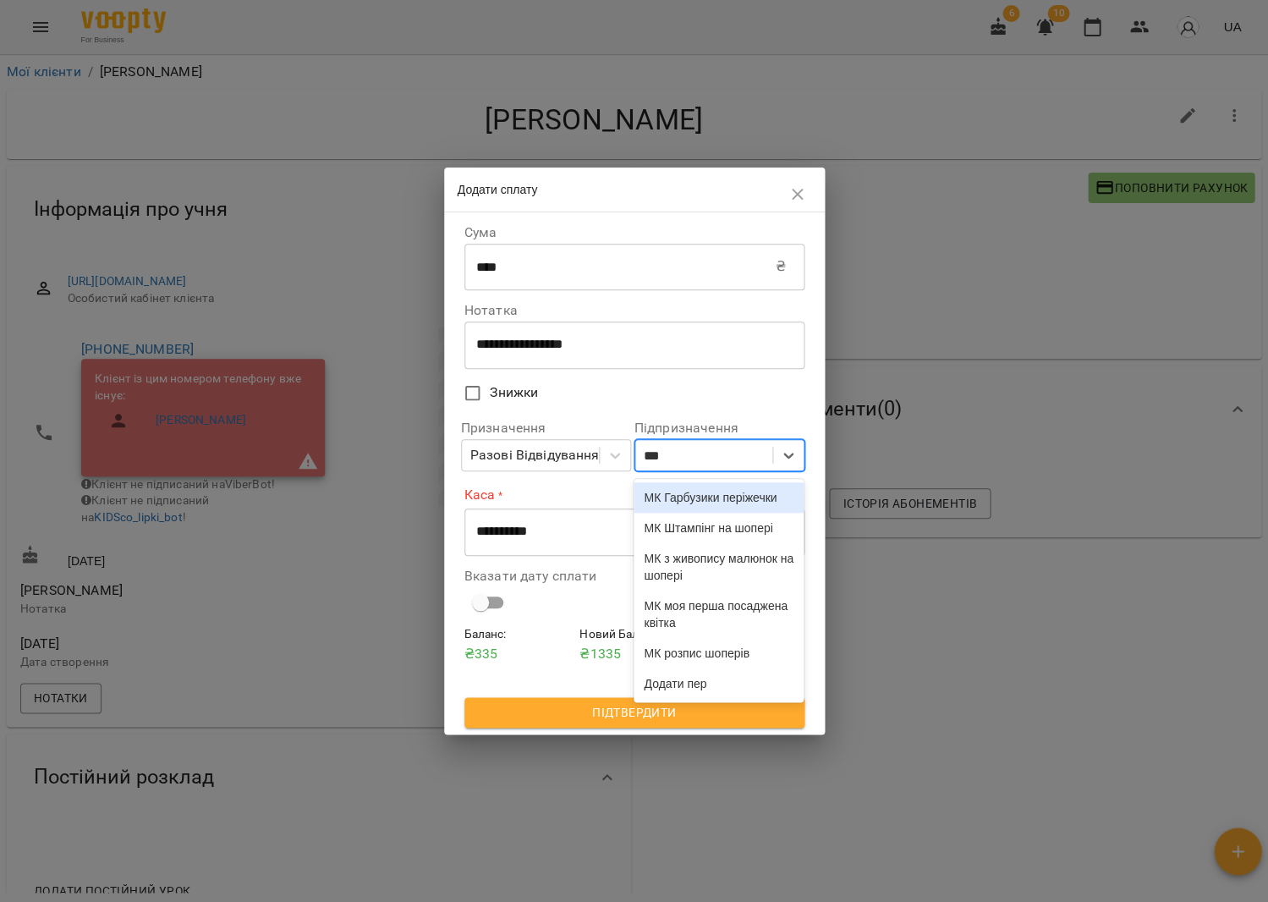
click at [718, 513] on div "МК Гарбузики періжечки" at bounding box center [719, 497] width 170 height 30
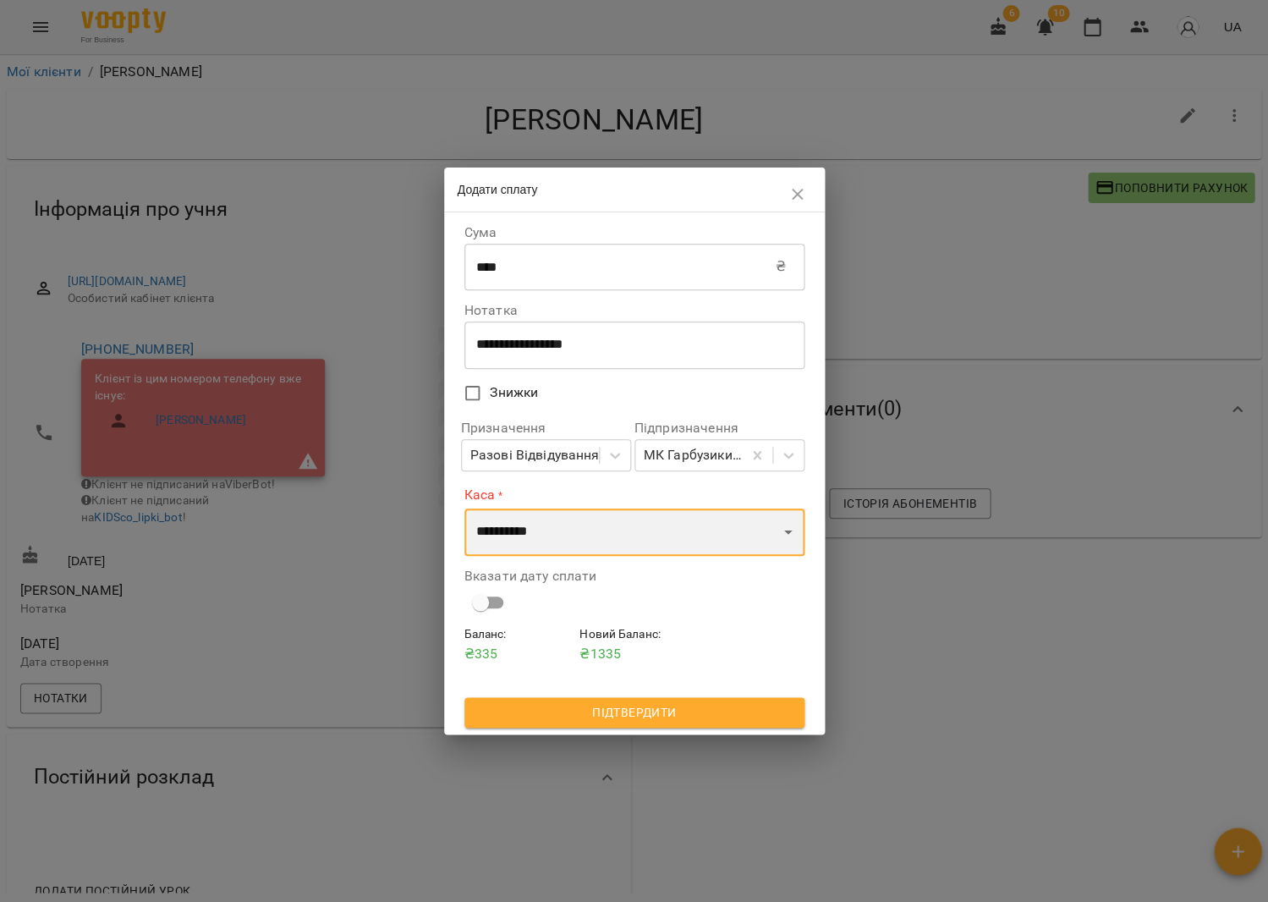
select select "****"
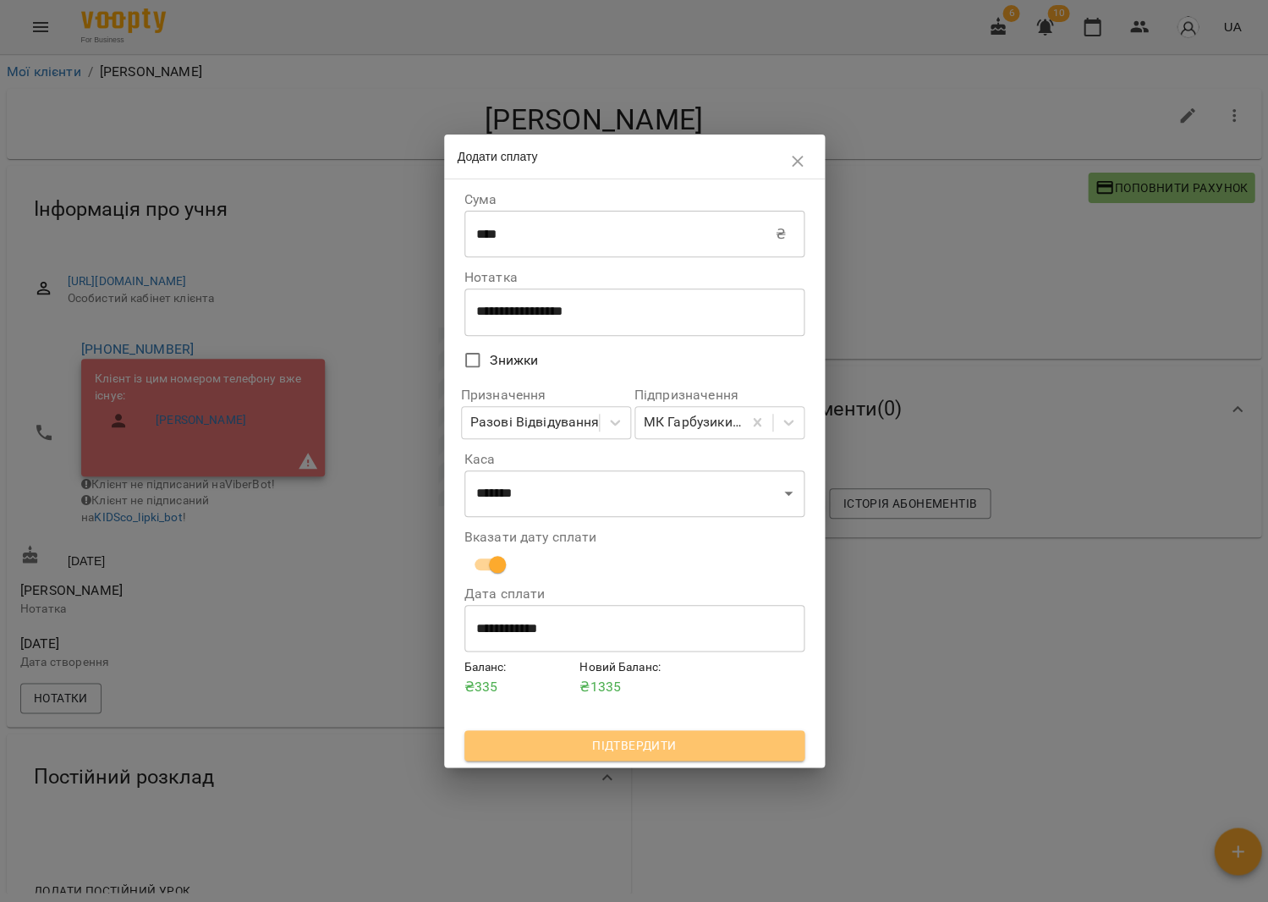
click at [672, 749] on span "Підтвердити" at bounding box center [634, 745] width 313 height 20
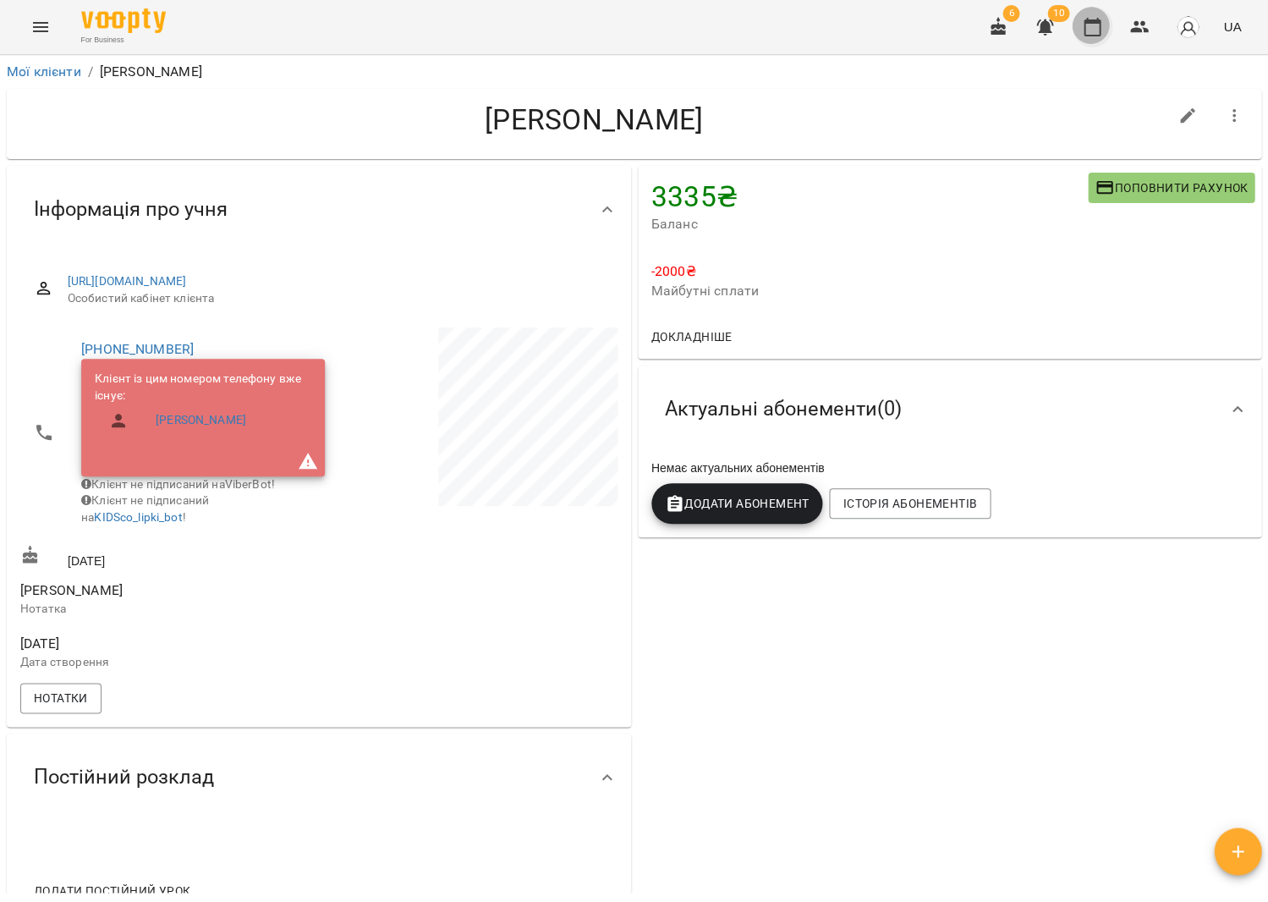
click at [1106, 30] on button "button" at bounding box center [1092, 27] width 41 height 41
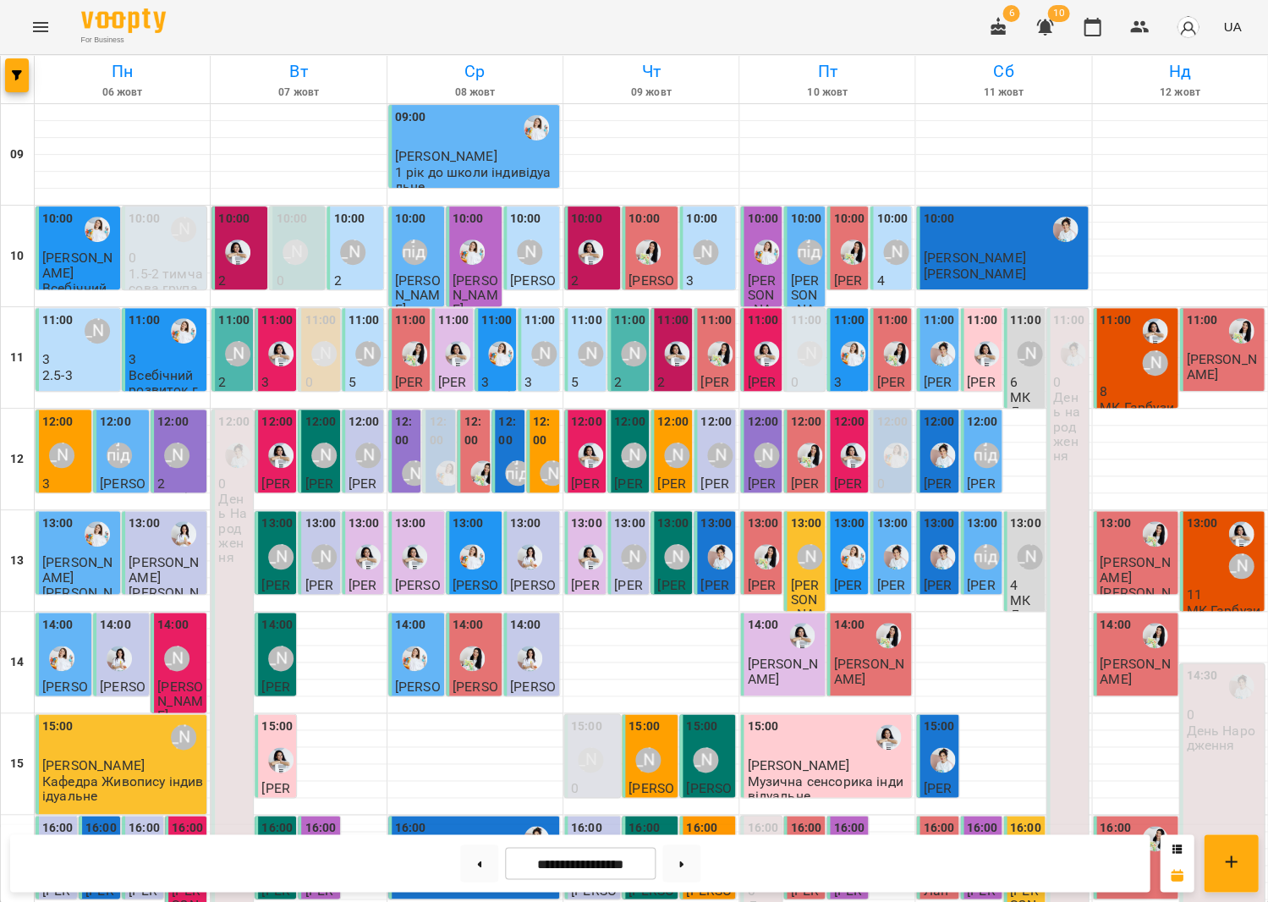
click at [1201, 556] on div "13:00" at bounding box center [1201, 549] width 31 height 71
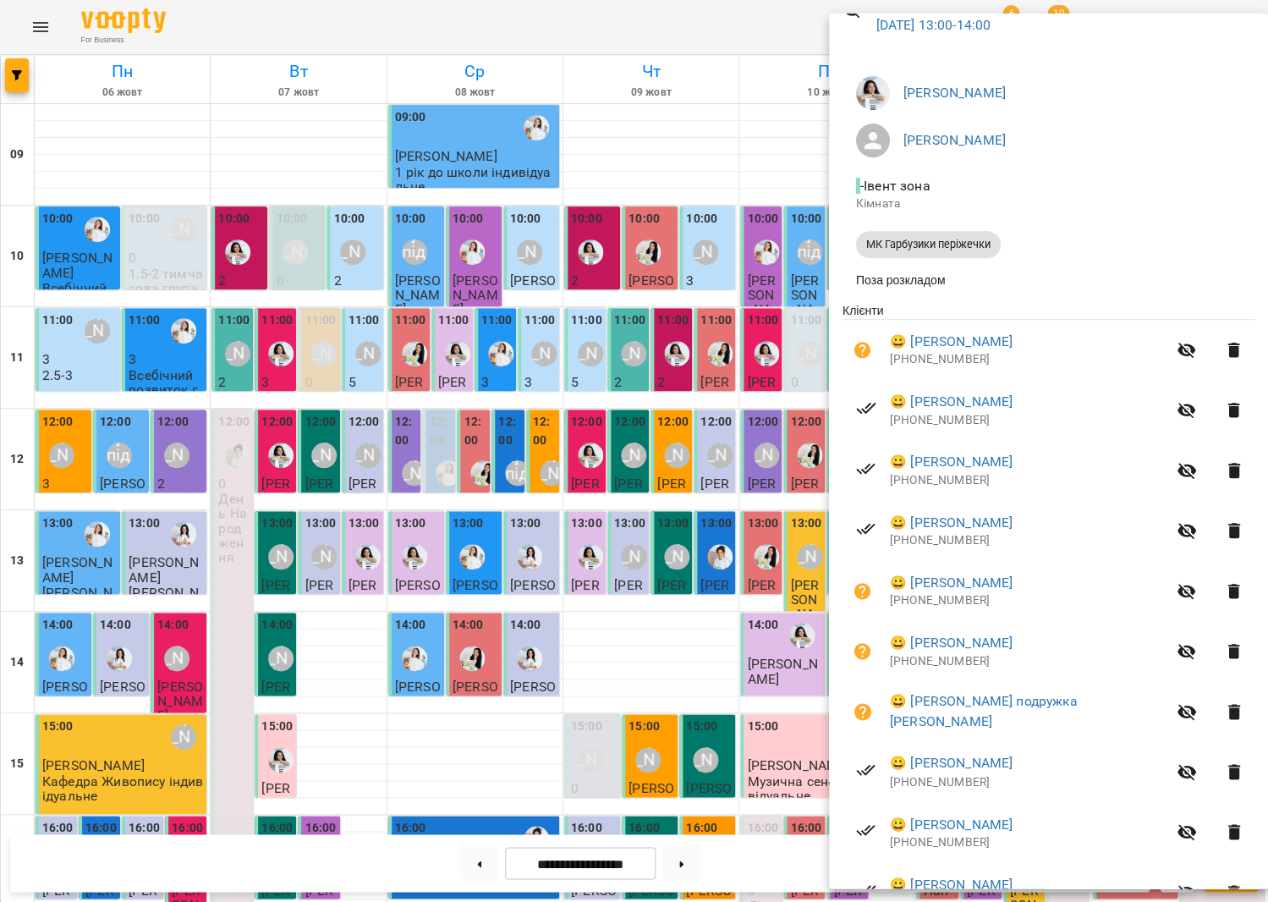
scroll to position [95, 0]
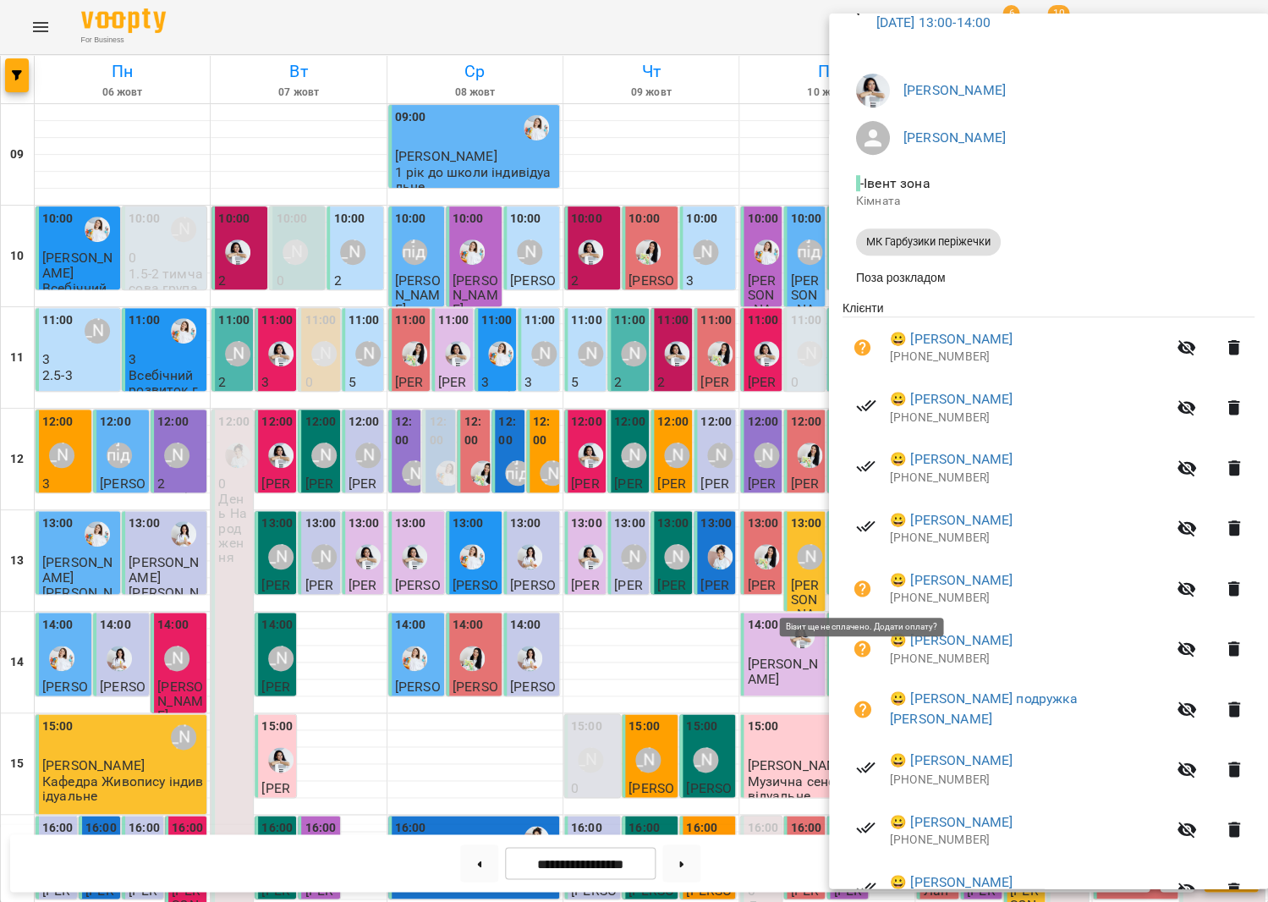
click at [872, 595] on button "button" at bounding box center [863, 589] width 41 height 41
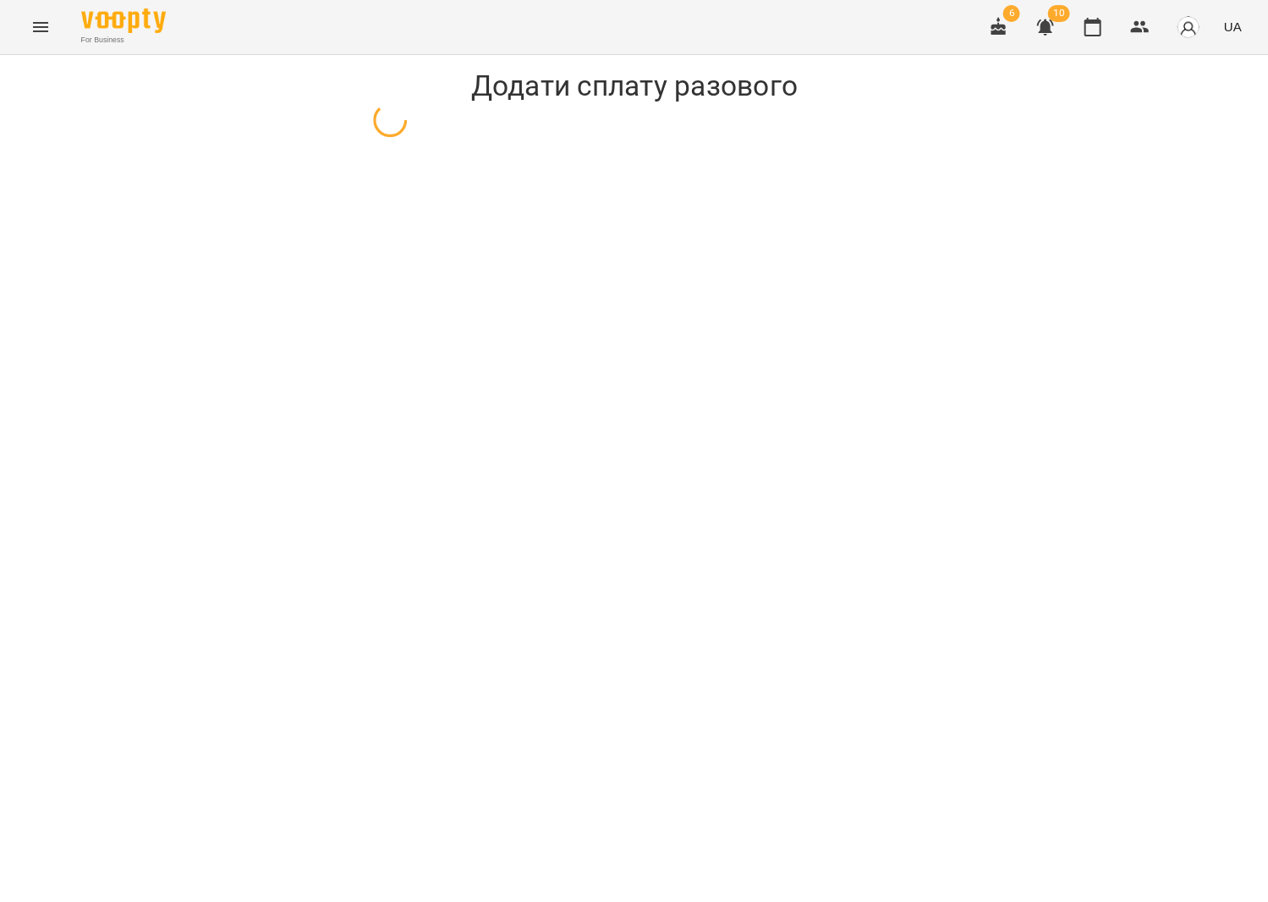
select select "**********"
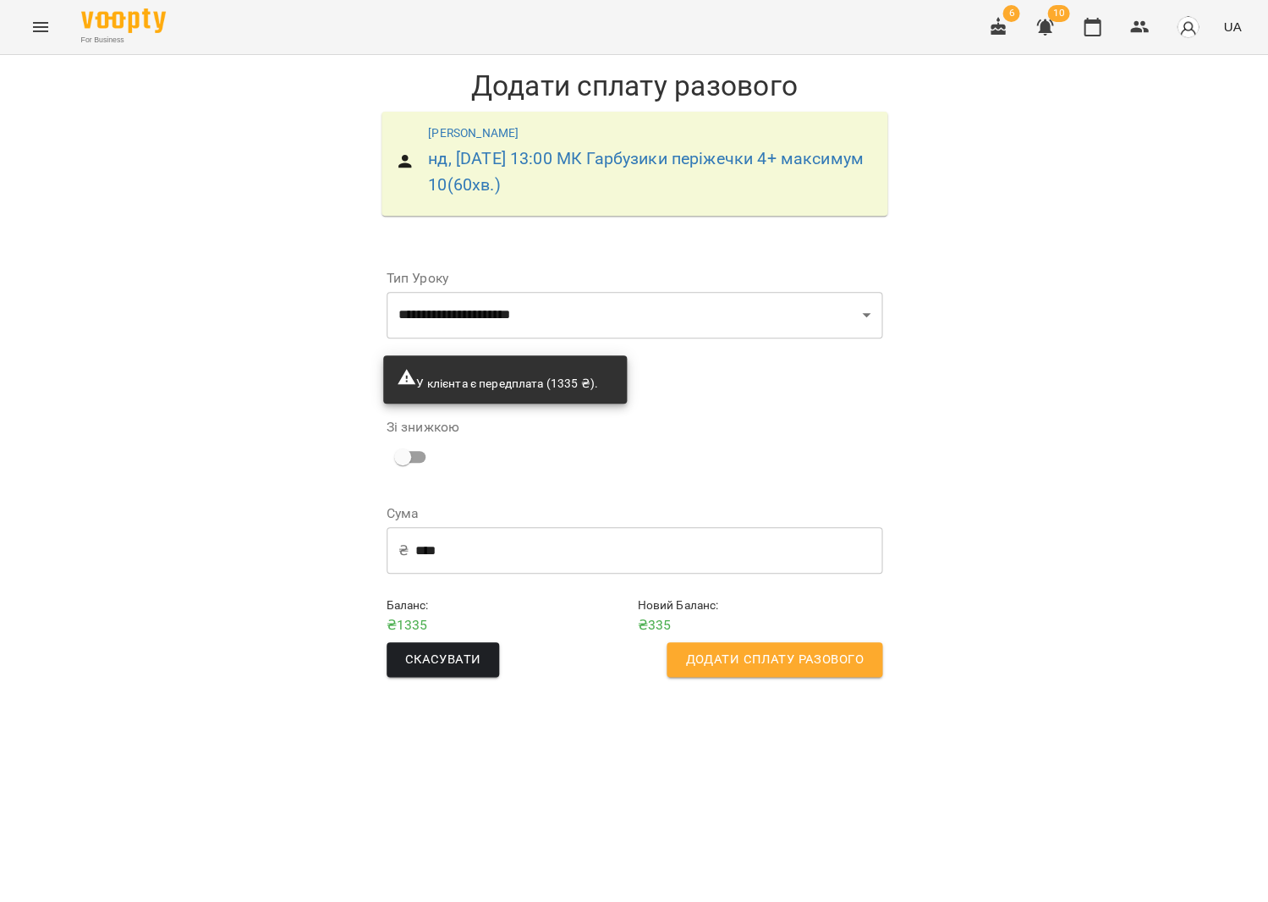
click at [804, 660] on span "Додати сплату разового" at bounding box center [774, 660] width 178 height 22
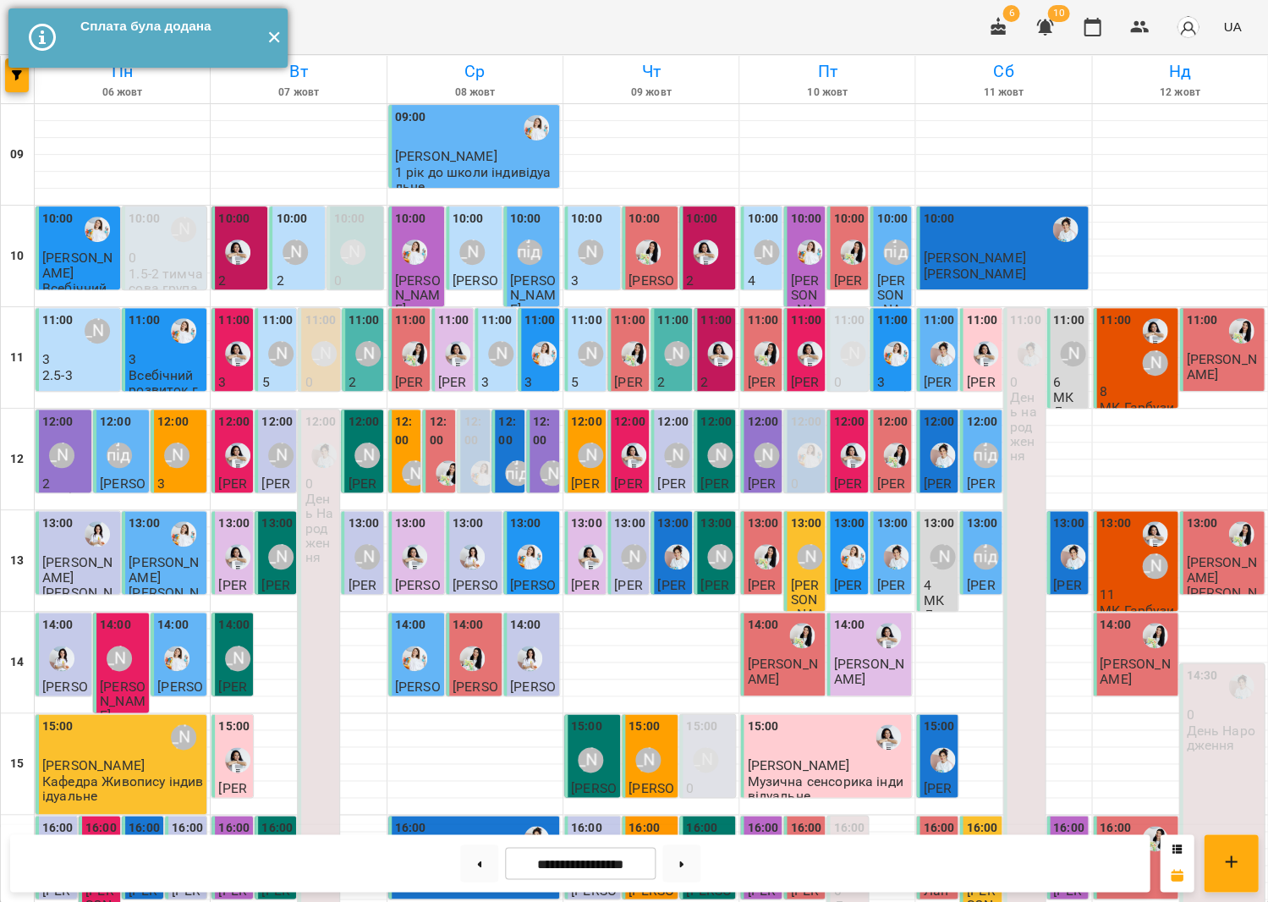
click at [273, 45] on button "✕" at bounding box center [274, 37] width 28 height 59
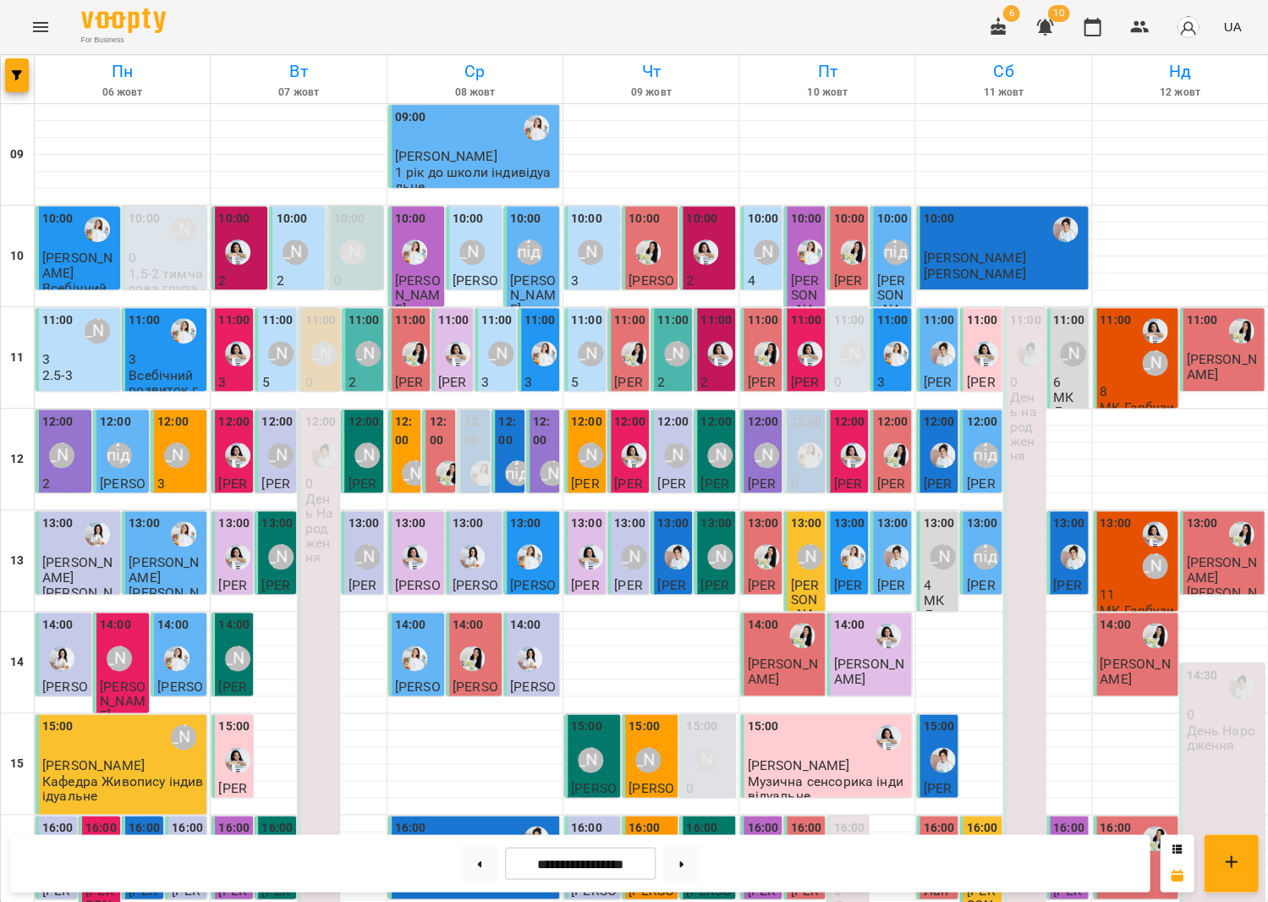
click at [1151, 590] on p "11" at bounding box center [1137, 594] width 74 height 14
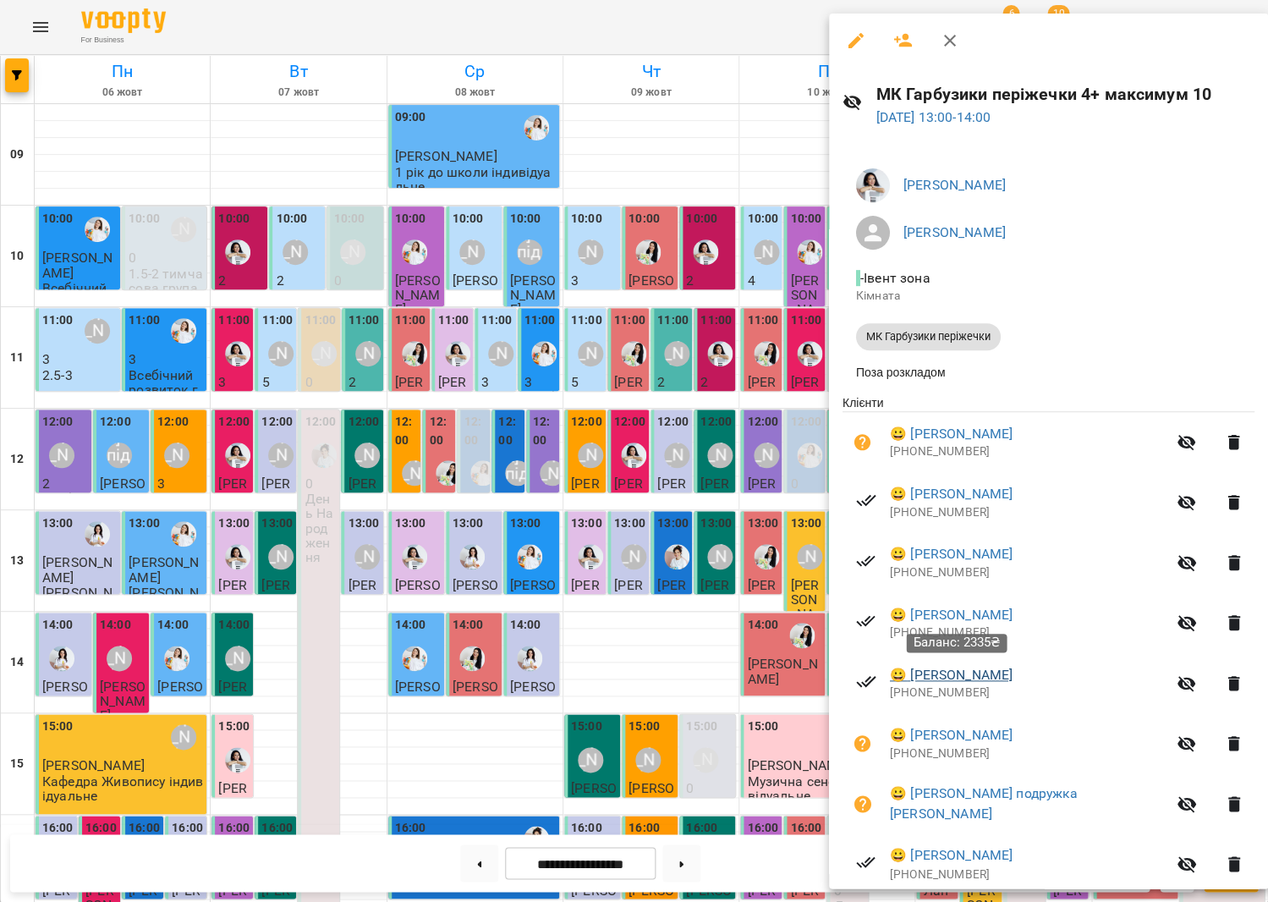
click at [972, 672] on link "😀 [PERSON_NAME]" at bounding box center [951, 675] width 123 height 20
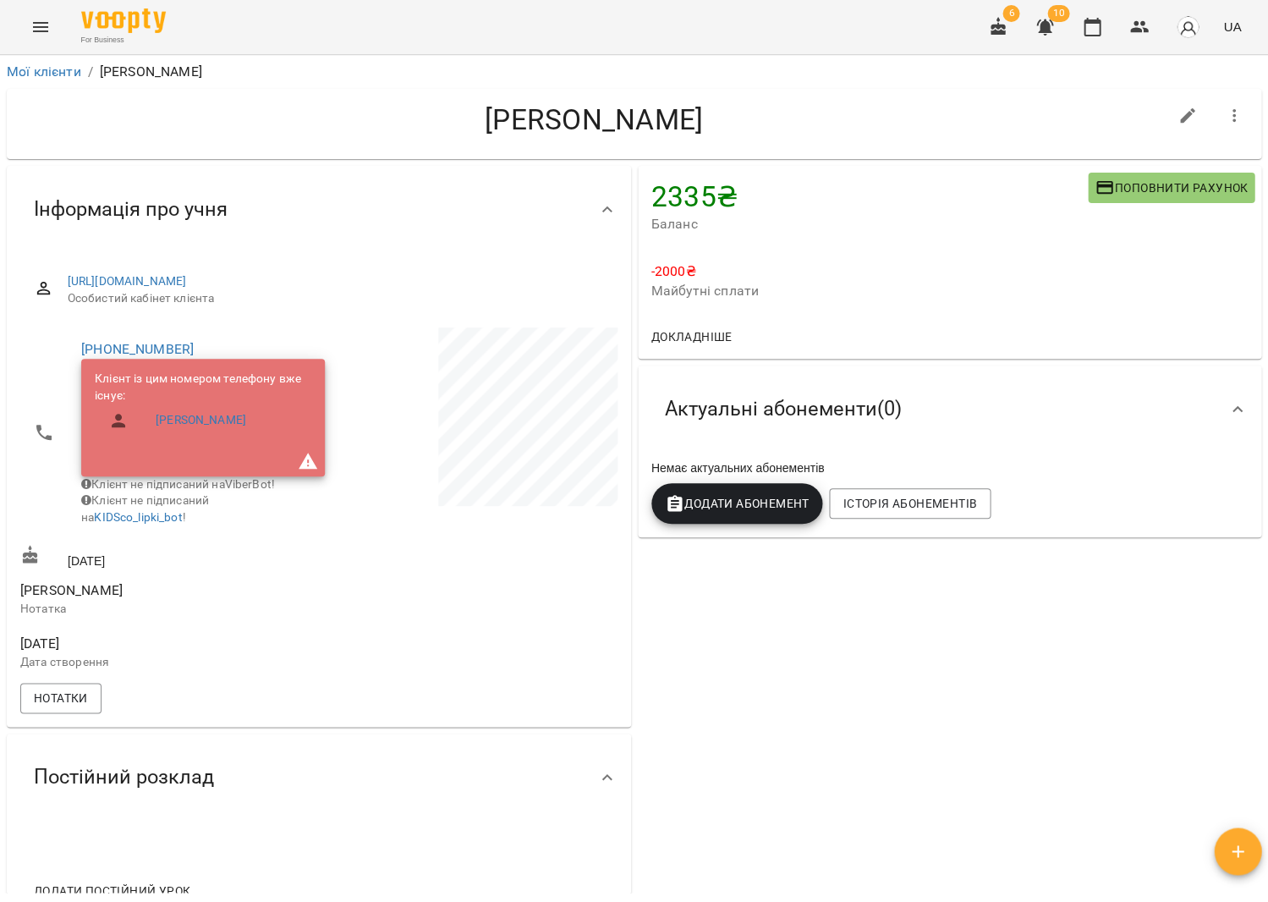
click at [1111, 167] on div "2335 ₴ Баланс Поповнити рахунок" at bounding box center [950, 207] width 624 height 82
click at [1113, 177] on icon "button" at bounding box center [1105, 187] width 20 height 20
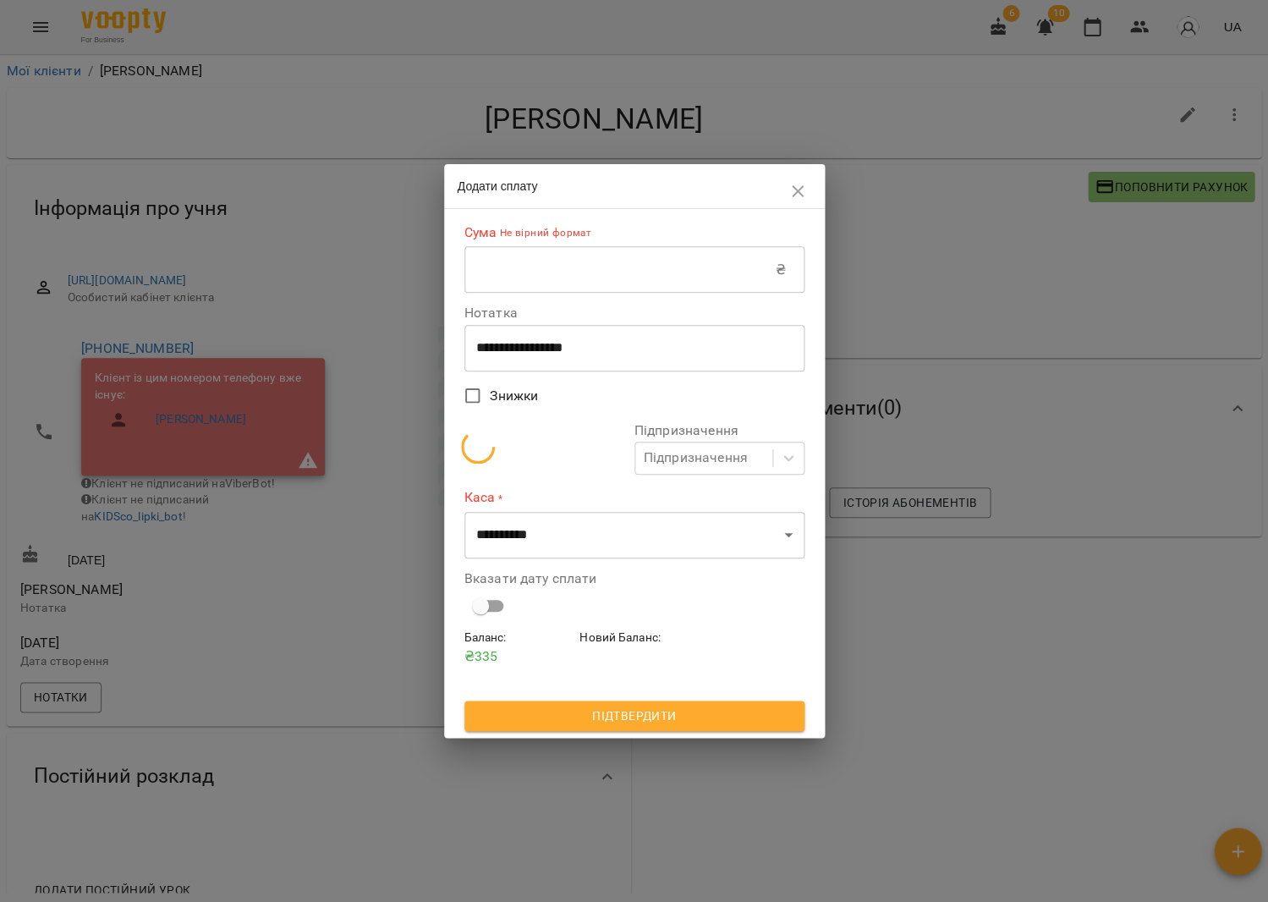
scroll to position [4, 0]
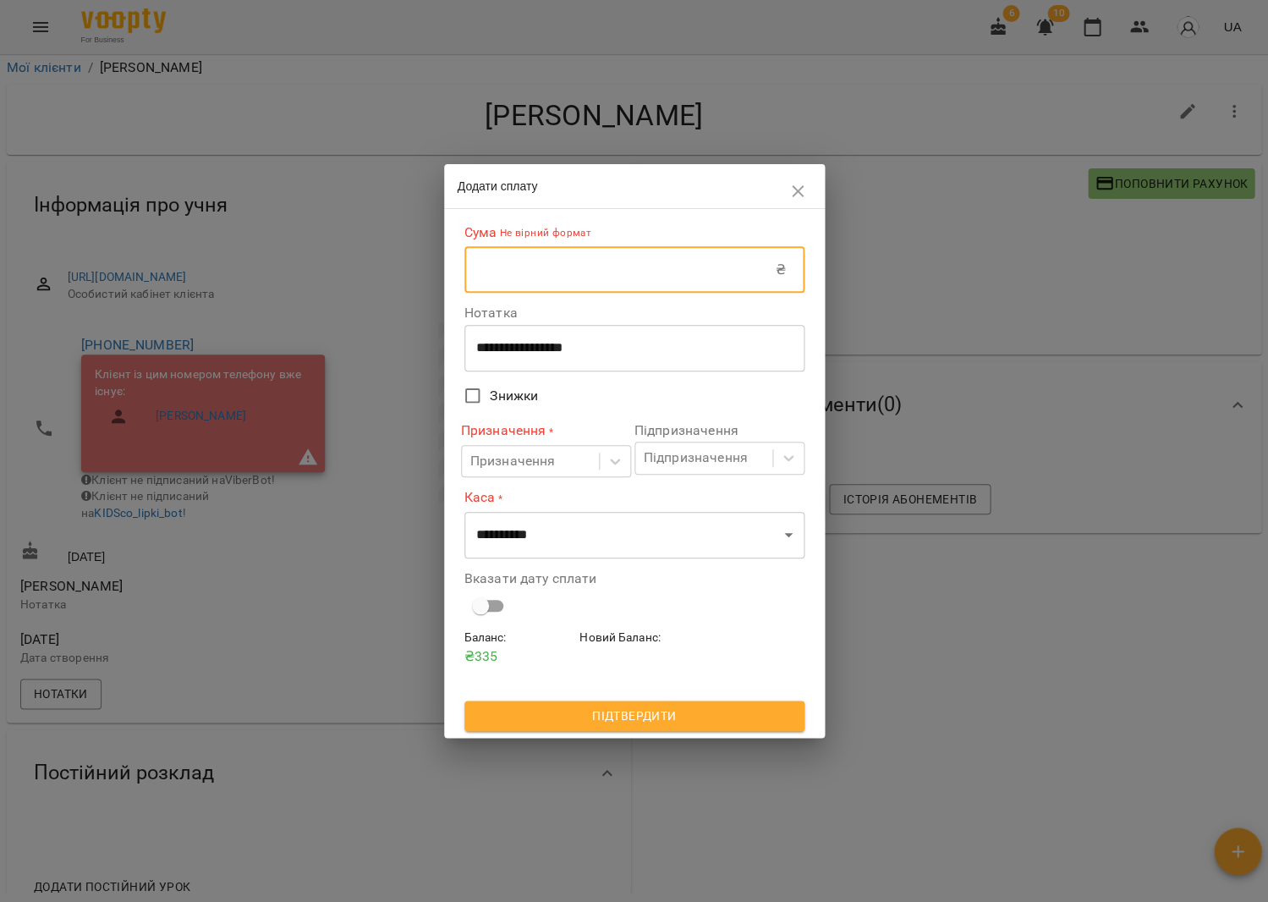
click at [575, 283] on input "text" at bounding box center [620, 269] width 311 height 47
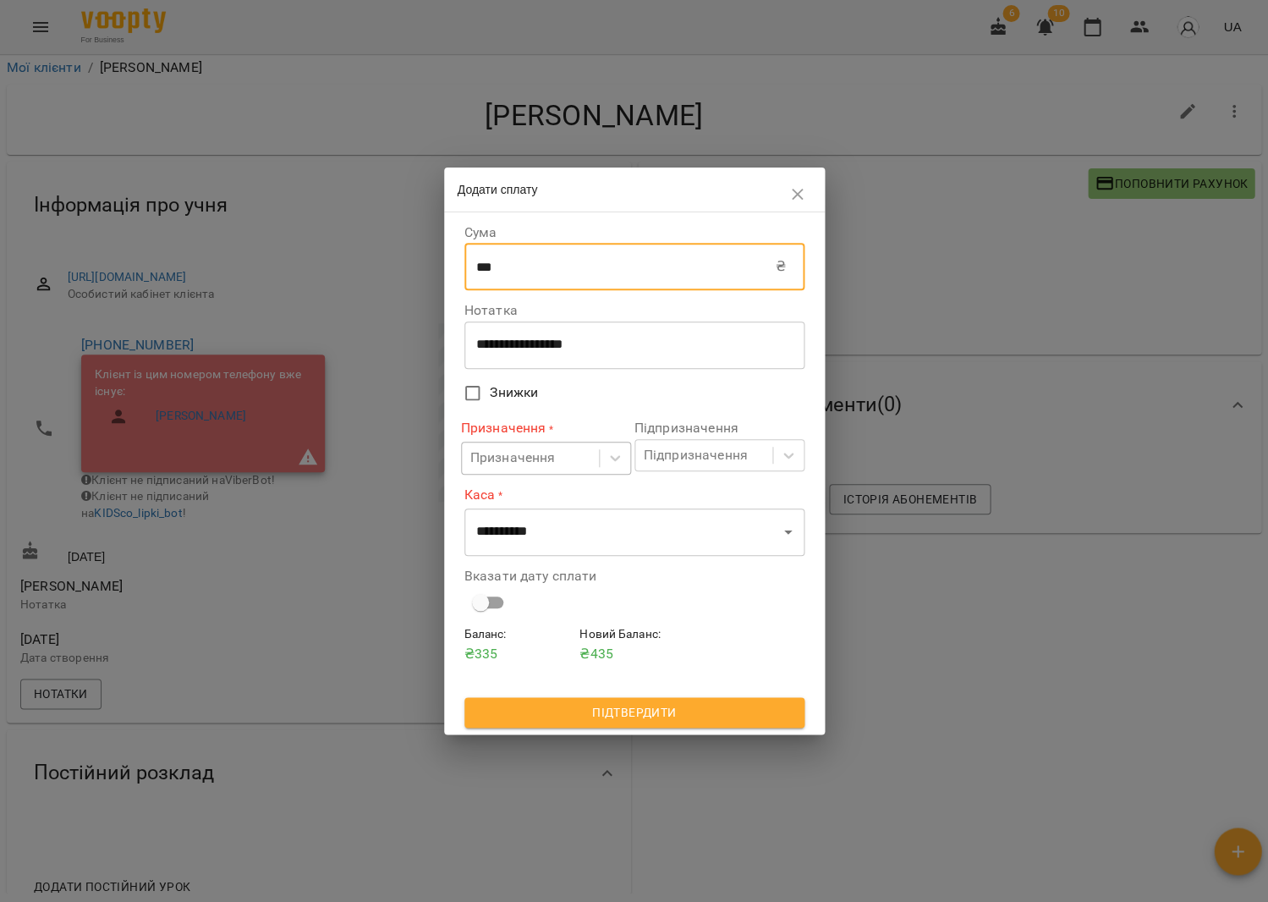
type input "***"
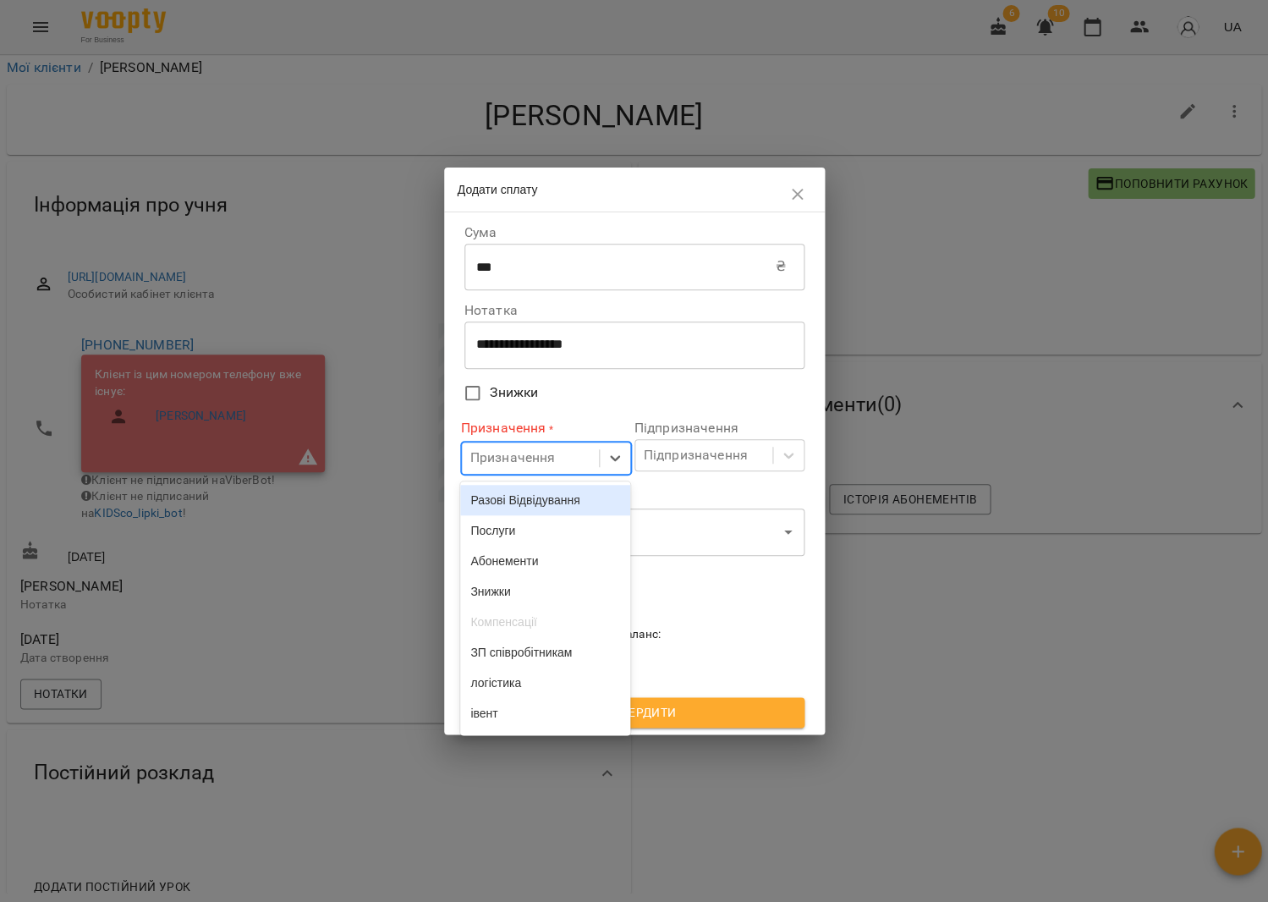
click at [577, 464] on div "Призначення" at bounding box center [530, 458] width 137 height 31
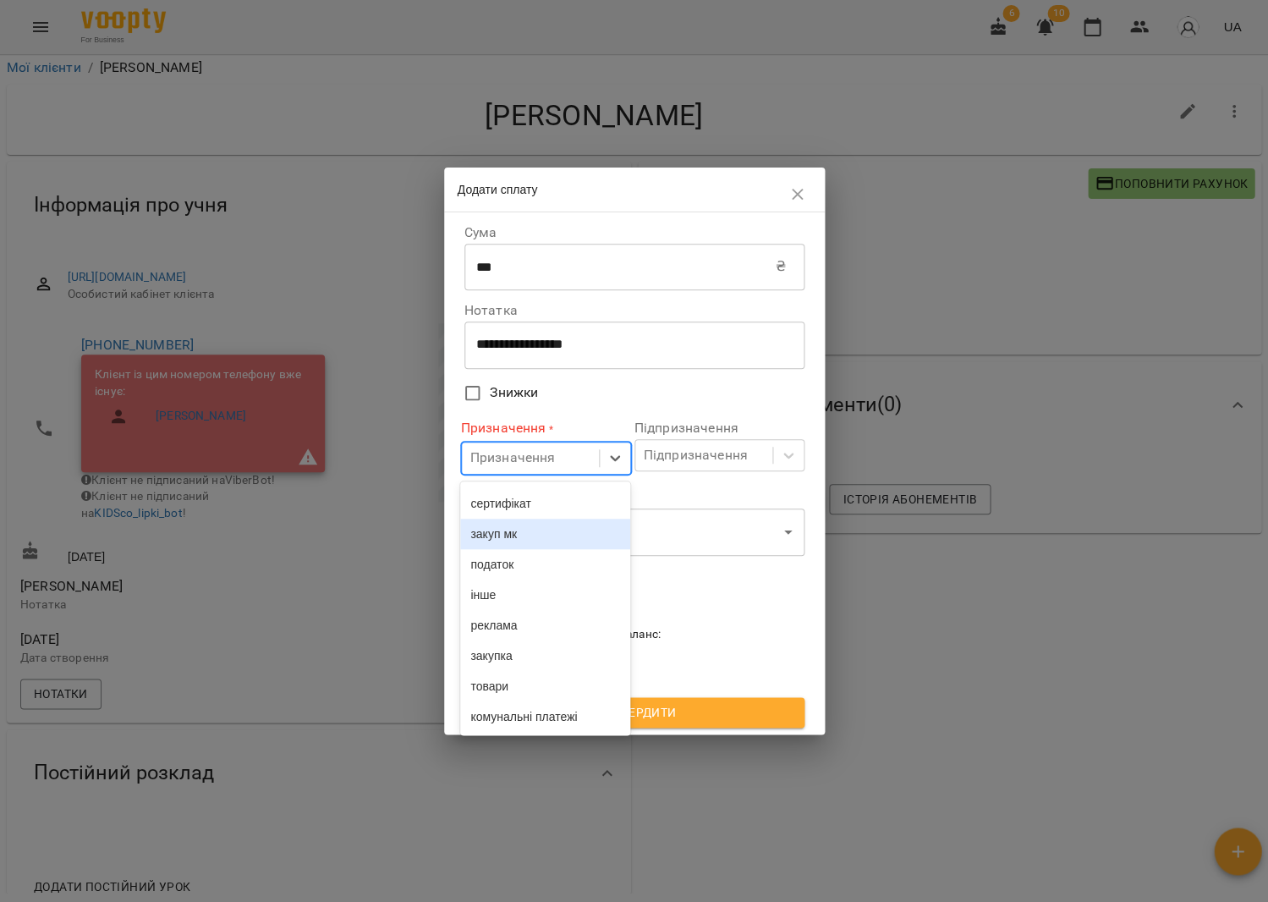
scroll to position [276, 0]
click at [538, 677] on div "товари" at bounding box center [545, 686] width 170 height 30
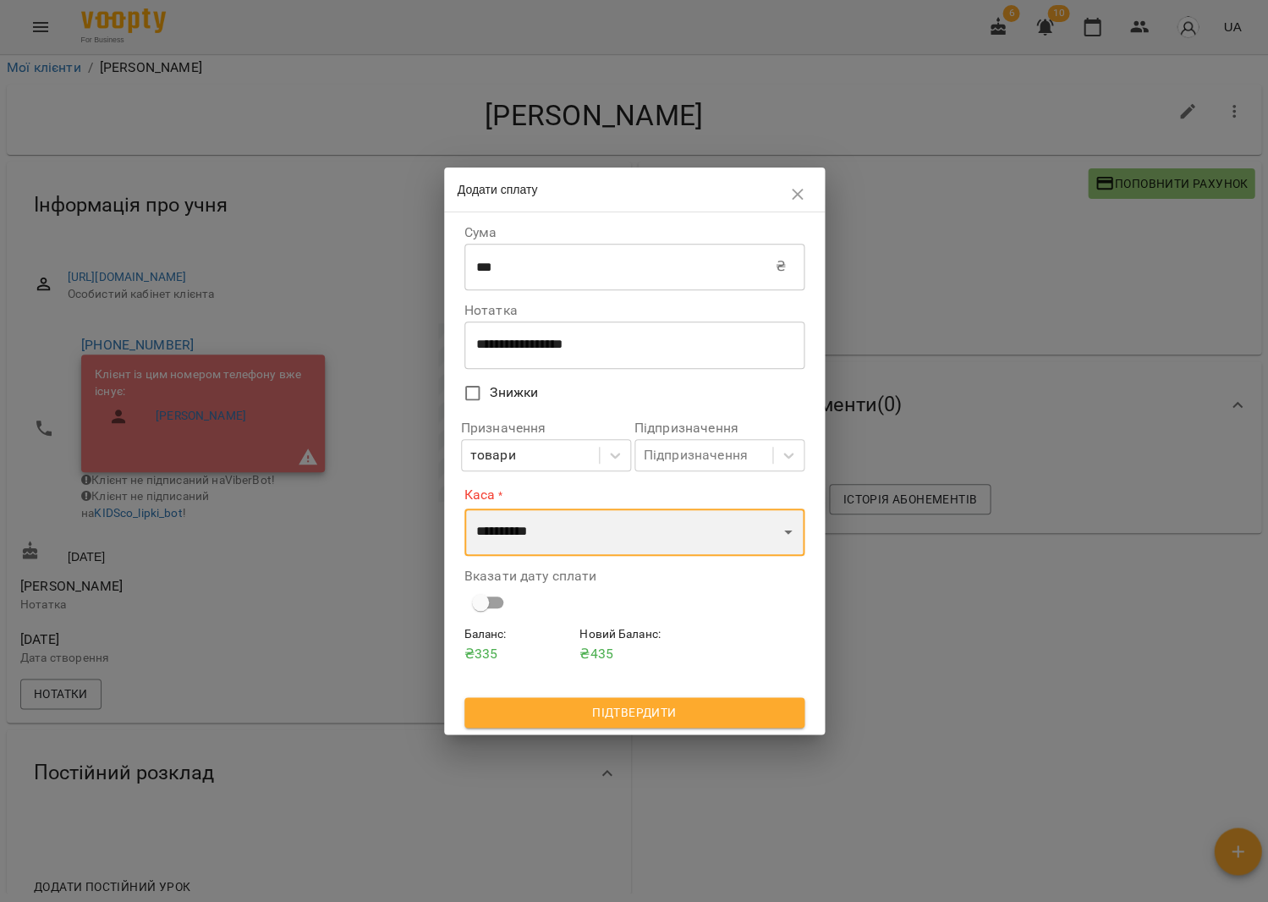
select select "****"
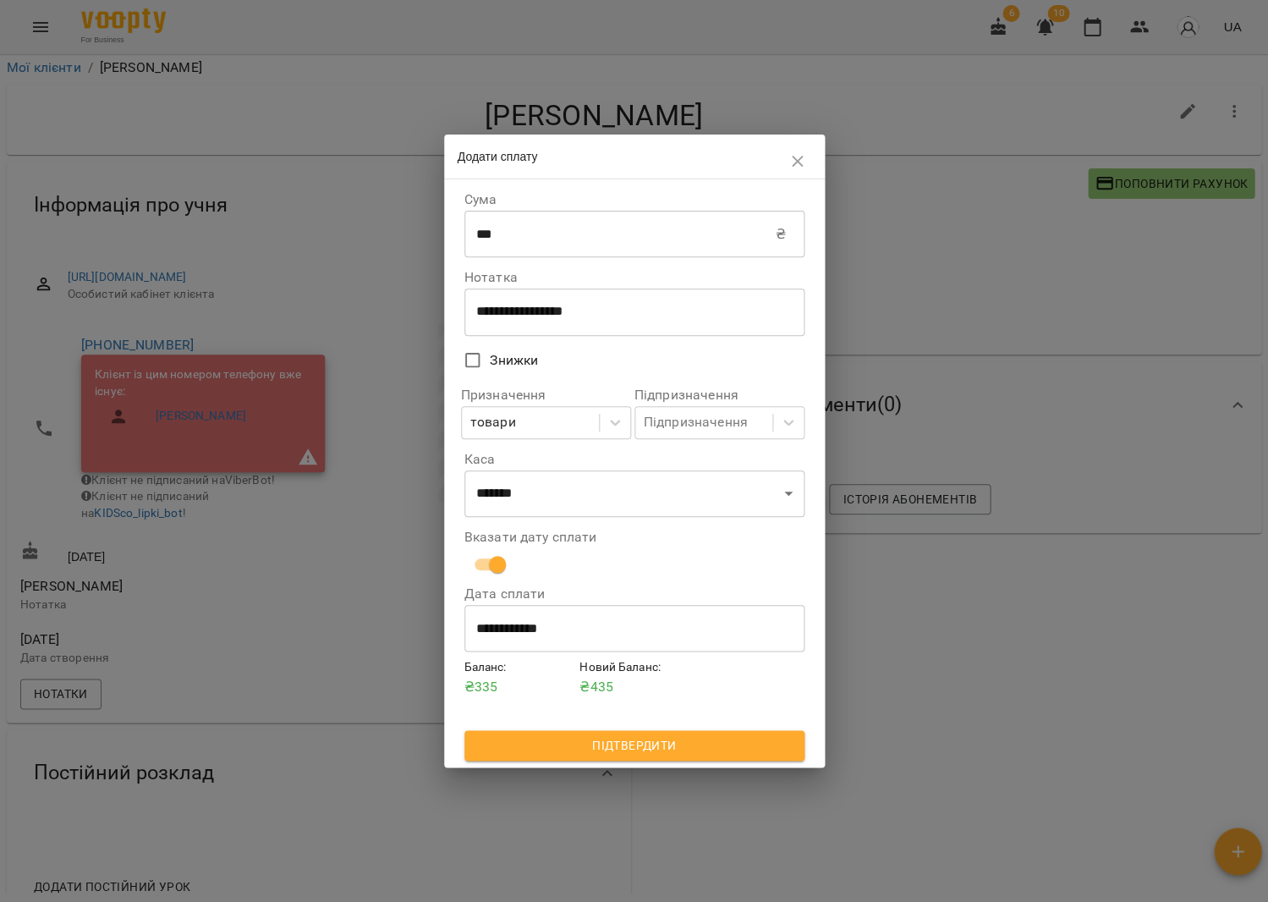
click at [662, 739] on span "Підтвердити" at bounding box center [634, 745] width 313 height 20
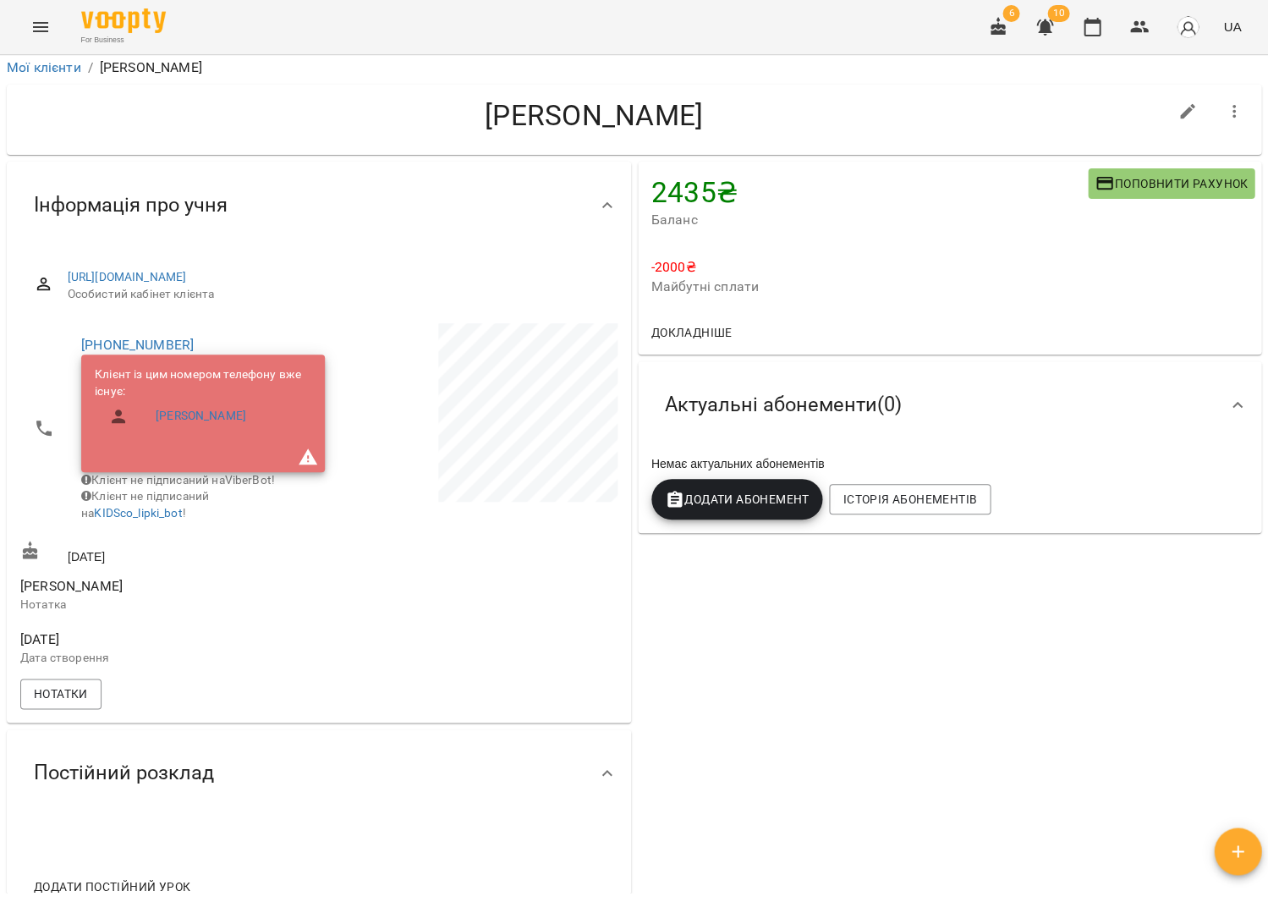
click at [1239, 838] on button "button" at bounding box center [1237, 850] width 47 height 47
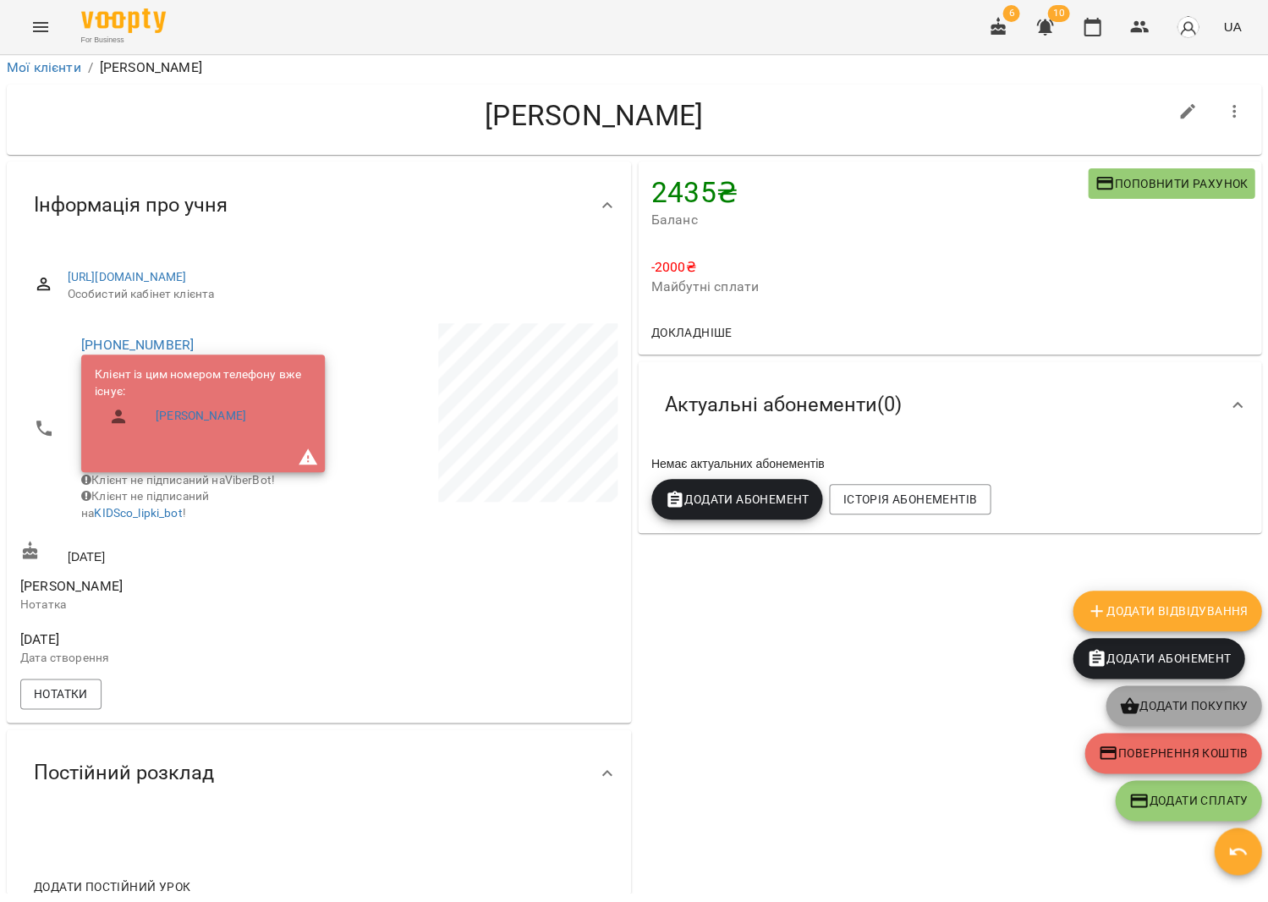
click at [1216, 712] on span "Додати покупку" at bounding box center [1183, 706] width 129 height 20
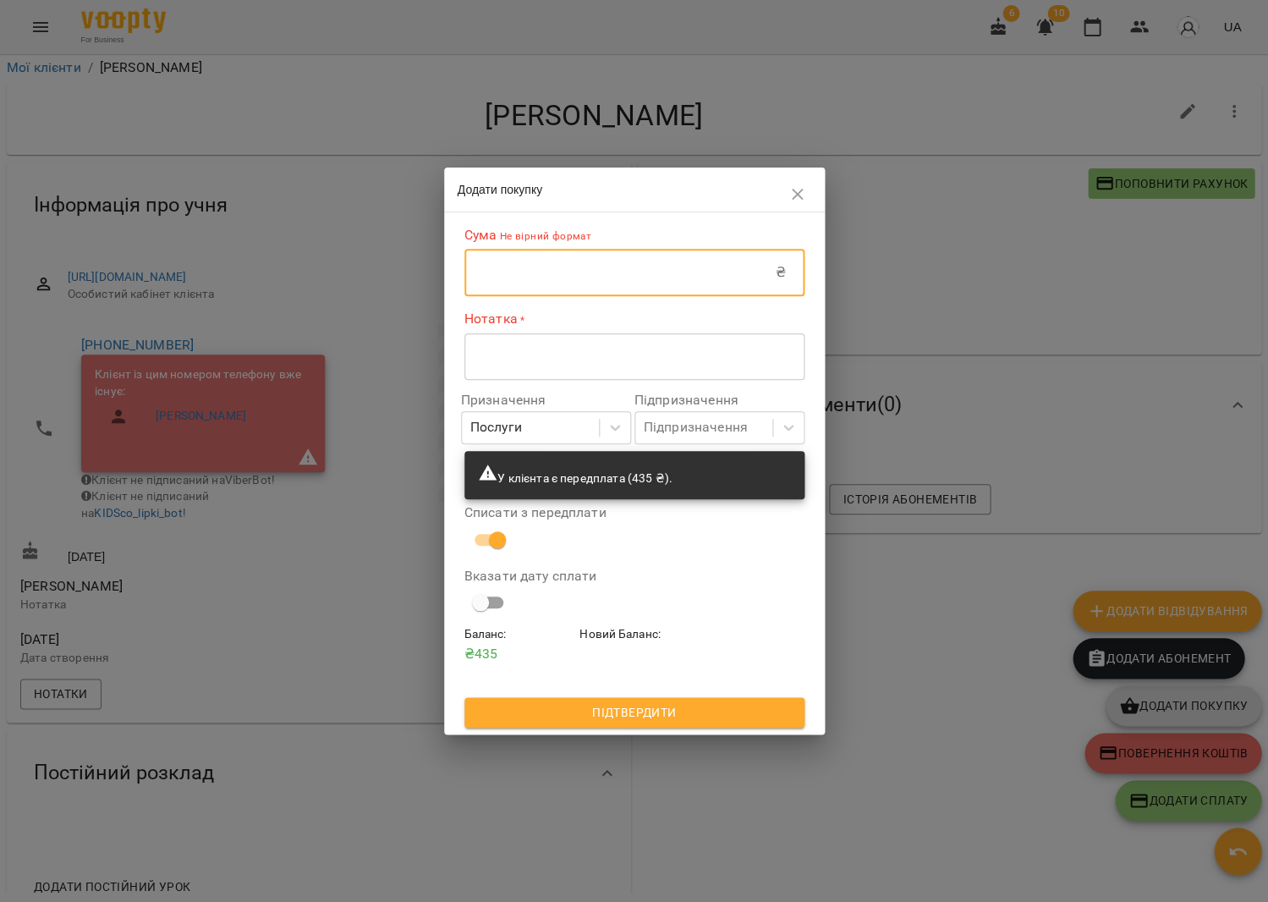
click at [564, 271] on input "text" at bounding box center [620, 272] width 311 height 47
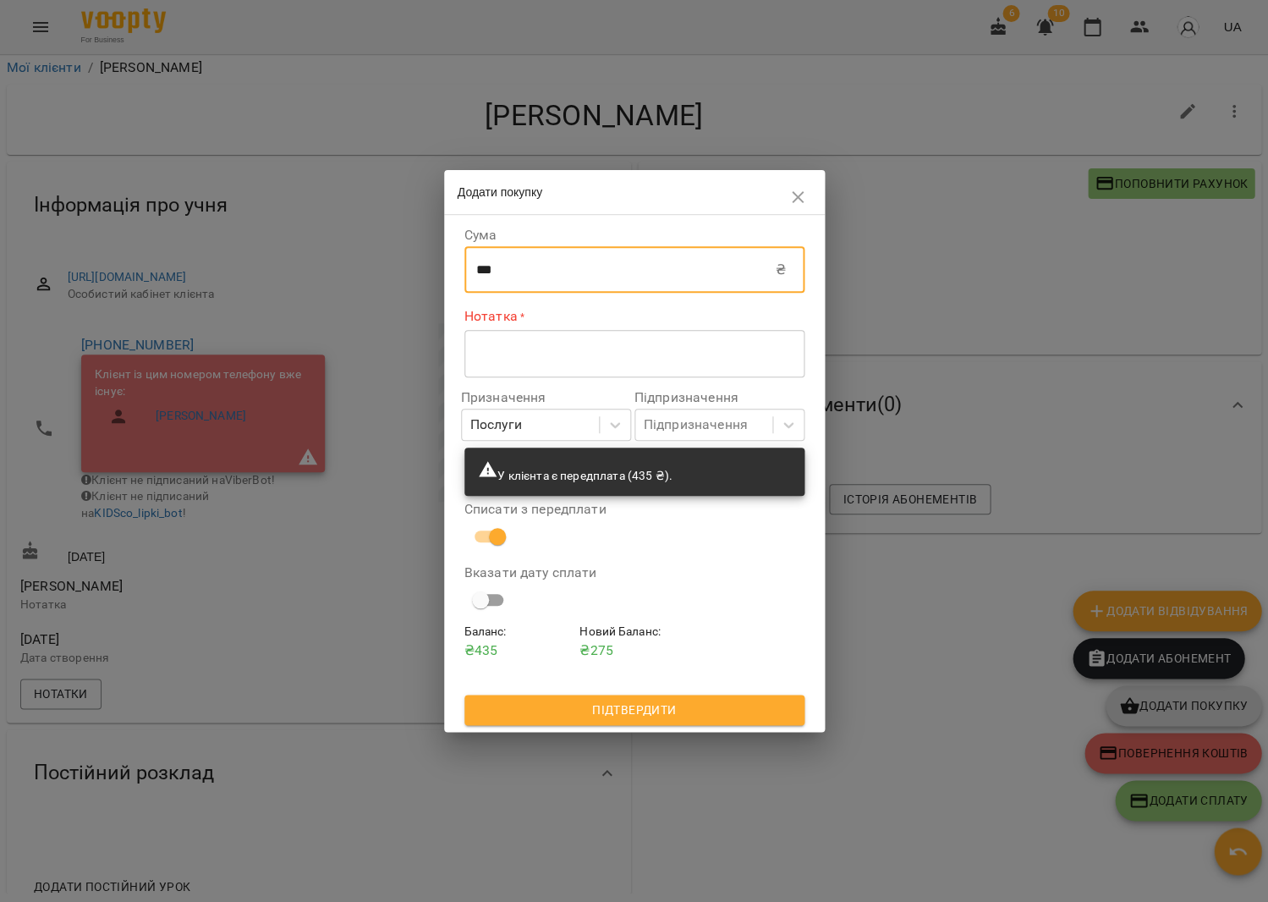
type input "***"
click at [597, 367] on div "* ​" at bounding box center [635, 353] width 340 height 47
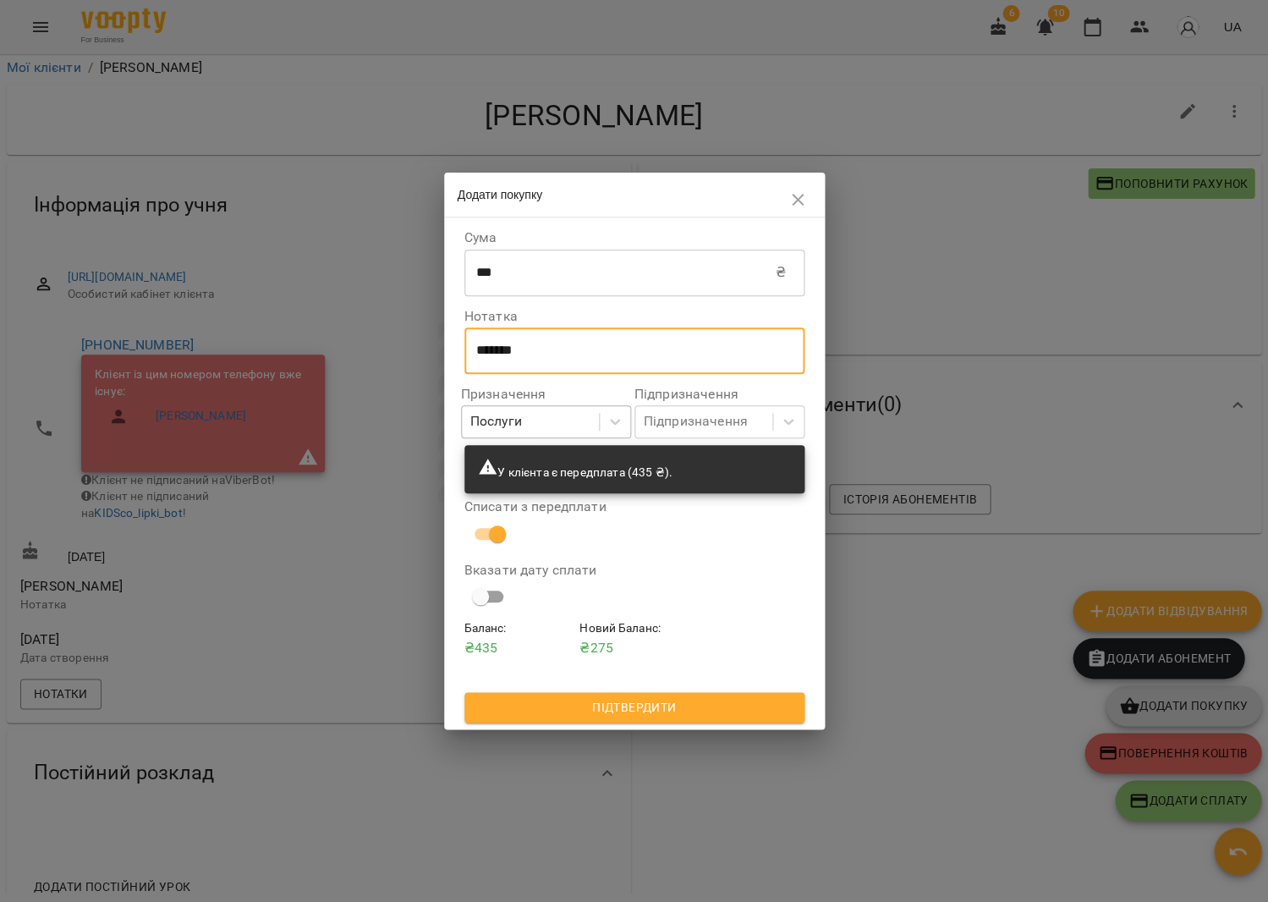
type textarea "******"
click at [594, 432] on div "Послуги" at bounding box center [530, 421] width 137 height 31
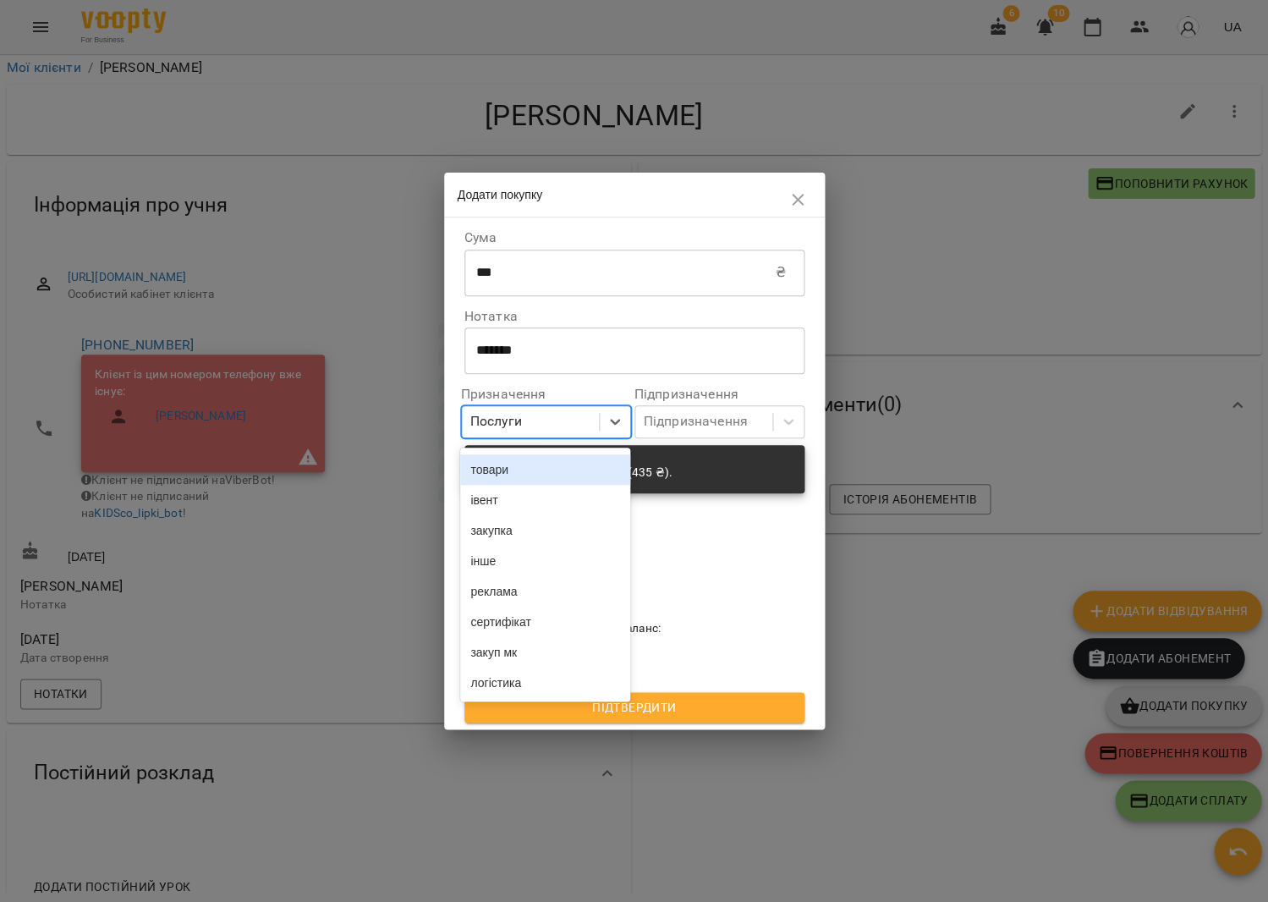
click at [564, 459] on div "товари" at bounding box center [545, 469] width 170 height 30
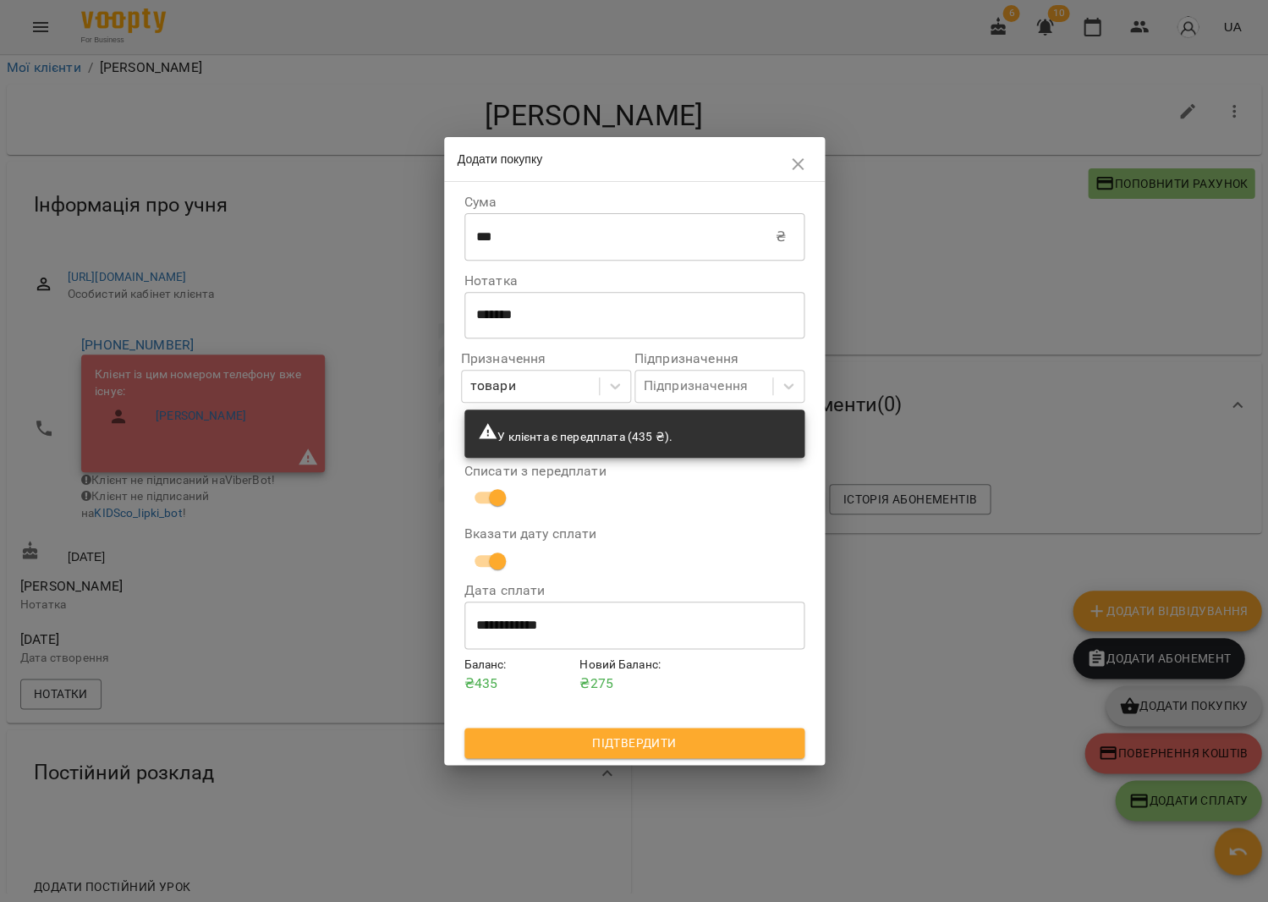
click at [750, 745] on span "Підтвердити" at bounding box center [634, 743] width 313 height 20
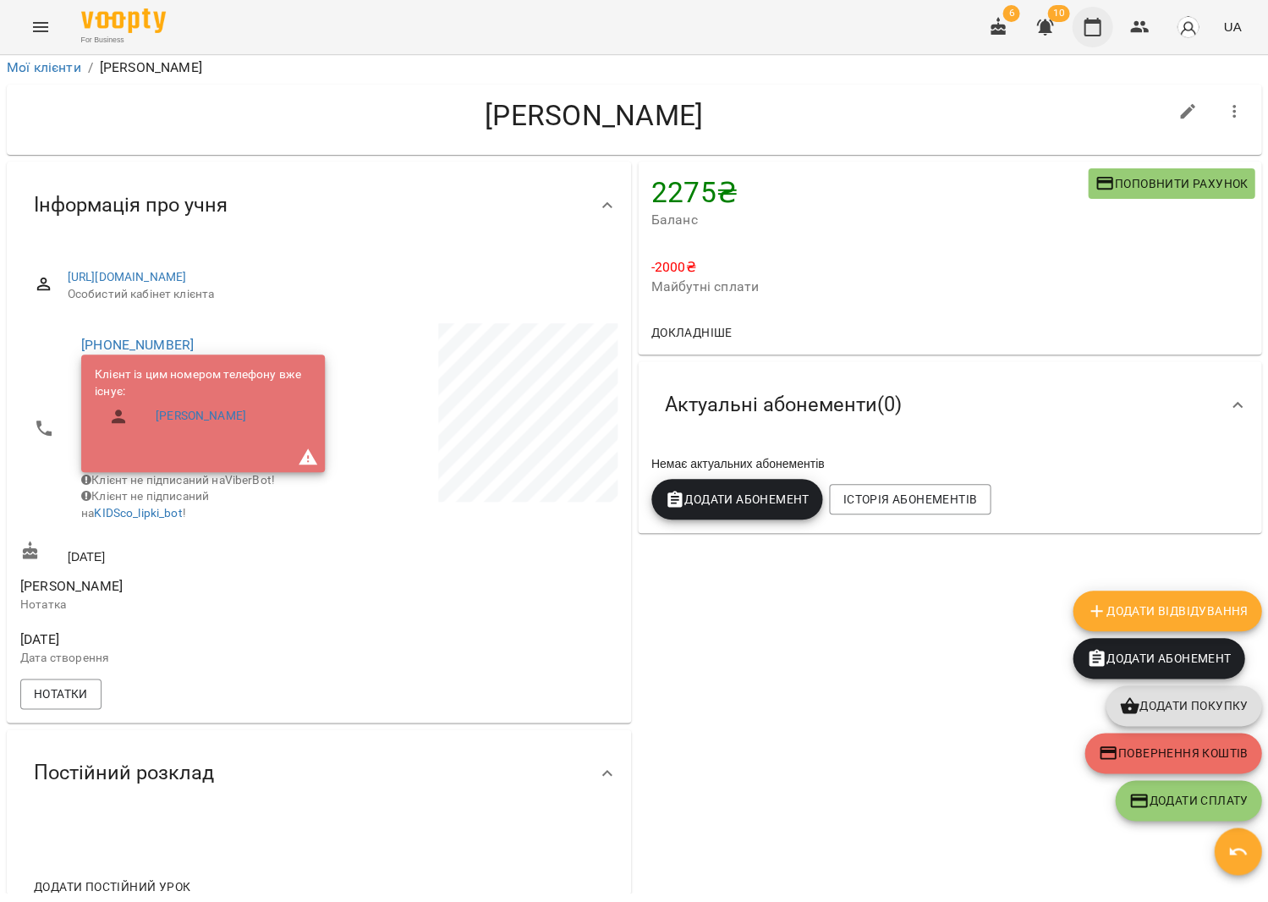
click at [1097, 36] on button "button" at bounding box center [1092, 27] width 41 height 41
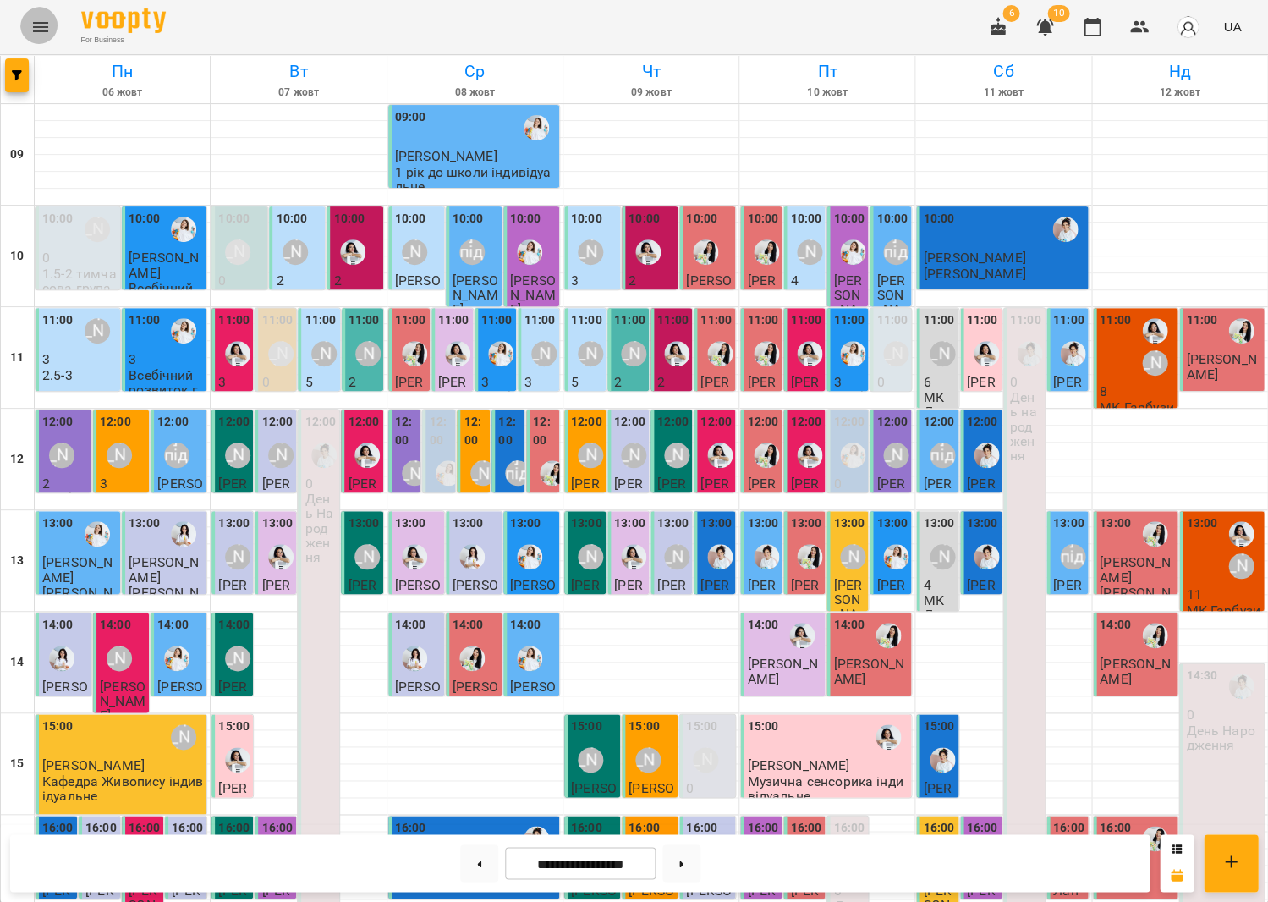
click at [41, 28] on icon "Menu" at bounding box center [40, 27] width 20 height 20
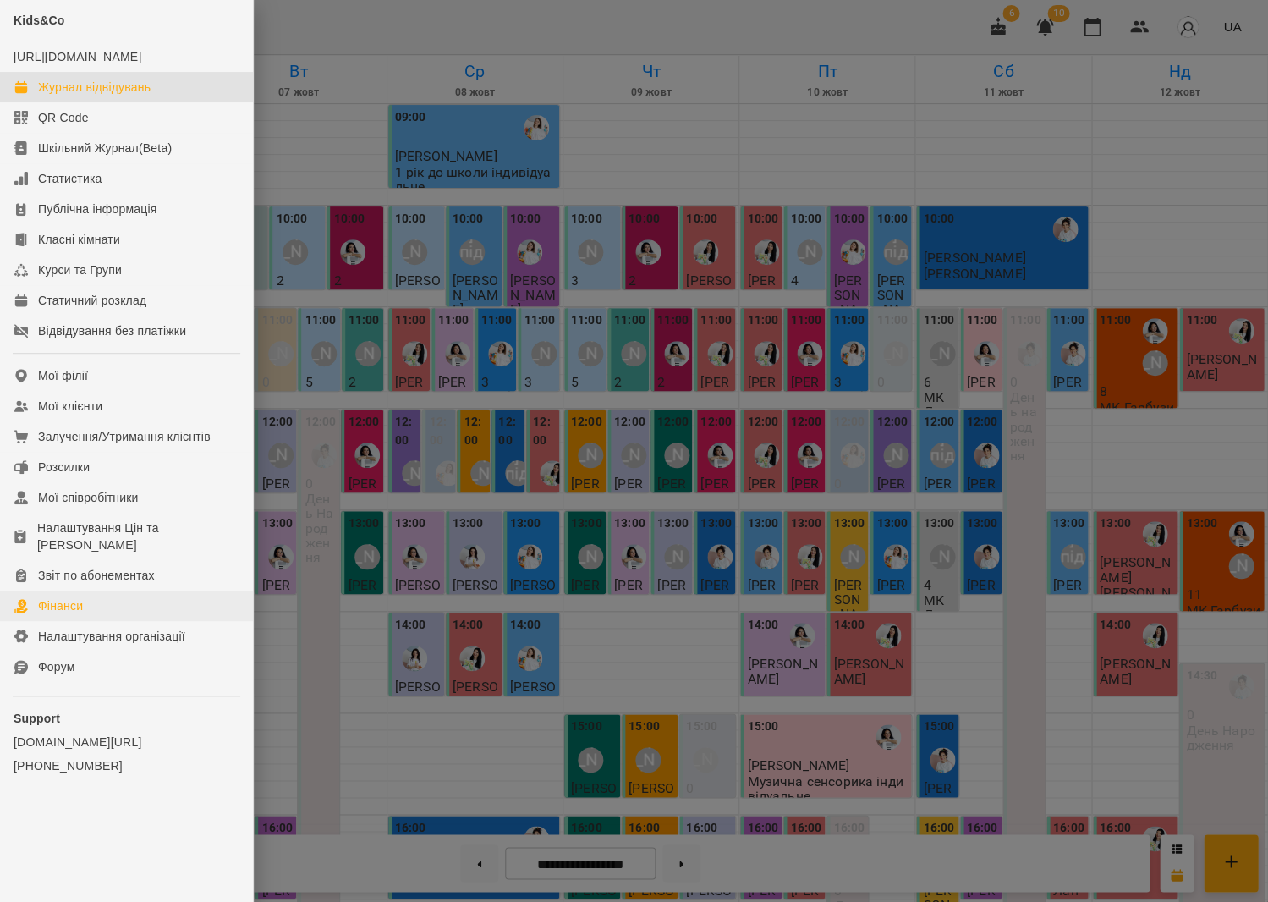
click at [115, 591] on link "Фінанси" at bounding box center [126, 606] width 253 height 30
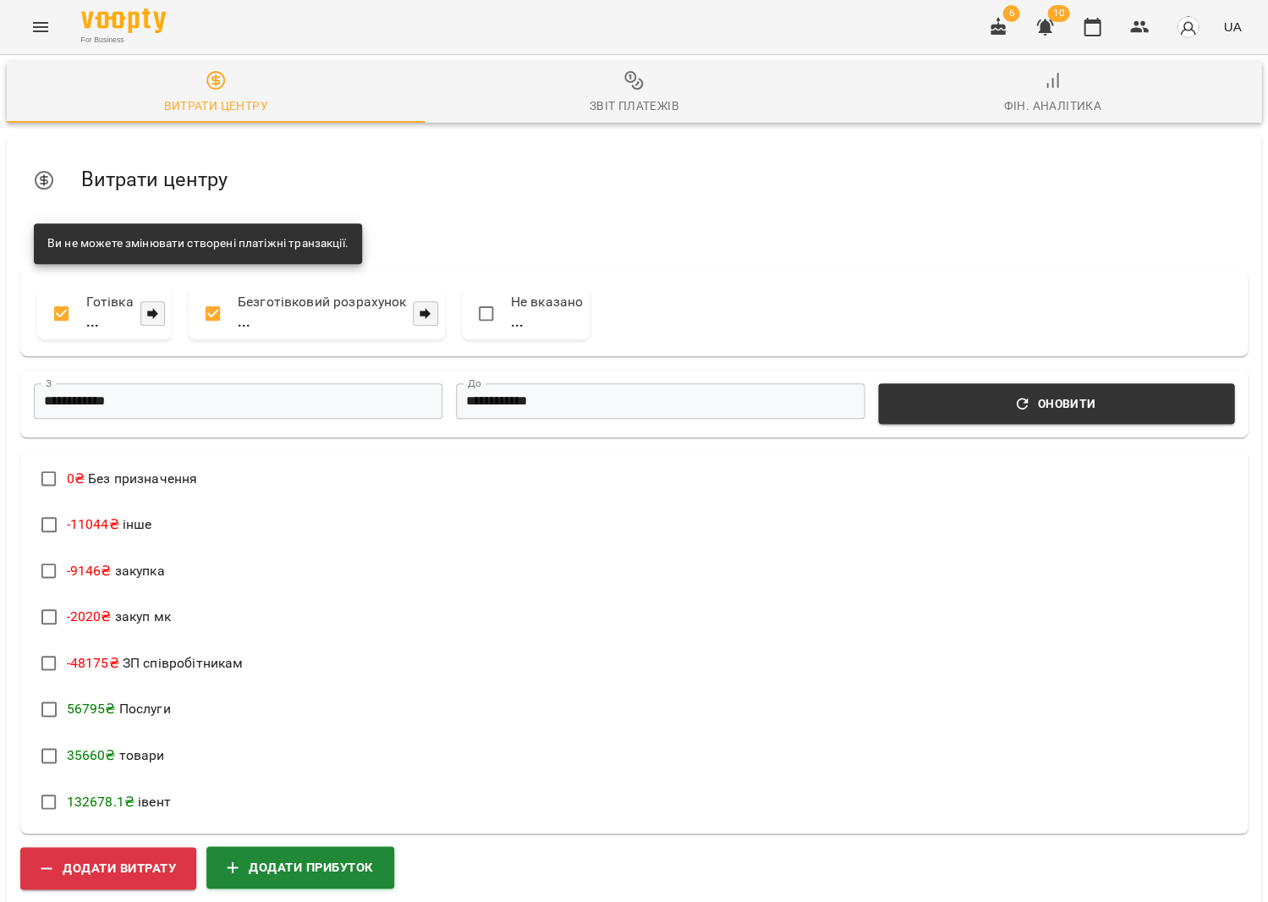
scroll to position [269, 0]
click at [288, 856] on span "Додати прибуток" at bounding box center [300, 867] width 147 height 22
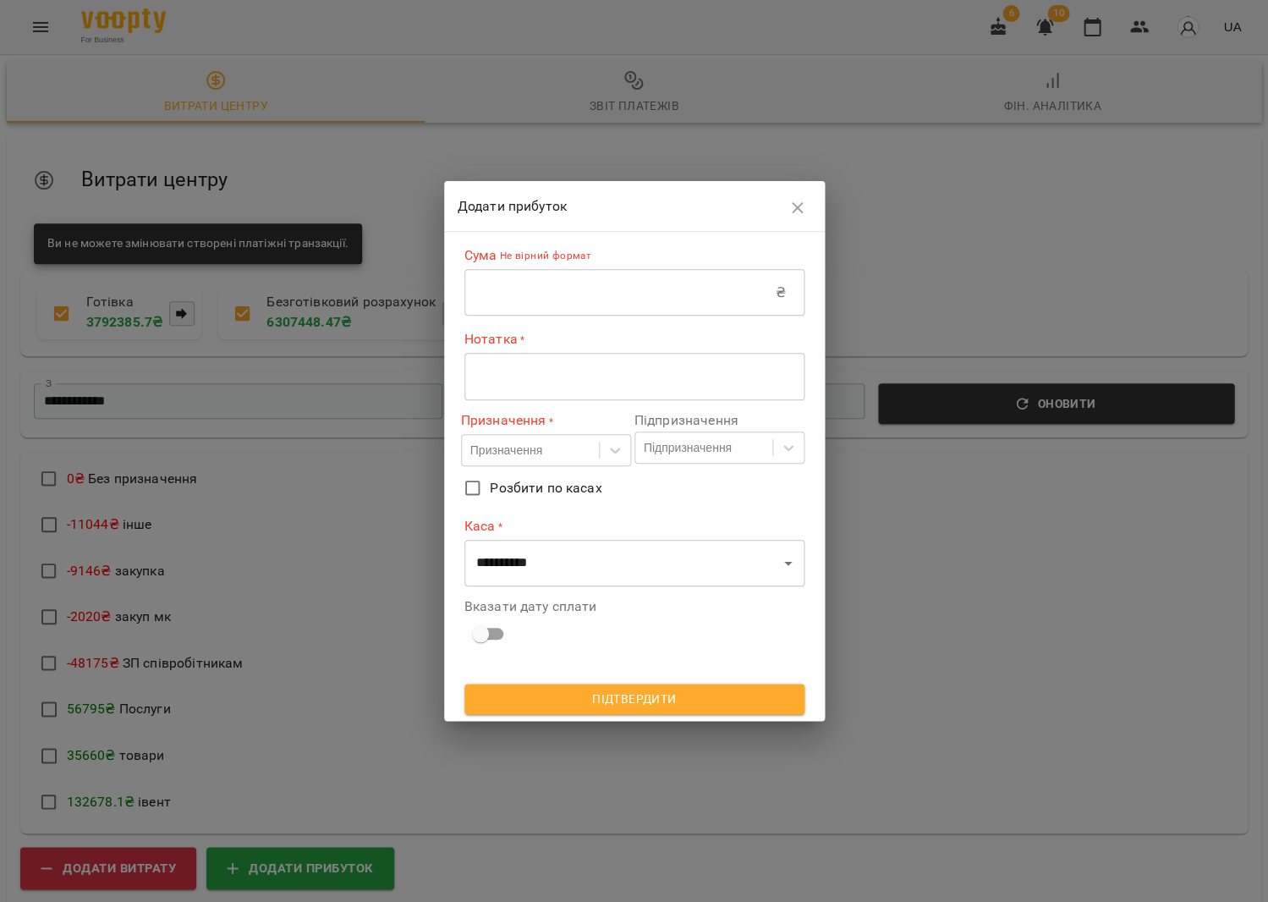
click at [629, 293] on input "text" at bounding box center [620, 292] width 311 height 47
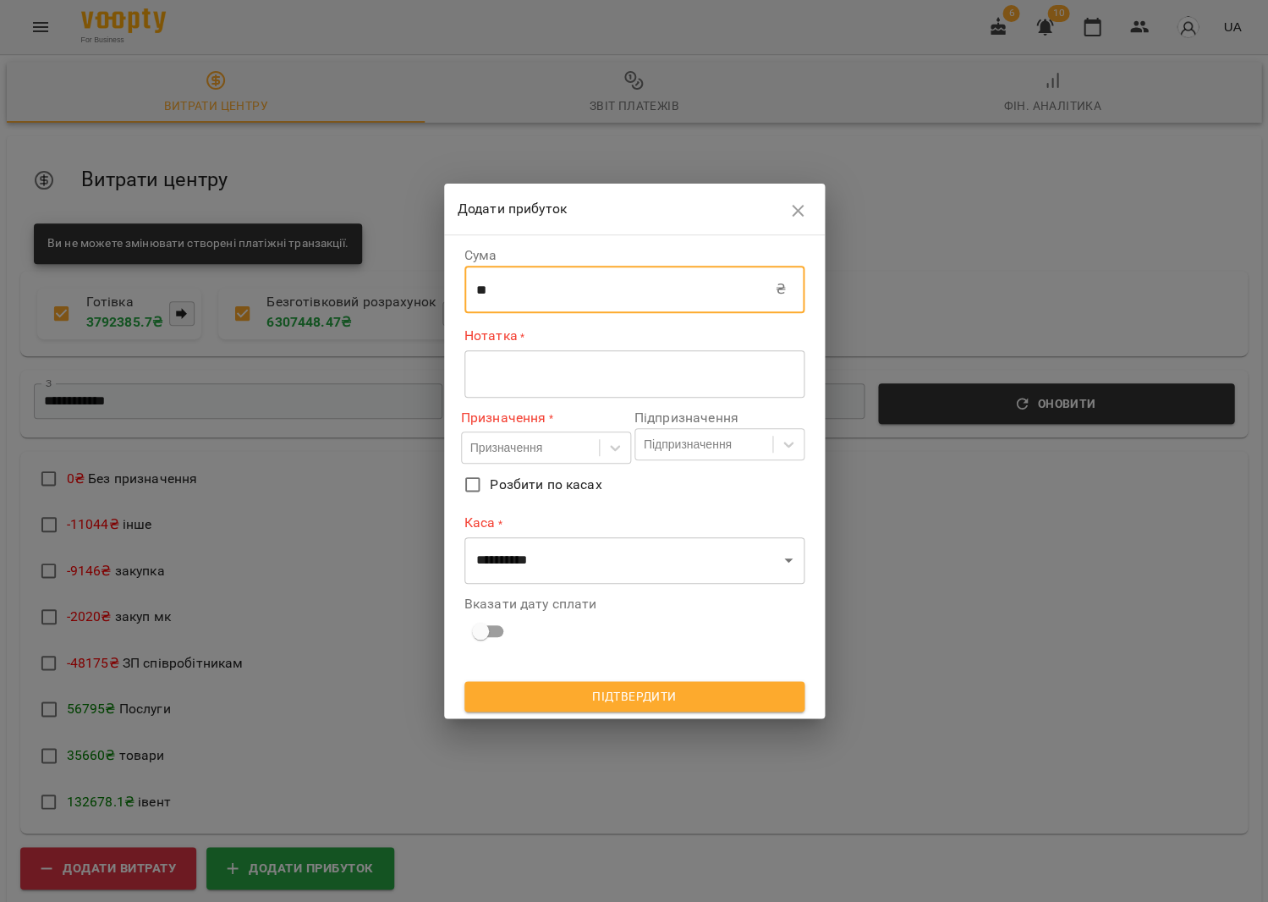
type input "**"
drag, startPoint x: 668, startPoint y: 404, endPoint x: 657, endPoint y: 396, distance: 12.7
click at [667, 404] on div "Підпризначення Підпризначення" at bounding box center [719, 436] width 177 height 70
click at [645, 384] on div "* ​" at bounding box center [635, 373] width 340 height 47
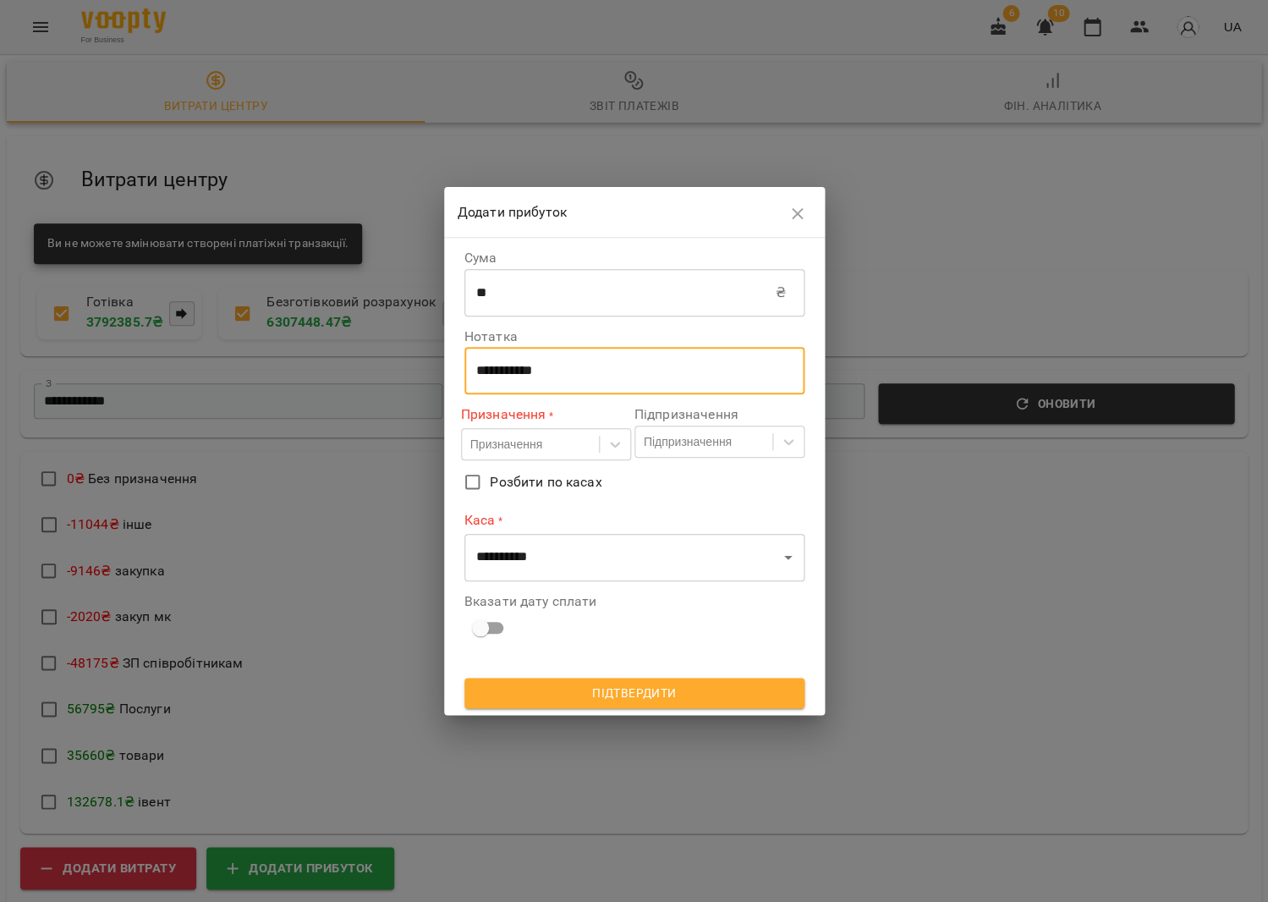
type textarea "**********"
click at [539, 453] on div "Призначення" at bounding box center [506, 444] width 72 height 17
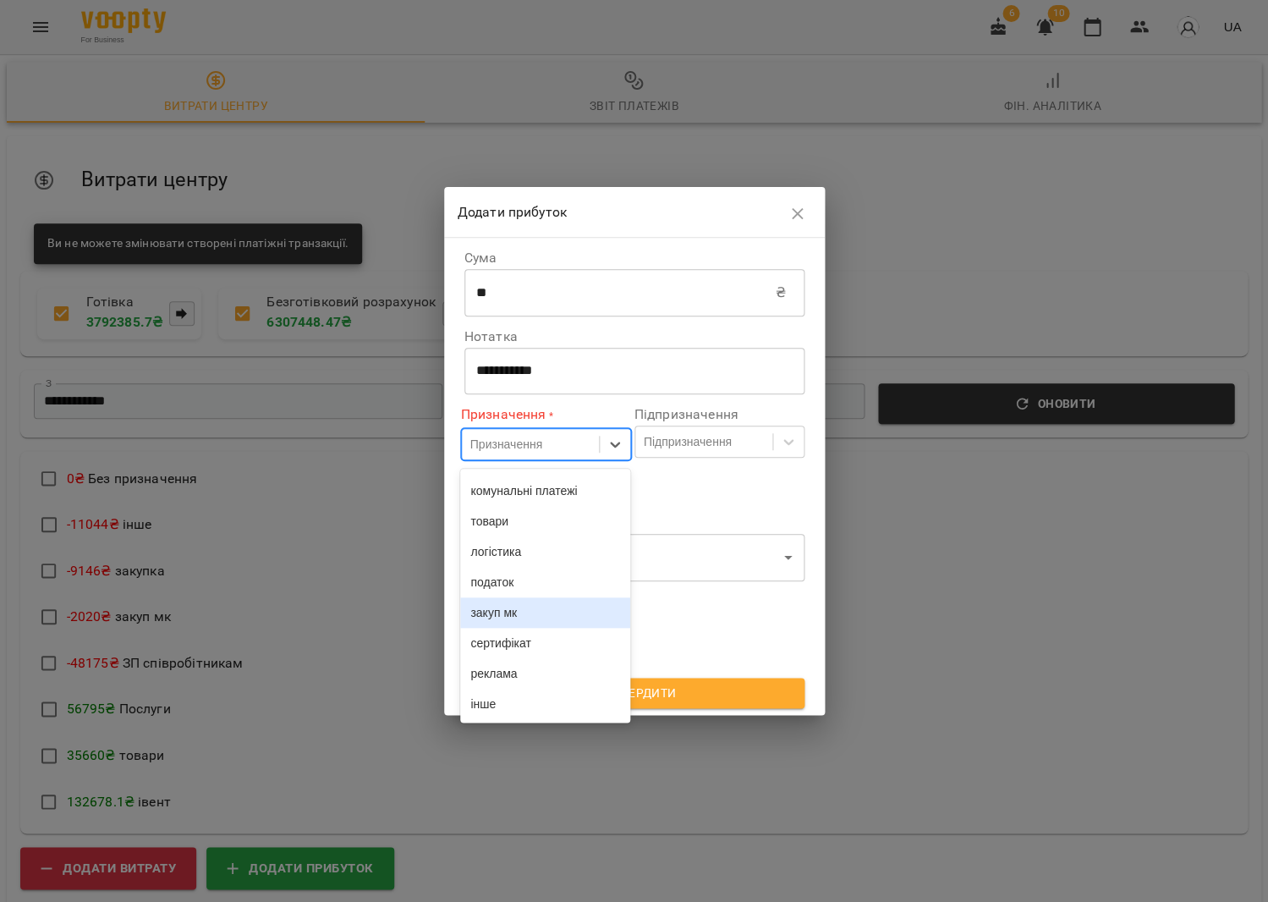
scroll to position [276, 0]
click at [514, 510] on div "товари" at bounding box center [545, 521] width 170 height 30
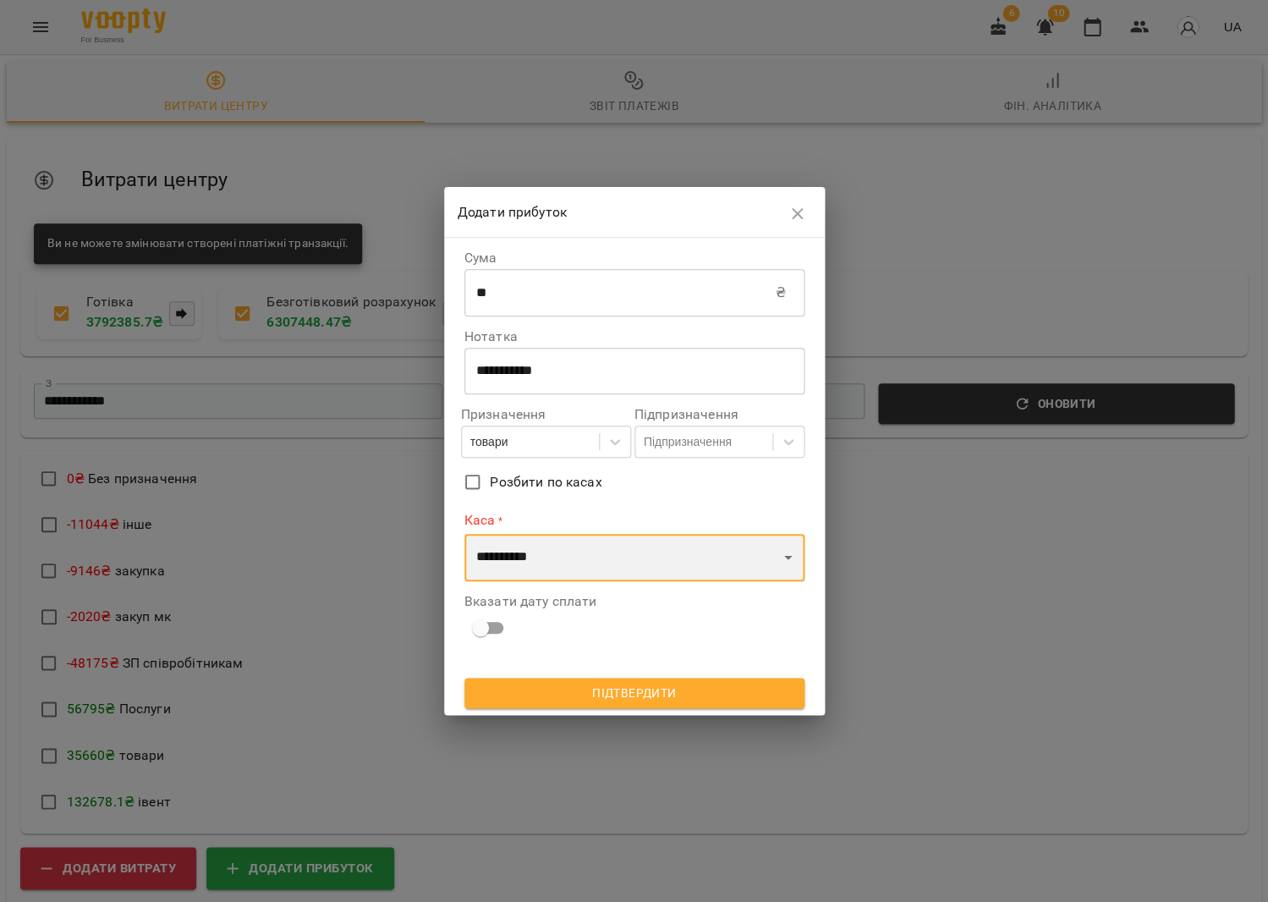
select select "****"
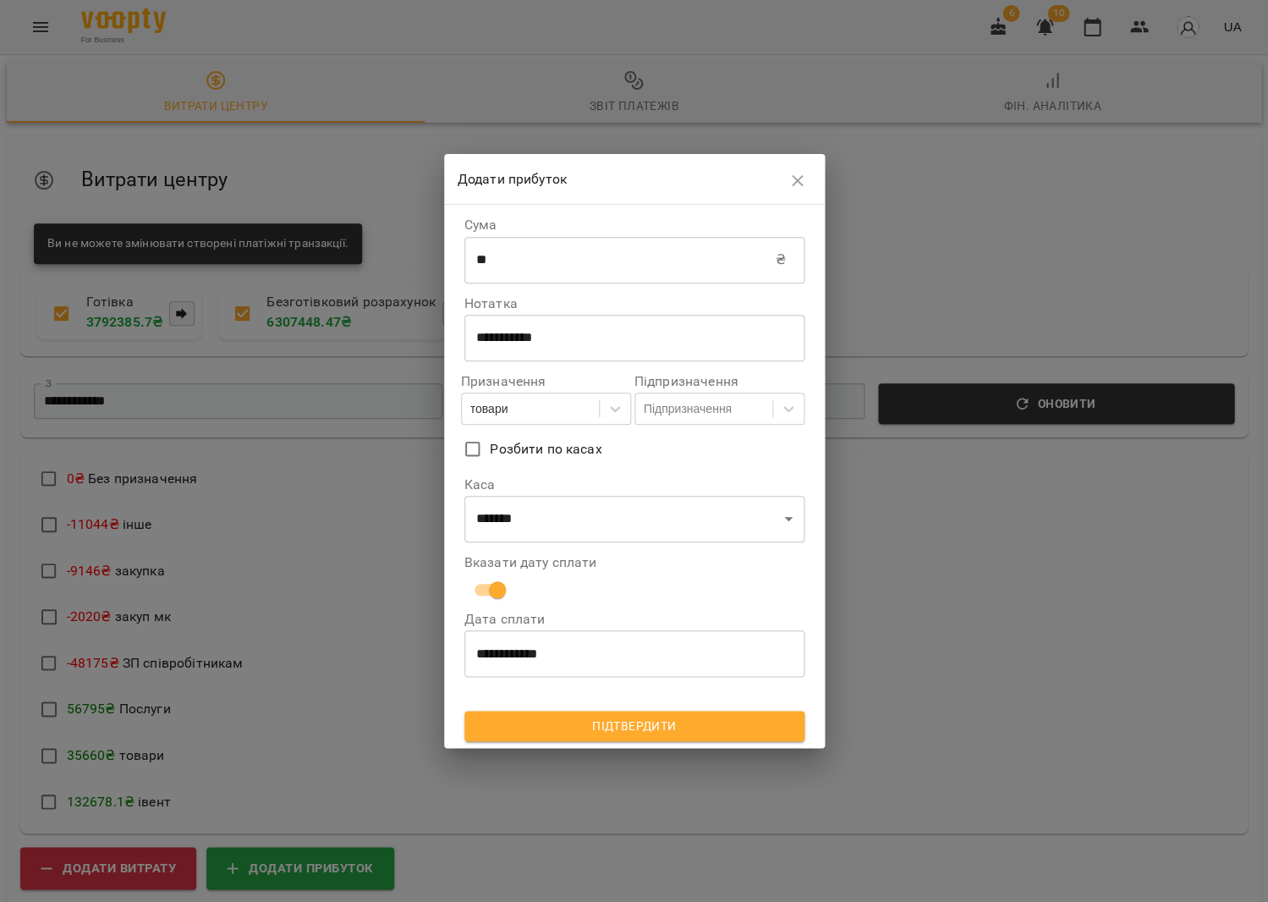
click at [603, 722] on span "Підтвердити" at bounding box center [634, 726] width 313 height 20
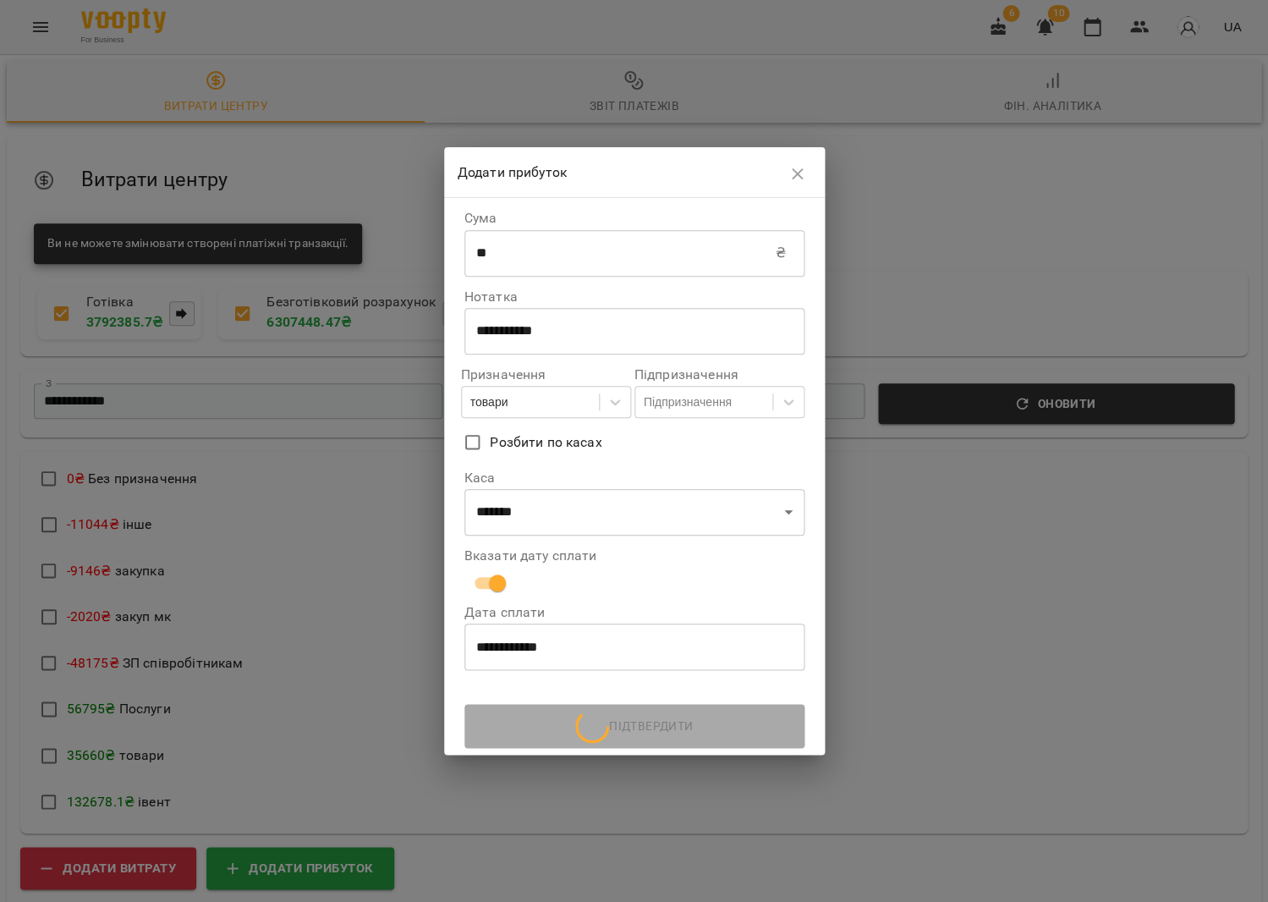
scroll to position [0, 0]
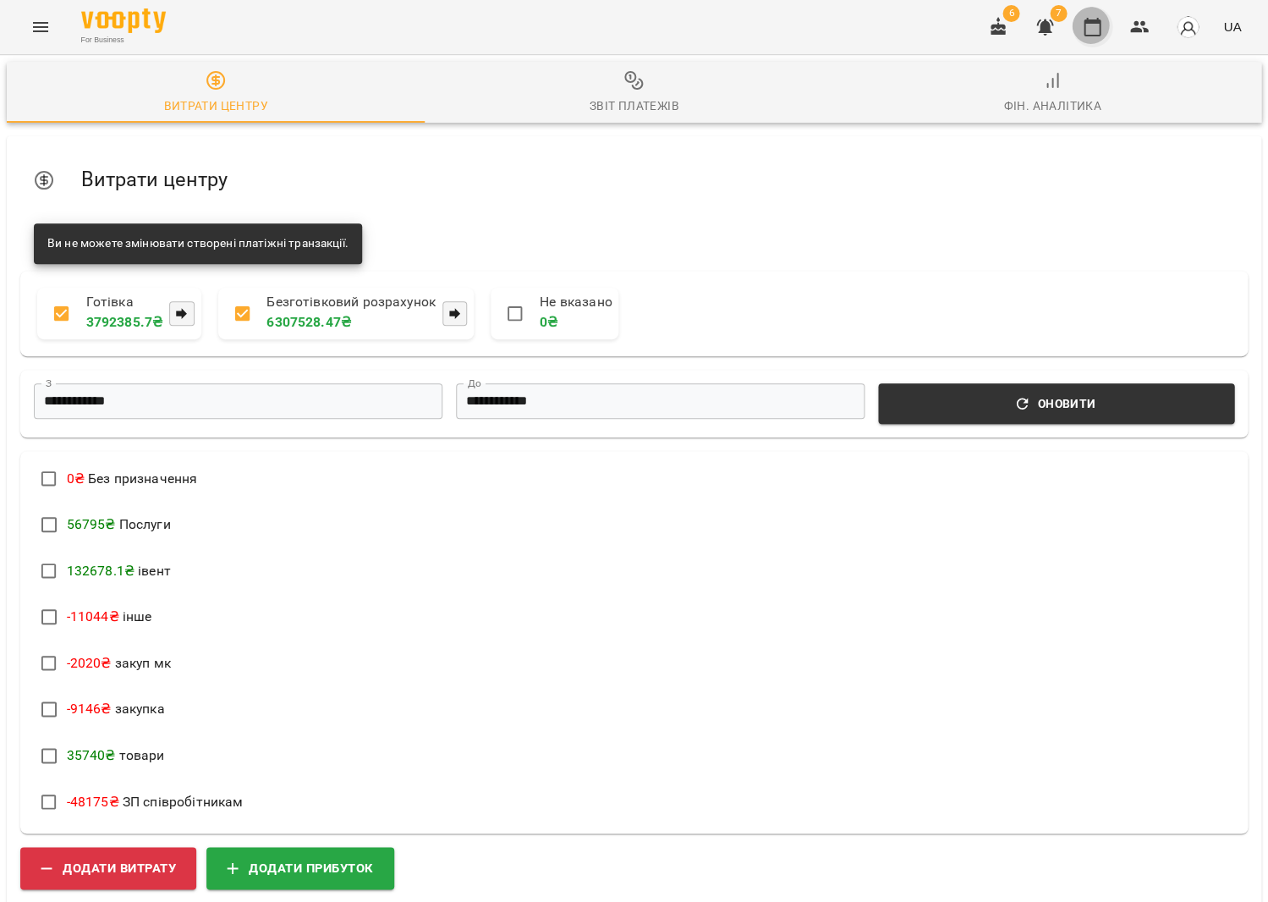
click at [1086, 24] on button "button" at bounding box center [1092, 27] width 41 height 41
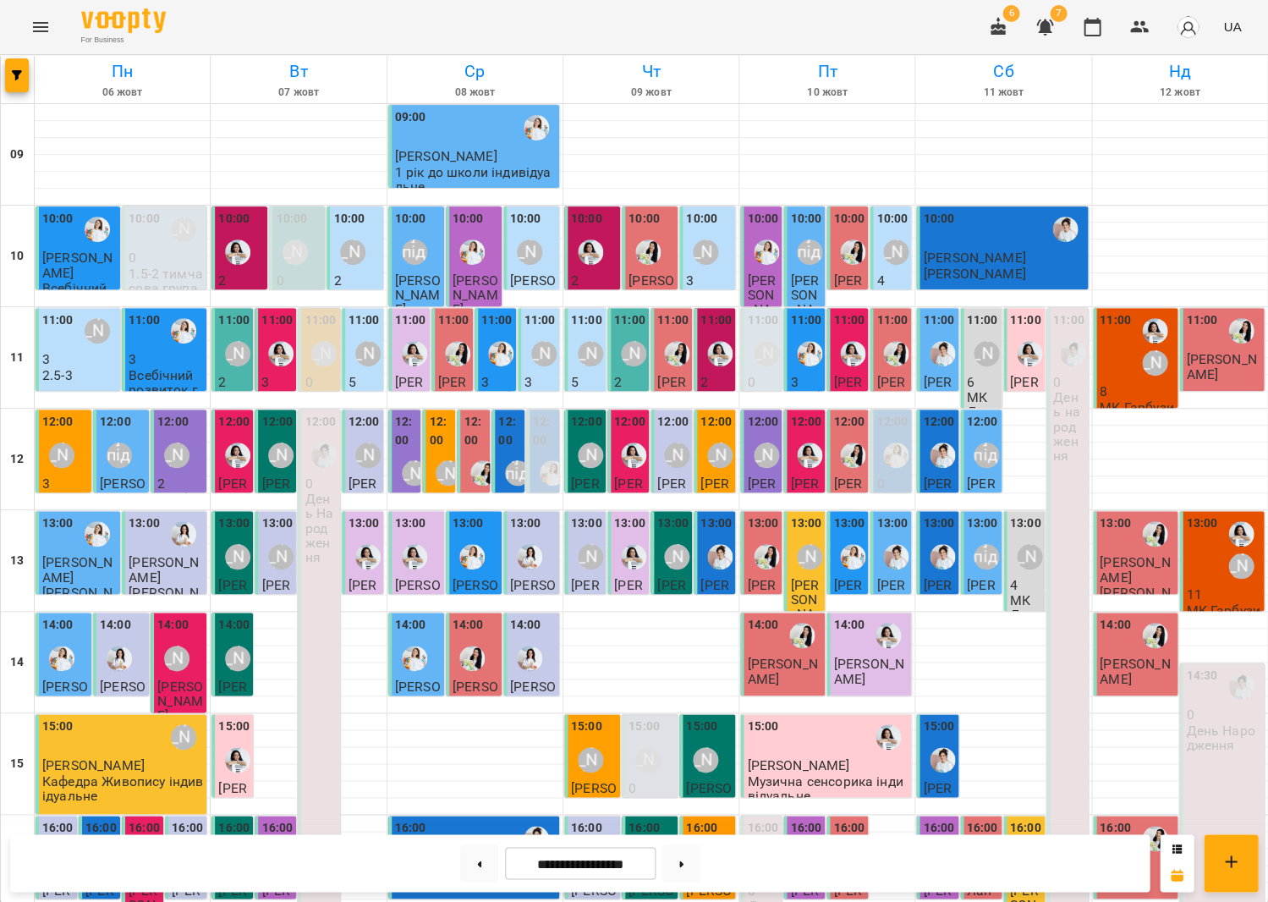
click at [1210, 550] on div "13:00" at bounding box center [1201, 549] width 31 height 71
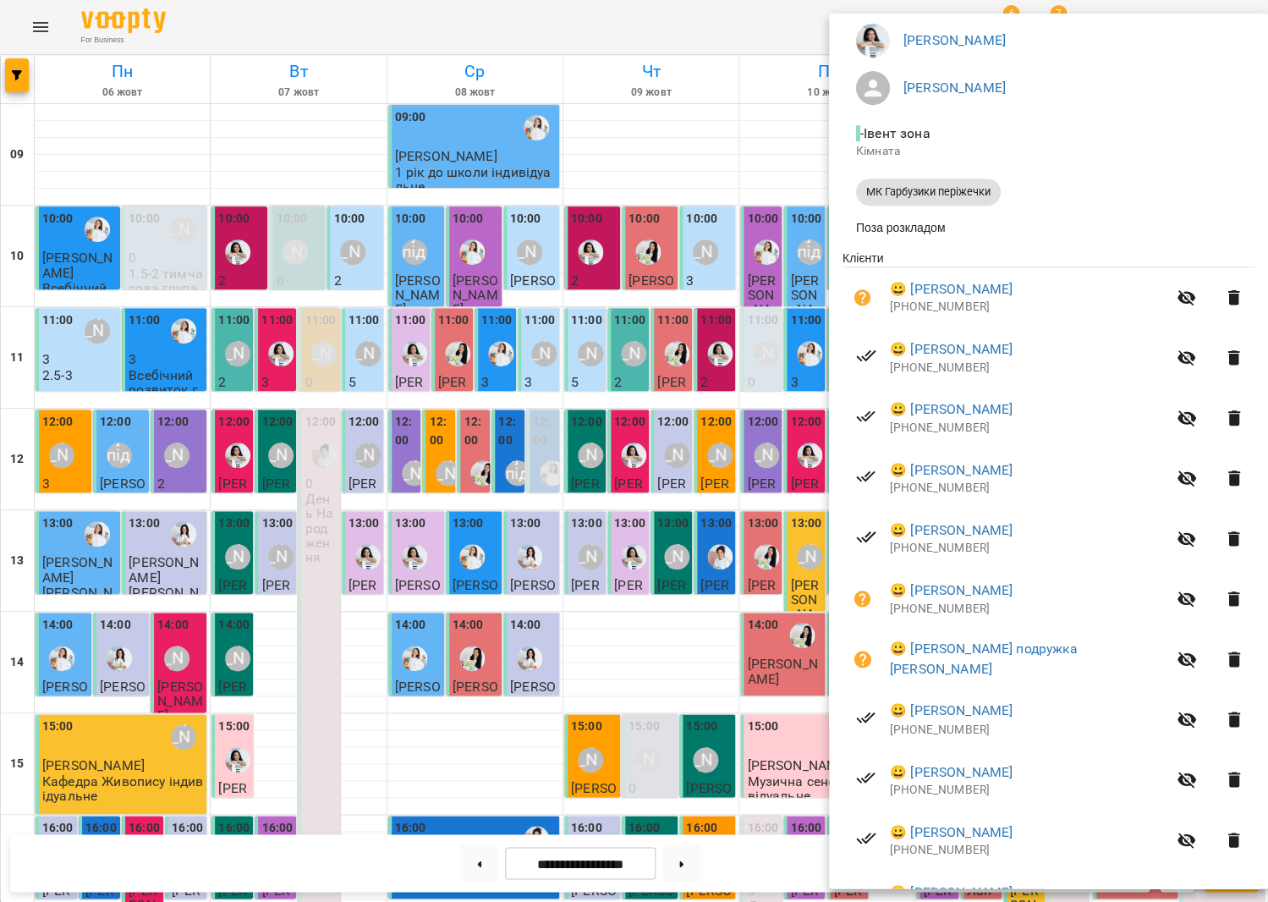
scroll to position [151, 0]
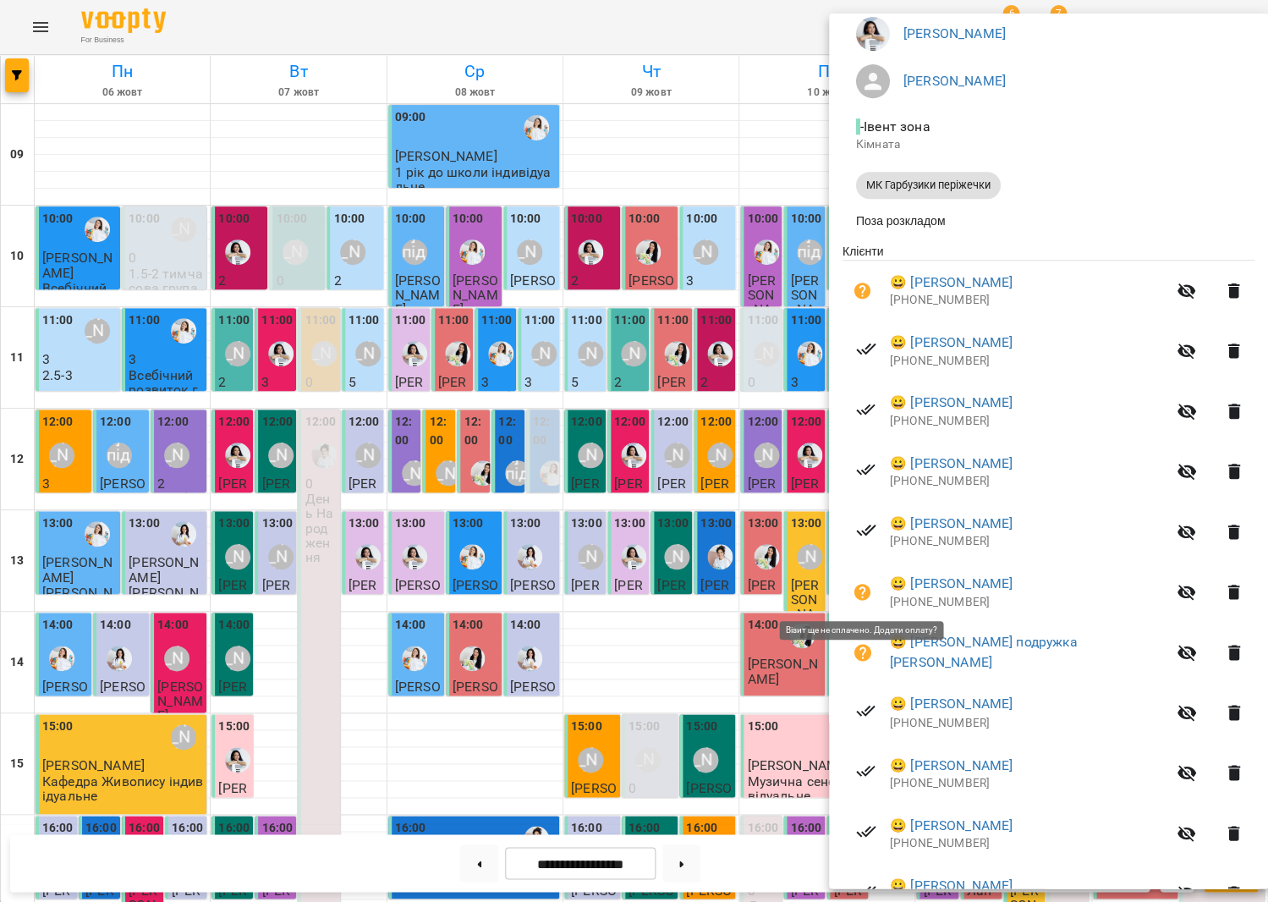
click at [854, 586] on icon "button" at bounding box center [863, 592] width 20 height 20
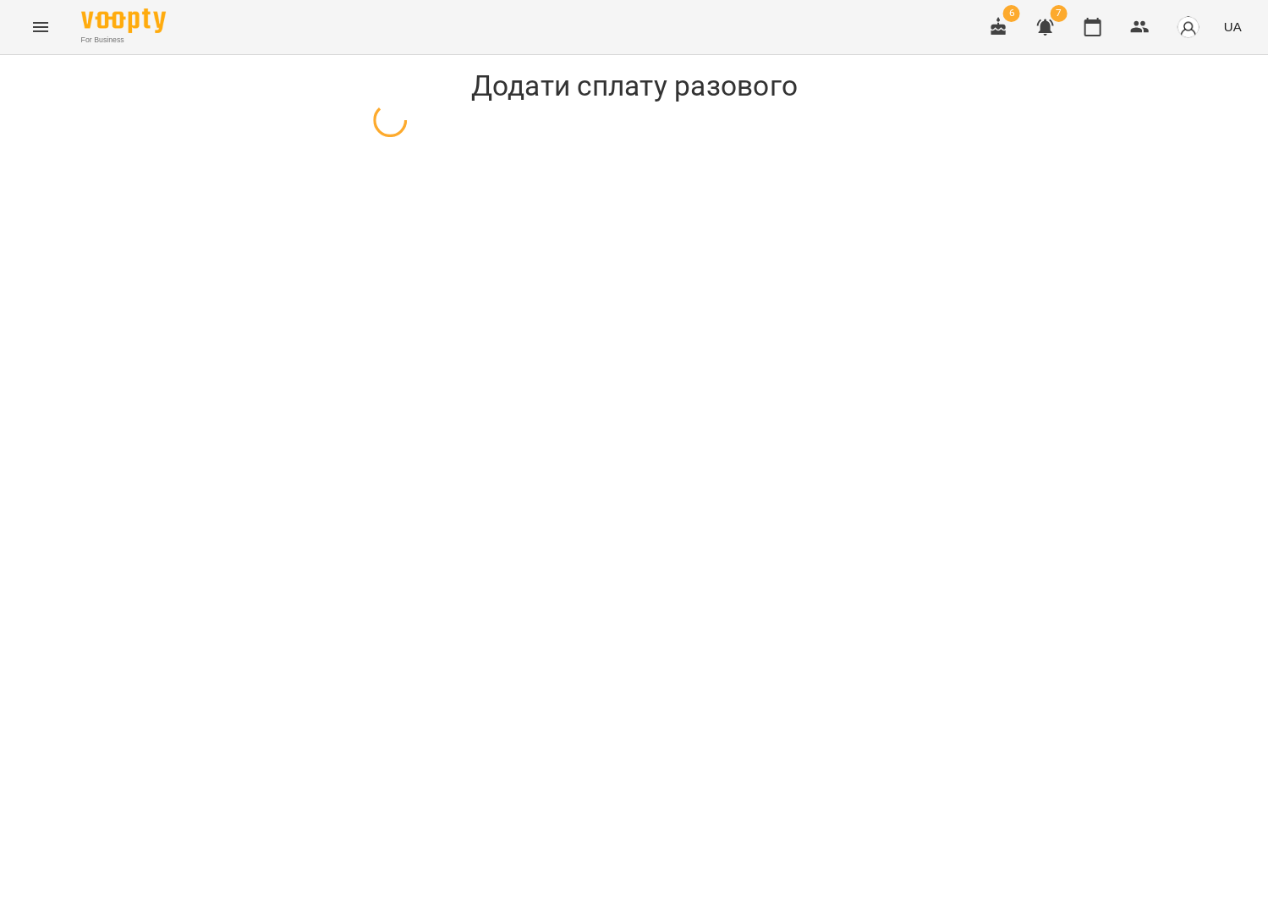
select select "**********"
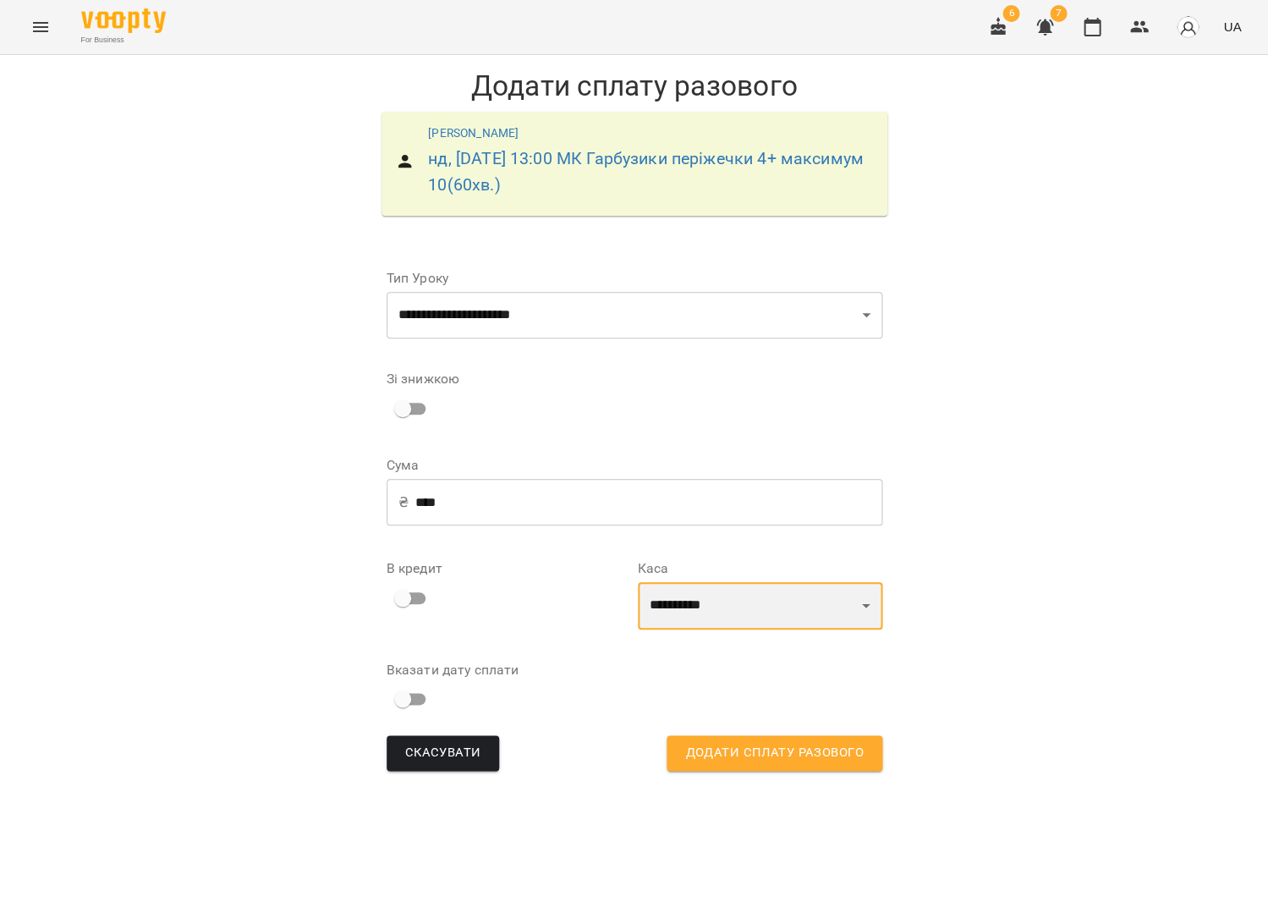
select select "****"
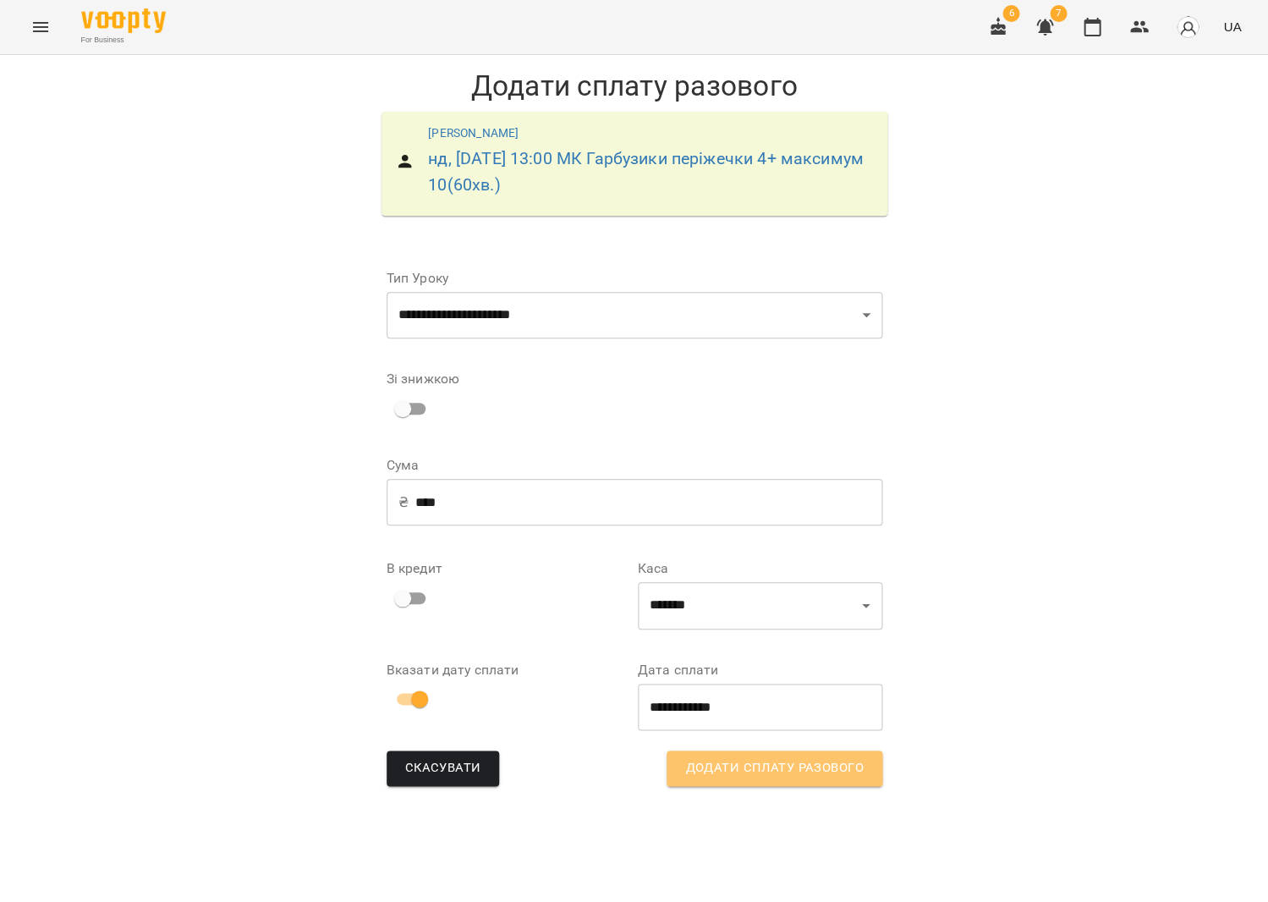
click at [729, 765] on span "Додати сплату разового" at bounding box center [774, 768] width 178 height 22
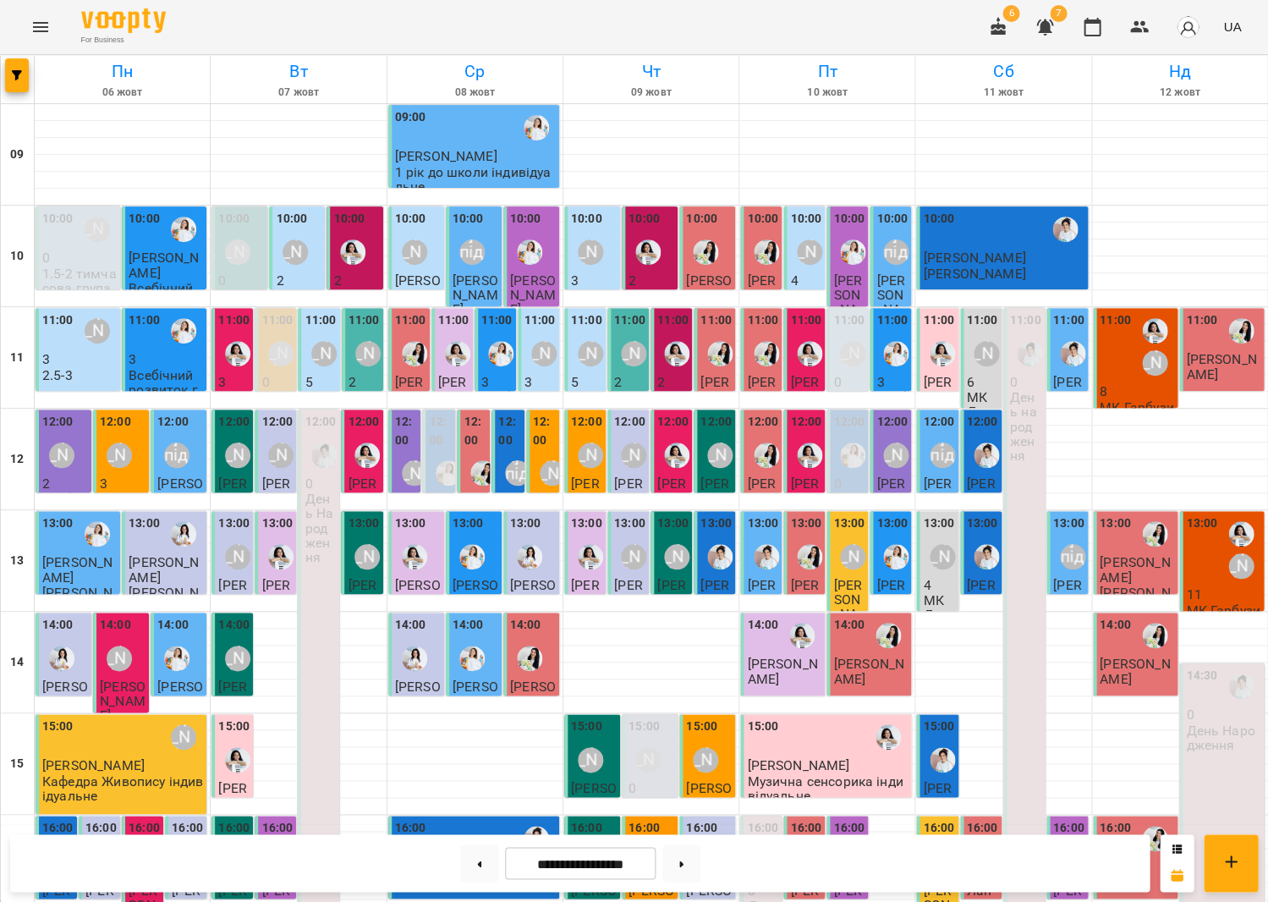
click at [1202, 593] on p "11" at bounding box center [1223, 594] width 74 height 14
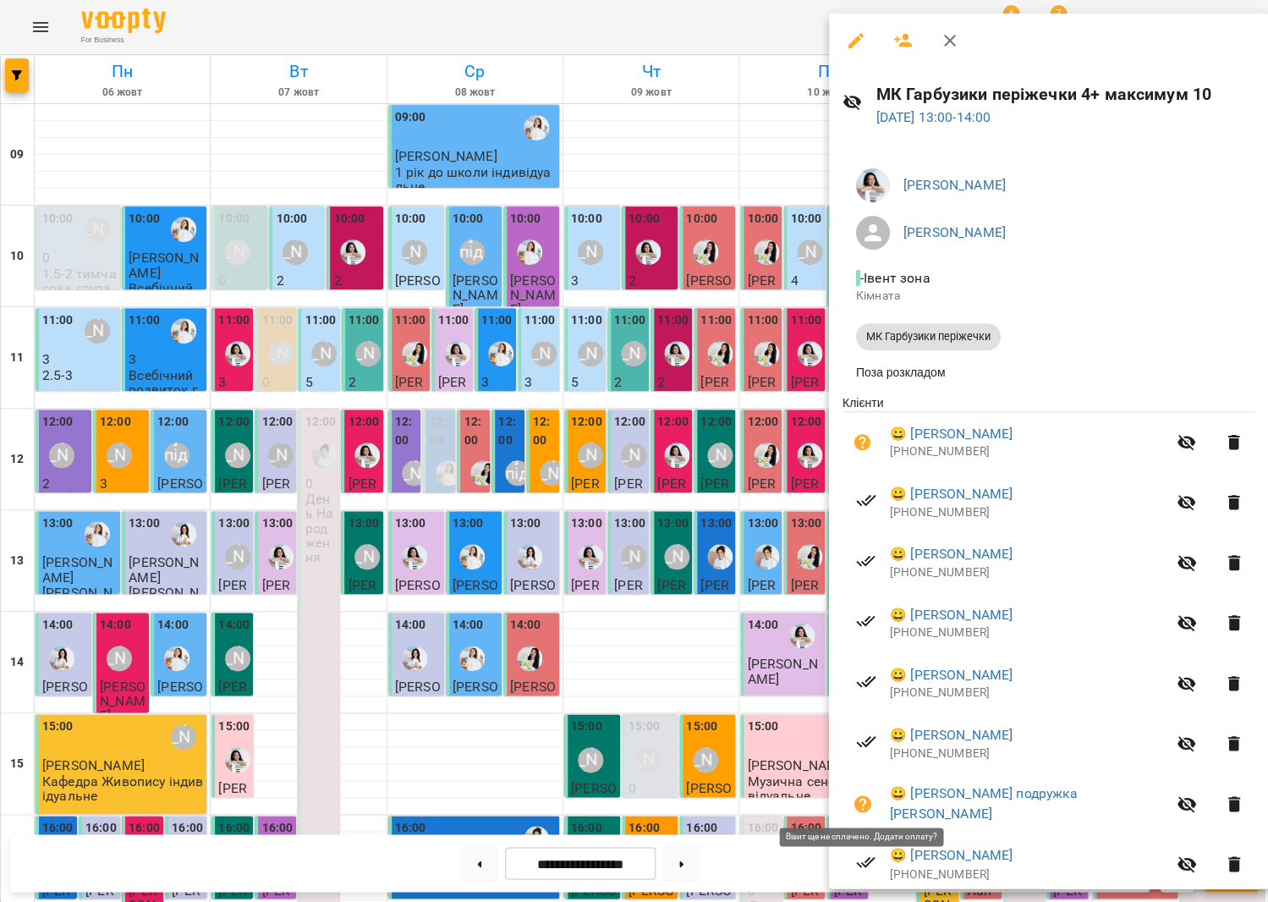
click at [849, 795] on button "button" at bounding box center [863, 803] width 41 height 41
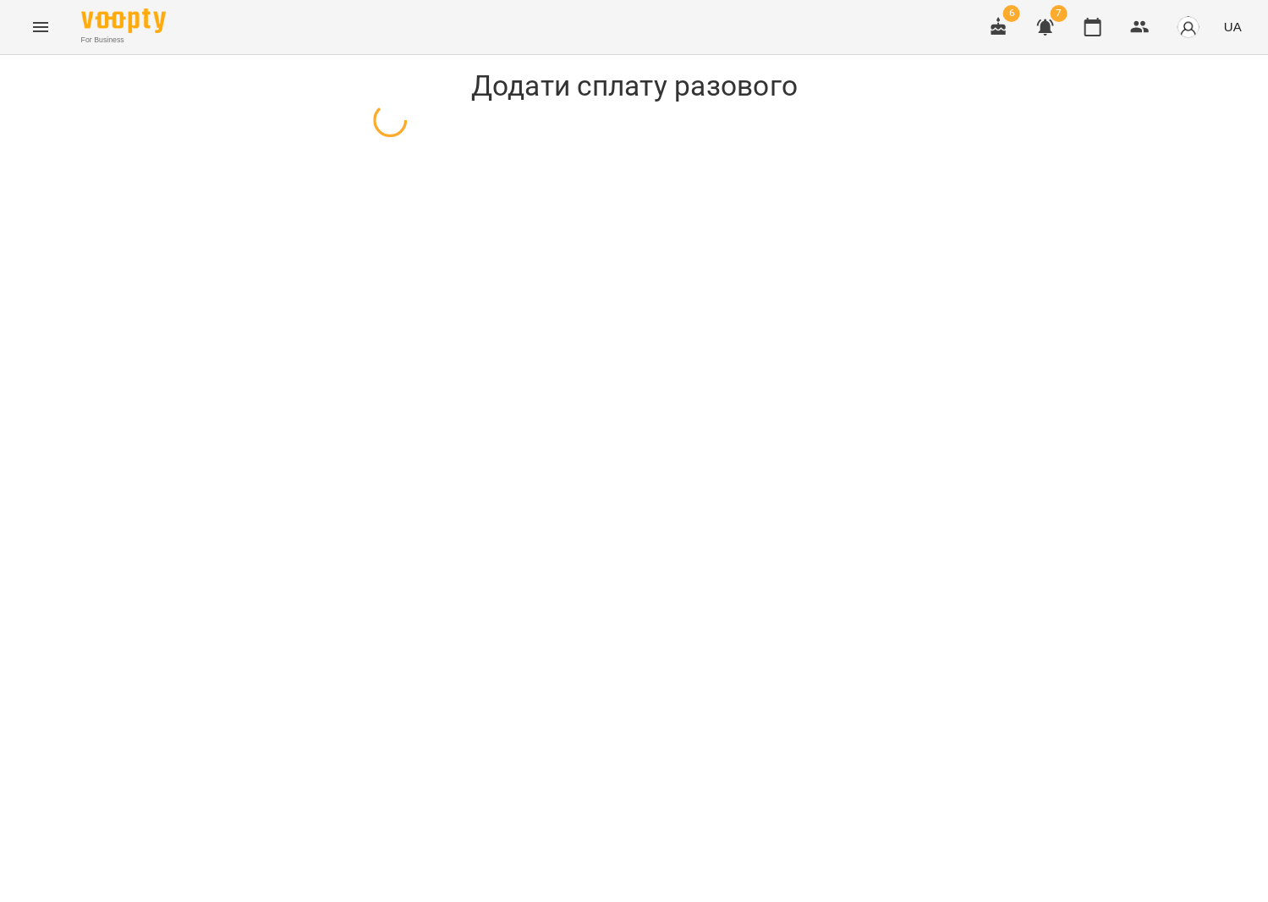
select select "**********"
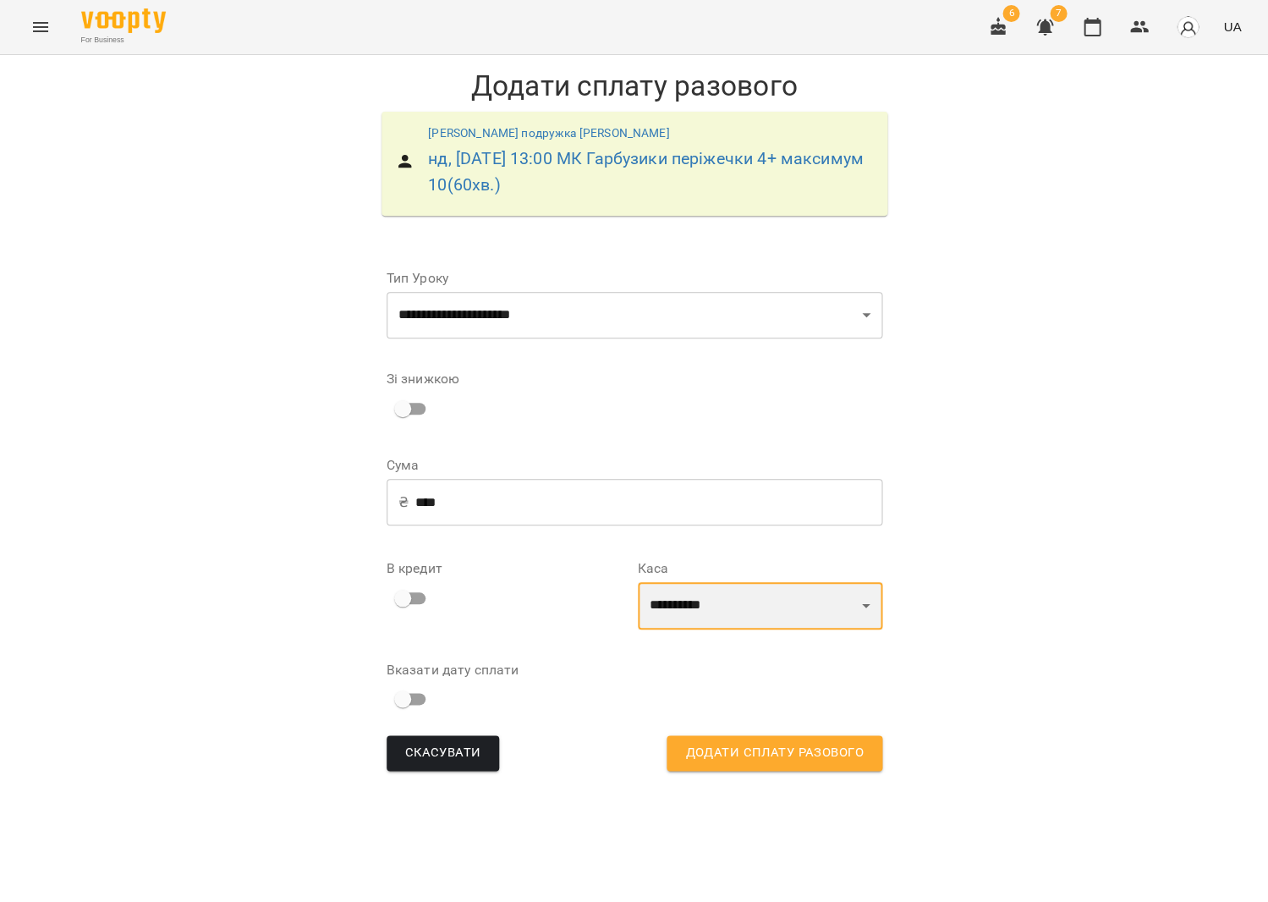
select select "****"
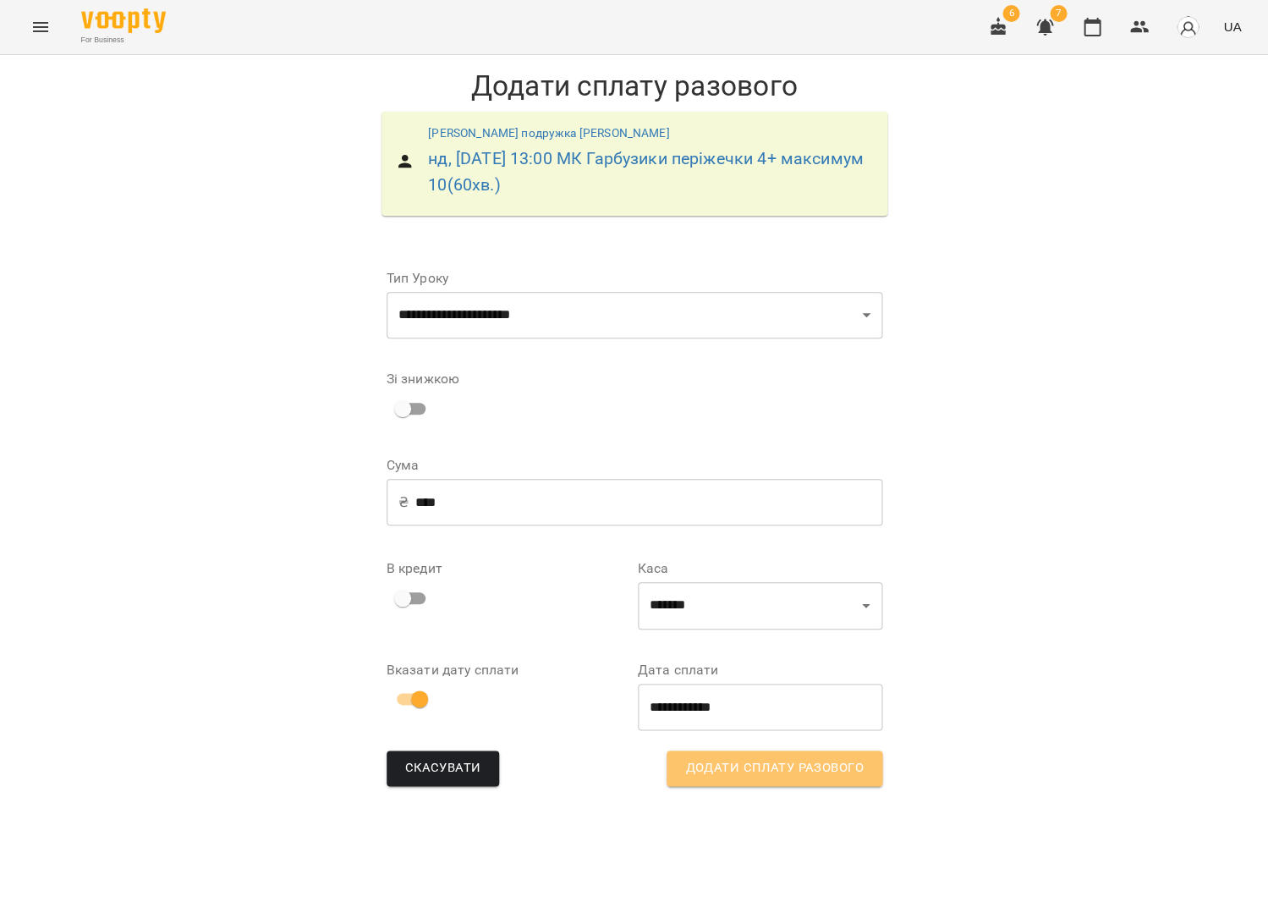
click at [789, 772] on span "Додати сплату разового" at bounding box center [774, 768] width 178 height 22
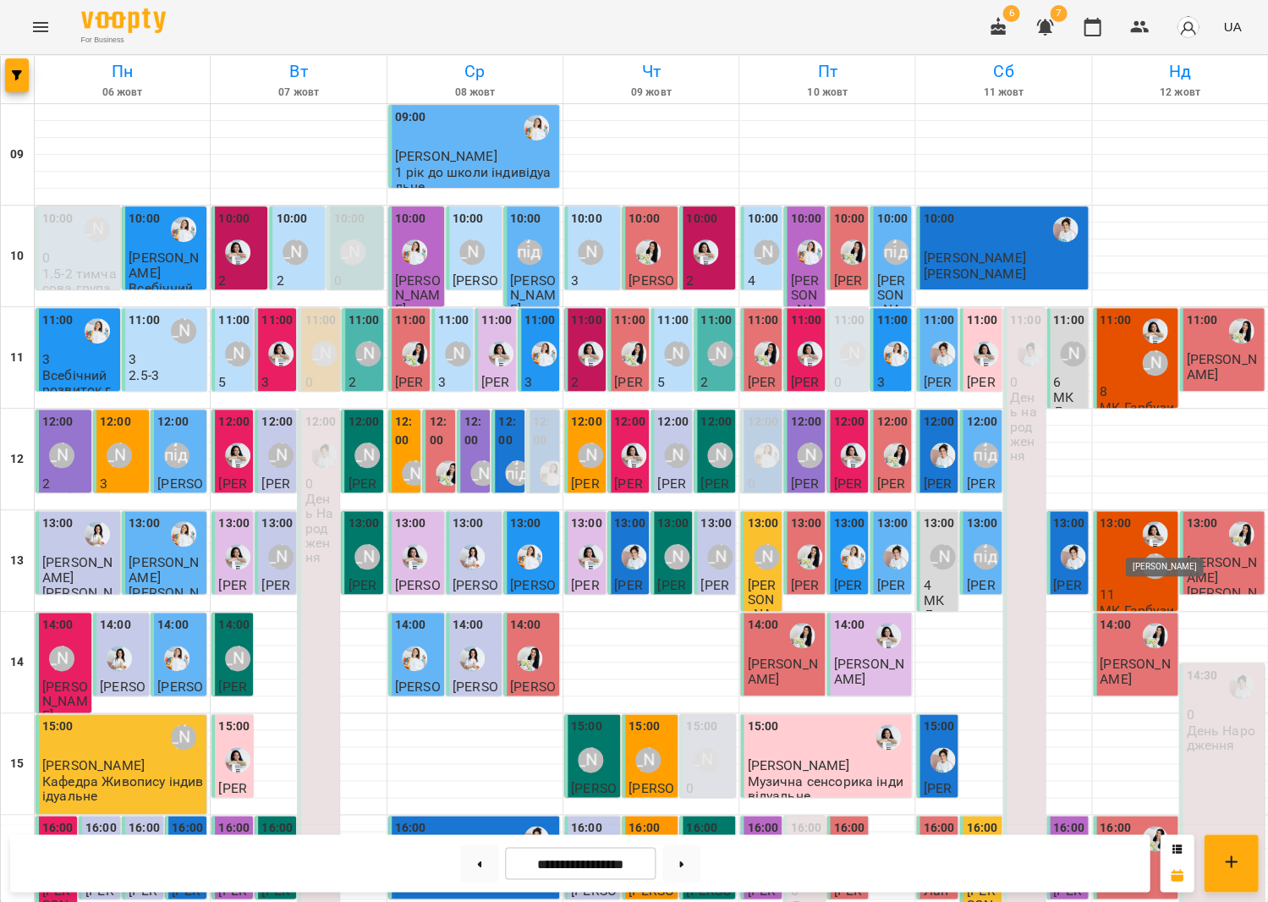
click at [1146, 532] on img "Анна Білан" at bounding box center [1154, 533] width 25 height 25
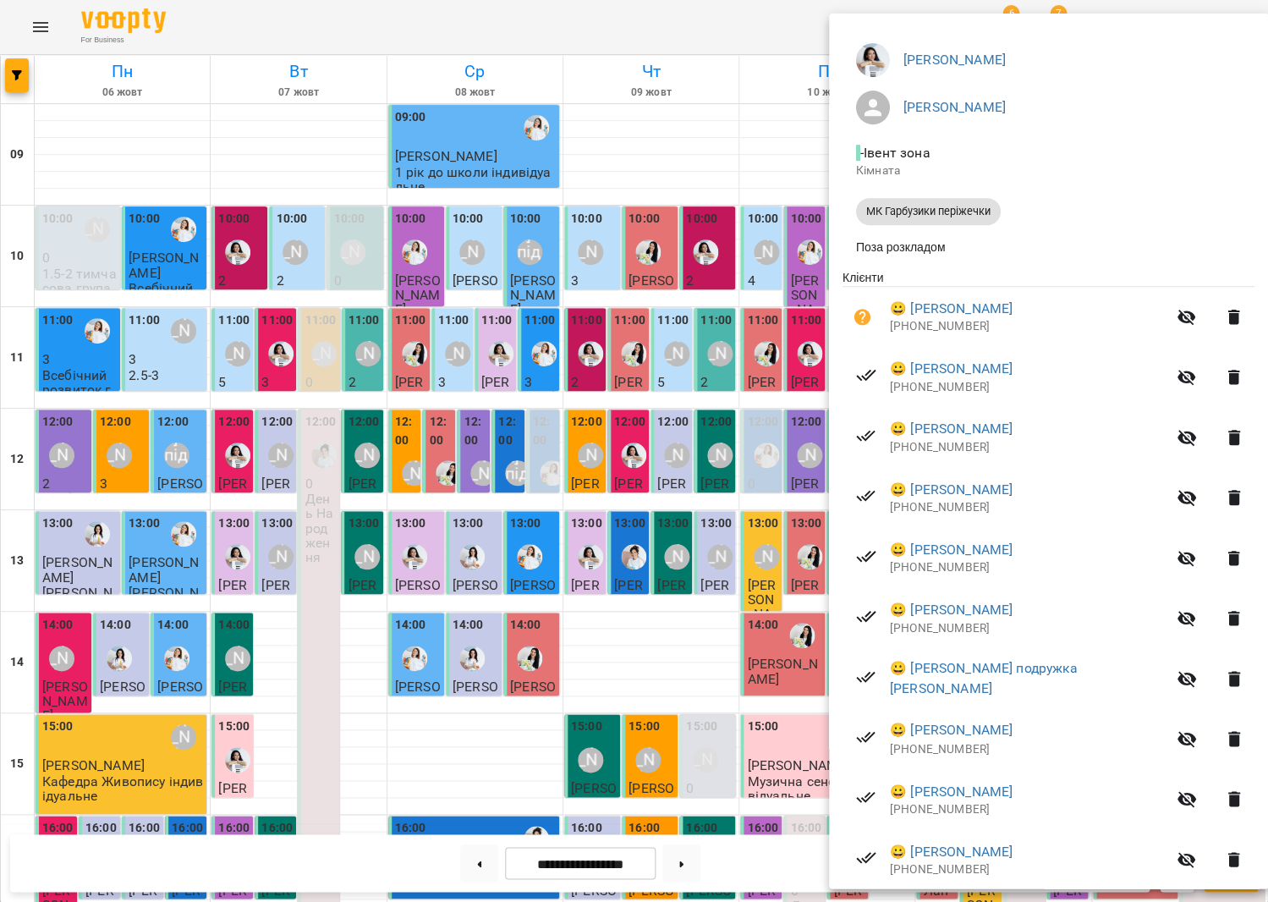
scroll to position [127, 0]
click at [703, 531] on div at bounding box center [634, 451] width 1268 height 902
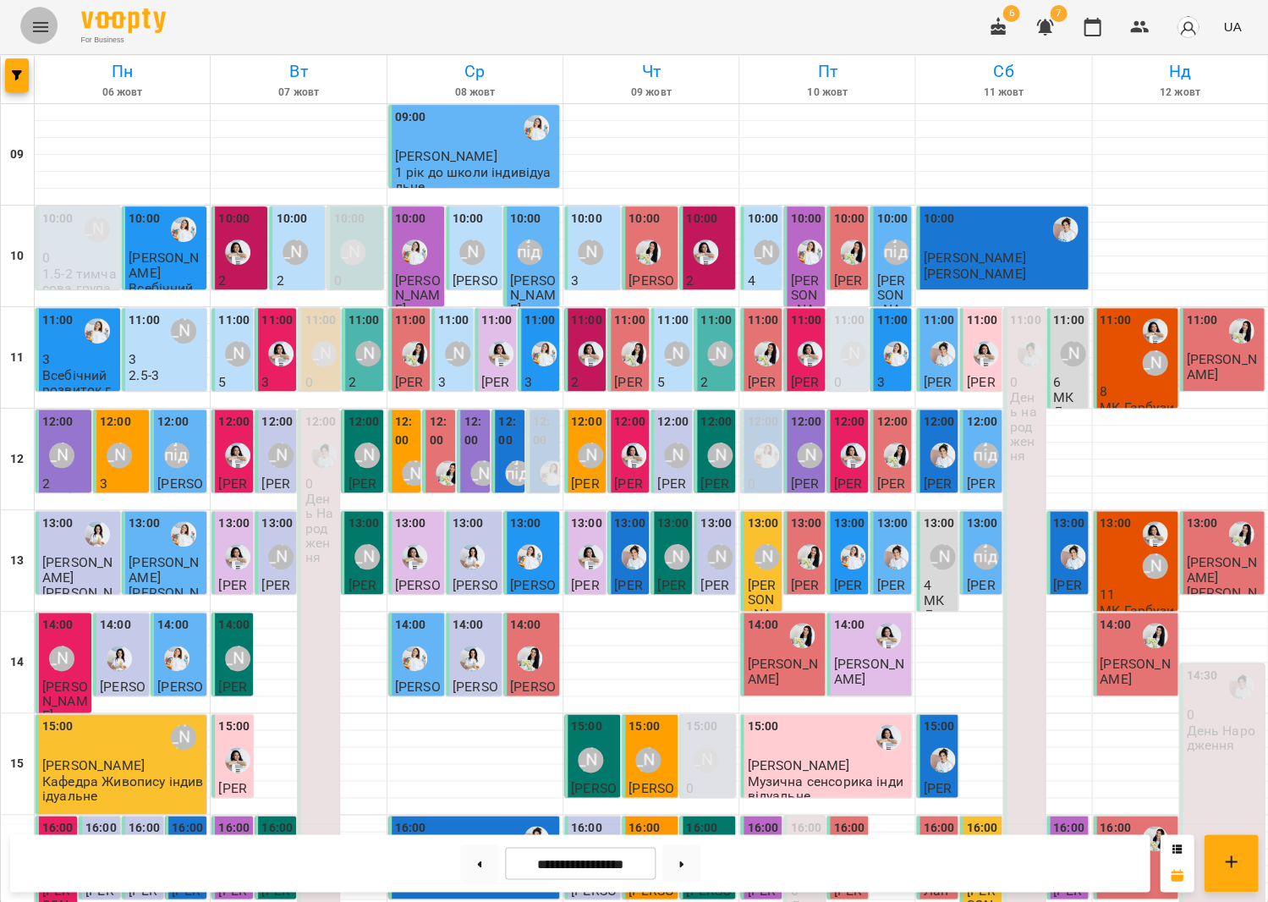
click at [41, 22] on icon "Menu" at bounding box center [40, 27] width 15 height 10
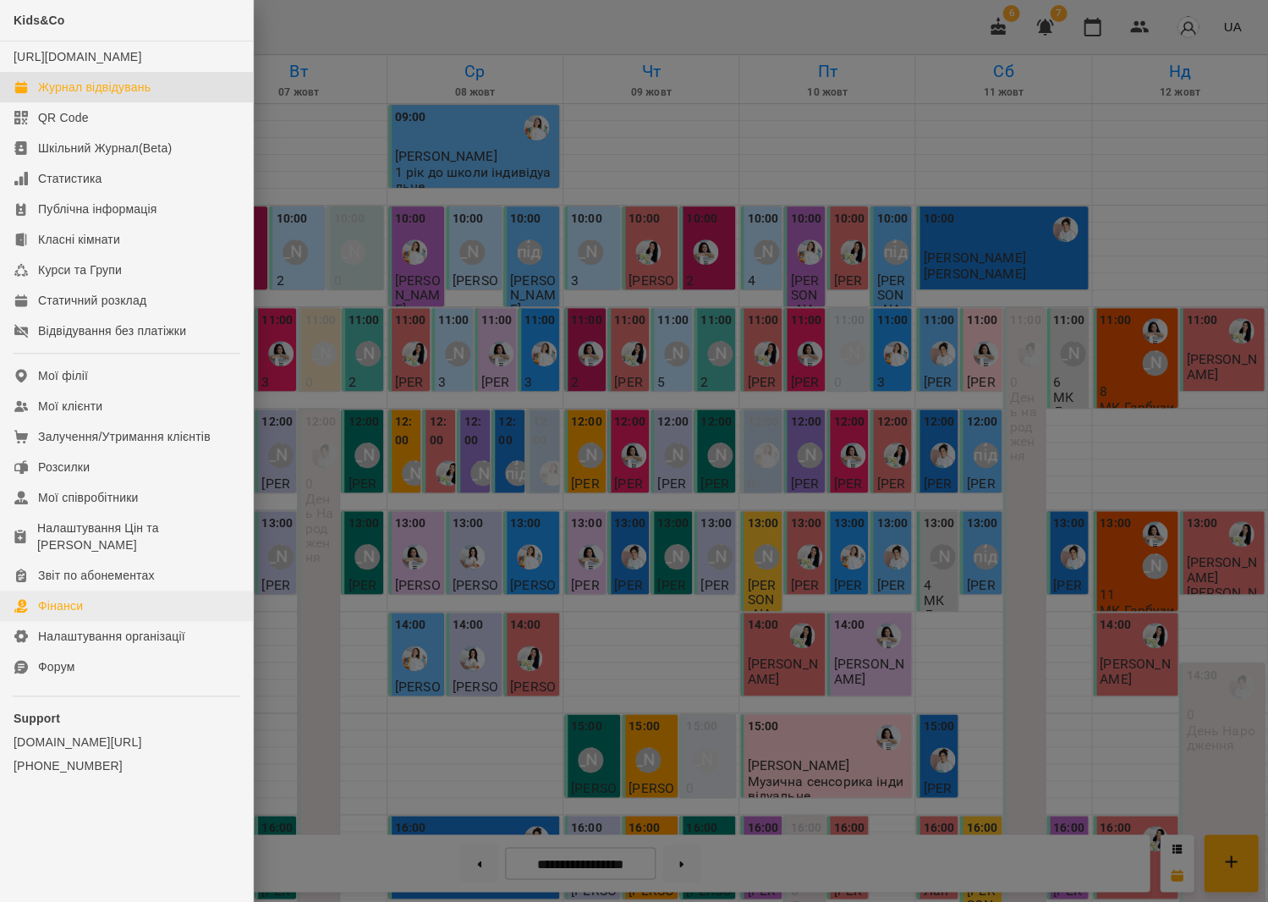
click at [80, 597] on div "Фінанси" at bounding box center [60, 605] width 45 height 17
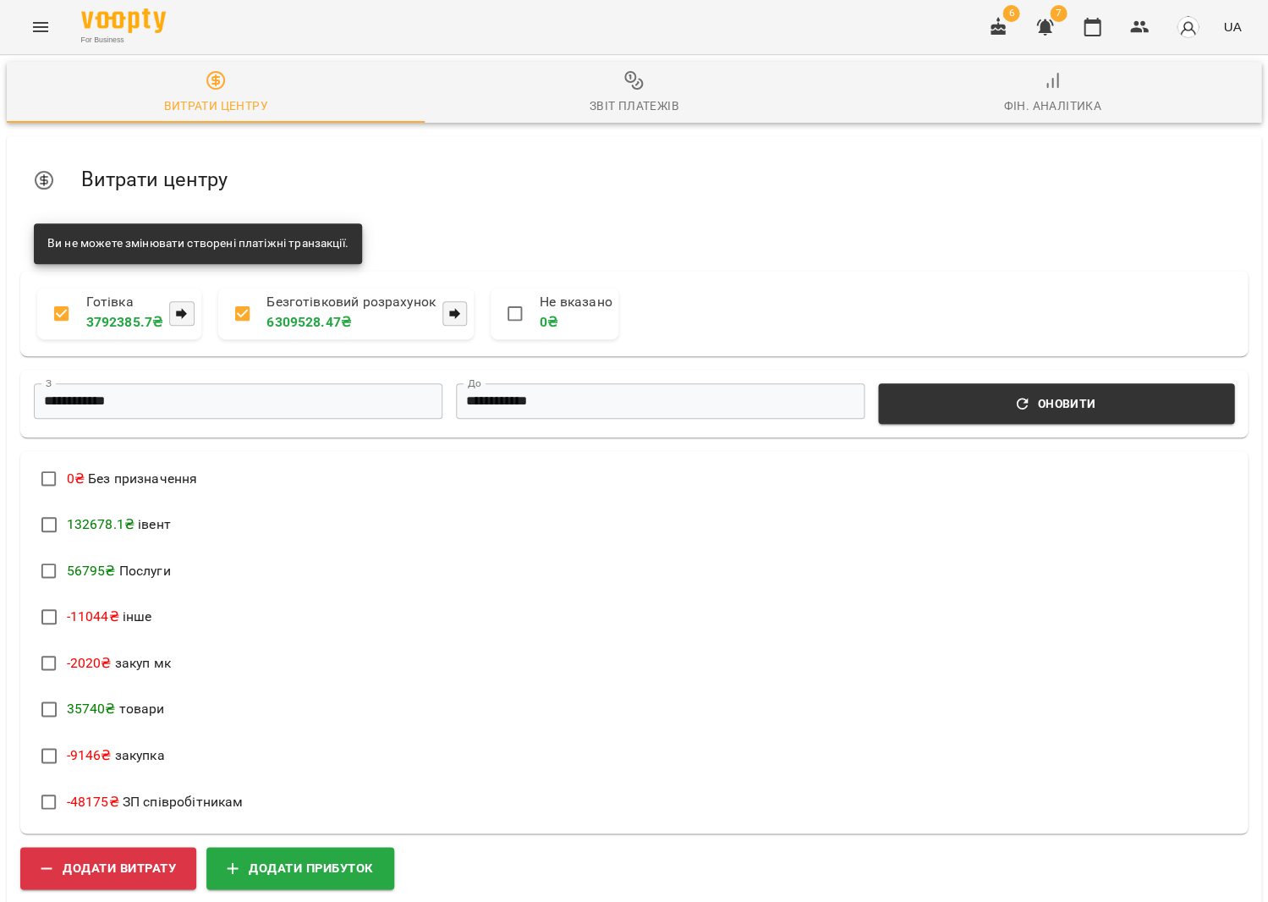
scroll to position [160, 0]
click at [338, 846] on button "Додати прибуток" at bounding box center [300, 867] width 188 height 42
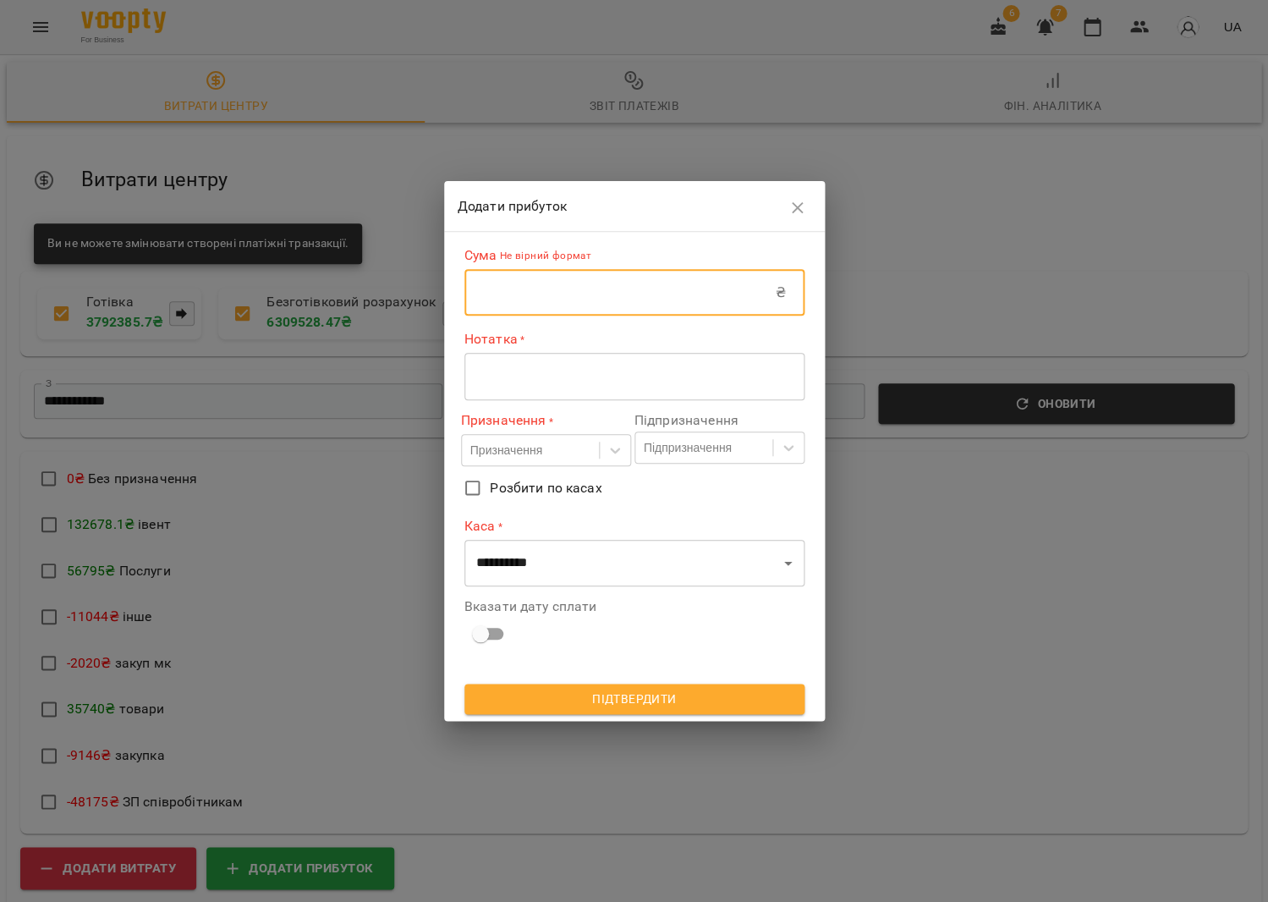
click at [503, 288] on input "text" at bounding box center [620, 292] width 311 height 47
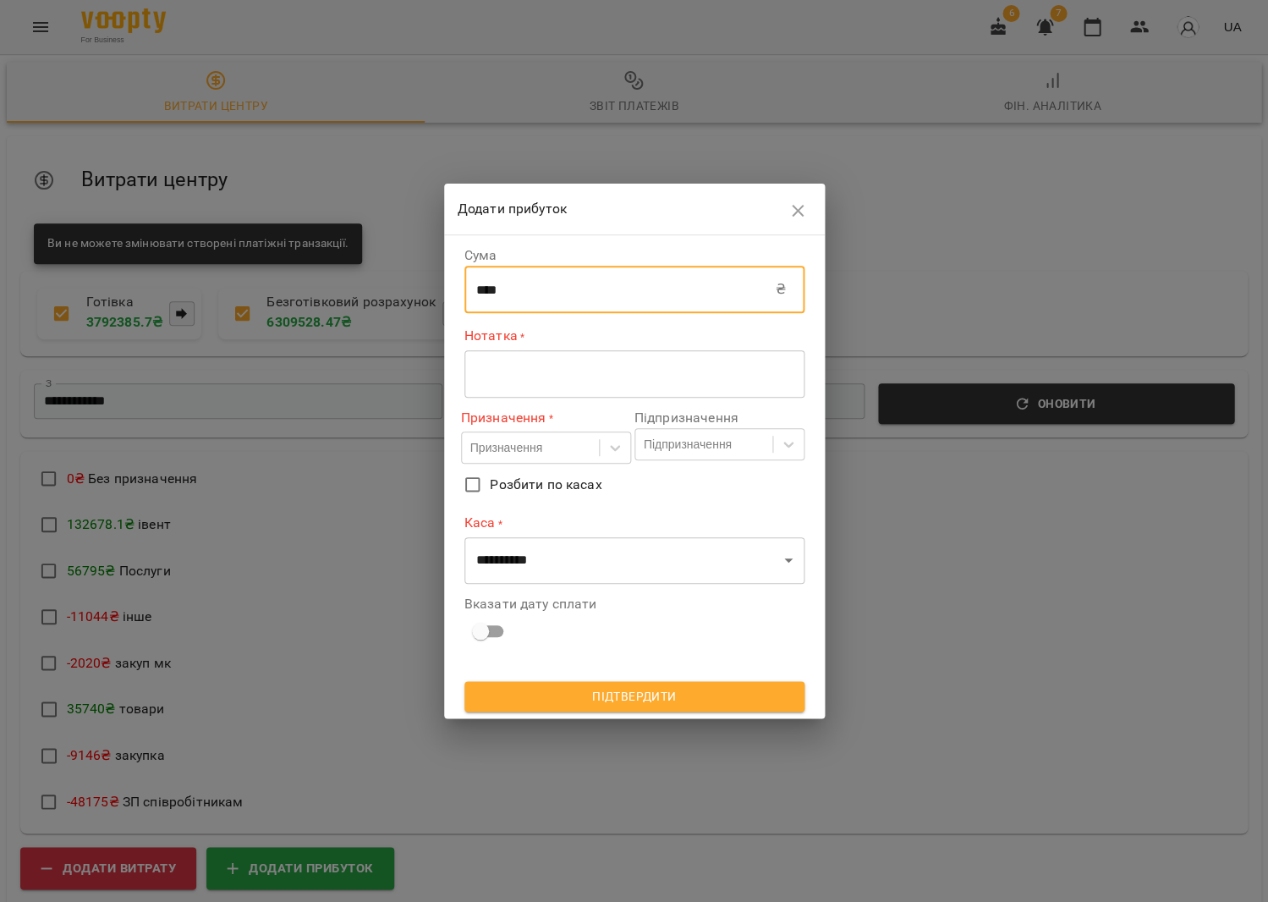
type input "****"
click at [568, 375] on textarea at bounding box center [634, 374] width 316 height 16
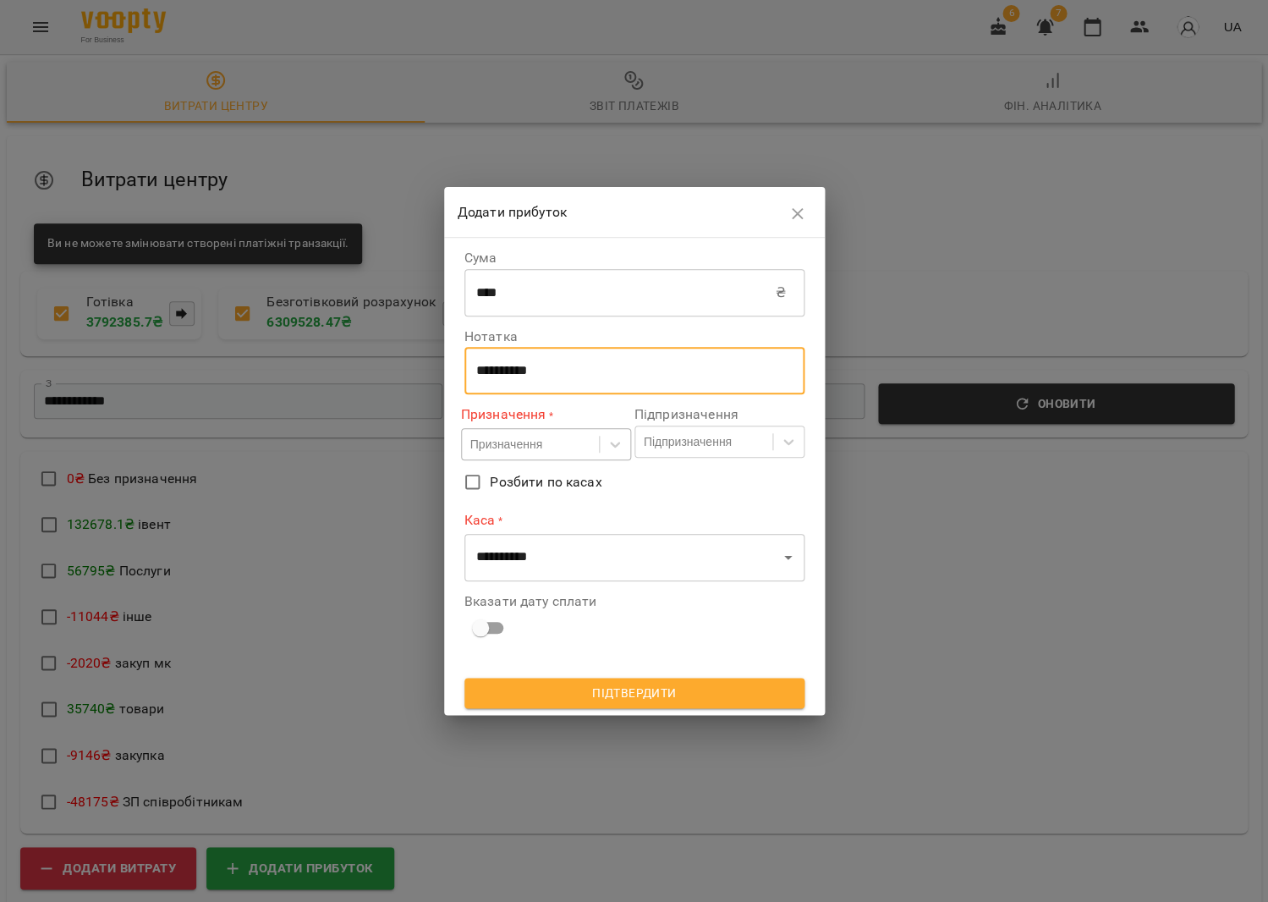
type textarea "**********"
click at [536, 451] on div "Призначення" at bounding box center [506, 444] width 72 height 17
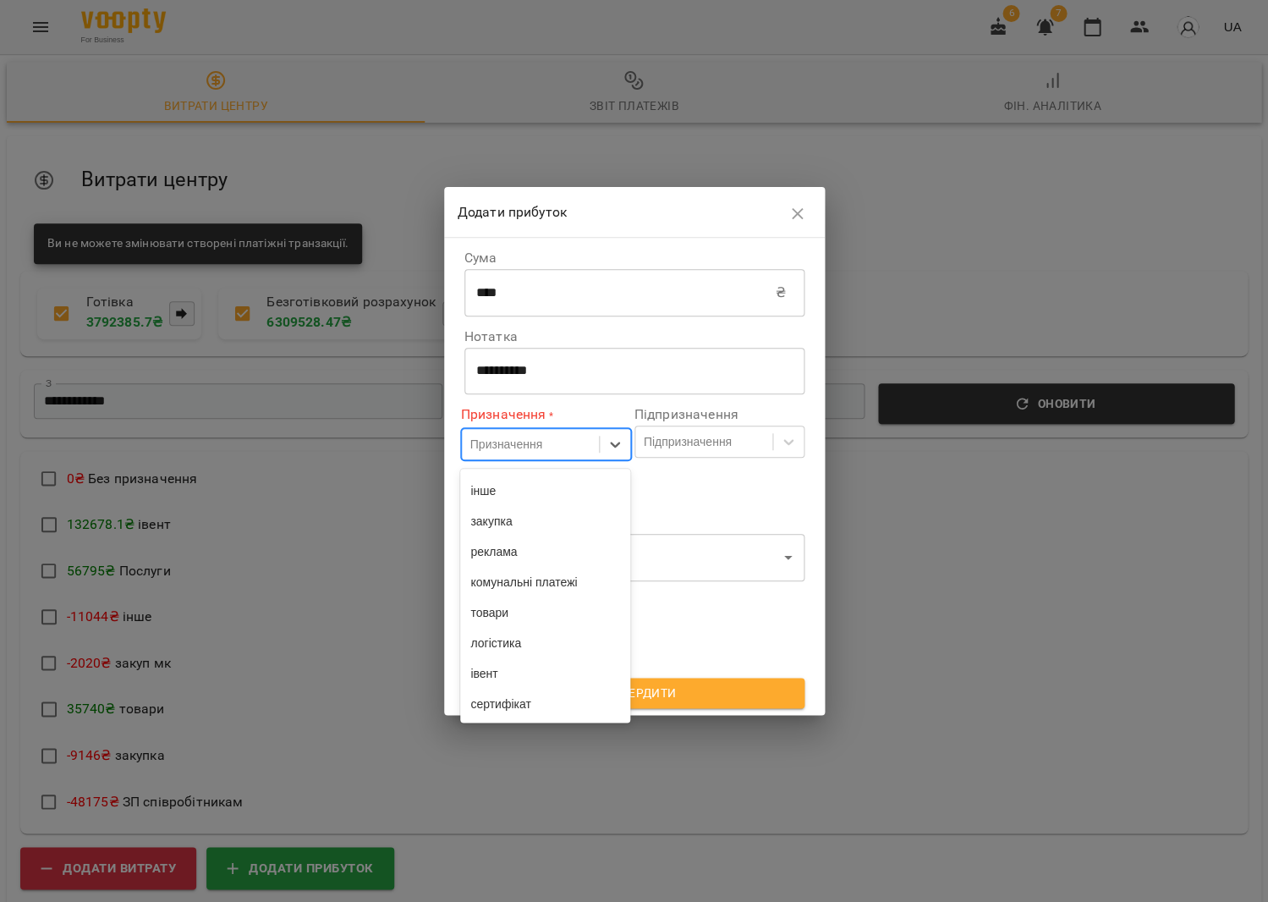
scroll to position [276, 0]
drag, startPoint x: 519, startPoint y: 614, endPoint x: 537, endPoint y: 596, distance: 26.3
click at [518, 614] on div "товари" at bounding box center [545, 612] width 170 height 30
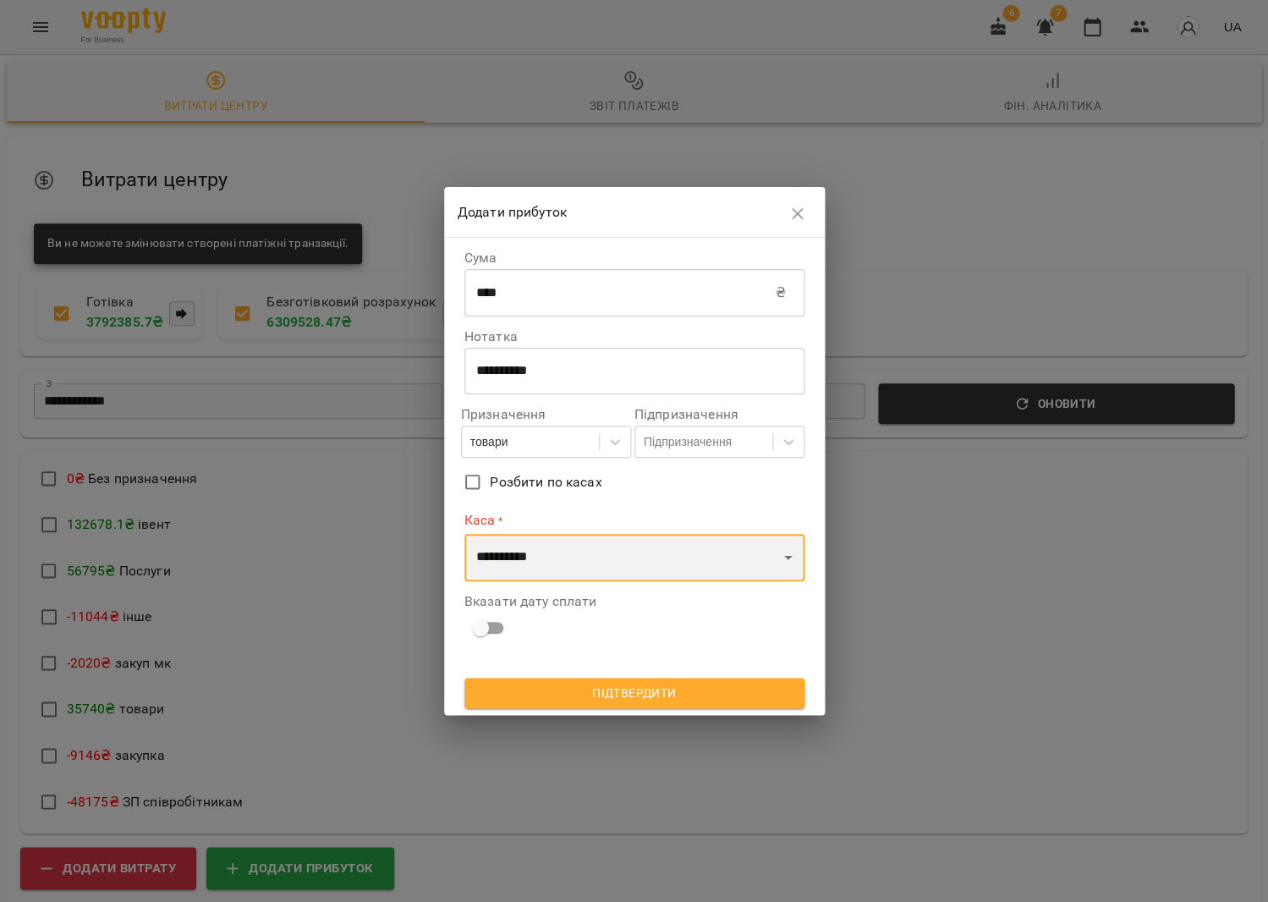
select select "****"
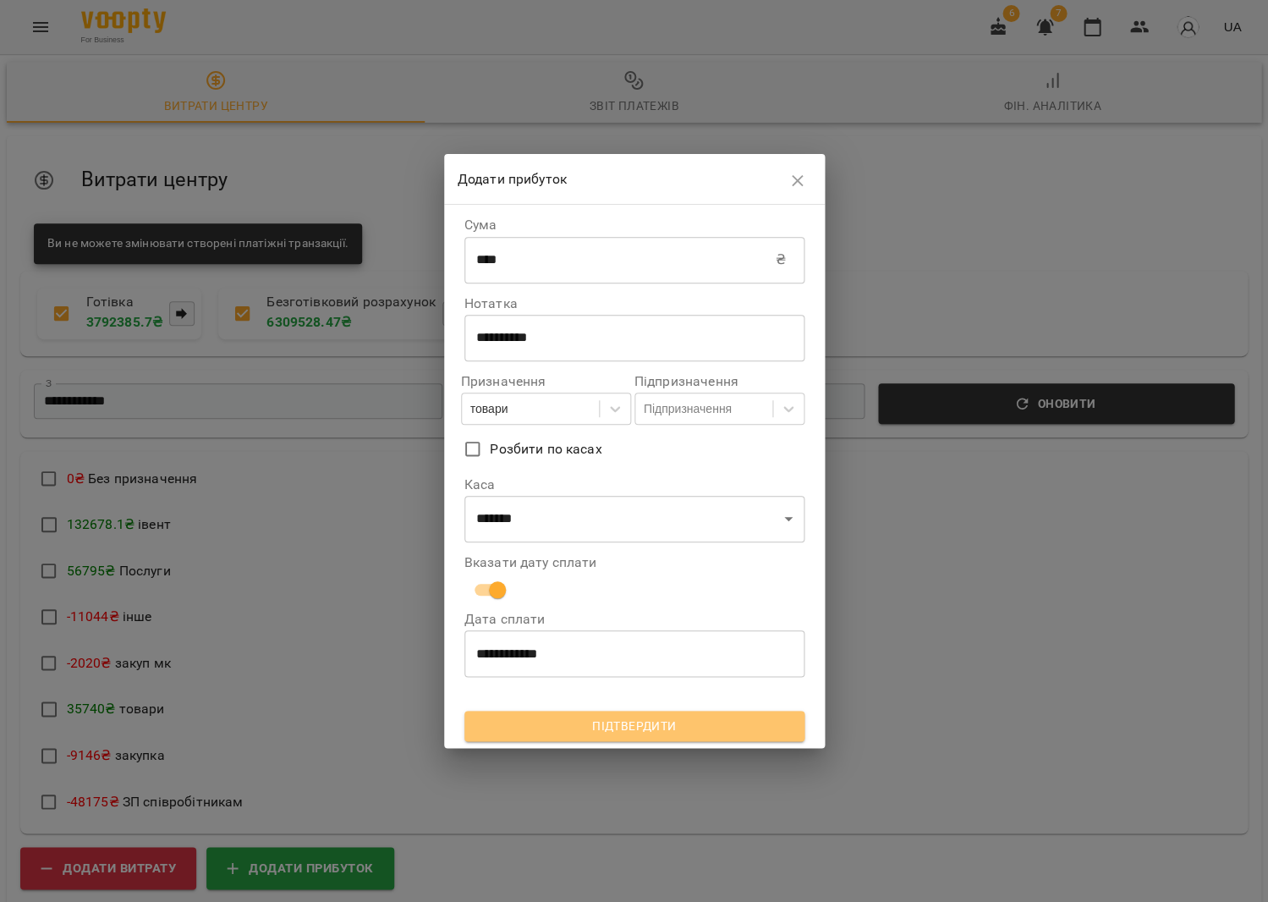
click at [628, 736] on button "Підтвердити" at bounding box center [635, 726] width 340 height 30
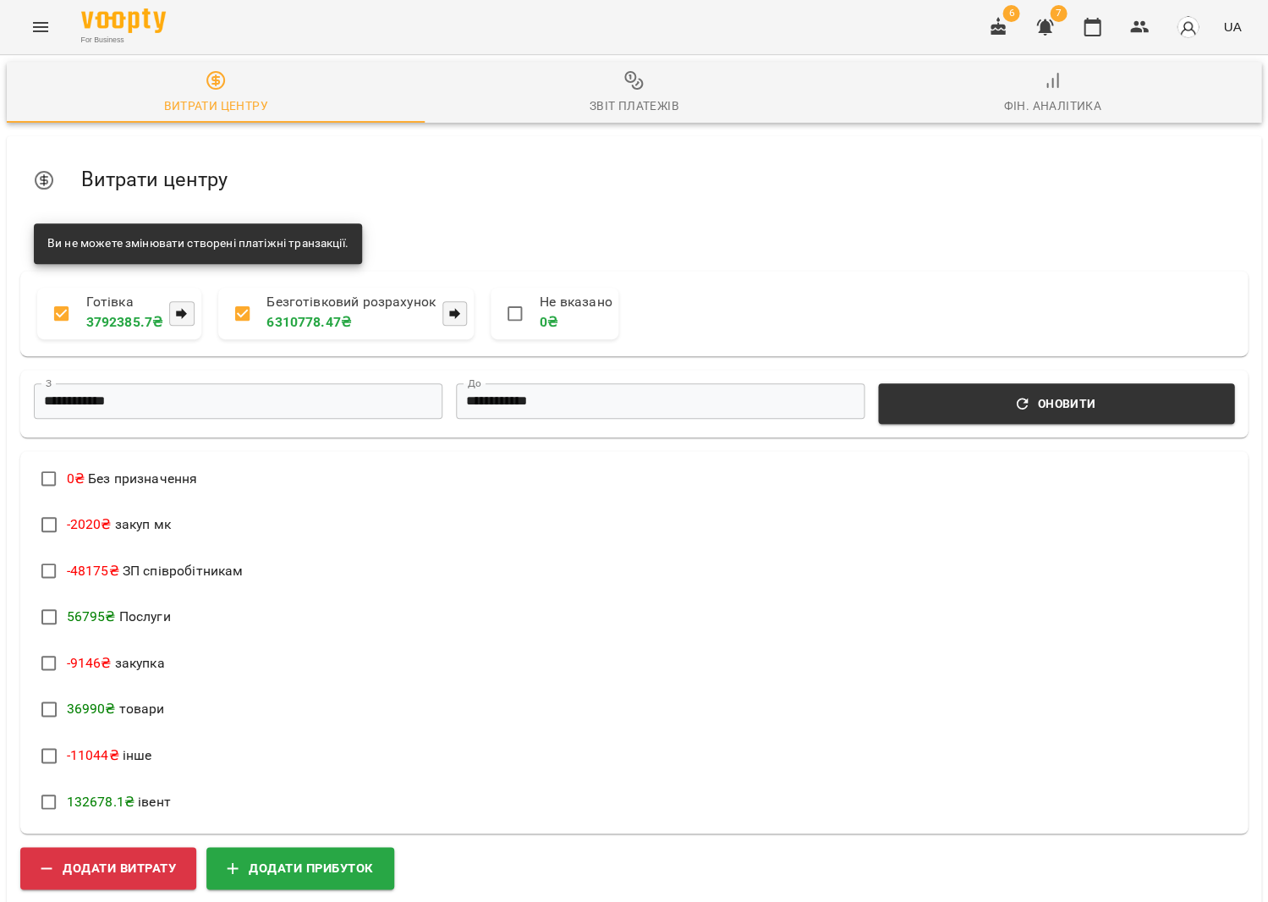
scroll to position [0, 0]
click at [633, 82] on circle "button" at bounding box center [630, 77] width 10 height 10
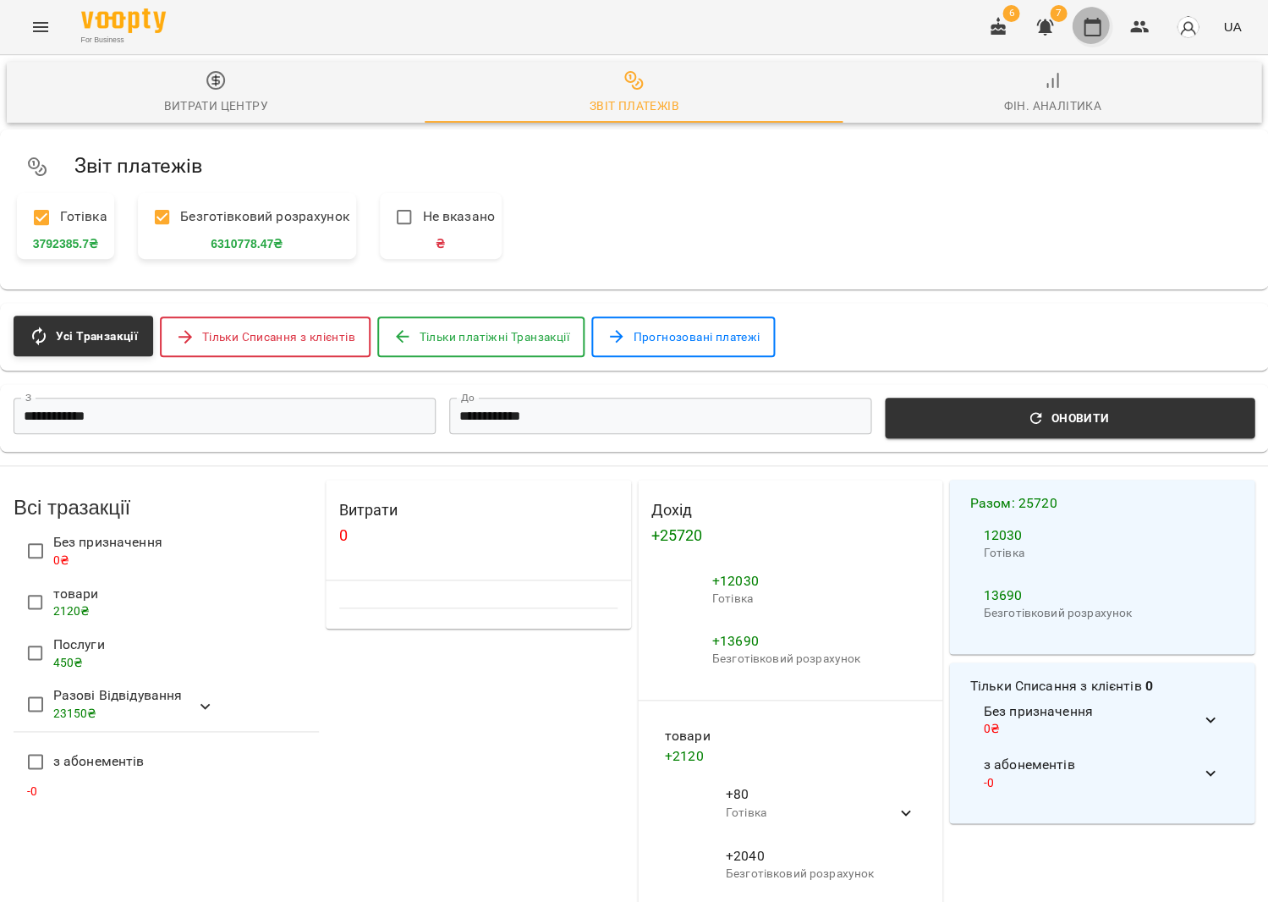
click at [1091, 37] on button "button" at bounding box center [1092, 27] width 41 height 41
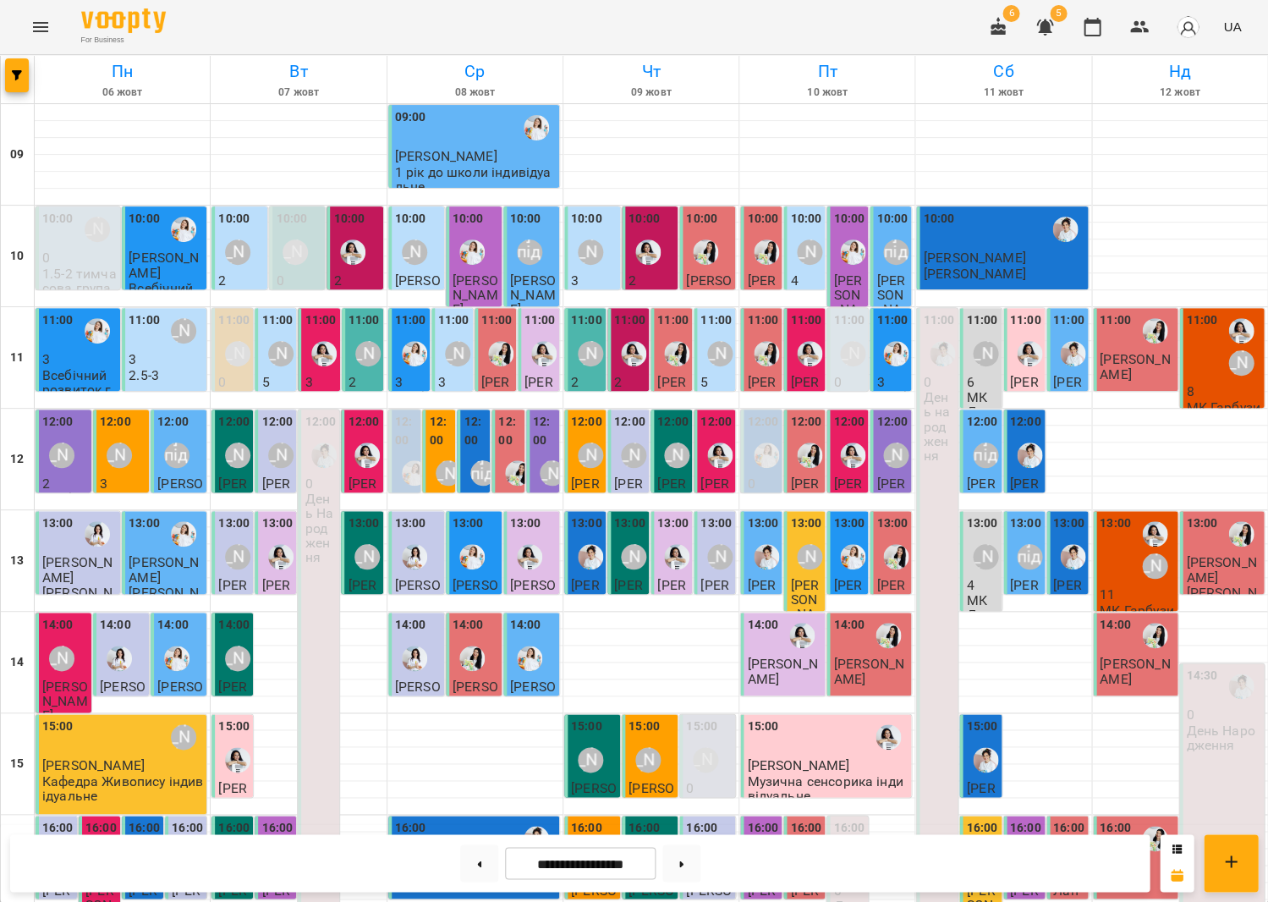
scroll to position [223, 0]
click at [688, 866] on button at bounding box center [682, 862] width 38 height 37
type input "**********"
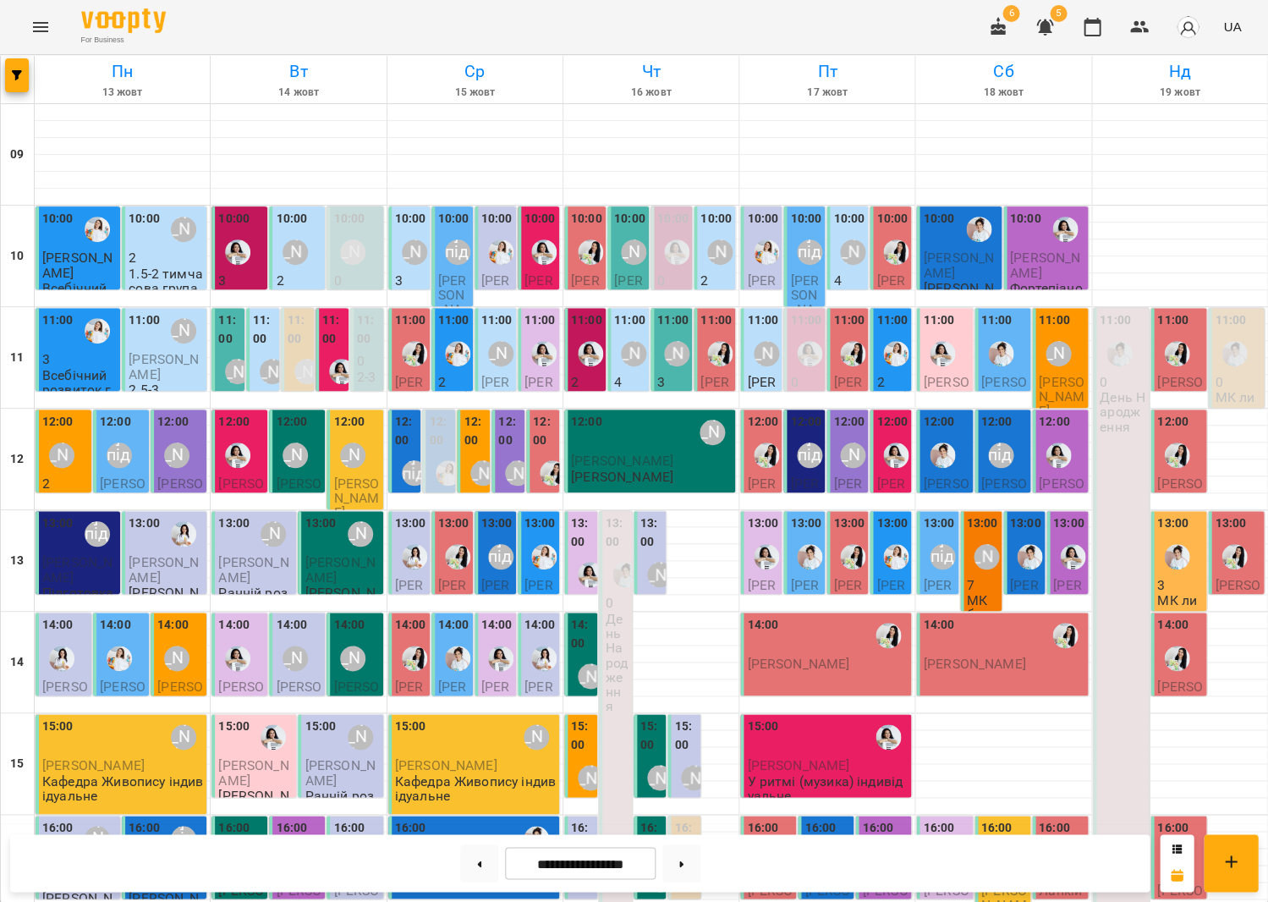
scroll to position [0, 0]
click at [1132, 21] on icon "button" at bounding box center [1140, 27] width 20 height 20
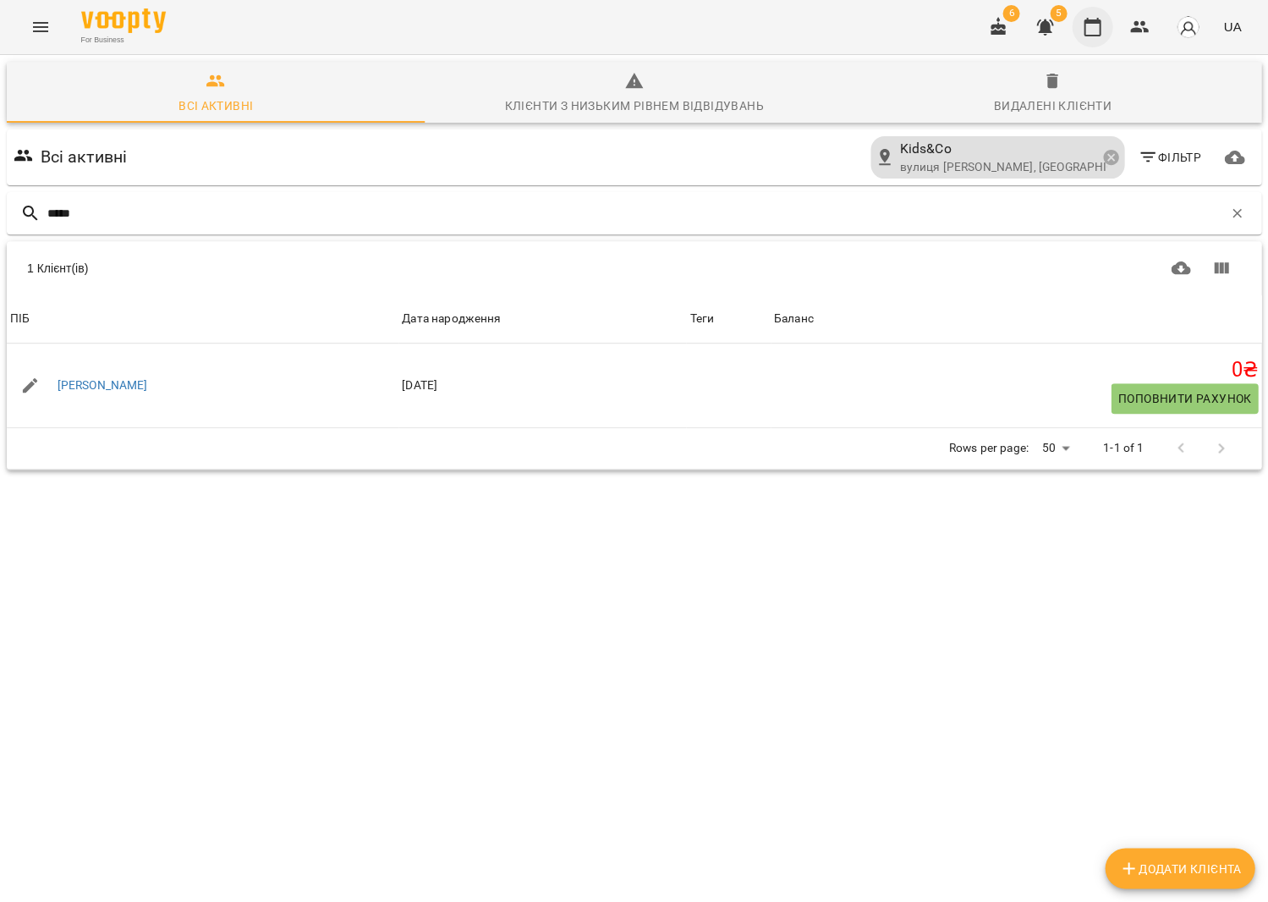
type input "*****"
click at [1098, 34] on icon "button" at bounding box center [1092, 27] width 17 height 19
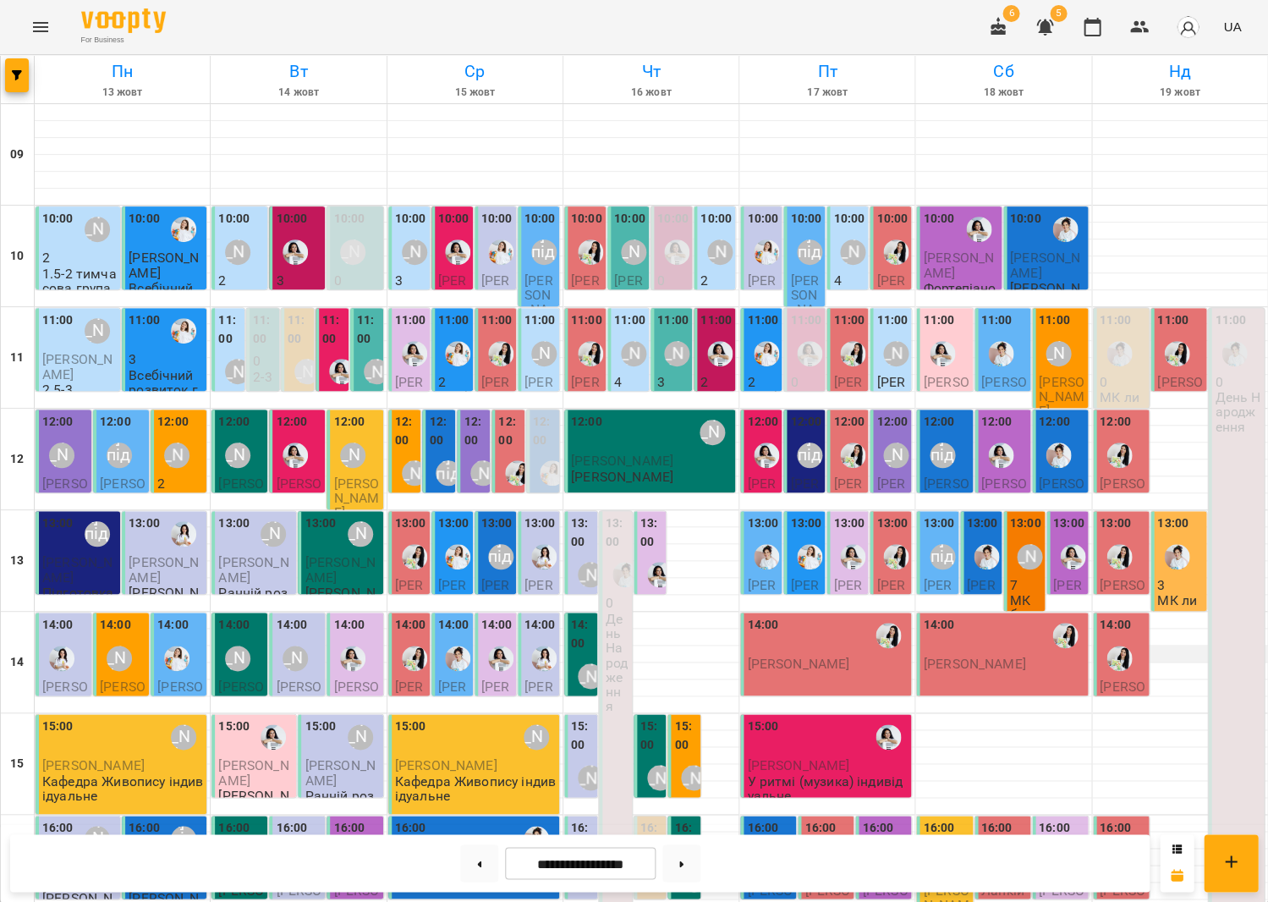
scroll to position [156, 0]
click at [486, 857] on button at bounding box center [479, 862] width 38 height 37
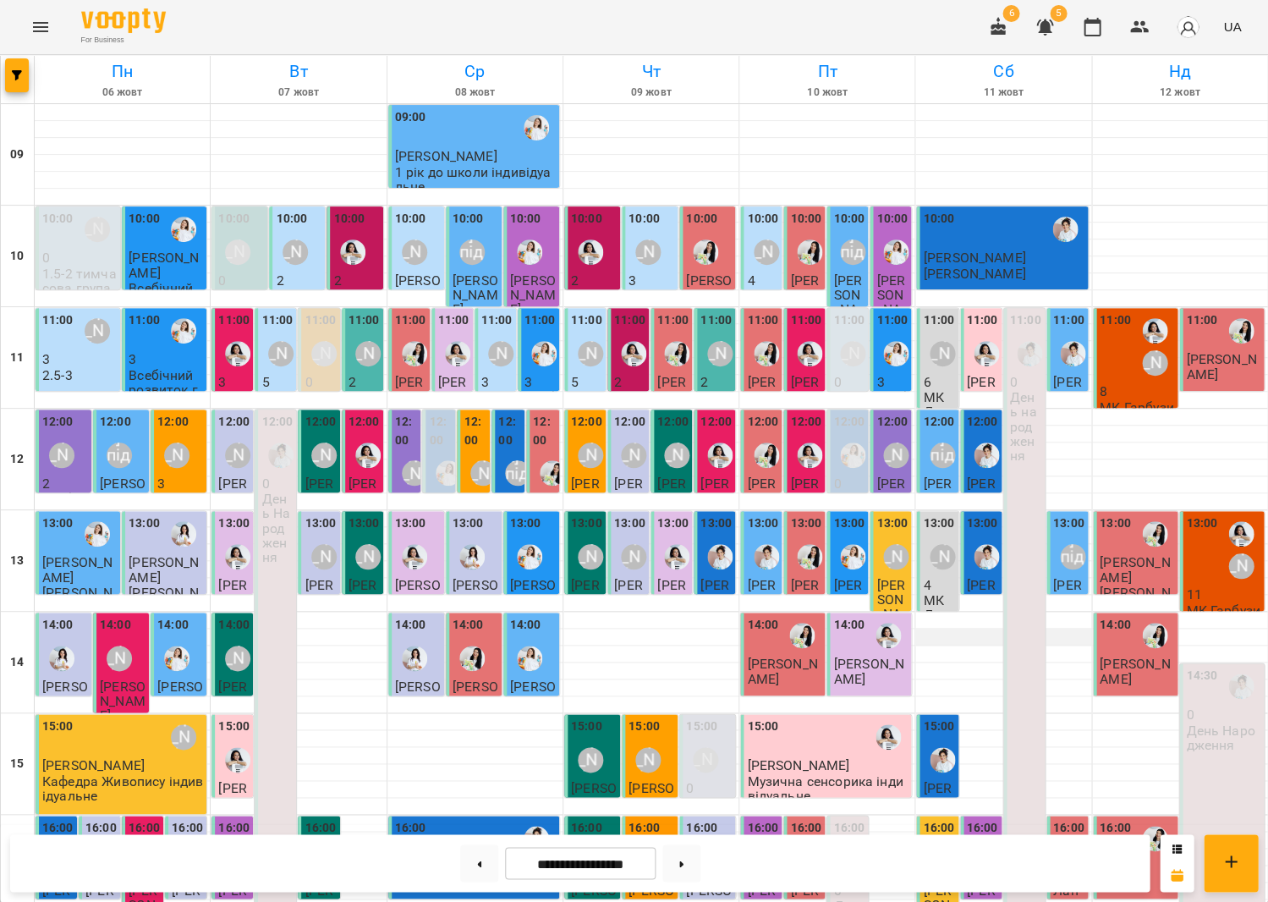
scroll to position [394, 0]
click at [674, 871] on button at bounding box center [682, 862] width 38 height 37
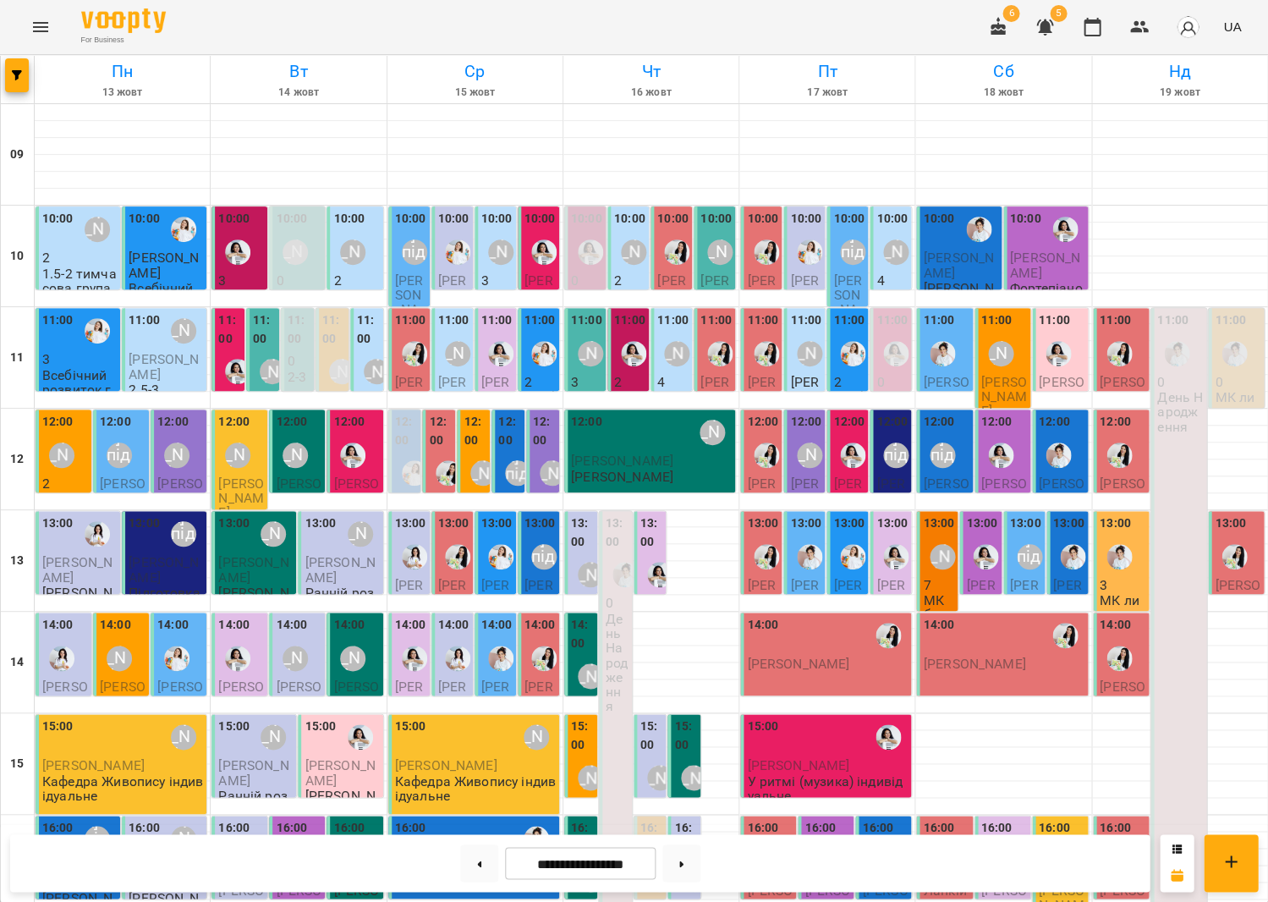
scroll to position [389, 0]
click at [471, 866] on button at bounding box center [479, 862] width 38 height 37
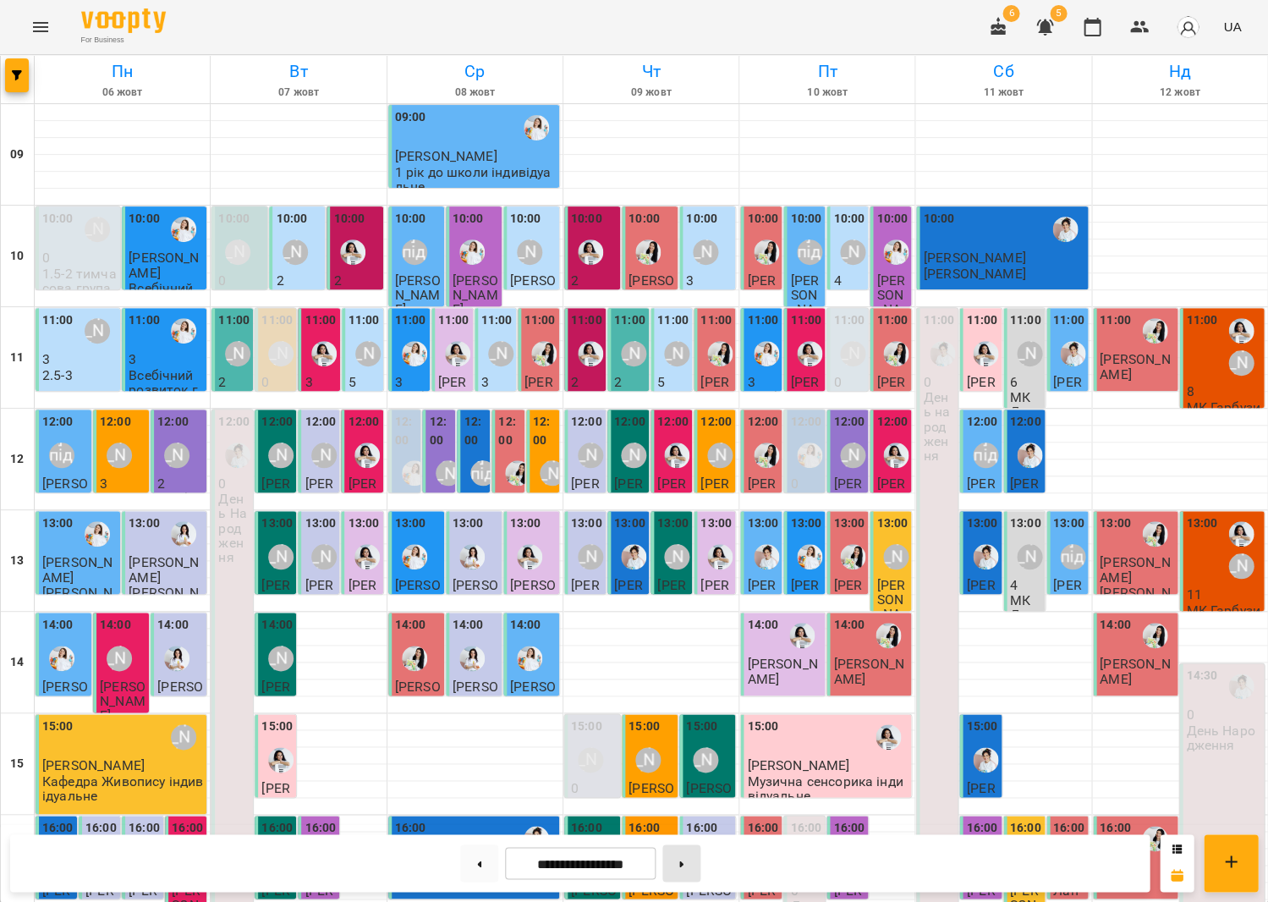
click at [679, 878] on button at bounding box center [682, 862] width 38 height 37
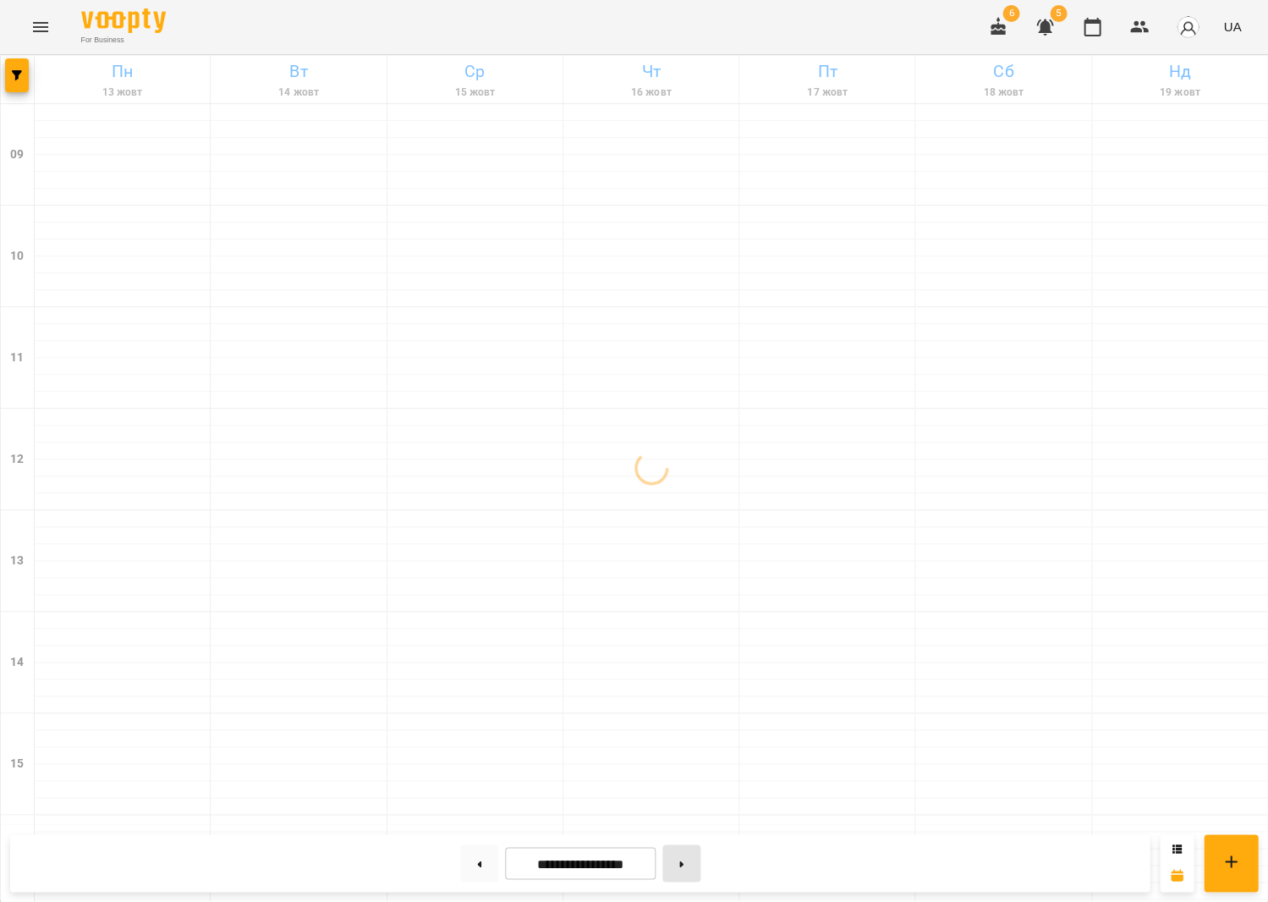
click at [679, 878] on button at bounding box center [682, 862] width 38 height 37
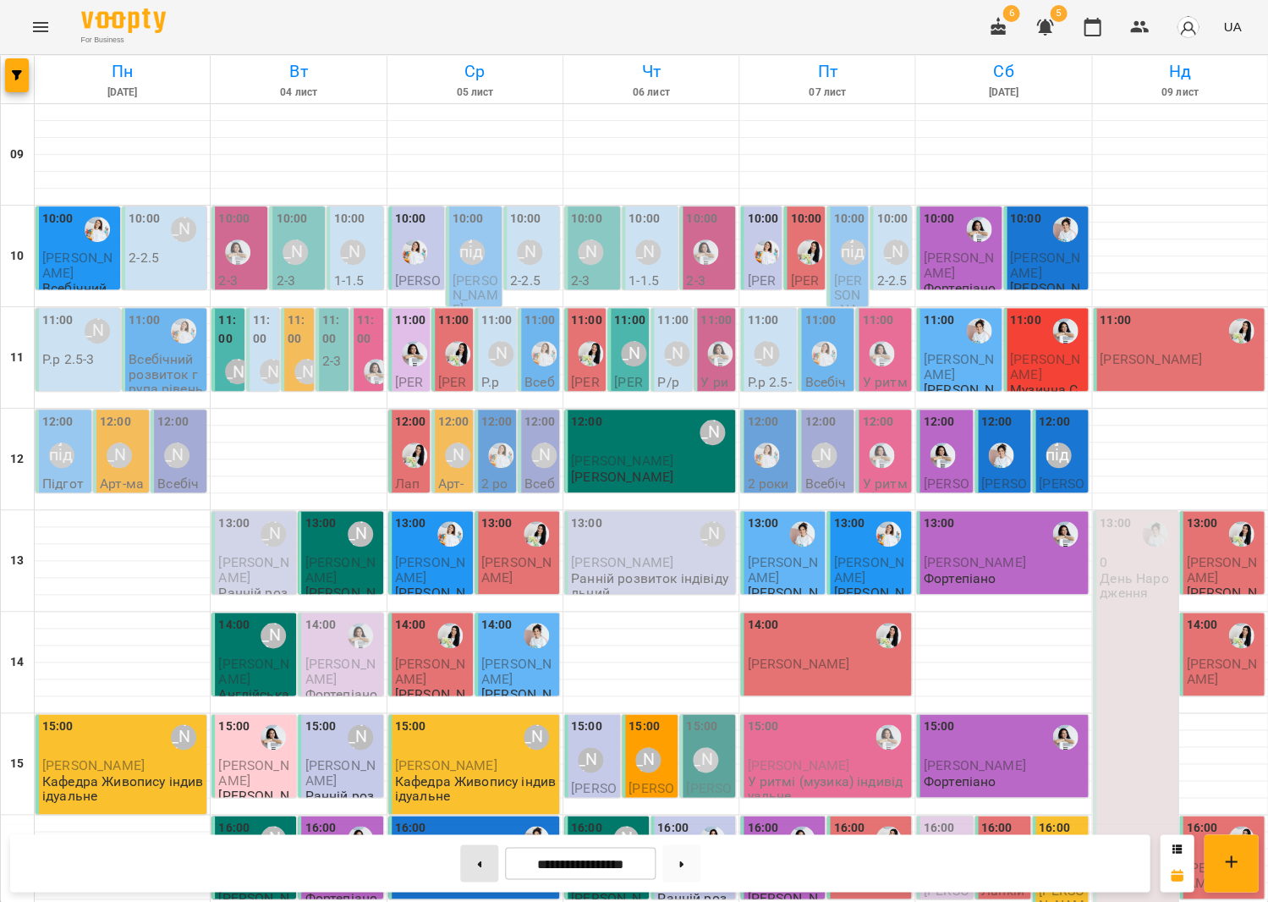
click at [468, 865] on button at bounding box center [479, 862] width 38 height 37
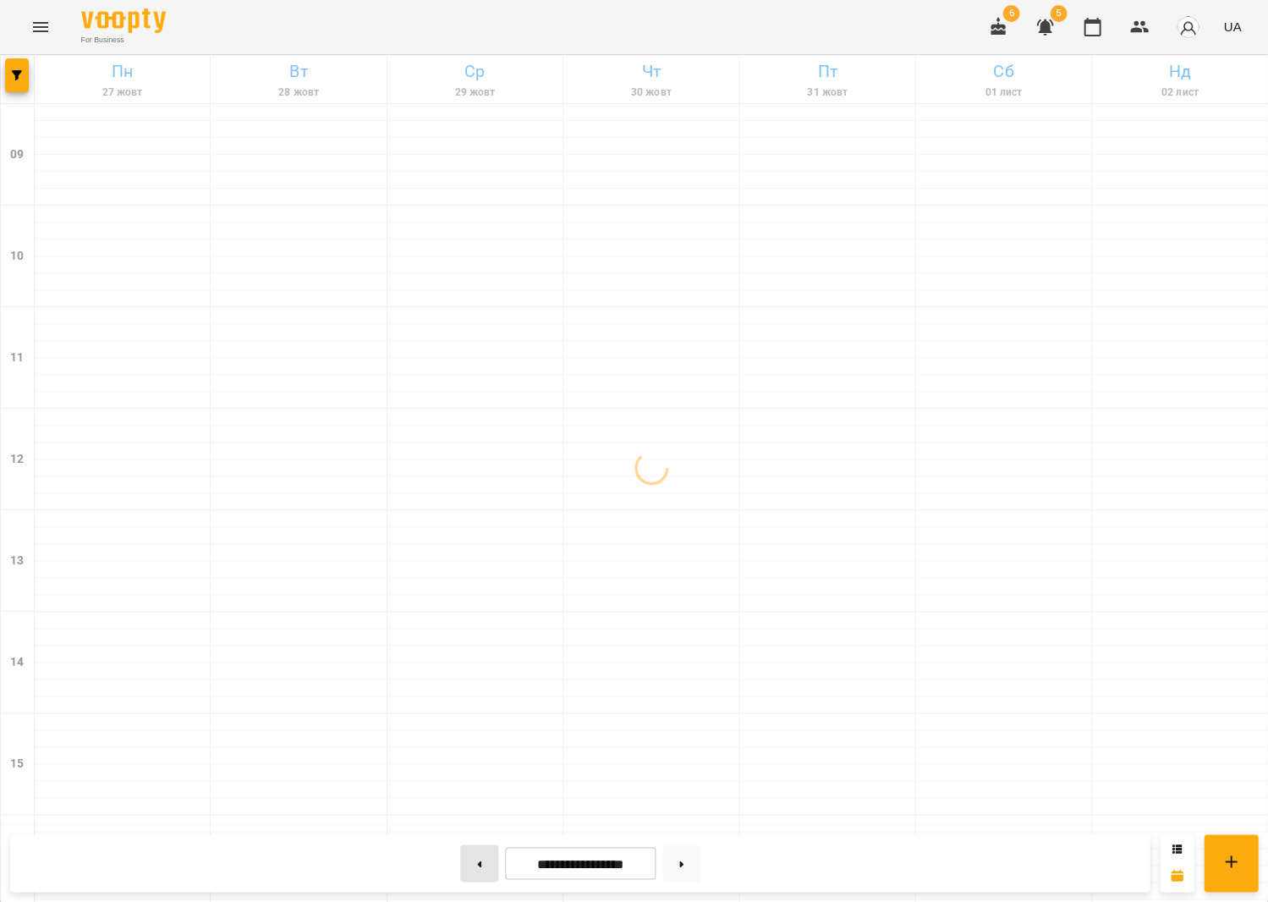
click at [468, 865] on button at bounding box center [479, 862] width 38 height 37
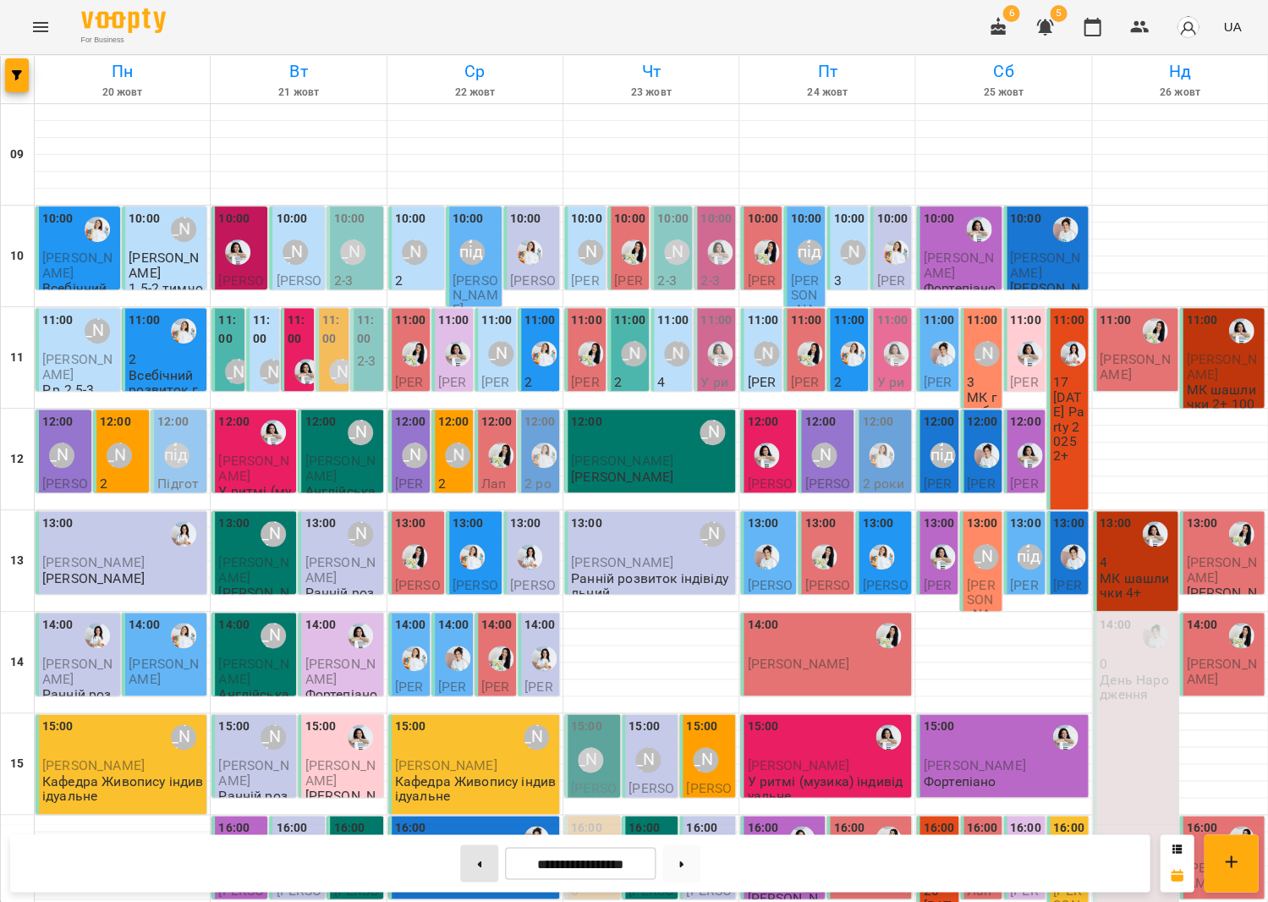
click at [468, 865] on button at bounding box center [479, 862] width 38 height 37
type input "**********"
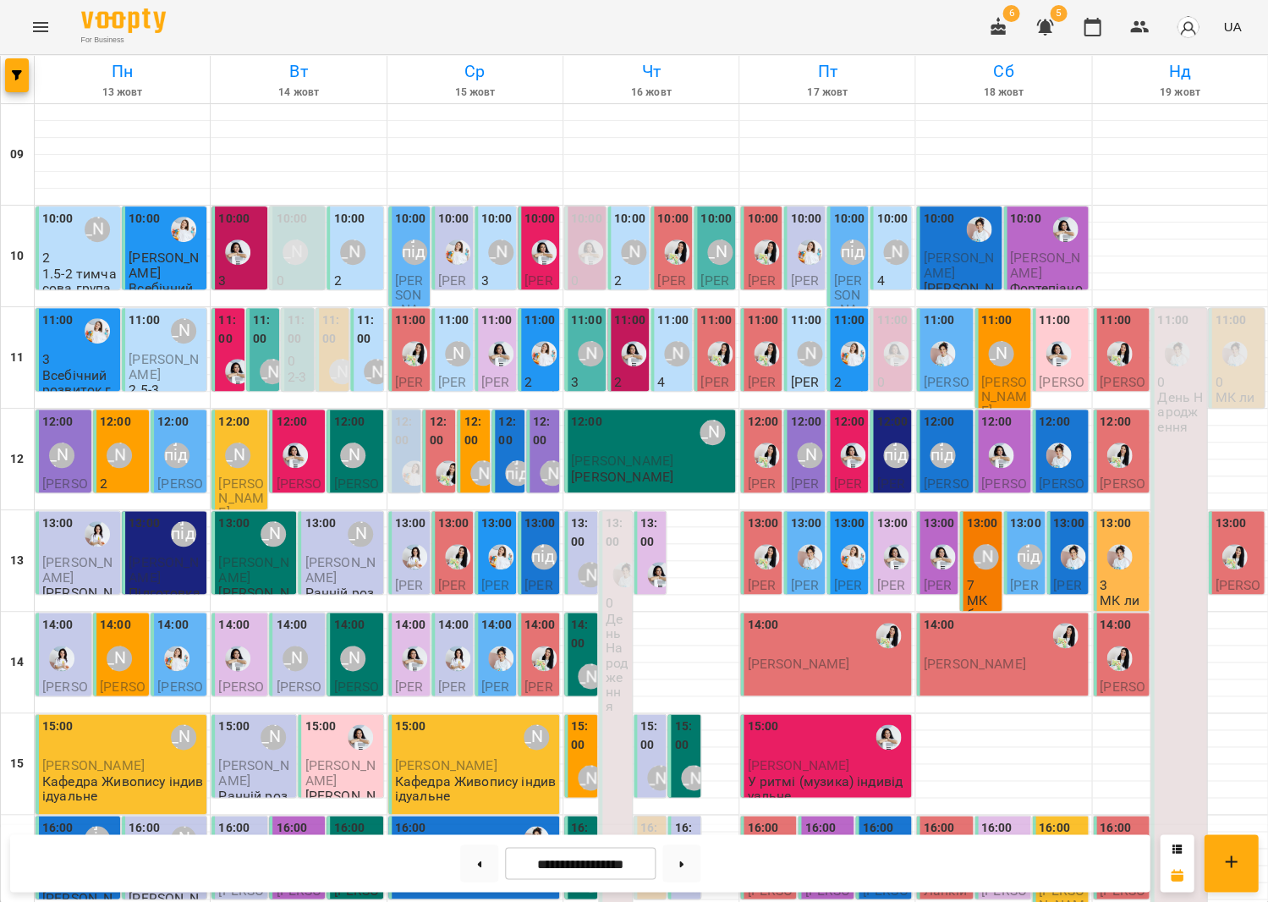
scroll to position [335, 0]
click at [657, 819] on label "16:00" at bounding box center [652, 837] width 23 height 36
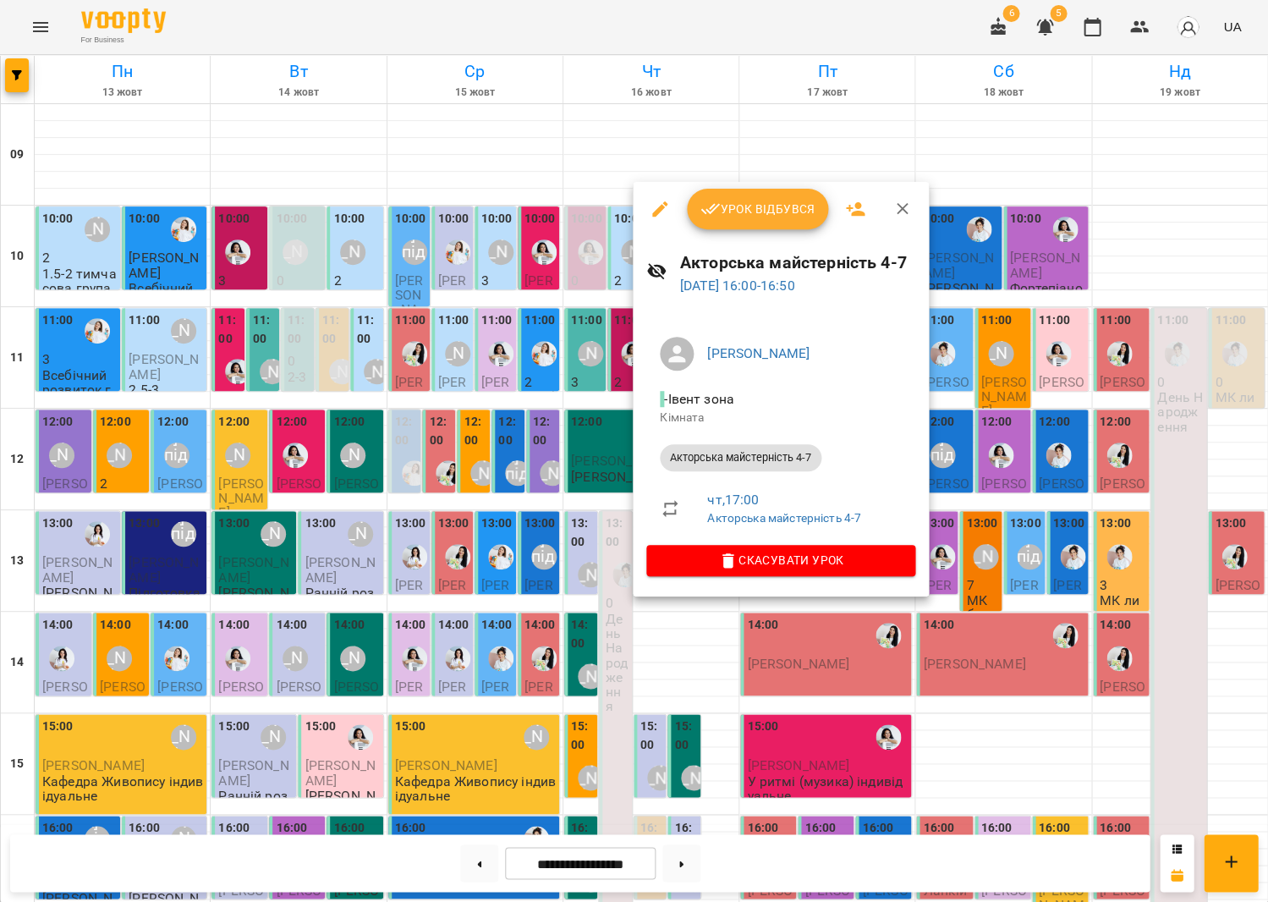
click at [740, 207] on span "Урок відбувся" at bounding box center [758, 209] width 115 height 20
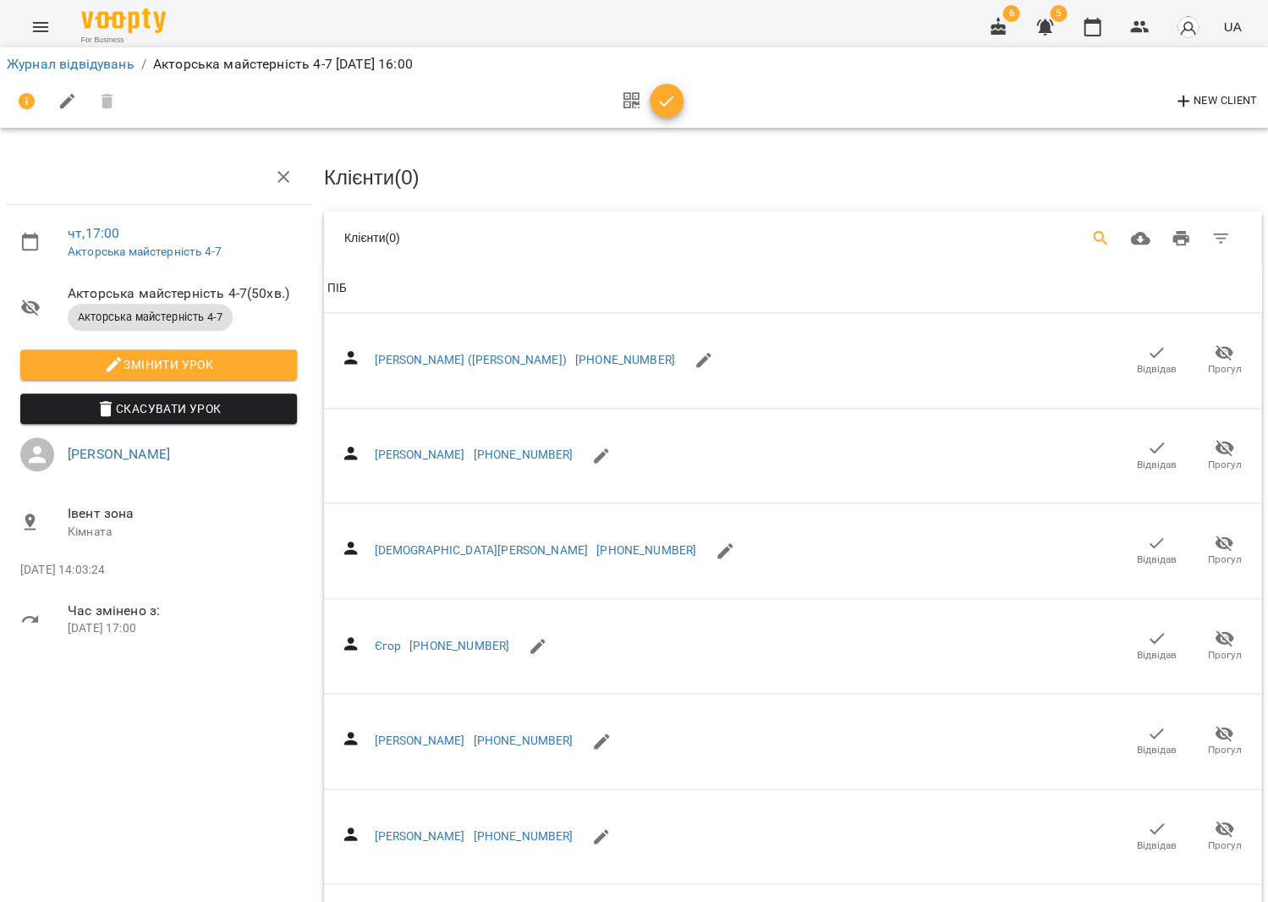
click at [1101, 231] on icon "Search" at bounding box center [1101, 238] width 20 height 20
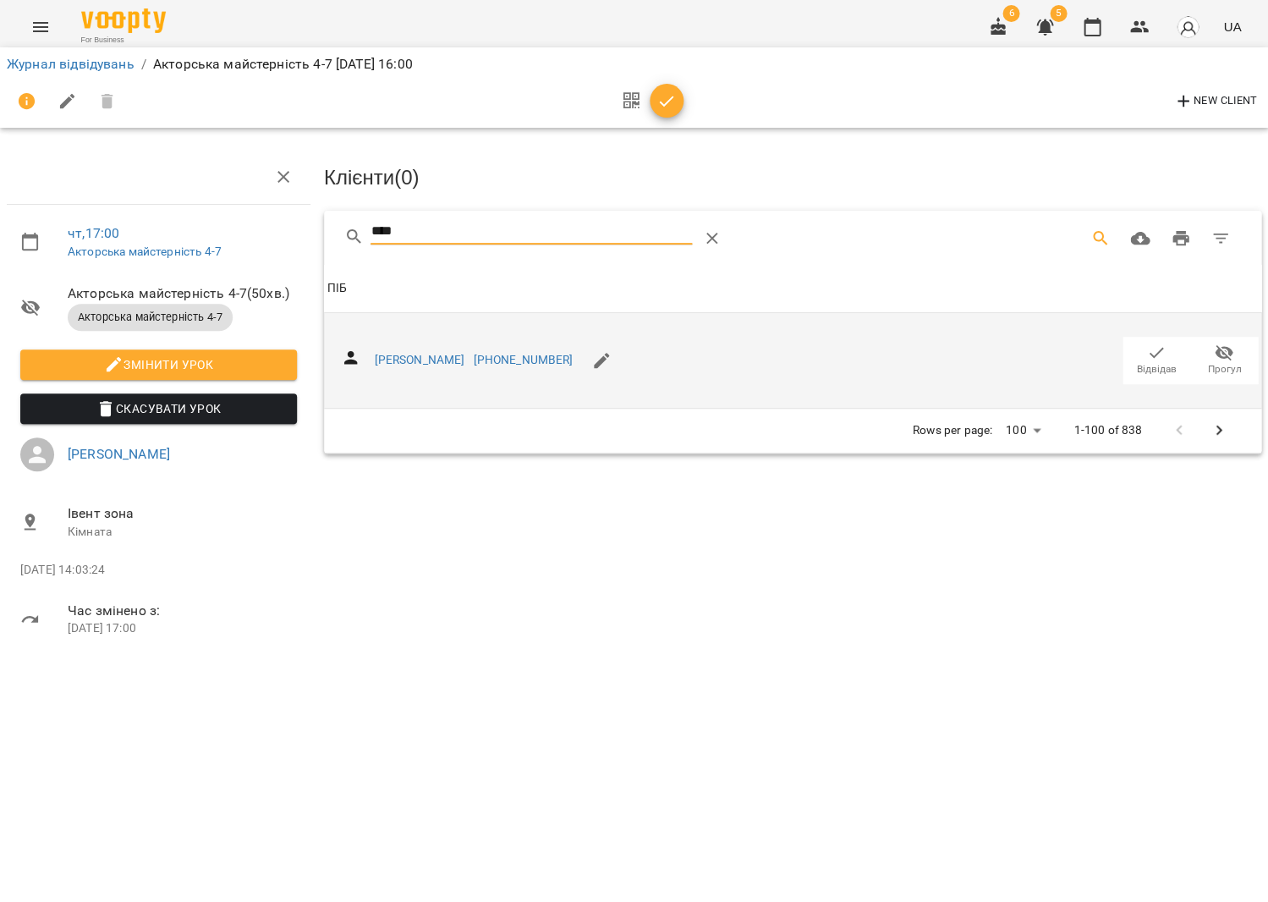
type input "****"
click at [1158, 366] on span "Відвідав" at bounding box center [1157, 369] width 40 height 14
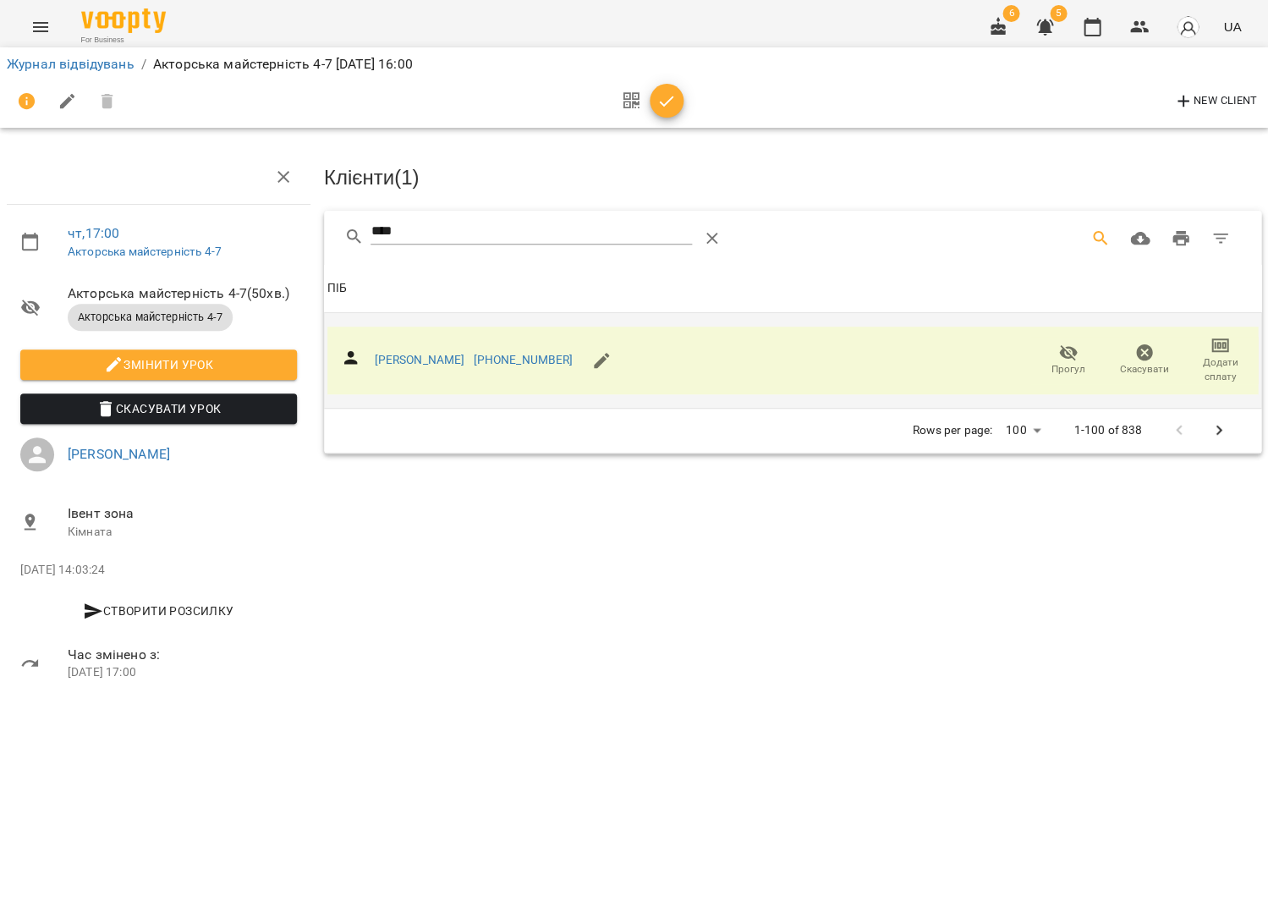
click at [662, 103] on icon "button" at bounding box center [666, 101] width 14 height 11
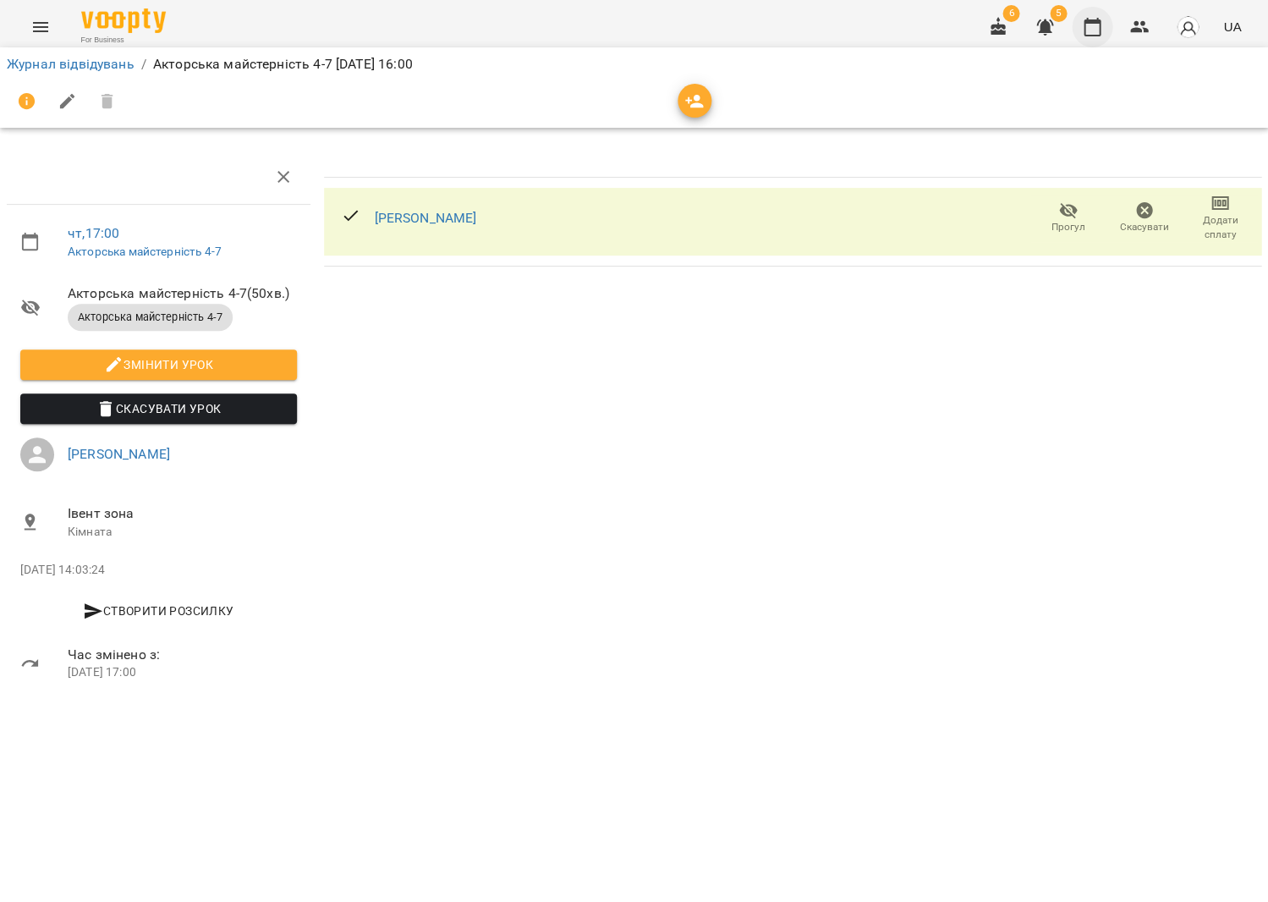
drag, startPoint x: 1100, startPoint y: 27, endPoint x: 1084, endPoint y: 35, distance: 17.8
click at [1100, 27] on icon "button" at bounding box center [1092, 27] width 20 height 20
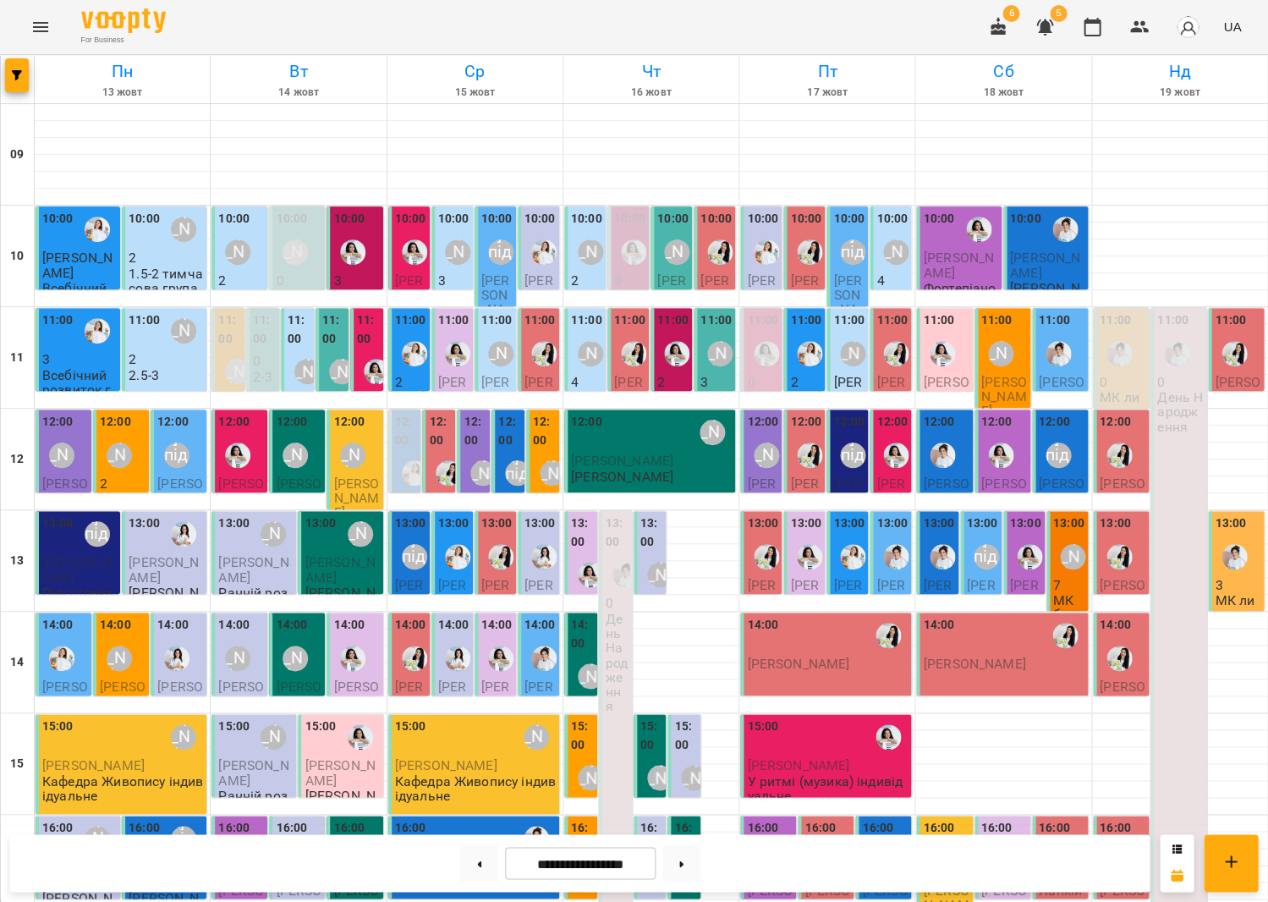
scroll to position [133, 0]
click at [912, 713] on div at bounding box center [827, 721] width 175 height 17
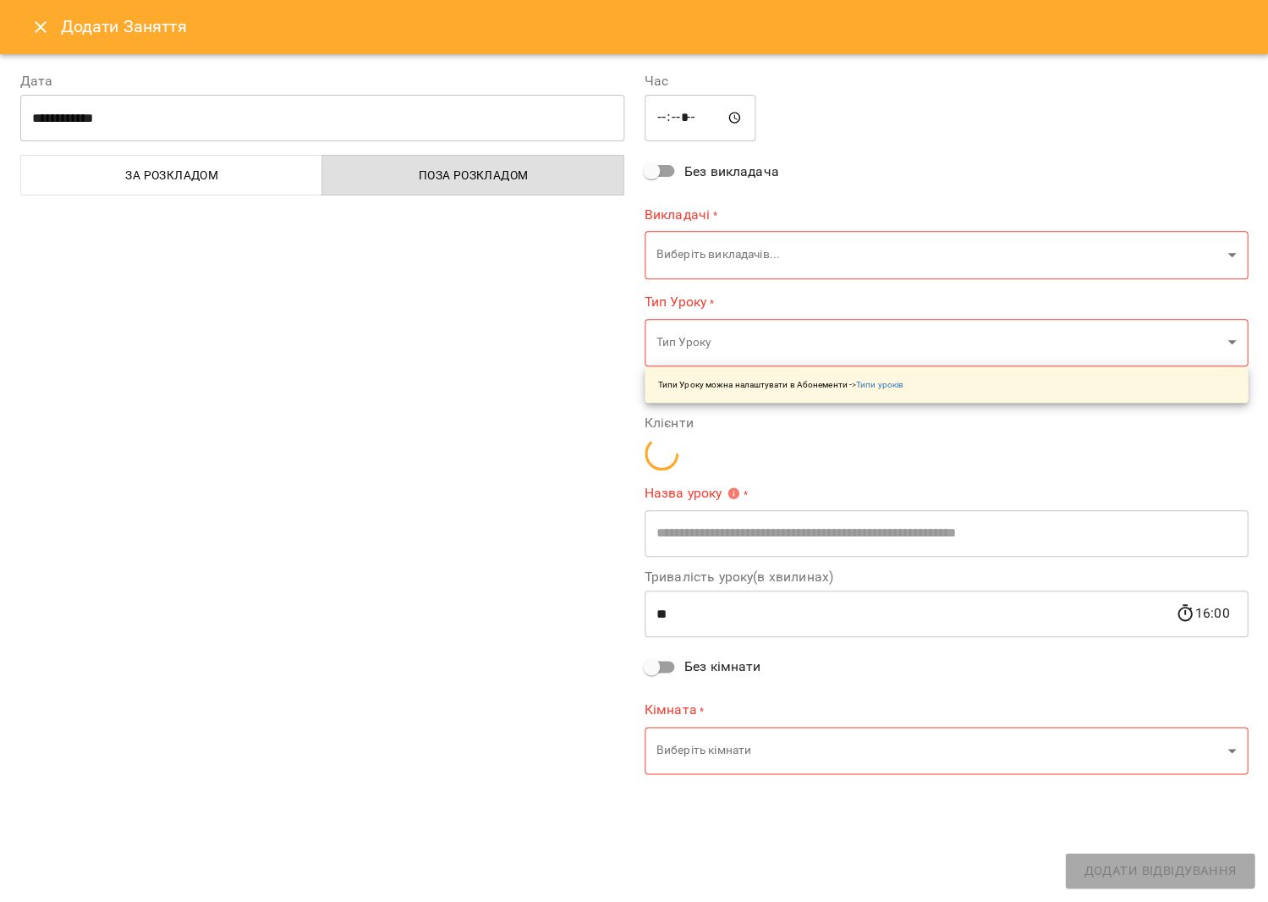
type input "**********"
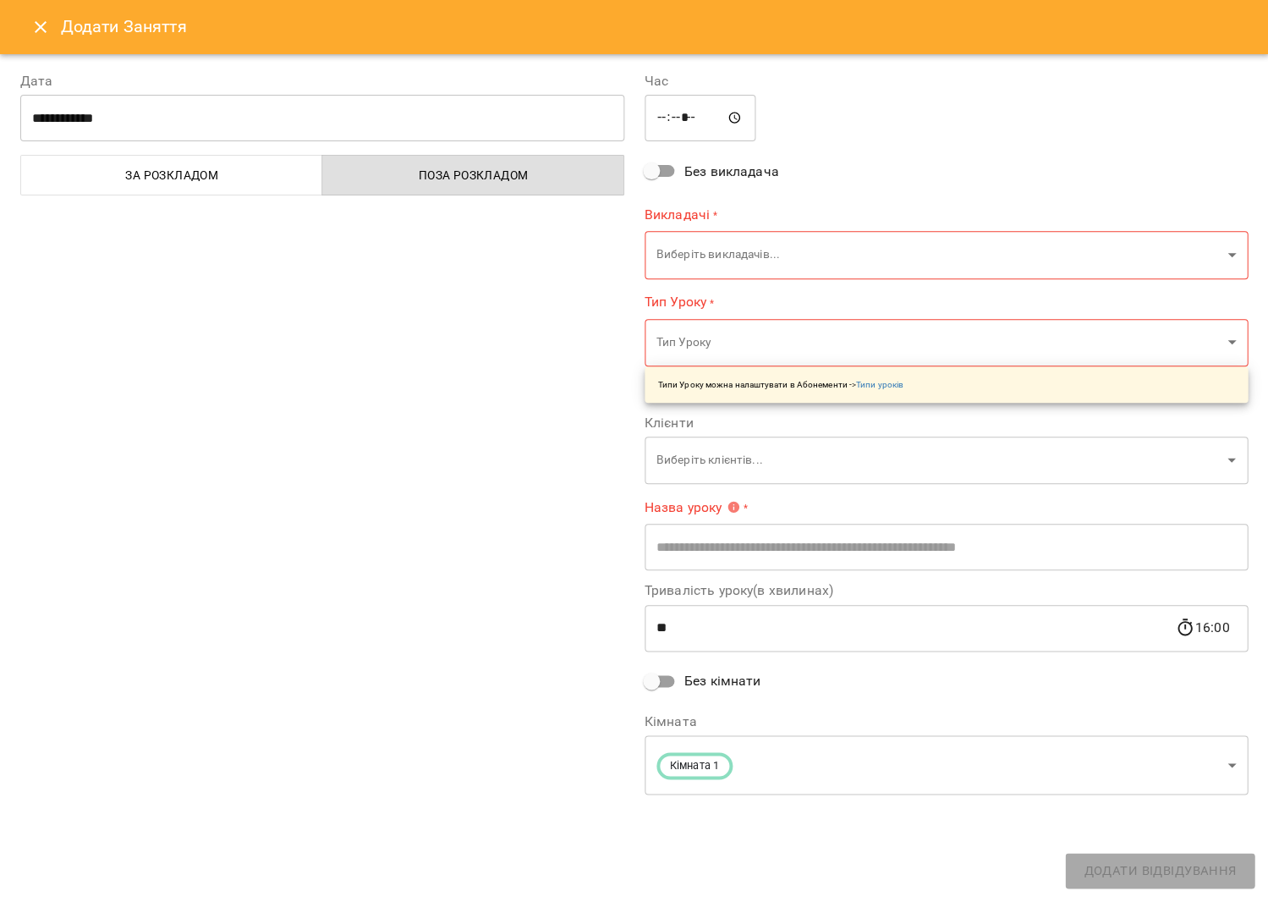
click at [684, 266] on body "For Business 6 5 UA Пн 13 жовт Вт 14 жовт Ср 15 жовт Чт 16 жовт Пт 17 жовт Сб 1…" at bounding box center [634, 648] width 1268 height 1297
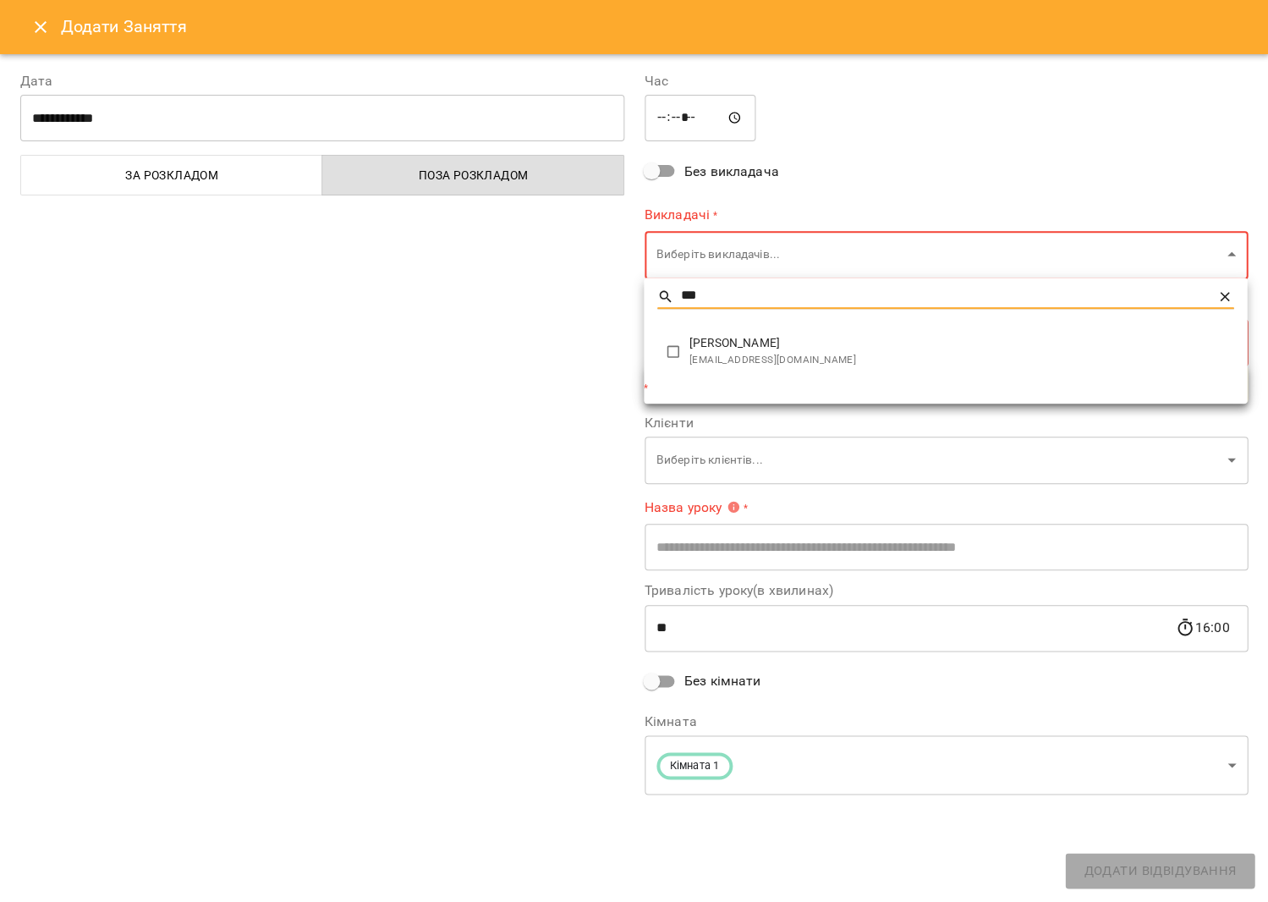
type input "***"
type input "**********"
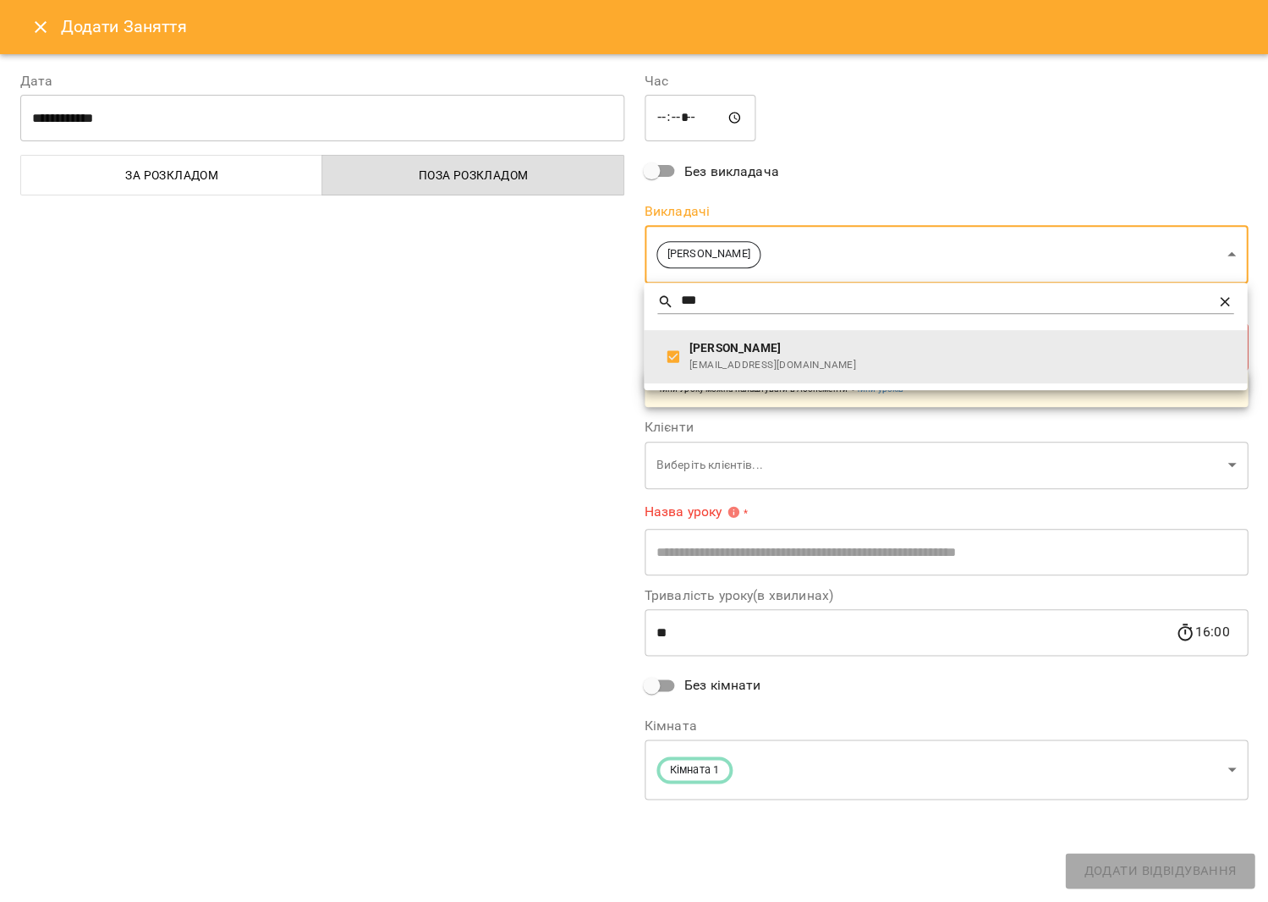
drag, startPoint x: 509, startPoint y: 340, endPoint x: 591, endPoint y: 360, distance: 84.5
click at [509, 340] on div at bounding box center [634, 451] width 1268 height 902
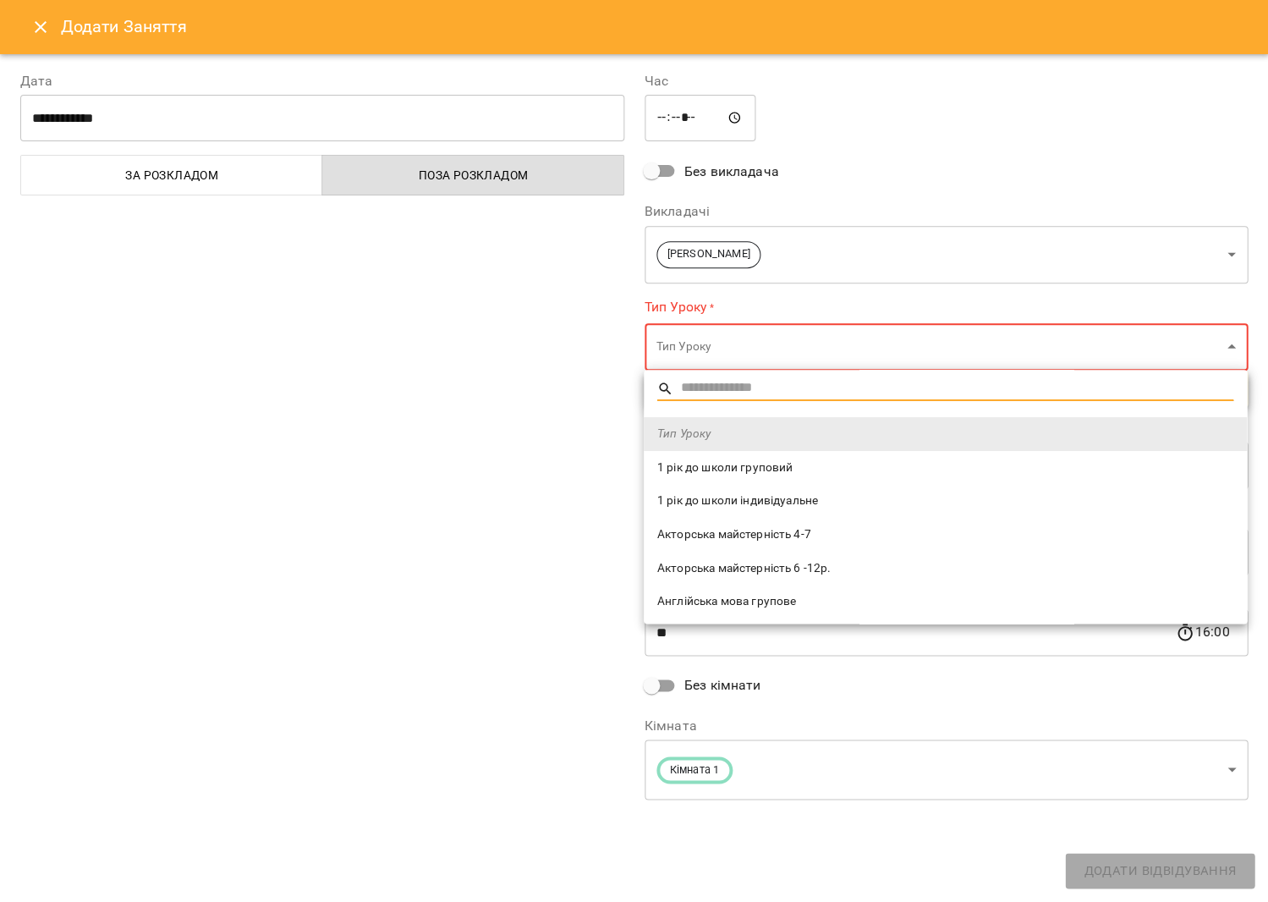
click at [687, 348] on body "For Business 6 5 UA Пн 13 жовт Вт 14 жовт Ср 15 жовт Чт 16 жовт Пт 17 жовт Сб 1…" at bounding box center [634, 648] width 1268 height 1297
type input "***"
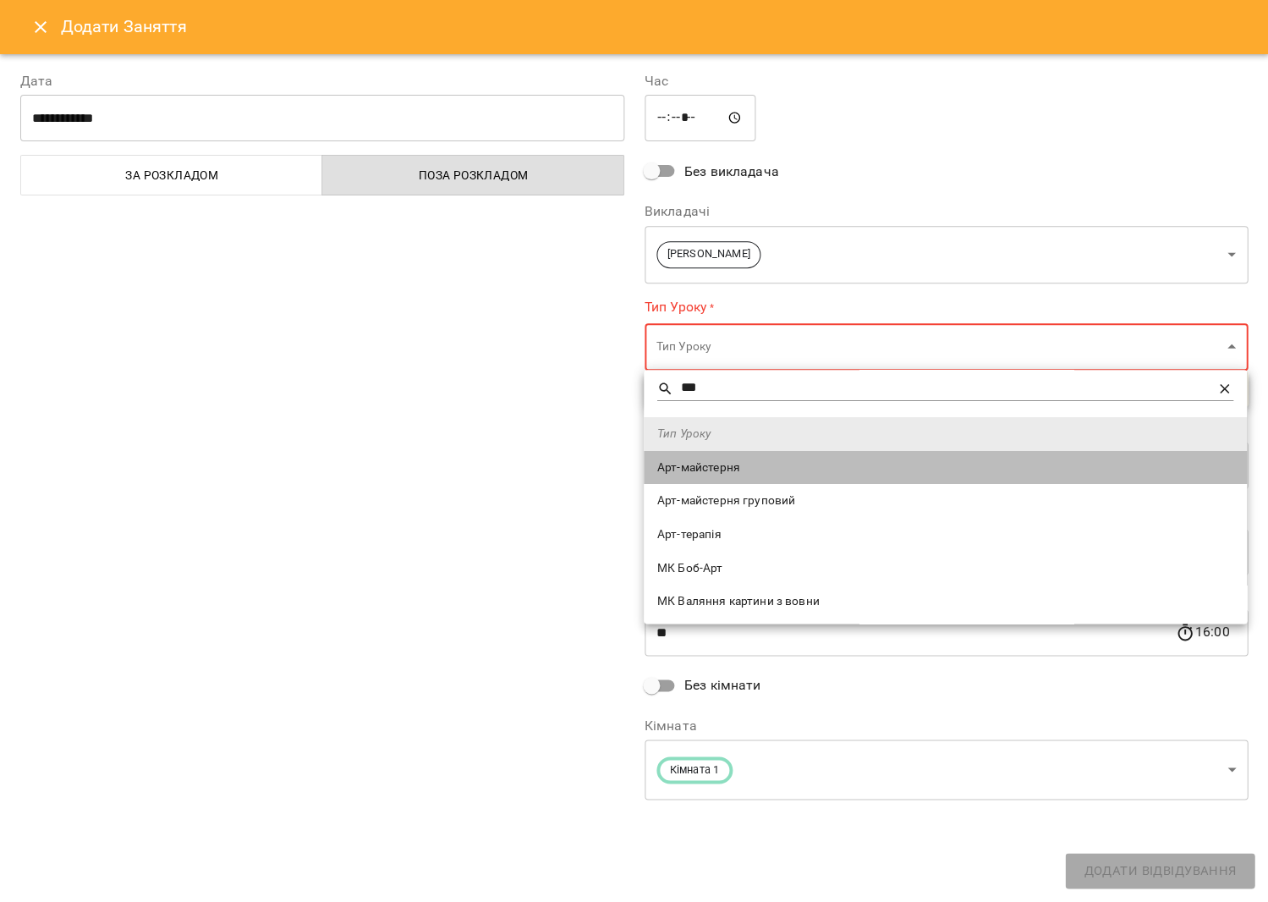
click at [711, 462] on span "Арт-майстерня" at bounding box center [945, 467] width 576 height 17
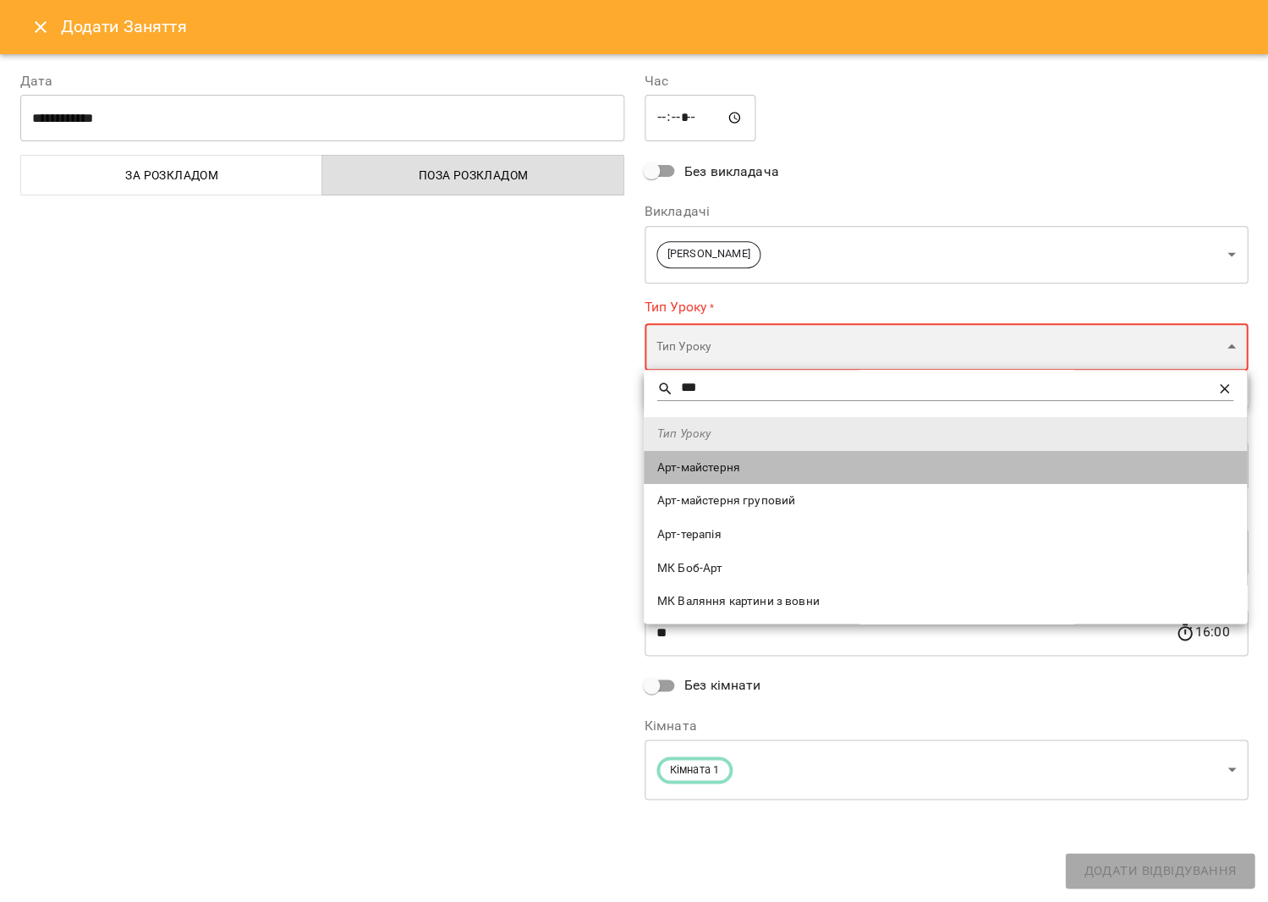
type input "**********"
type input "**"
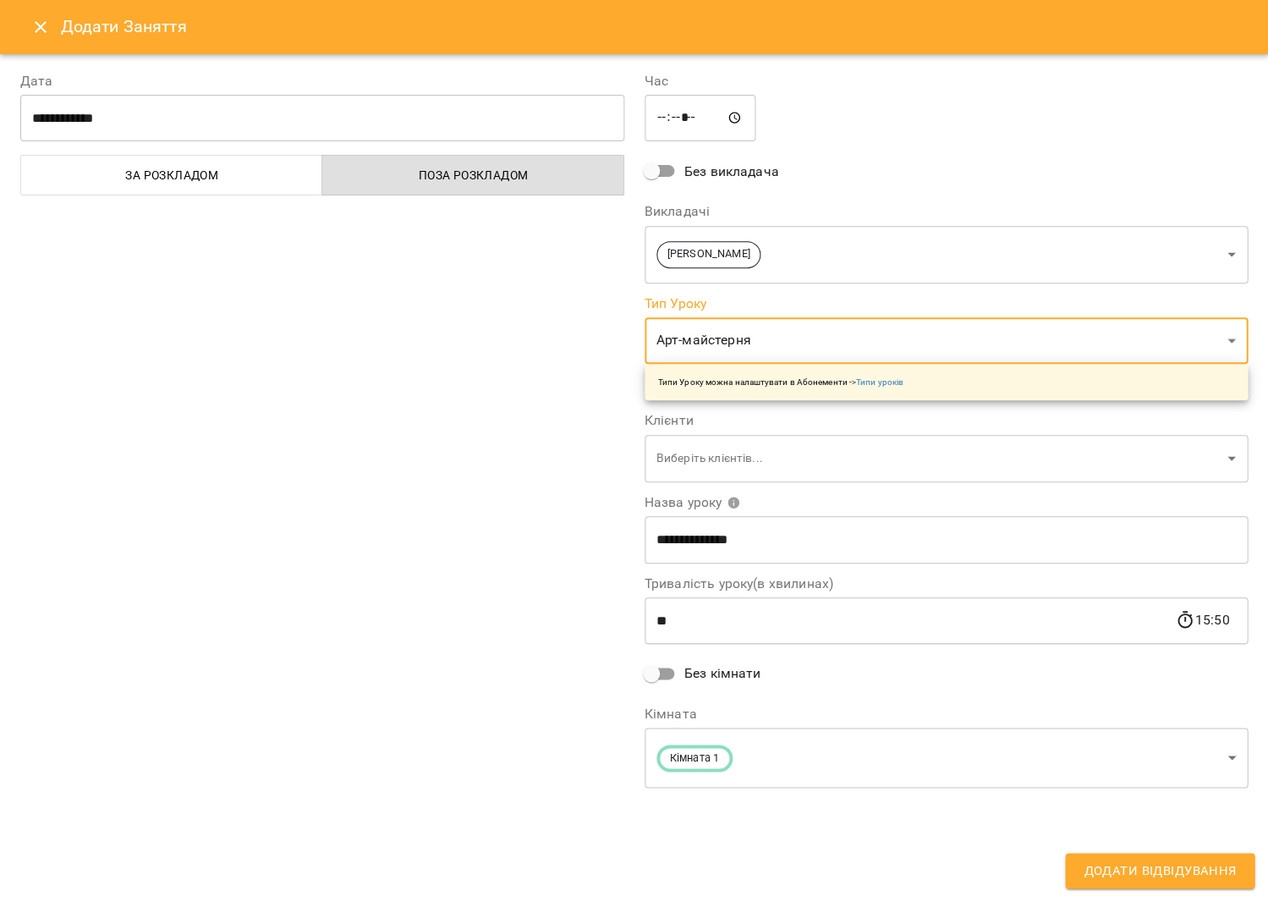
click at [430, 434] on div "**********" at bounding box center [322, 431] width 624 height 761
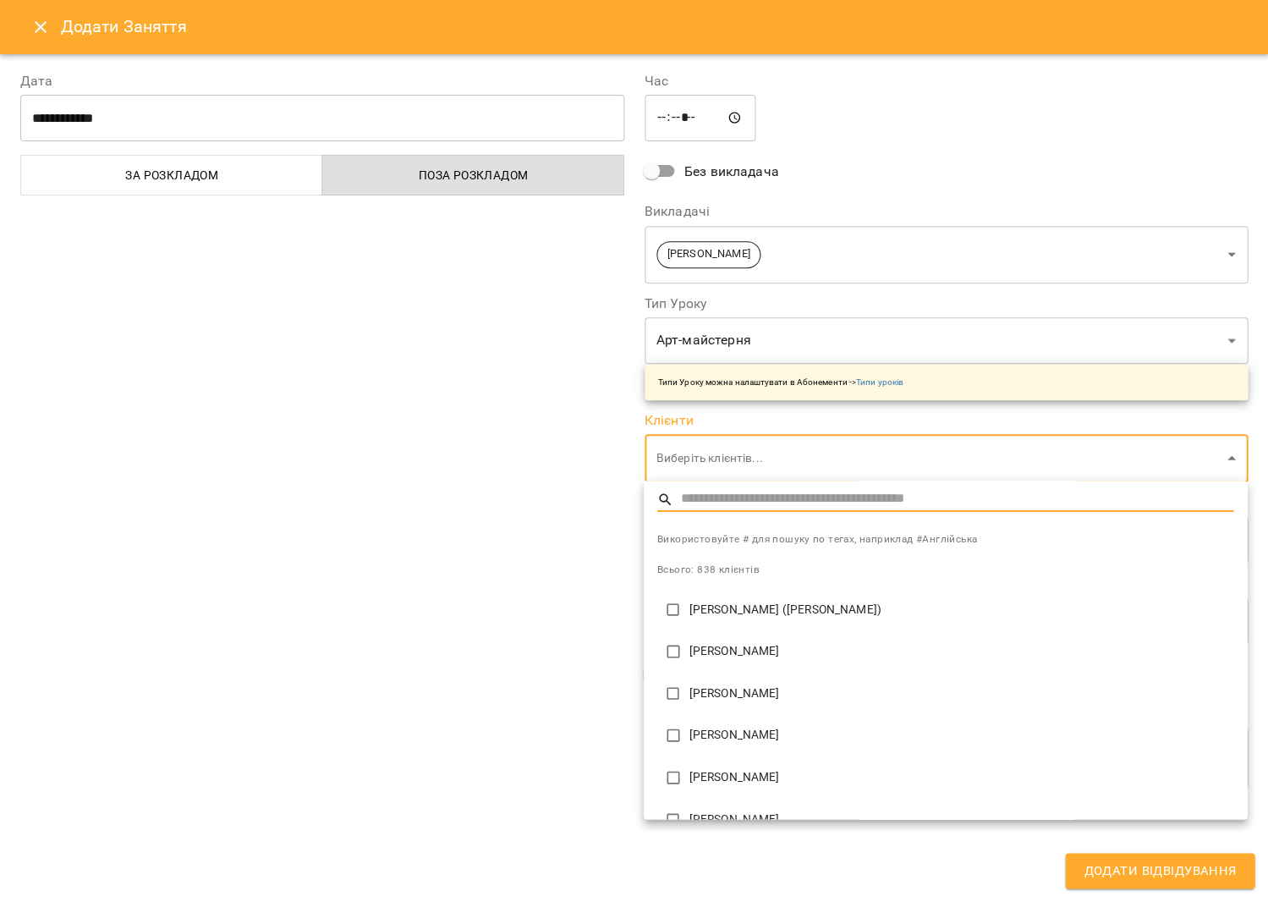
click at [714, 457] on body "For Business 6 5 UA Пн 13 жовт Вт 14 жовт Ср 15 жовт Чт 16 жовт Пт 17 жовт Сб 1…" at bounding box center [634, 648] width 1268 height 1297
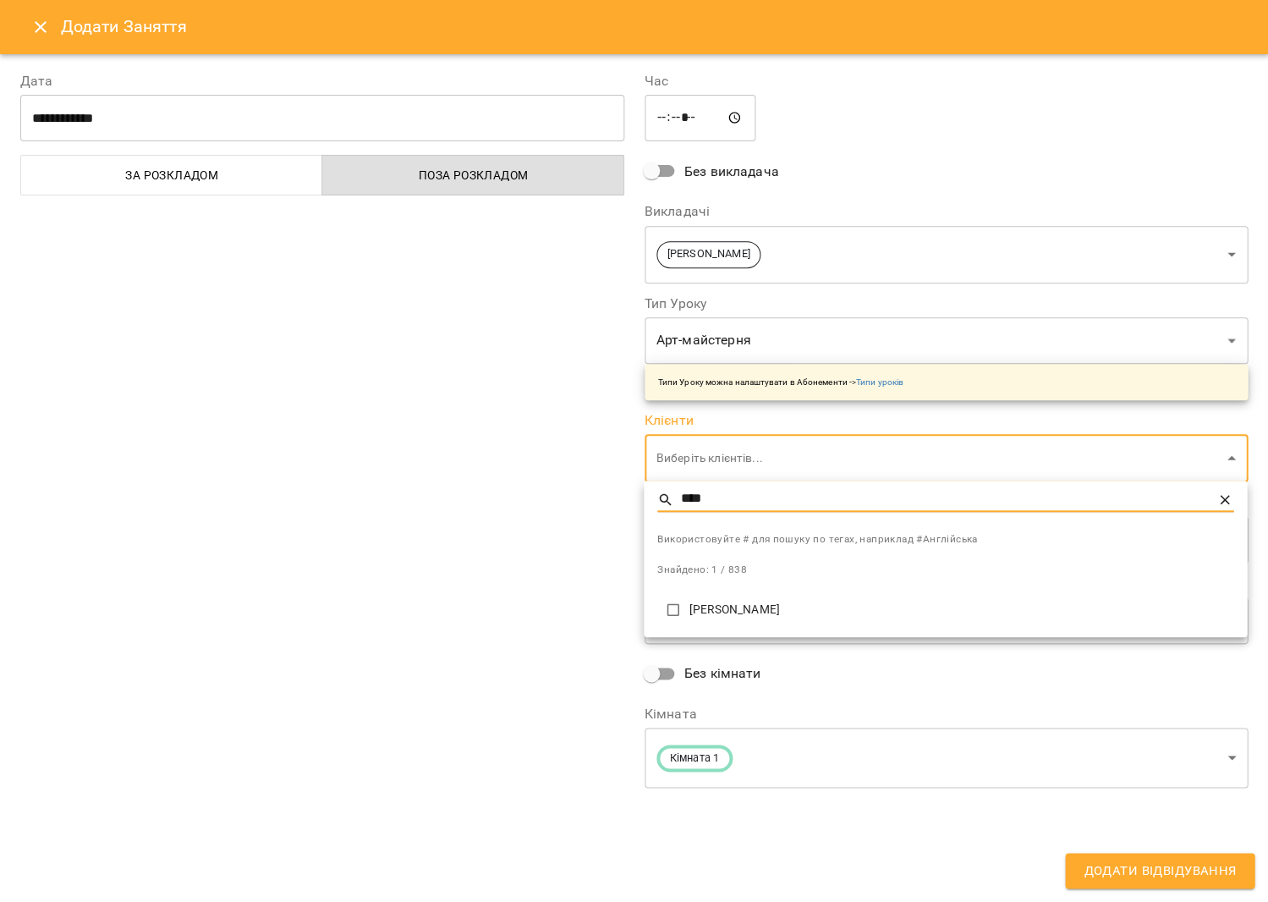
type input "****"
click at [721, 597] on li "[PERSON_NAME]" at bounding box center [945, 610] width 603 height 42
type input "**********"
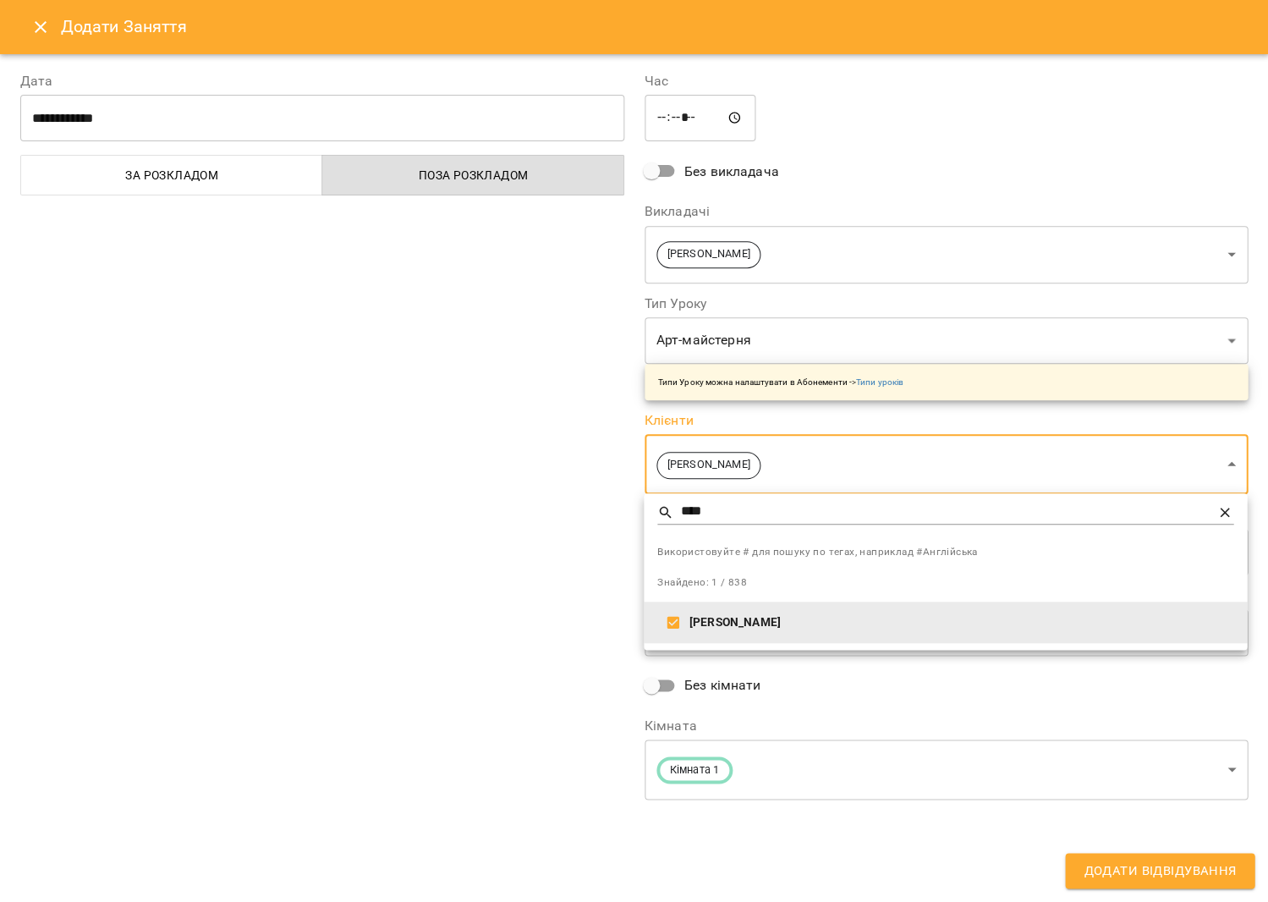
click at [470, 532] on div at bounding box center [634, 451] width 1268 height 902
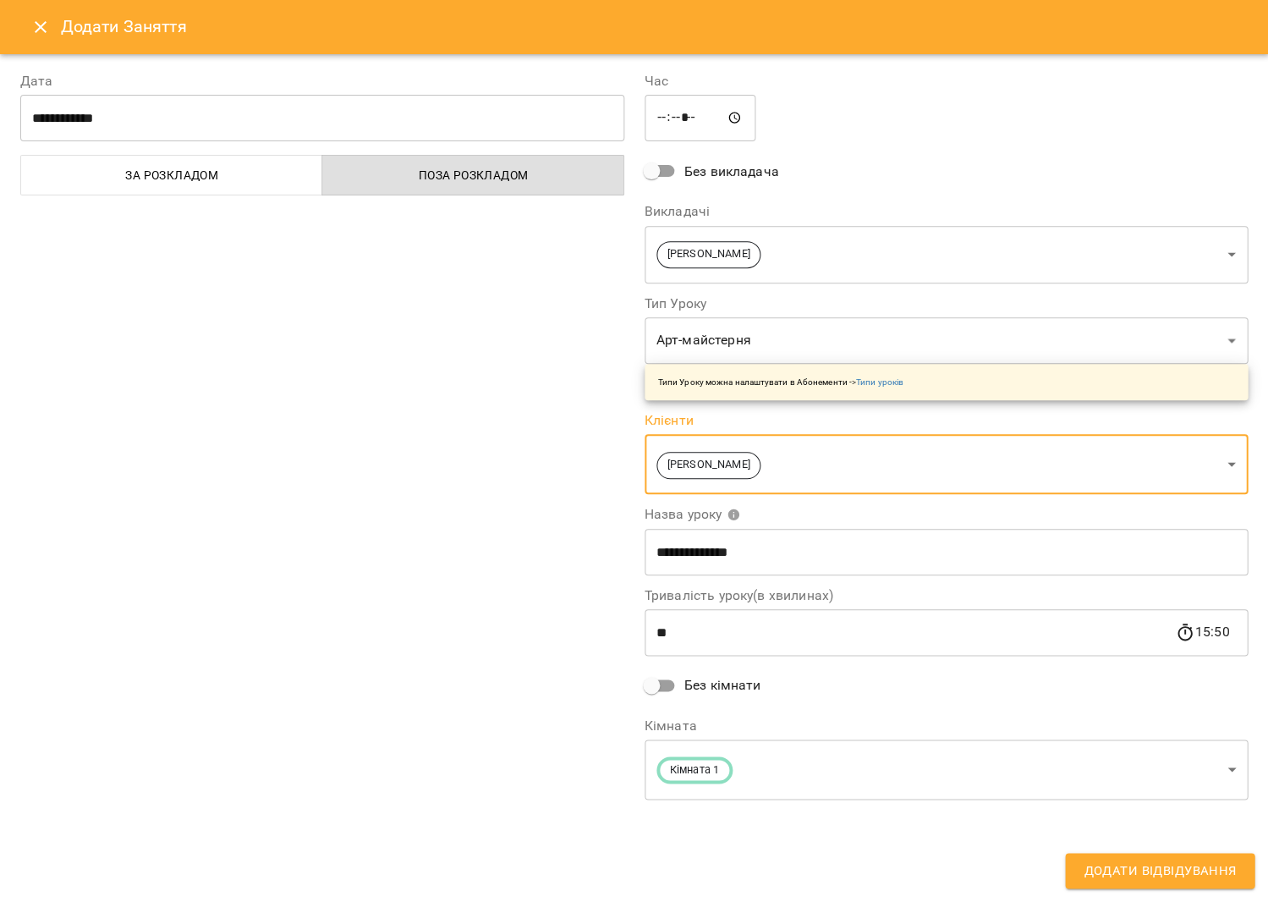
click at [1152, 865] on span "Додати Відвідування" at bounding box center [1160, 871] width 152 height 22
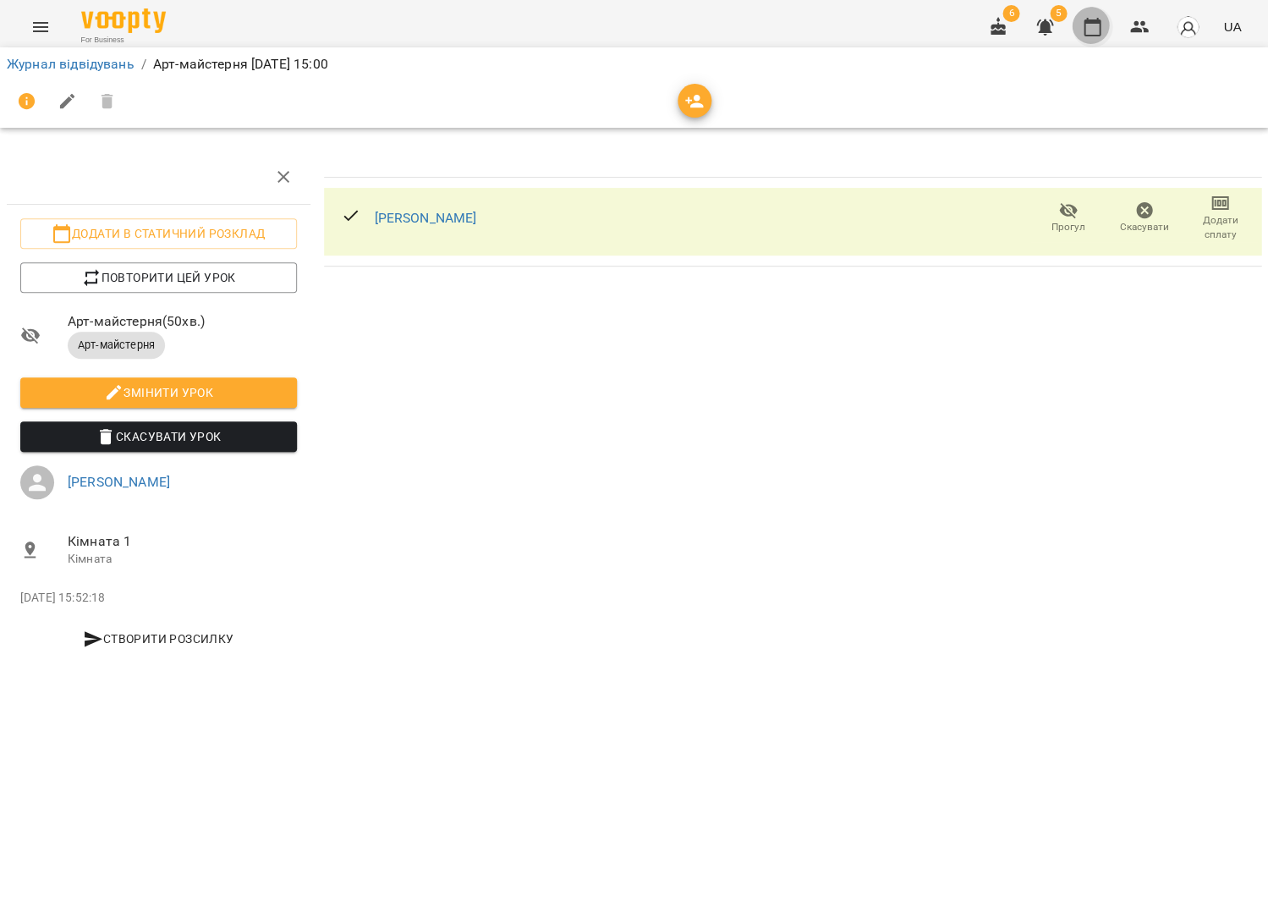
click at [1101, 31] on icon "button" at bounding box center [1092, 27] width 20 height 20
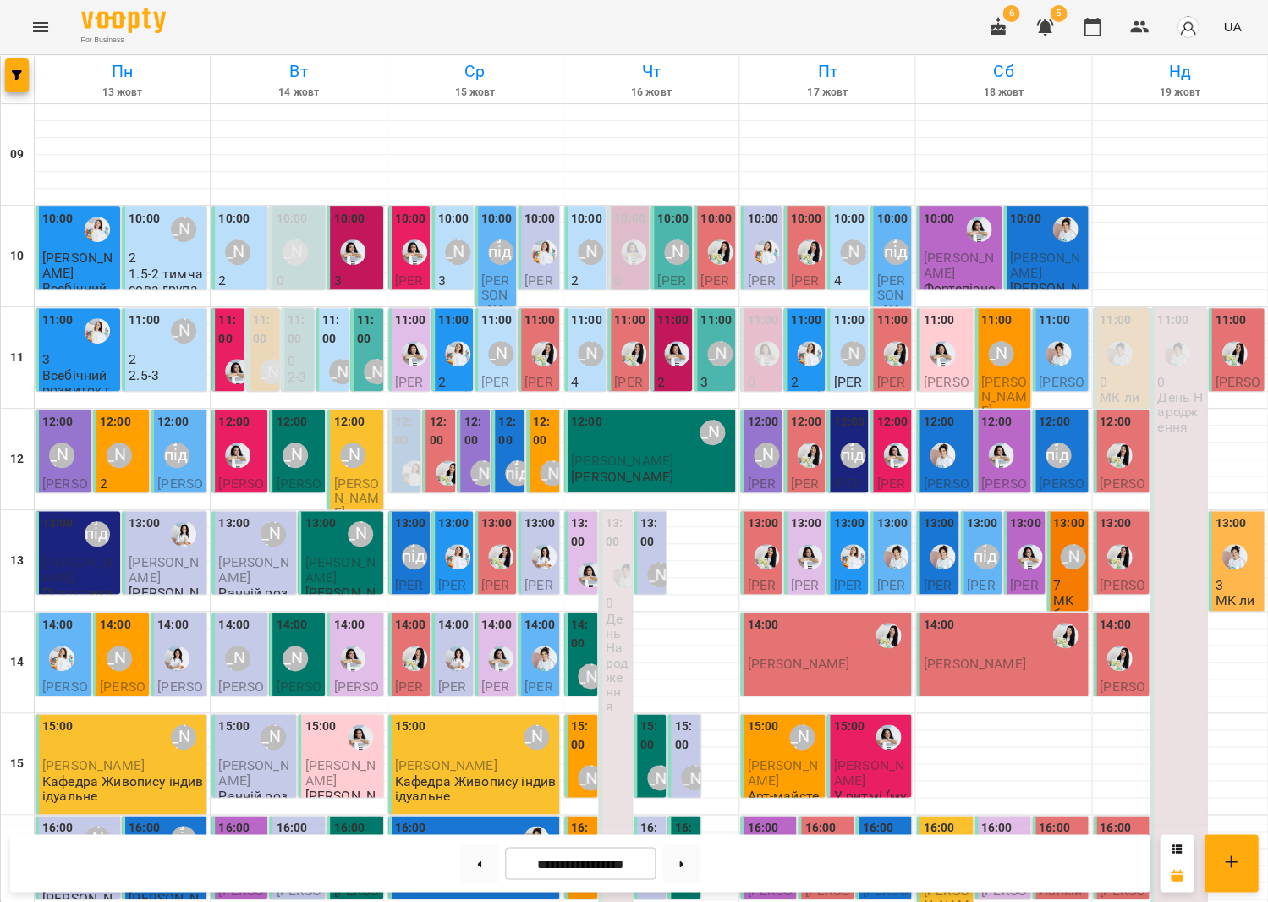
scroll to position [161, 0]
click at [874, 842] on div "[PERSON_NAME] підготовка до школи" at bounding box center [881, 861] width 39 height 39
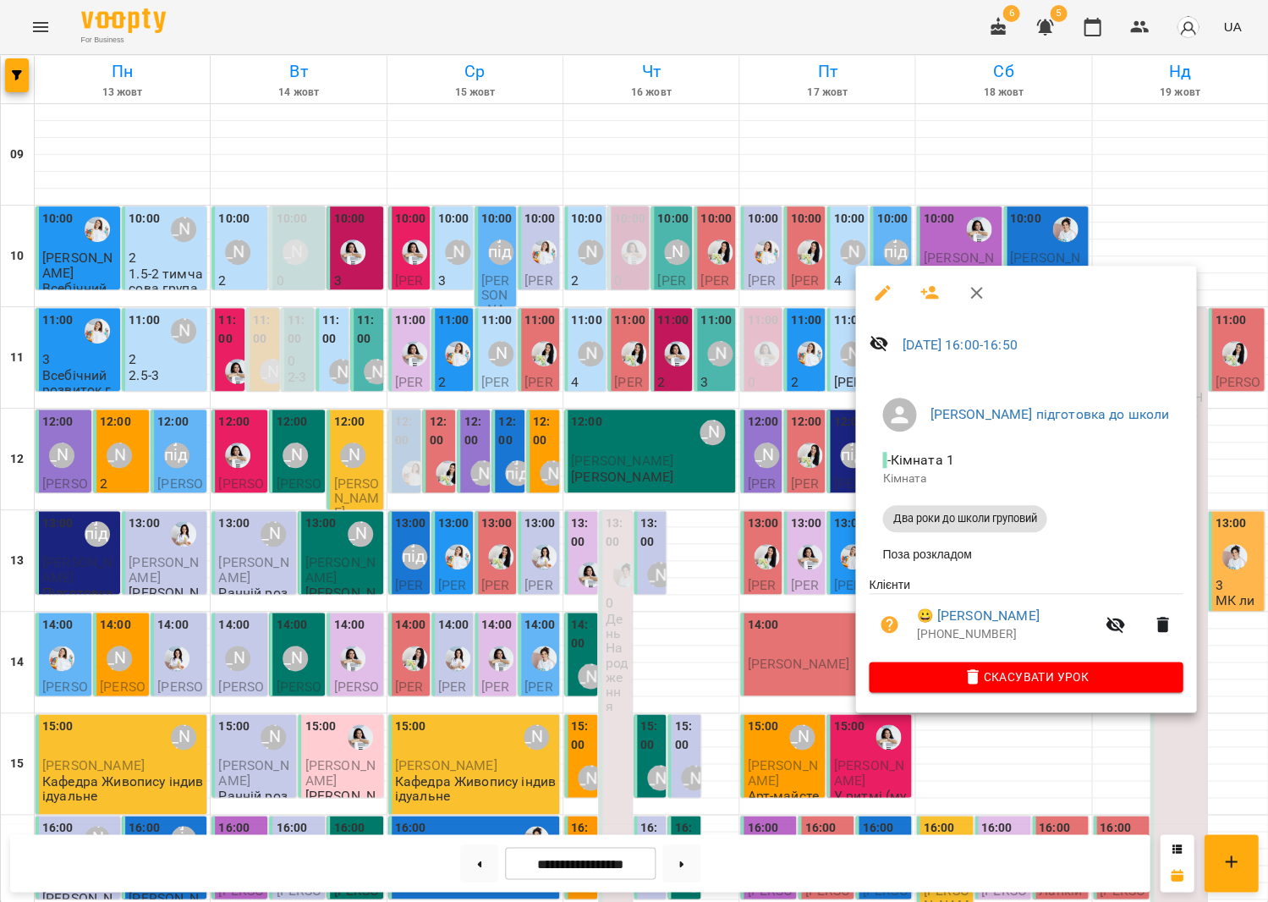
click at [765, 668] on div at bounding box center [634, 451] width 1268 height 902
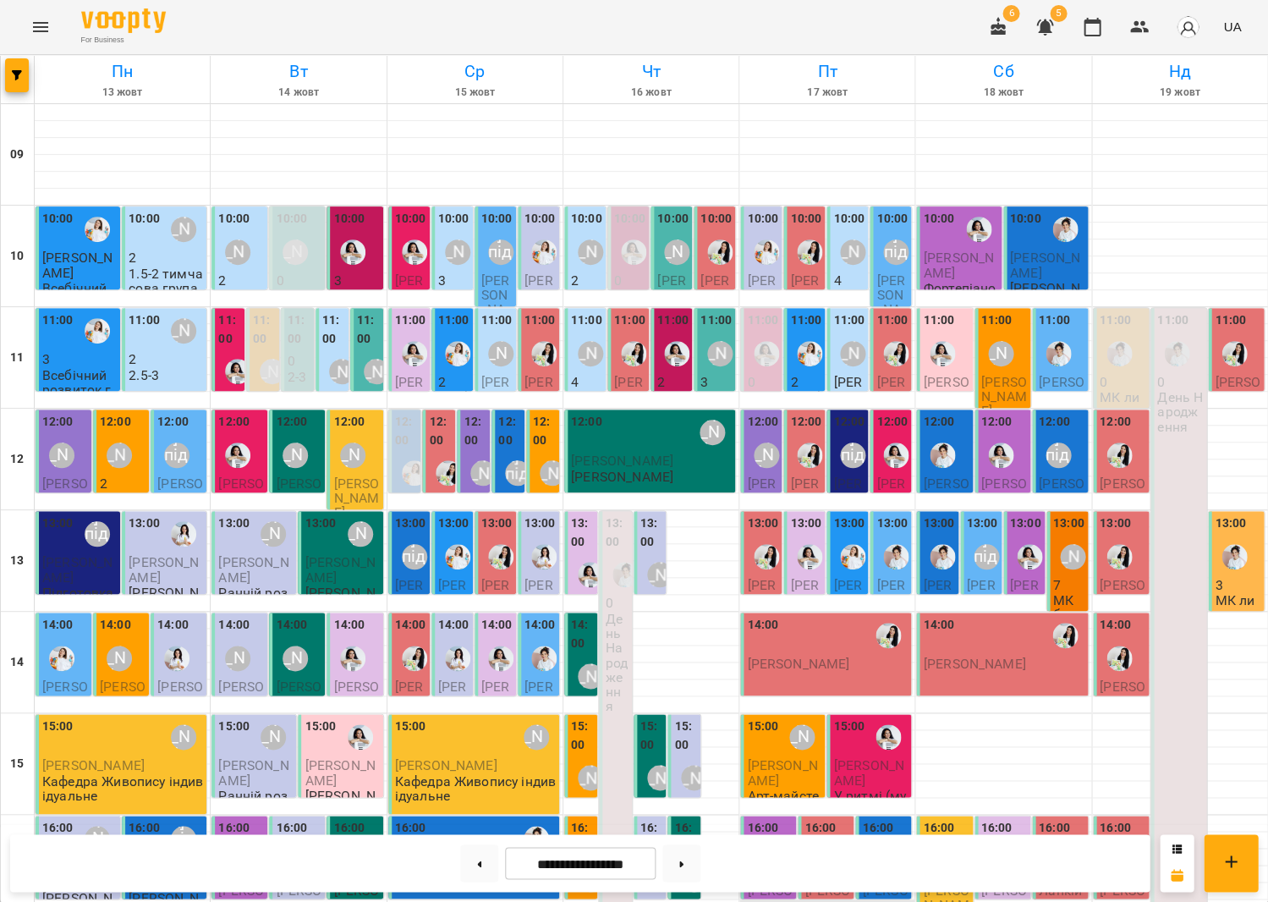
scroll to position [294, 0]
click at [887, 849] on div "[PERSON_NAME] підготовка до школи" at bounding box center [881, 861] width 25 height 25
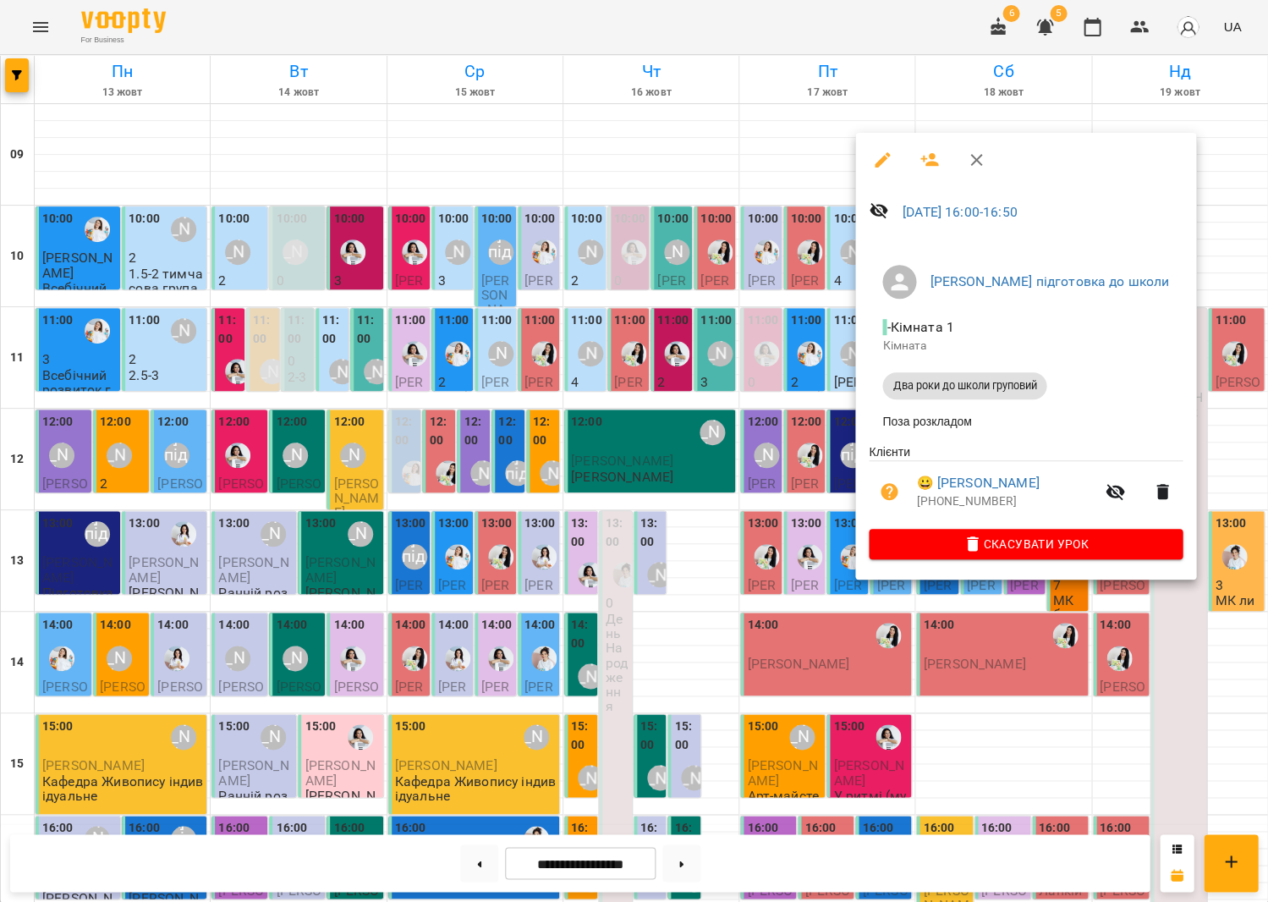
click at [883, 153] on icon "button" at bounding box center [882, 159] width 15 height 15
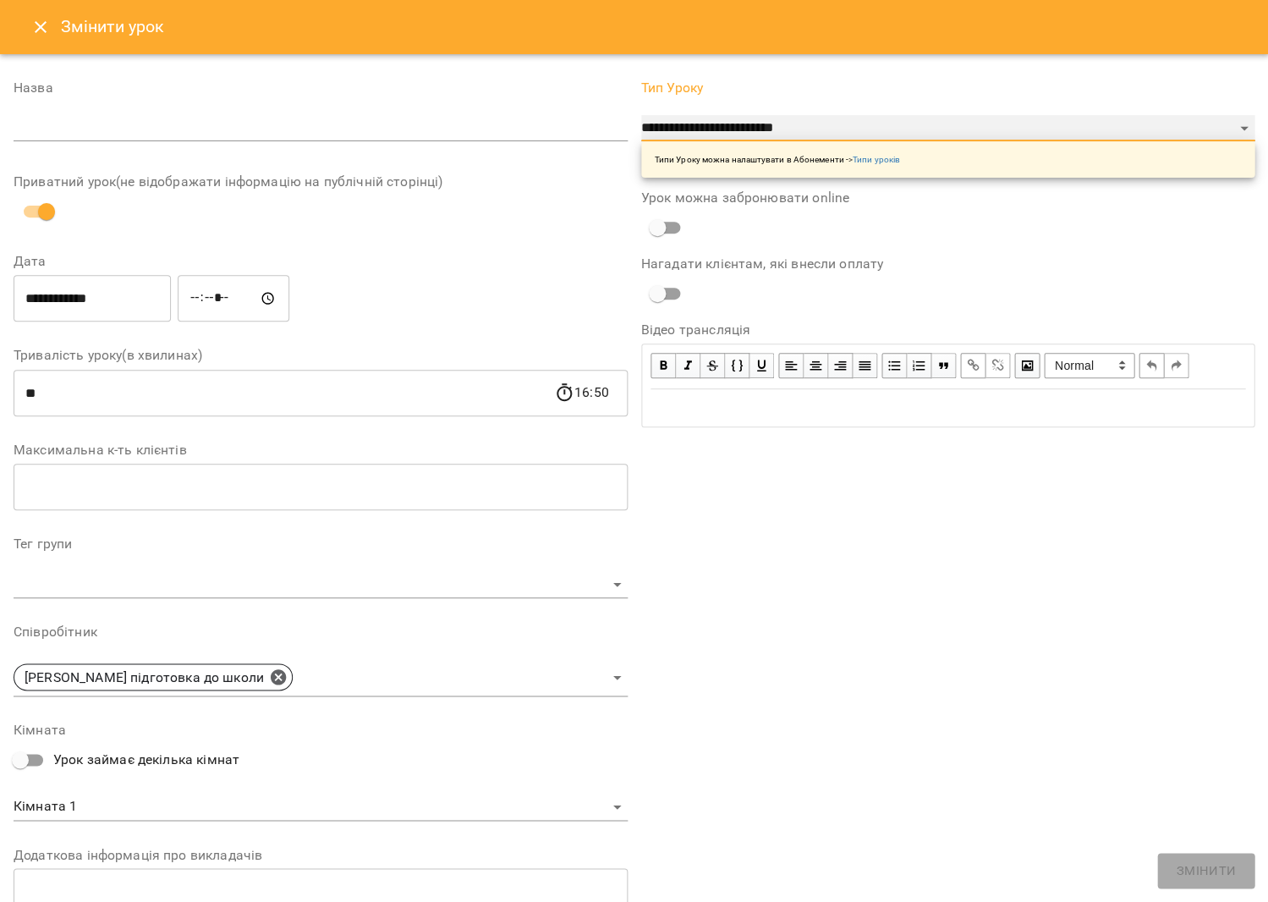
select select "**********"
drag, startPoint x: 1180, startPoint y: 879, endPoint x: 1167, endPoint y: 862, distance: 21.7
click at [1178, 874] on div "**********" at bounding box center [949, 563] width 628 height 1005
click at [489, 130] on input "text" at bounding box center [321, 128] width 614 height 27
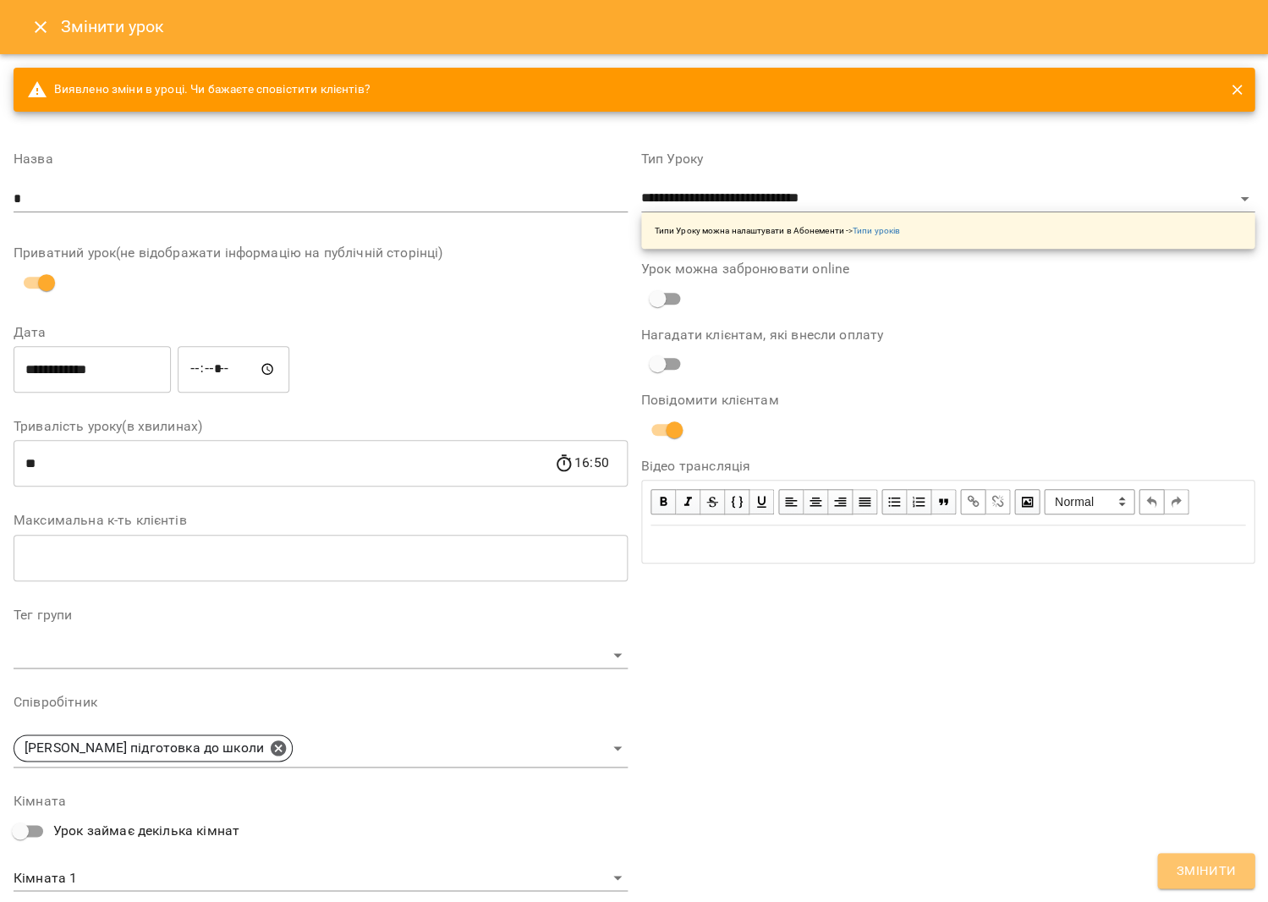
click at [1211, 865] on span "Змінити" at bounding box center [1206, 871] width 60 height 22
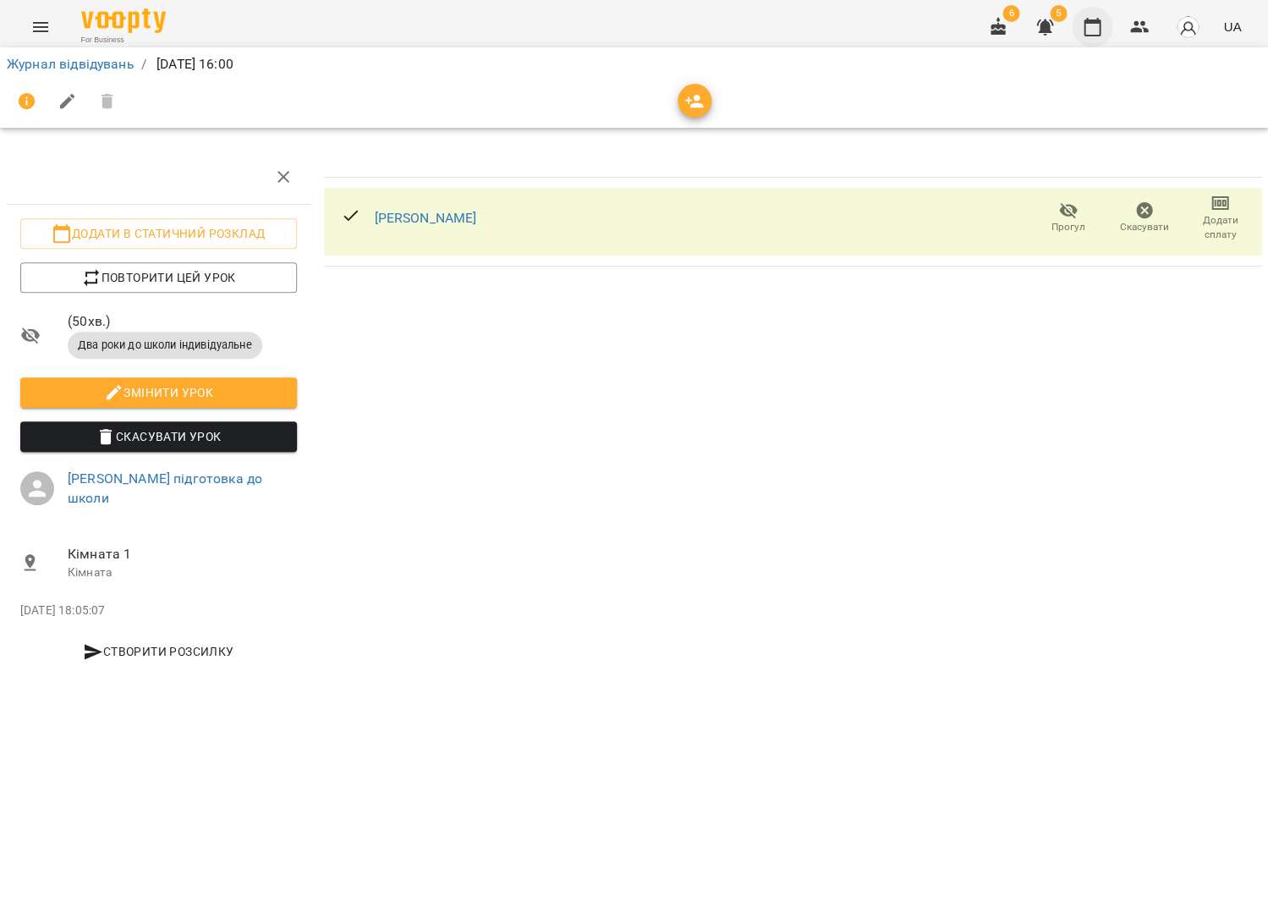
click at [1091, 36] on button "button" at bounding box center [1092, 27] width 41 height 41
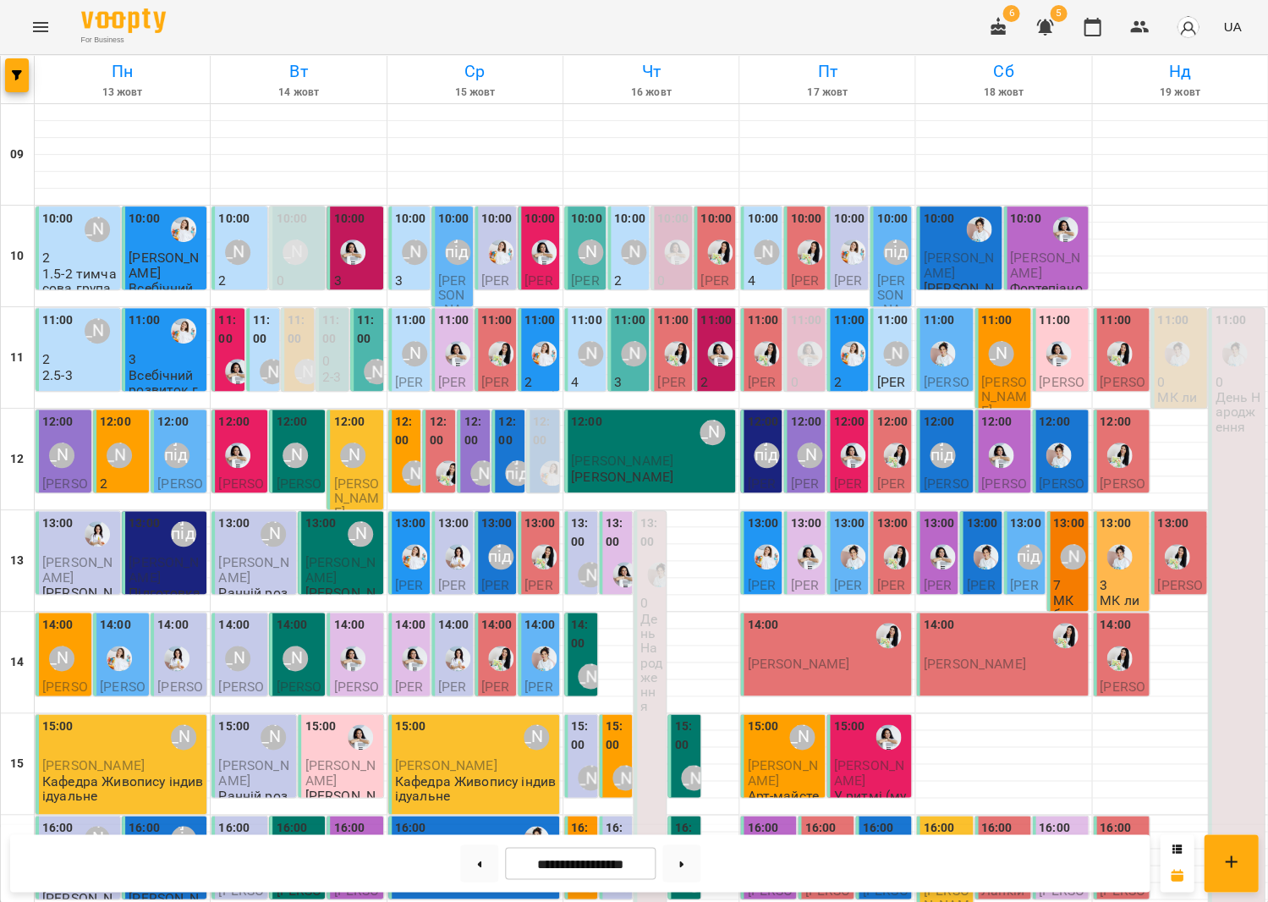
scroll to position [4, 0]
click at [73, 234] on div "10:00 Тетяна Волох" at bounding box center [79, 229] width 74 height 39
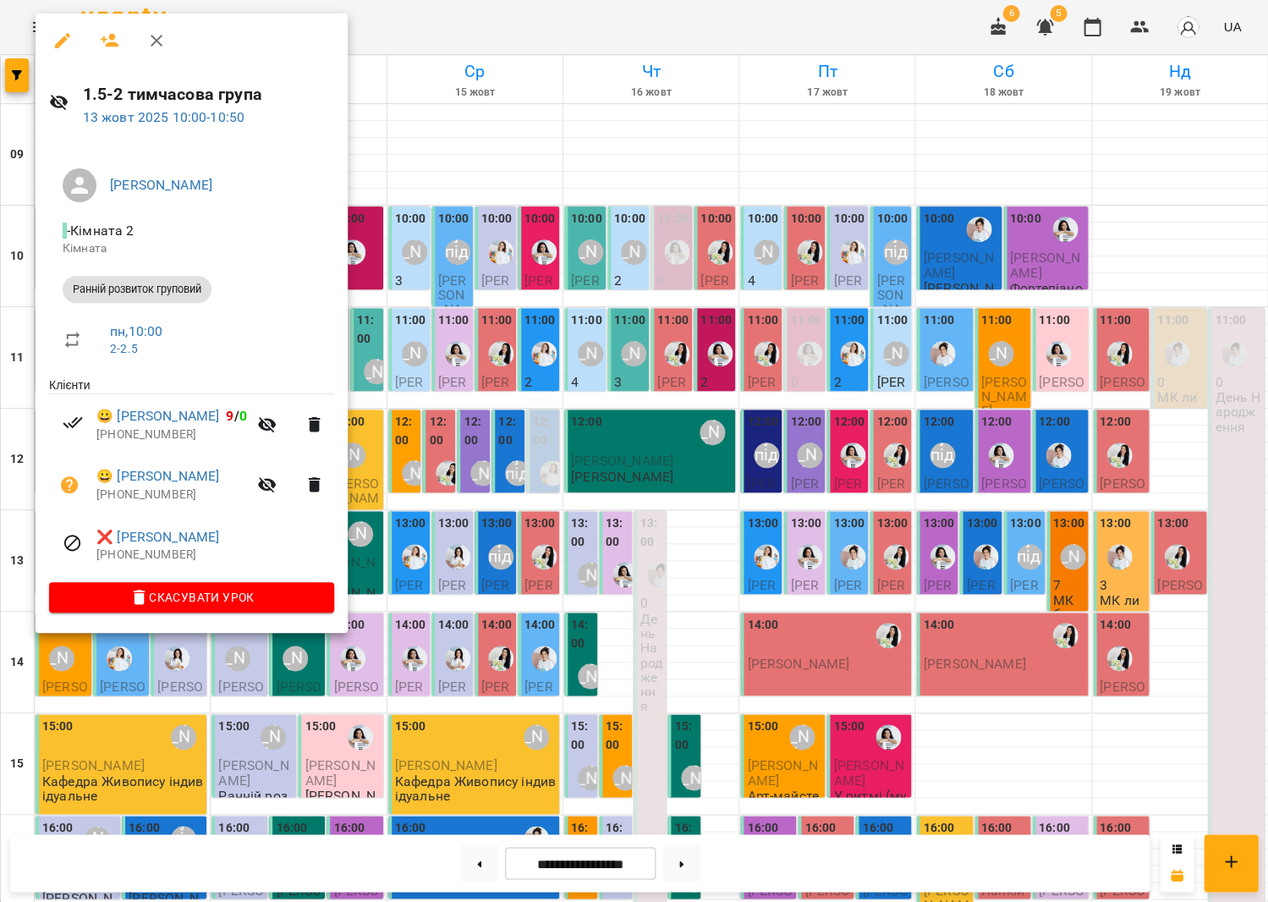
click at [480, 281] on div at bounding box center [634, 451] width 1268 height 902
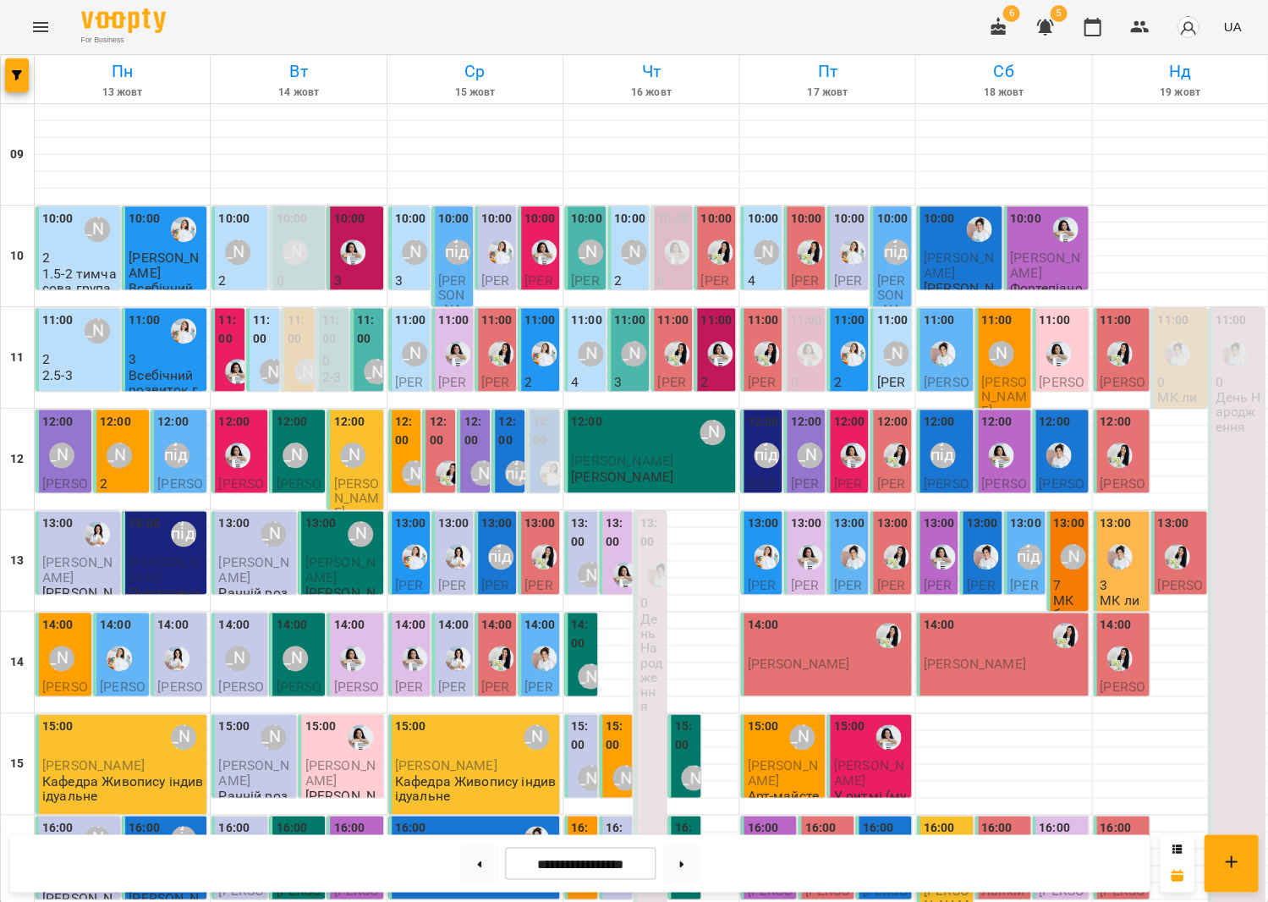
click at [80, 355] on p "2" at bounding box center [79, 359] width 74 height 14
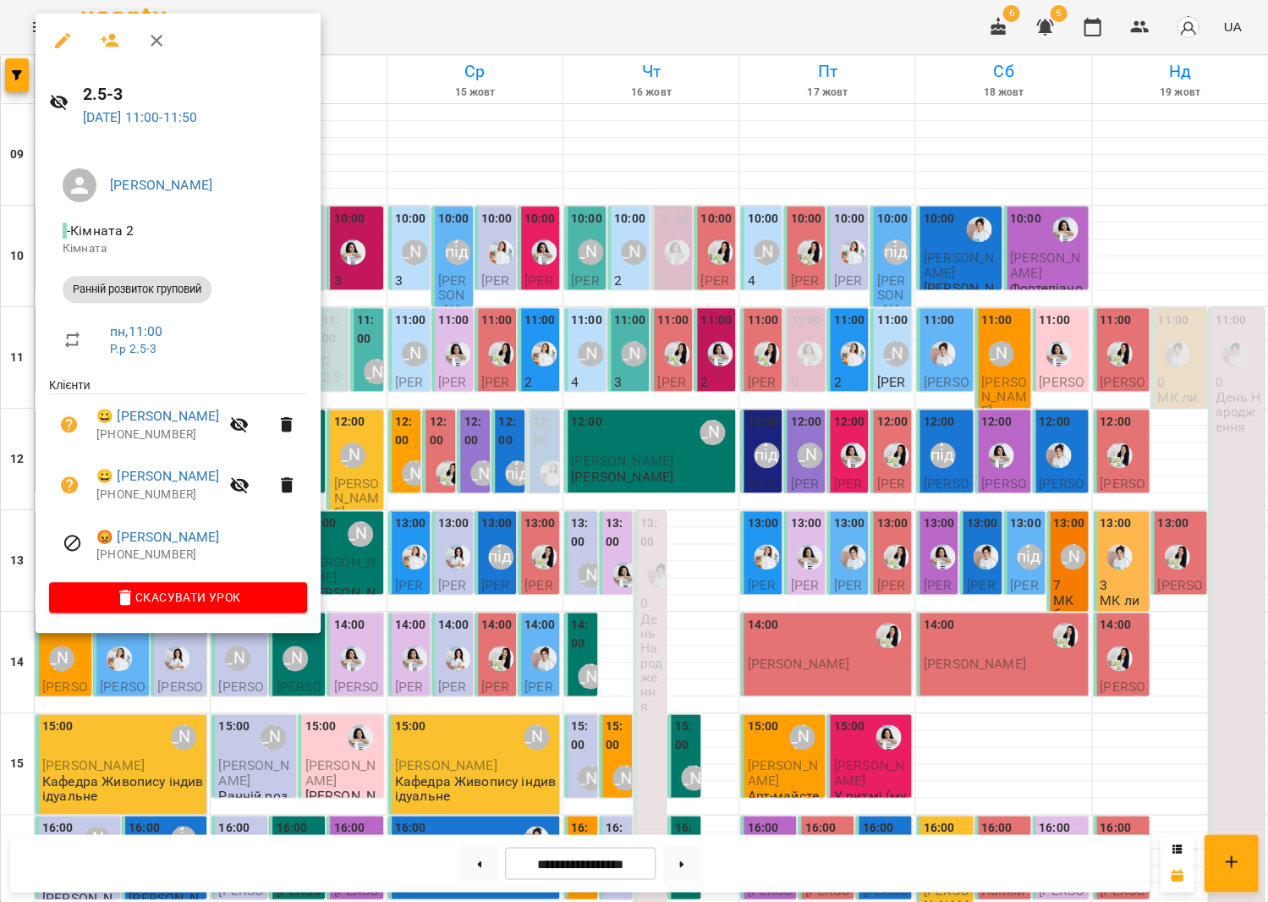
click at [630, 296] on div at bounding box center [634, 451] width 1268 height 902
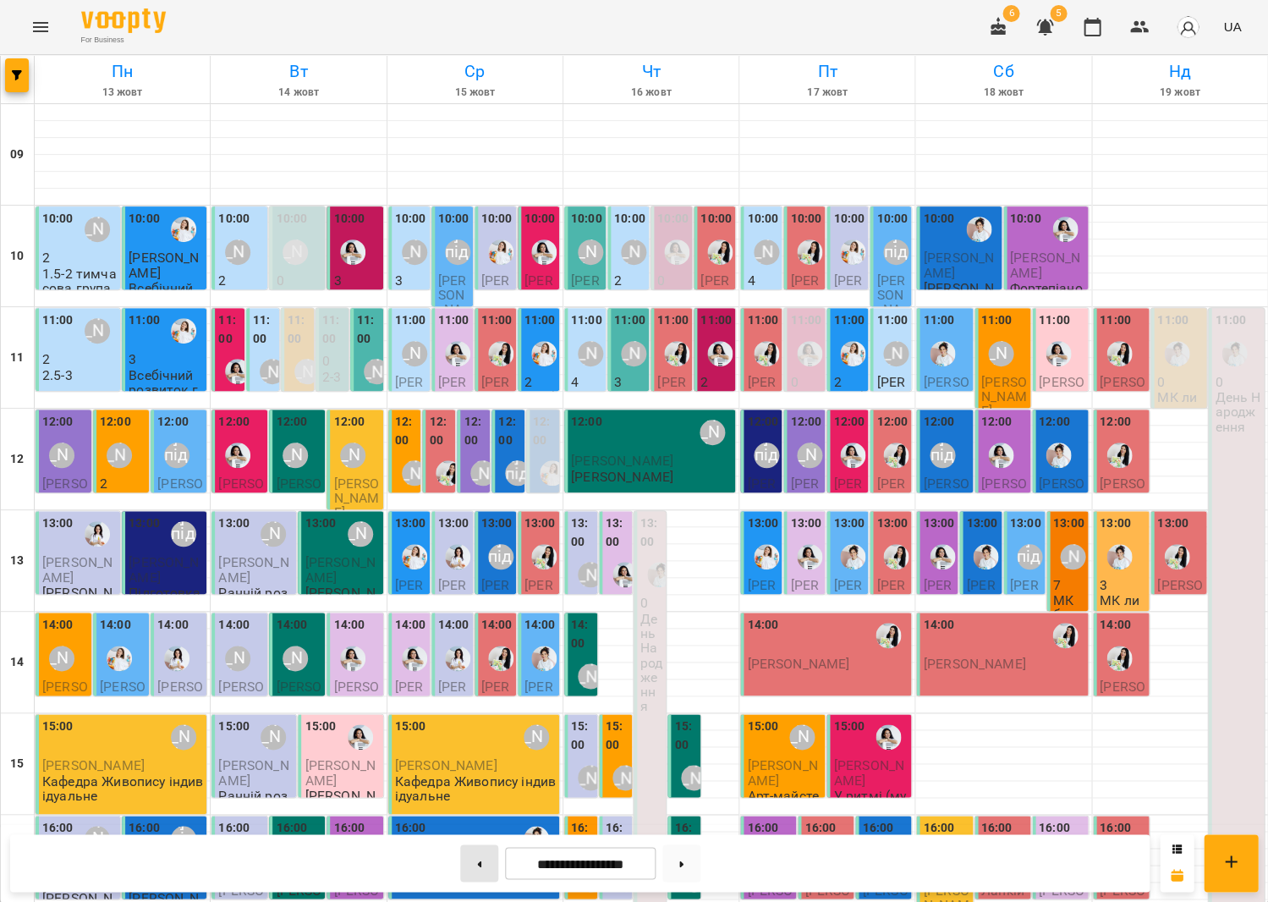
click at [490, 854] on button at bounding box center [479, 862] width 38 height 37
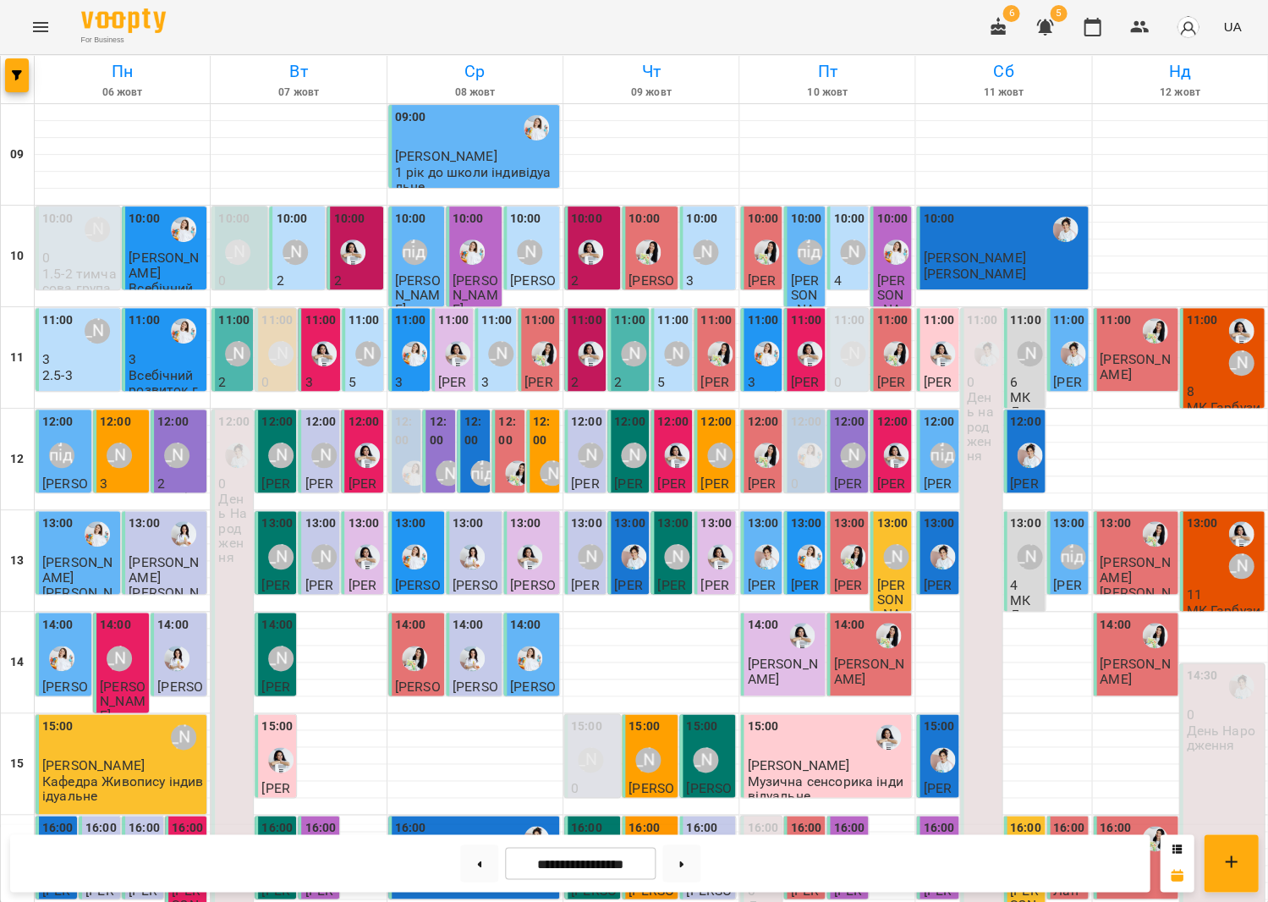
scroll to position [0, 0]
click at [64, 349] on div "11:00" at bounding box center [57, 330] width 31 height 39
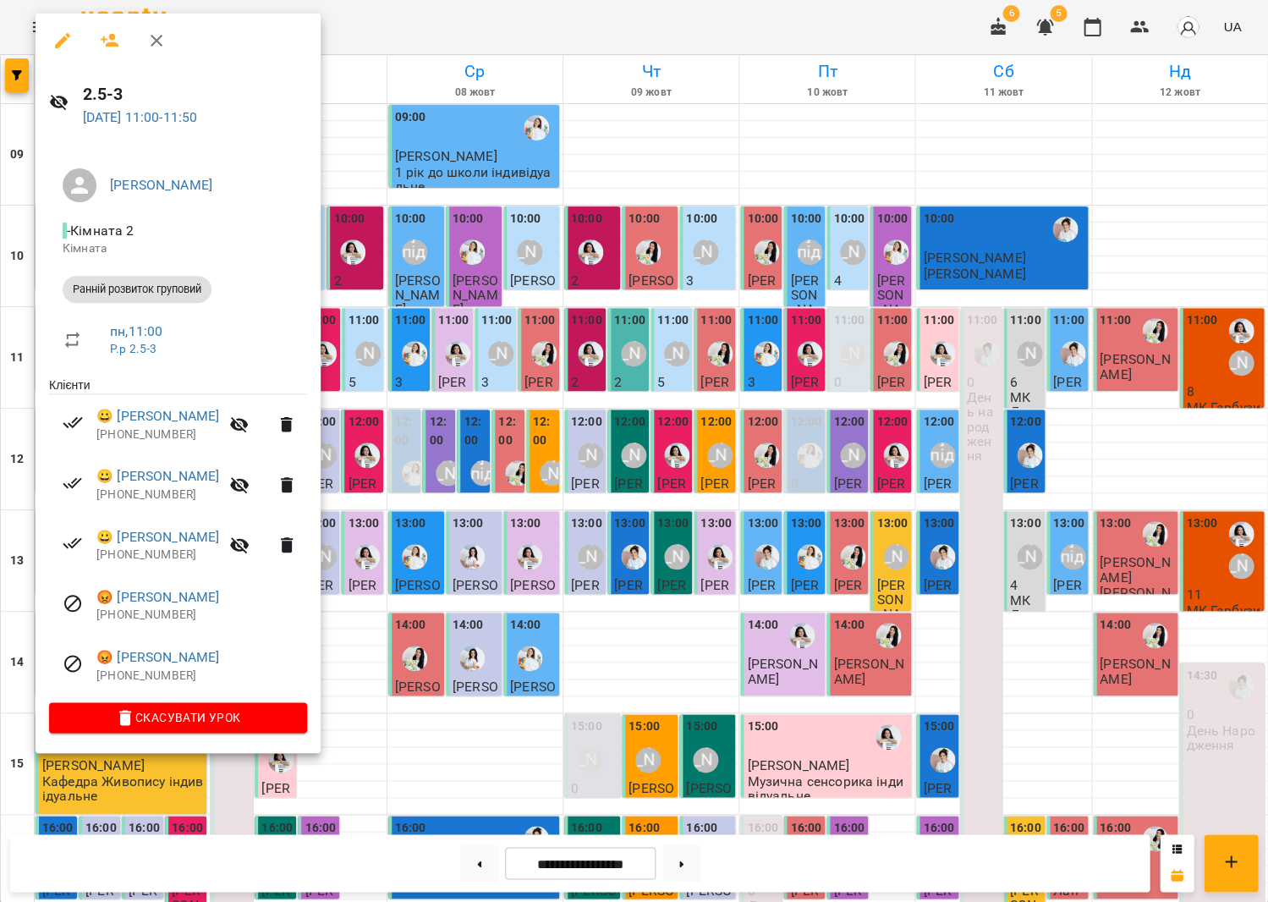
drag, startPoint x: 414, startPoint y: 364, endPoint x: 485, endPoint y: 451, distance: 112.5
click at [416, 365] on div at bounding box center [634, 451] width 1268 height 902
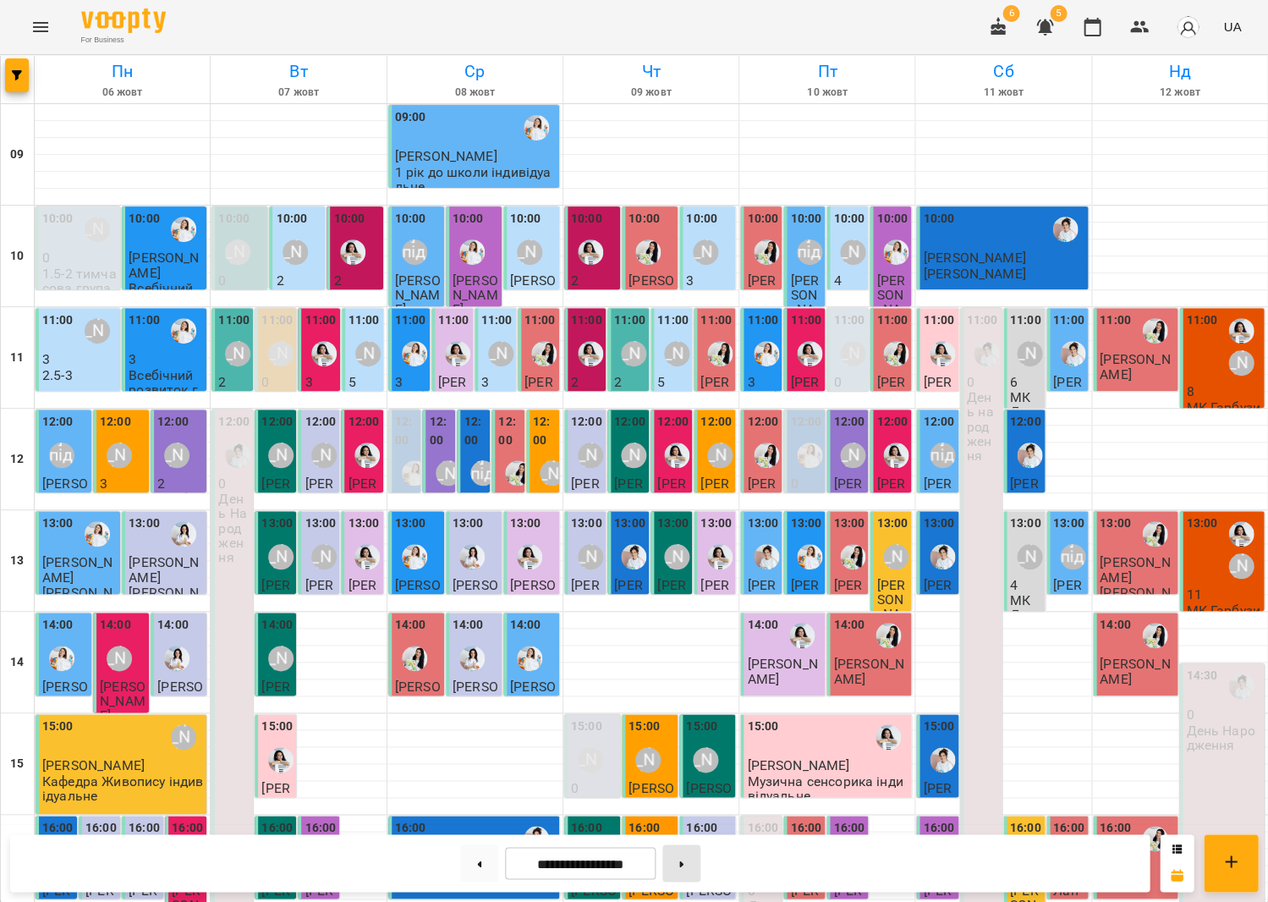
click at [695, 867] on button at bounding box center [682, 862] width 38 height 37
type input "**********"
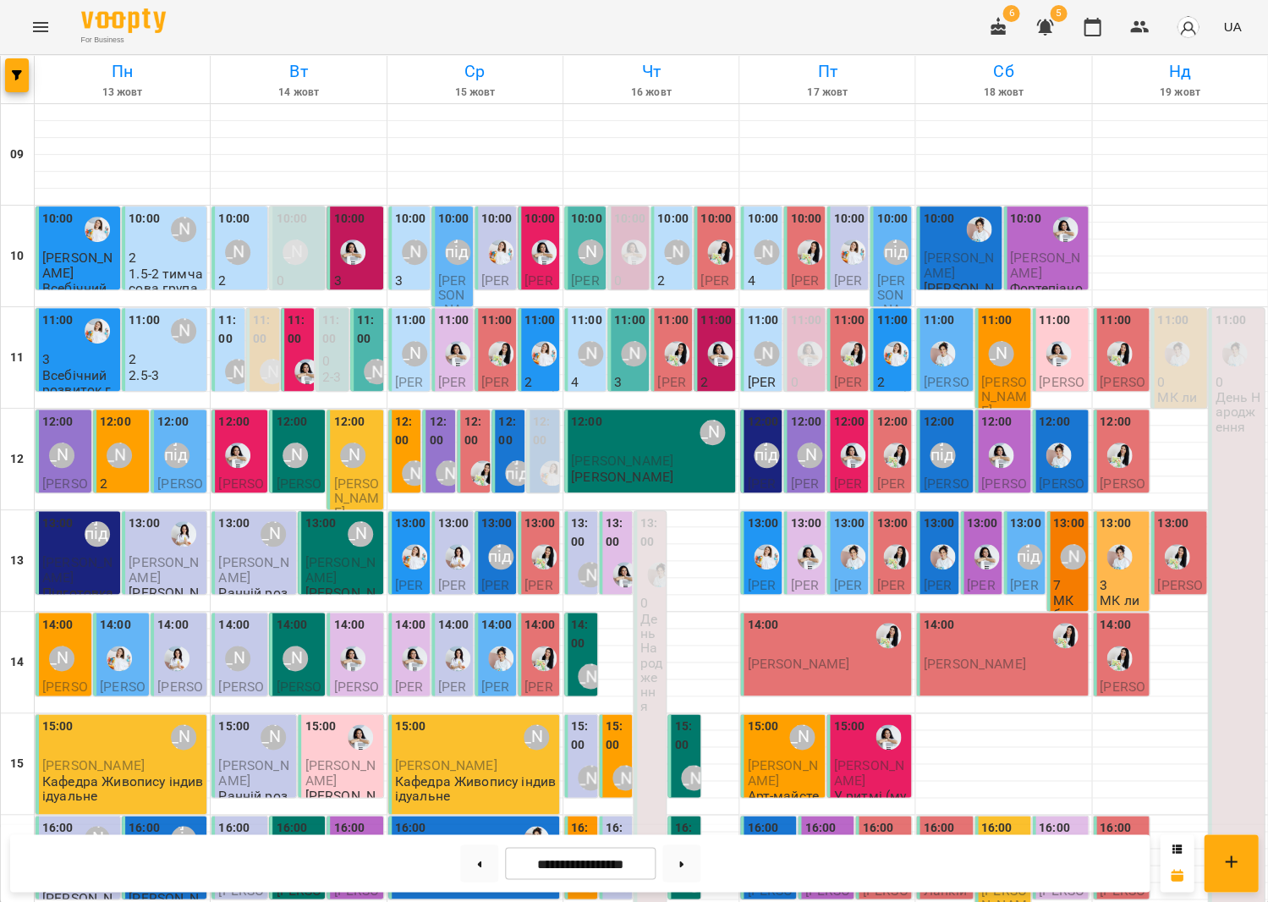
click at [129, 349] on div "11:00" at bounding box center [144, 330] width 31 height 39
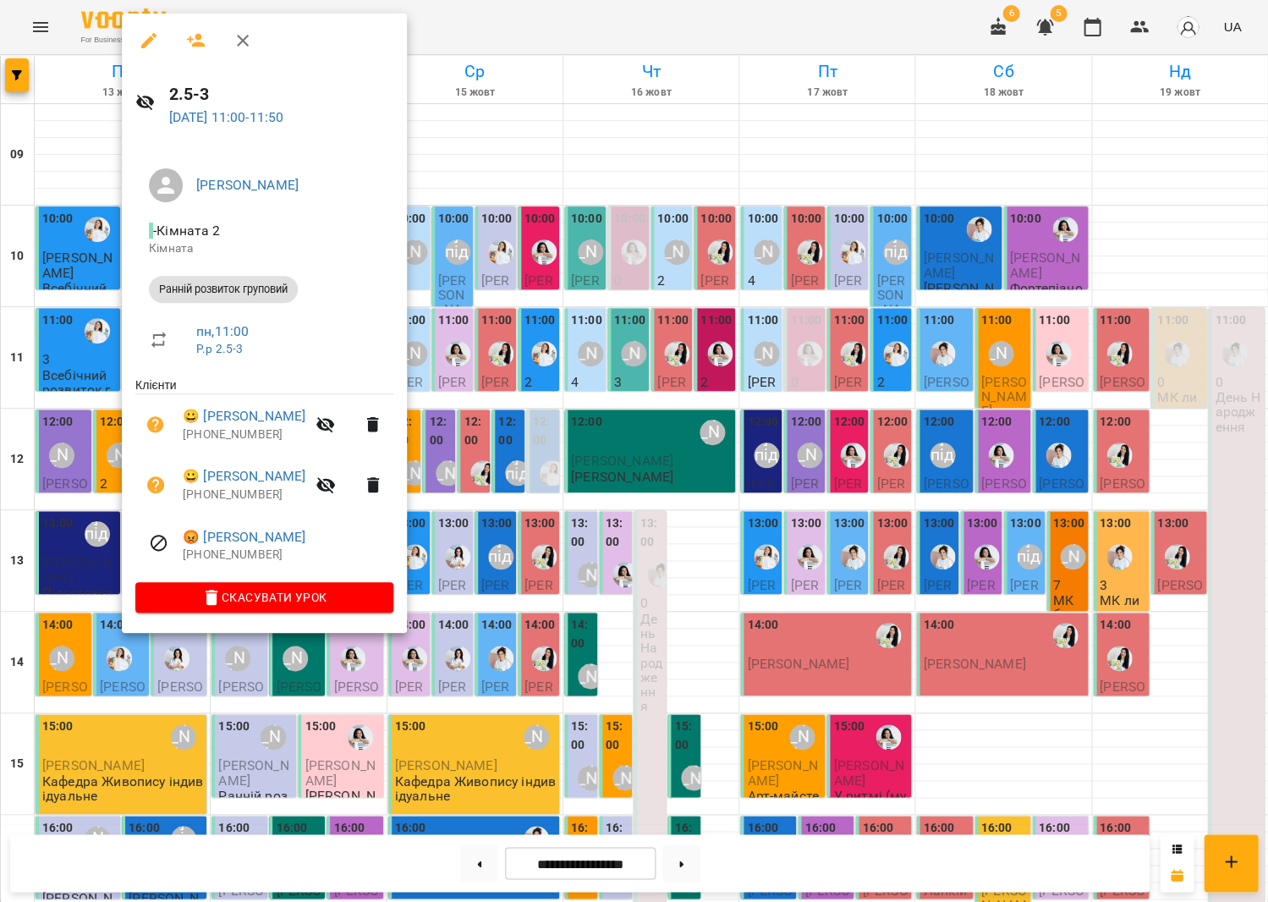
drag, startPoint x: 616, startPoint y: 367, endPoint x: 19, endPoint y: 445, distance: 602.4
click at [616, 367] on div at bounding box center [634, 451] width 1268 height 902
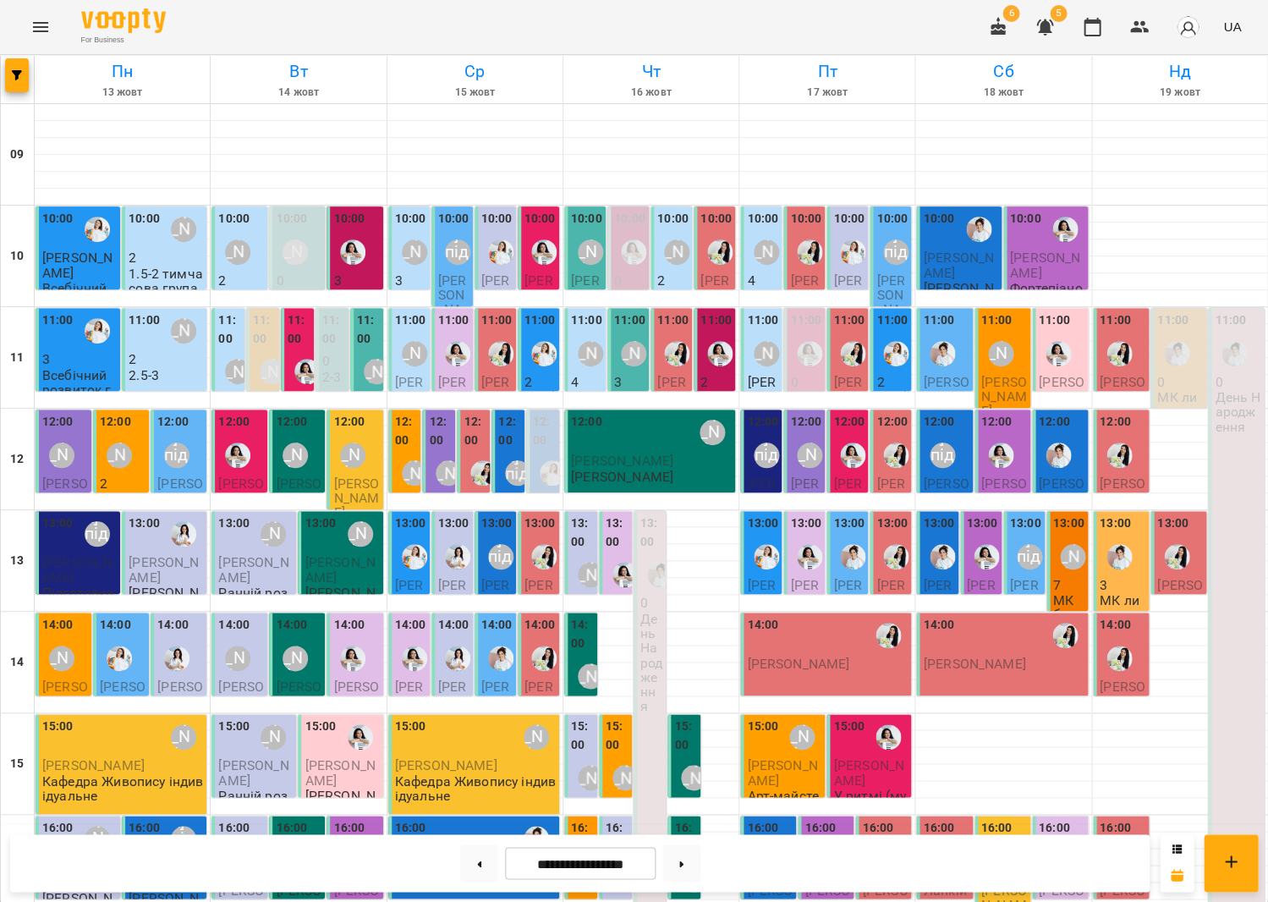
click at [56, 342] on div "11:00" at bounding box center [57, 330] width 31 height 39
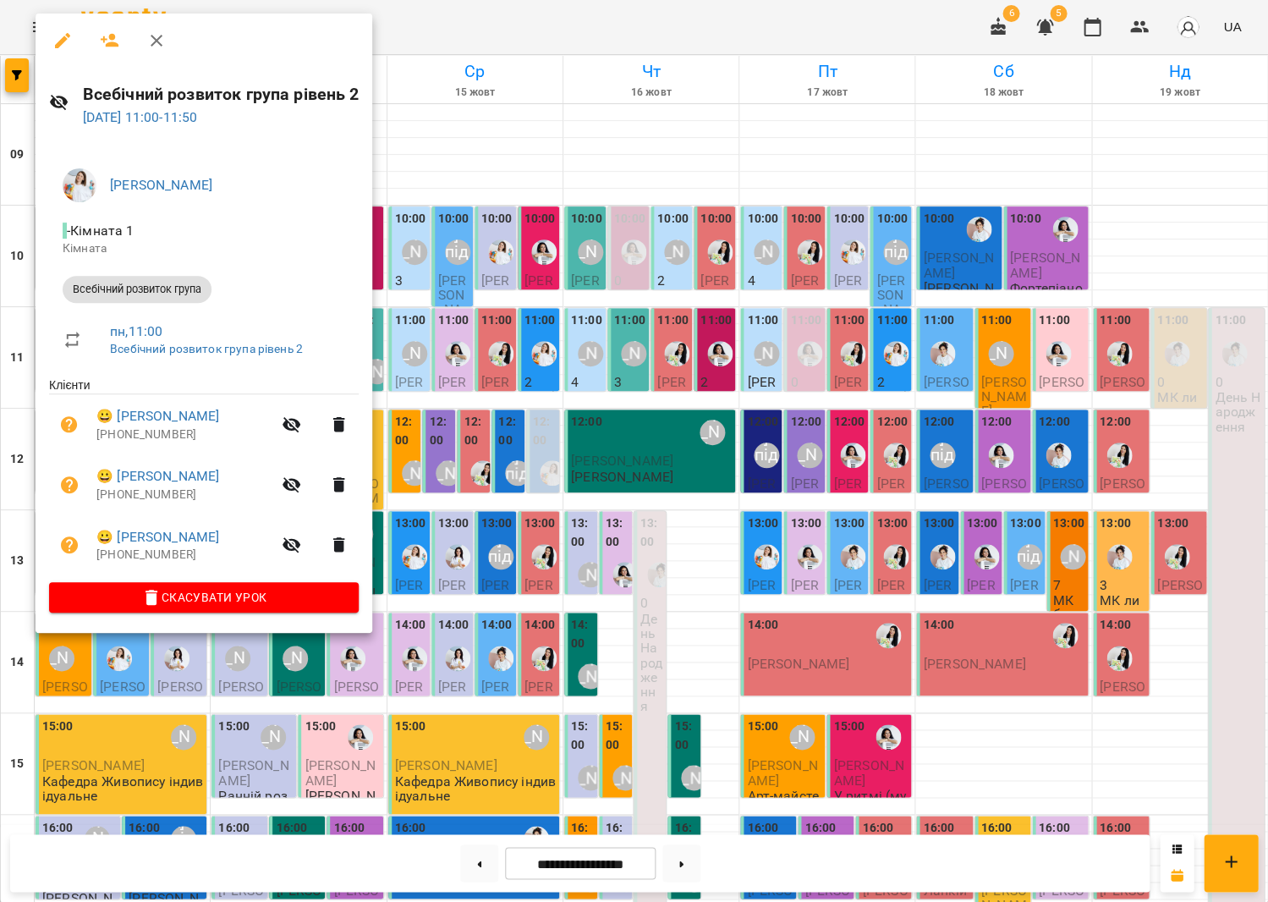
click at [619, 396] on div at bounding box center [634, 451] width 1268 height 902
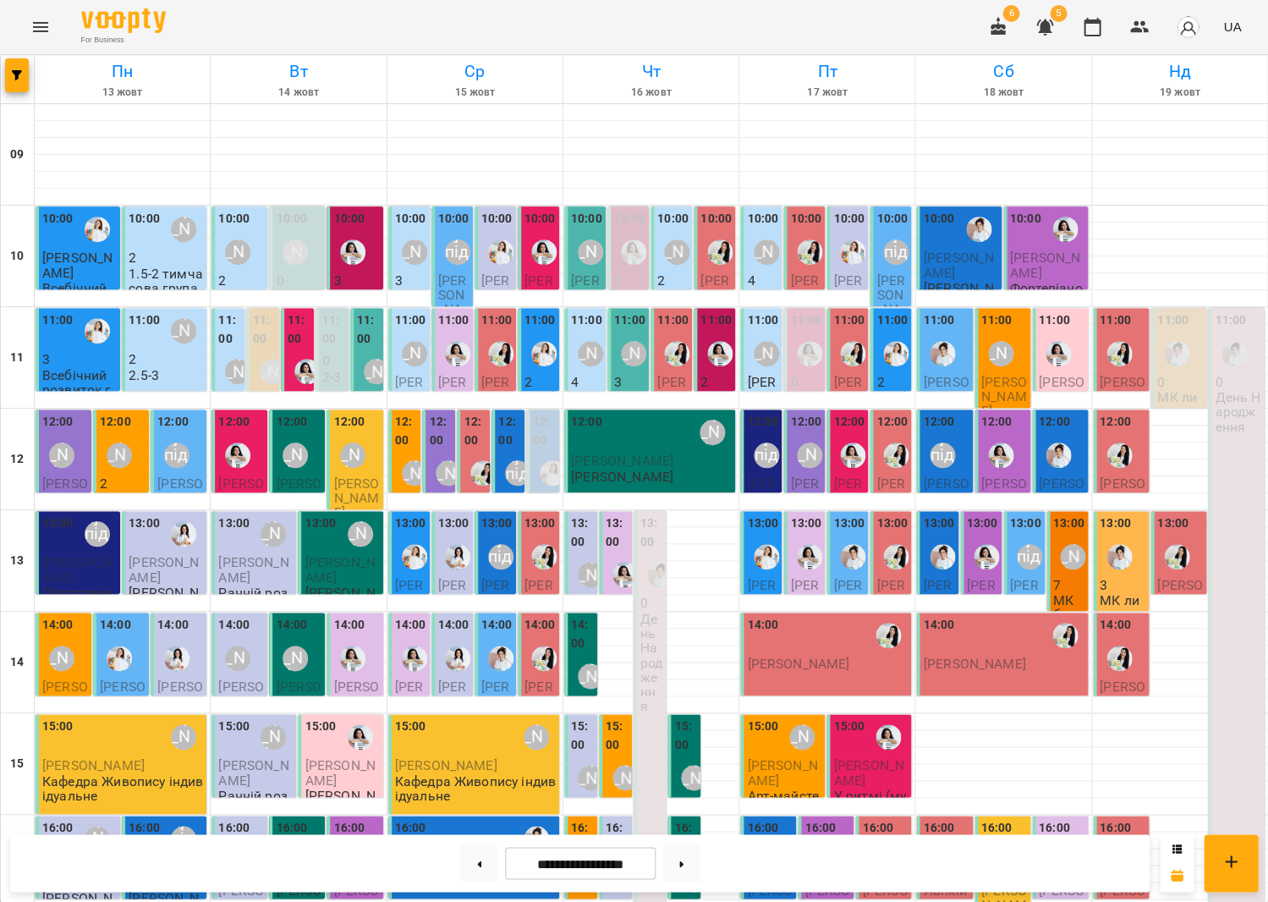
click at [62, 437] on div "[PERSON_NAME]" at bounding box center [61, 455] width 39 height 39
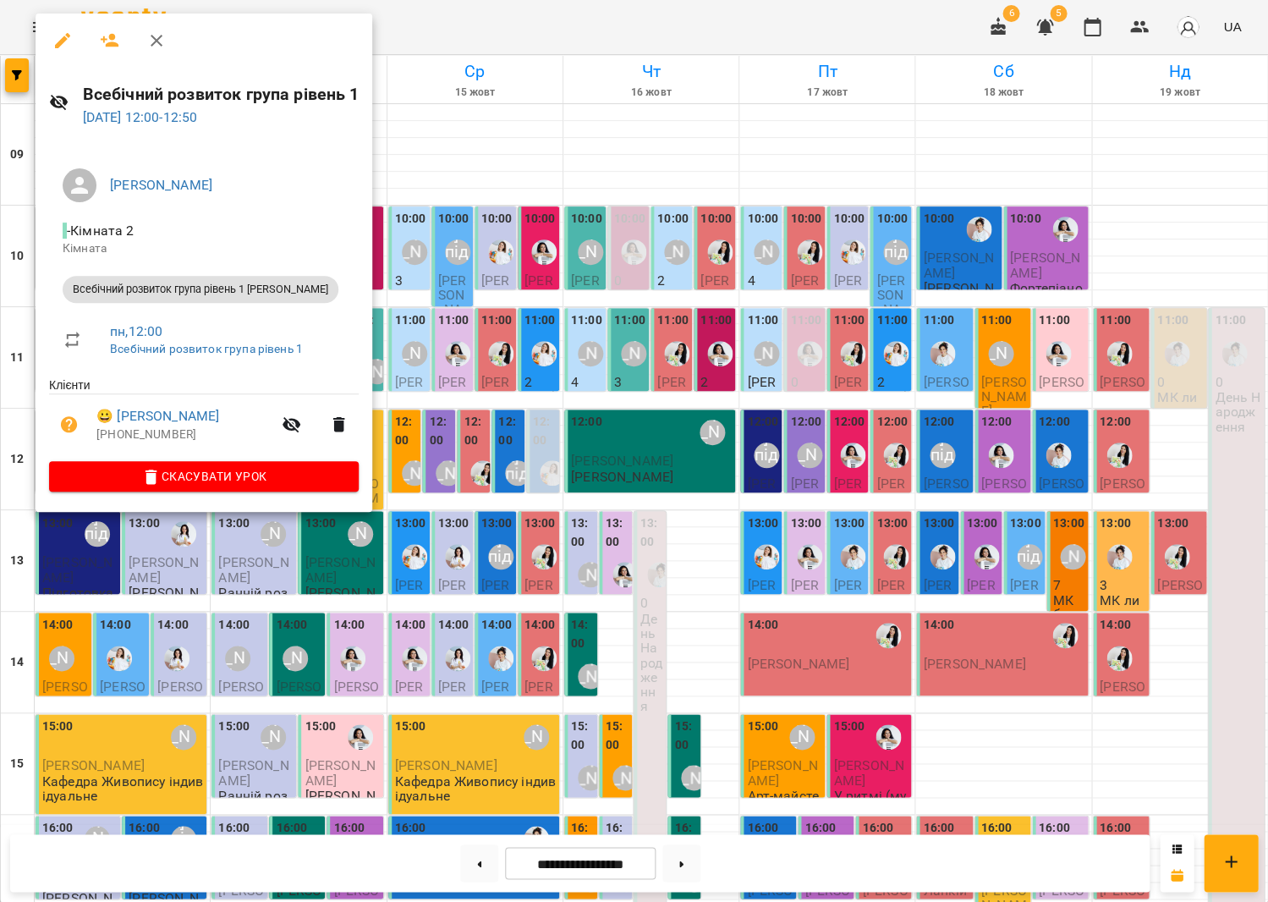
click at [660, 486] on div at bounding box center [634, 451] width 1268 height 902
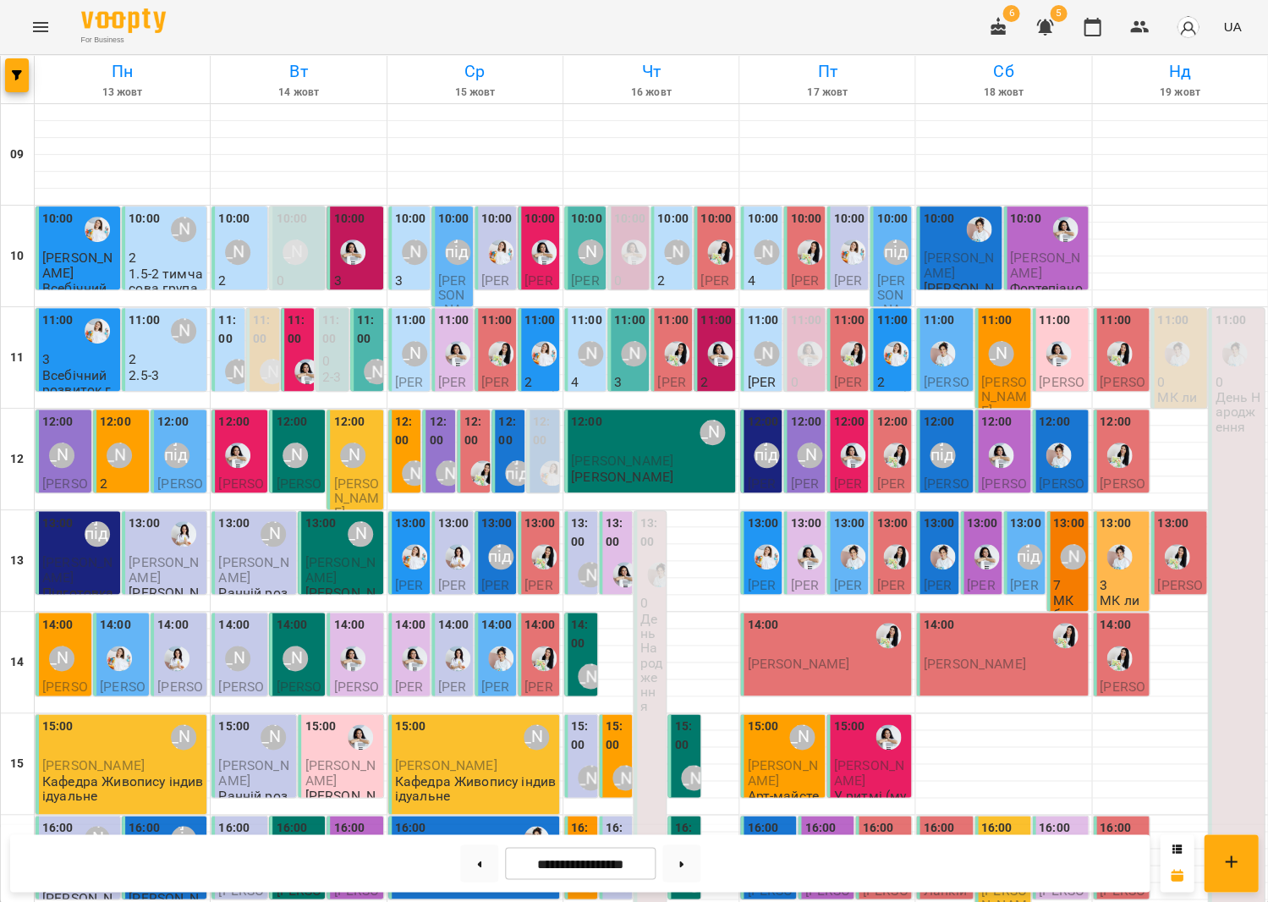
click at [140, 443] on div "12:00 Аліна Арт" at bounding box center [123, 444] width 46 height 62
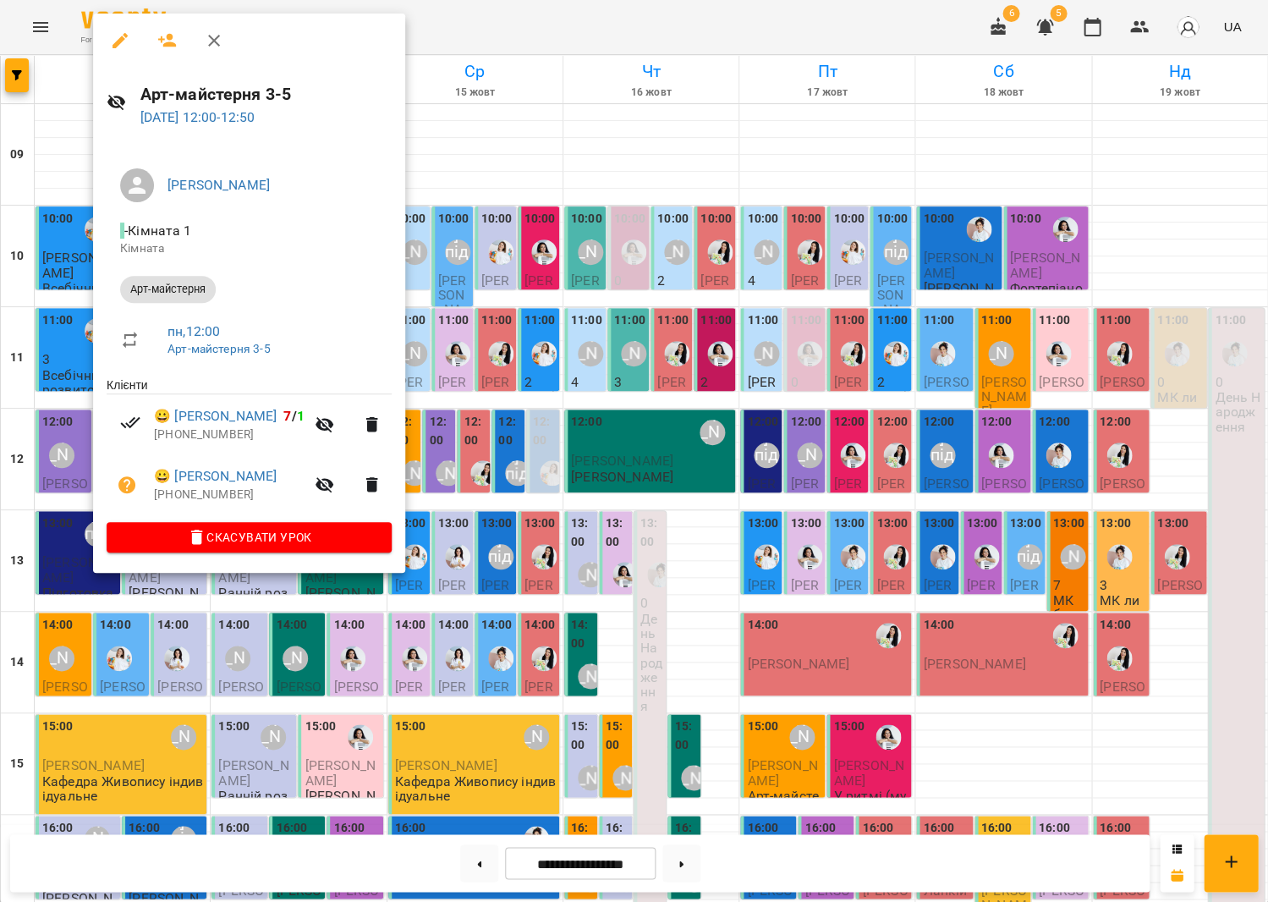
click at [669, 473] on div at bounding box center [634, 451] width 1268 height 902
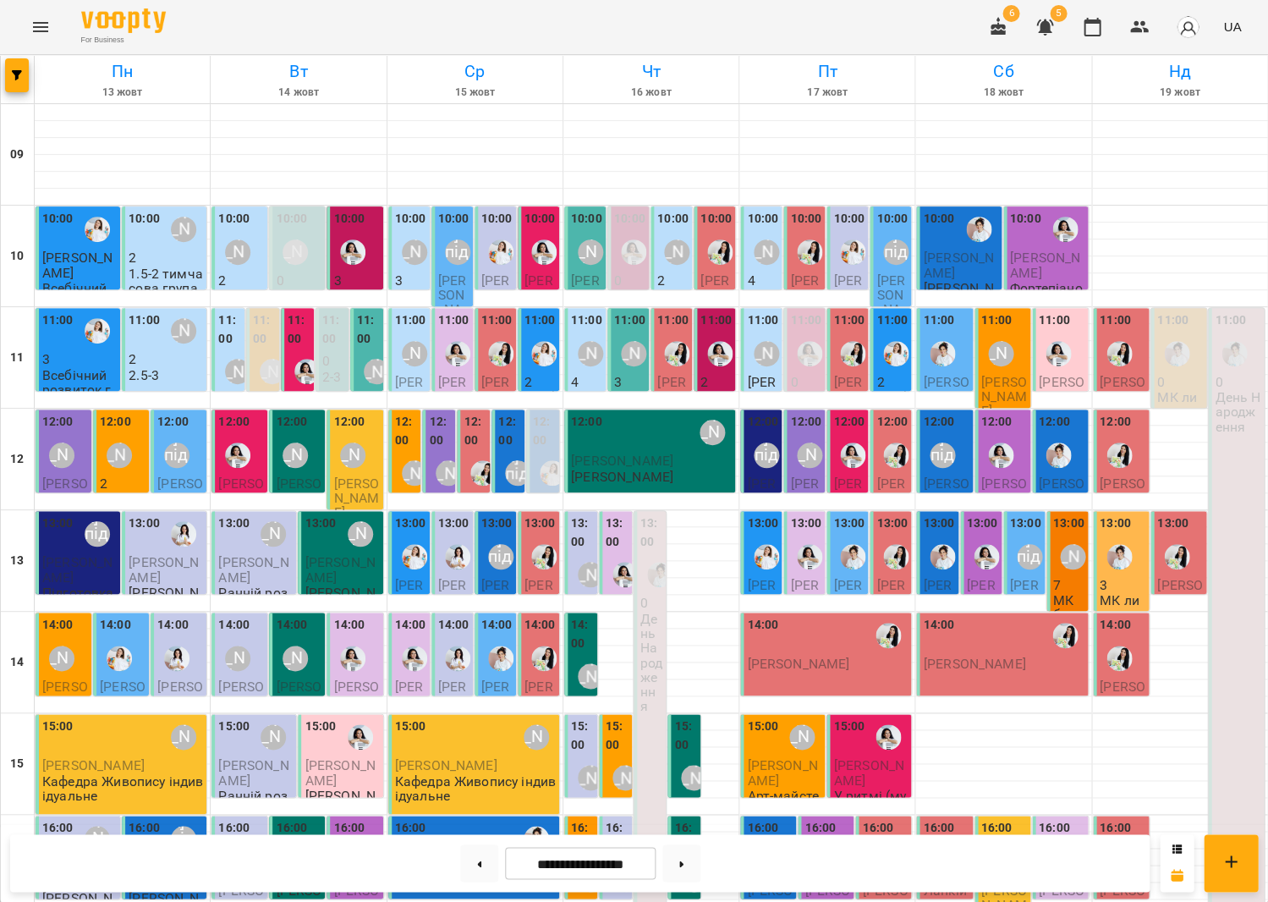
click at [164, 456] on div "[PERSON_NAME] підготовка до школи" at bounding box center [176, 455] width 25 height 25
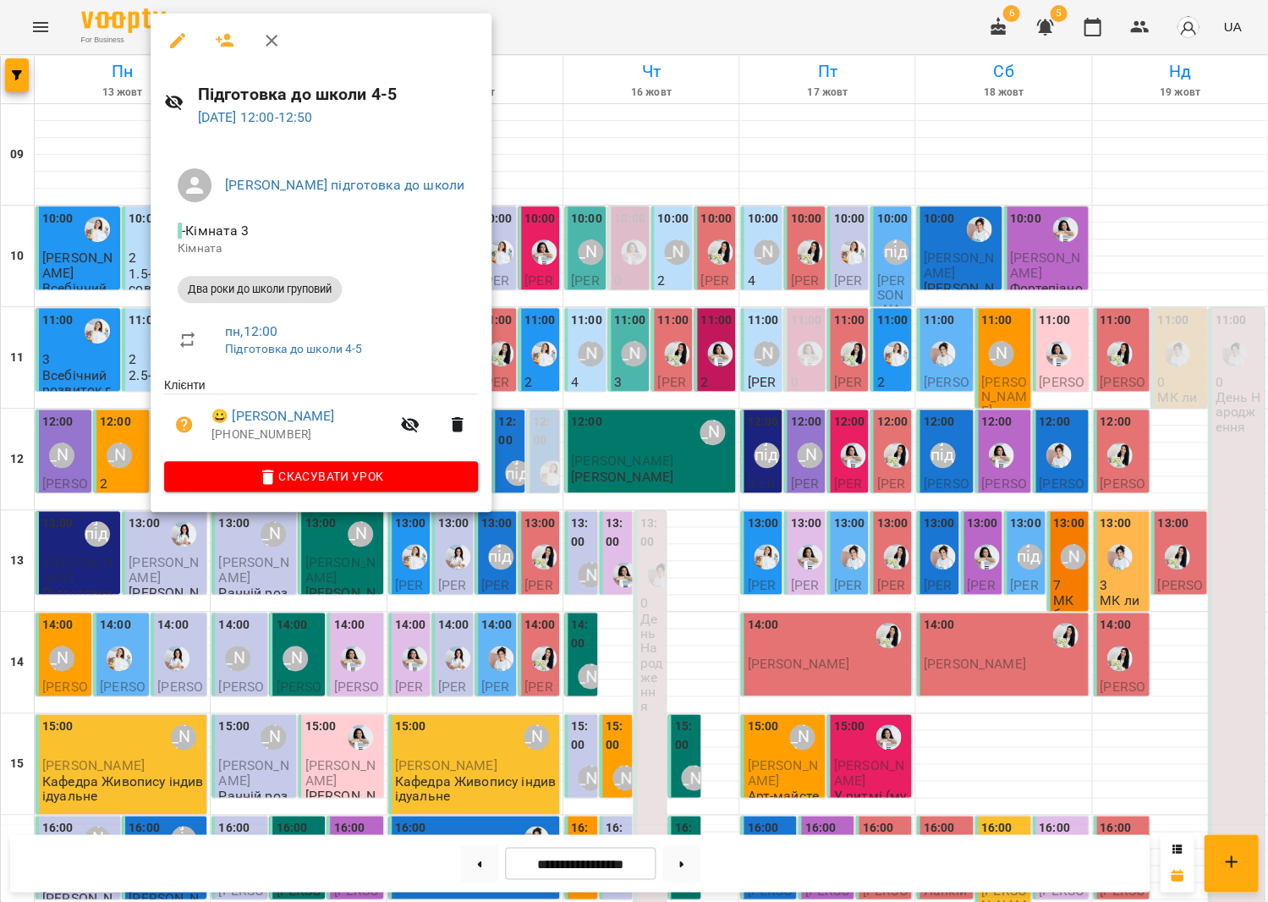
click at [47, 483] on div at bounding box center [634, 451] width 1268 height 902
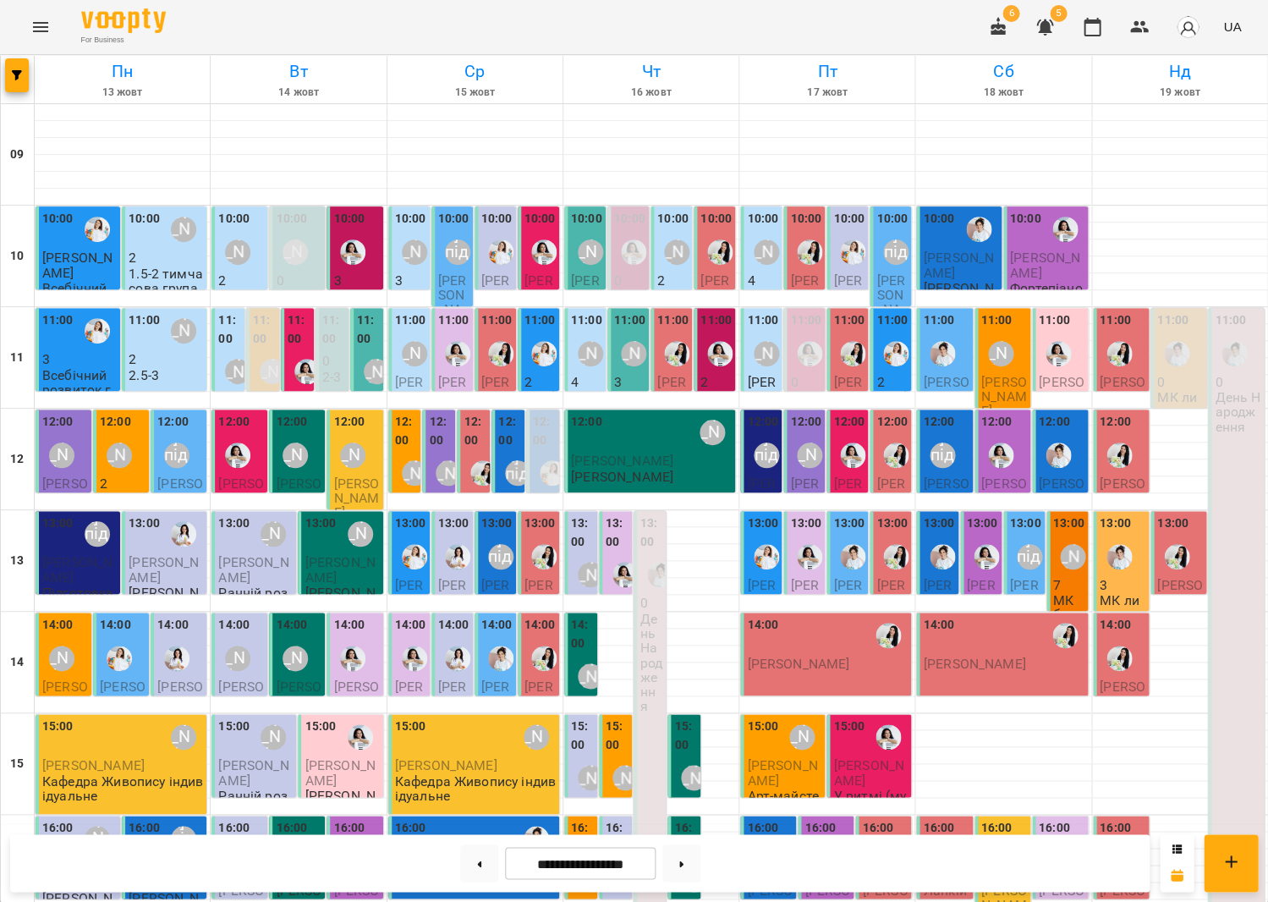
click at [116, 451] on div "[PERSON_NAME]" at bounding box center [119, 455] width 25 height 25
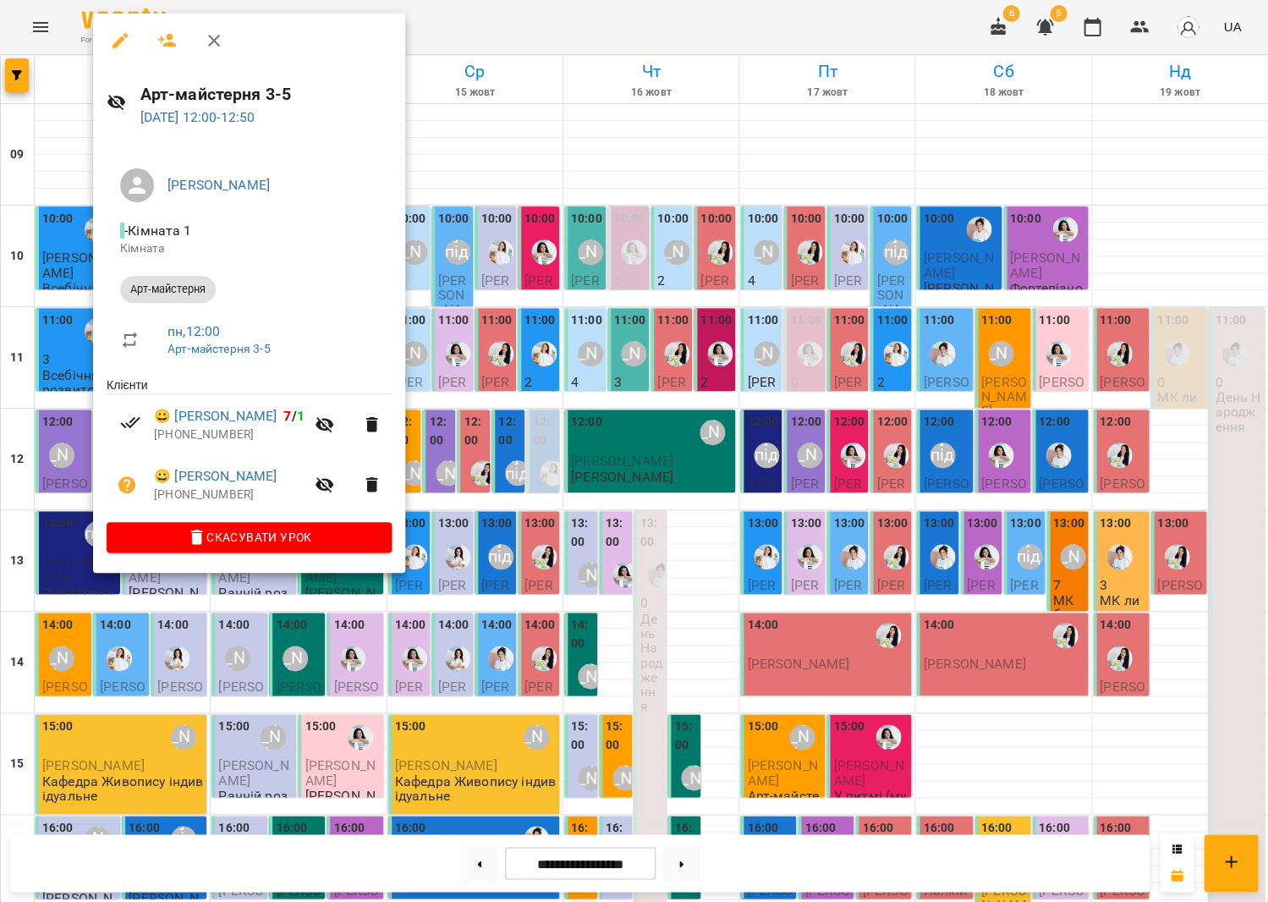
drag, startPoint x: 571, startPoint y: 494, endPoint x: 193, endPoint y: 492, distance: 378.2
click at [569, 494] on div at bounding box center [634, 451] width 1268 height 902
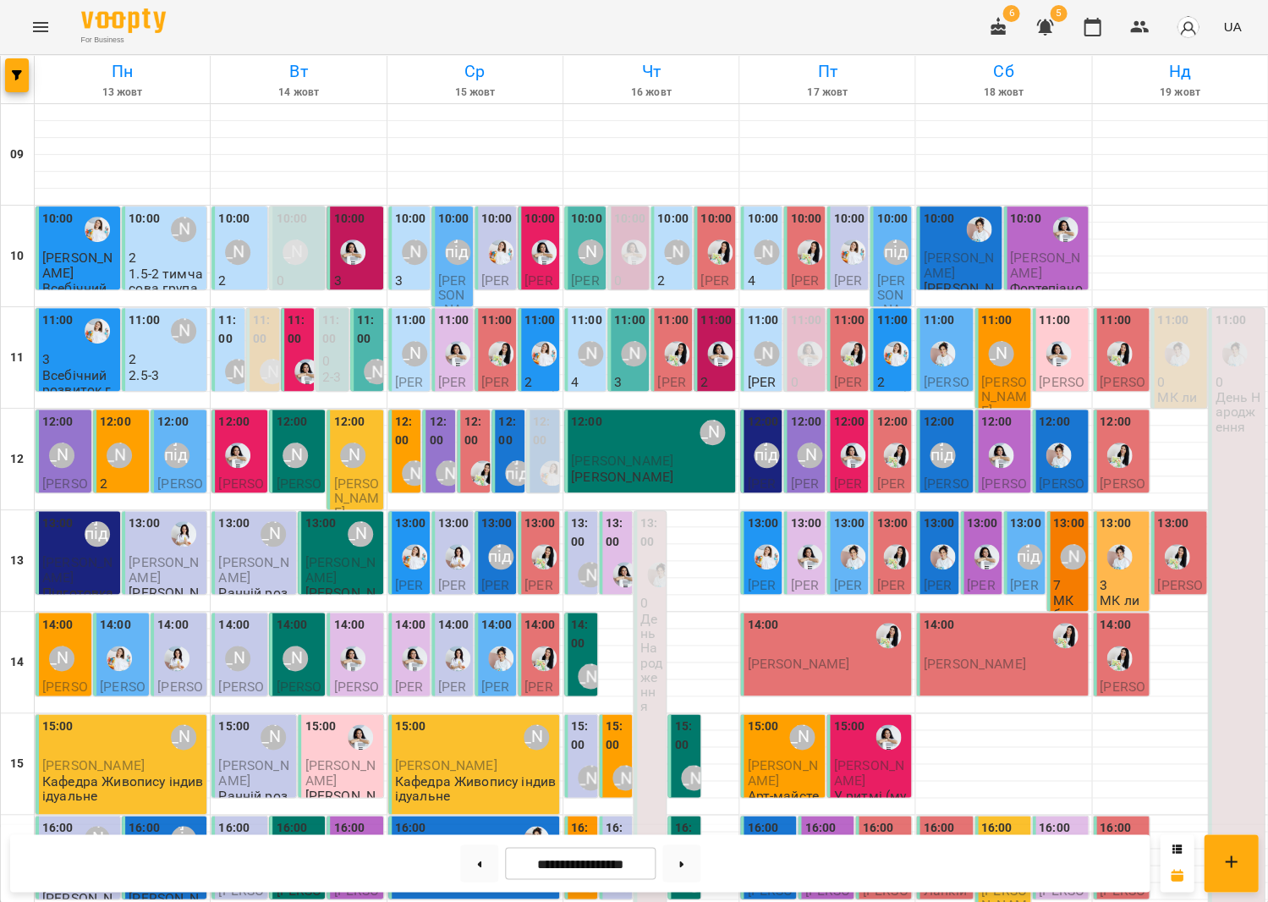
click at [191, 477] on span "[PERSON_NAME]" at bounding box center [180, 499] width 46 height 46
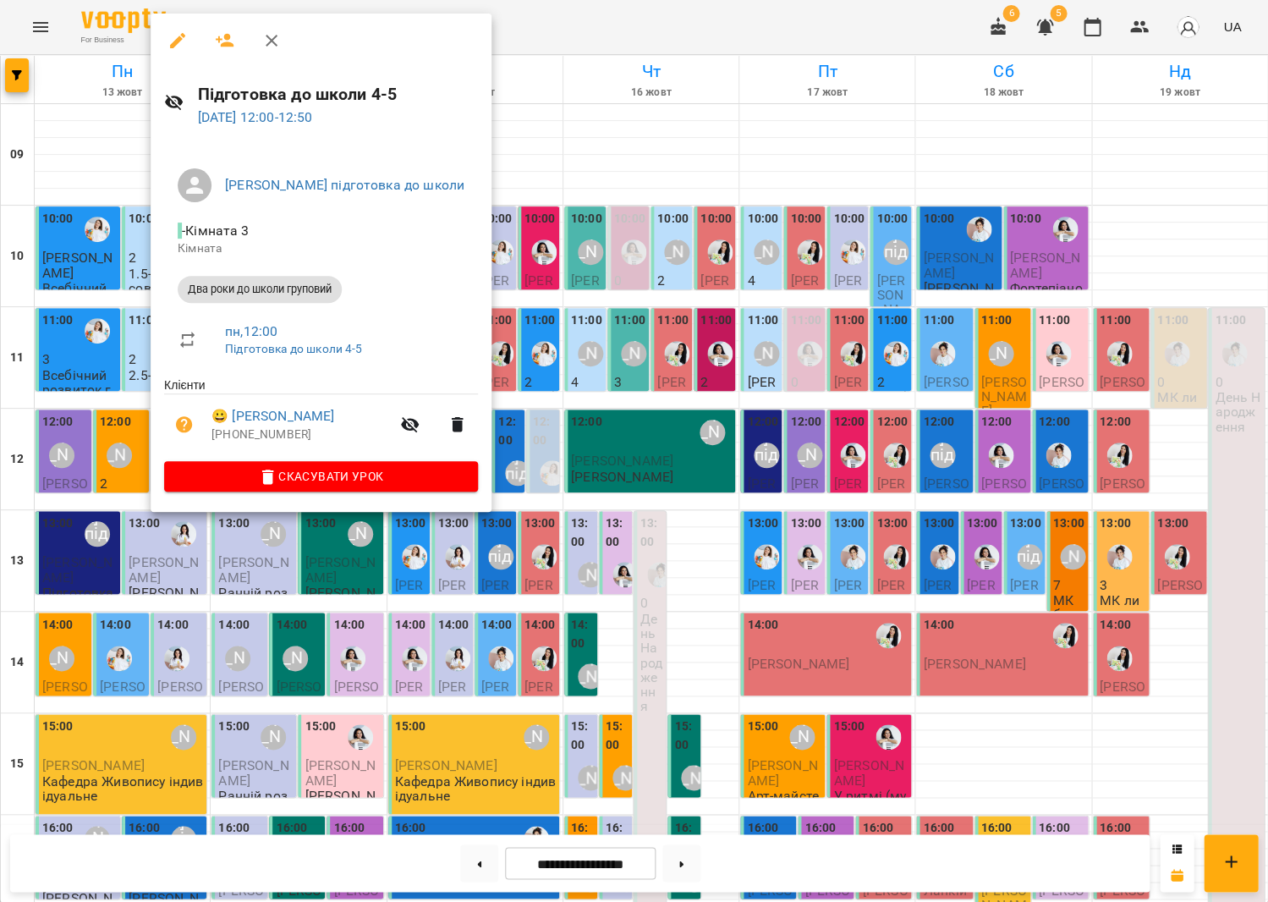
click at [591, 565] on div at bounding box center [634, 451] width 1268 height 902
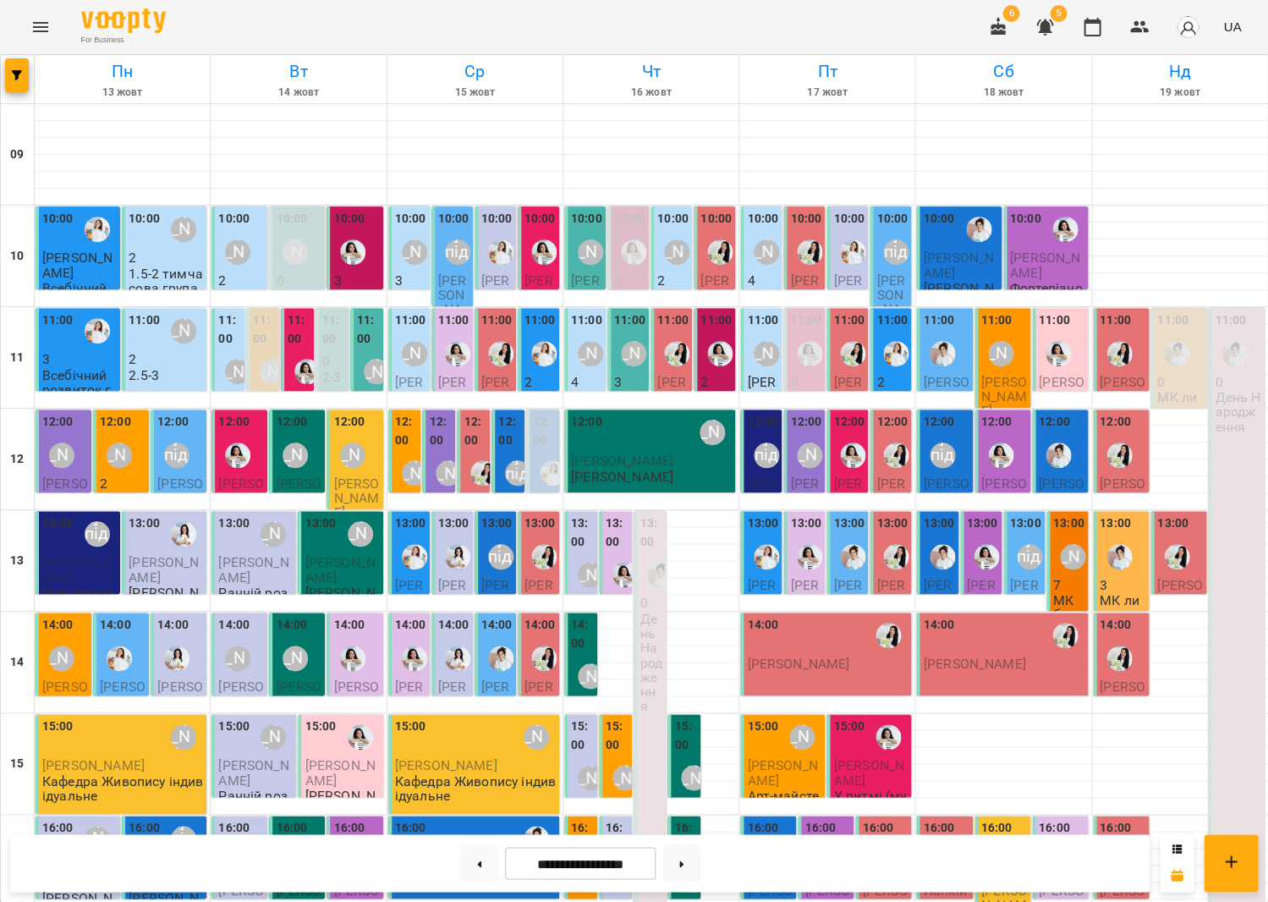
click at [187, 443] on div "[PERSON_NAME] підготовка до школи" at bounding box center [176, 455] width 25 height 25
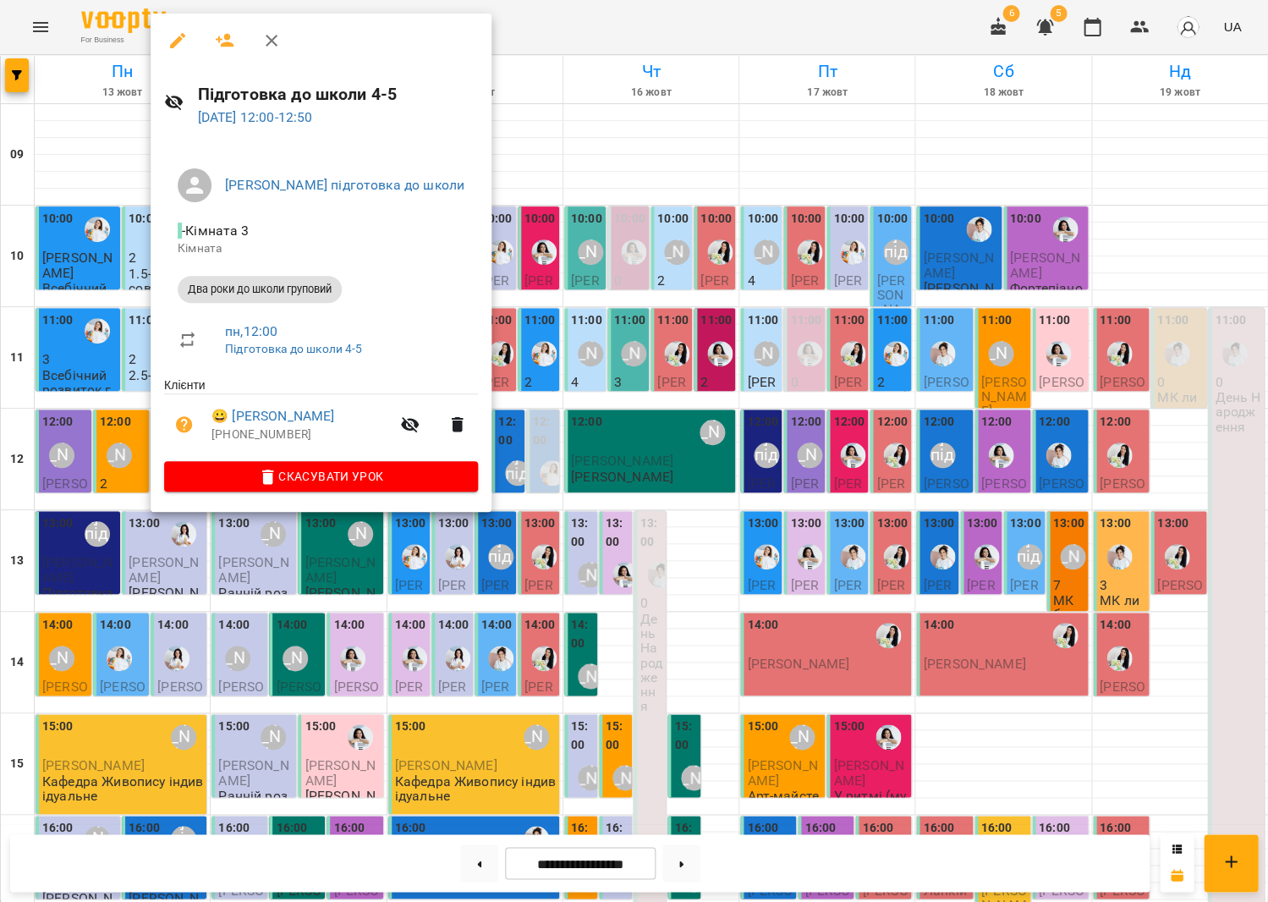
click at [756, 465] on div at bounding box center [634, 451] width 1268 height 902
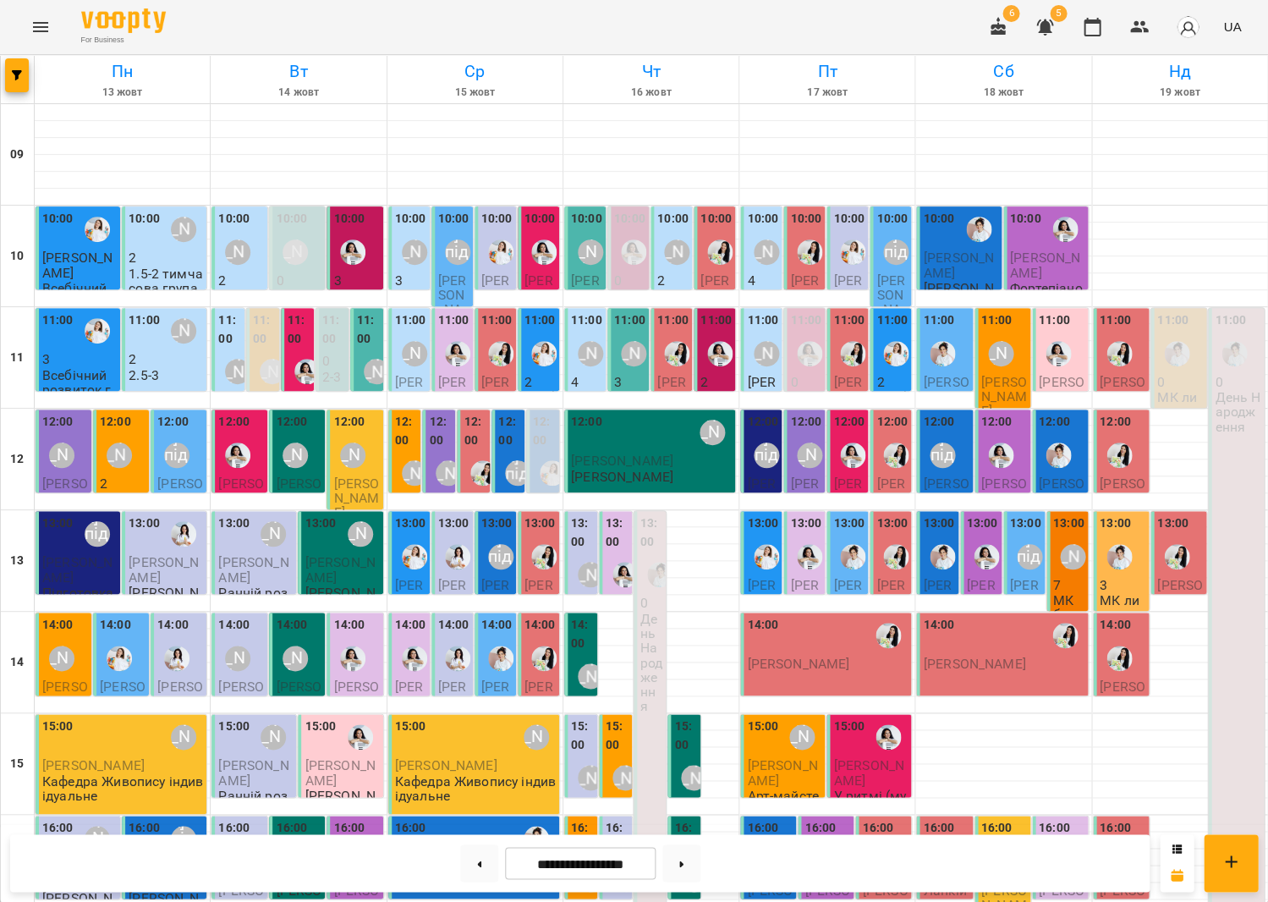
click at [187, 457] on div "[PERSON_NAME] підготовка до школи" at bounding box center [176, 455] width 25 height 25
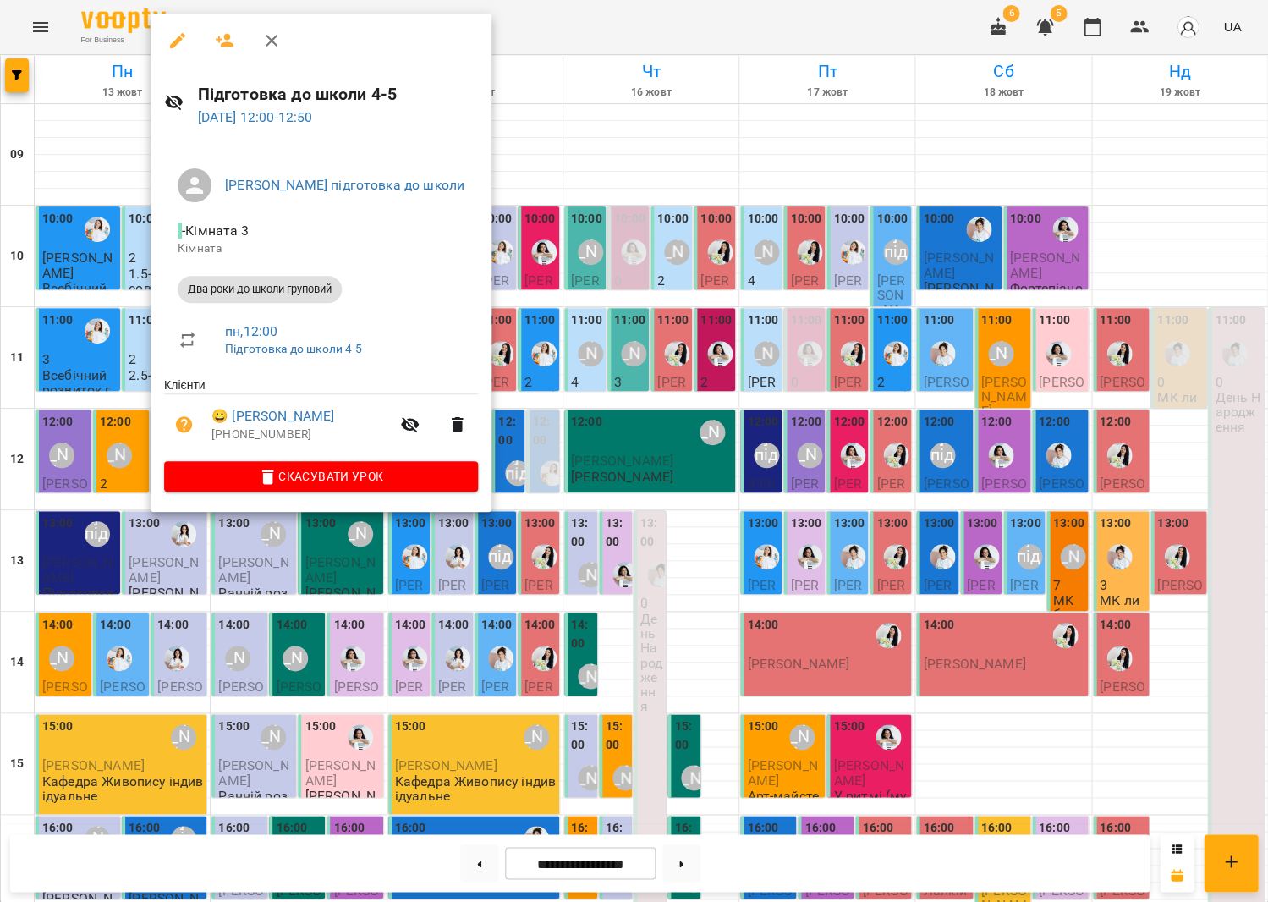
click at [523, 496] on div at bounding box center [634, 451] width 1268 height 902
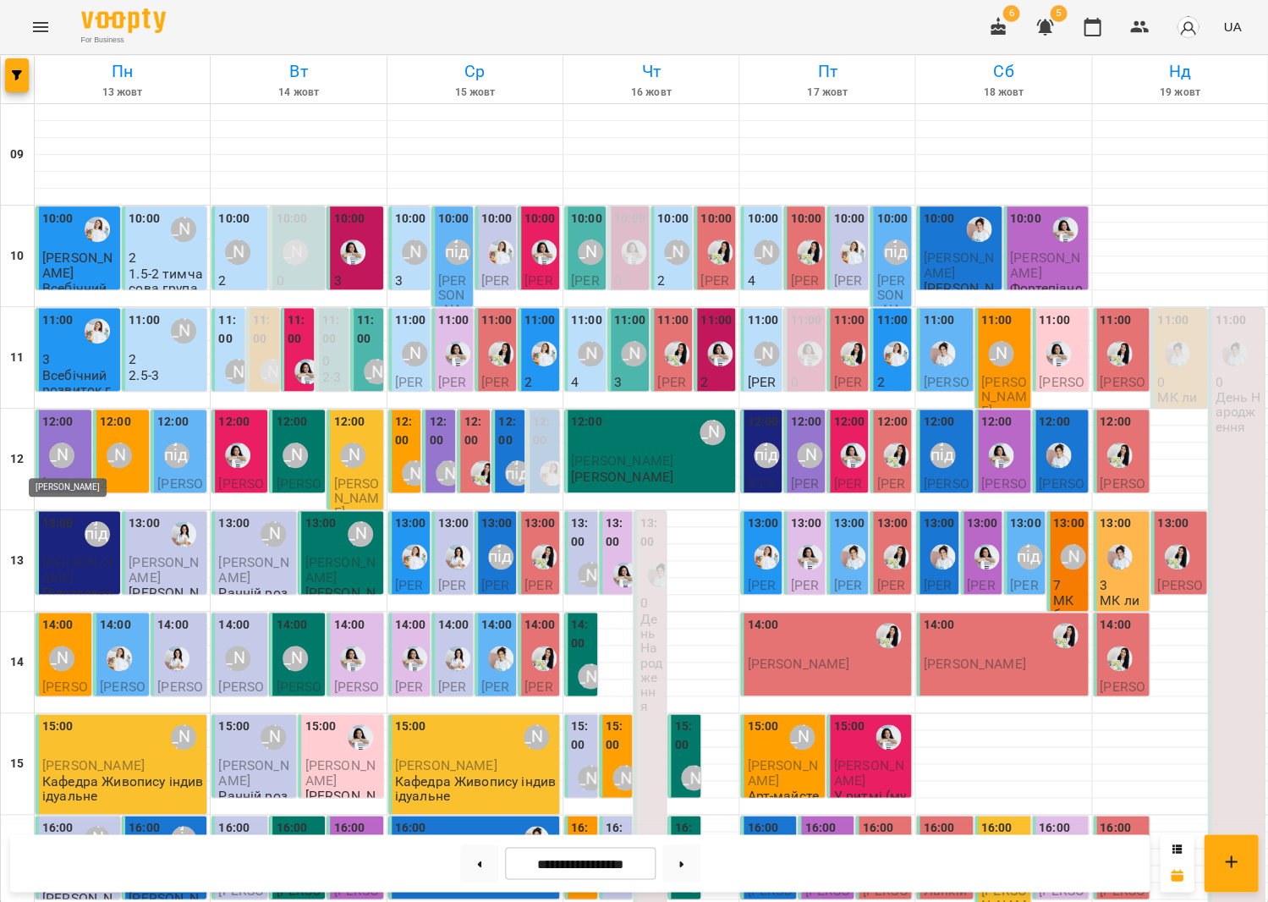
click at [57, 465] on div "[PERSON_NAME]" at bounding box center [61, 455] width 25 height 25
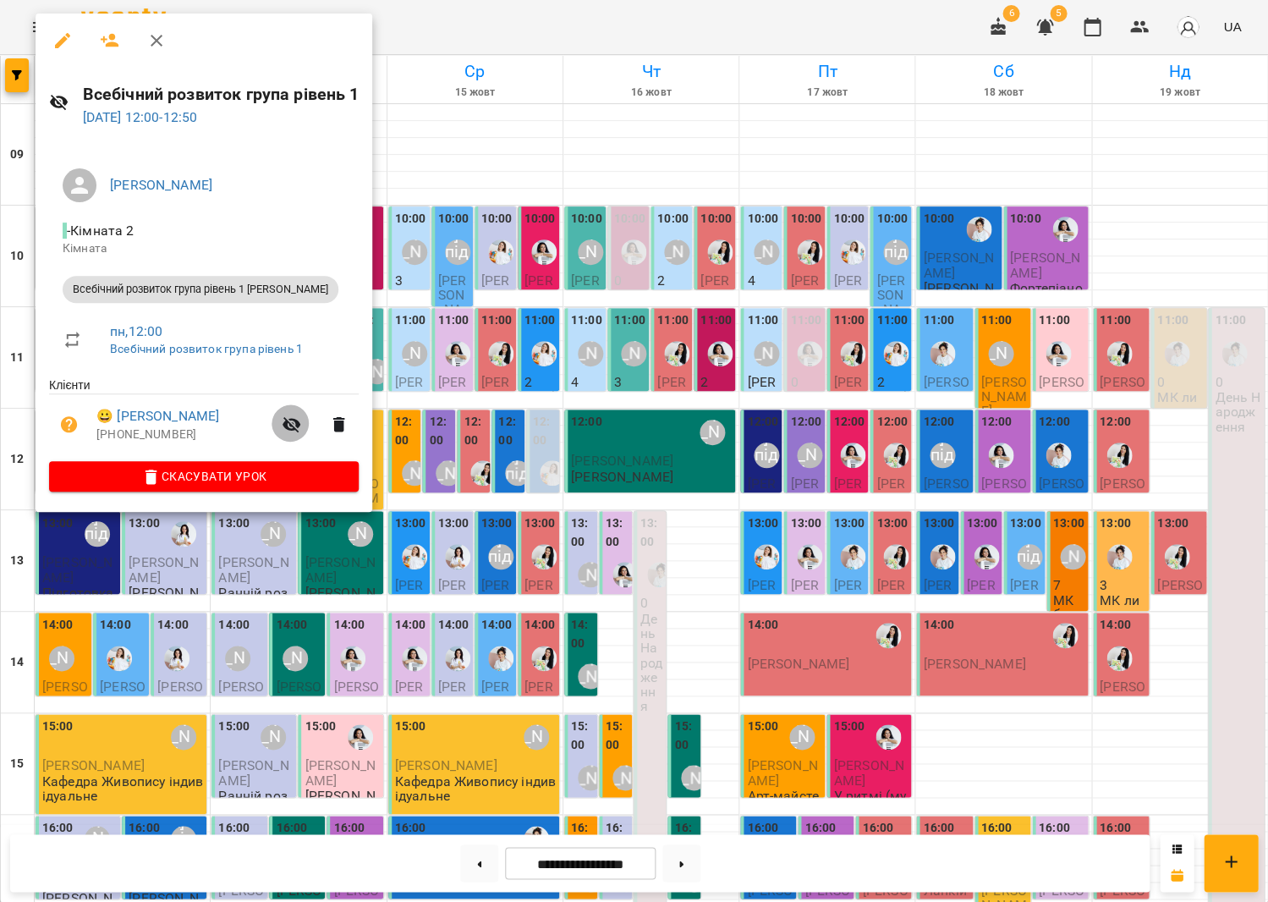
click at [299, 417] on button "button" at bounding box center [292, 424] width 41 height 41
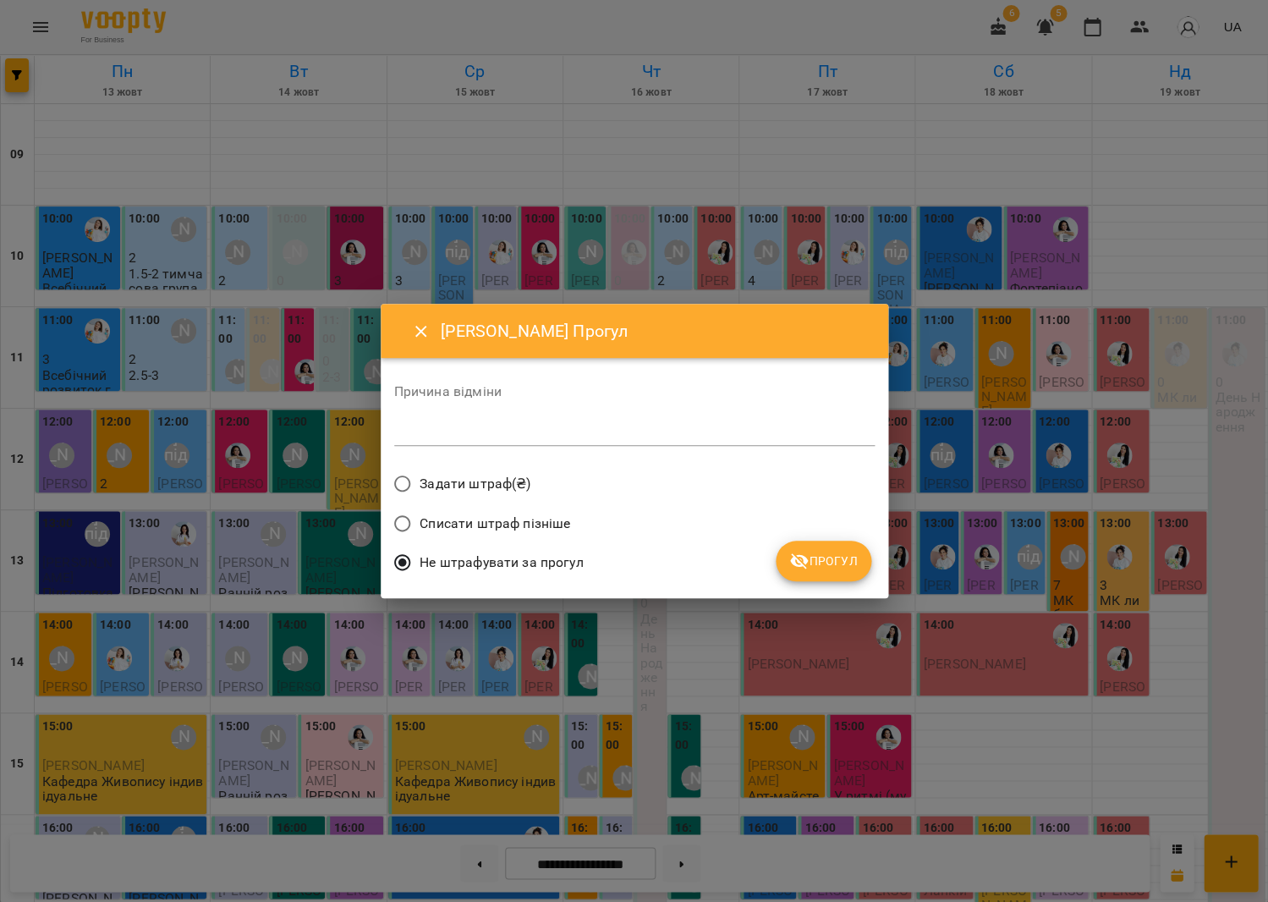
click at [438, 445] on div "*" at bounding box center [634, 432] width 481 height 27
type textarea "********"
click at [843, 541] on button "Прогул" at bounding box center [824, 561] width 96 height 41
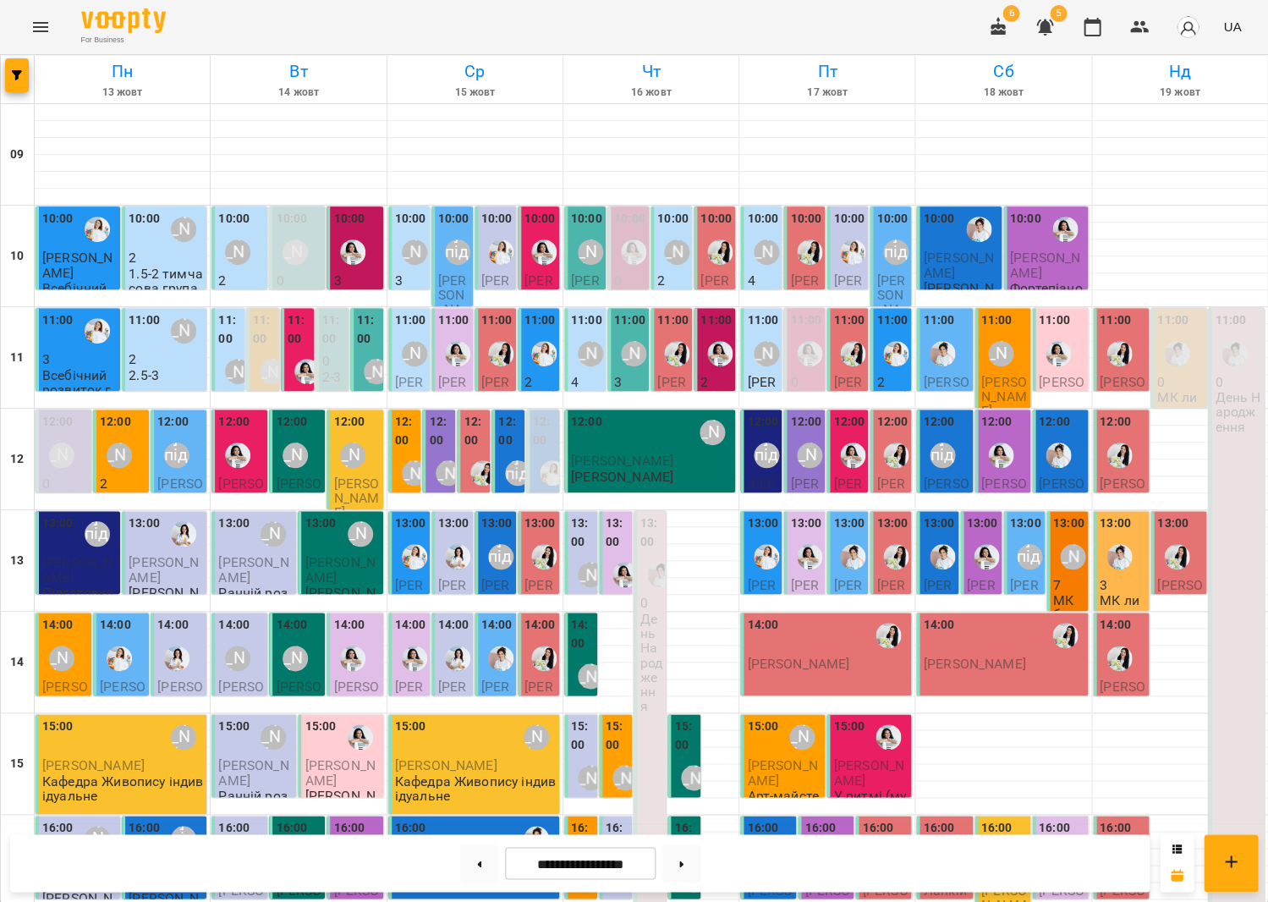
scroll to position [266, 0]
click at [97, 521] on div "[PERSON_NAME] підготовка до школи" at bounding box center [97, 533] width 25 height 25
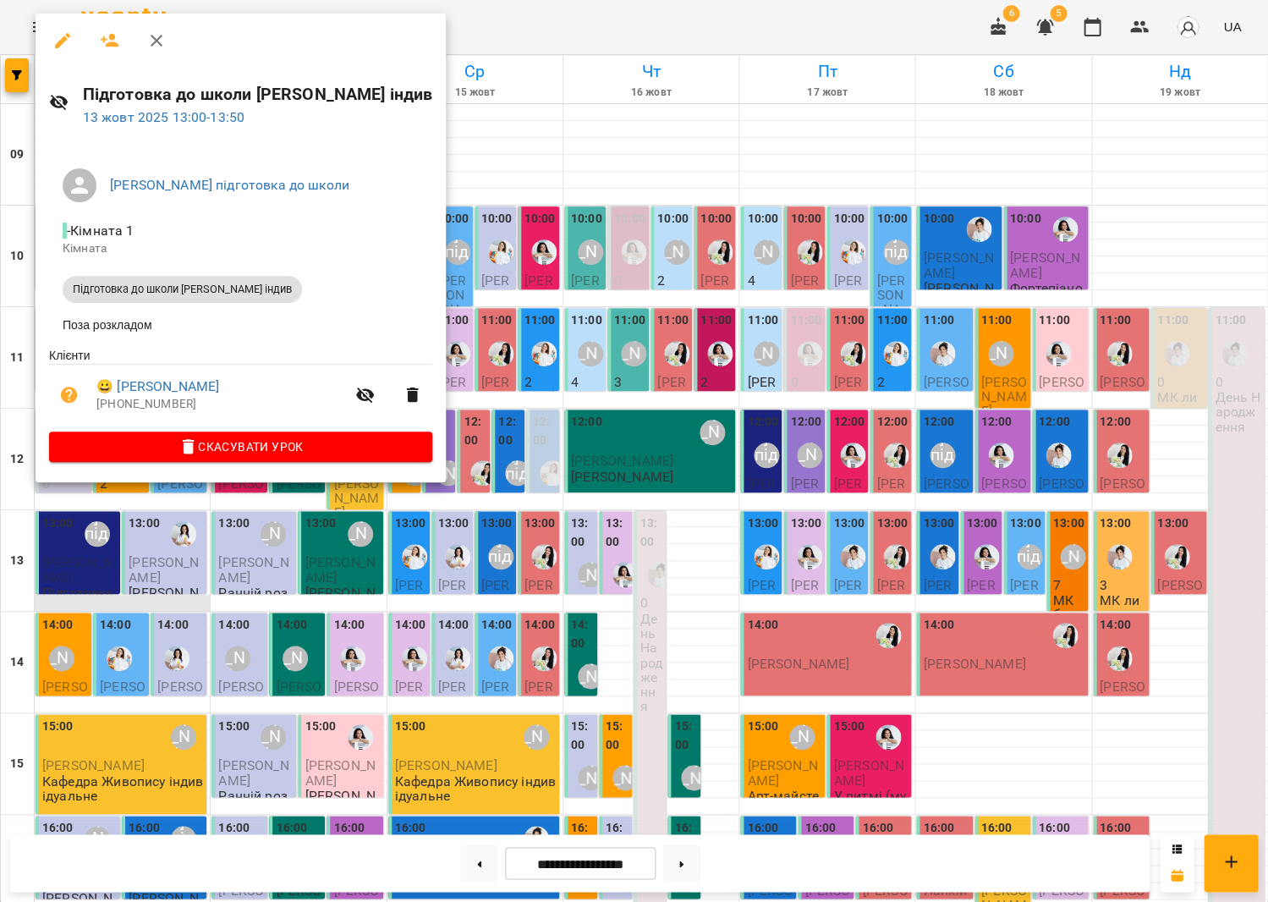
drag, startPoint x: 389, startPoint y: 319, endPoint x: 158, endPoint y: 338, distance: 231.8
click at [389, 319] on div at bounding box center [634, 451] width 1268 height 902
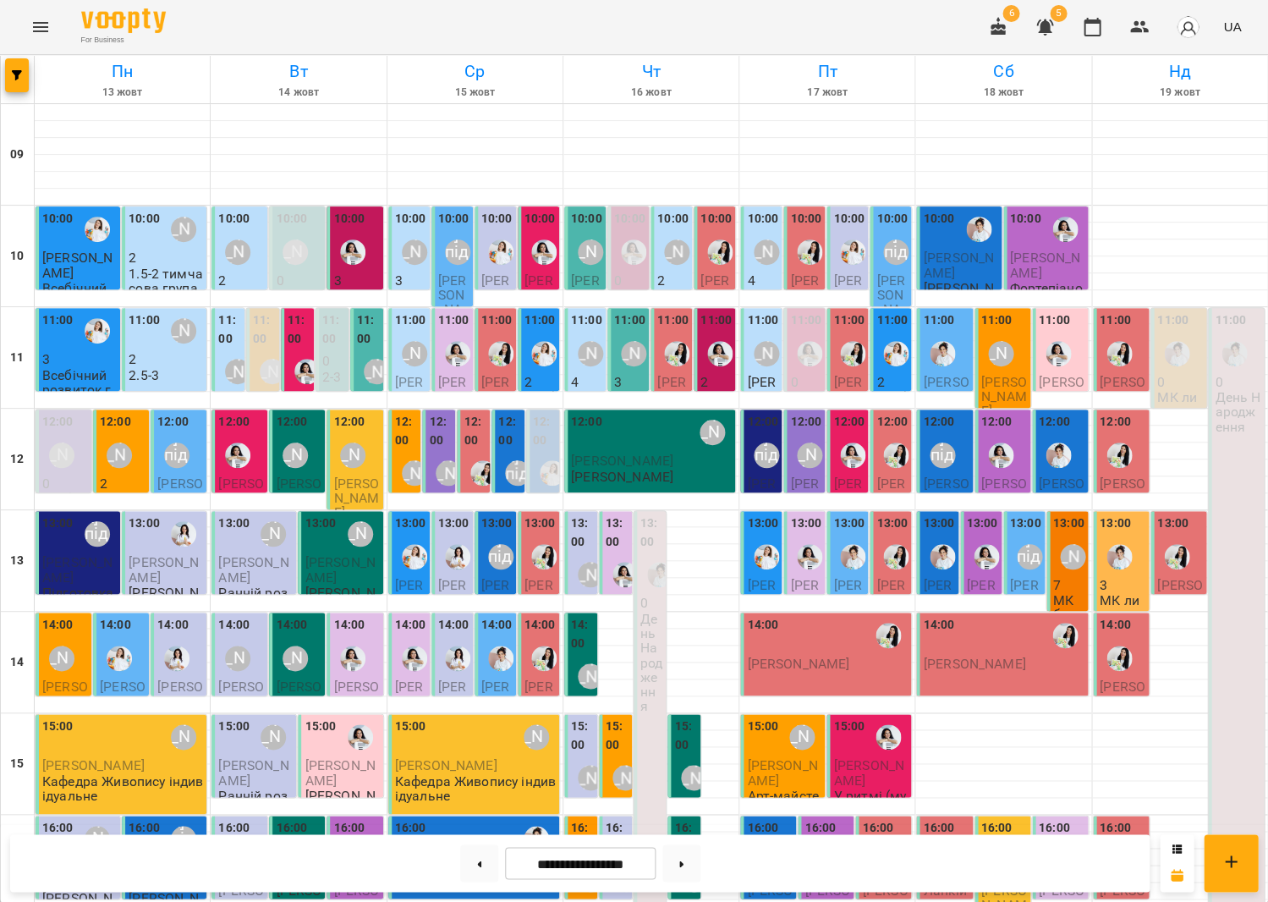
scroll to position [2, 0]
click at [474, 856] on button at bounding box center [479, 862] width 38 height 37
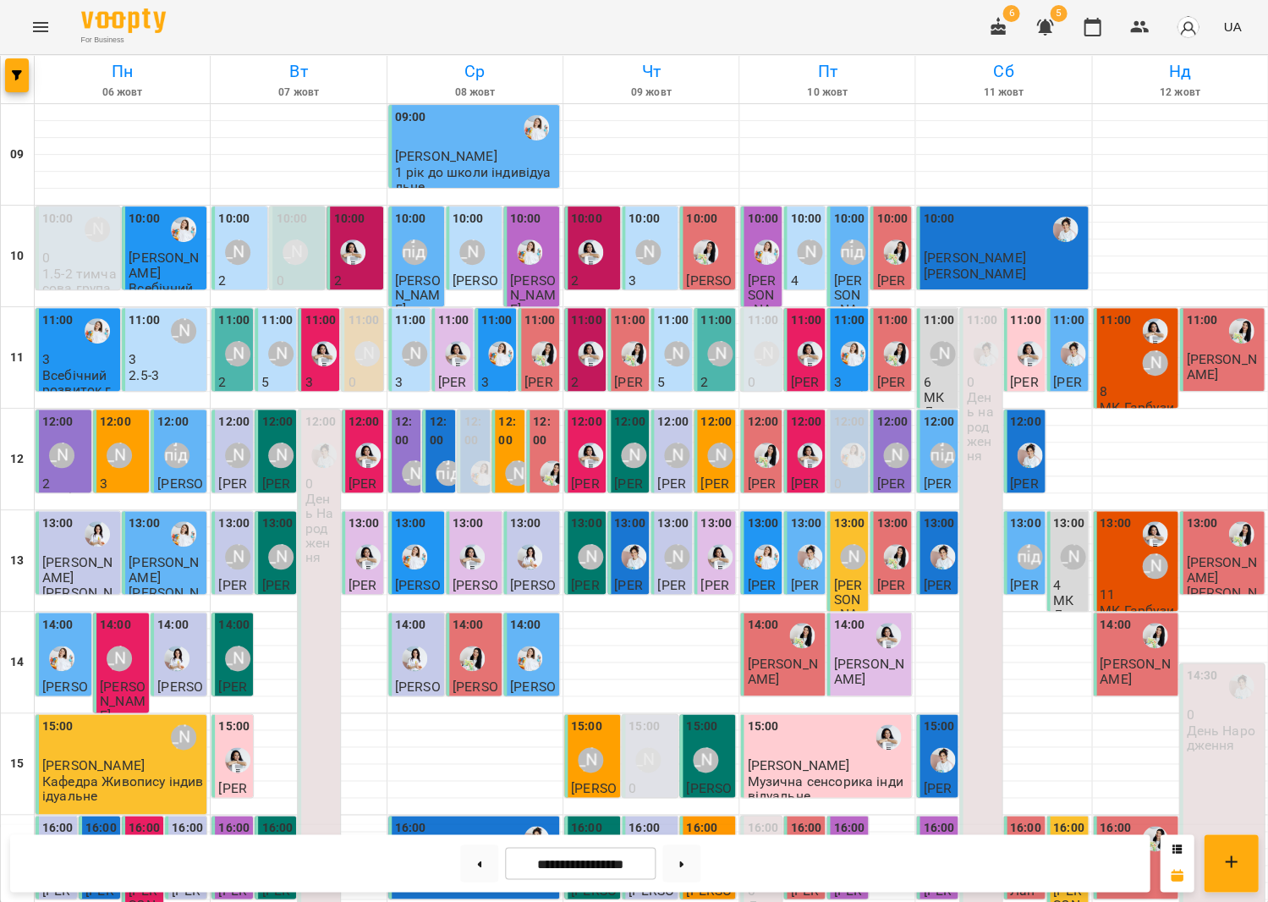
scroll to position [394, 0]
click at [699, 852] on button at bounding box center [682, 862] width 38 height 37
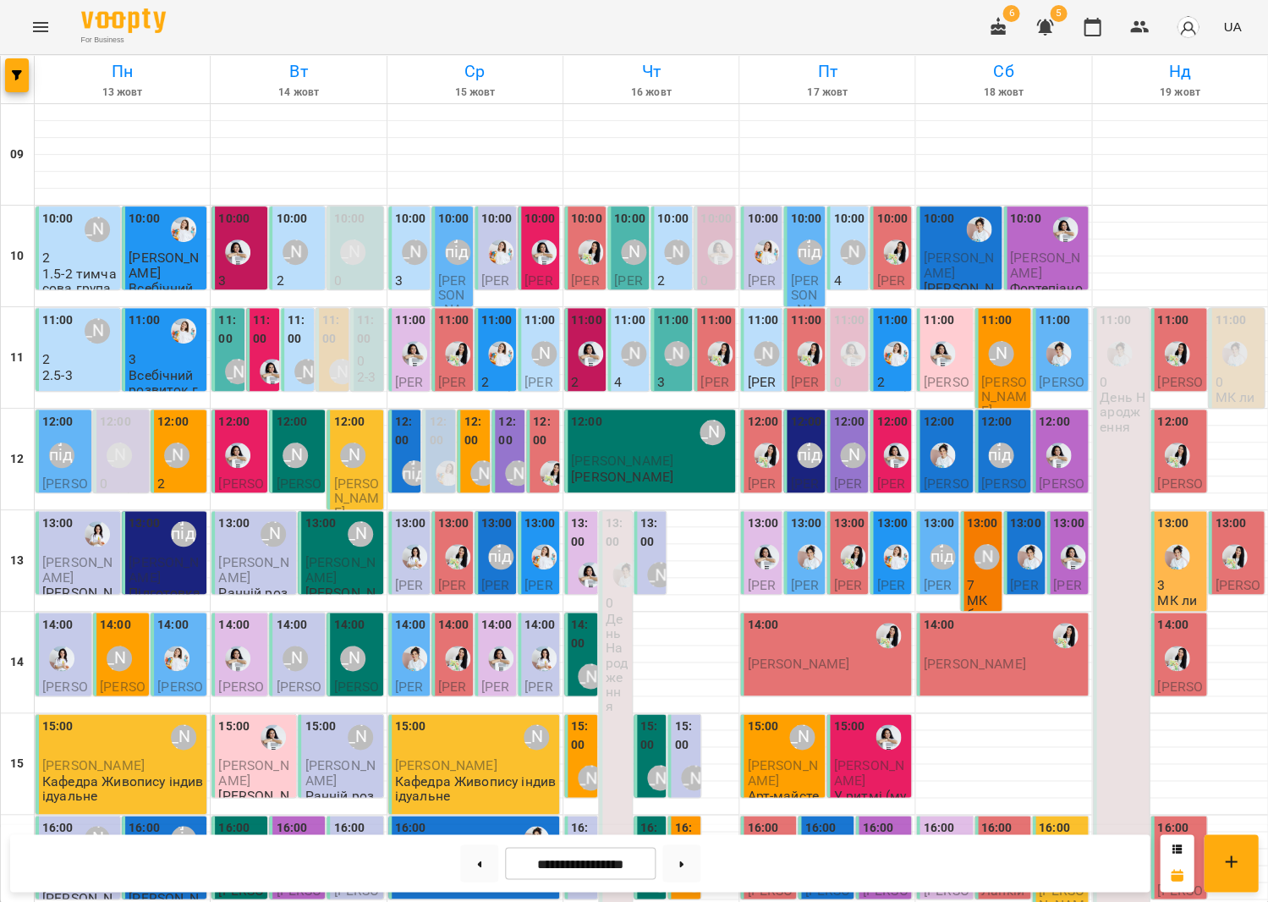
scroll to position [219, 0]
click at [74, 514] on div "13:00" at bounding box center [79, 533] width 74 height 39
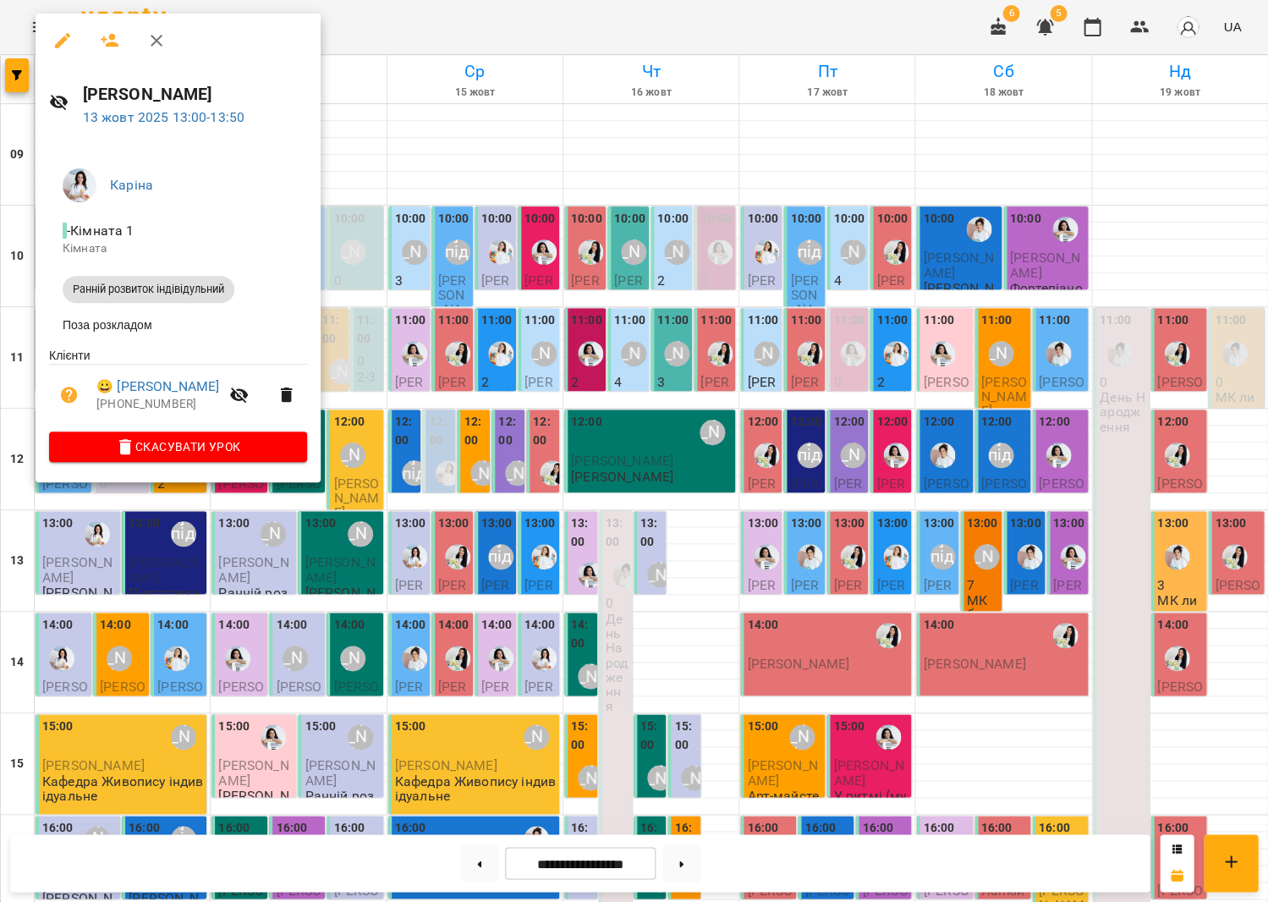
click at [394, 434] on div at bounding box center [634, 451] width 1268 height 902
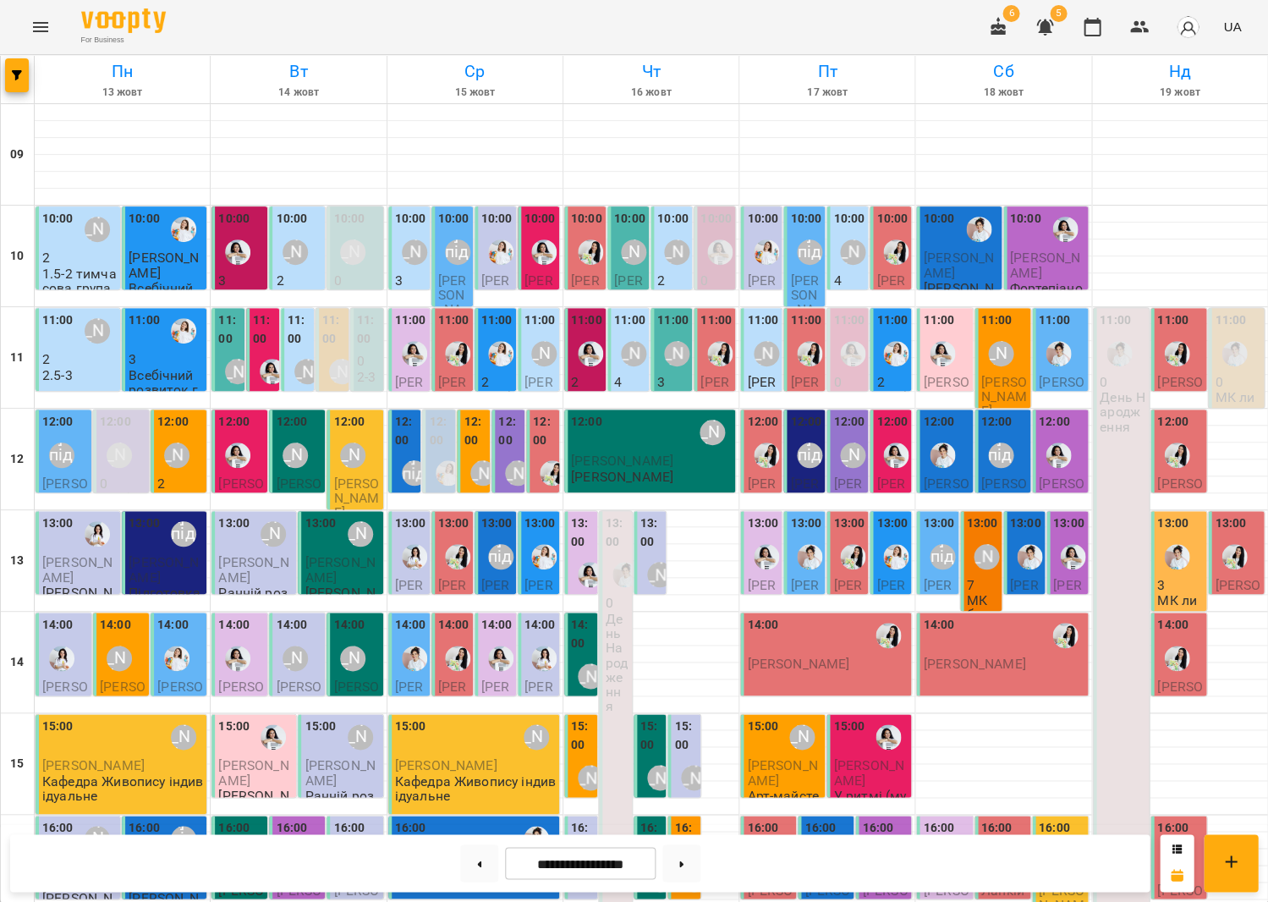
click at [156, 554] on span "[PERSON_NAME]" at bounding box center [164, 569] width 70 height 30
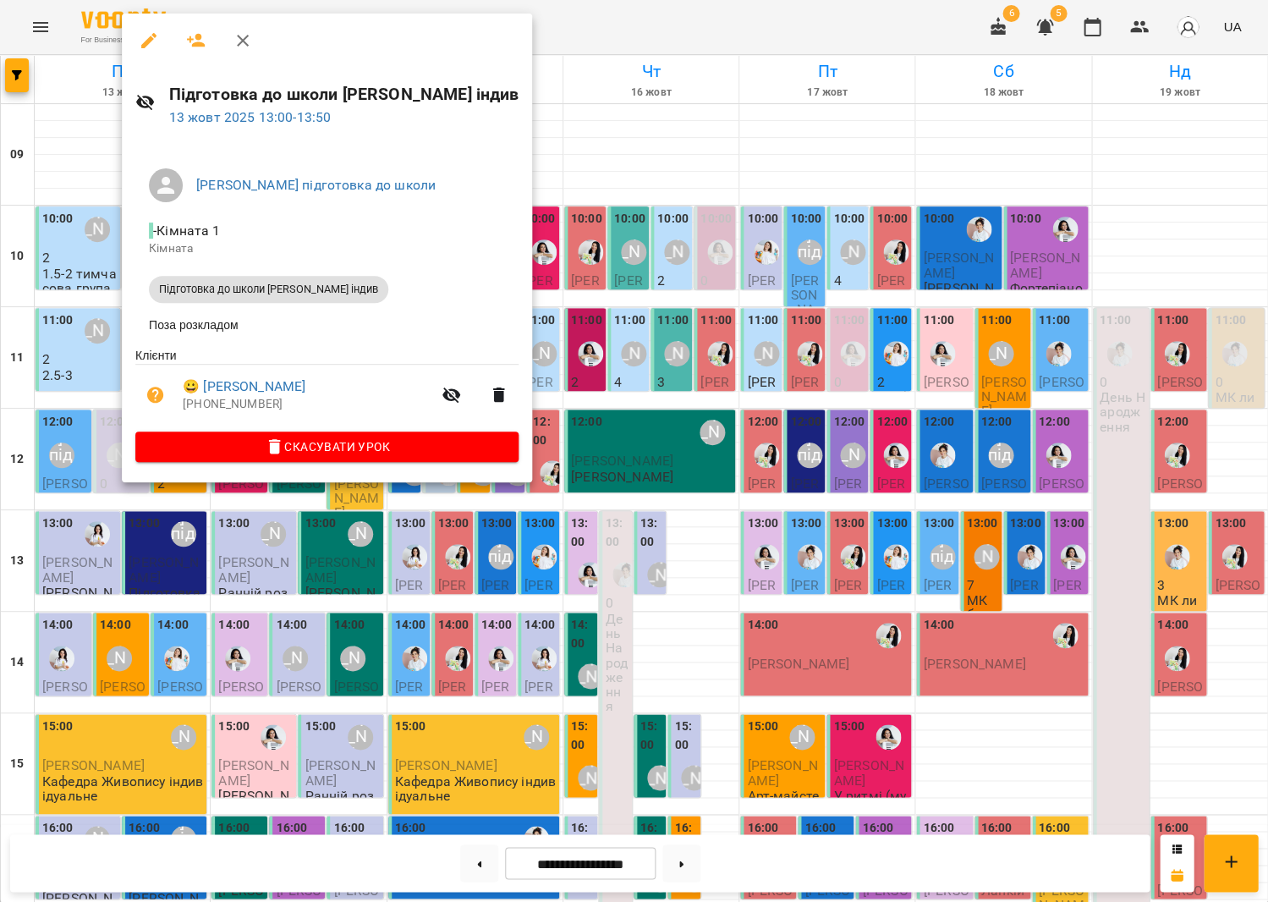
click at [489, 420] on div at bounding box center [634, 451] width 1268 height 902
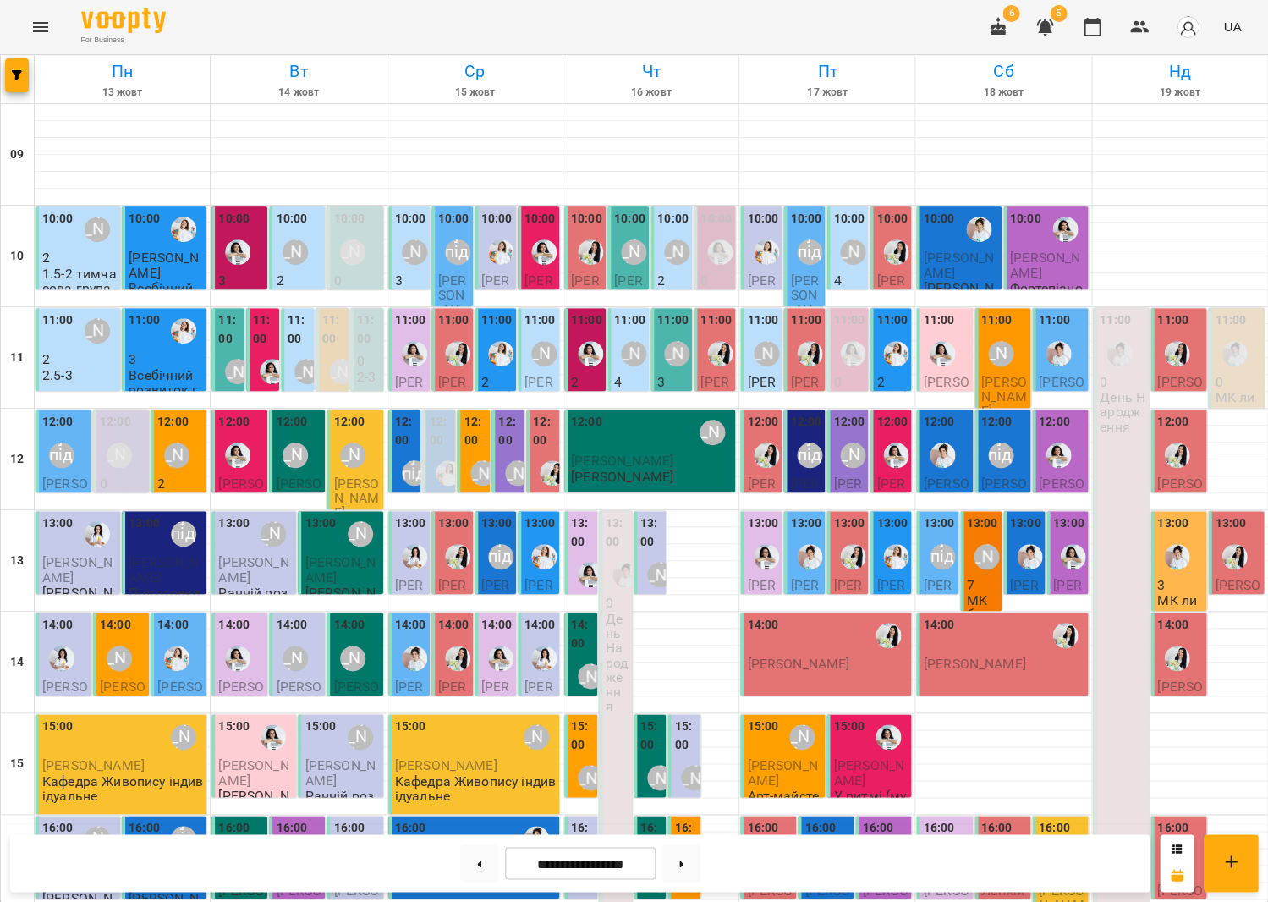
click at [82, 555] on p "[PERSON_NAME]" at bounding box center [79, 570] width 74 height 30
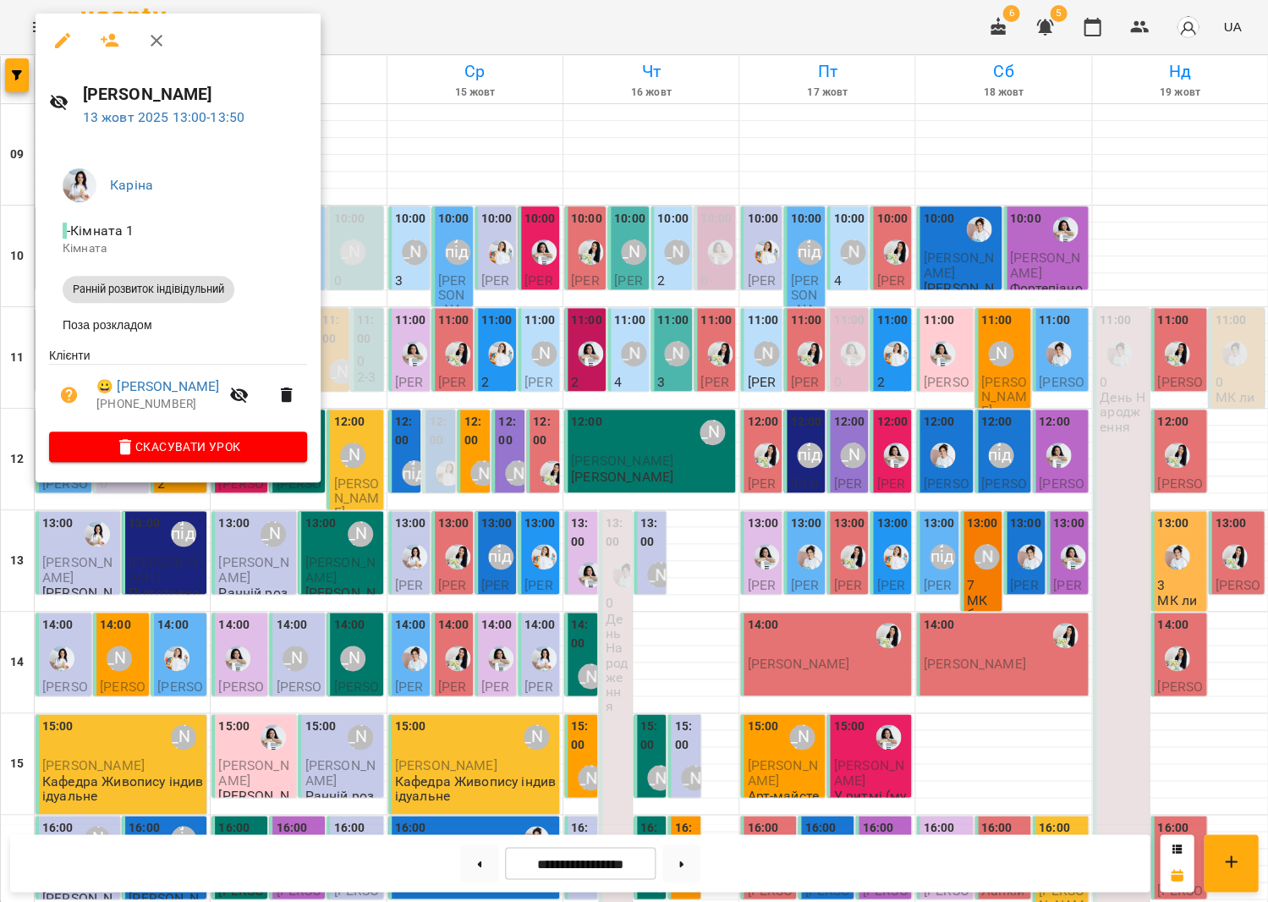
click at [405, 421] on div at bounding box center [634, 451] width 1268 height 902
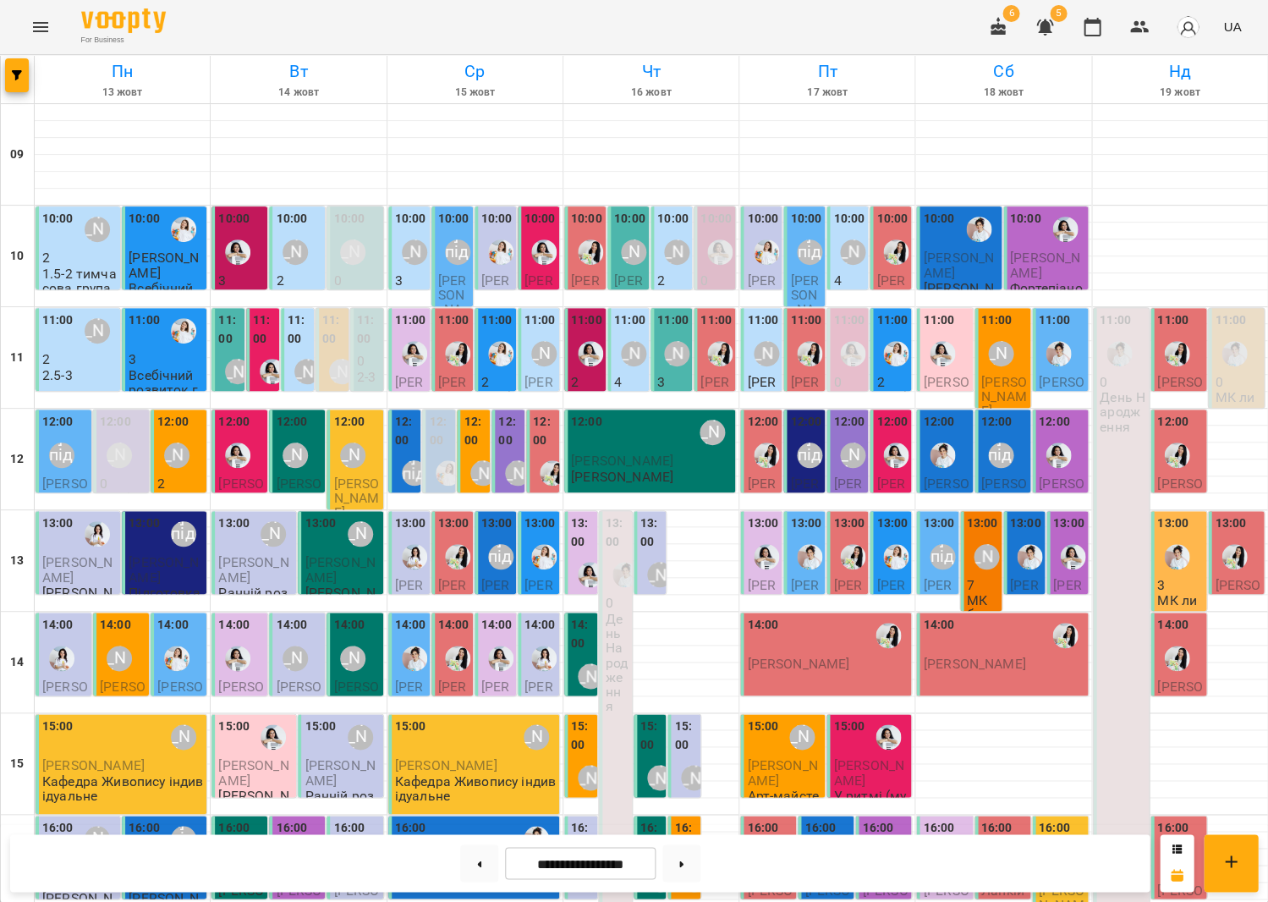
click at [79, 554] on span "[PERSON_NAME]" at bounding box center [77, 569] width 70 height 30
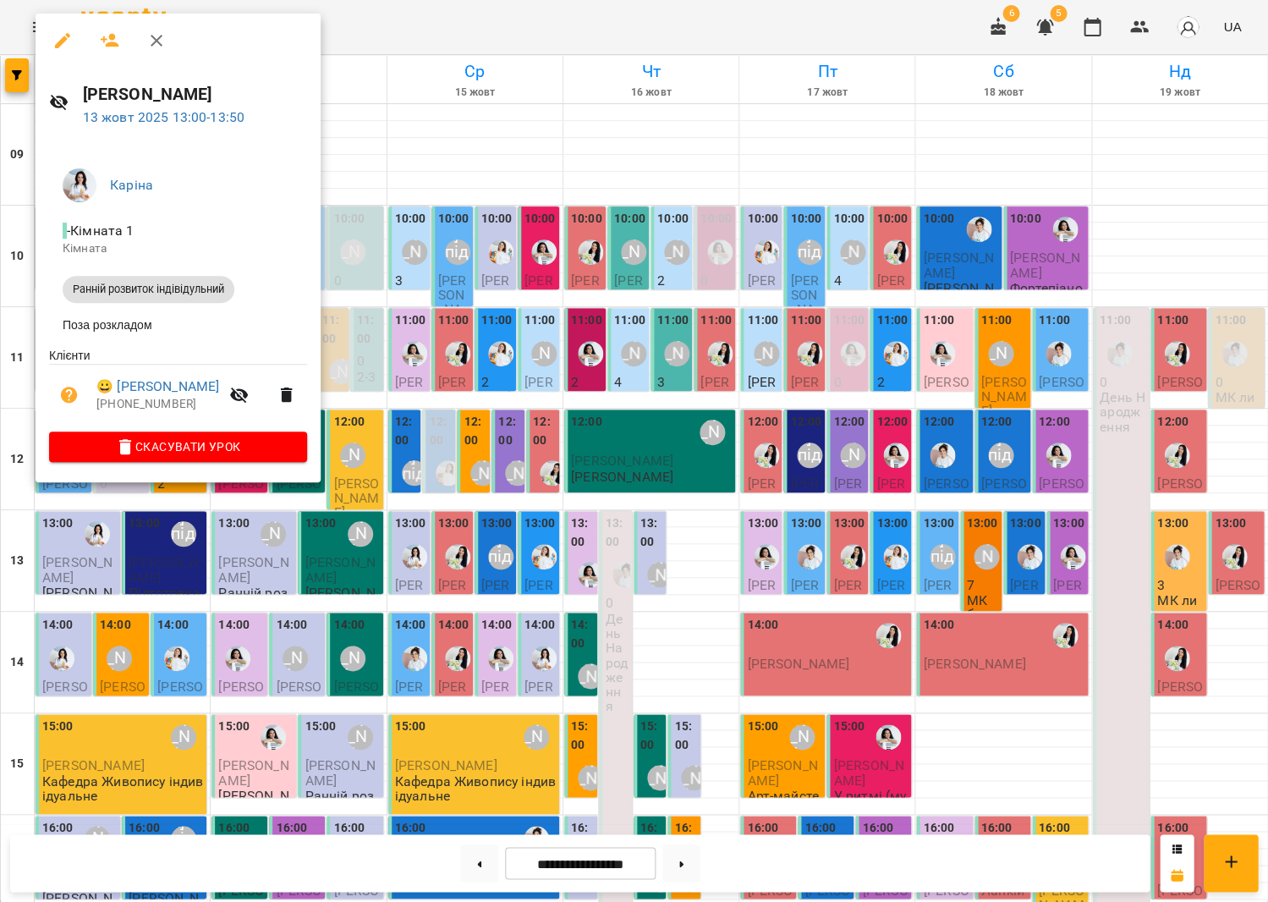
click at [543, 275] on div at bounding box center [634, 451] width 1268 height 902
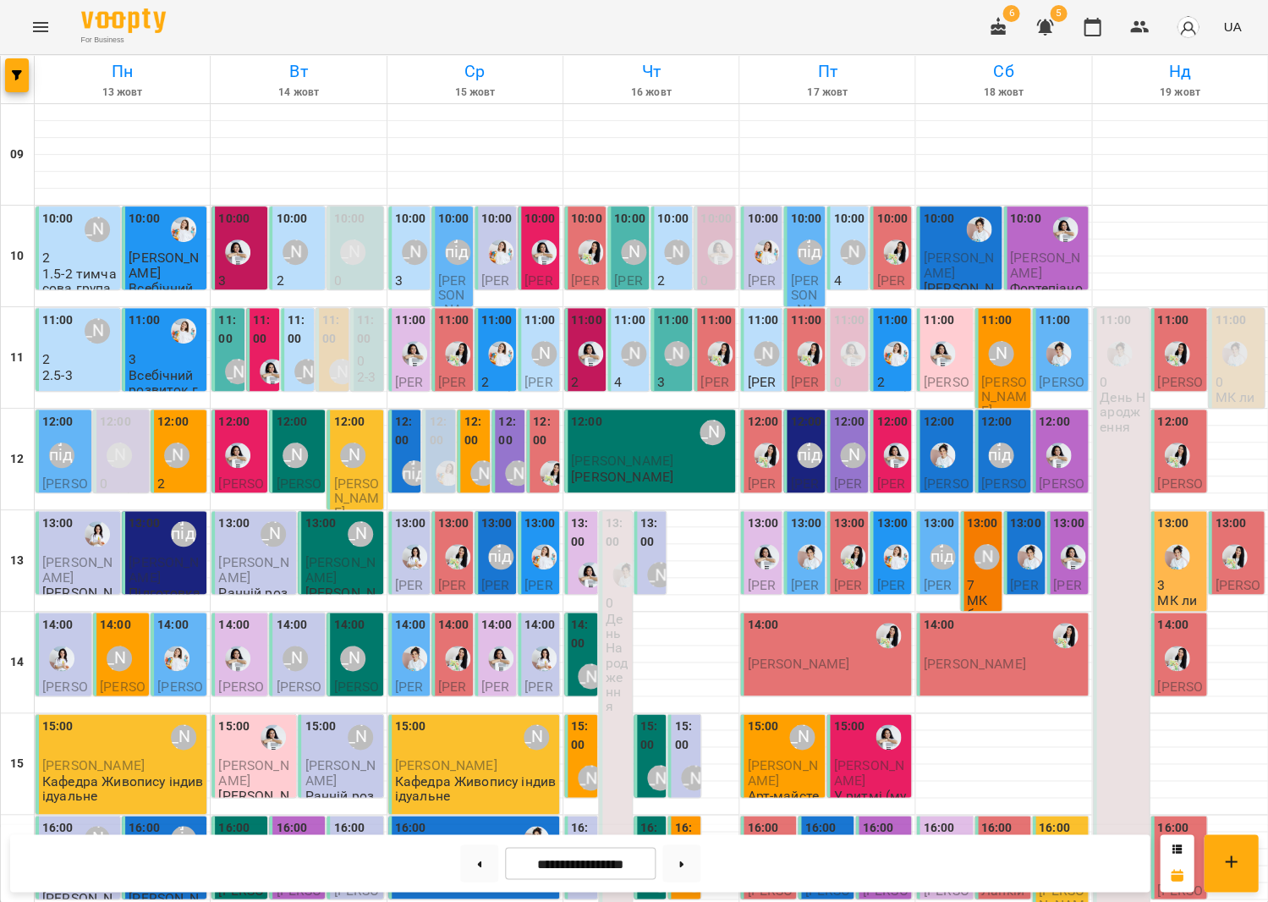
scroll to position [345, 0]
click at [469, 864] on button at bounding box center [479, 862] width 38 height 37
type input "**********"
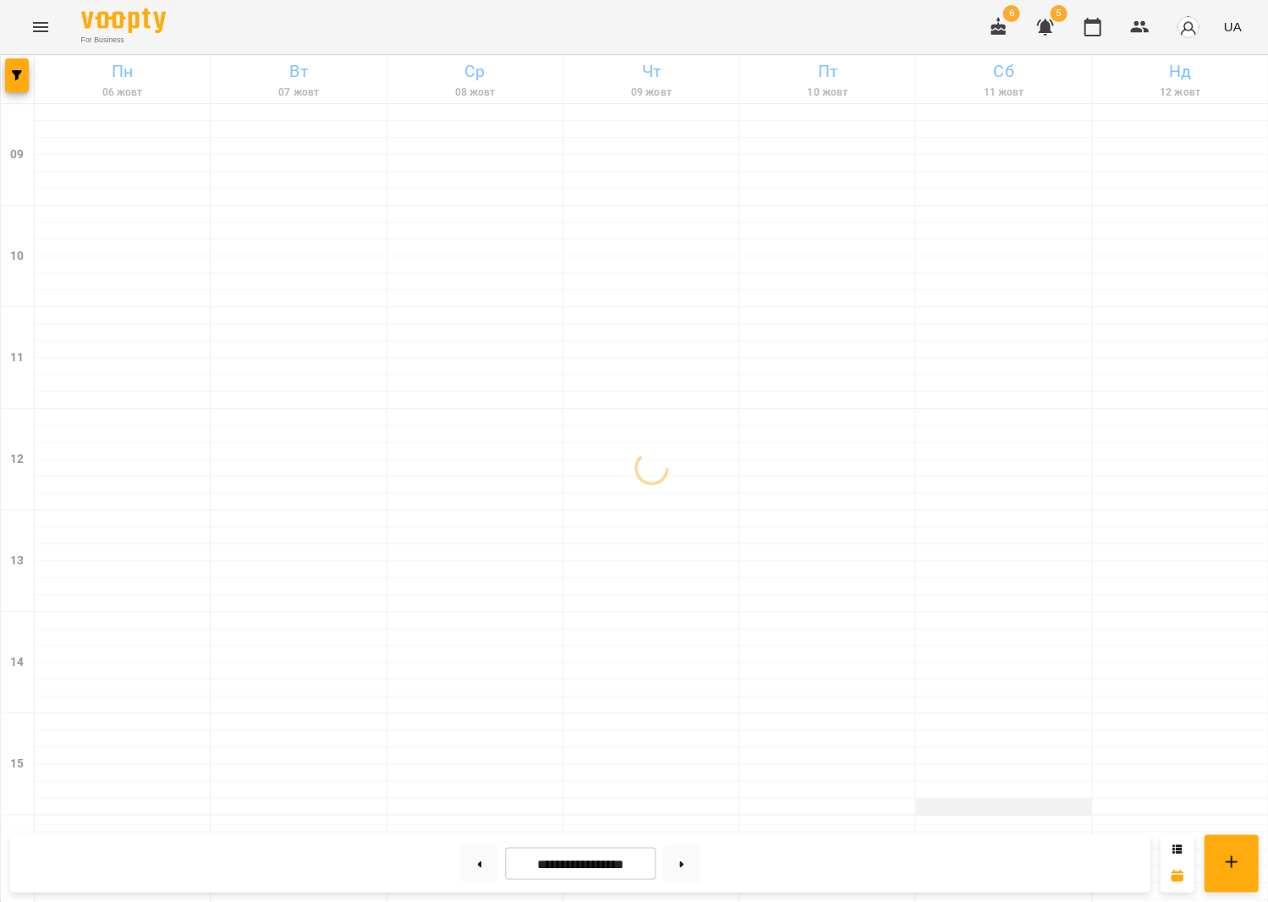
scroll to position [334, 0]
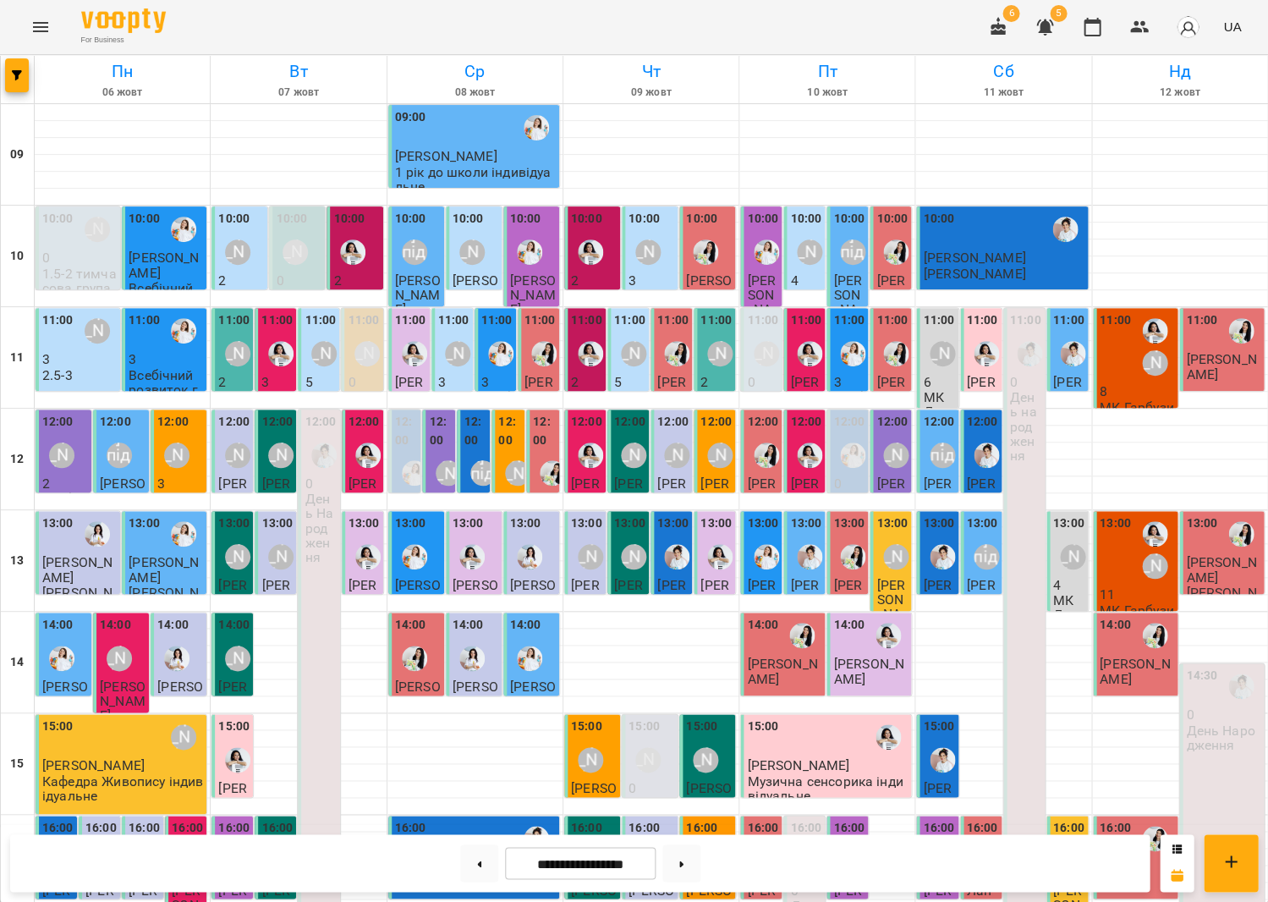
click at [1141, 514] on div "[PERSON_NAME]" at bounding box center [1154, 549] width 39 height 71
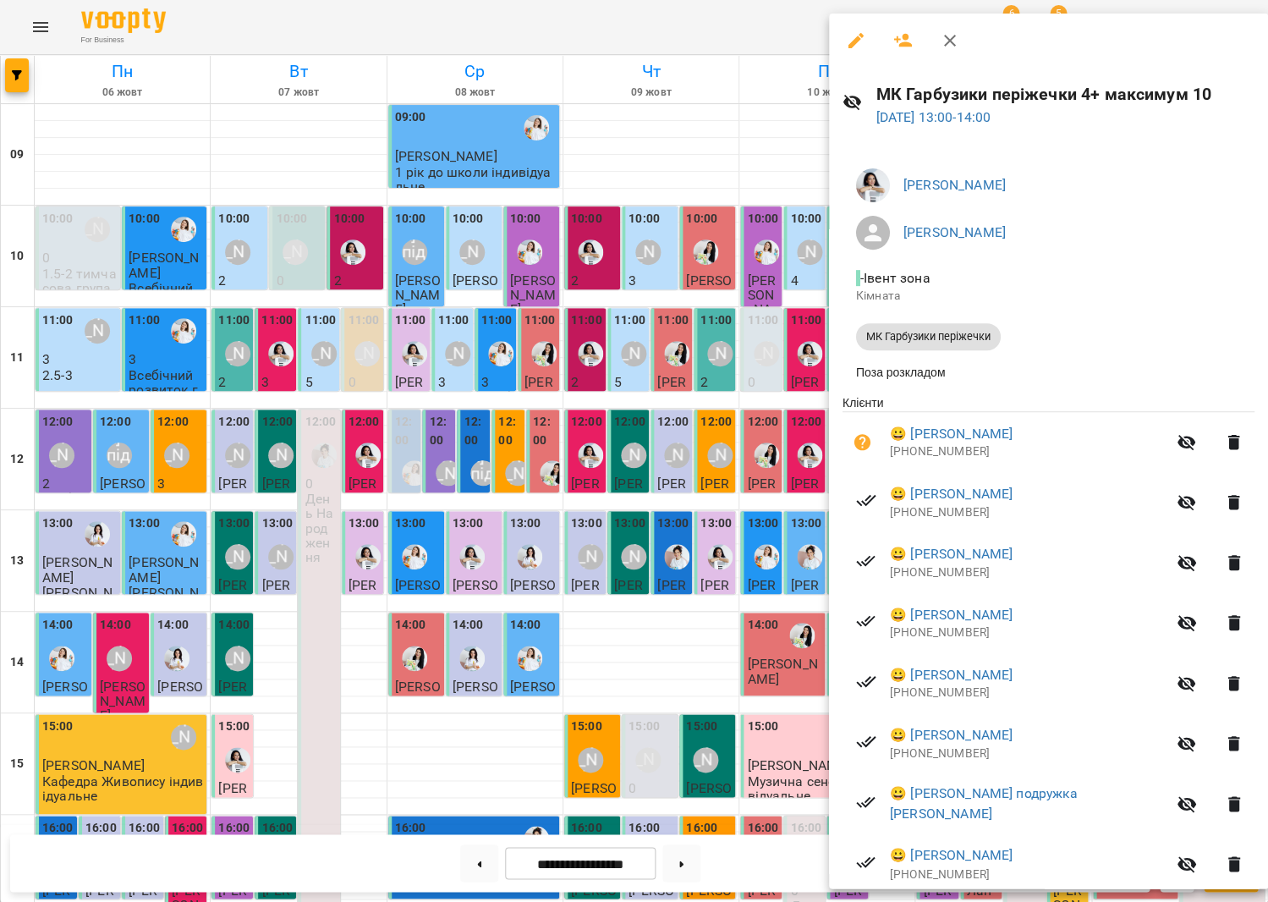
scroll to position [0, 0]
click at [856, 451] on icon "button" at bounding box center [863, 442] width 20 height 20
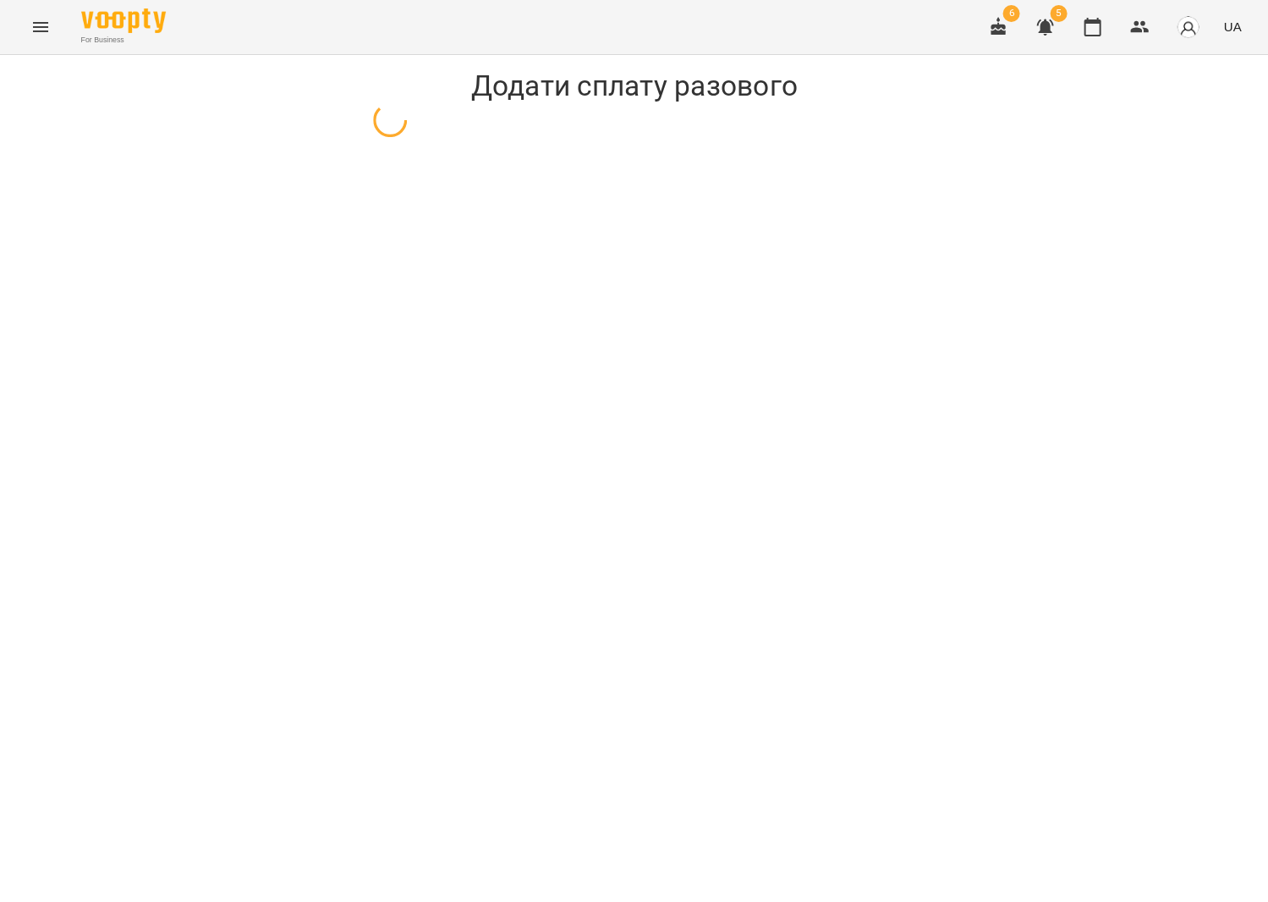
select select "**********"
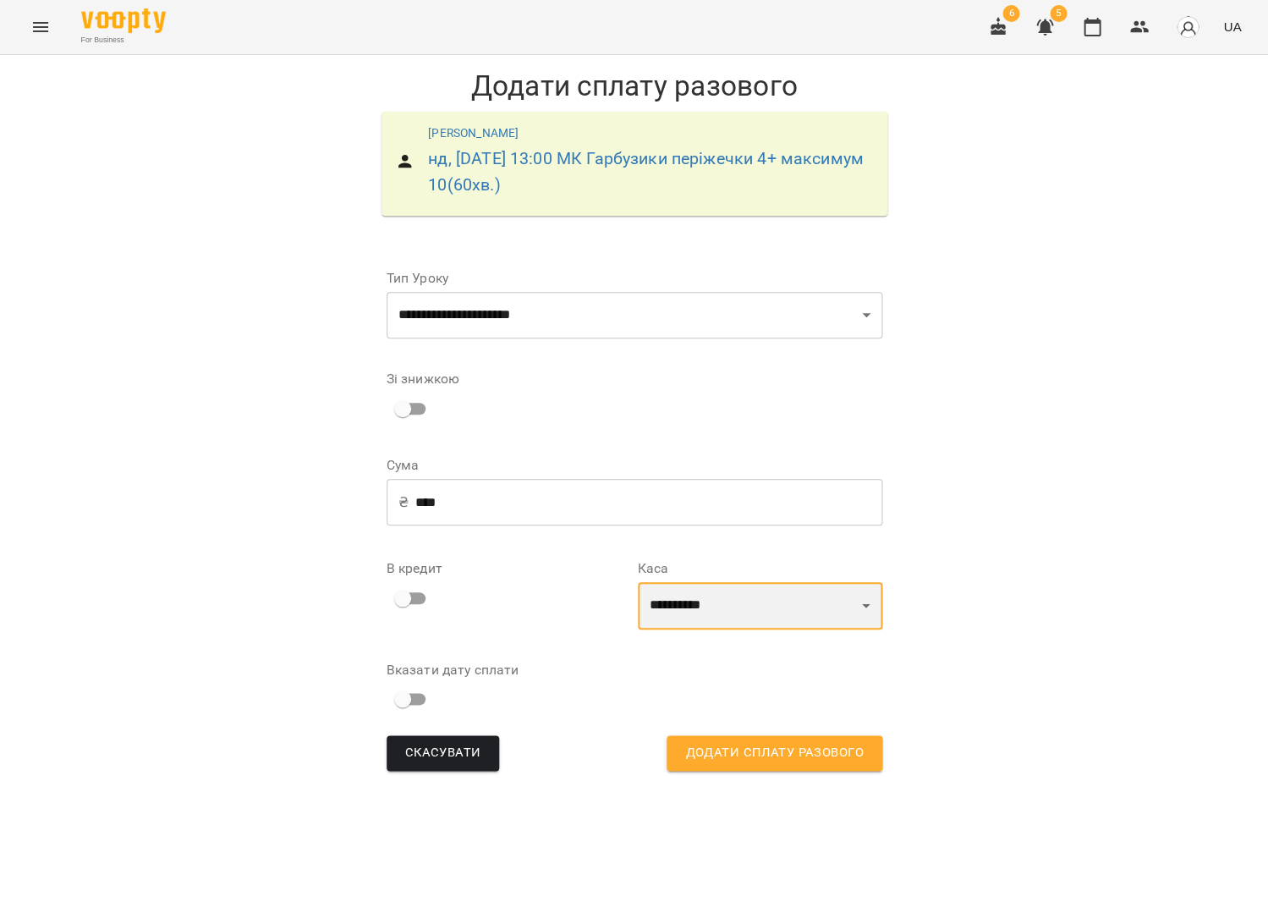
select select "****"
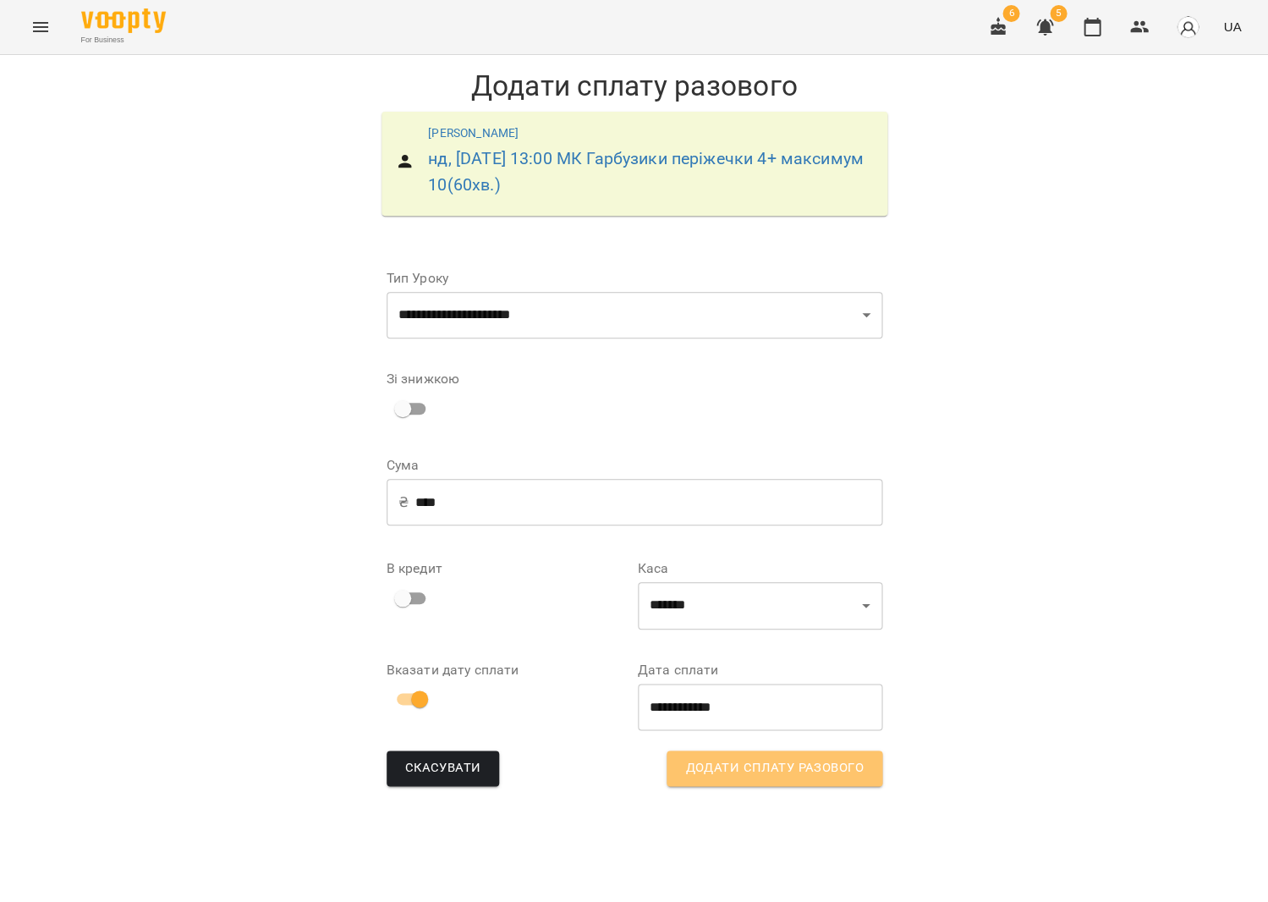
click at [694, 769] on span "Додати сплату разового" at bounding box center [774, 768] width 178 height 22
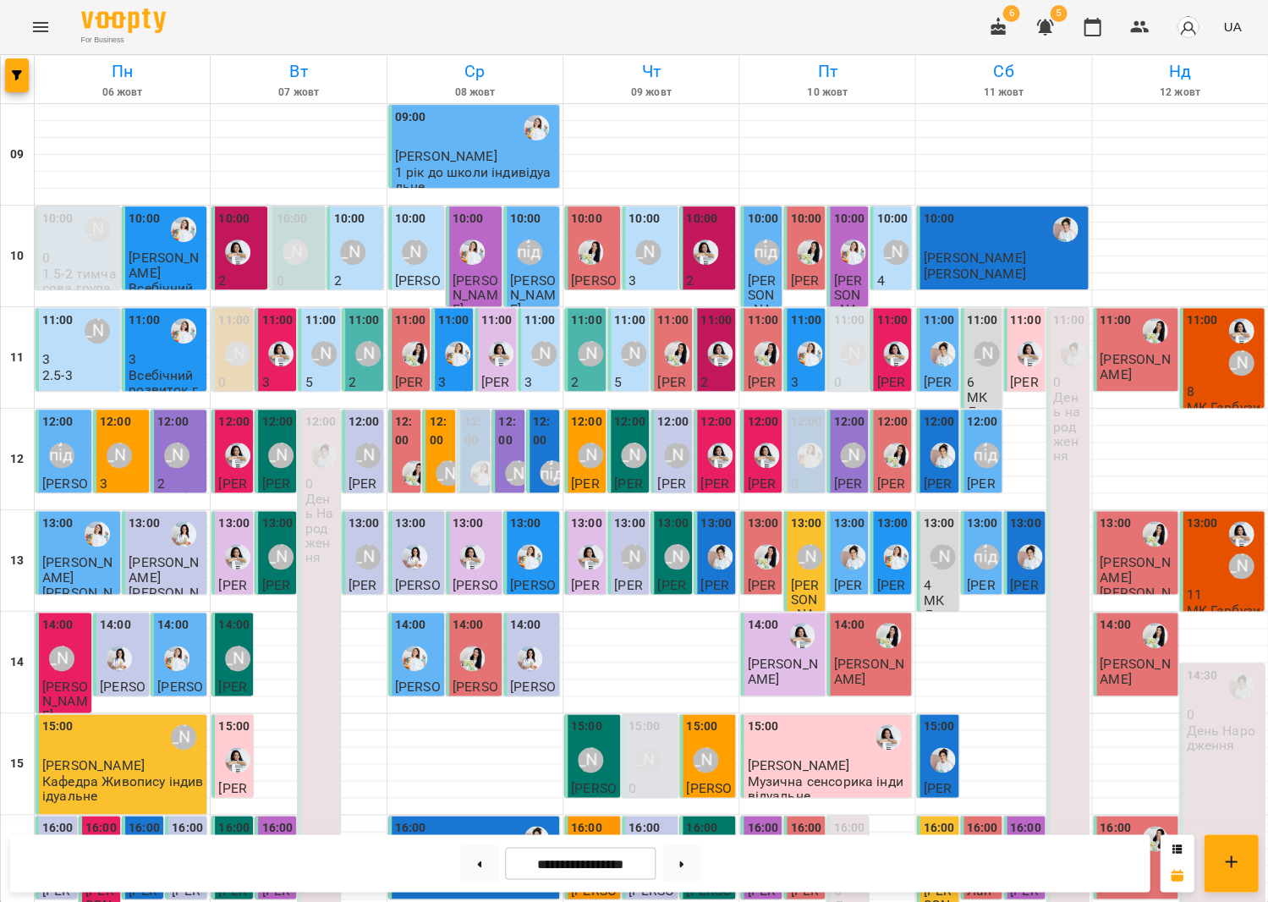
scroll to position [329, 0]
click at [40, 25] on icon "Menu" at bounding box center [40, 27] width 20 height 20
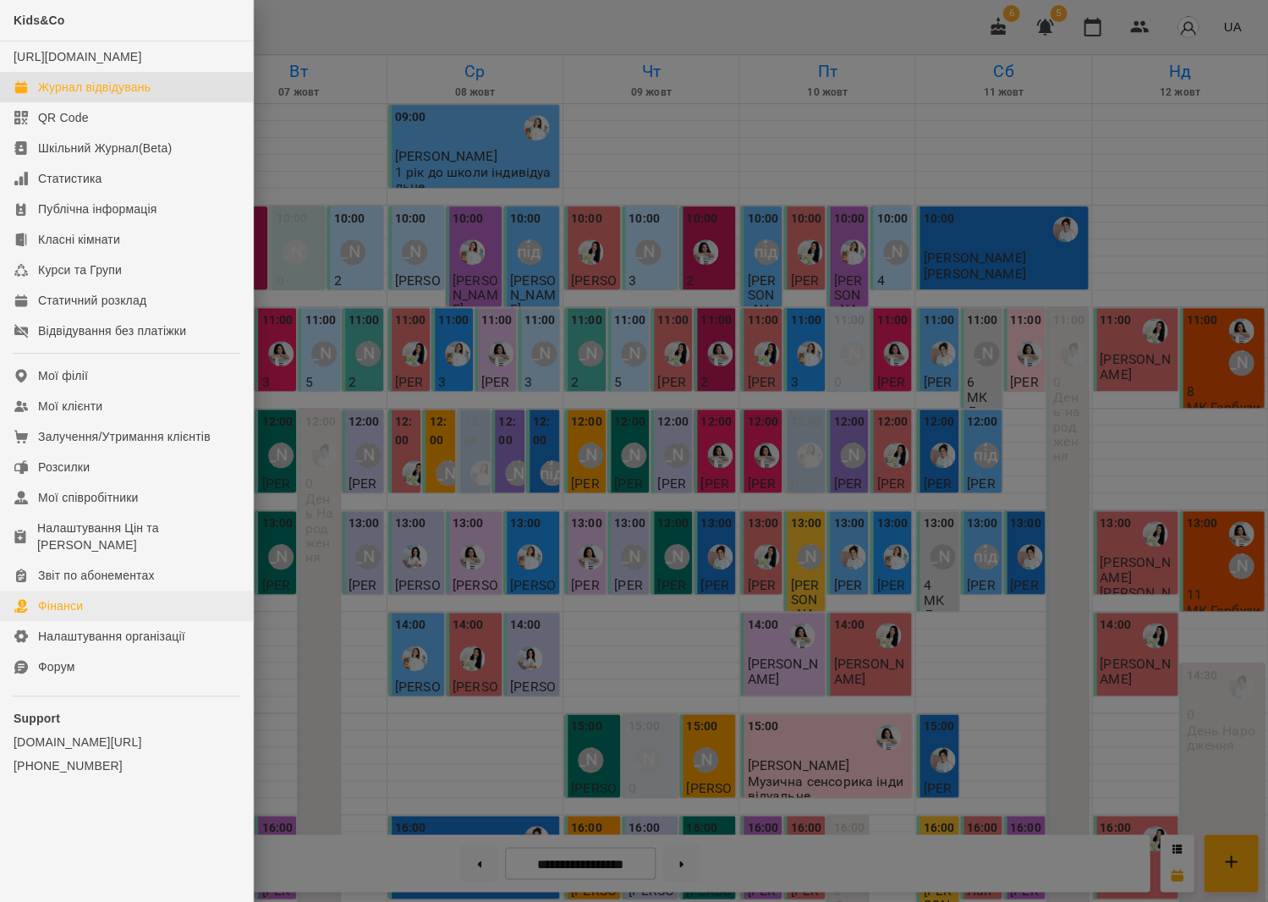
click at [153, 591] on link "Фінанси" at bounding box center [126, 606] width 253 height 30
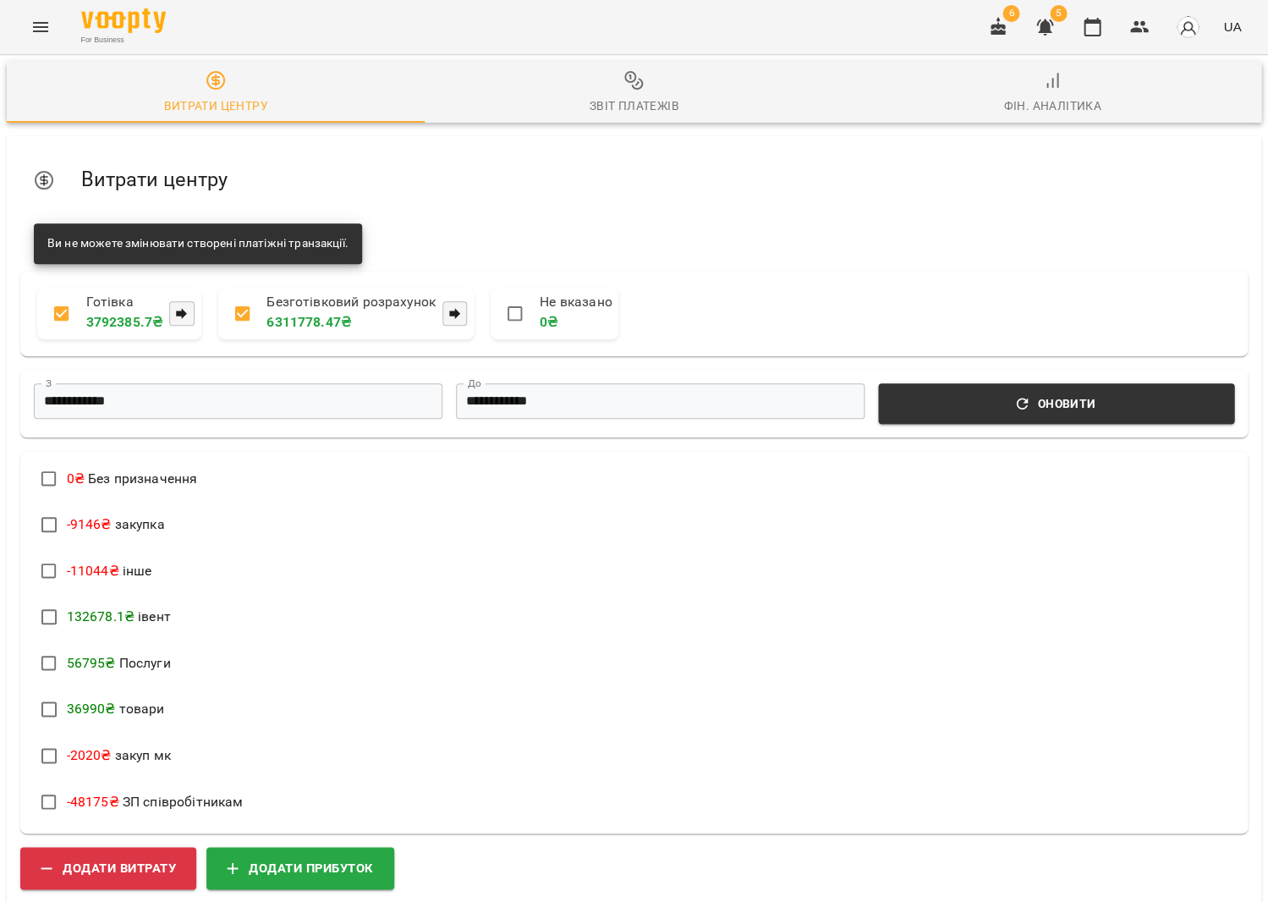
scroll to position [148, 0]
click at [298, 856] on span "Додати прибуток" at bounding box center [300, 867] width 147 height 22
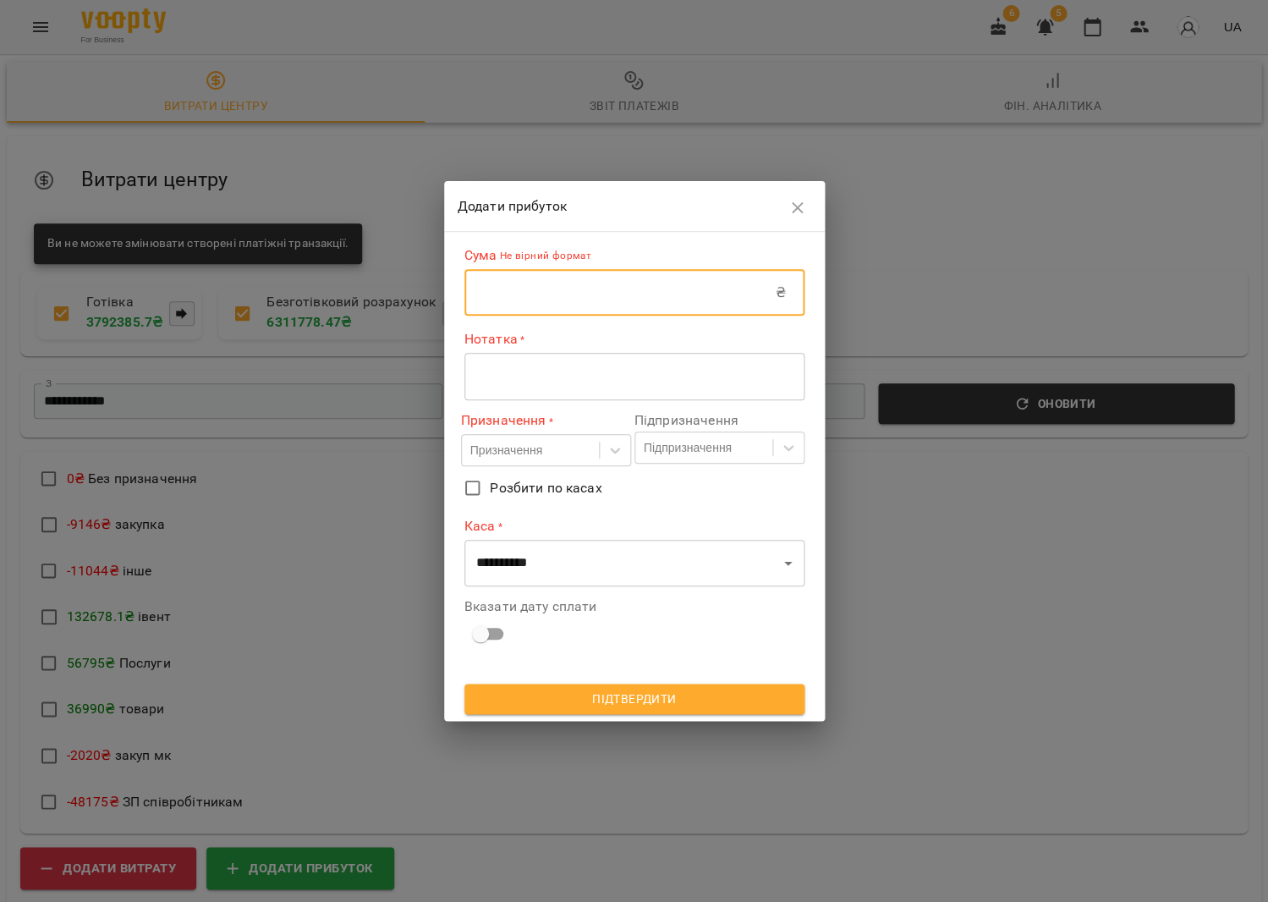
click at [546, 295] on input "text" at bounding box center [620, 292] width 311 height 47
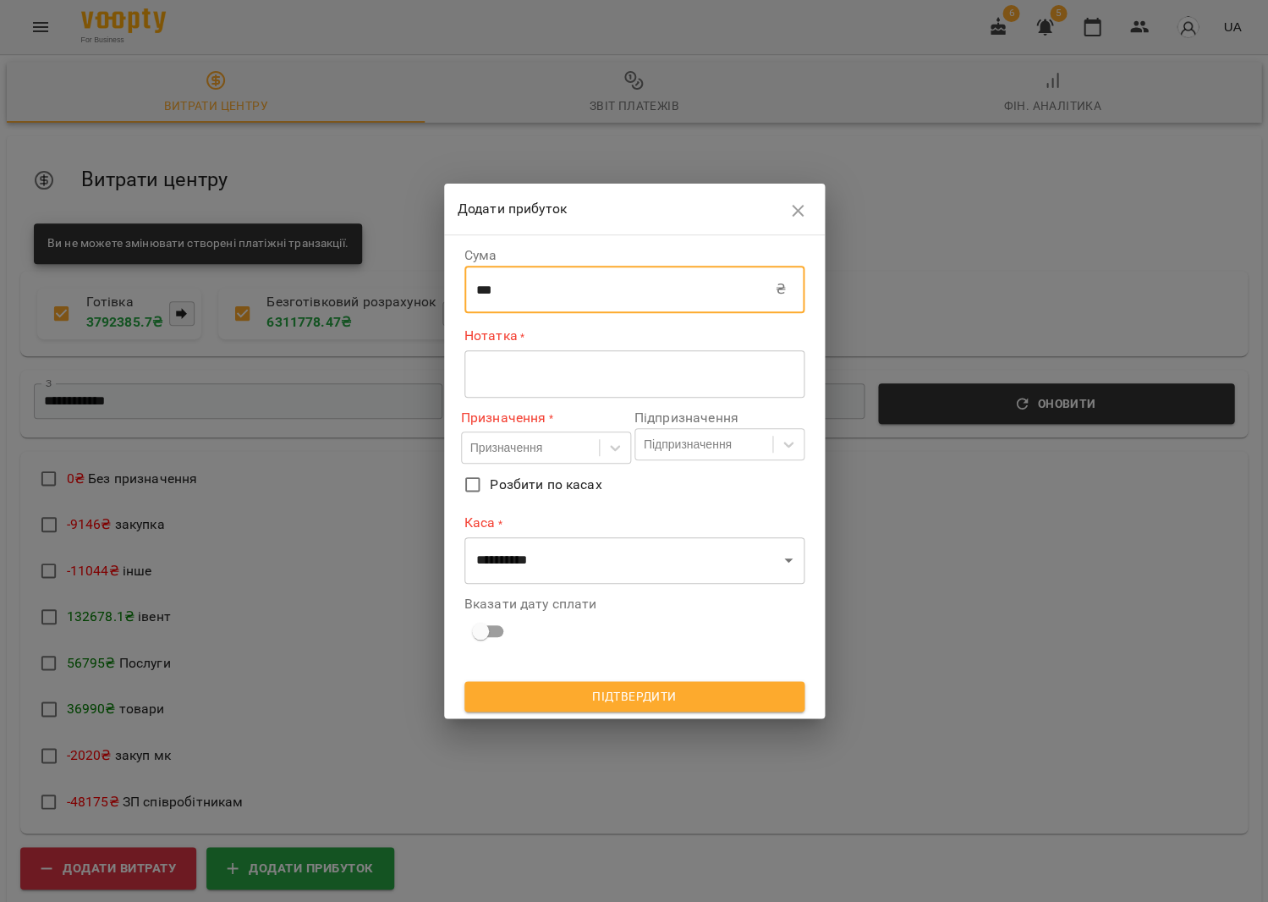
type input "***"
click at [514, 372] on textarea at bounding box center [634, 374] width 316 height 16
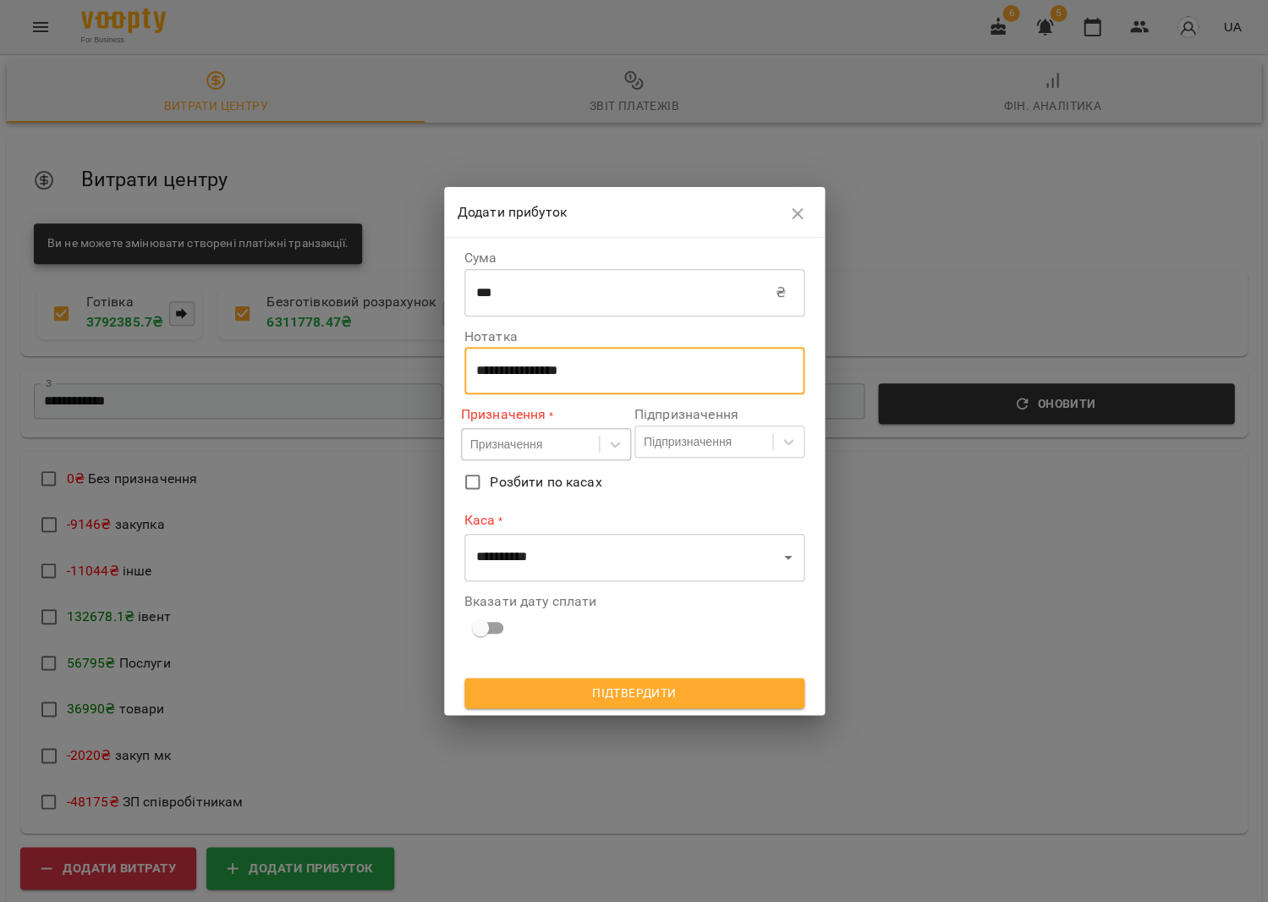
type textarea "**********"
click at [541, 443] on div "Призначення" at bounding box center [506, 444] width 72 height 17
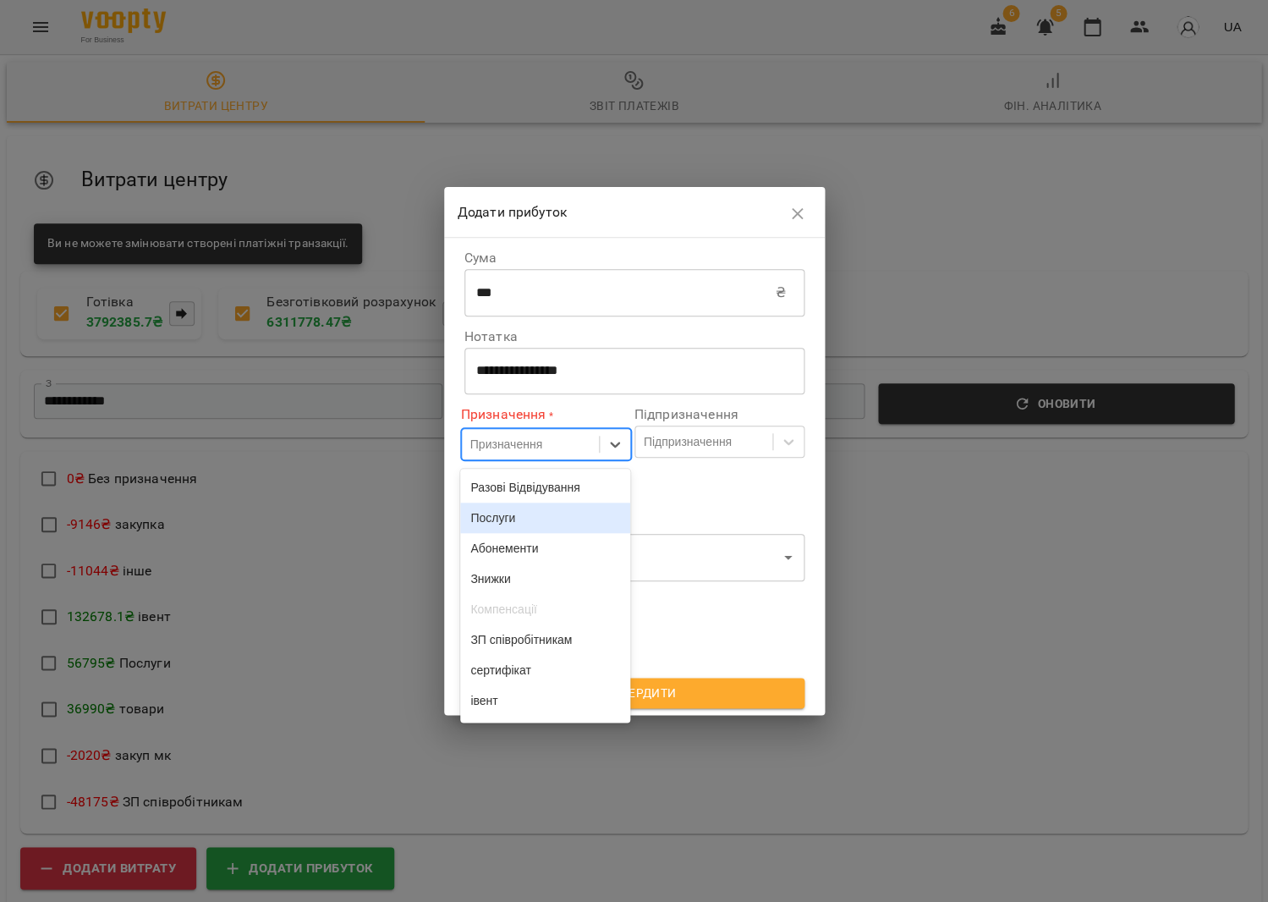
click at [526, 519] on div "Послуги" at bounding box center [545, 518] width 170 height 30
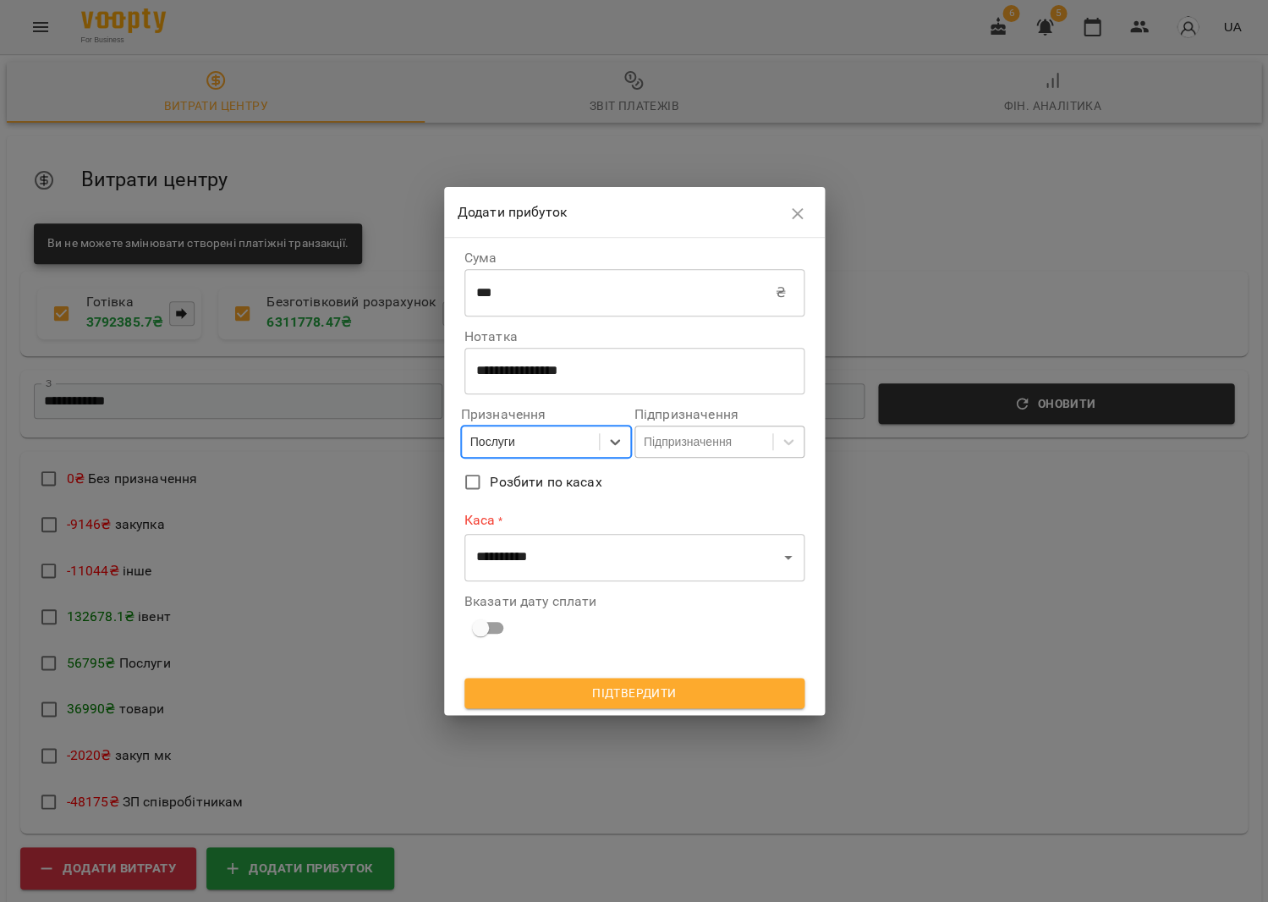
click at [705, 445] on div "Підпризначення" at bounding box center [688, 441] width 88 height 17
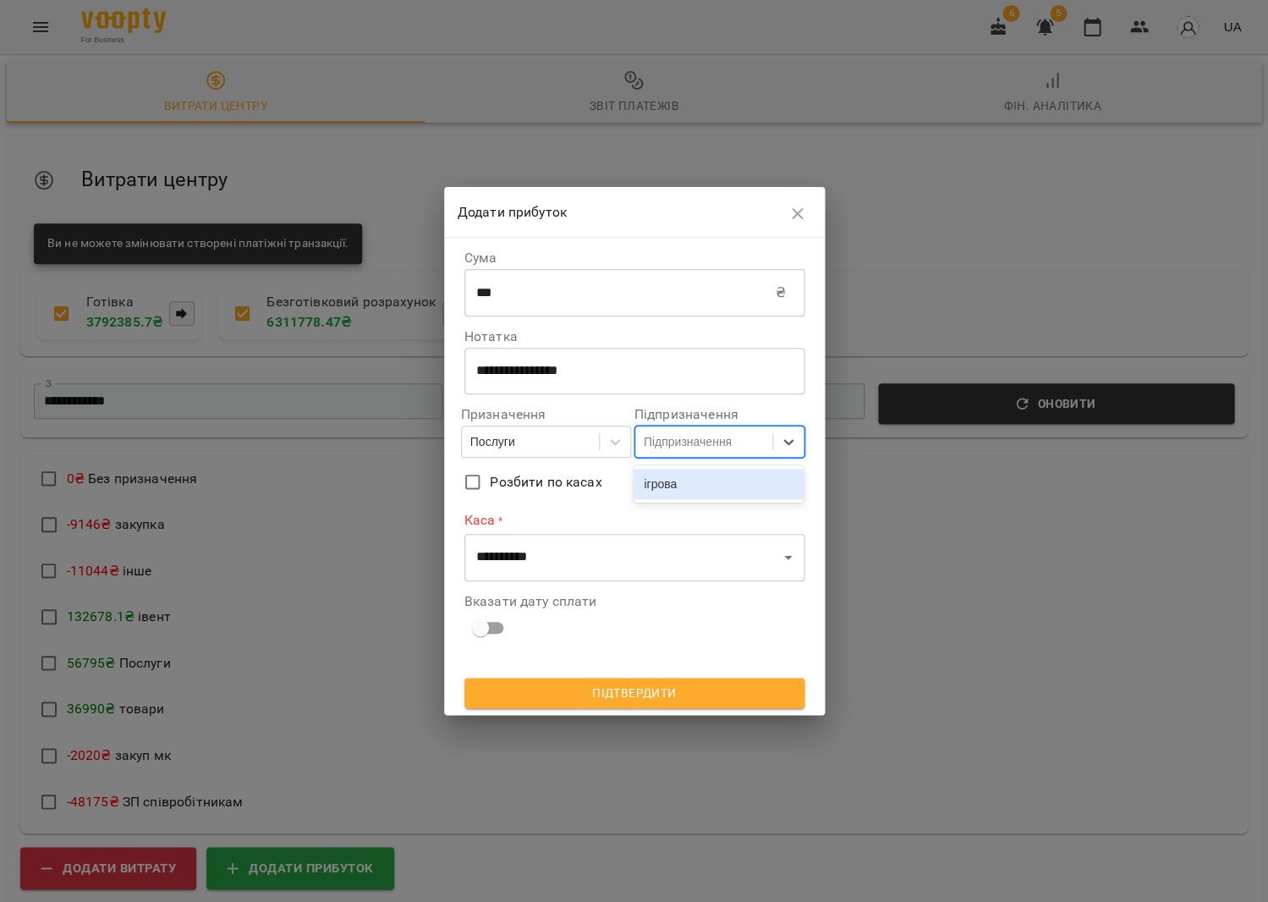
click at [703, 478] on div "ігрова" at bounding box center [719, 484] width 170 height 30
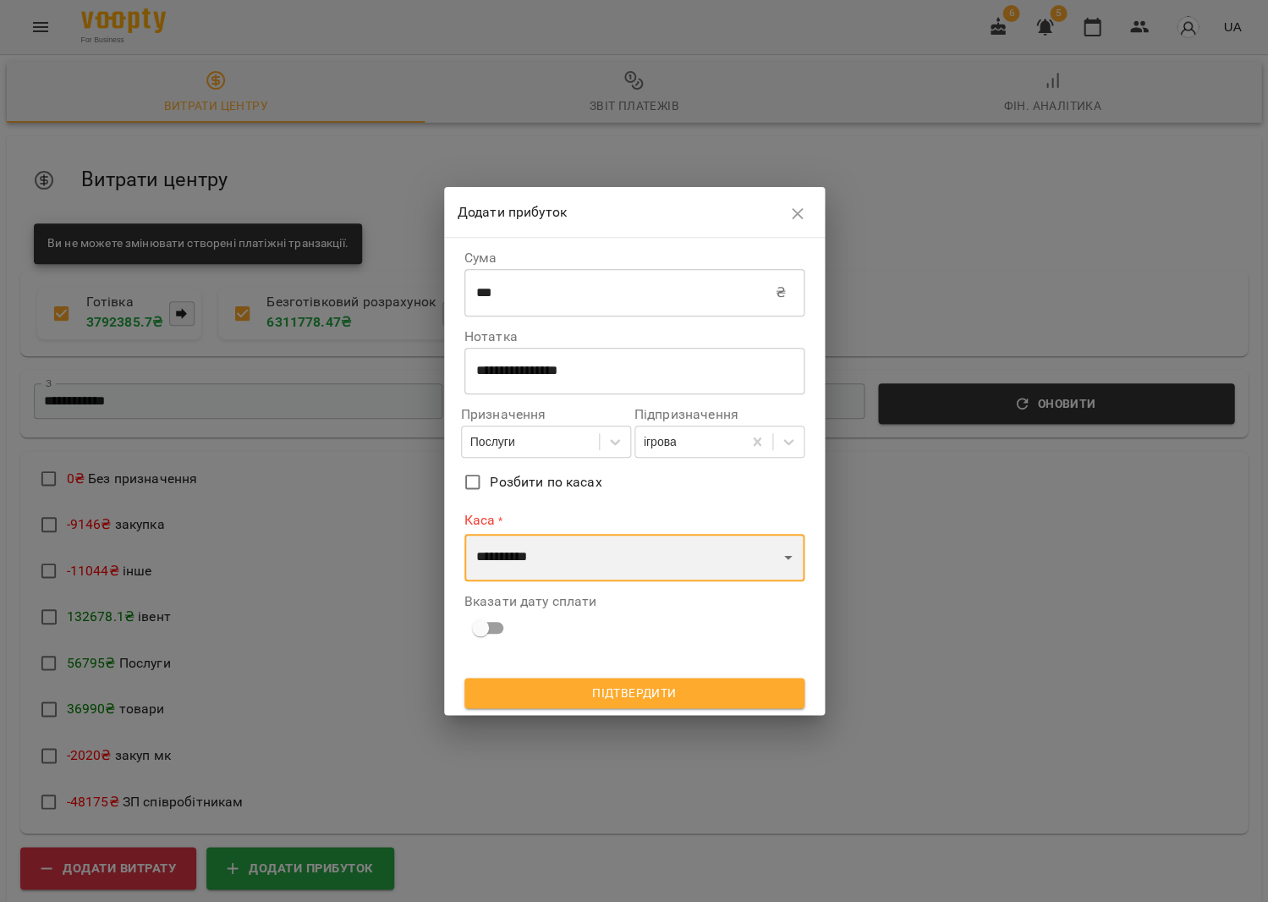
select select "****"
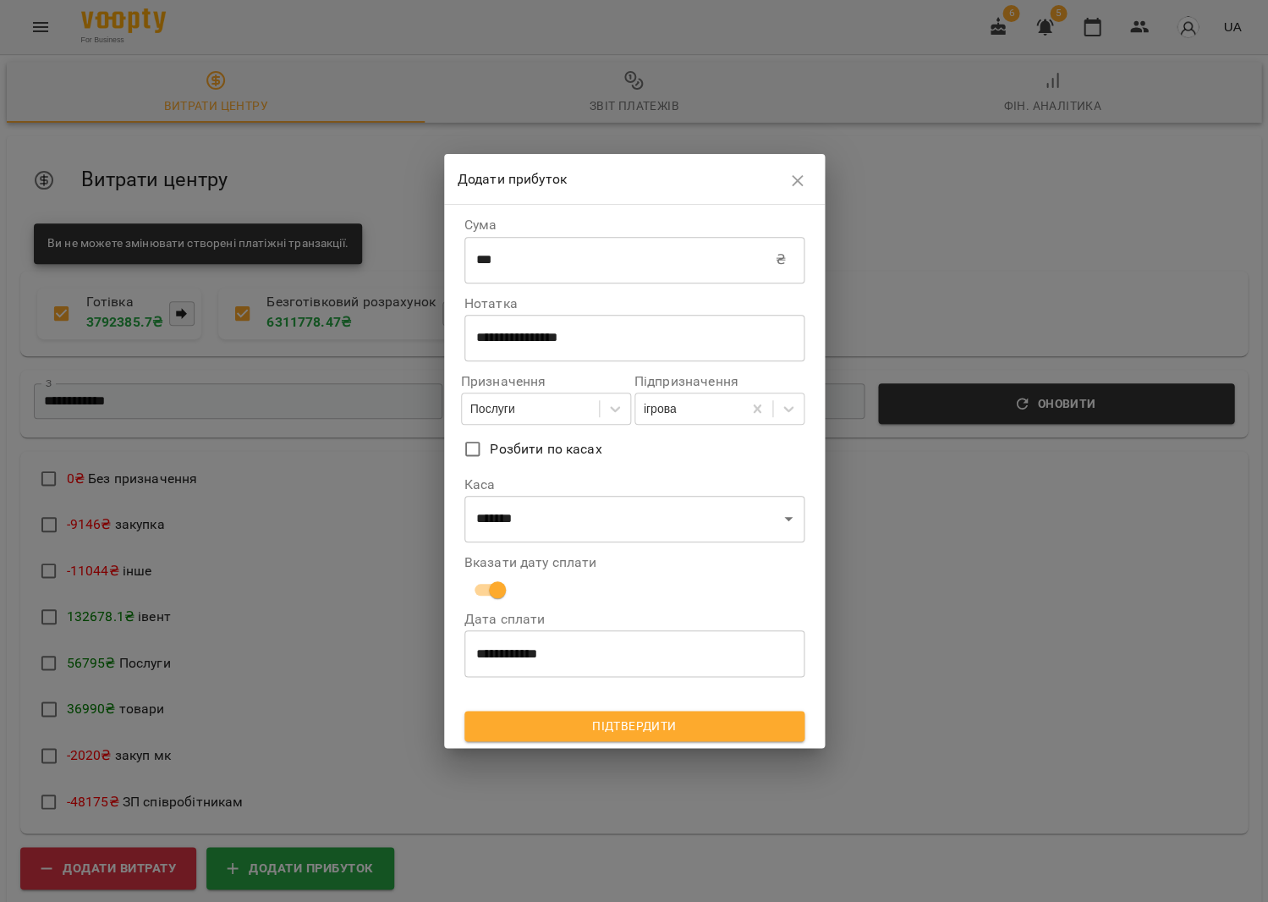
click at [604, 719] on span "Підтвердити" at bounding box center [634, 726] width 313 height 20
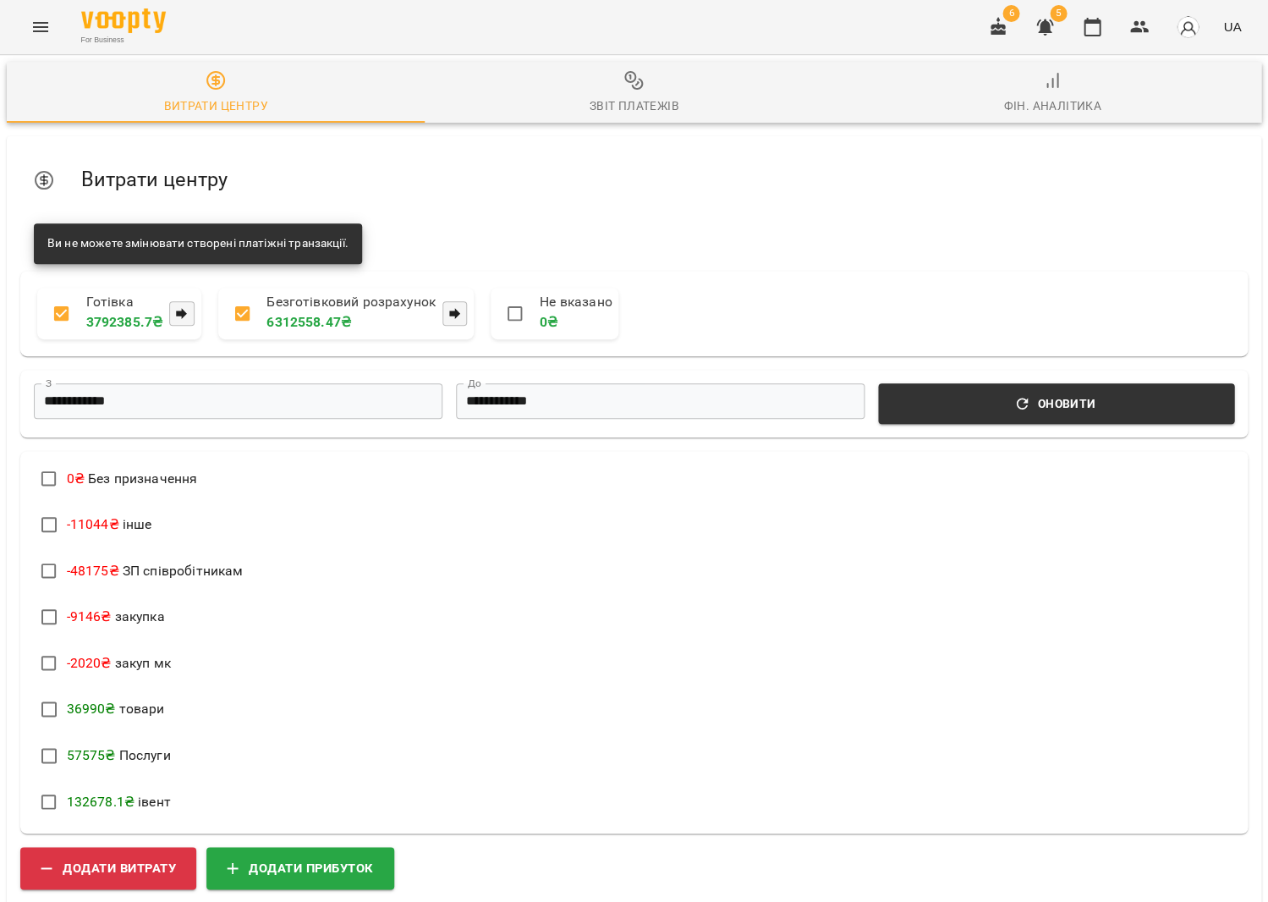
scroll to position [108, 0]
click at [133, 856] on span "Додати витрату" at bounding box center [108, 867] width 135 height 22
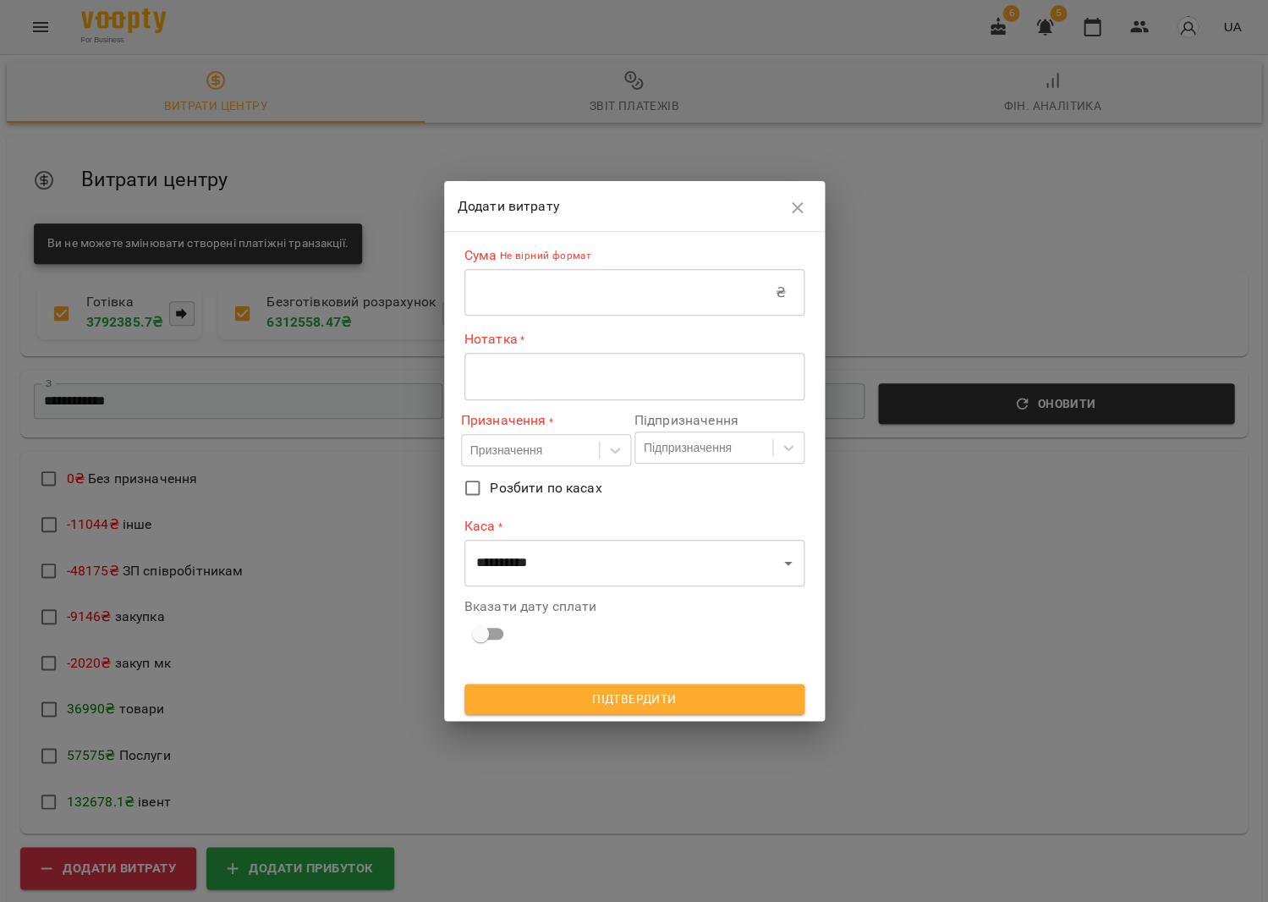
click at [596, 272] on input "text" at bounding box center [620, 292] width 311 height 47
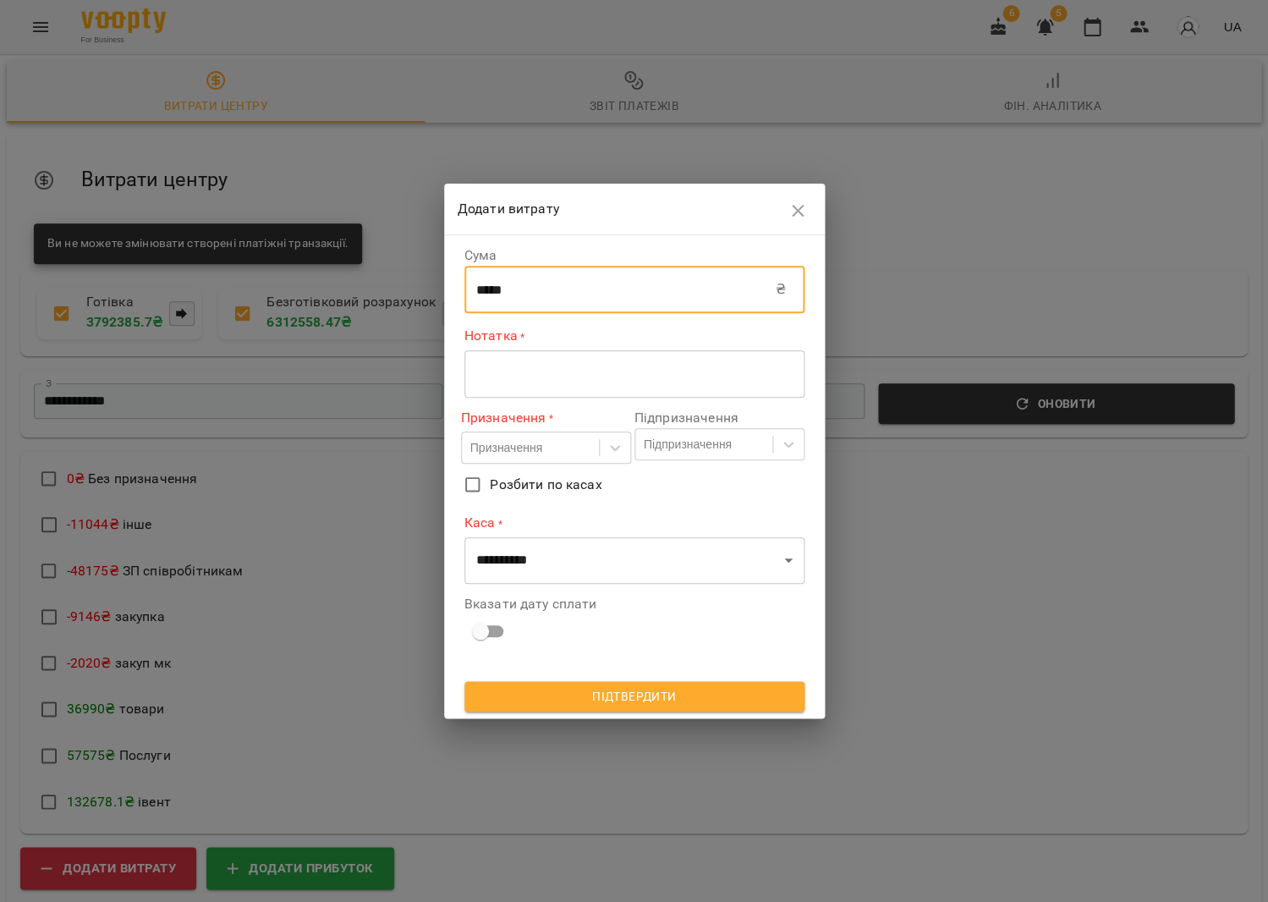
type input "*****"
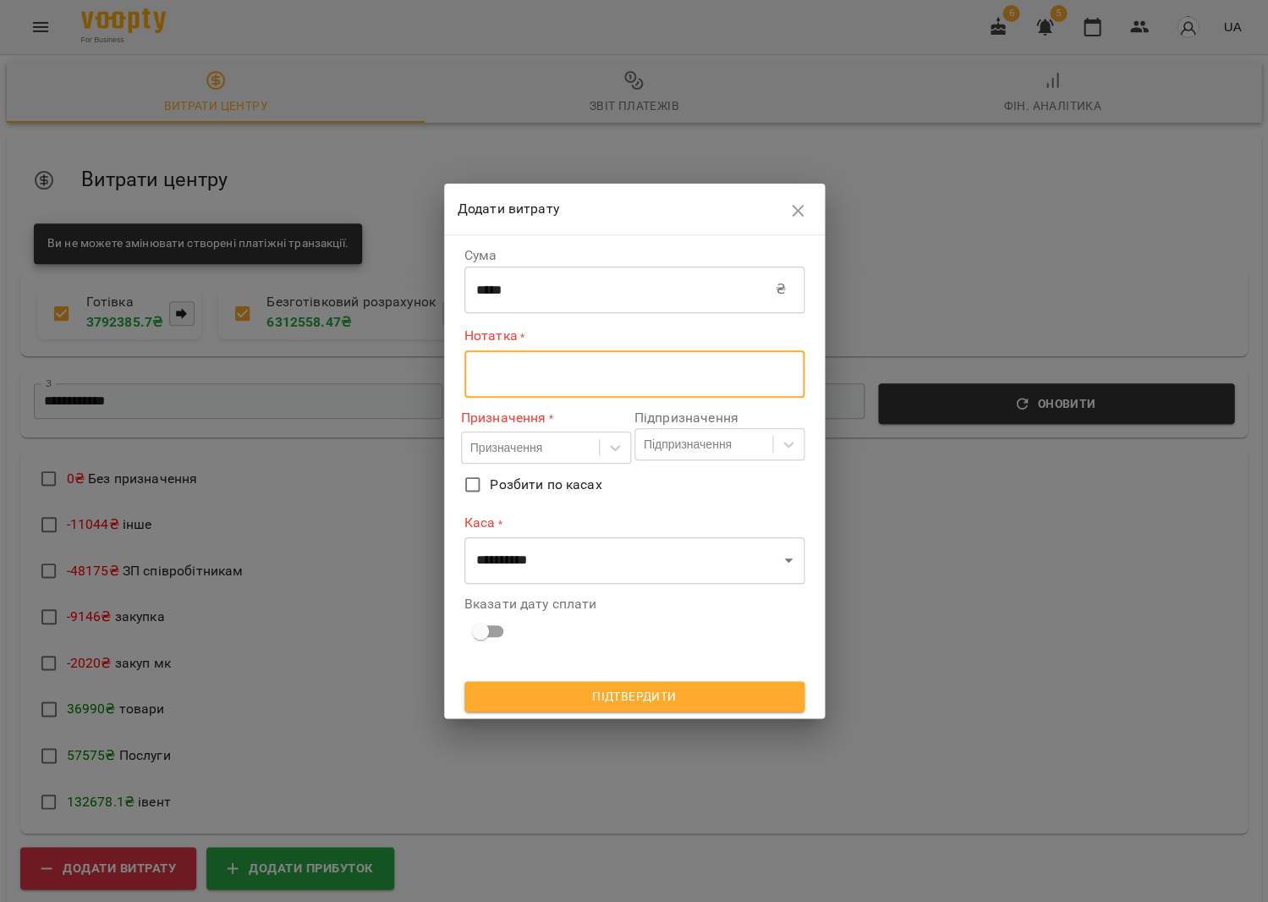
click at [661, 366] on textarea at bounding box center [634, 374] width 316 height 16
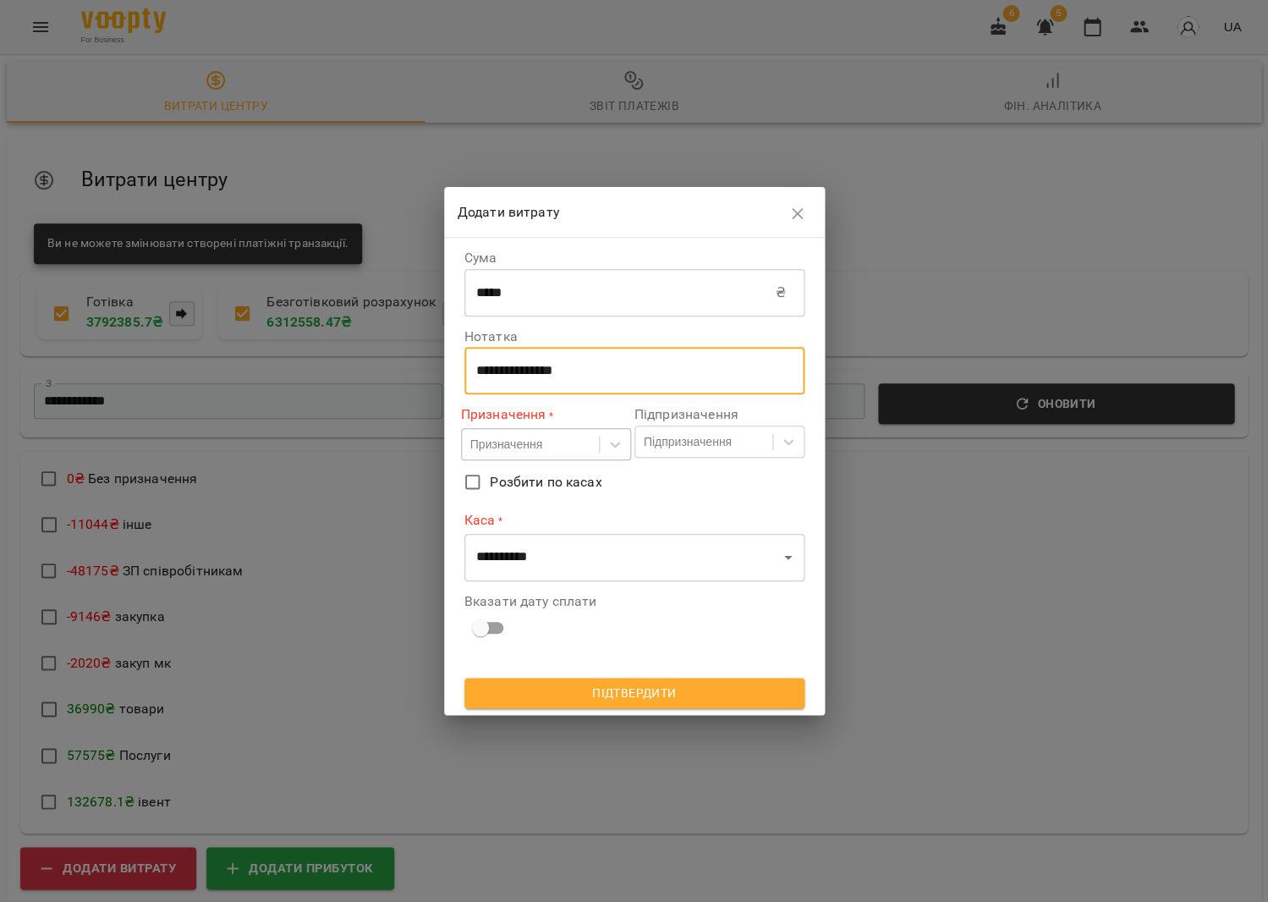
type textarea "**********"
click at [542, 457] on div "Призначення" at bounding box center [530, 445] width 137 height 28
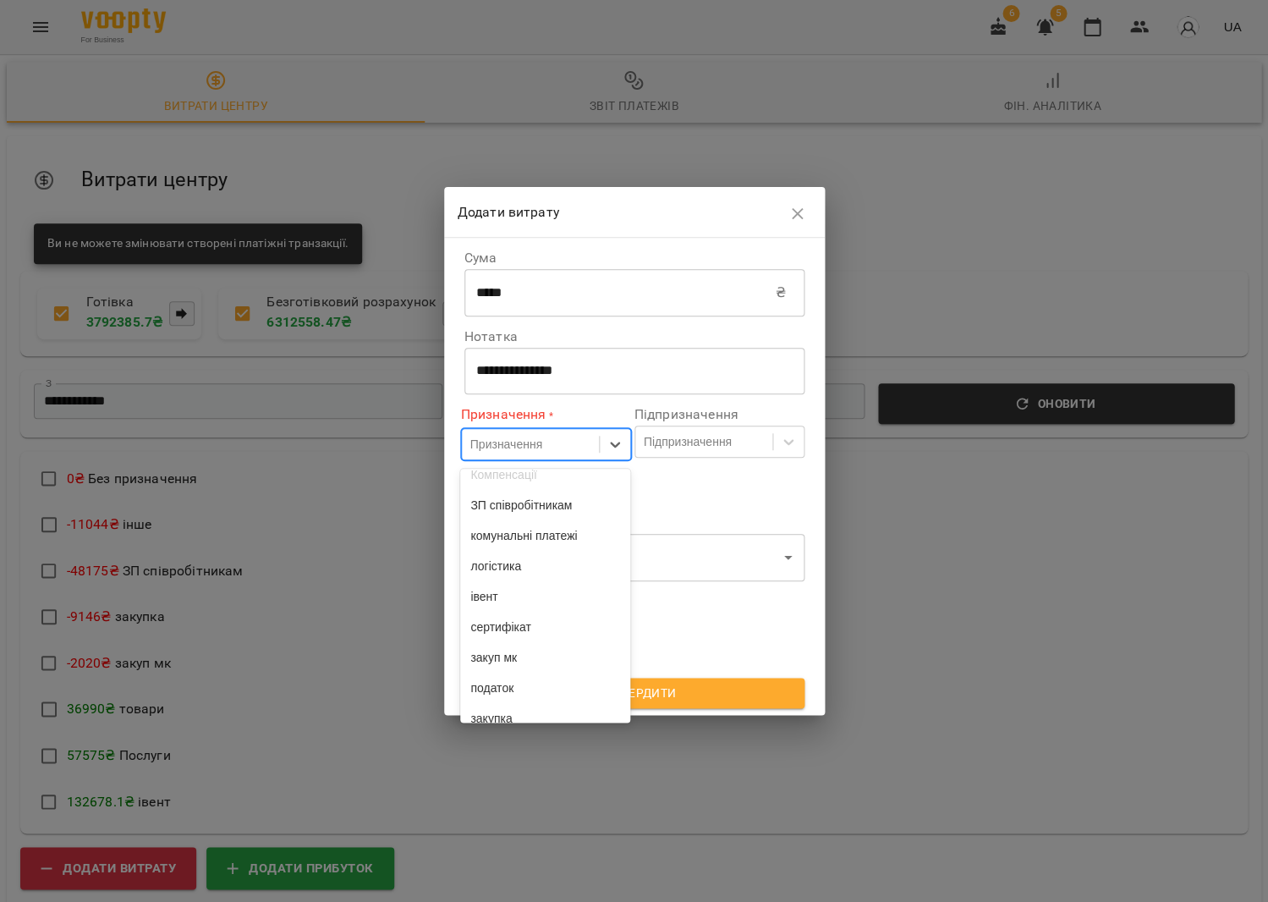
scroll to position [135, 0]
click at [550, 520] on div "ЗП співробітникам" at bounding box center [545, 504] width 170 height 30
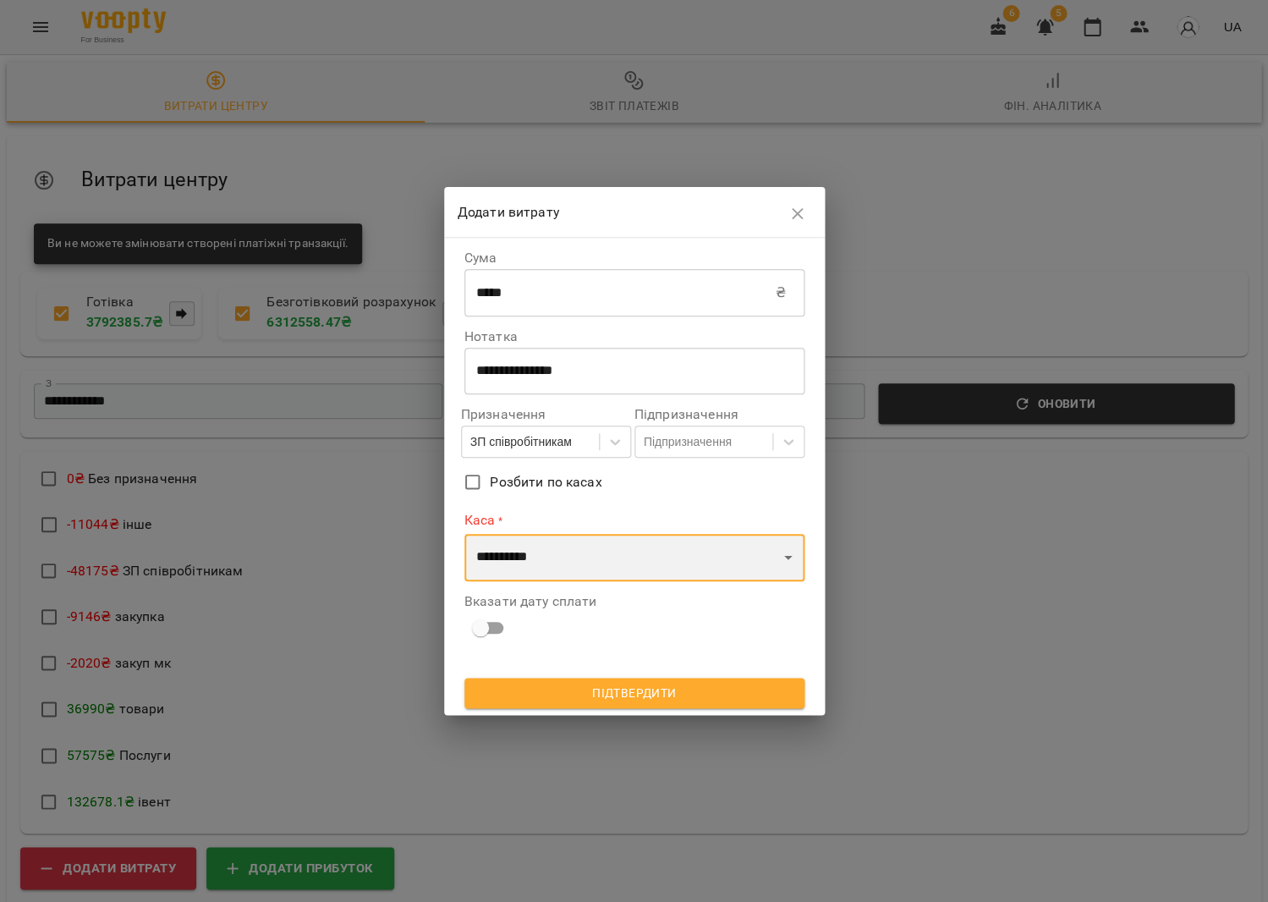
select select "****"
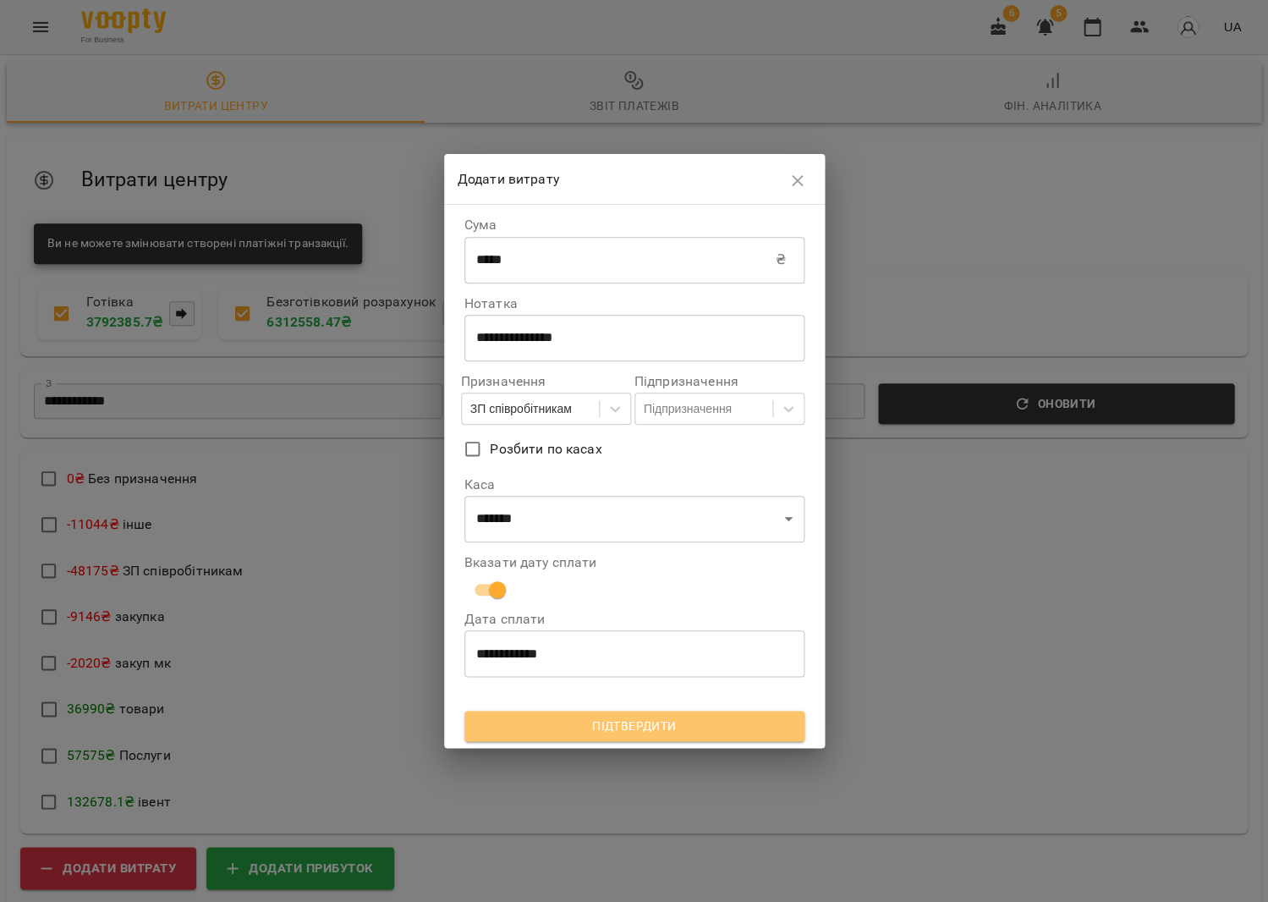
click at [567, 726] on span "Підтвердити" at bounding box center [634, 726] width 313 height 20
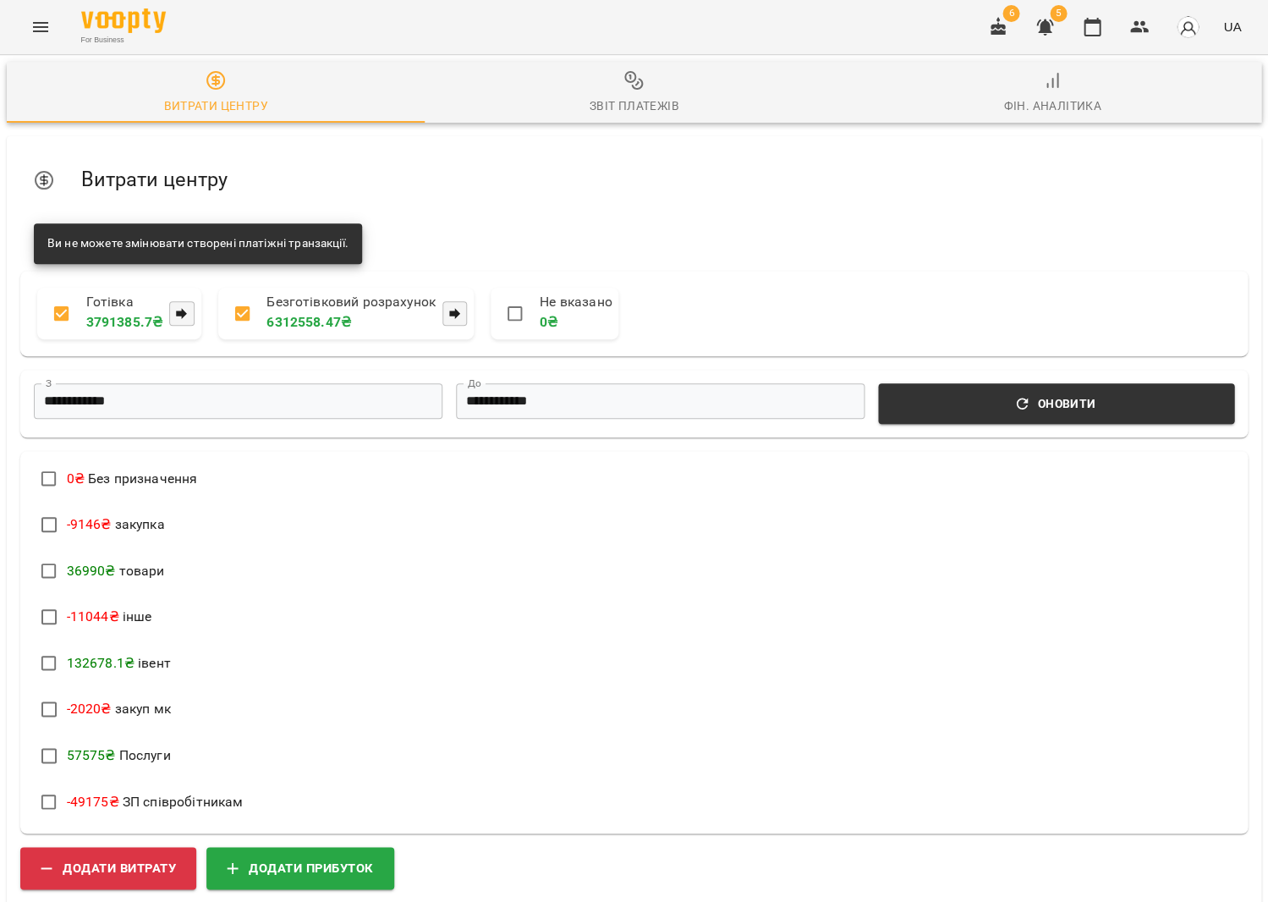
scroll to position [82, 0]
click at [188, 846] on button "Додати витрату" at bounding box center [108, 867] width 176 height 42
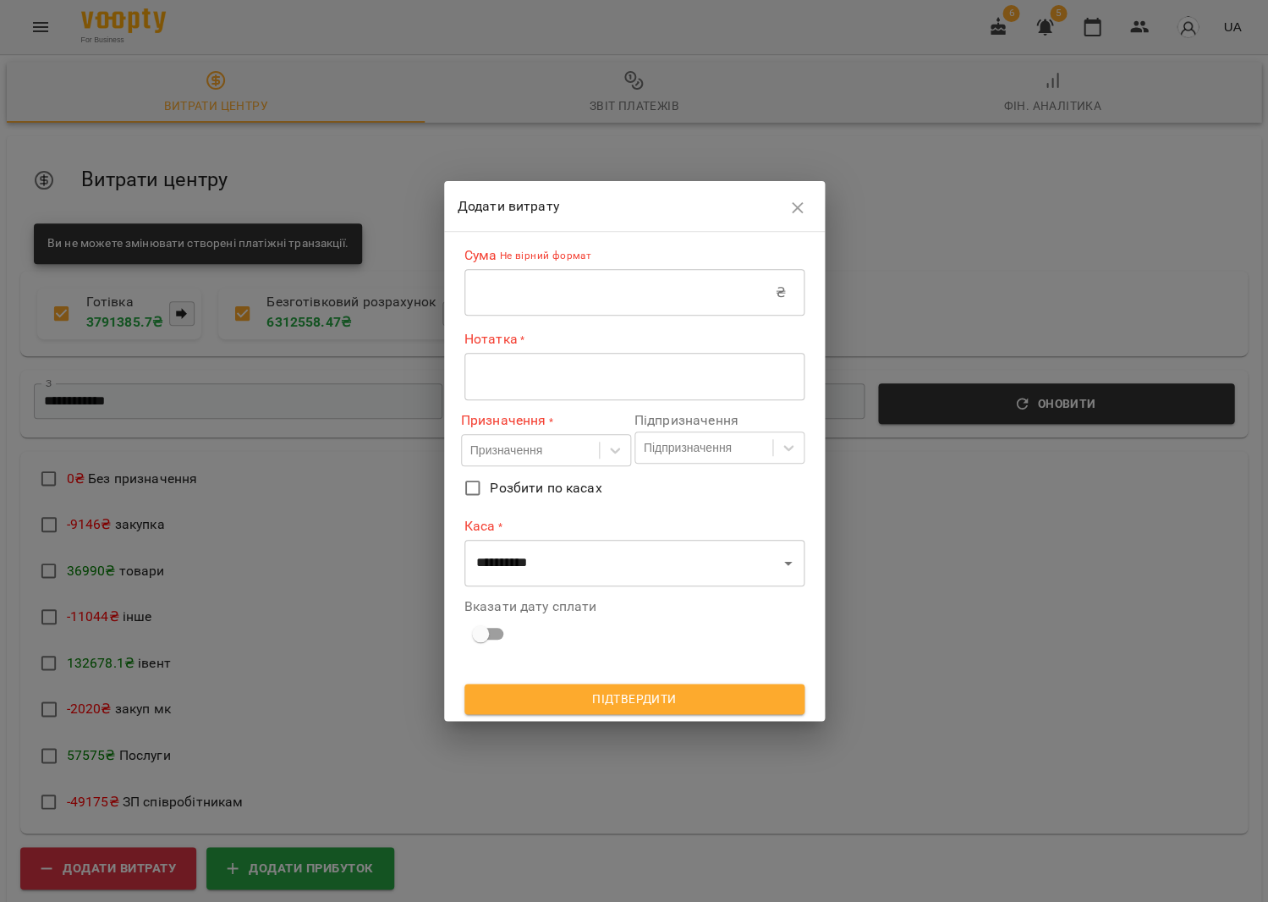
click at [573, 278] on input "text" at bounding box center [620, 292] width 311 height 47
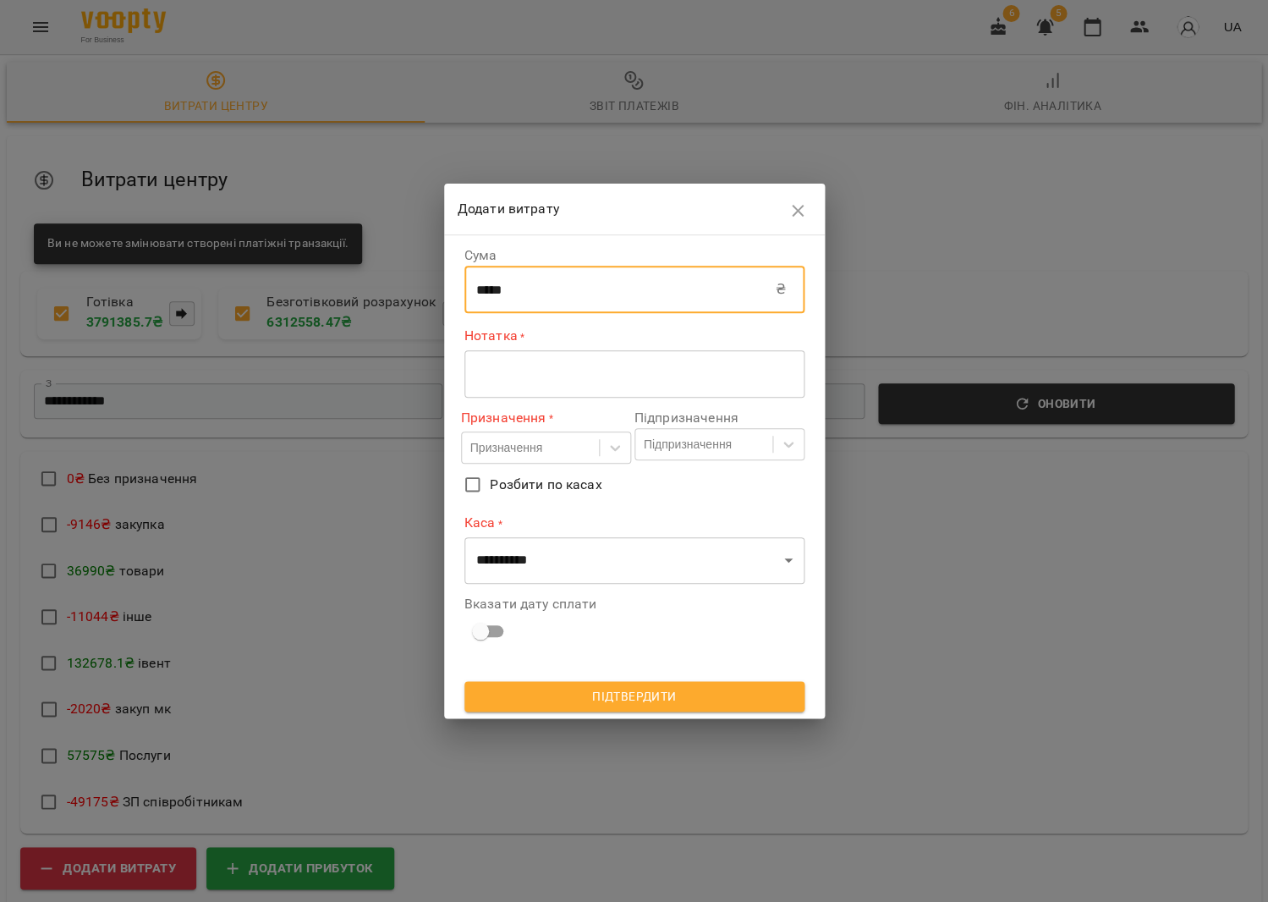
type input "*****"
click at [574, 389] on div "* ​" at bounding box center [635, 373] width 340 height 47
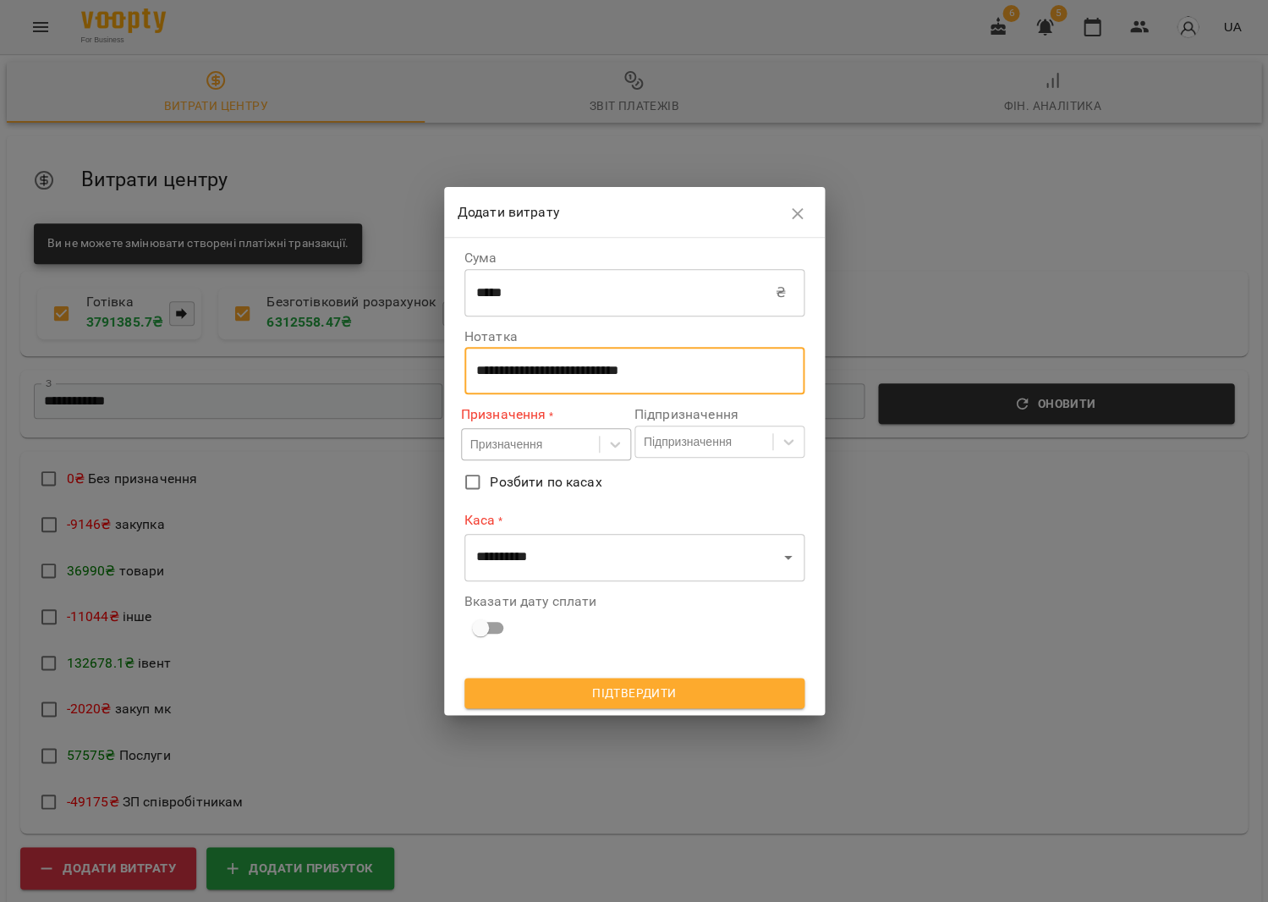
type textarea "**********"
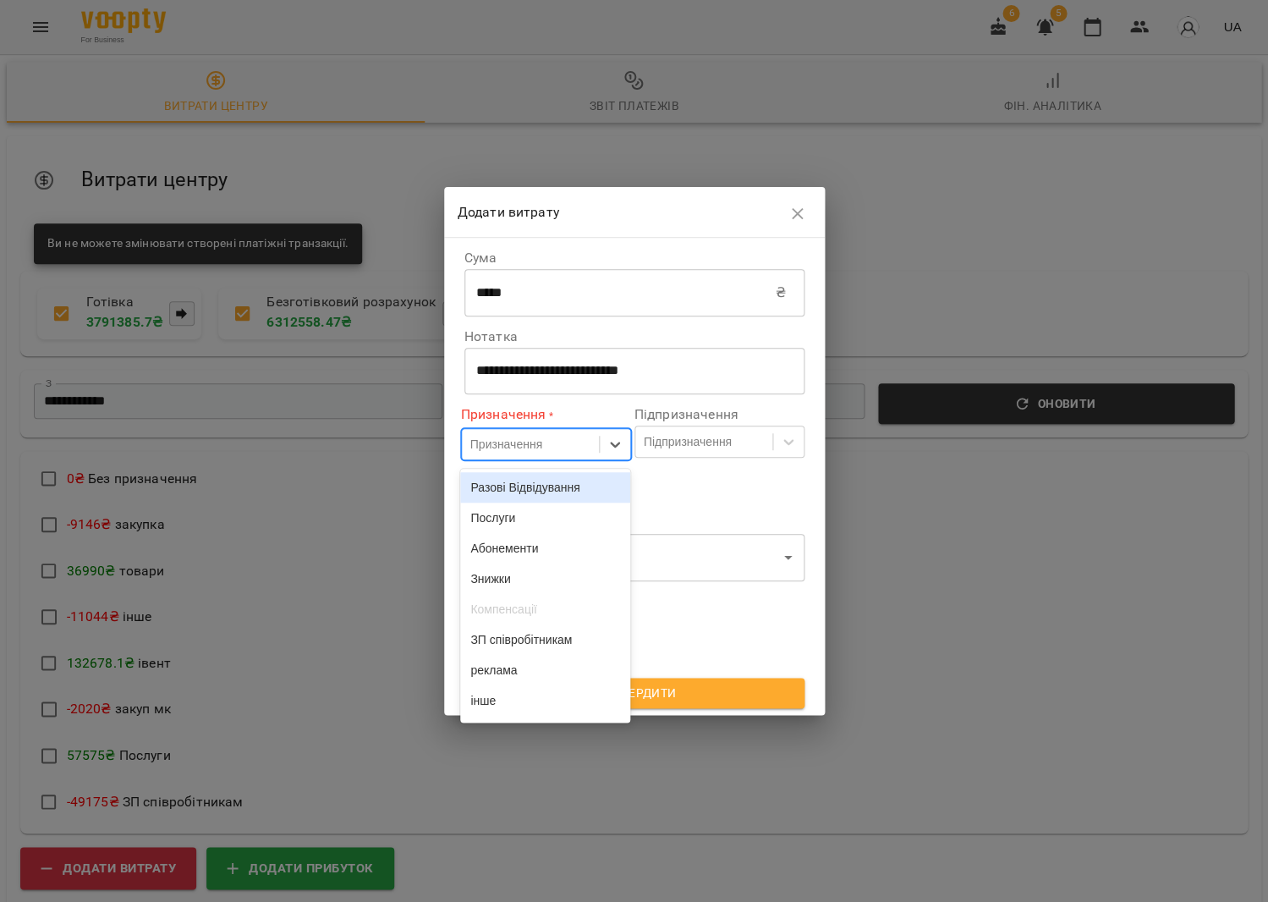
click at [552, 457] on div "Призначення" at bounding box center [530, 445] width 137 height 28
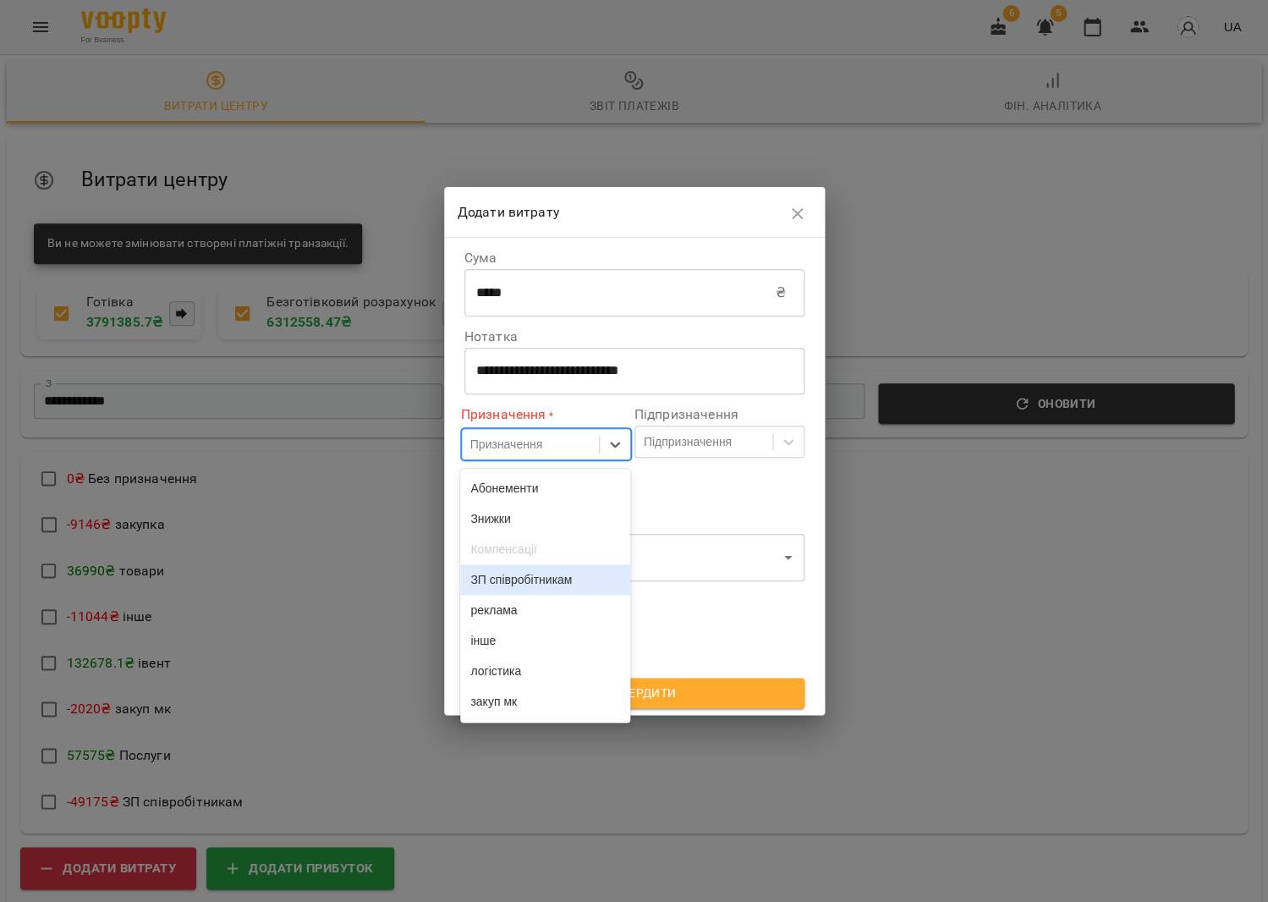
click at [490, 593] on div "ЗП співробітникам" at bounding box center [545, 579] width 170 height 30
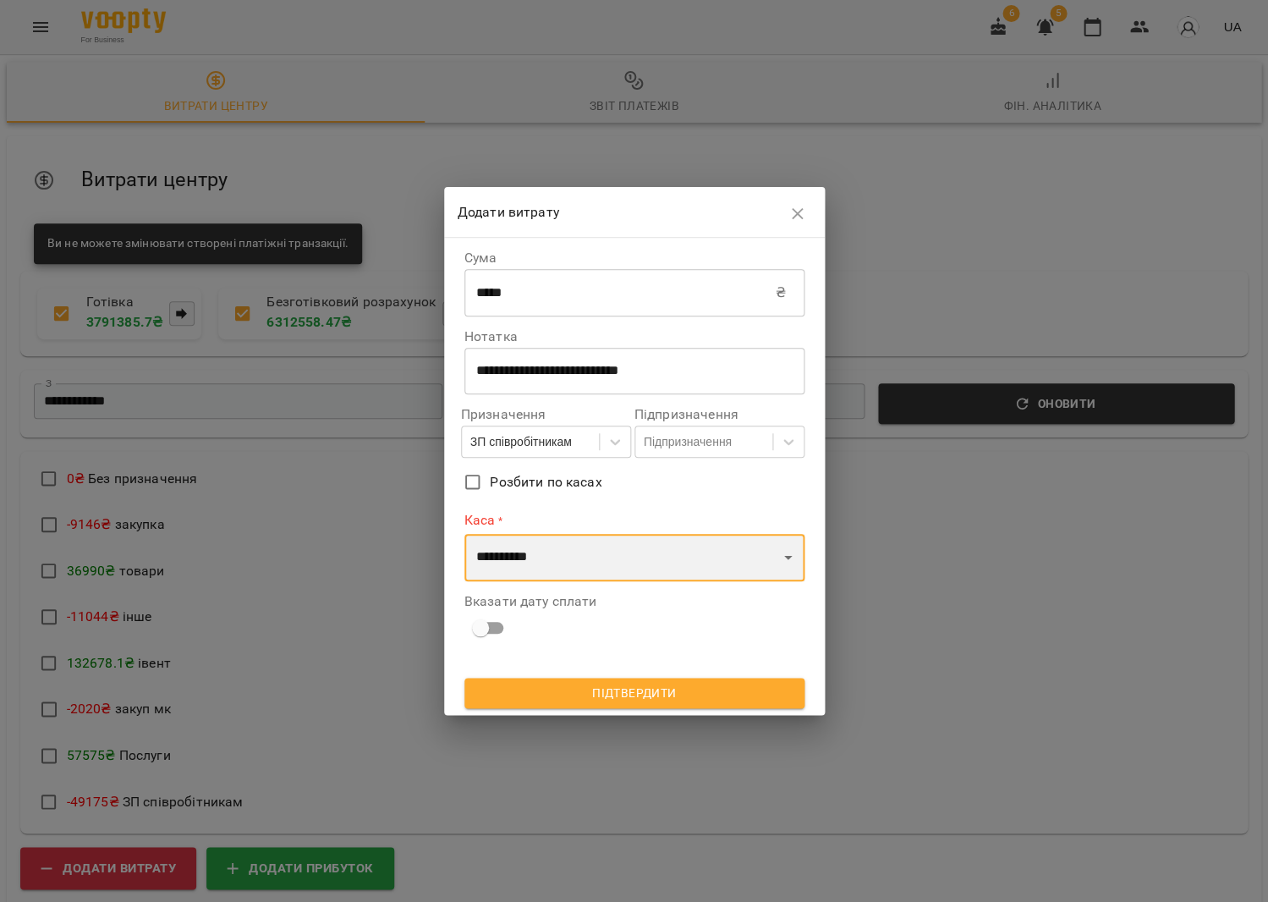
select select "****"
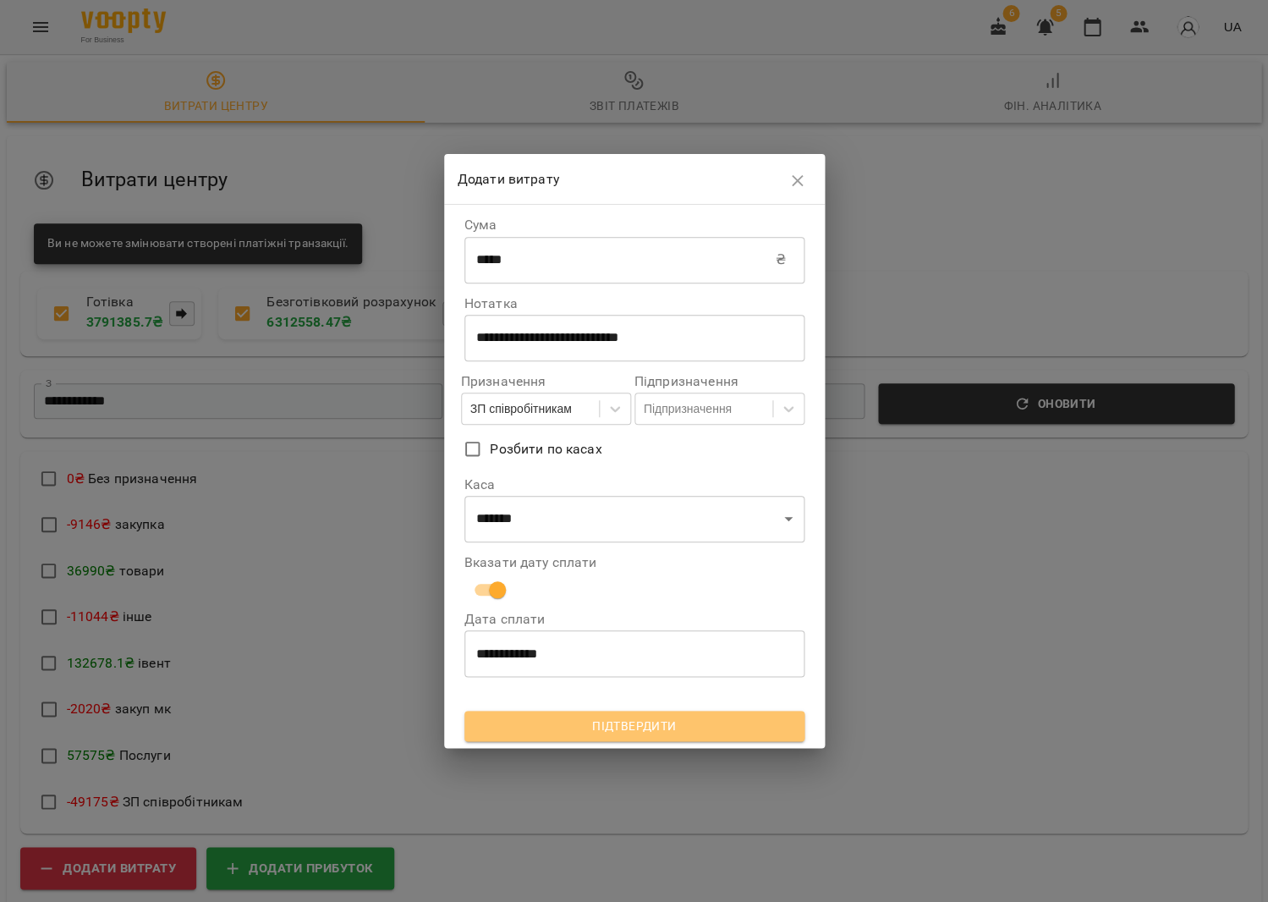
click at [508, 722] on span "Підтвердити" at bounding box center [634, 726] width 313 height 20
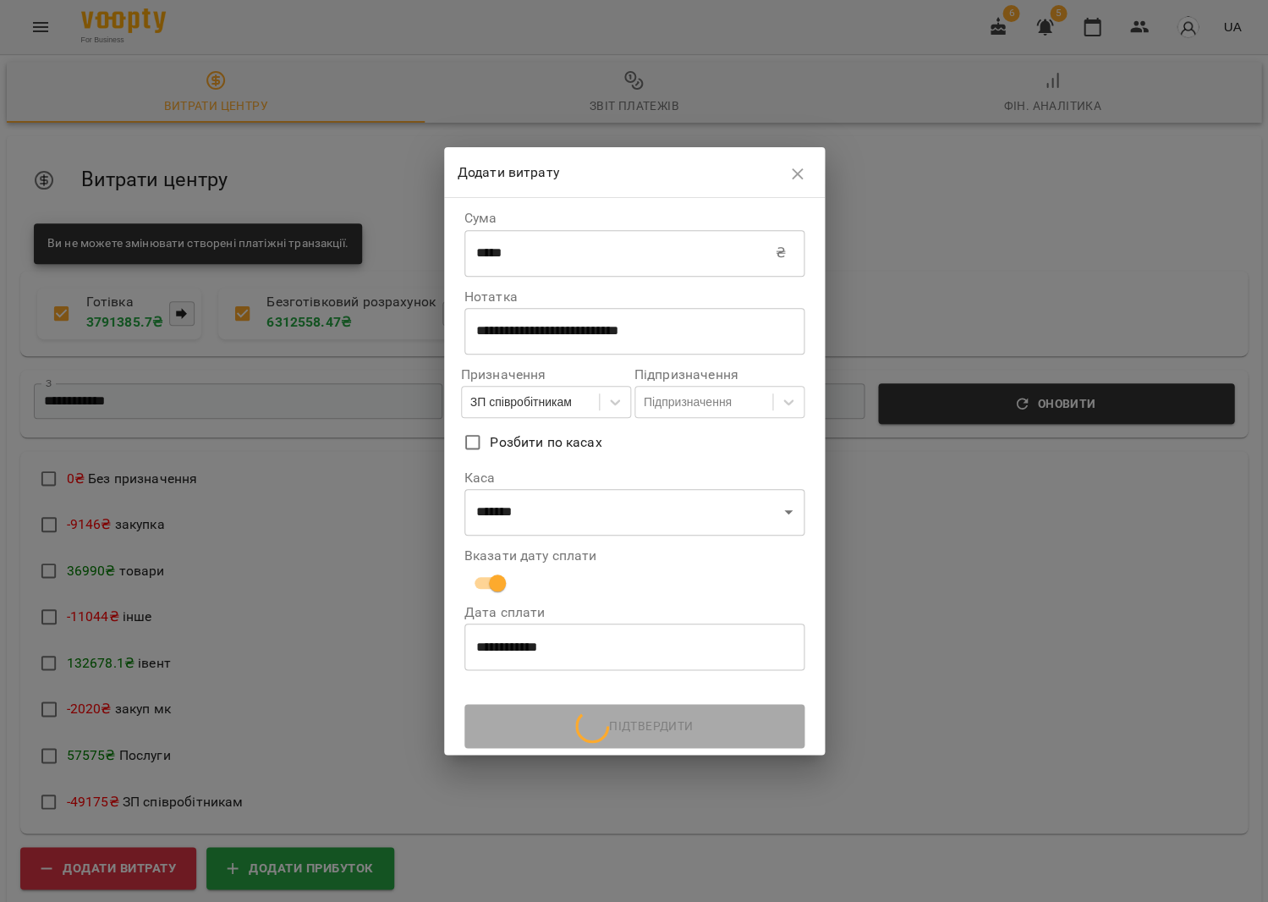
scroll to position [0, 0]
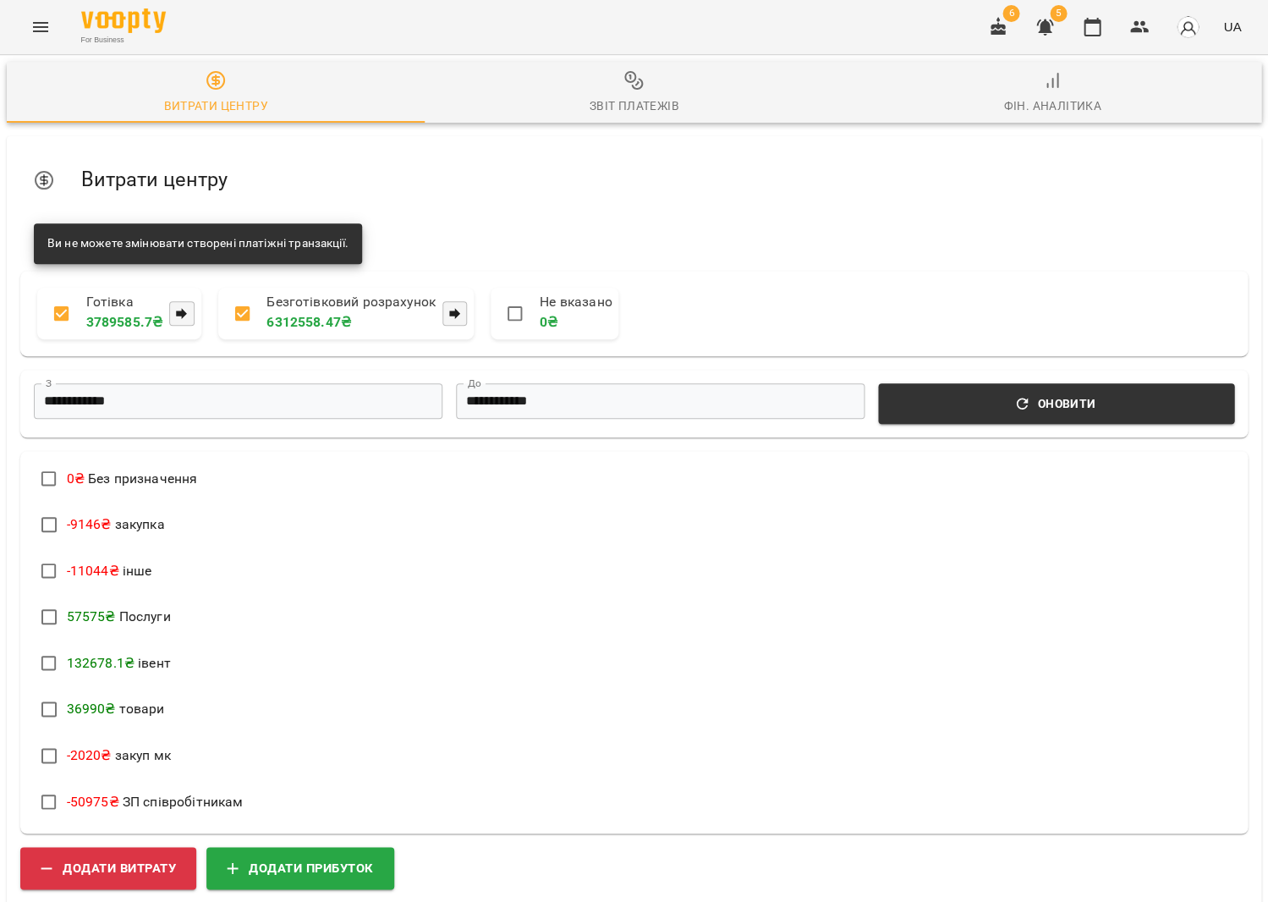
click at [639, 74] on icon "button" at bounding box center [634, 80] width 20 height 20
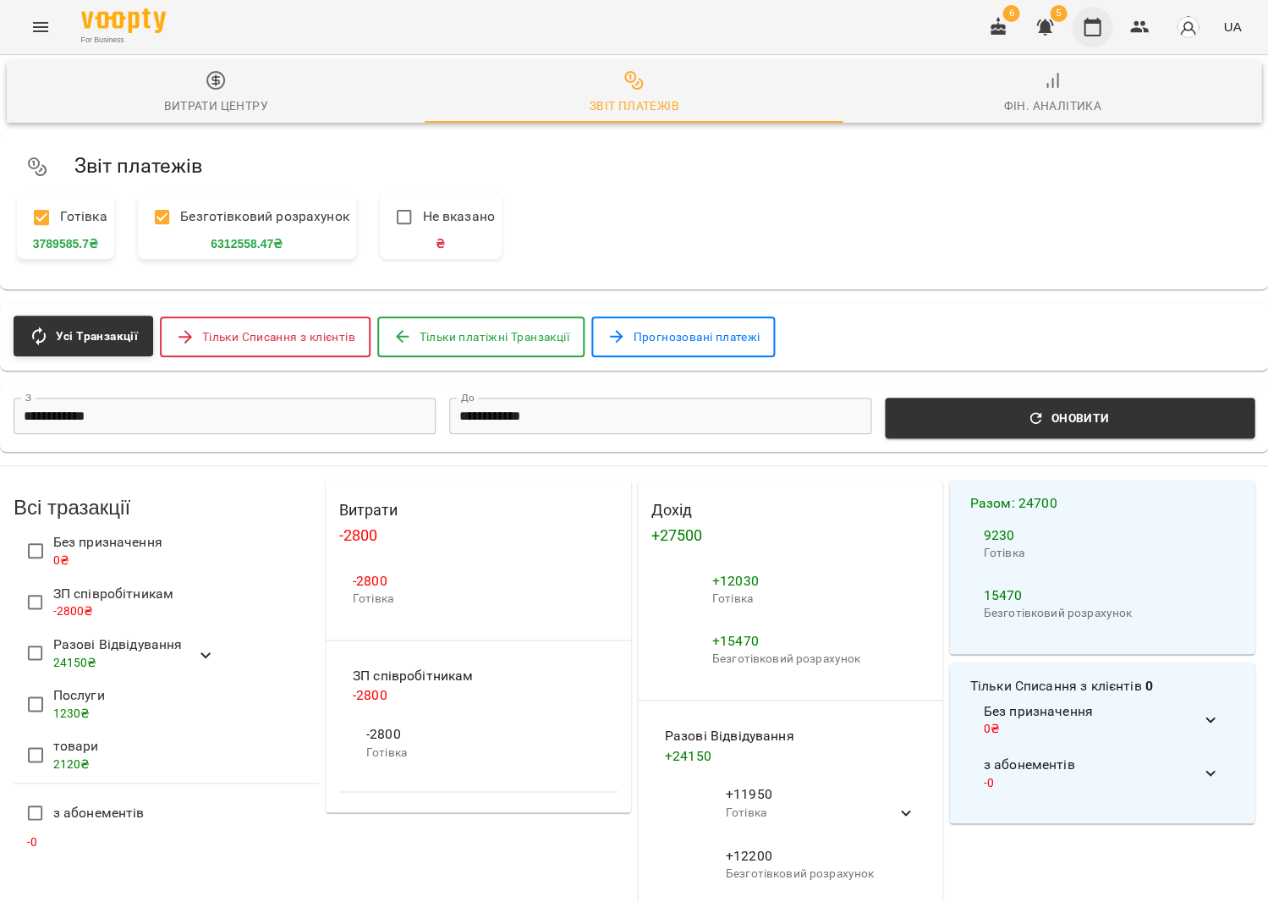
click at [1091, 22] on icon "button" at bounding box center [1092, 27] width 17 height 19
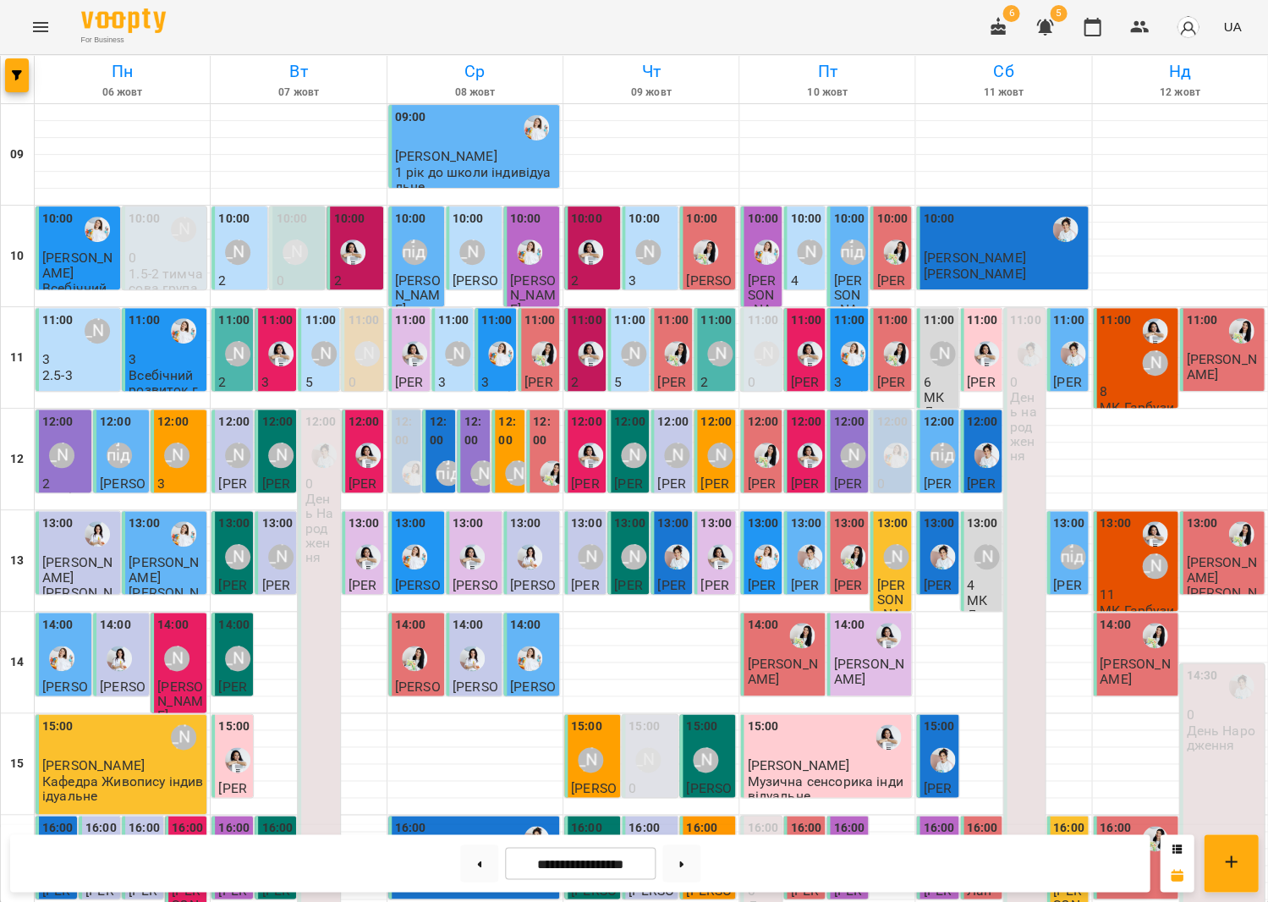
scroll to position [107, 0]
click at [690, 858] on button at bounding box center [682, 862] width 38 height 37
type input "**********"
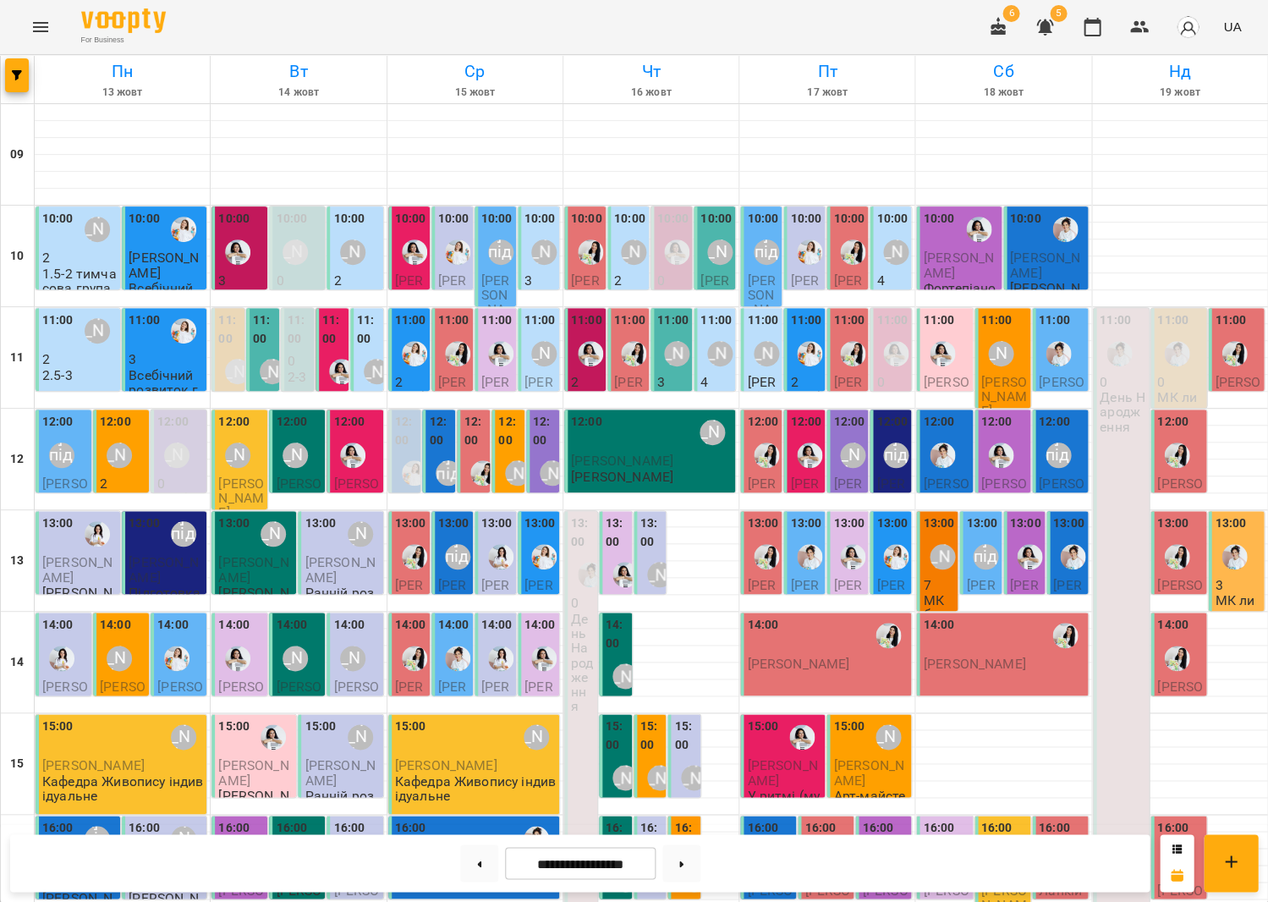
scroll to position [201, 0]
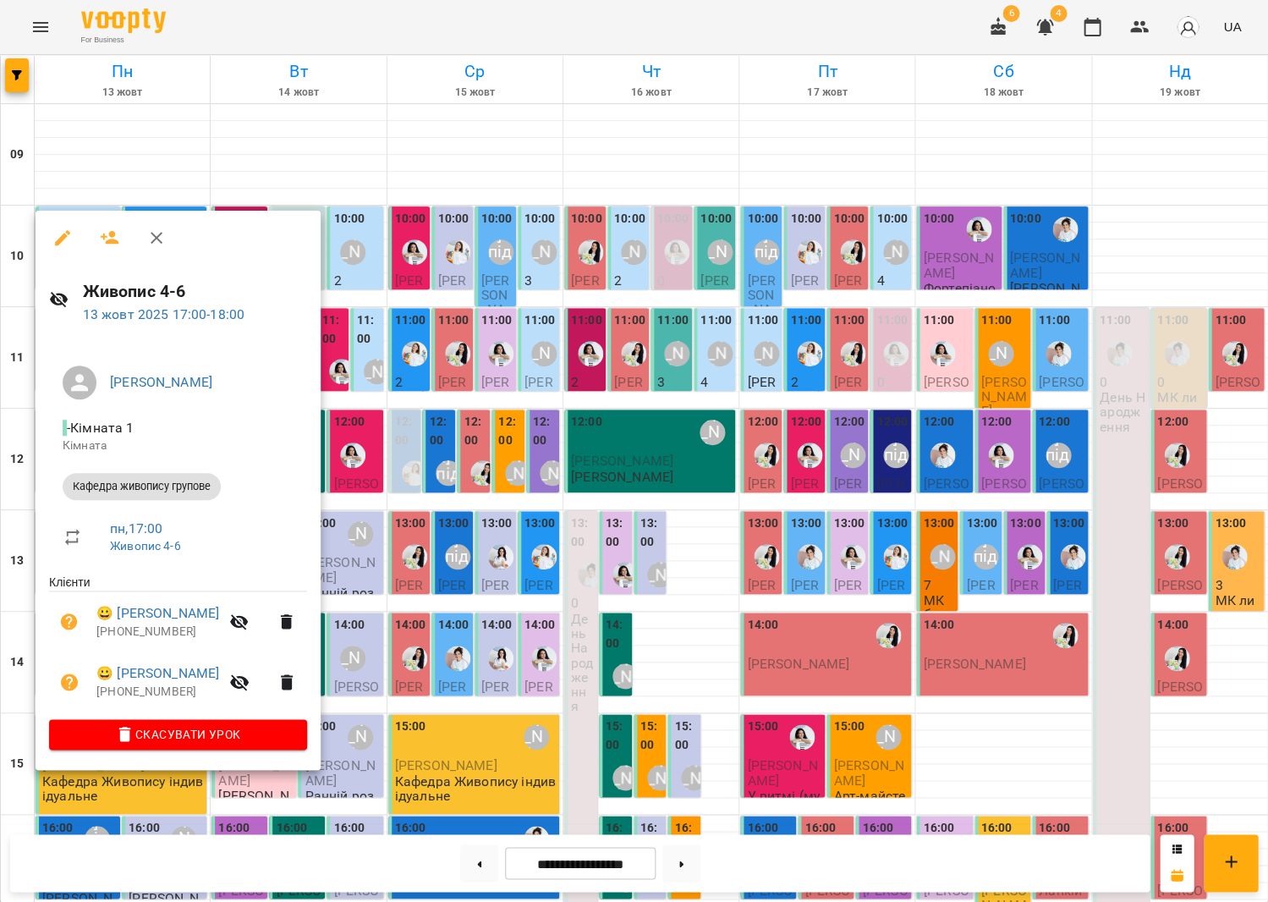
click at [522, 690] on div at bounding box center [634, 451] width 1268 height 902
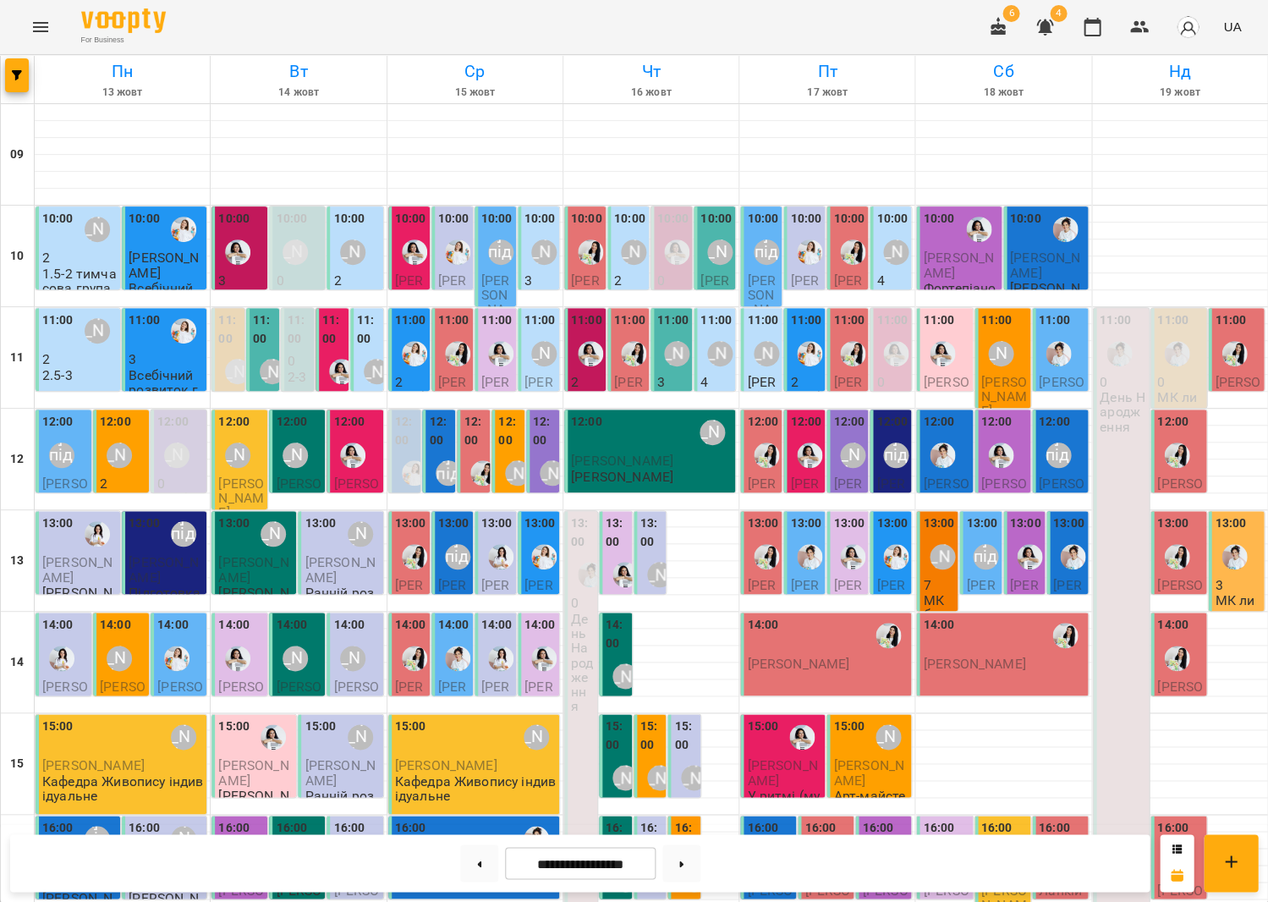
scroll to position [19, 0]
click at [40, 34] on icon "Menu" at bounding box center [40, 27] width 20 height 20
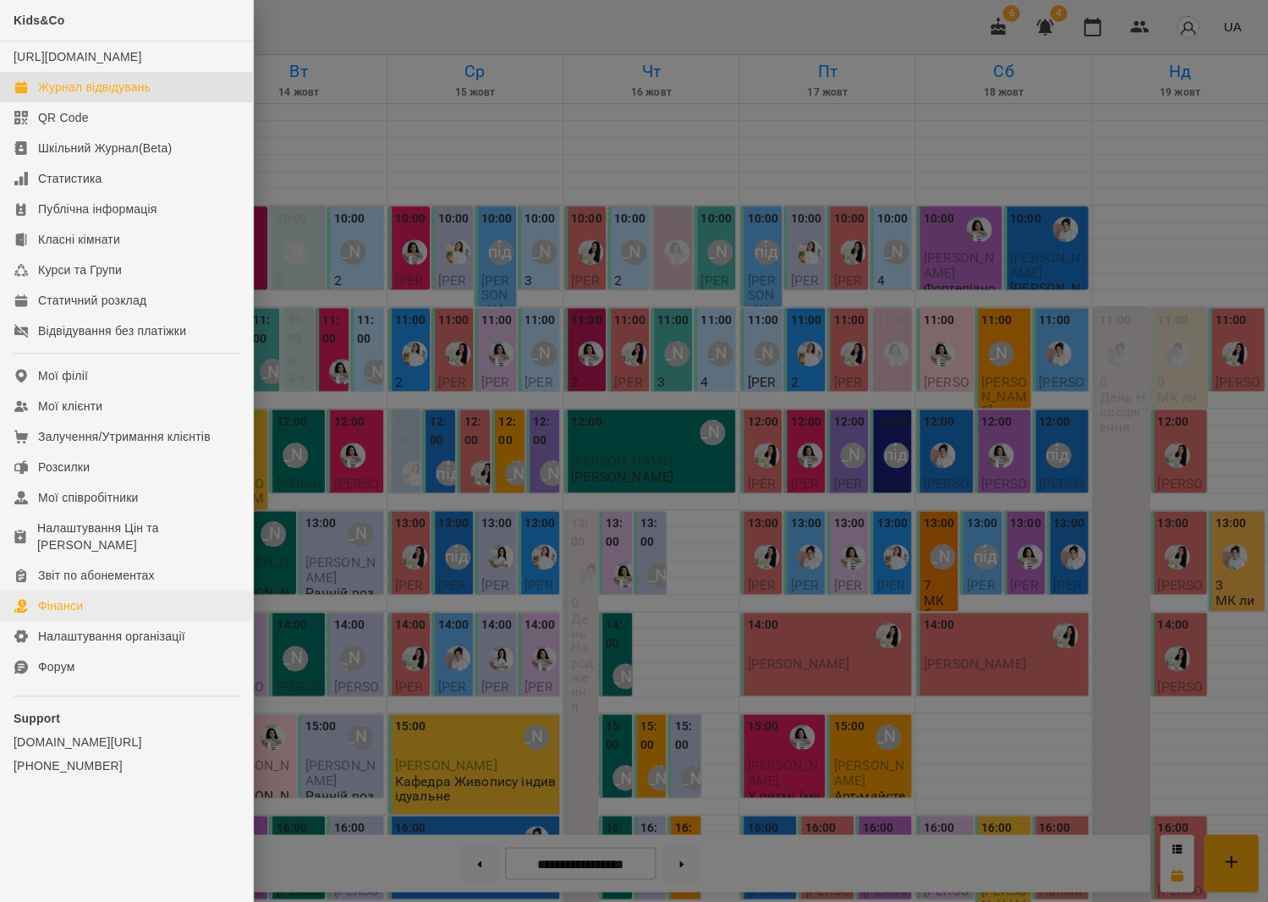
click at [118, 597] on link "Фінанси" at bounding box center [126, 606] width 253 height 30
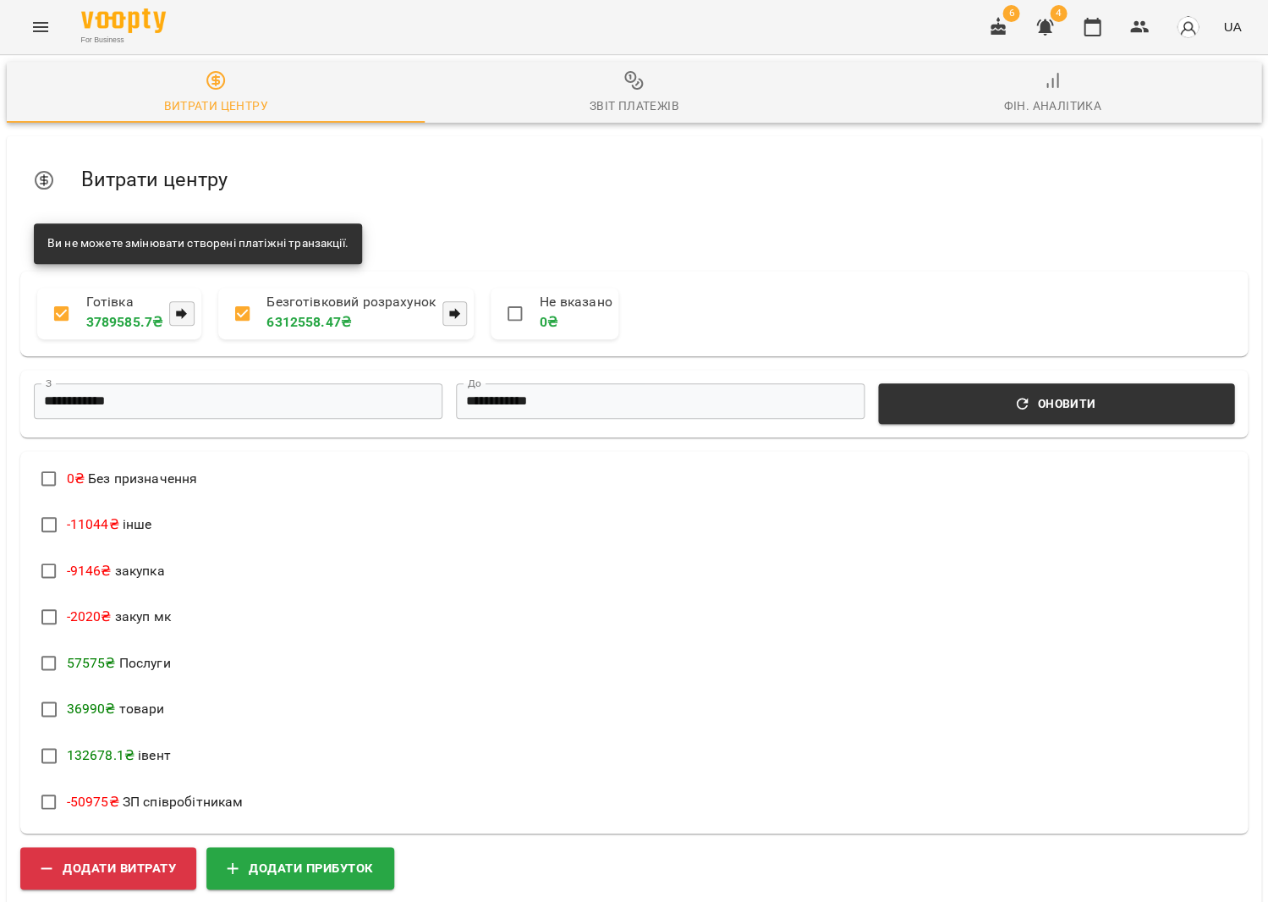
click at [626, 90] on icon "button" at bounding box center [634, 80] width 20 height 20
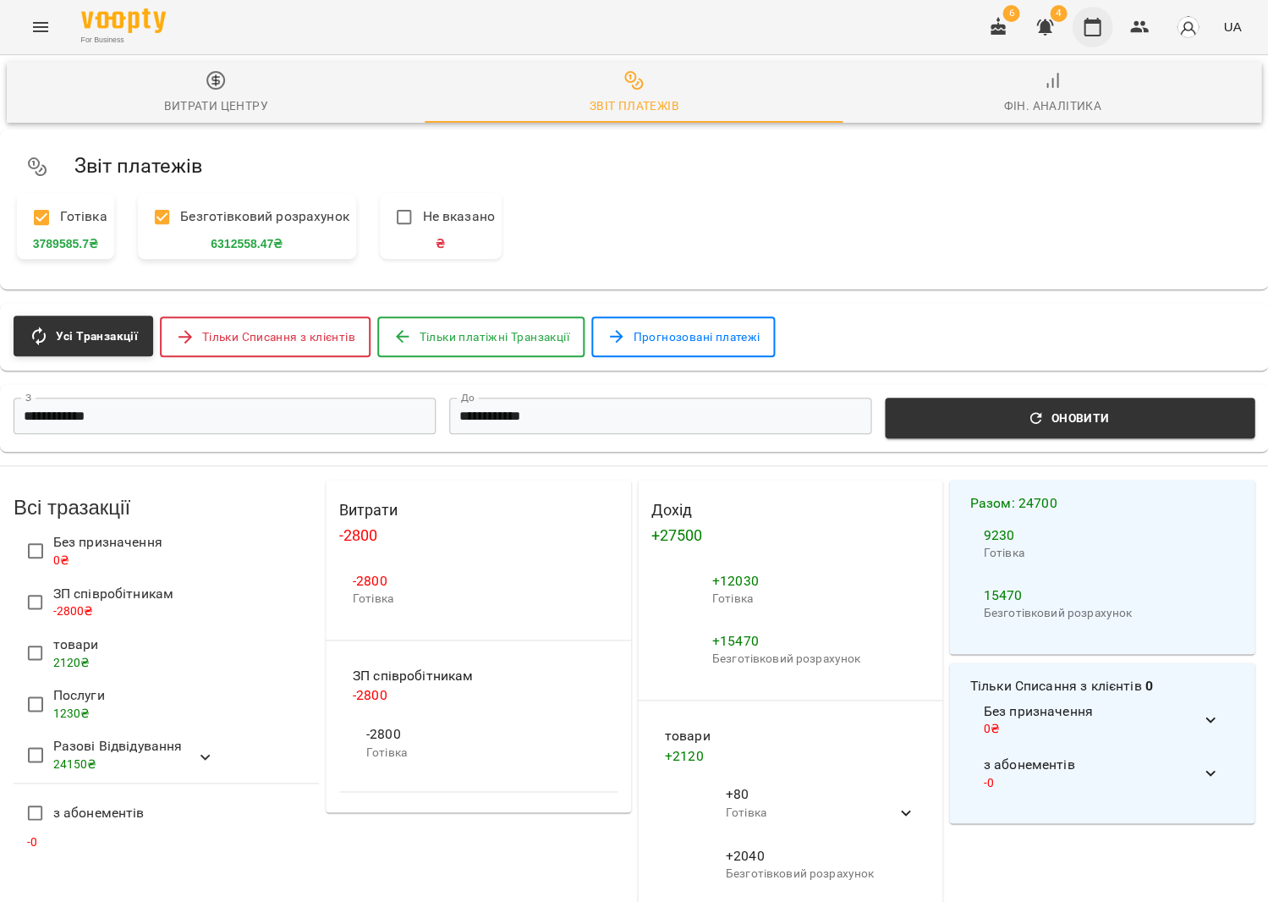
click at [1107, 16] on button "button" at bounding box center [1092, 27] width 41 height 41
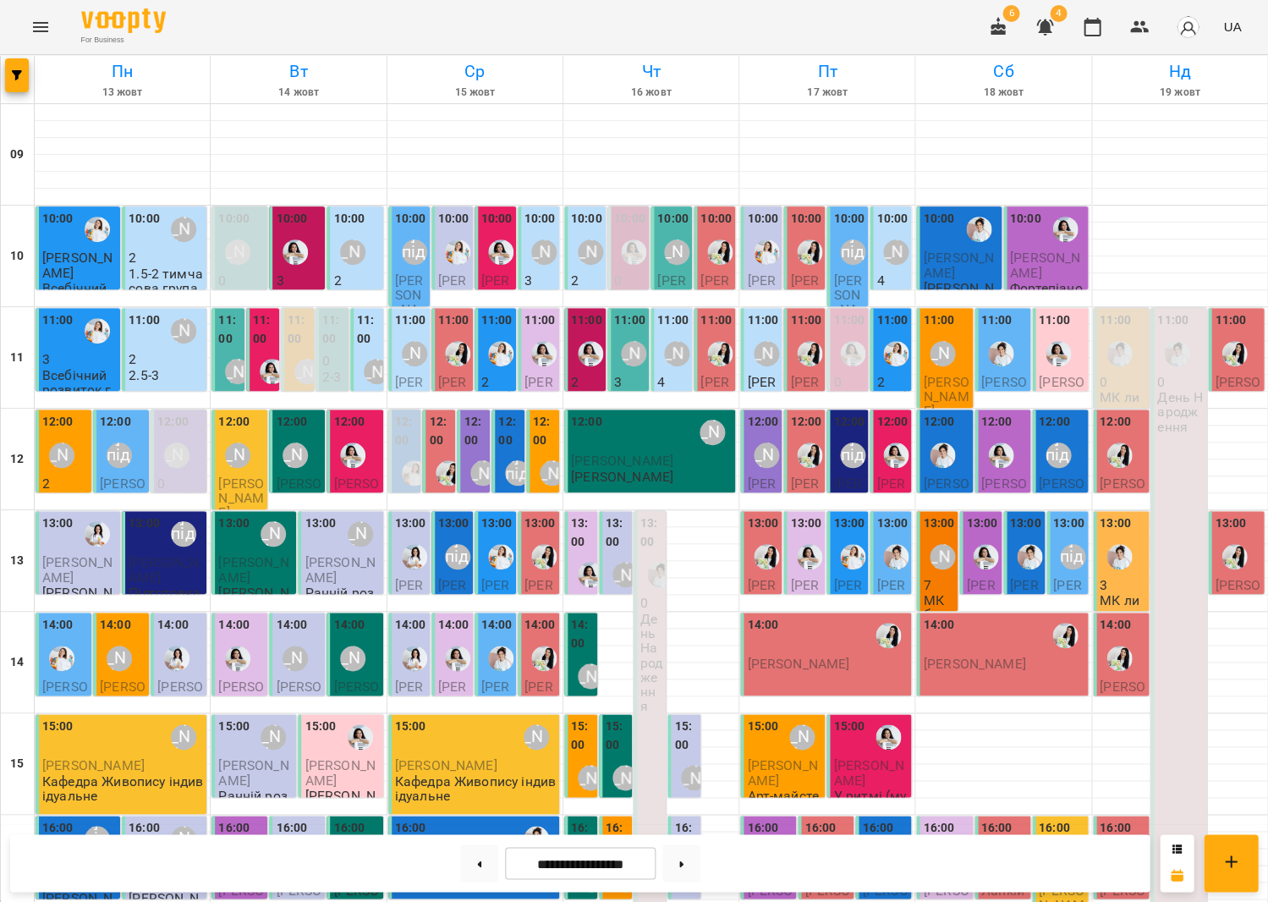
scroll to position [394, 0]
click at [480, 868] on button at bounding box center [479, 862] width 38 height 37
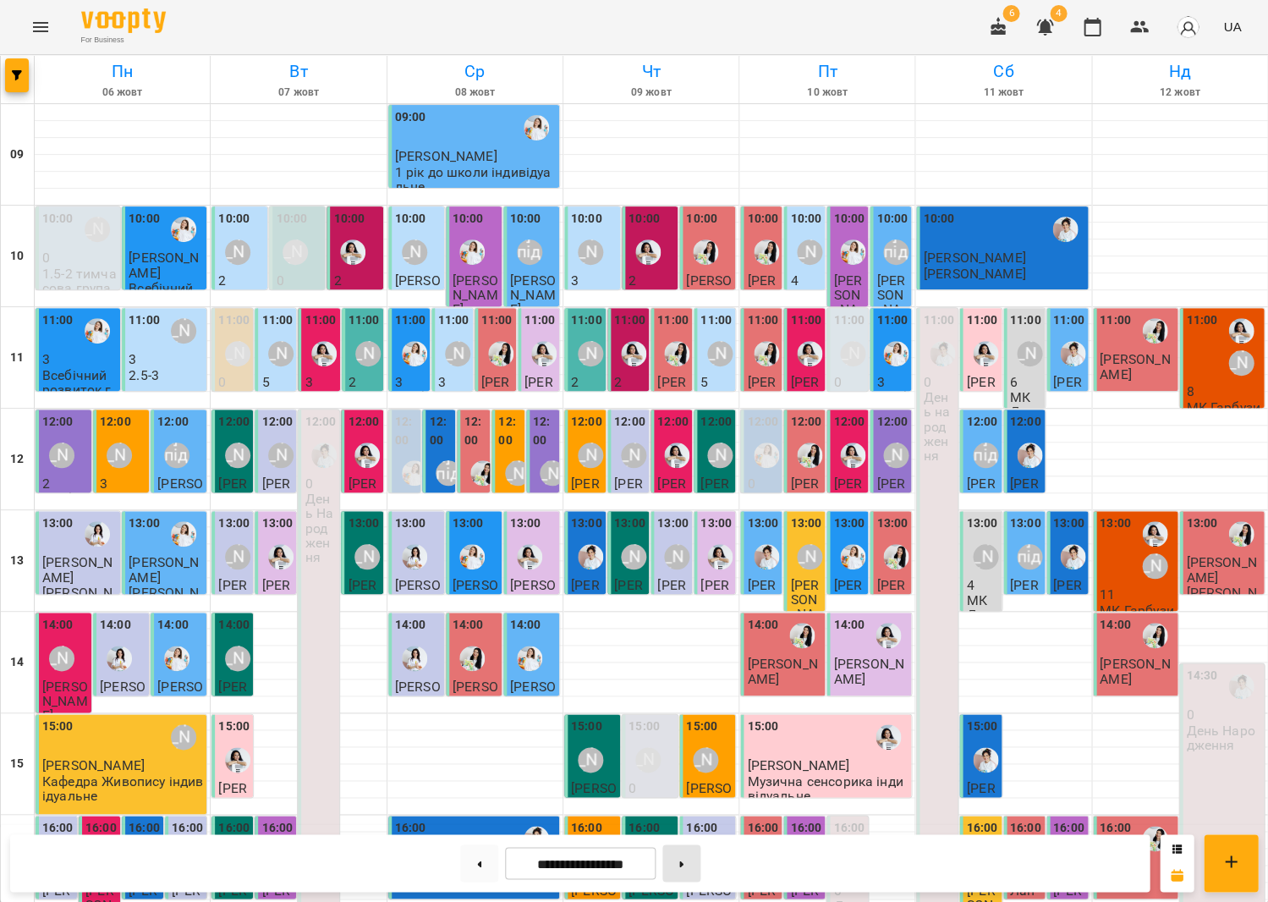
click at [699, 877] on button at bounding box center [682, 862] width 38 height 37
type input "**********"
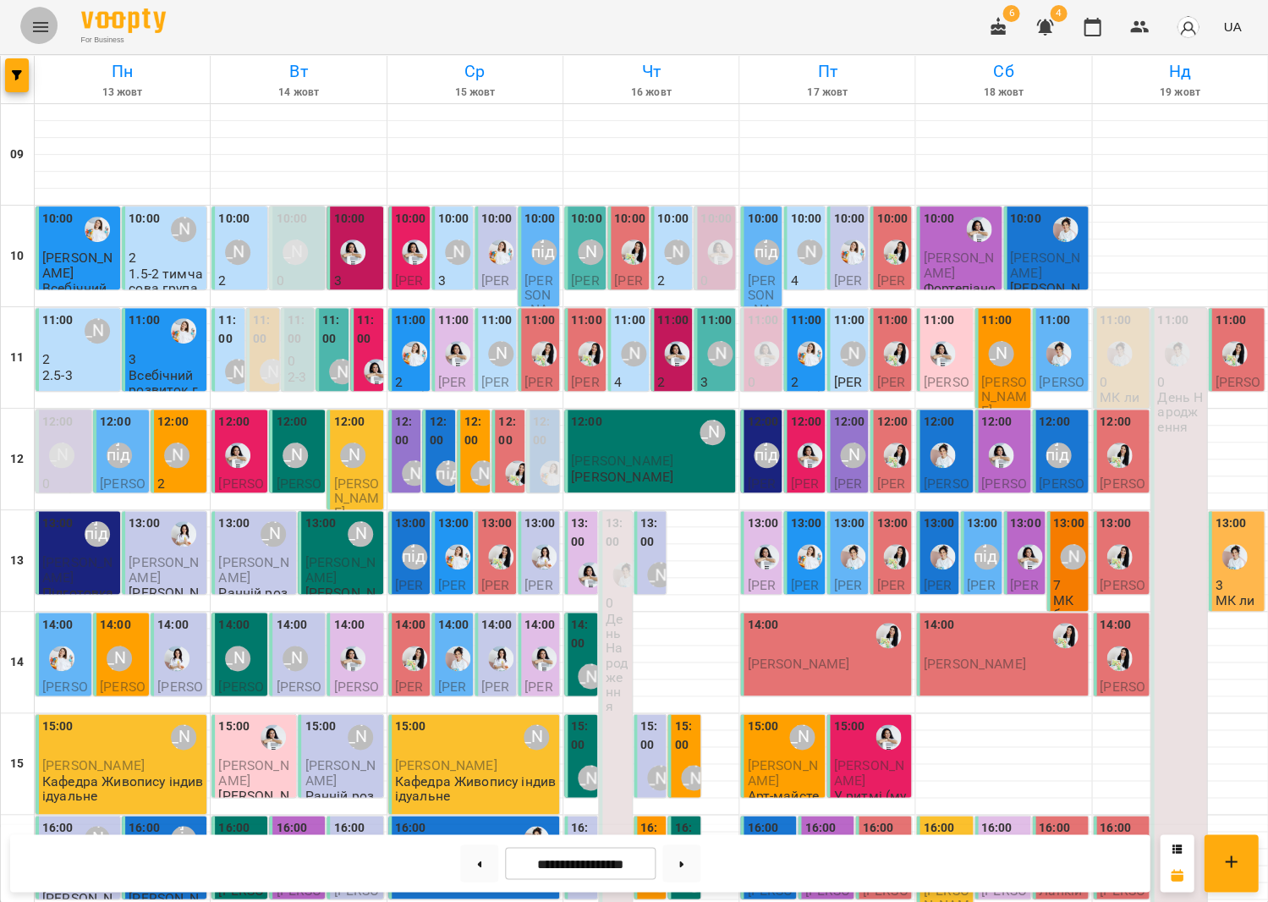
click at [39, 21] on icon "Menu" at bounding box center [40, 27] width 20 height 20
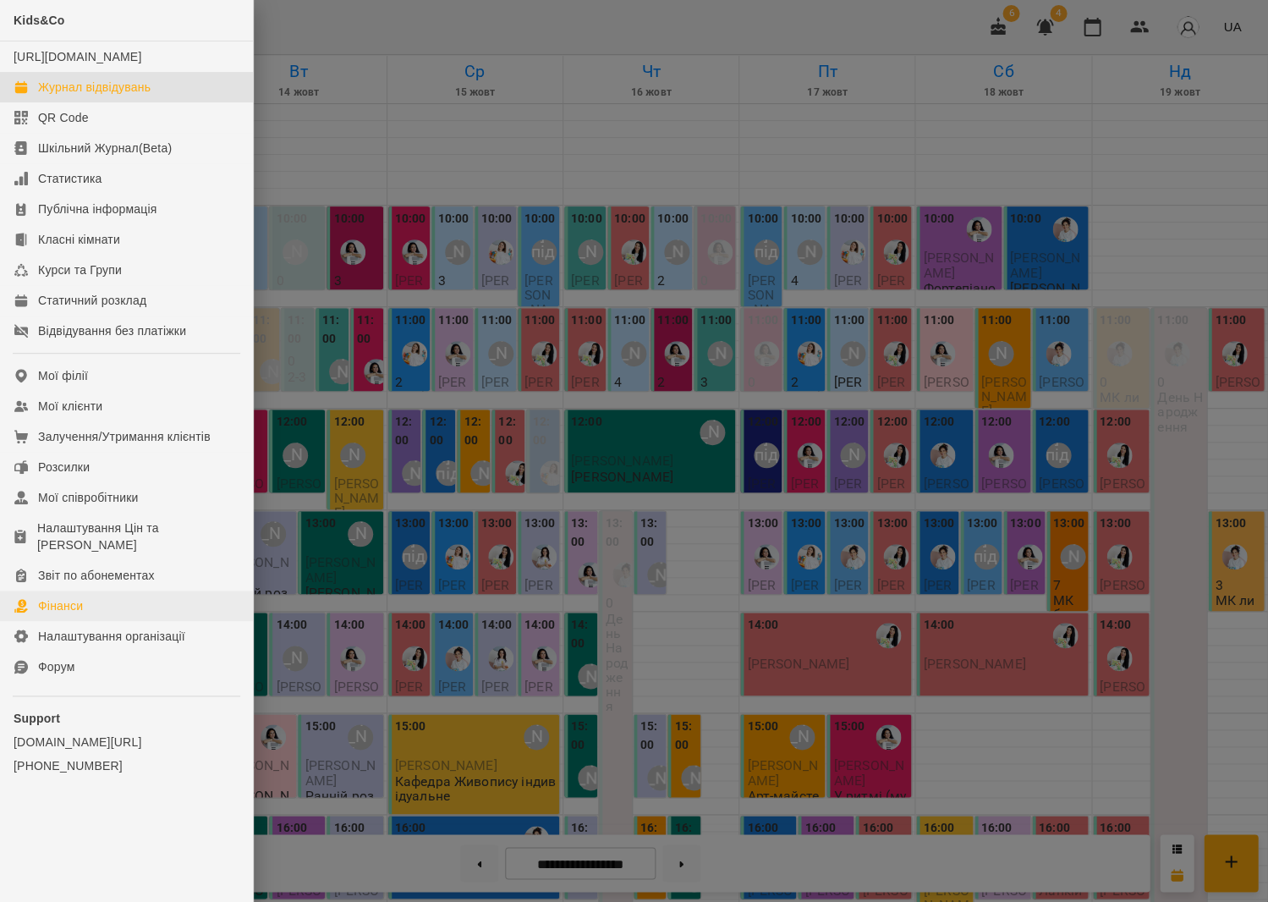
click at [96, 591] on link "Фінанси" at bounding box center [126, 606] width 253 height 30
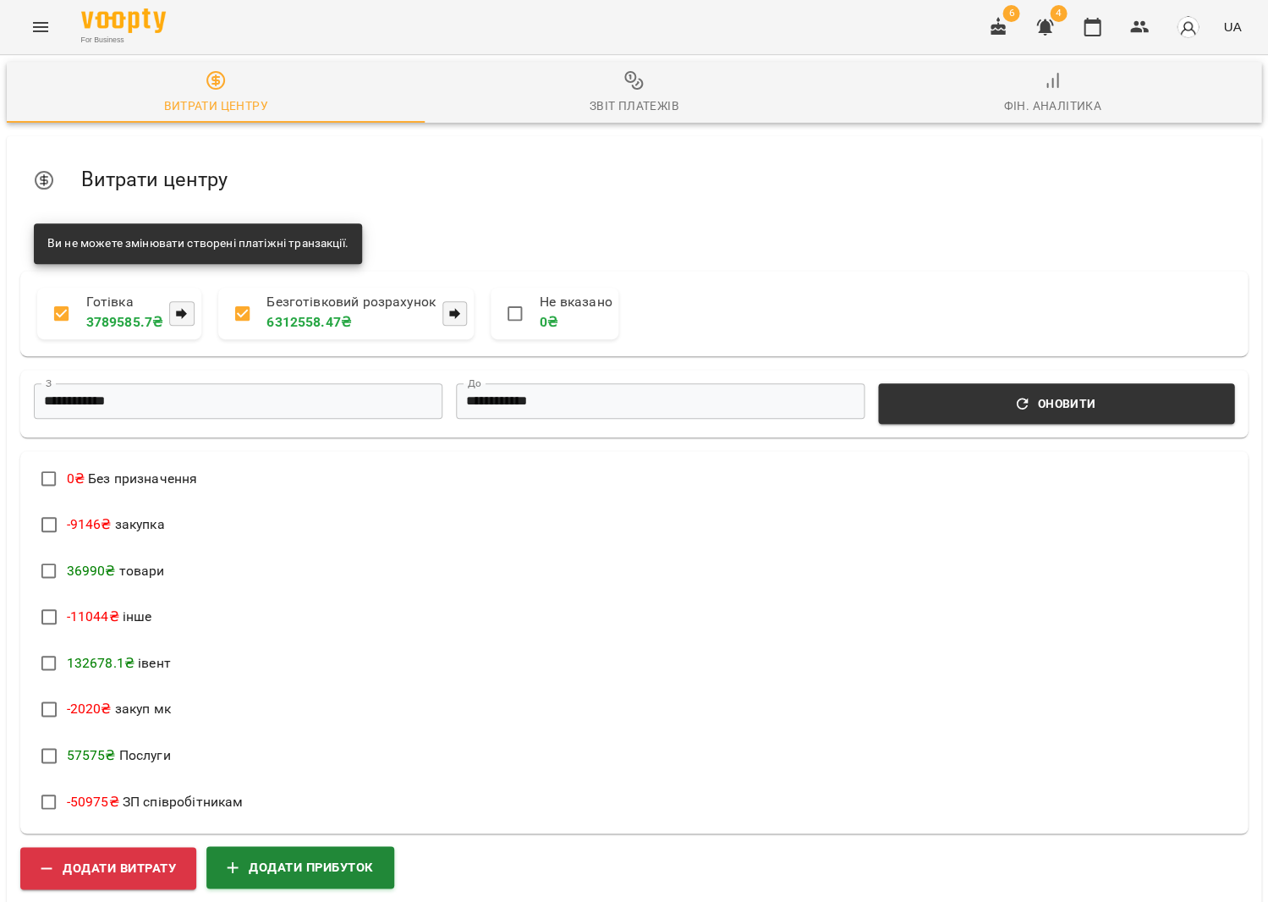
scroll to position [216, 0]
click at [366, 856] on span "Додати прибуток" at bounding box center [300, 867] width 147 height 22
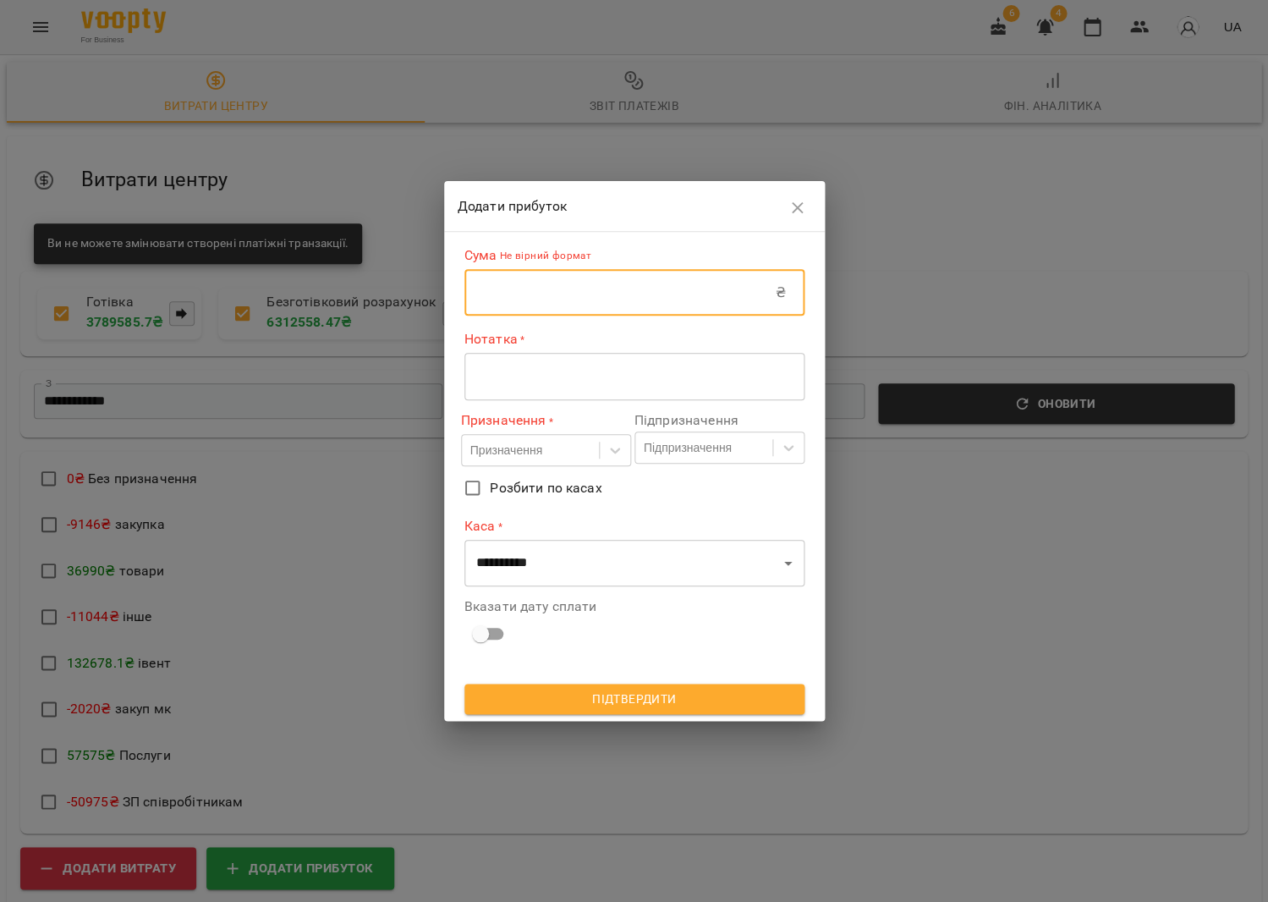
click at [659, 310] on input "text" at bounding box center [620, 292] width 311 height 47
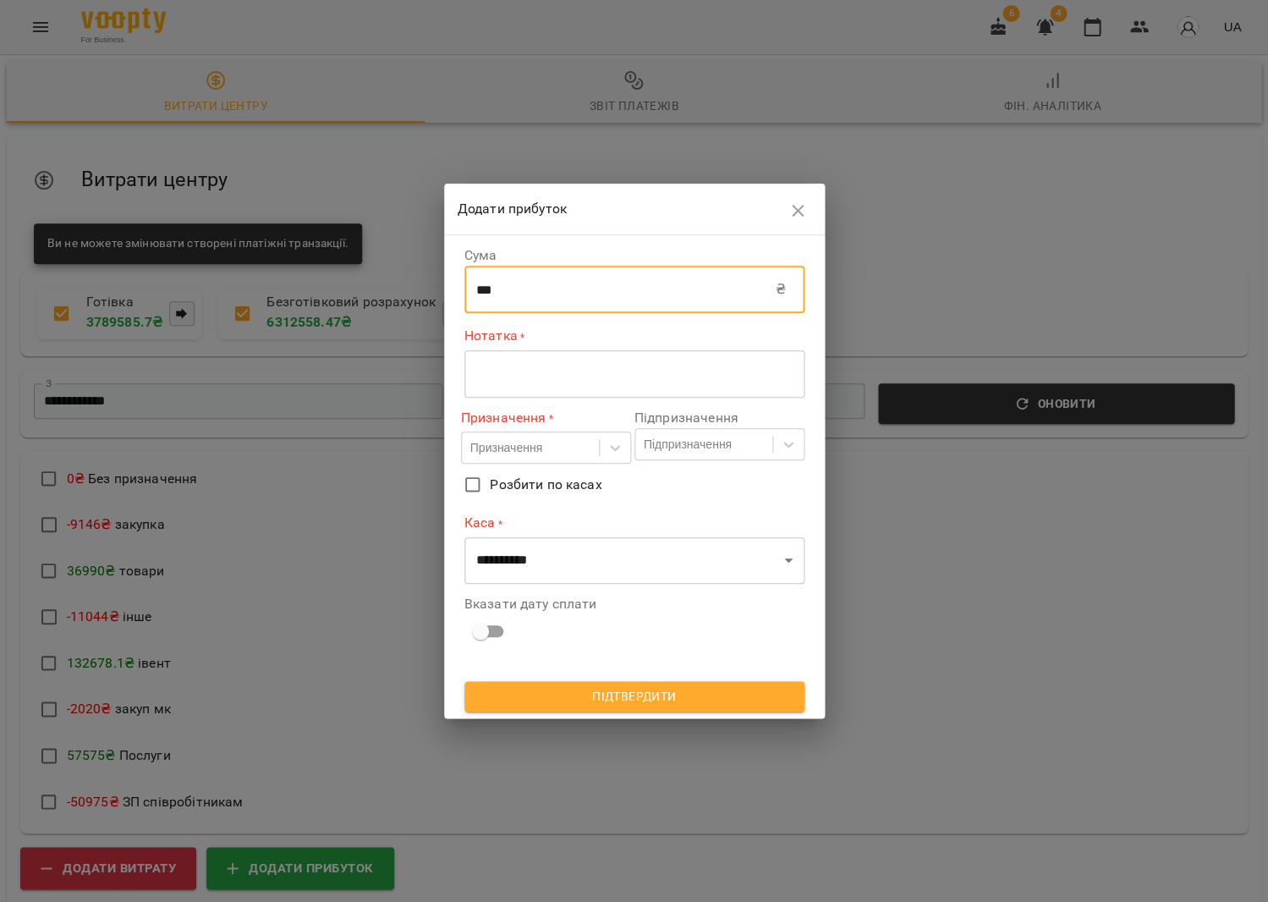
type input "***"
click at [666, 393] on div "* ​" at bounding box center [635, 373] width 340 height 47
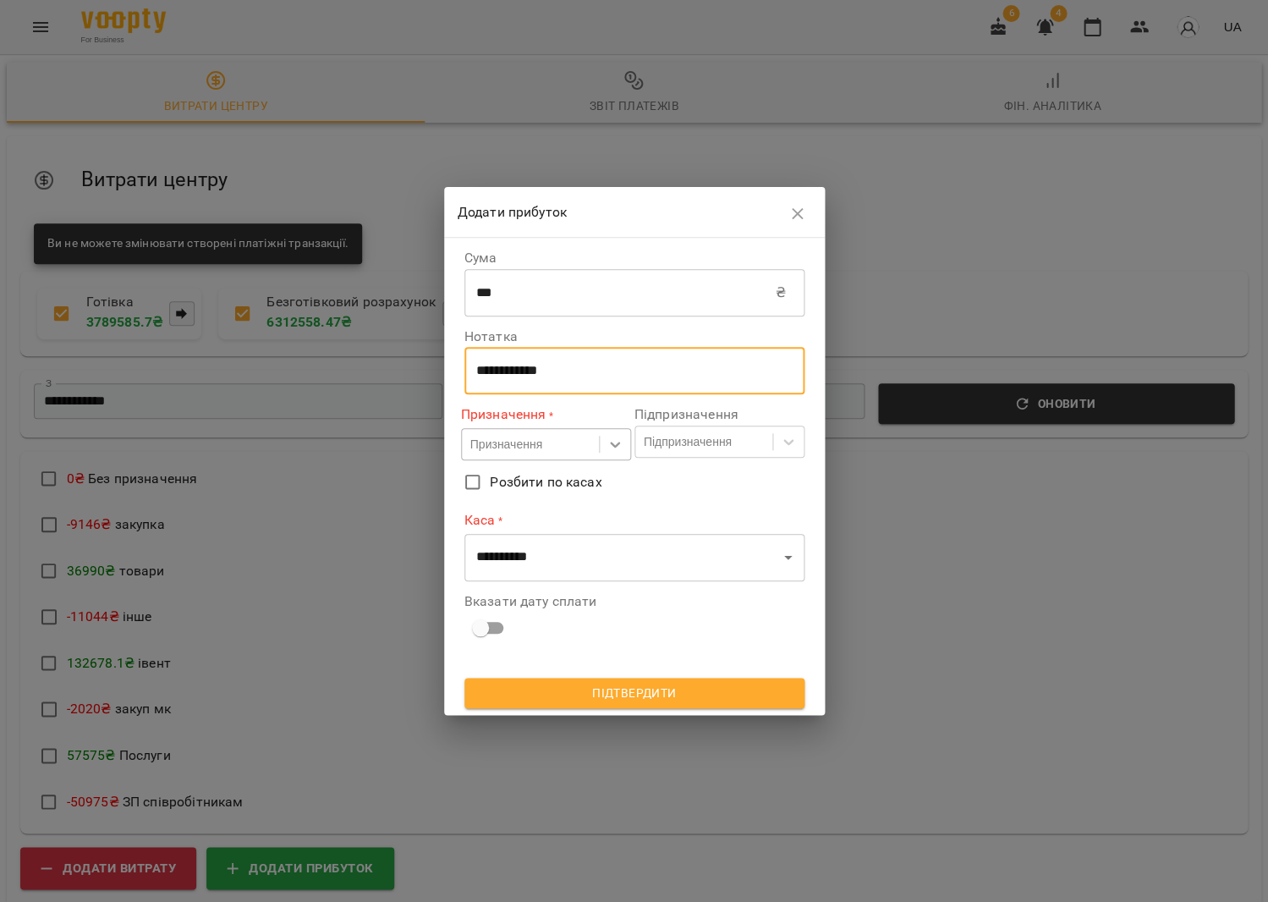
type textarea "**********"
click at [614, 447] on icon at bounding box center [615, 445] width 10 height 6
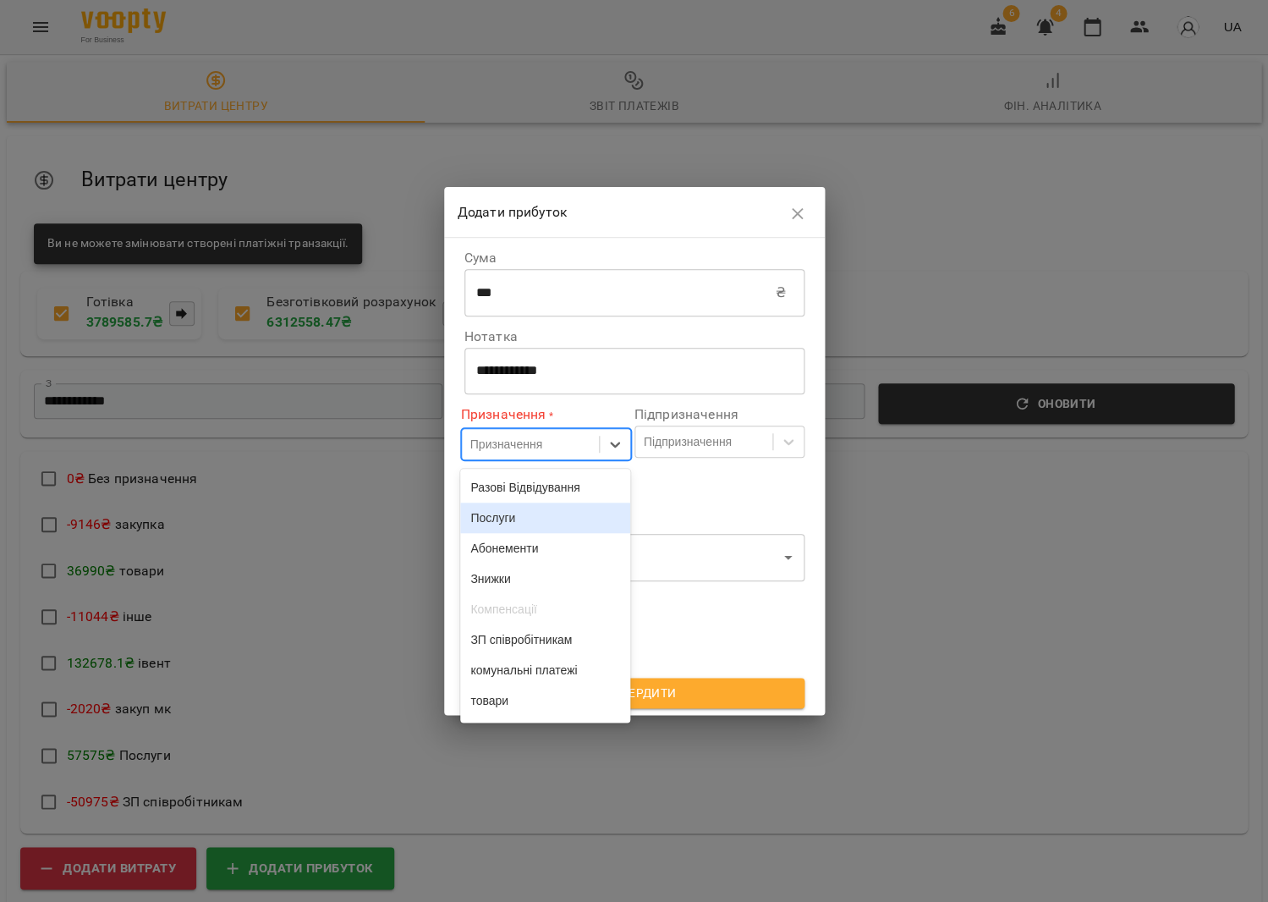
click at [506, 509] on div "Послуги" at bounding box center [545, 518] width 170 height 30
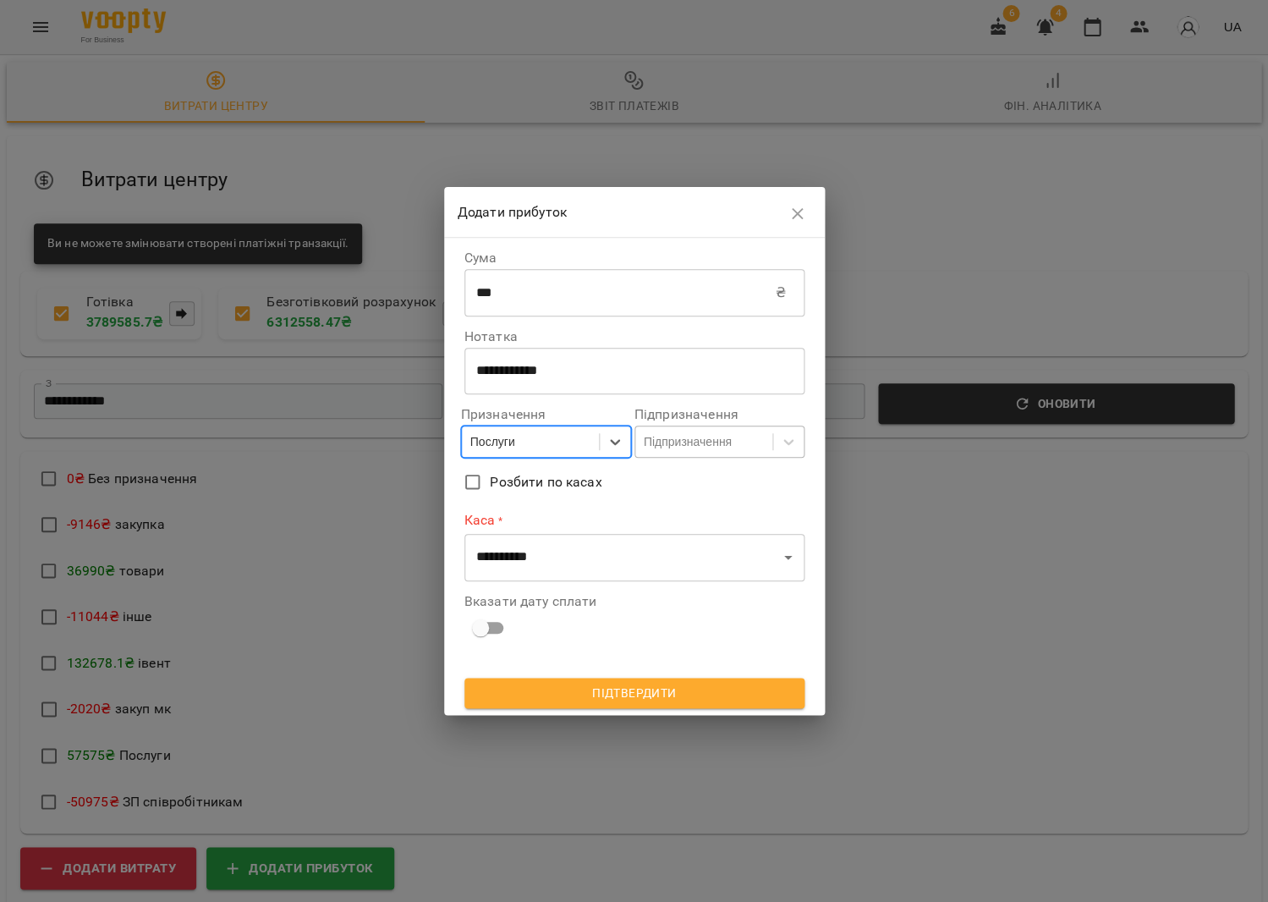
click at [729, 447] on div "Підпризначення" at bounding box center [688, 441] width 88 height 17
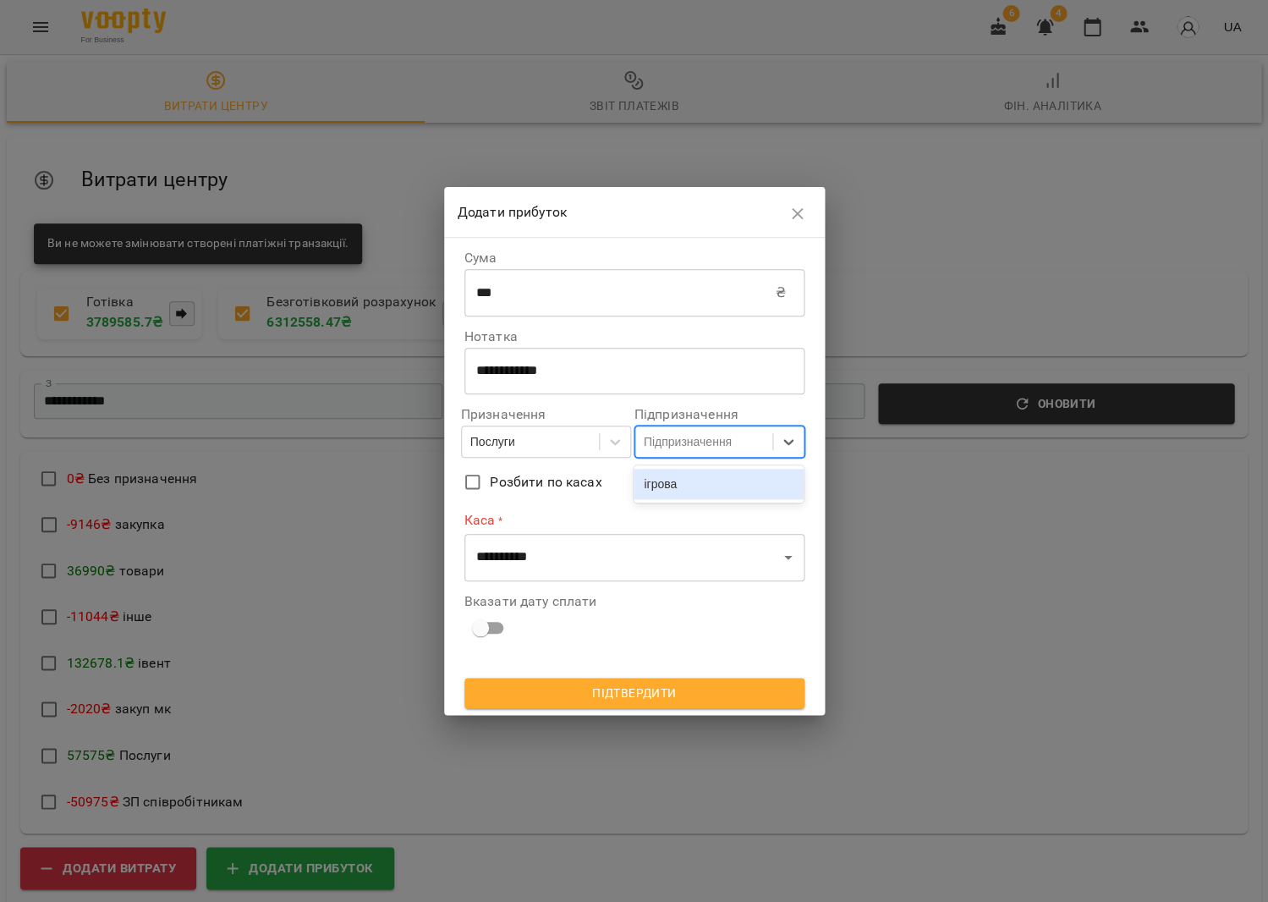
click at [723, 485] on div "ігрова" at bounding box center [719, 484] width 170 height 30
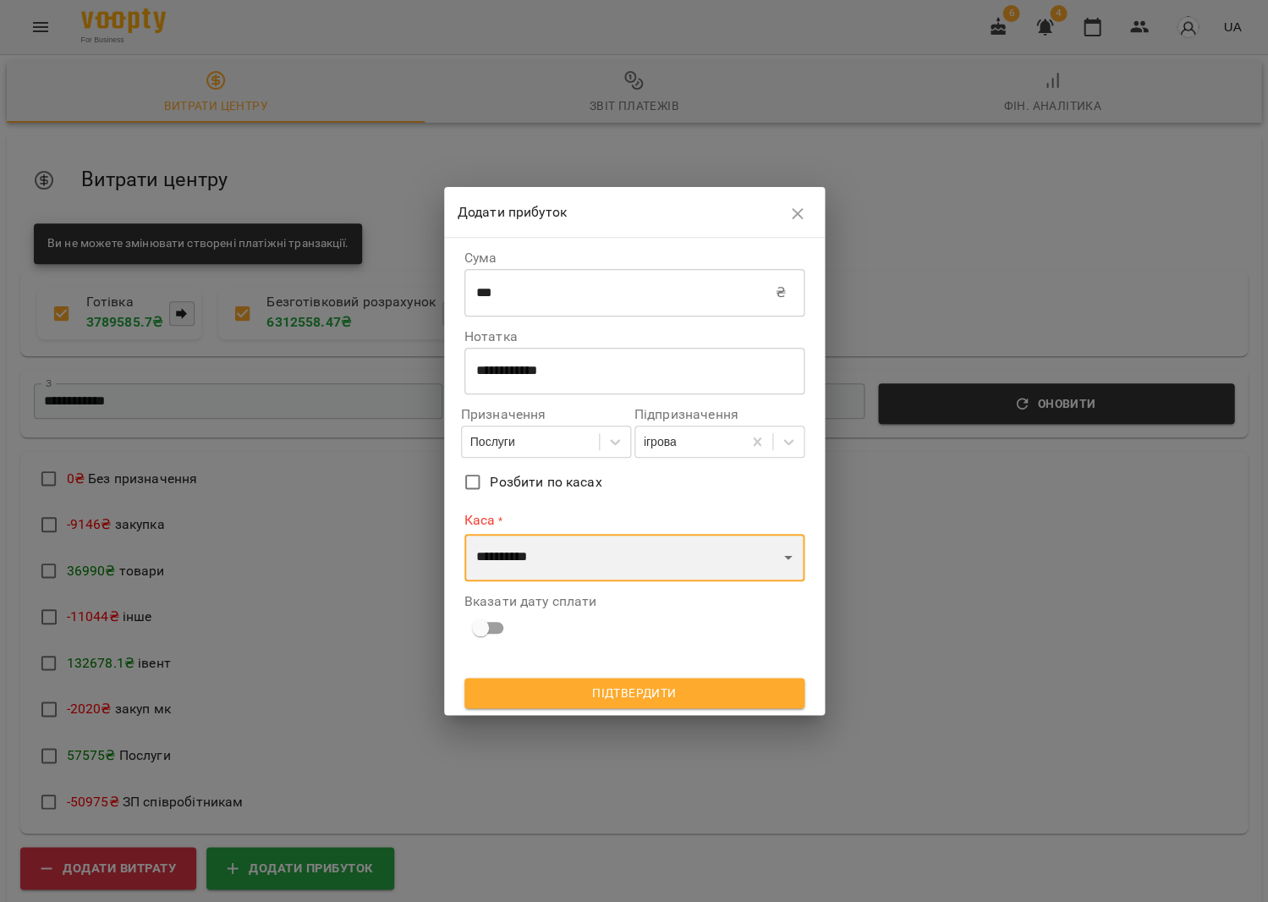
select select "****"
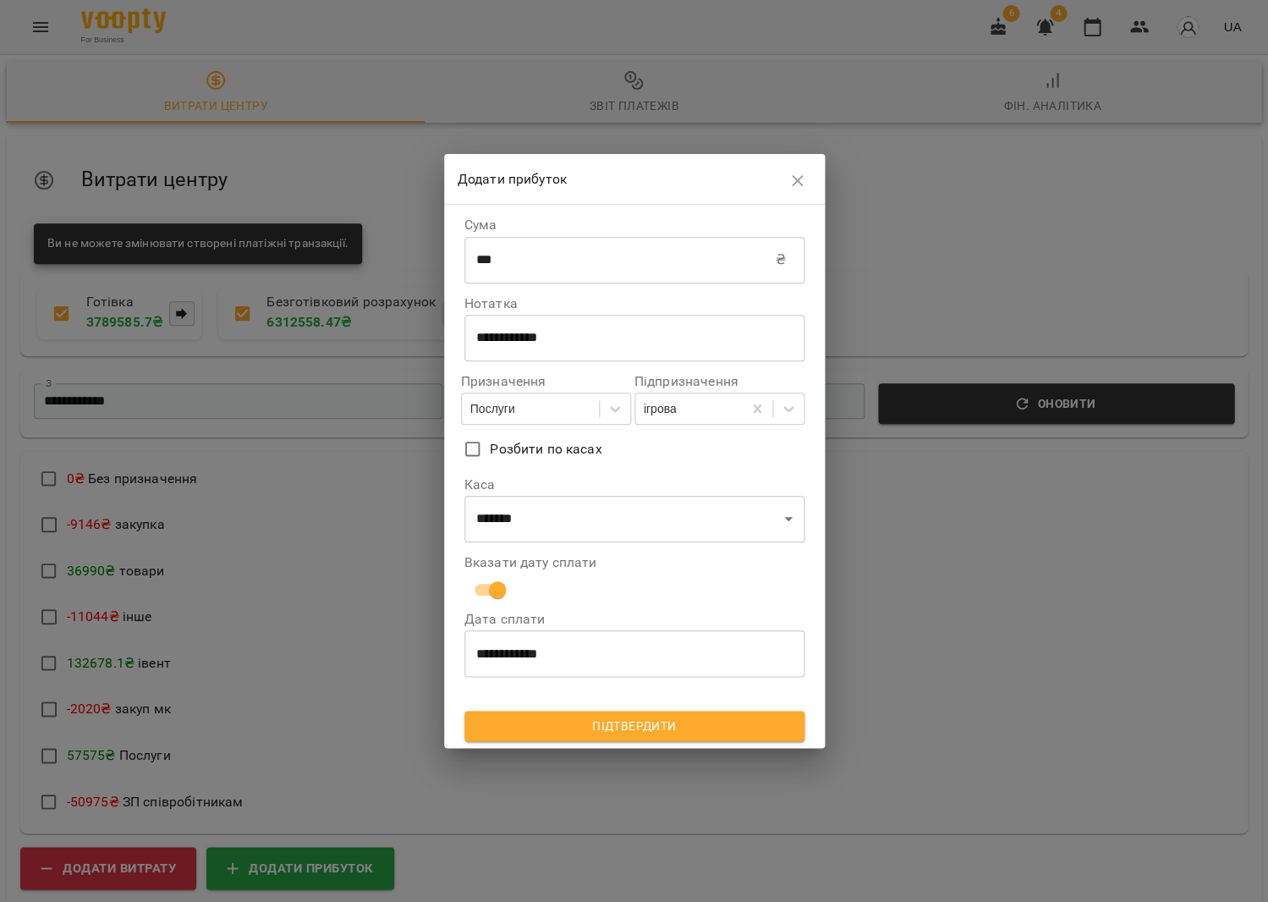
click at [624, 718] on span "Підтвердити" at bounding box center [634, 726] width 313 height 20
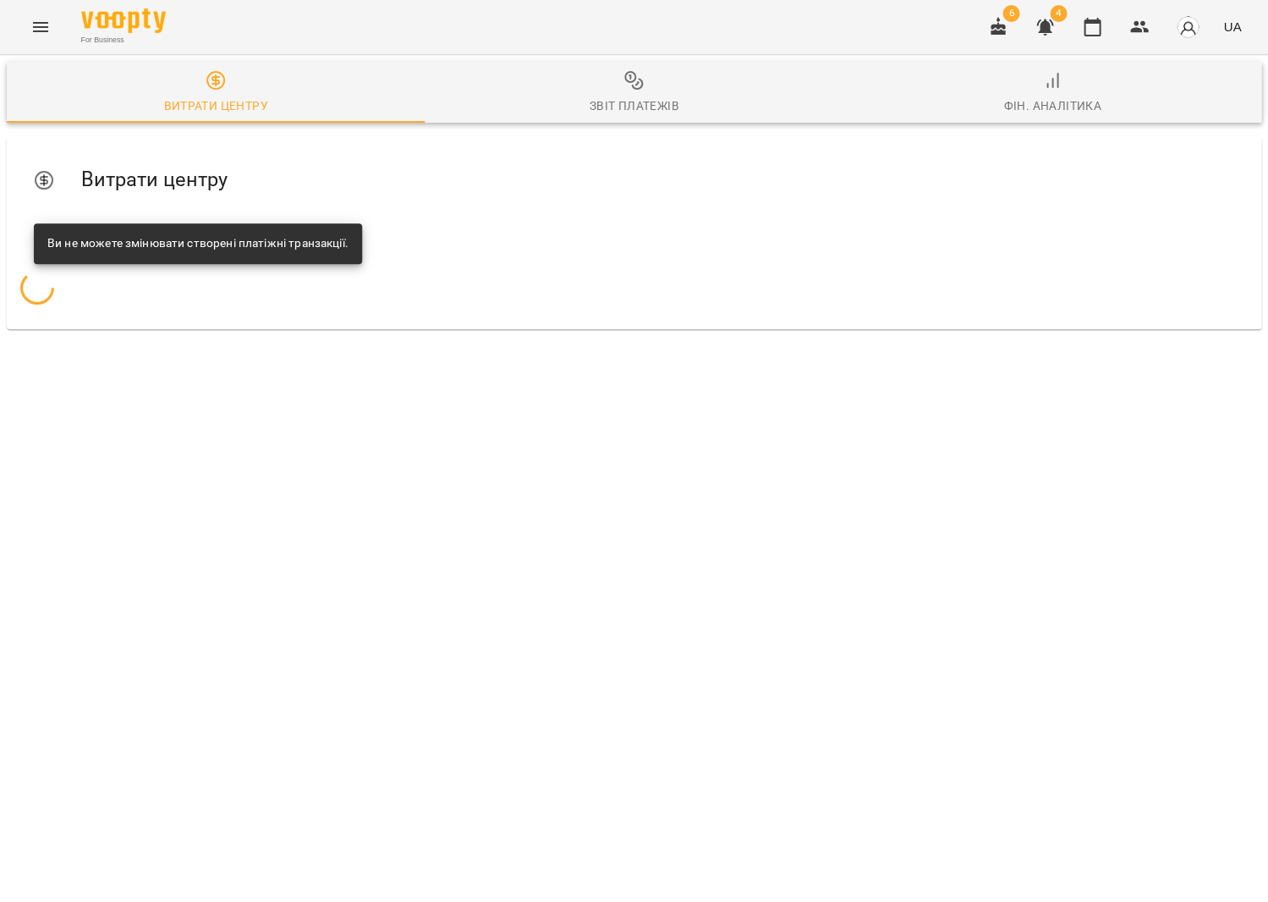
scroll to position [0, 0]
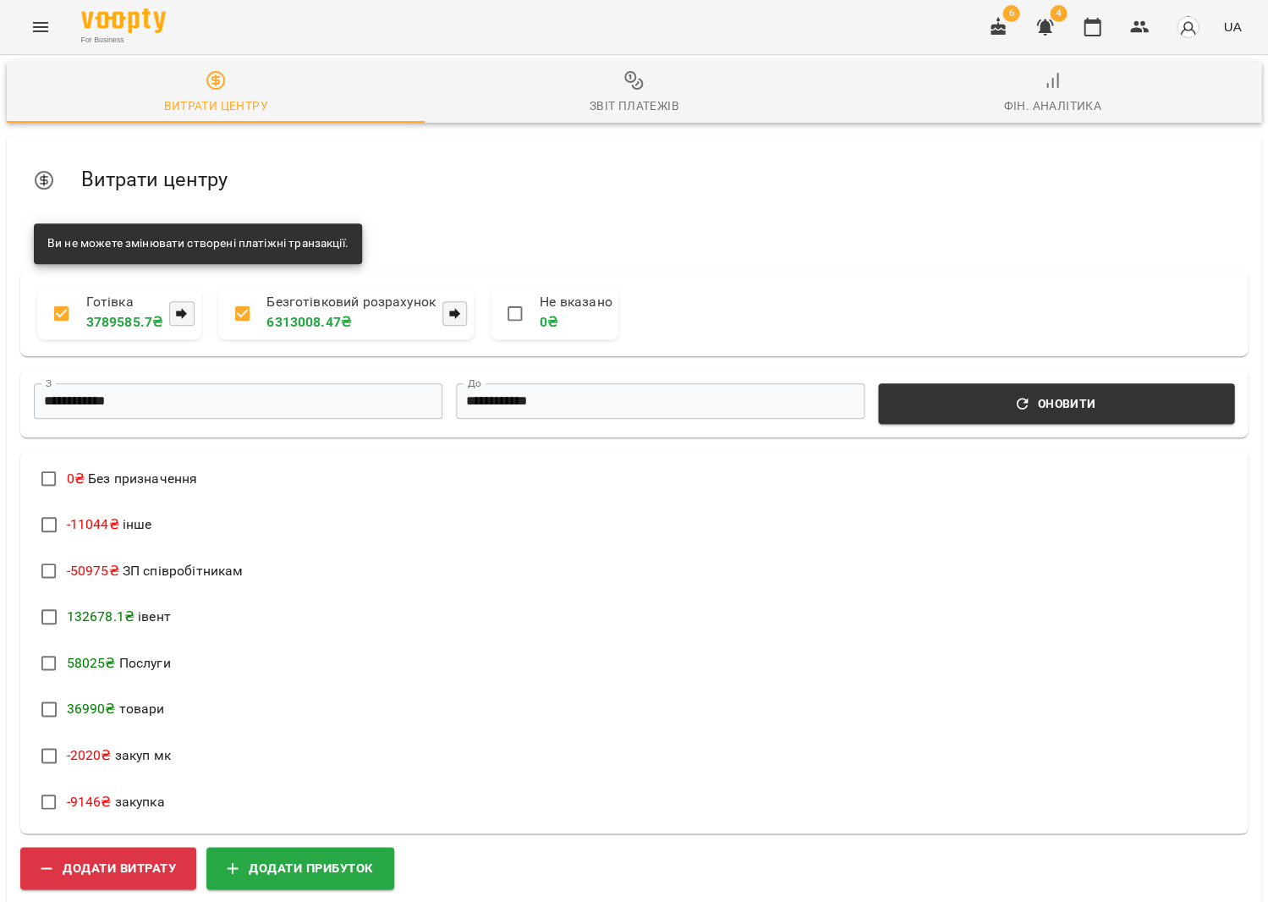
click at [608, 80] on span "Звіт платежів" at bounding box center [634, 93] width 398 height 46
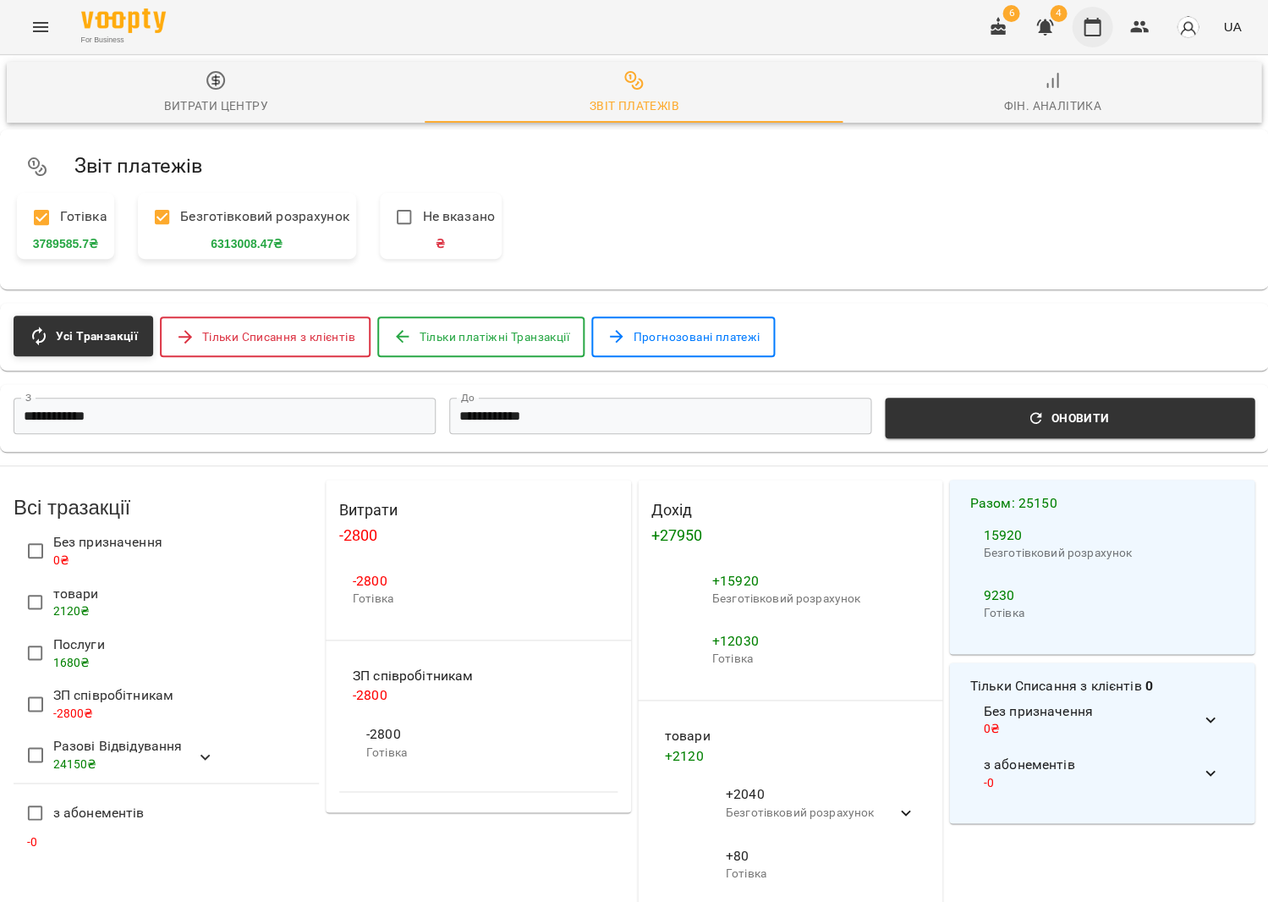
click at [1086, 28] on button "button" at bounding box center [1092, 27] width 41 height 41
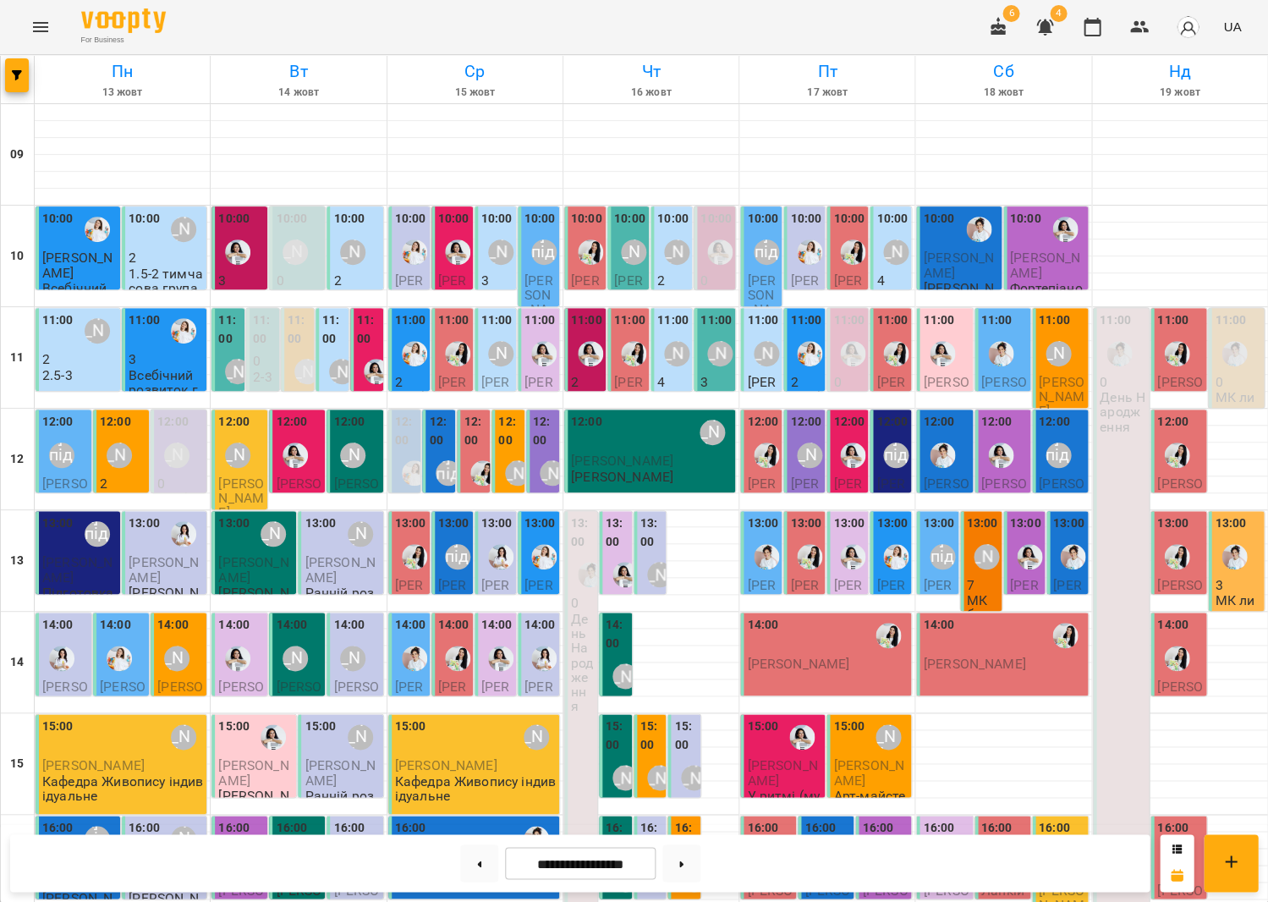
scroll to position [264, 0]
click at [481, 871] on button at bounding box center [479, 862] width 38 height 37
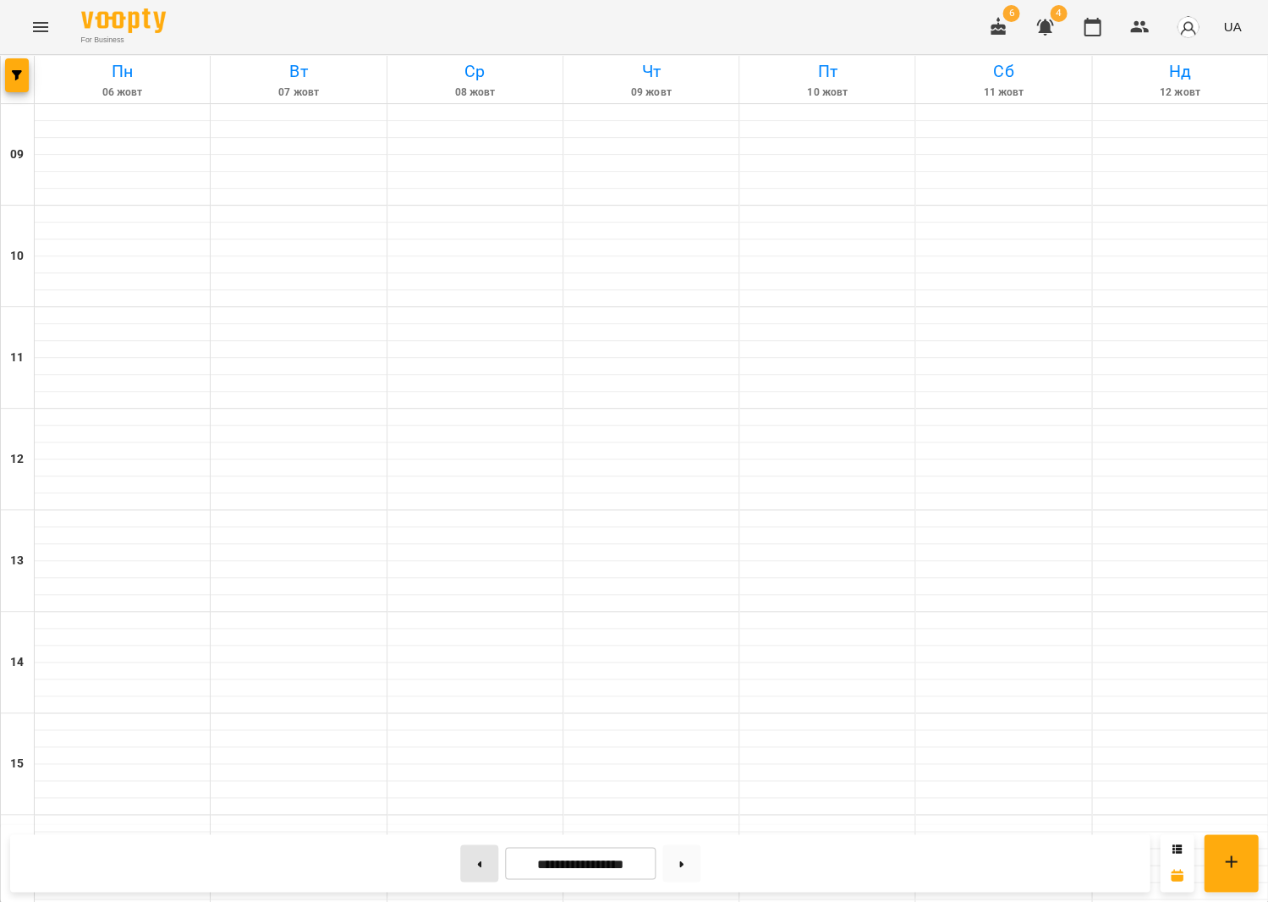
type input "**********"
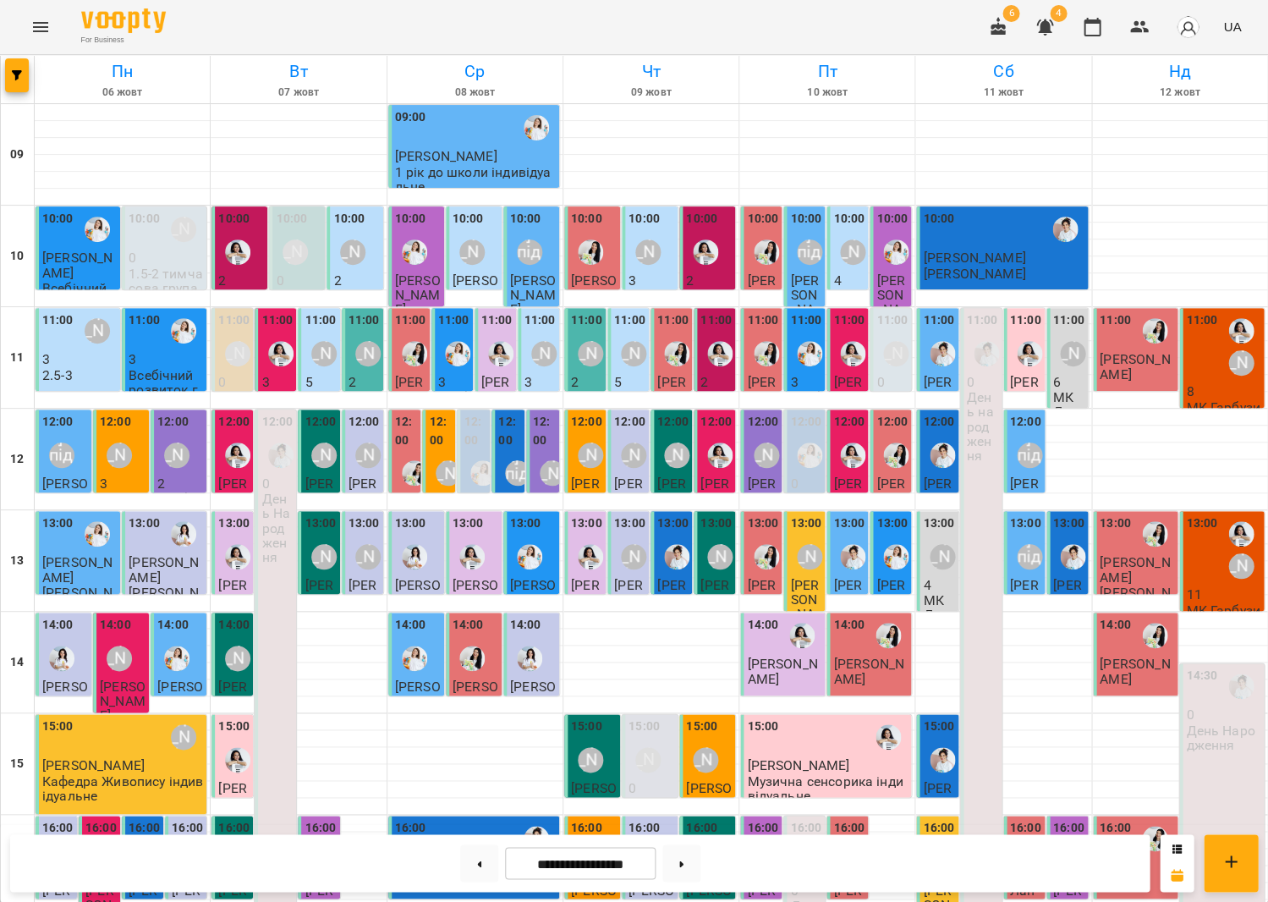
click at [43, 25] on icon "Menu" at bounding box center [40, 27] width 20 height 20
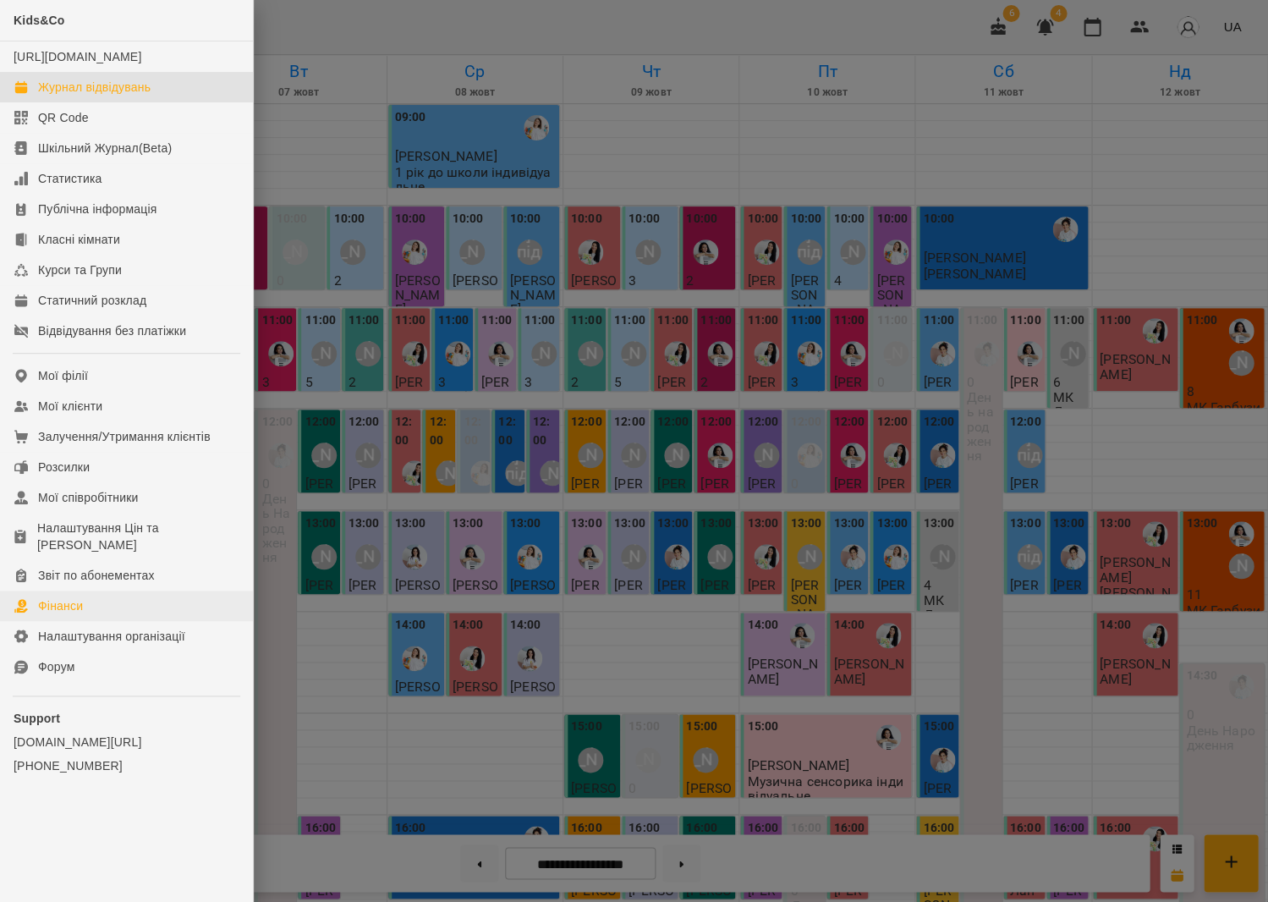
click at [102, 591] on link "Фінанси" at bounding box center [126, 606] width 253 height 30
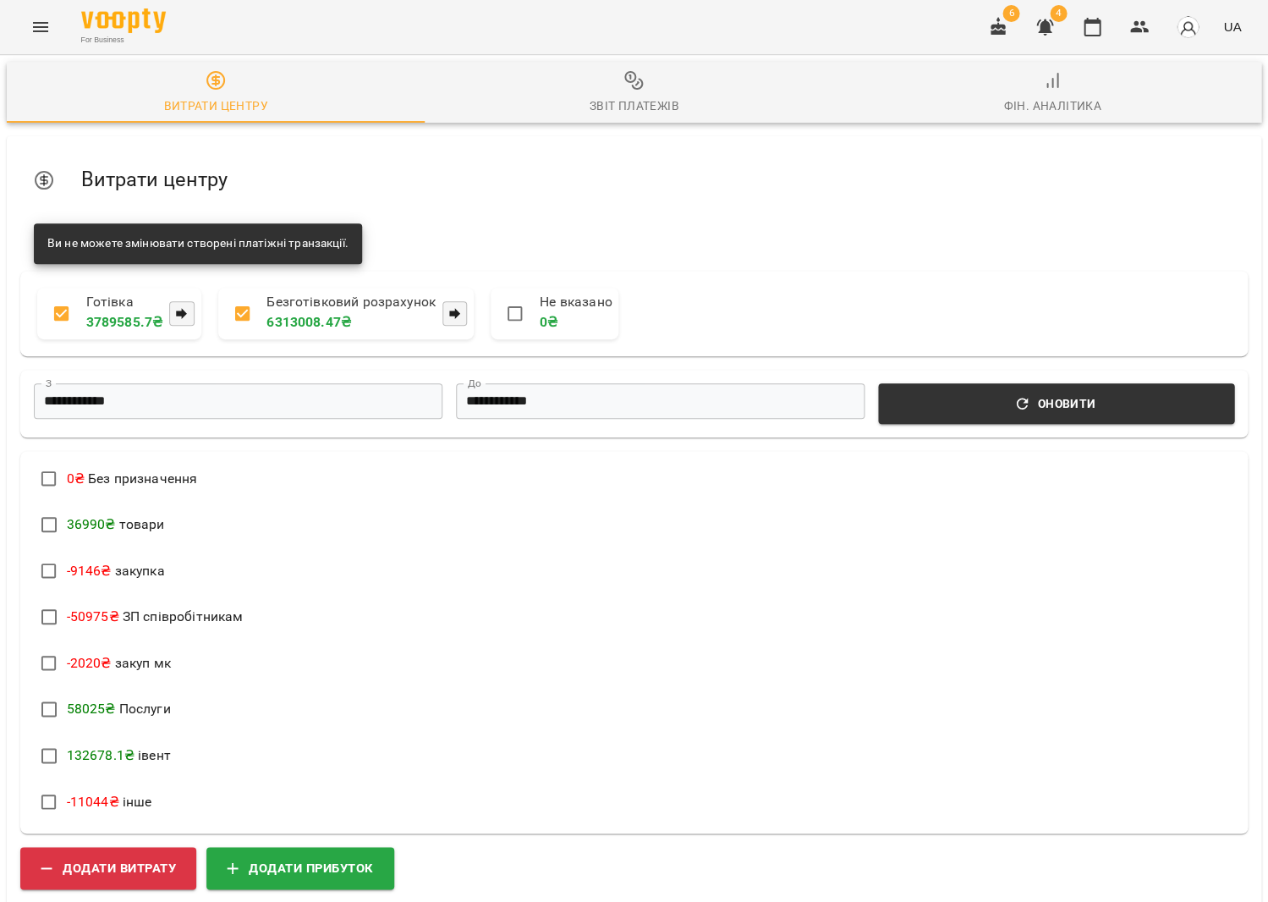
scroll to position [241, 0]
click at [290, 856] on span "Додати прибуток" at bounding box center [300, 867] width 147 height 22
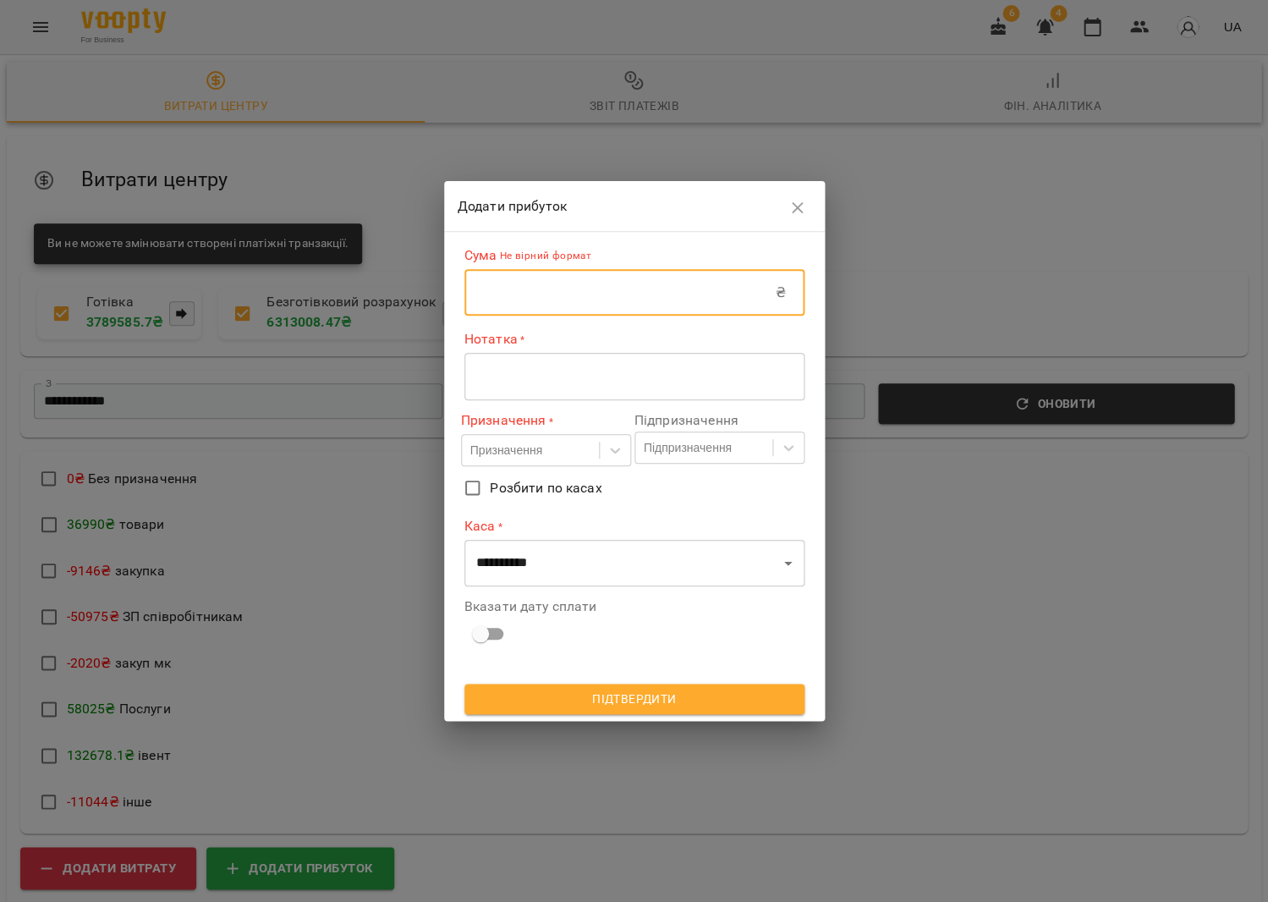
click at [492, 286] on input "text" at bounding box center [620, 292] width 311 height 47
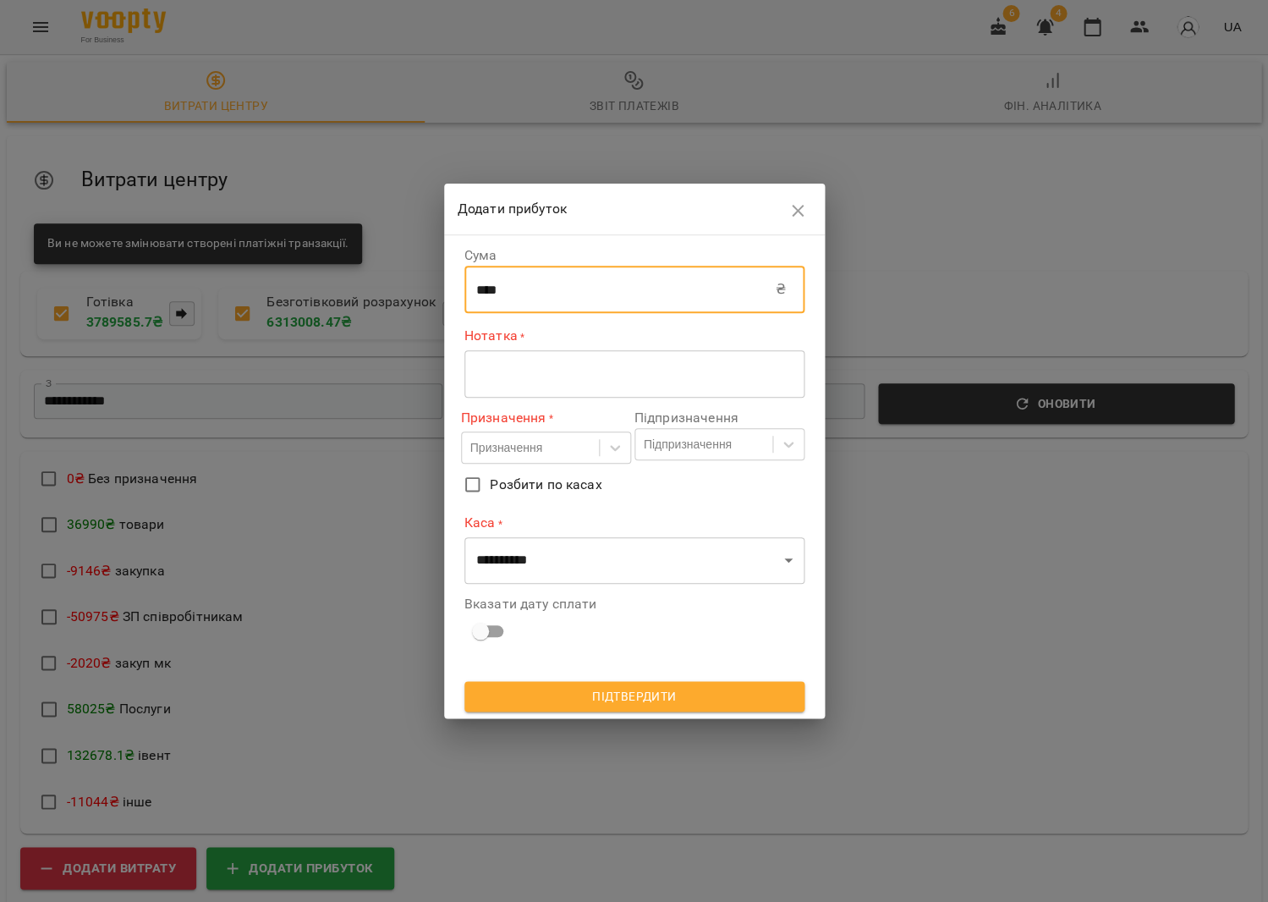
type input "****"
click at [534, 372] on textarea at bounding box center [634, 374] width 316 height 16
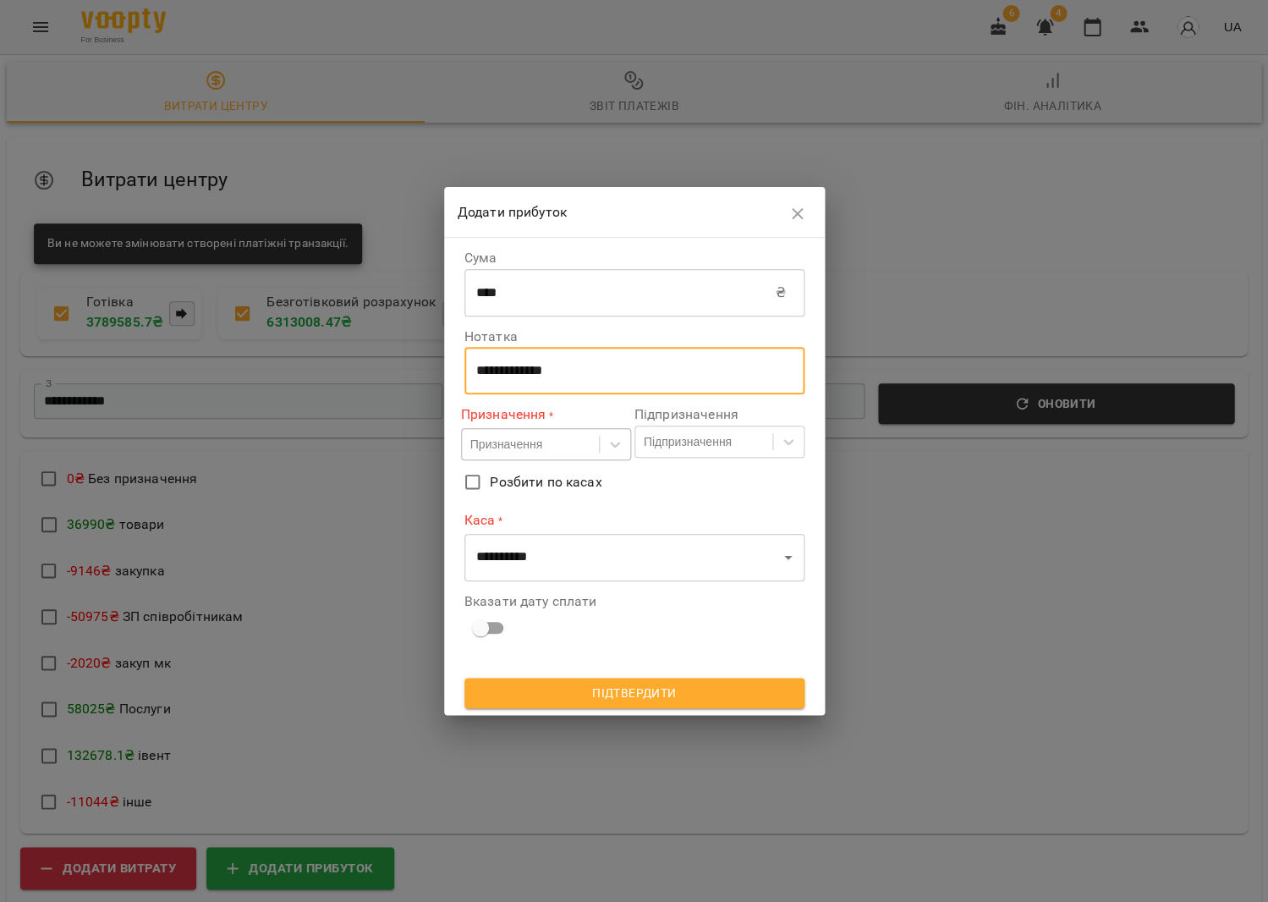
type textarea "**********"
click at [506, 447] on div "Призначення" at bounding box center [506, 444] width 72 height 17
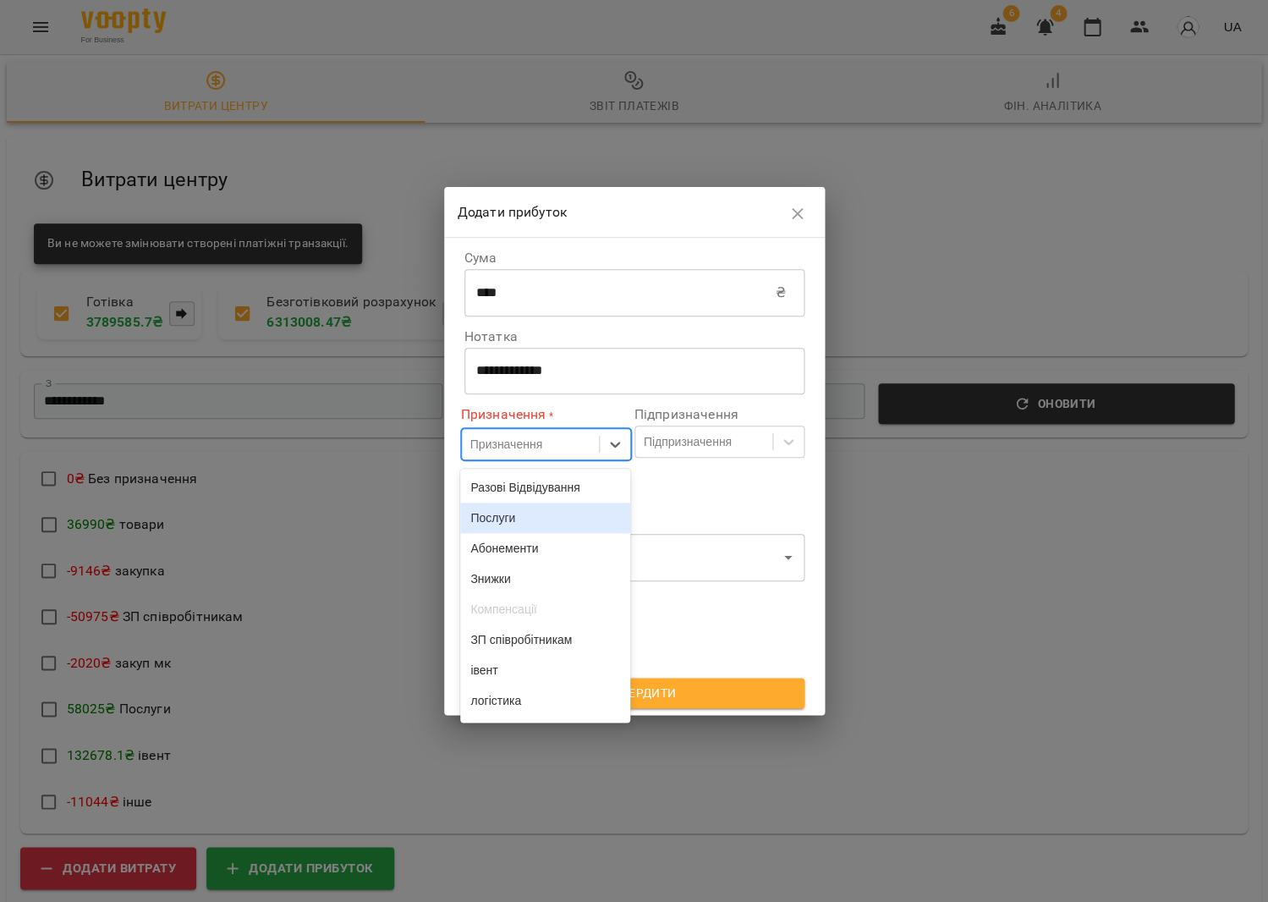
click at [515, 510] on div "Послуги" at bounding box center [545, 518] width 170 height 30
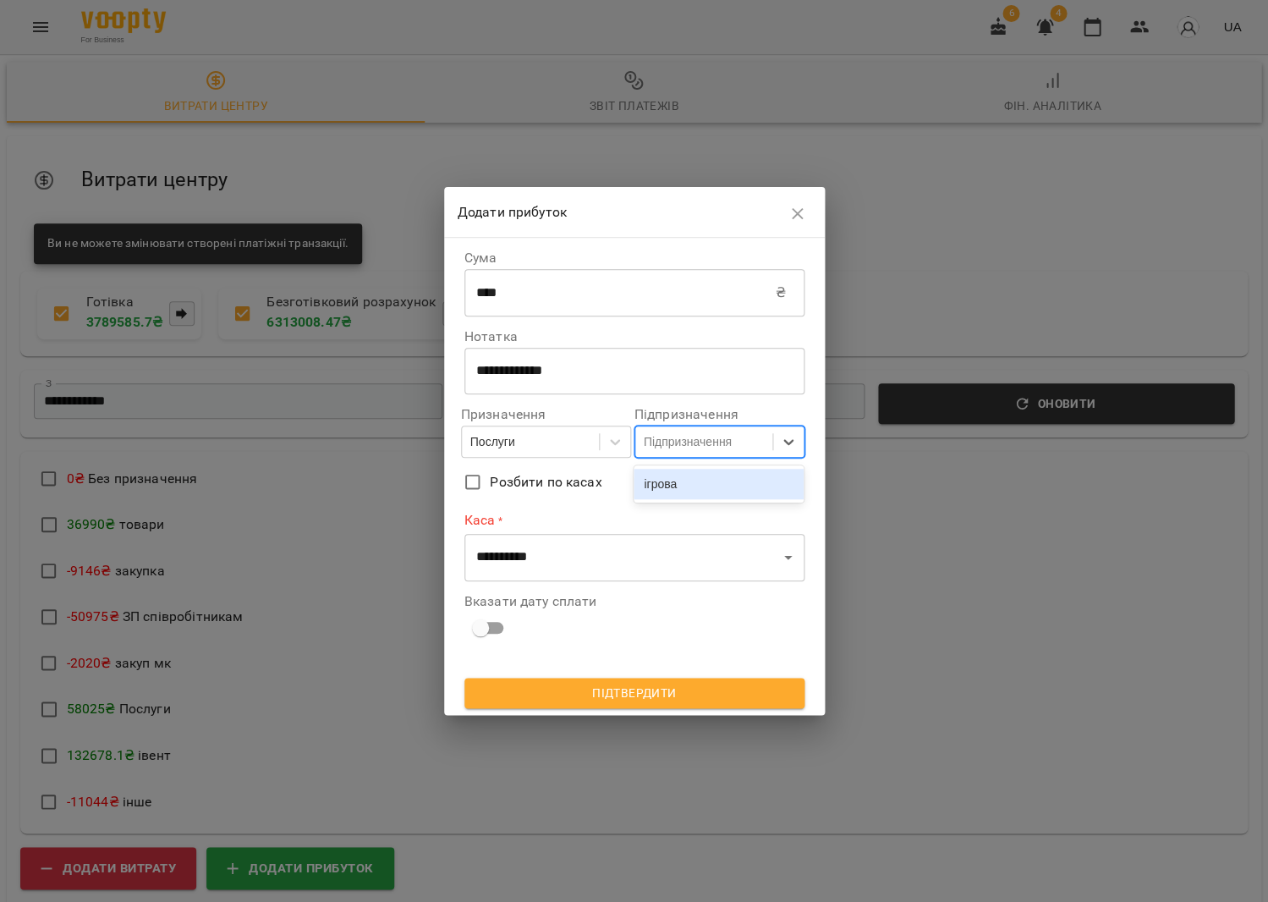
click at [654, 446] on div "Підпризначення" at bounding box center [688, 441] width 88 height 17
click at [657, 483] on div "ігрова" at bounding box center [719, 484] width 170 height 30
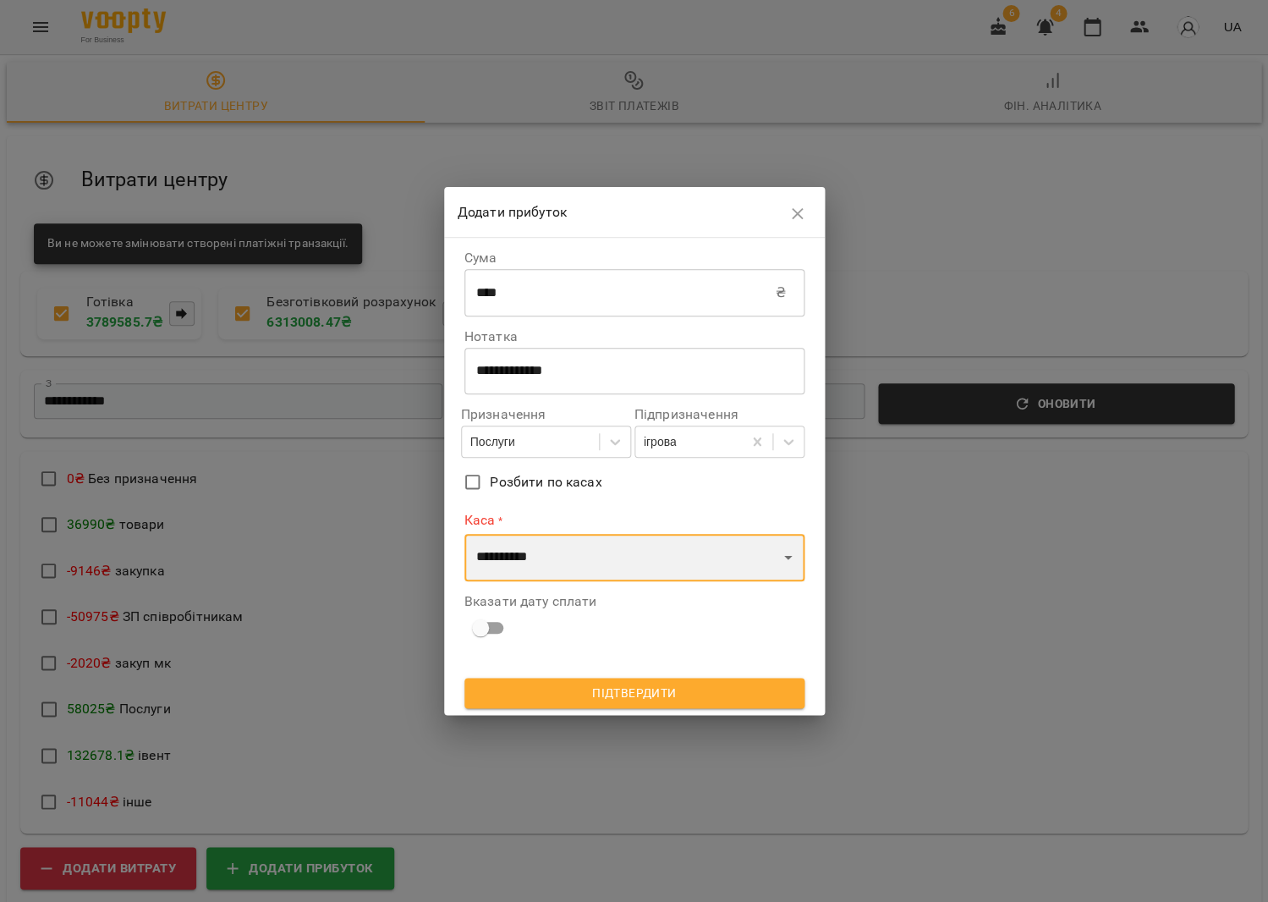
select select "****"
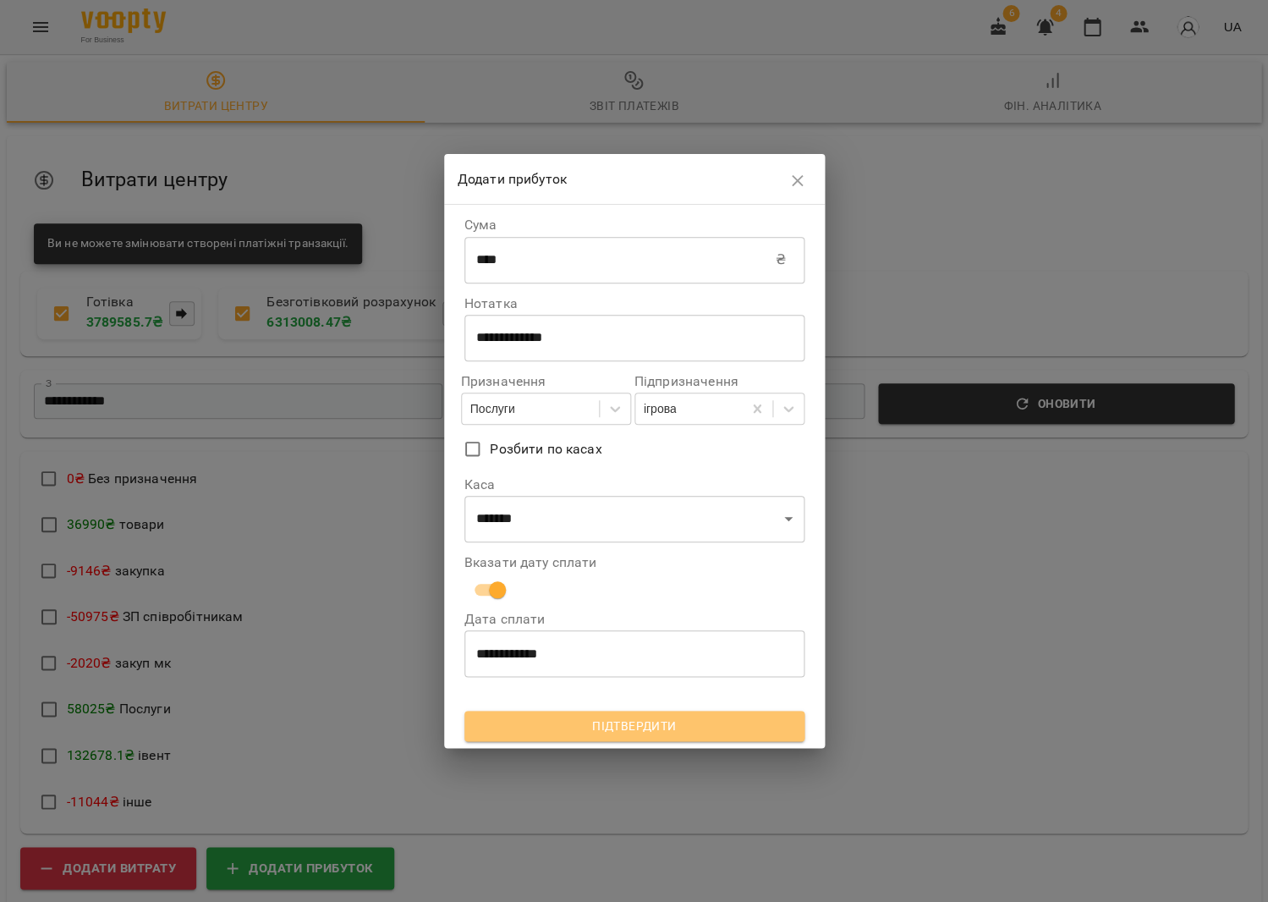
click at [586, 728] on span "Підтвердити" at bounding box center [634, 726] width 313 height 20
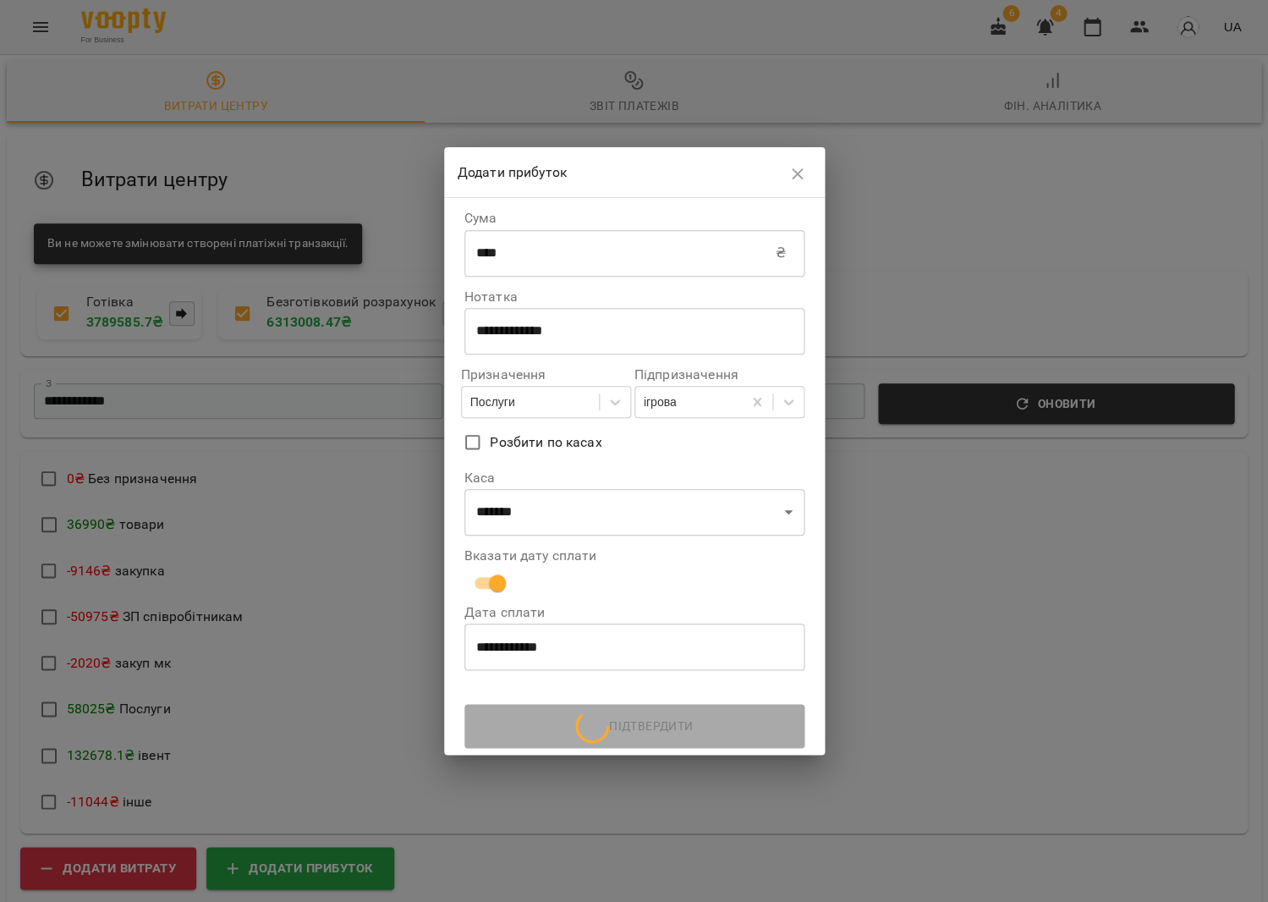
scroll to position [0, 0]
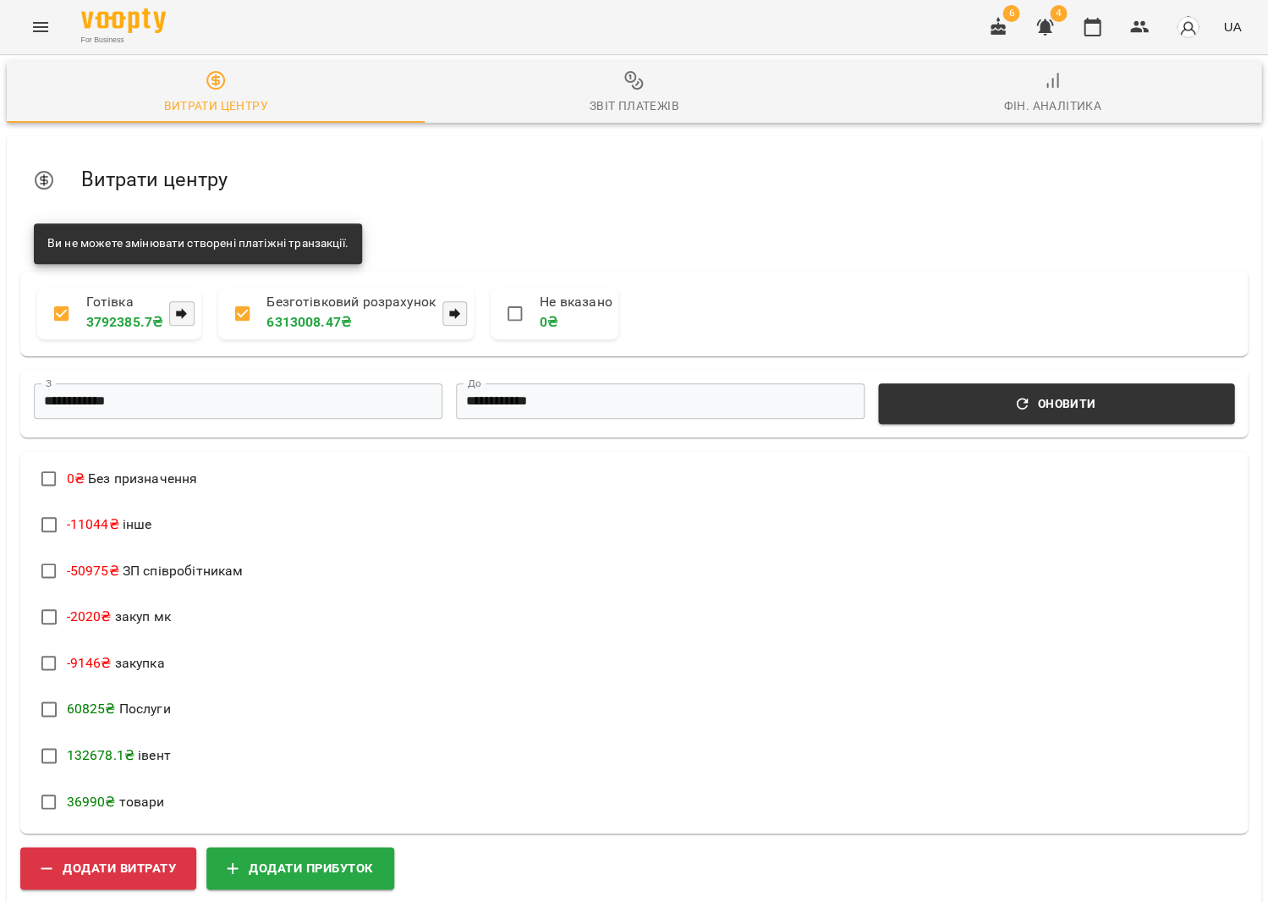
click at [650, 85] on span "Звіт платежів" at bounding box center [634, 93] width 398 height 46
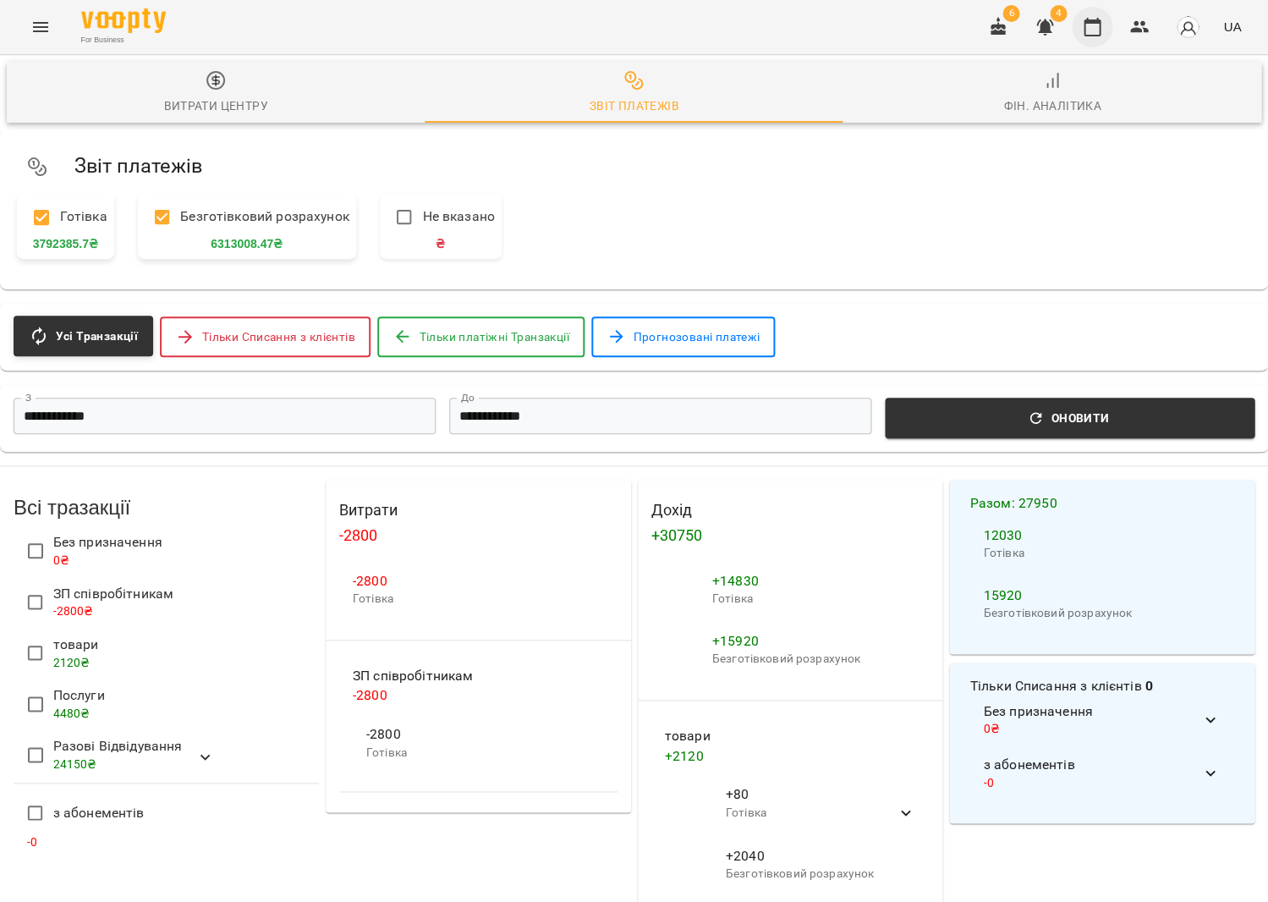
click at [1094, 33] on icon "button" at bounding box center [1092, 27] width 20 height 20
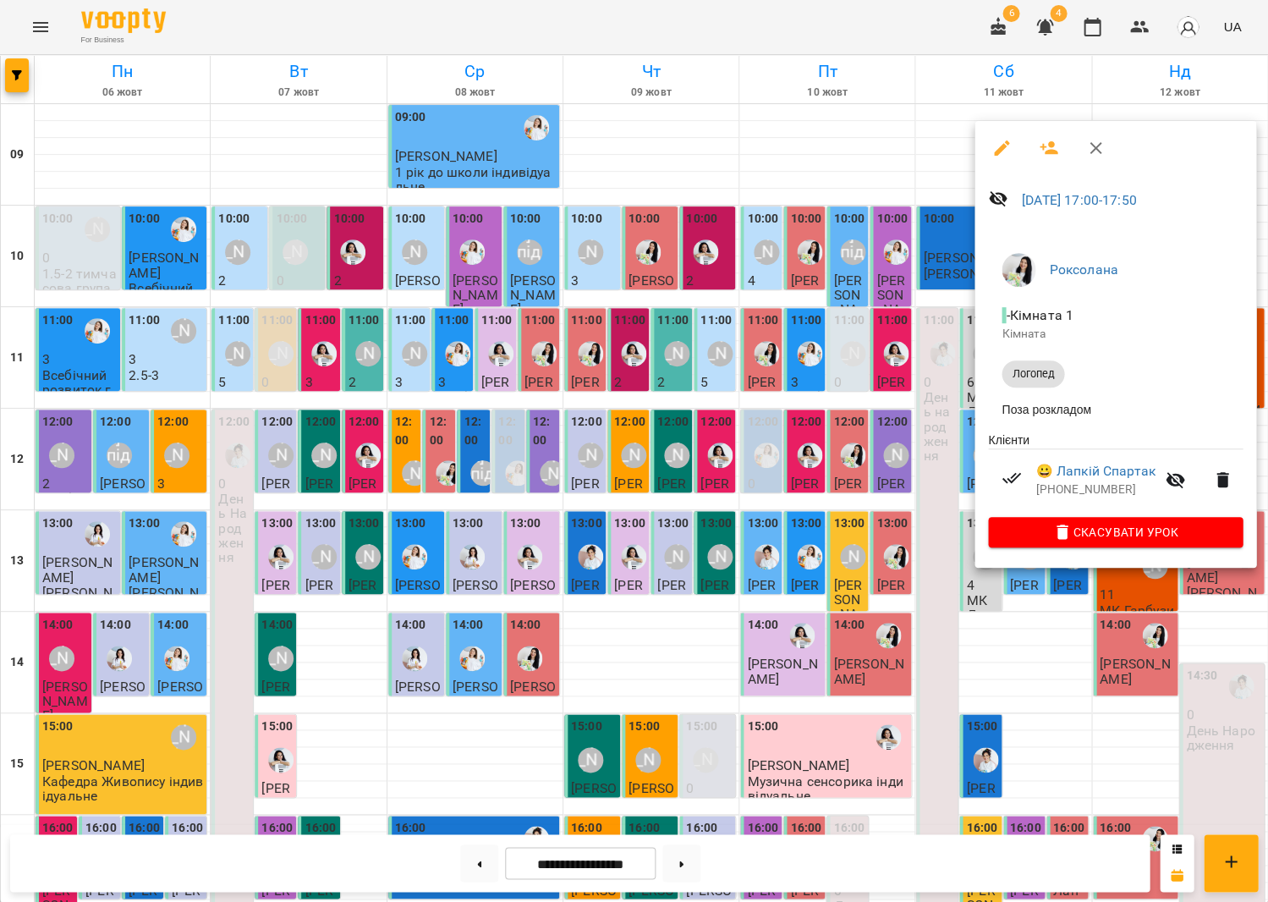
scroll to position [393, 0]
click at [1091, 464] on link "😀 Лапкій Спартак" at bounding box center [1095, 471] width 119 height 20
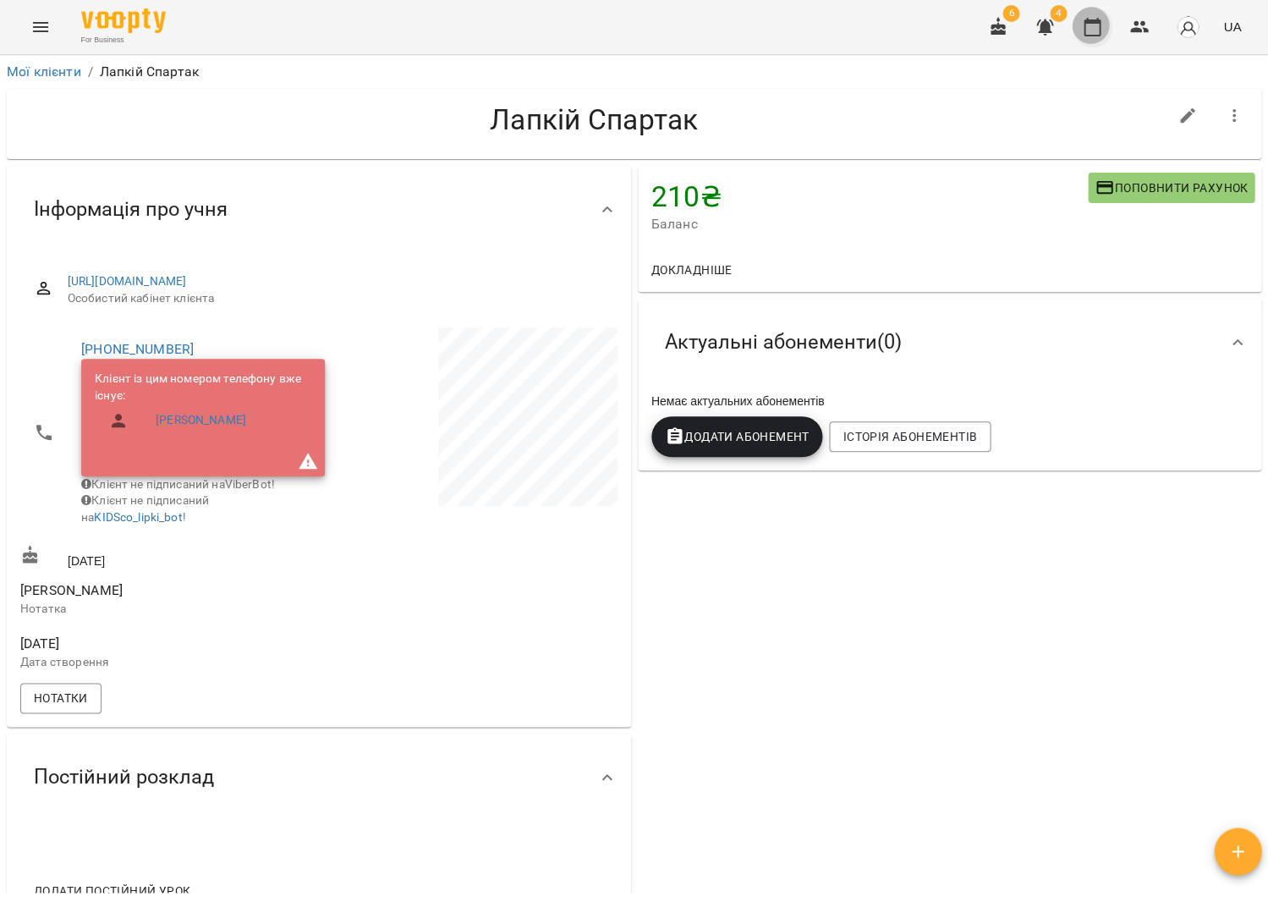
click at [1094, 21] on icon "button" at bounding box center [1092, 27] width 17 height 19
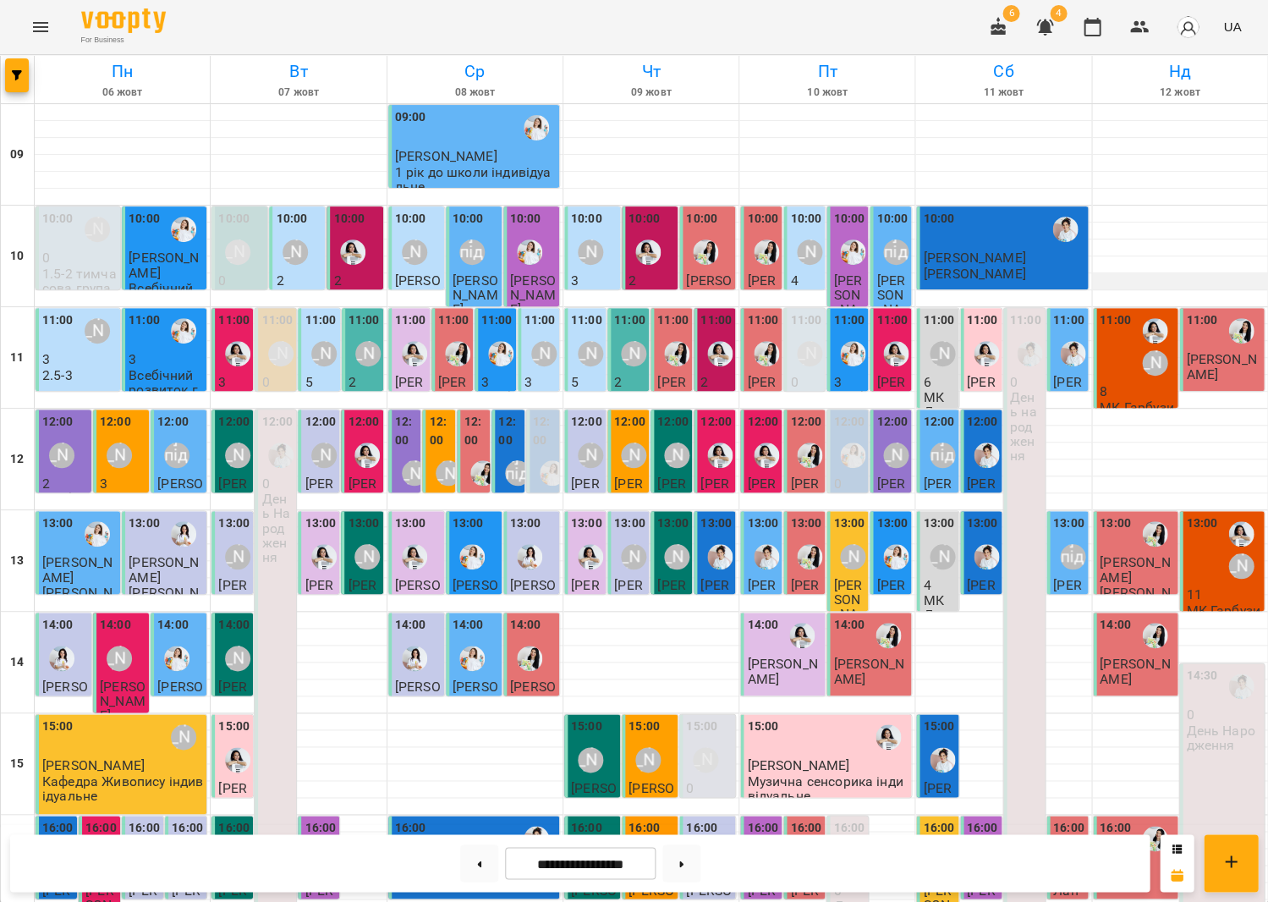
scroll to position [22, 0]
click at [1149, 27] on icon "button" at bounding box center [1140, 27] width 20 height 20
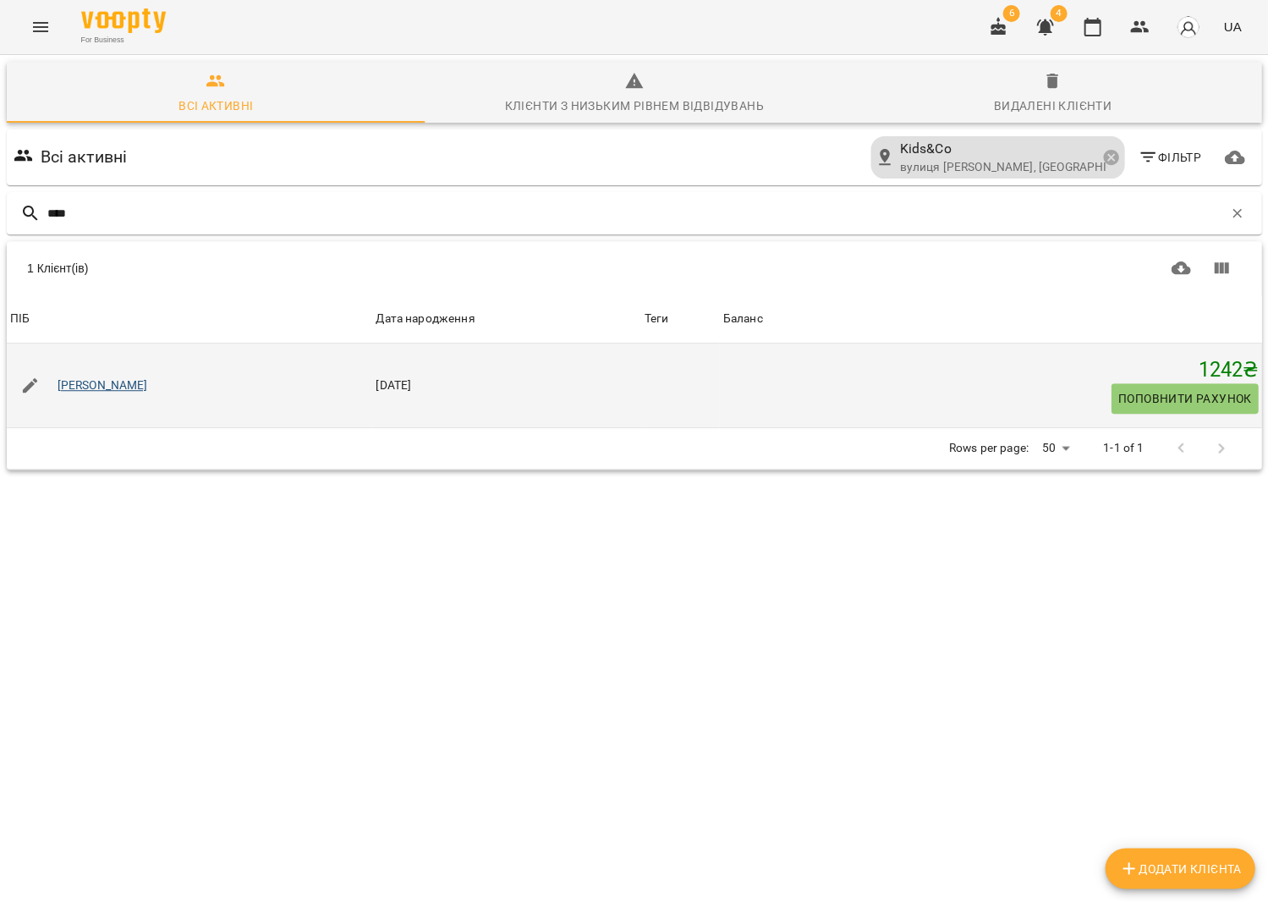
type input "****"
click at [107, 380] on link "Мазійчук Катерина" at bounding box center [103, 385] width 91 height 17
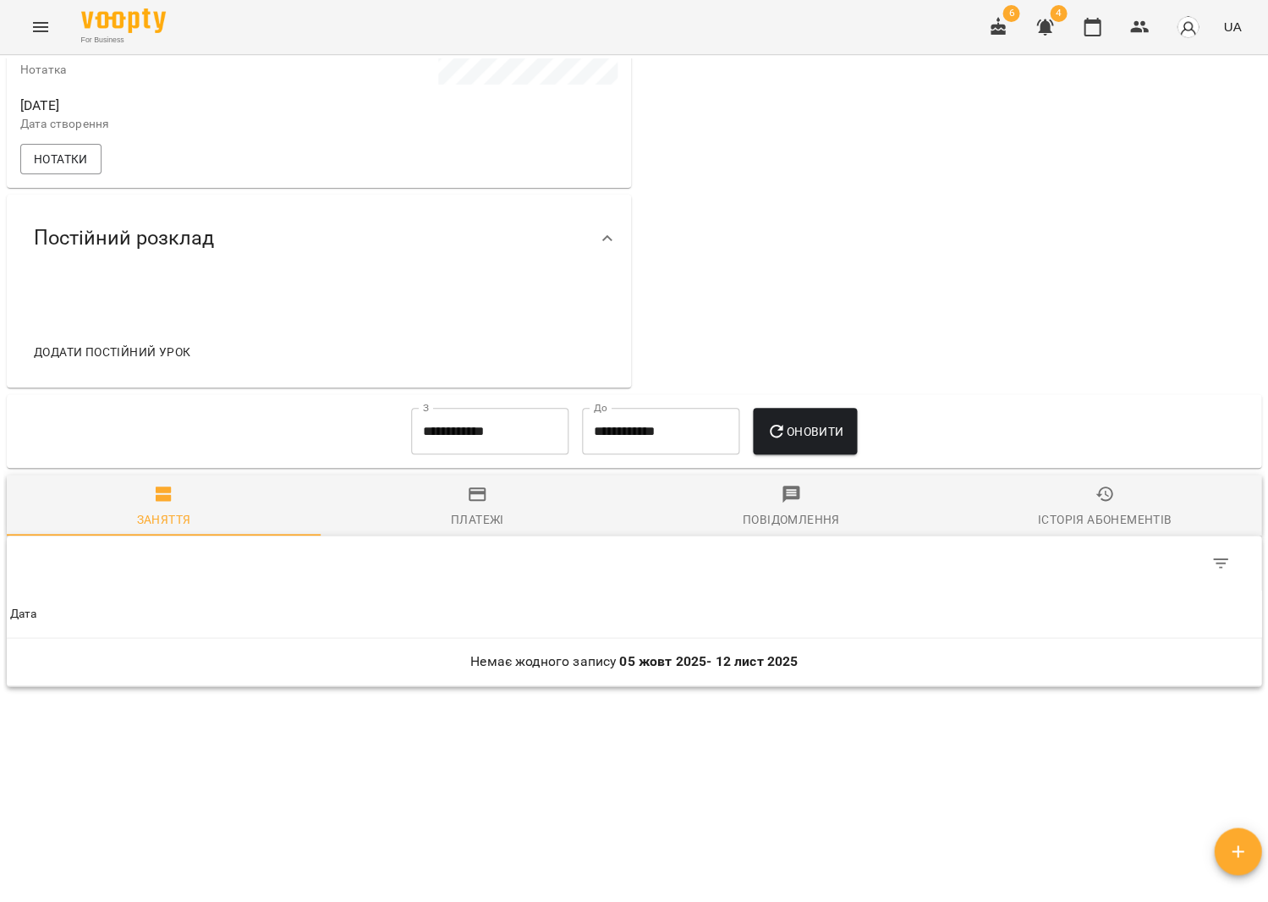
scroll to position [426, 0]
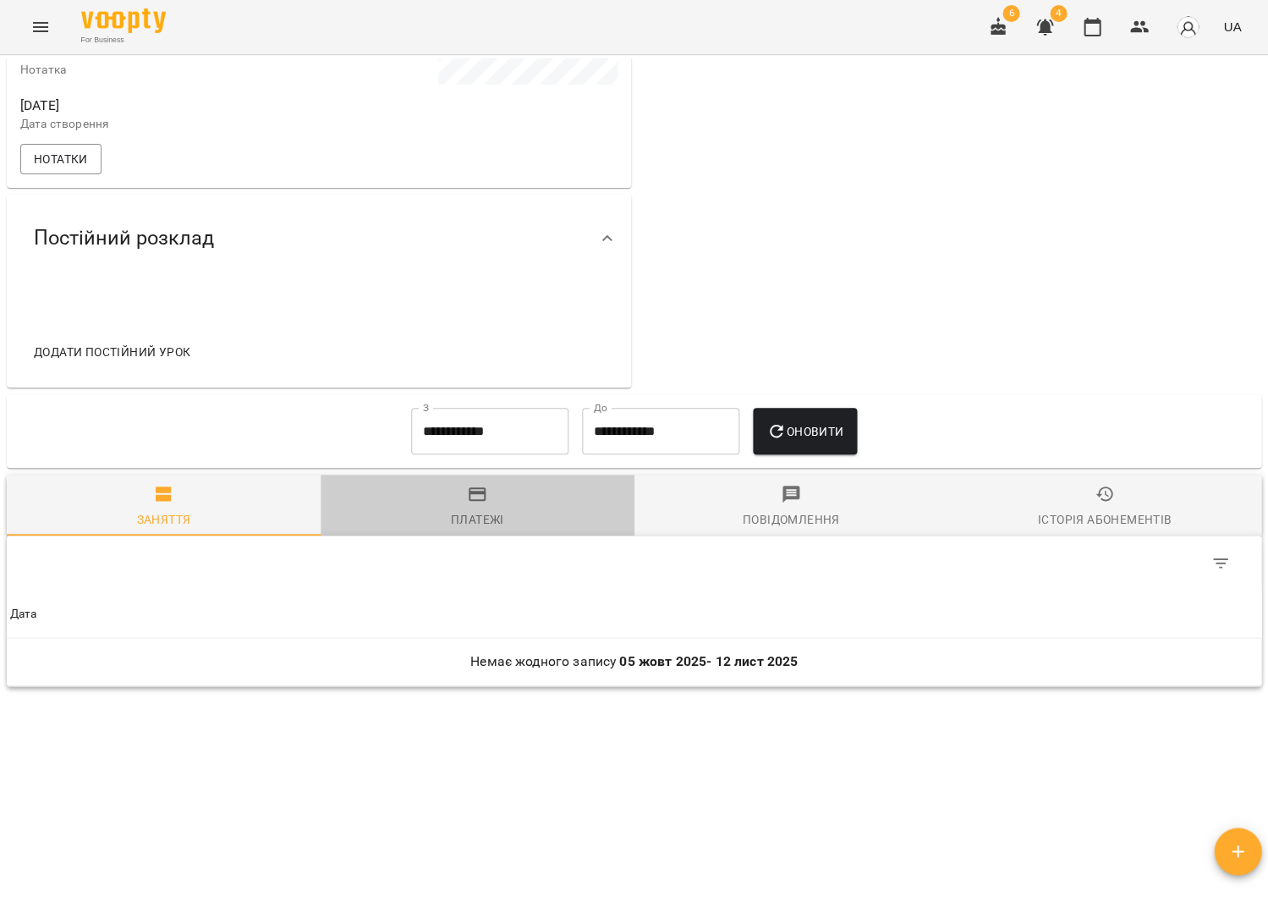
click at [514, 511] on span "Платежі" at bounding box center [478, 507] width 294 height 46
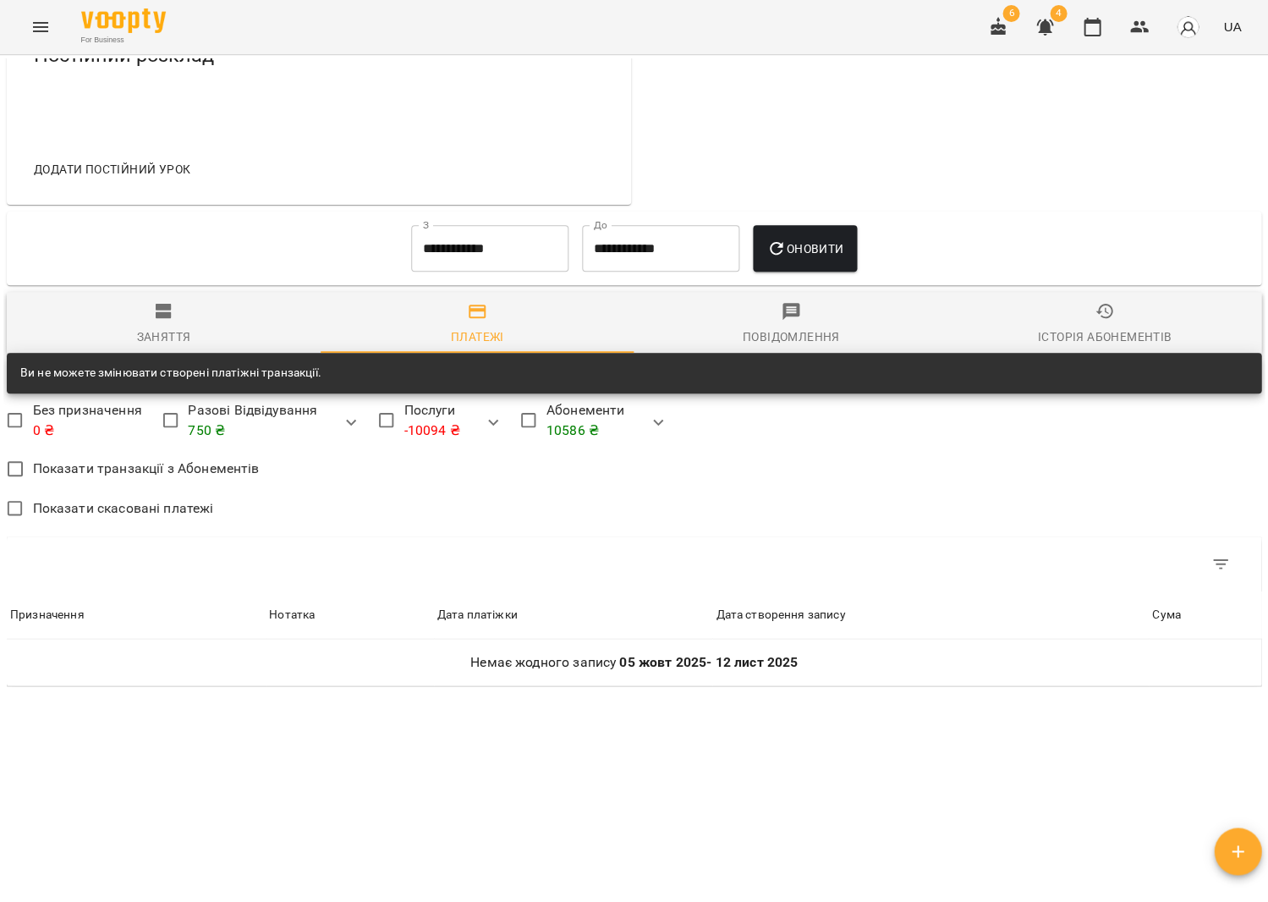
scroll to position [603, 0]
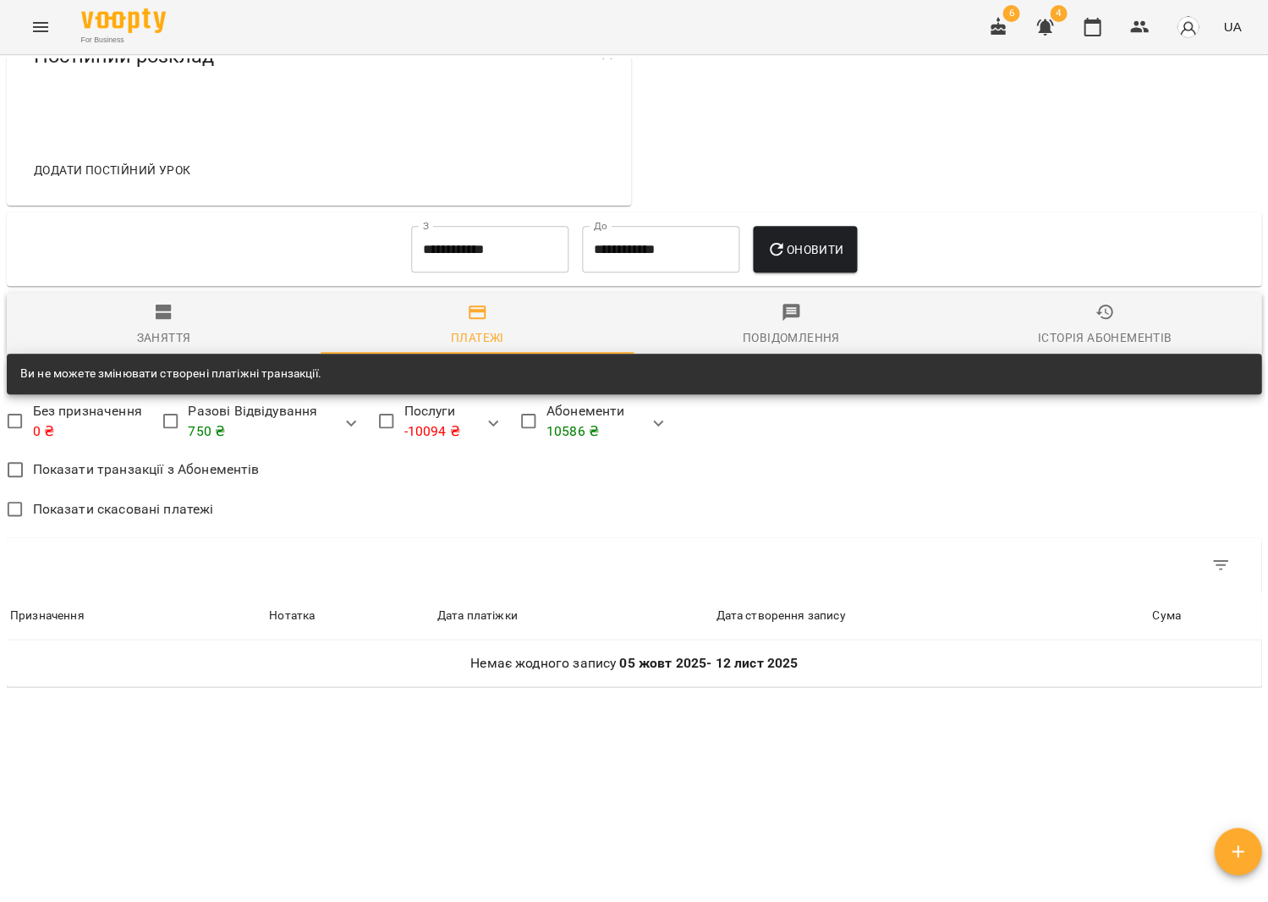
drag, startPoint x: 481, startPoint y: 214, endPoint x: 482, endPoint y: 245, distance: 31.4
click at [481, 214] on div "**********" at bounding box center [634, 249] width 1262 height 81
click at [482, 251] on input "**********" at bounding box center [489, 249] width 157 height 47
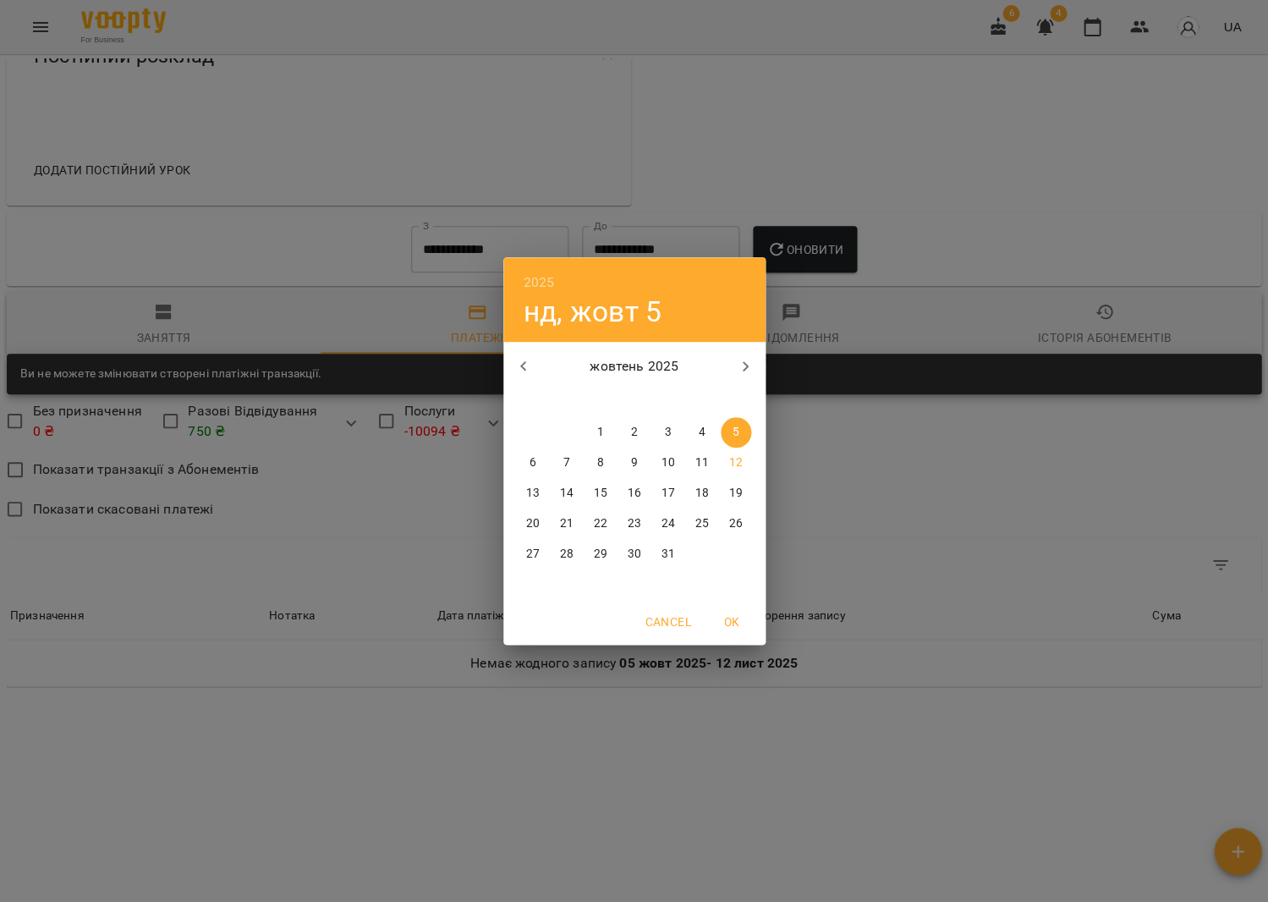
click at [525, 358] on icon "button" at bounding box center [524, 366] width 20 height 20
click at [711, 424] on span "6" at bounding box center [702, 432] width 30 height 17
type input "**********"
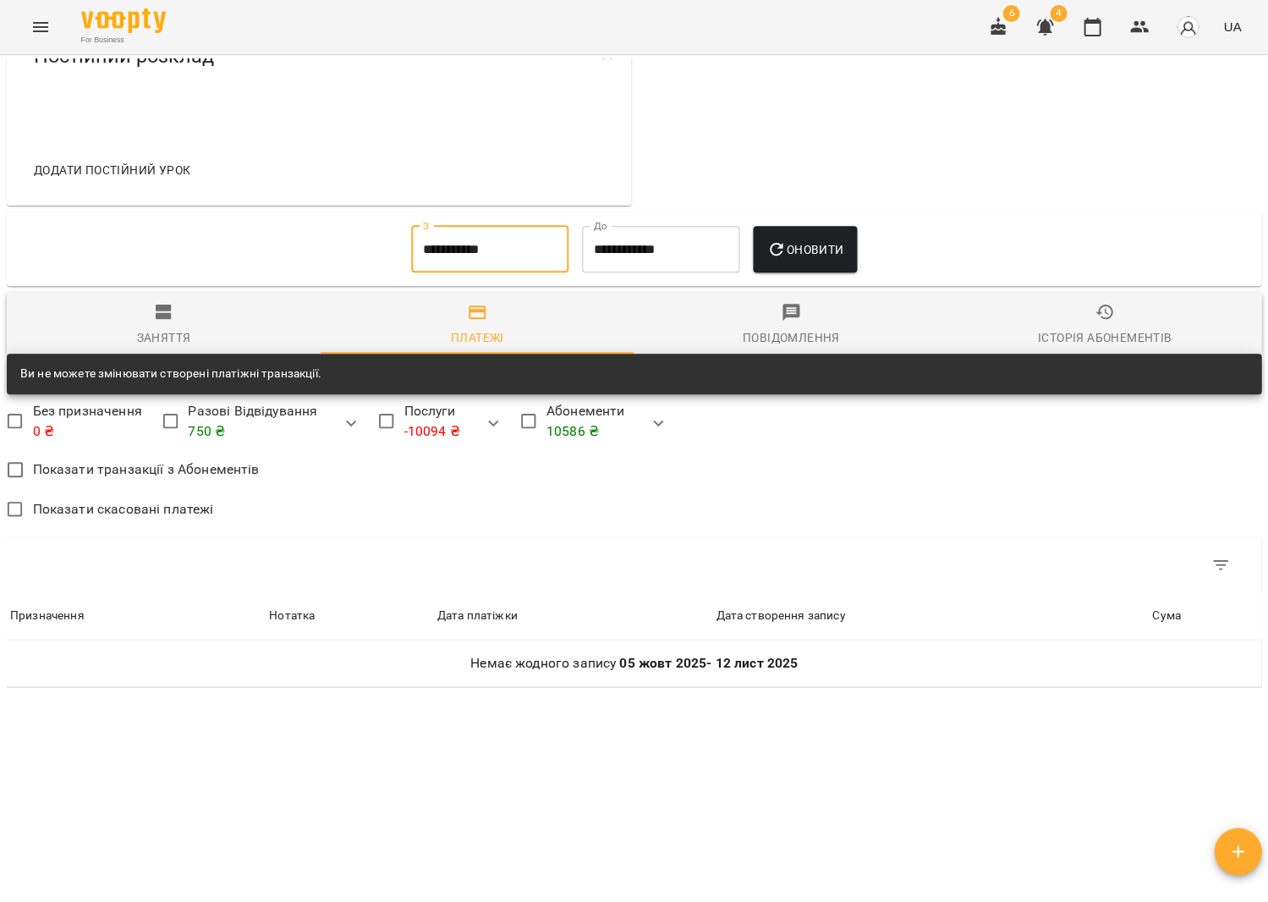
click at [841, 239] on button "Оновити" at bounding box center [805, 249] width 104 height 47
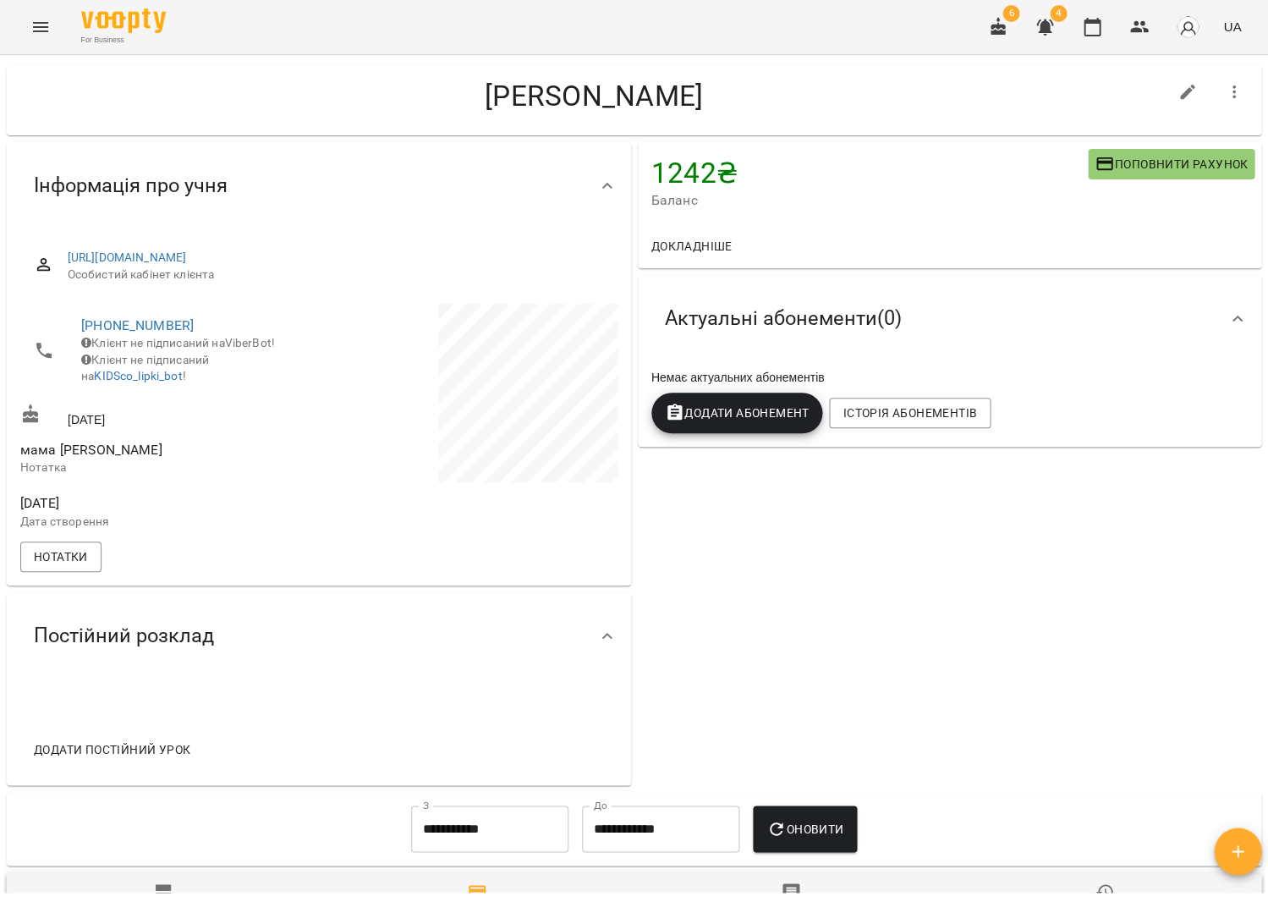
scroll to position [32, 0]
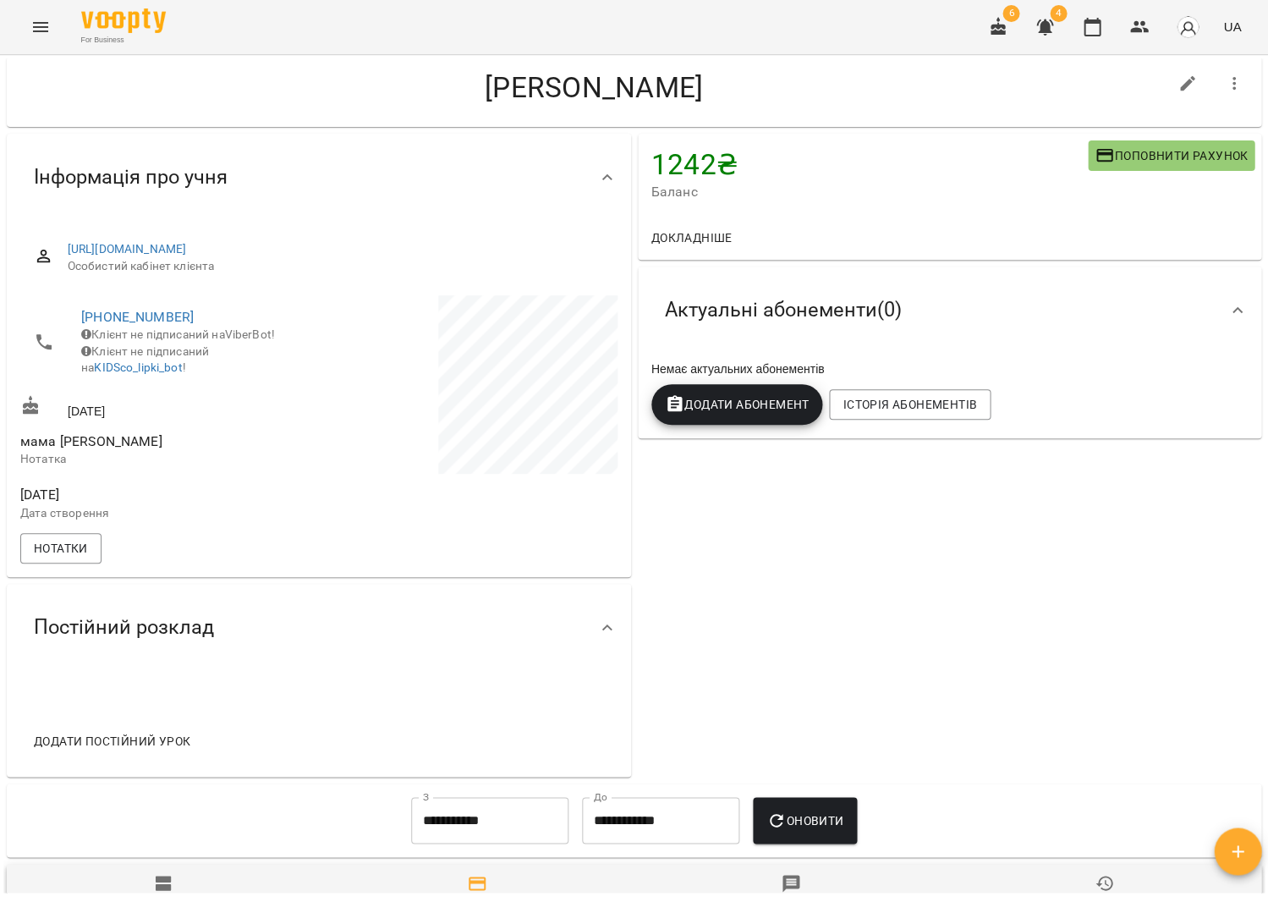
click at [1246, 840] on button "button" at bounding box center [1237, 850] width 47 height 47
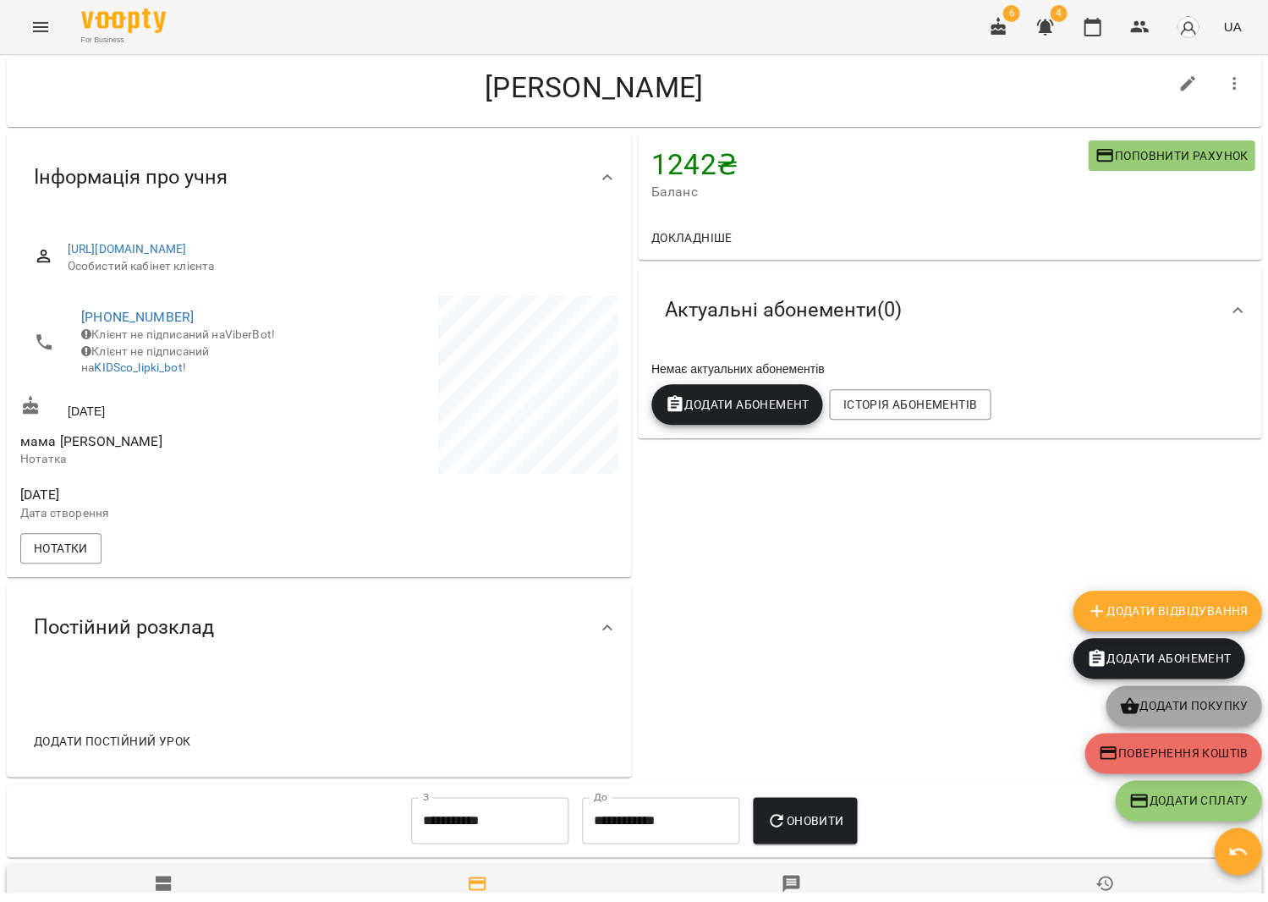
click at [1154, 702] on span "Додати покупку" at bounding box center [1183, 706] width 129 height 20
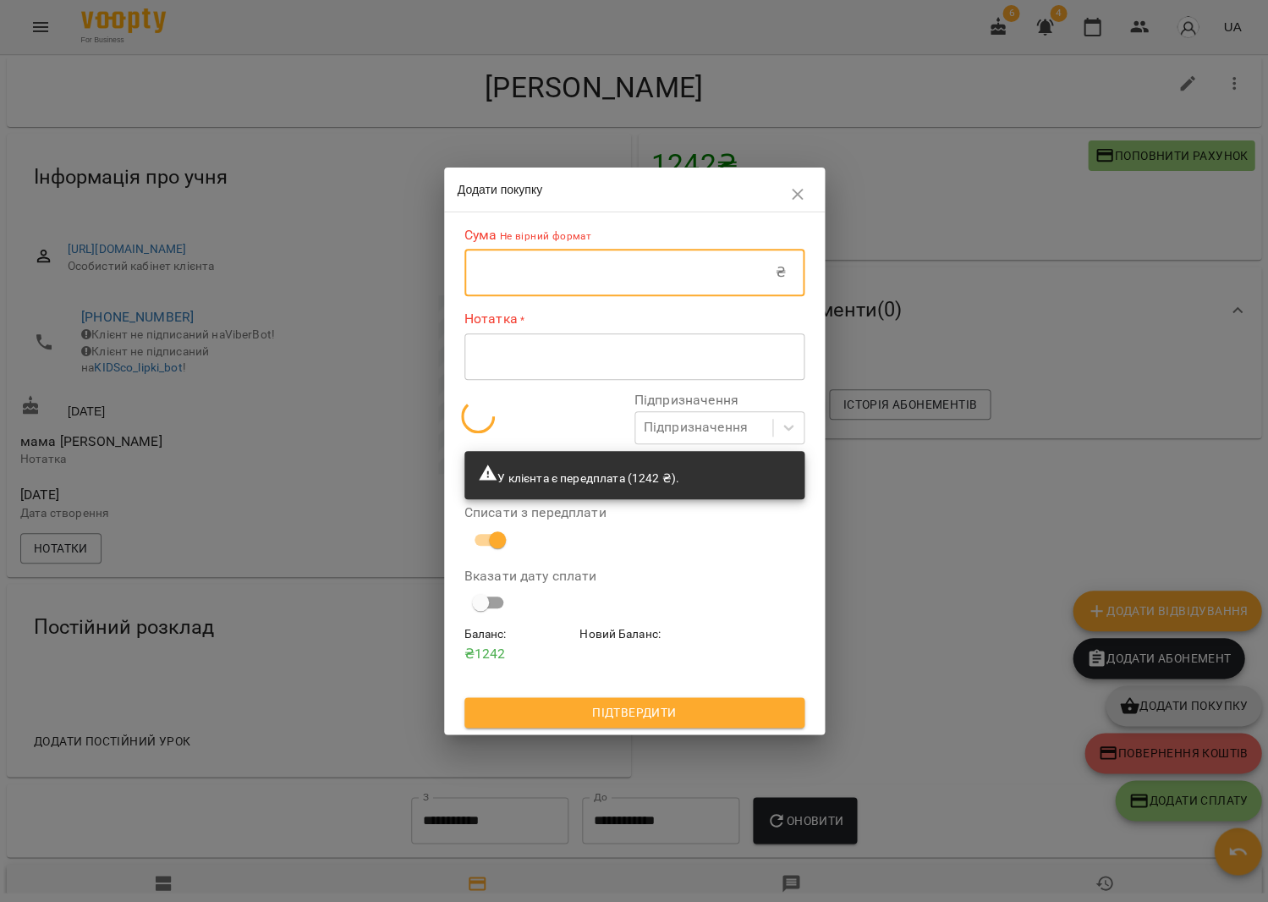
click at [580, 272] on input "text" at bounding box center [620, 272] width 311 height 47
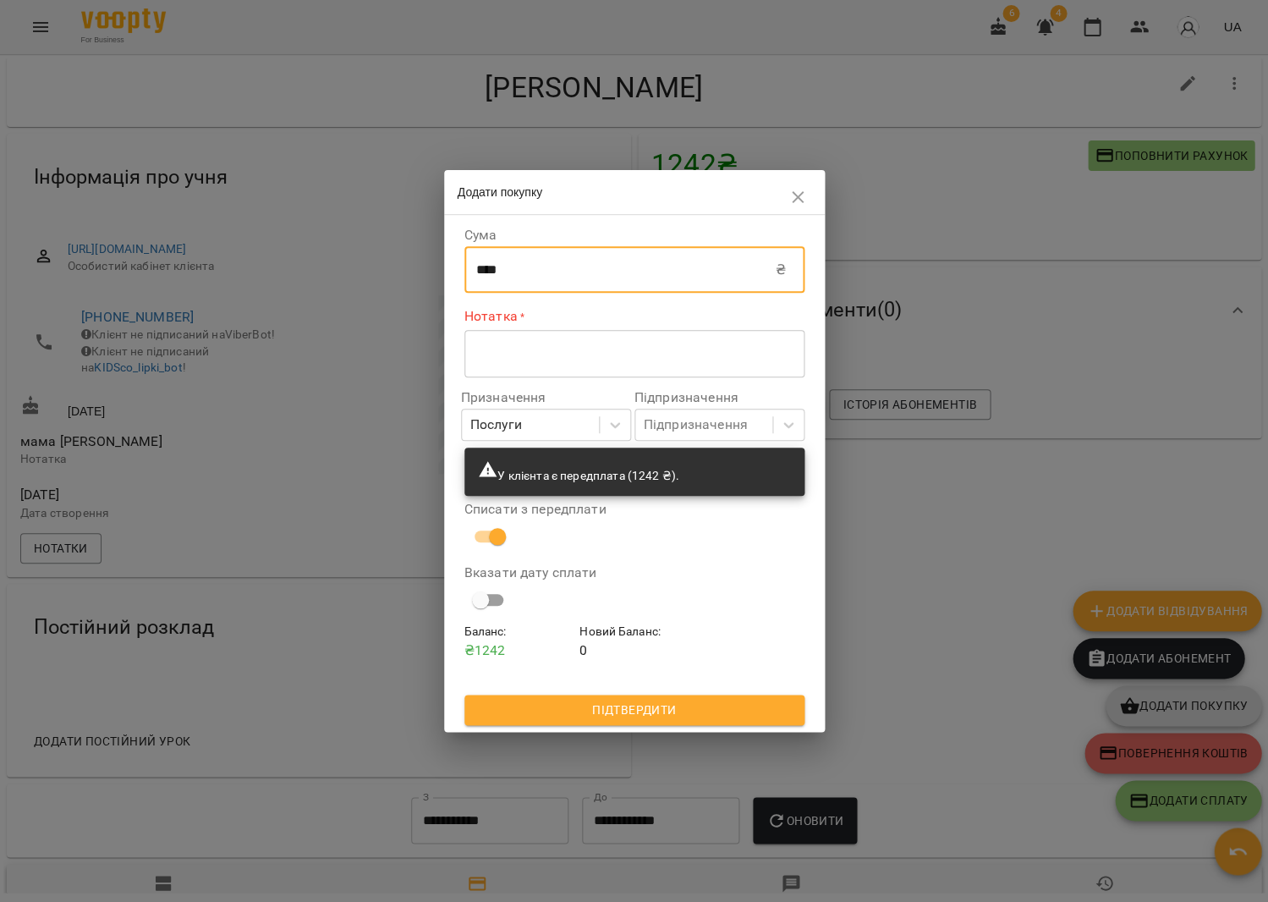
type input "****"
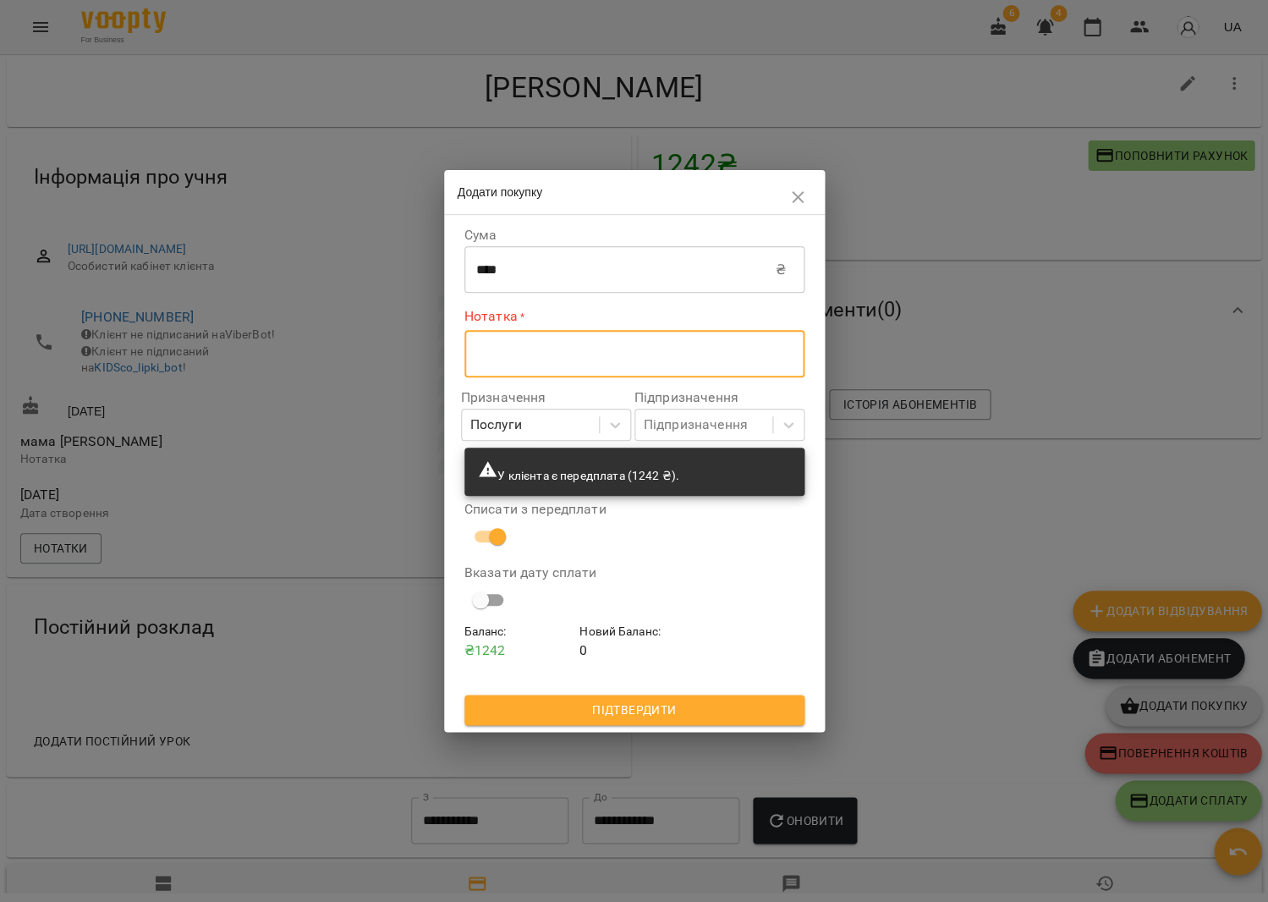
click at [629, 350] on textarea at bounding box center [634, 353] width 316 height 16
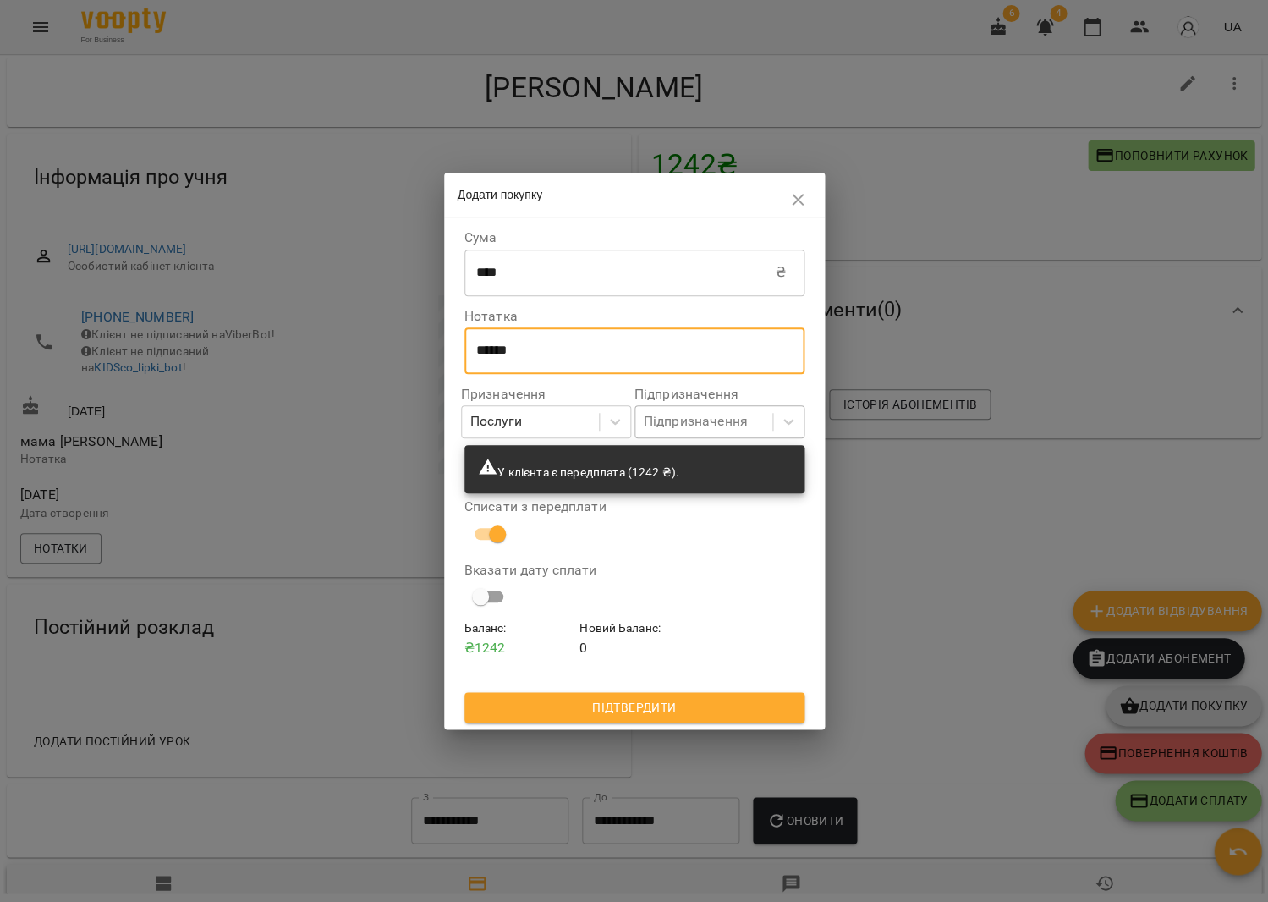
type textarea "******"
click at [723, 424] on div "Підпризначення" at bounding box center [696, 422] width 104 height 20
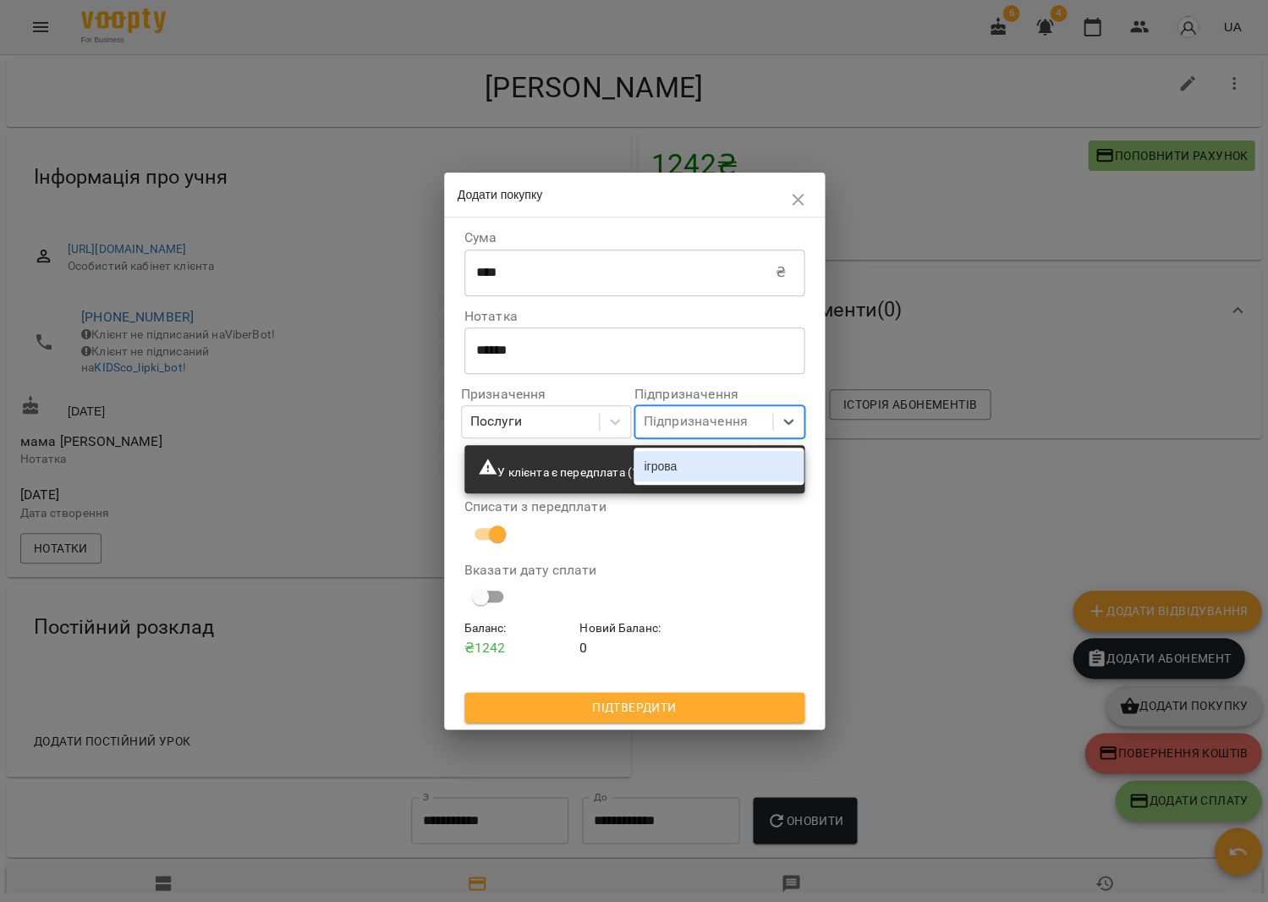
click at [724, 471] on div "ігрова" at bounding box center [719, 466] width 170 height 30
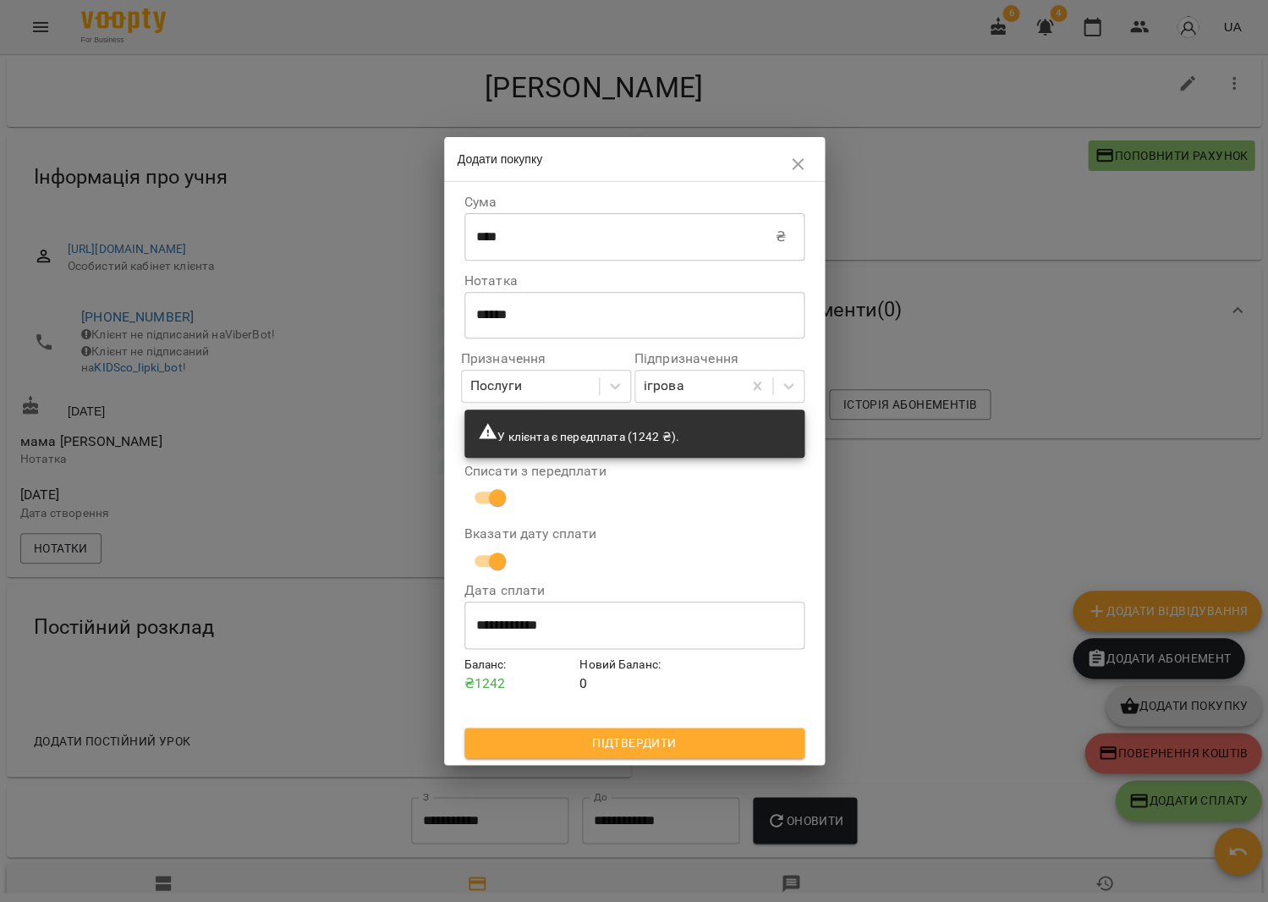
click at [631, 759] on div "**********" at bounding box center [634, 473] width 347 height 576
click at [632, 746] on span "Підтвердити" at bounding box center [634, 743] width 313 height 20
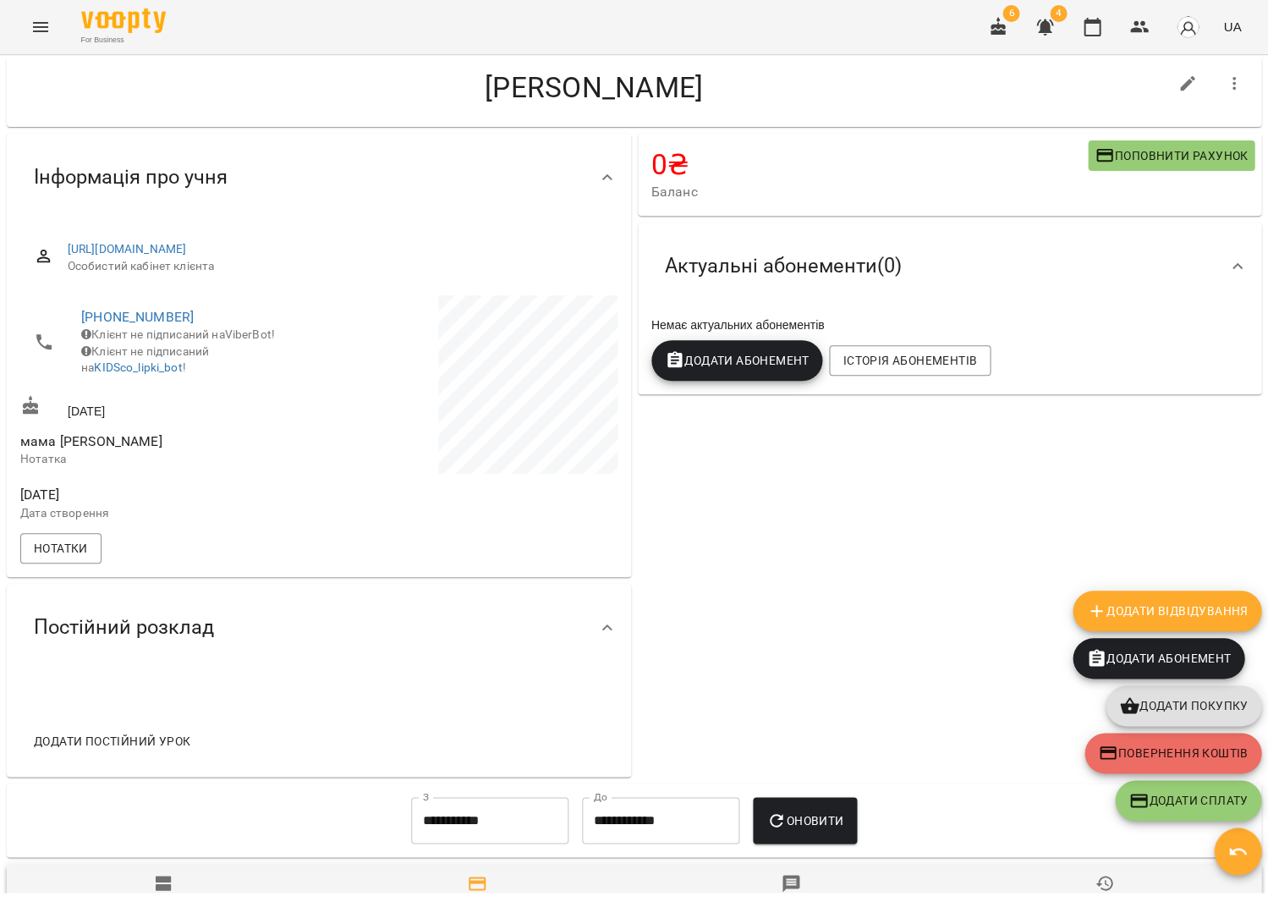
click at [40, 25] on icon "Menu" at bounding box center [40, 27] width 20 height 20
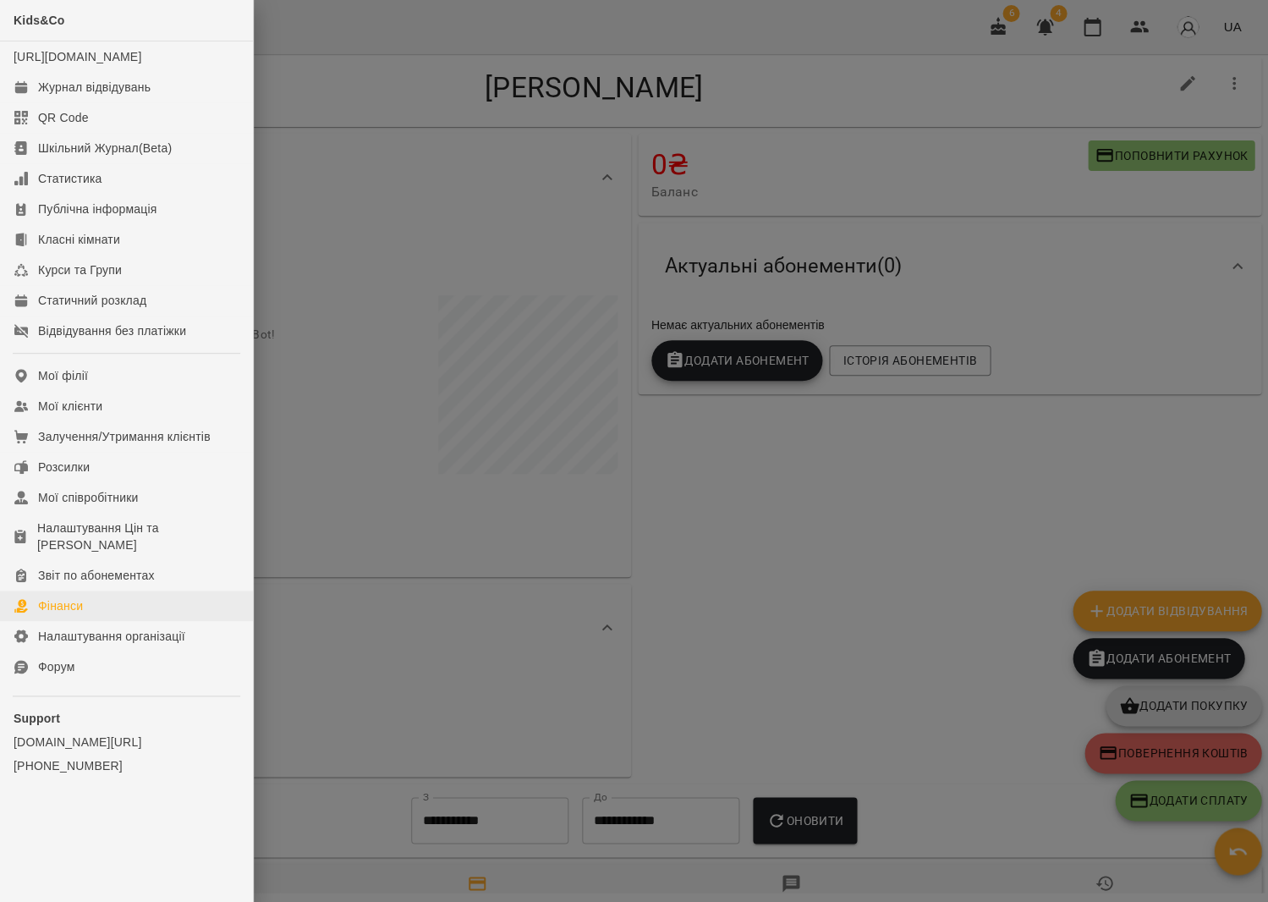
click at [63, 591] on link "Фінанси" at bounding box center [126, 606] width 253 height 30
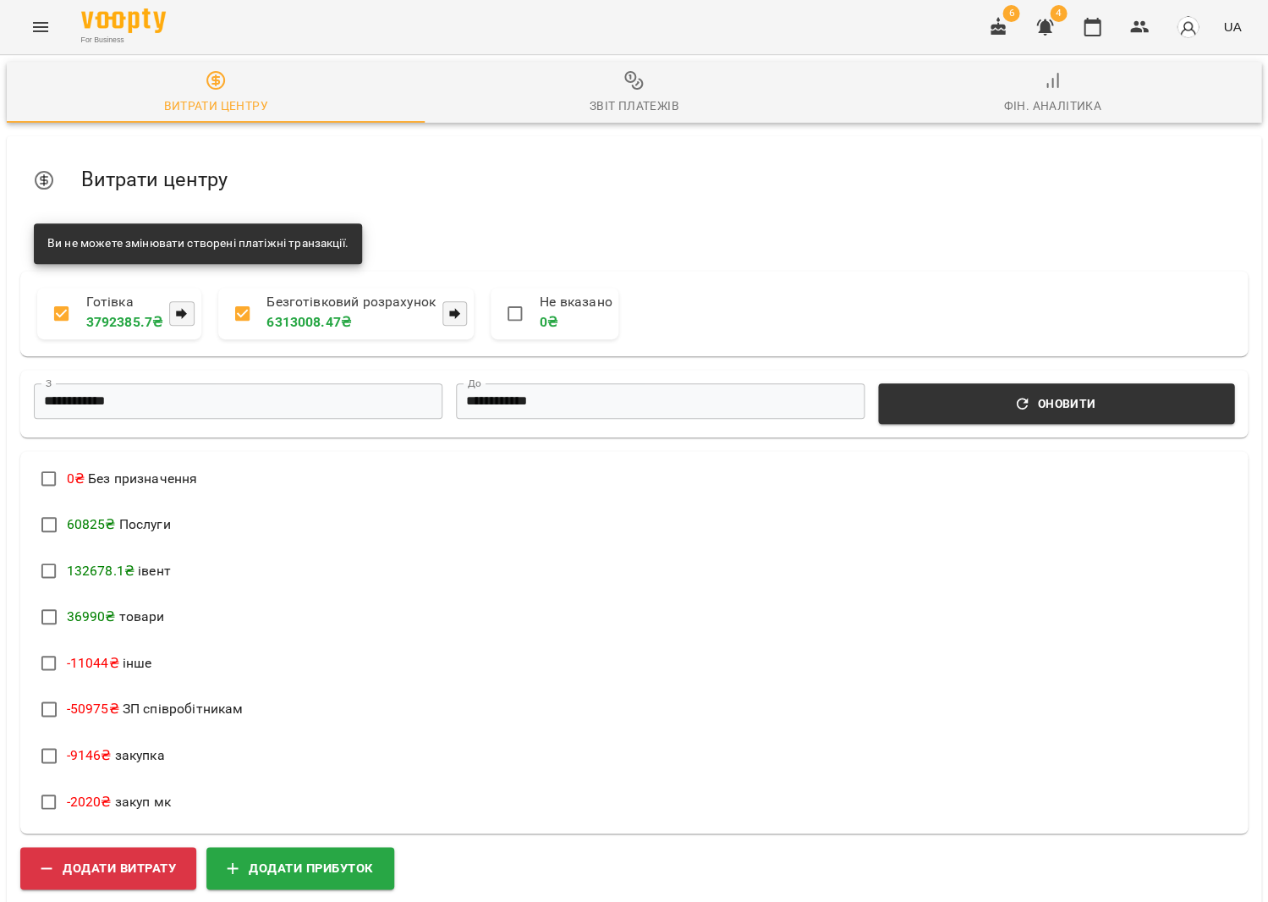
scroll to position [349, 0]
click at [322, 856] on span "Додати прибуток" at bounding box center [300, 867] width 147 height 22
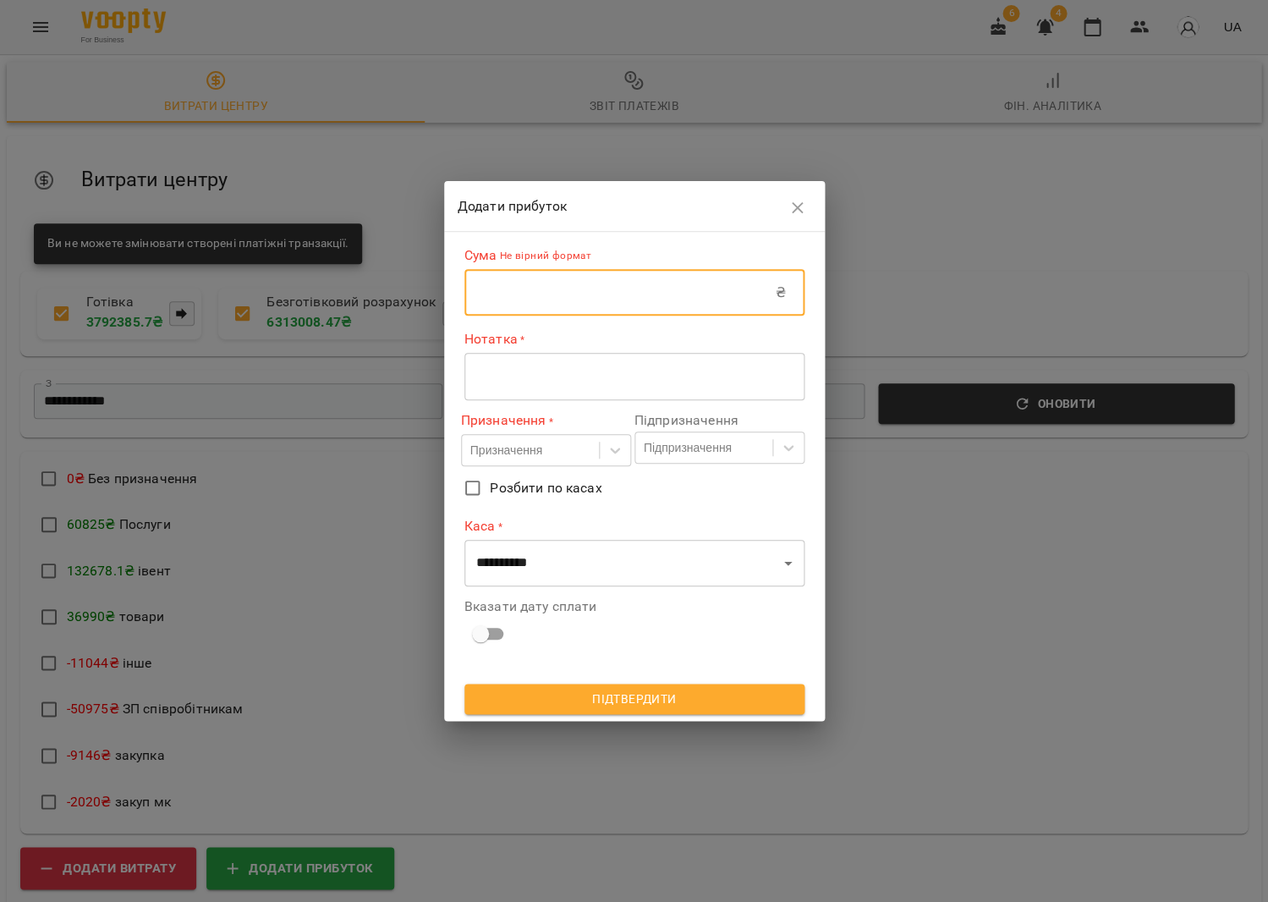
click at [613, 307] on input "text" at bounding box center [620, 292] width 311 height 47
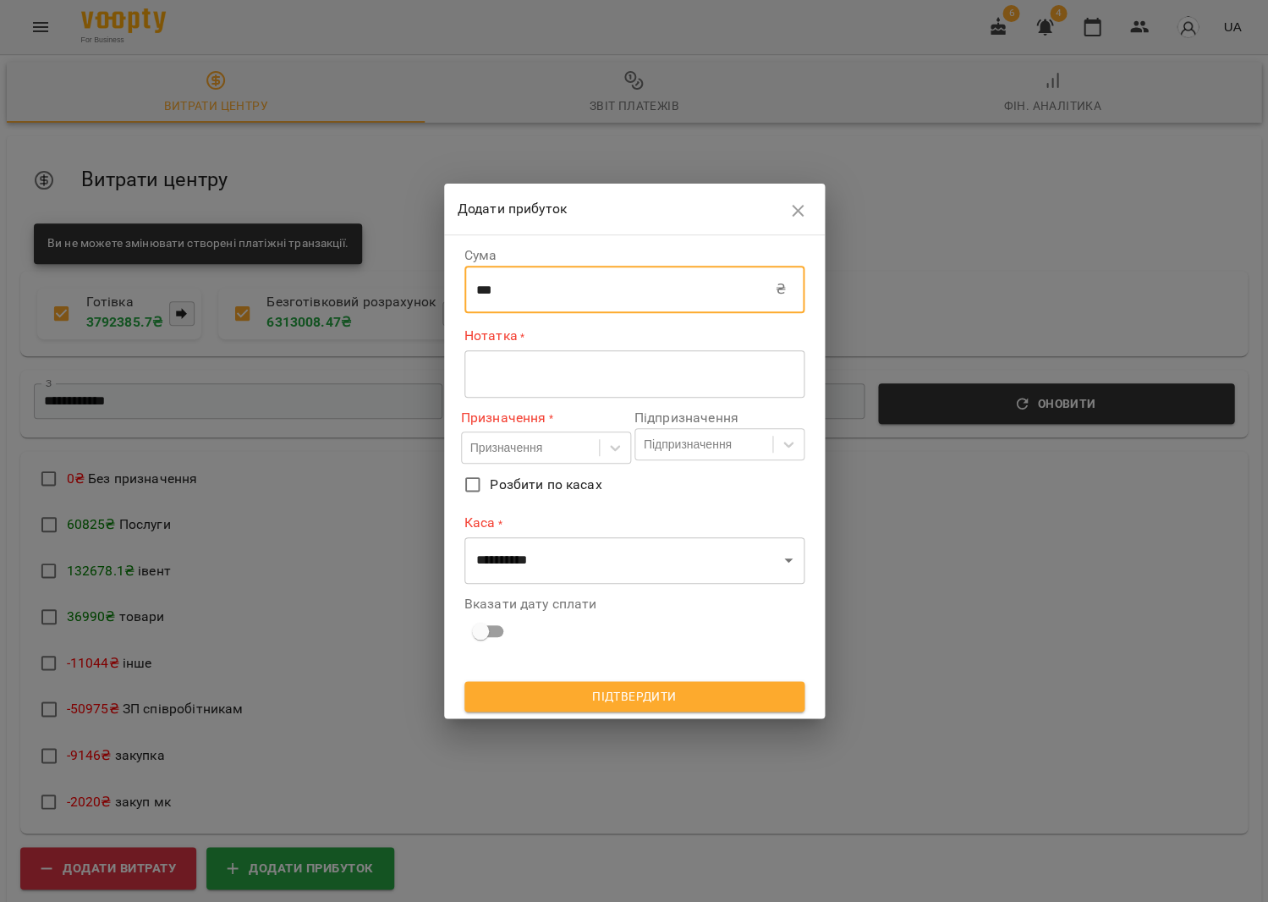
type input "***"
click at [605, 384] on div "* ​" at bounding box center [635, 373] width 340 height 47
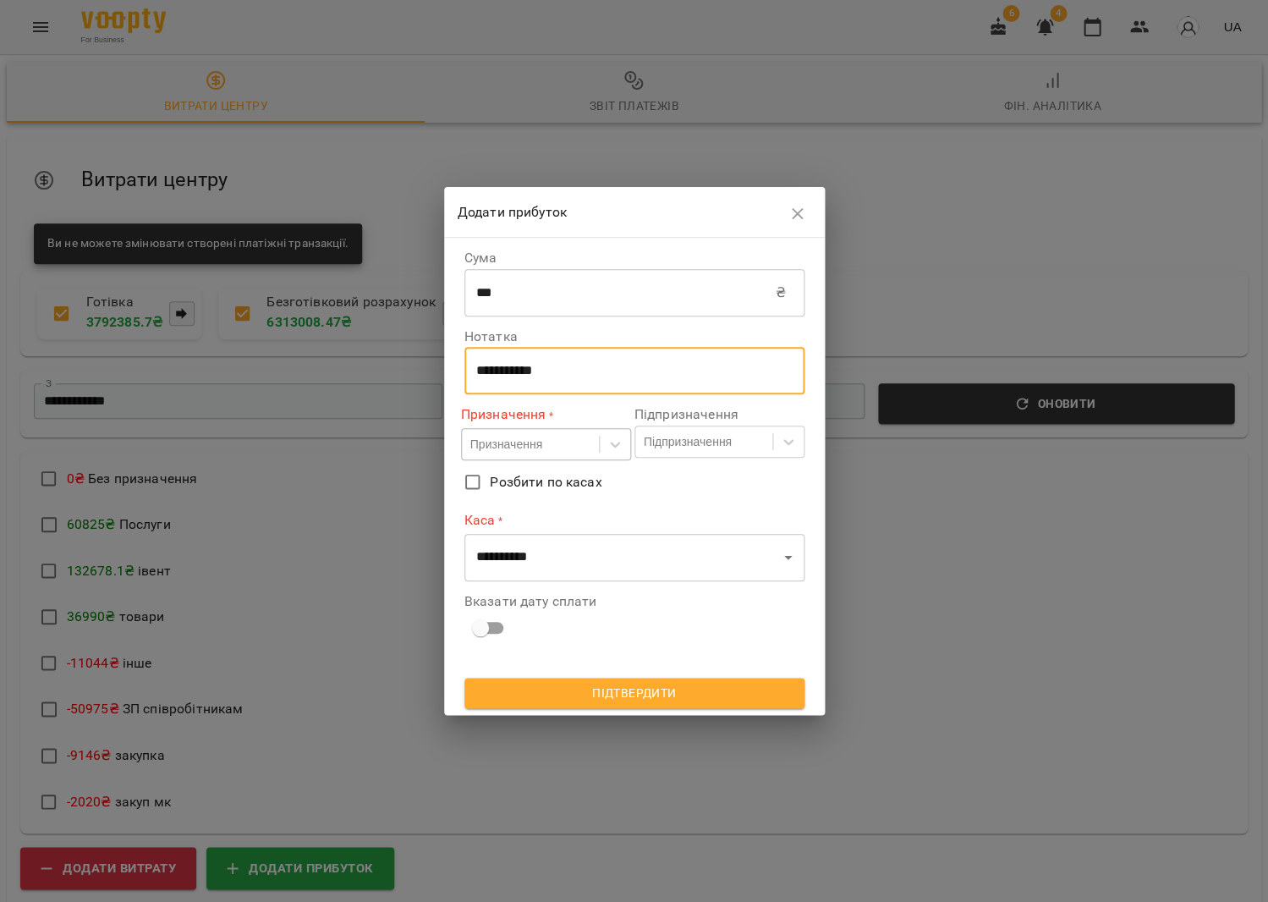
type textarea "**********"
click at [542, 442] on div "Призначення" at bounding box center [506, 444] width 72 height 17
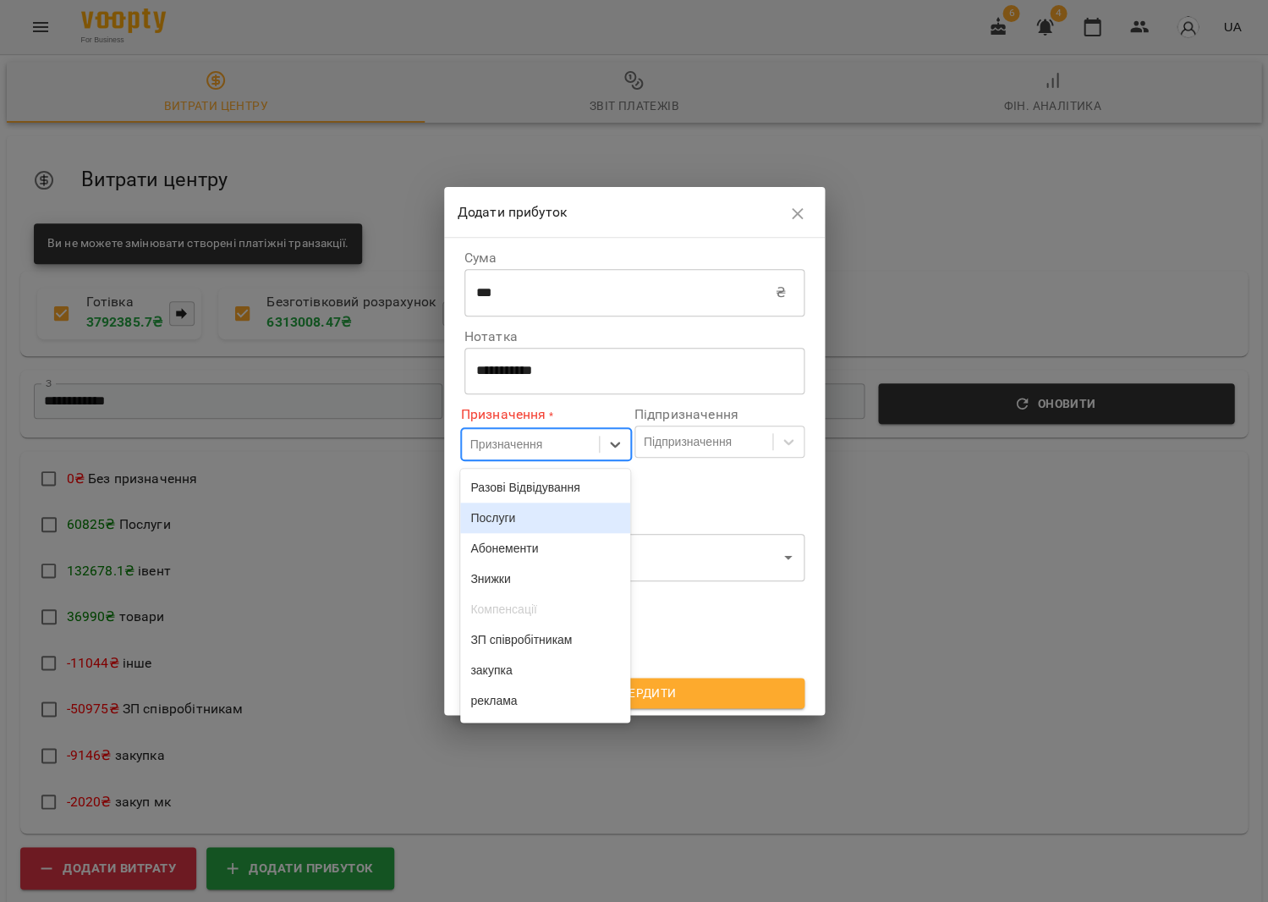
drag, startPoint x: 533, startPoint y: 529, endPoint x: 598, endPoint y: 478, distance: 82.6
click at [533, 529] on div "Послуги" at bounding box center [545, 518] width 170 height 30
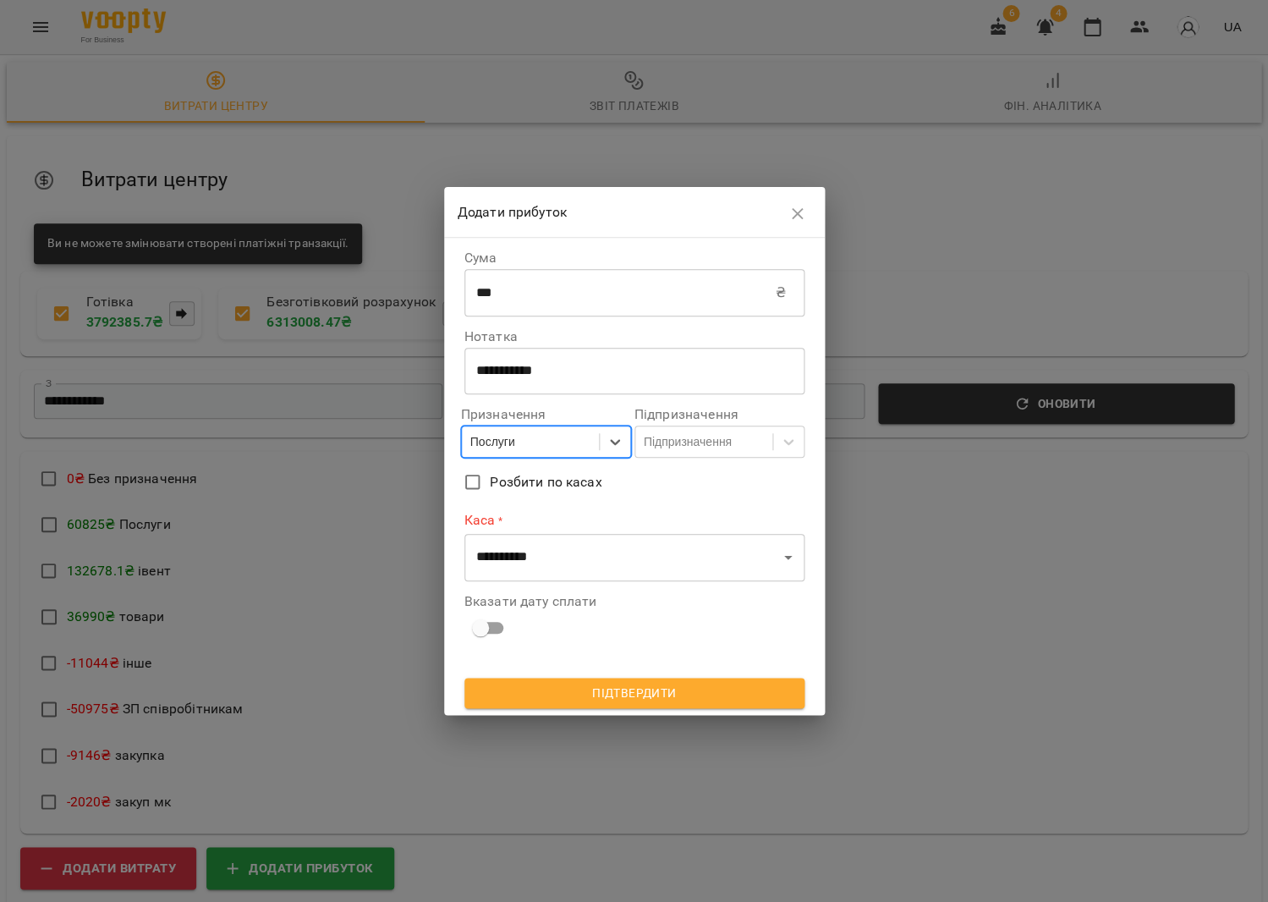
drag, startPoint x: 691, startPoint y: 447, endPoint x: 690, endPoint y: 462, distance: 15.3
click at [691, 446] on div "Підпризначення" at bounding box center [688, 441] width 88 height 17
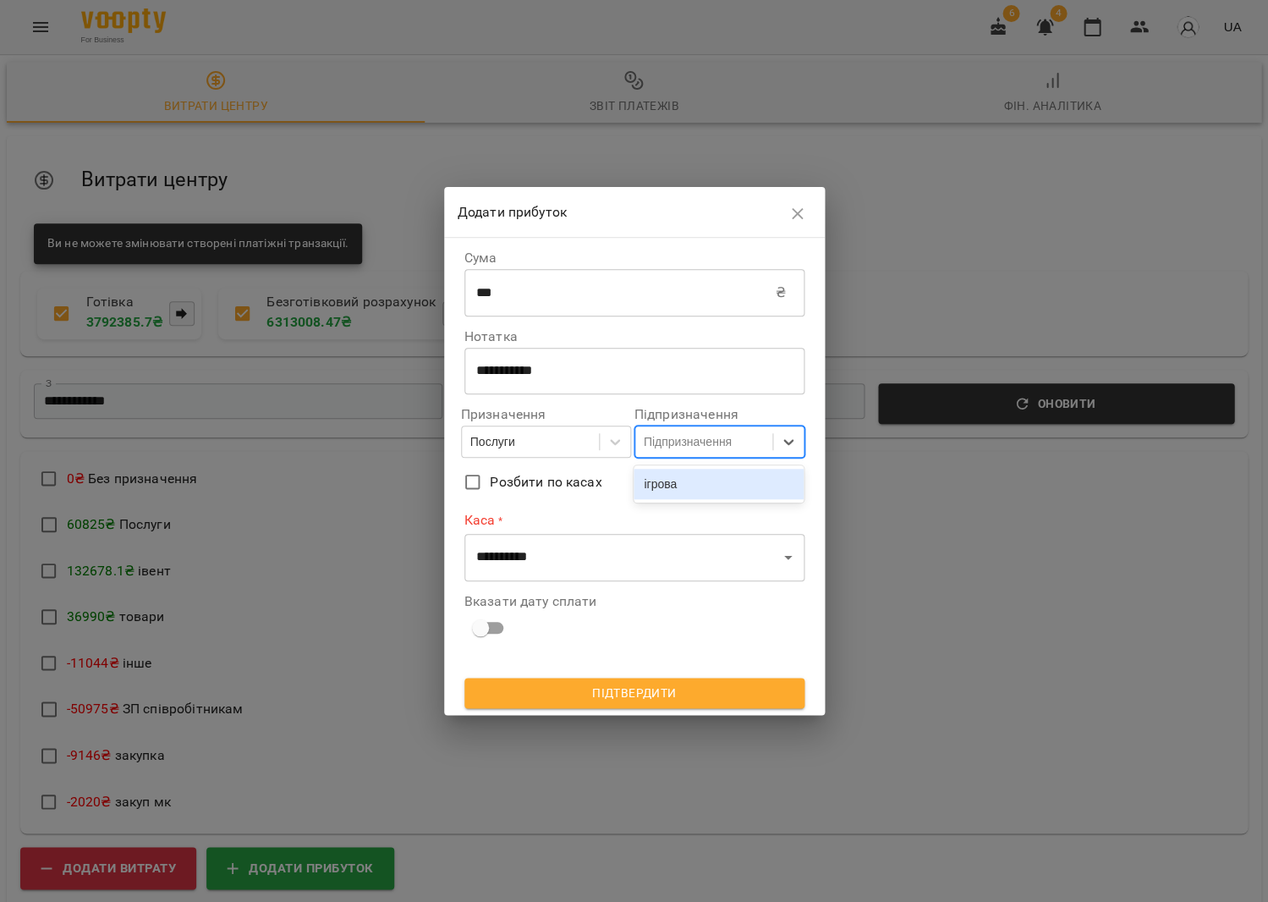
click at [689, 483] on div "ігрова" at bounding box center [719, 484] width 170 height 30
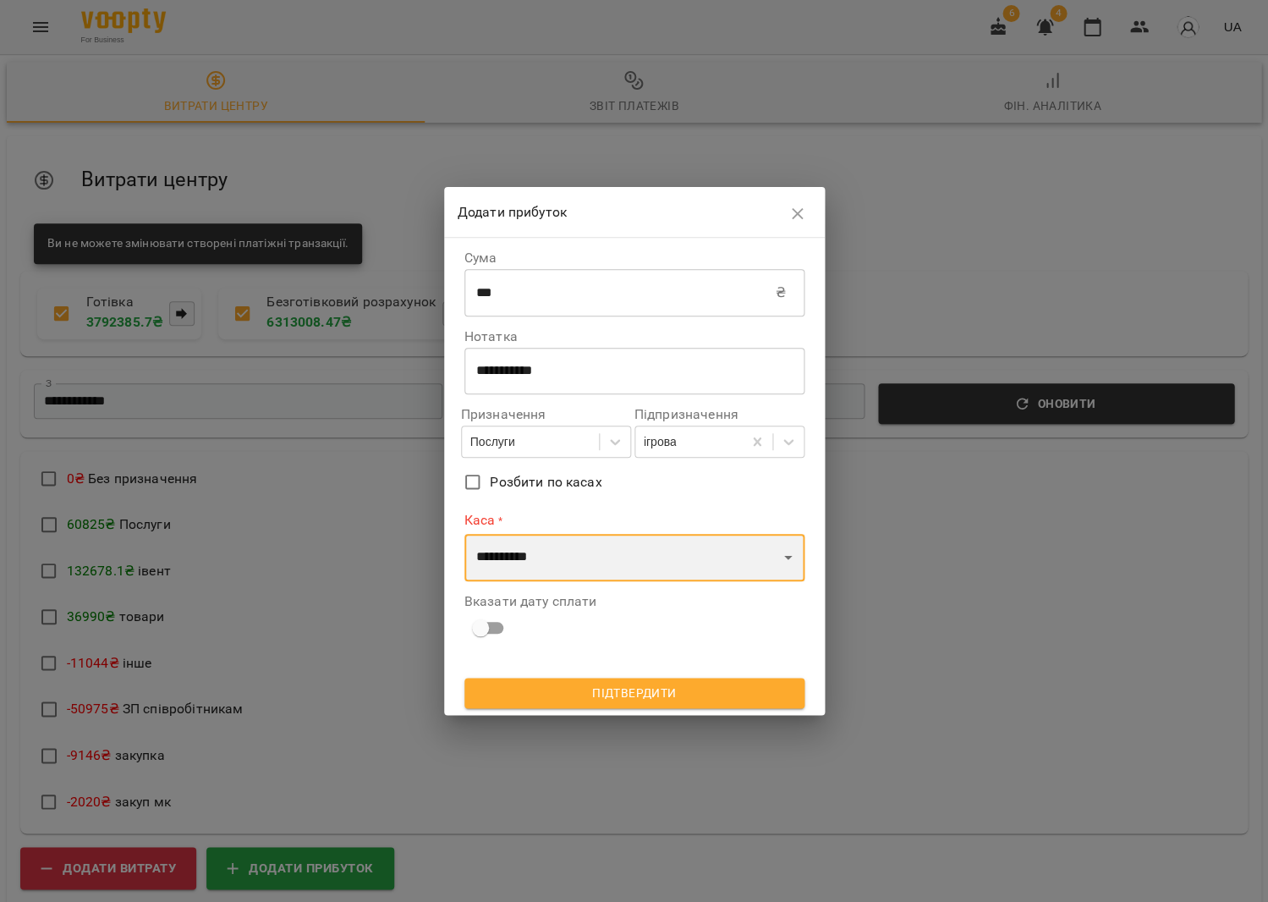
select select "****"
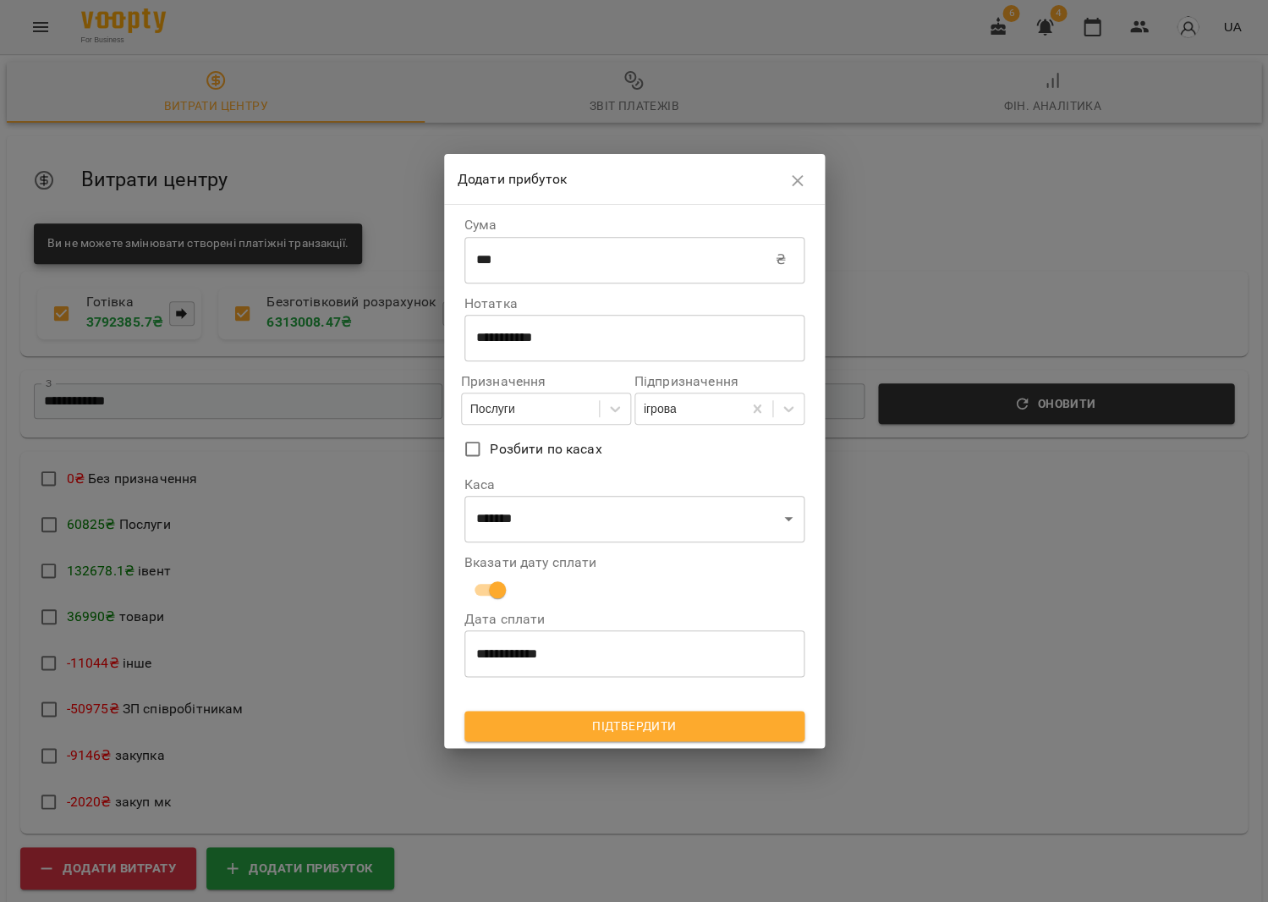
click at [643, 729] on span "Підтвердити" at bounding box center [634, 726] width 313 height 20
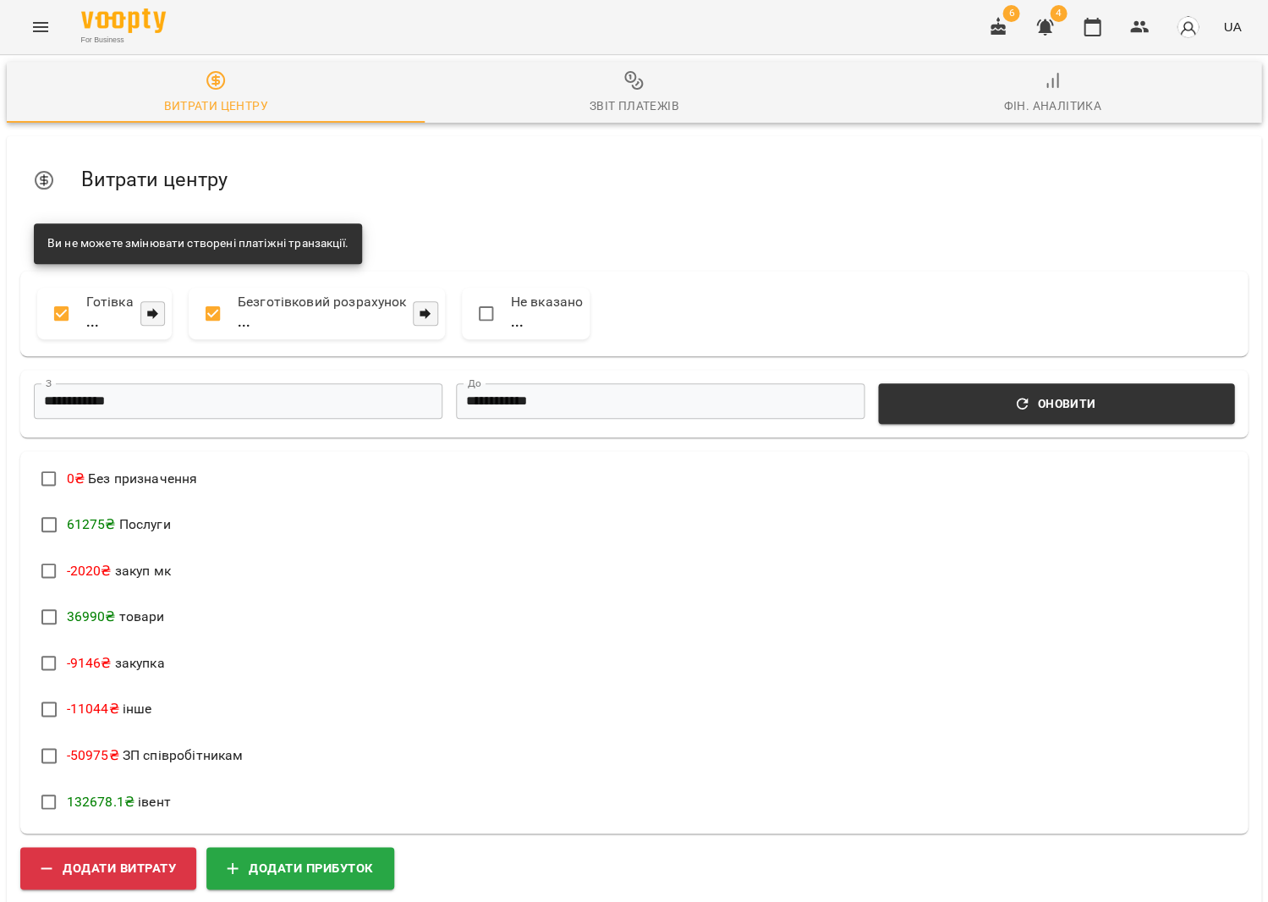
scroll to position [0, 0]
drag, startPoint x: 1086, startPoint y: 38, endPoint x: 1070, endPoint y: 41, distance: 15.4
click at [1085, 38] on button "button" at bounding box center [1092, 27] width 41 height 41
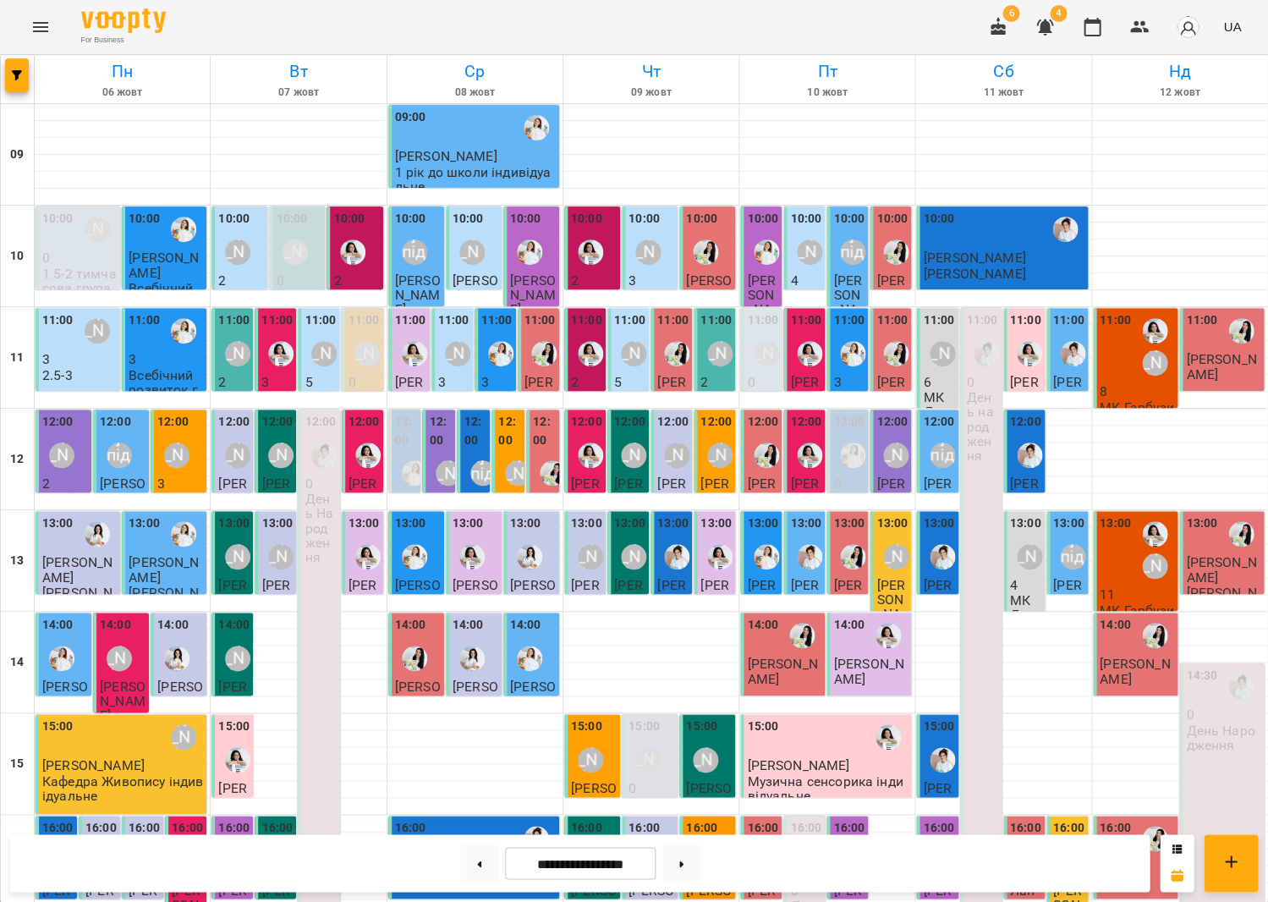
scroll to position [394, 0]
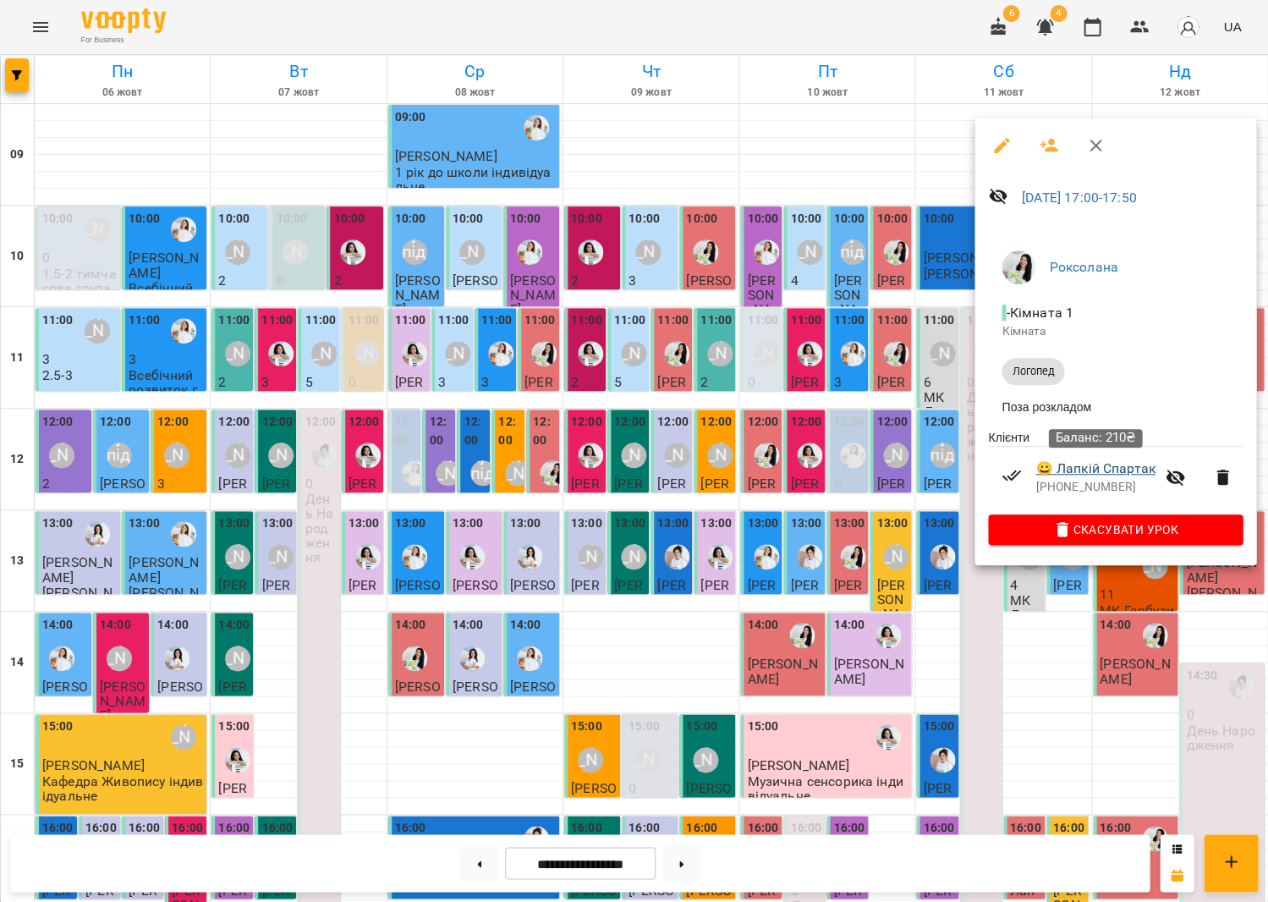
click at [1118, 468] on link "😀 Лапкій Спартак" at bounding box center [1095, 469] width 119 height 20
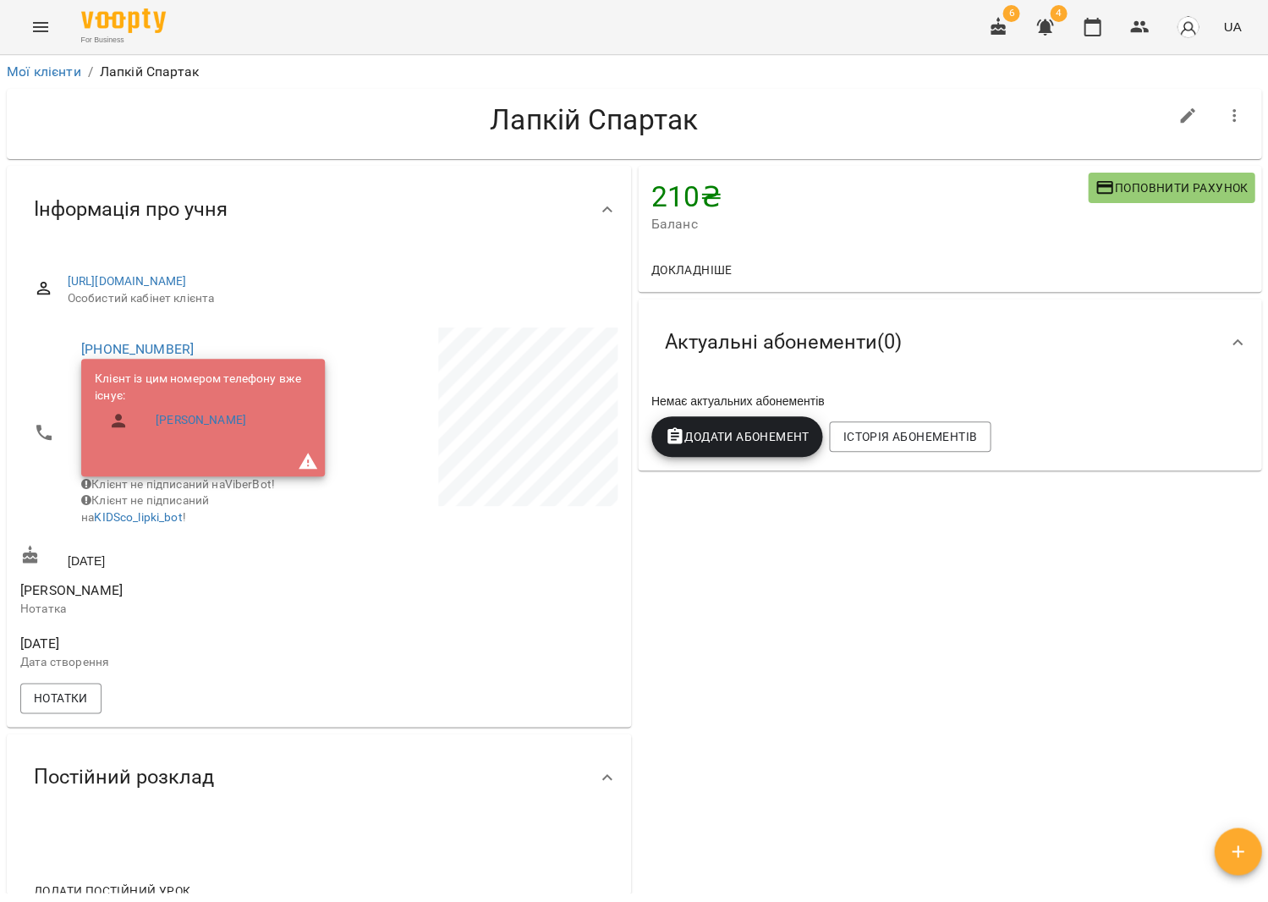
drag, startPoint x: 994, startPoint y: 276, endPoint x: 1097, endPoint y: 186, distance: 136.1
click at [1097, 186] on icon "button" at bounding box center [1105, 188] width 20 height 20
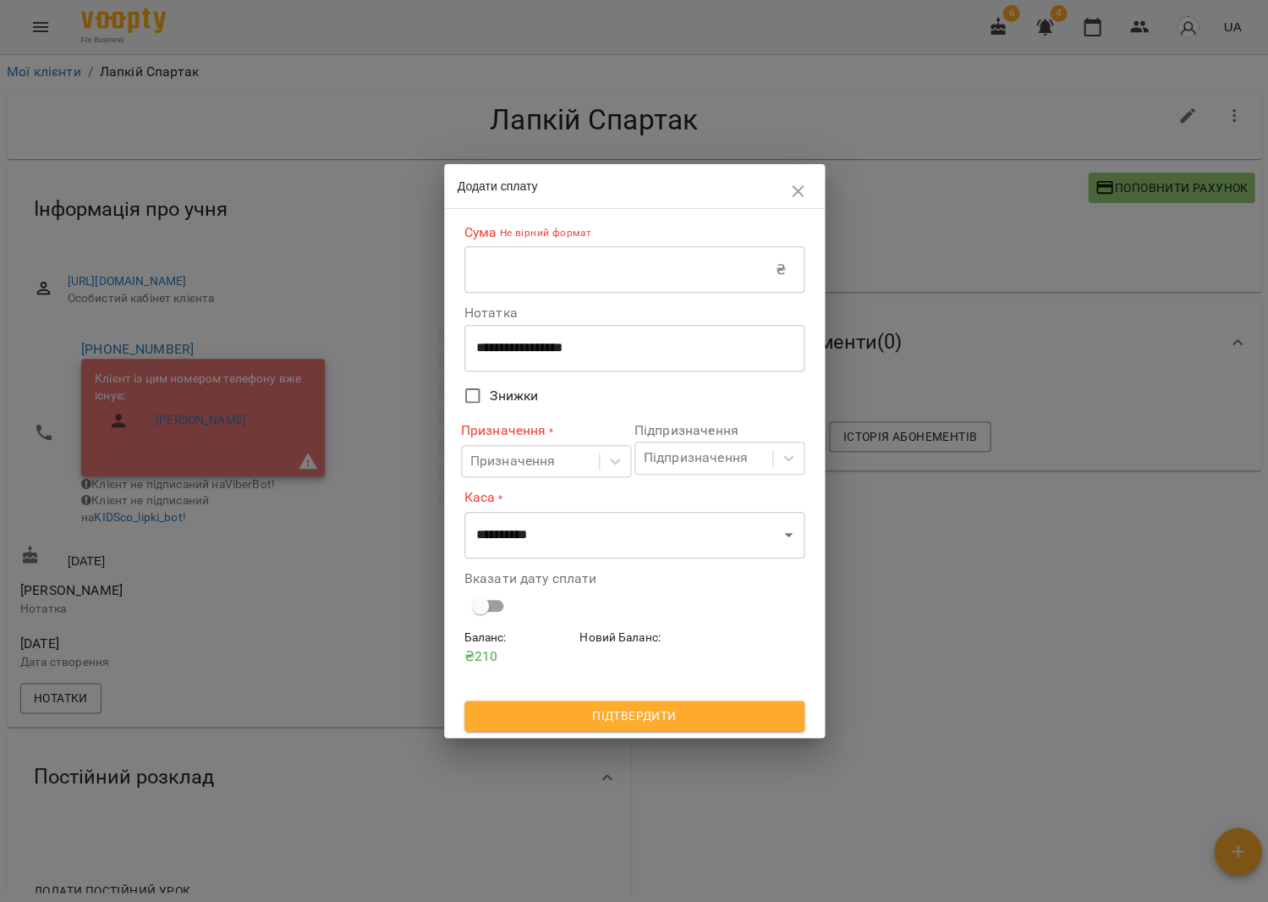
click at [658, 271] on input "text" at bounding box center [620, 269] width 311 height 47
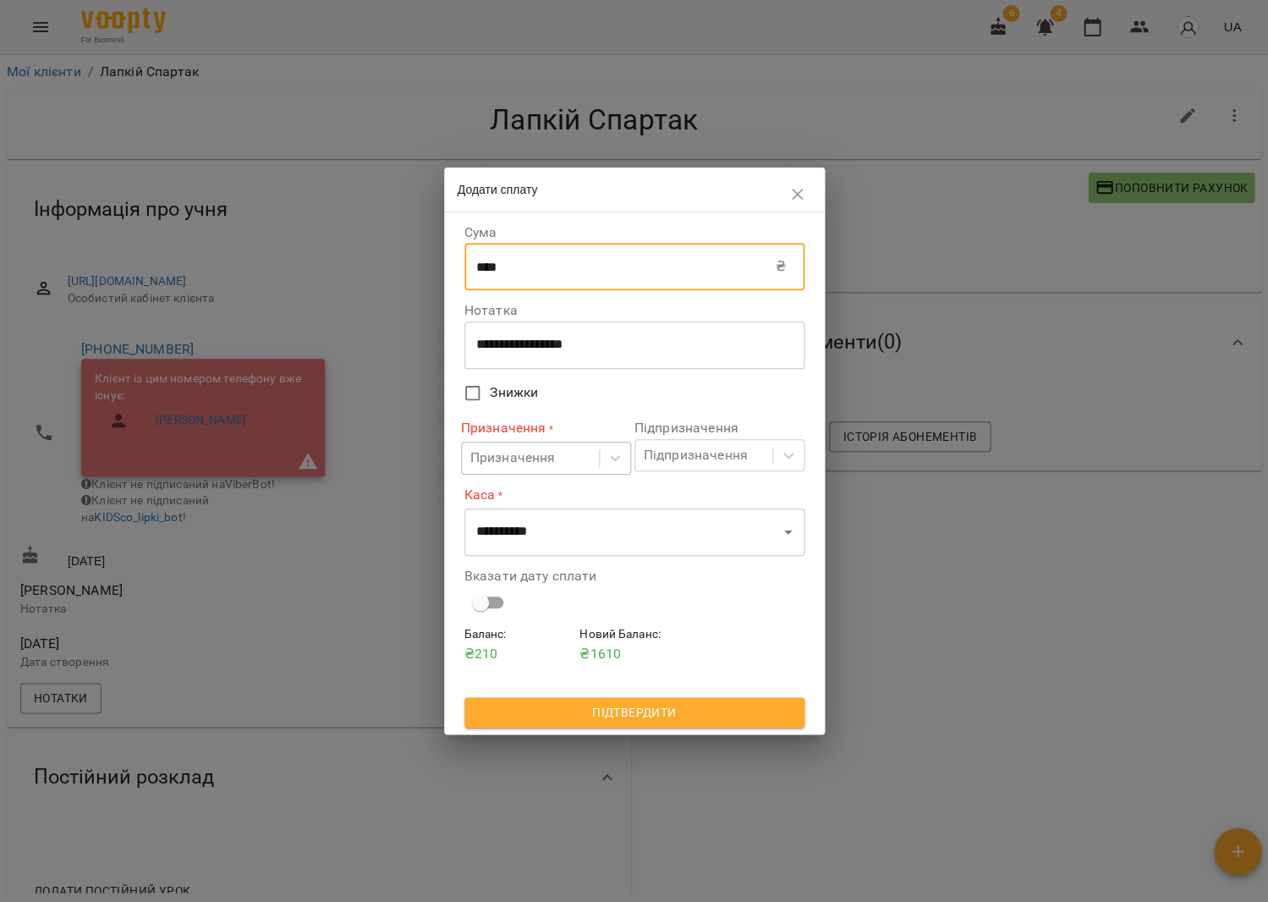
type input "****"
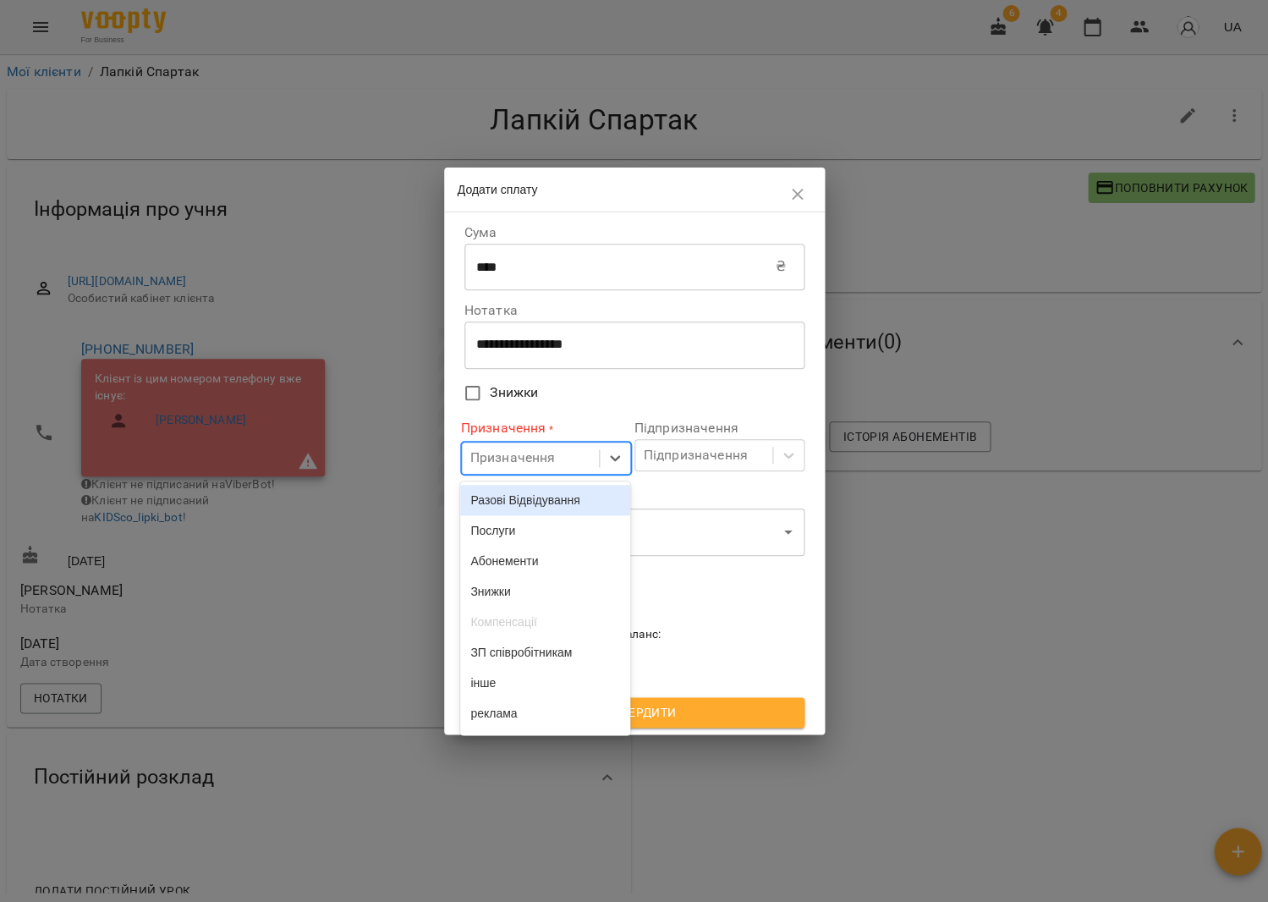
click at [548, 462] on div "Призначення" at bounding box center [512, 458] width 85 height 20
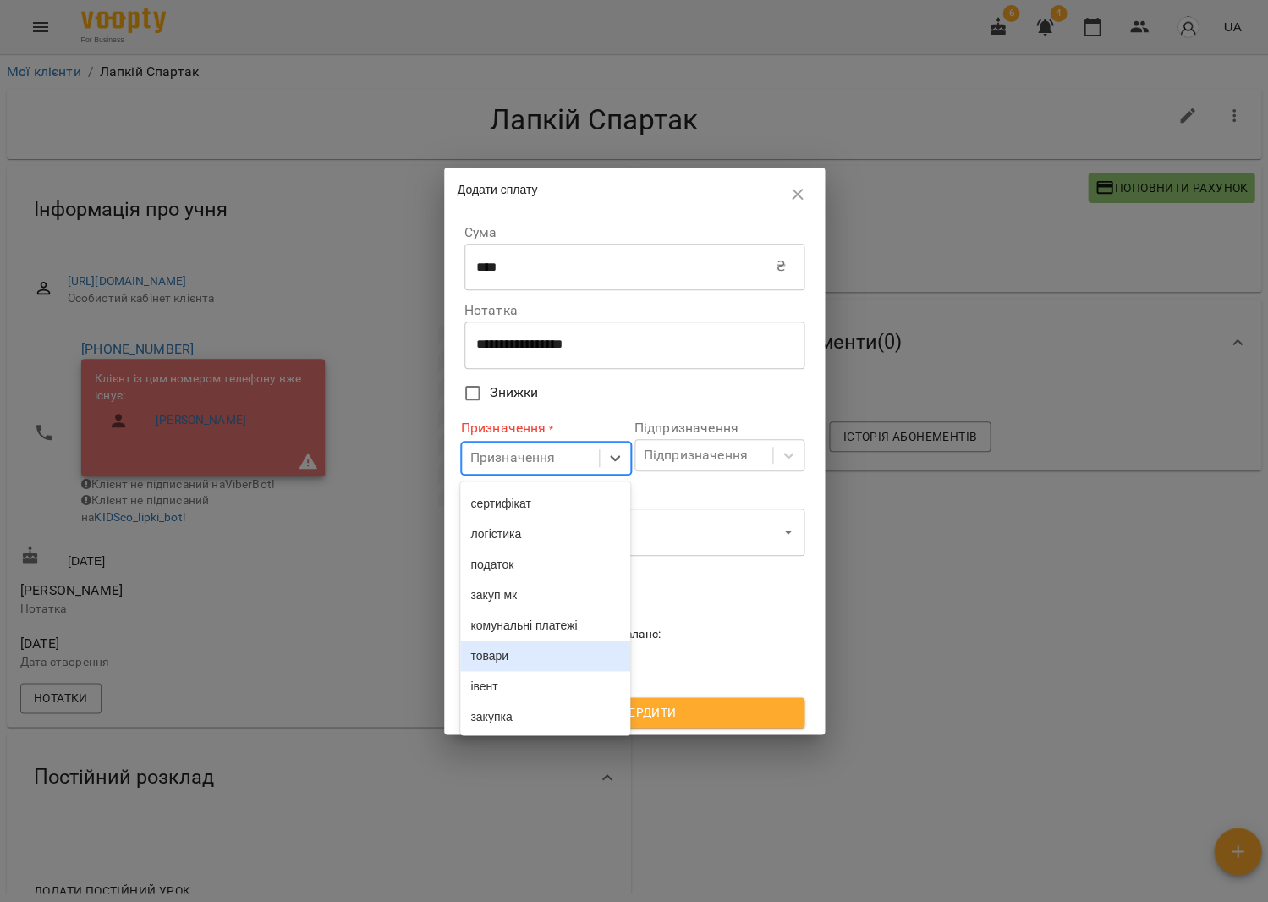
click at [531, 649] on div "товари" at bounding box center [545, 656] width 170 height 30
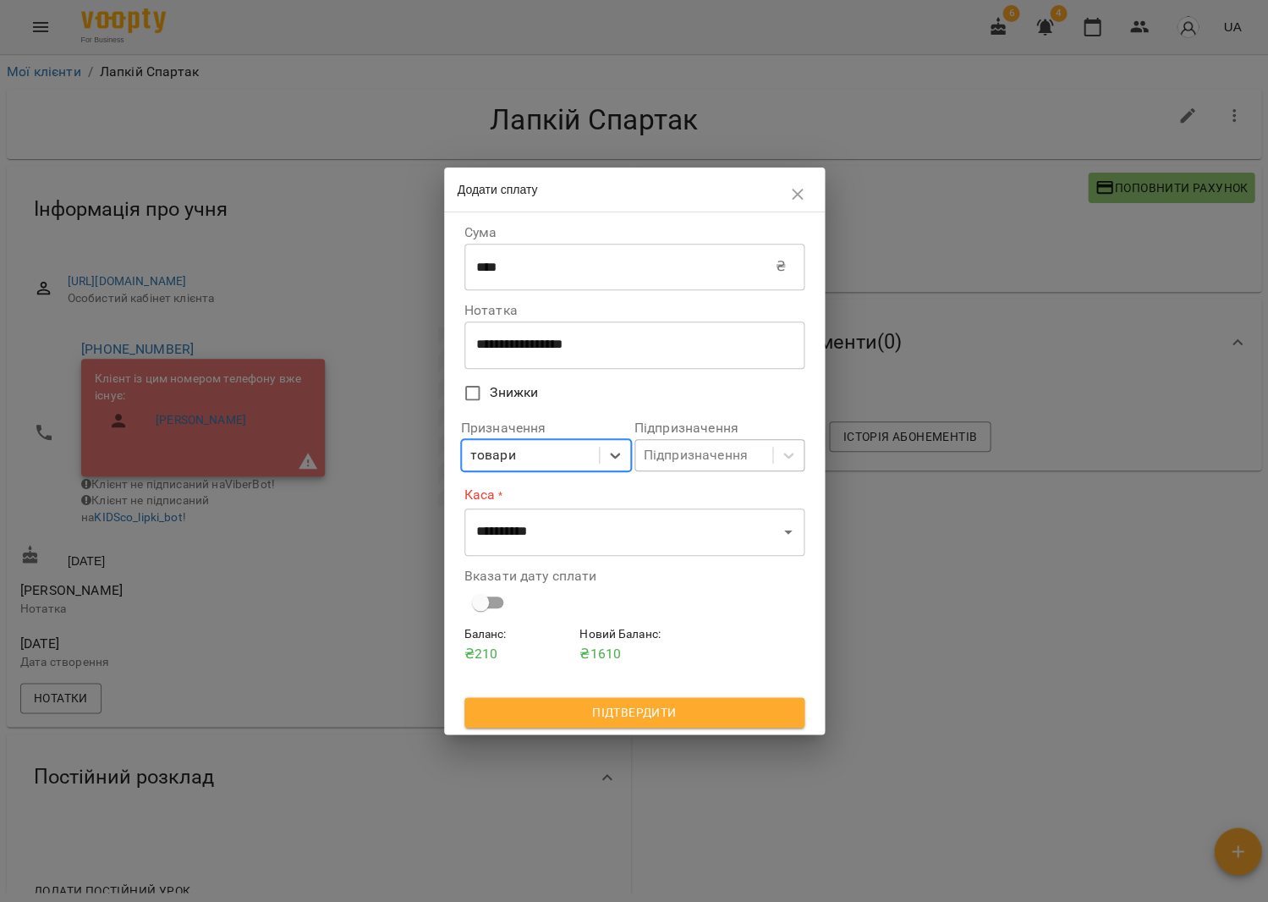
click at [661, 454] on div "Підпризначення" at bounding box center [696, 455] width 104 height 20
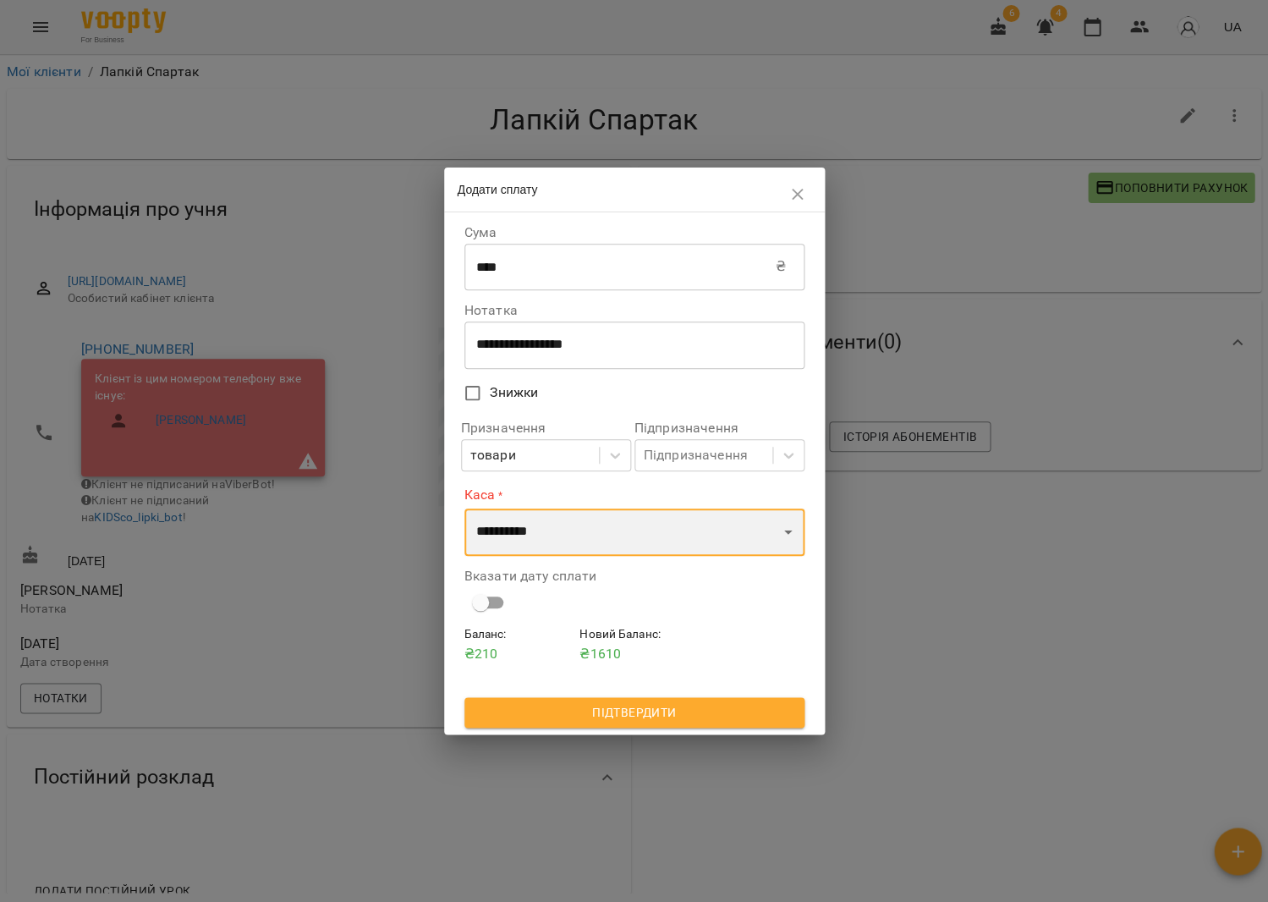
select select "****"
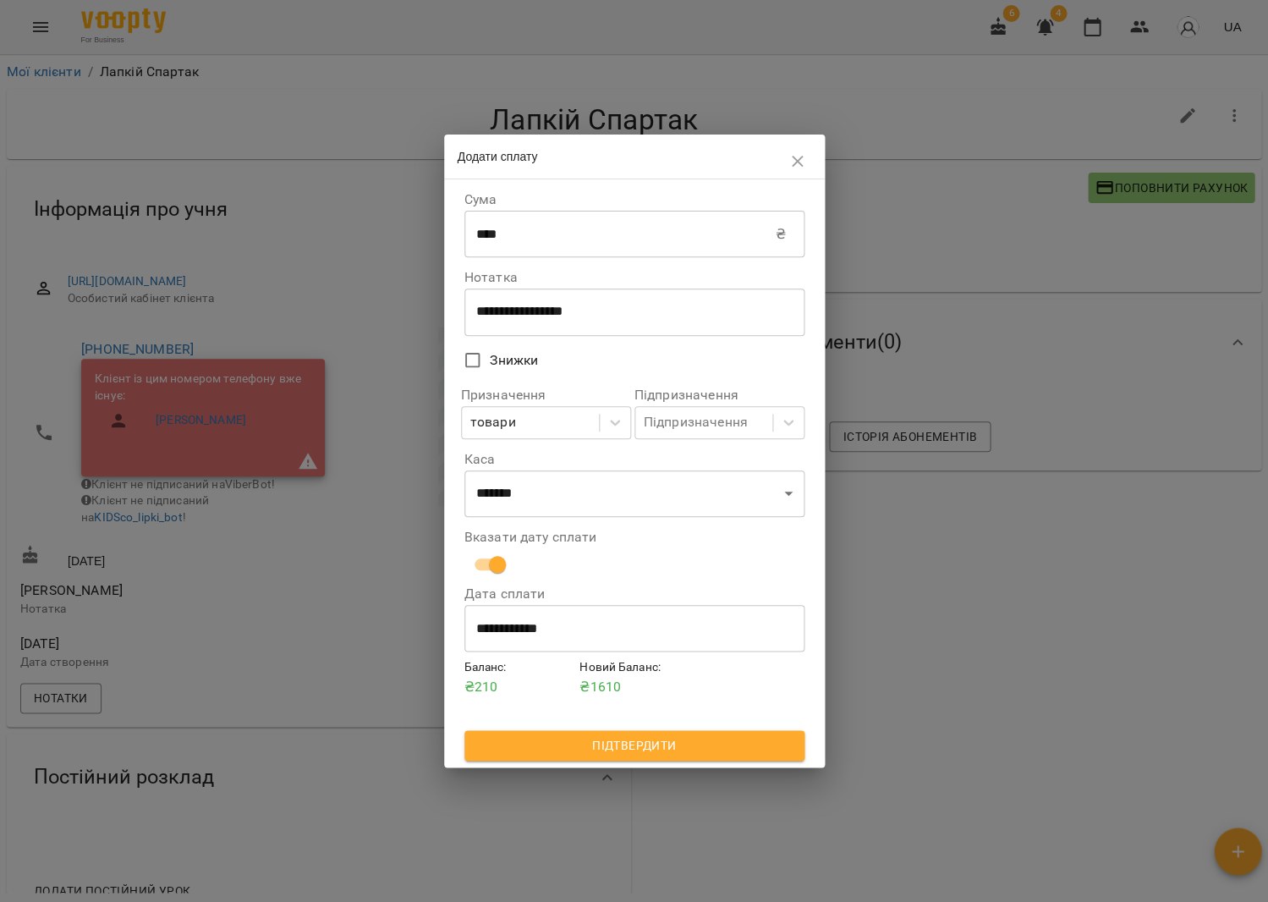
click at [601, 738] on span "Підтвердити" at bounding box center [634, 745] width 313 height 20
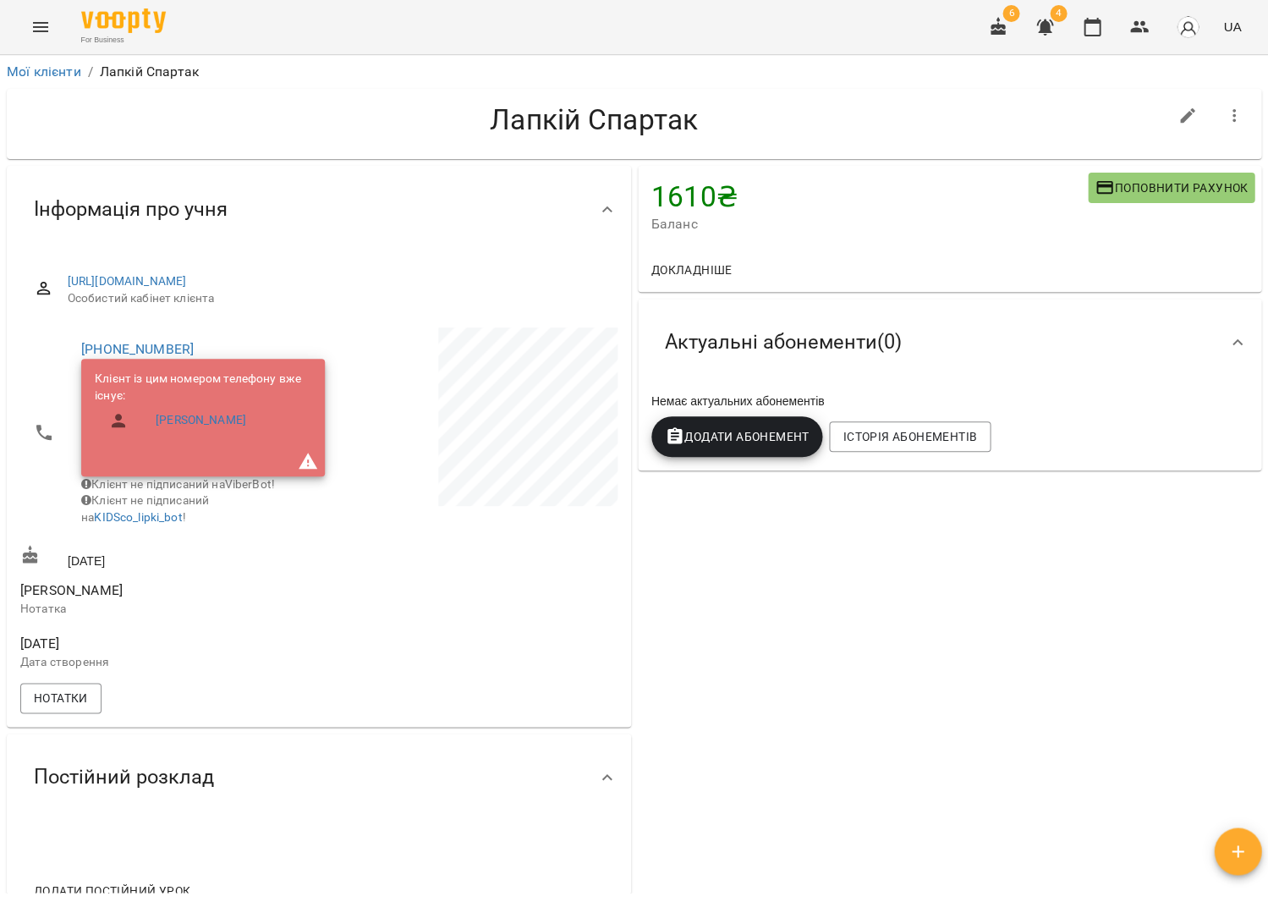
scroll to position [63, 0]
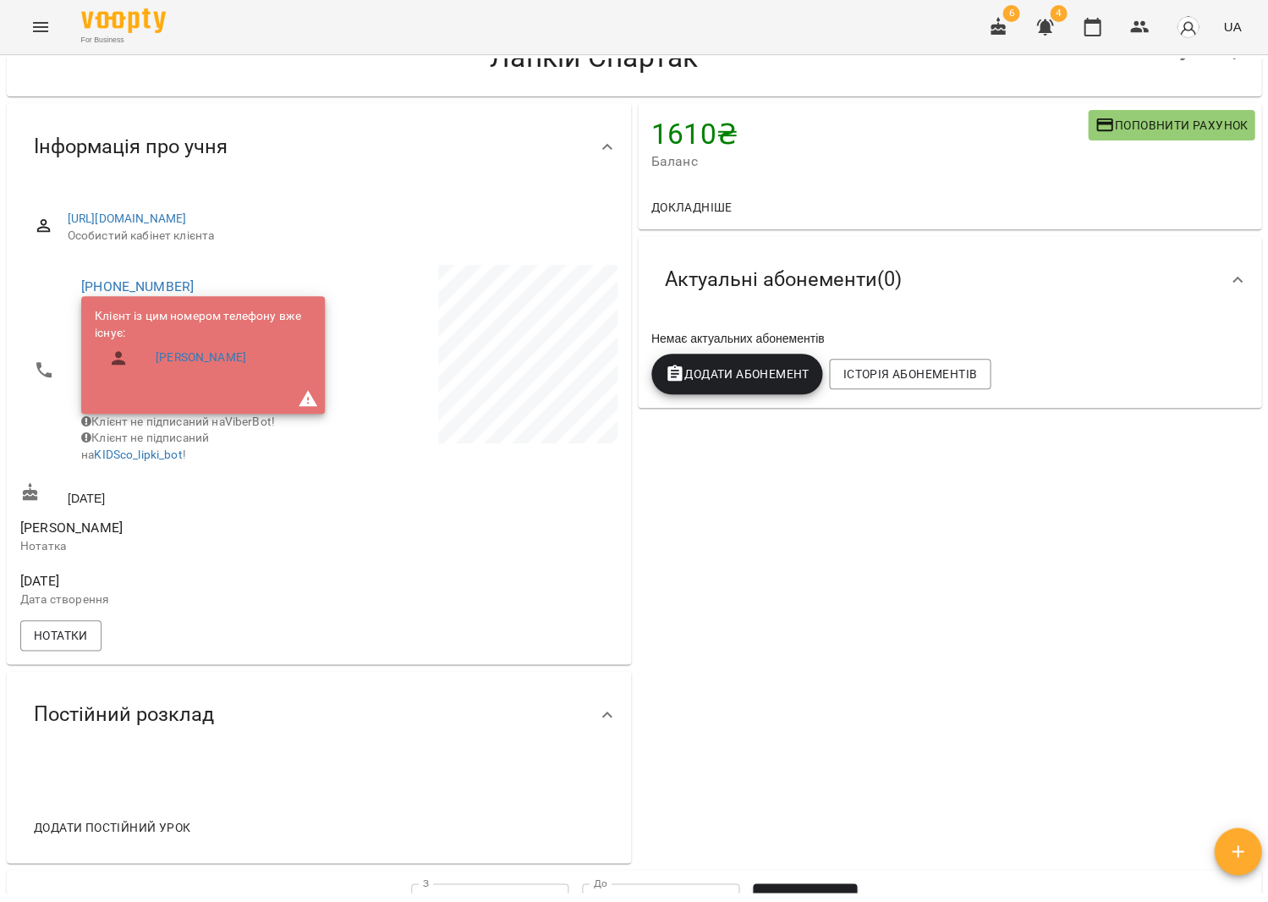
click at [1229, 849] on icon "button" at bounding box center [1238, 851] width 20 height 20
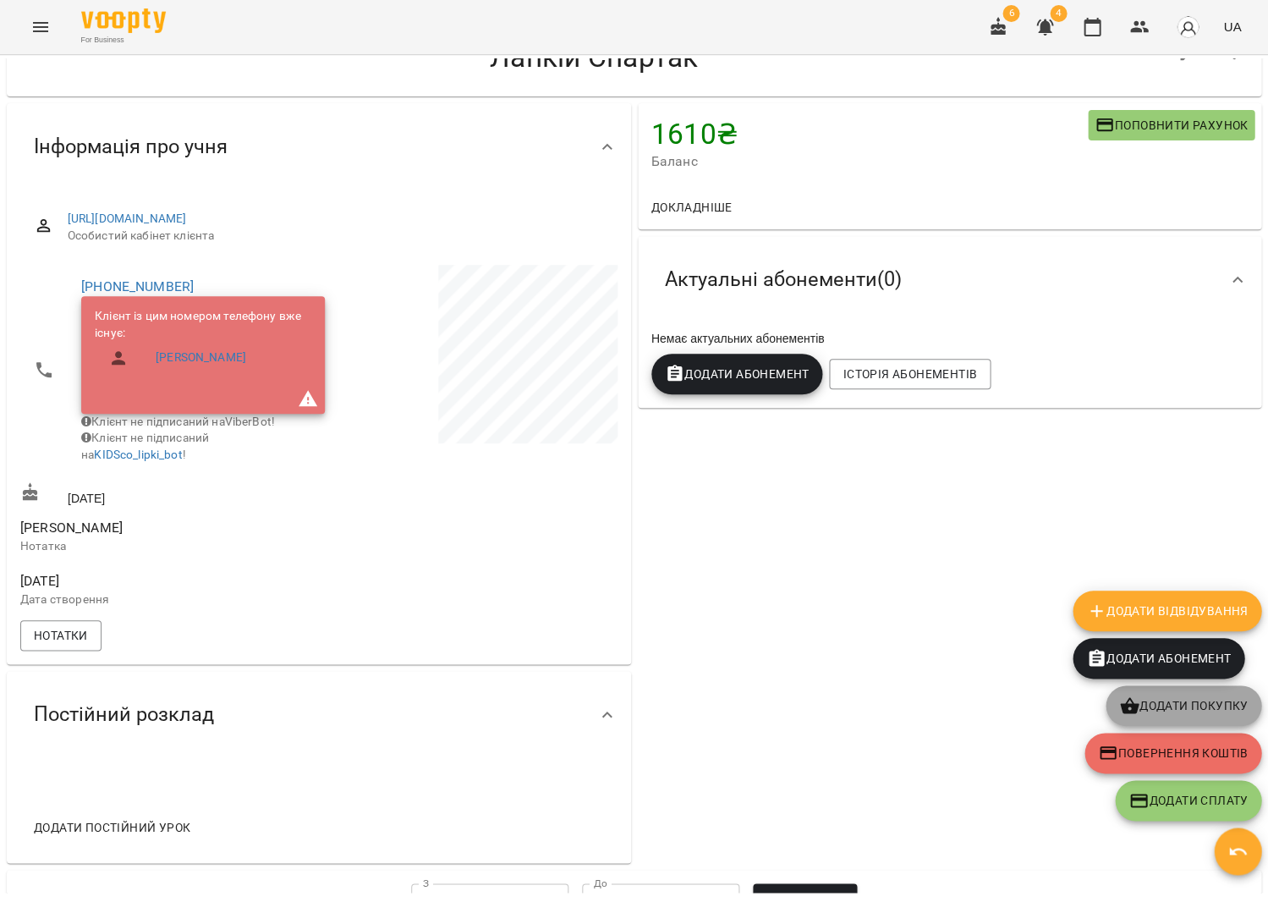
click at [1192, 711] on span "Додати покупку" at bounding box center [1183, 706] width 129 height 20
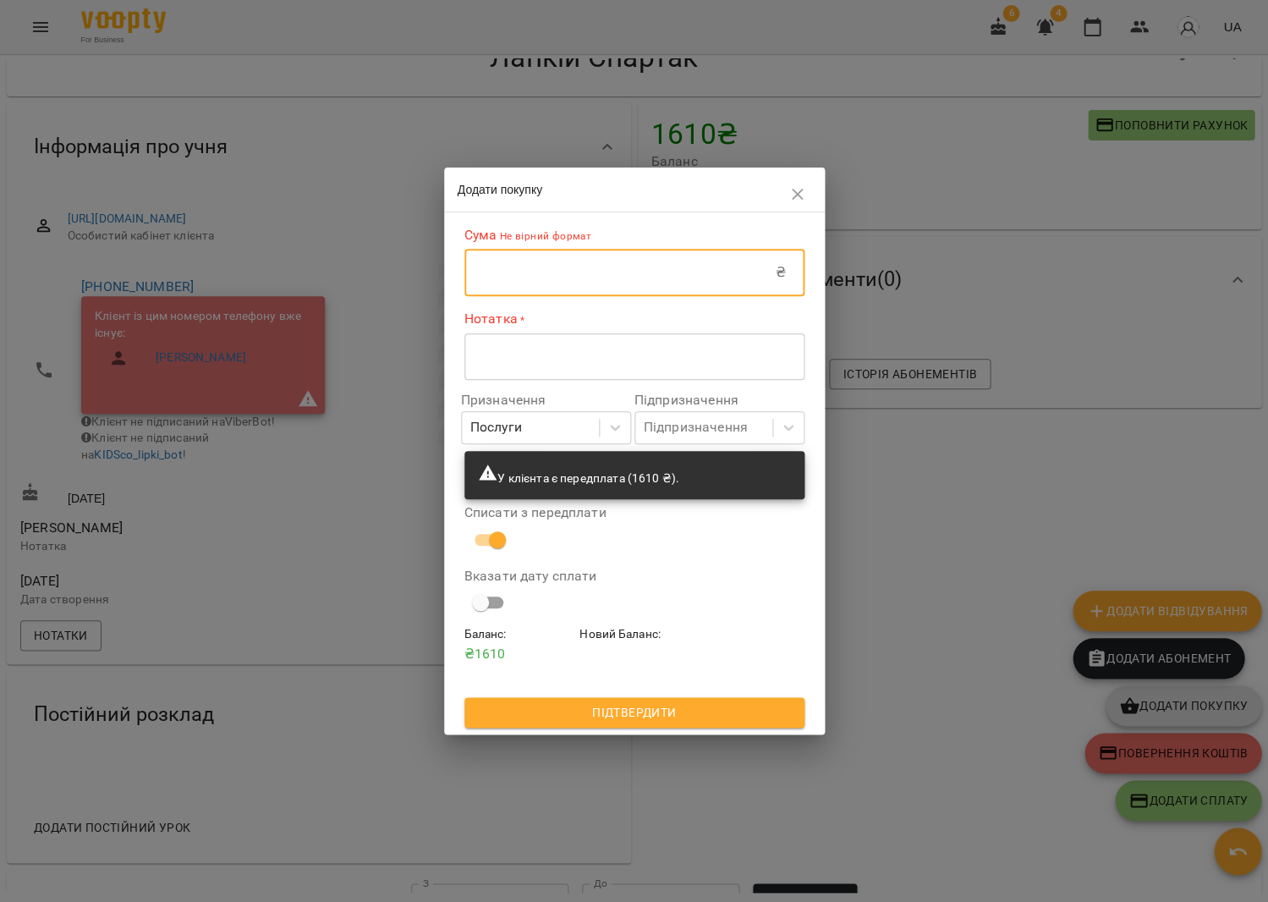
click at [648, 286] on input "text" at bounding box center [620, 272] width 311 height 47
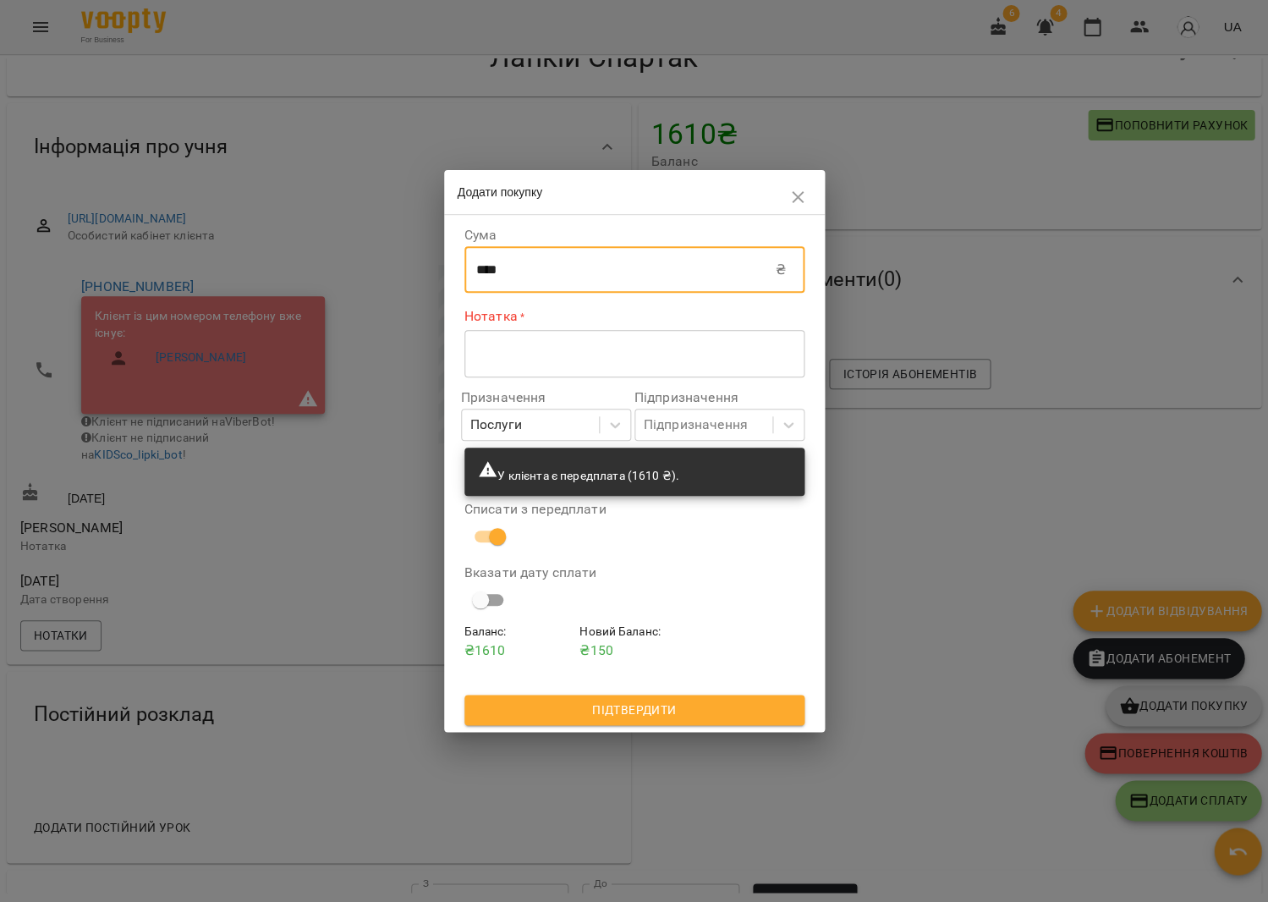
type input "****"
click at [673, 383] on div "Підпризначення Підпризначення" at bounding box center [719, 416] width 177 height 70
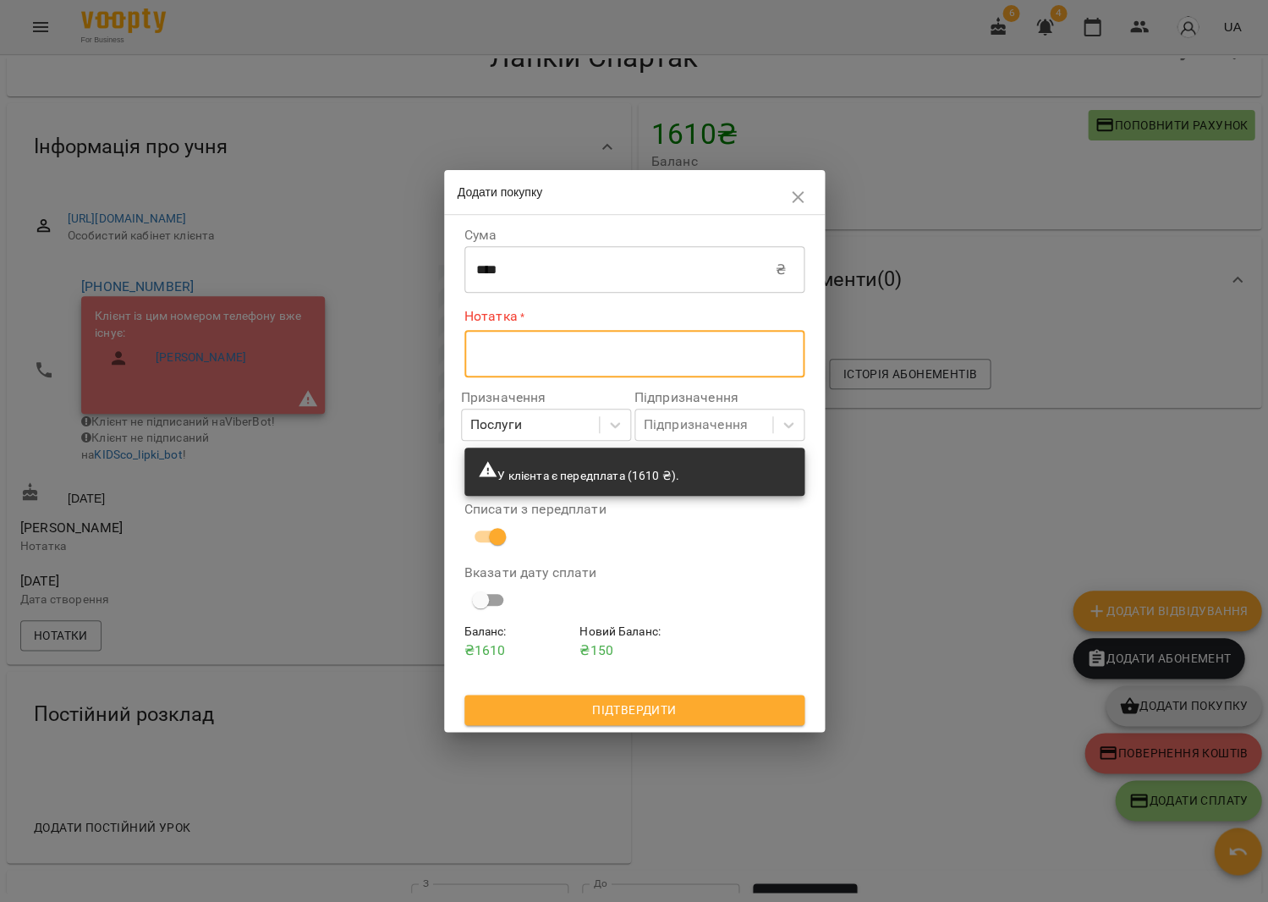
click at [671, 360] on textarea at bounding box center [634, 353] width 316 height 16
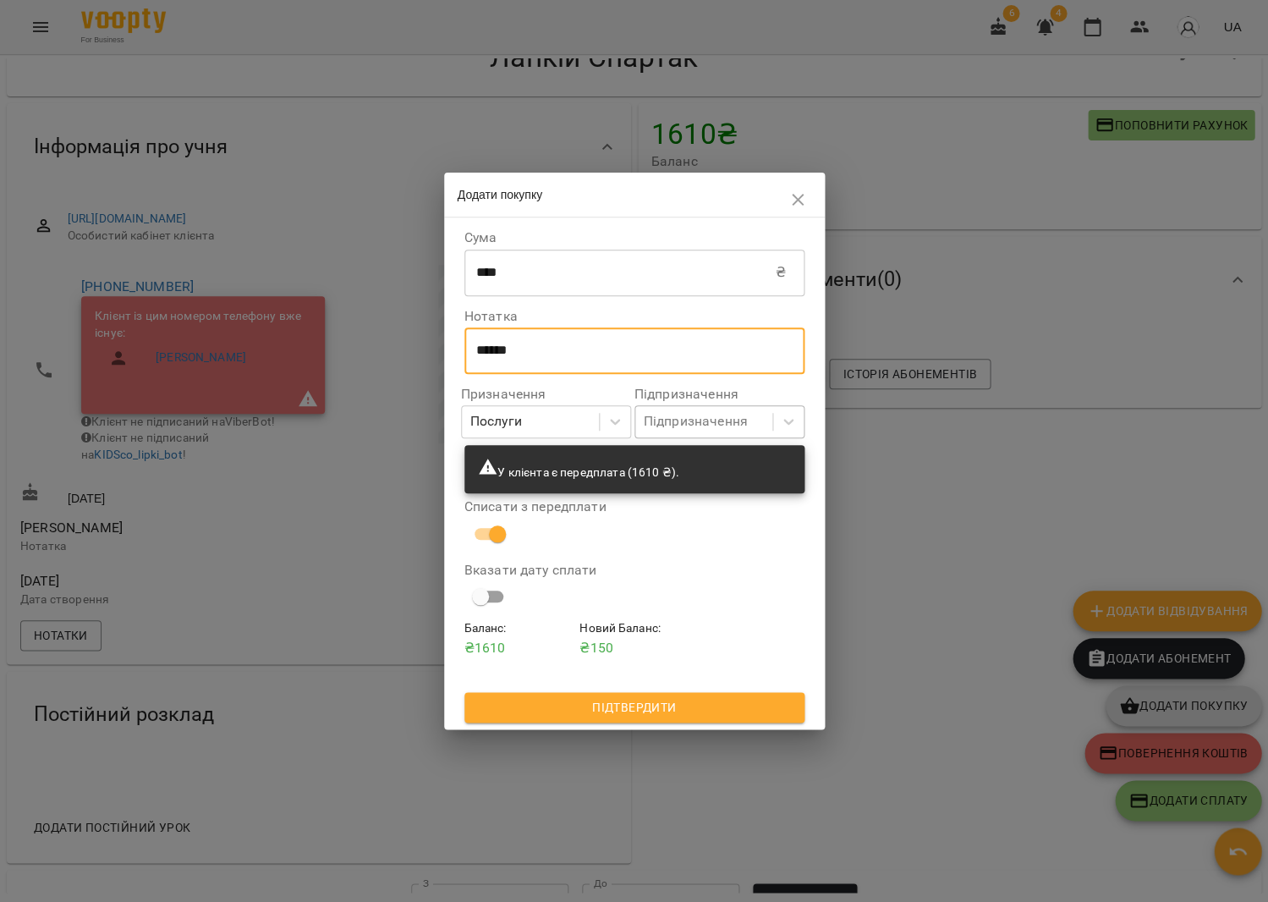
type textarea "******"
click at [668, 426] on div "Підпризначення" at bounding box center [696, 422] width 104 height 20
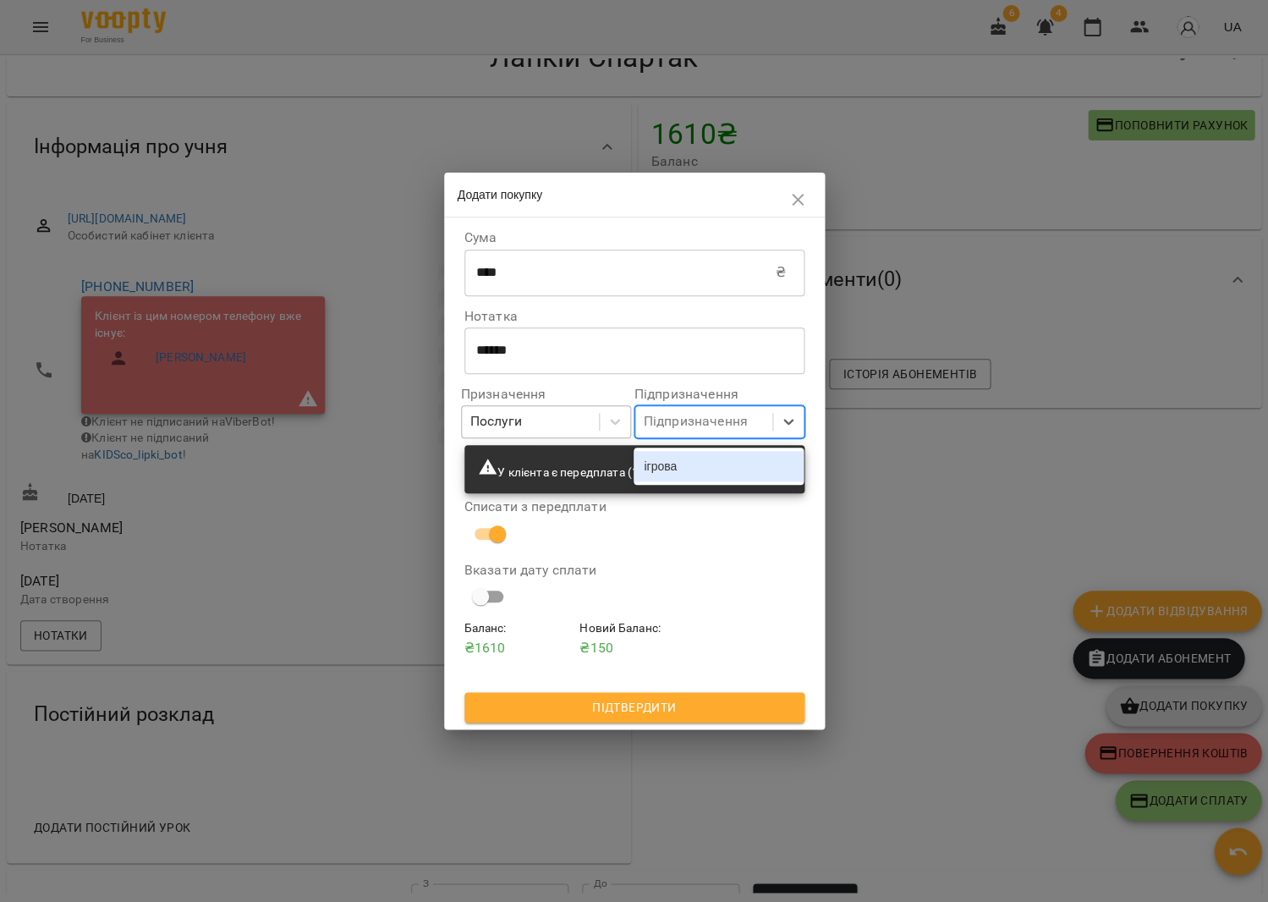
drag, startPoint x: 571, startPoint y: 430, endPoint x: 564, endPoint y: 418, distance: 13.6
click at [571, 430] on div "Послуги" at bounding box center [530, 421] width 137 height 31
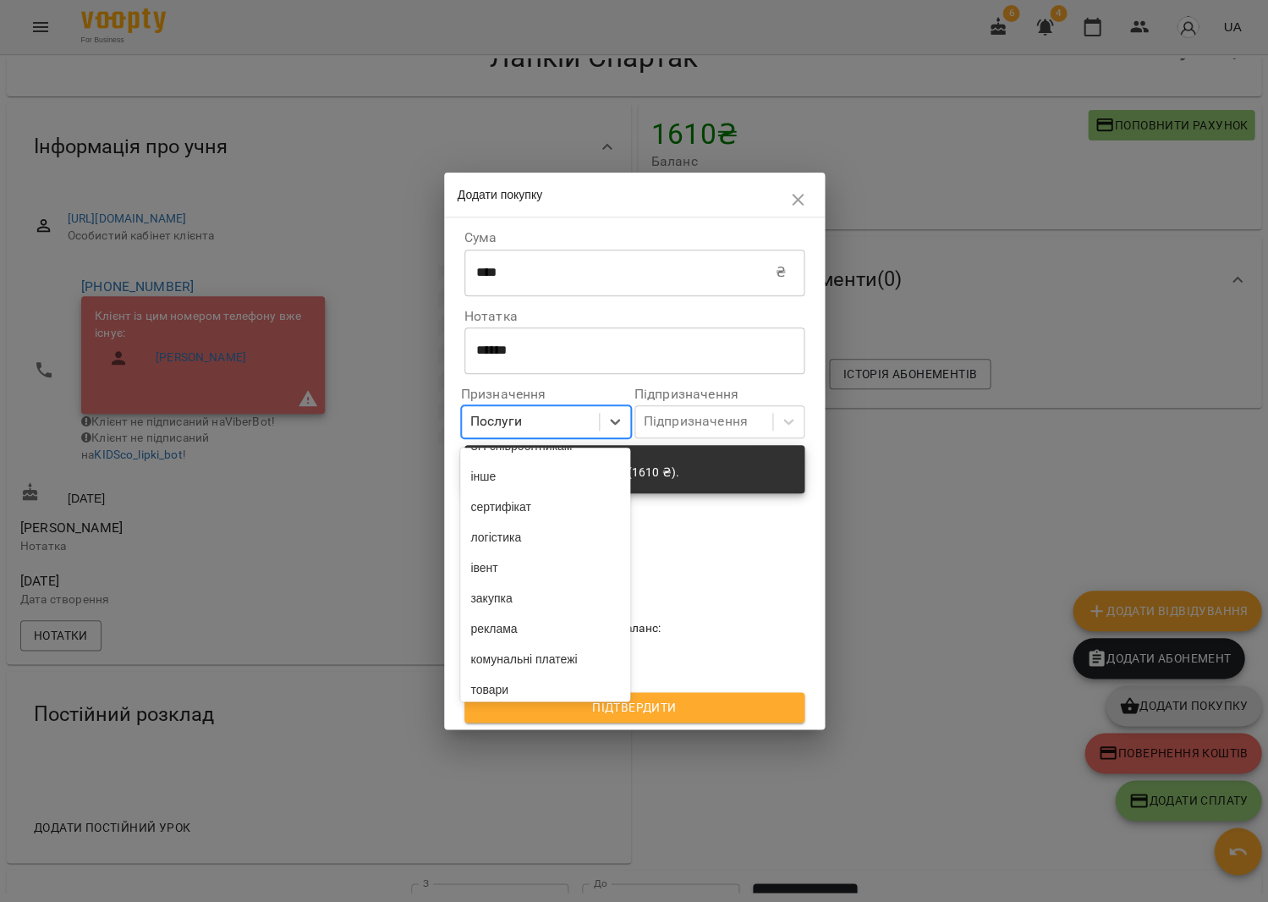
scroll to position [276, 0]
click at [536, 607] on div "товари" at bounding box center [545, 622] width 170 height 30
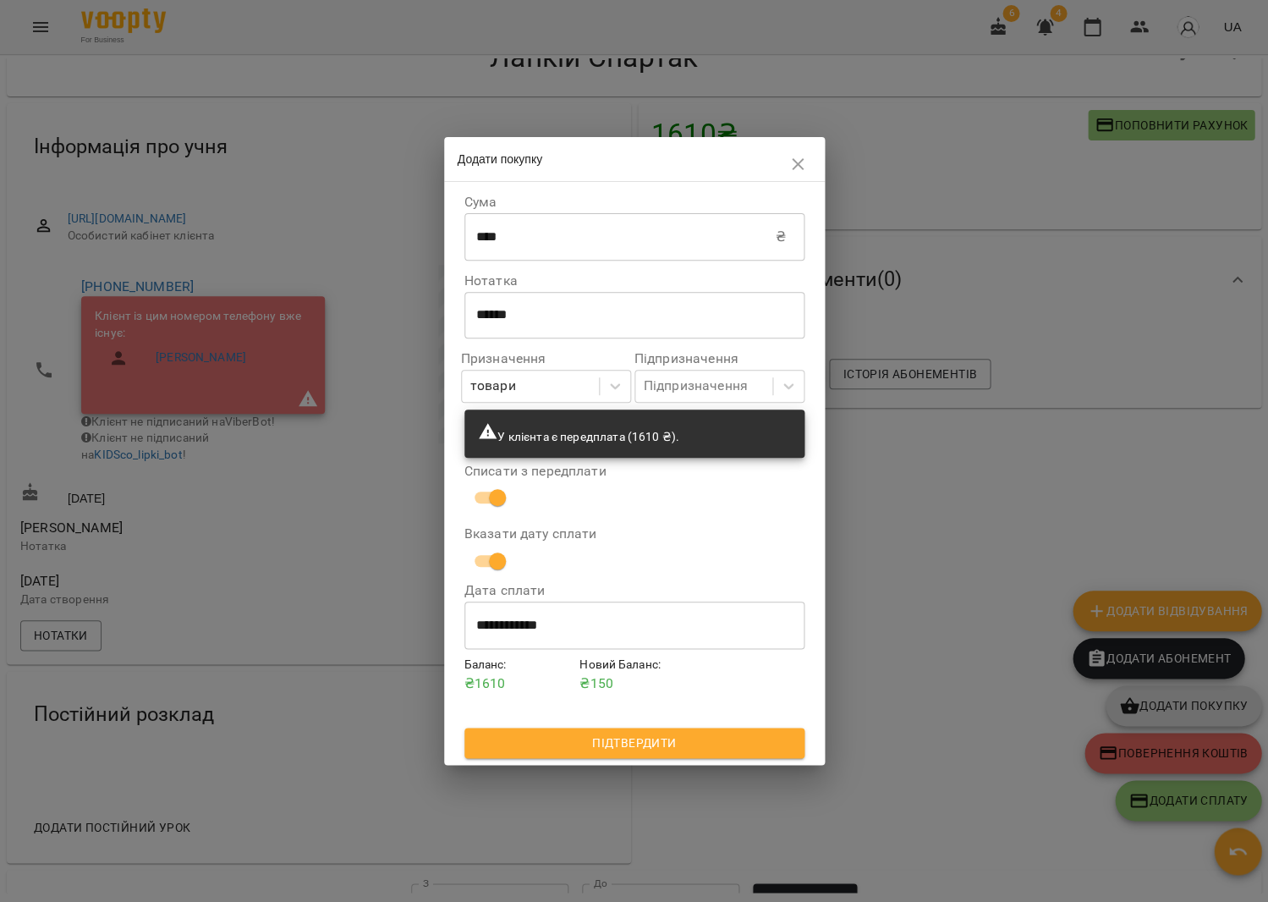
click at [623, 730] on button "Підтвердити" at bounding box center [635, 743] width 340 height 30
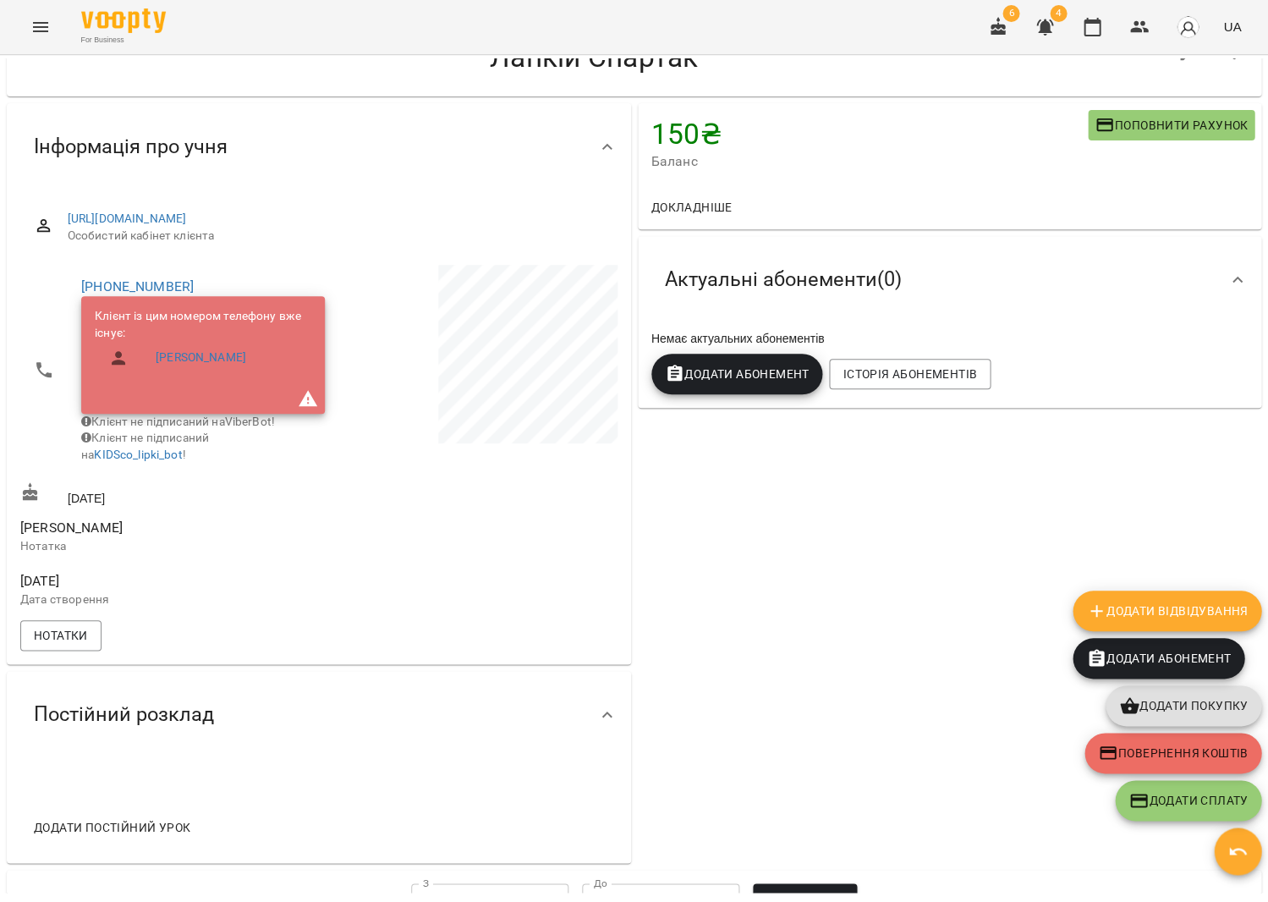
click at [45, 11] on button "Menu" at bounding box center [40, 27] width 41 height 41
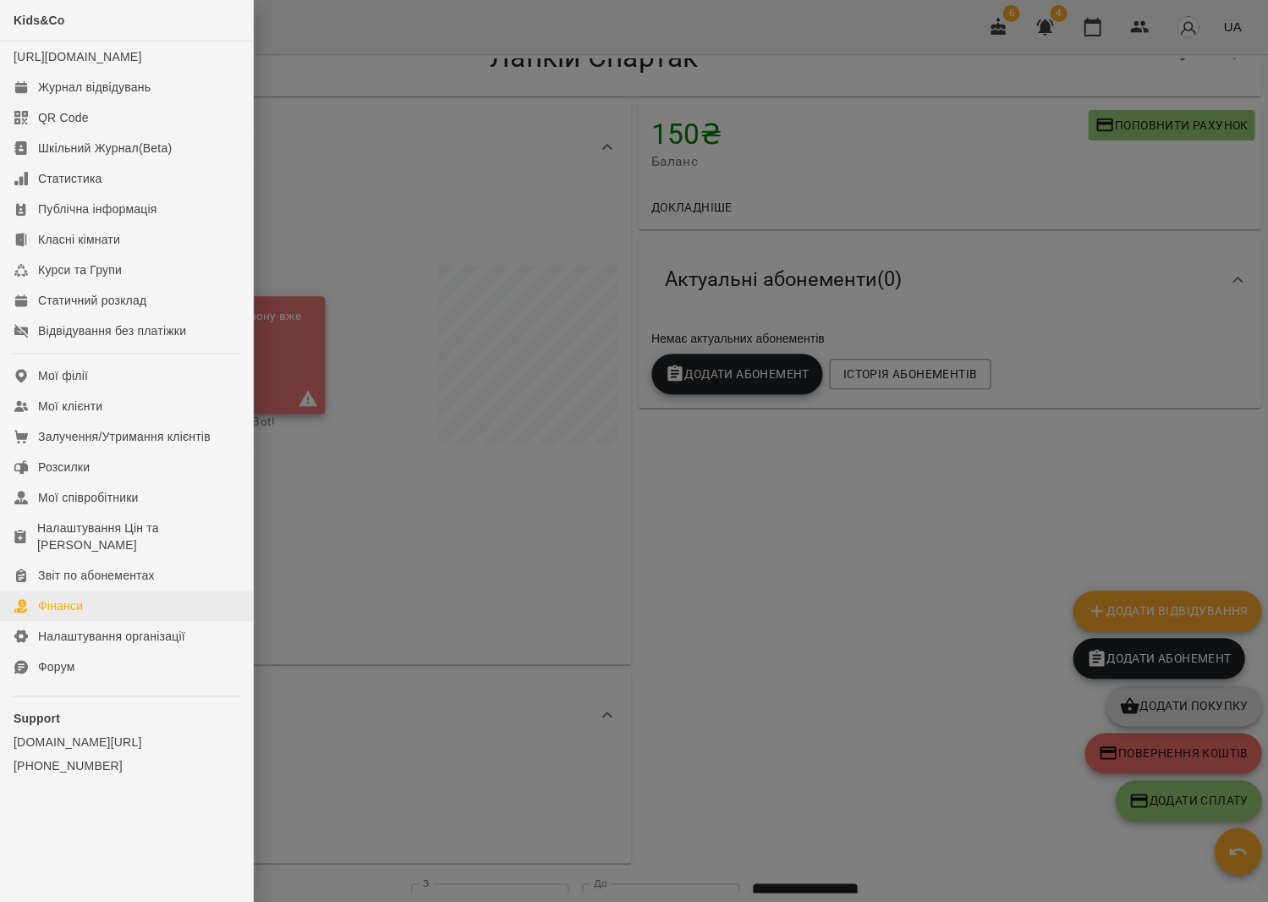
click at [113, 591] on link "Фінанси" at bounding box center [126, 606] width 253 height 30
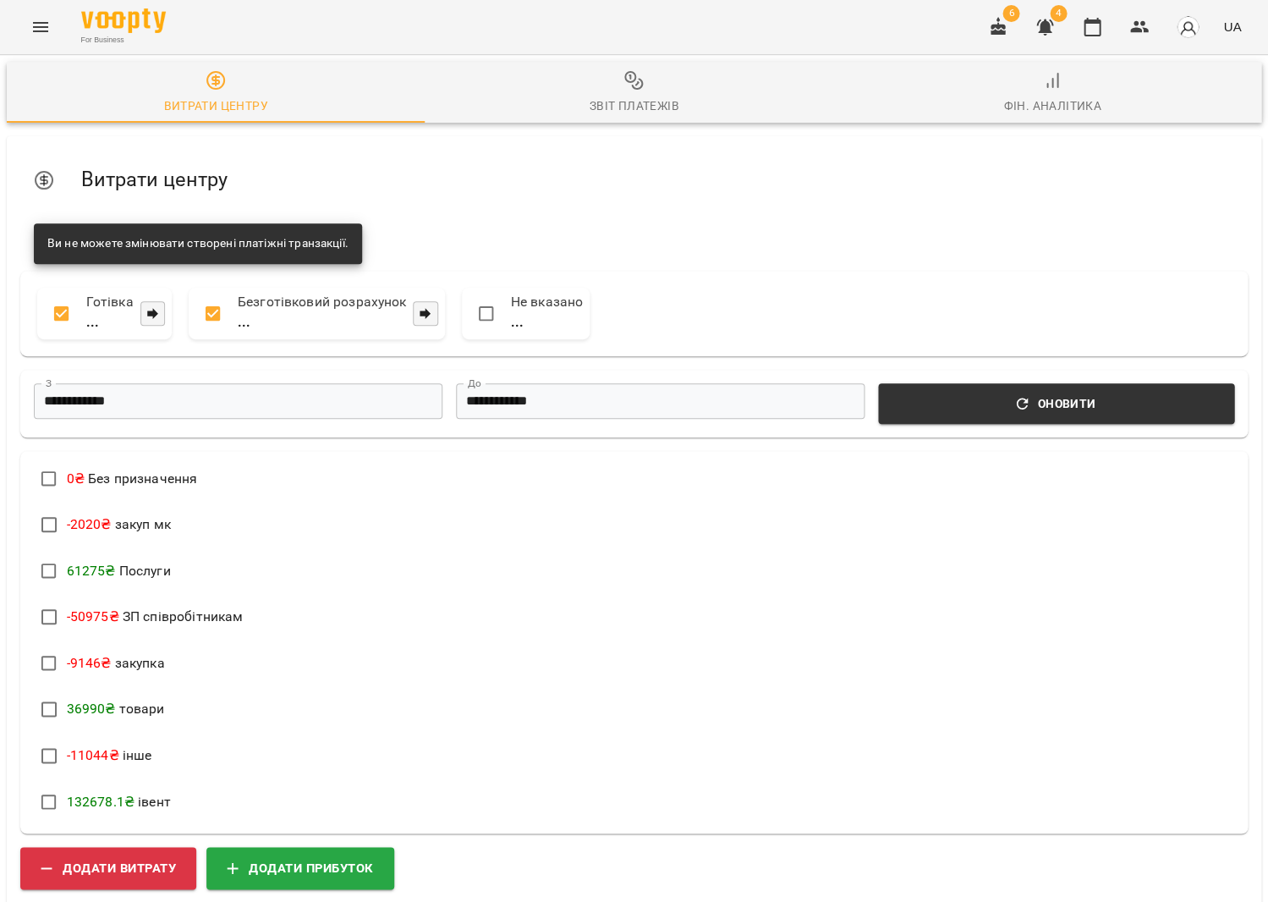
click at [631, 115] on div "Звіт платежів" at bounding box center [634, 106] width 90 height 20
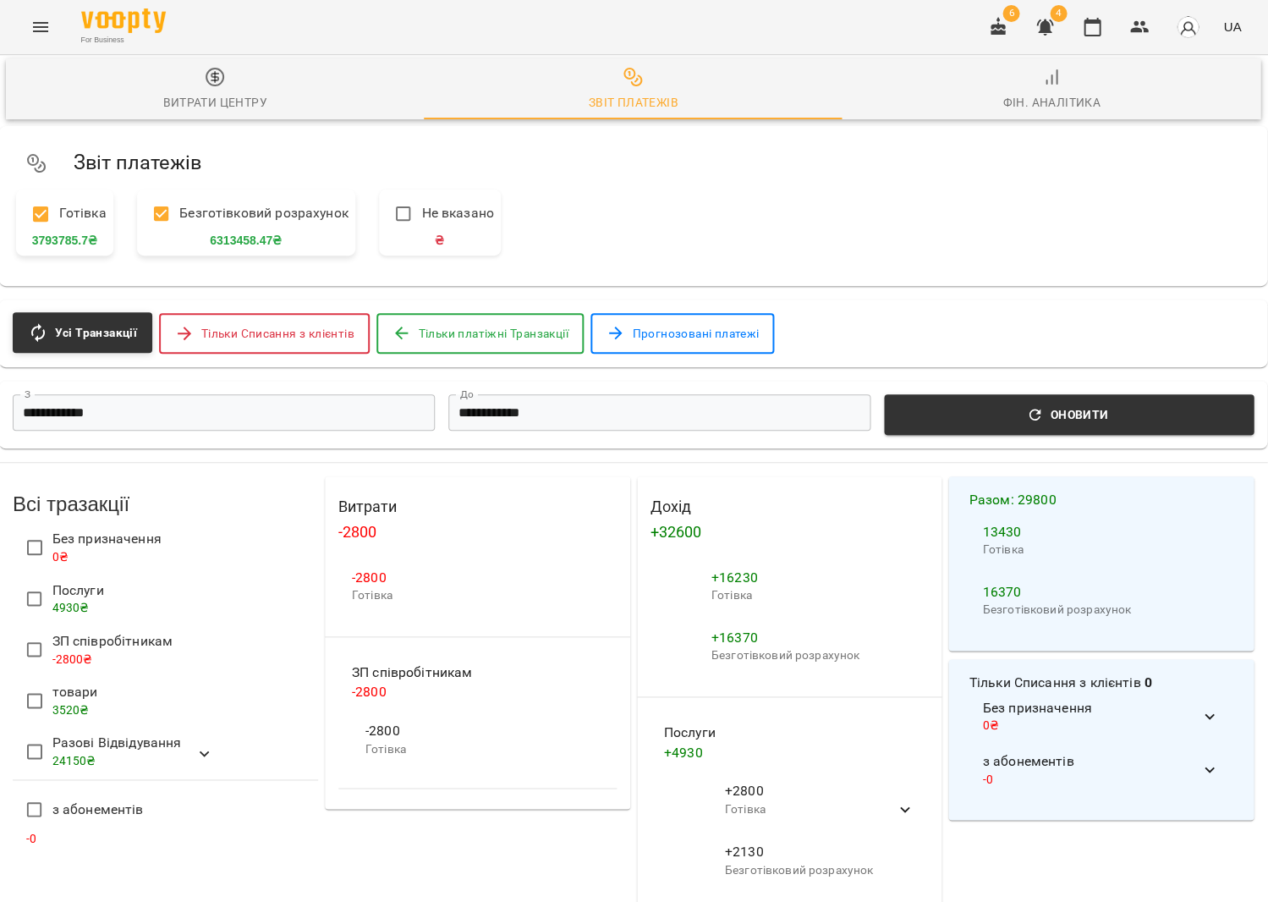
scroll to position [305, 1]
click at [1101, 34] on icon "button" at bounding box center [1092, 27] width 17 height 19
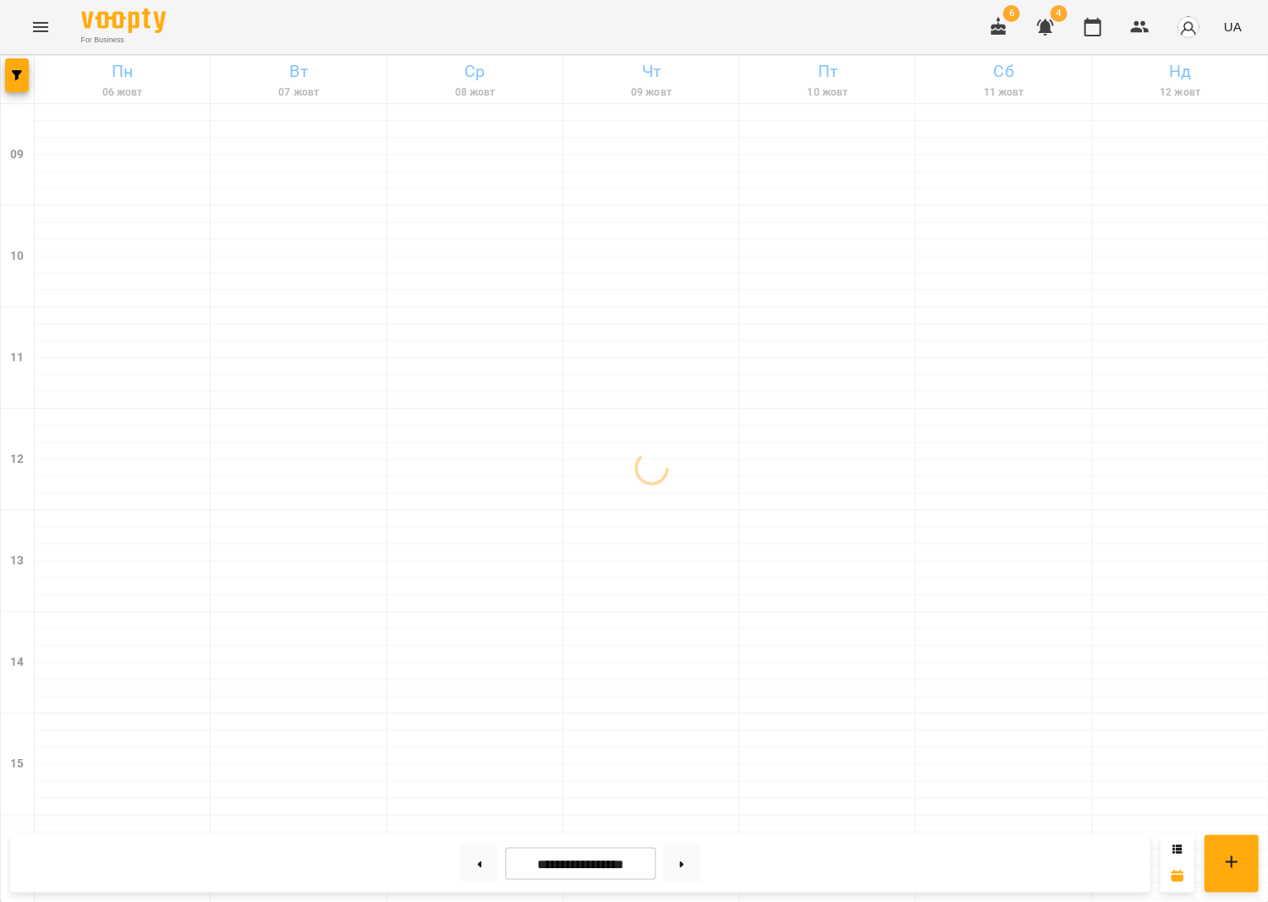
click at [1003, 31] on icon "button" at bounding box center [998, 26] width 15 height 19
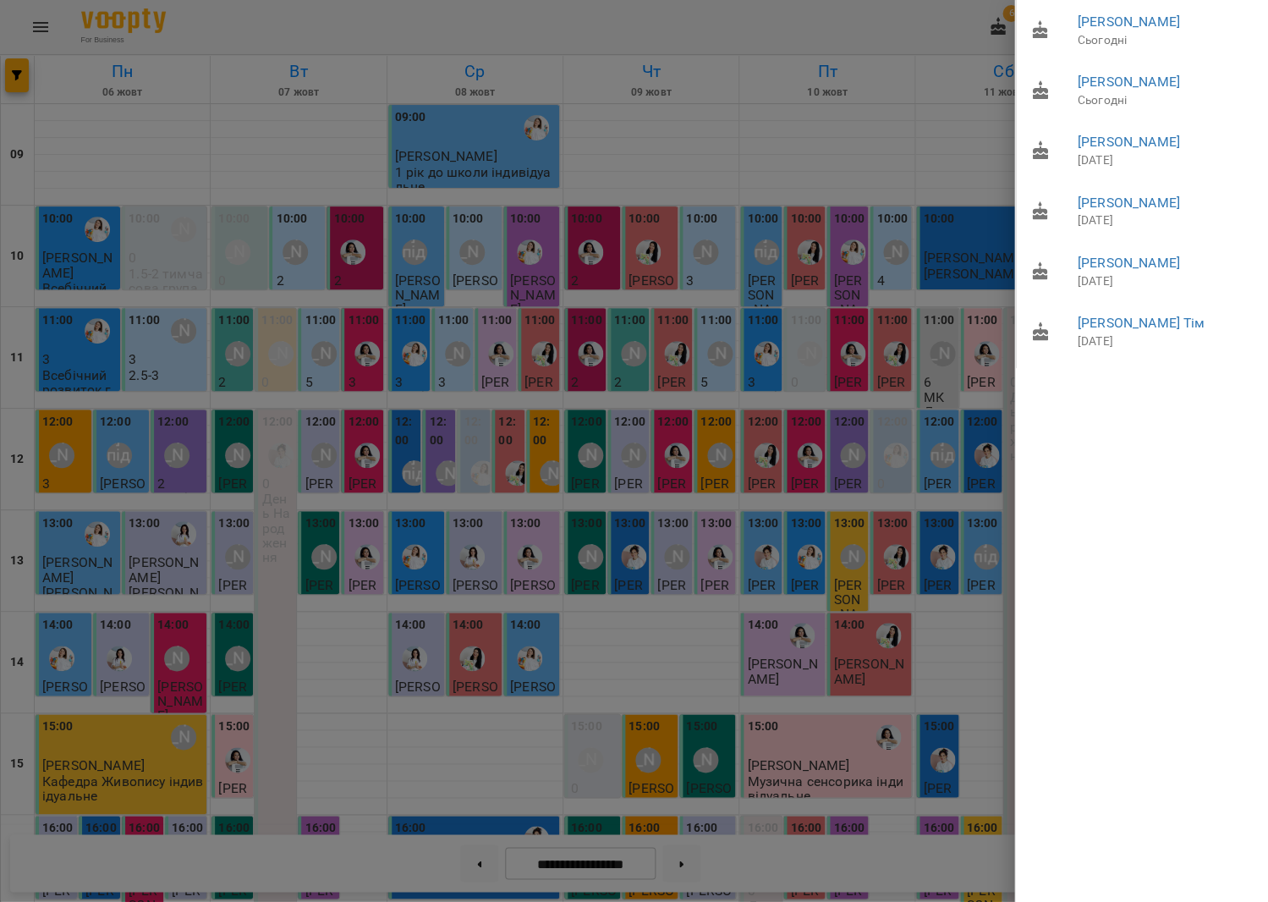
click at [946, 135] on div at bounding box center [634, 451] width 1268 height 902
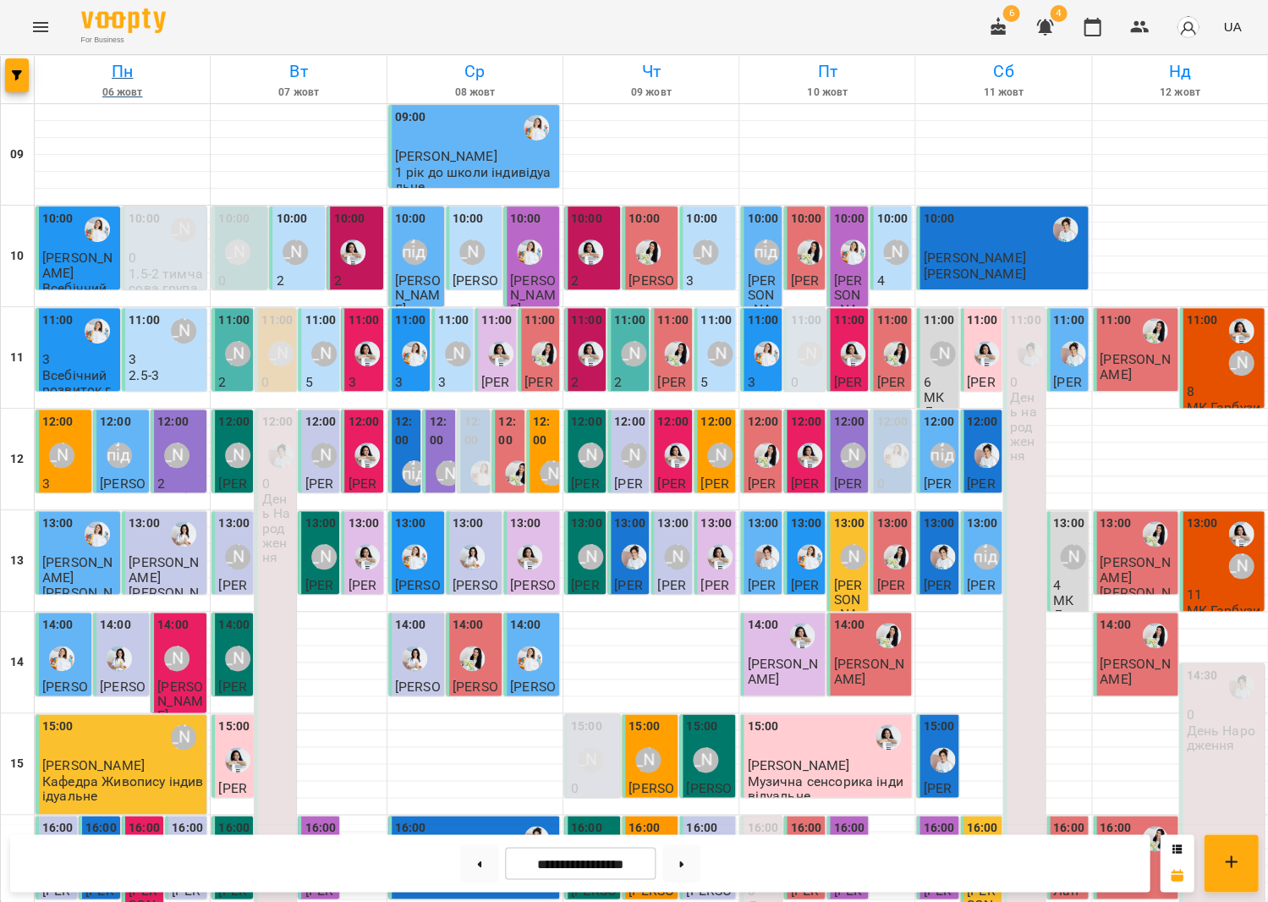
scroll to position [355, 0]
click at [39, 19] on icon "Menu" at bounding box center [40, 27] width 20 height 20
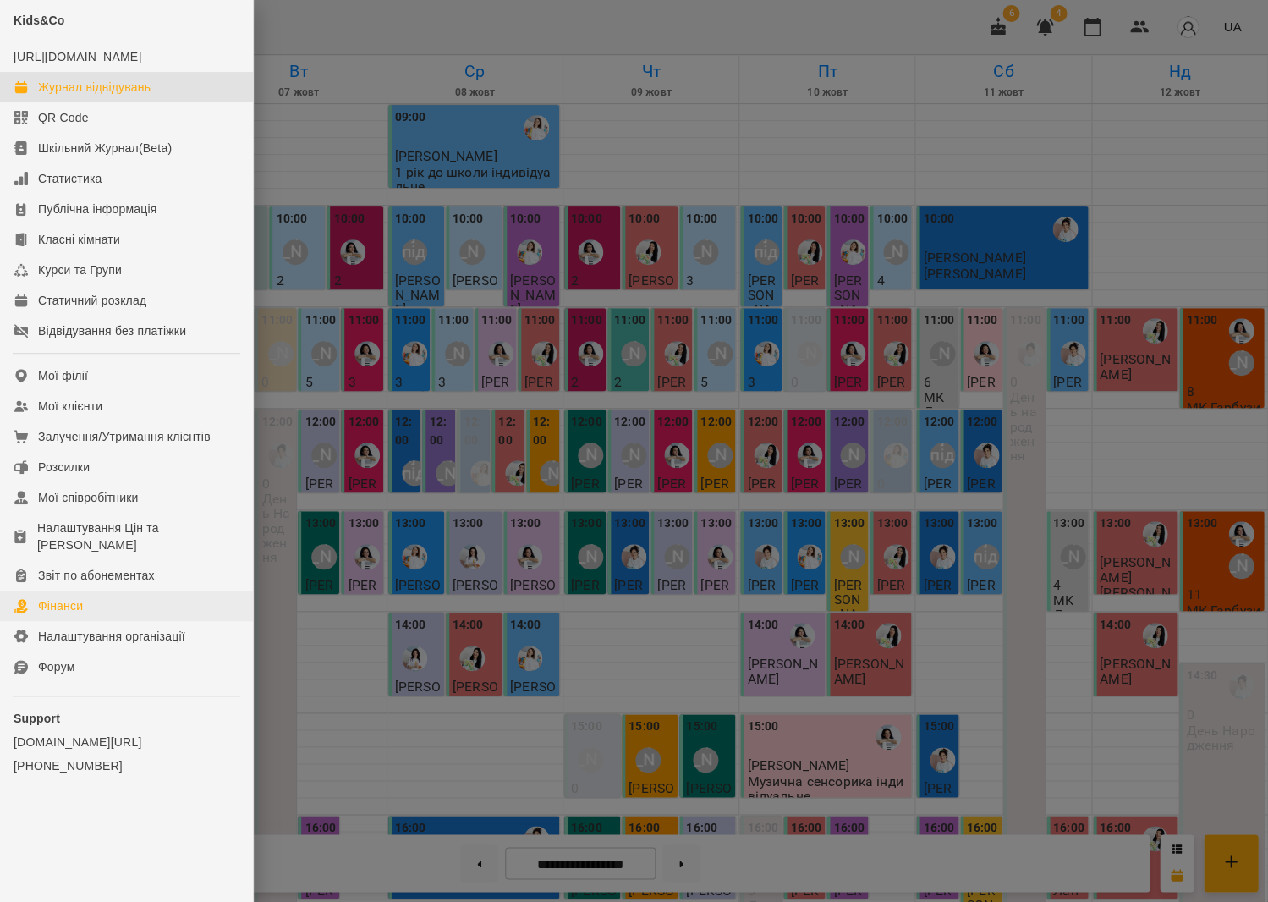
click at [94, 591] on link "Фінанси" at bounding box center [126, 606] width 253 height 30
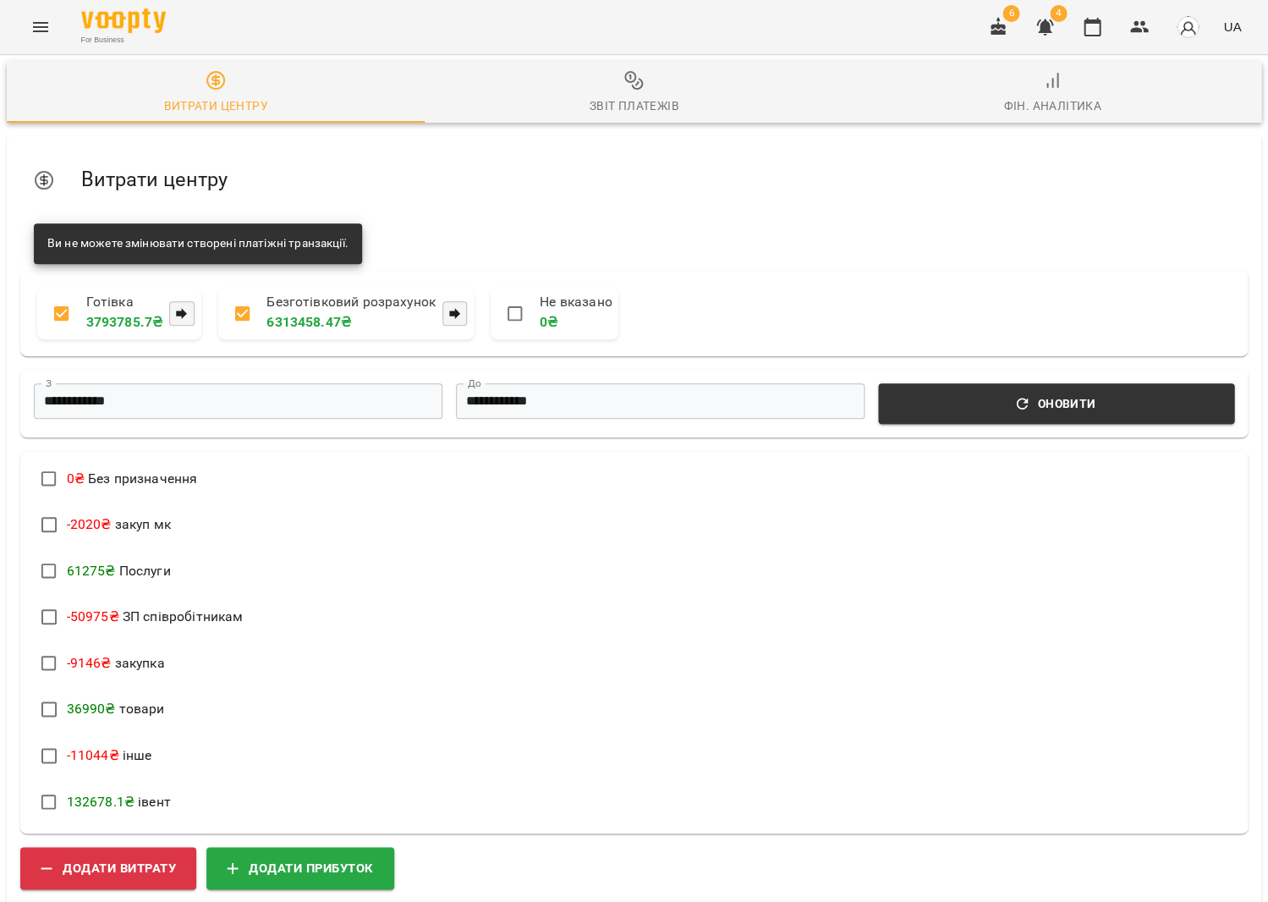
scroll to position [113, 0]
click at [314, 846] on button "Додати прибуток" at bounding box center [300, 867] width 188 height 42
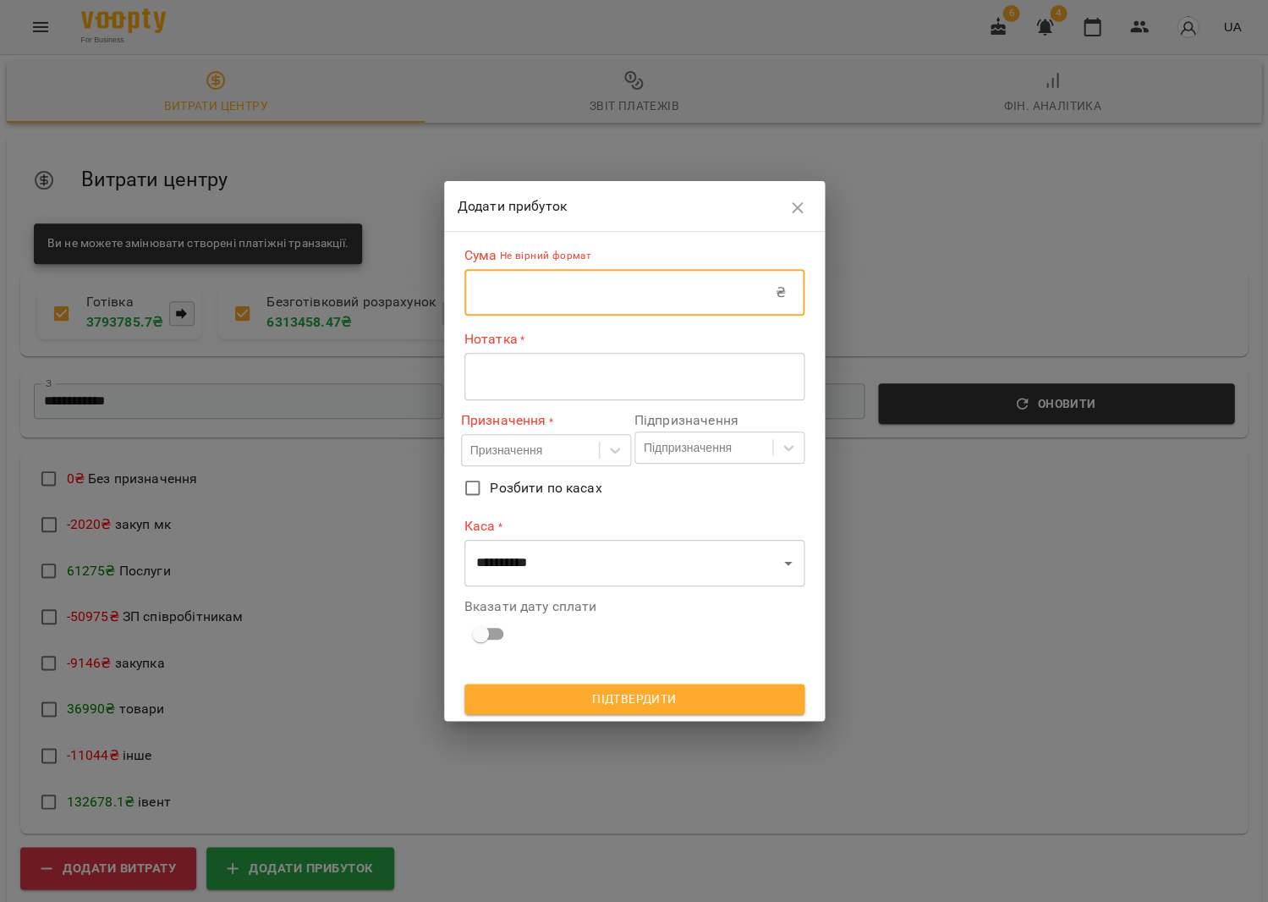
click at [514, 282] on input "text" at bounding box center [620, 292] width 311 height 47
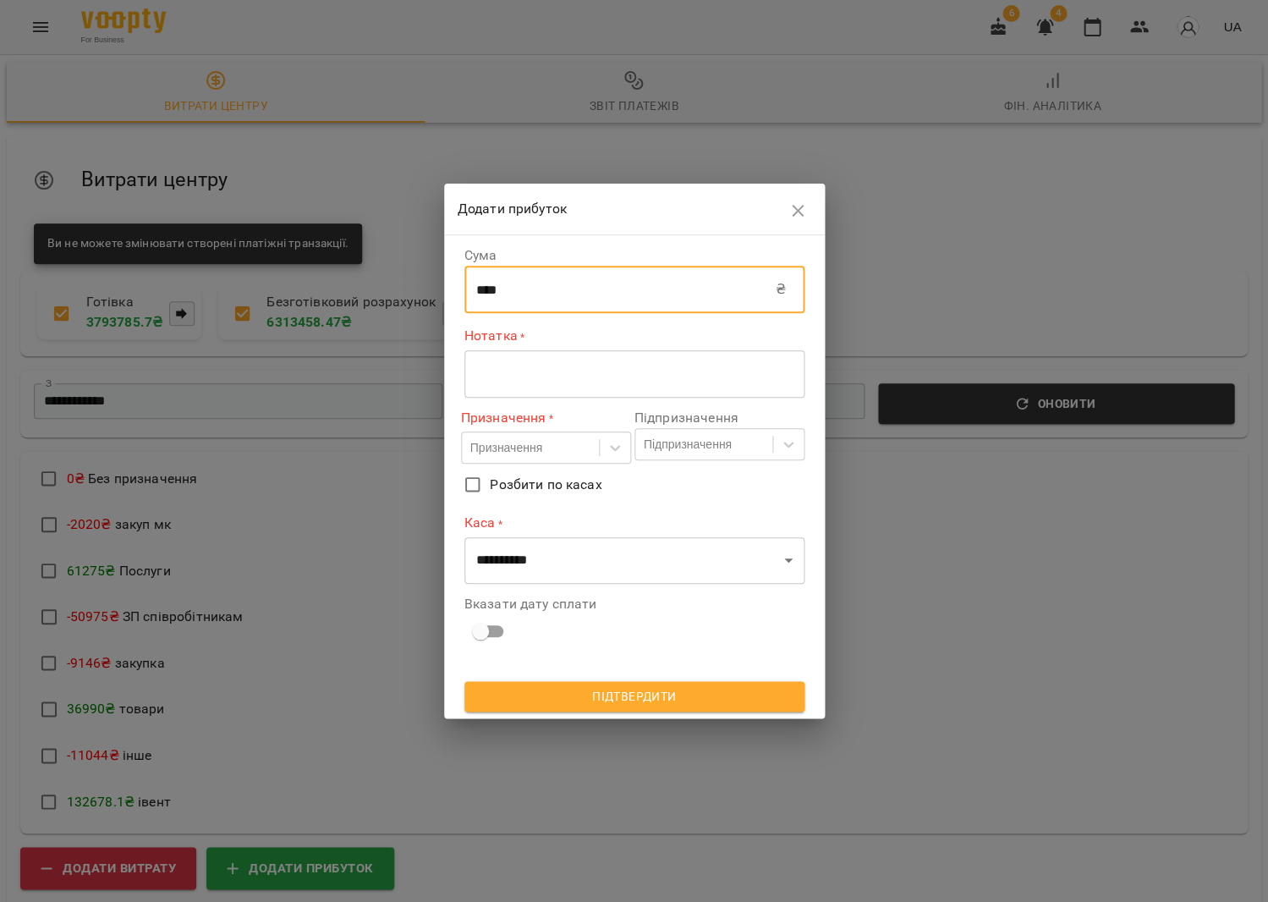
type input "****"
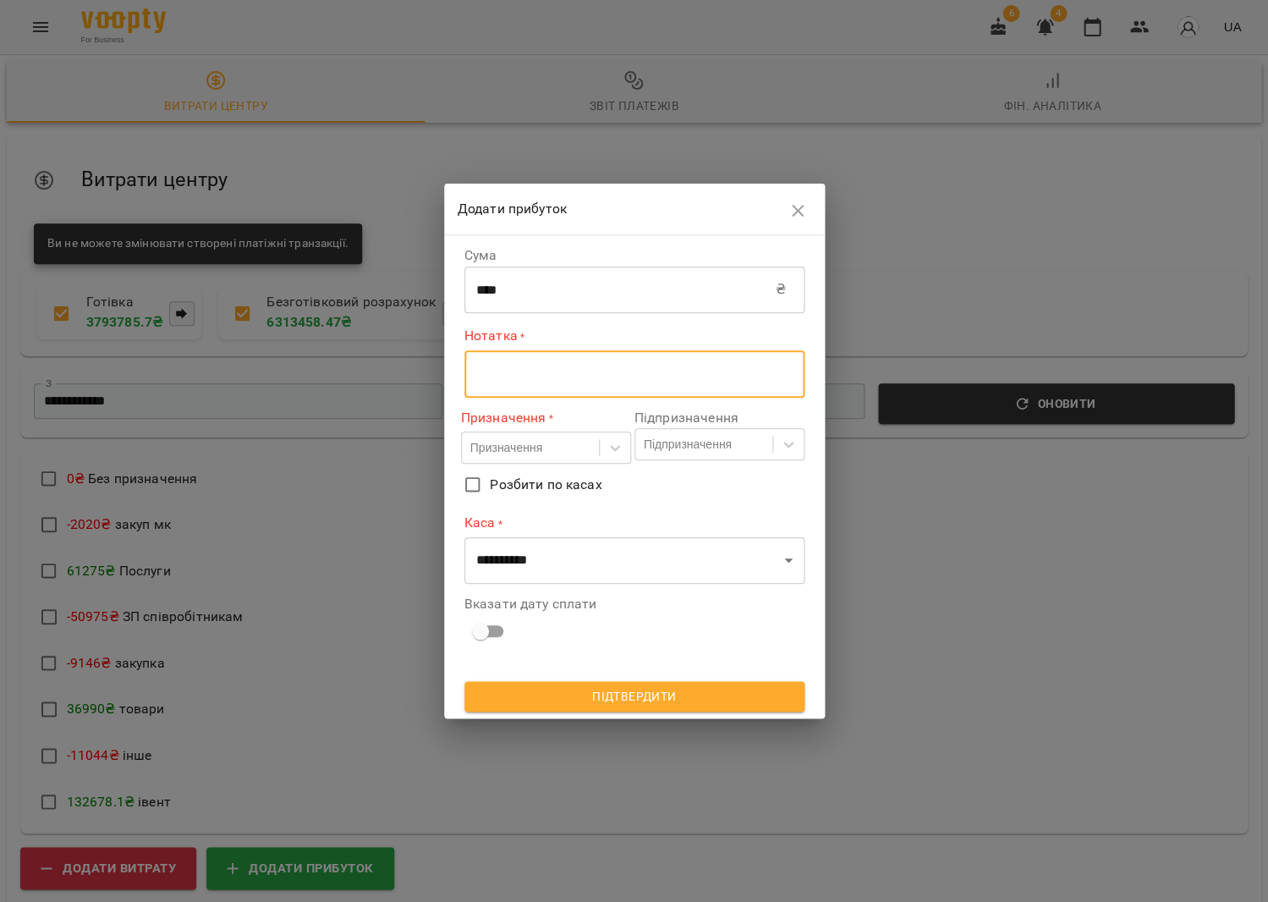
click at [542, 375] on textarea at bounding box center [634, 374] width 316 height 16
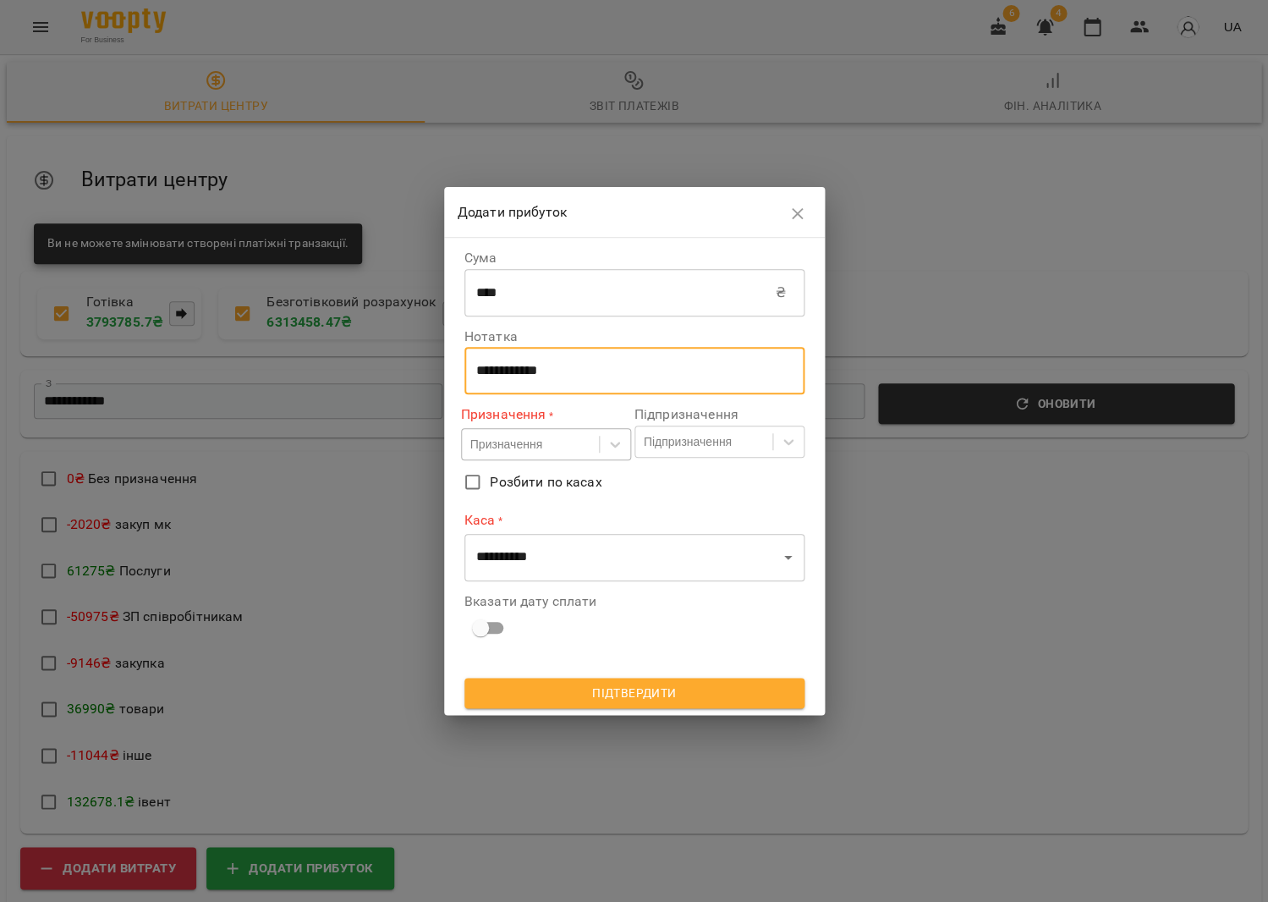
type textarea "**********"
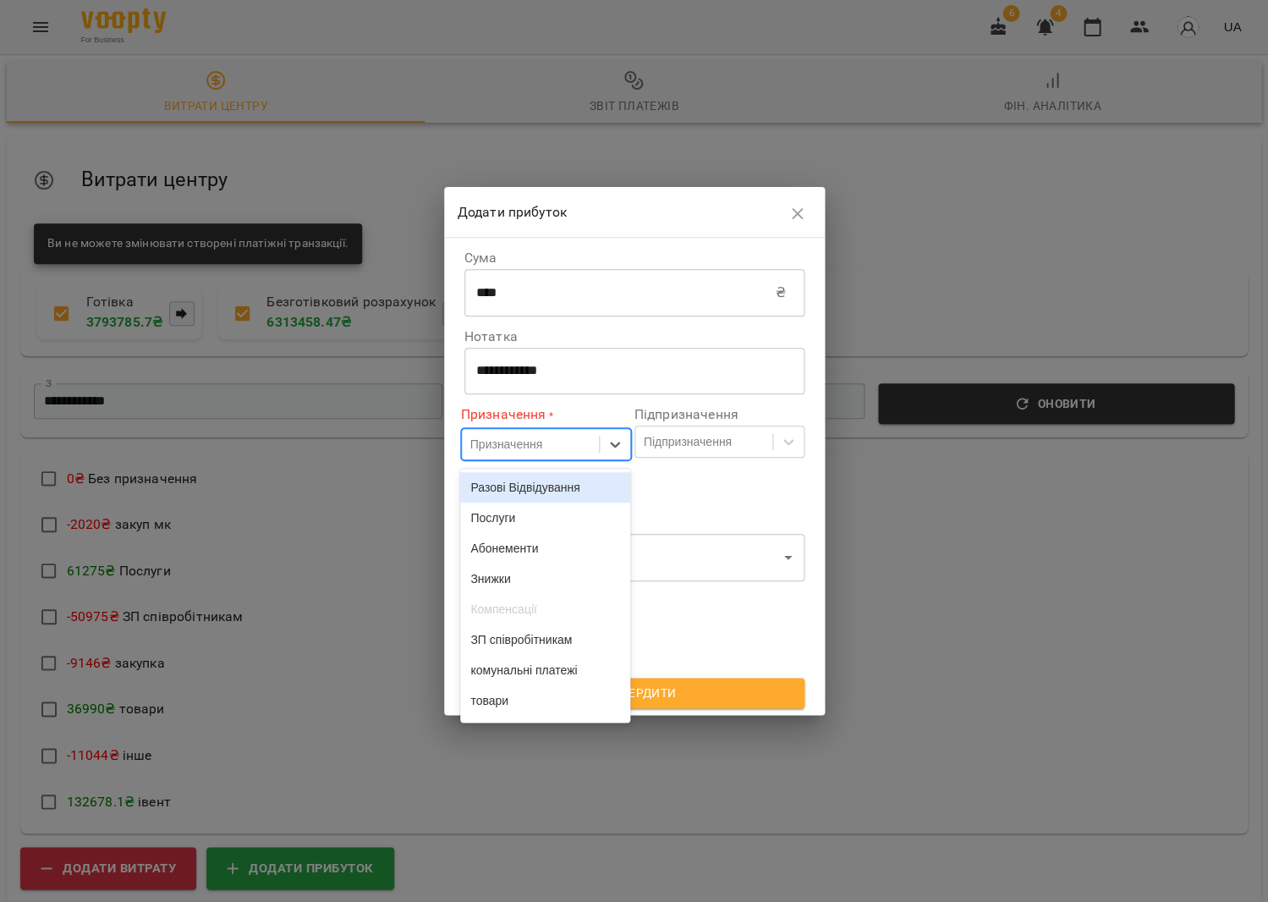
click at [520, 450] on div "Призначення" at bounding box center [506, 444] width 72 height 17
click at [530, 524] on div "Послуги" at bounding box center [545, 518] width 170 height 30
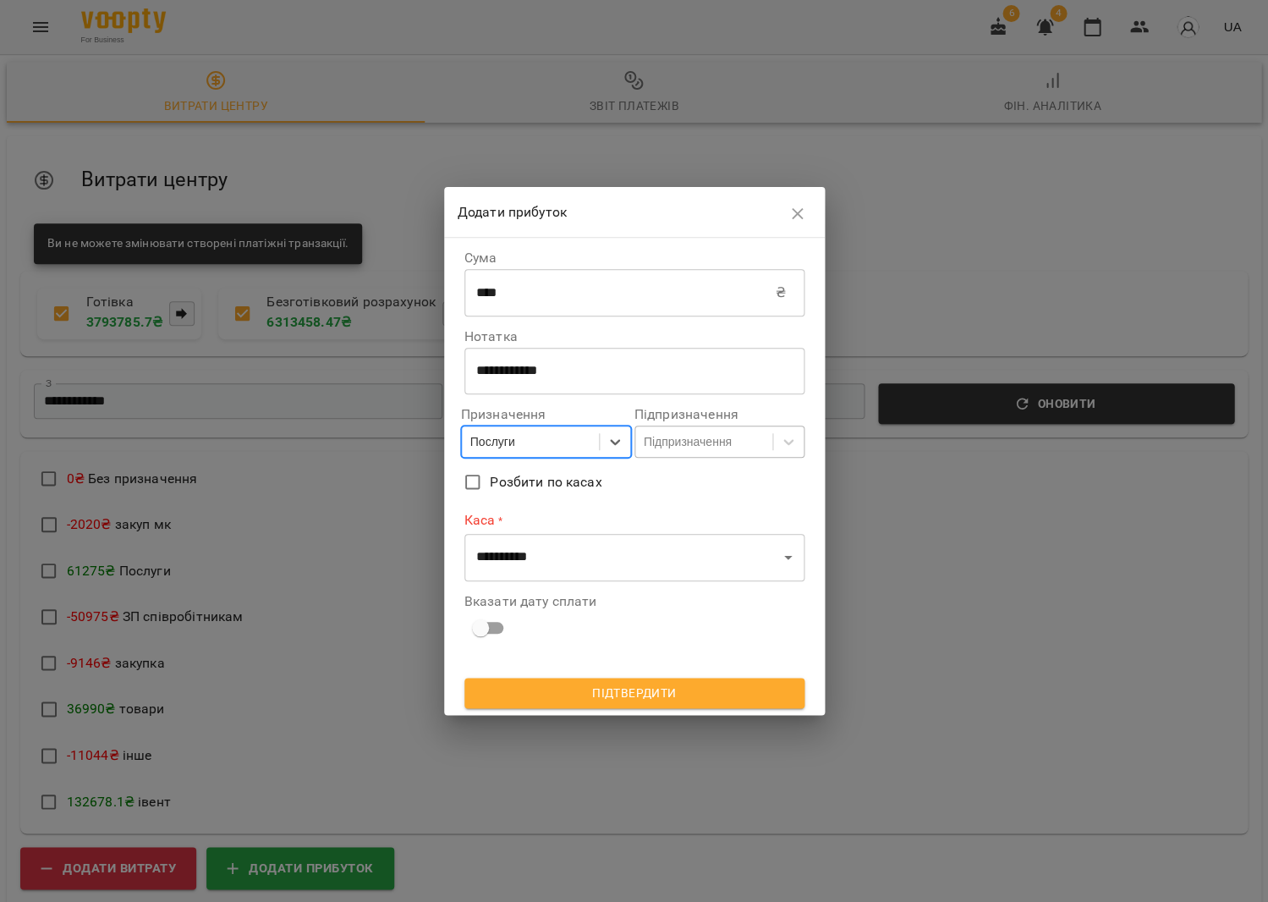
drag, startPoint x: 684, startPoint y: 444, endPoint x: 680, endPoint y: 454, distance: 9.9
click at [682, 445] on div "Підпризначення" at bounding box center [688, 441] width 88 height 17
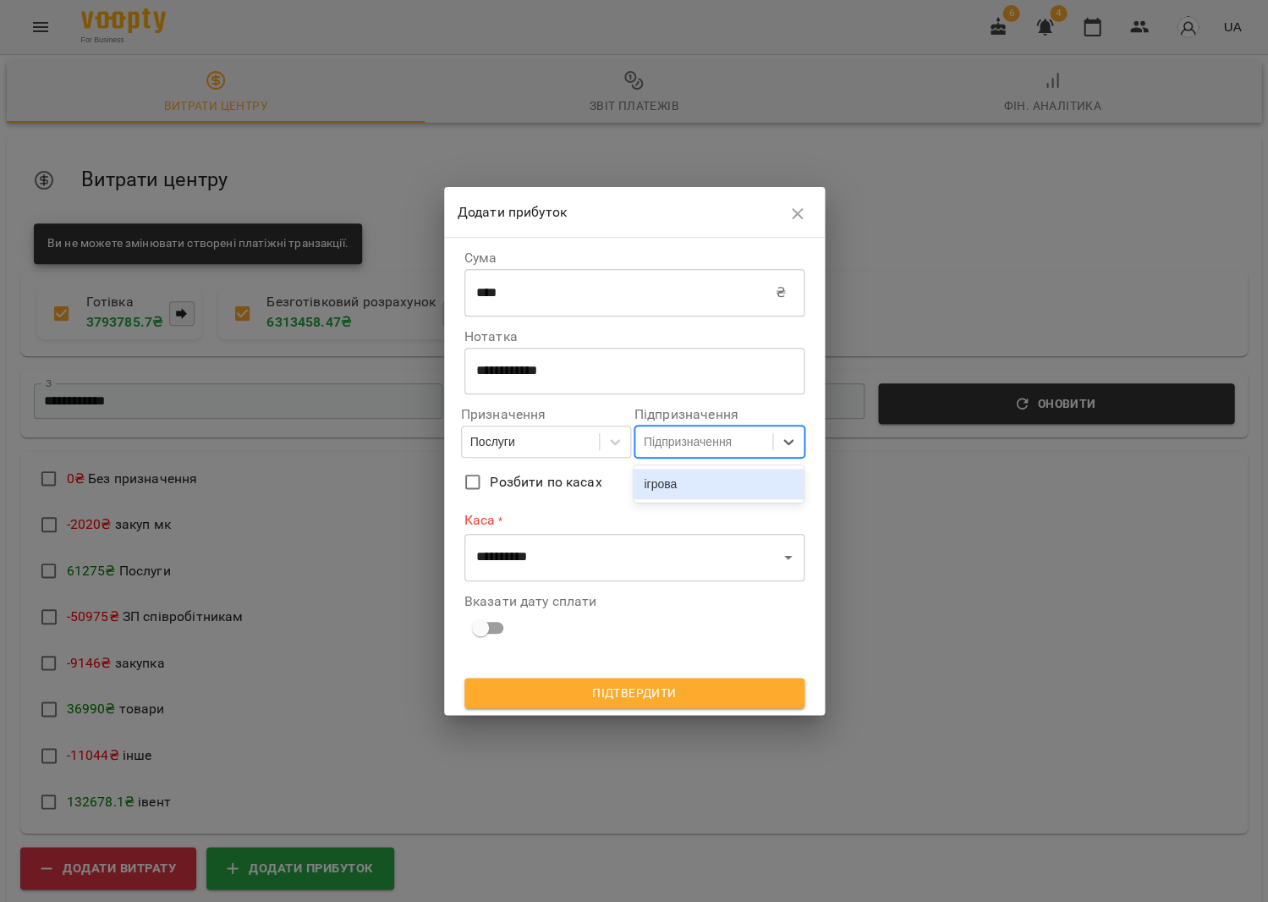
click at [663, 491] on div "ігрова" at bounding box center [719, 484] width 170 height 30
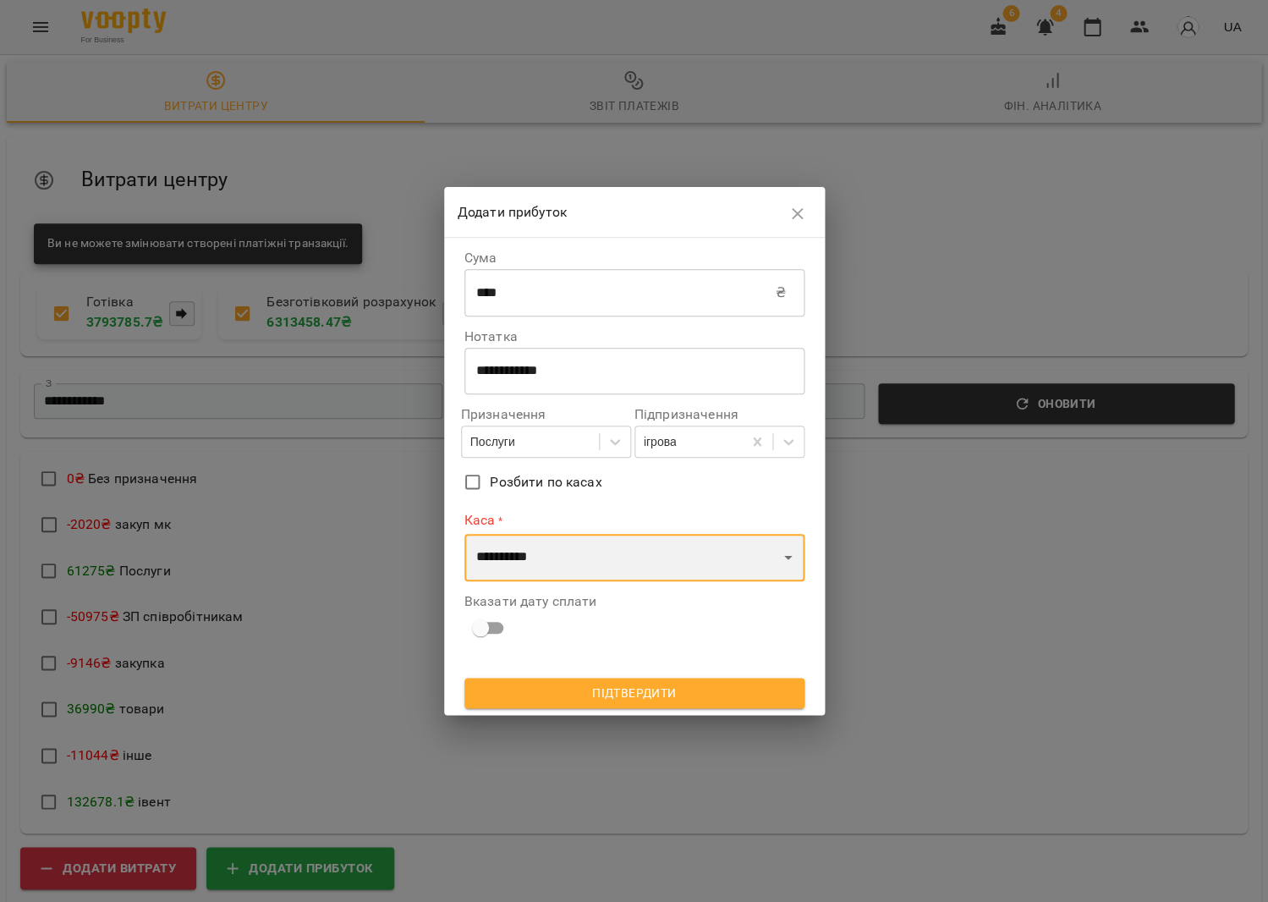
select select "****"
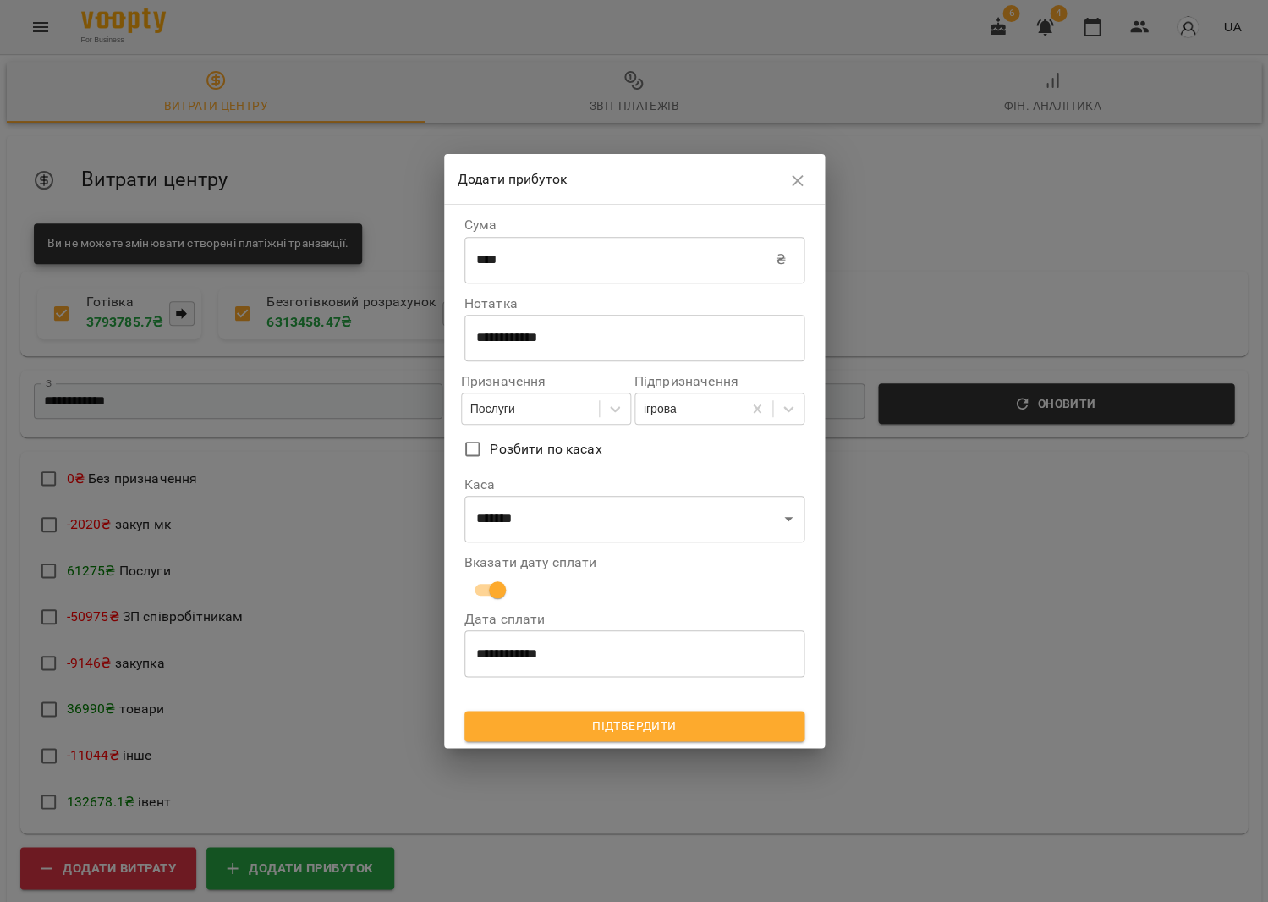
click at [613, 722] on span "Підтвердити" at bounding box center [634, 726] width 313 height 20
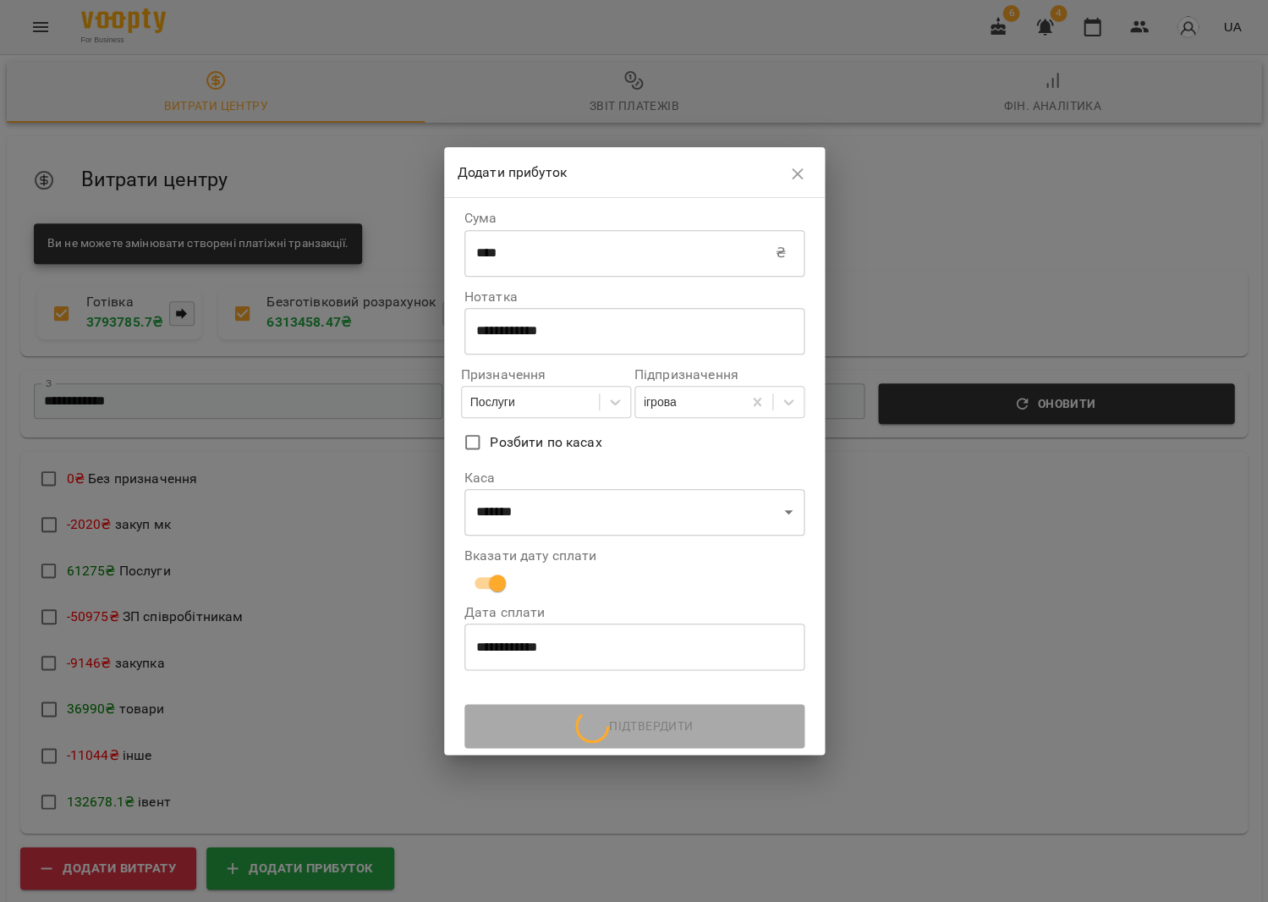
scroll to position [0, 0]
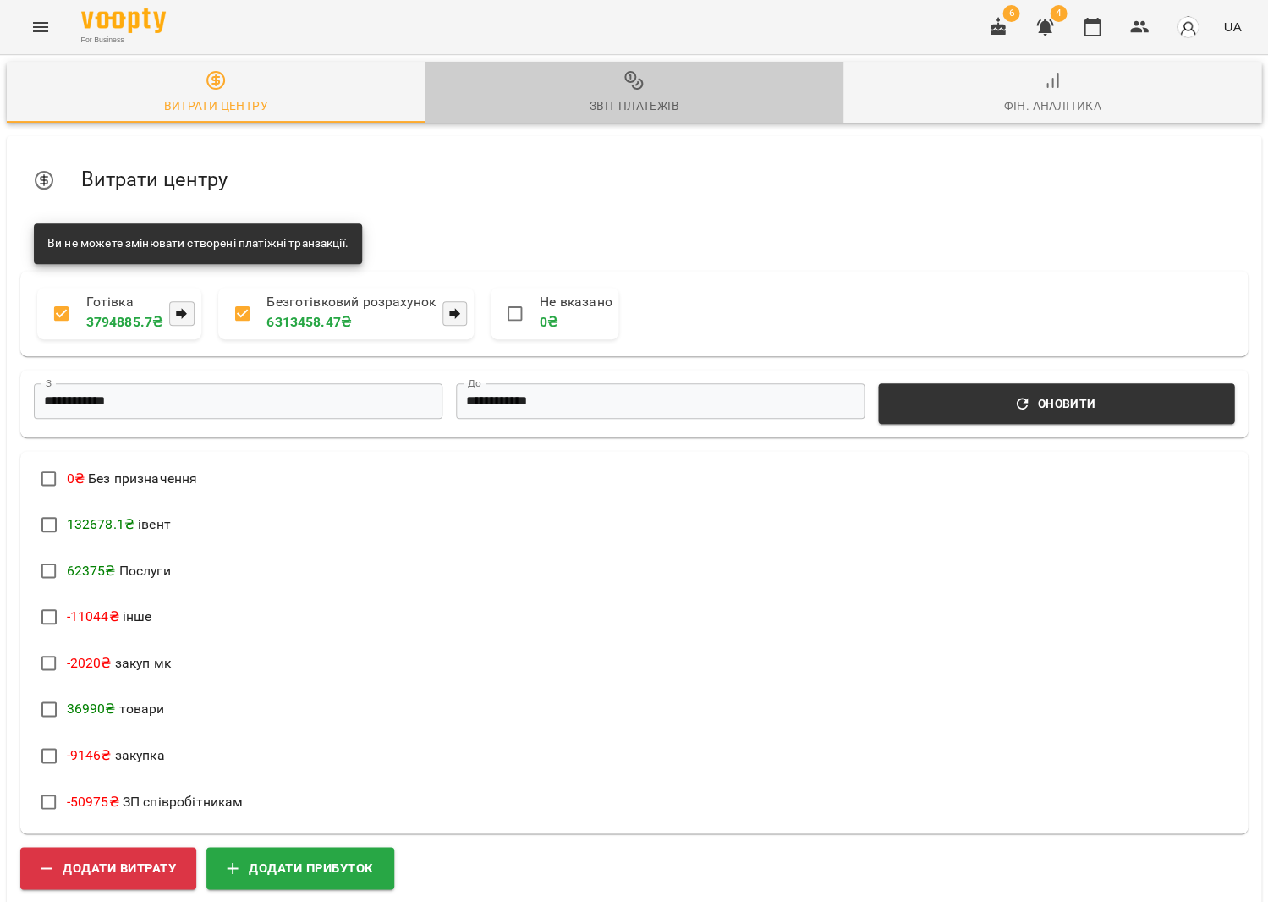
click at [610, 100] on div "Звіт платежів" at bounding box center [634, 106] width 90 height 20
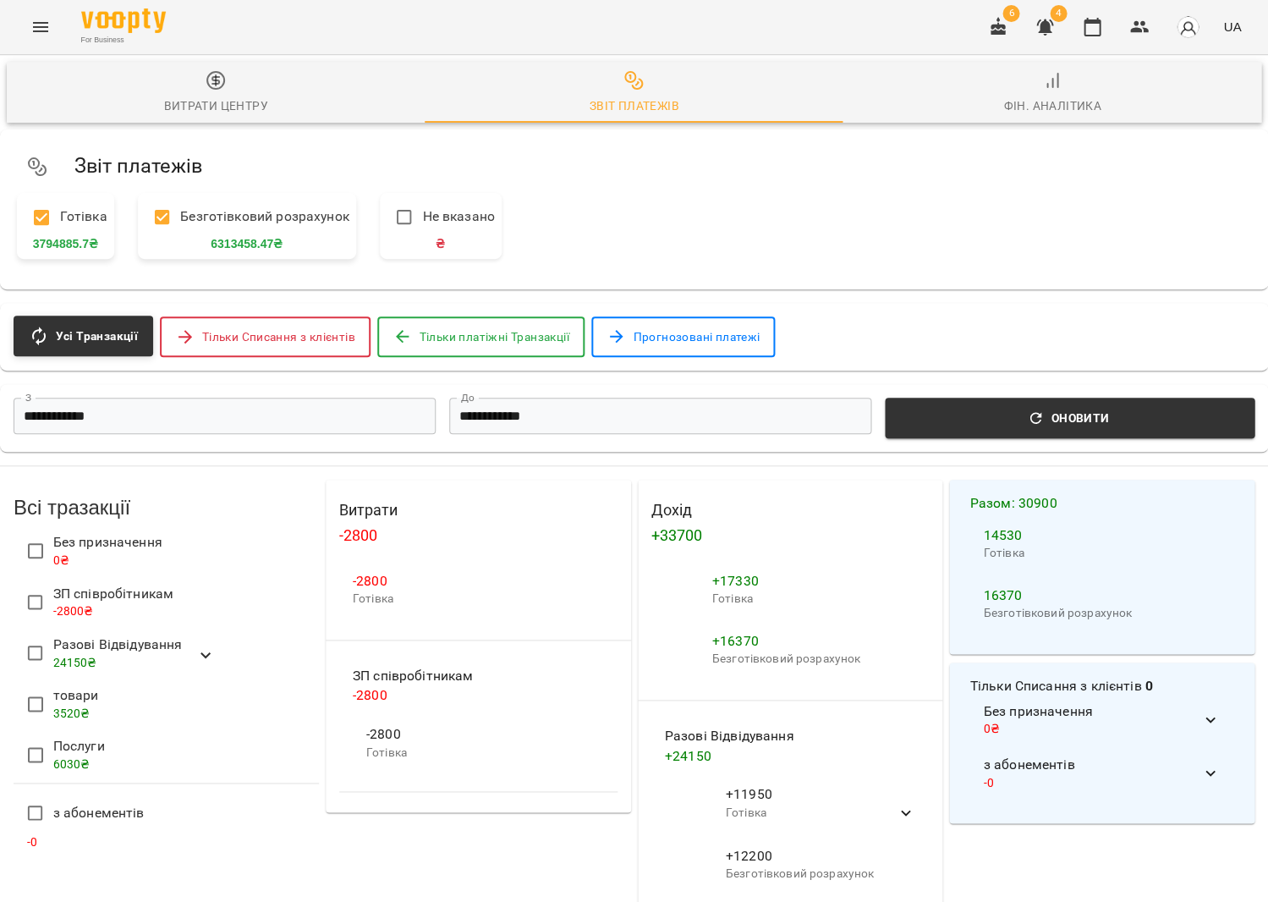
click at [217, 652] on li "Разові Відвідування 24150 ₴" at bounding box center [166, 655] width 305 height 51
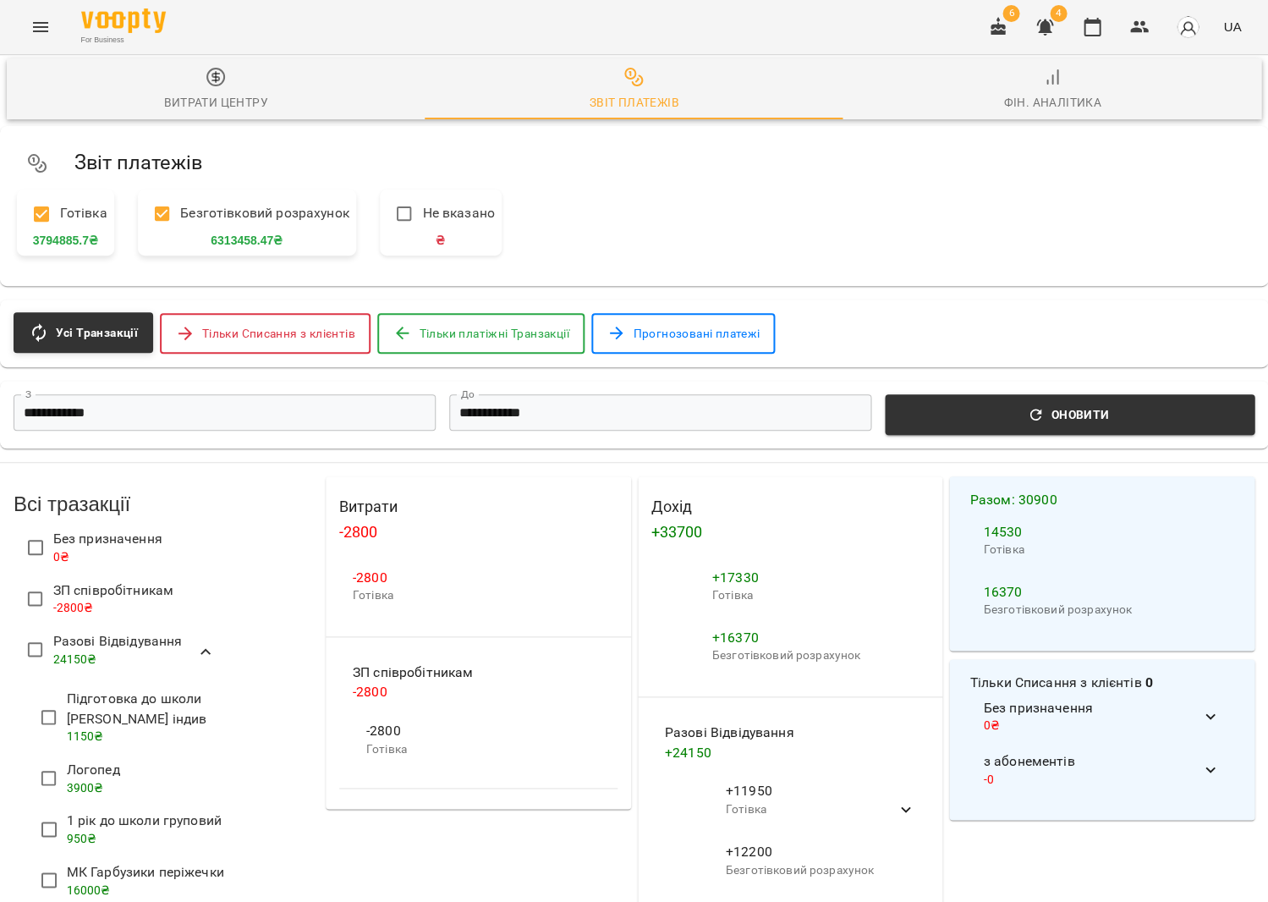
scroll to position [186, 0]
click at [1094, 41] on button "button" at bounding box center [1092, 27] width 41 height 41
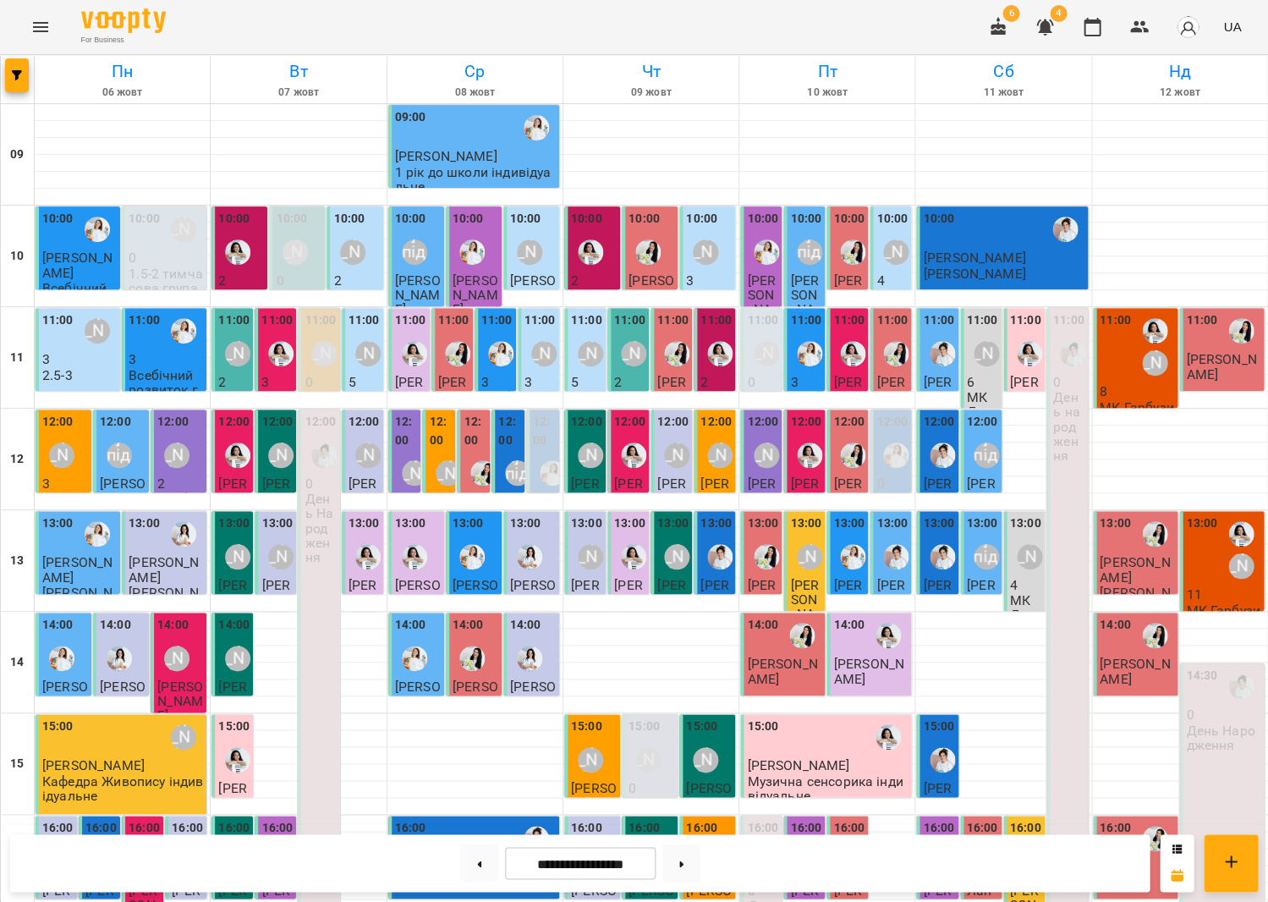
click at [1233, 587] on p "11" at bounding box center [1223, 594] width 74 height 14
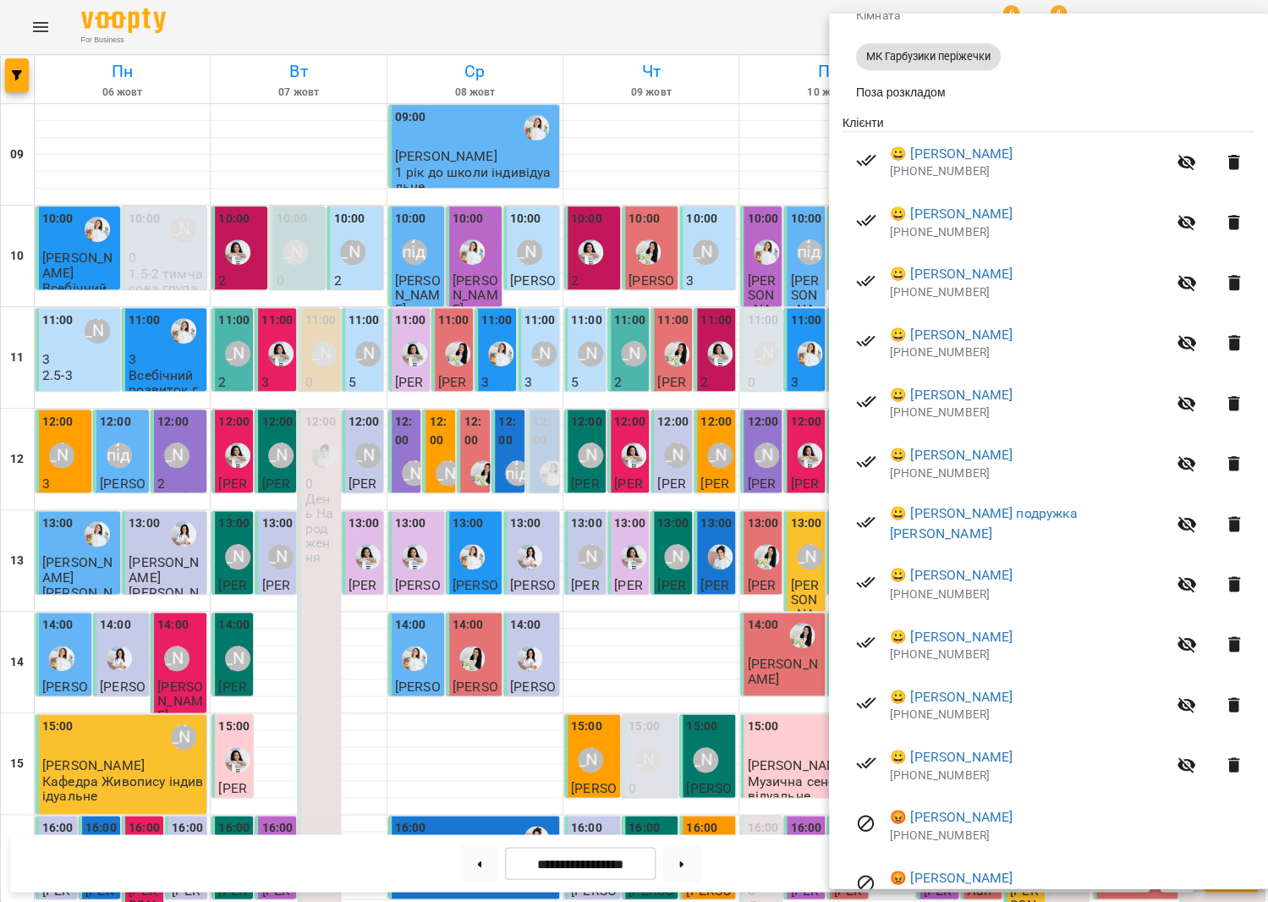
scroll to position [280, 0]
click at [964, 458] on link "😀 Вербицька Анна" at bounding box center [951, 455] width 123 height 20
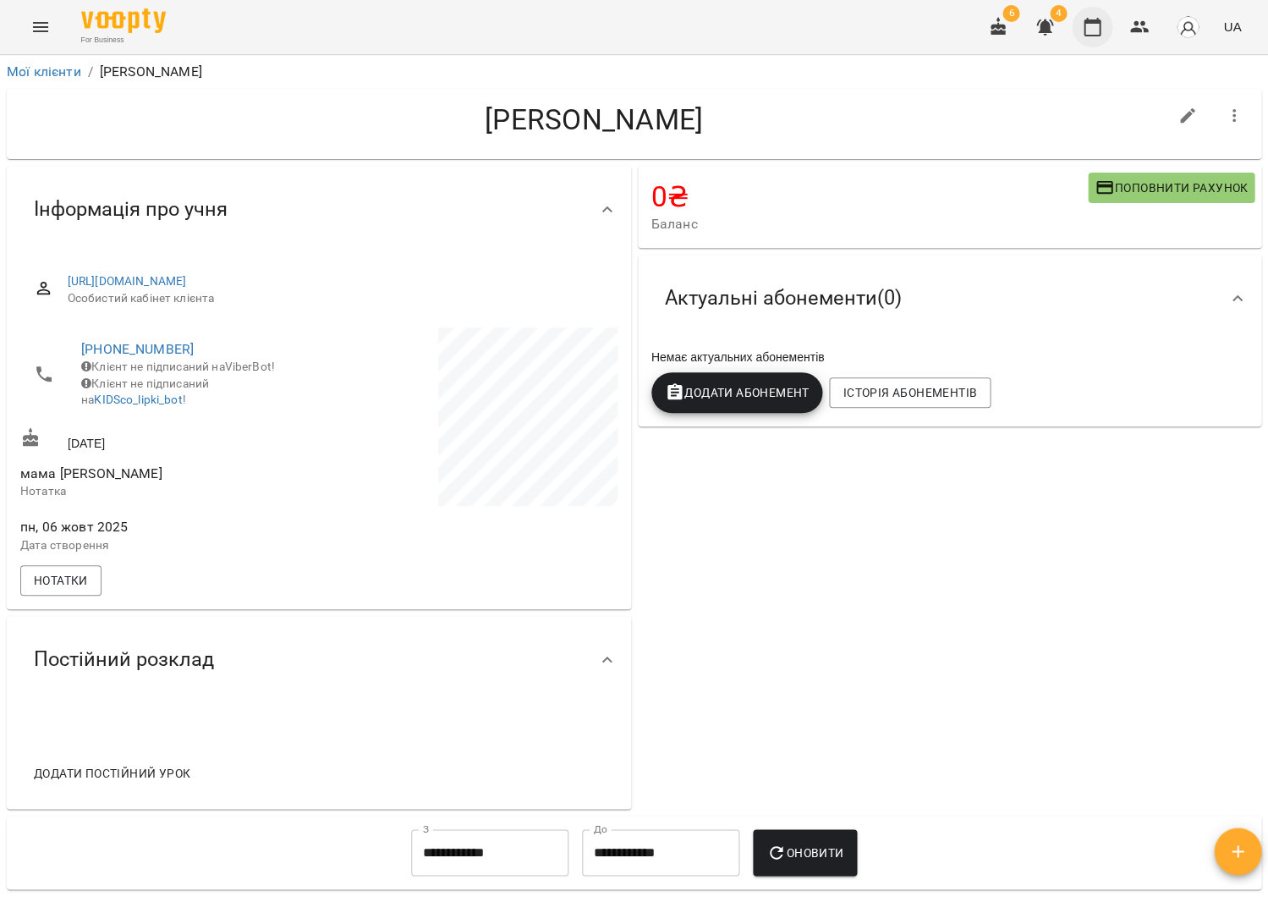
click at [1092, 30] on icon "button" at bounding box center [1092, 27] width 20 height 20
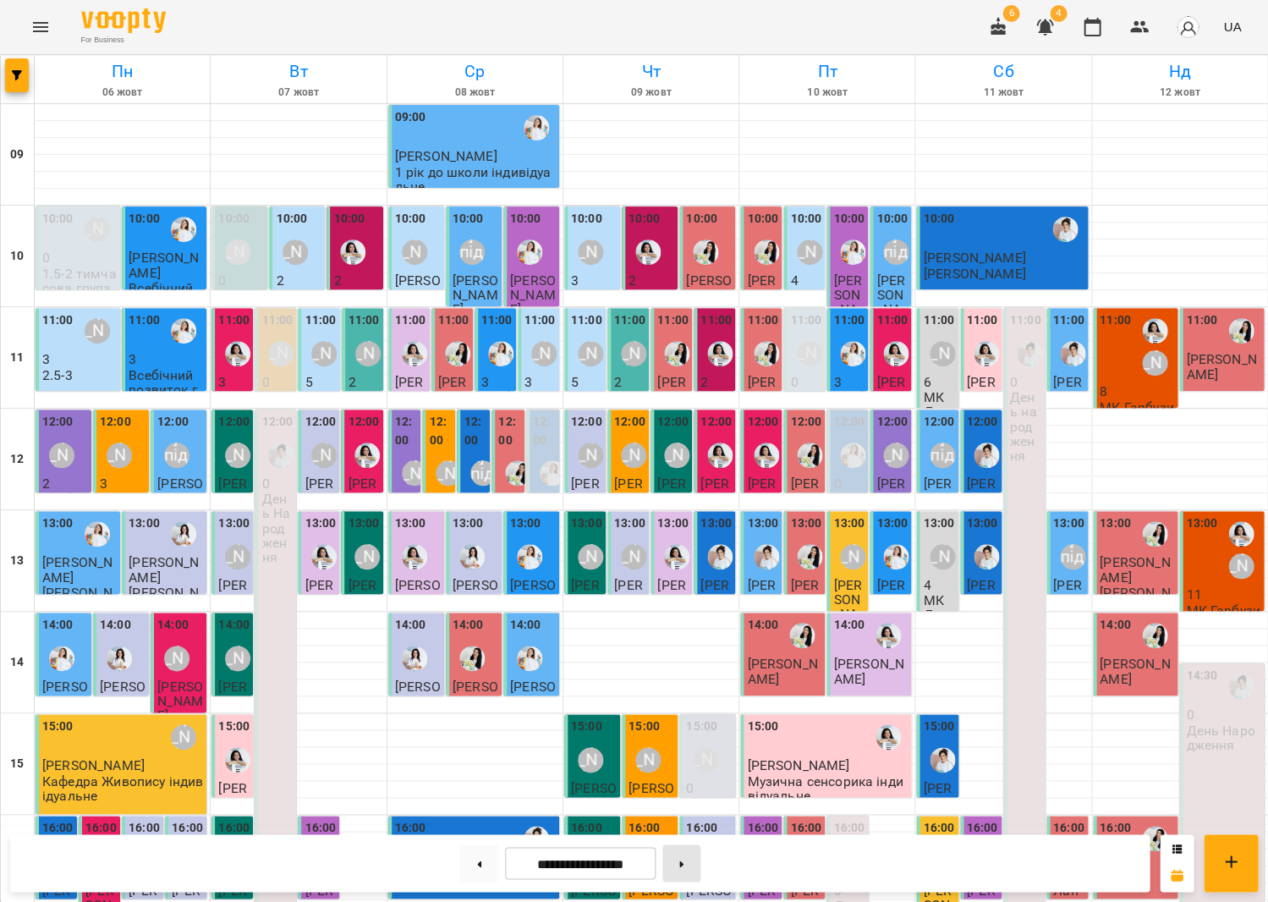
click at [694, 868] on button at bounding box center [682, 862] width 38 height 37
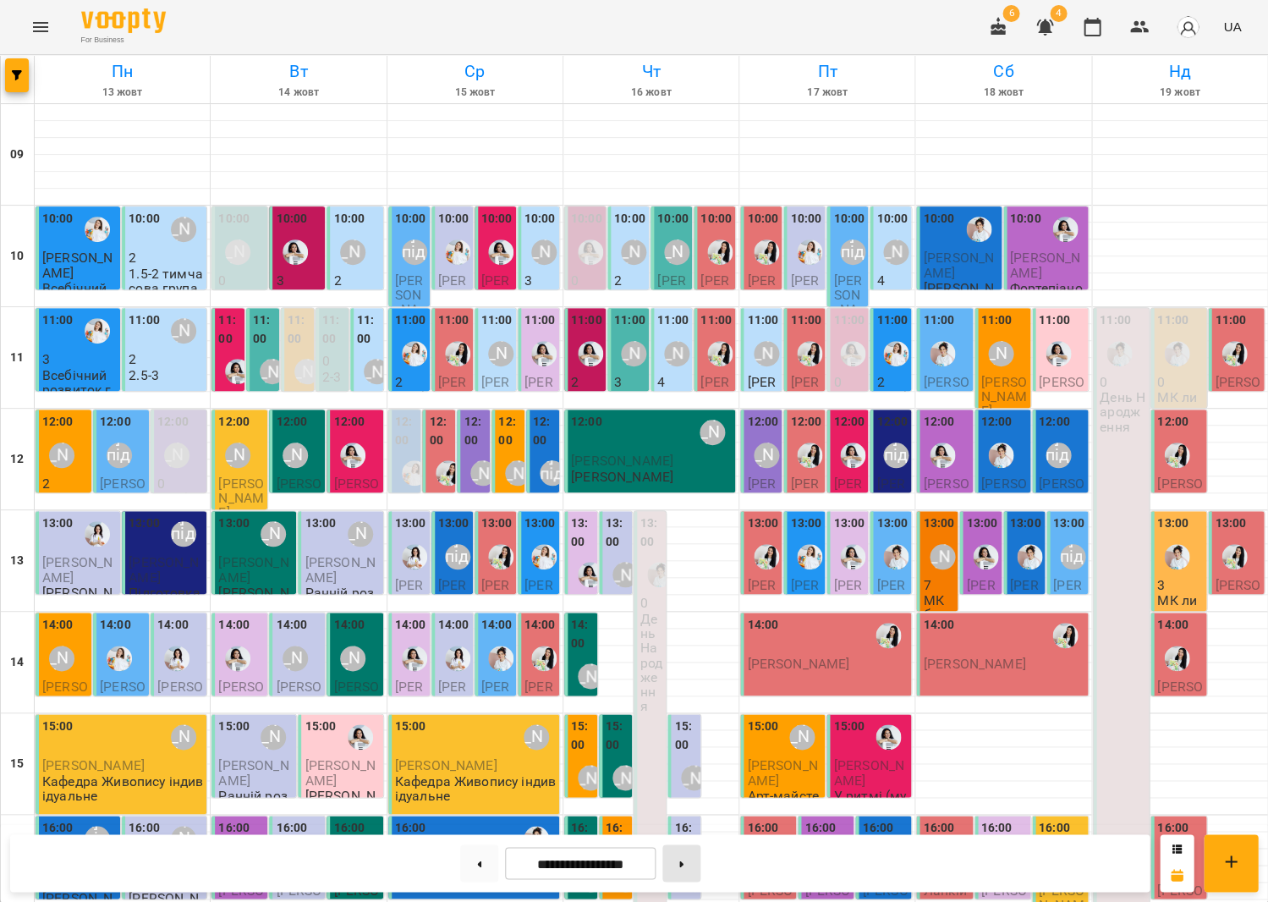
drag, startPoint x: 717, startPoint y: 855, endPoint x: 694, endPoint y: 860, distance: 23.4
click at [713, 856] on div "**********" at bounding box center [580, 863] width 1140 height 58
click at [694, 860] on button at bounding box center [682, 862] width 38 height 37
type input "**********"
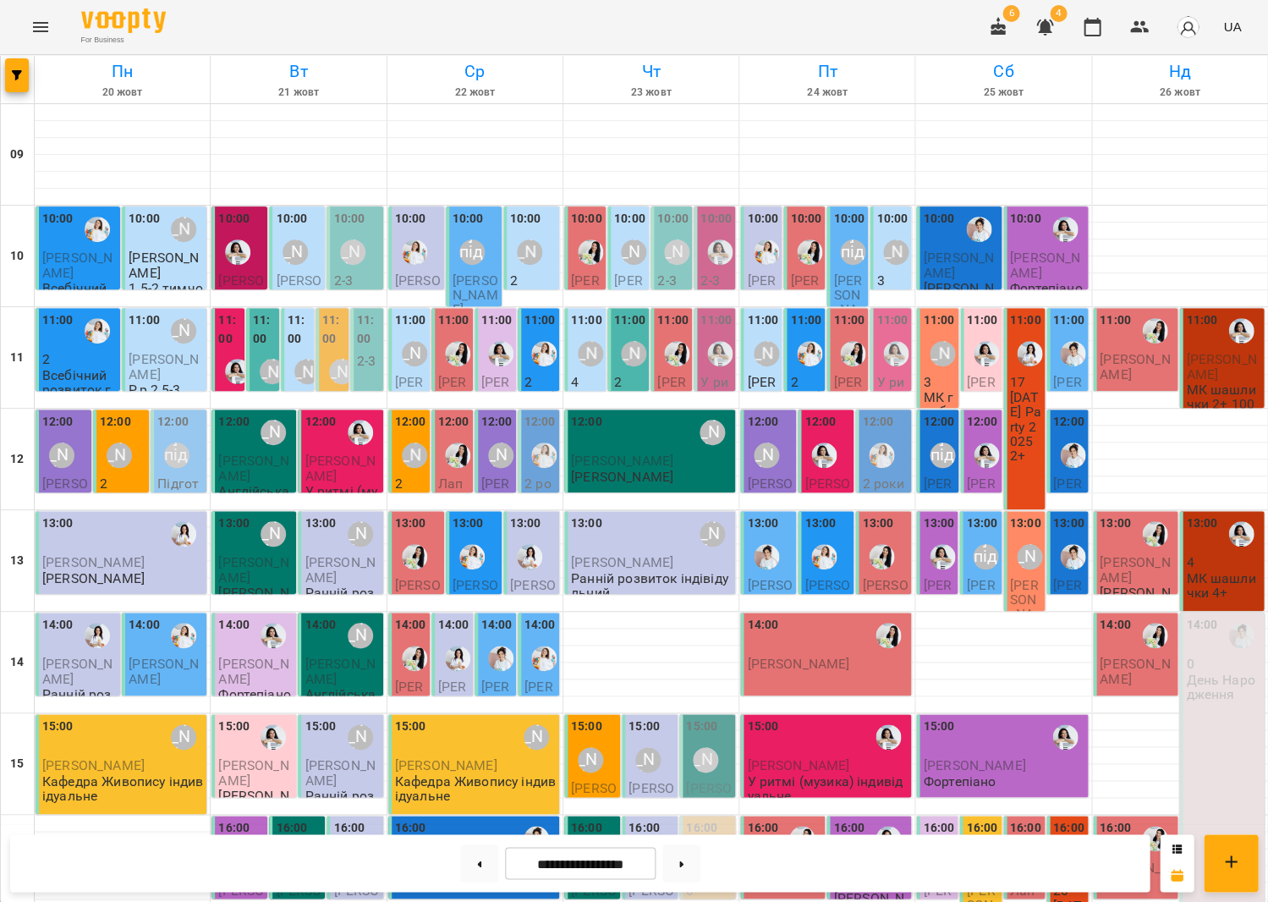
scroll to position [394, 0]
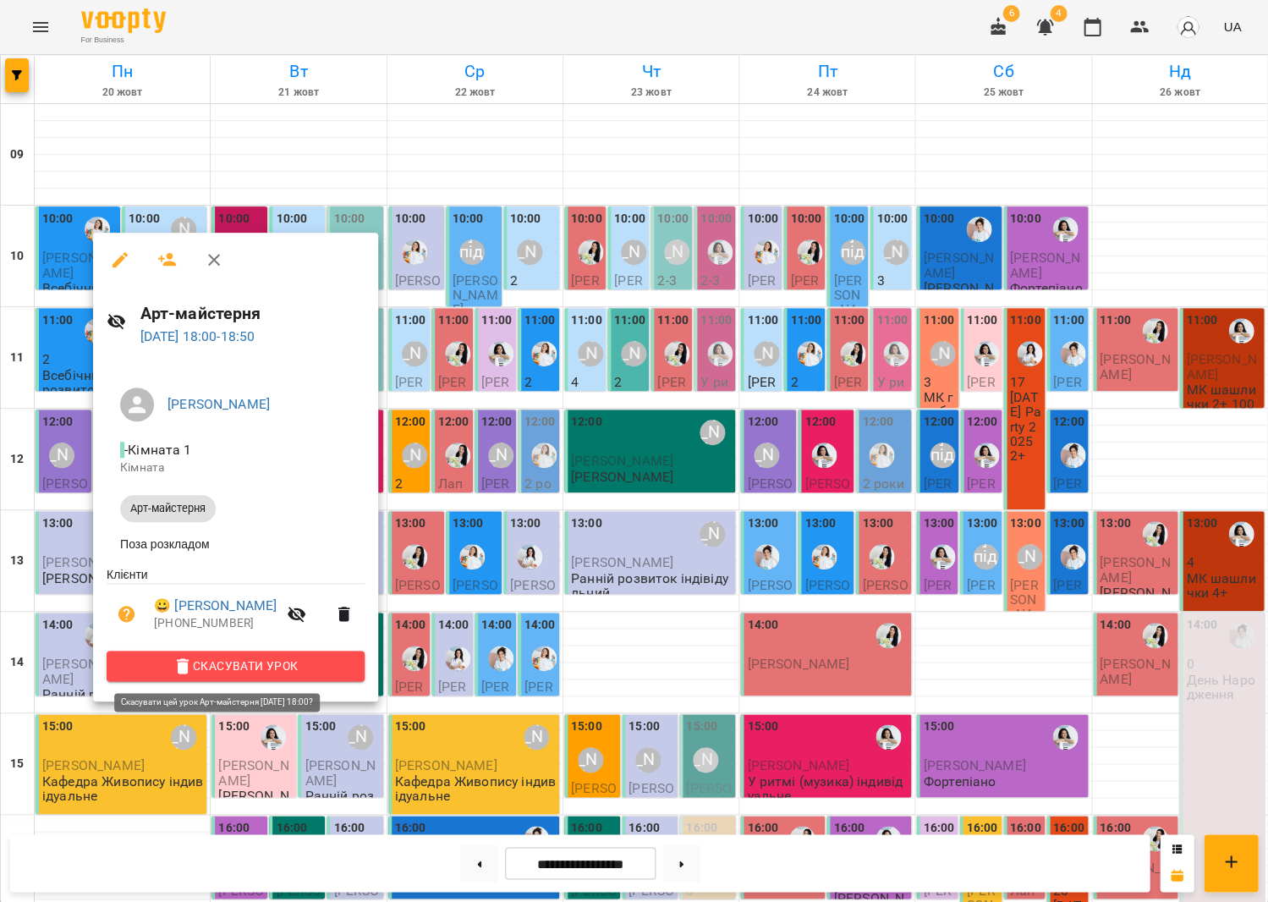
click at [322, 659] on span "Скасувати Урок" at bounding box center [235, 666] width 231 height 20
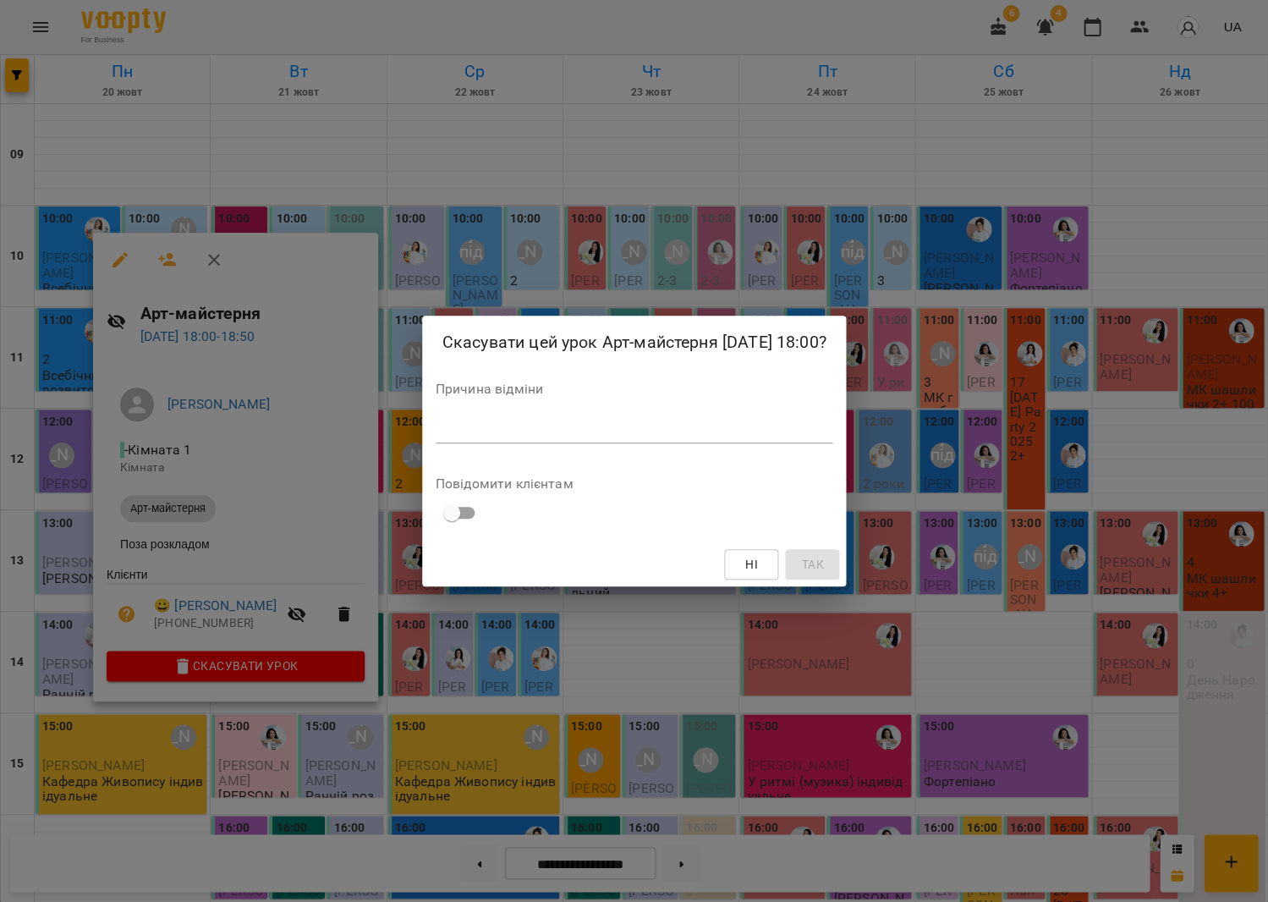
click at [531, 422] on textarea at bounding box center [635, 429] width 398 height 16
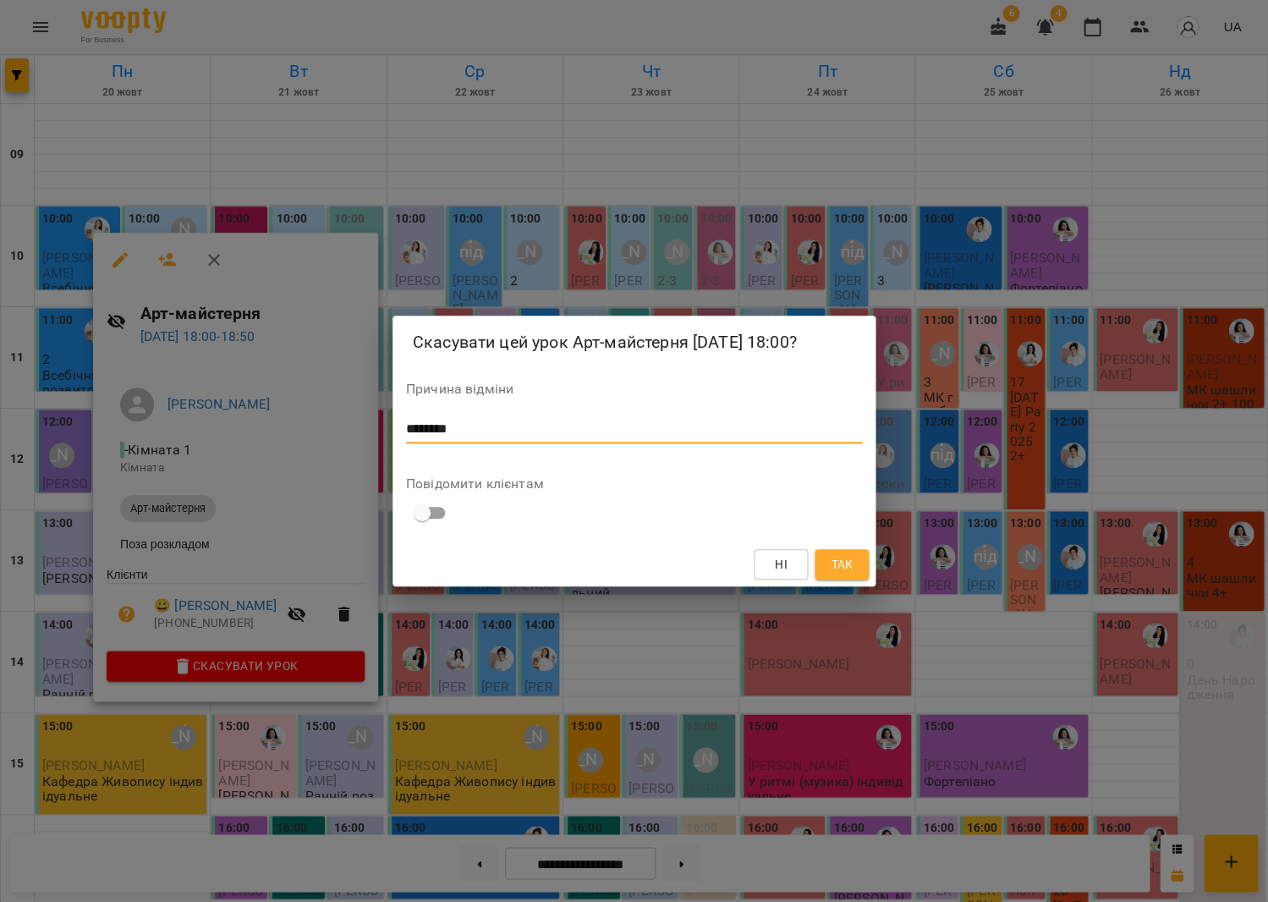
type textarea "********"
click at [865, 561] on button "Так" at bounding box center [842, 564] width 54 height 30
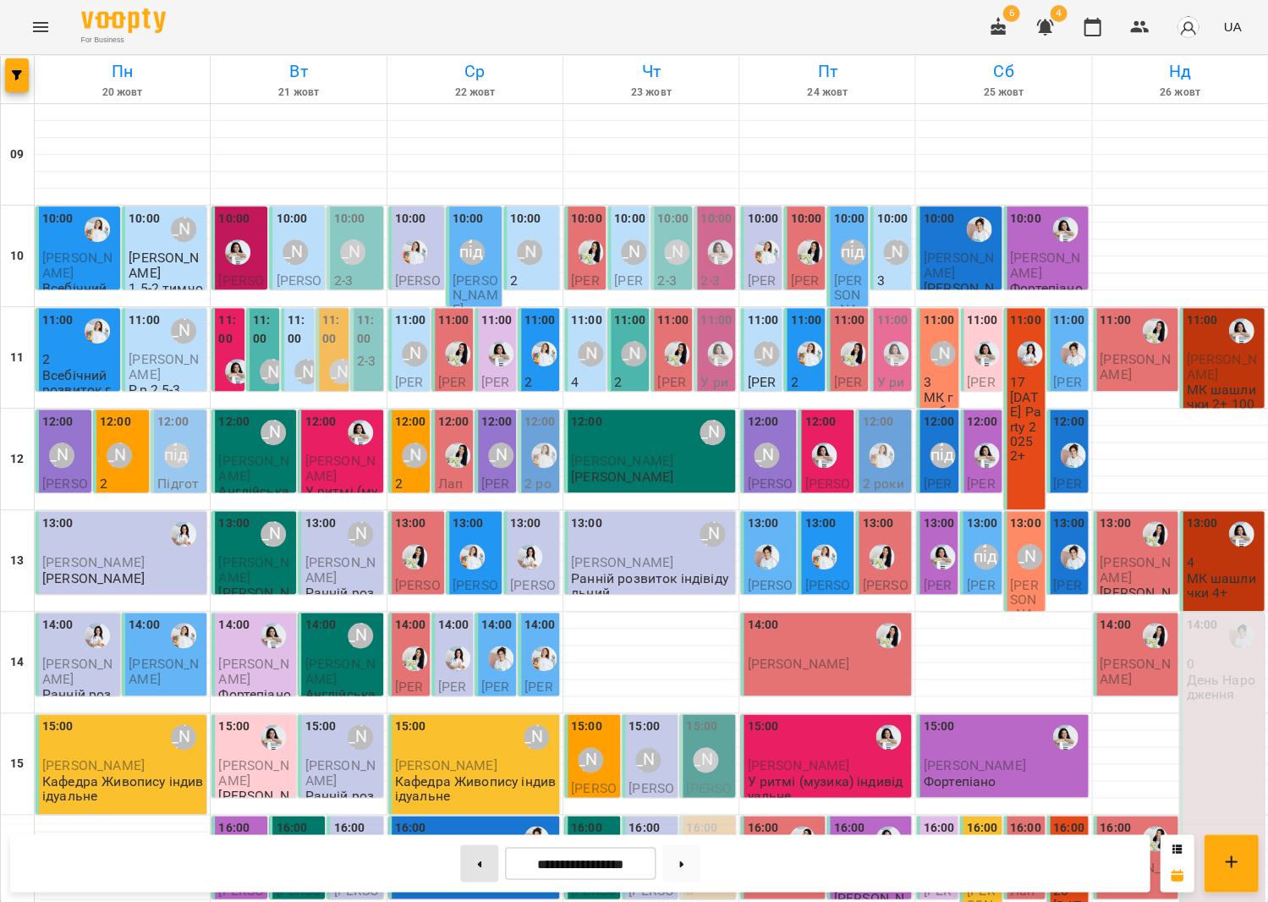
click at [465, 871] on button at bounding box center [479, 862] width 38 height 37
type input "**********"
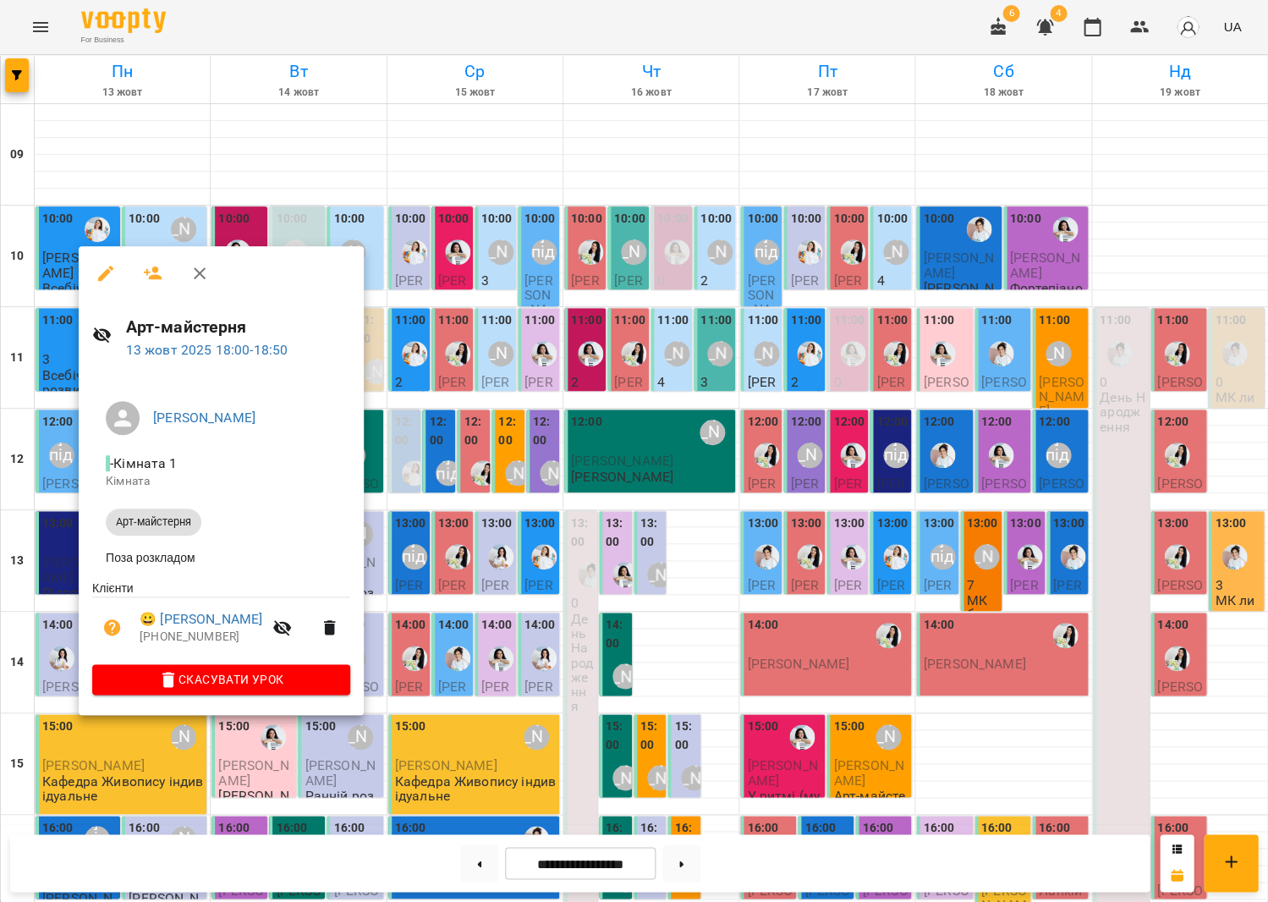
click at [231, 664] on button "Скасувати Урок" at bounding box center [221, 679] width 258 height 30
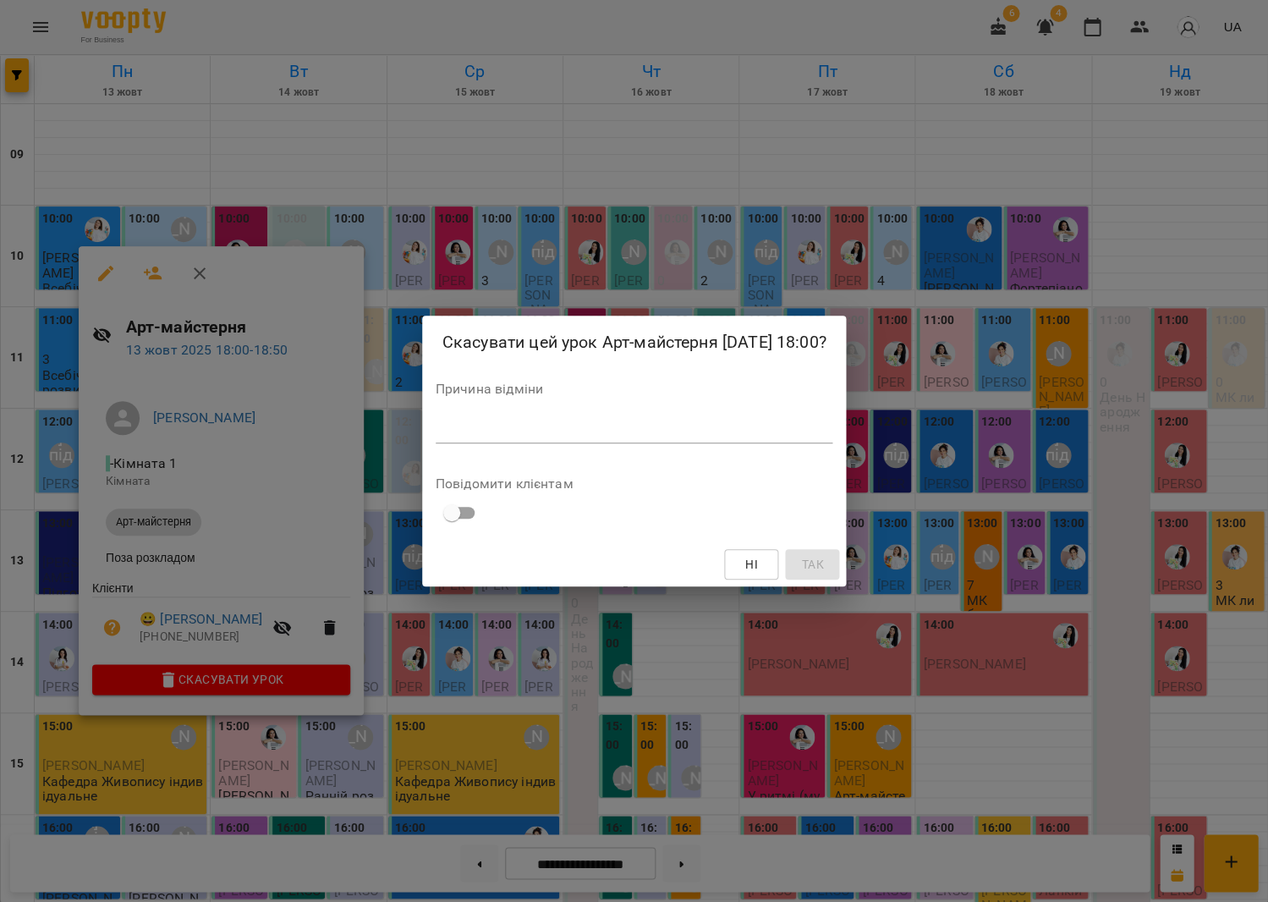
click at [652, 425] on textarea at bounding box center [635, 429] width 398 height 16
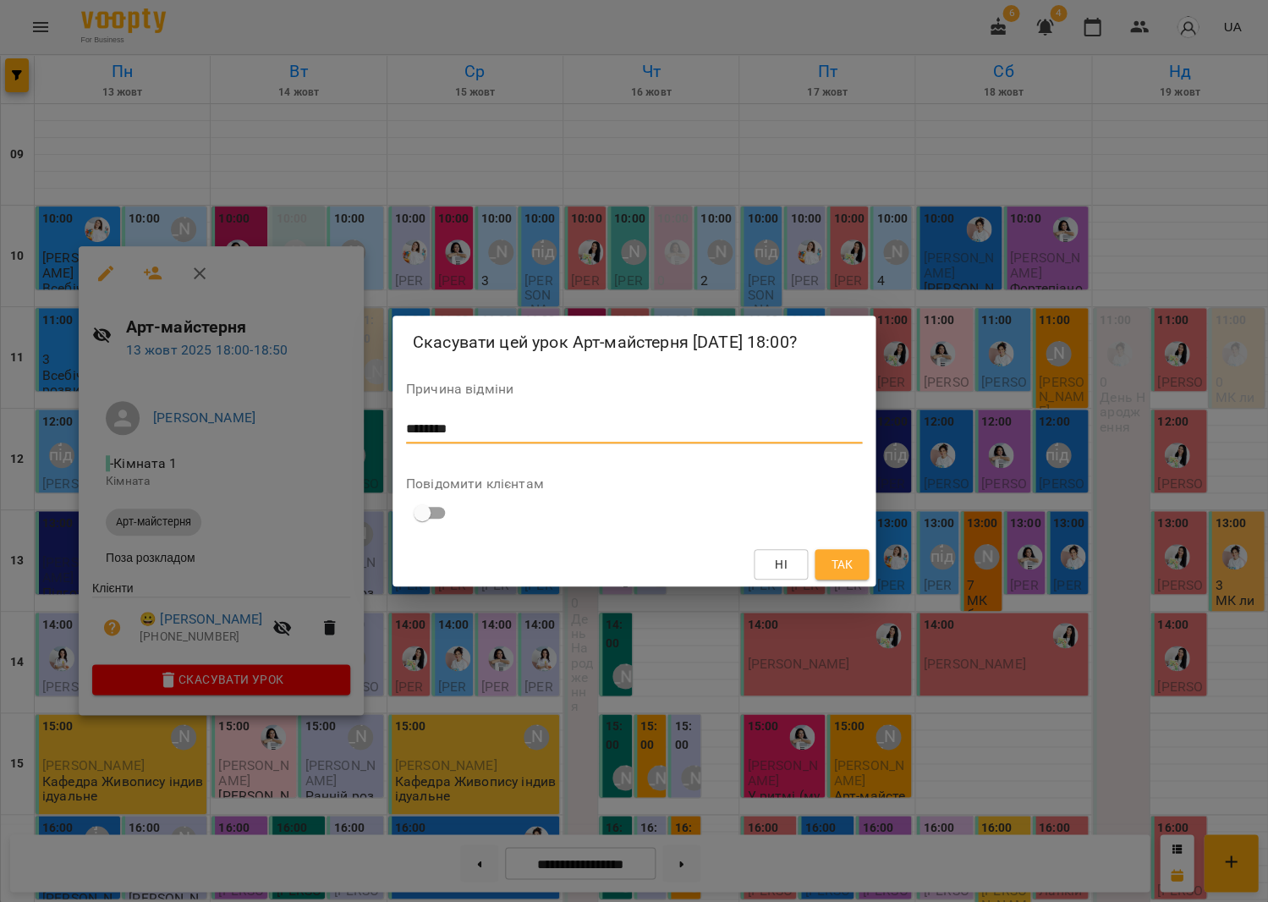
type textarea "********"
click at [863, 571] on button "Так" at bounding box center [842, 564] width 54 height 30
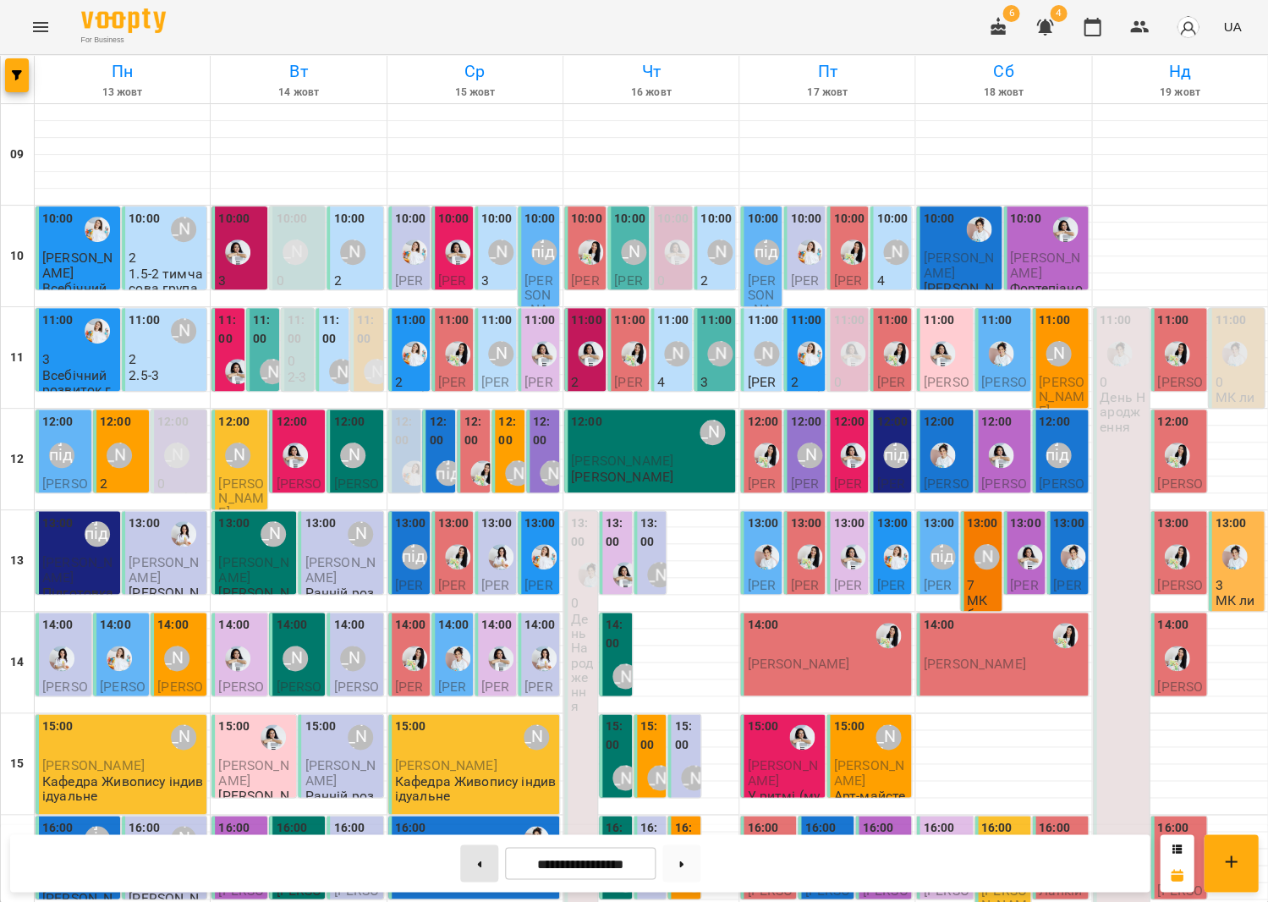
click at [470, 875] on button at bounding box center [479, 862] width 38 height 37
type input "**********"
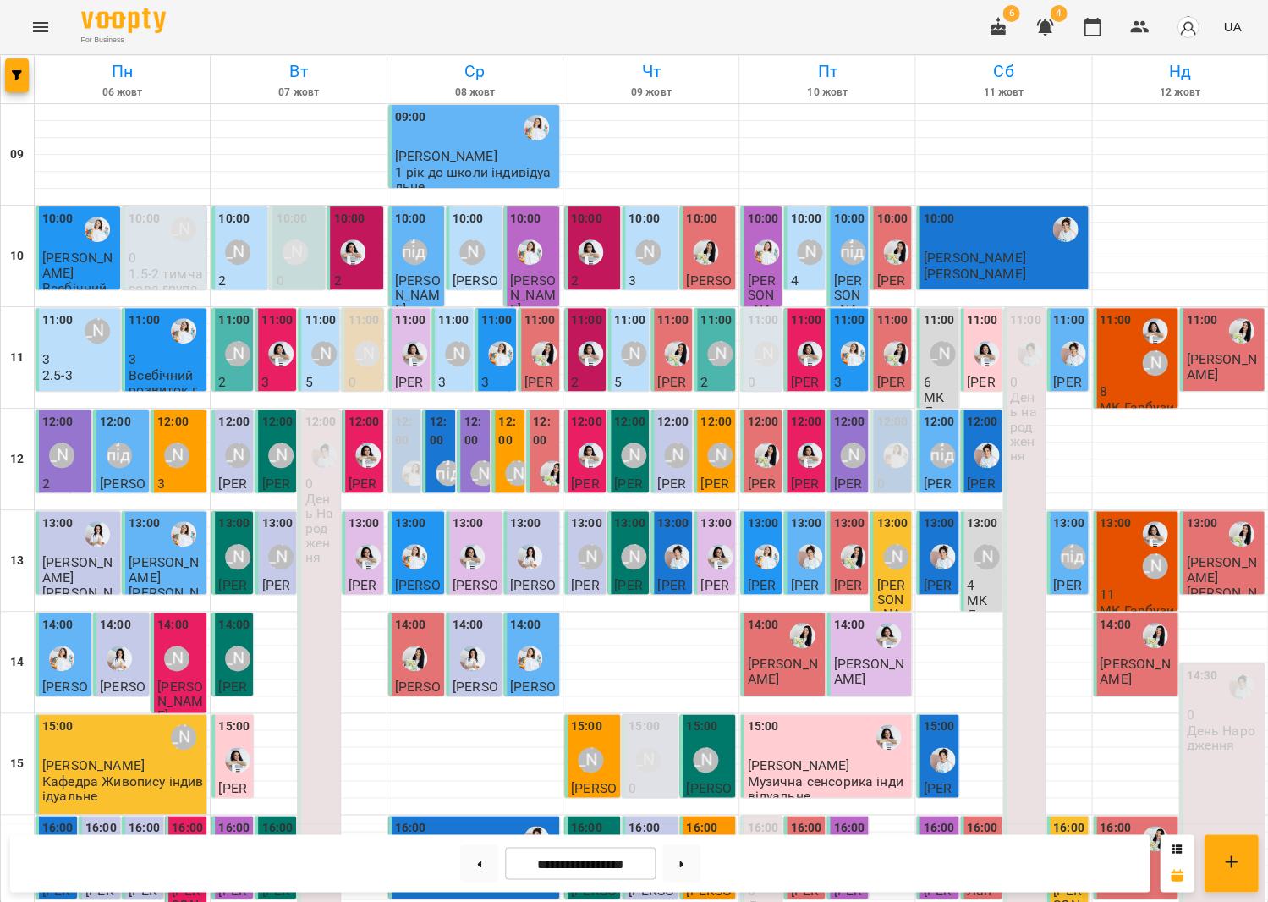
scroll to position [0, 0]
click at [40, 39] on button "Menu" at bounding box center [40, 27] width 41 height 41
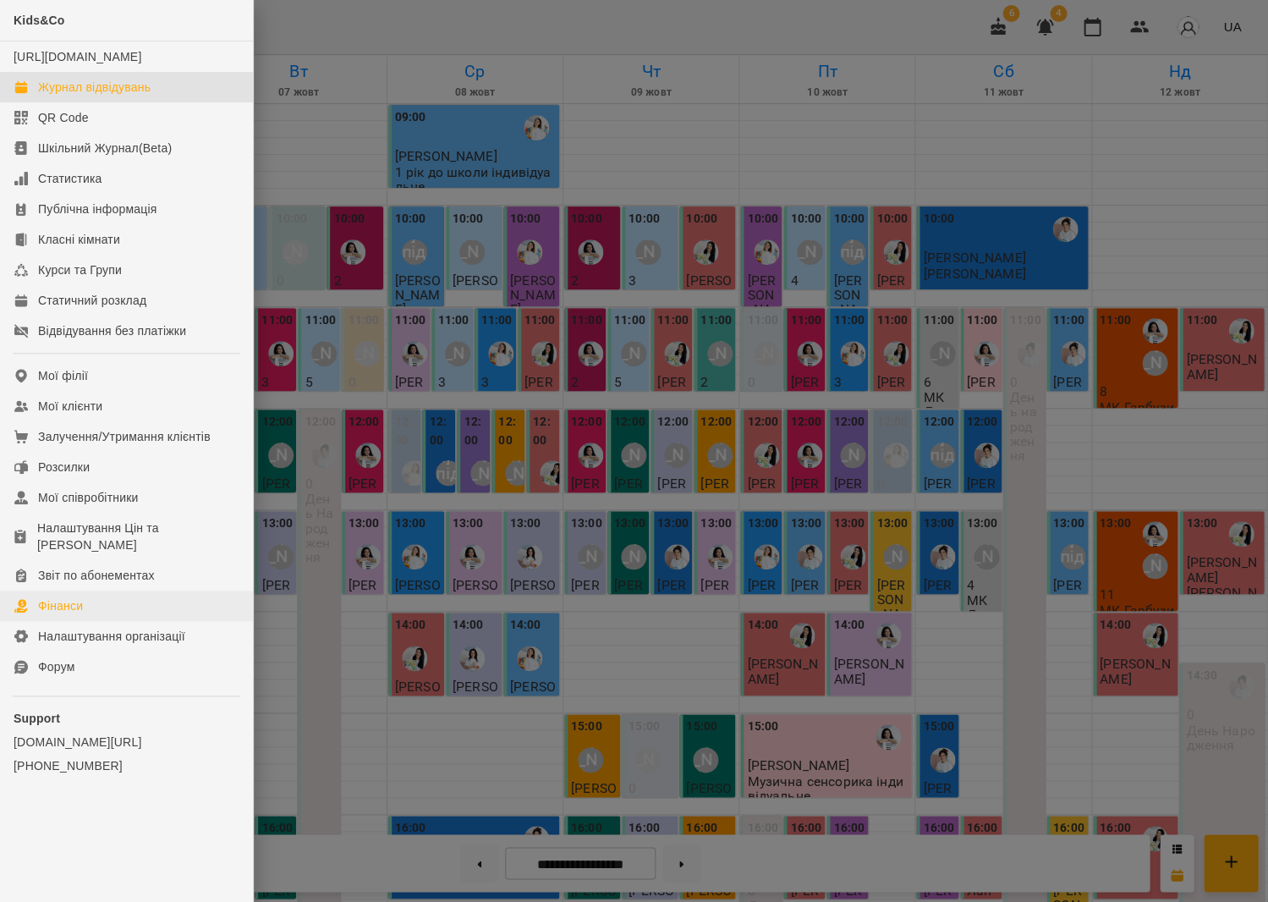
click at [102, 591] on link "Фінанси" at bounding box center [126, 606] width 253 height 30
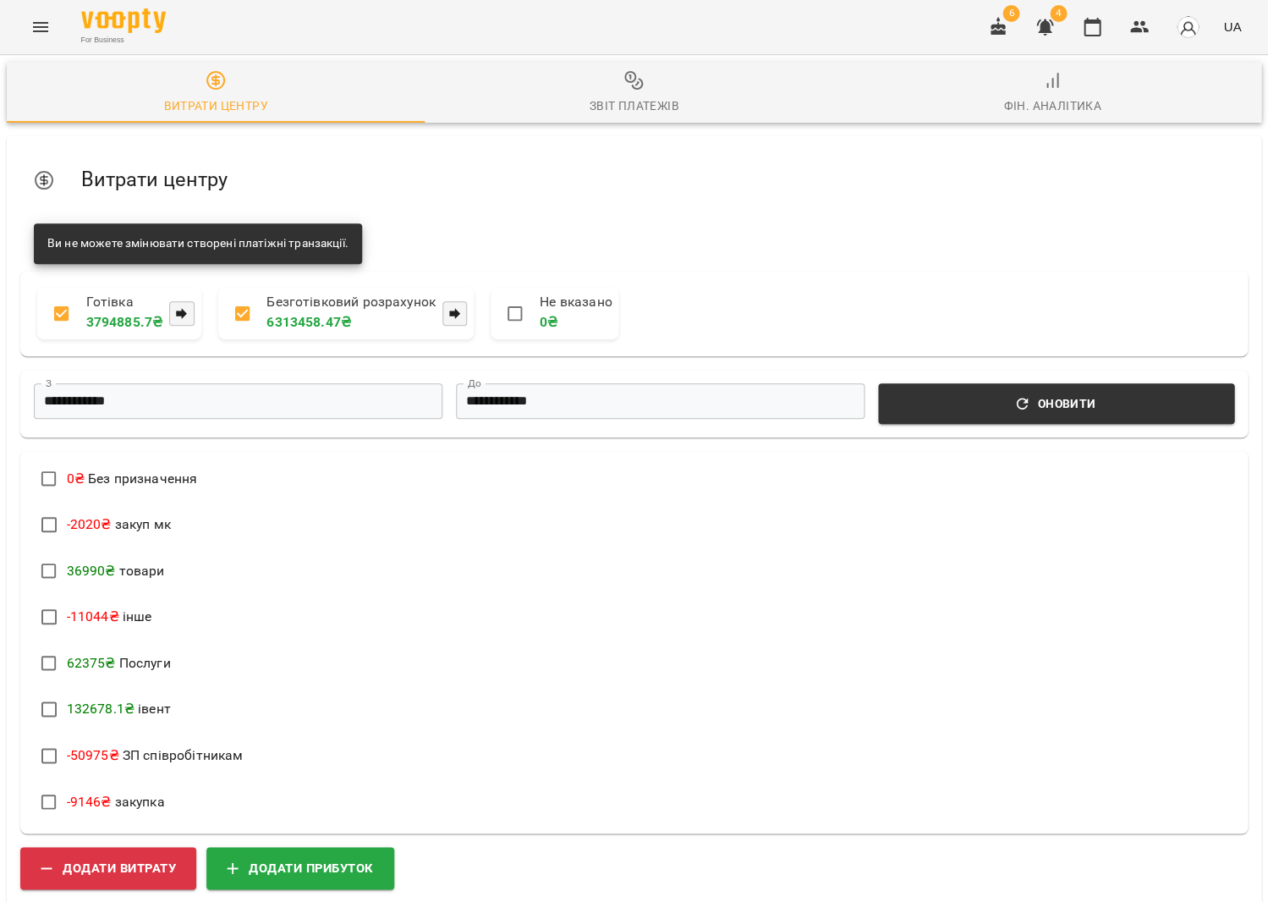
scroll to position [255, 0]
click at [145, 856] on span "Додати витрату" at bounding box center [108, 867] width 135 height 22
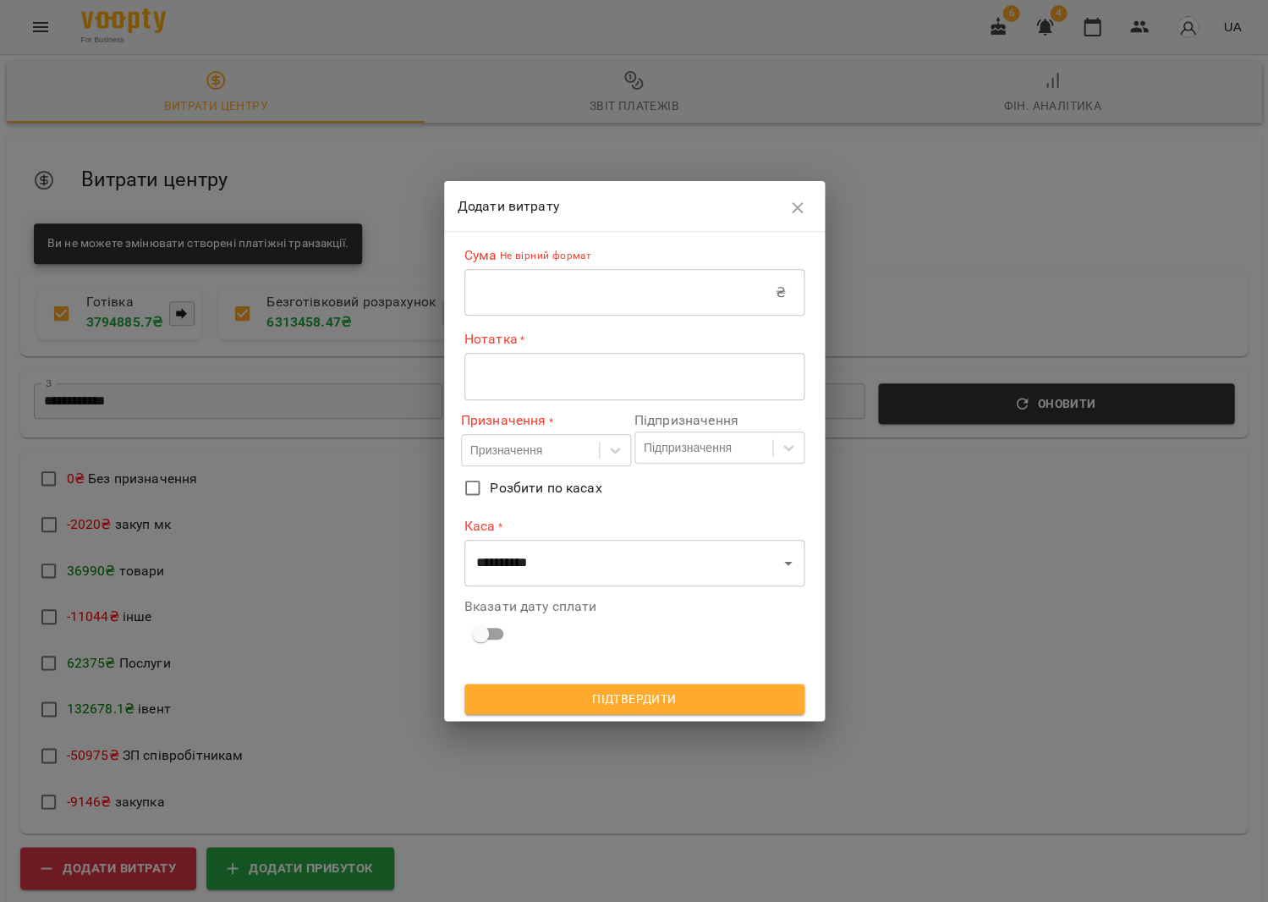
click at [690, 309] on input "text" at bounding box center [620, 292] width 311 height 47
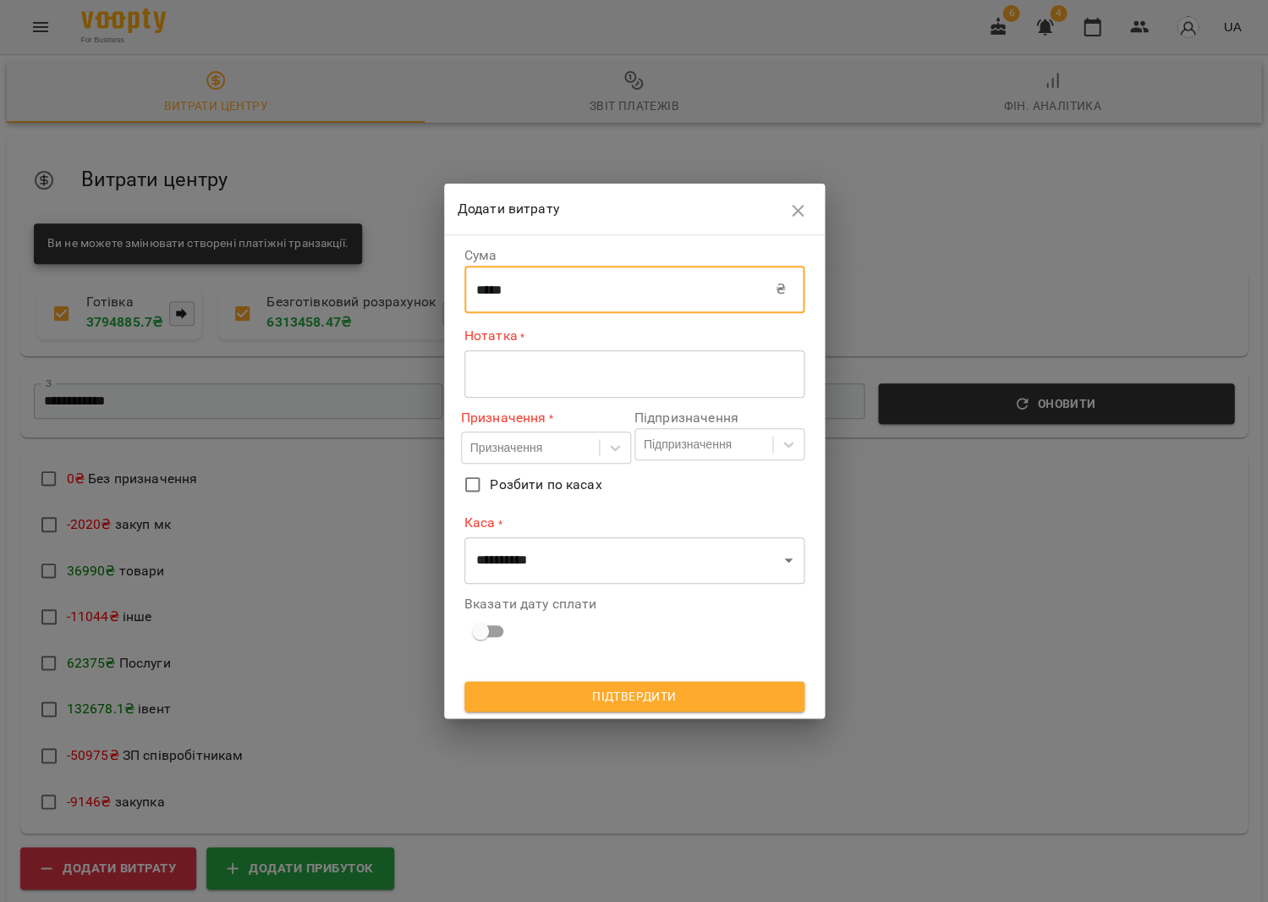
type input "*****"
click at [669, 369] on textarea at bounding box center [634, 374] width 316 height 16
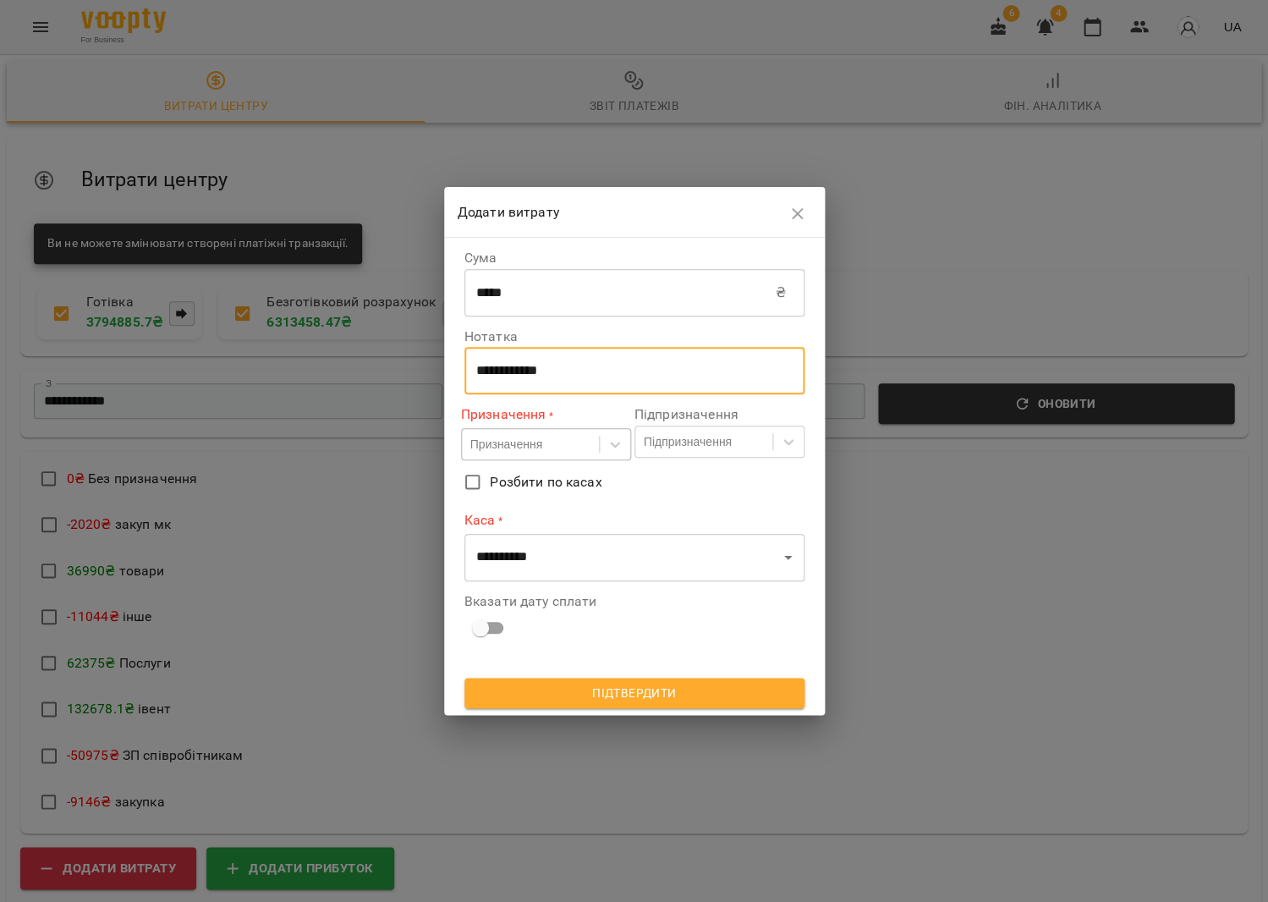
type textarea "**********"
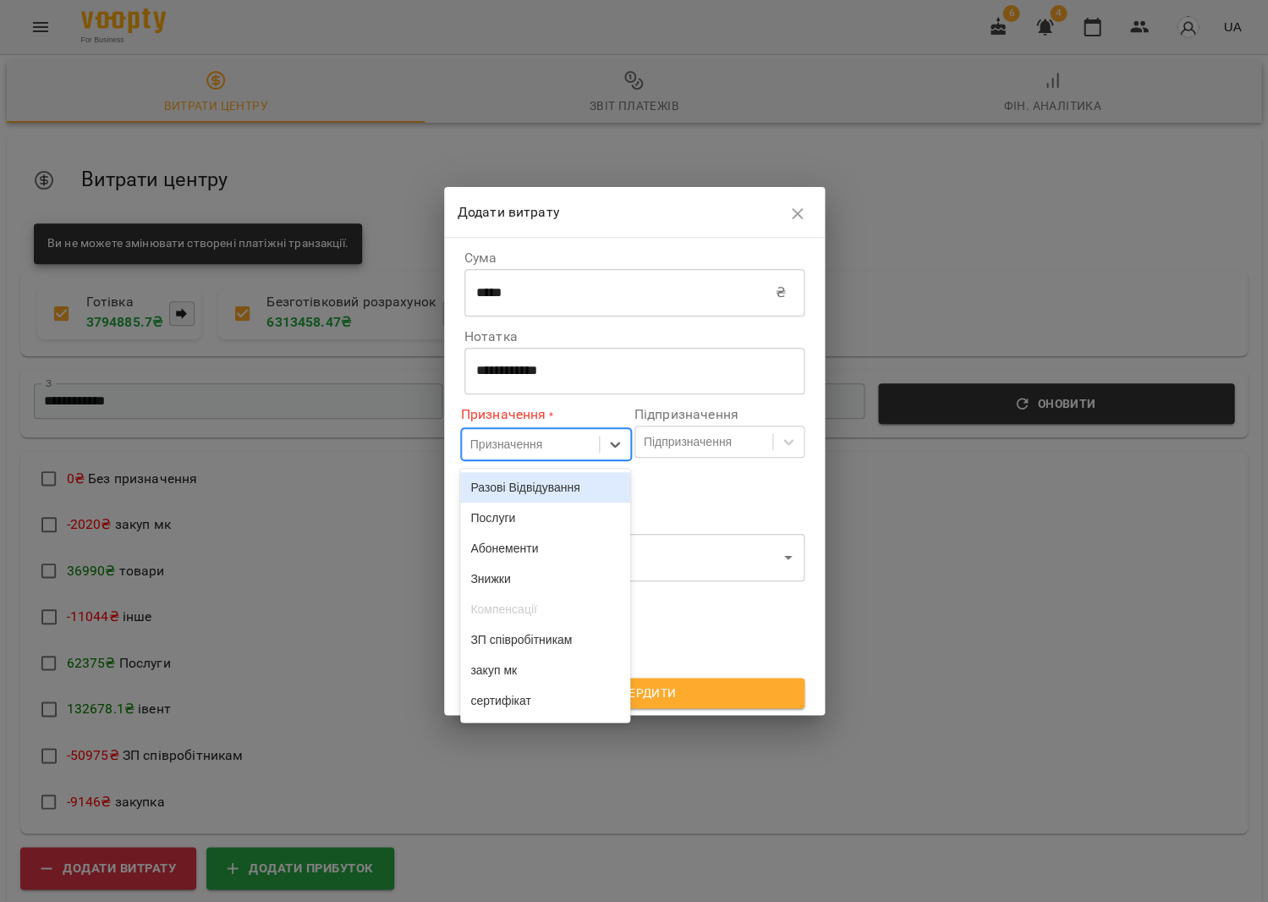
click at [542, 437] on div "Призначення" at bounding box center [506, 444] width 72 height 17
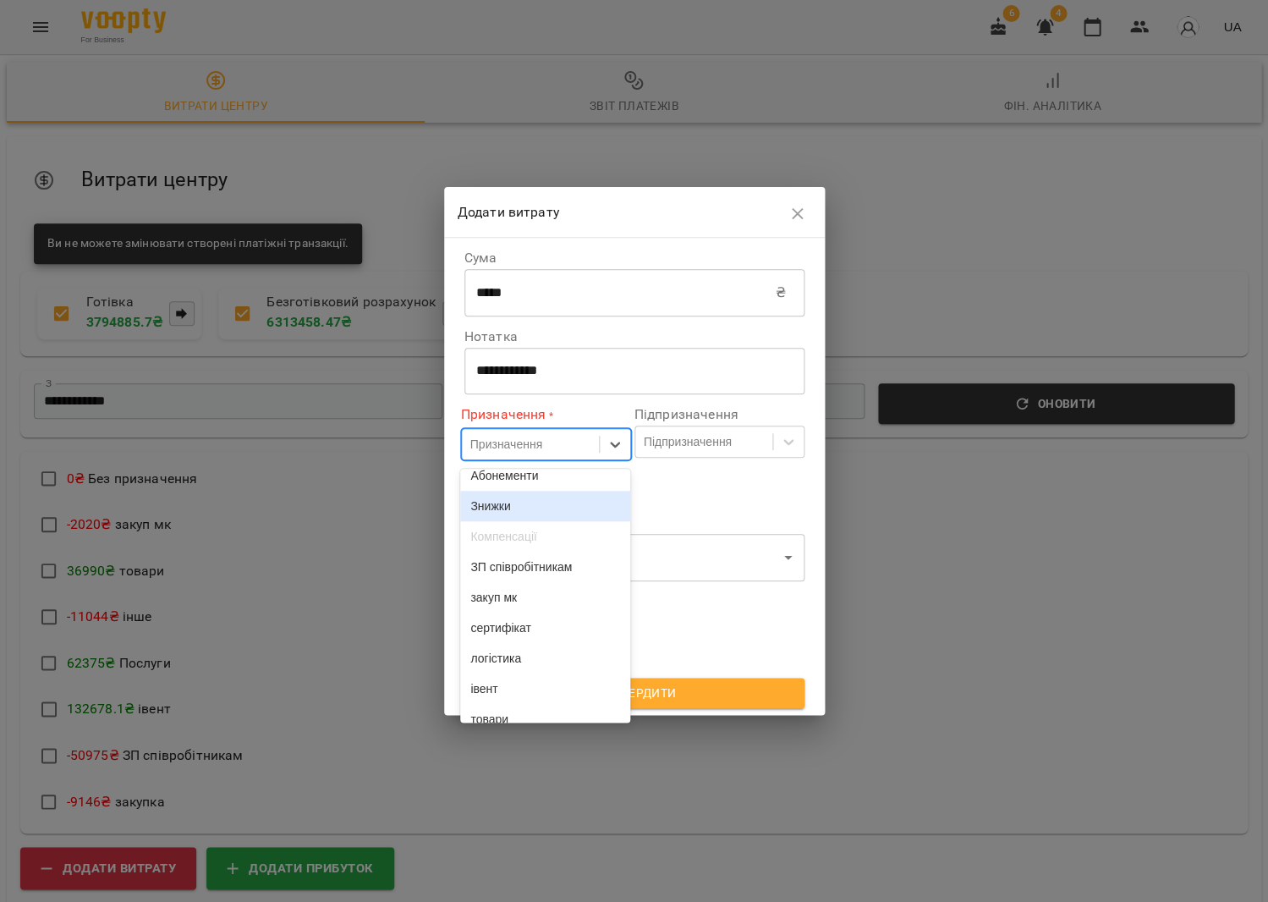
scroll to position [76, 0]
click at [553, 576] on div "ЗП співробітникам" at bounding box center [545, 563] width 170 height 30
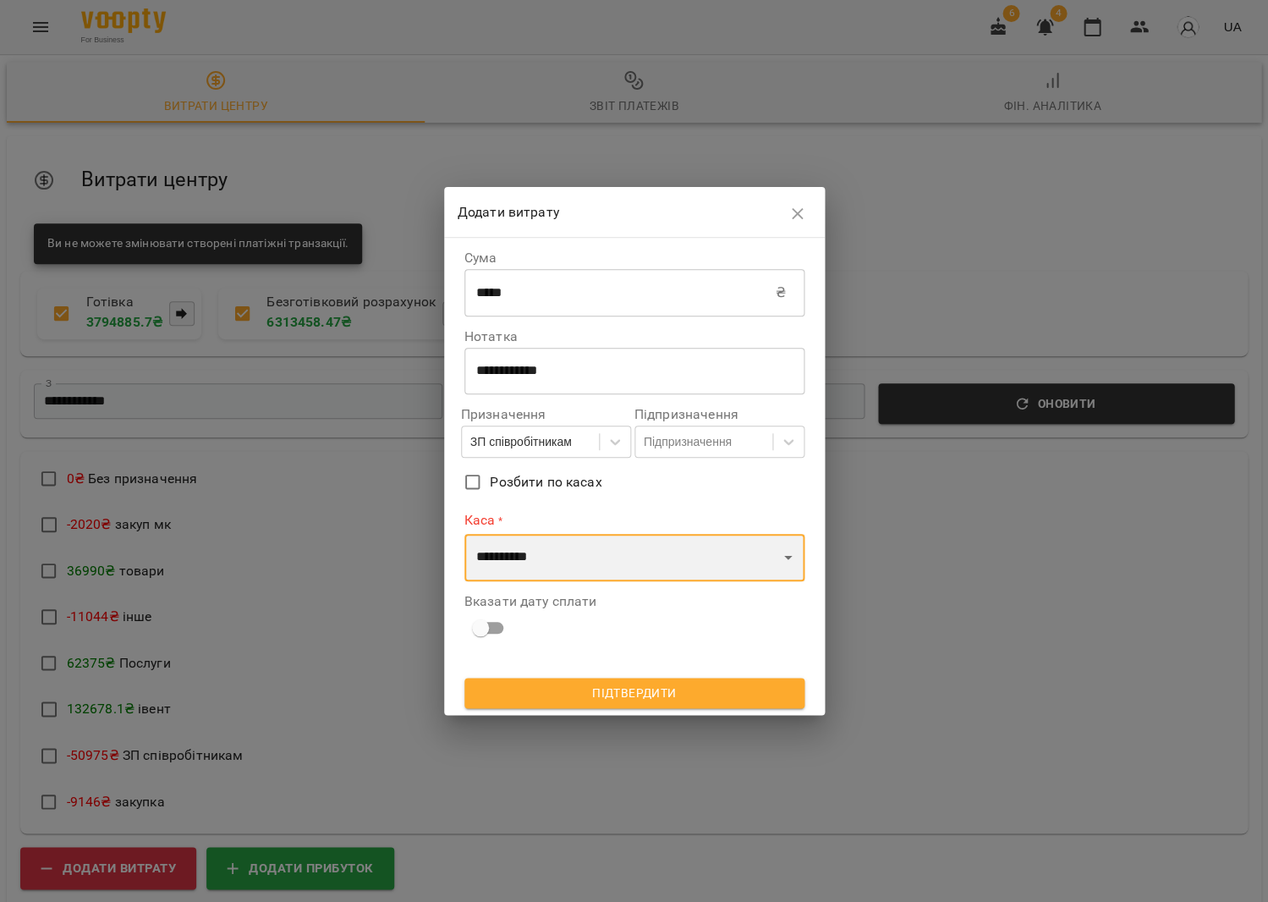
select select "****"
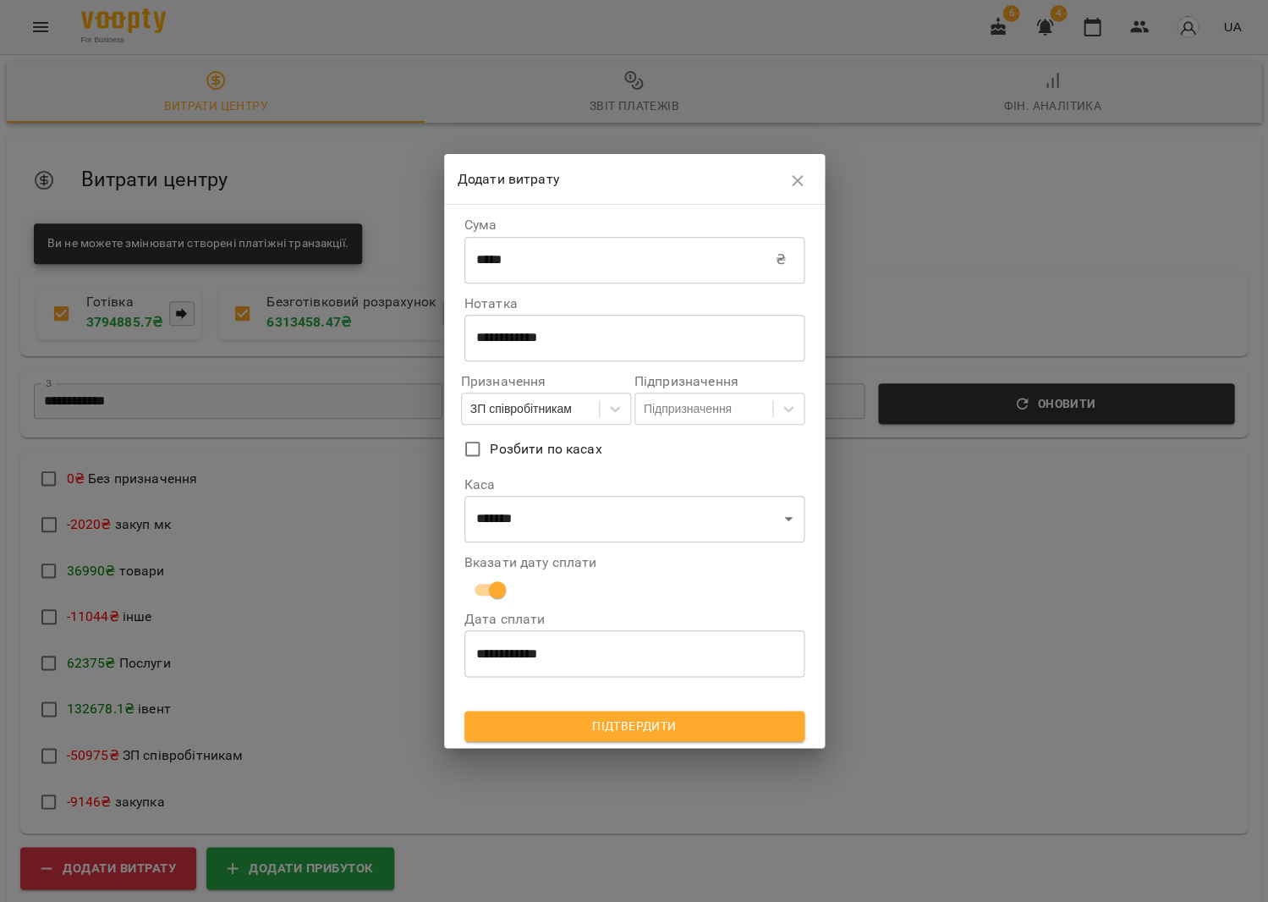
click at [592, 698] on div at bounding box center [634, 697] width 347 height 34
click at [594, 721] on span "Підтвердити" at bounding box center [634, 726] width 313 height 20
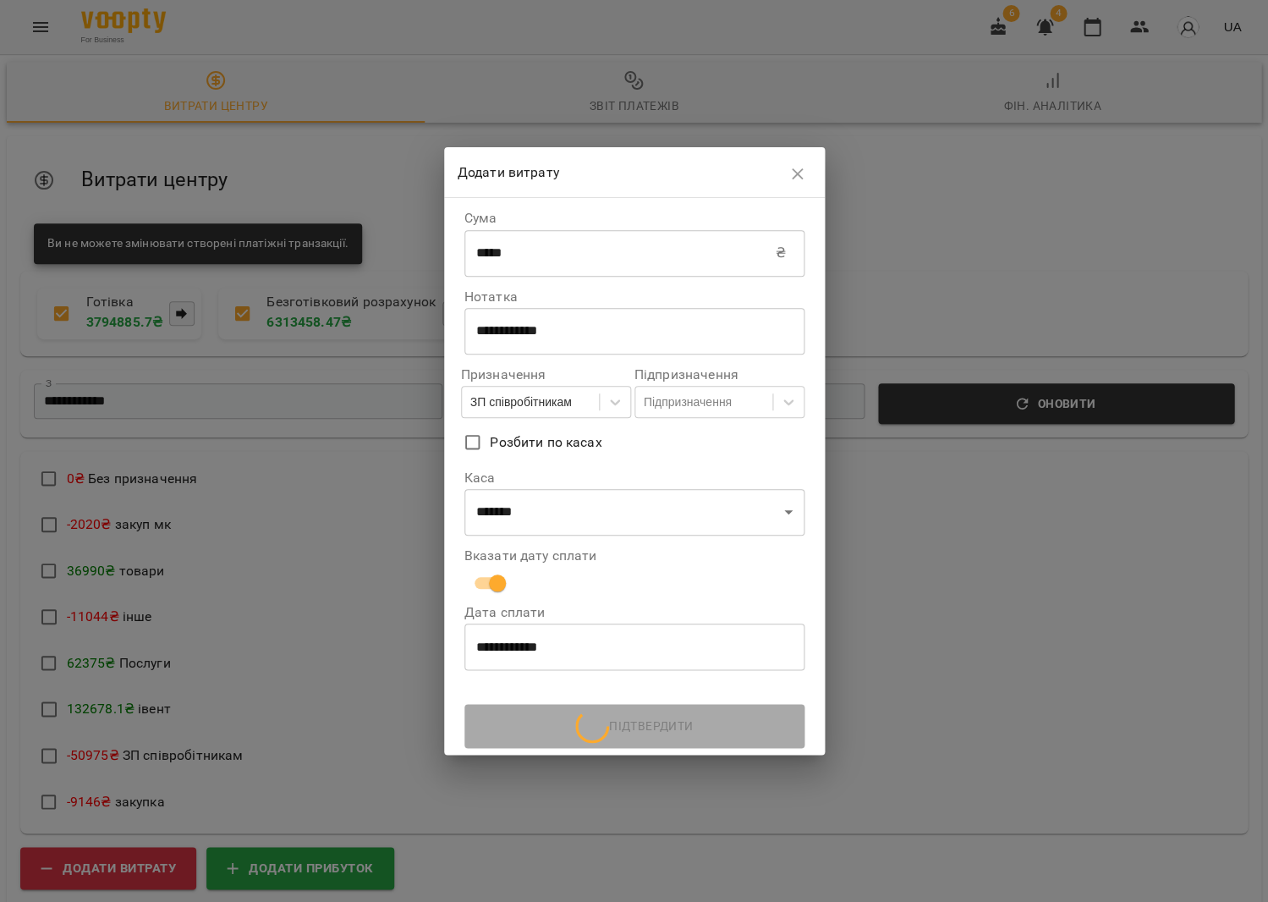
scroll to position [0, 0]
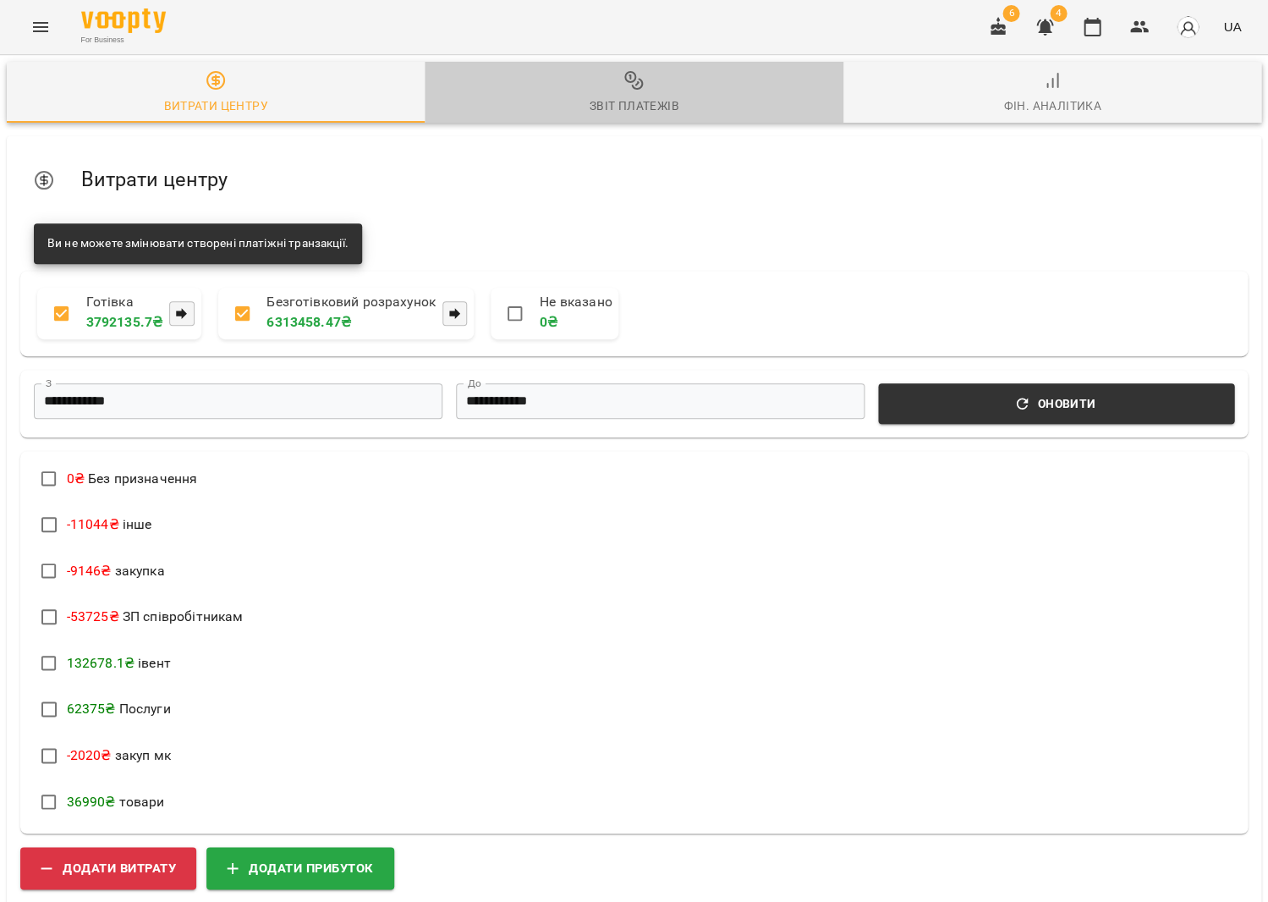
click at [621, 92] on span "Звіт платежів" at bounding box center [634, 93] width 398 height 46
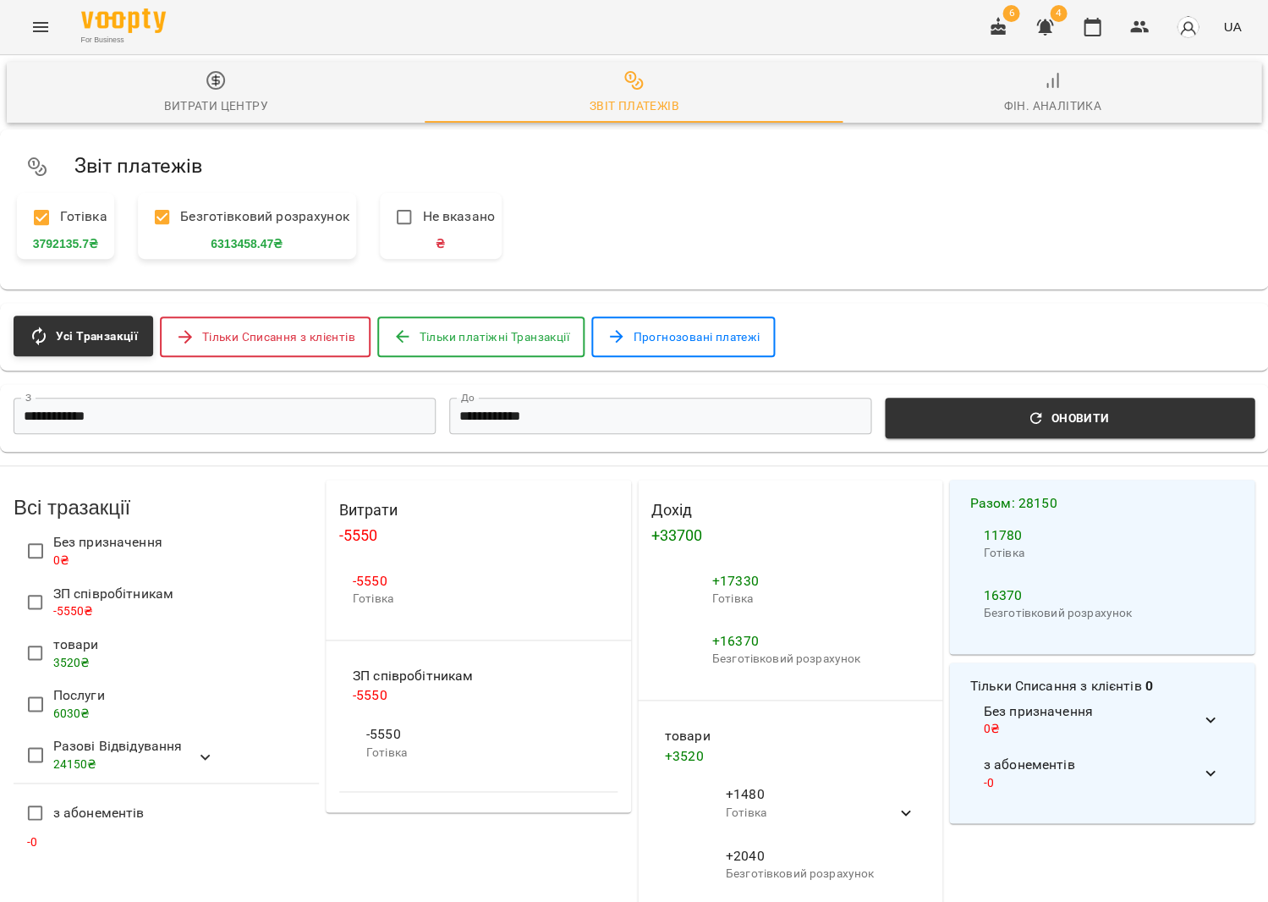
scroll to position [1, 0]
click at [1097, 35] on icon "button" at bounding box center [1092, 27] width 20 height 20
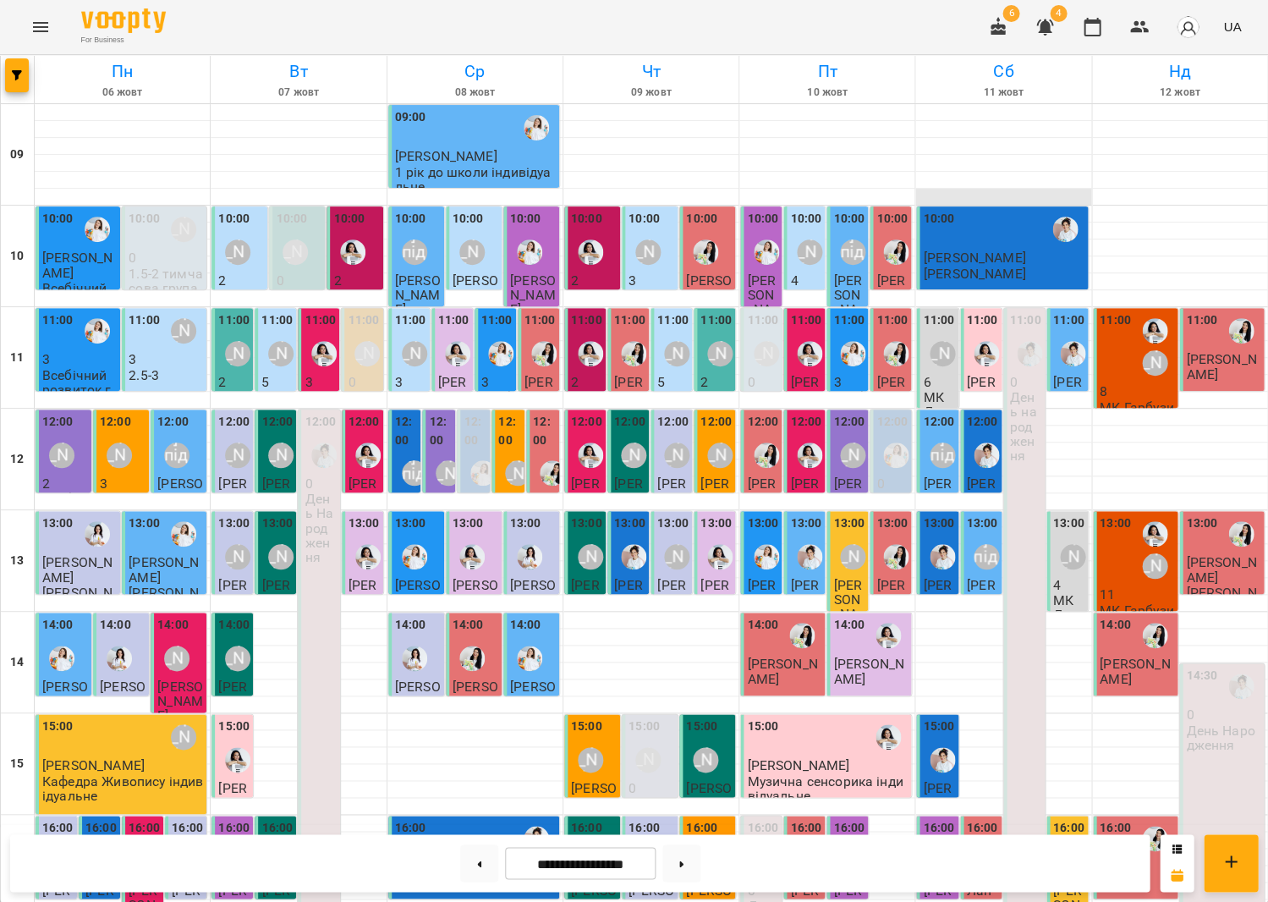
scroll to position [322, 0]
click at [1097, 26] on button "button" at bounding box center [1092, 27] width 41 height 41
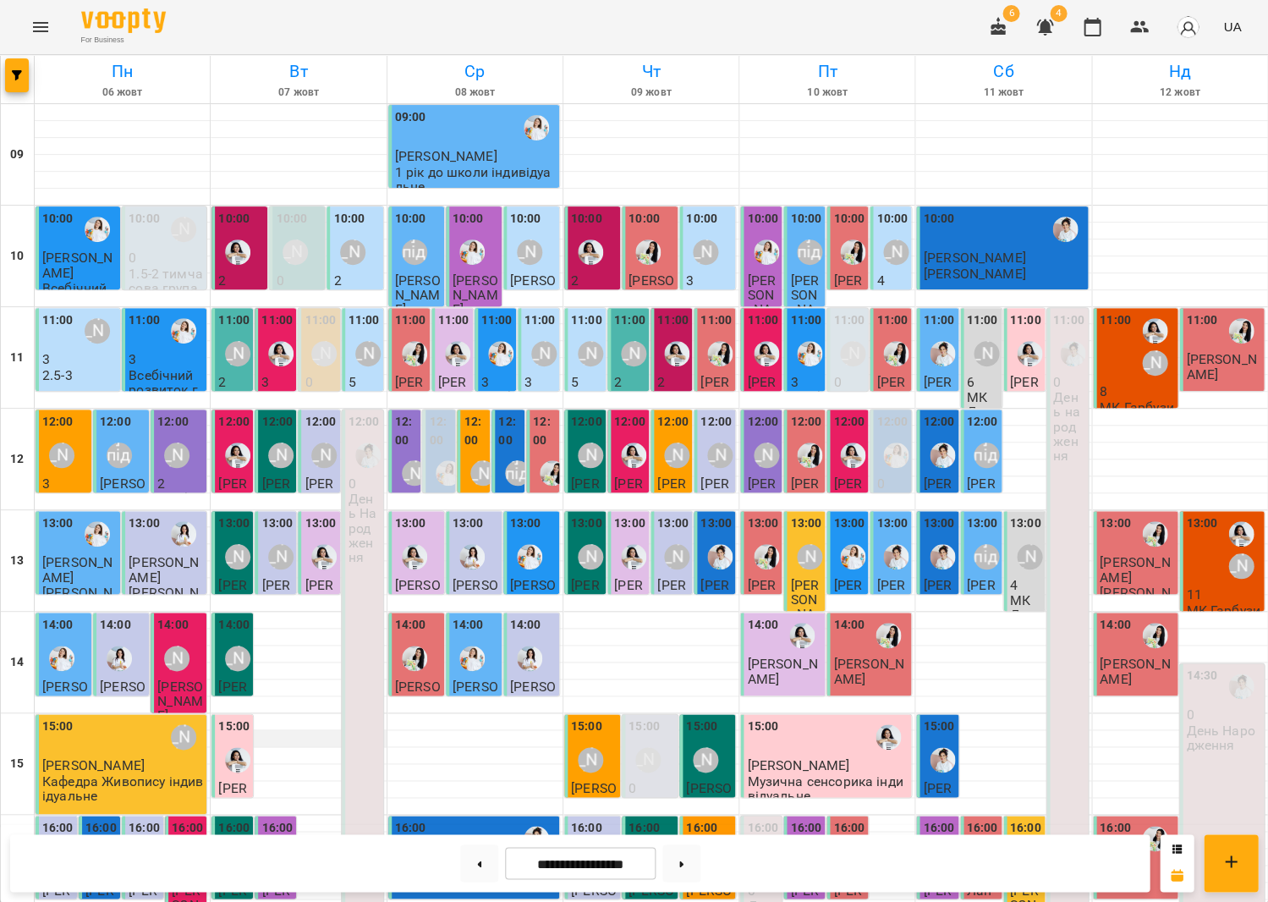
scroll to position [119, 0]
click at [699, 862] on button at bounding box center [682, 862] width 38 height 37
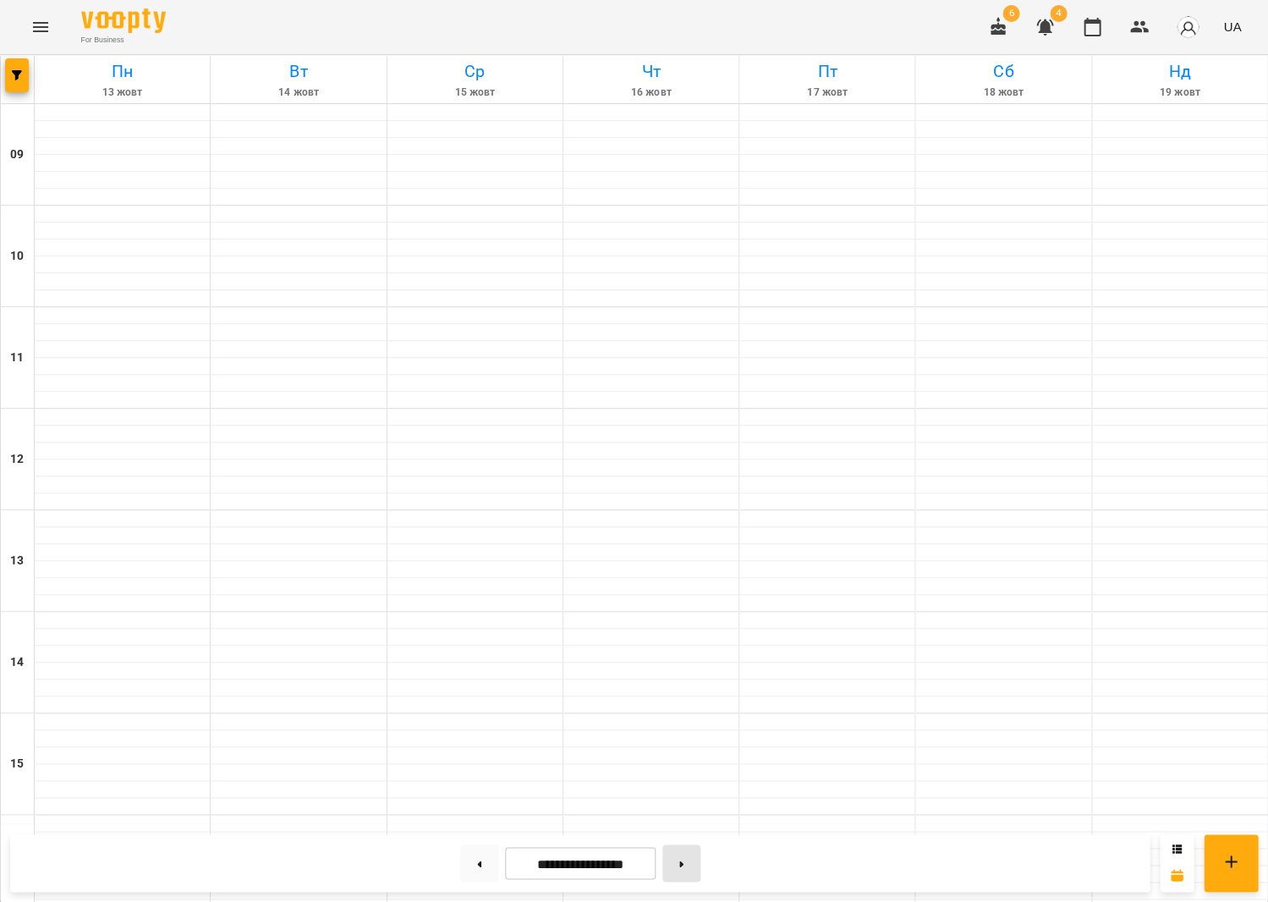
type input "**********"
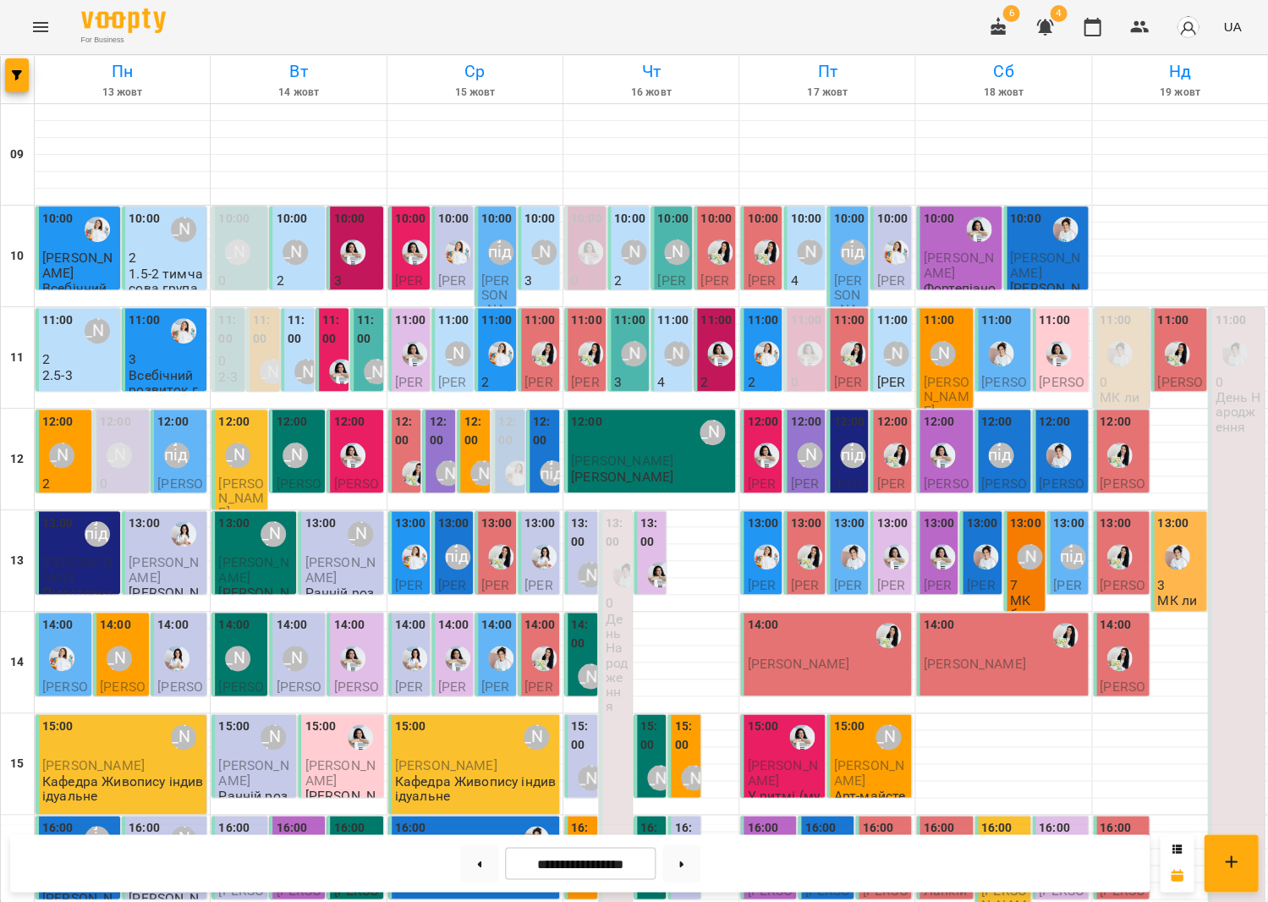
scroll to position [347, 0]
click at [34, 28] on icon "Menu" at bounding box center [40, 27] width 20 height 20
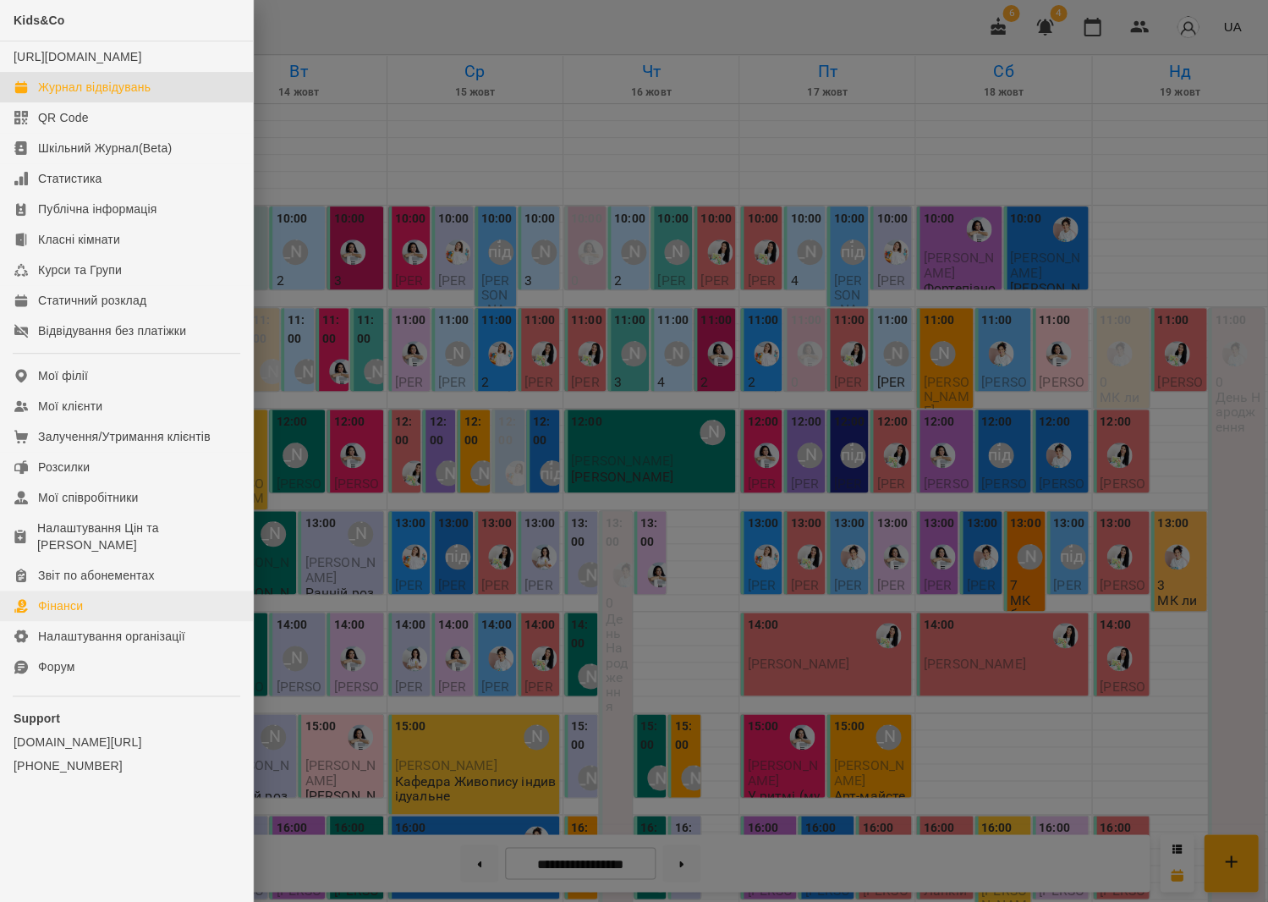
click at [107, 601] on link "Фінанси" at bounding box center [126, 606] width 253 height 30
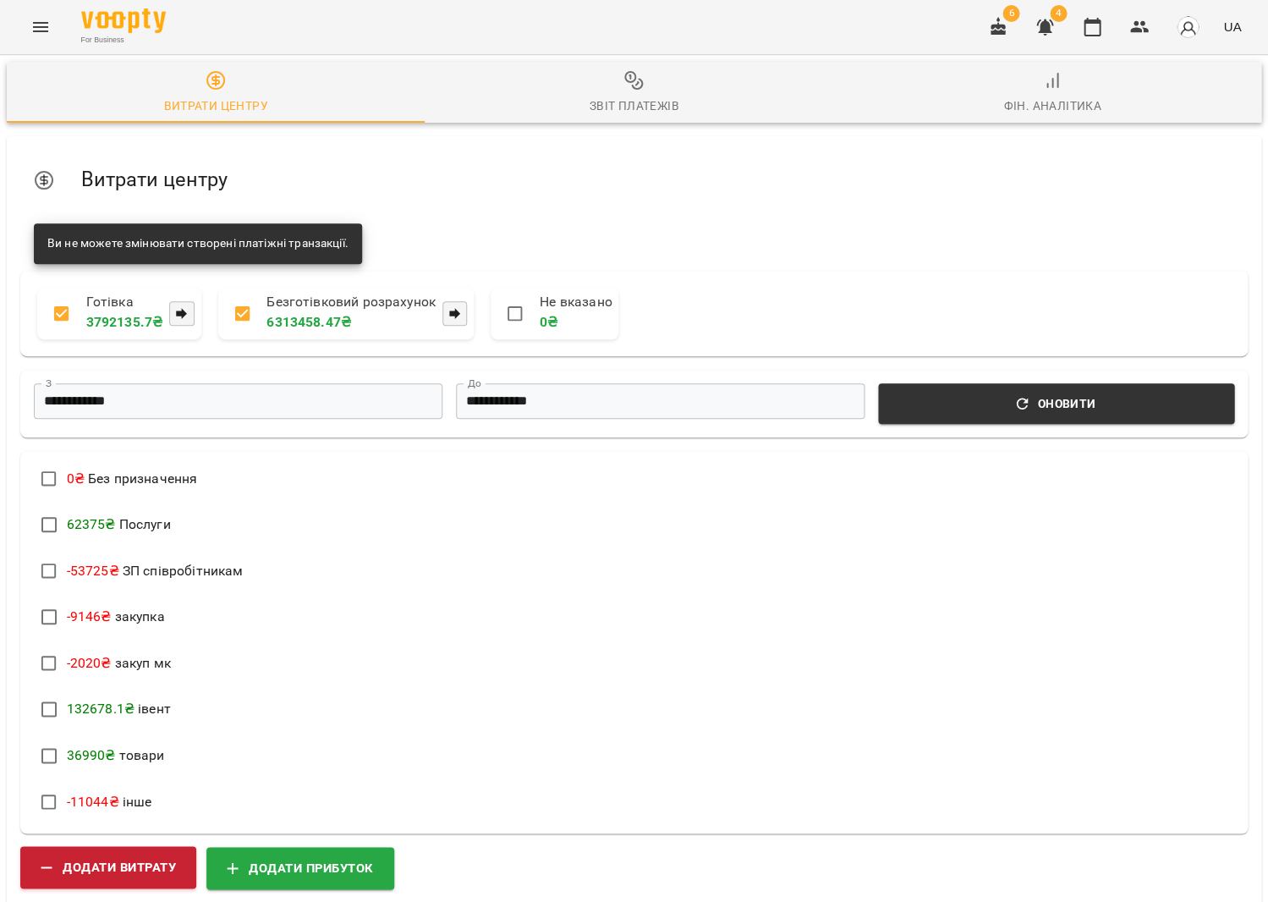
scroll to position [287, 0]
click at [172, 856] on span "Додати витрату" at bounding box center [108, 867] width 135 height 22
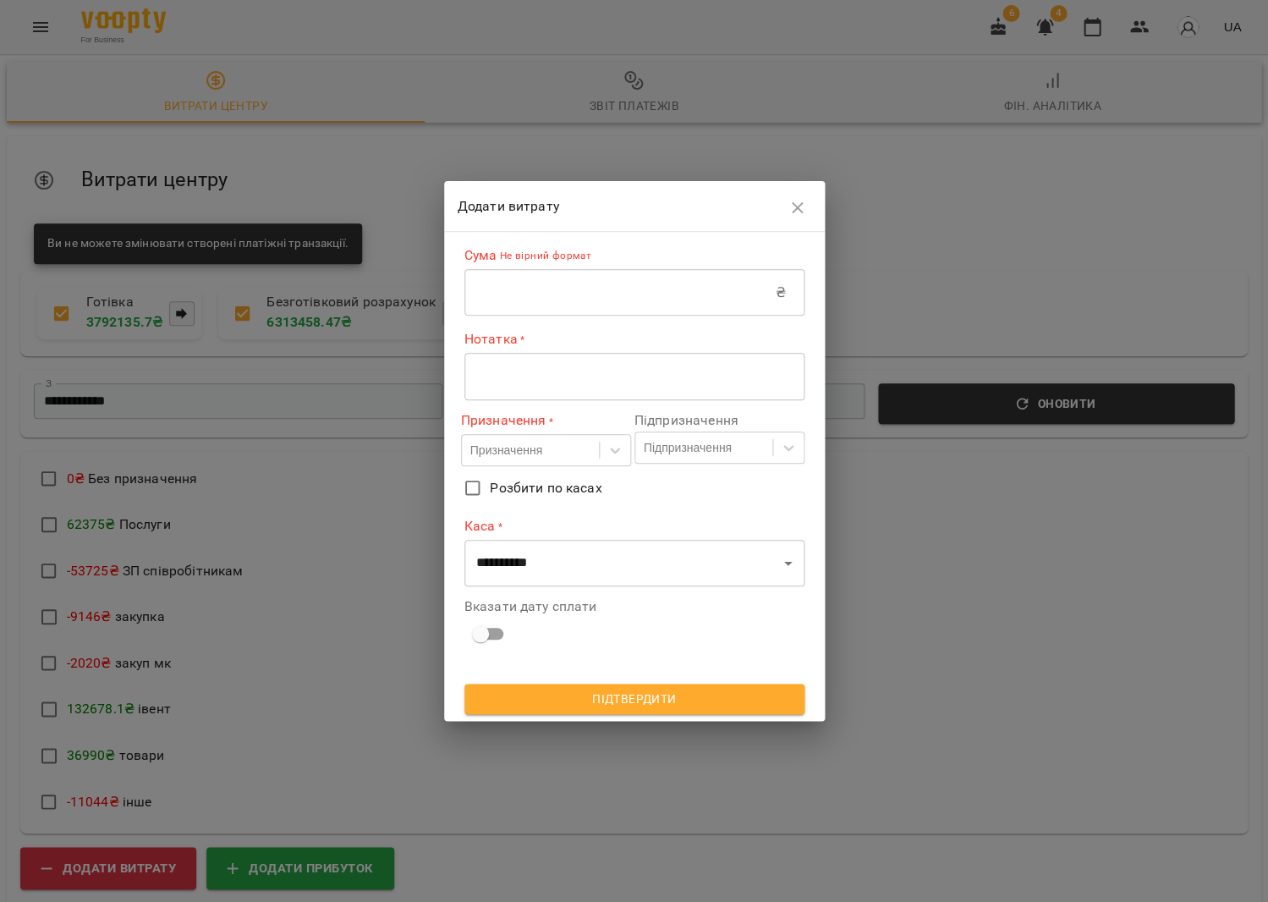
click at [623, 293] on input "text" at bounding box center [620, 292] width 311 height 47
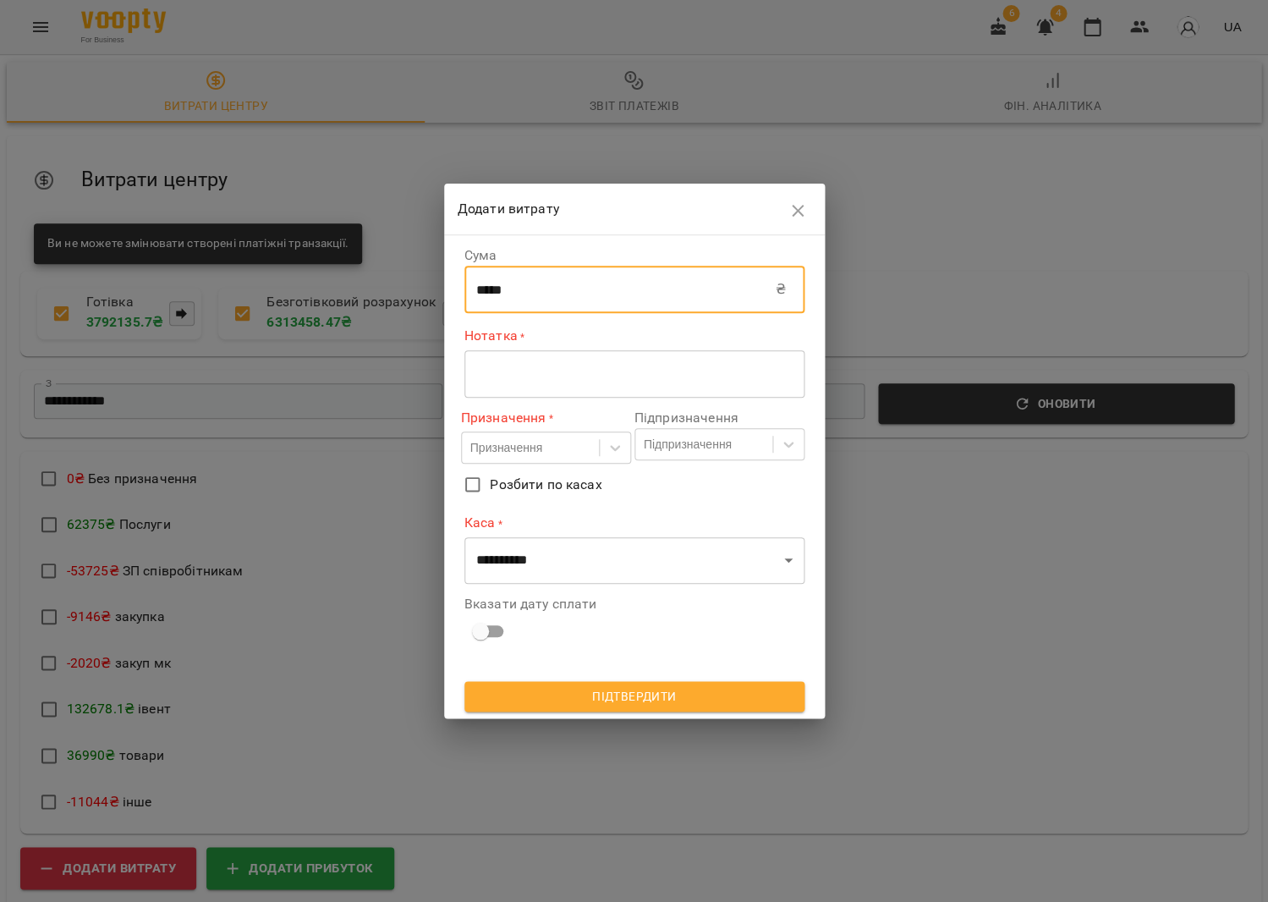
type input "*****"
click at [613, 360] on div "* ​" at bounding box center [635, 373] width 340 height 47
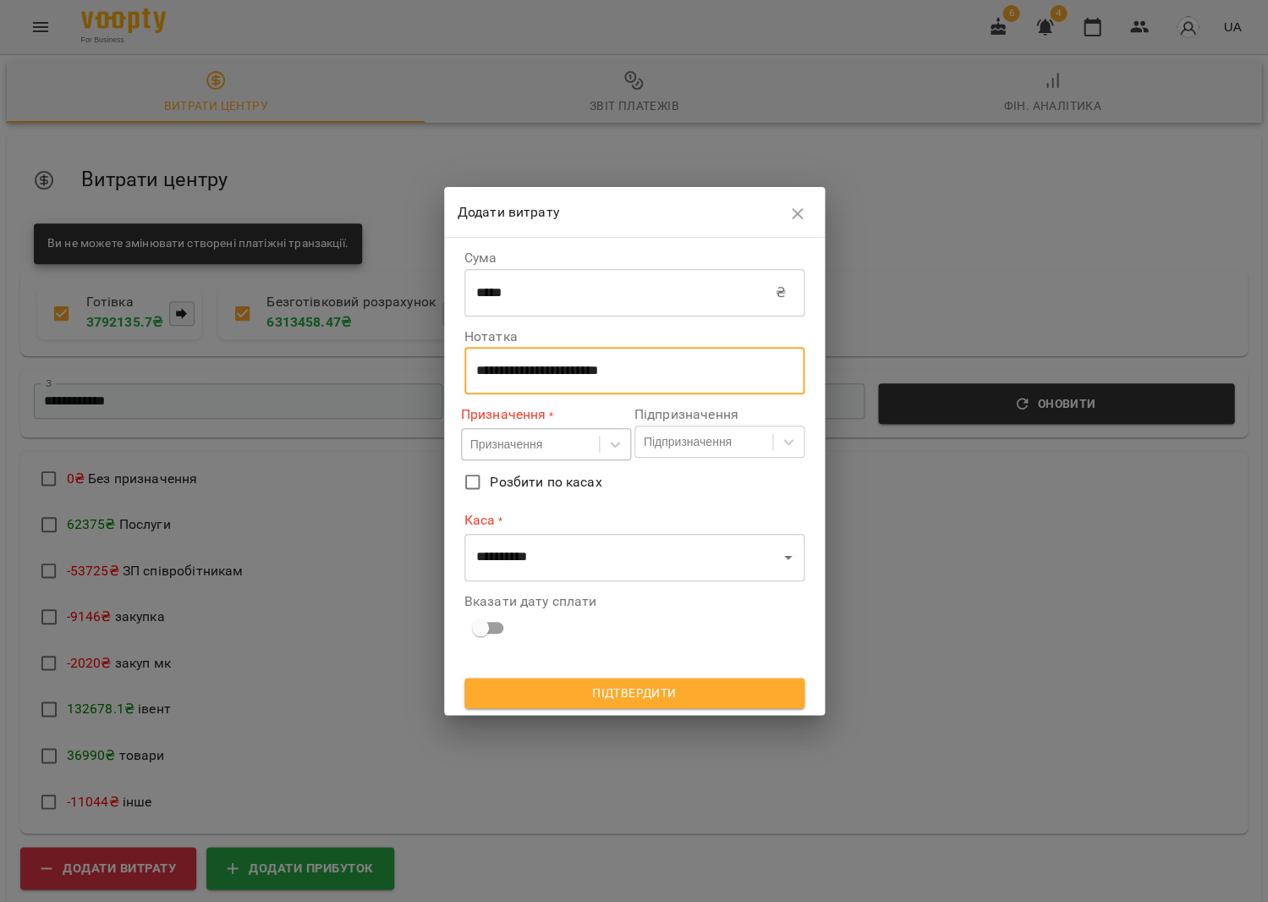
type textarea "**********"
click at [575, 440] on div "Призначення" at bounding box center [530, 445] width 137 height 28
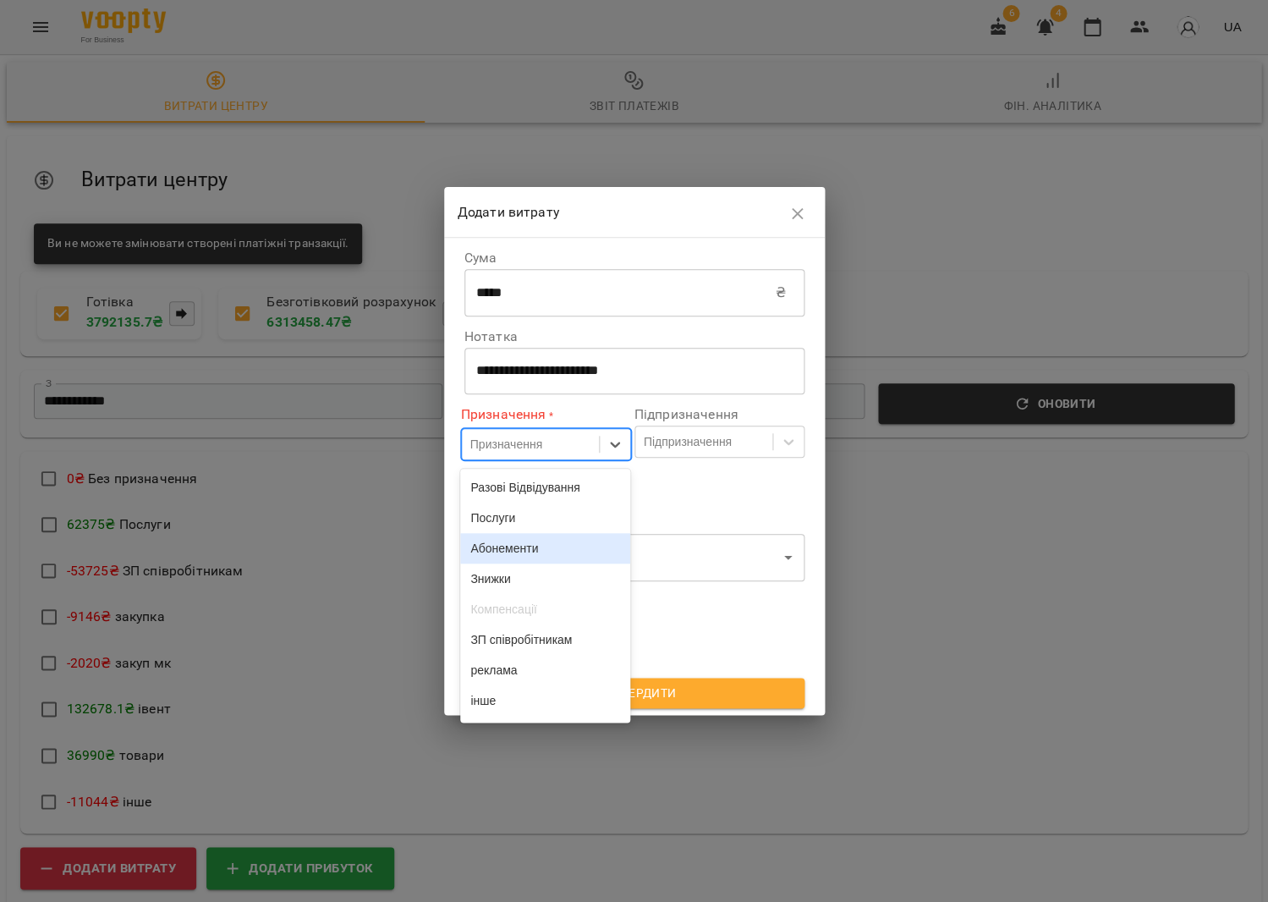
scroll to position [0, 0]
click at [535, 520] on div "Послуги" at bounding box center [545, 518] width 170 height 30
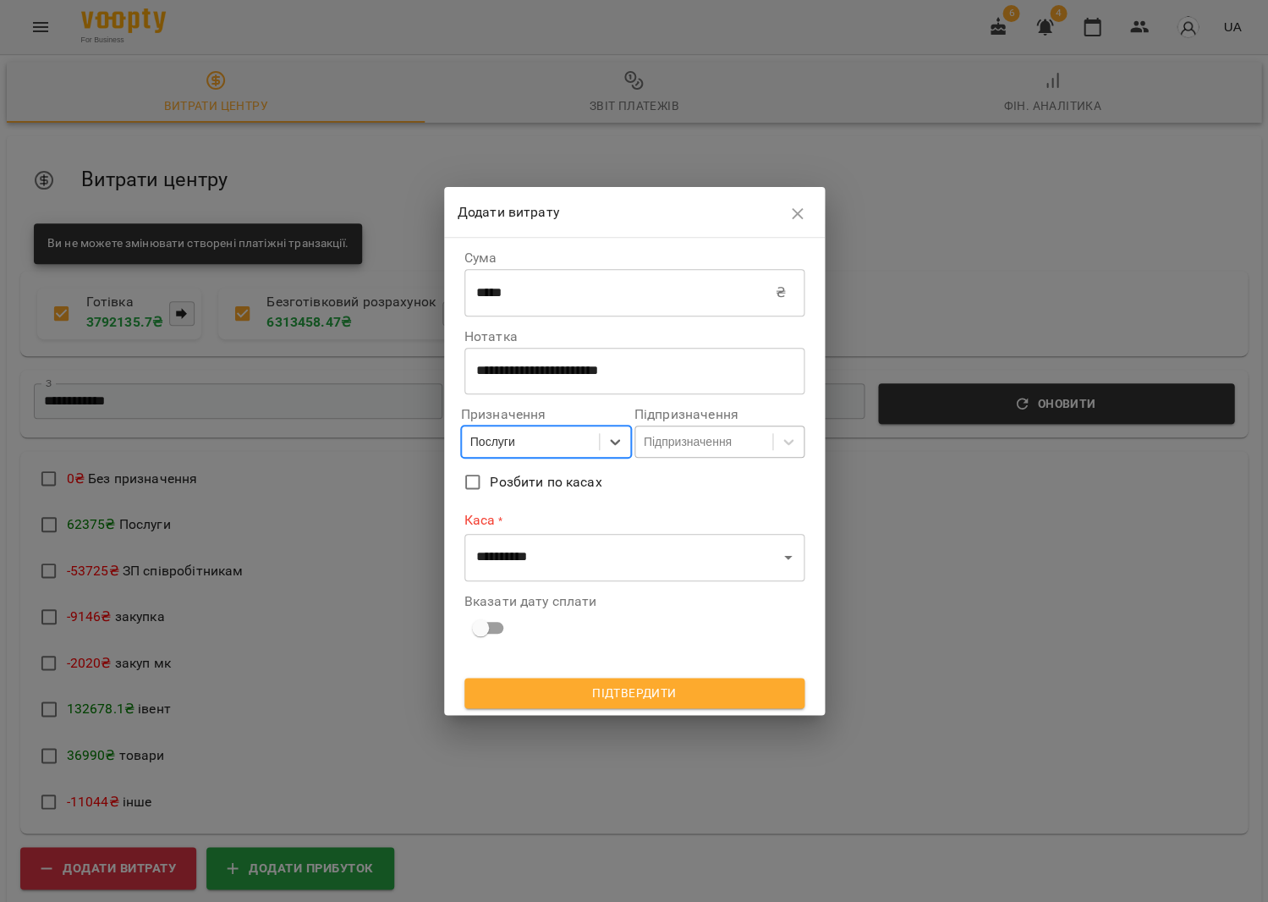
click at [717, 449] on div "Підпризначення" at bounding box center [688, 441] width 88 height 17
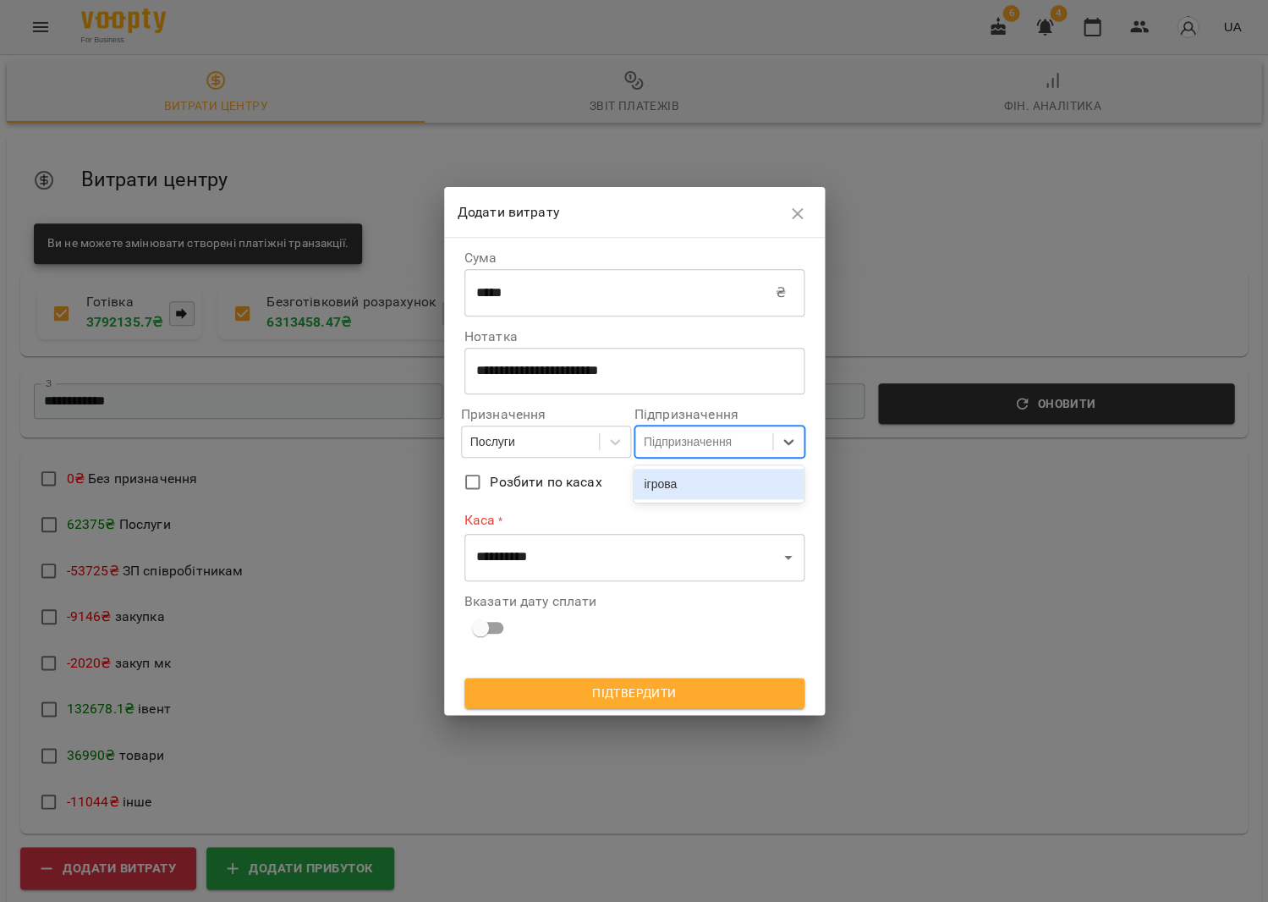
click at [718, 490] on div "ігрова" at bounding box center [719, 484] width 170 height 30
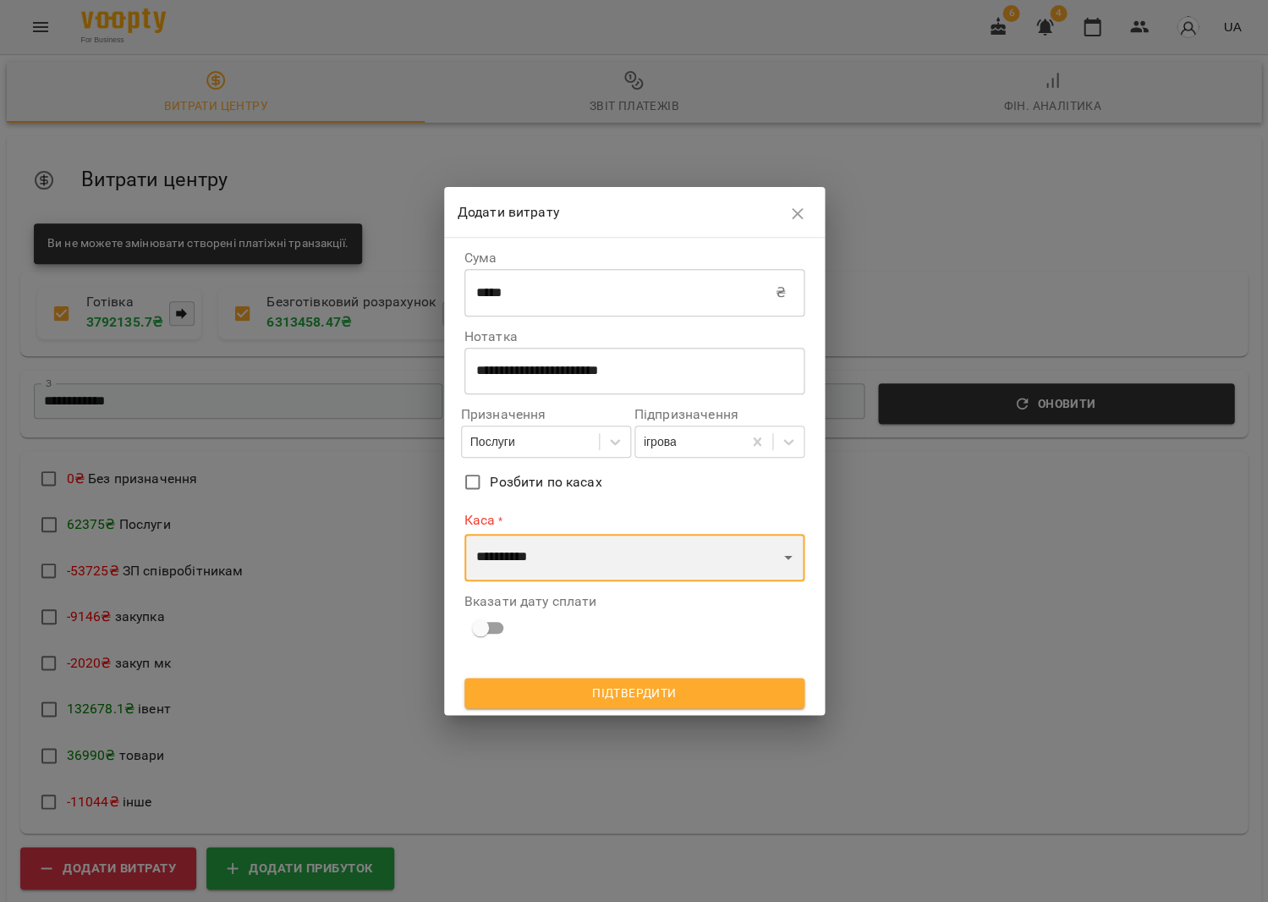
select select "****"
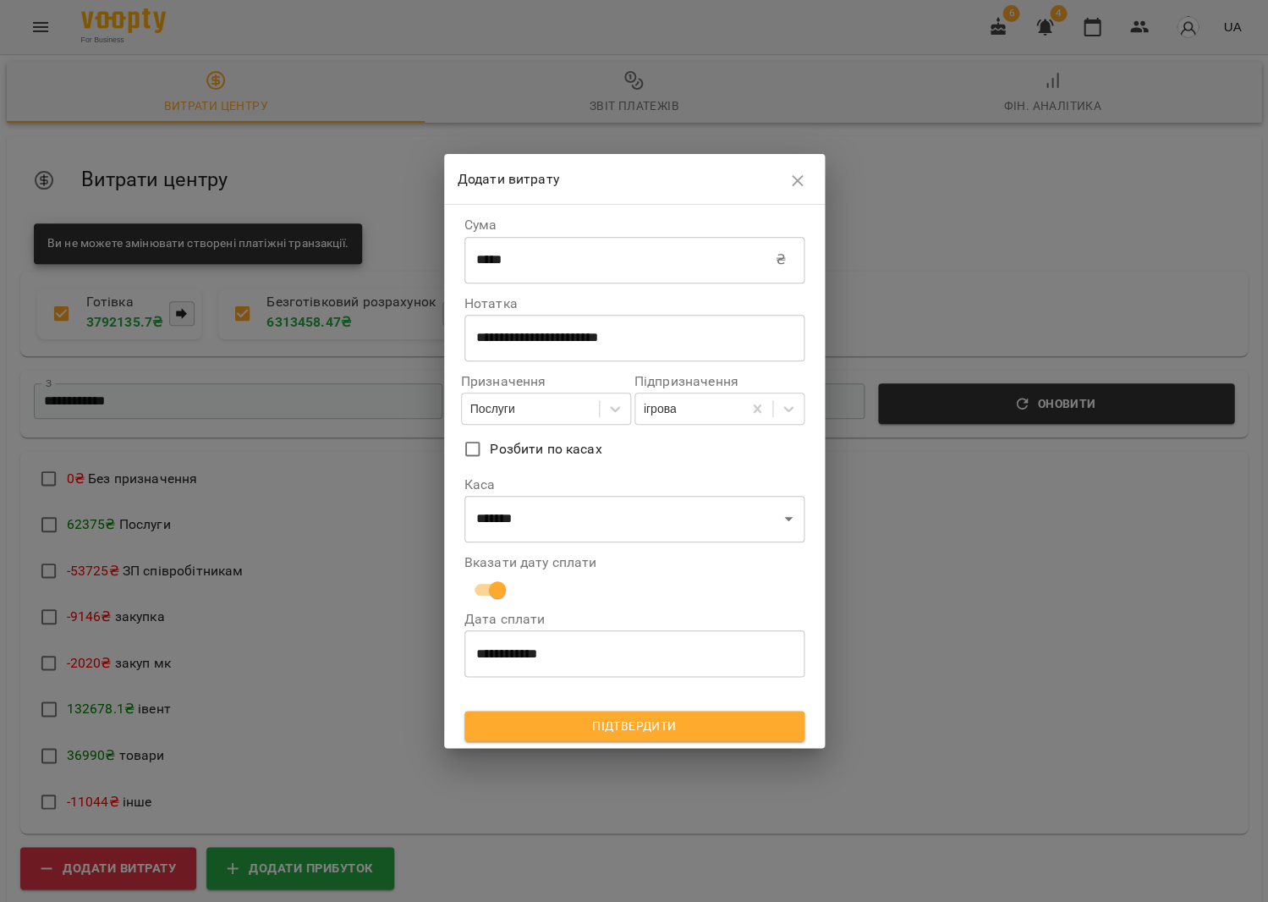
click at [604, 722] on span "Підтвердити" at bounding box center [634, 726] width 313 height 20
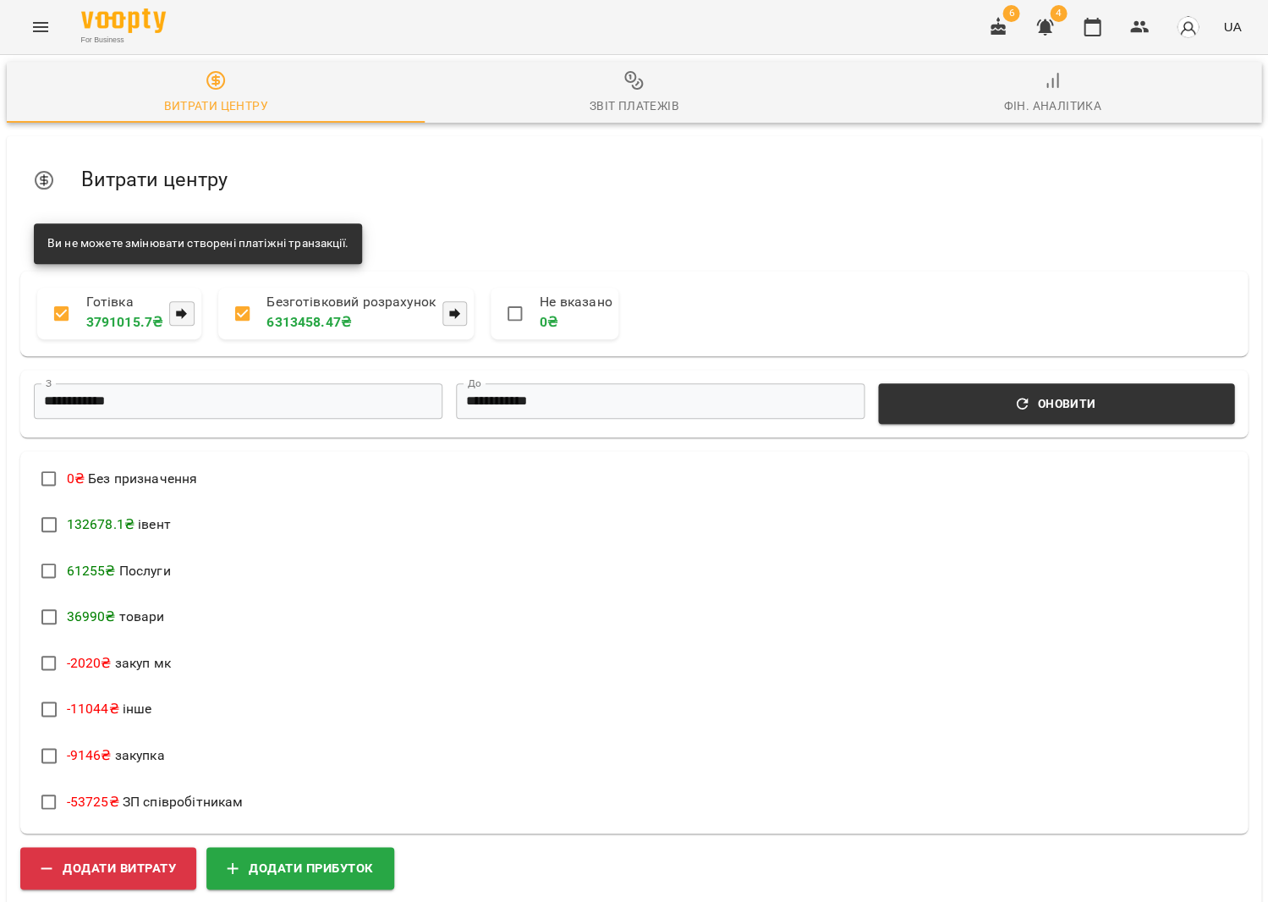
click at [613, 102] on div "Звіт платежів" at bounding box center [634, 106] width 90 height 20
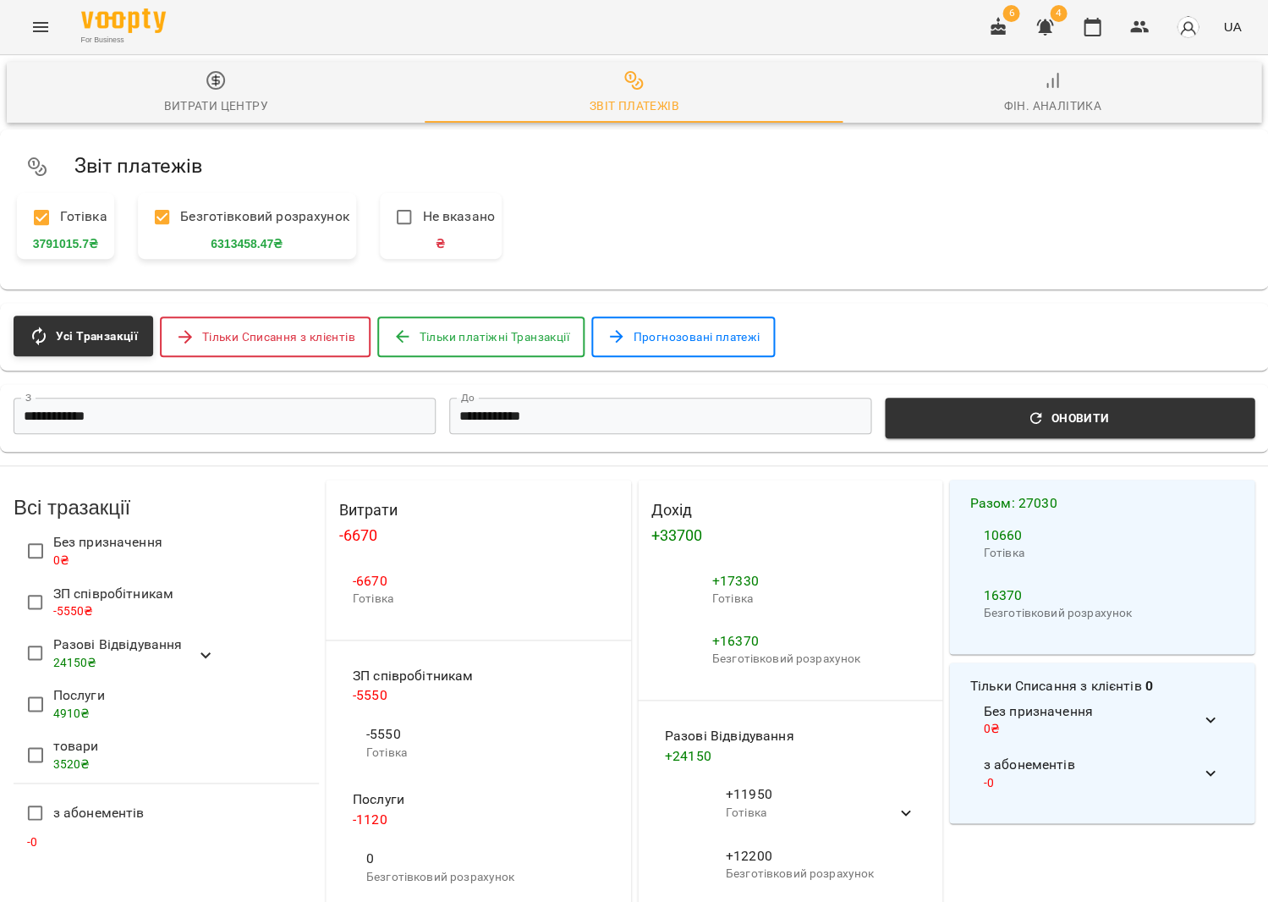
click at [200, 647] on icon at bounding box center [205, 655] width 20 height 20
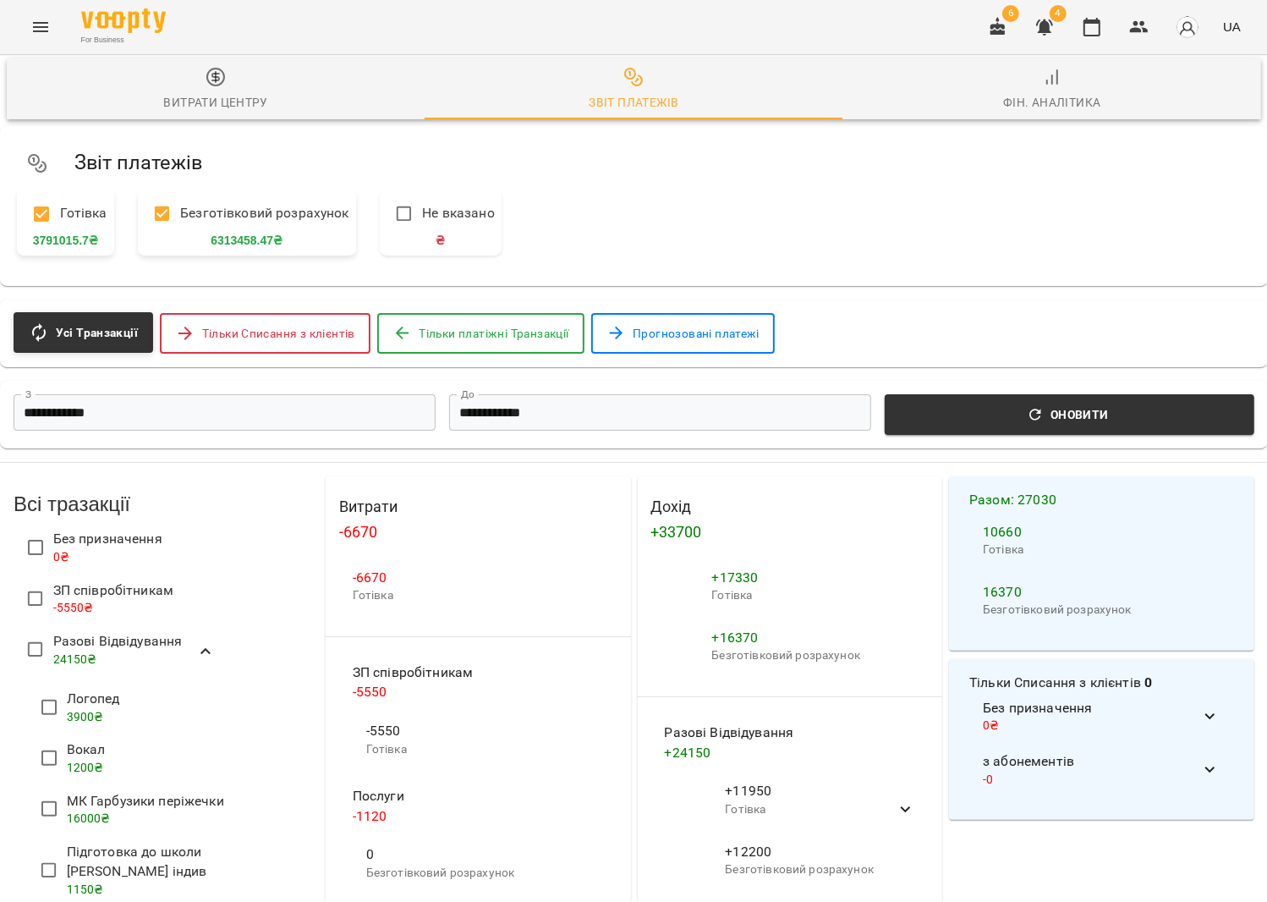
scroll to position [300, 0]
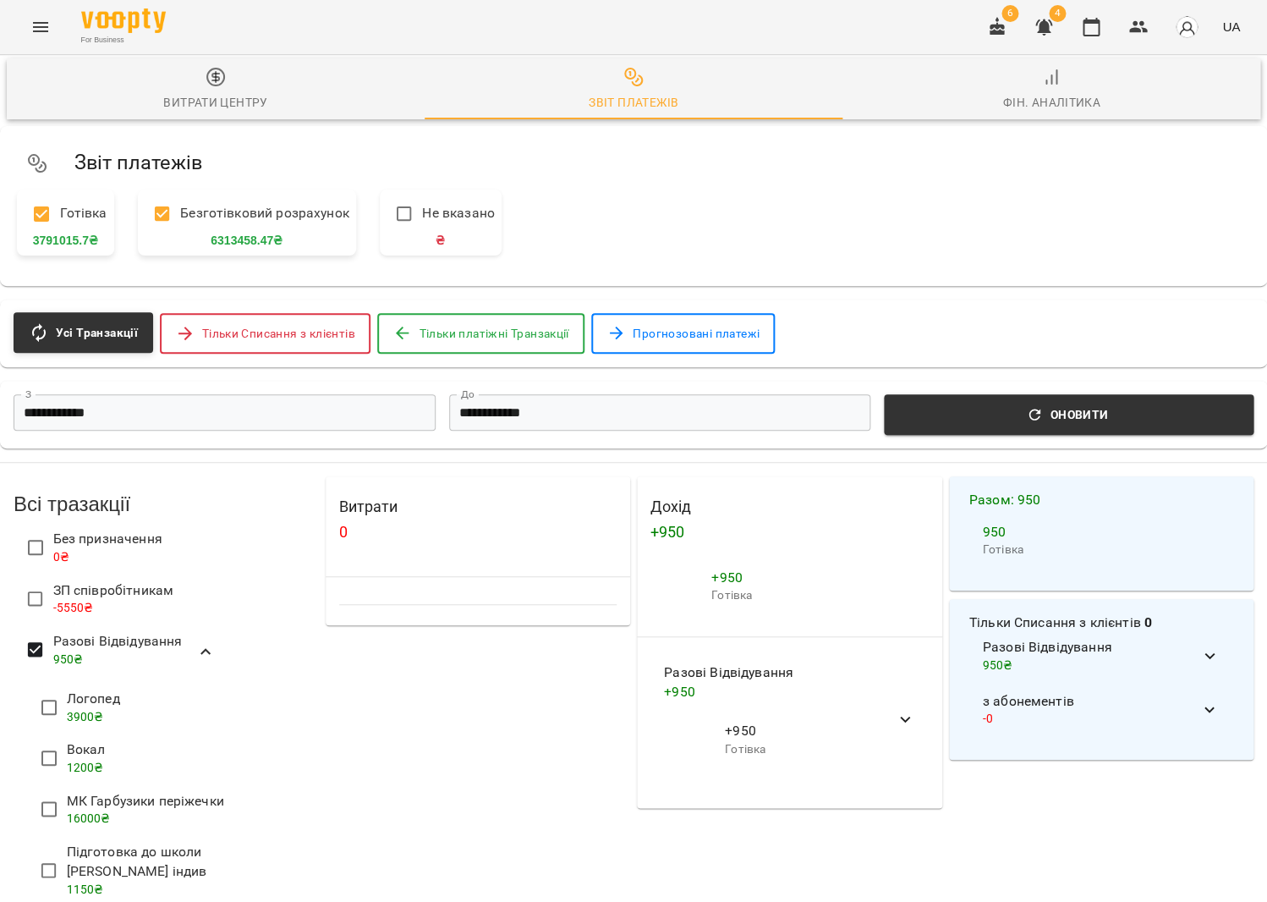
scroll to position [384, 0]
click at [133, 882] on p "1150 ₴" at bounding box center [179, 890] width 225 height 17
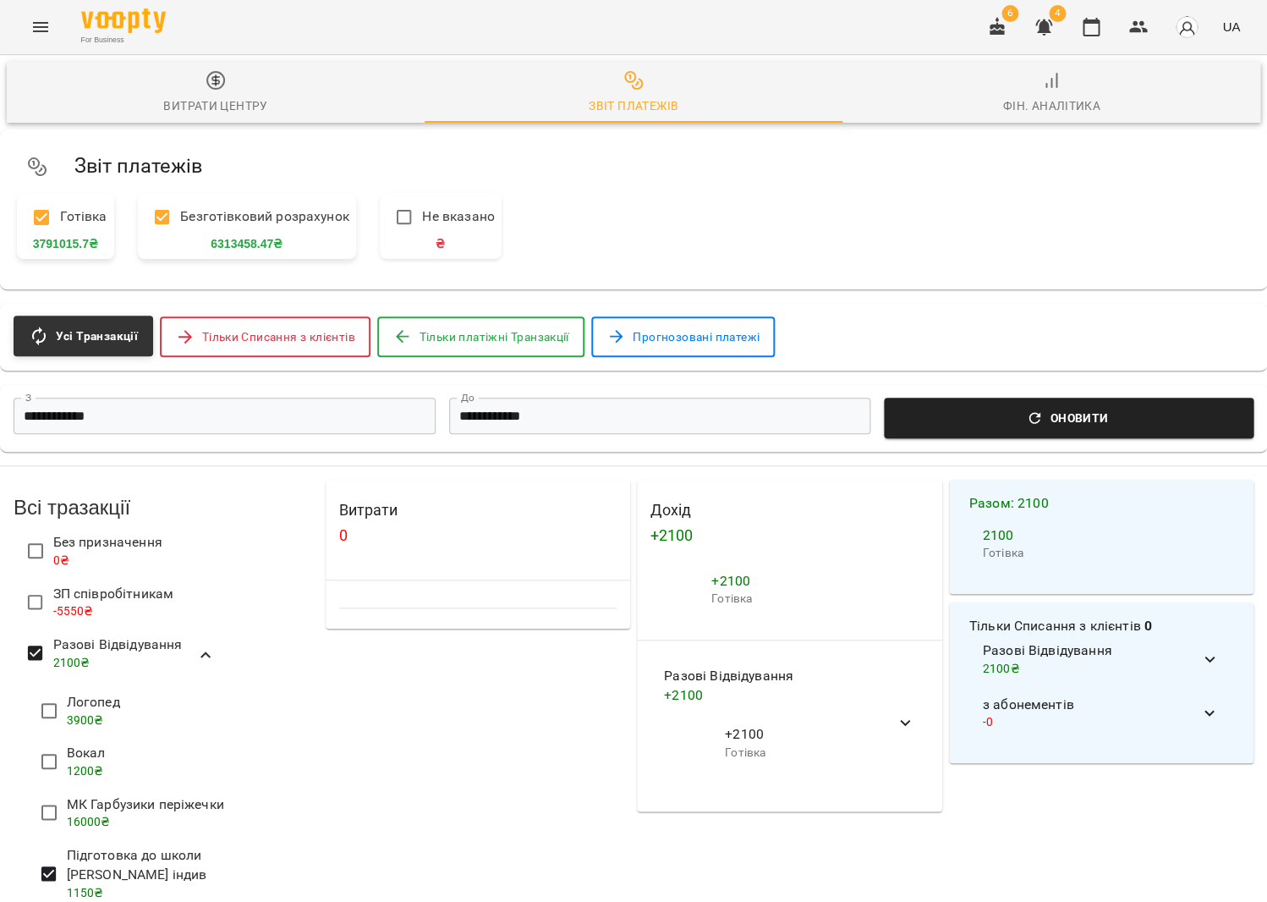
click at [902, 415] on span "Оновити" at bounding box center [1068, 418] width 349 height 20
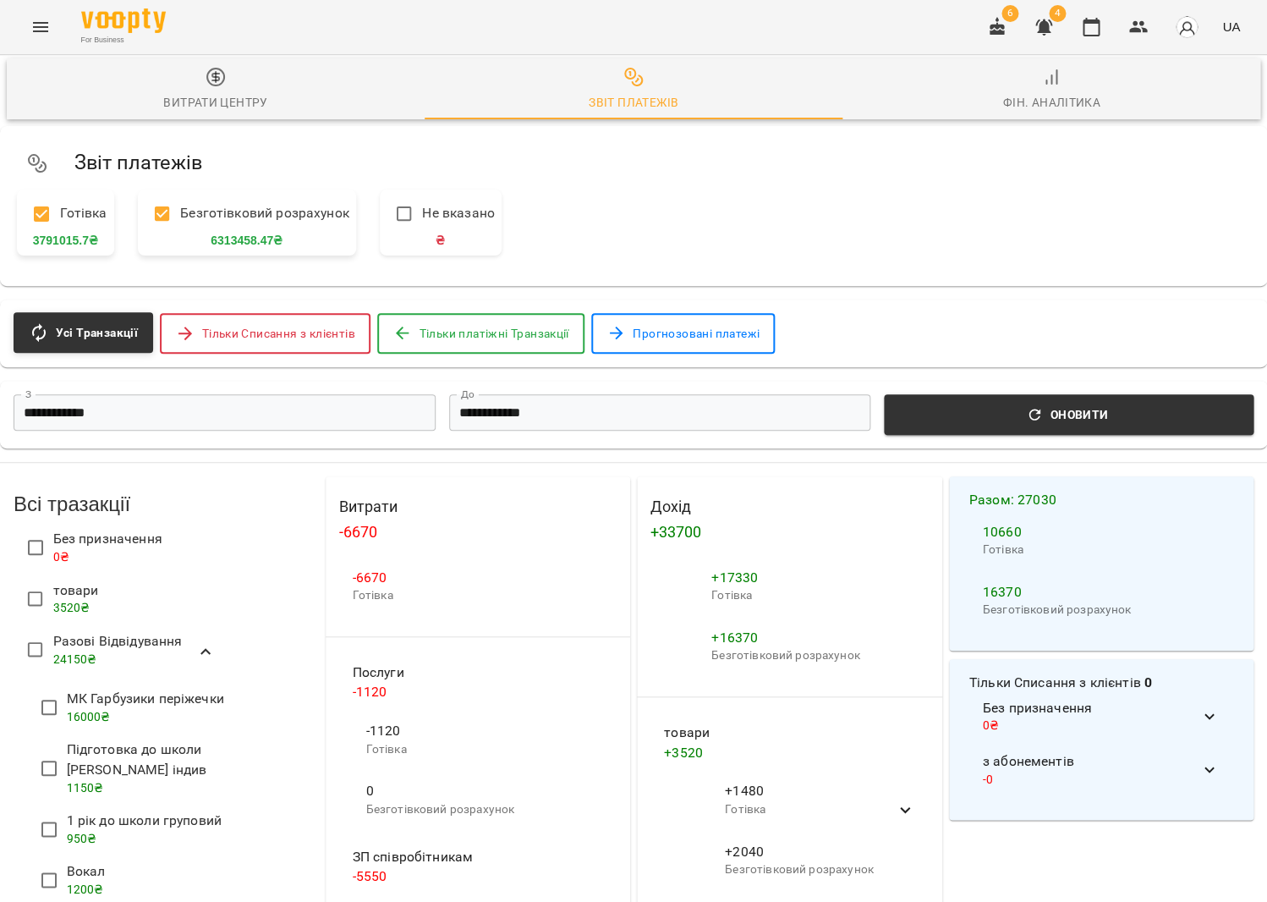
scroll to position [183, 0]
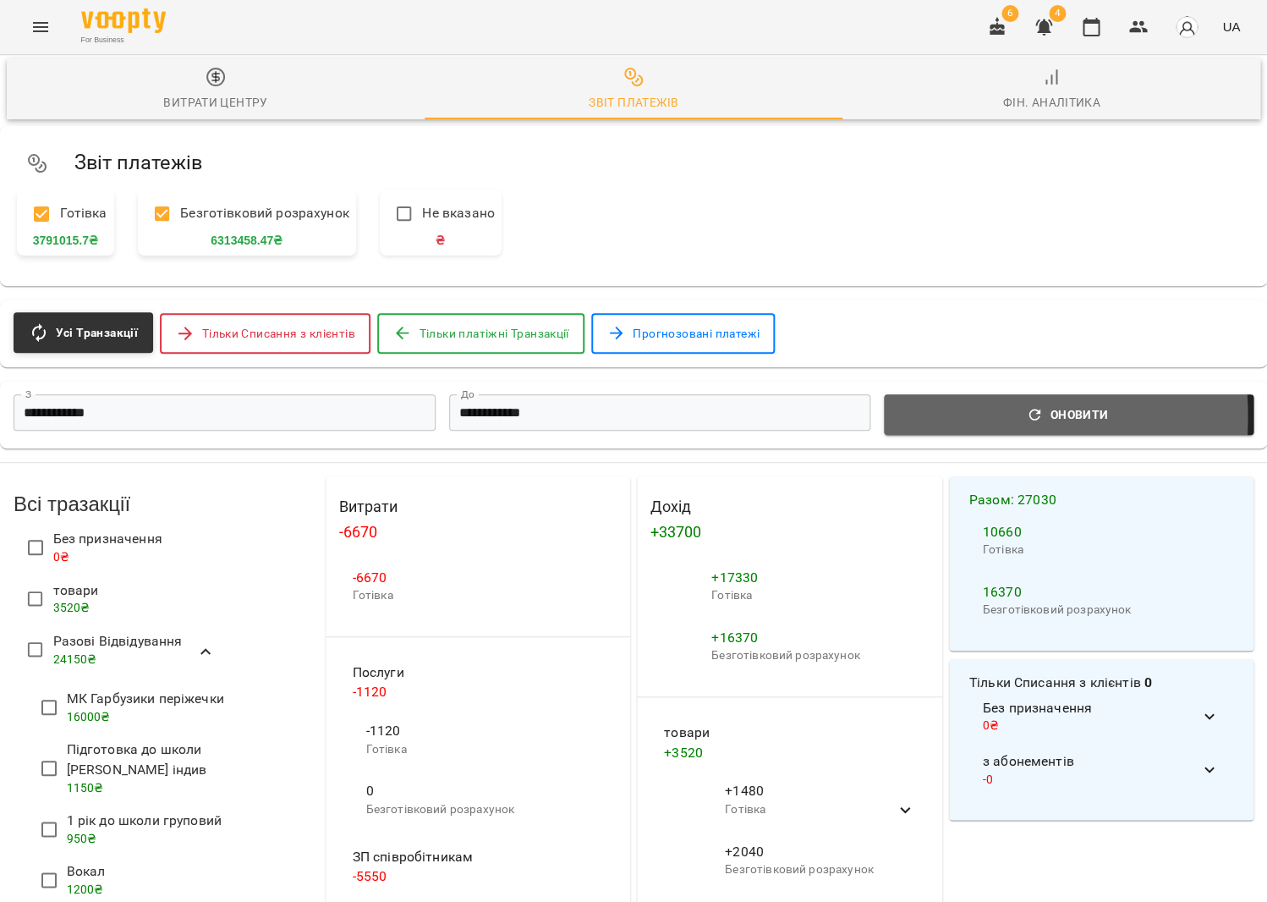
click at [906, 404] on span "Оновити" at bounding box center [1068, 414] width 349 height 20
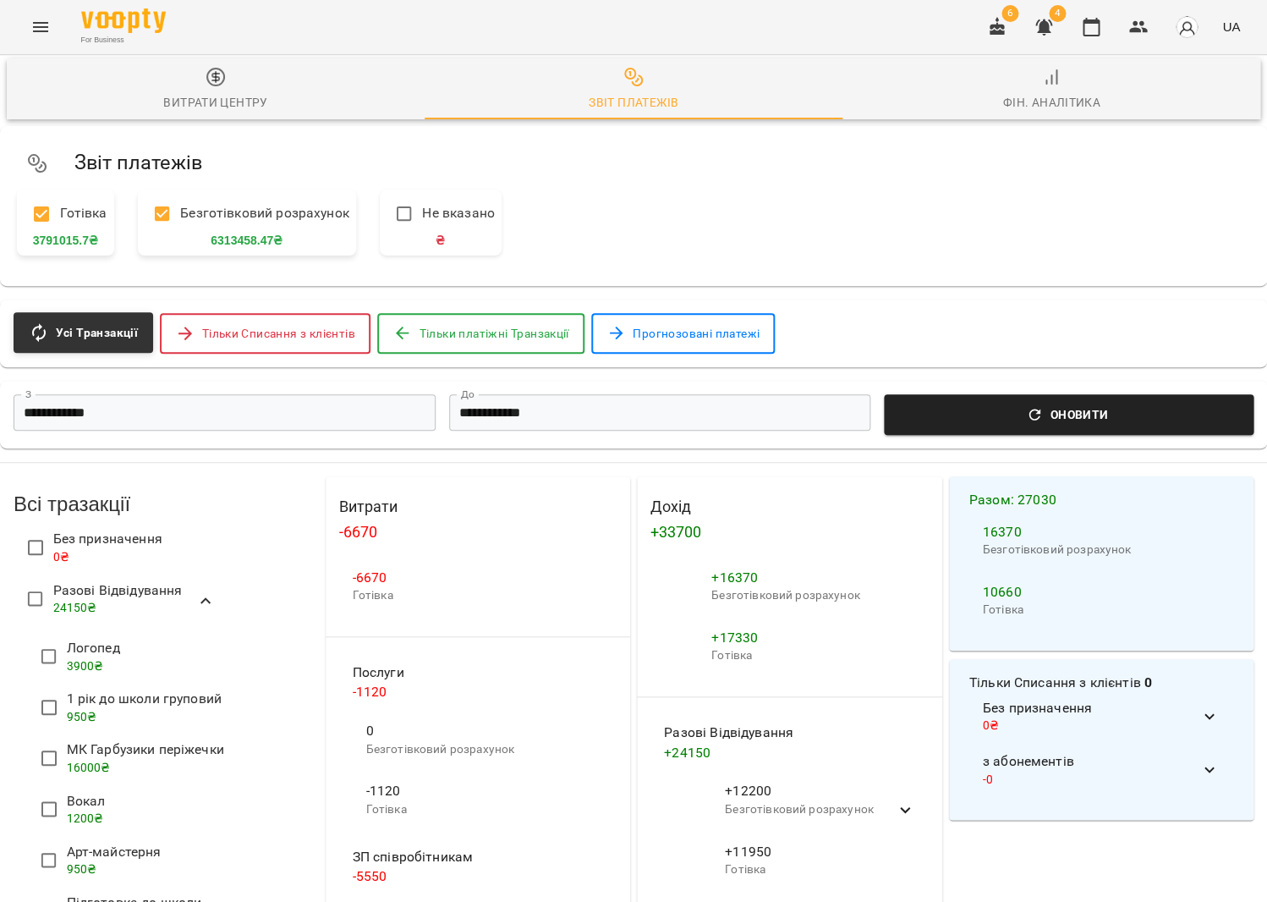
scroll to position [231, 0]
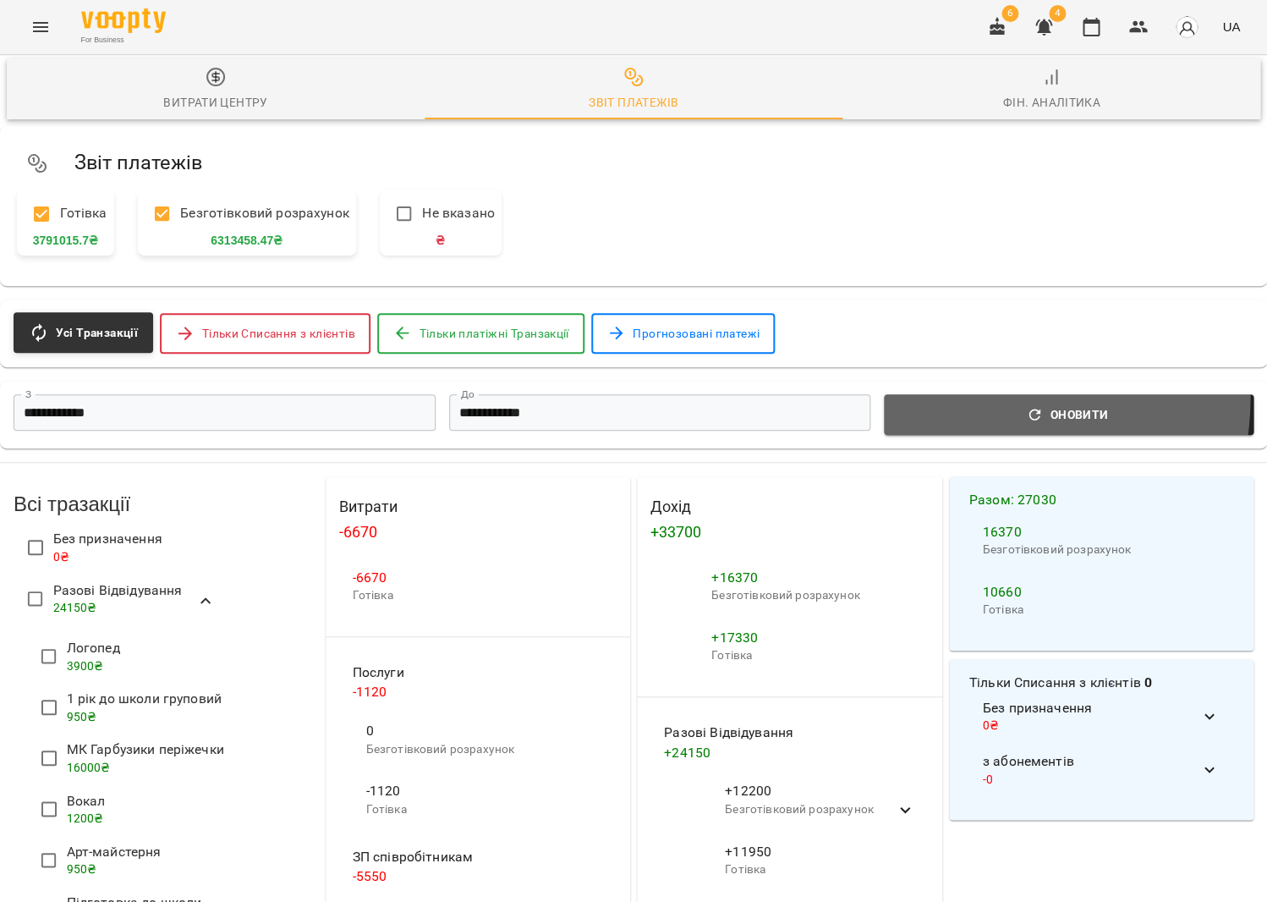
click at [986, 394] on button "Оновити" at bounding box center [1069, 414] width 370 height 41
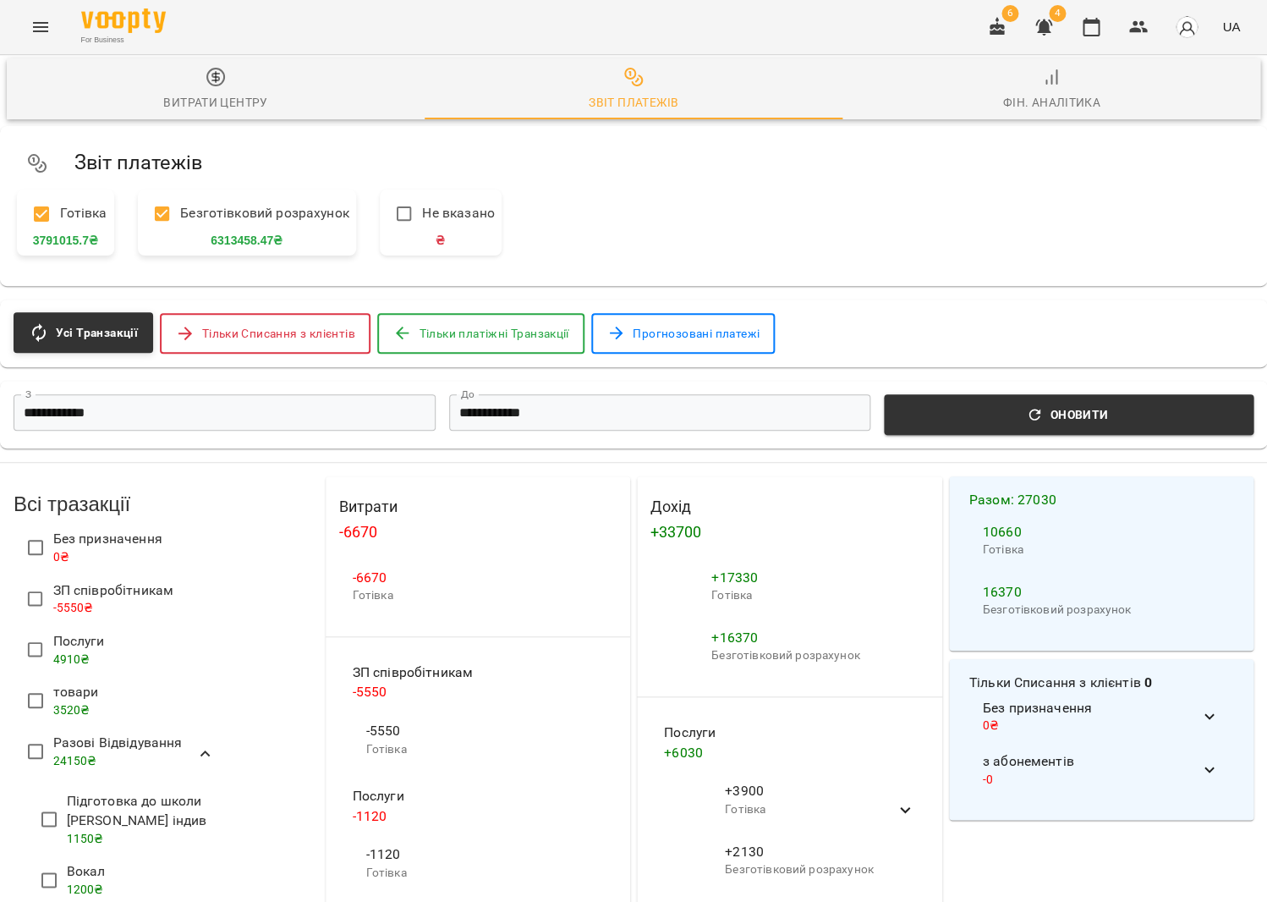
scroll to position [310, 0]
click at [60, 652] on span "4910 ₴" at bounding box center [71, 659] width 37 height 14
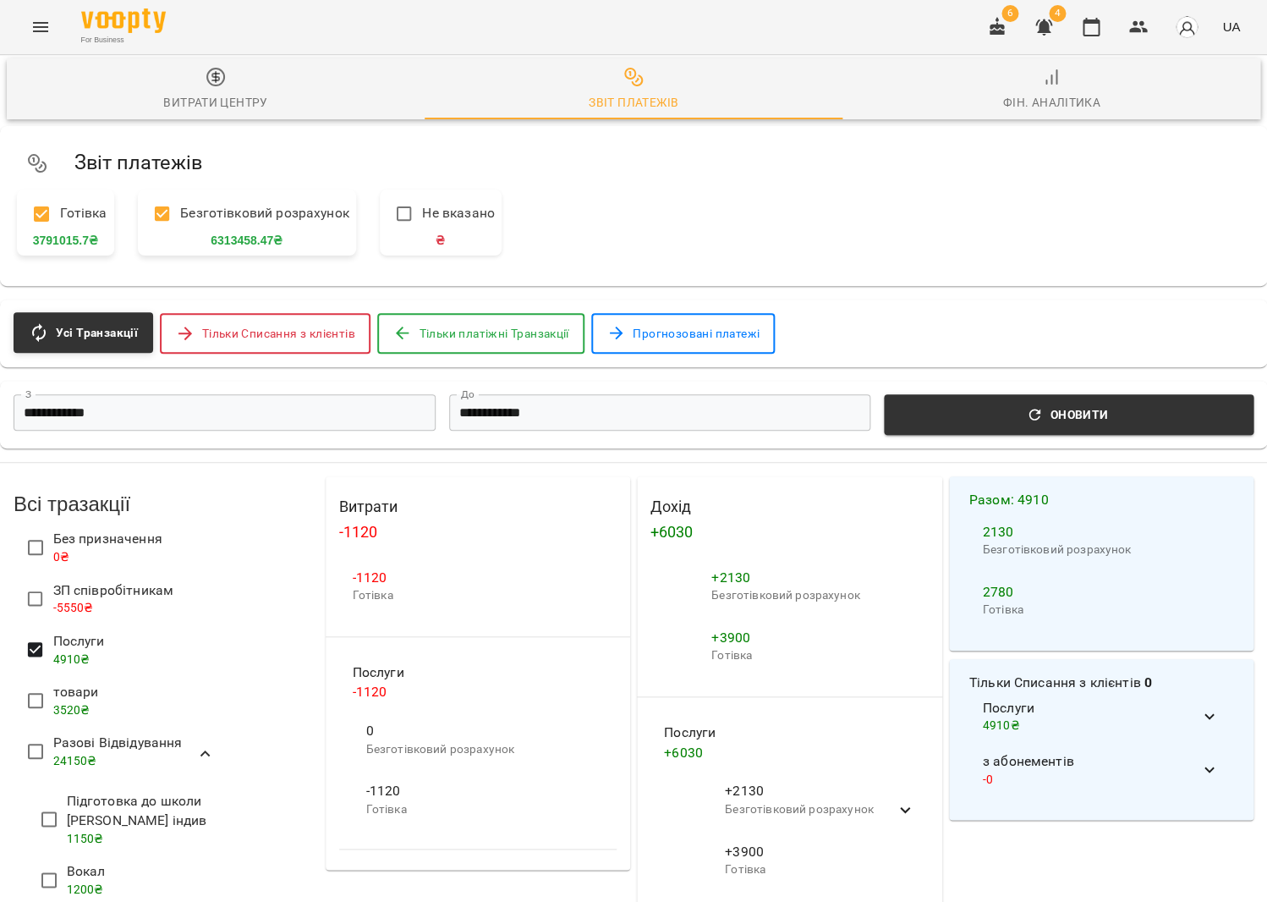
scroll to position [0, 0]
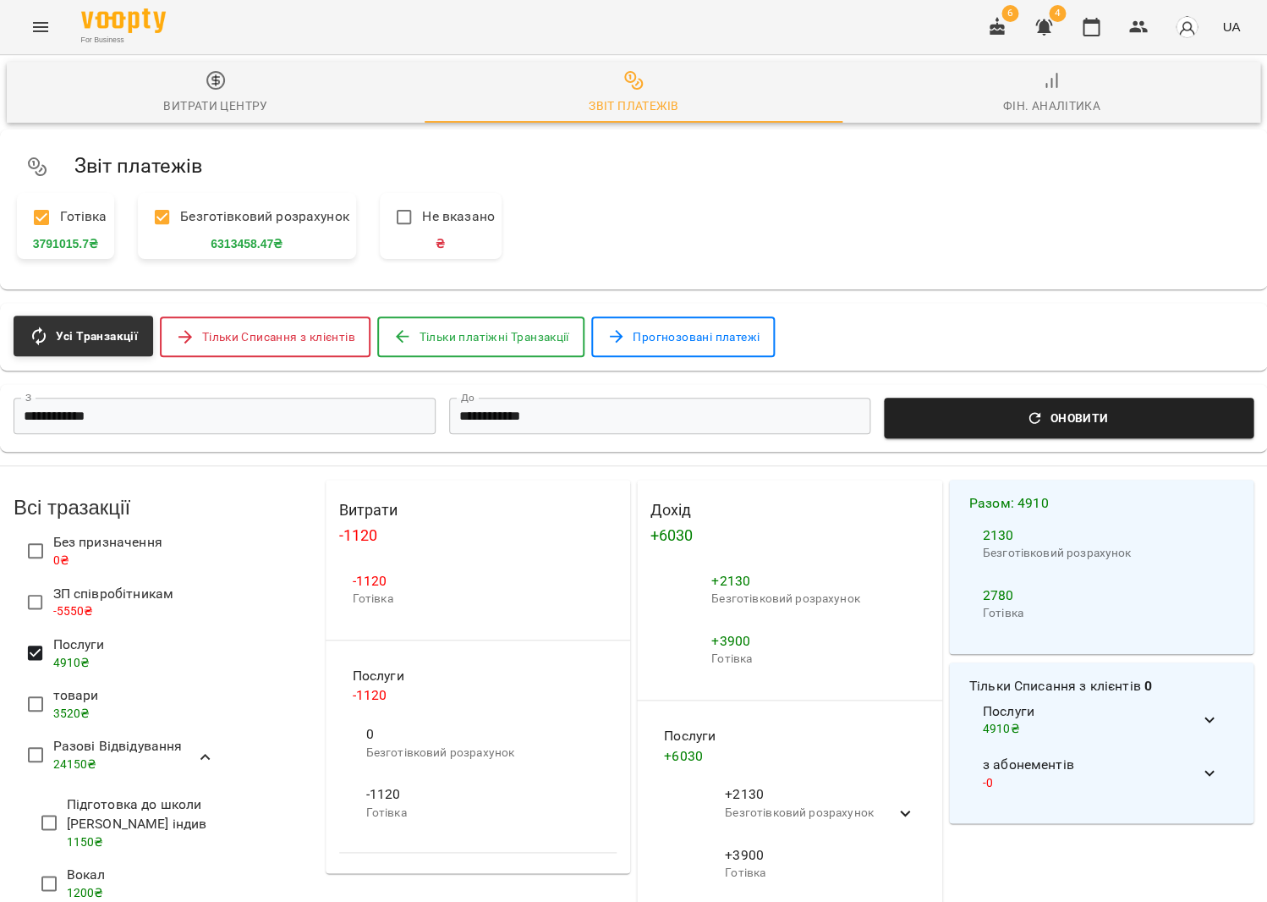
click at [966, 416] on span "Оновити" at bounding box center [1068, 418] width 349 height 20
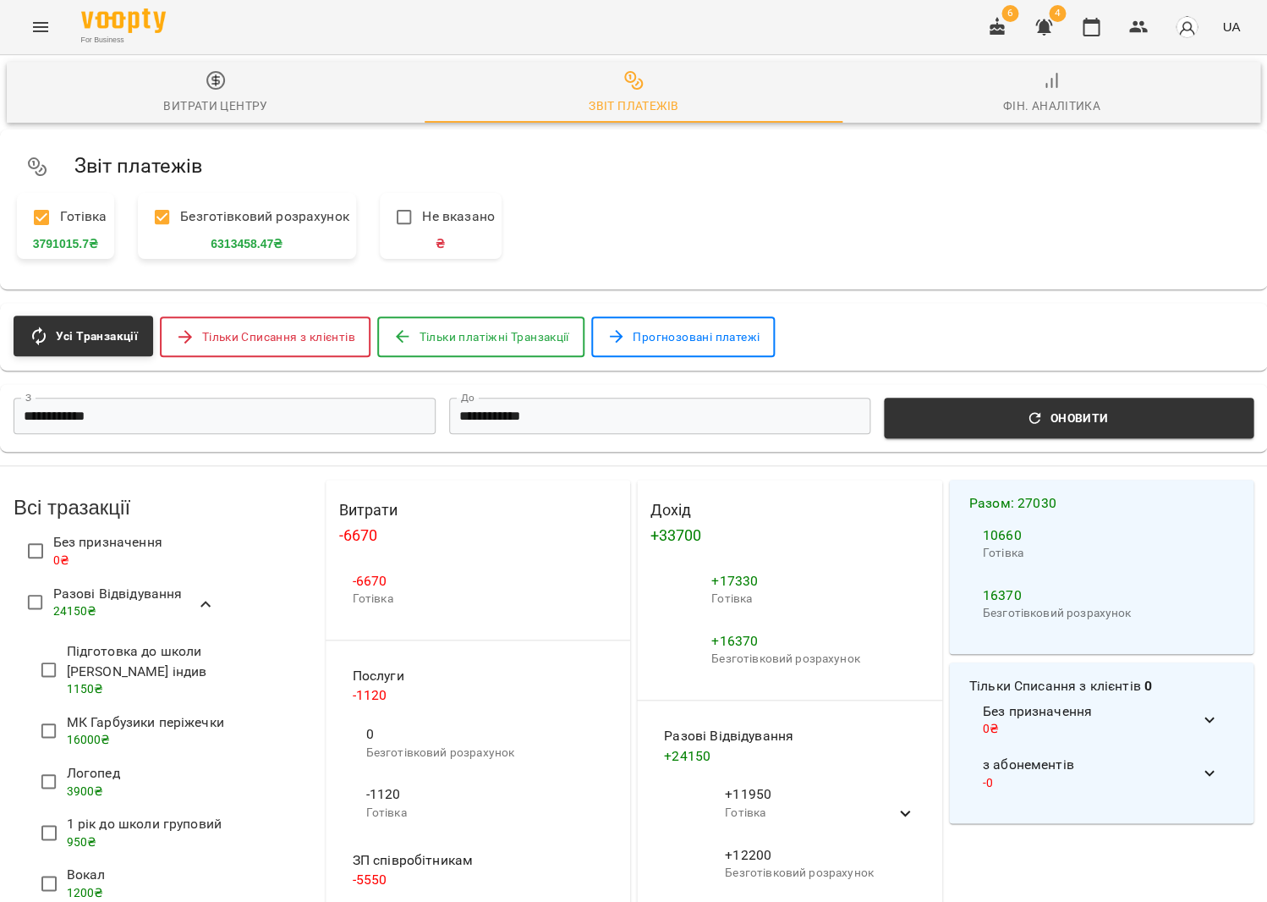
click at [1035, 410] on icon "button" at bounding box center [1034, 418] width 17 height 17
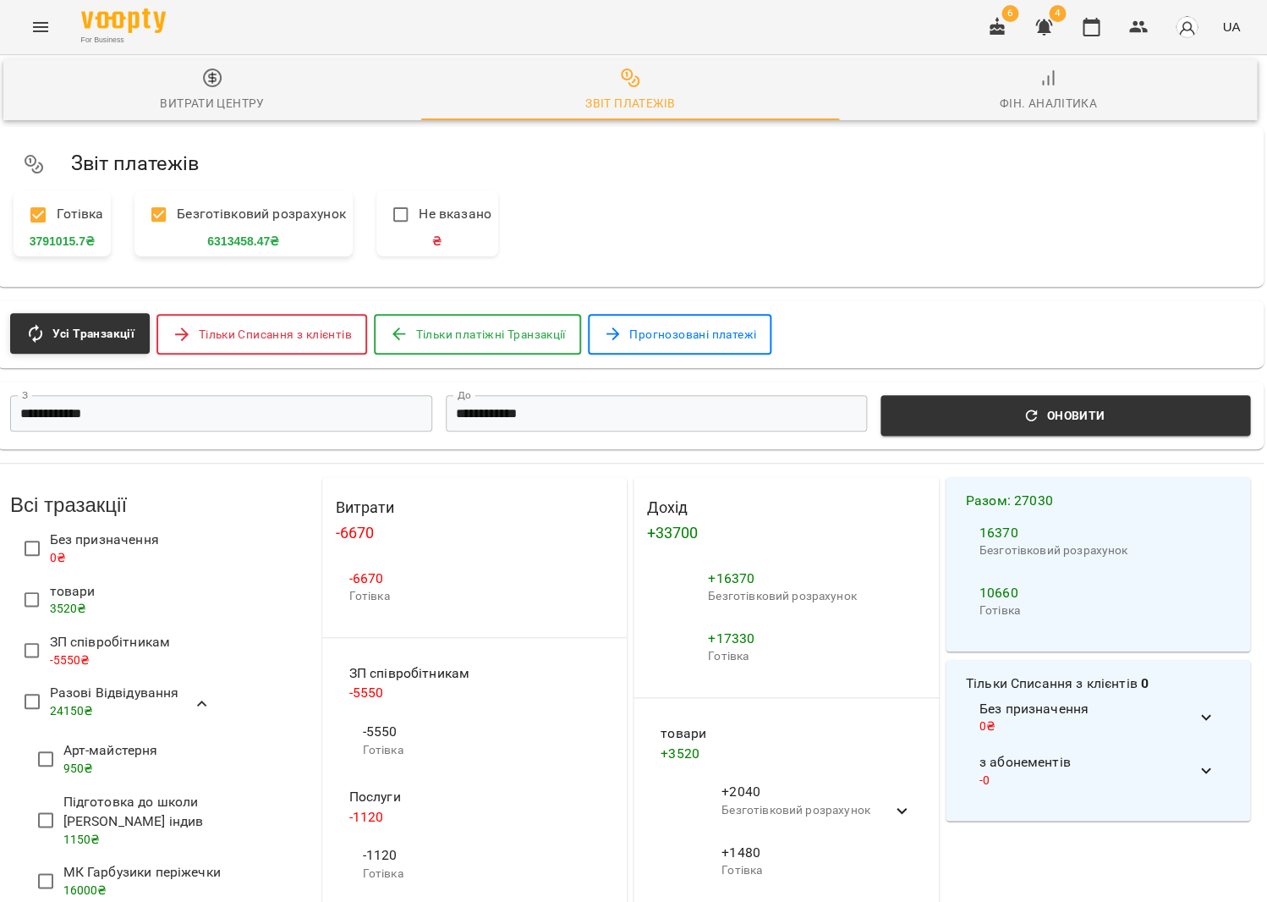
scroll to position [3, 4]
click at [1100, 38] on button "button" at bounding box center [1091, 27] width 41 height 41
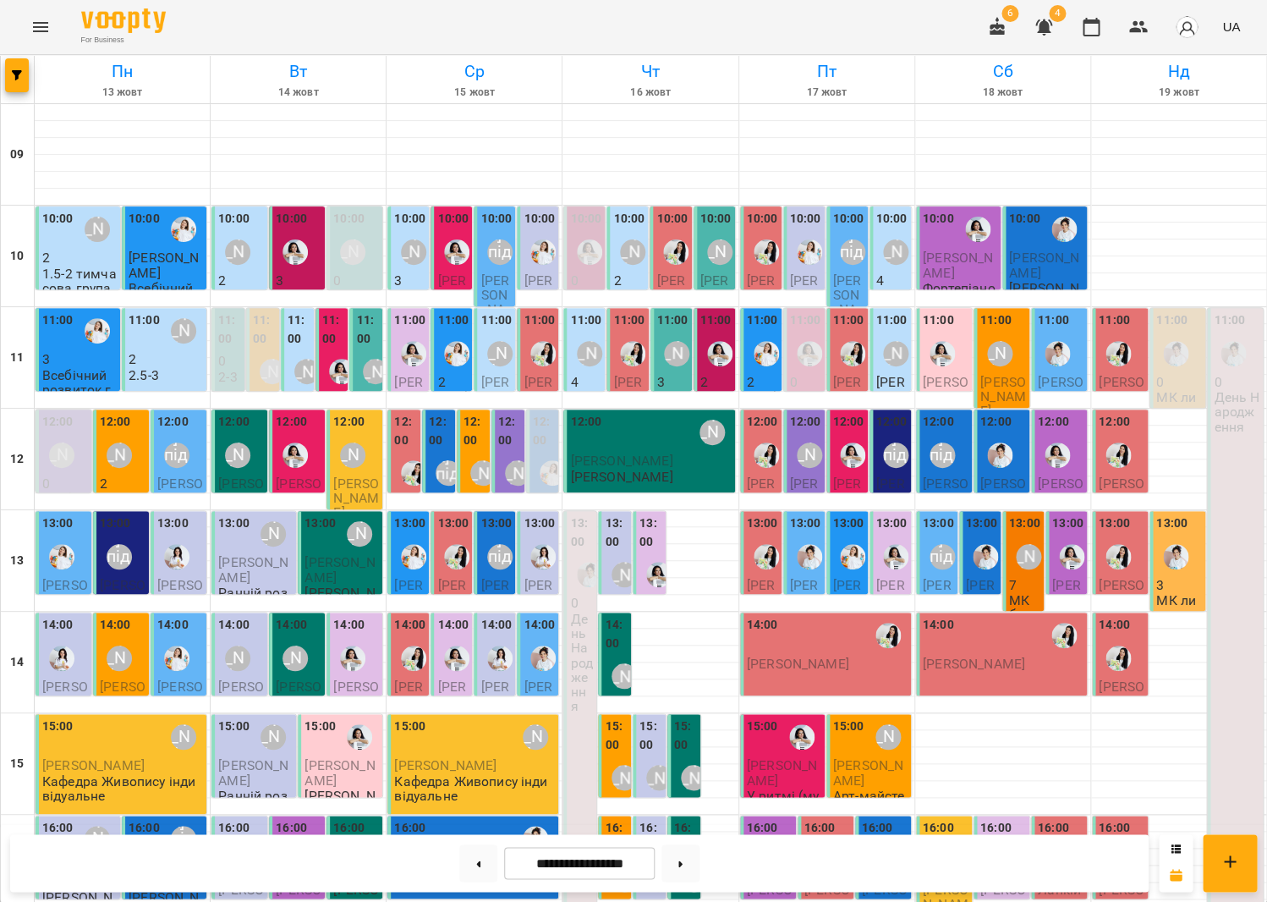
scroll to position [22, 0]
click at [697, 861] on button at bounding box center [681, 862] width 38 height 37
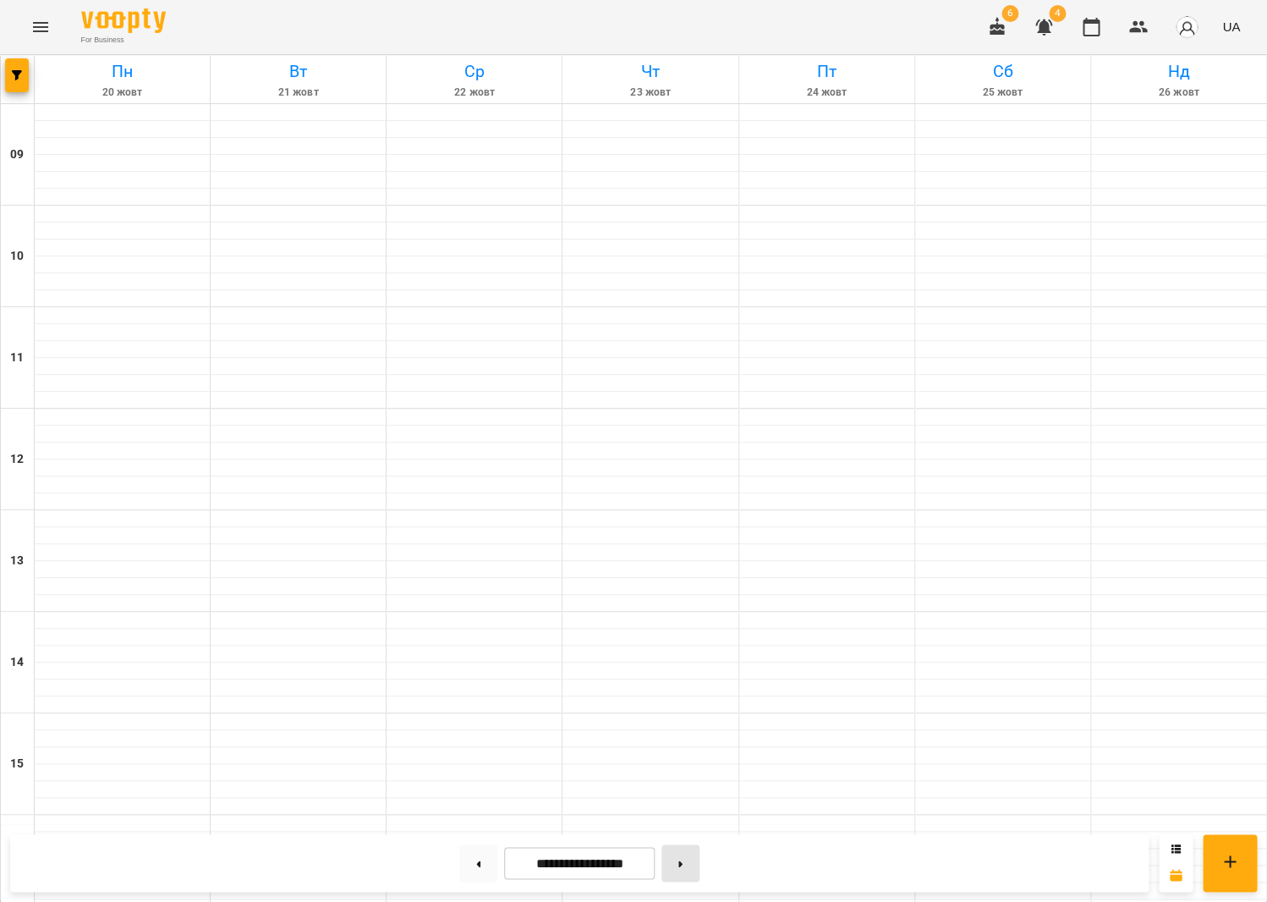
type input "**********"
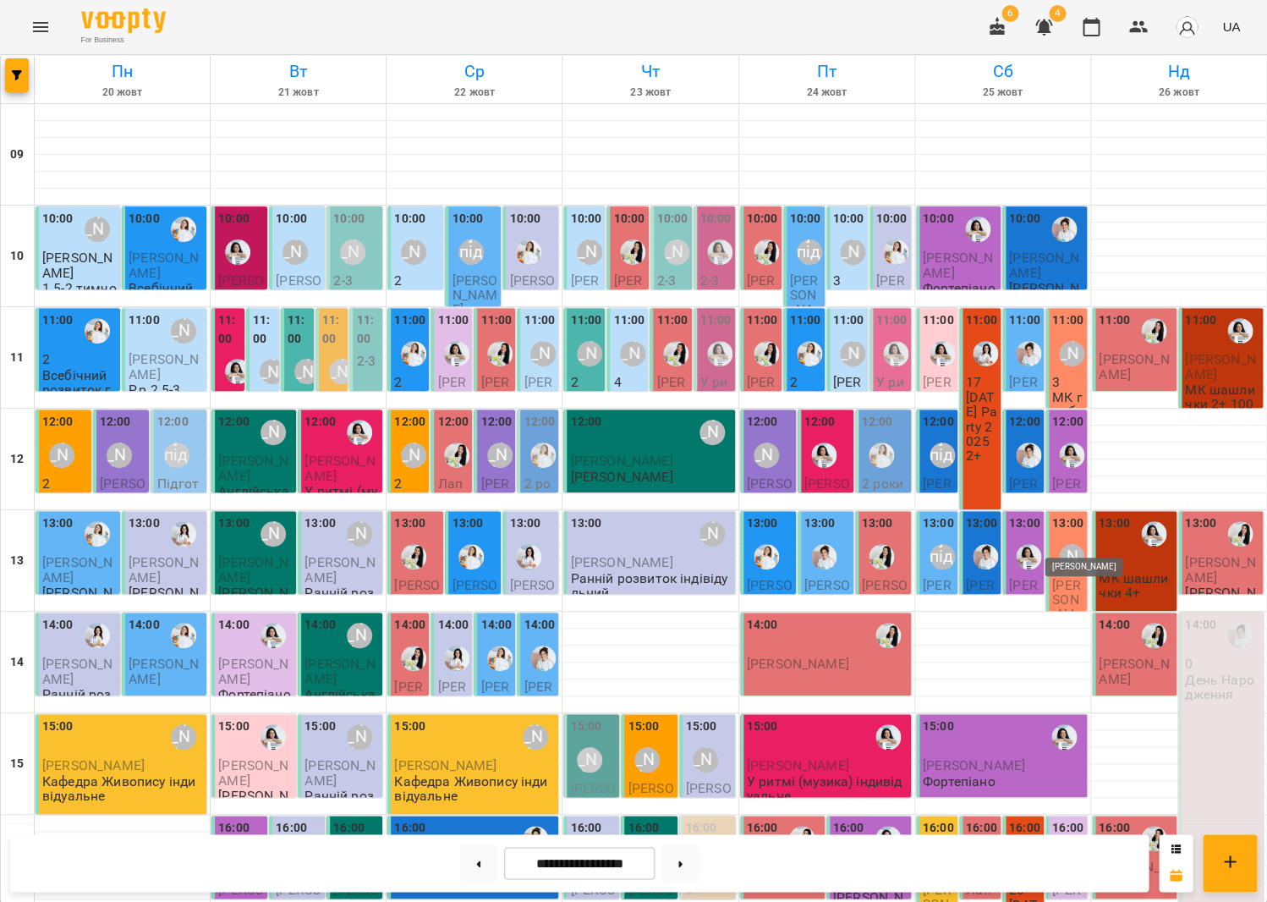
click at [1077, 544] on div "[PERSON_NAME]" at bounding box center [1071, 556] width 25 height 25
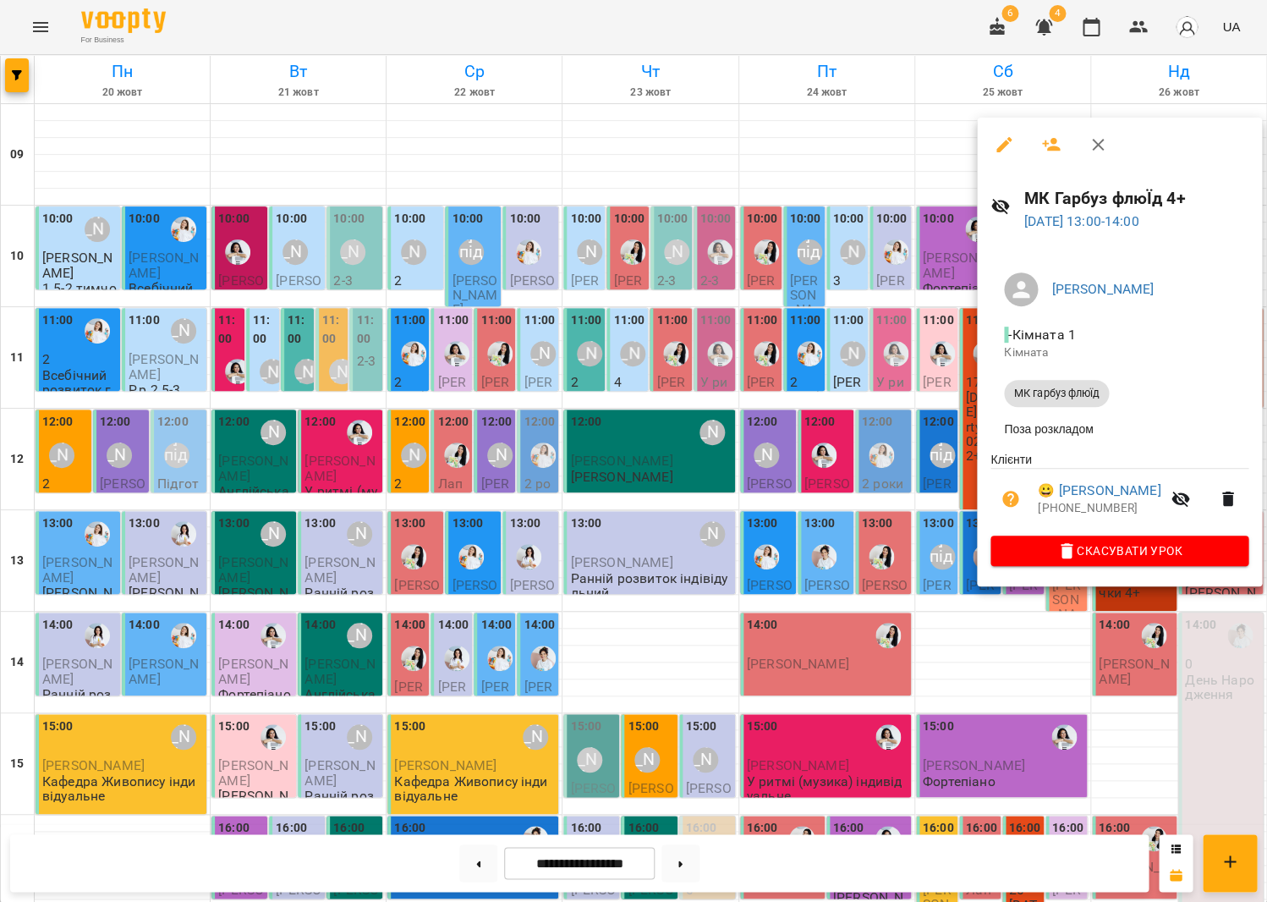
click at [910, 454] on div at bounding box center [633, 451] width 1267 height 902
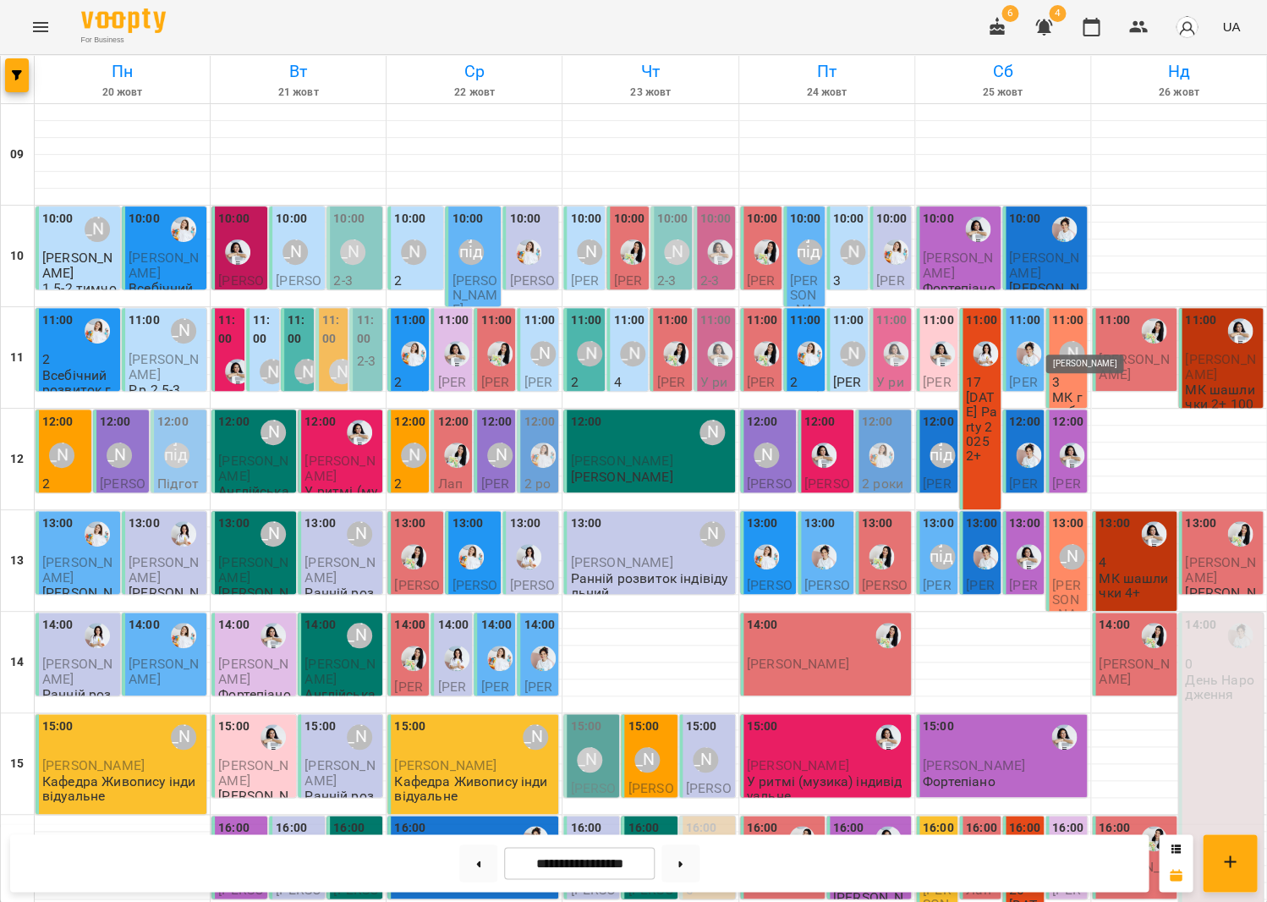
click at [1073, 341] on div "[PERSON_NAME]" at bounding box center [1071, 353] width 25 height 25
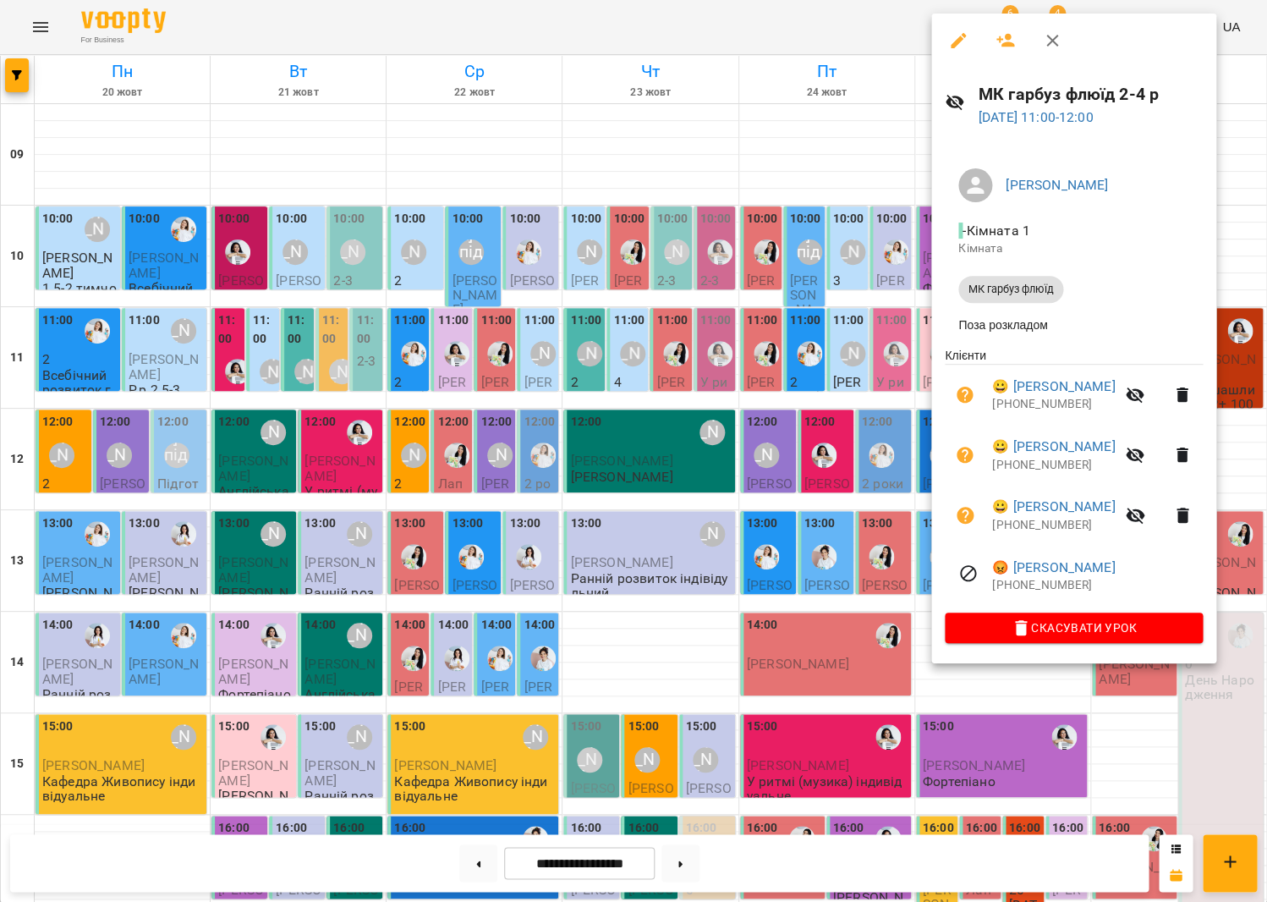
click at [844, 335] on div at bounding box center [633, 451] width 1267 height 902
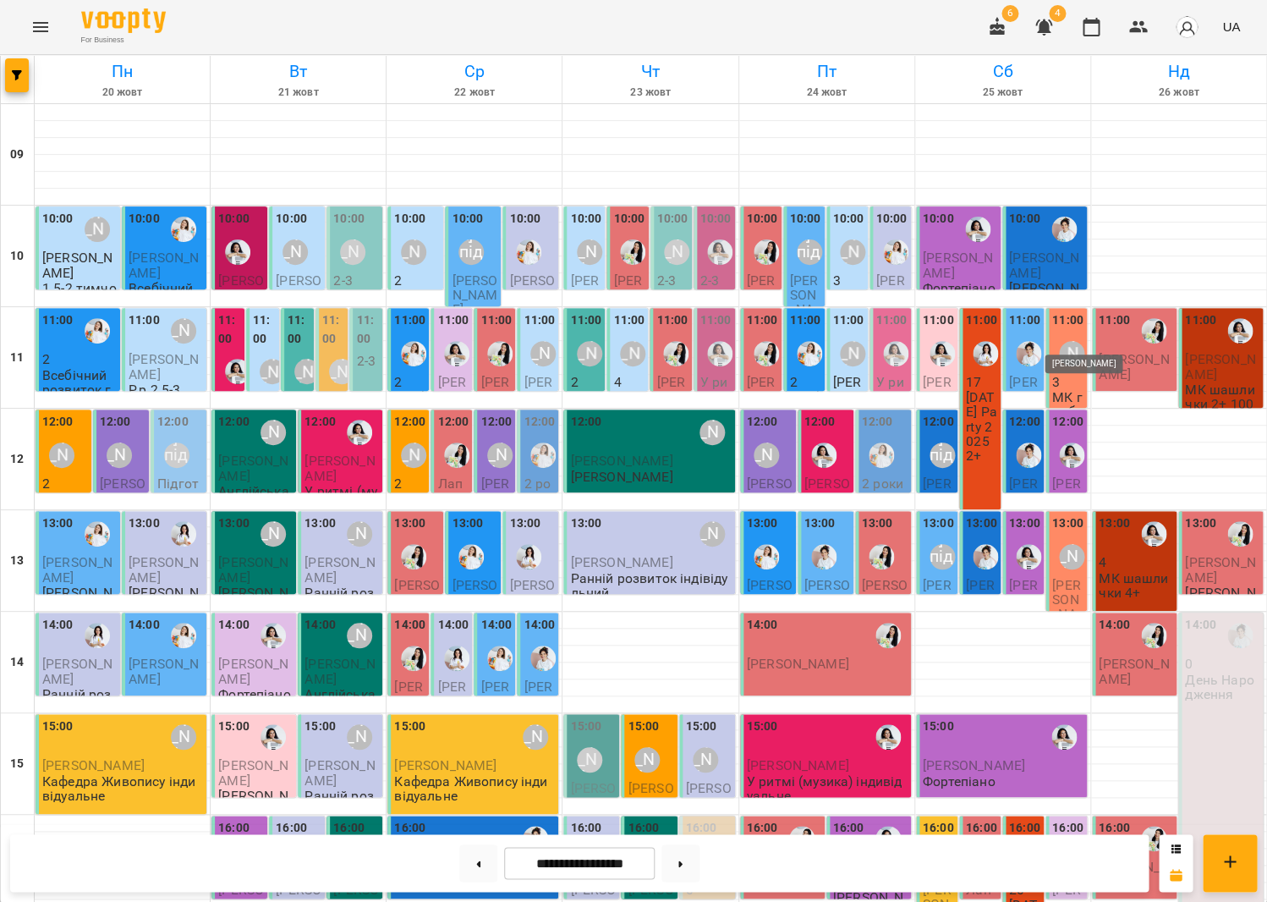
click at [1077, 341] on div "[PERSON_NAME]" at bounding box center [1071, 353] width 25 height 25
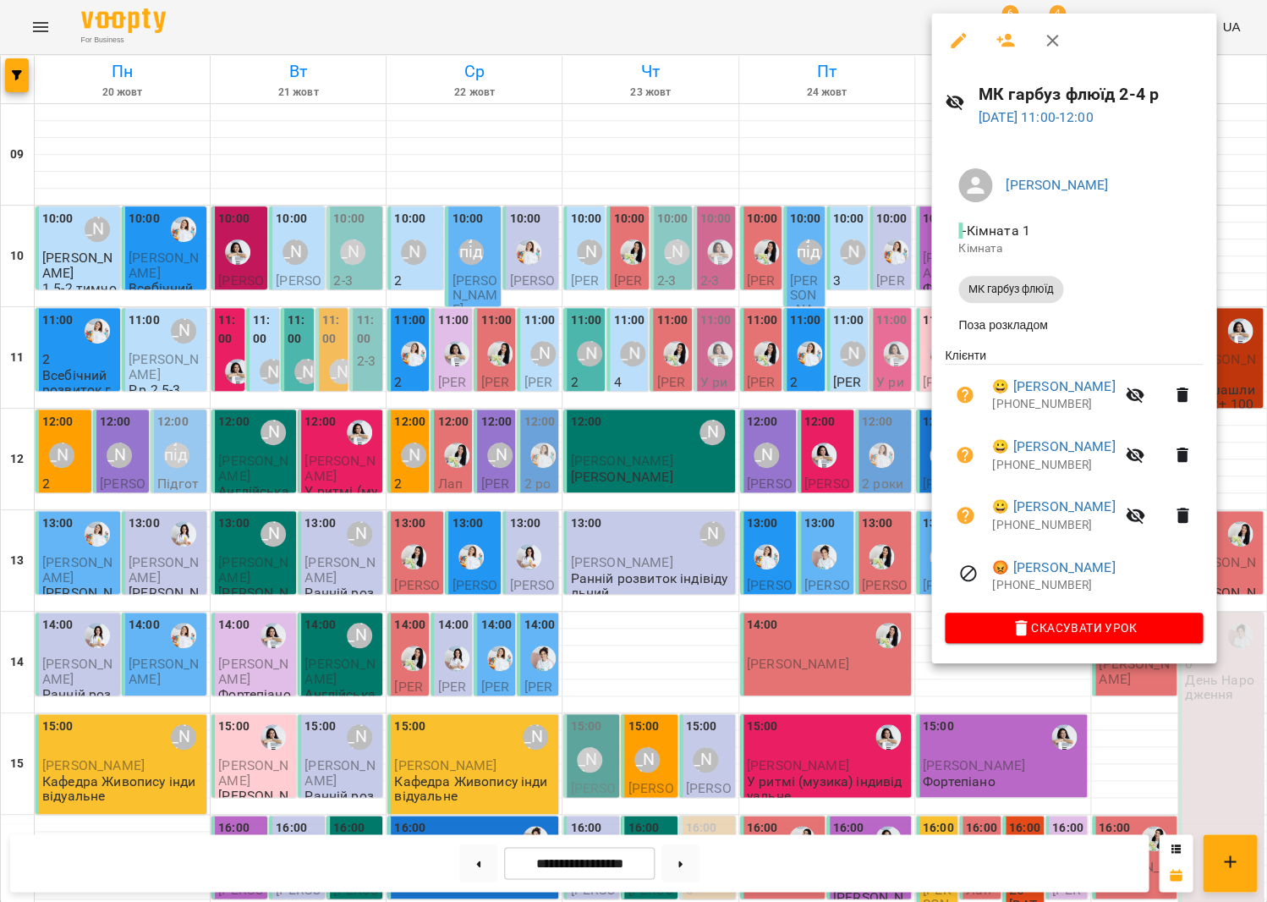
click at [906, 311] on div at bounding box center [633, 451] width 1267 height 902
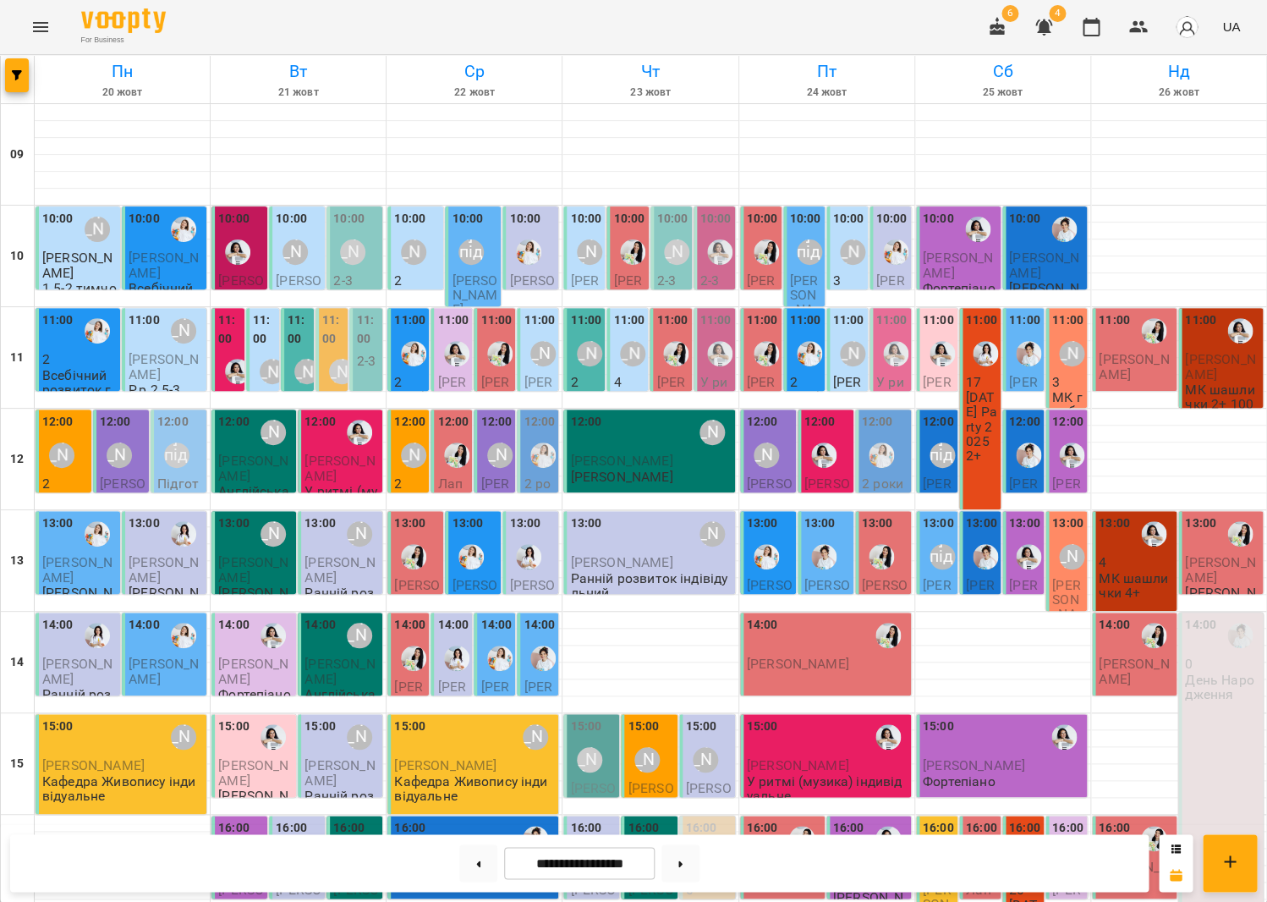
click at [1054, 537] on div "[PERSON_NAME]" at bounding box center [1072, 556] width 39 height 39
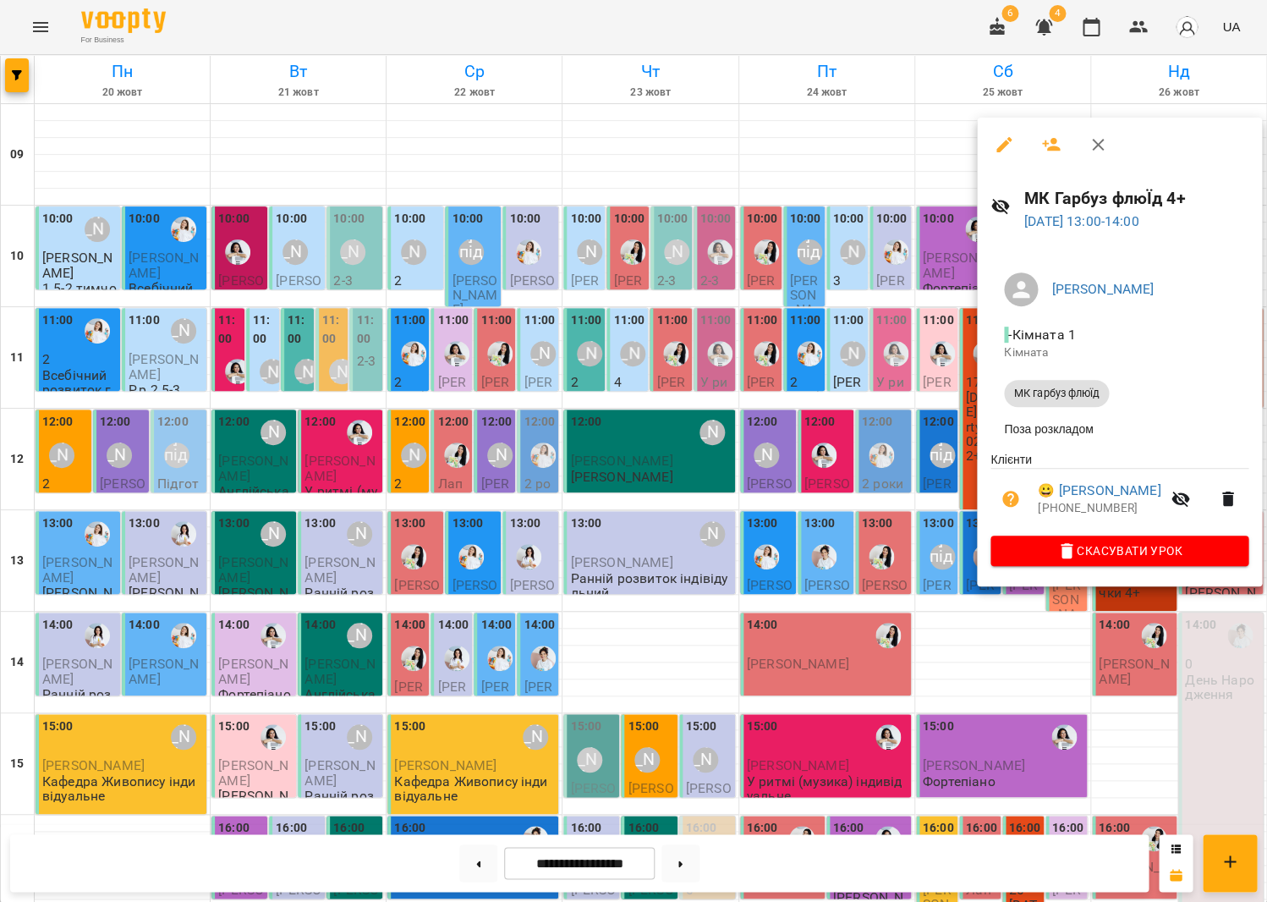
click at [799, 393] on div at bounding box center [633, 451] width 1267 height 902
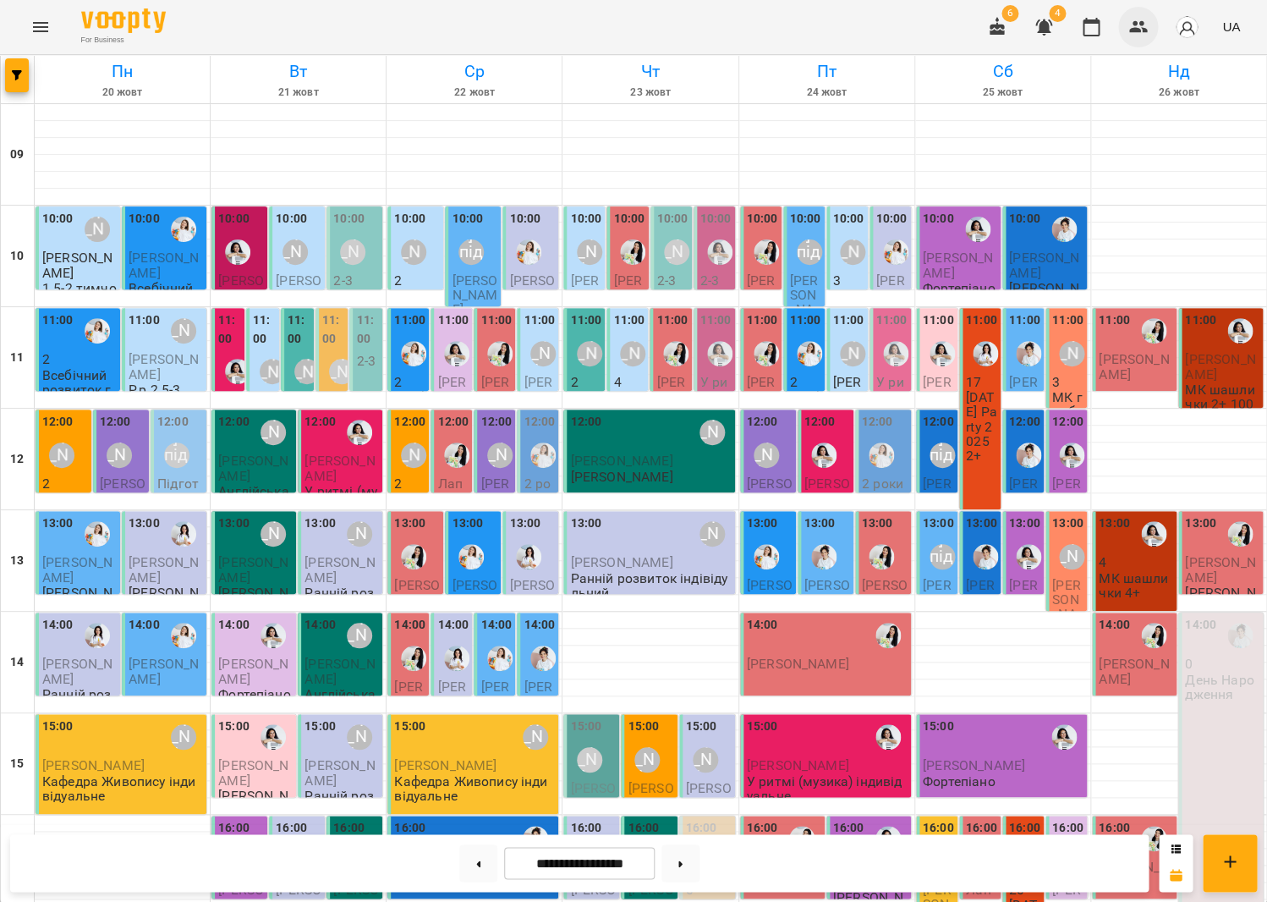
click at [1147, 16] on button "button" at bounding box center [1139, 27] width 41 height 41
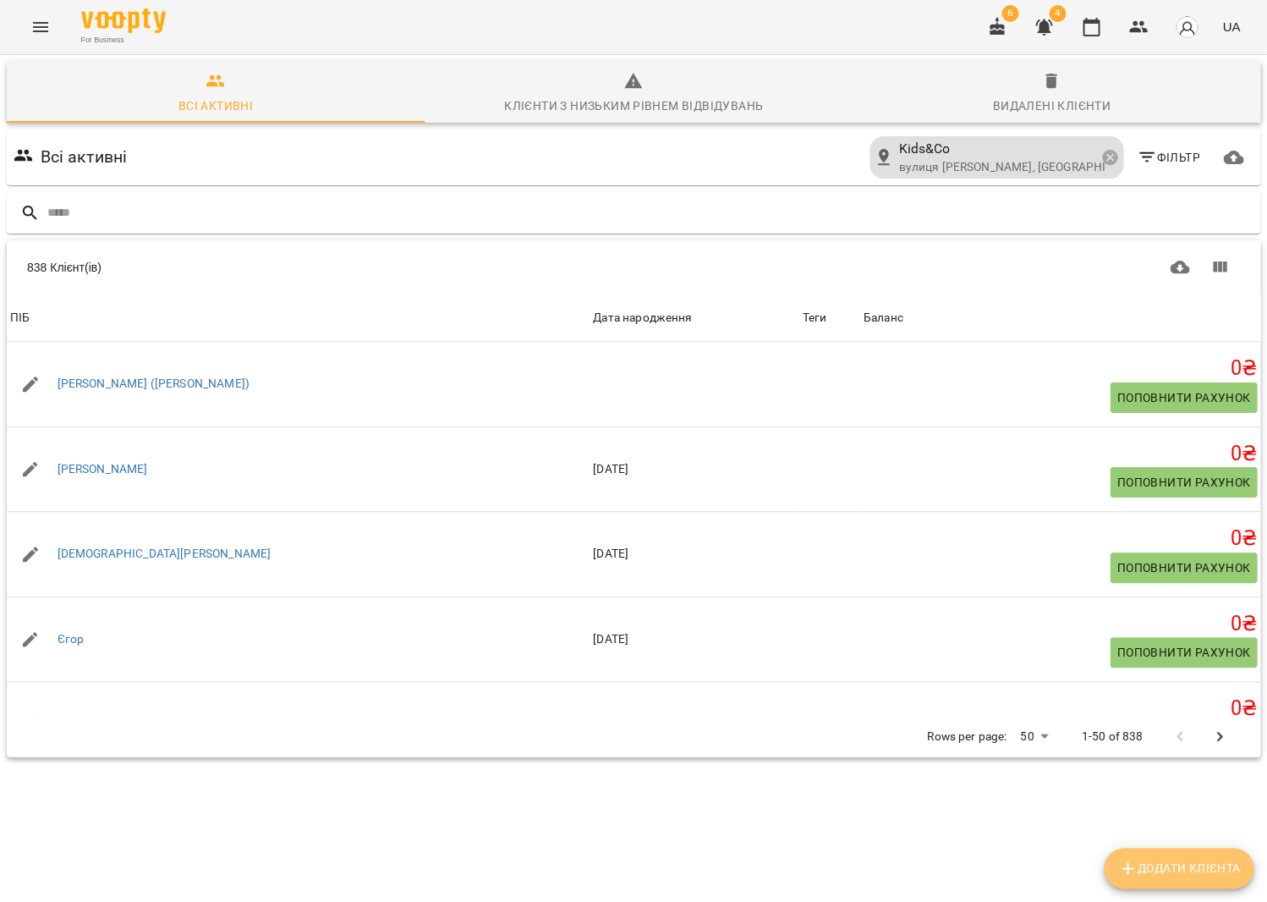
click at [1161, 876] on span "Додати клієнта" at bounding box center [1179, 868] width 123 height 20
select select "**"
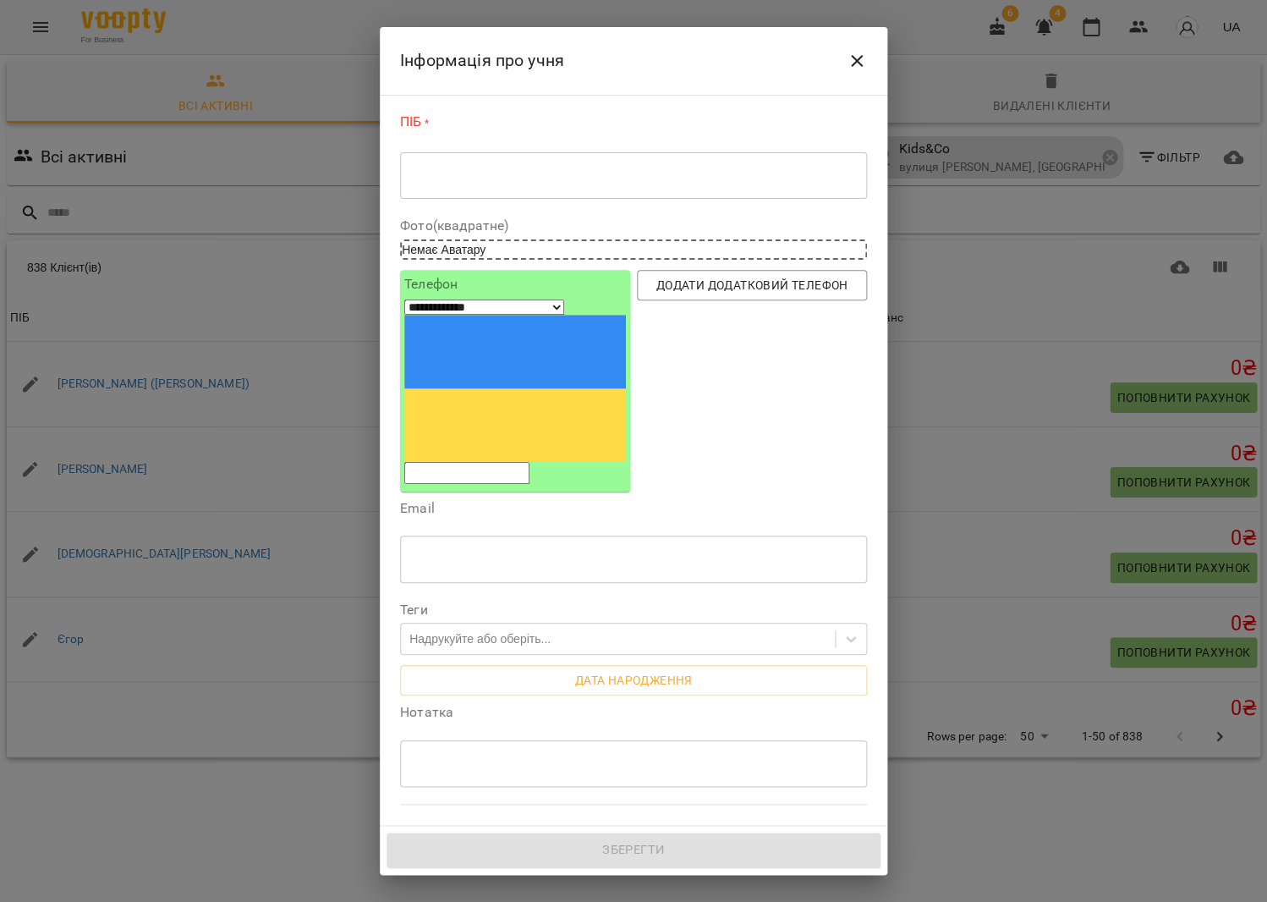
click at [643, 163] on div "* ​" at bounding box center [633, 174] width 467 height 47
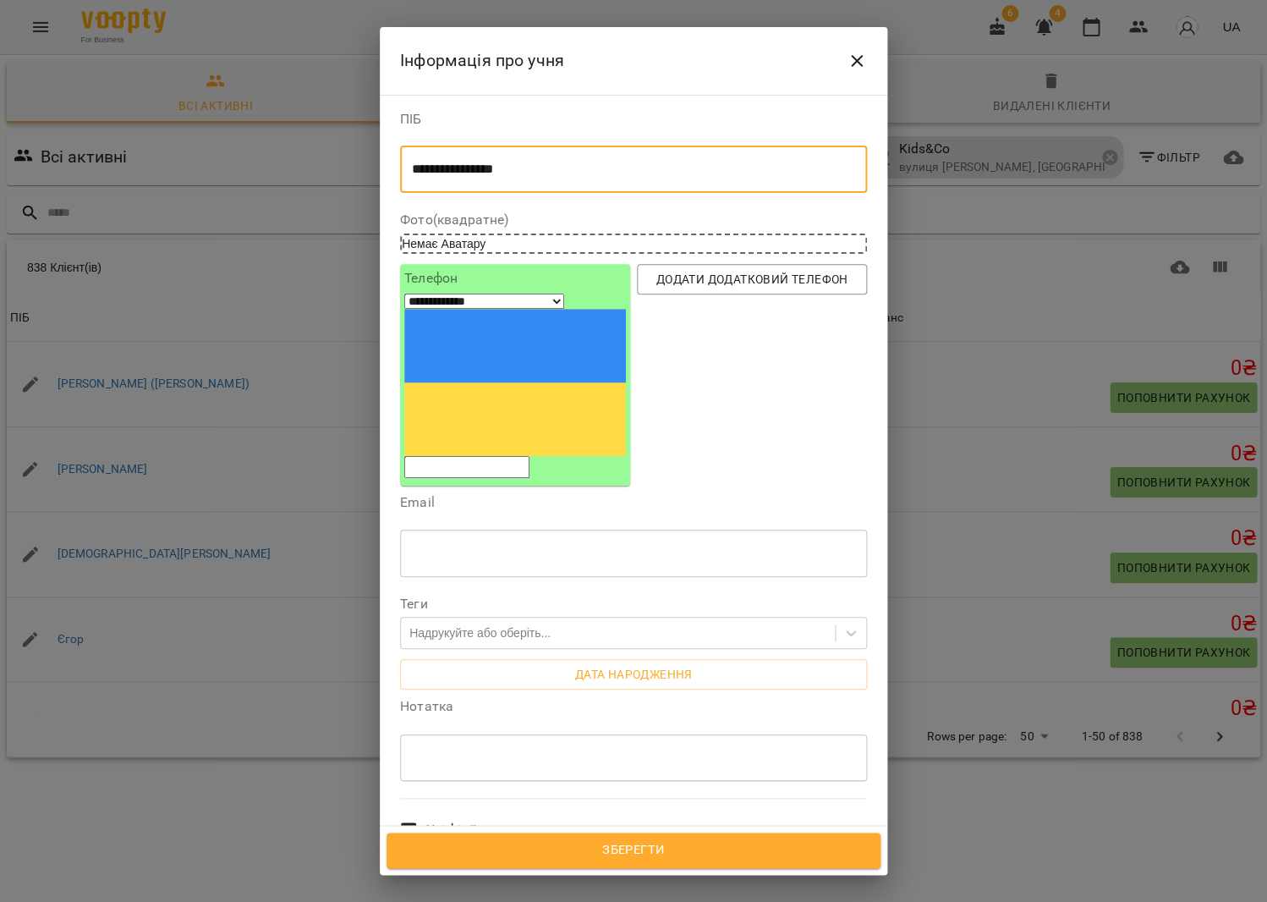
type textarea "**********"
drag, startPoint x: 588, startPoint y: 299, endPoint x: 614, endPoint y: 300, distance: 26.3
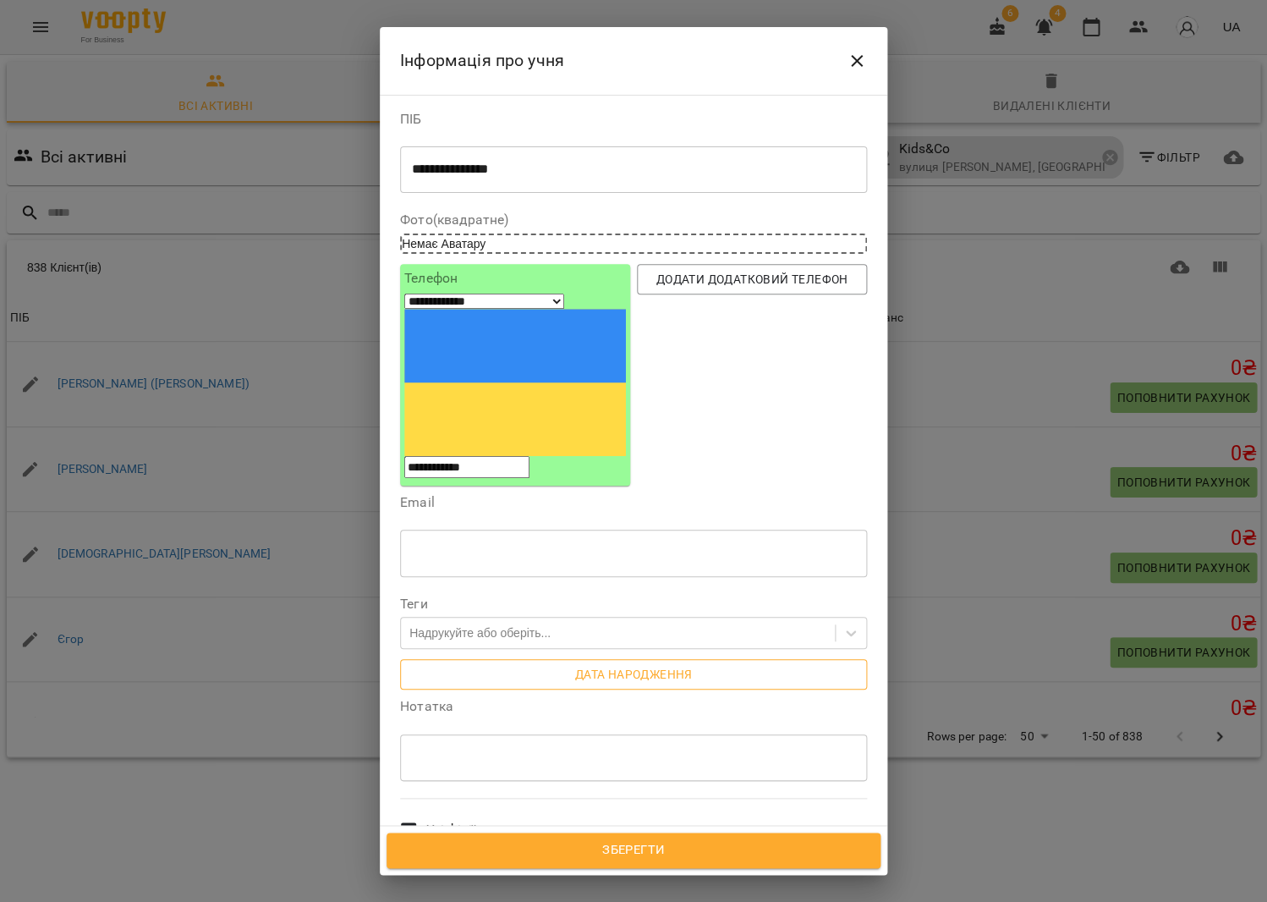
type input "**********"
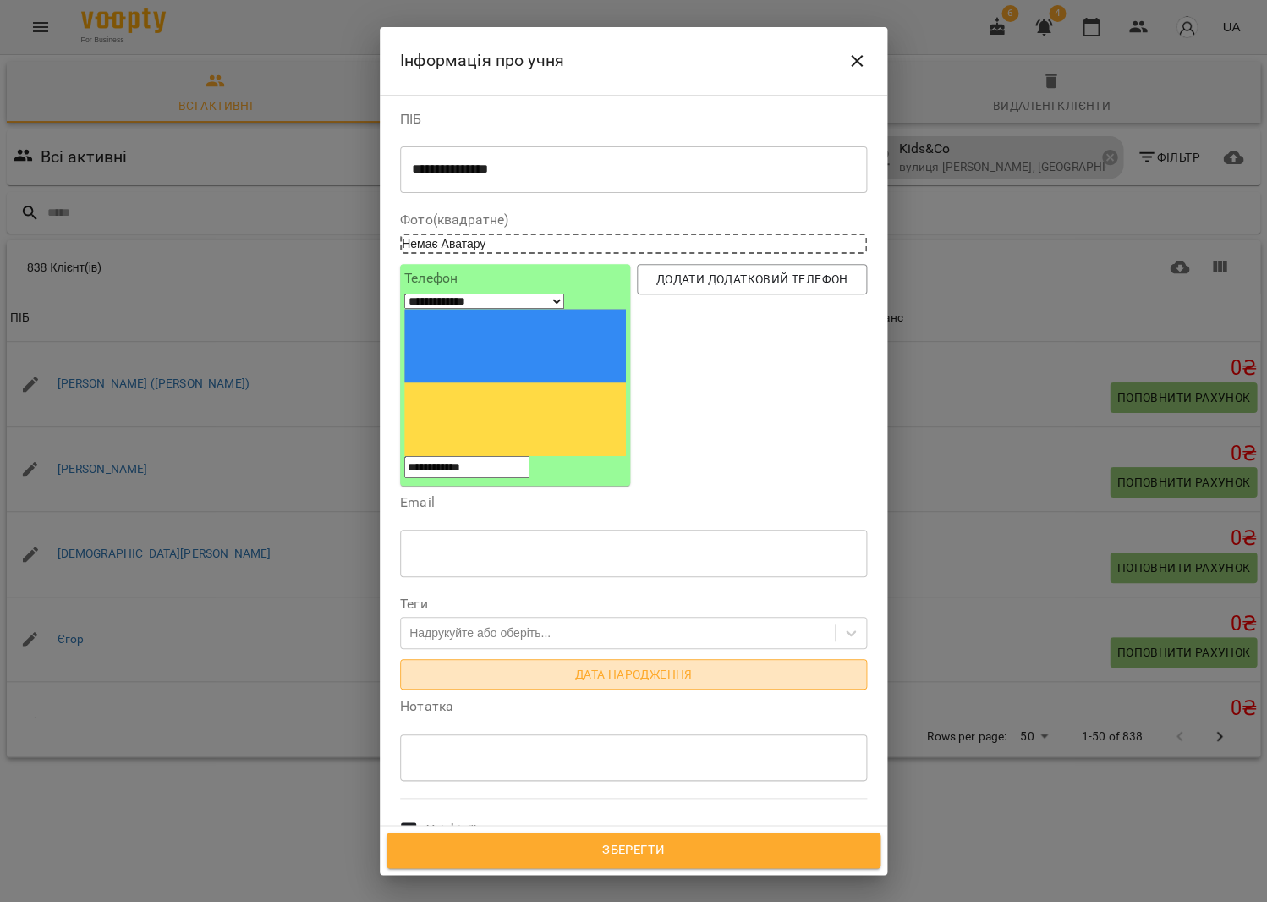
click at [638, 664] on span "Дата народження" at bounding box center [634, 674] width 440 height 20
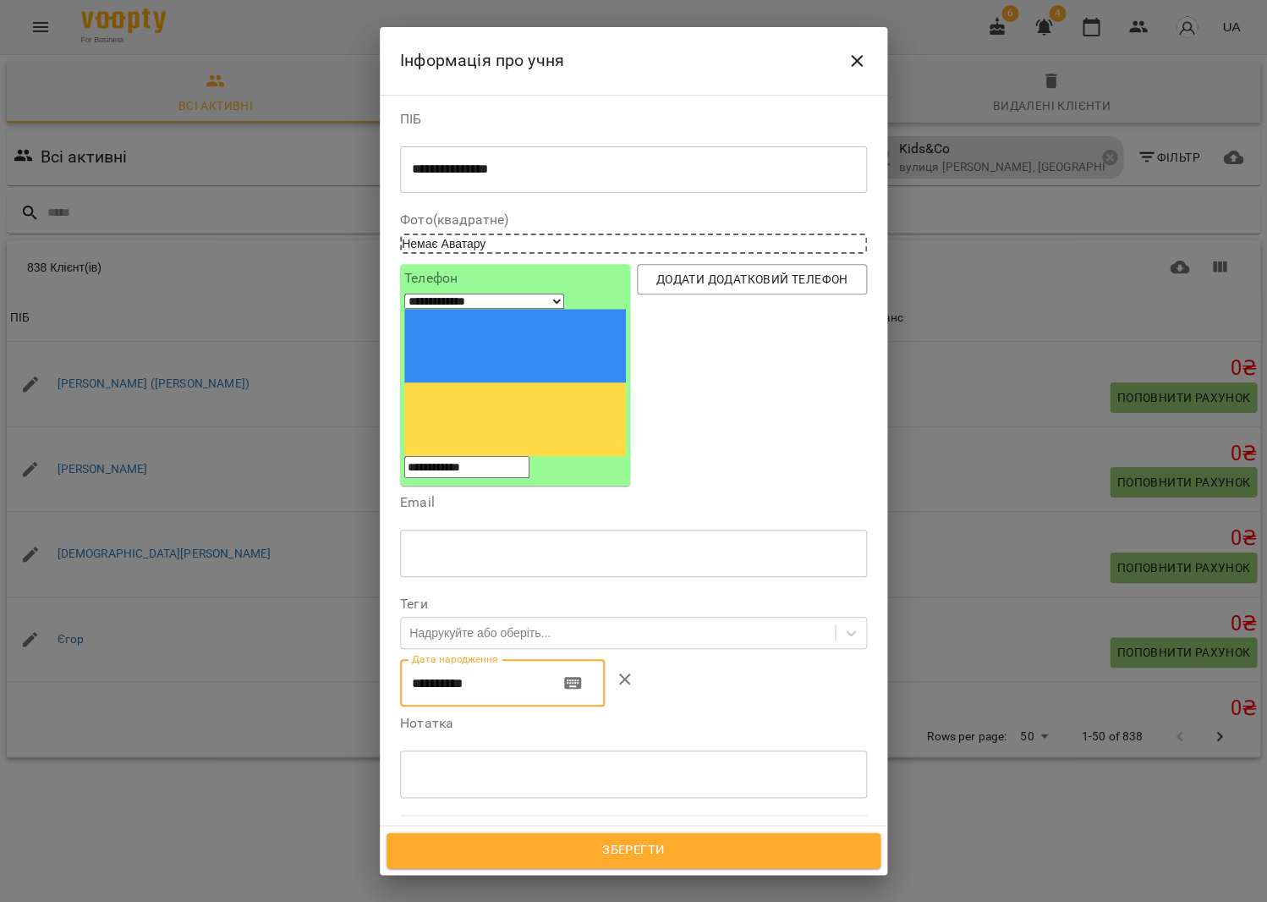
click at [443, 659] on input "**********" at bounding box center [473, 682] width 146 height 47
click at [487, 659] on input "**********" at bounding box center [473, 682] width 146 height 47
type input "**********"
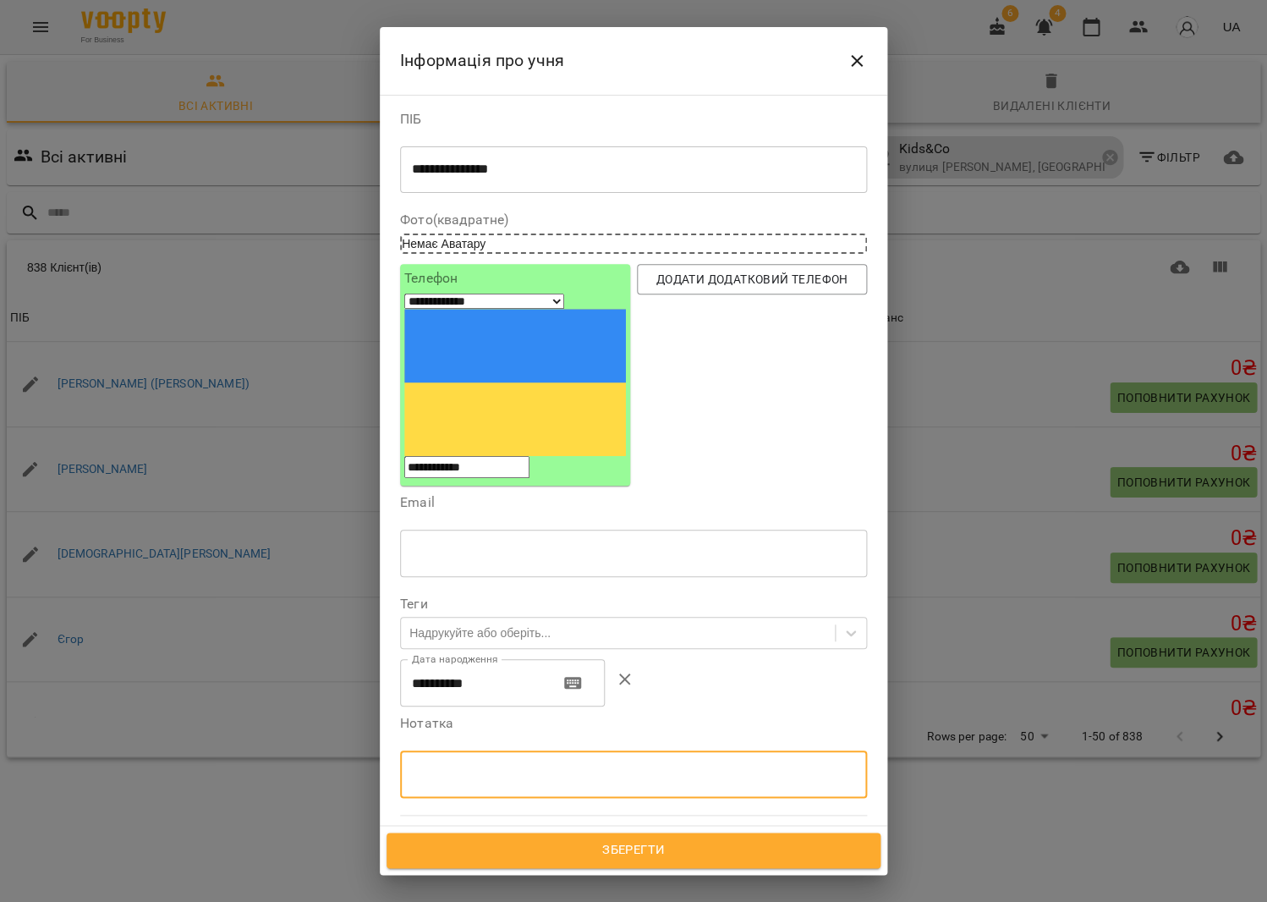
click at [495, 766] on textarea at bounding box center [633, 774] width 443 height 16
type textarea "**********"
click at [627, 846] on span "Зберегти" at bounding box center [633, 850] width 457 height 22
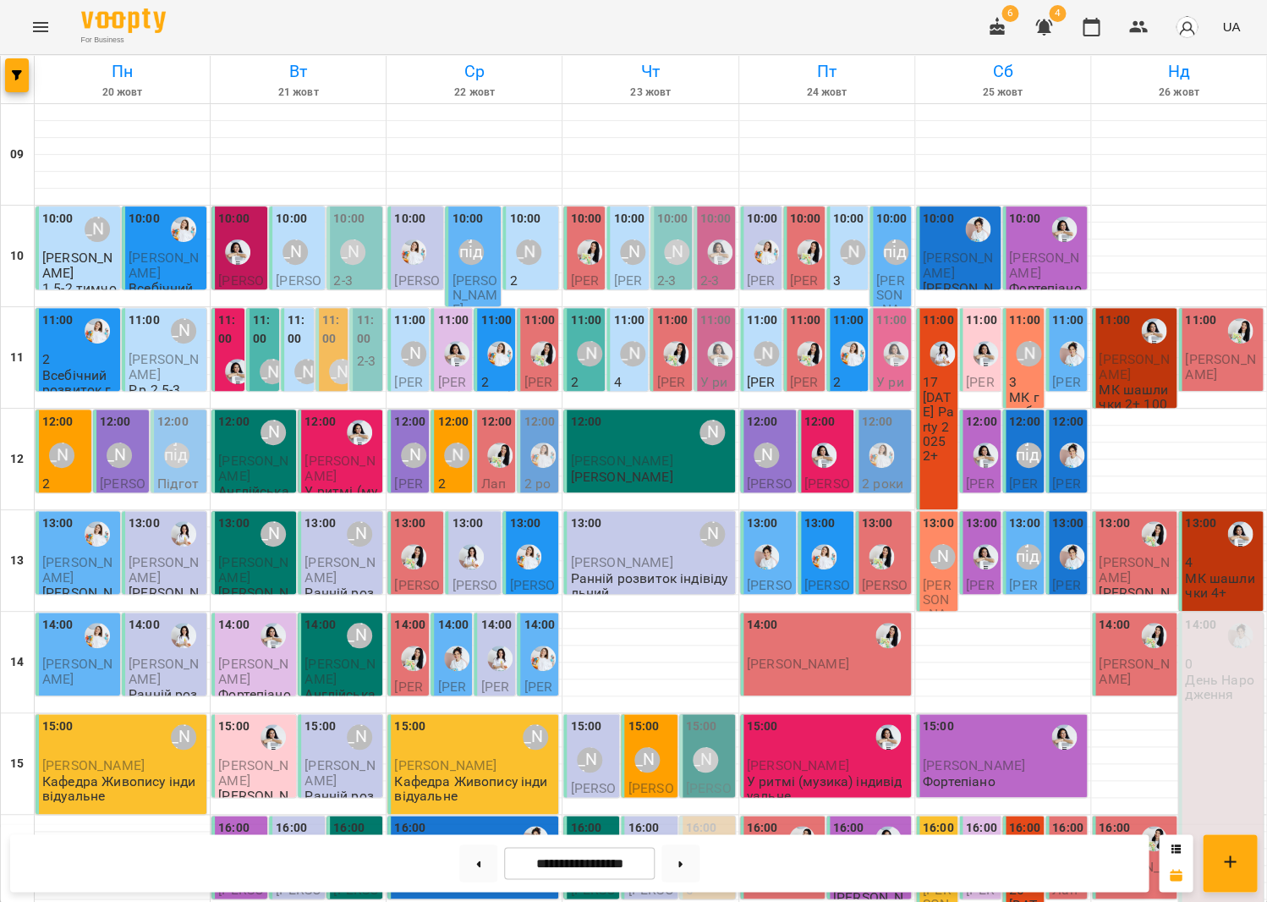
click at [1024, 371] on div "11:00 [PERSON_NAME]" at bounding box center [1024, 342] width 31 height 63
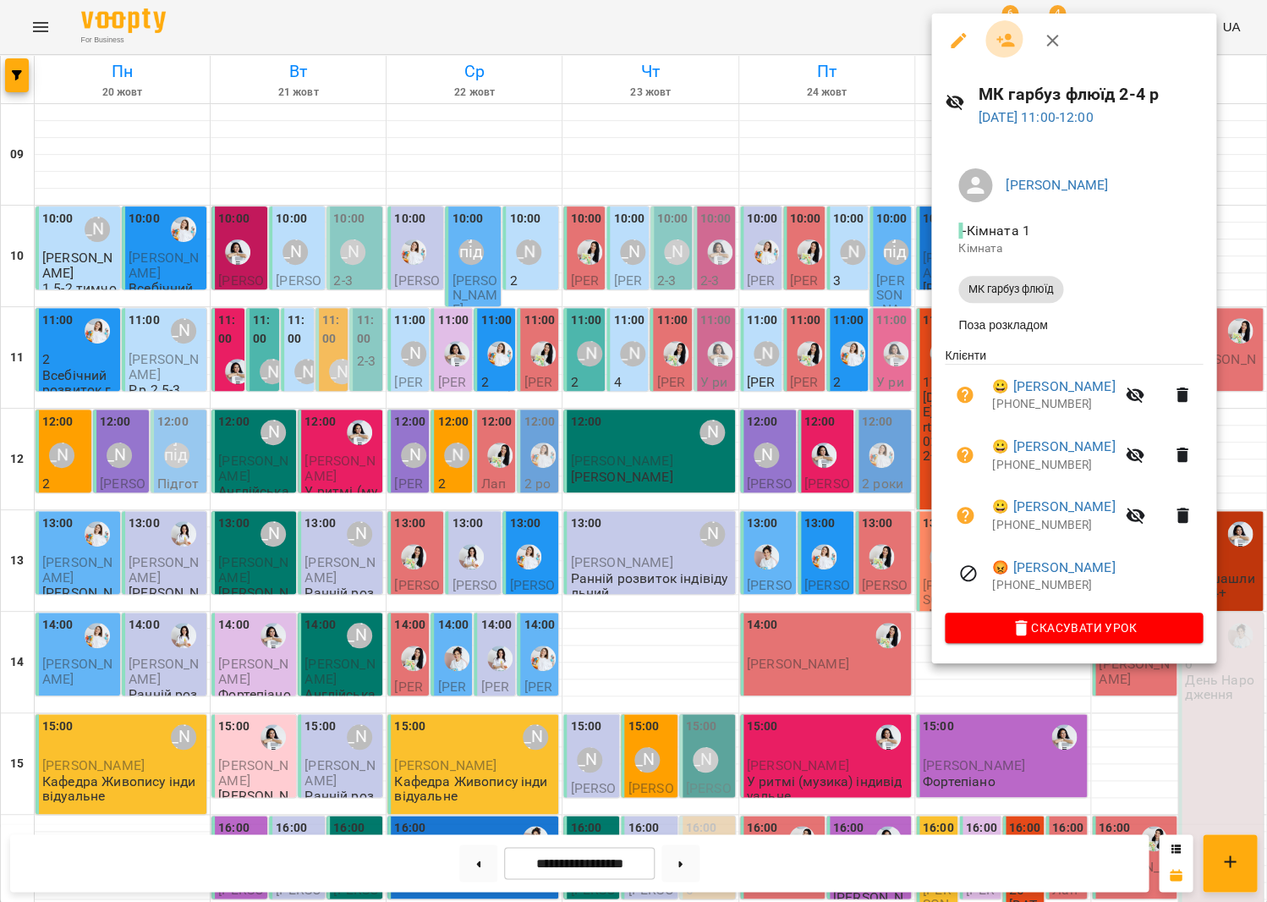
click at [1010, 32] on button "button" at bounding box center [1006, 40] width 41 height 41
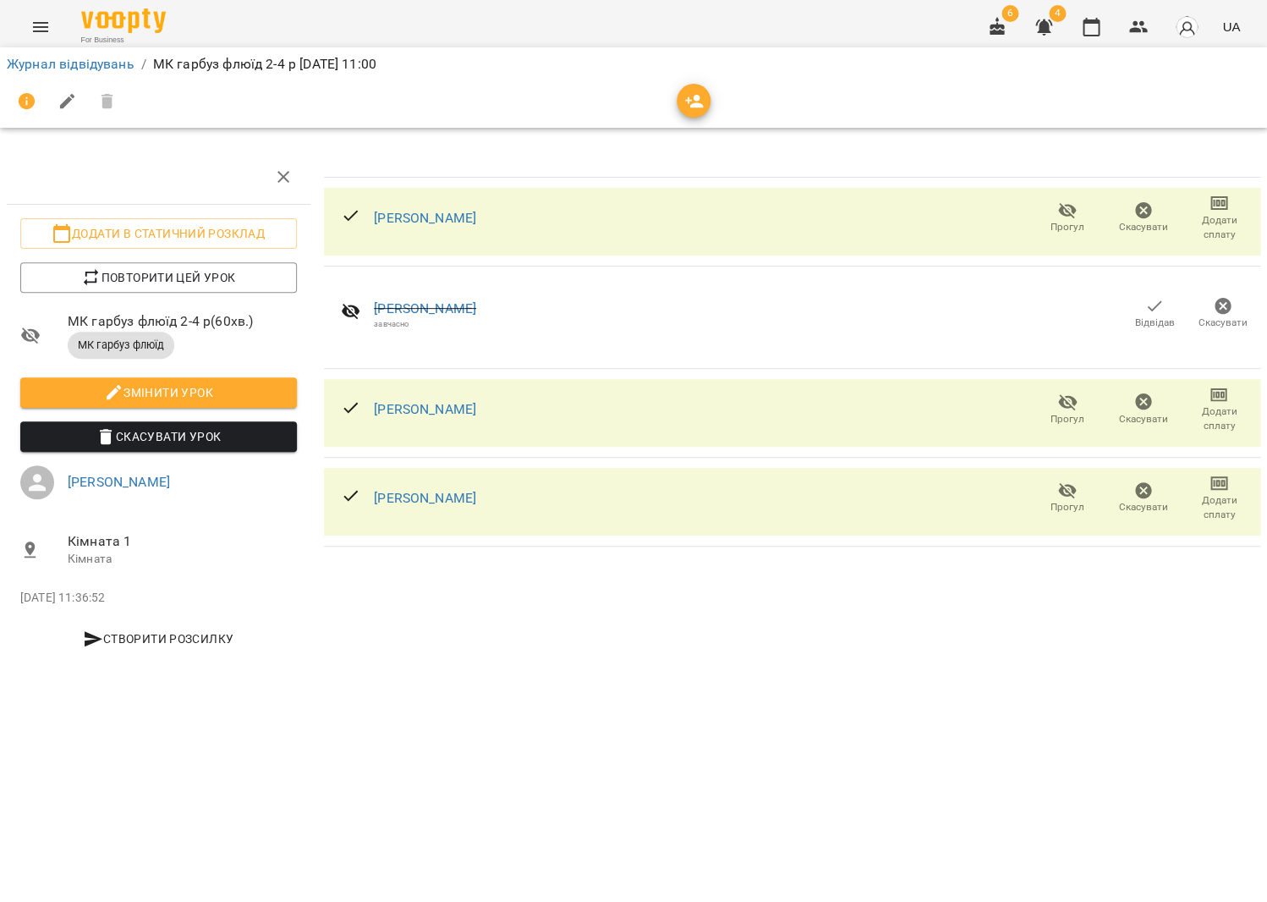
click at [687, 102] on icon "button" at bounding box center [695, 101] width 20 height 20
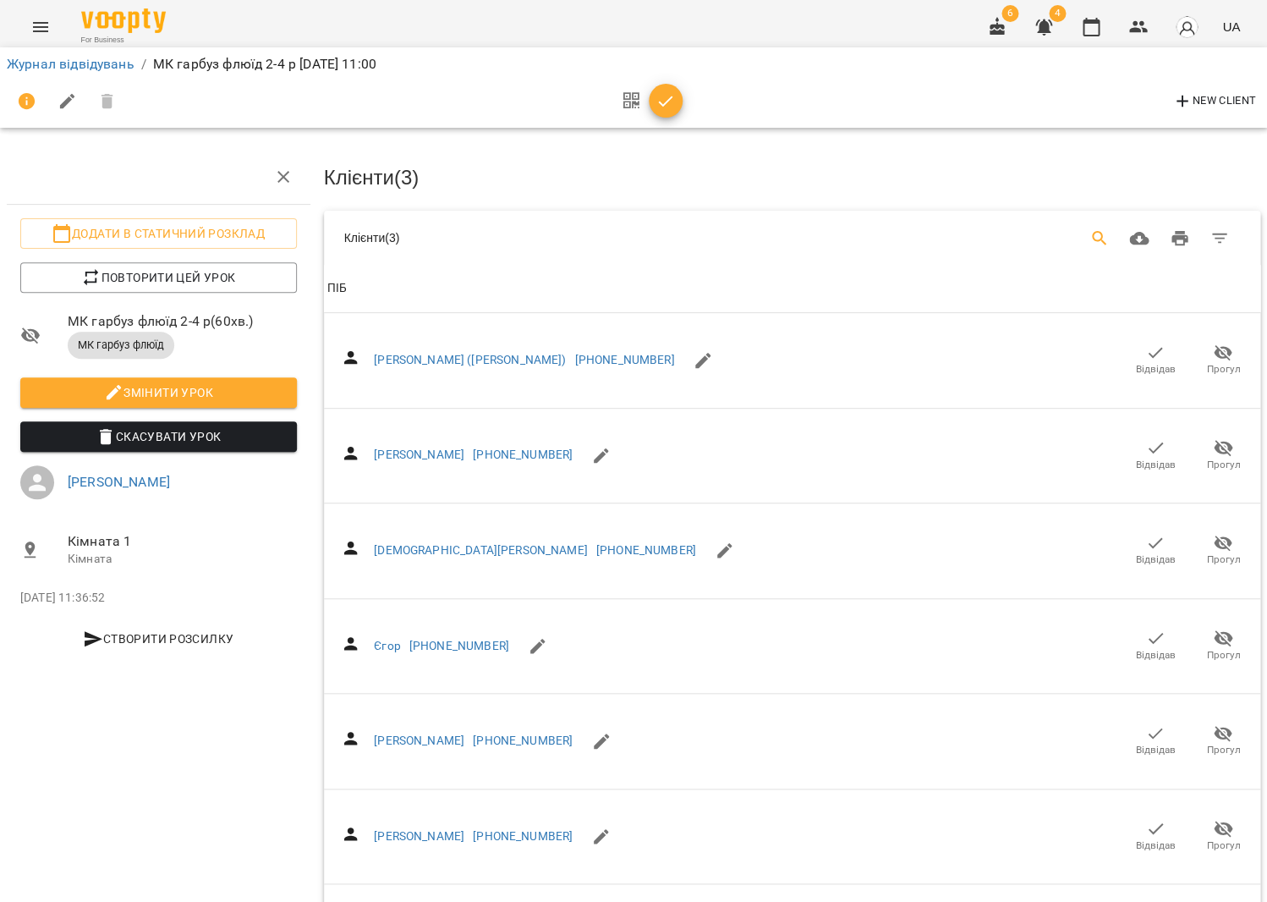
click at [1110, 237] on icon "Search" at bounding box center [1100, 238] width 20 height 20
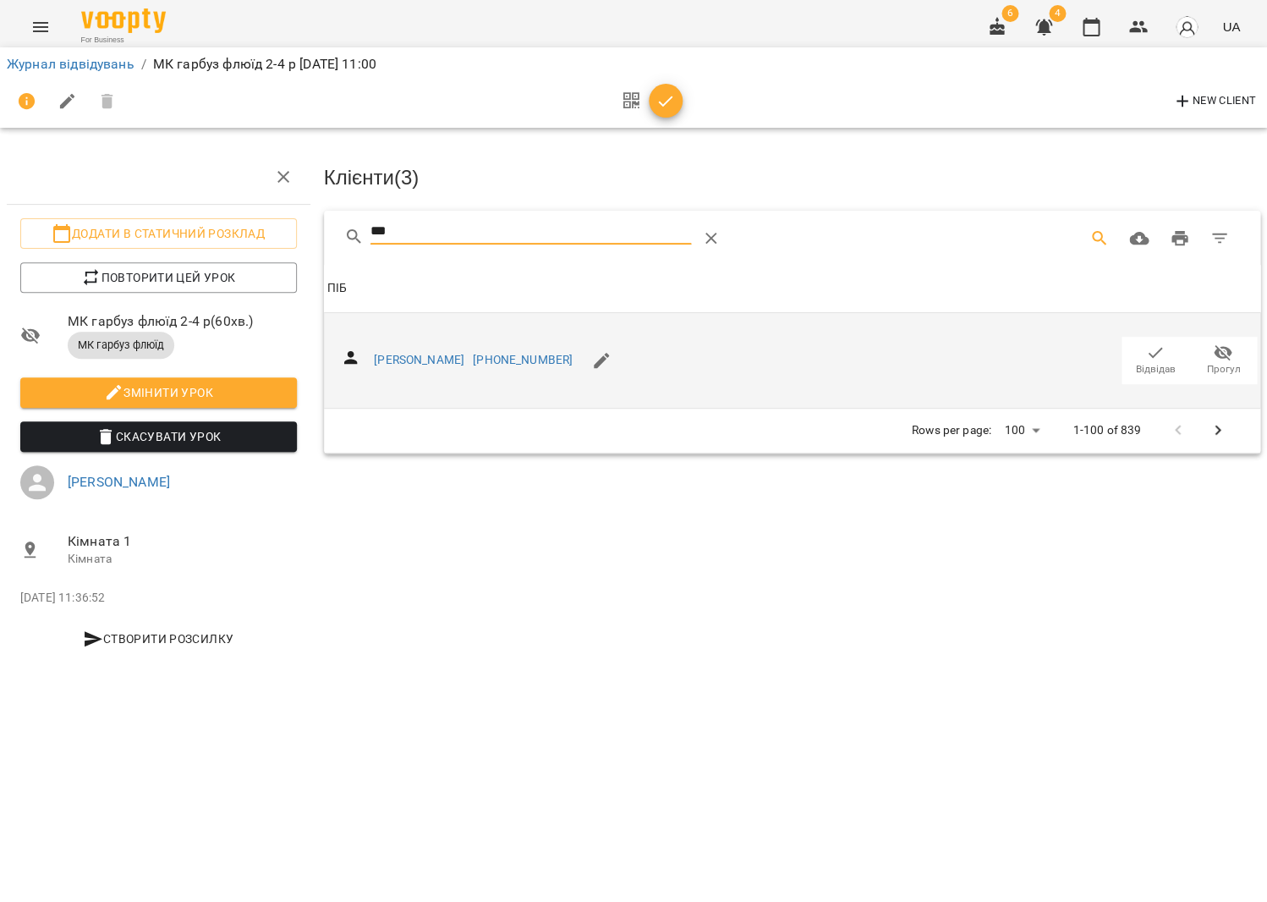
type input "***"
click at [1144, 352] on span "Відвідав" at bounding box center [1155, 360] width 47 height 34
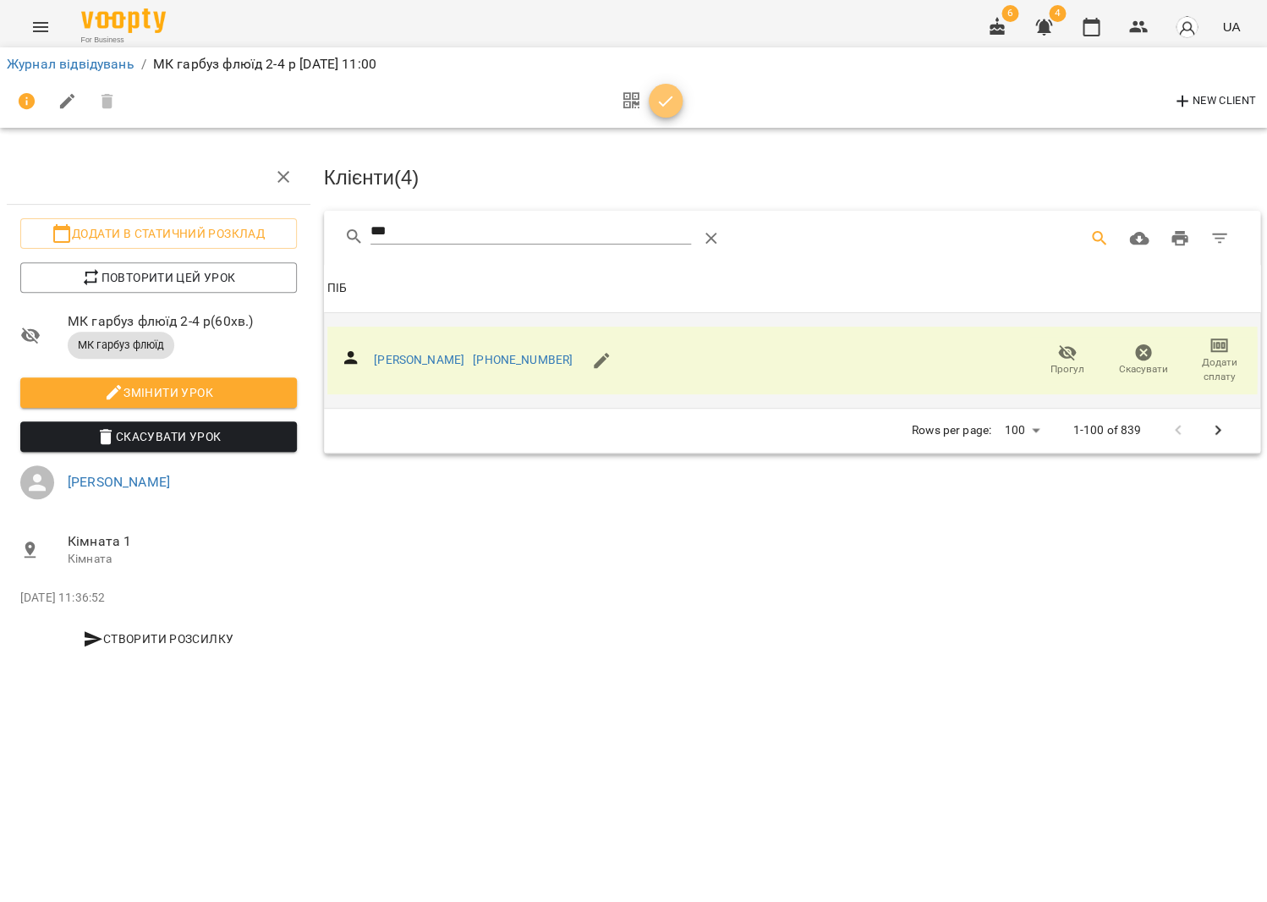
click at [668, 104] on icon "button" at bounding box center [666, 101] width 20 height 20
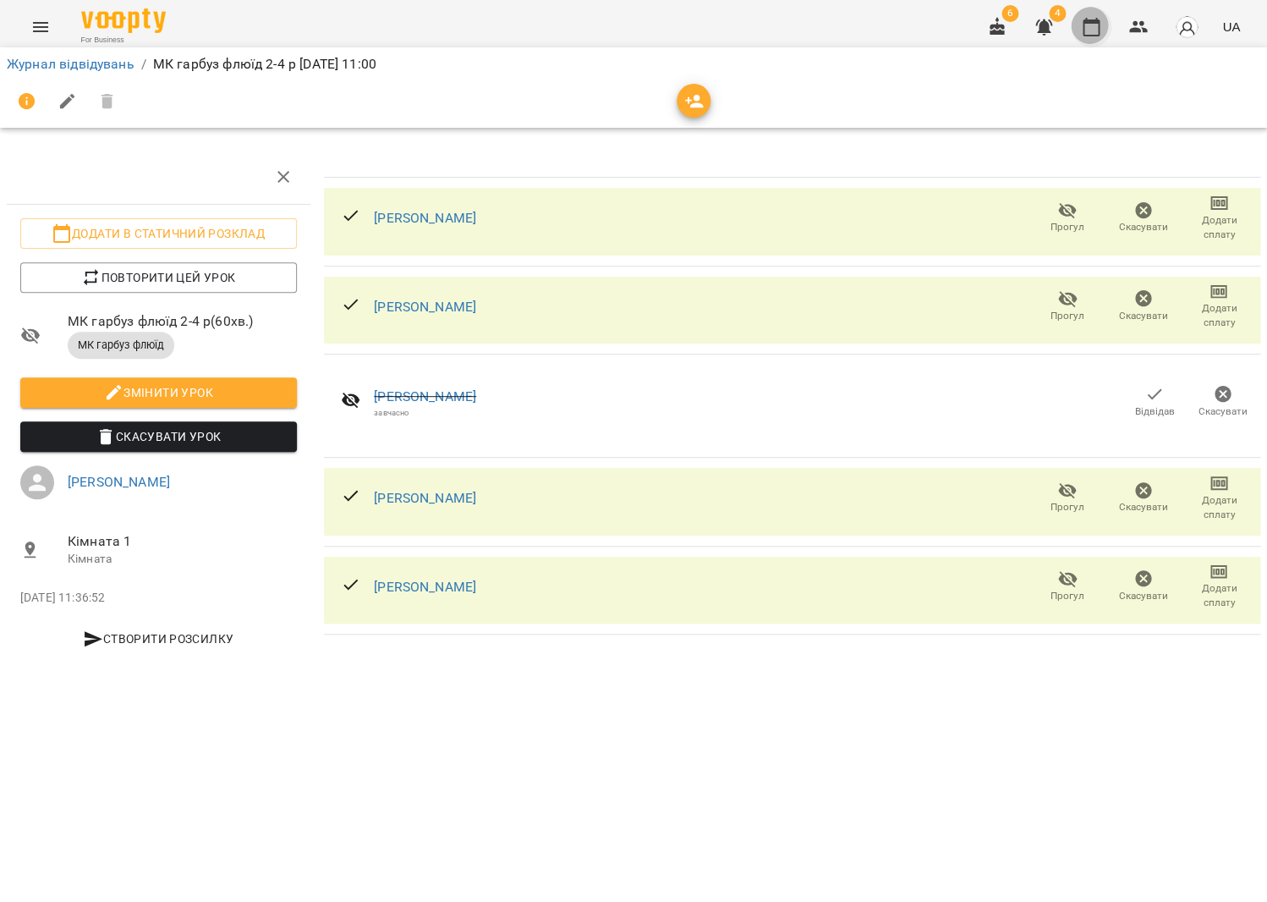
click at [1091, 36] on button "button" at bounding box center [1091, 27] width 41 height 41
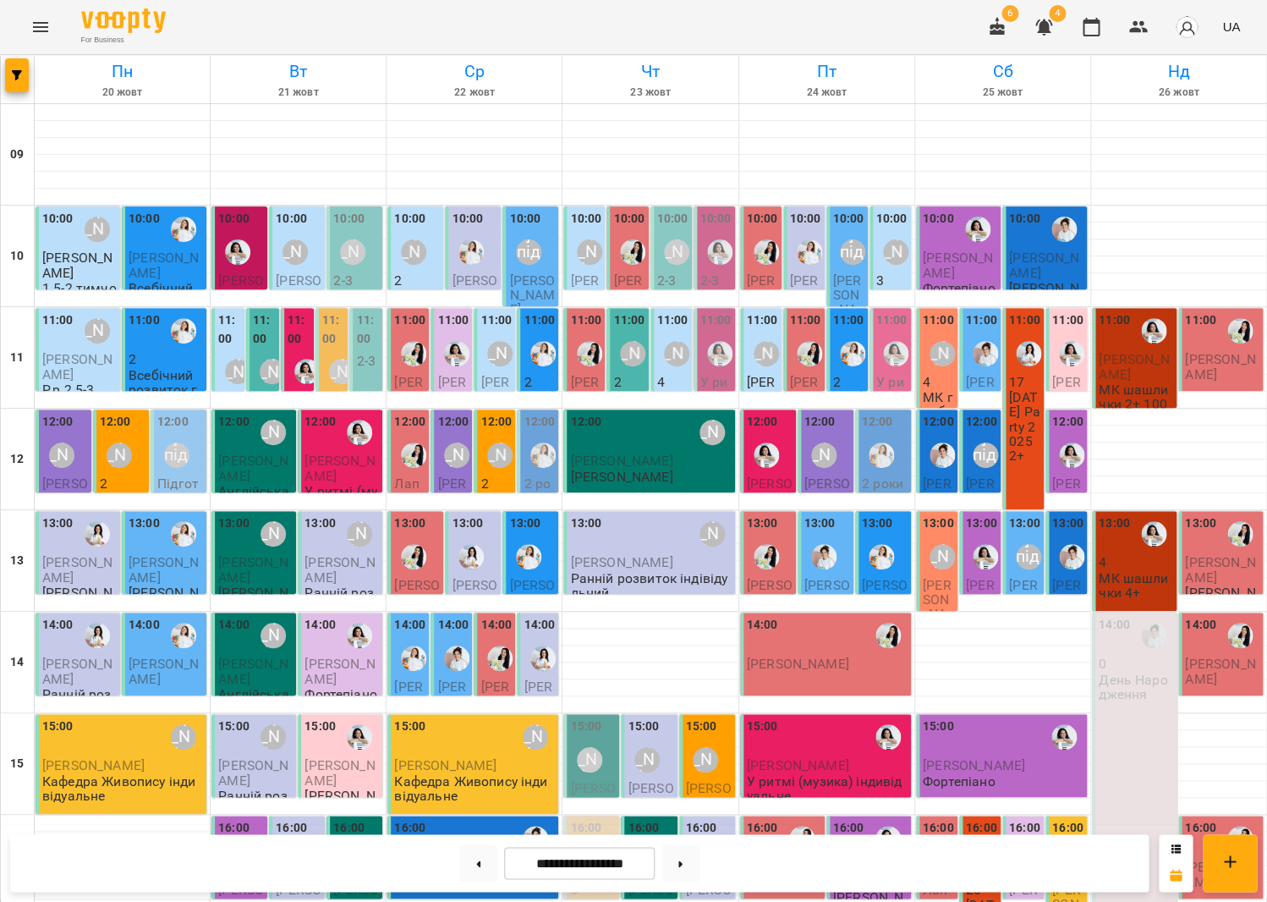
click at [923, 375] on p "4" at bounding box center [938, 382] width 31 height 14
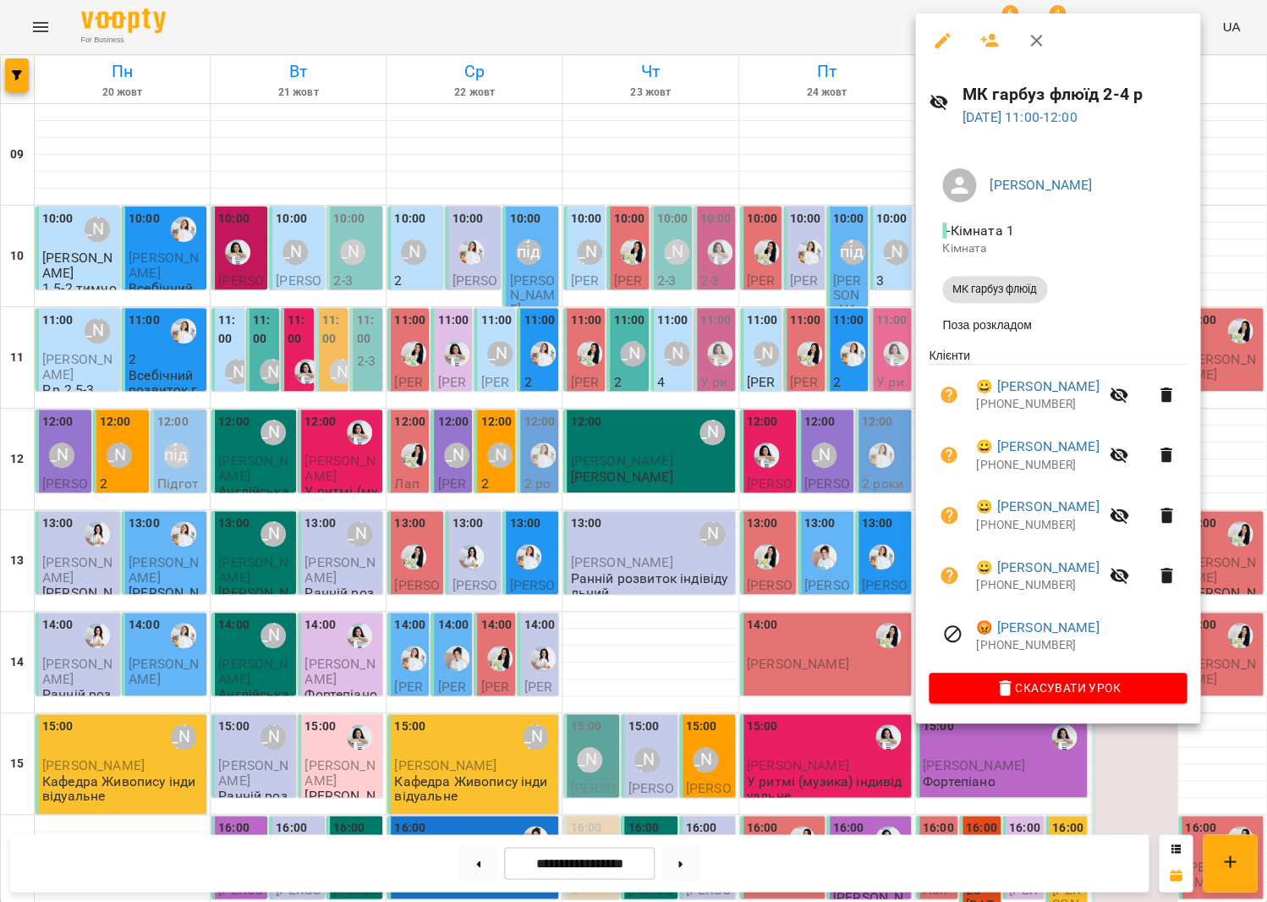
click at [861, 387] on div at bounding box center [633, 451] width 1267 height 902
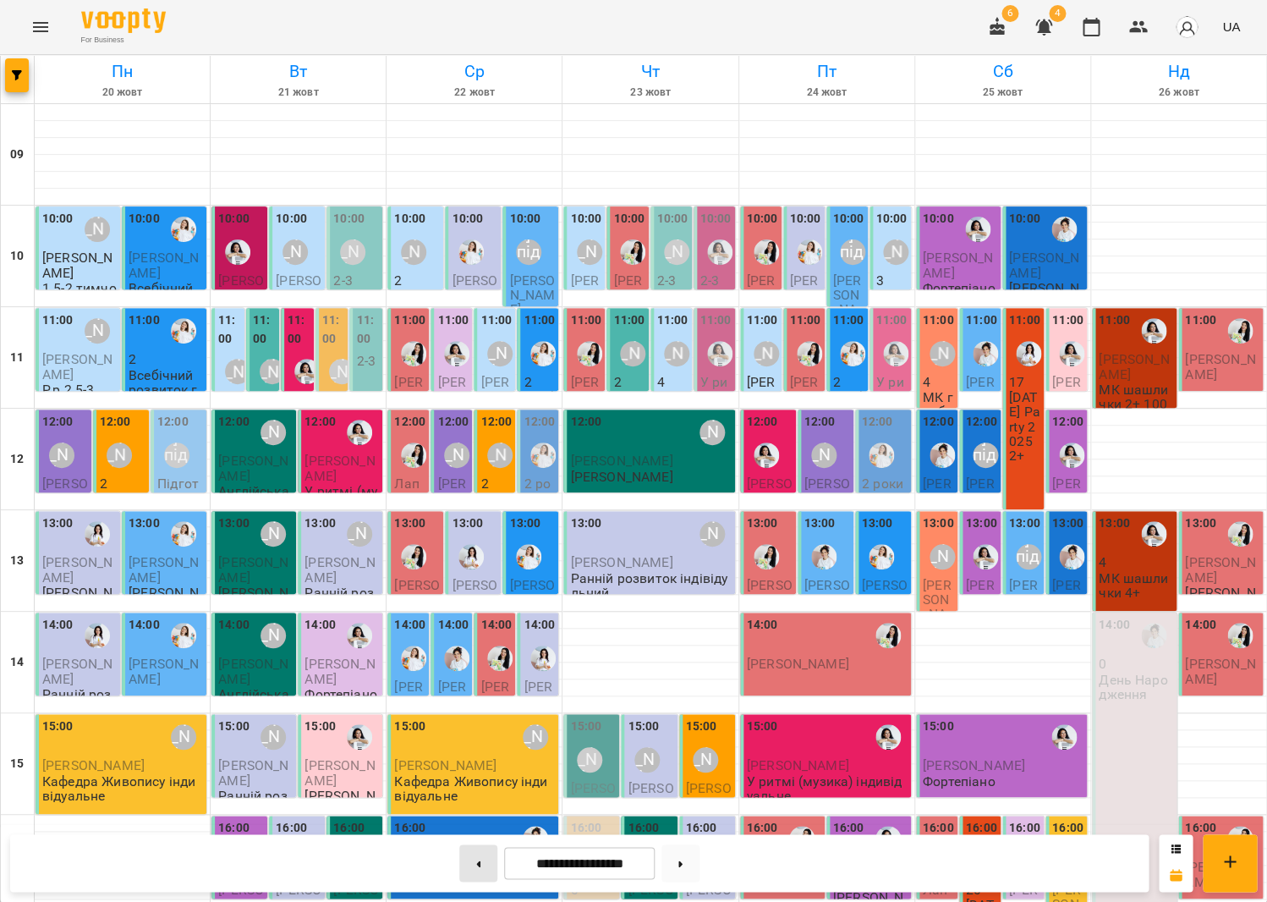
click at [476, 861] on icon at bounding box center [478, 863] width 4 height 7
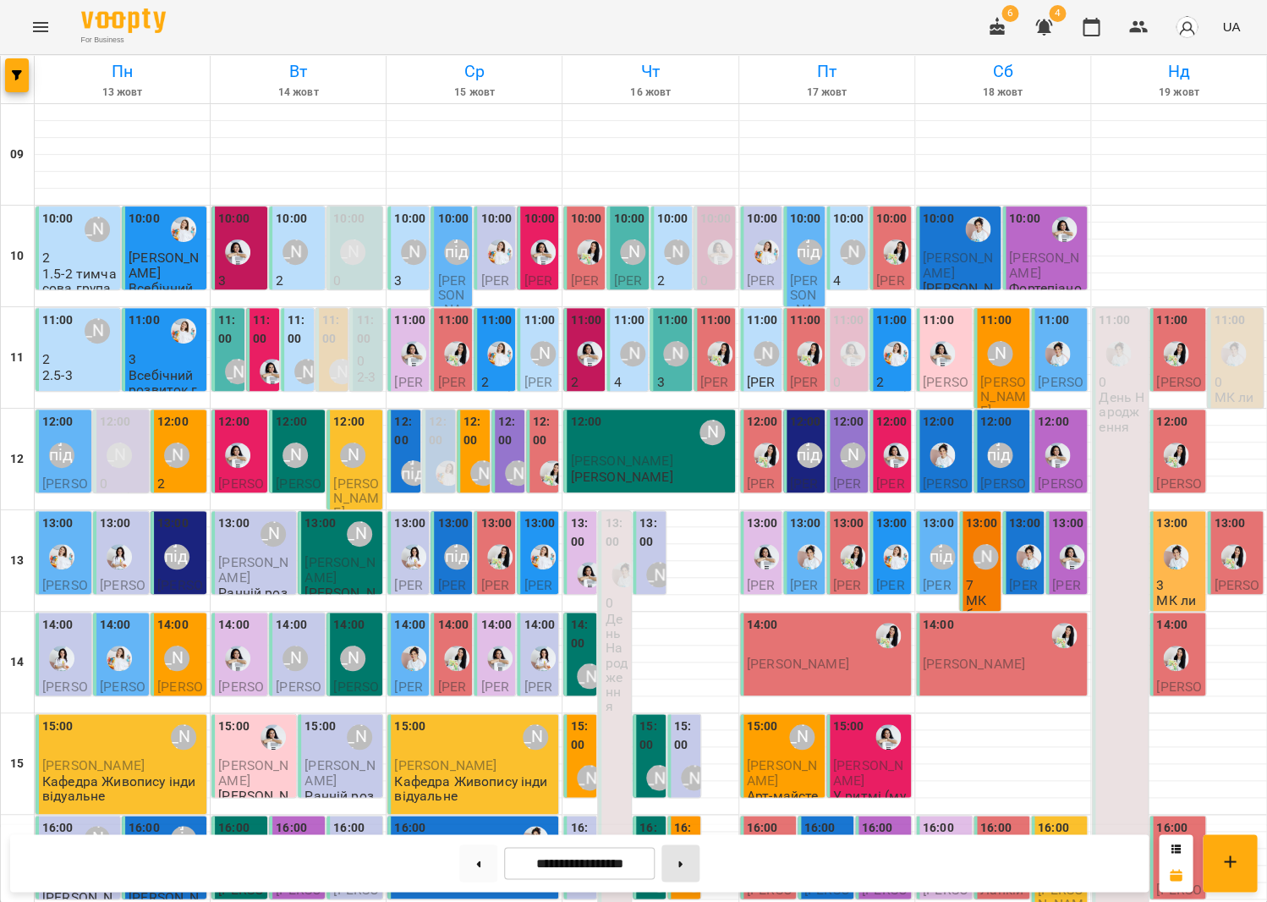
click at [700, 873] on button at bounding box center [681, 862] width 38 height 37
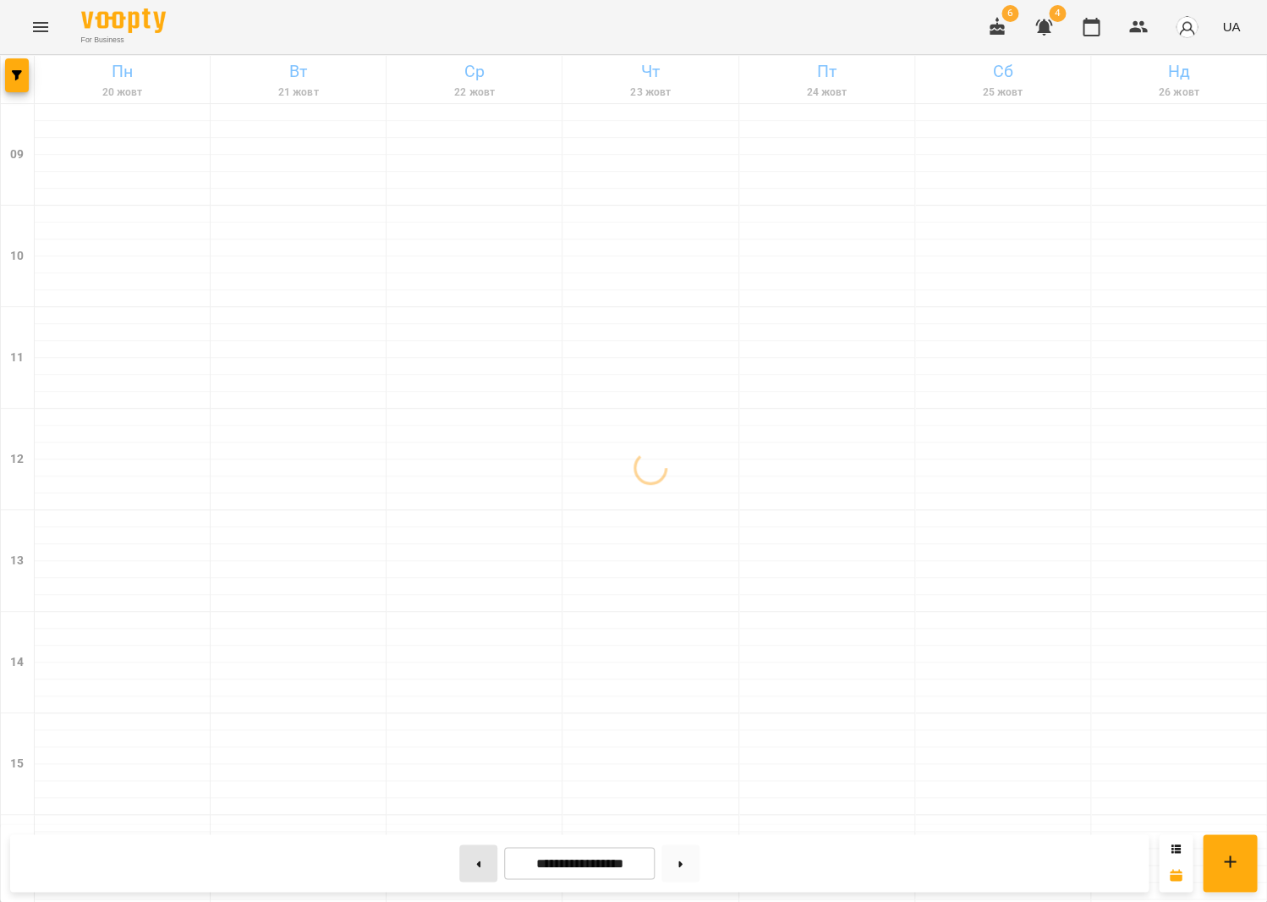
click at [461, 866] on button at bounding box center [478, 862] width 38 height 37
type input "**********"
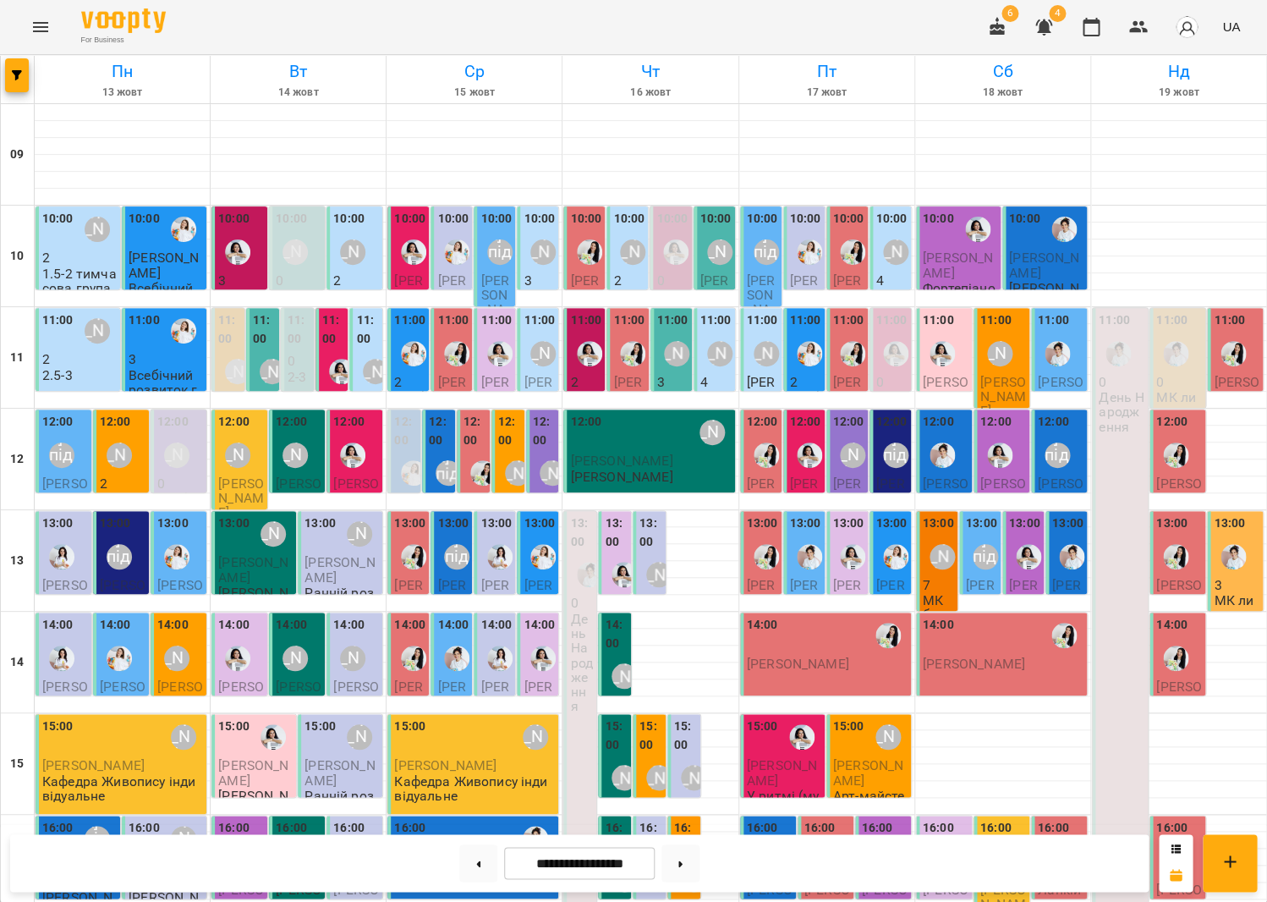
click at [51, 30] on button "Menu" at bounding box center [40, 27] width 41 height 41
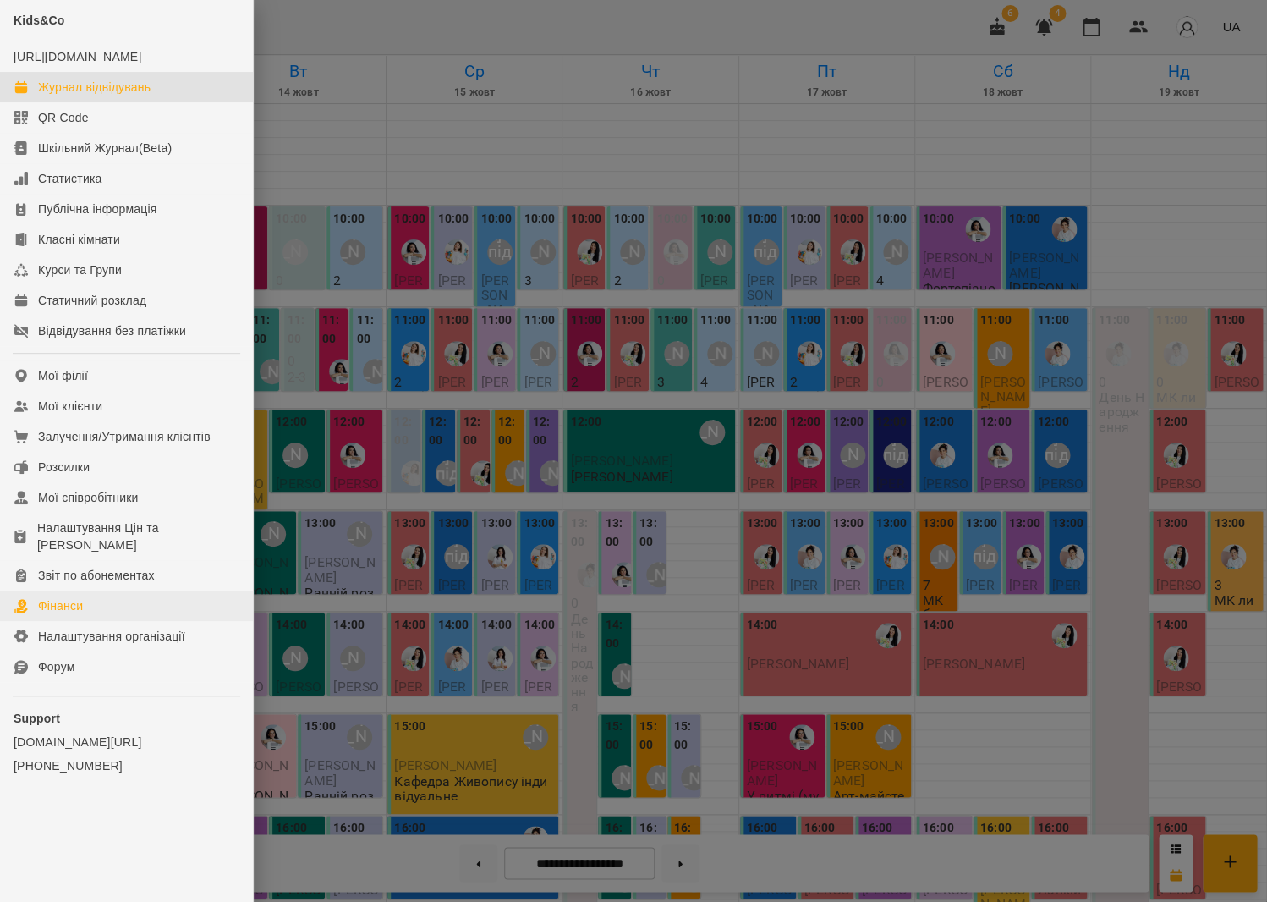
click at [54, 597] on div "Фінанси" at bounding box center [60, 605] width 45 height 17
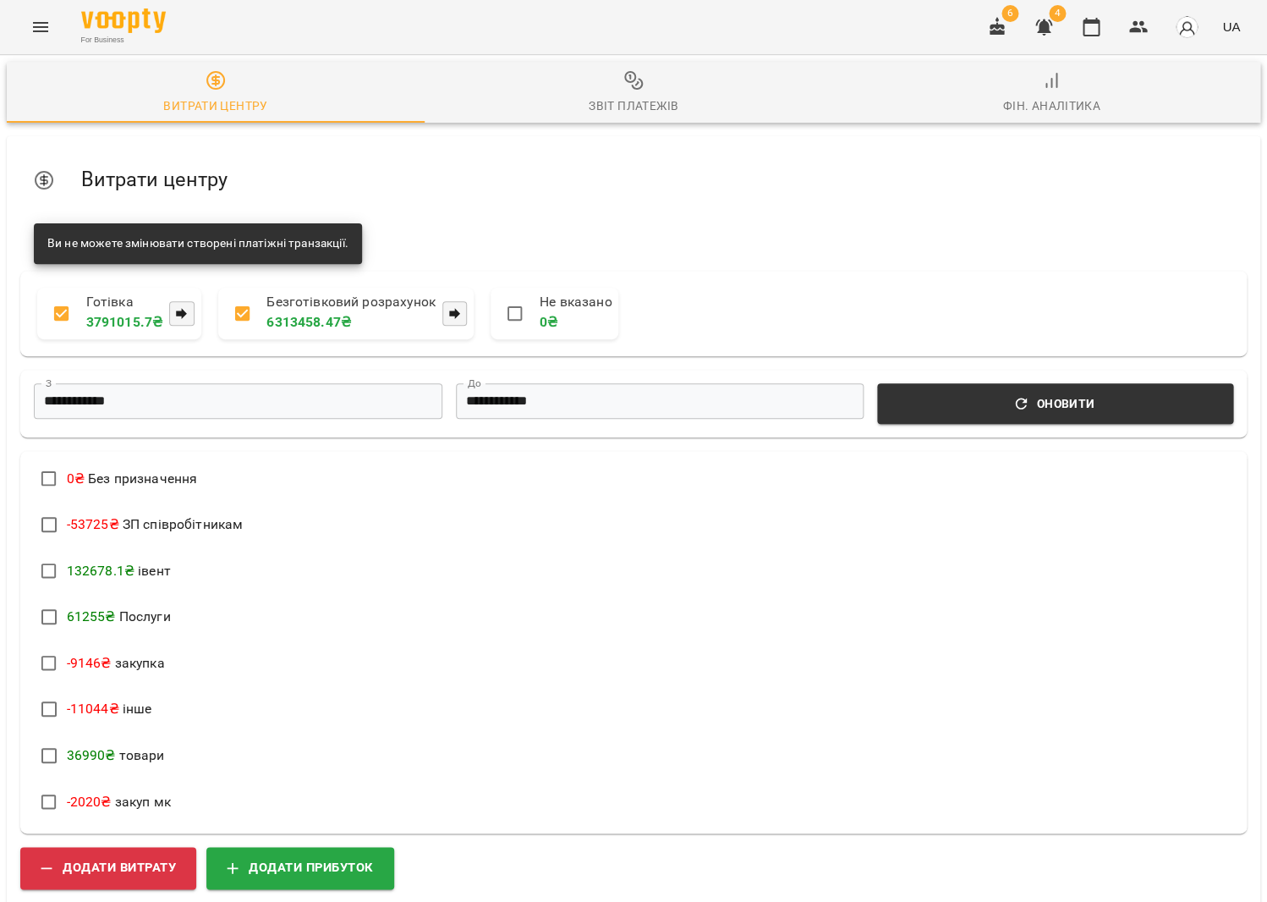
click at [629, 93] on span "Звіт платежів" at bounding box center [634, 93] width 398 height 46
